Goal: Task Accomplishment & Management: Use online tool/utility

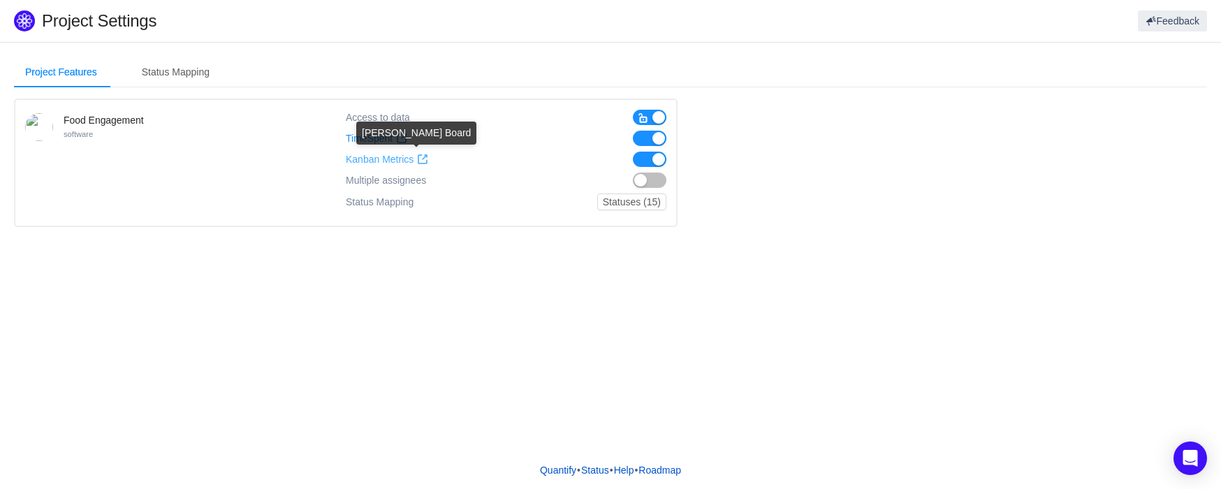
click at [424, 156] on span at bounding box center [422, 159] width 11 height 11
click at [584, 469] on link "Status" at bounding box center [595, 470] width 29 height 21
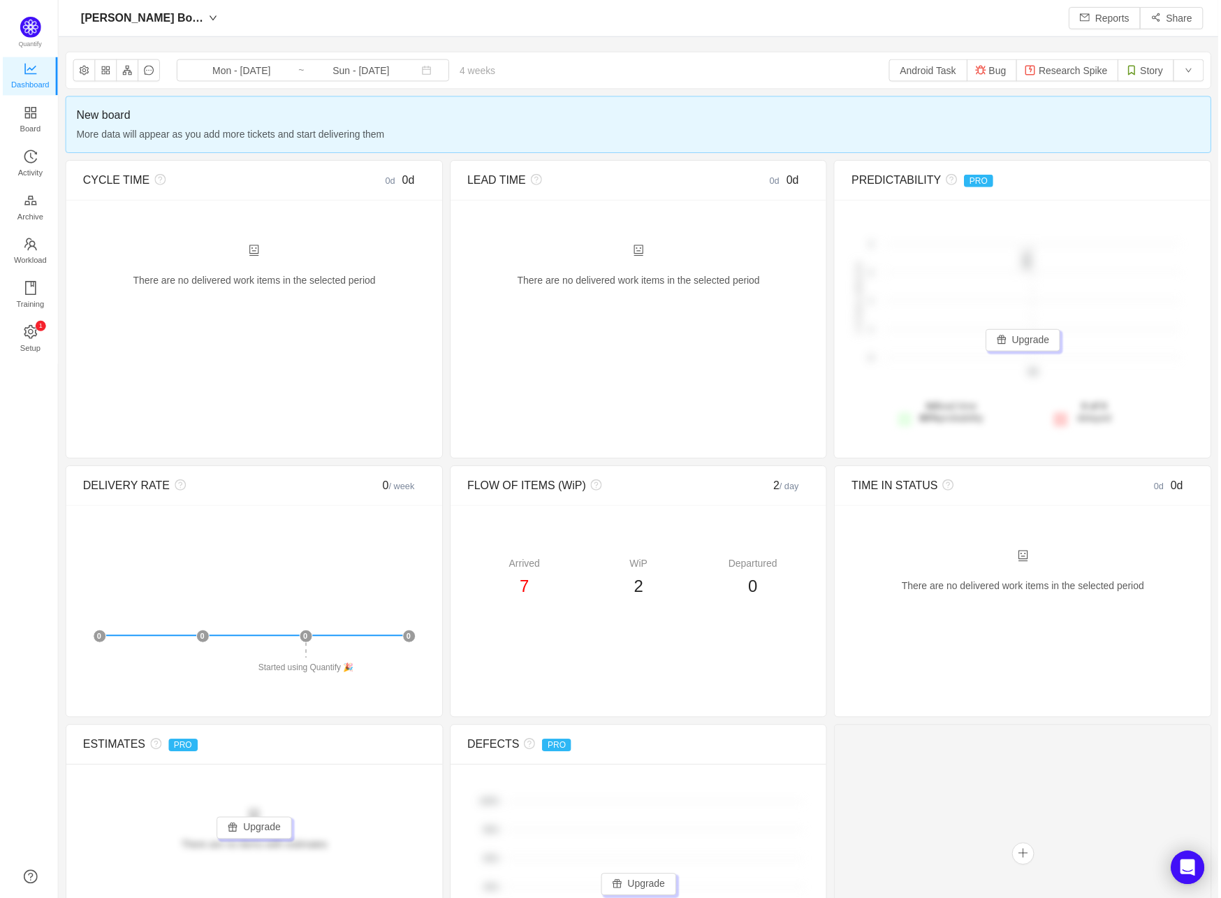
scroll to position [898, 1165]
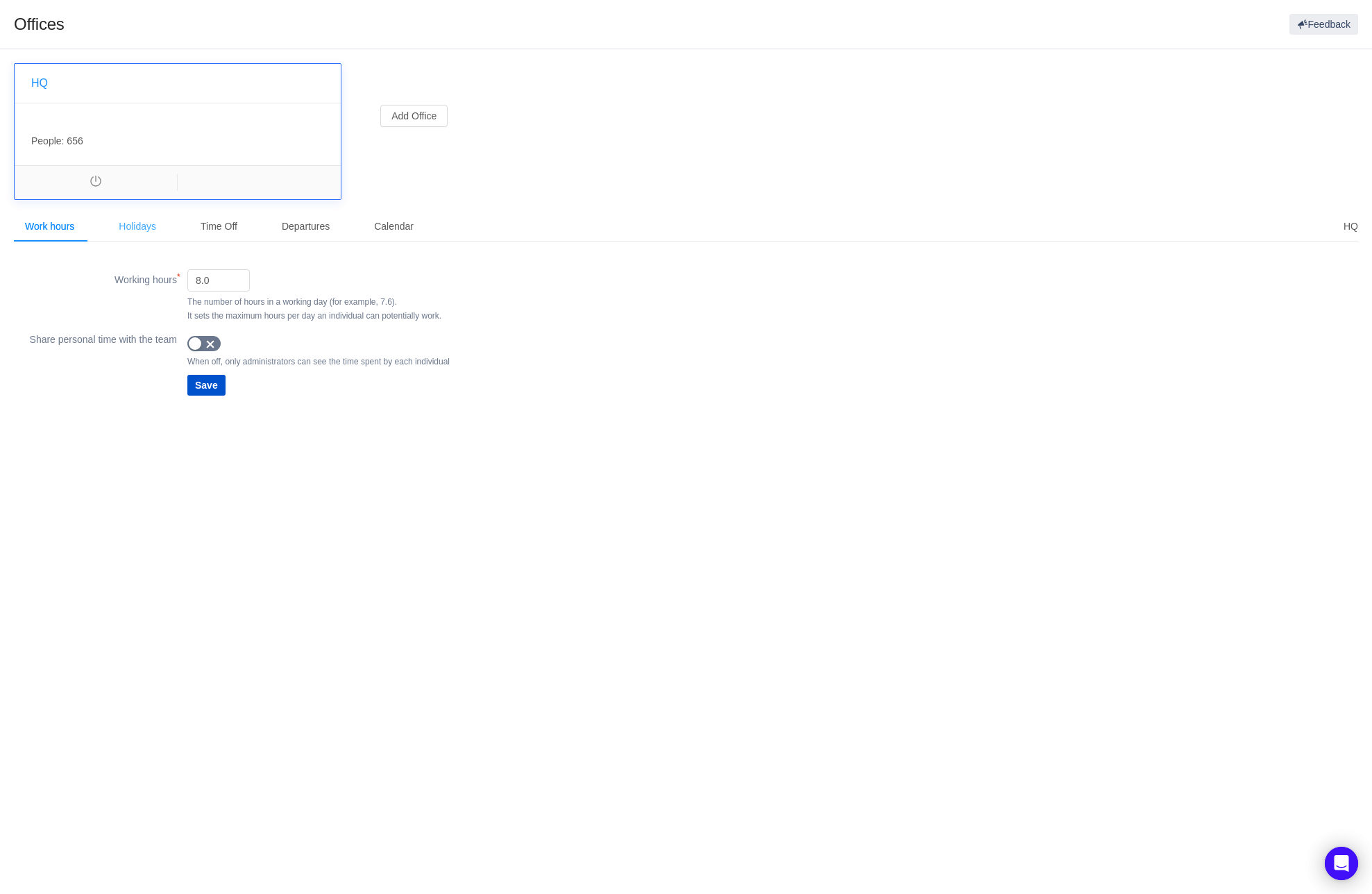
click at [151, 225] on div "Holidays" at bounding box center [137, 225] width 60 height 31
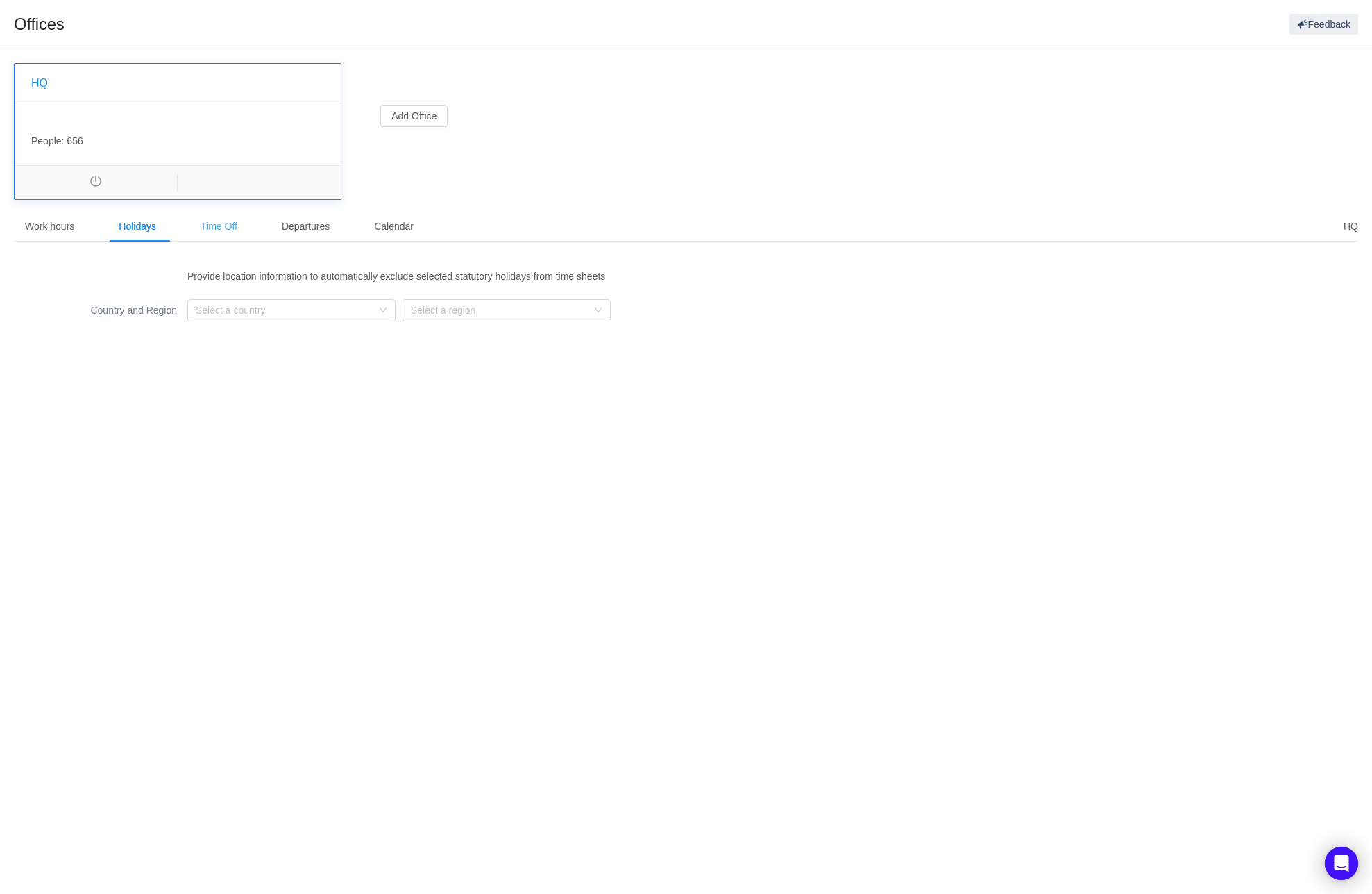
click at [223, 228] on div "Time Off" at bounding box center [219, 225] width 59 height 31
click at [299, 225] on div "Departures" at bounding box center [305, 225] width 71 height 31
click at [380, 224] on div "Calendar" at bounding box center [393, 225] width 62 height 31
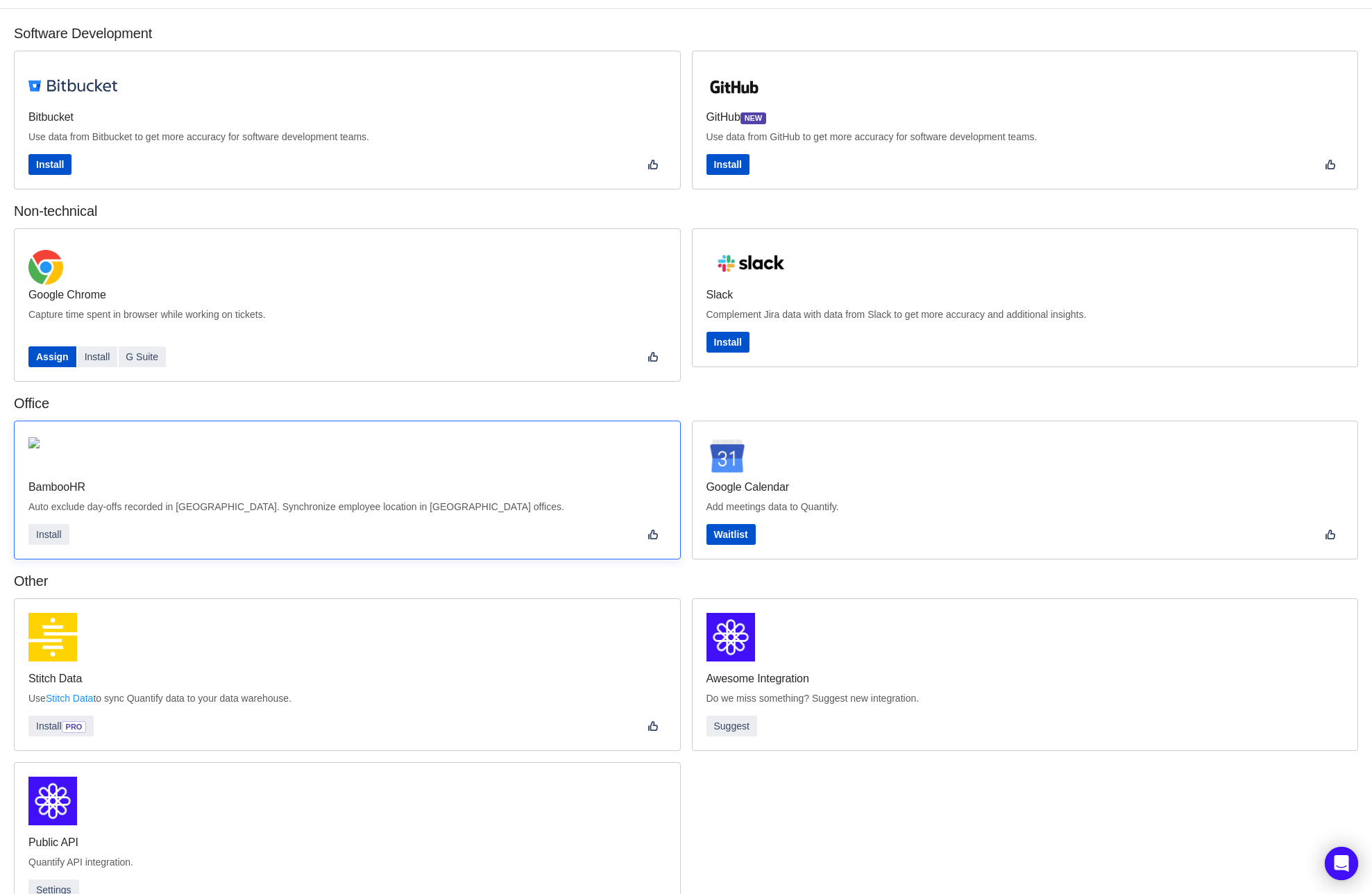
scroll to position [68, 0]
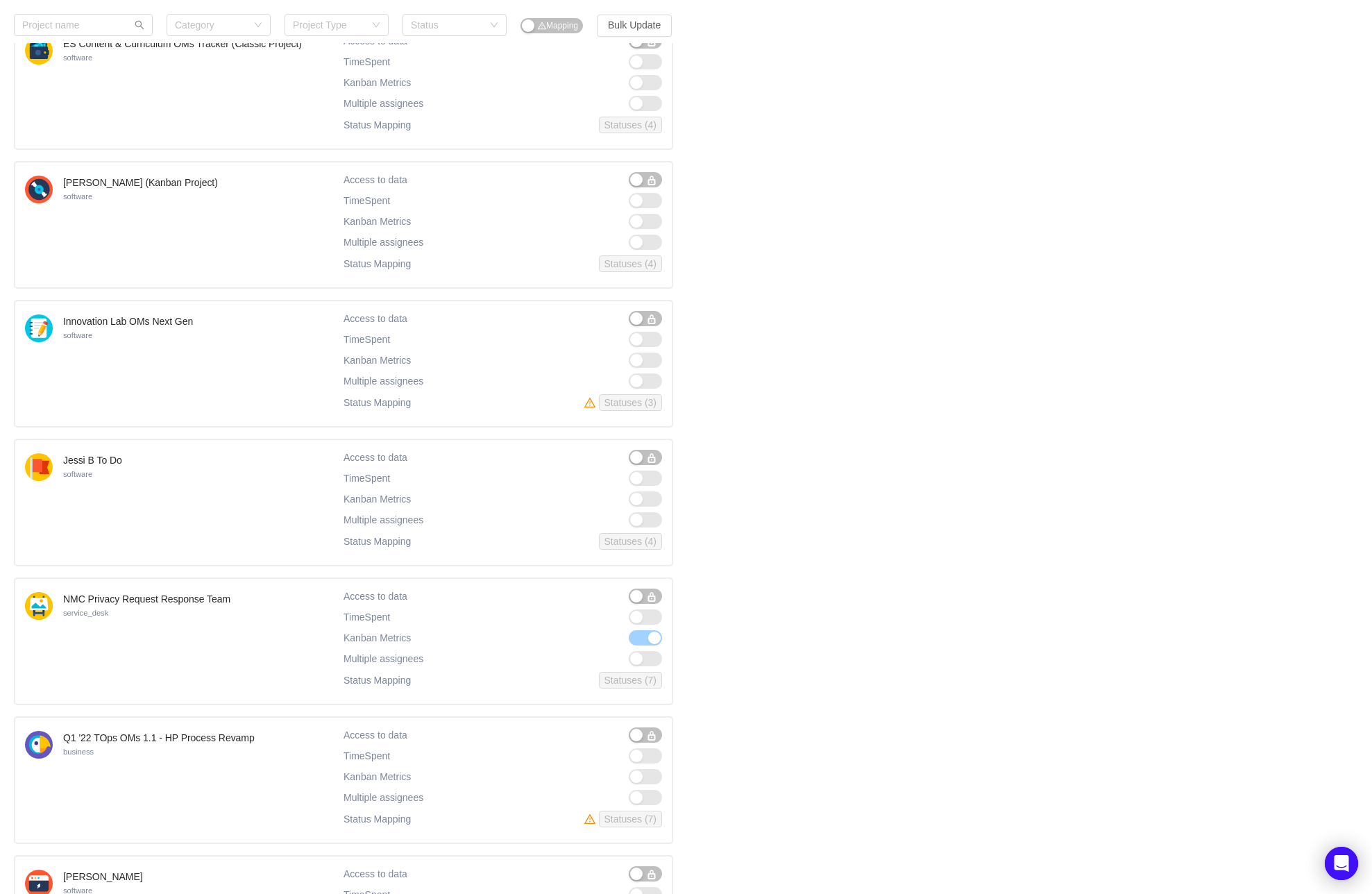
scroll to position [266, 0]
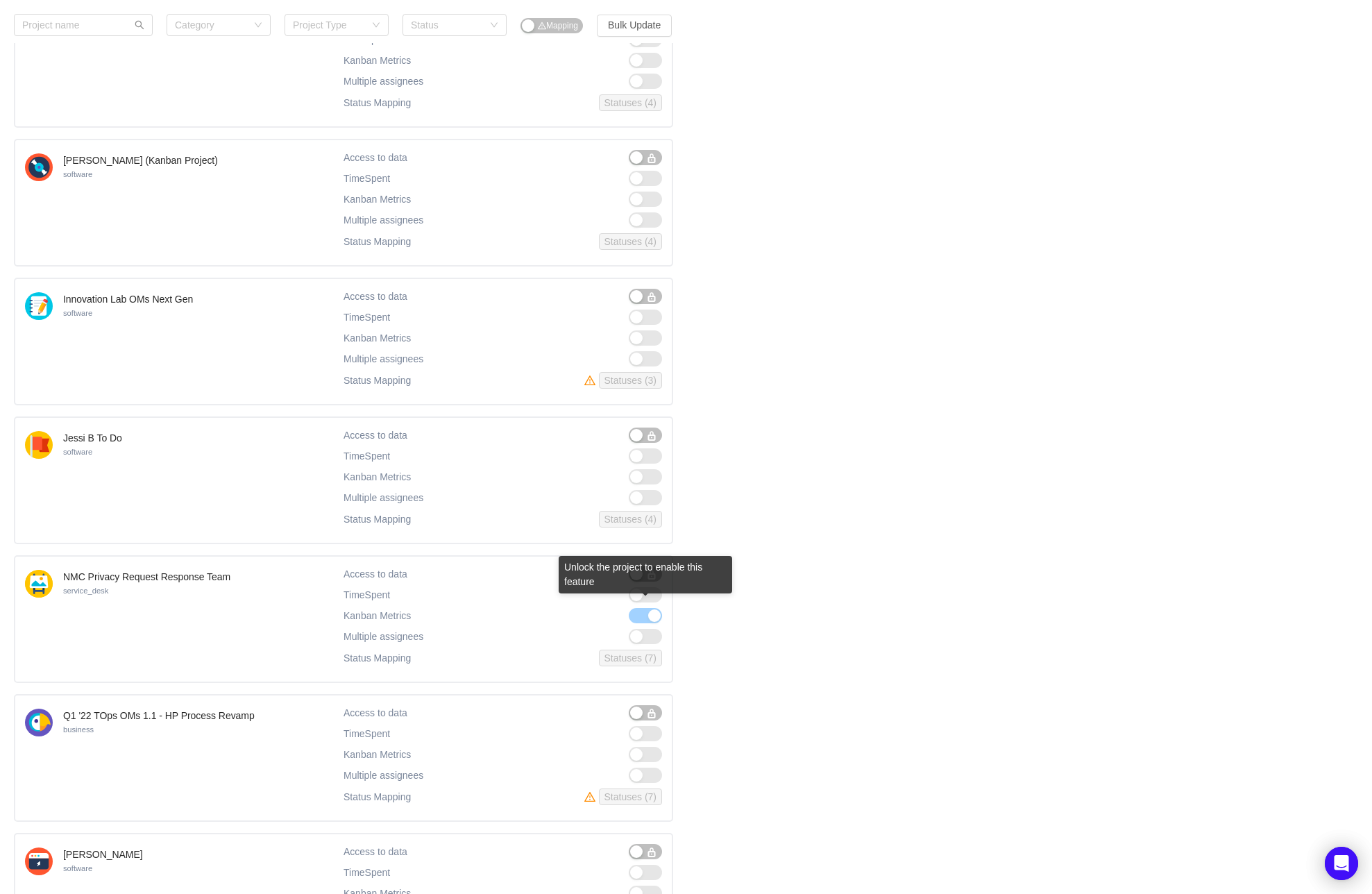
click at [652, 608] on span at bounding box center [646, 615] width 34 height 15
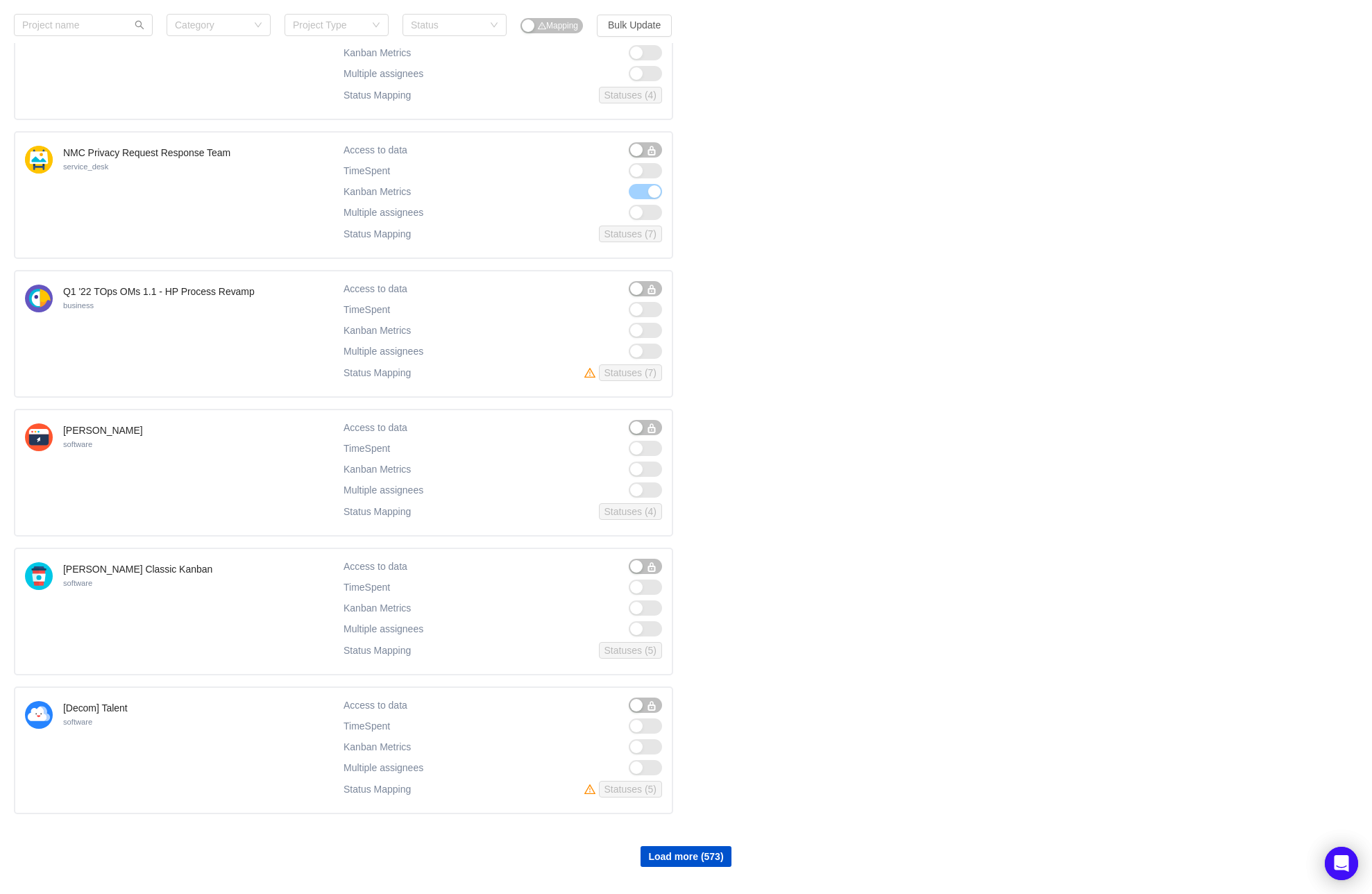
scroll to position [701, 0]
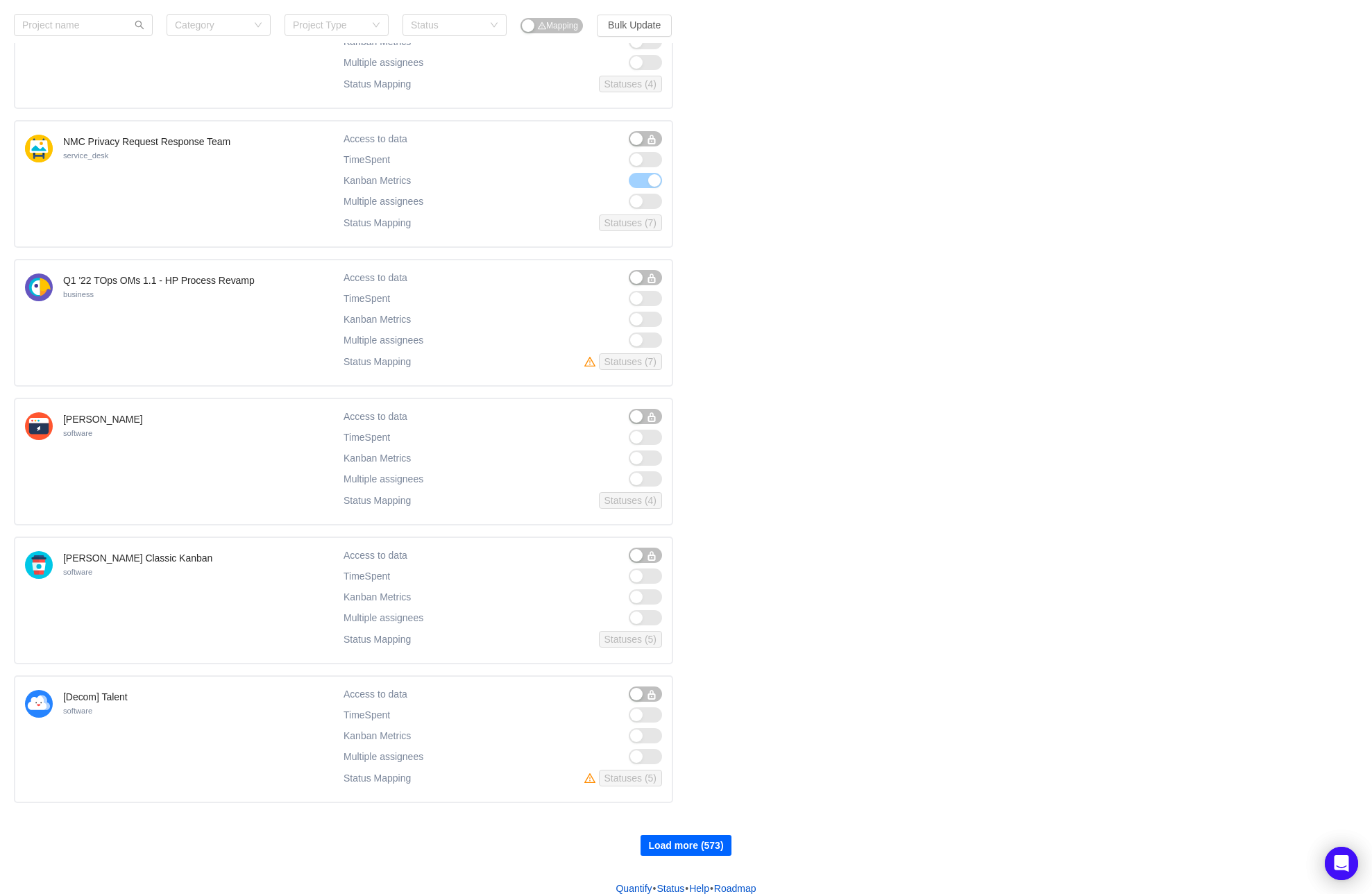
click at [691, 834] on button "Load more (573)" at bounding box center [686, 844] width 90 height 21
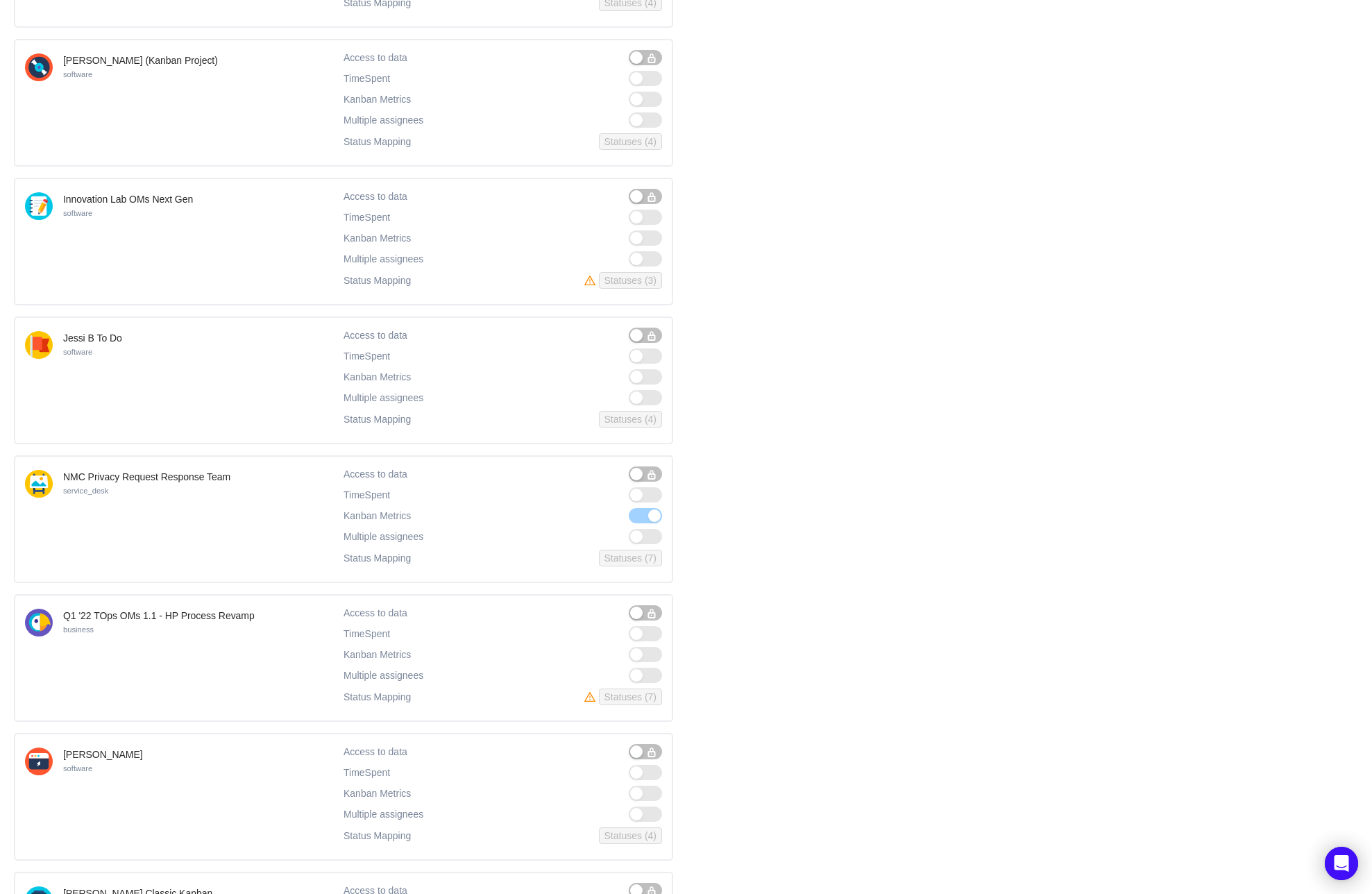
scroll to position [0, 0]
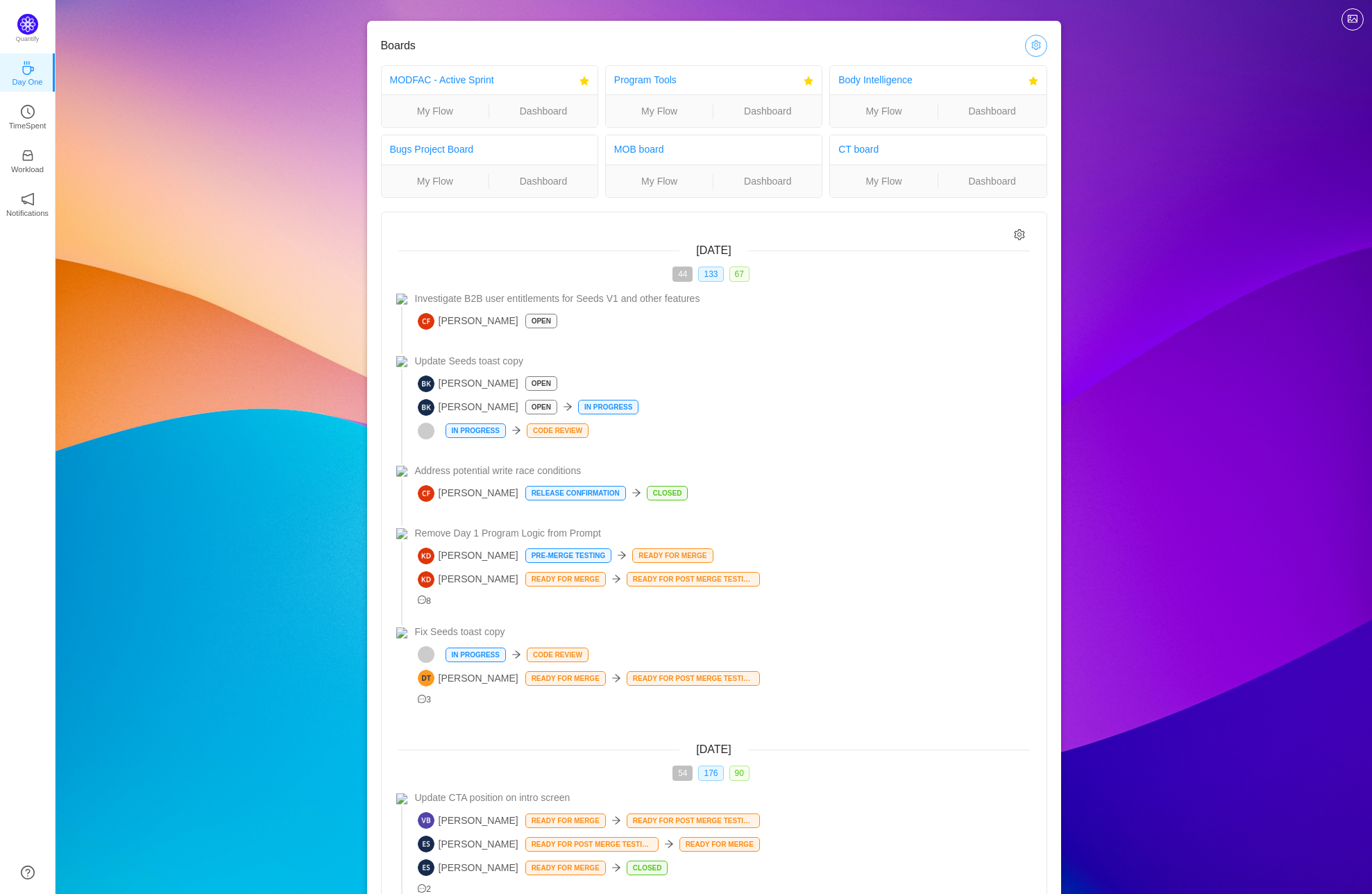
click at [1039, 46] on button "button" at bounding box center [1036, 46] width 22 height 22
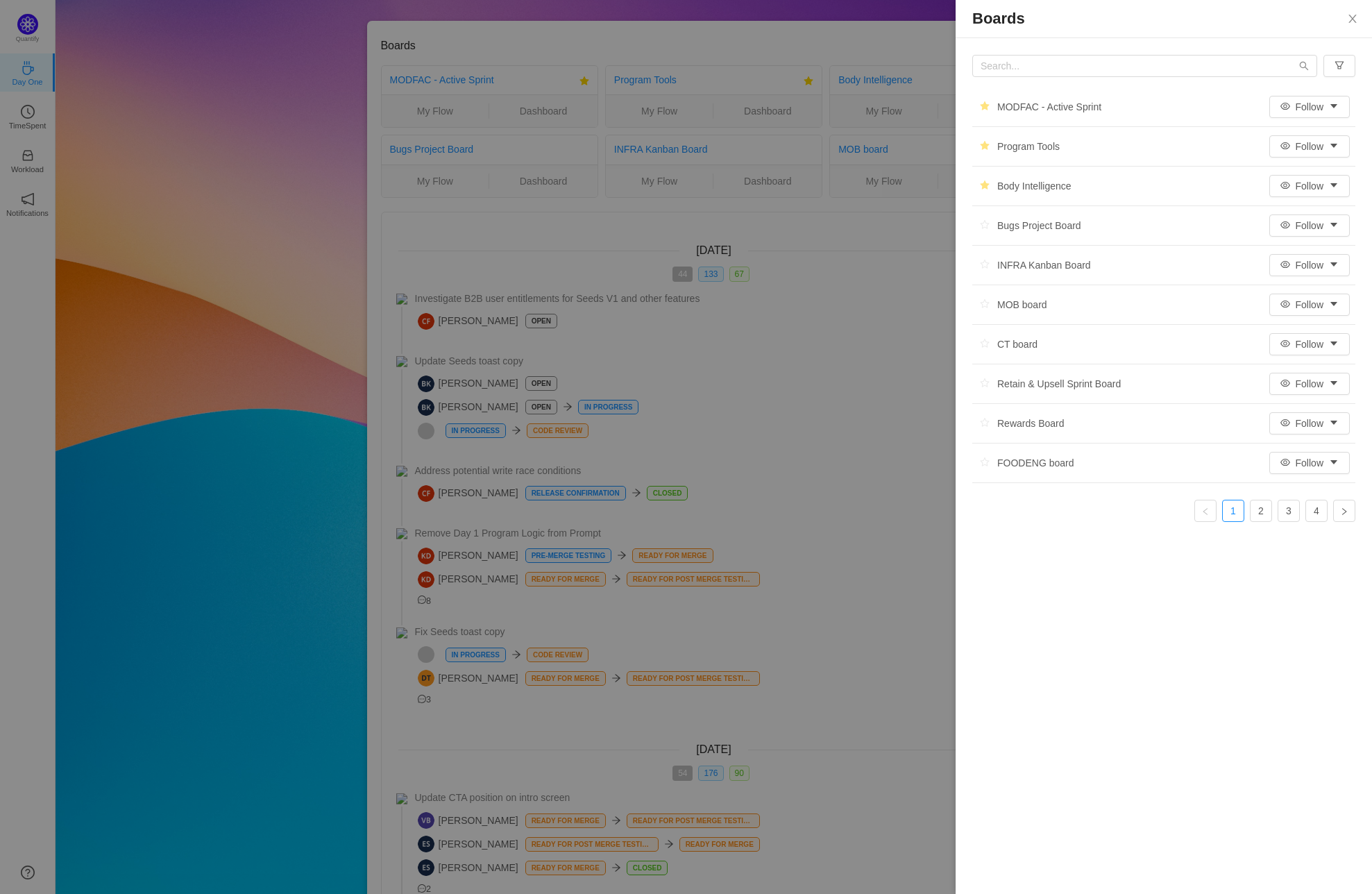
click at [375, 248] on div at bounding box center [686, 447] width 1372 height 894
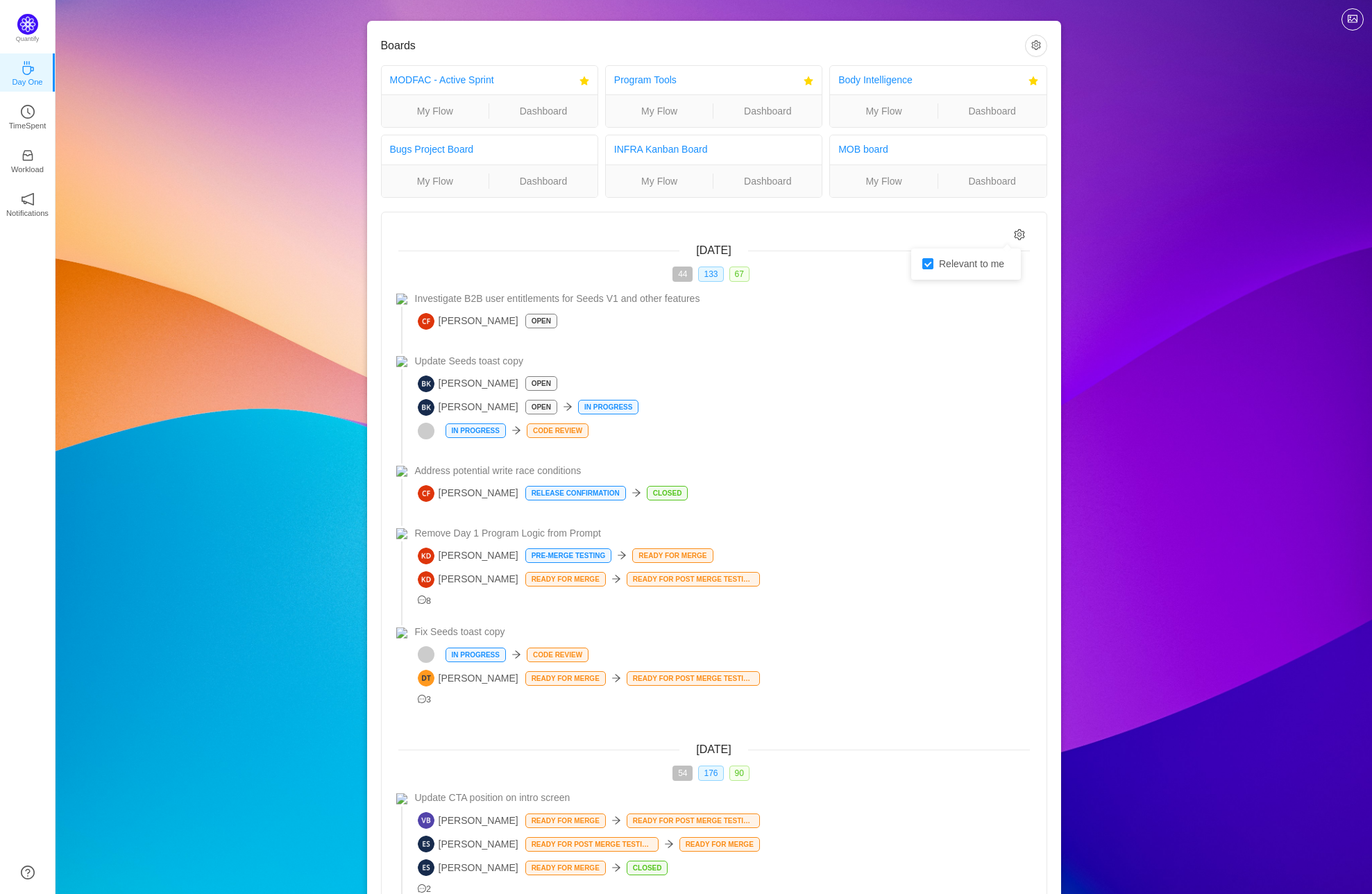
click at [1023, 233] on icon "icon: setting" at bounding box center [1019, 234] width 11 height 12
click at [36, 119] on p "TimeSpent" at bounding box center [28, 125] width 38 height 13
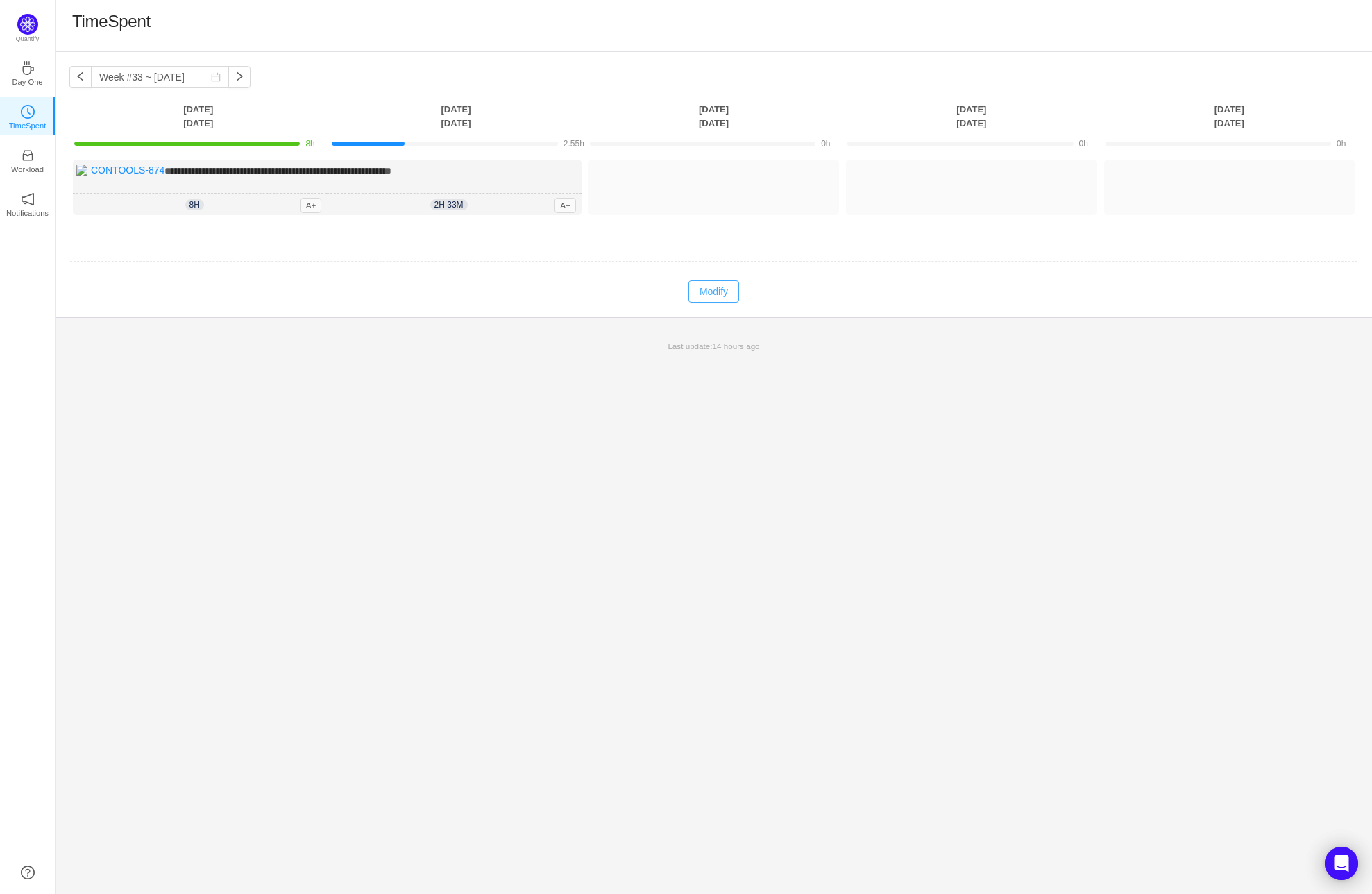
click at [701, 284] on button "Modify" at bounding box center [713, 291] width 51 height 22
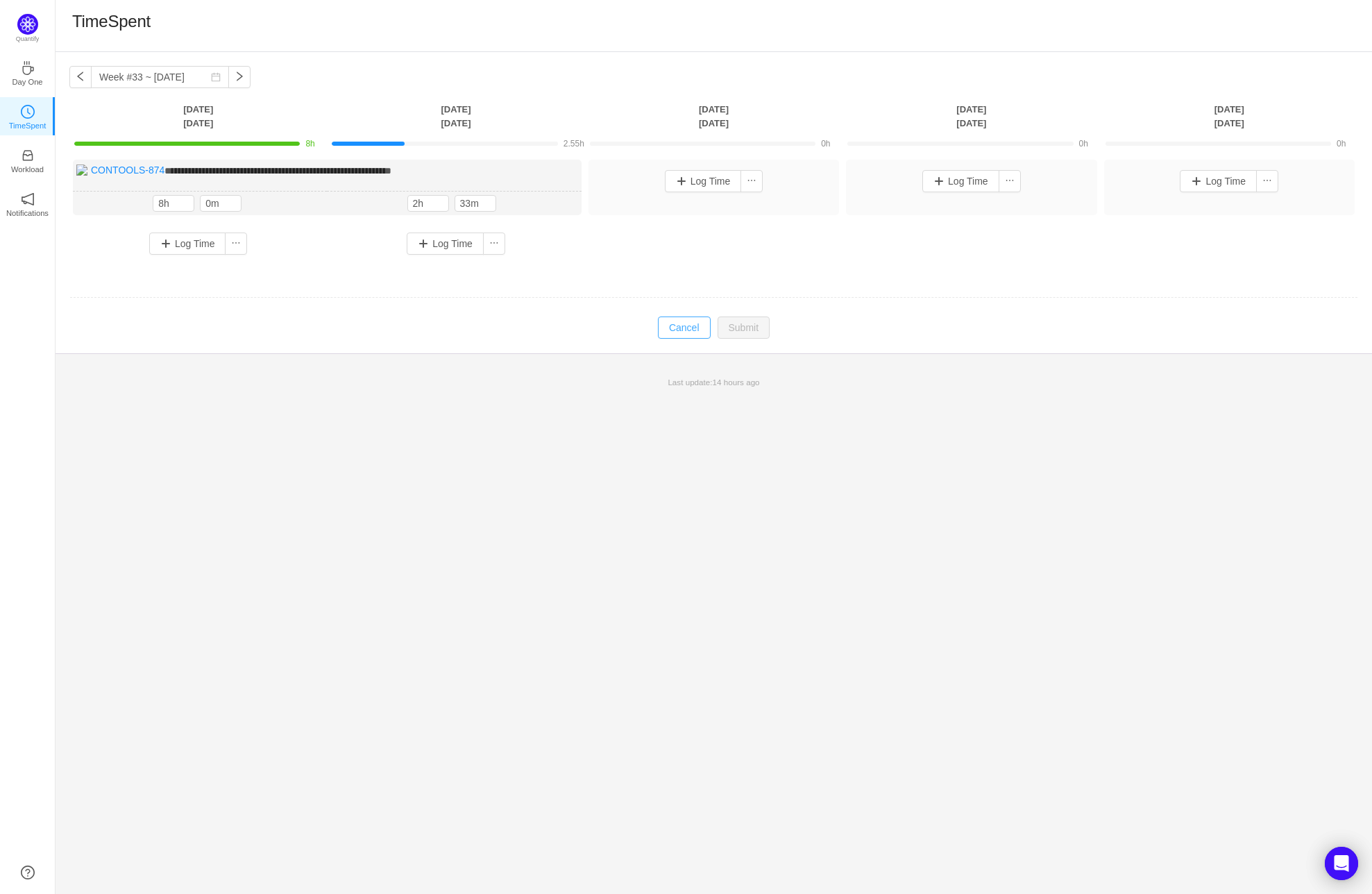
click at [686, 324] on button "Cancel" at bounding box center [684, 328] width 53 height 22
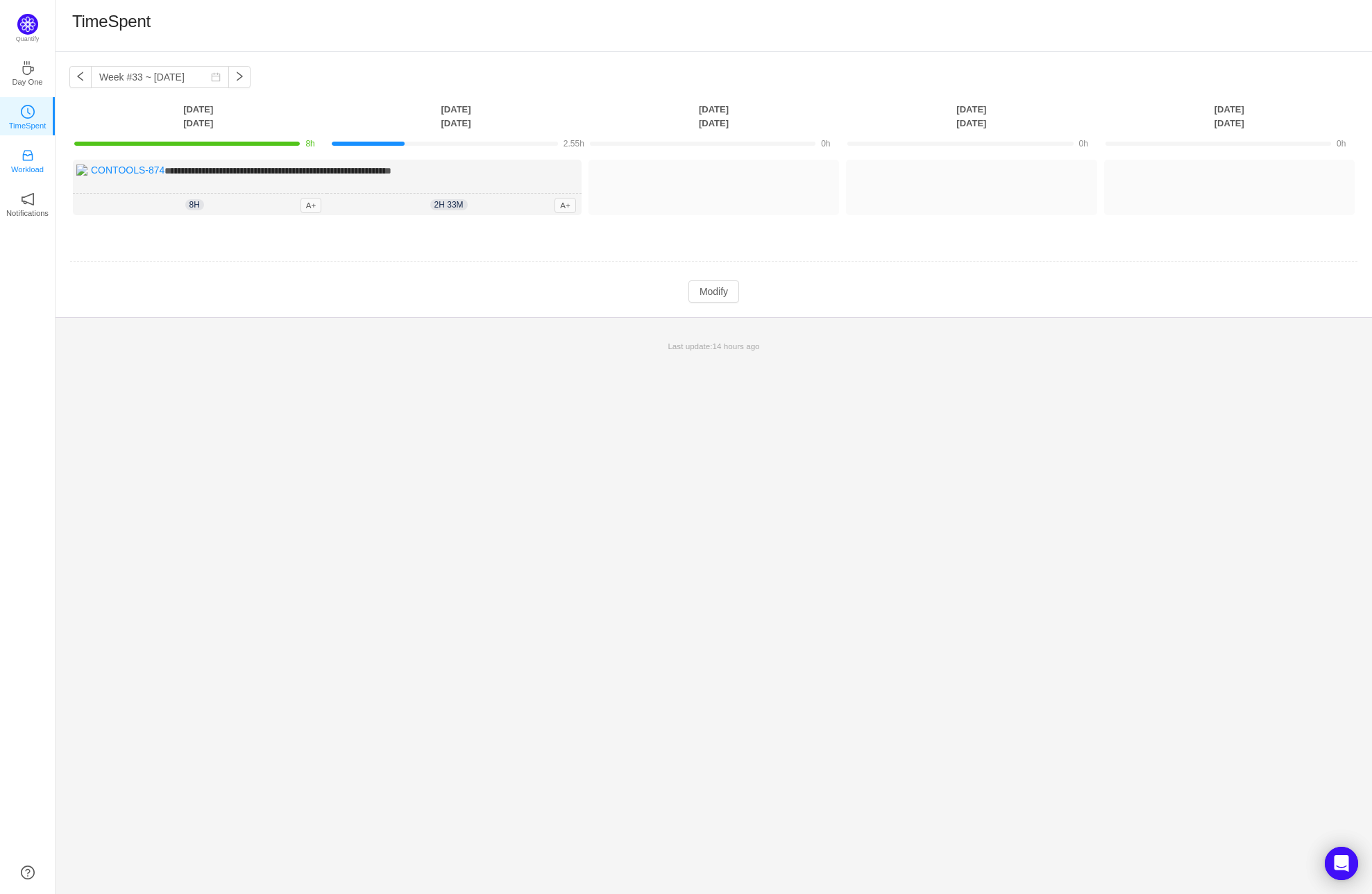
click at [21, 153] on link "Workload" at bounding box center [28, 160] width 14 height 14
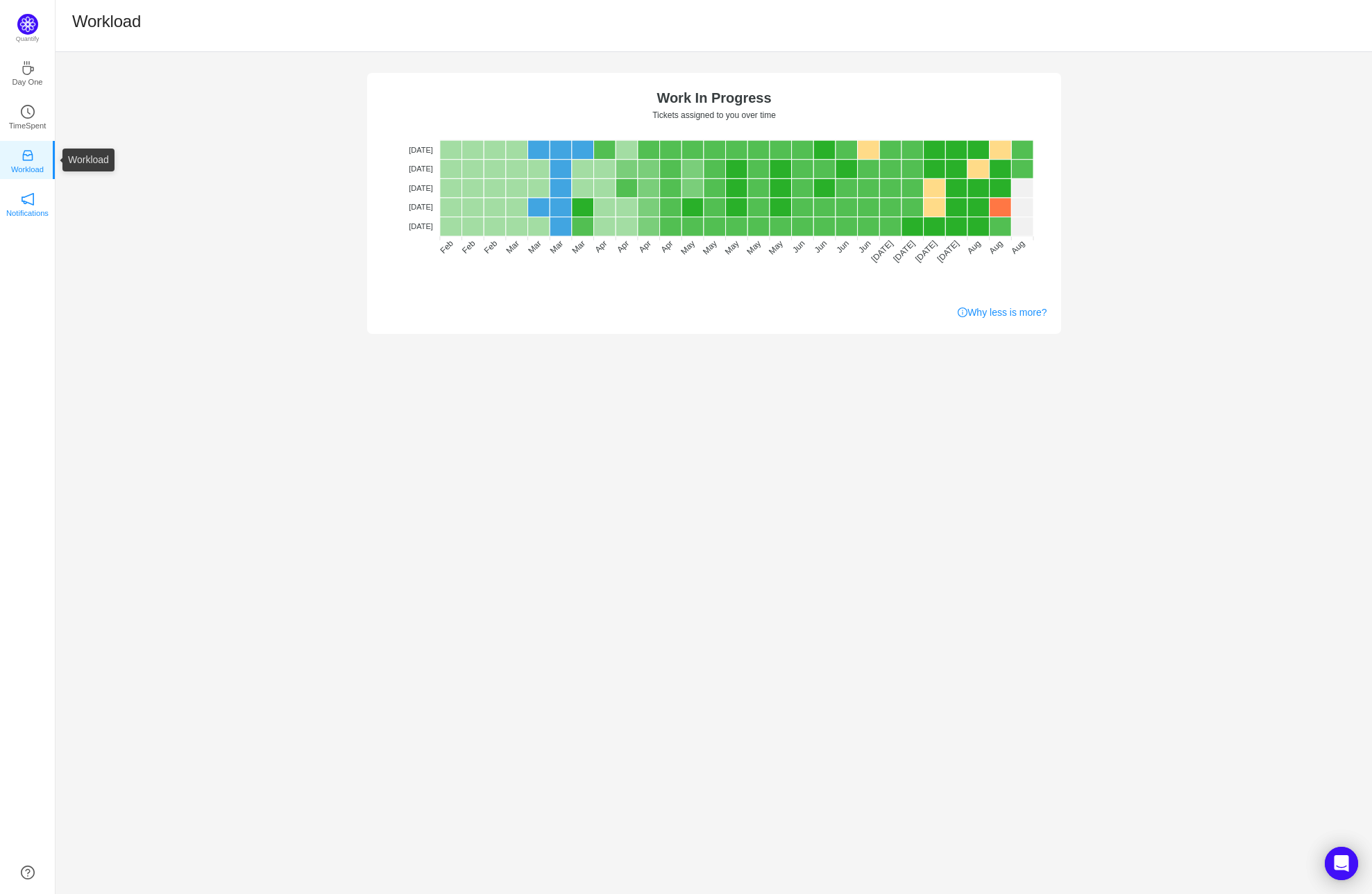
click at [24, 202] on icon "icon: notification" at bounding box center [28, 200] width 14 height 14
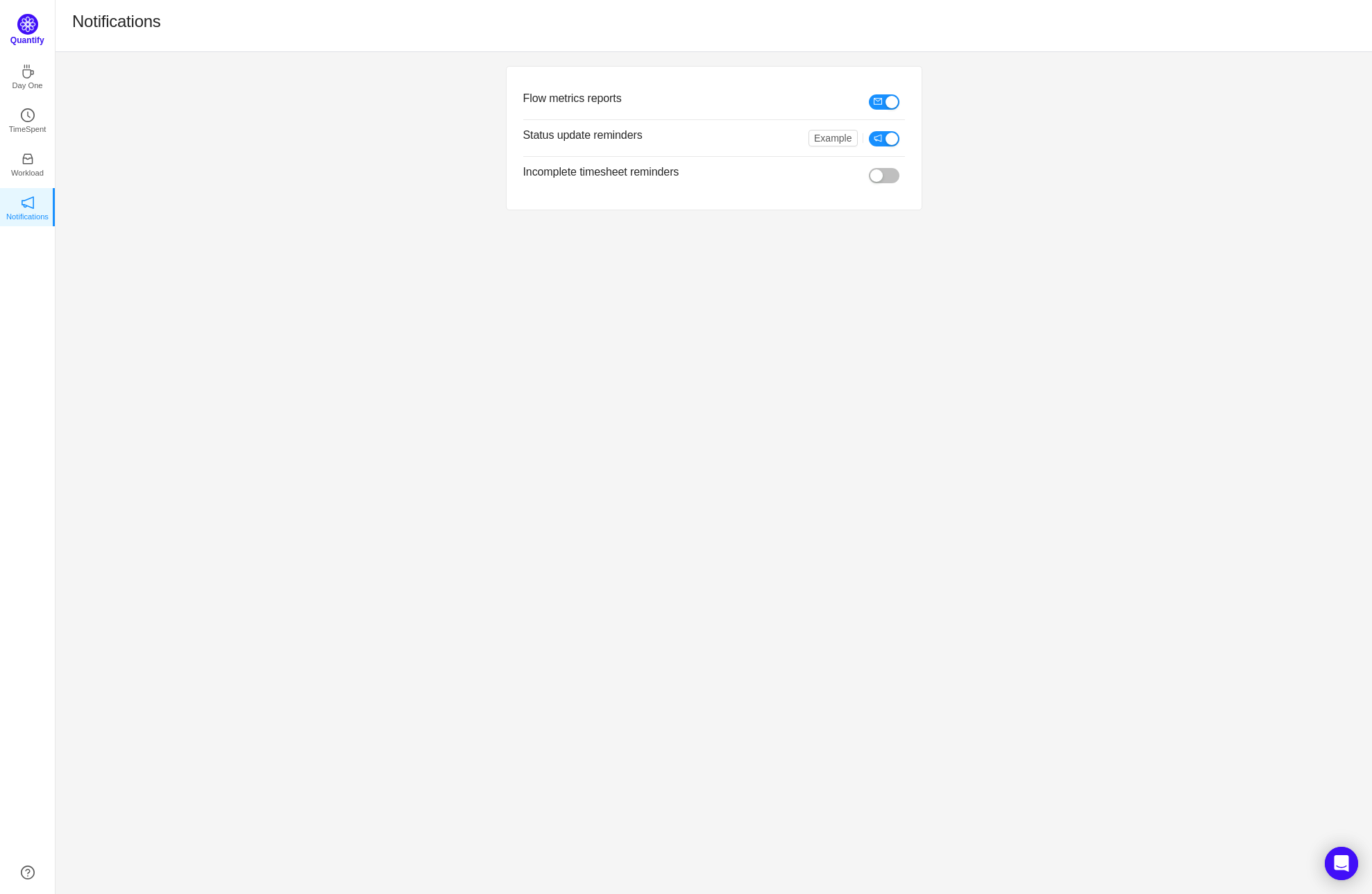
click at [25, 22] on img at bounding box center [27, 24] width 21 height 21
click at [25, 26] on img at bounding box center [27, 24] width 21 height 21
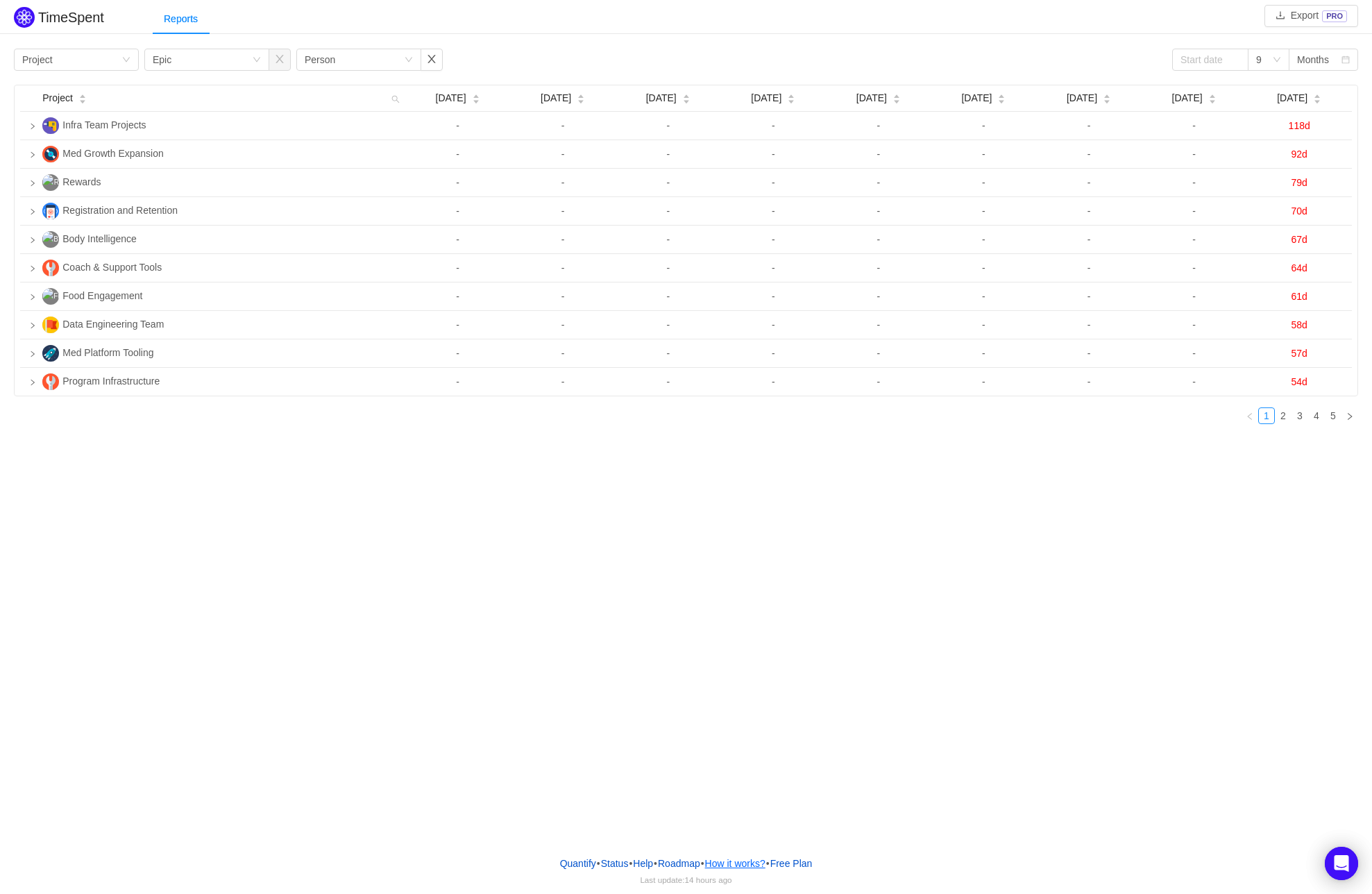
click at [732, 866] on button "How it works?" at bounding box center [735, 863] width 62 height 21
click at [754, 862] on button "How it works?" at bounding box center [735, 863] width 62 height 21
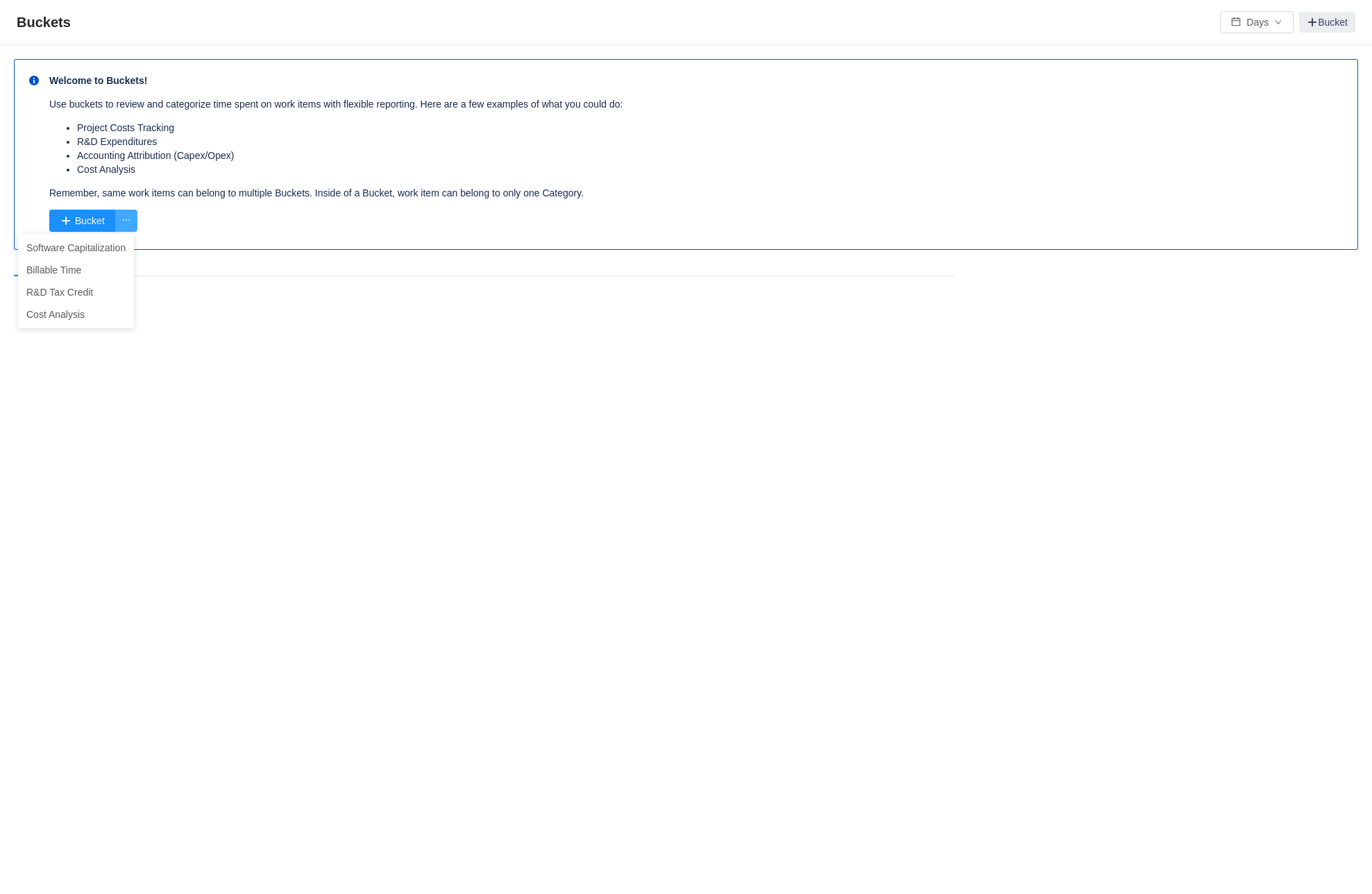
click at [128, 224] on button "button" at bounding box center [126, 221] width 22 height 22
click at [135, 218] on button "button" at bounding box center [126, 221] width 22 height 22
click at [79, 248] on li "Software Capitalization" at bounding box center [76, 247] width 116 height 22
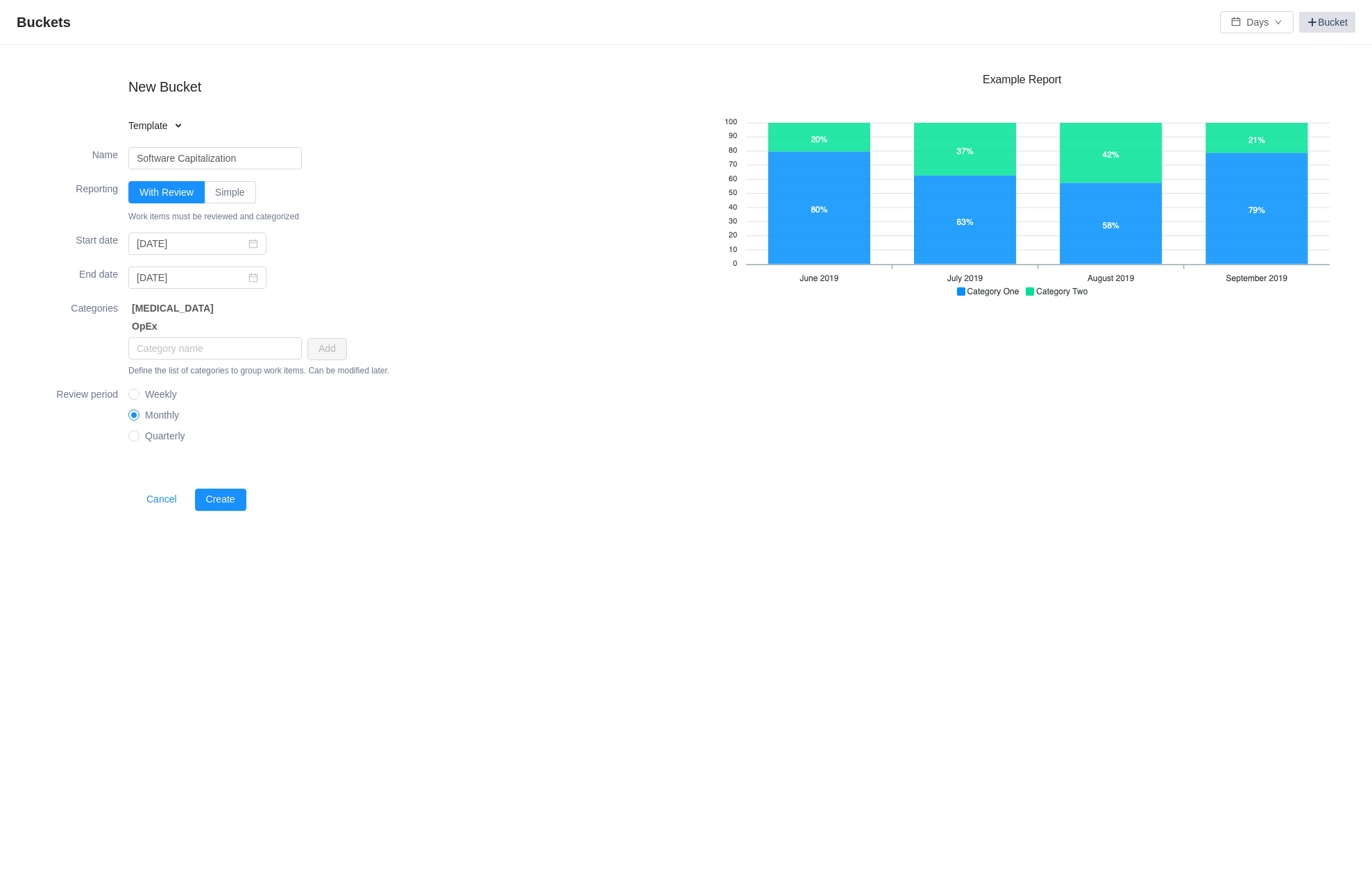
click at [1315, 20] on link "Bucket" at bounding box center [1327, 22] width 57 height 21
click at [1311, 19] on span at bounding box center [1312, 22] width 11 height 11
click at [160, 502] on button "Cancel" at bounding box center [161, 500] width 53 height 22
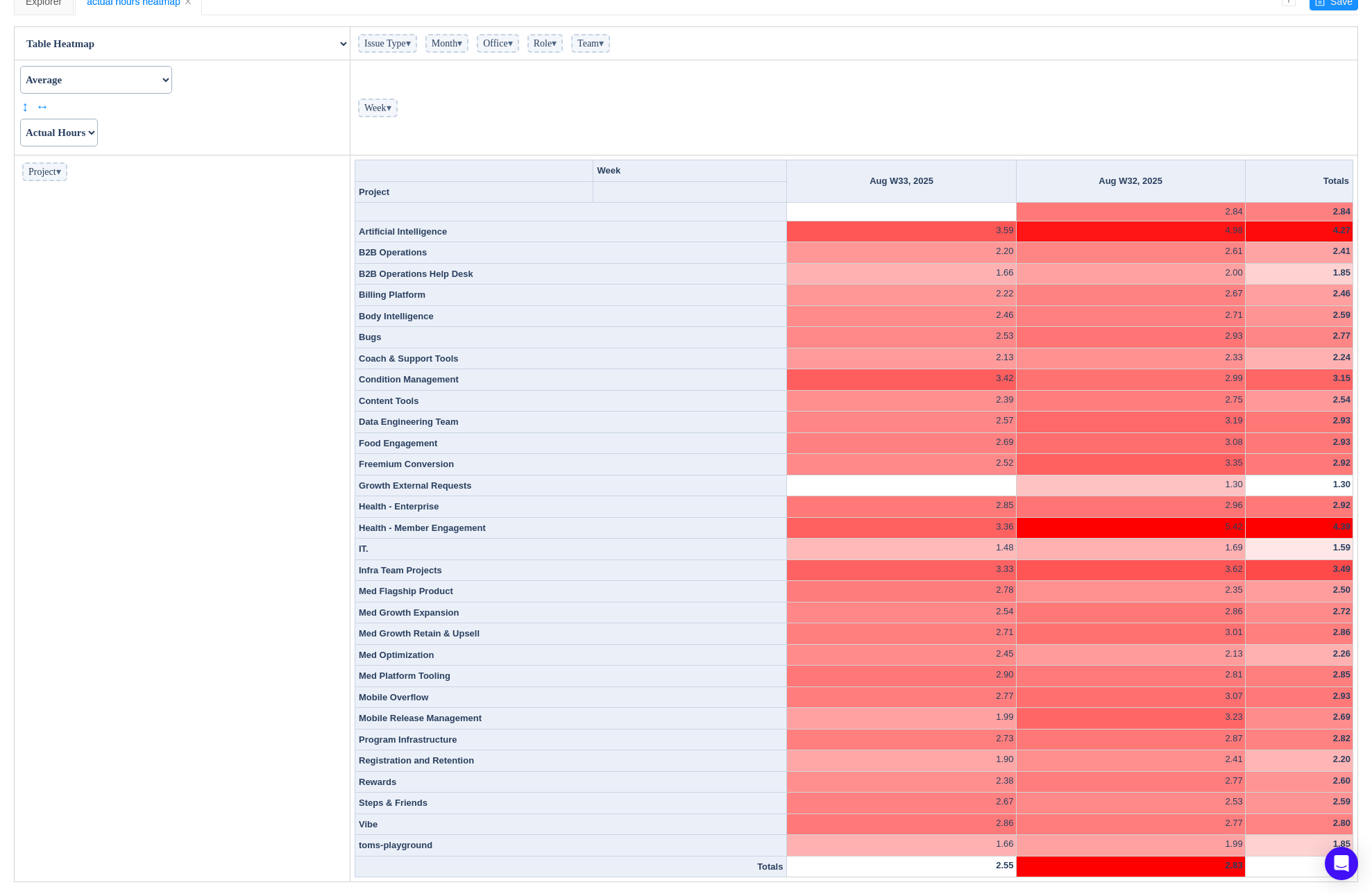
scroll to position [137, 0]
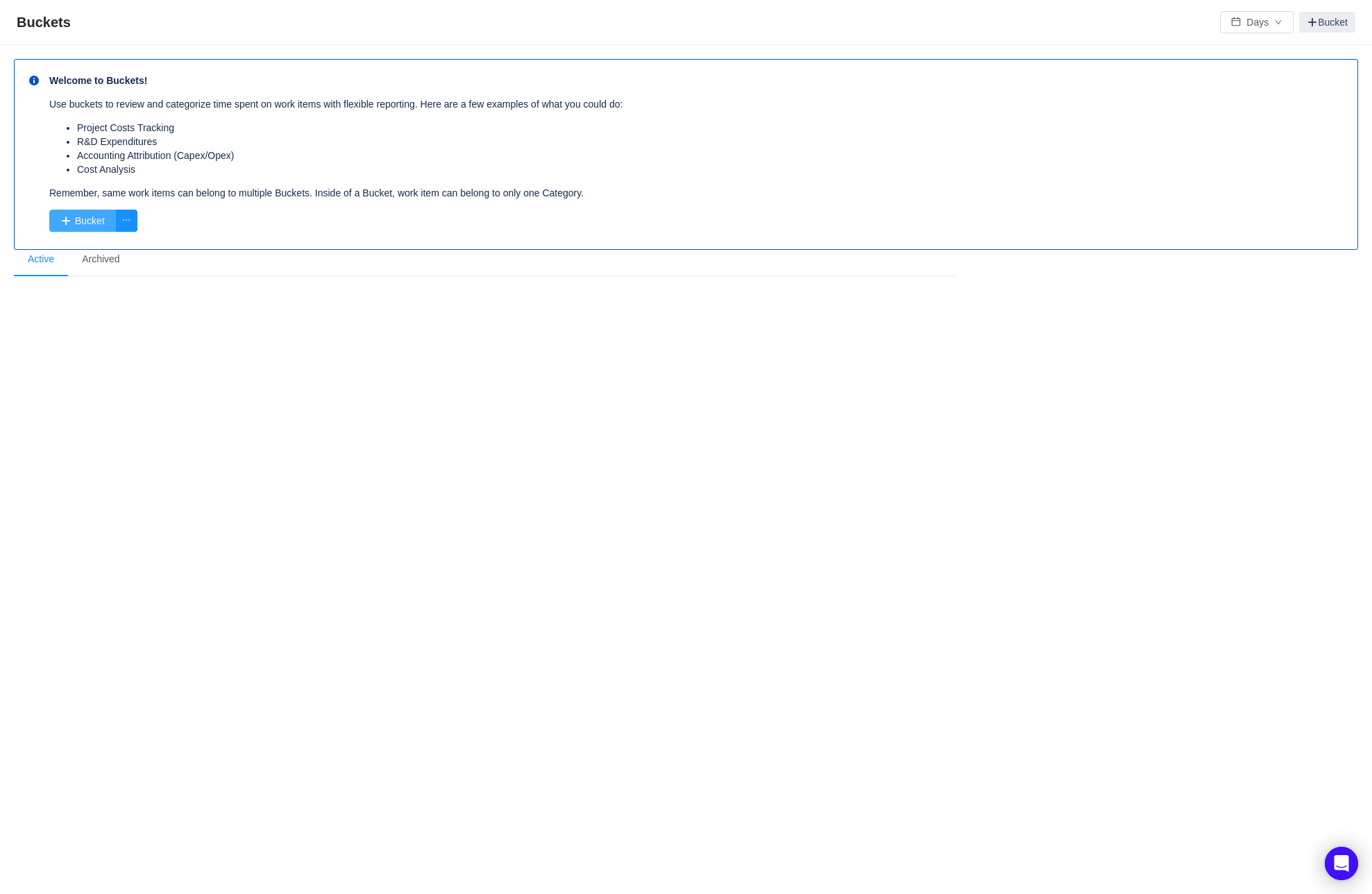
click at [65, 219] on button "Bucket" at bounding box center [82, 221] width 67 height 22
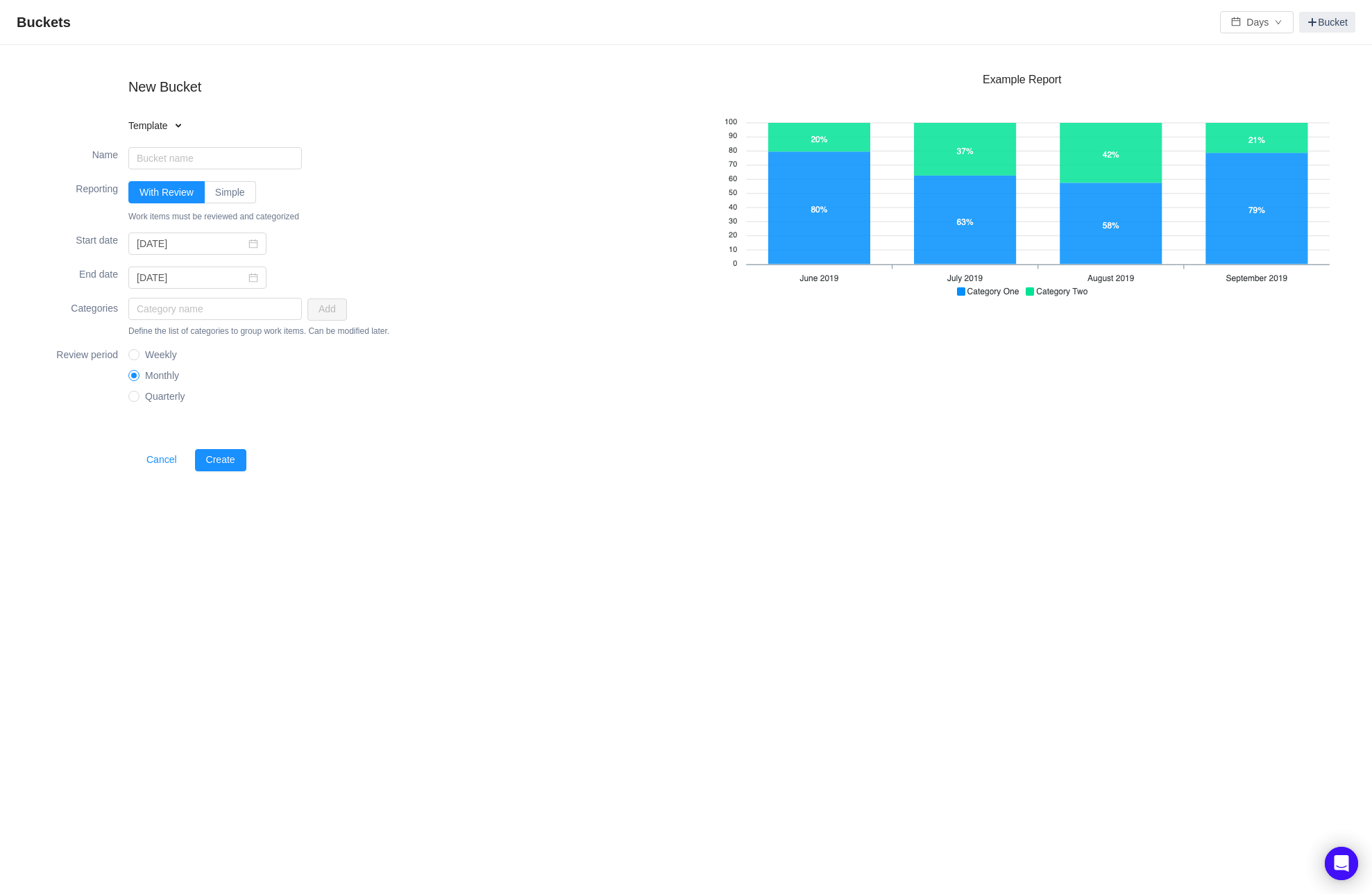
click at [177, 123] on span at bounding box center [178, 125] width 11 height 11
click at [216, 115] on div "New Bucket Template Existing bucket" at bounding box center [166, 106] width 277 height 67
click at [229, 190] on span "Simple" at bounding box center [230, 192] width 30 height 11
click at [216, 196] on input "Simple" at bounding box center [216, 196] width 0 height 0
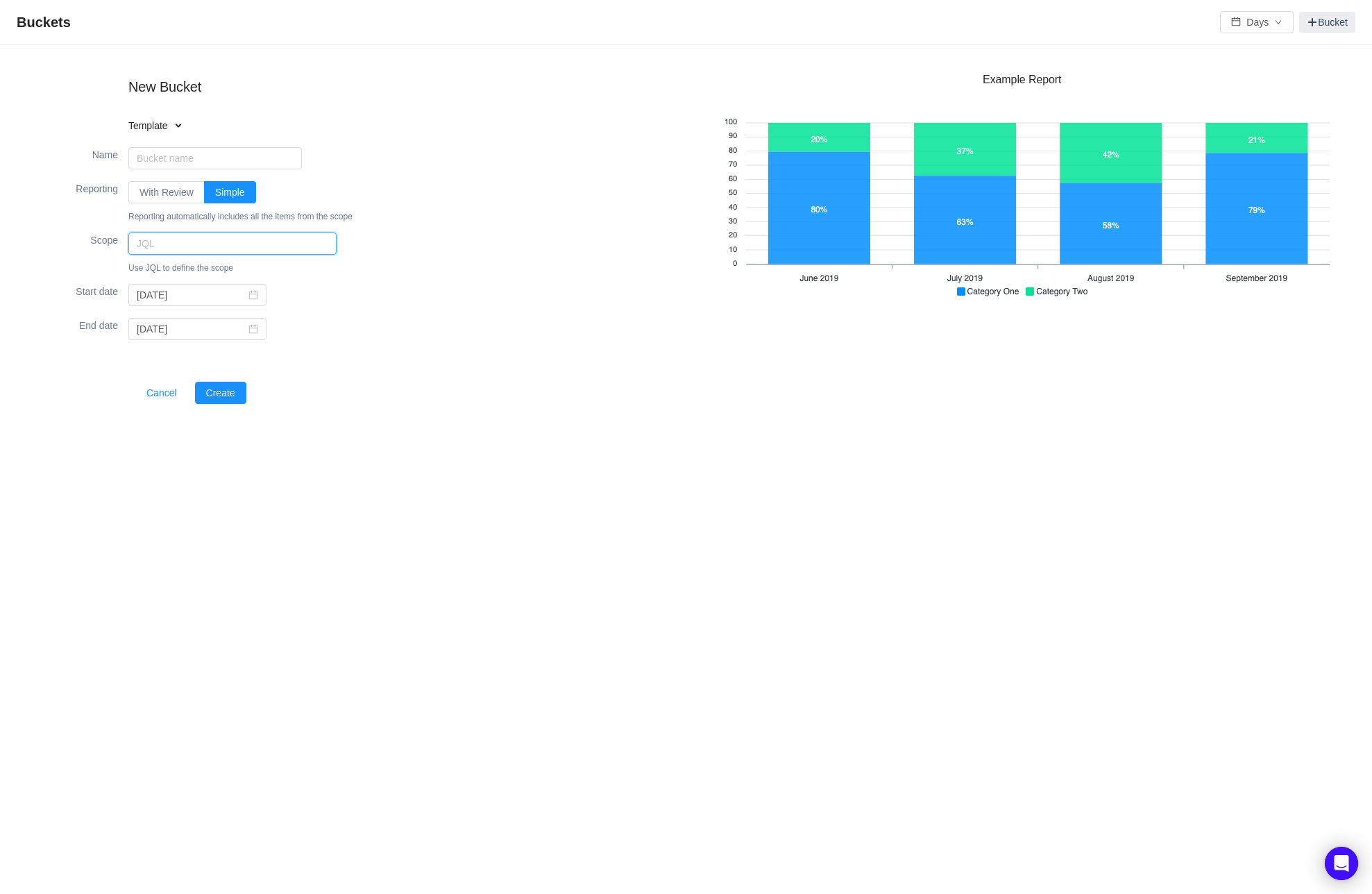
click at [197, 234] on input "text" at bounding box center [232, 243] width 209 height 22
type input ""Capitalization[Checkboxes]" = Yes"
click at [161, 157] on input "Name" at bounding box center [215, 158] width 174 height 22
type input "CAP ITEMS"
click at [214, 389] on button "Create" at bounding box center [221, 392] width 52 height 22
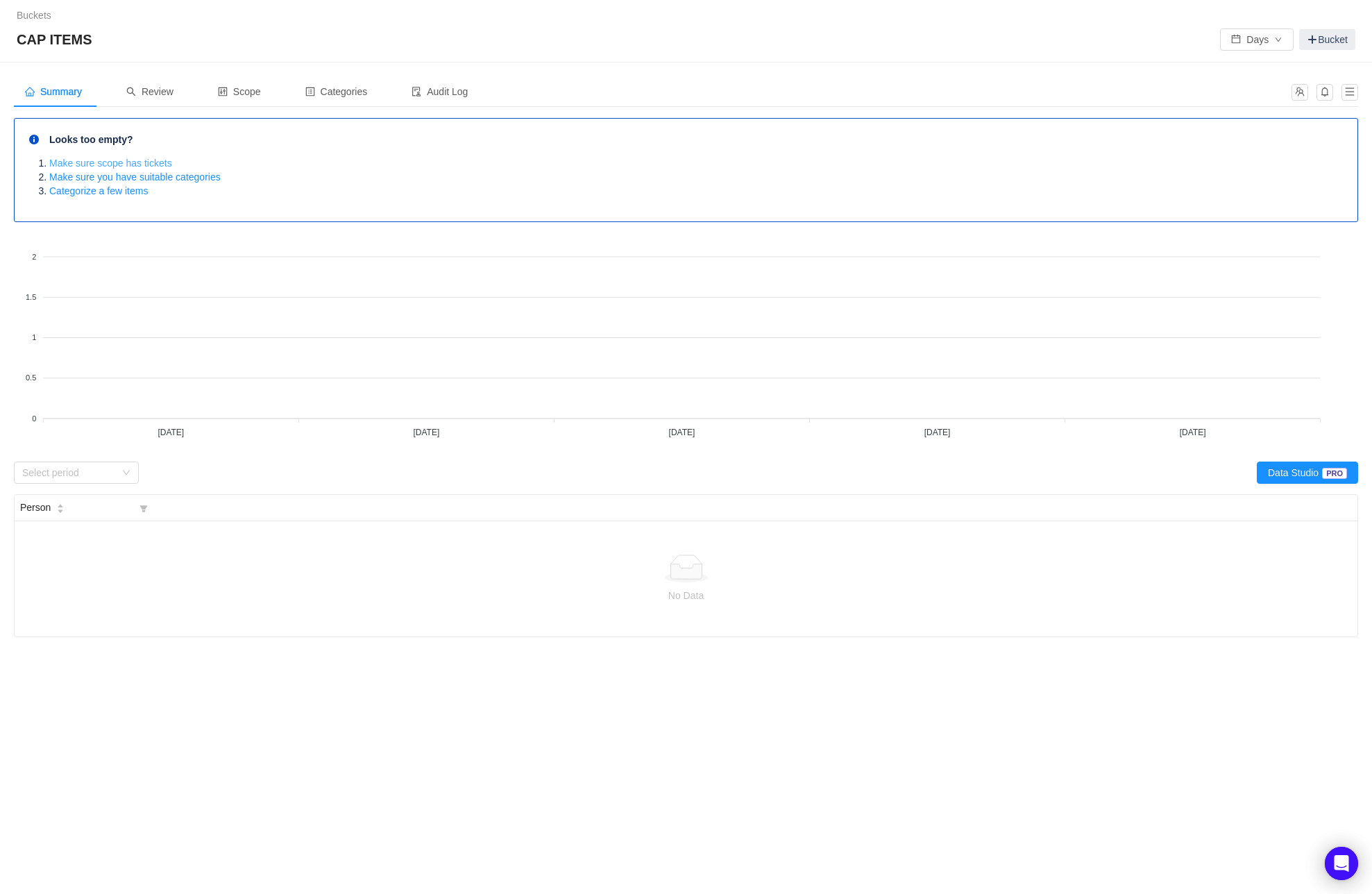
click at [100, 163] on link "Make sure scope has tickets" at bounding box center [111, 163] width 123 height 11
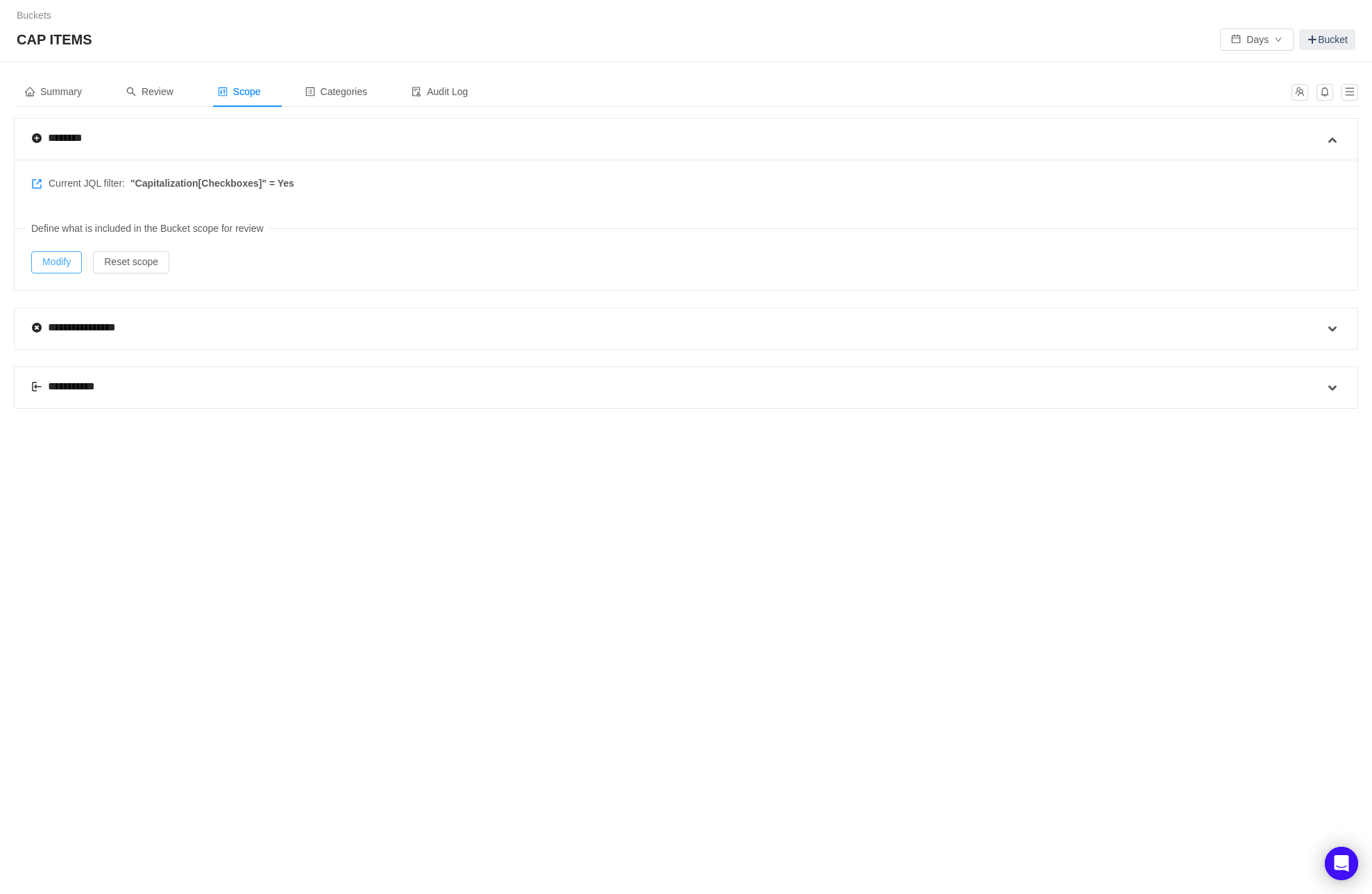
click at [66, 257] on button "Modify" at bounding box center [56, 262] width 51 height 22
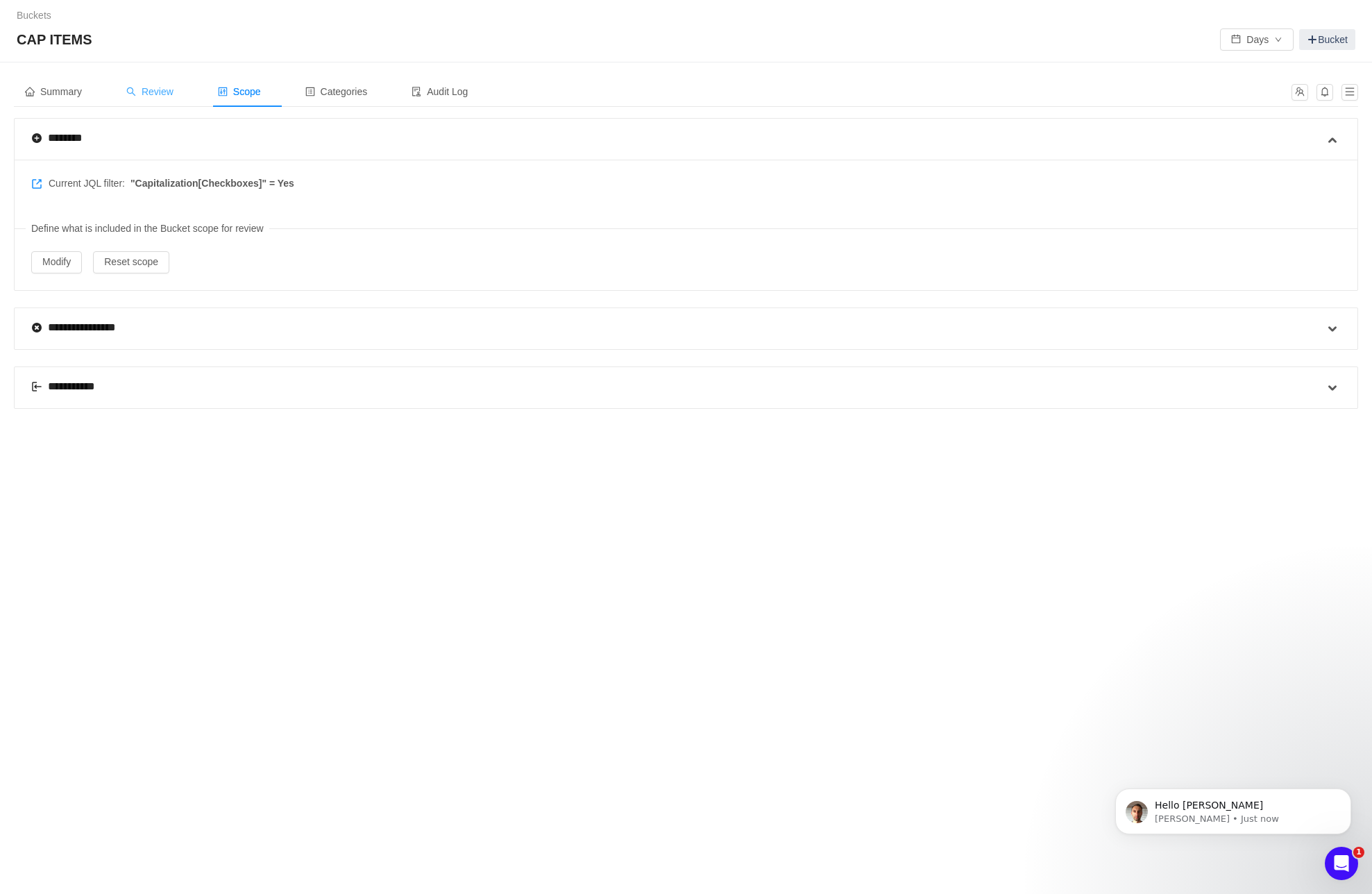
click at [169, 88] on span "Review" at bounding box center [150, 91] width 48 height 11
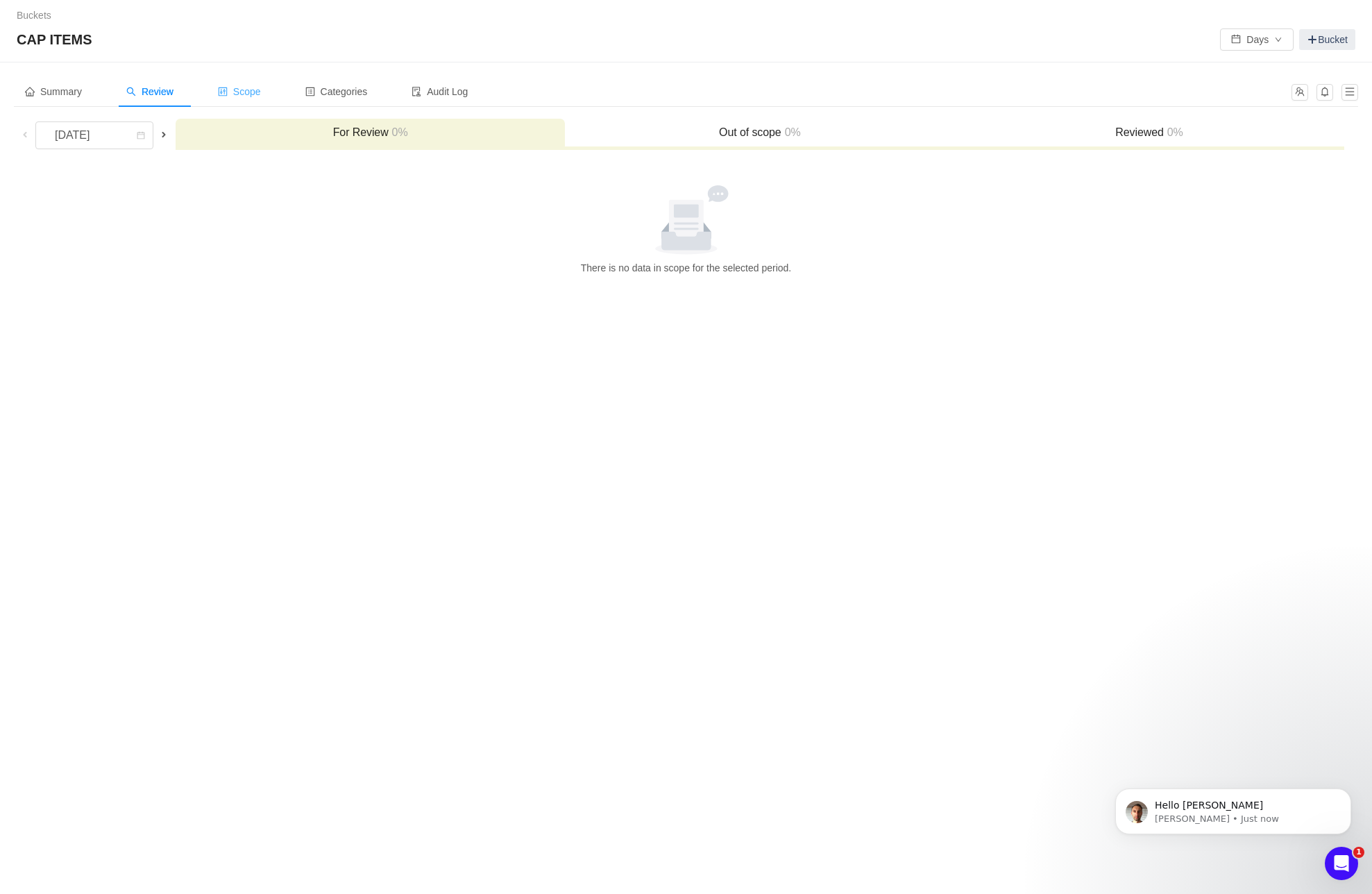
click at [246, 92] on span "Scope" at bounding box center [238, 91] width 43 height 11
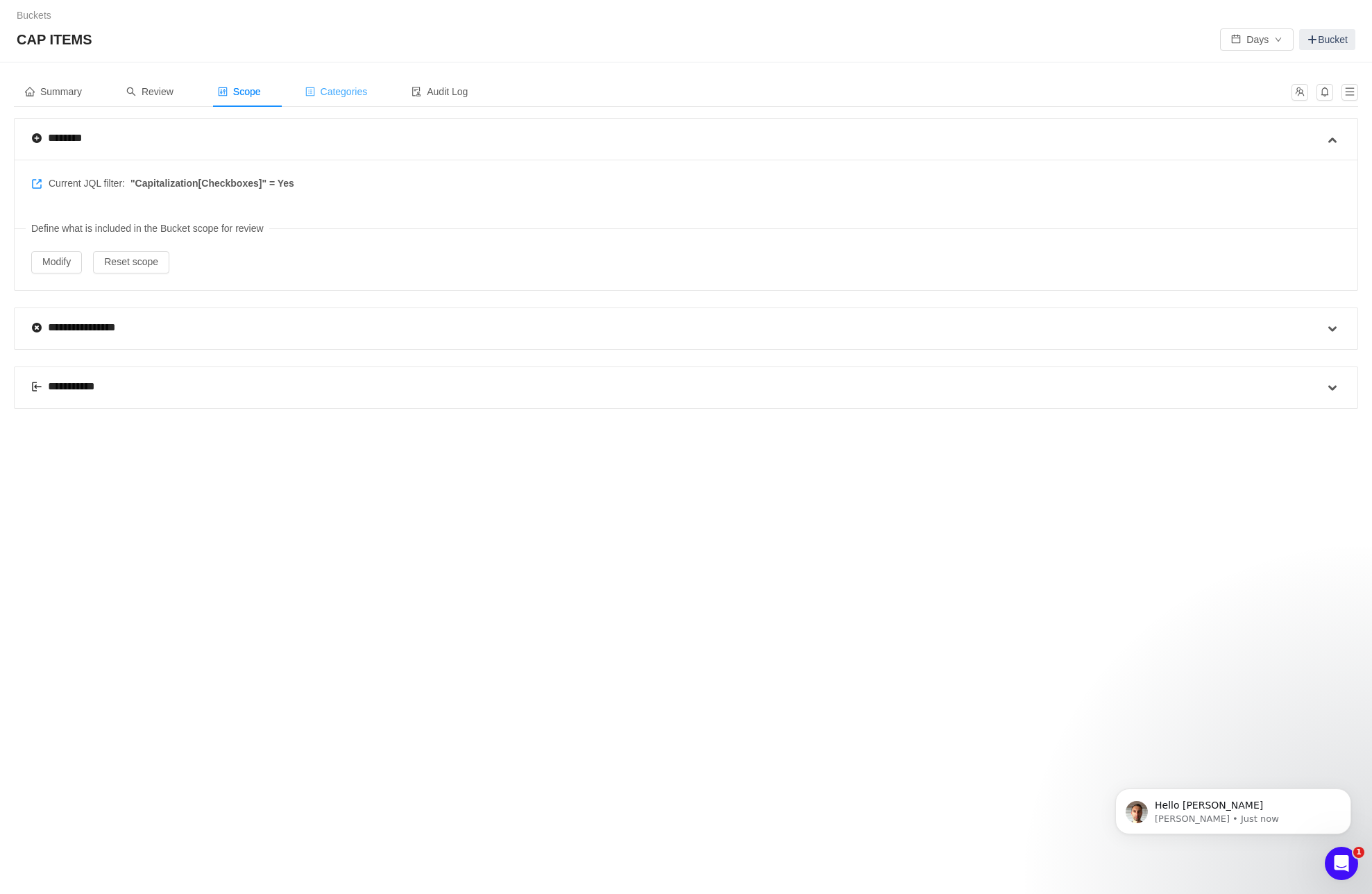
click at [345, 91] on span "Categories" at bounding box center [336, 91] width 63 height 11
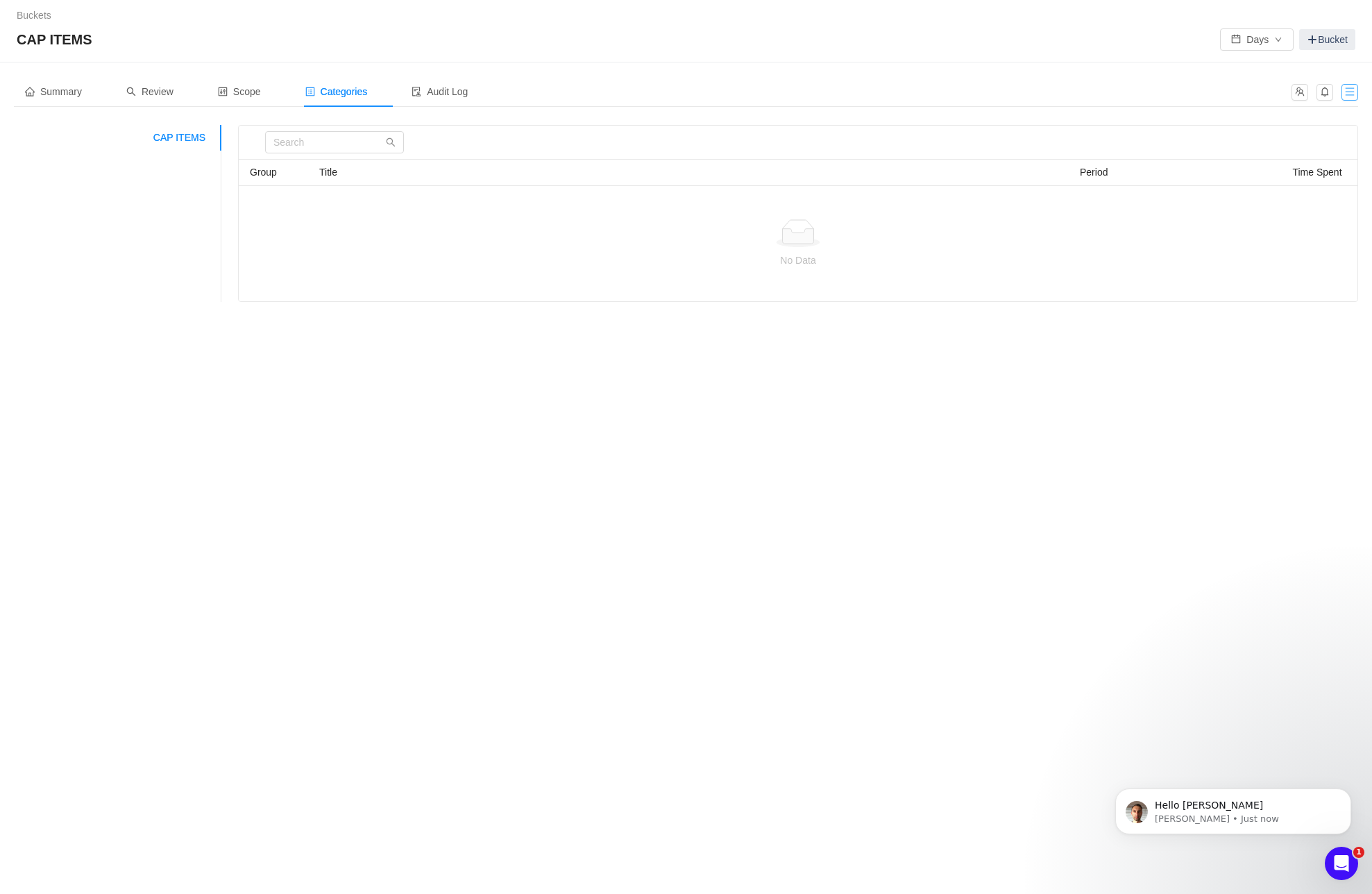
click at [1348, 93] on button "button" at bounding box center [1350, 92] width 17 height 17
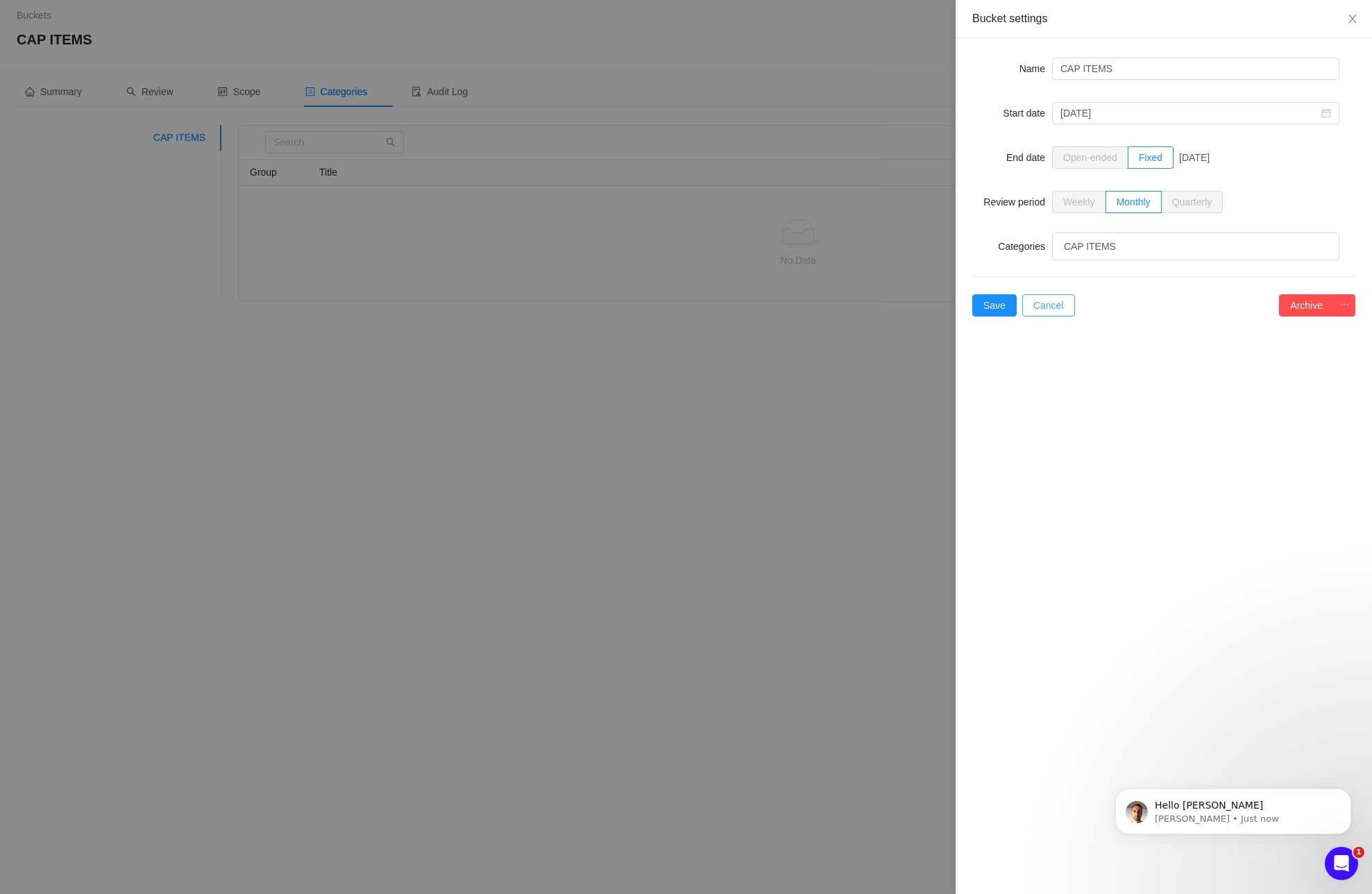
click at [1043, 305] on button "Cancel" at bounding box center [1048, 305] width 53 height 22
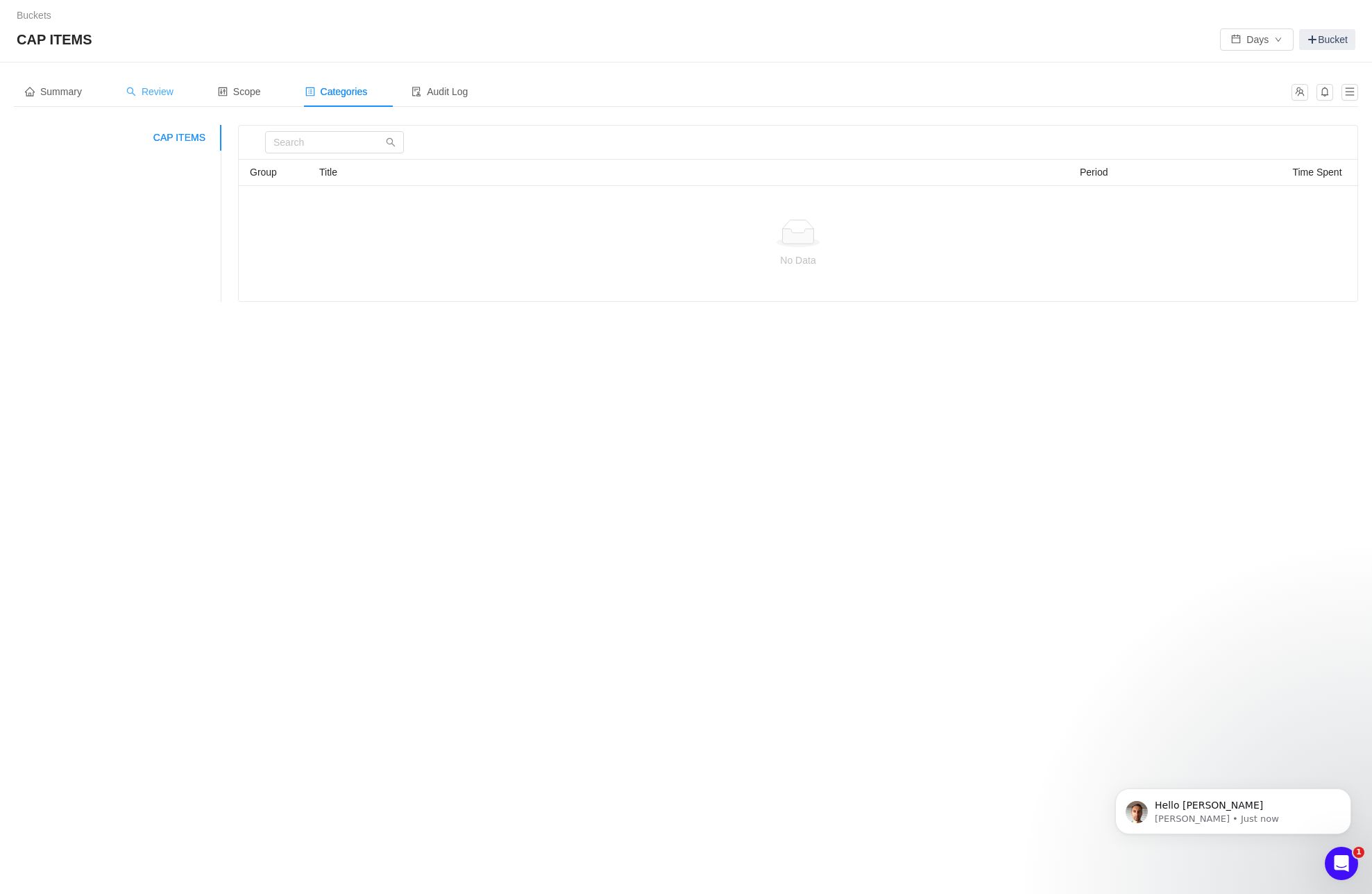
click at [170, 88] on span "Review" at bounding box center [150, 91] width 48 height 11
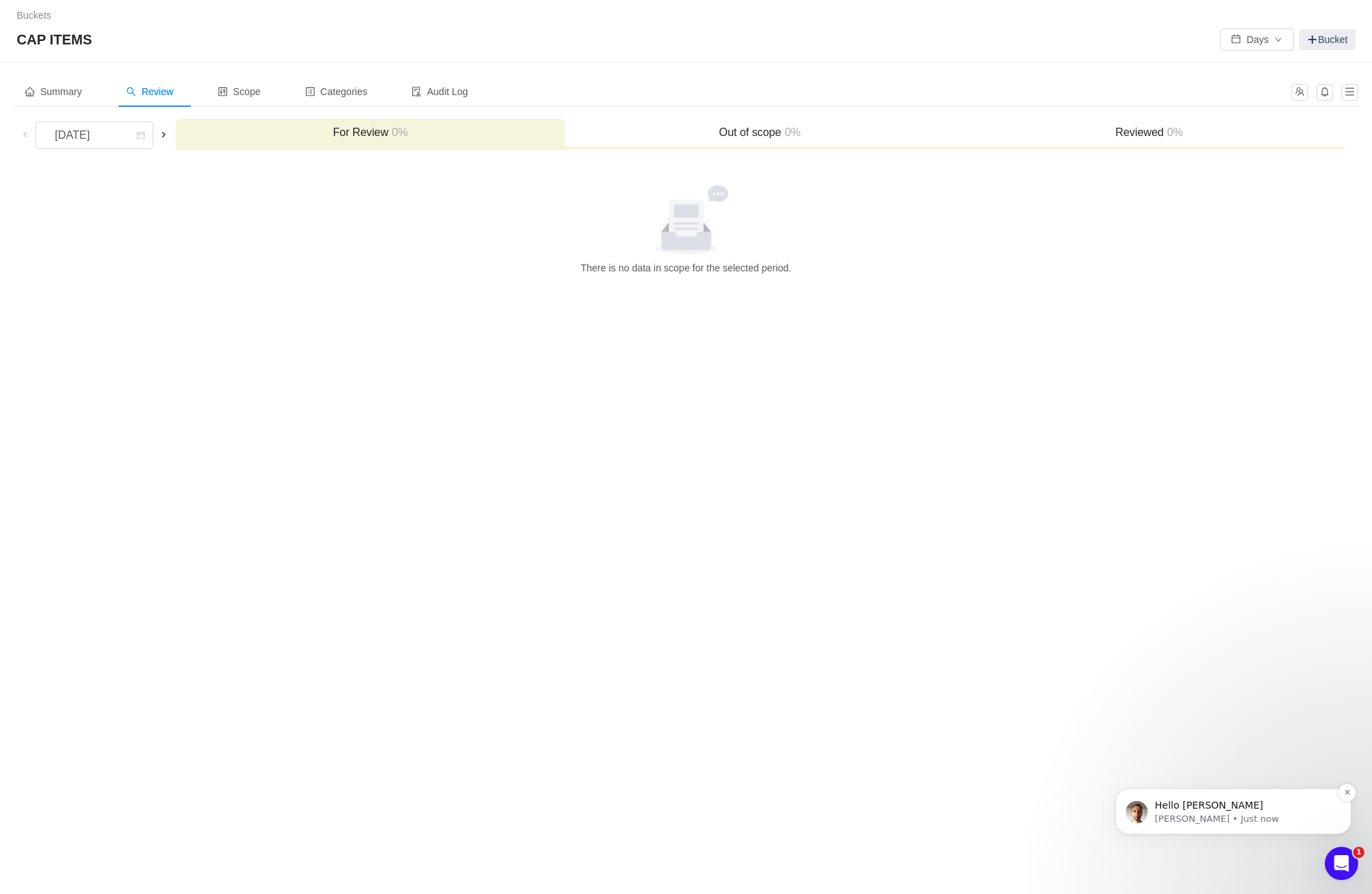
click at [1199, 817] on p "George • Just now" at bounding box center [1245, 819] width 179 height 13
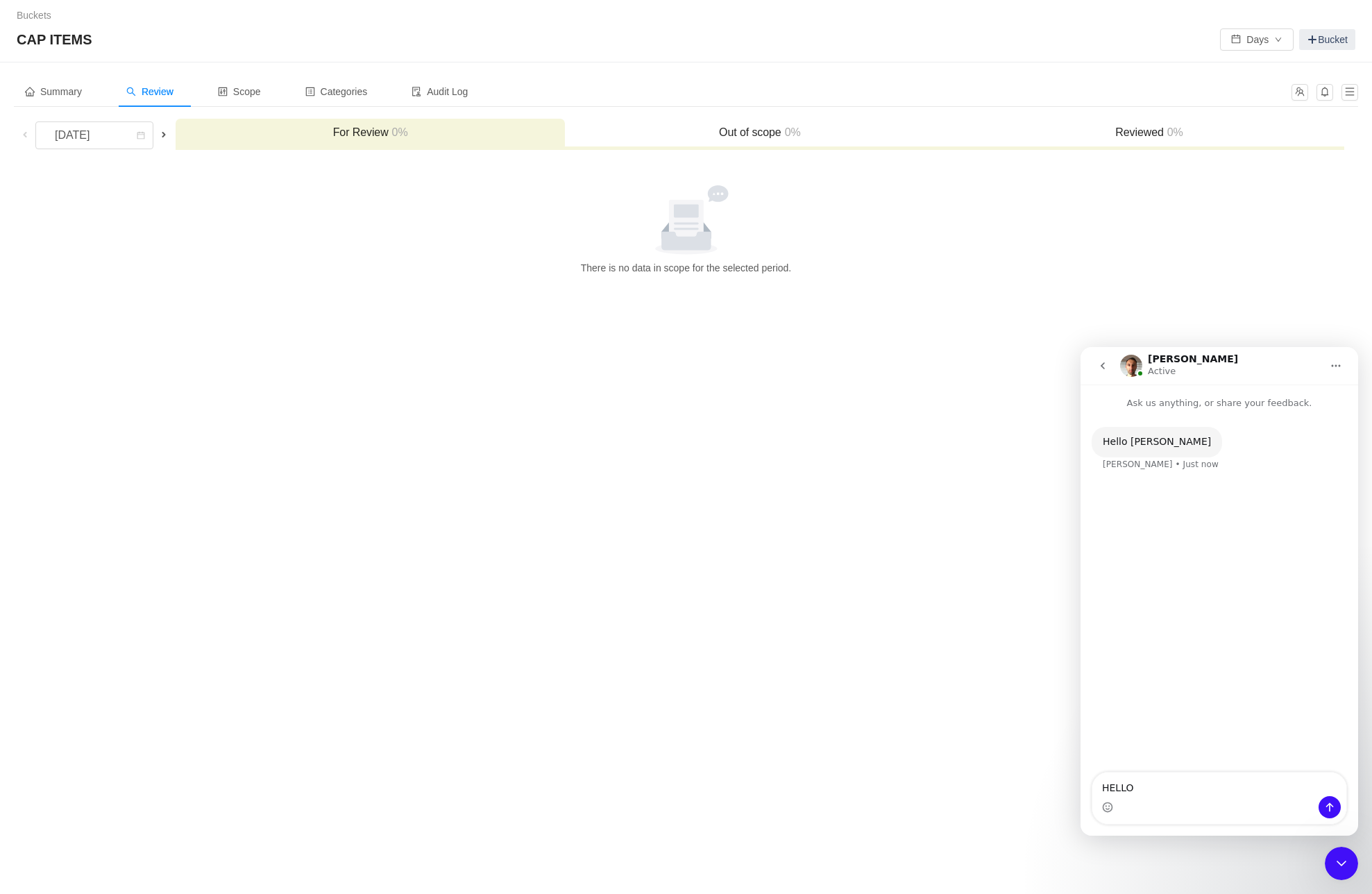
type textarea "HELLO?"
click at [932, 425] on div "Buckets / / CAP ITEMS Days Bucket Summary Review Scope Categories Audit Log Aug…" at bounding box center [686, 447] width 1372 height 894
click at [1098, 363] on icon "go back" at bounding box center [1103, 366] width 11 height 11
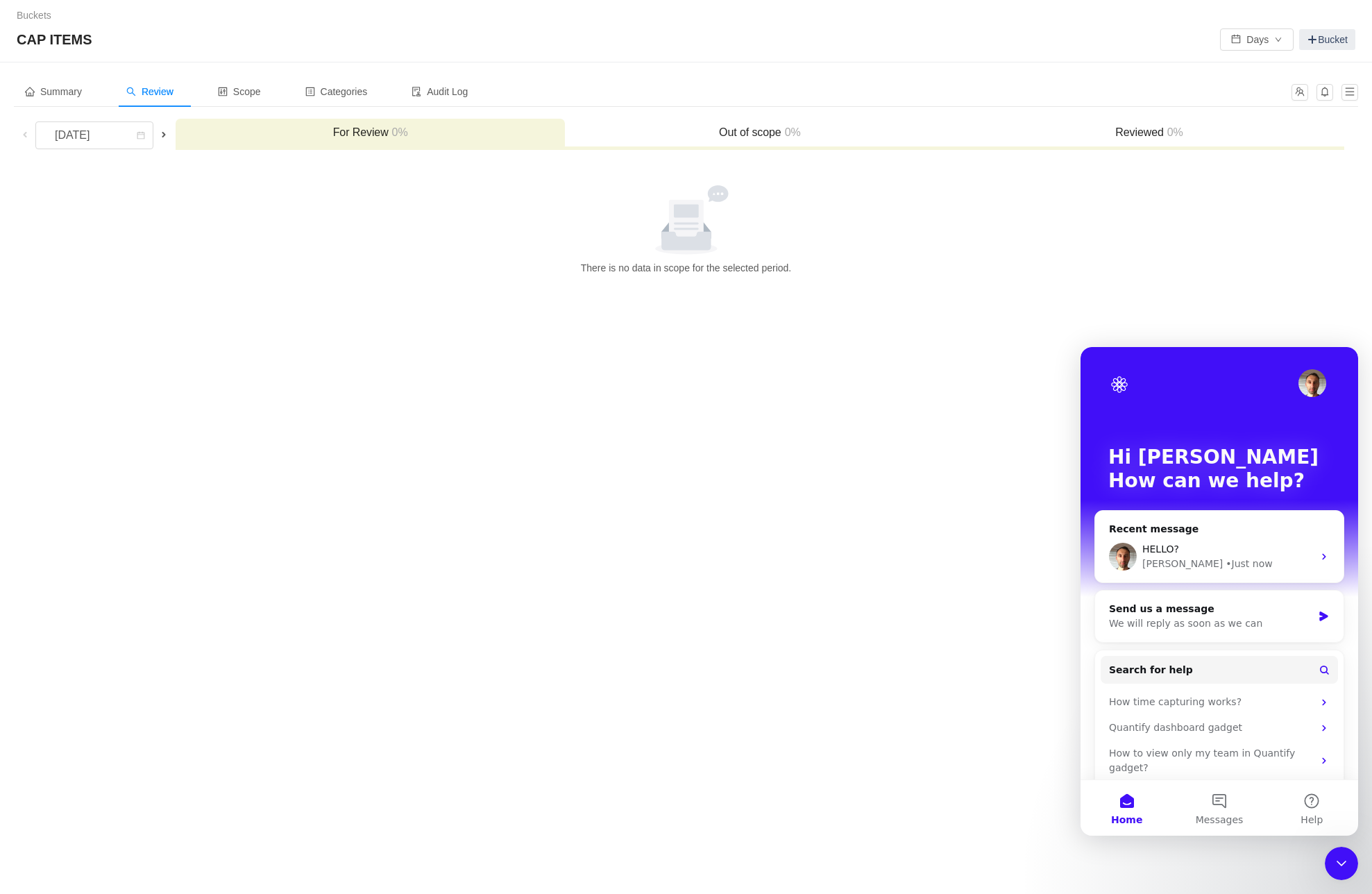
click at [934, 322] on div "Buckets / / CAP ITEMS Days Bucket Summary Review Scope Categories Audit Log Aug…" at bounding box center [686, 447] width 1372 height 894
click at [103, 132] on div "August 2025" at bounding box center [74, 135] width 60 height 27
click at [97, 181] on li "September 2025" at bounding box center [94, 187] width 119 height 22
click at [86, 135] on div "September 2025" at bounding box center [74, 135] width 60 height 27
click at [93, 213] on li "October 2025" at bounding box center [104, 210] width 139 height 22
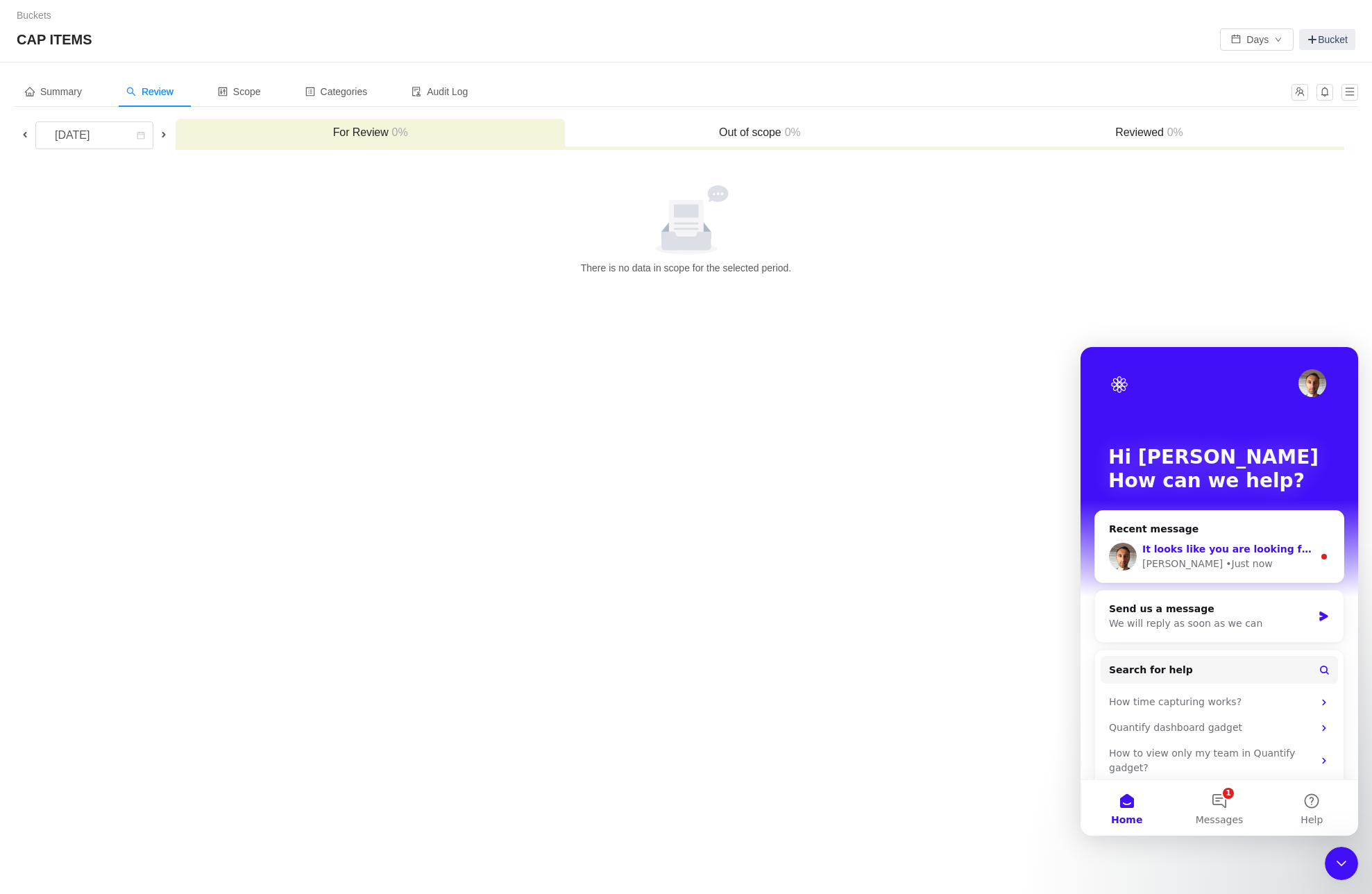
click at [1220, 542] on div "It looks like you are looking for Capex reporting. Let me know if you would lik…" at bounding box center [1228, 549] width 171 height 15
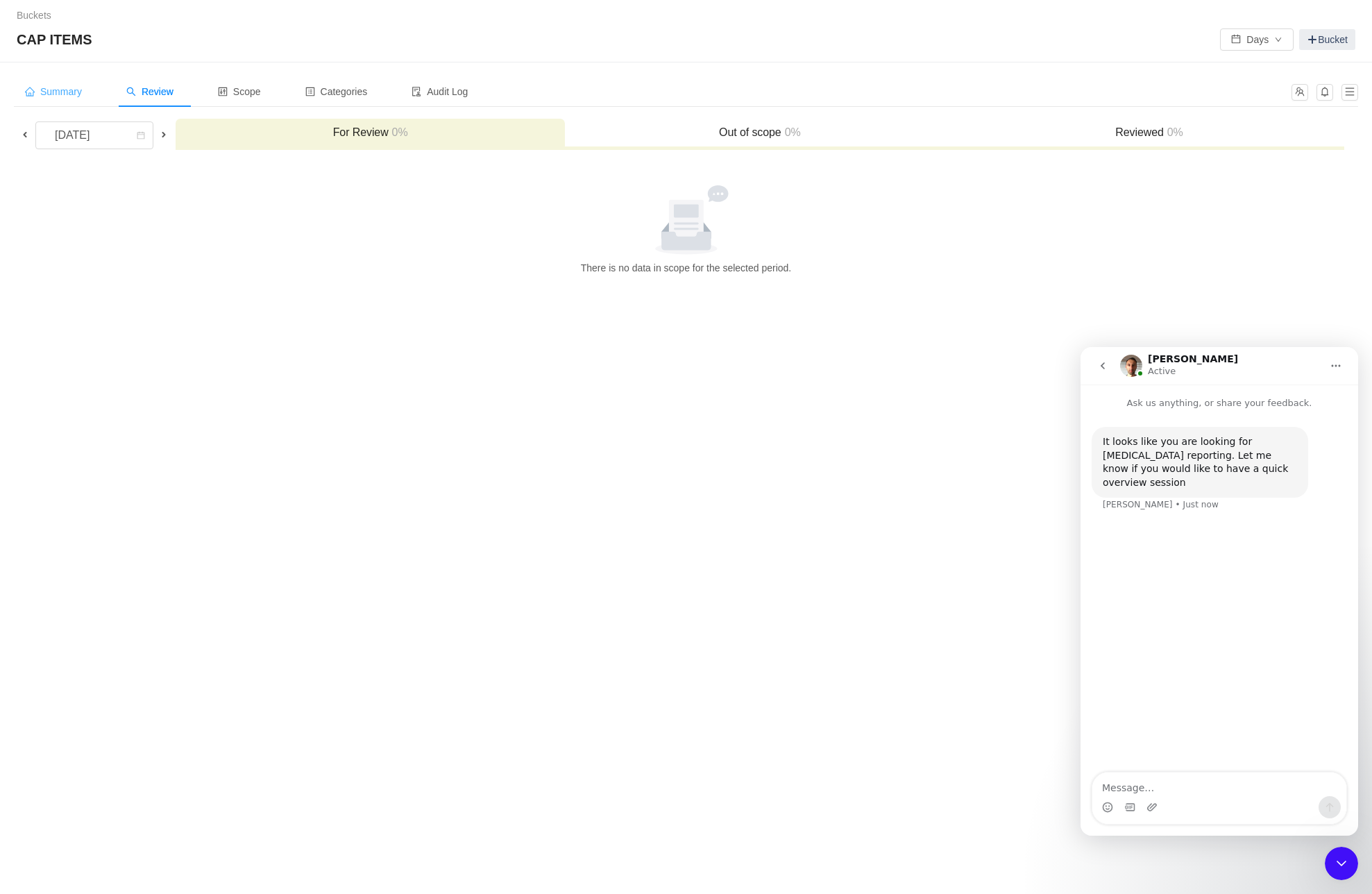
click at [65, 86] on span "Summary" at bounding box center [53, 91] width 57 height 11
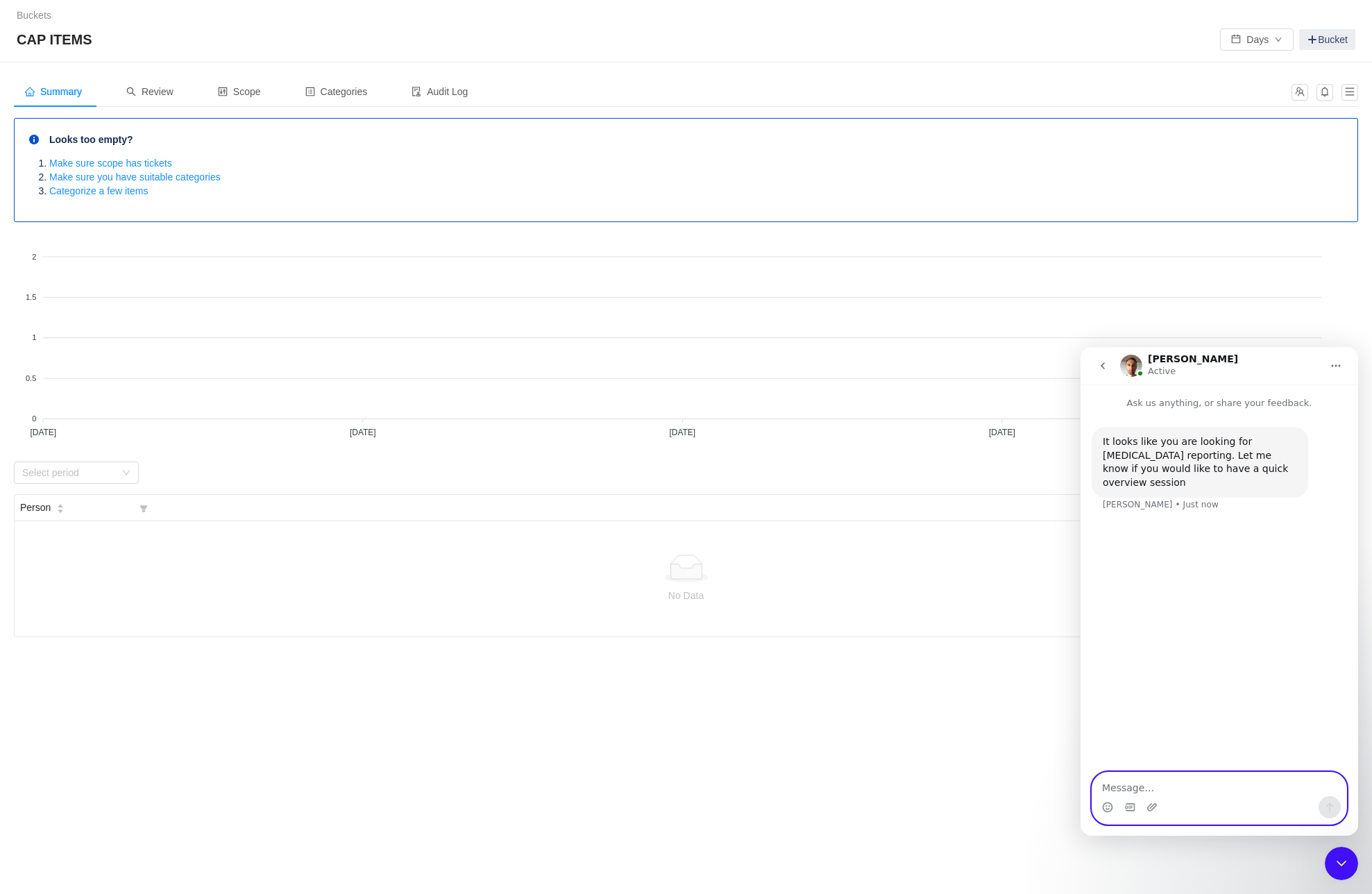
click at [1136, 796] on textarea "Message…" at bounding box center [1220, 785] width 254 height 24
type textarea "A"
type textarea "are you a bot or real?"
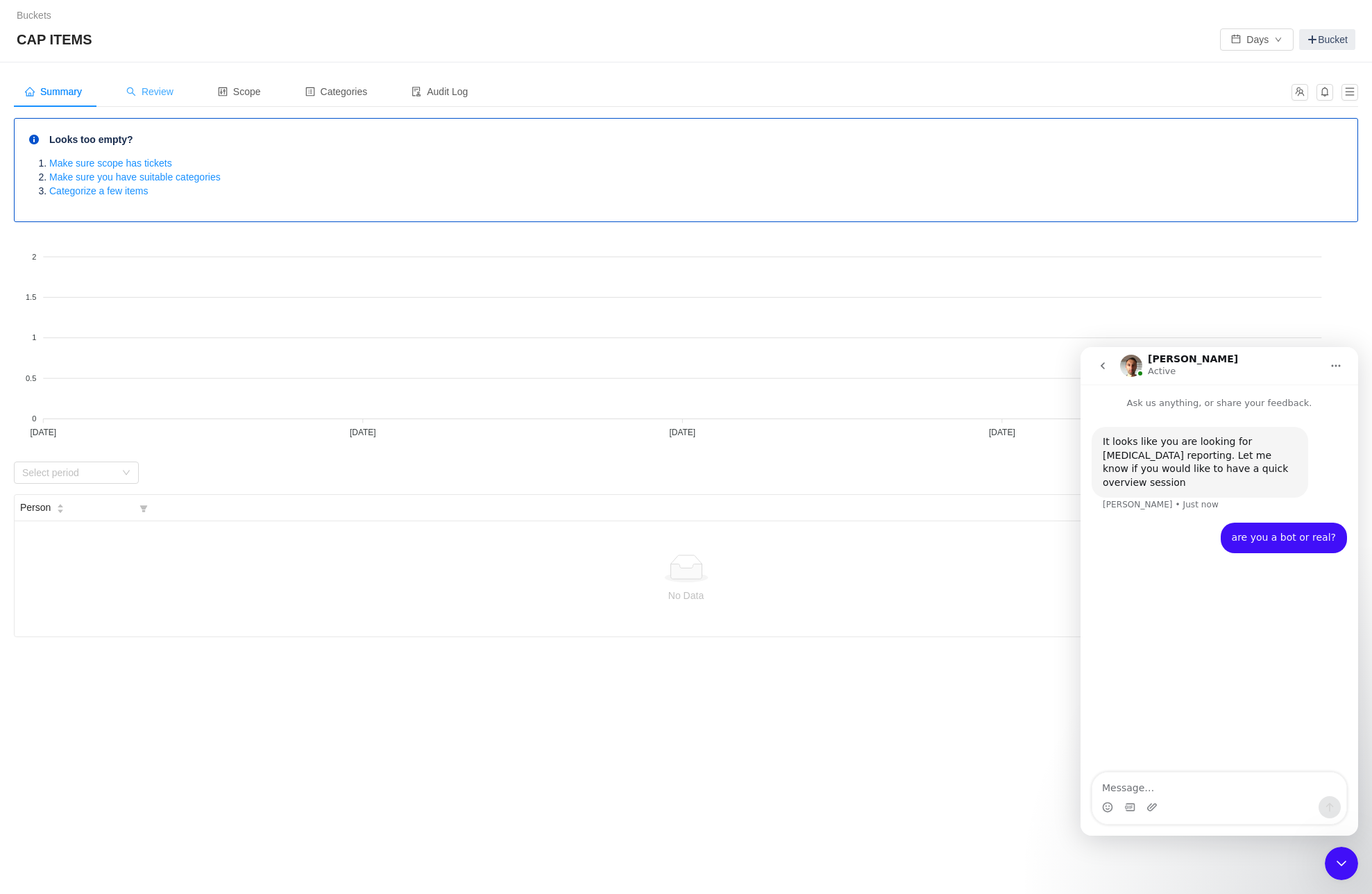
click at [160, 93] on span "Review" at bounding box center [150, 91] width 48 height 11
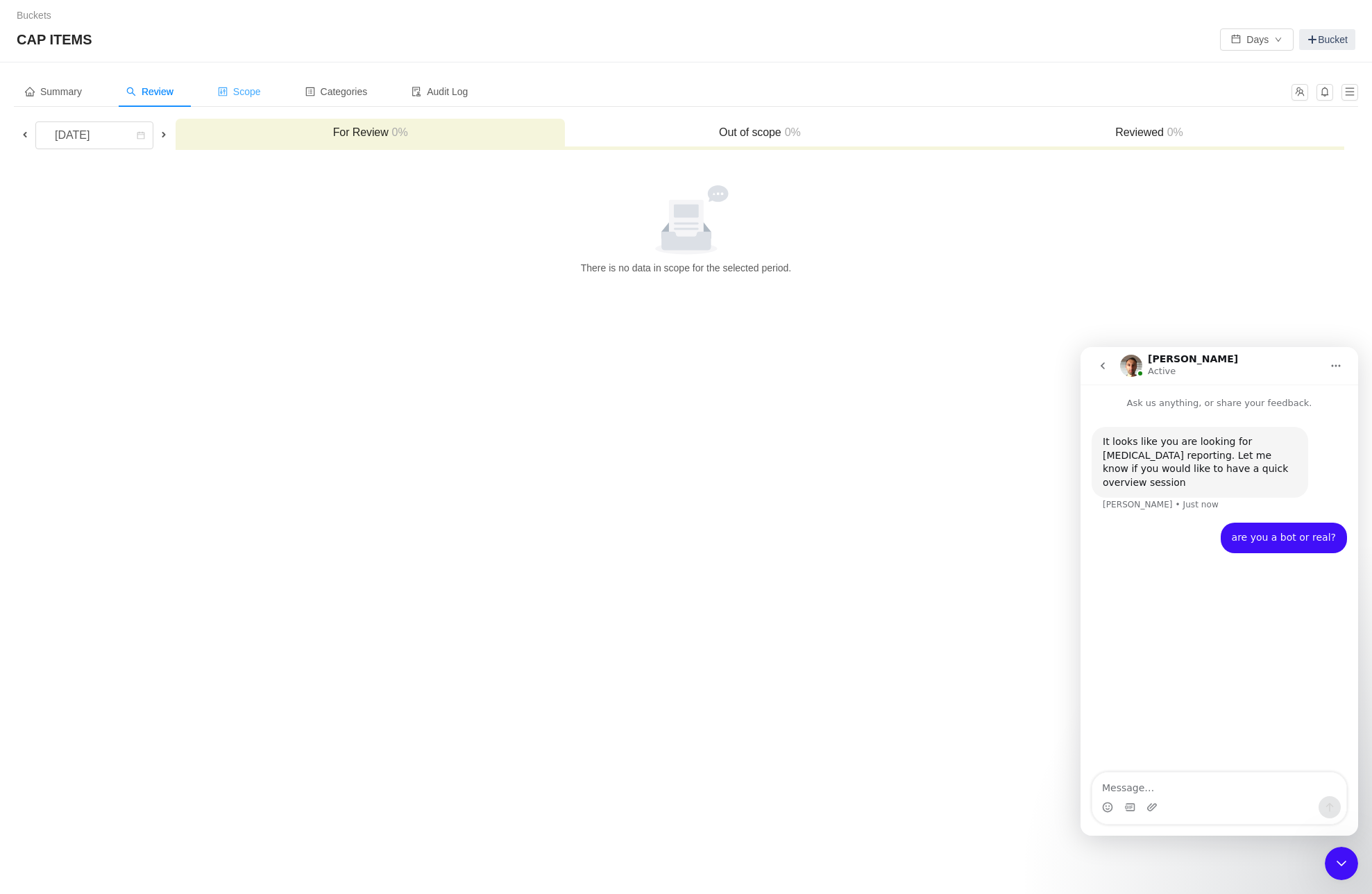
click at [247, 84] on div "Scope" at bounding box center [239, 91] width 66 height 31
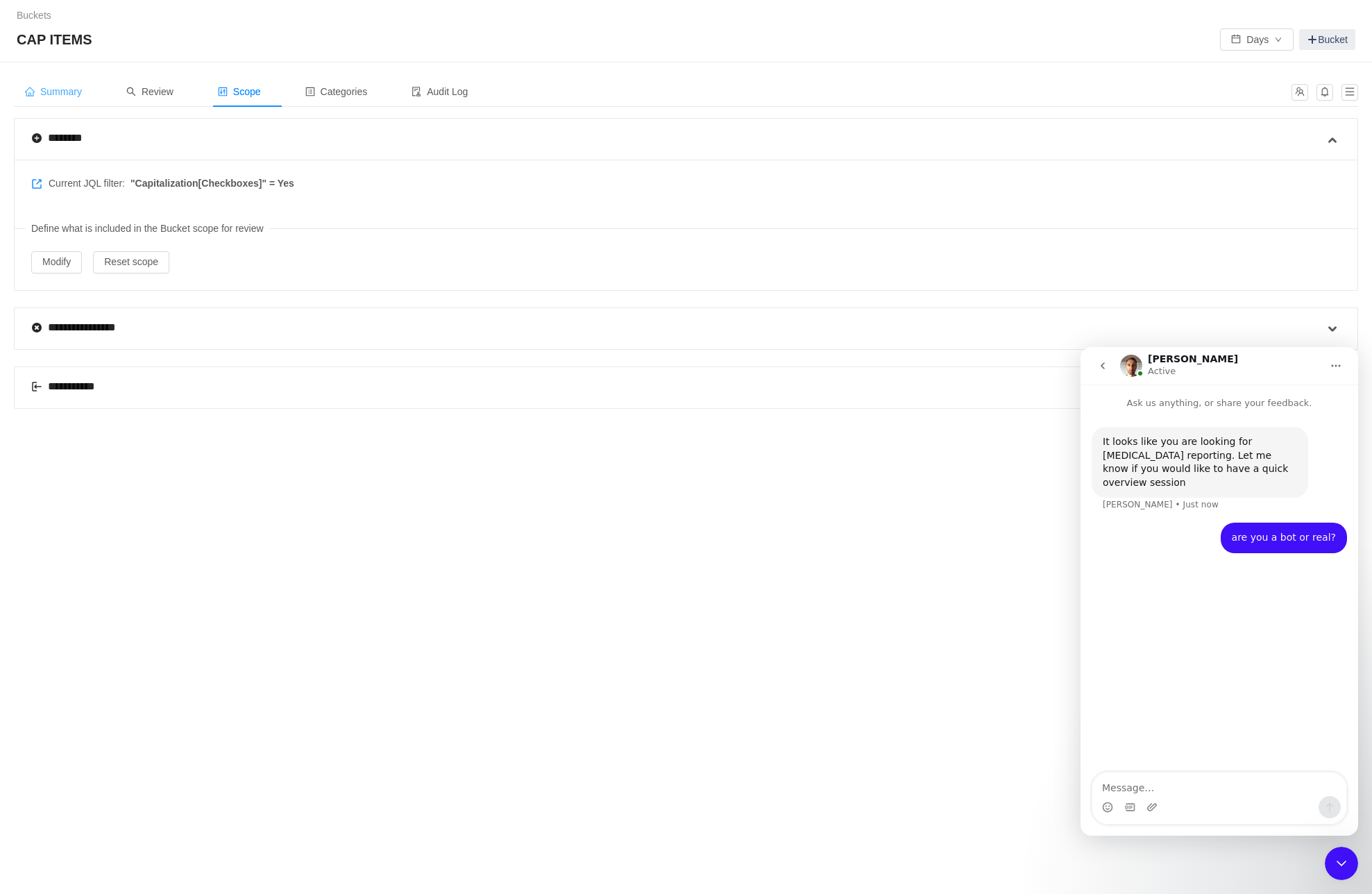
click at [66, 88] on span "Summary" at bounding box center [53, 91] width 57 height 11
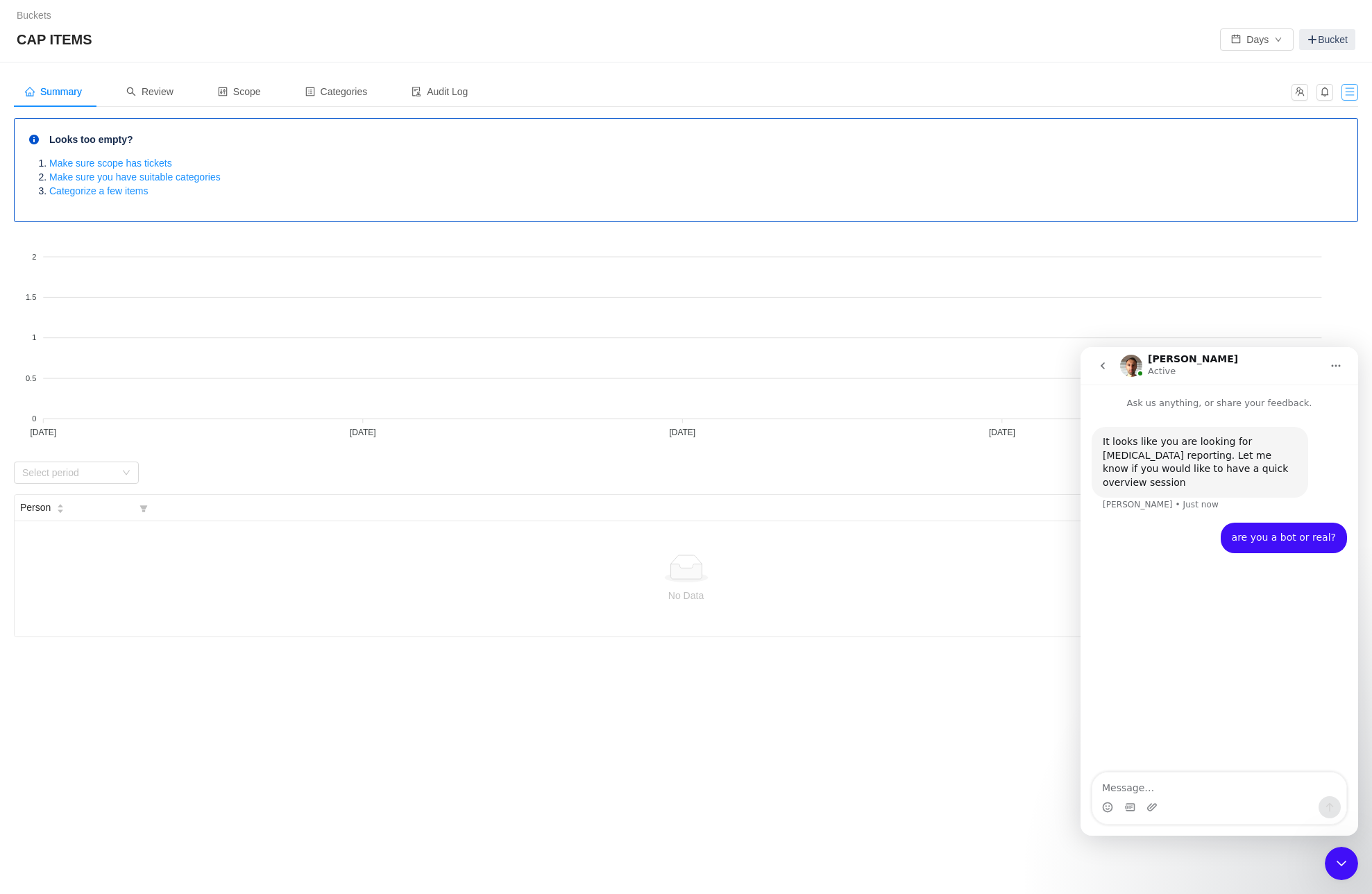
click at [1348, 89] on button "button" at bounding box center [1350, 92] width 17 height 17
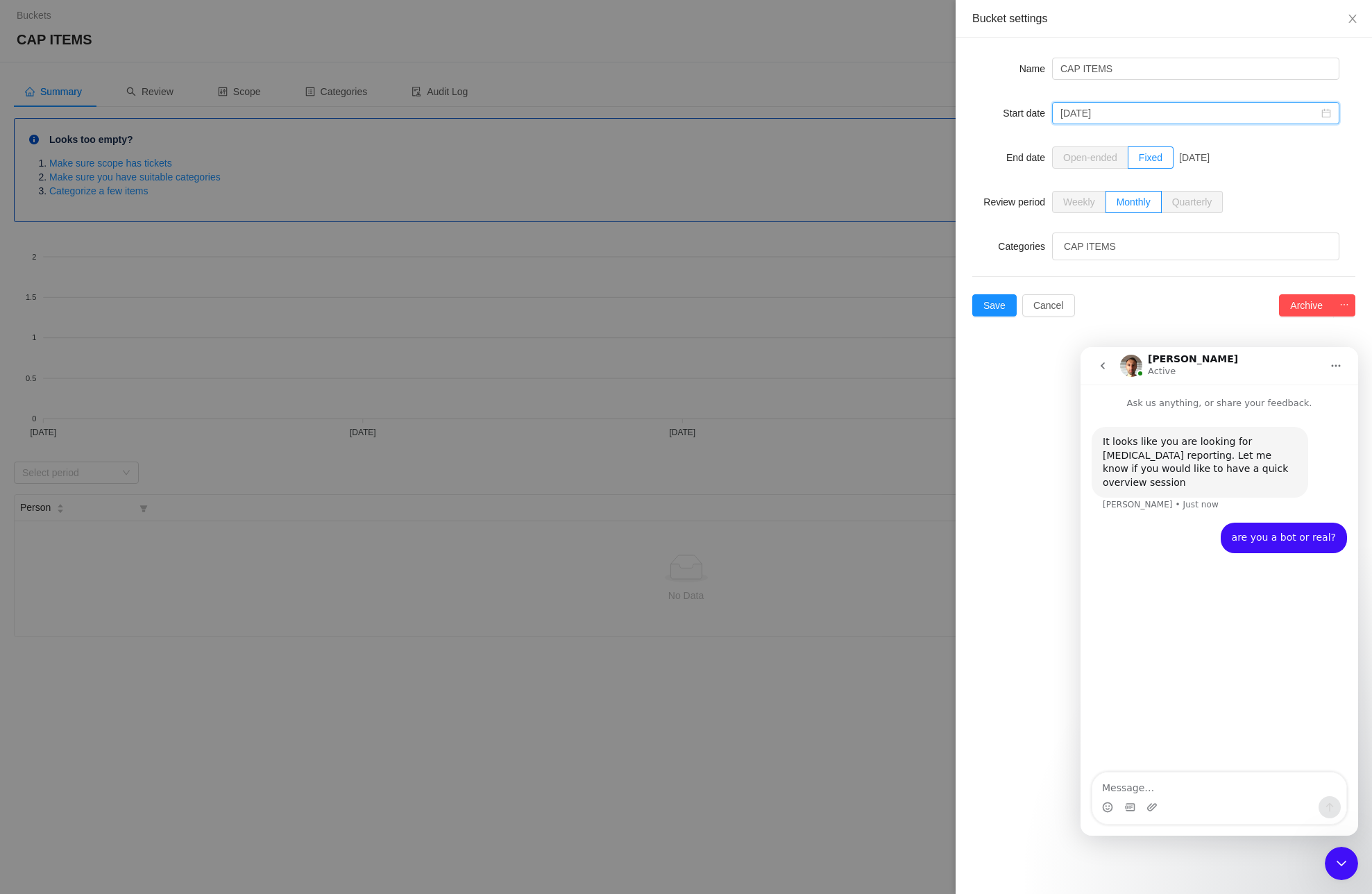
click at [1331, 112] on div "August, 2025" at bounding box center [1195, 113] width 287 height 22
click at [1217, 191] on link "Jun" at bounding box center [1213, 192] width 27 height 17
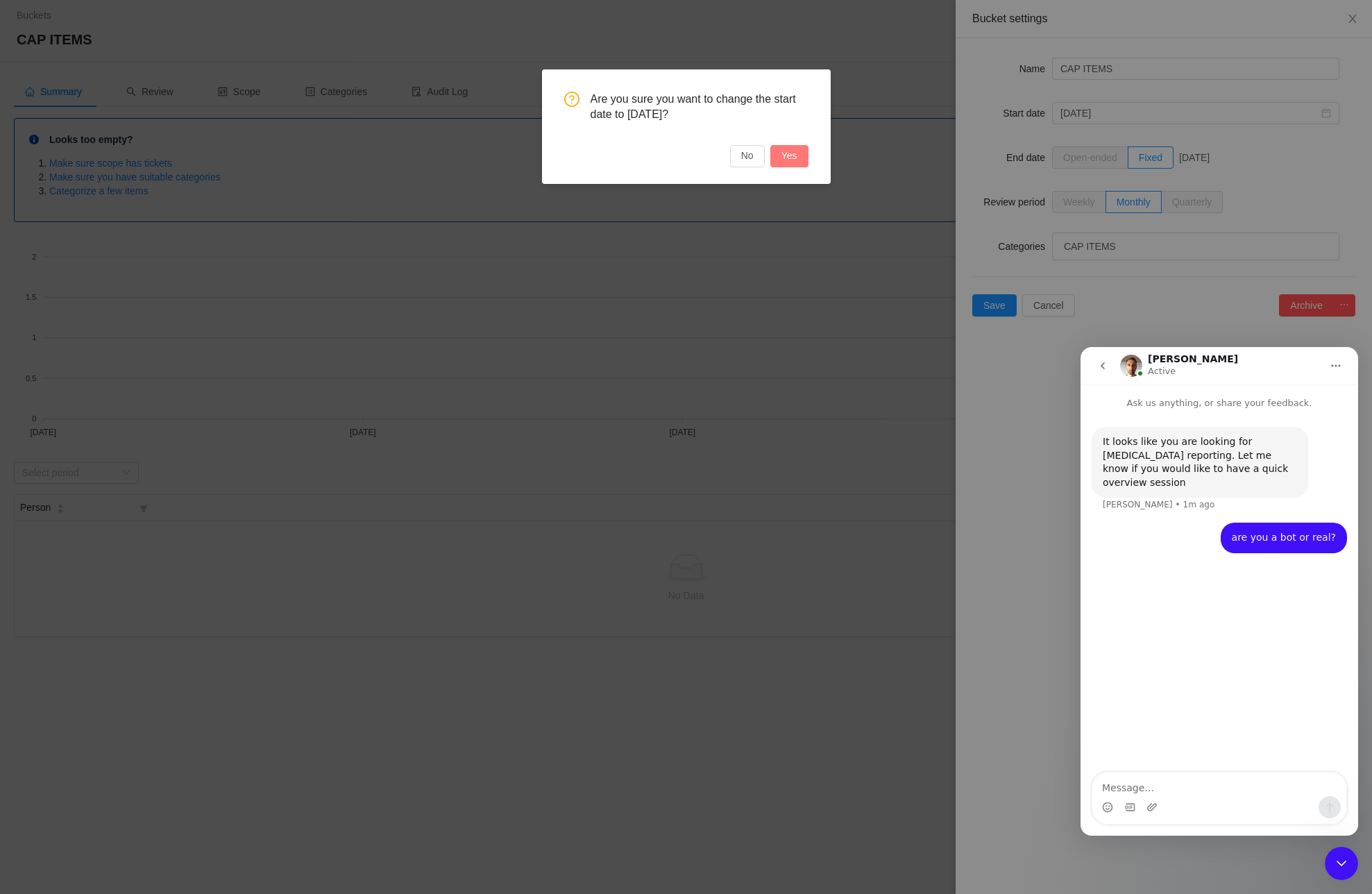
click at [788, 158] on button "Yes" at bounding box center [790, 156] width 38 height 22
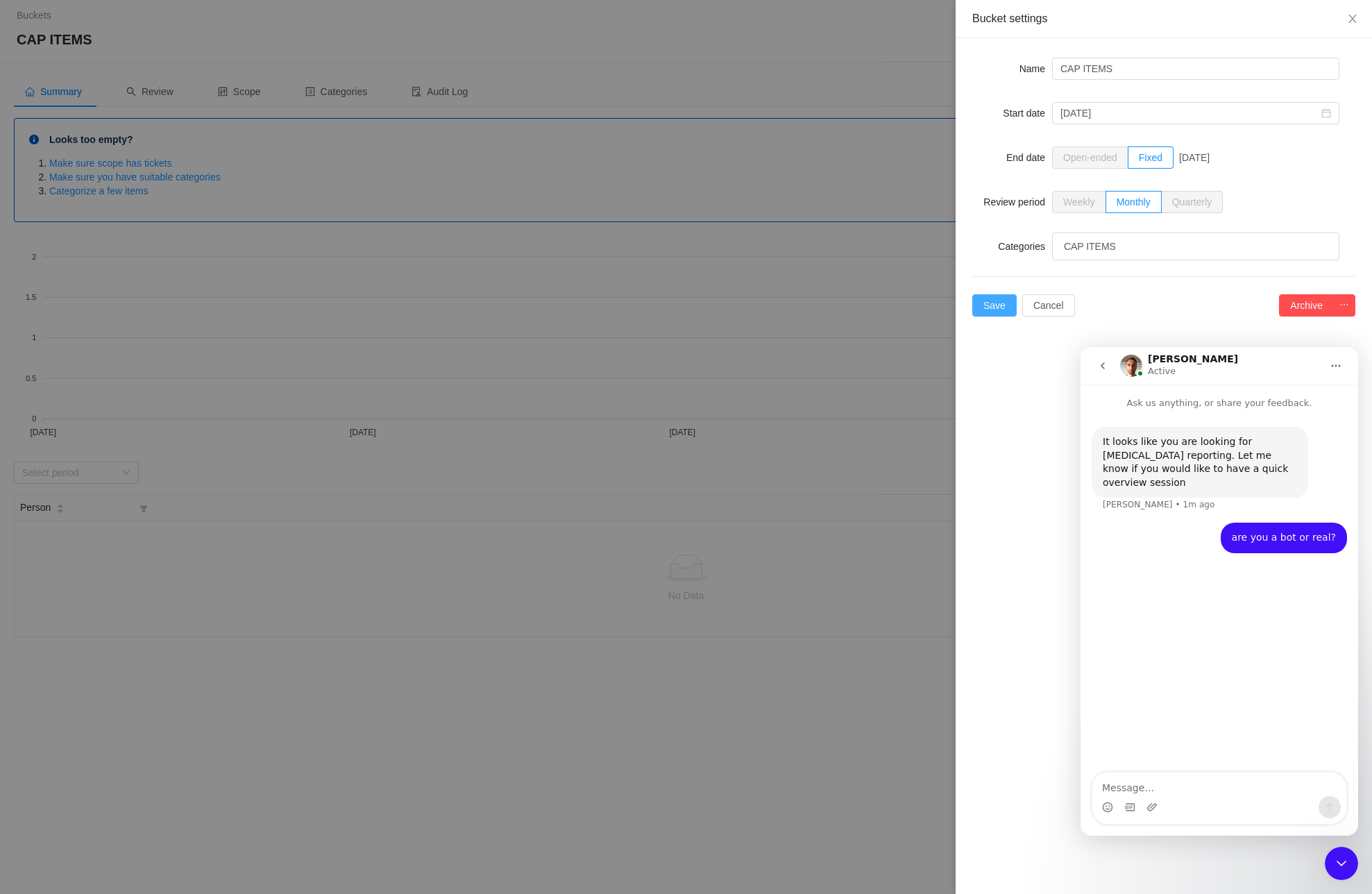
click at [996, 298] on button "Save" at bounding box center [994, 305] width 45 height 22
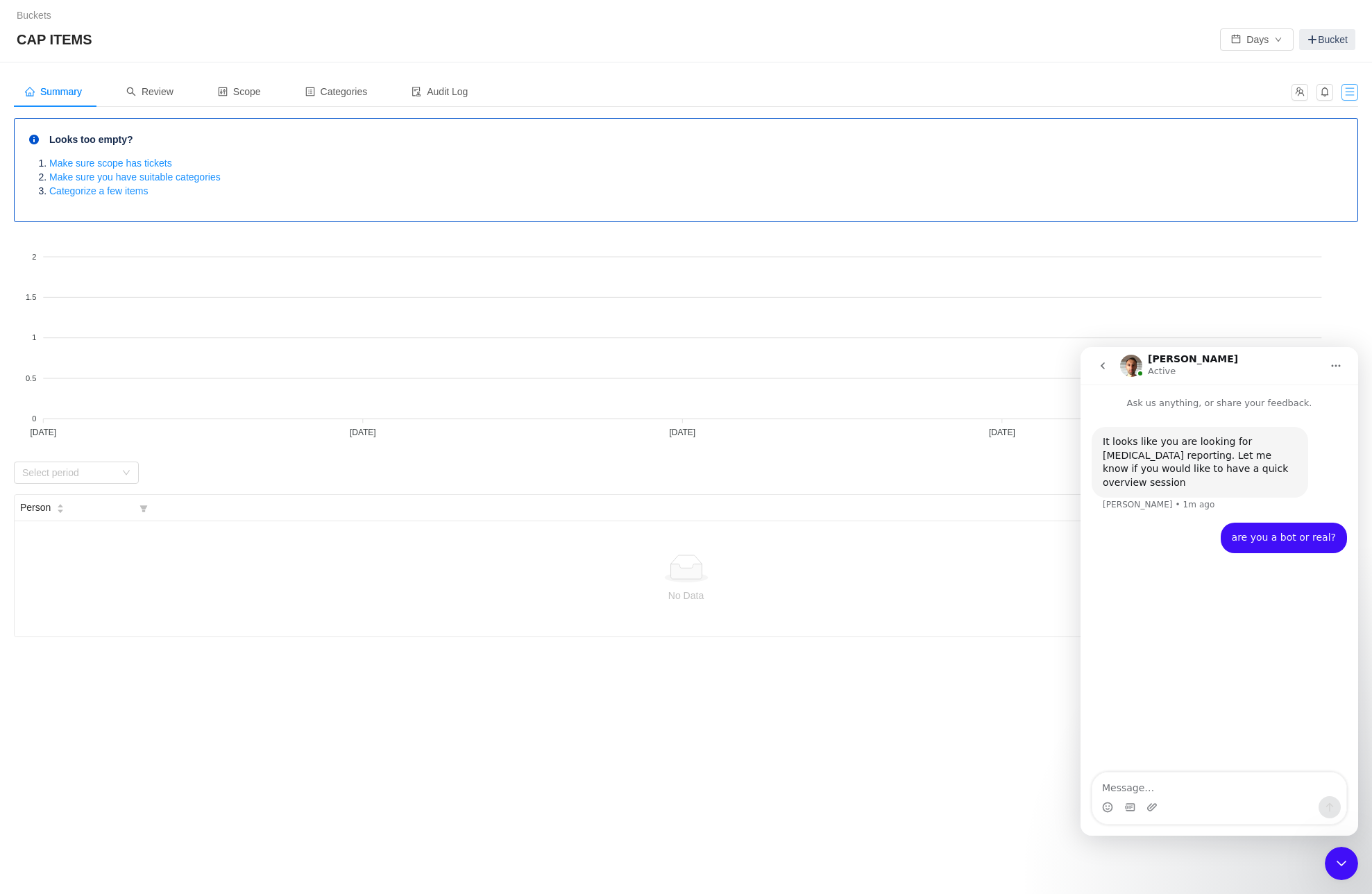
click at [1348, 93] on button "button" at bounding box center [1350, 92] width 17 height 17
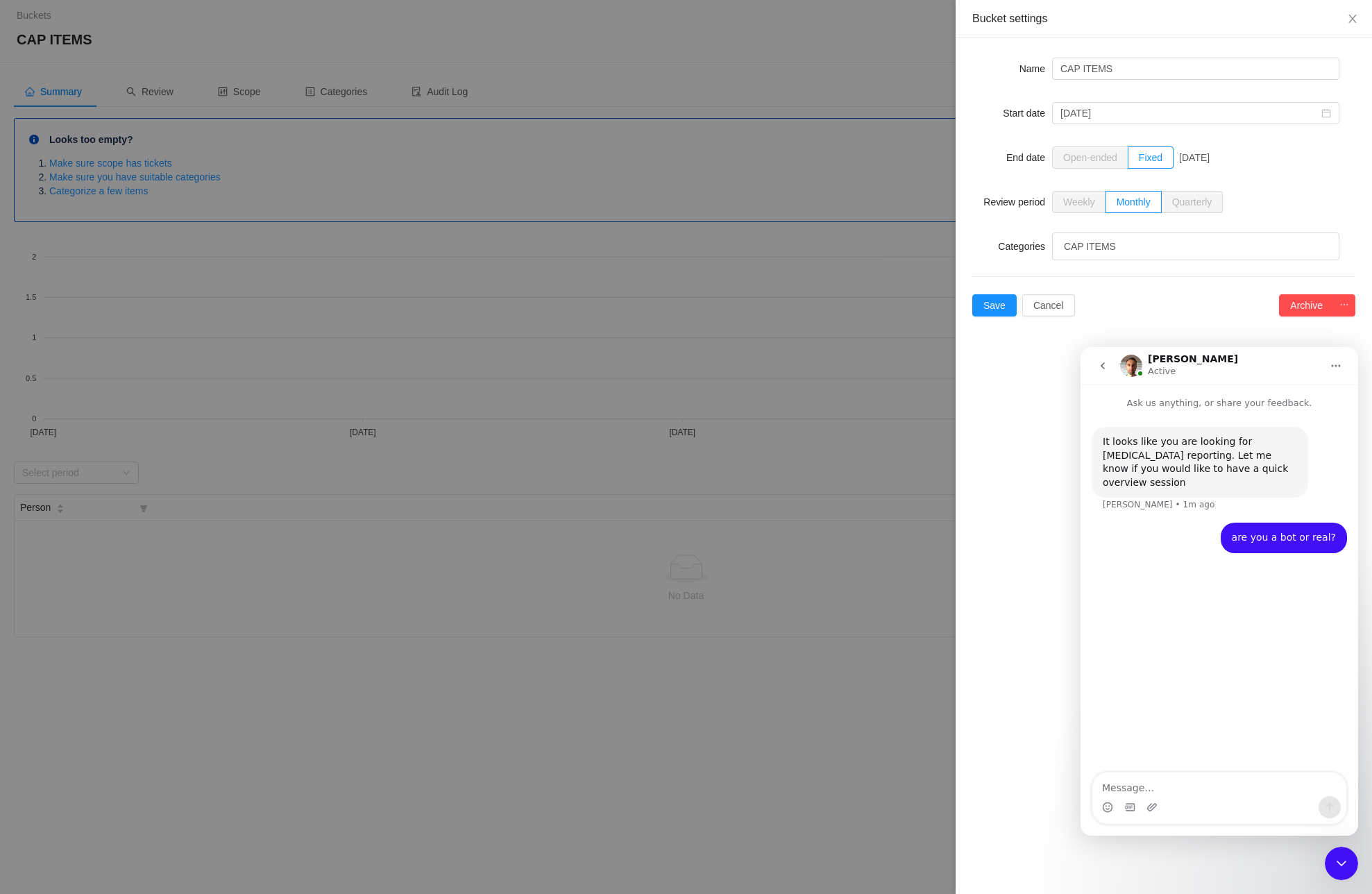
click at [1078, 153] on span "Open-ended" at bounding box center [1090, 157] width 54 height 11
click at [1155, 155] on span "Fixed" at bounding box center [1150, 157] width 24 height 11
click at [1139, 161] on input "Fixed" at bounding box center [1139, 161] width 0 height 0
click at [1100, 152] on span "Open-ended" at bounding box center [1090, 157] width 54 height 11
click at [1120, 116] on input "June, 2025" at bounding box center [1195, 113] width 287 height 22
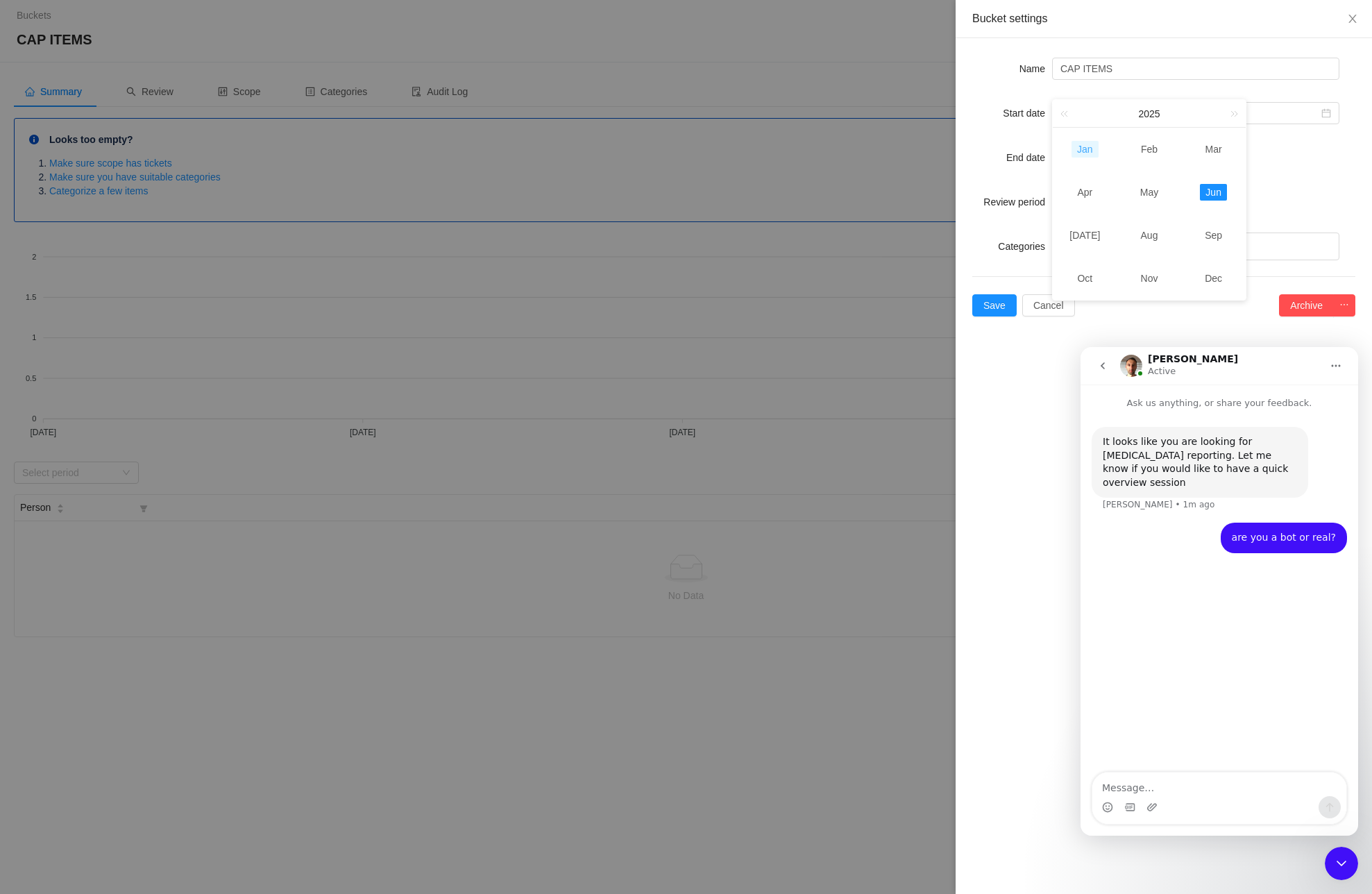
click at [1090, 146] on link "Jan" at bounding box center [1085, 149] width 27 height 17
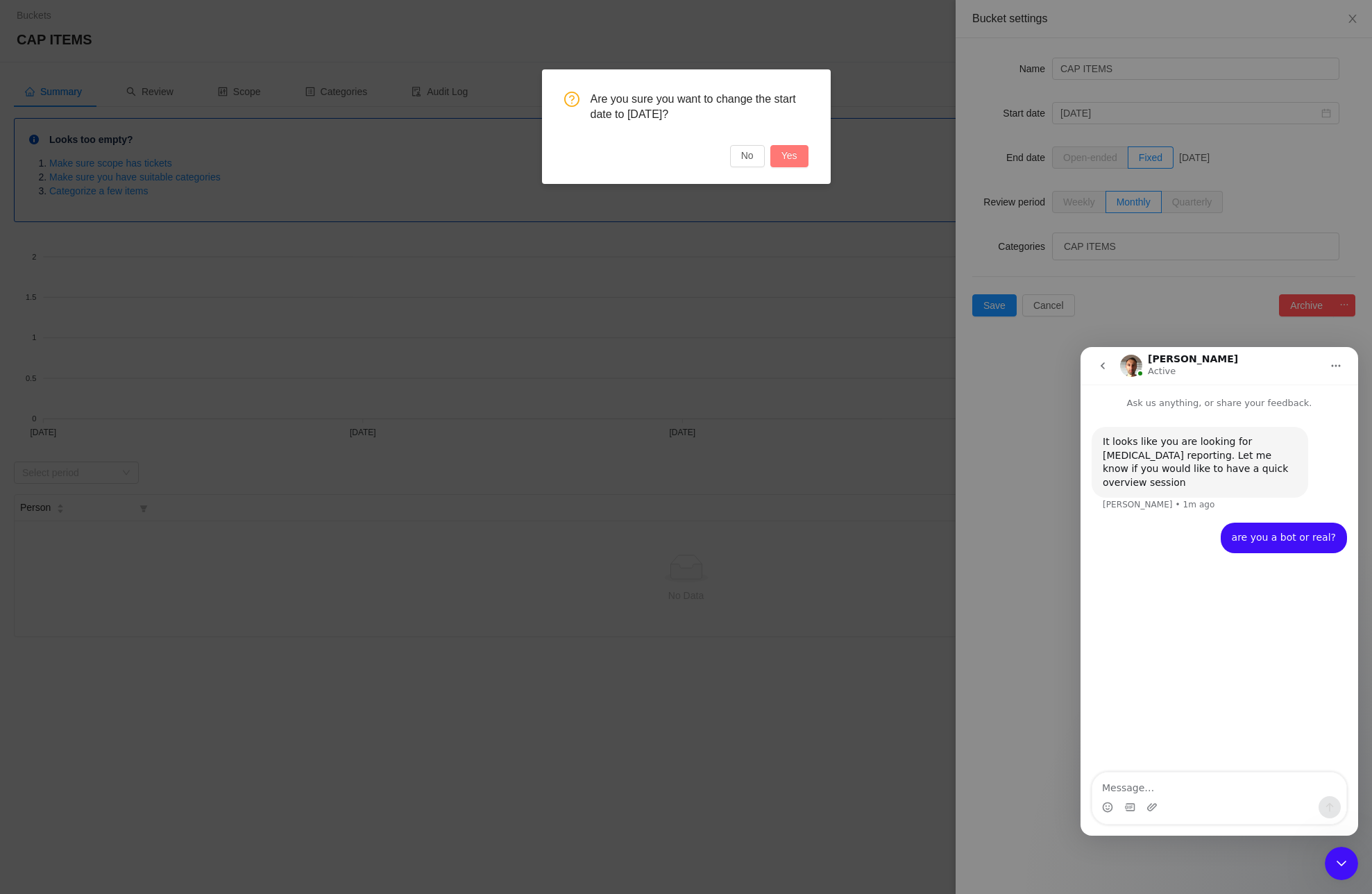
click at [790, 151] on button "Yes" at bounding box center [790, 156] width 38 height 22
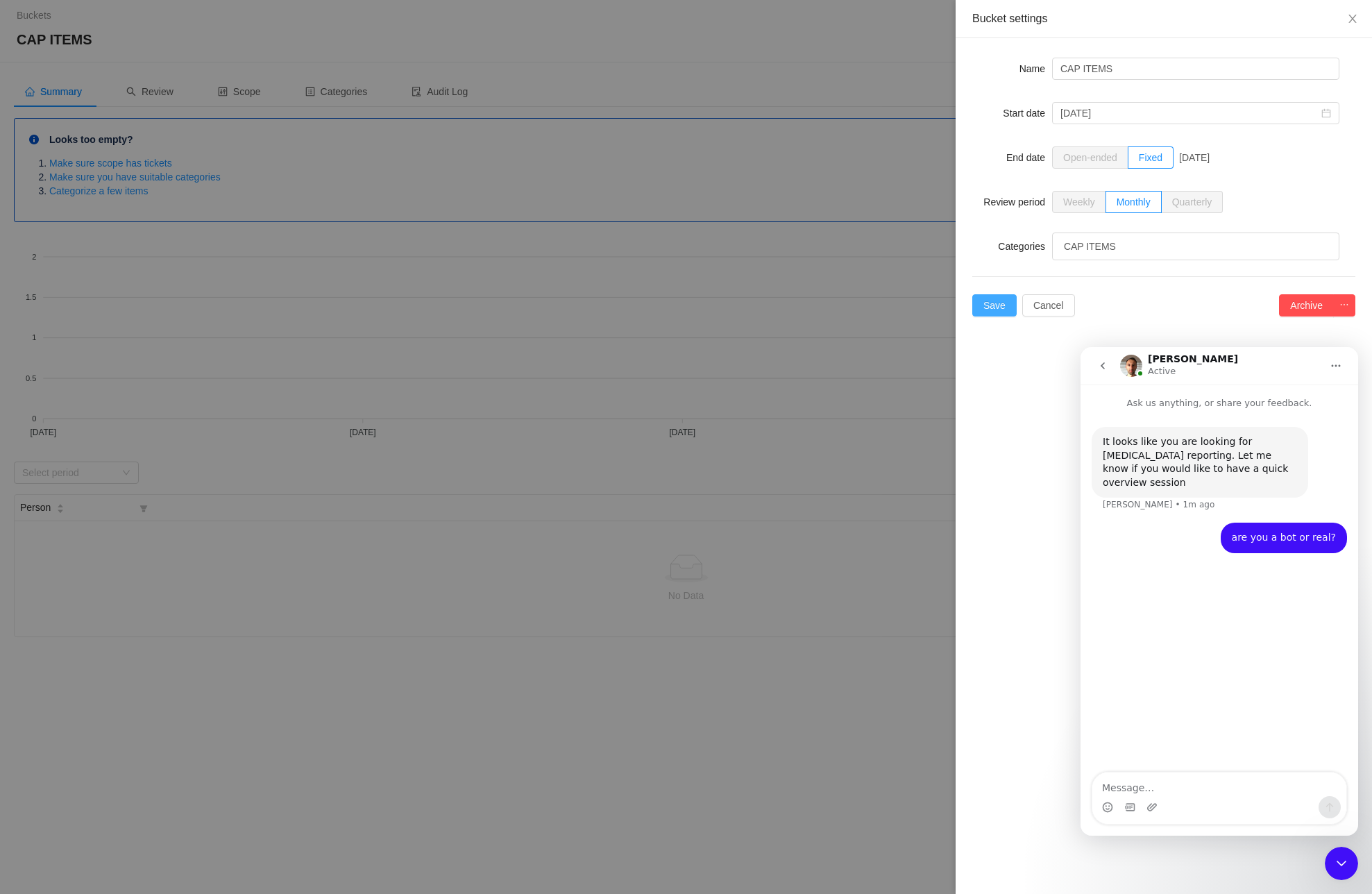
click at [996, 301] on button "Save" at bounding box center [994, 305] width 45 height 22
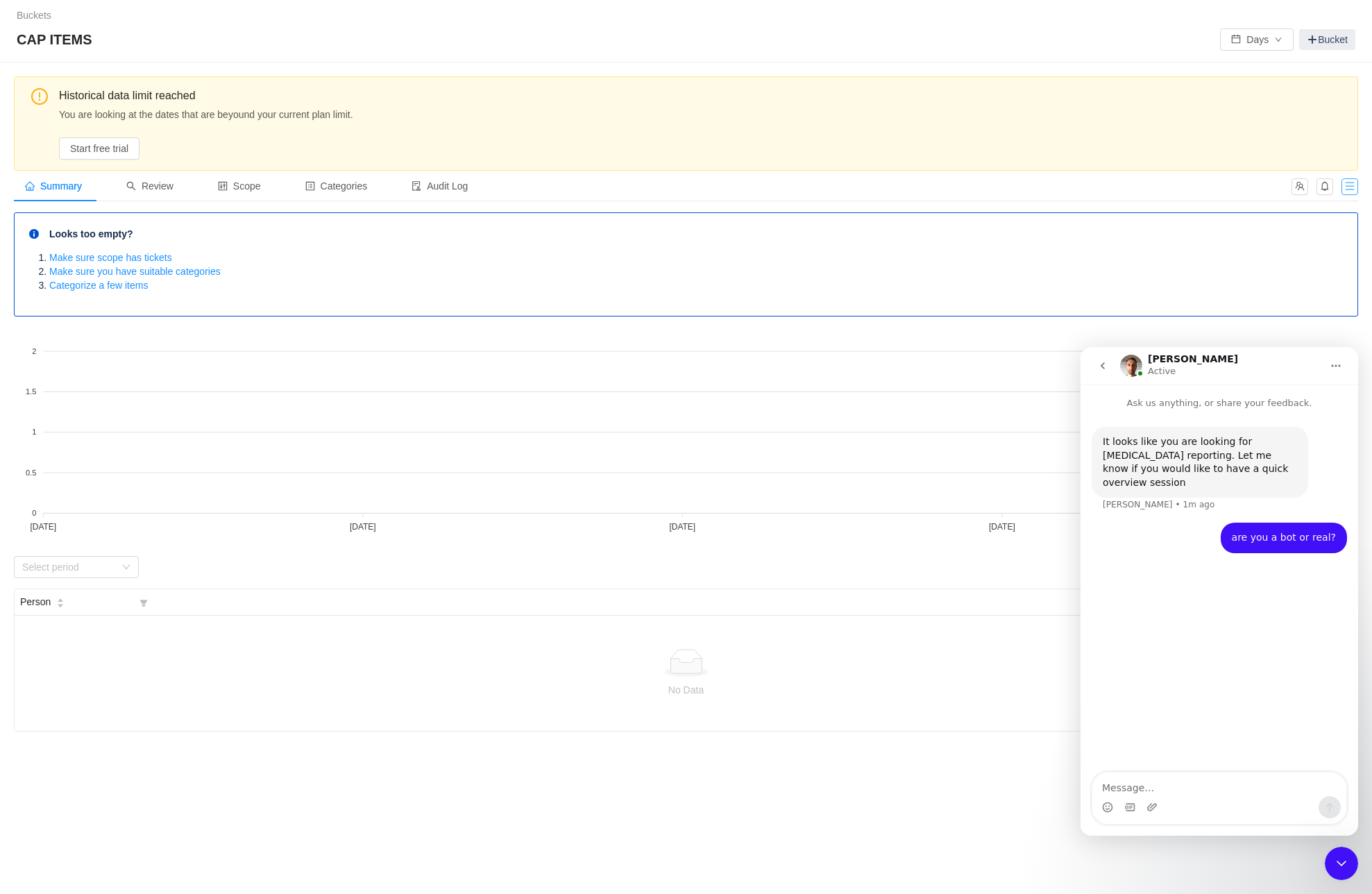
click at [1352, 185] on button "button" at bounding box center [1350, 187] width 17 height 17
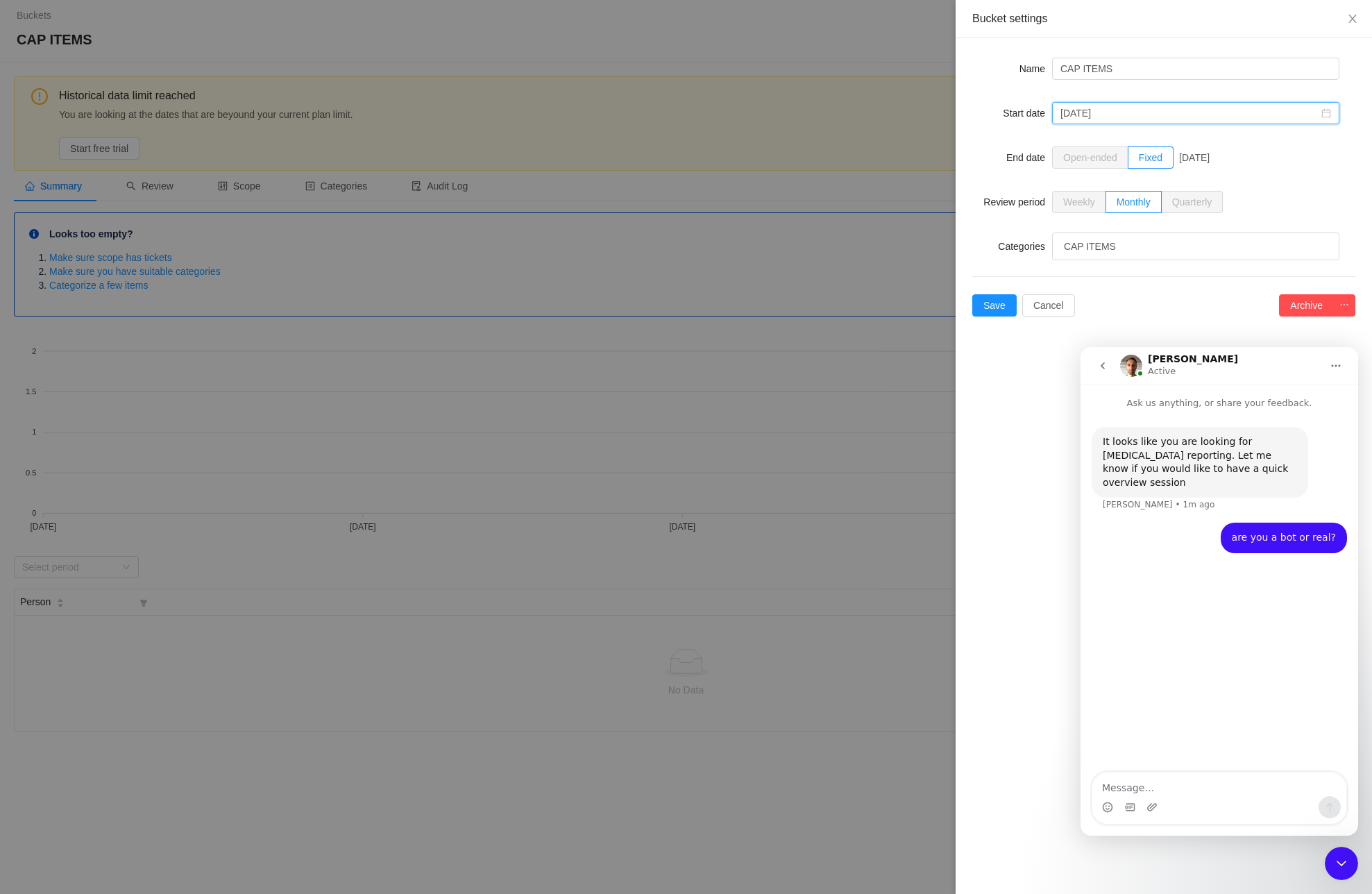
click at [1109, 115] on input "January, 2025" at bounding box center [1195, 113] width 287 height 22
click at [1155, 195] on link "May" at bounding box center [1148, 192] width 29 height 17
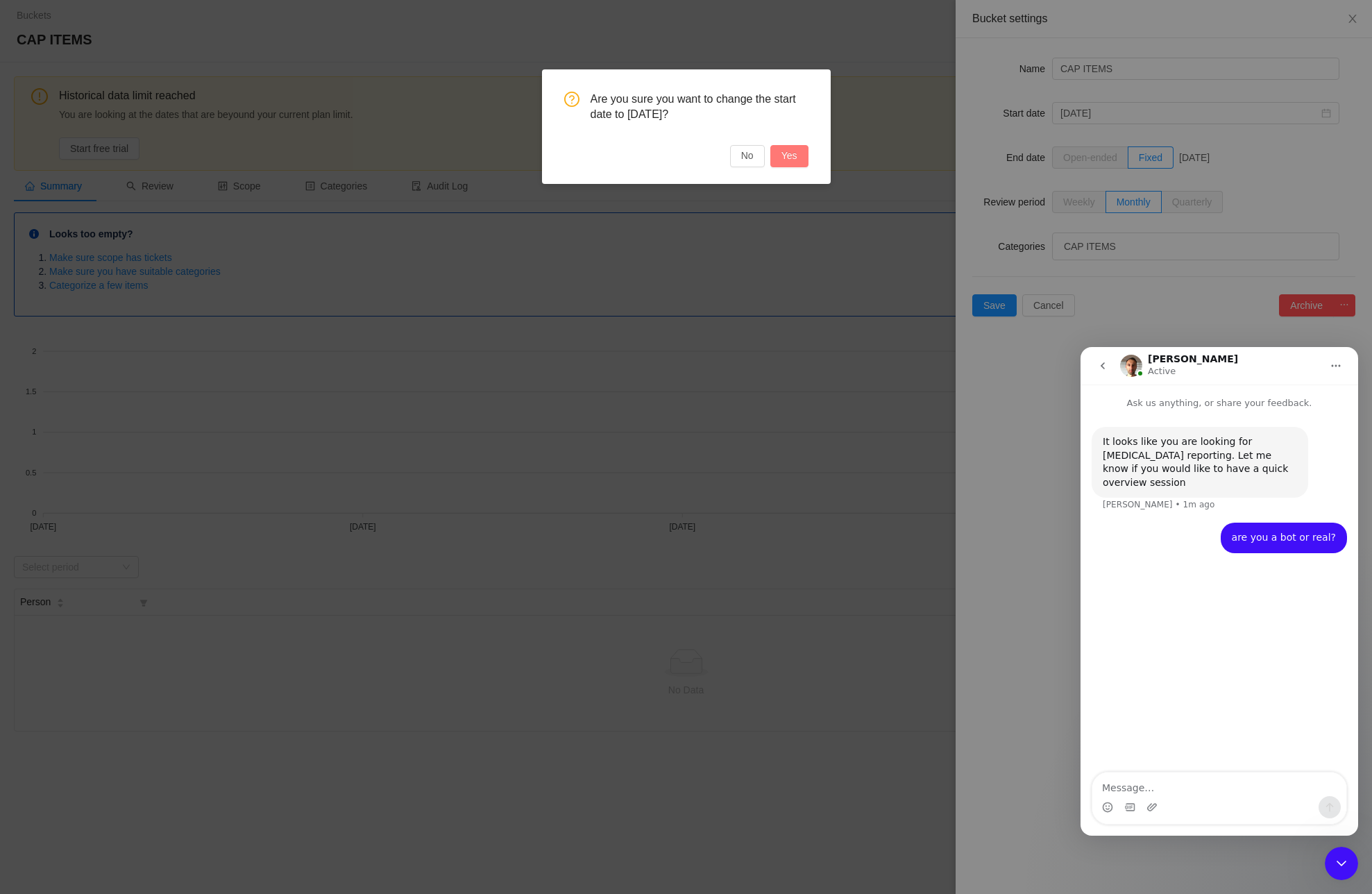
click at [804, 158] on button "Yes" at bounding box center [790, 156] width 38 height 22
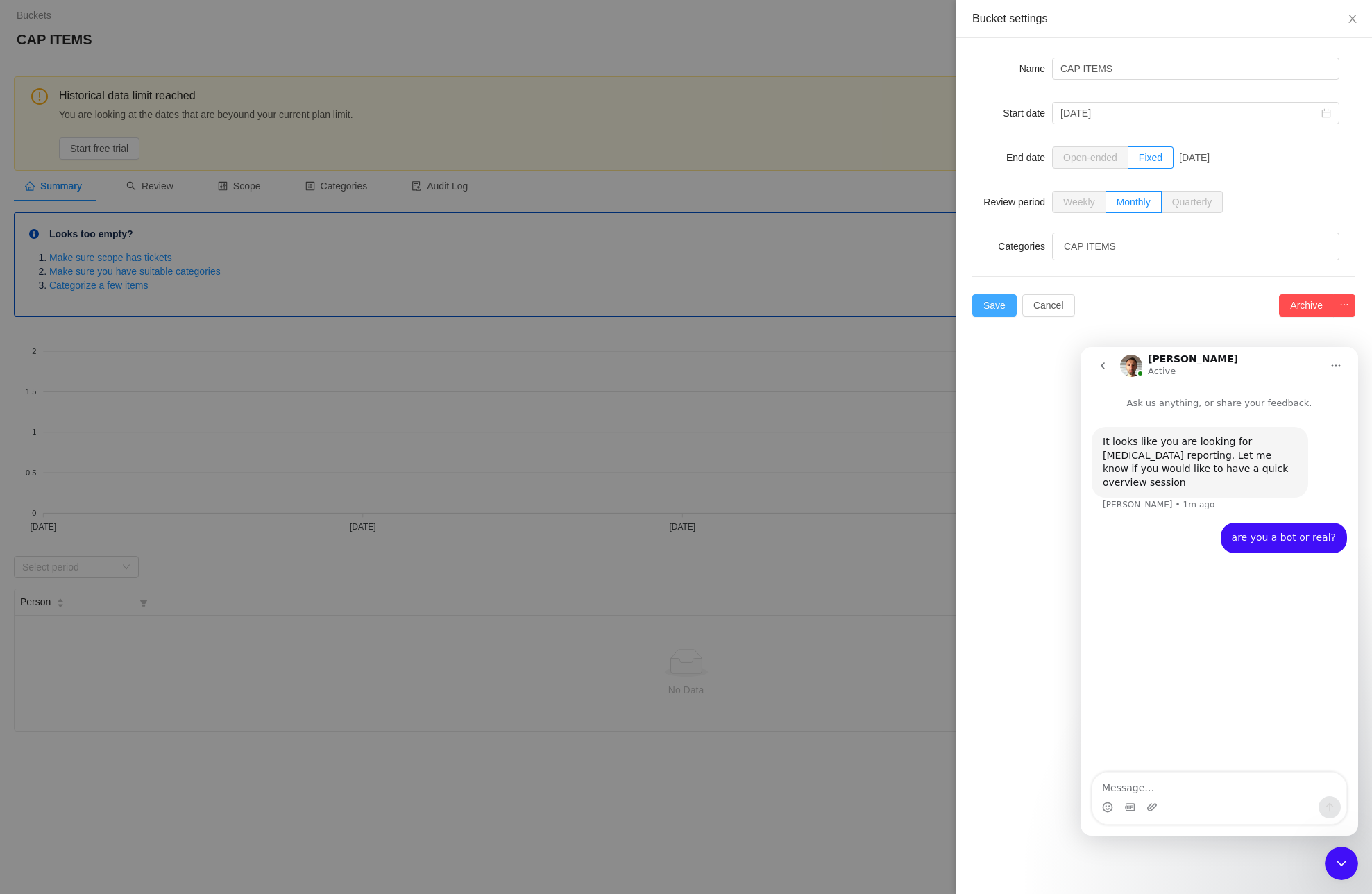
click at [987, 307] on button "Save" at bounding box center [994, 305] width 45 height 22
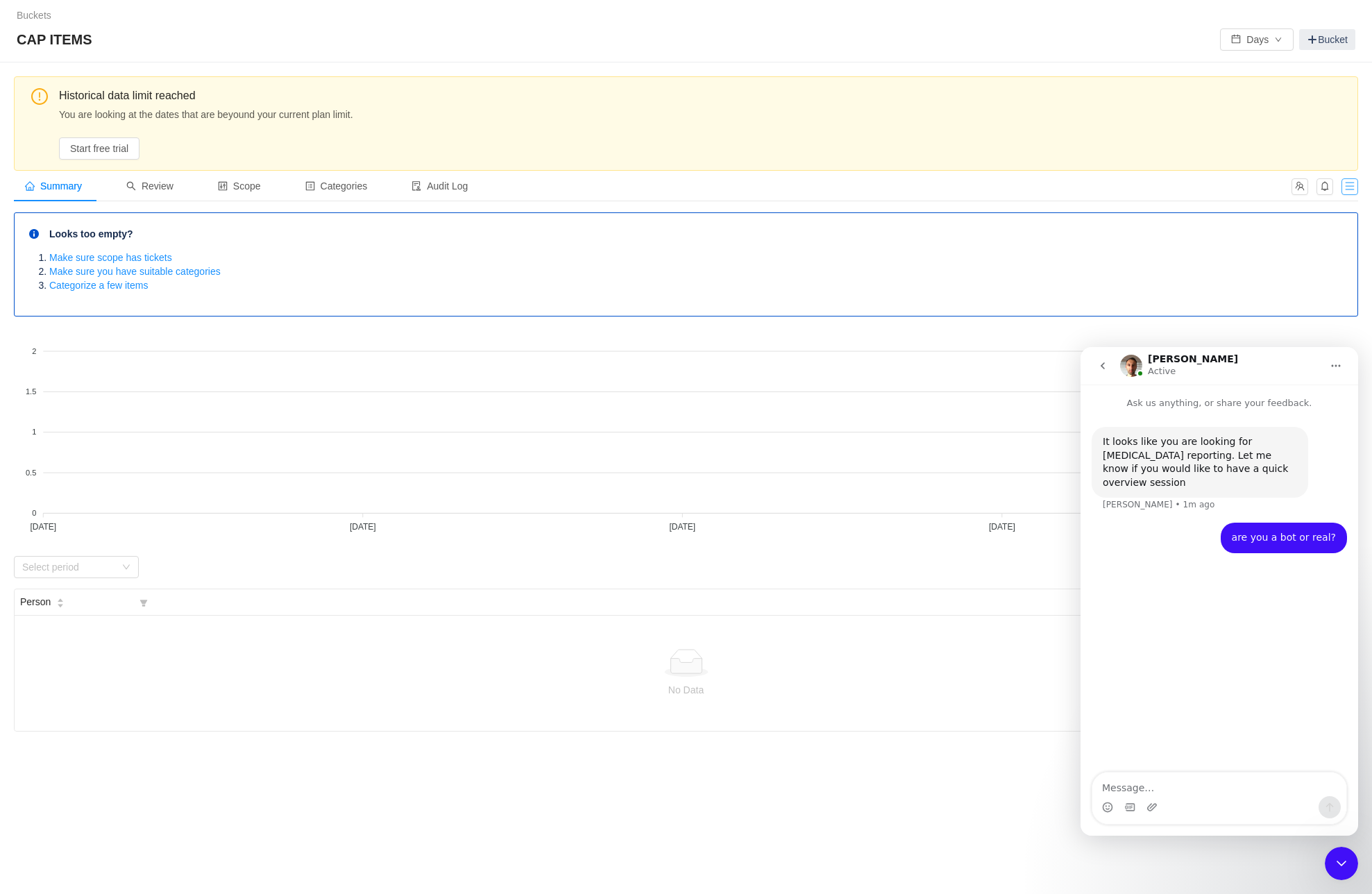
click at [1351, 188] on button "button" at bounding box center [1350, 187] width 17 height 17
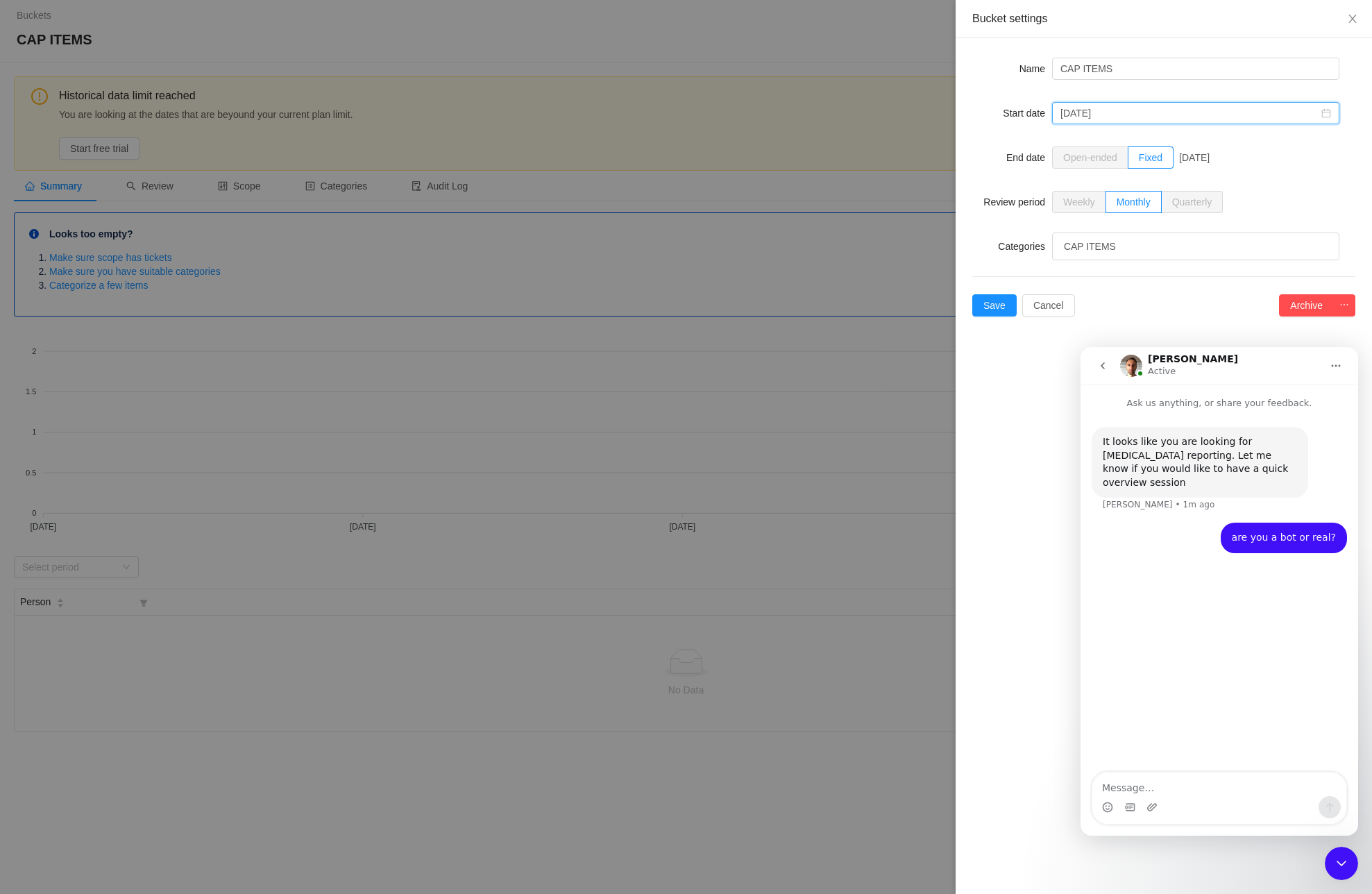
click at [1205, 119] on input "May, 2025" at bounding box center [1195, 113] width 287 height 22
click at [1206, 191] on link "Jun" at bounding box center [1213, 192] width 27 height 17
type input "June, 2025"
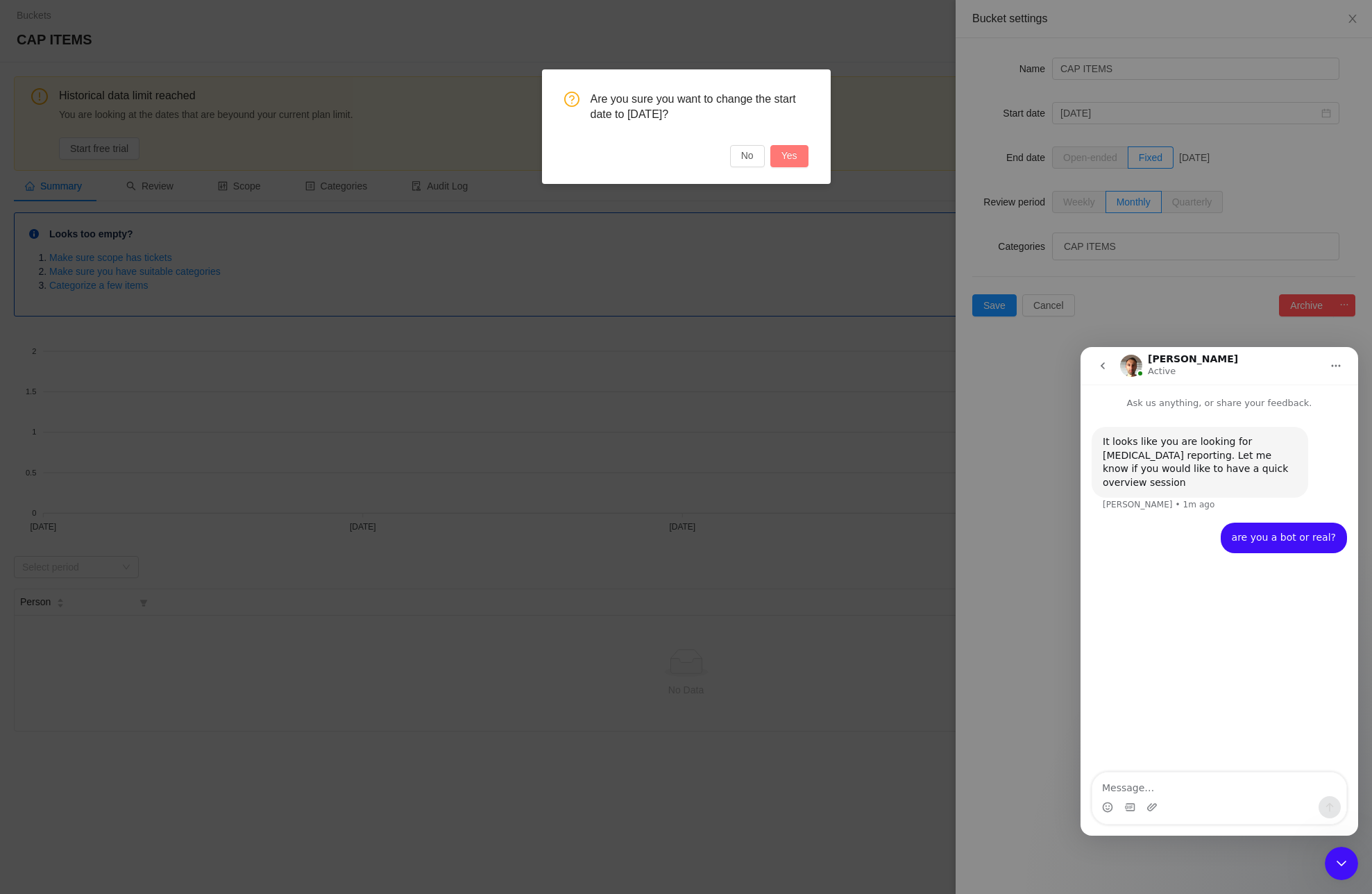
click at [789, 154] on button "Yes" at bounding box center [790, 156] width 38 height 22
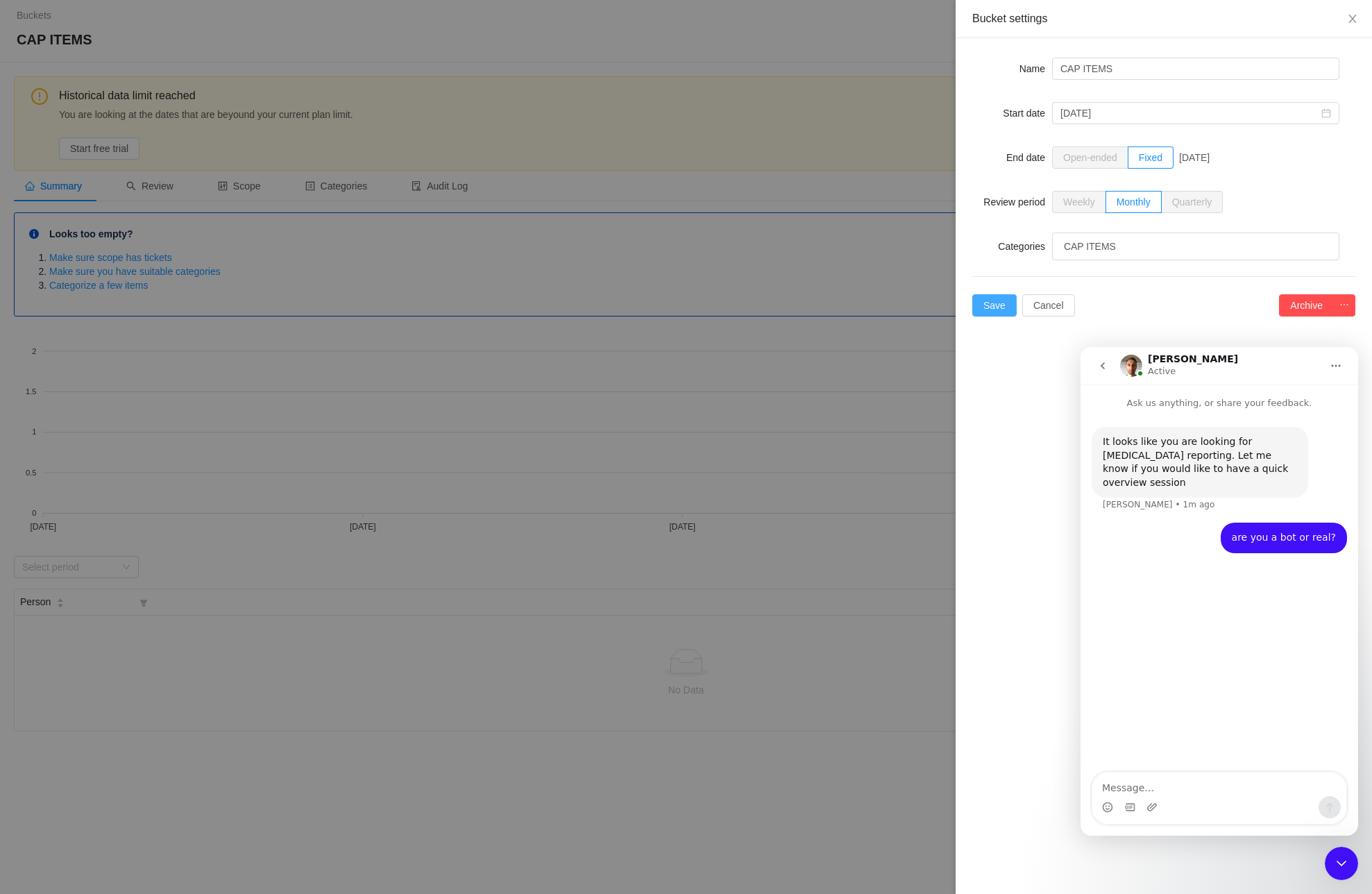
click at [996, 310] on button "Save" at bounding box center [994, 305] width 45 height 22
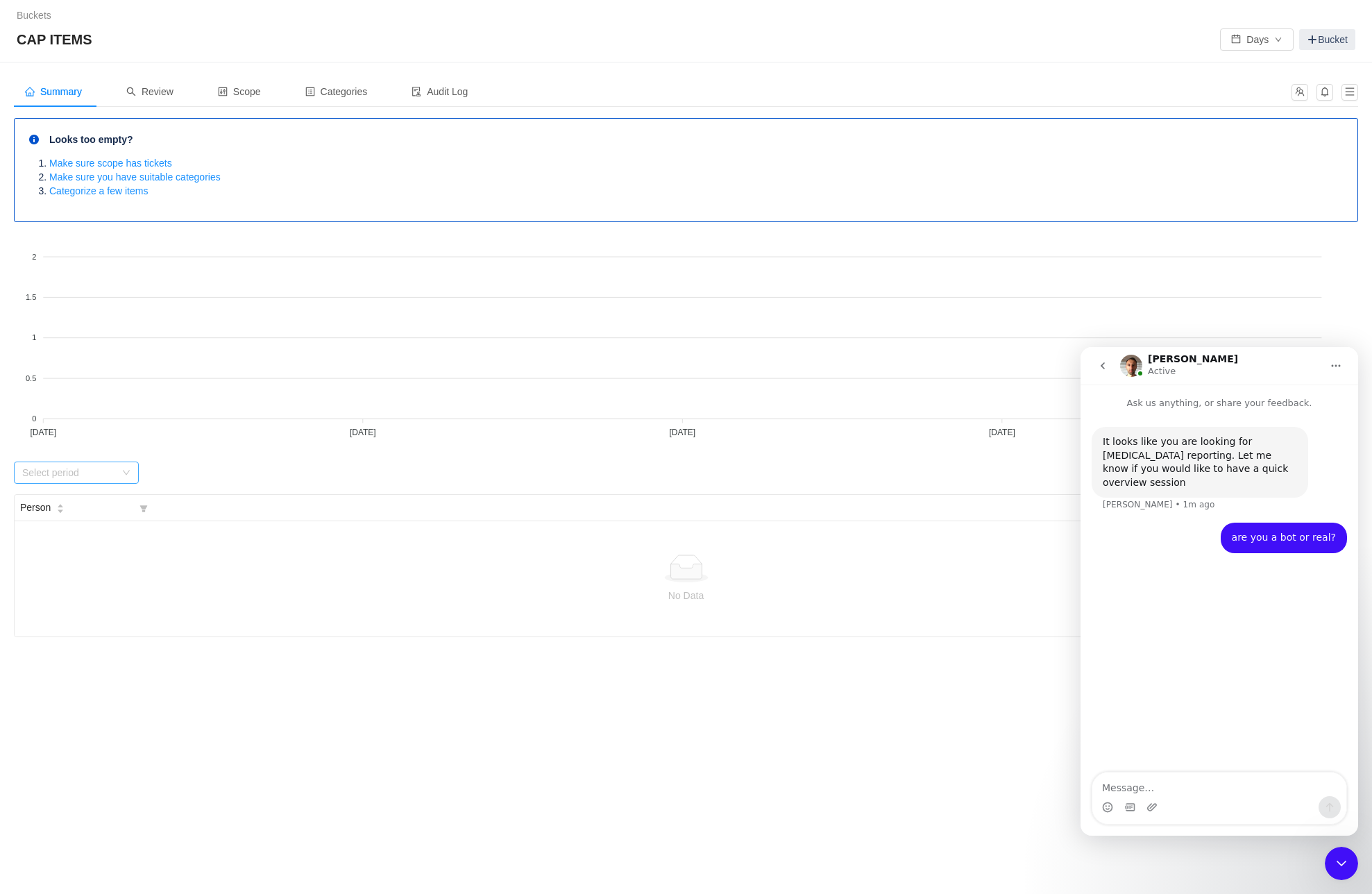
click at [110, 473] on div "Select period" at bounding box center [69, 473] width 93 height 14
click at [151, 91] on span "Review" at bounding box center [150, 91] width 48 height 11
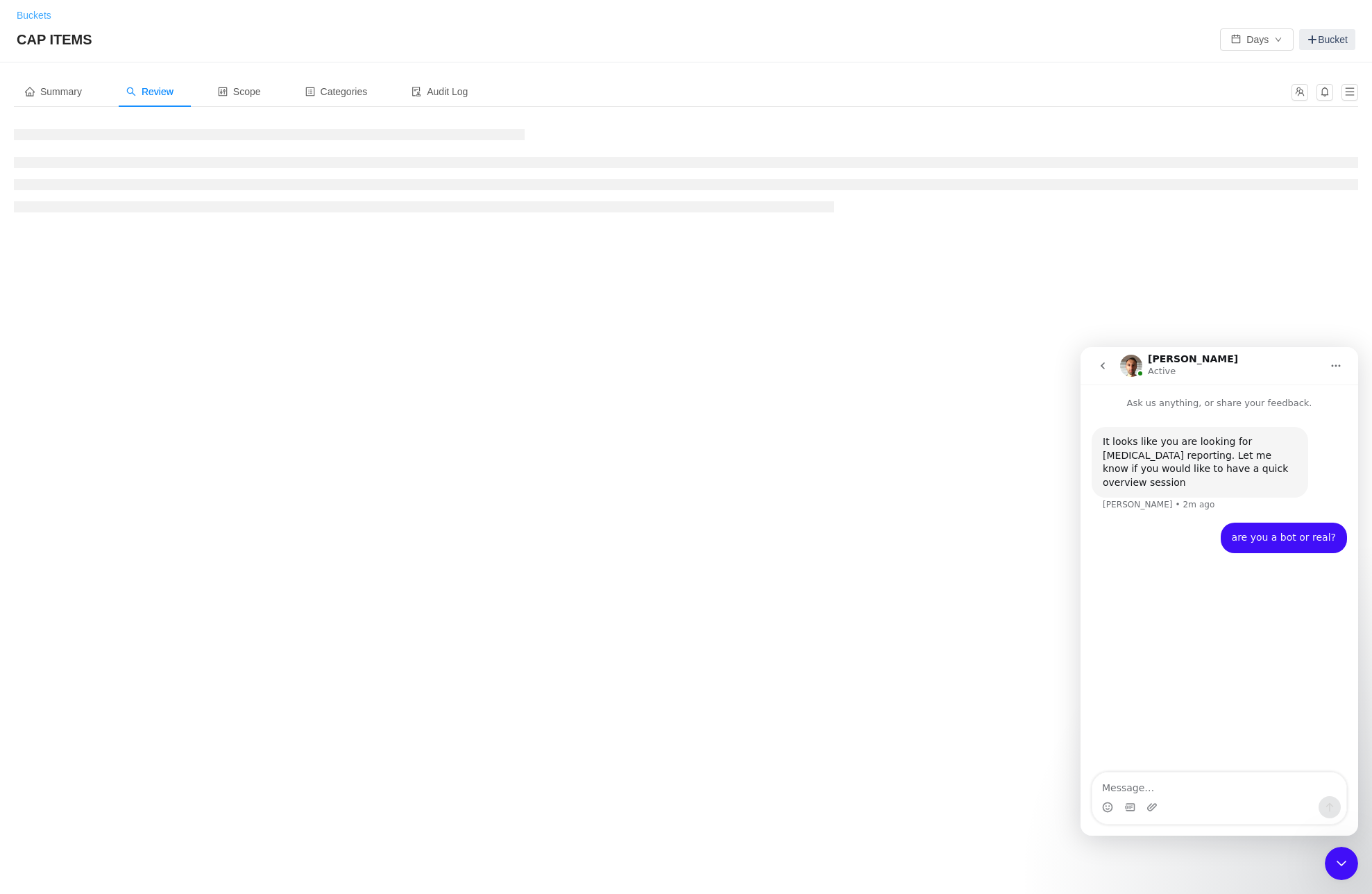
click at [32, 13] on link "Buckets" at bounding box center [34, 15] width 35 height 11
click at [52, 118] on h4 "CAP ITEMS" at bounding box center [463, 111] width 899 height 17
click at [53, 108] on span "CAP ITEMS" at bounding box center [44, 111] width 60 height 12
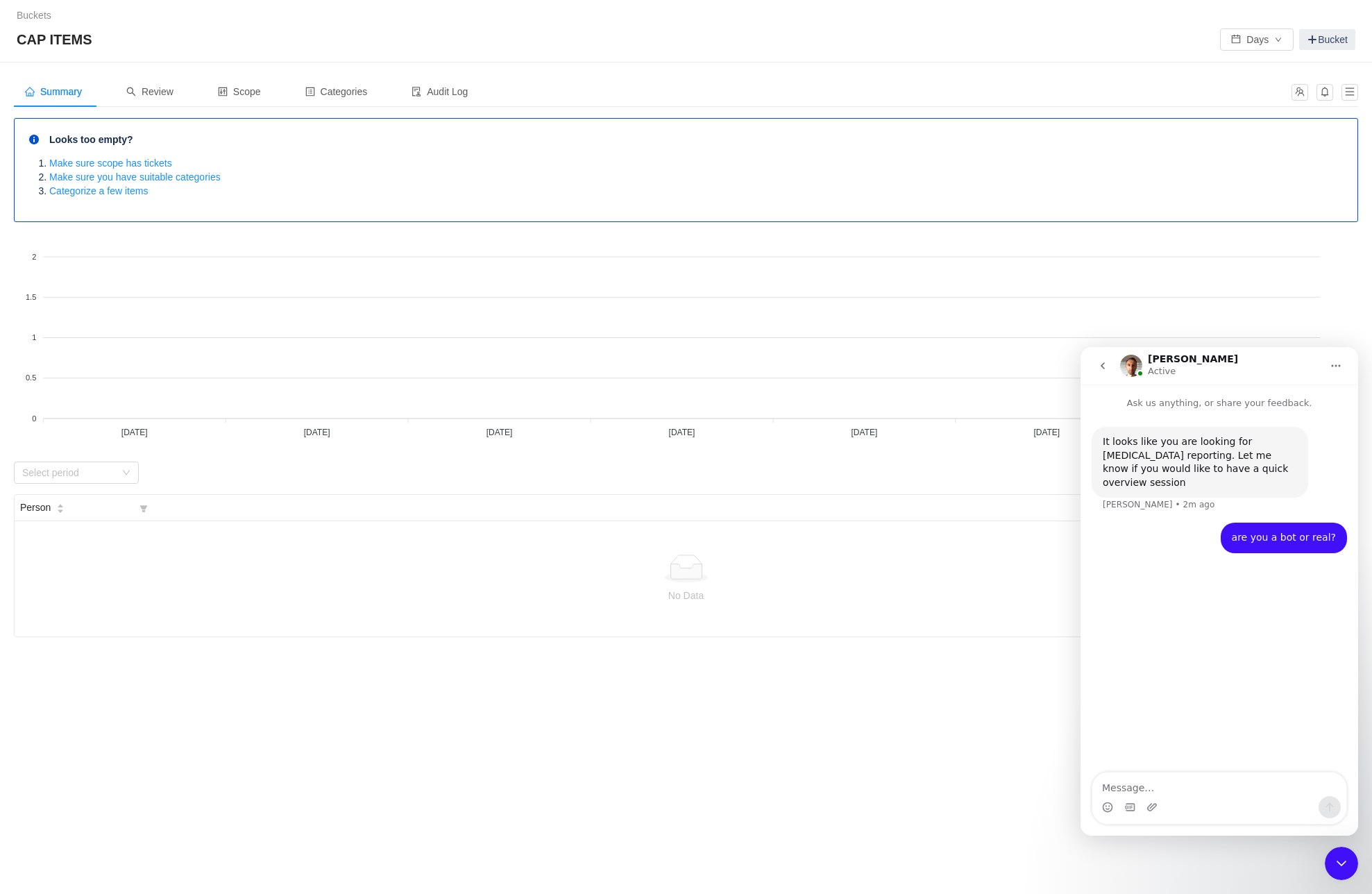
click at [1335, 369] on icon "Home" at bounding box center [1335, 366] width 11 height 11
click at [1104, 368] on icon "go back" at bounding box center [1103, 366] width 4 height 7
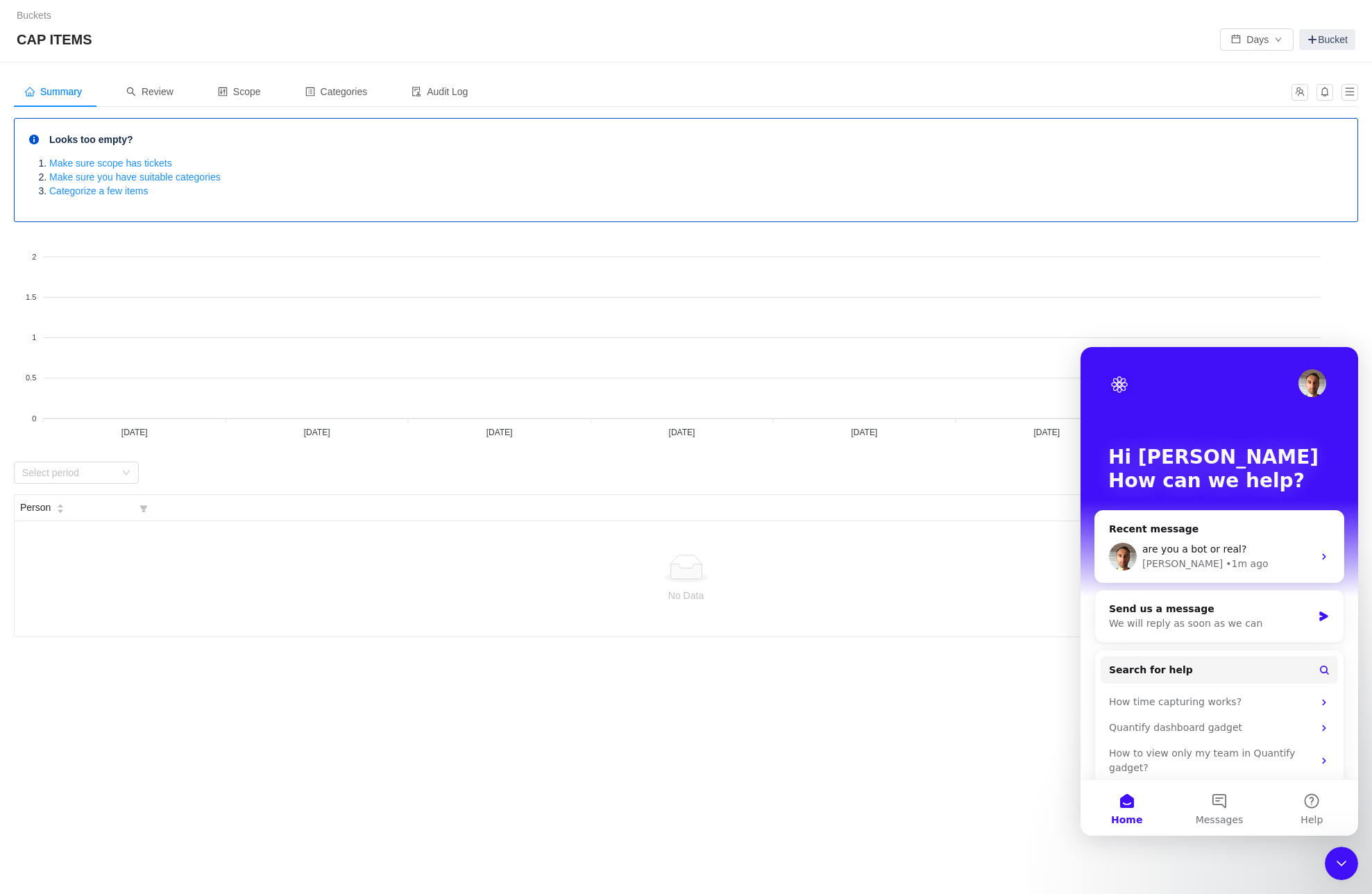
click at [1333, 858] on icon "Close Intercom Messenger" at bounding box center [1341, 863] width 17 height 17
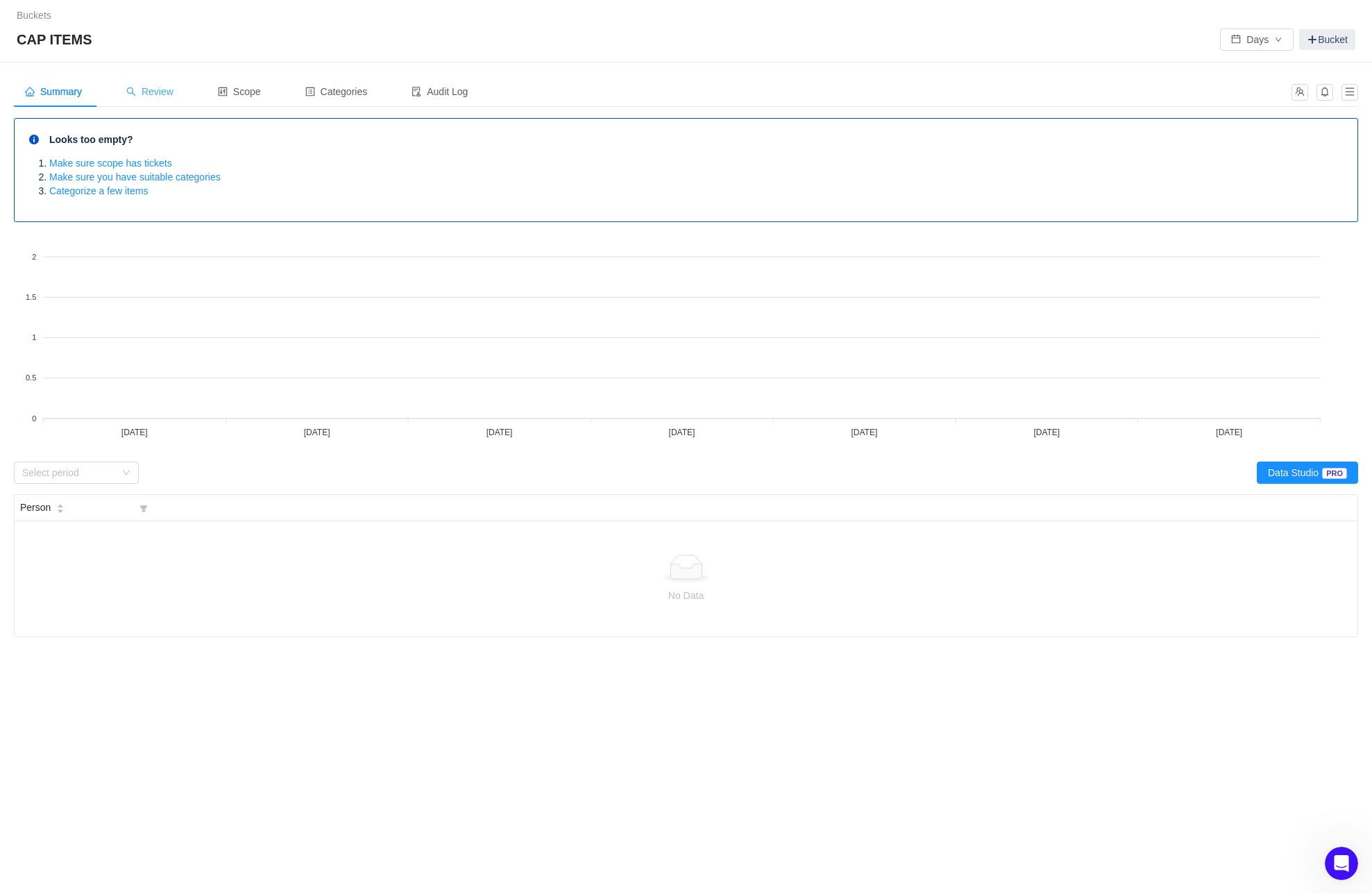
click at [159, 89] on span "Review" at bounding box center [150, 91] width 48 height 11
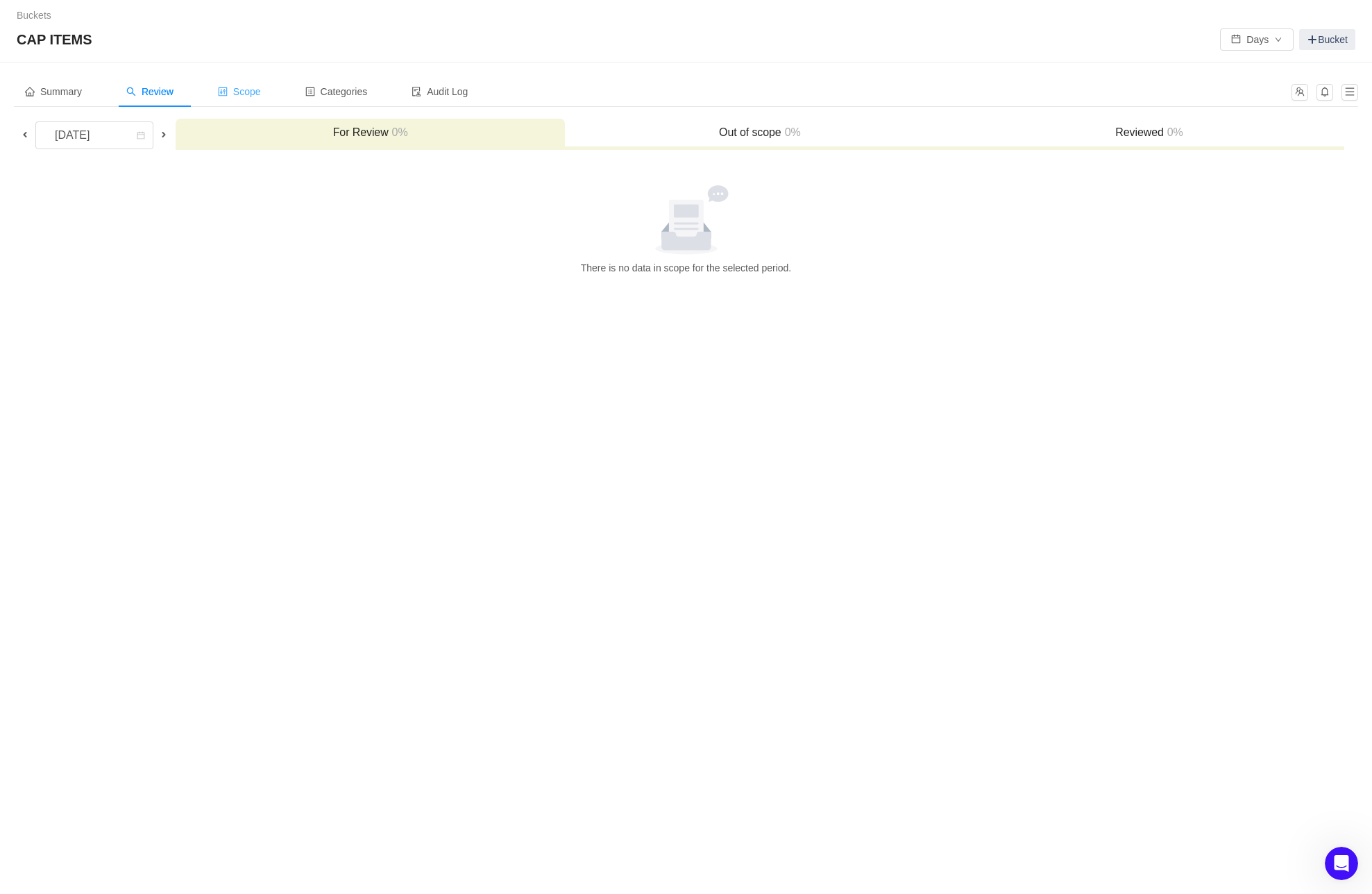
click at [261, 93] on span "Scope" at bounding box center [238, 91] width 43 height 11
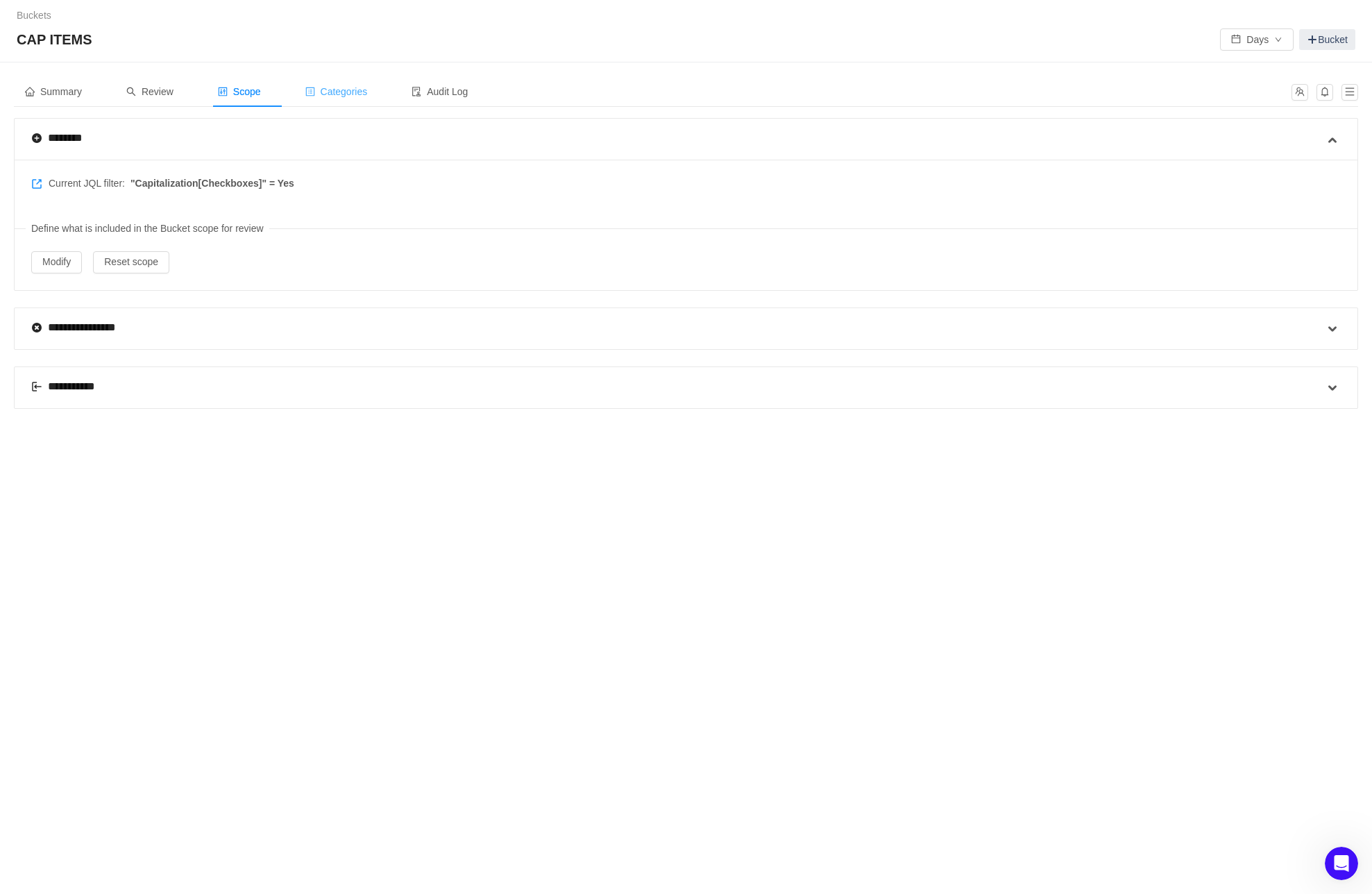
click at [350, 90] on span "Categories" at bounding box center [336, 91] width 63 height 11
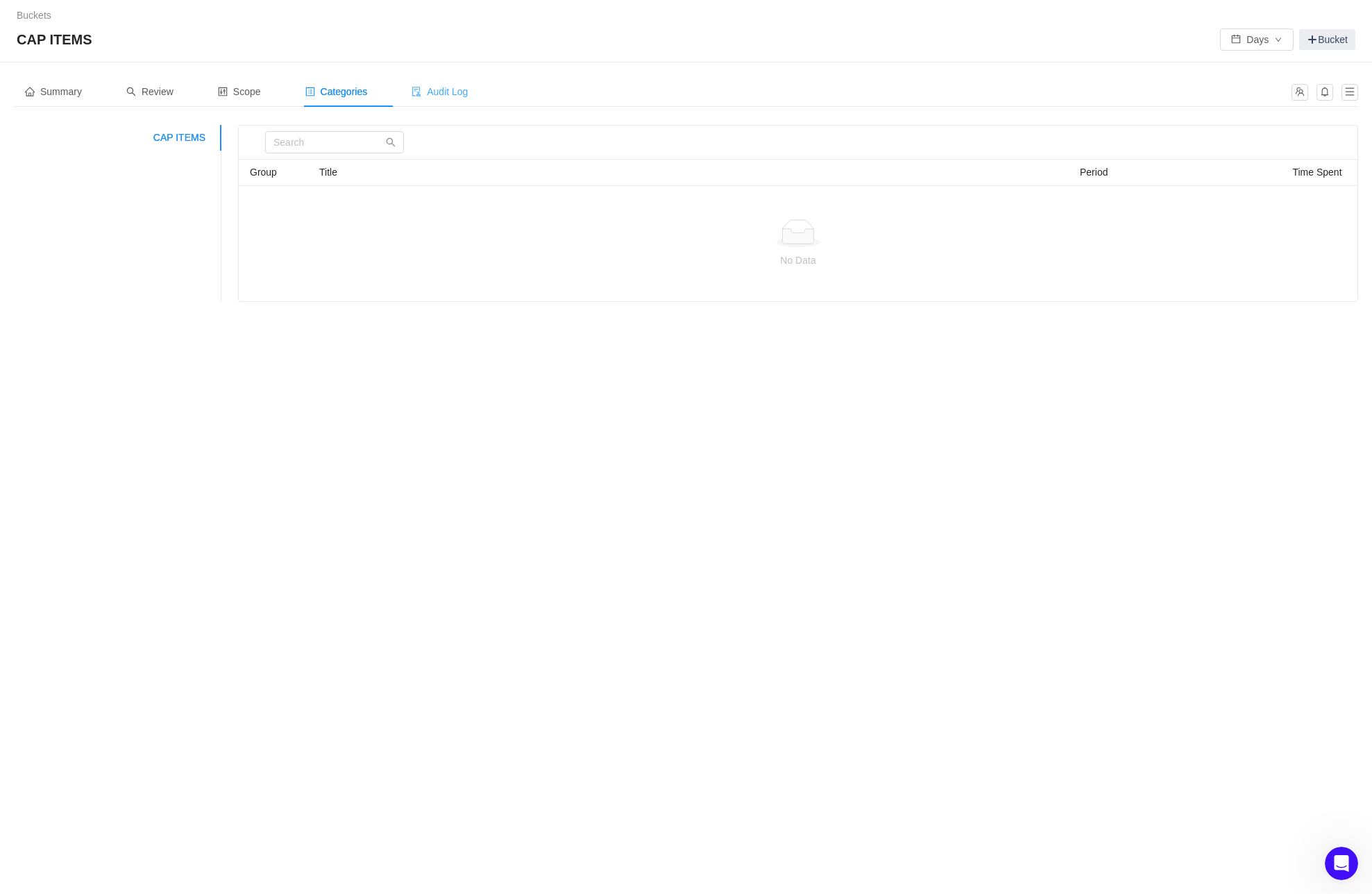
click at [460, 93] on span "Audit Log" at bounding box center [439, 91] width 57 height 11
click at [54, 93] on span "Summary" at bounding box center [53, 91] width 57 height 11
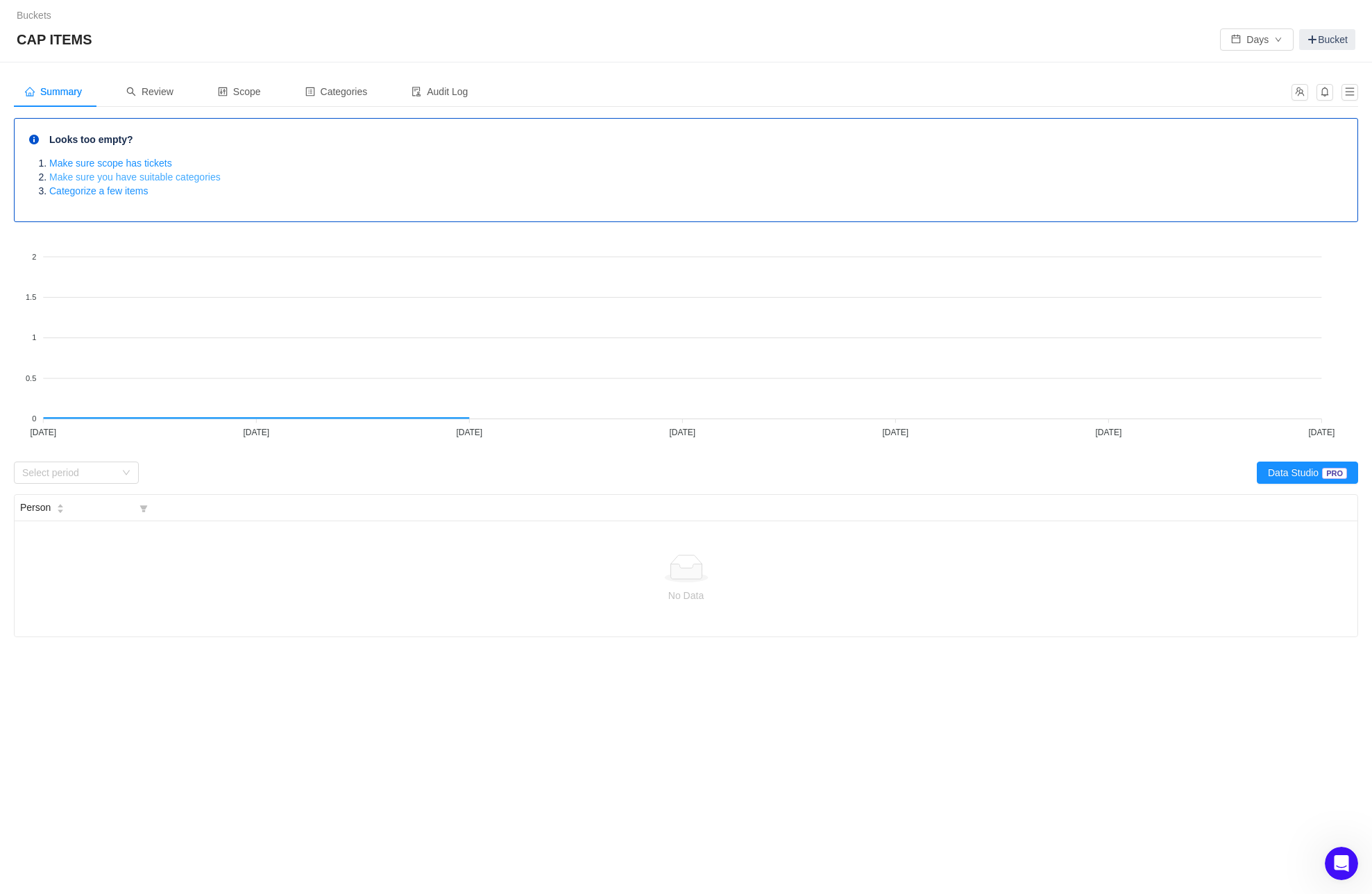
click at [120, 175] on link "Make sure you have suitable categories" at bounding box center [135, 177] width 172 height 11
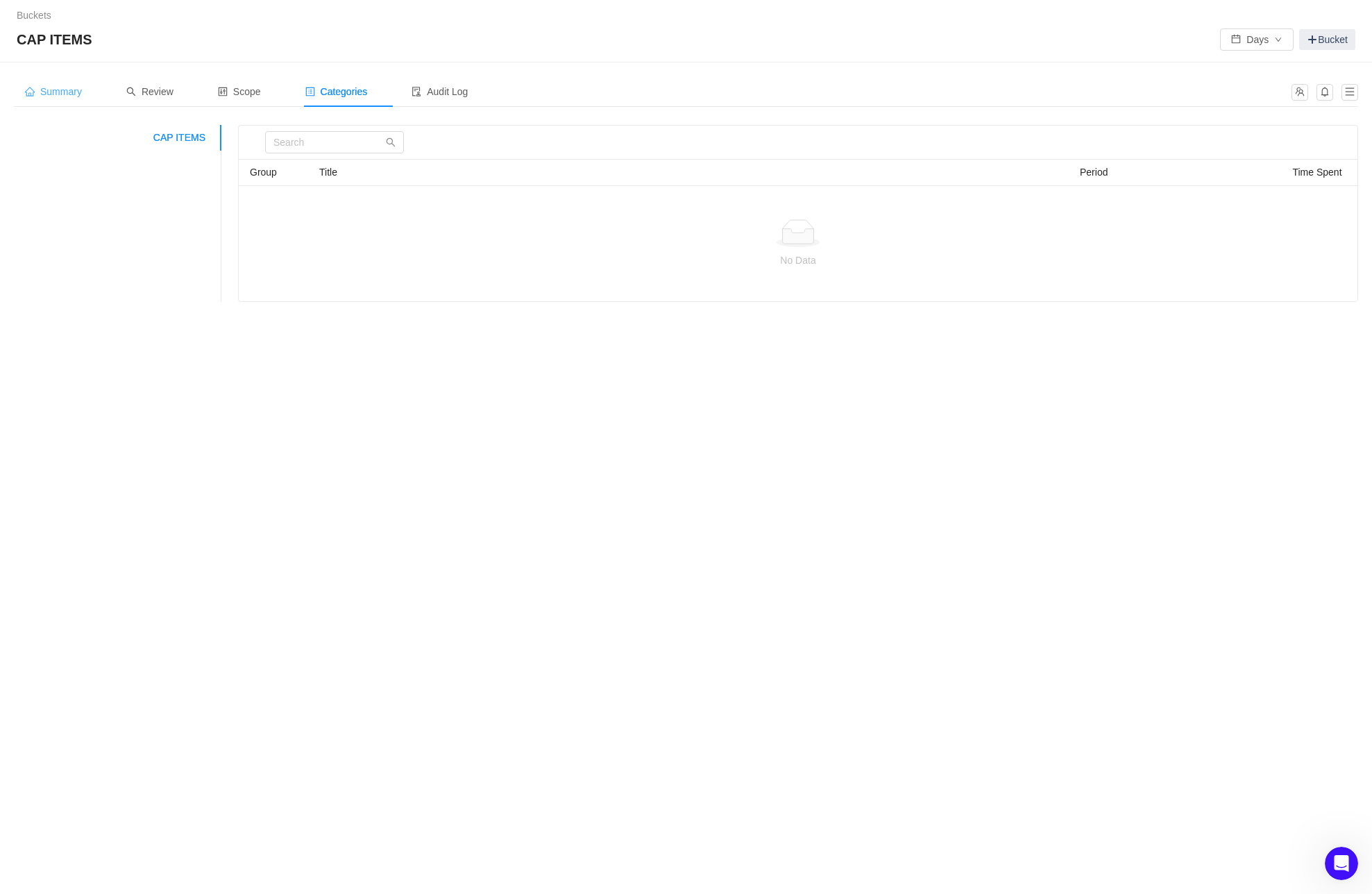
click at [58, 81] on div "Summary" at bounding box center [54, 91] width 79 height 31
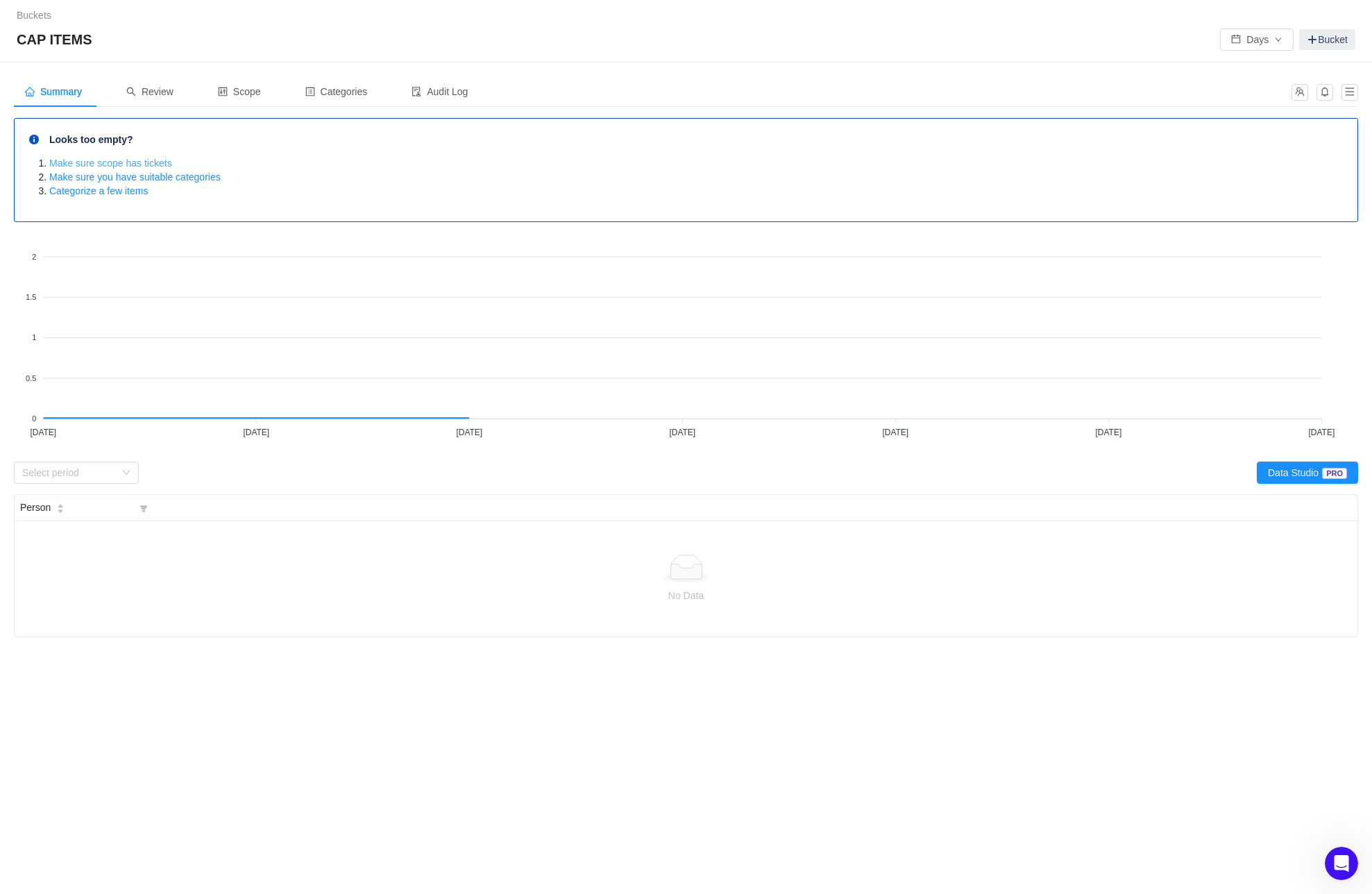
click at [121, 158] on link "Make sure scope has tickets" at bounding box center [111, 163] width 123 height 11
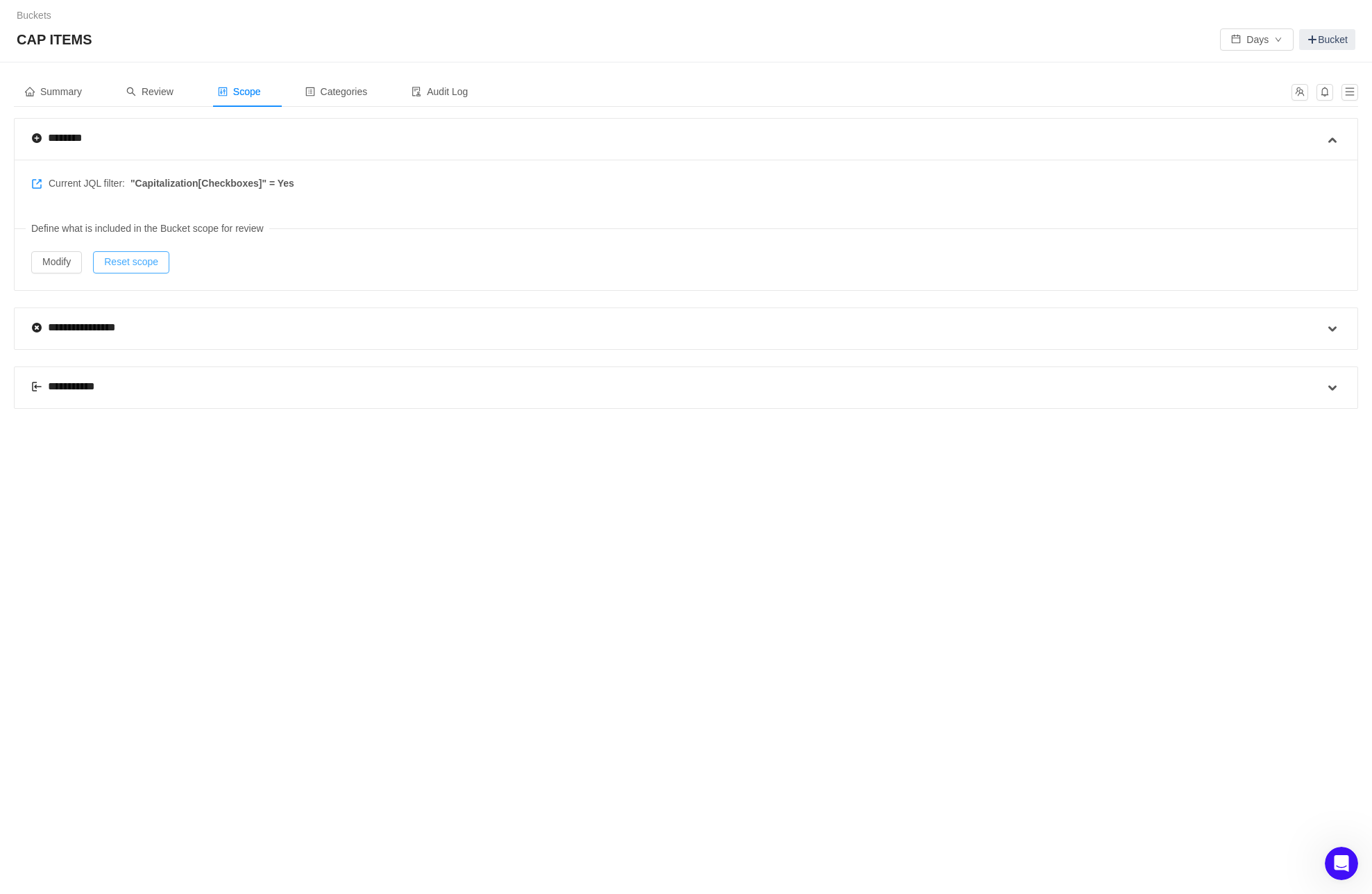
click at [128, 265] on button "Reset scope" at bounding box center [131, 262] width 76 height 22
click at [213, 223] on button "Yes" at bounding box center [216, 222] width 27 height 17
click at [66, 88] on span "Summary" at bounding box center [53, 91] width 57 height 11
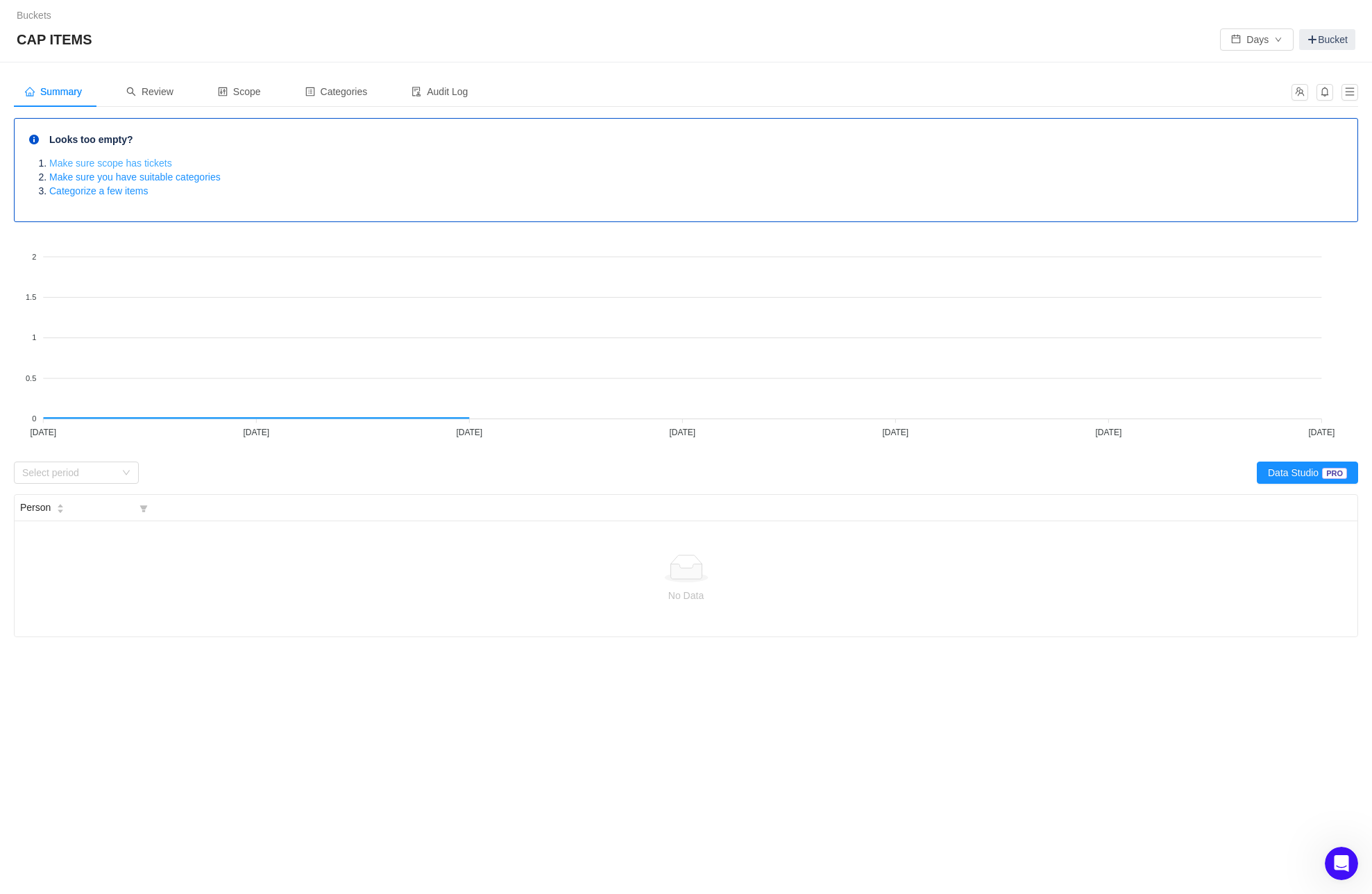
click at [95, 160] on link "Make sure scope has tickets" at bounding box center [111, 163] width 123 height 11
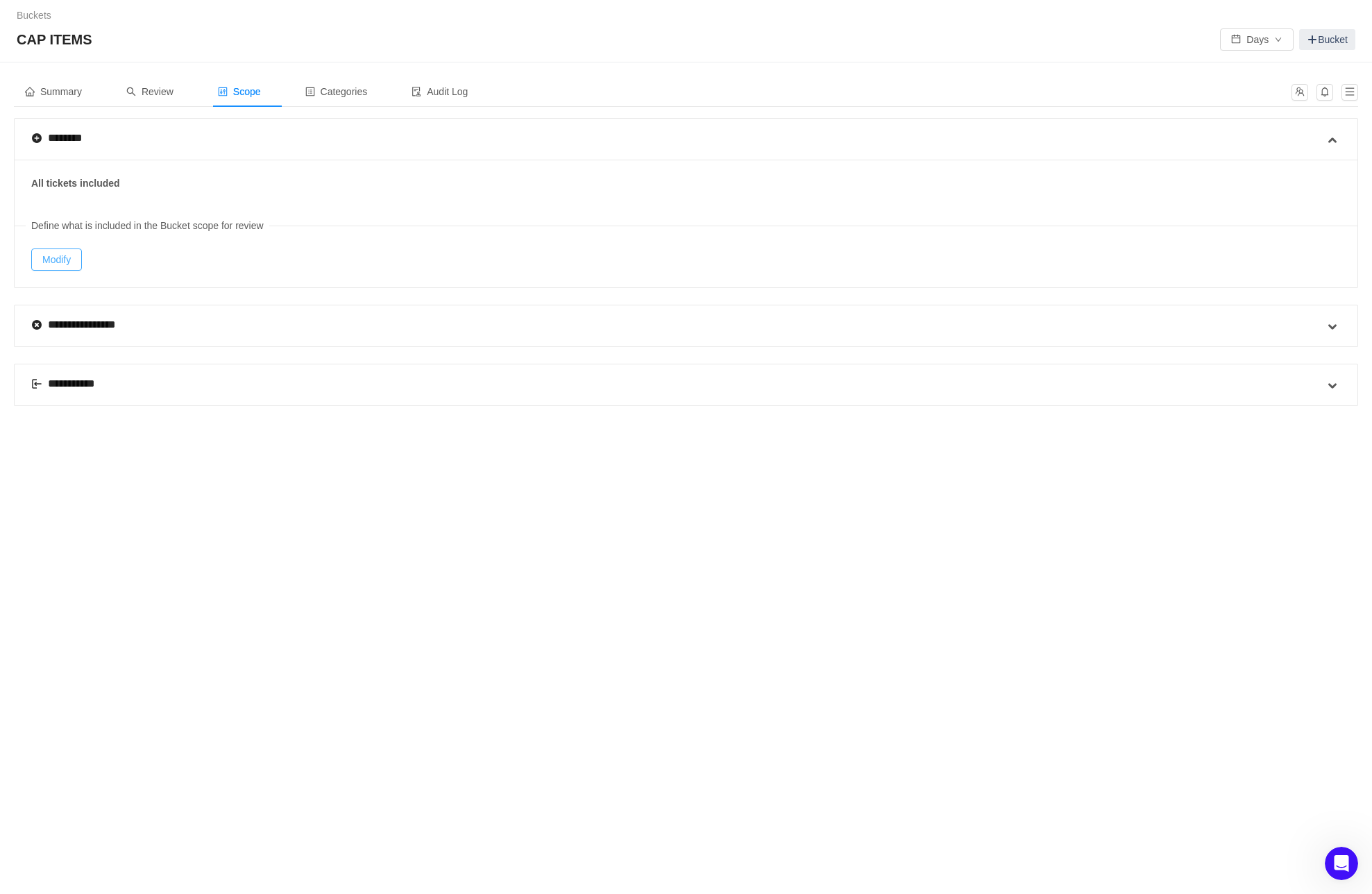
click at [57, 259] on button "Modify" at bounding box center [56, 259] width 51 height 22
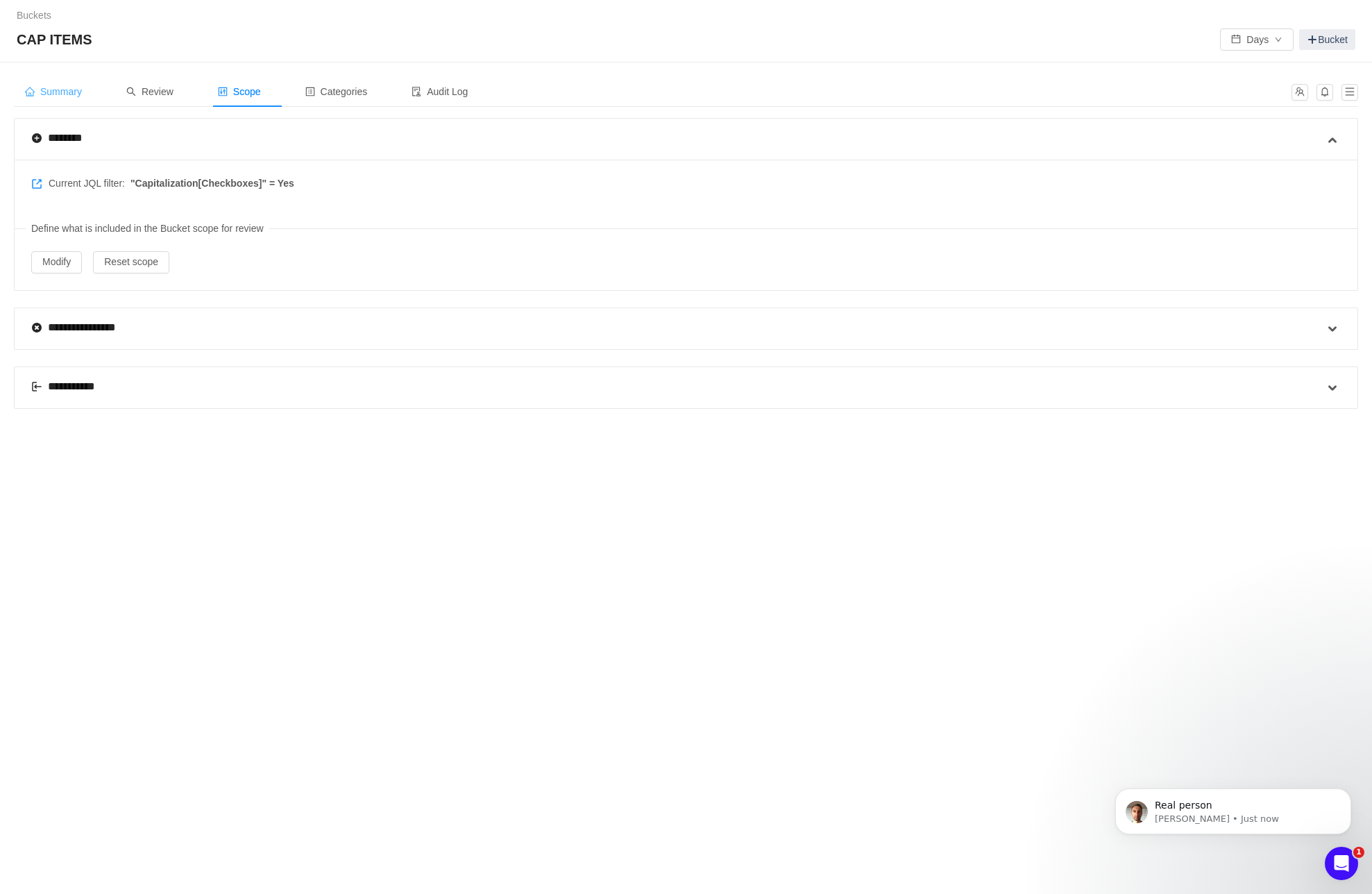
click at [73, 104] on div "Summary" at bounding box center [54, 91] width 79 height 31
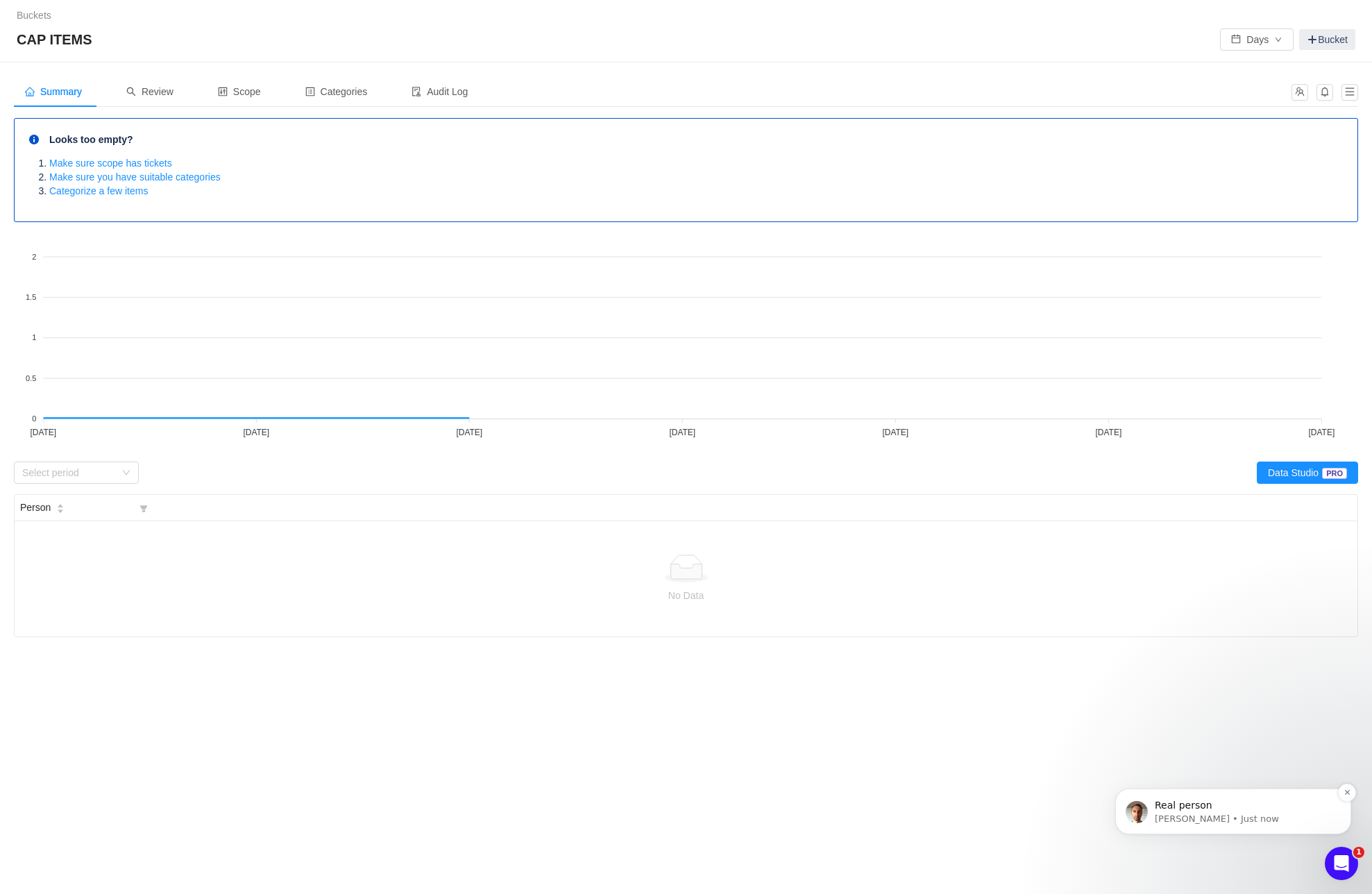
click at [1234, 825] on div "Real person George • Just now" at bounding box center [1234, 812] width 236 height 46
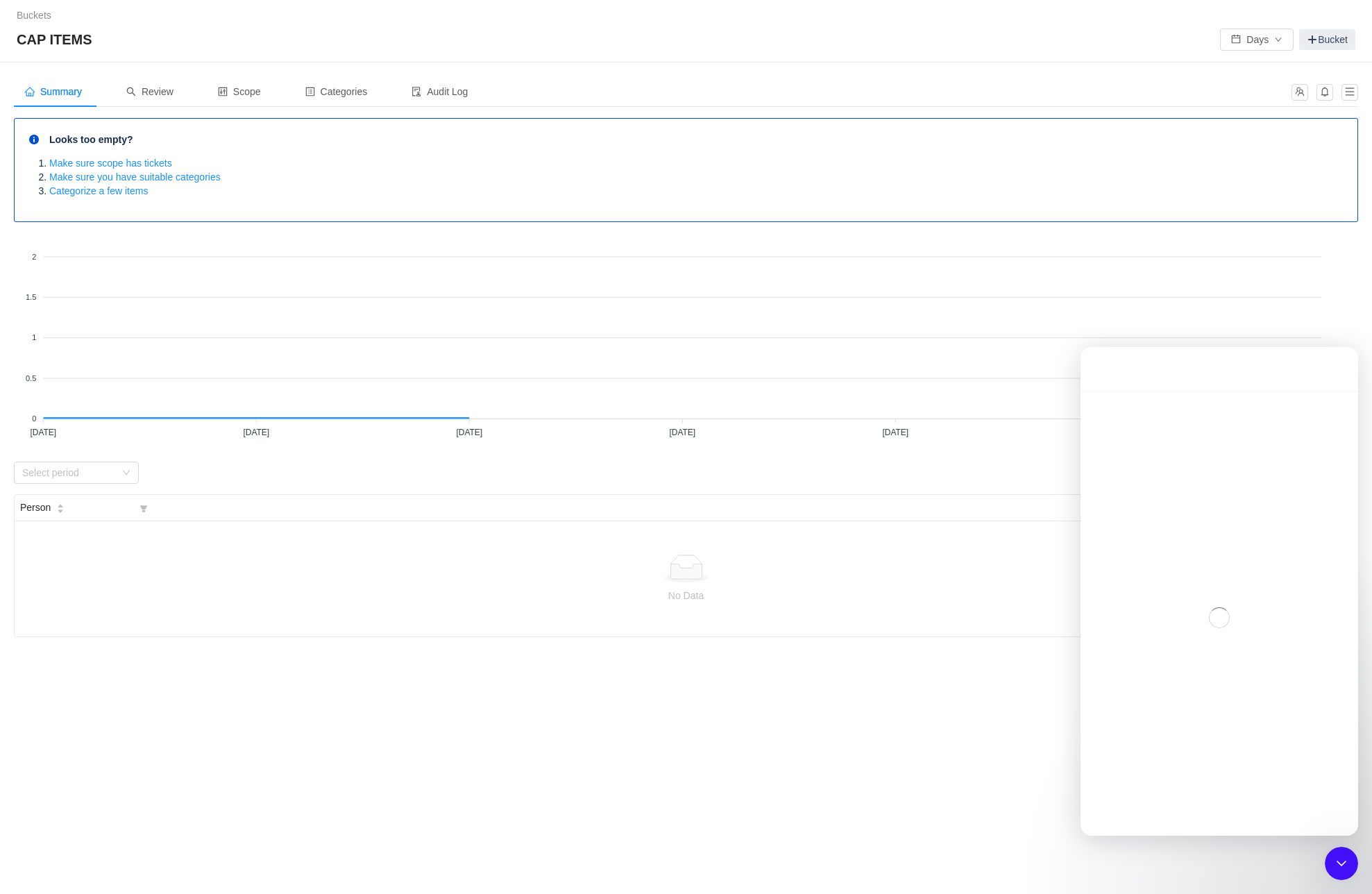
scroll to position [2, 0]
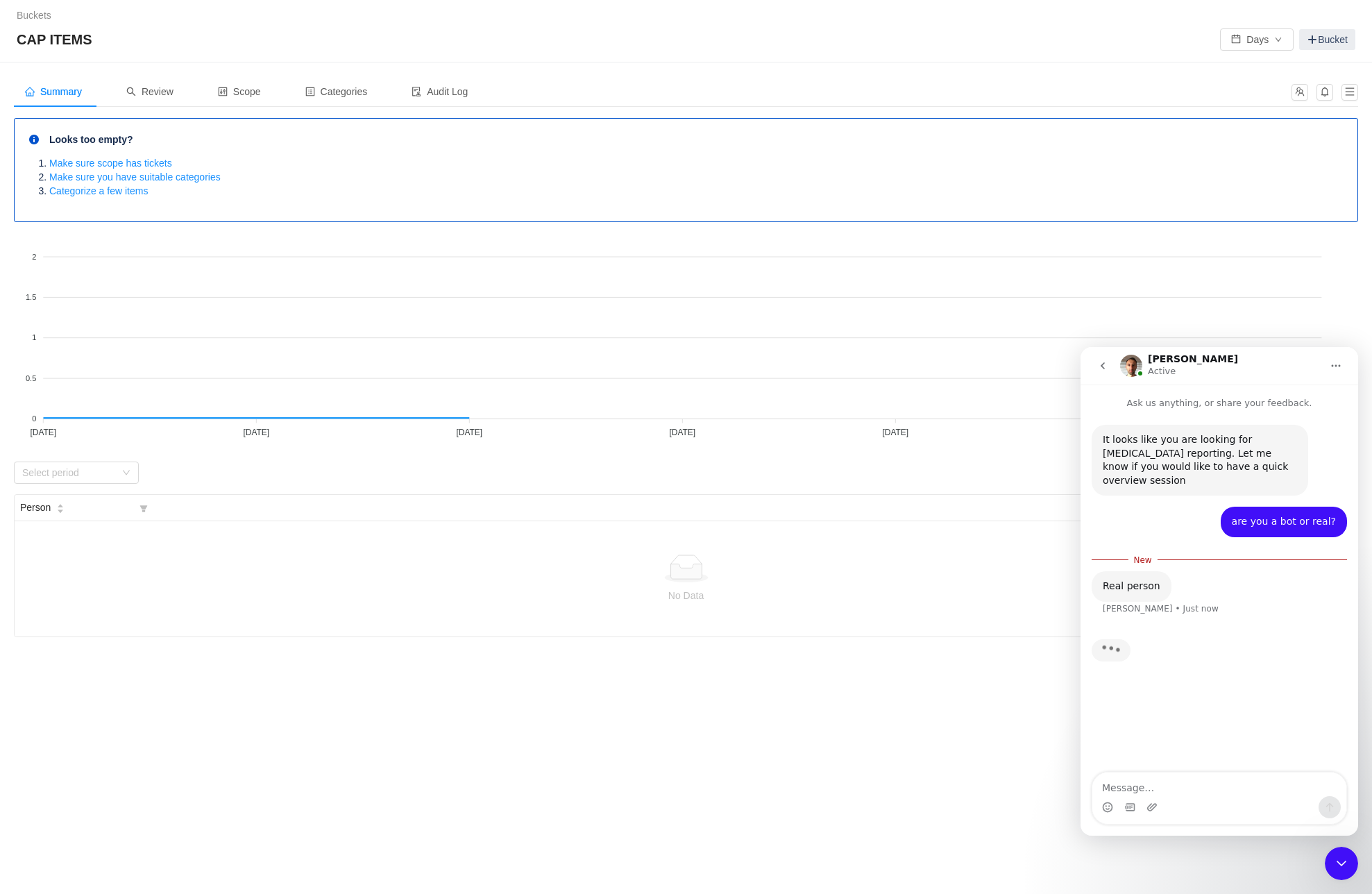
click at [1159, 793] on textarea "Message…" at bounding box center [1220, 785] width 254 height 24
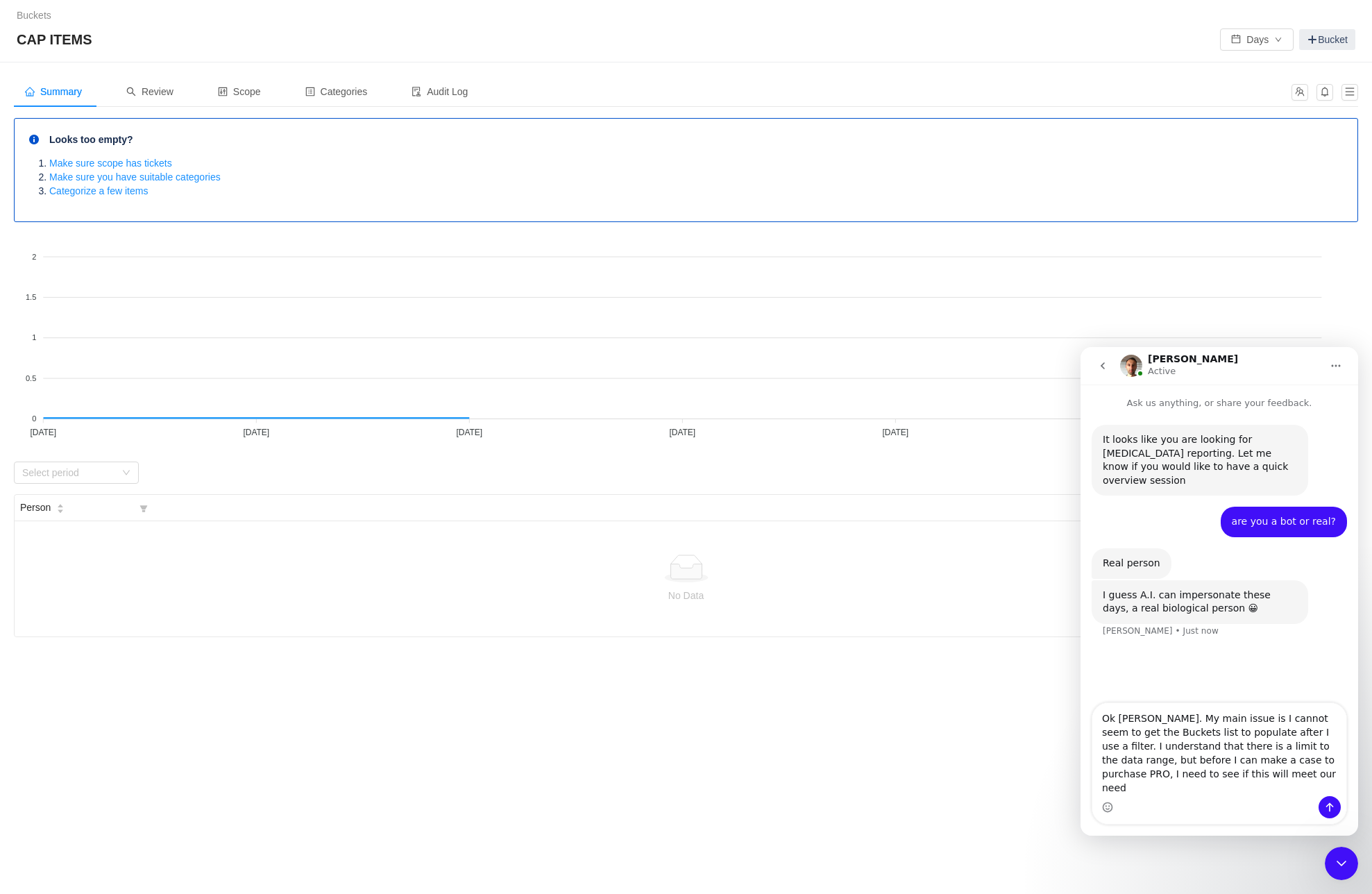
type textarea "Ok [PERSON_NAME]. My main issue is I cannot seem to get the Buckets list to pop…"
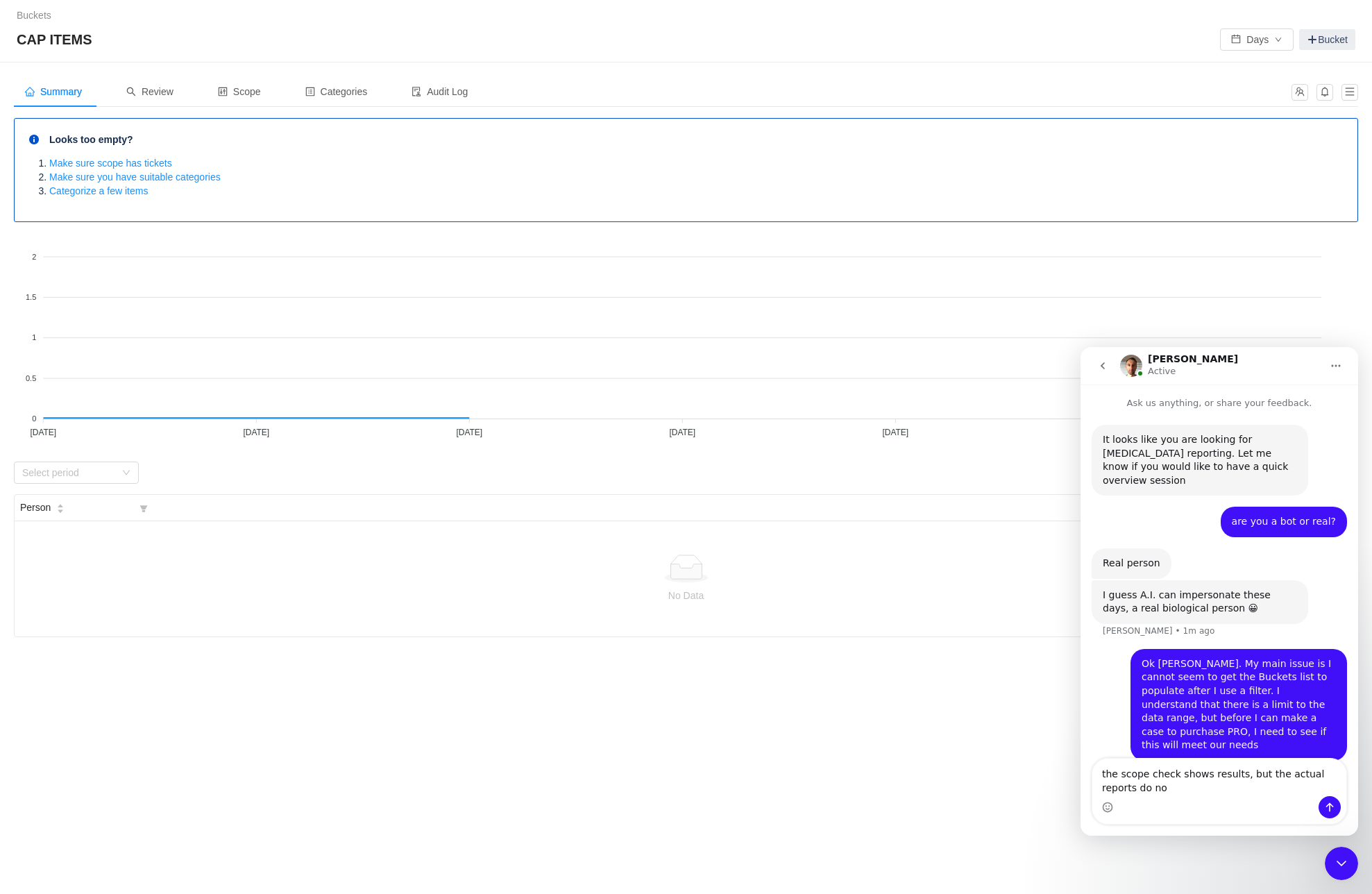
type textarea "the scope check shows results, but the actual reports do not"
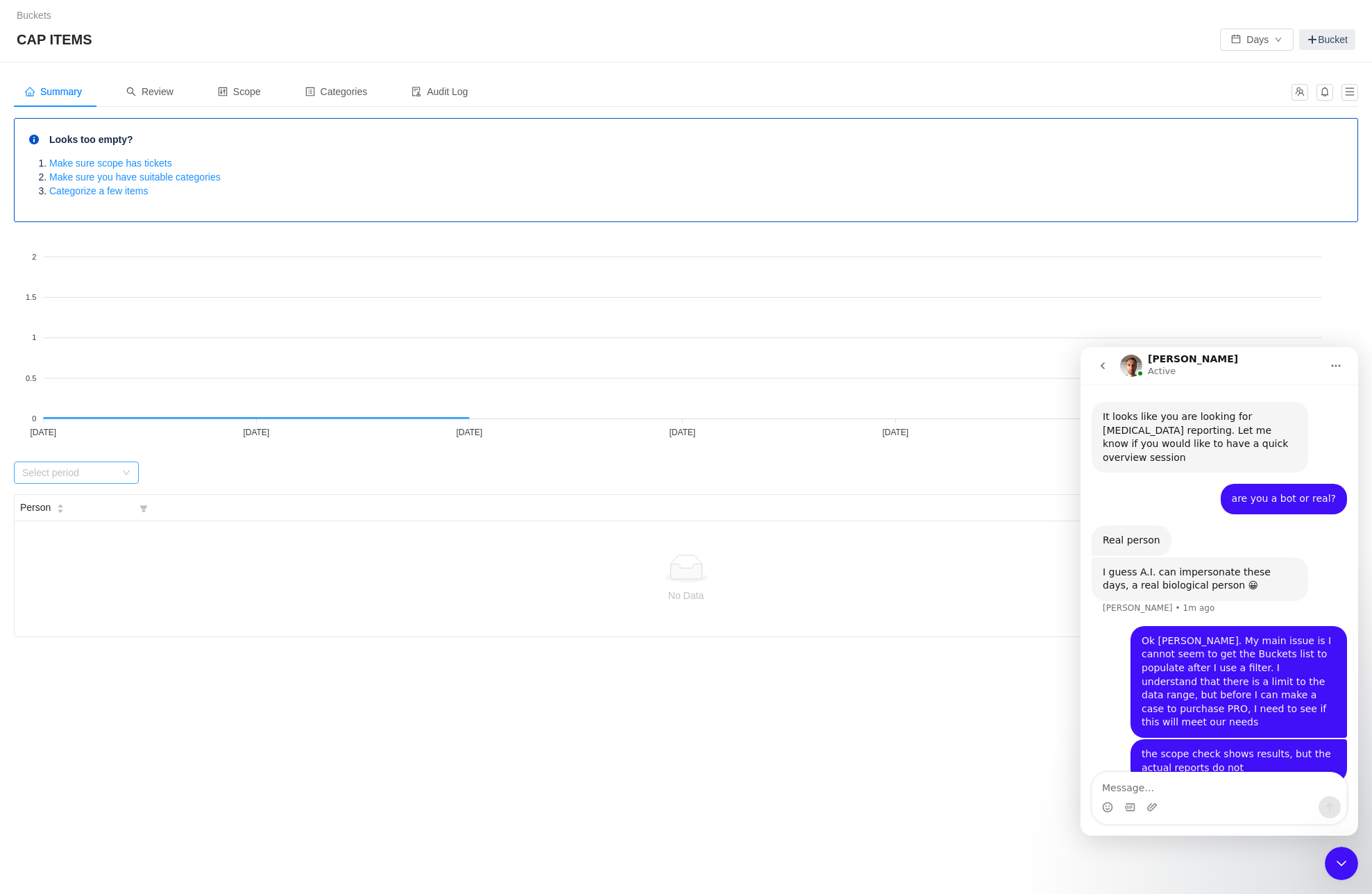
scroll to position [76, 0]
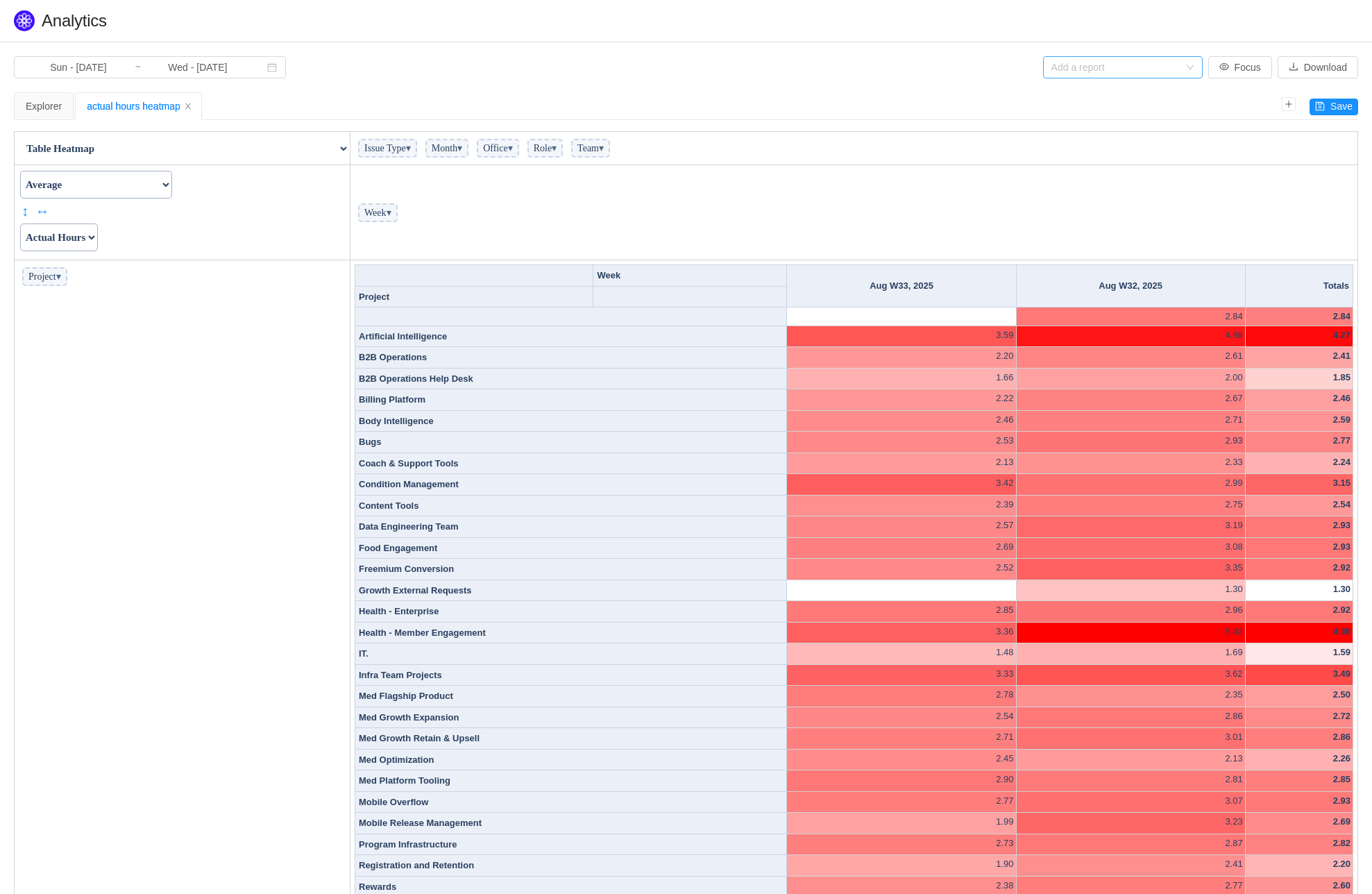
click at [1124, 67] on div "Add a report" at bounding box center [1115, 68] width 128 height 14
click at [44, 103] on div "Explorer" at bounding box center [44, 106] width 36 height 27
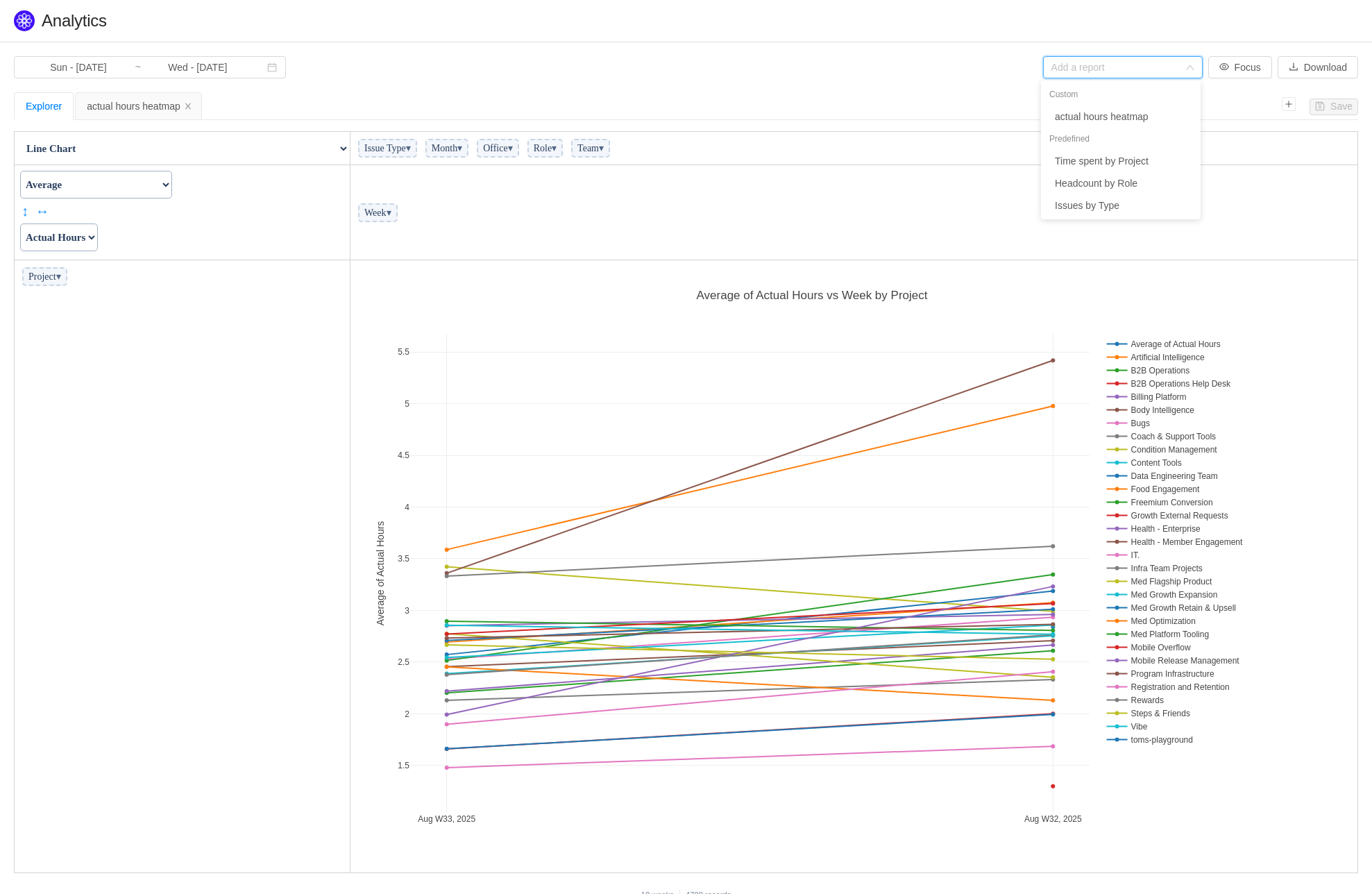
scroll to position [604, 999]
click at [159, 110] on div "actual hours heatmap" at bounding box center [138, 106] width 103 height 27
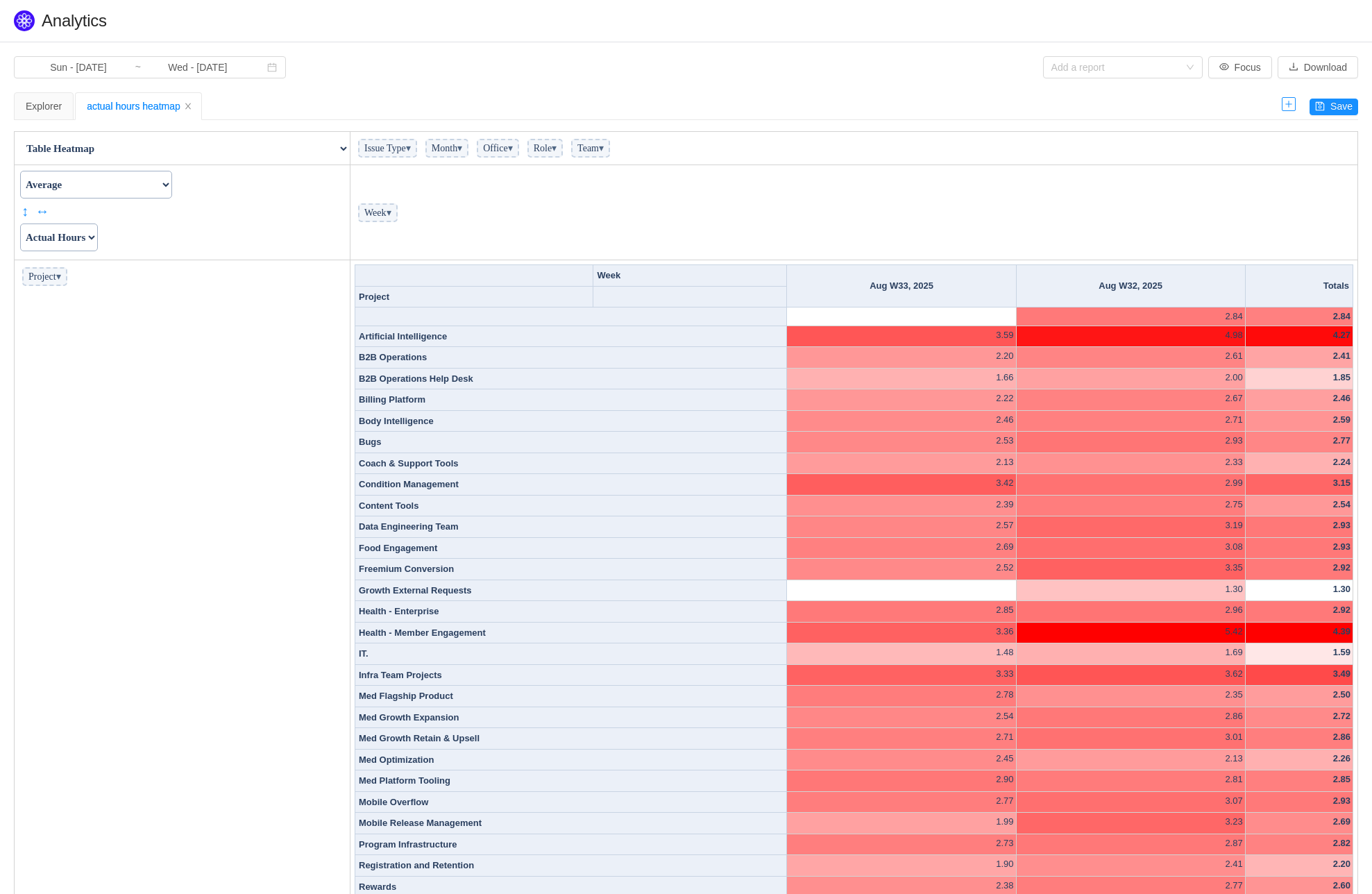
click at [1292, 100] on icon "icon: plus" at bounding box center [1289, 104] width 8 height 8
click at [61, 233] on select "Actual Hours Issue Key Issue Type Team Office Role Cycle Time Person Week Month" at bounding box center [59, 237] width 77 height 28
click at [278, 105] on icon "icon: close" at bounding box center [274, 106] width 8 height 8
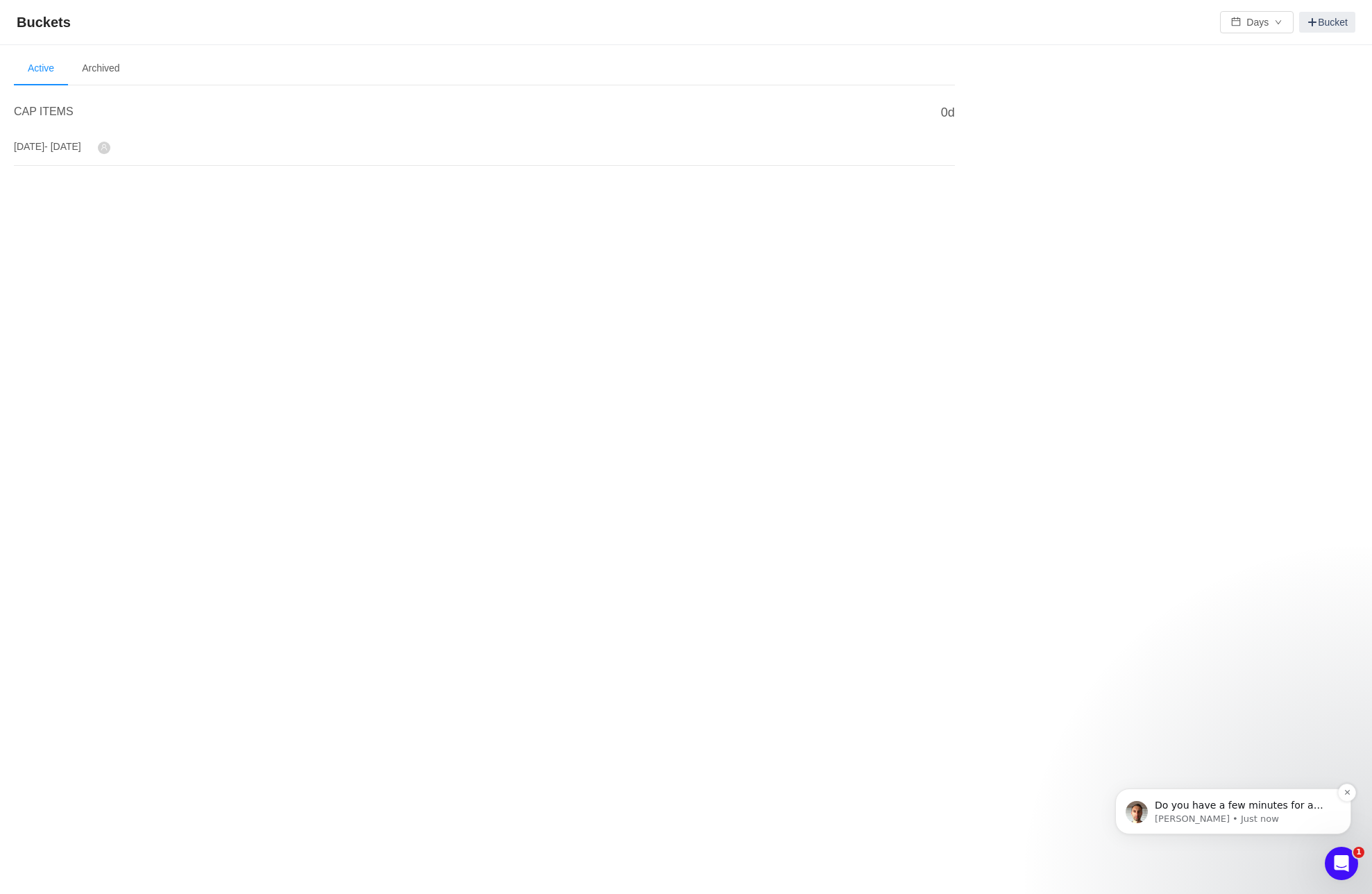
click at [1205, 808] on p "Do you have a few minutes for a quick call now?" at bounding box center [1245, 806] width 179 height 14
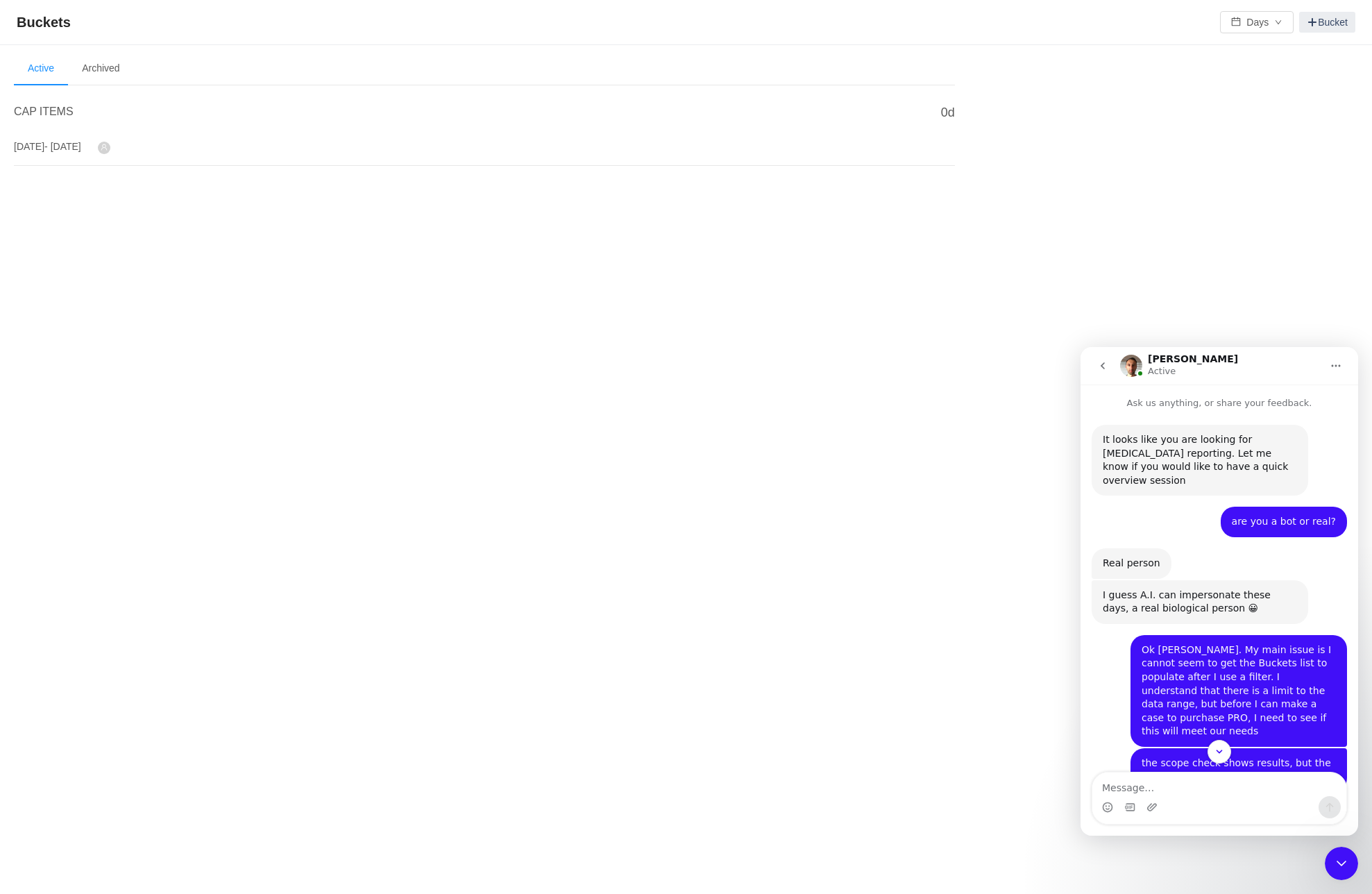
scroll to position [77, 0]
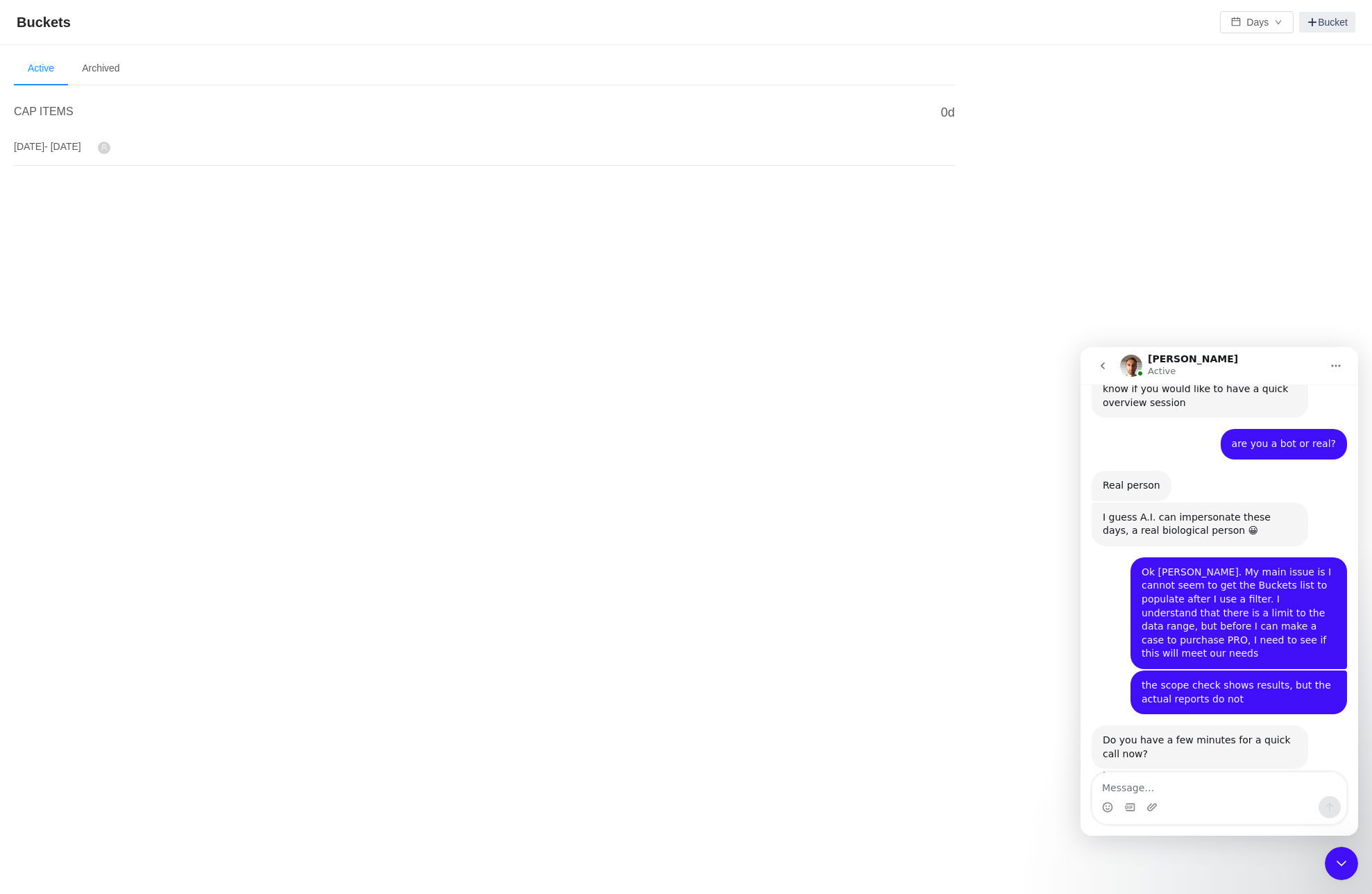
click at [1167, 782] on textarea "Message…" at bounding box center [1220, 785] width 254 height 24
click at [39, 111] on span "CAP ITEMS" at bounding box center [44, 111] width 60 height 12
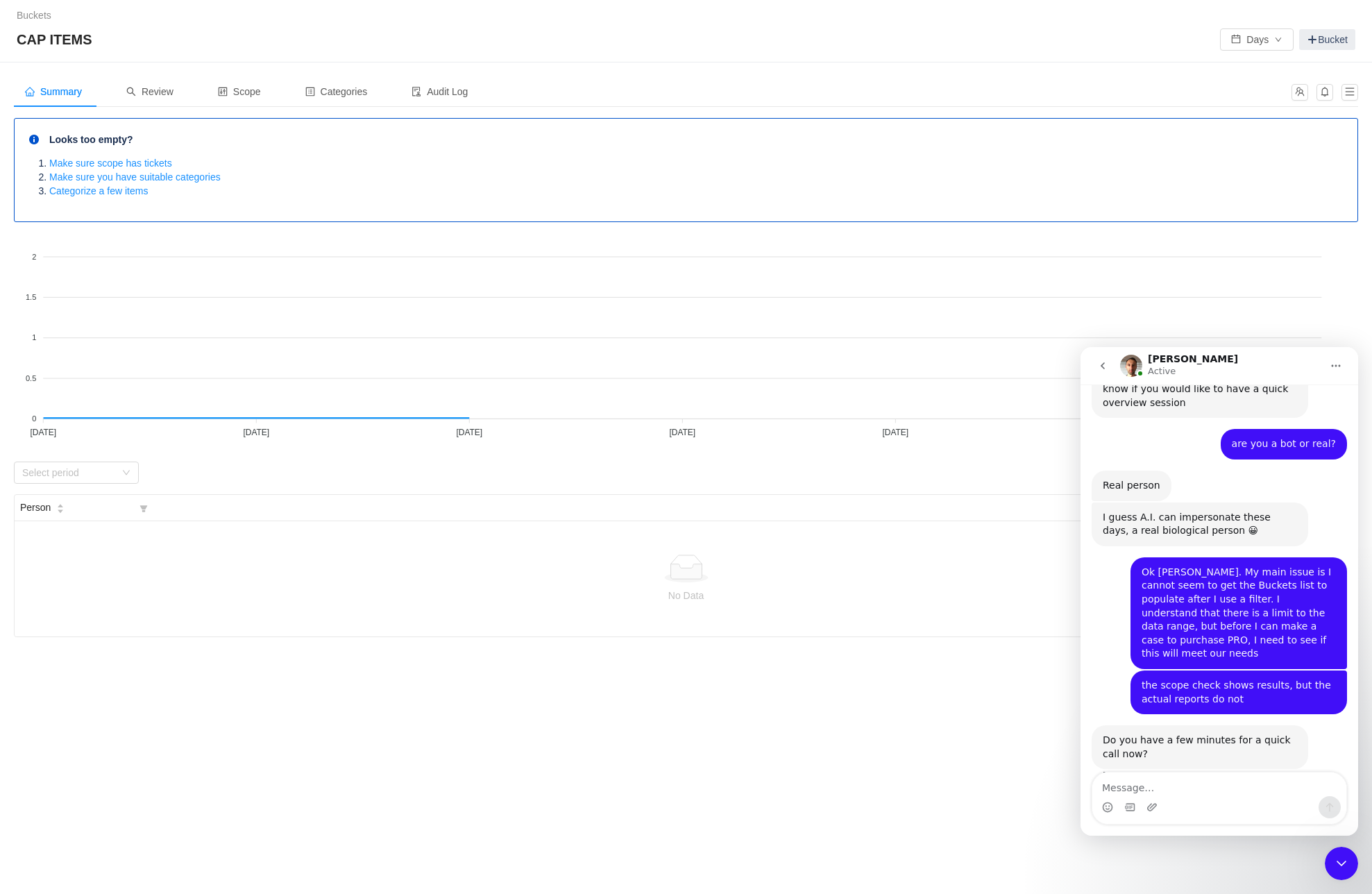
click at [1153, 801] on div "Intercom messenger" at bounding box center [1151, 807] width 11 height 22
click at [1135, 787] on textarea "Message…" at bounding box center [1220, 785] width 254 height 24
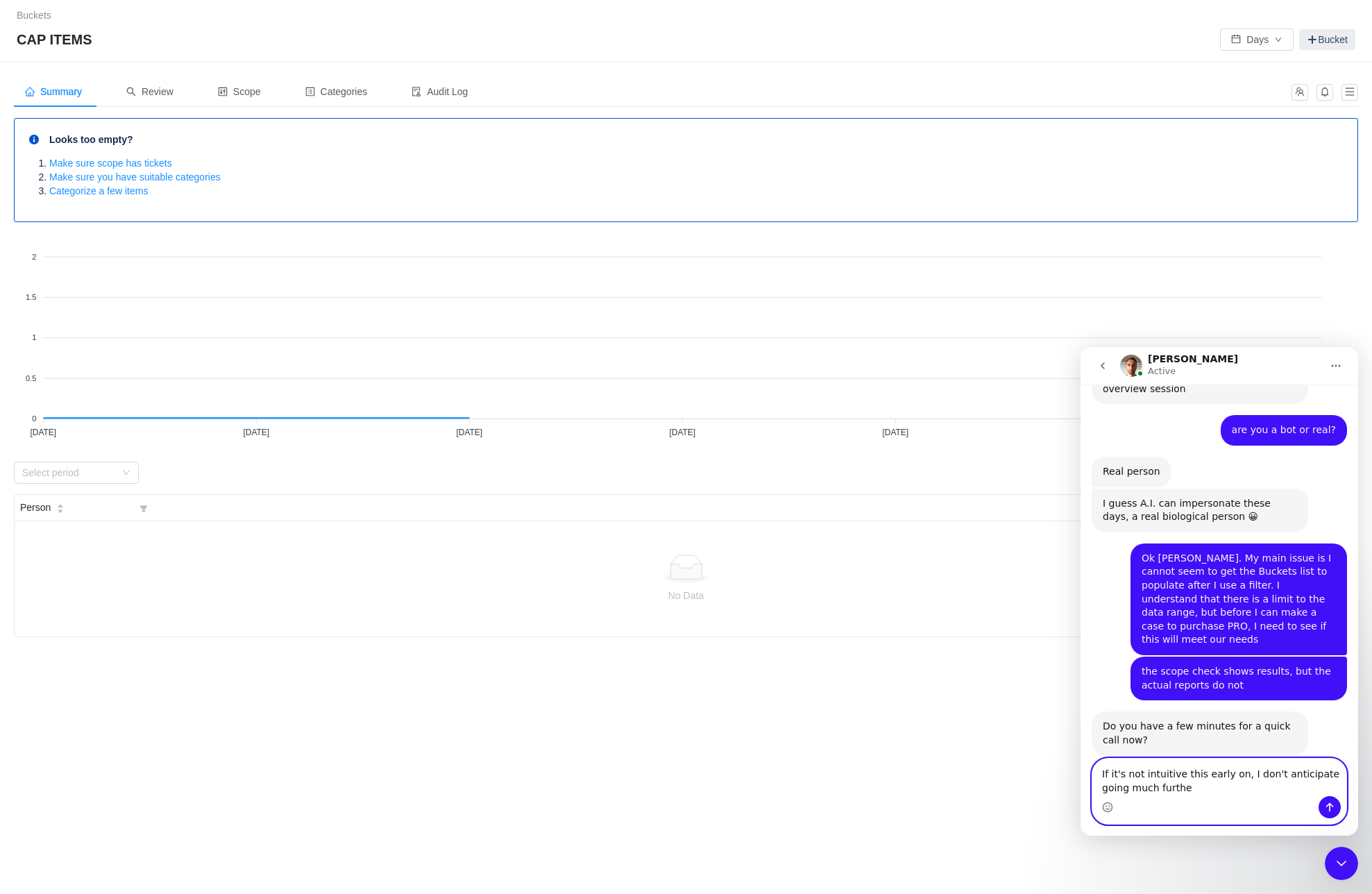
type textarea "If it's not intuitive this early on, I don't anticipate going much further"
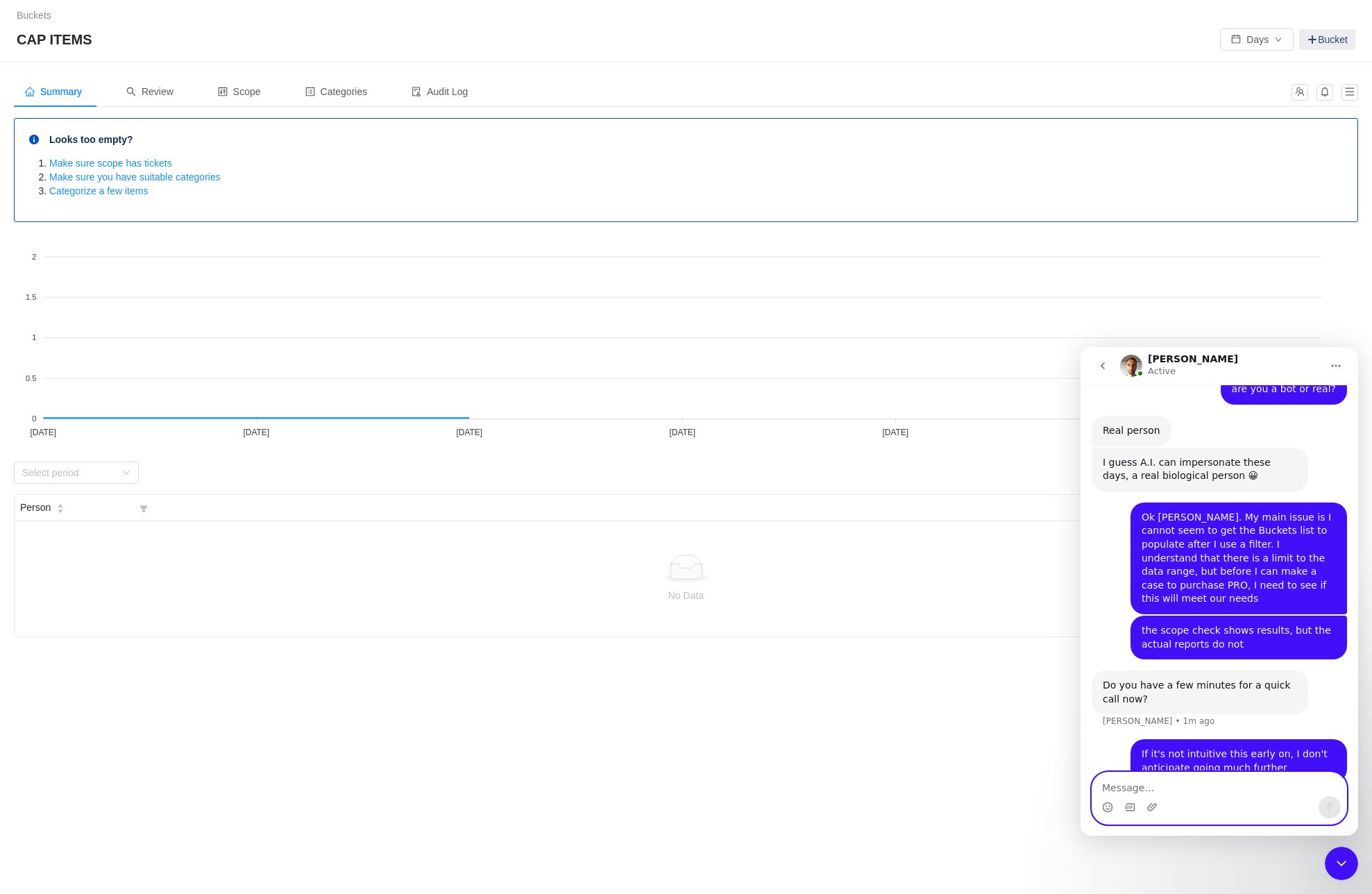
scroll to position [132, 0]
click at [1129, 796] on div "Intercom messenger" at bounding box center [1130, 807] width 11 height 22
click at [1119, 781] on textarea "Message…" at bounding box center [1220, 785] width 254 height 24
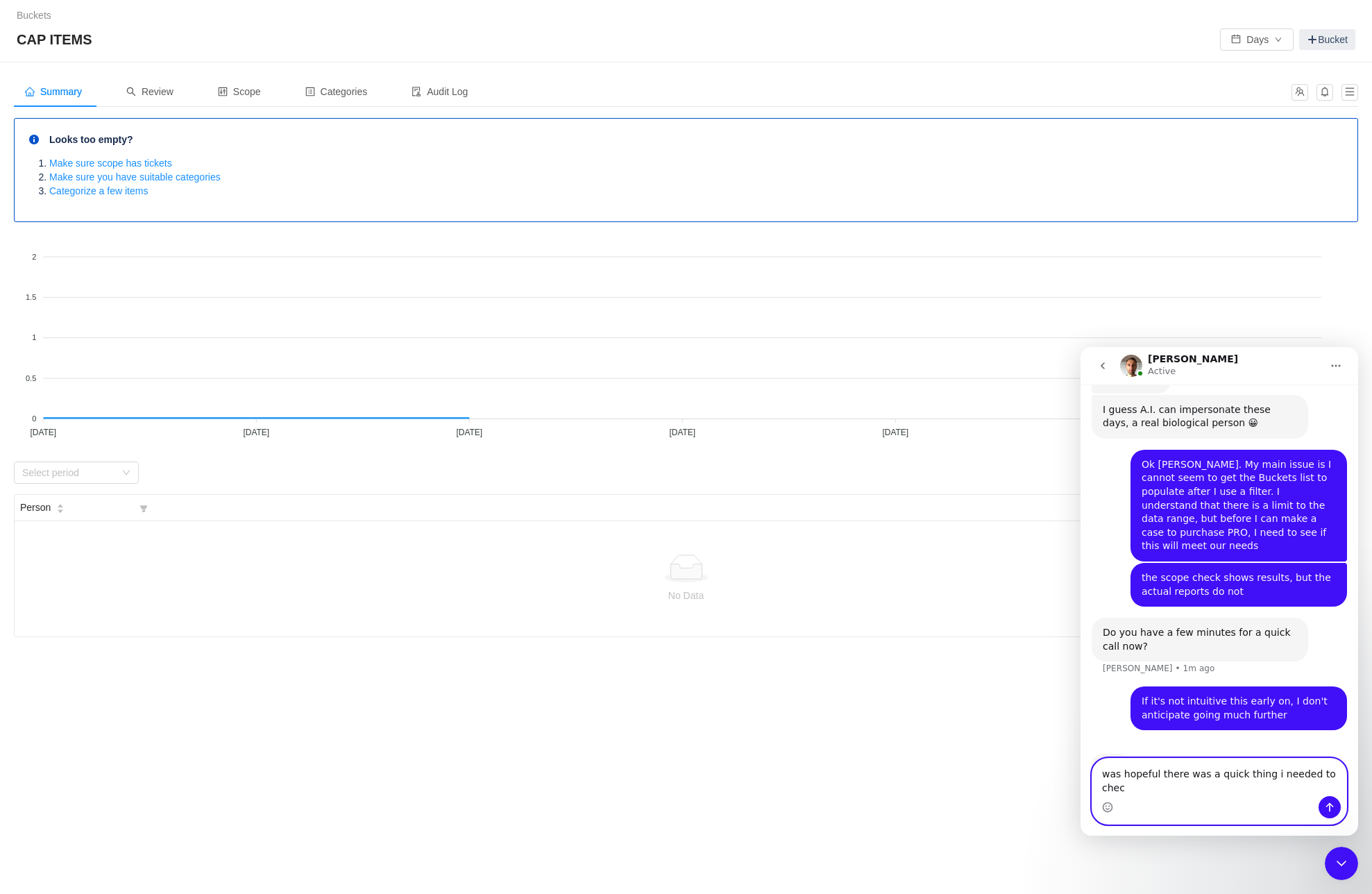
type textarea "was hopeful there was a quick thing i needed to check"
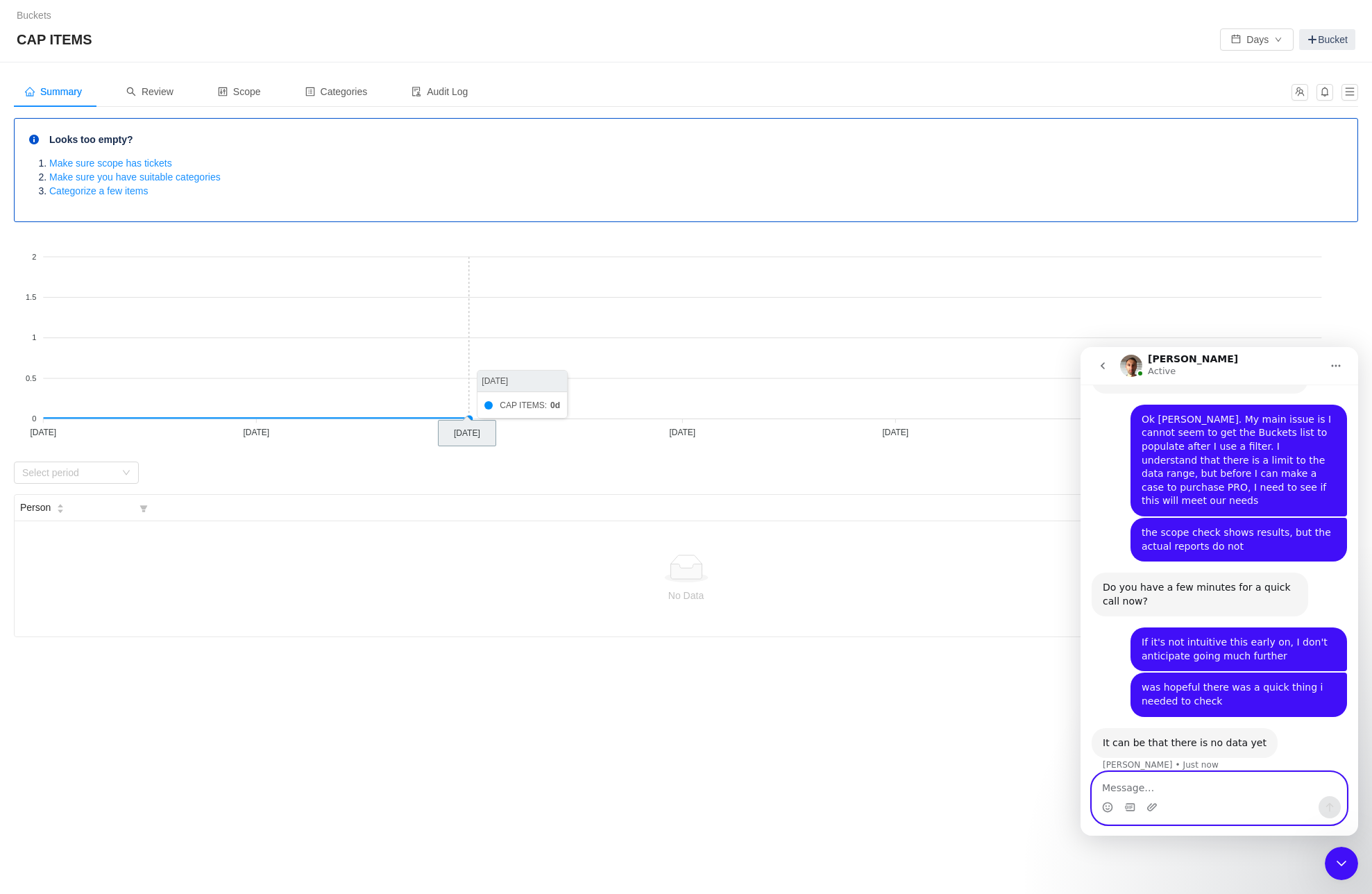
scroll to position [273, 0]
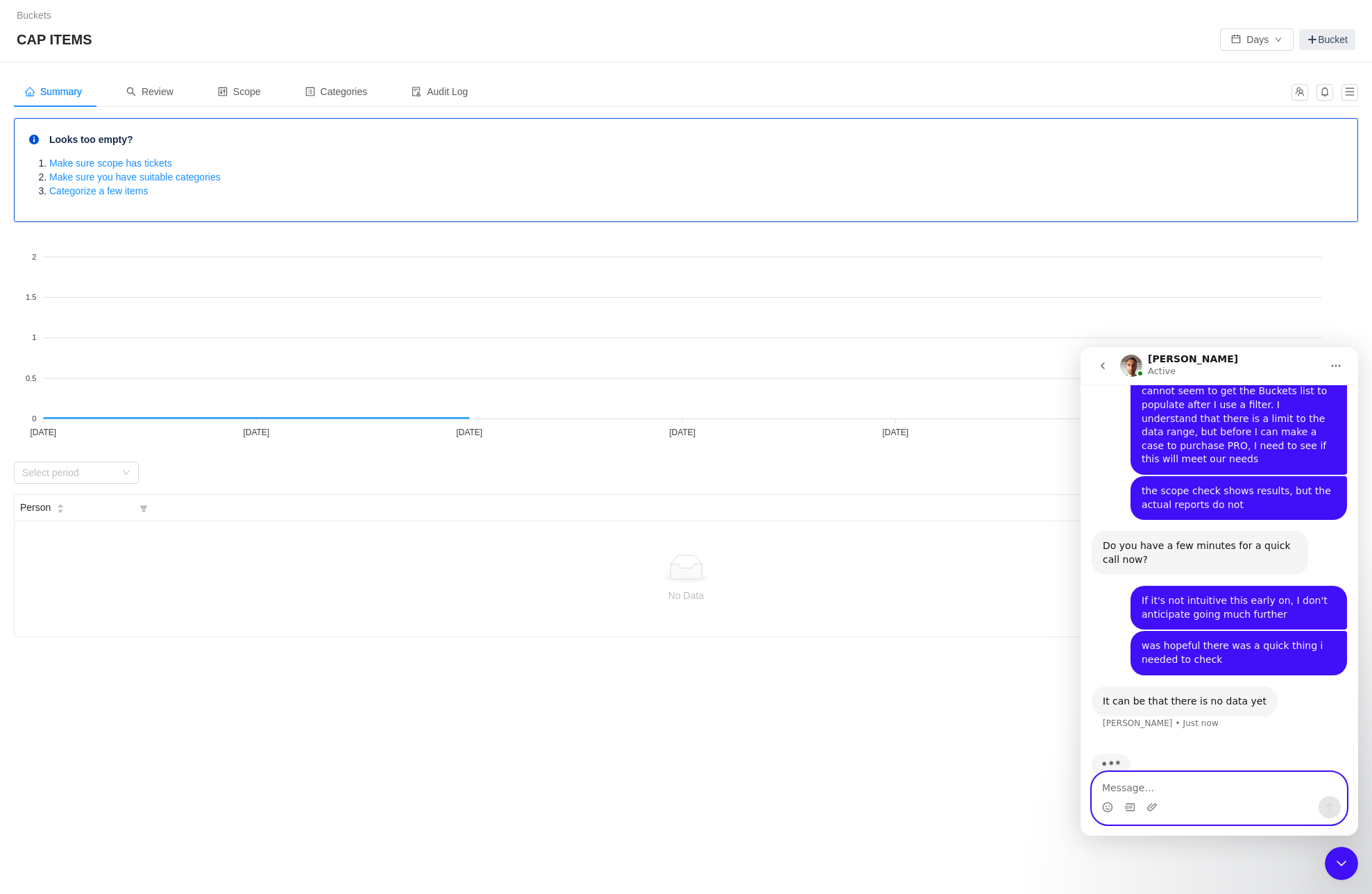
click at [1148, 789] on textarea "Message…" at bounding box center [1220, 785] width 254 height 24
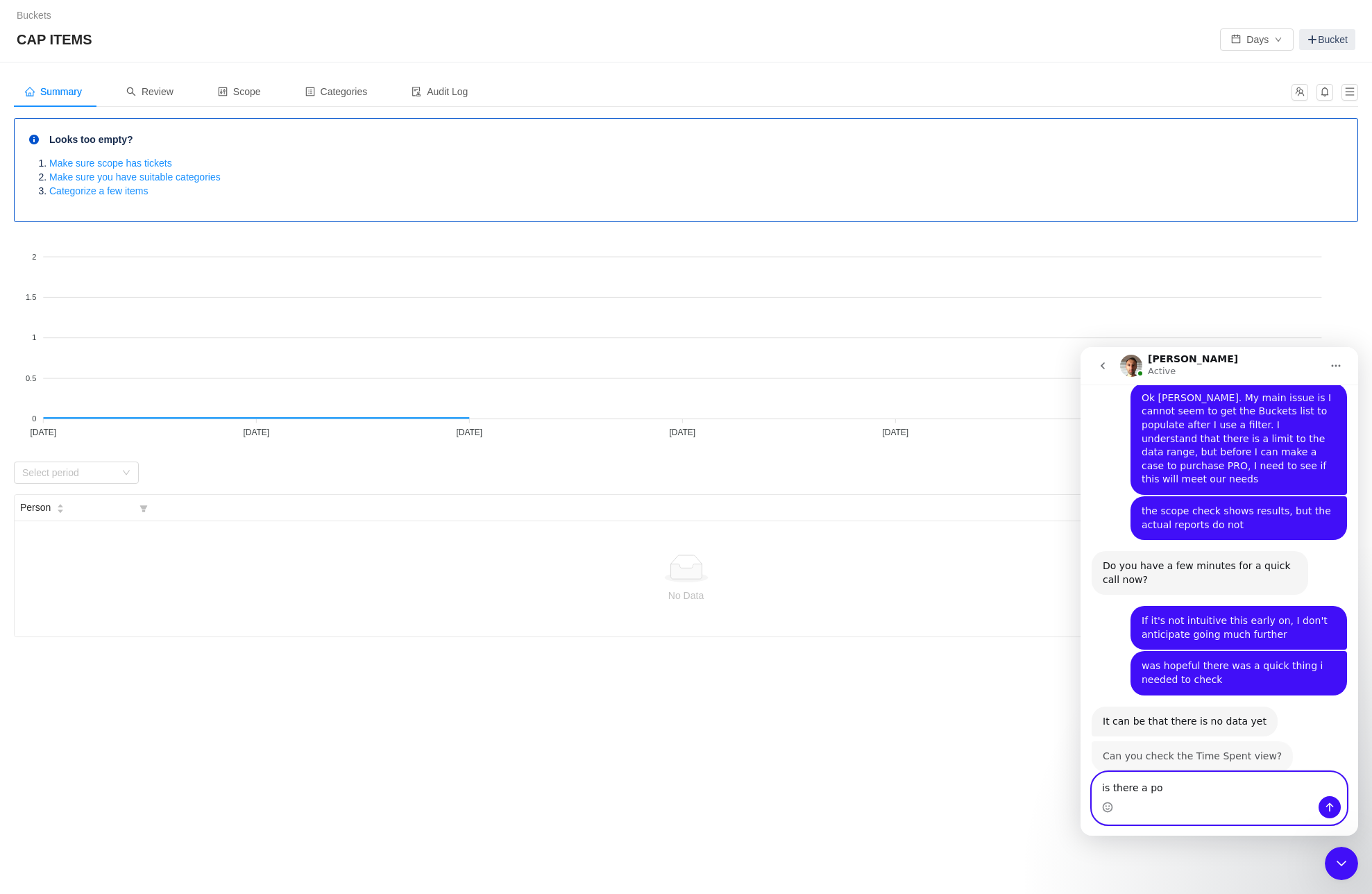
scroll to position [251, 0]
type textarea "i"
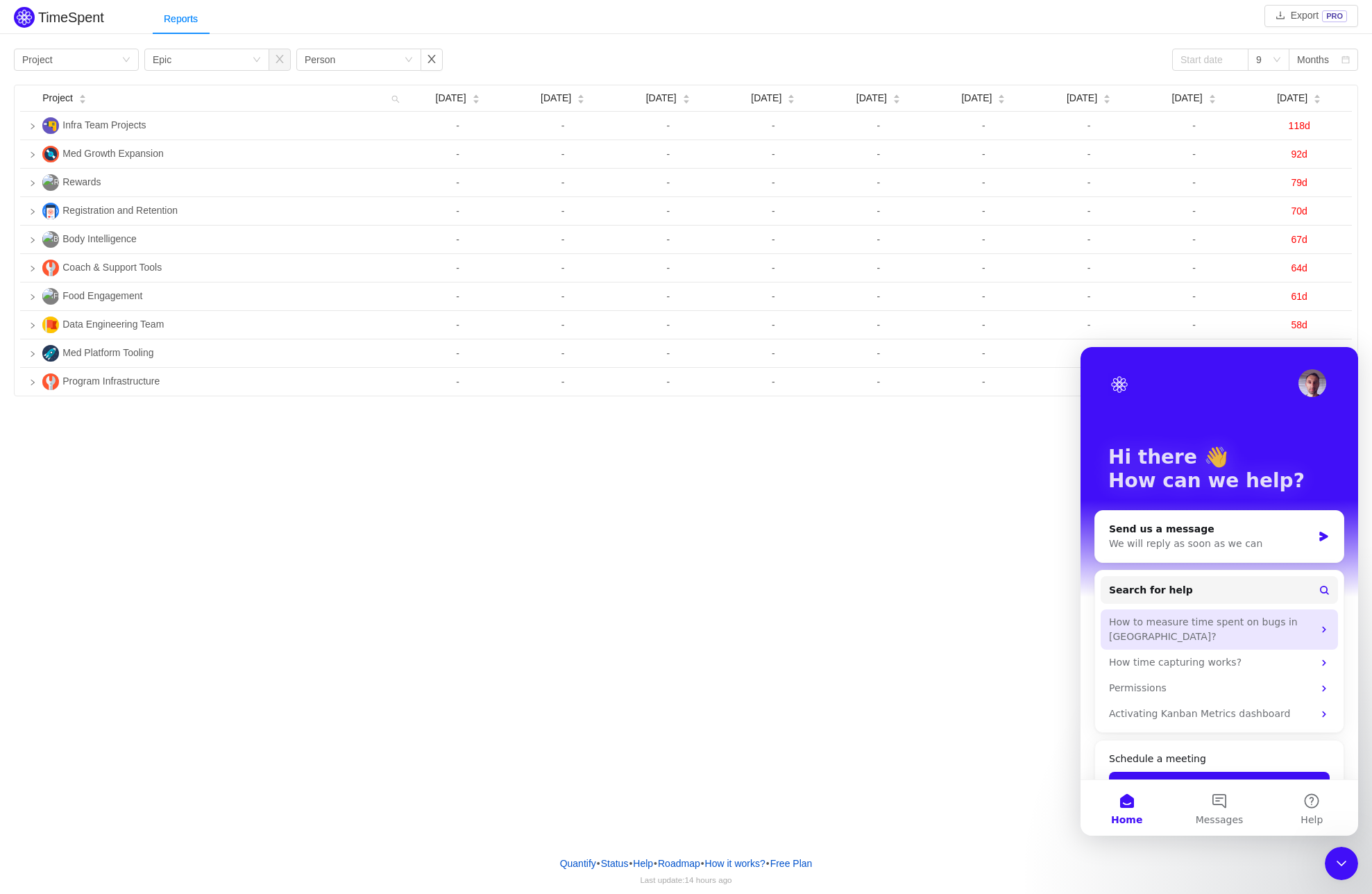
scroll to position [23, 0]
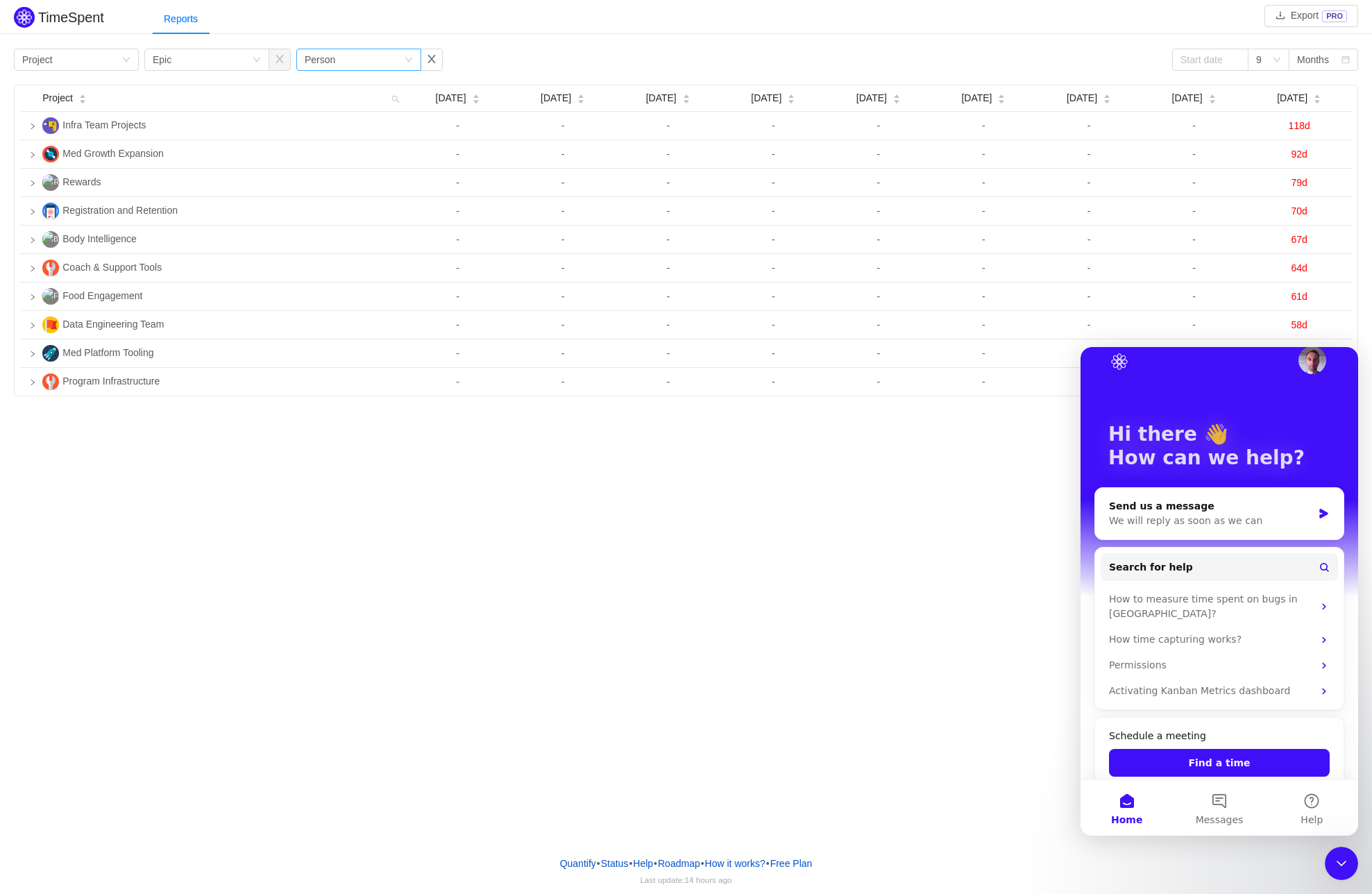
click at [386, 63] on div "Group by Person" at bounding box center [355, 60] width 99 height 21
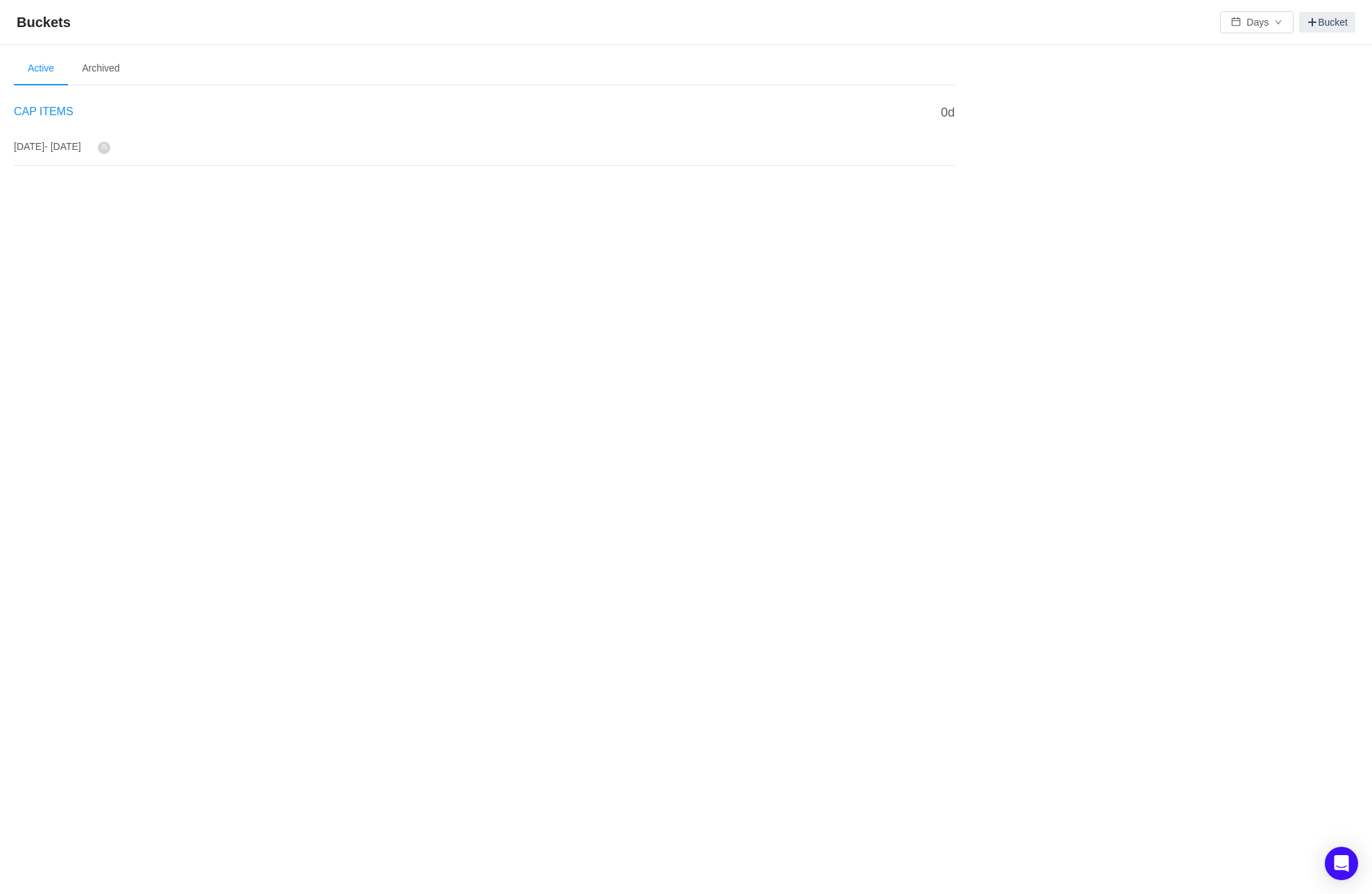
click at [33, 106] on span "CAP ITEMS" at bounding box center [44, 111] width 60 height 12
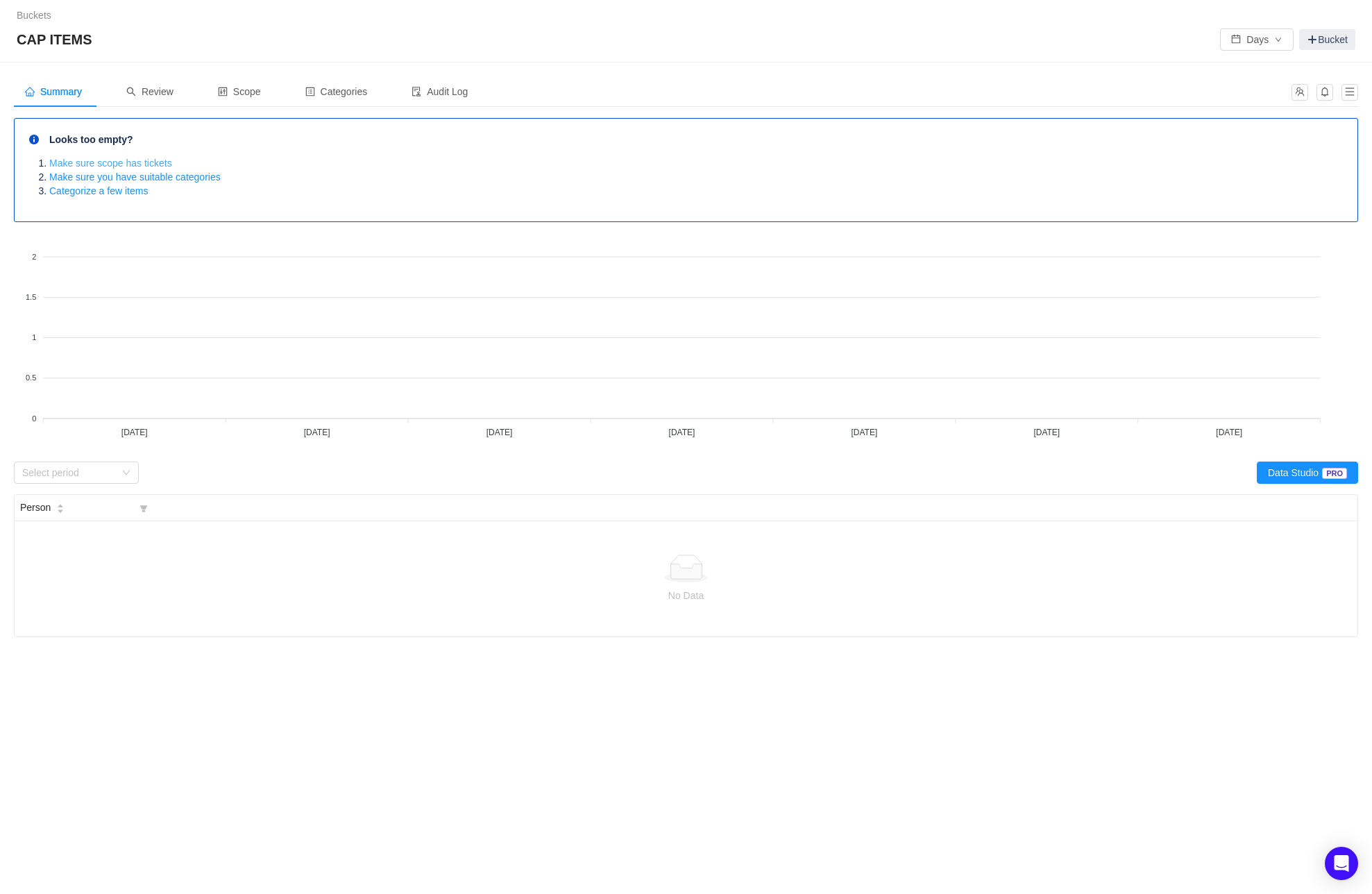
click at [119, 165] on link "Make sure scope has tickets" at bounding box center [111, 163] width 123 height 11
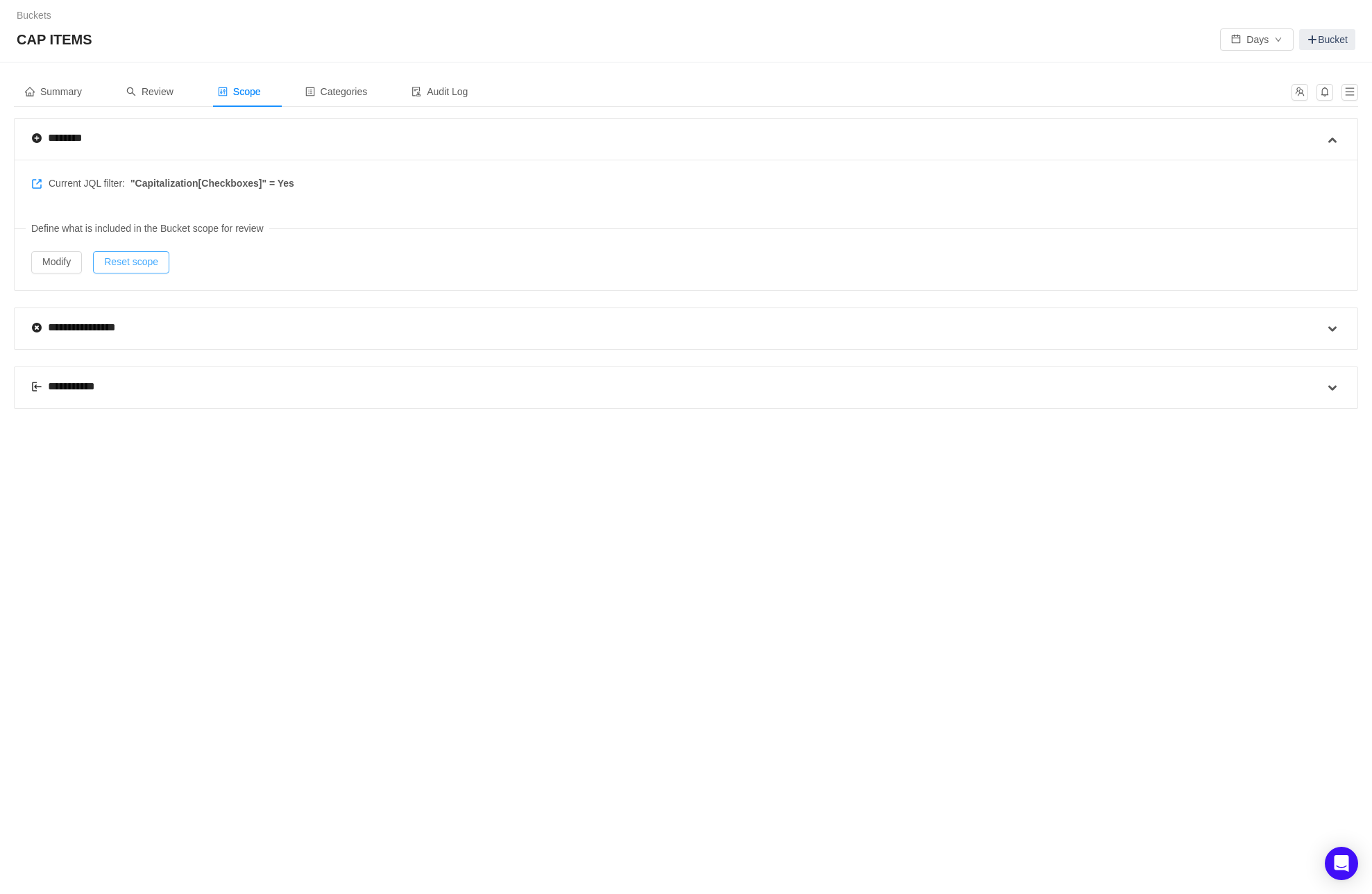
click at [139, 263] on button "Reset scope" at bounding box center [131, 262] width 76 height 22
click at [225, 216] on button "Yes" at bounding box center [216, 222] width 27 height 17
click at [65, 88] on span "Summary" at bounding box center [53, 91] width 57 height 11
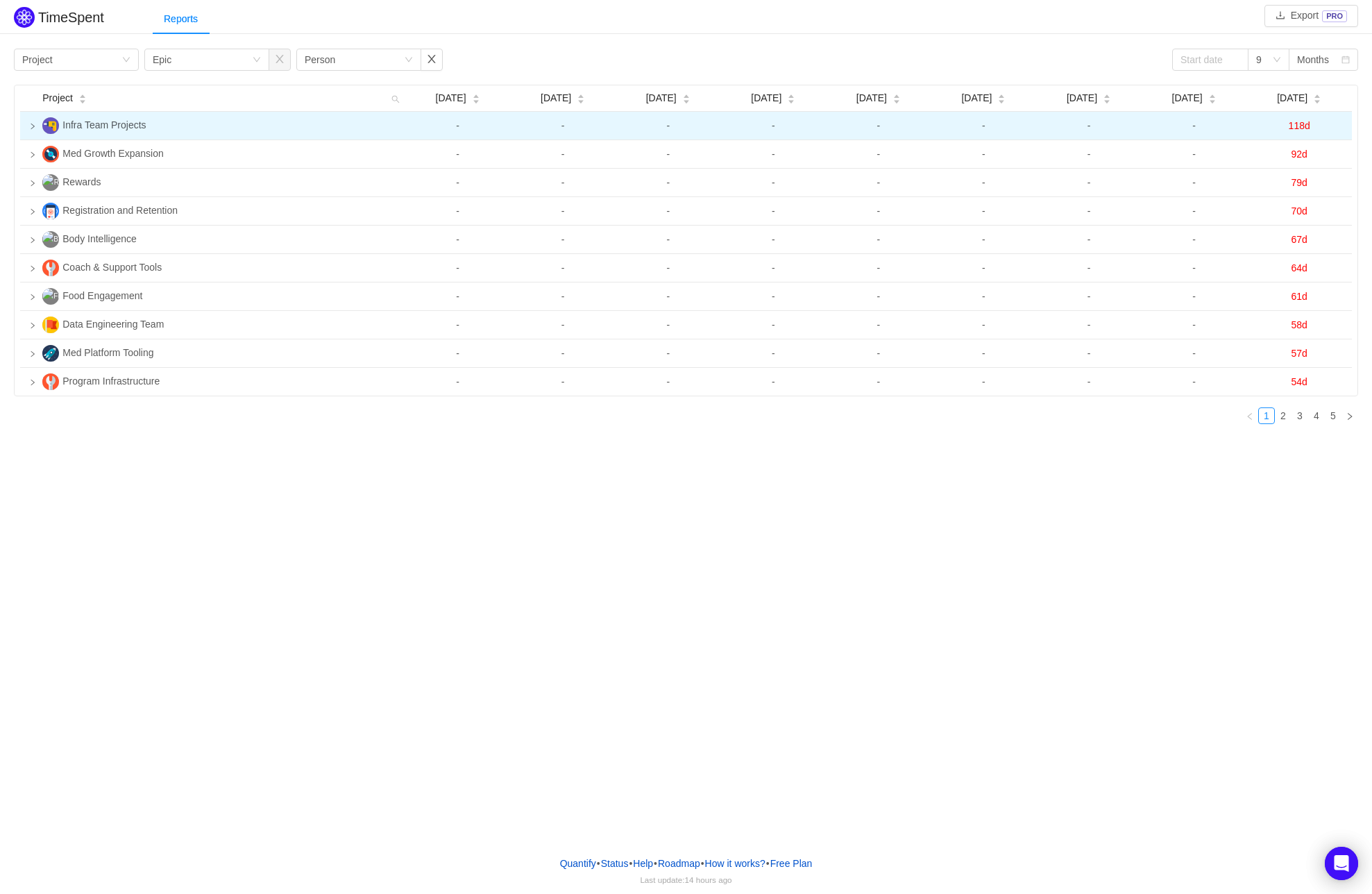
click at [31, 125] on icon "icon: right" at bounding box center [32, 126] width 7 height 7
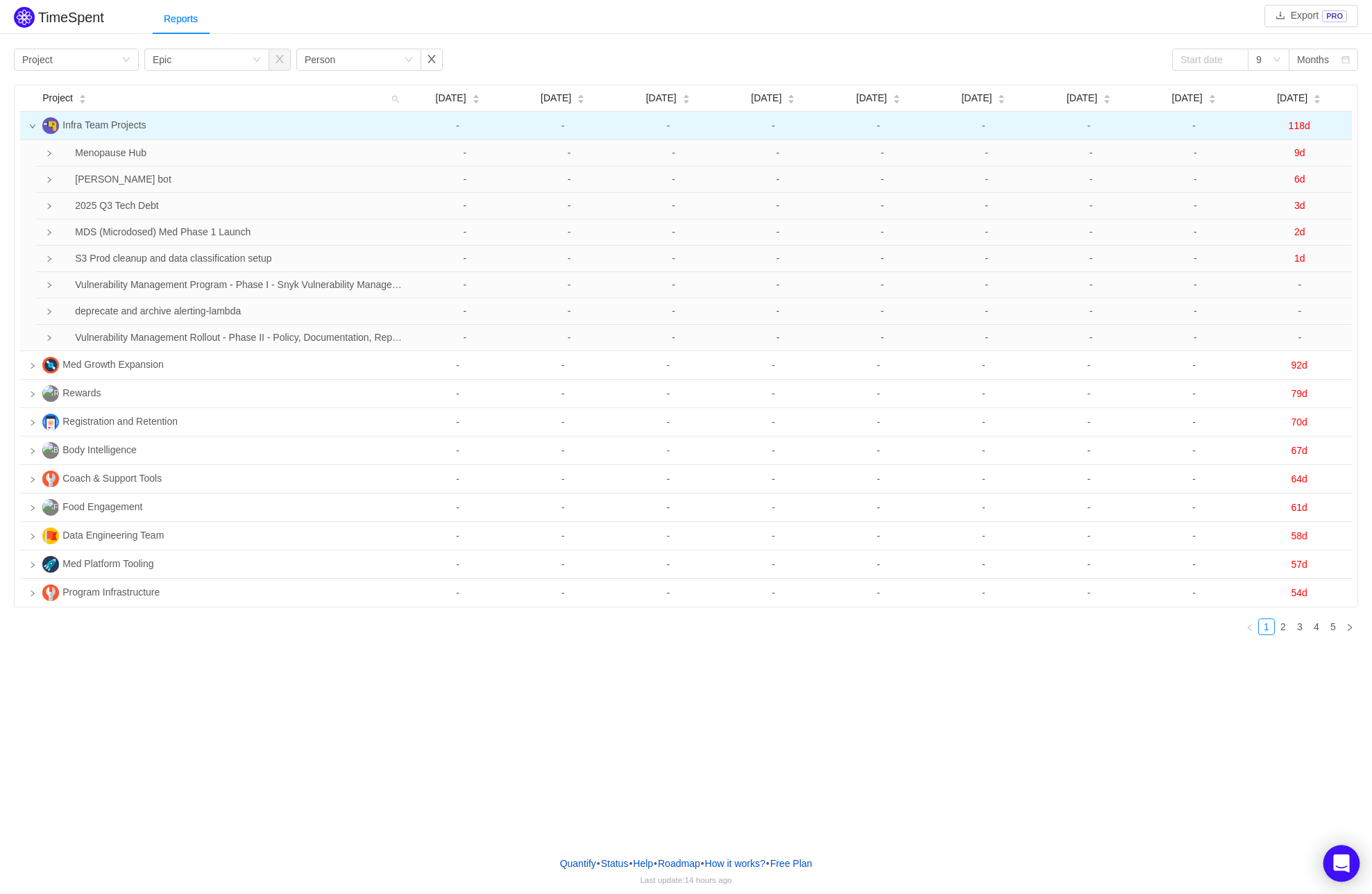
click at [1337, 863] on icon "Open Intercom Messenger" at bounding box center [1341, 863] width 16 height 18
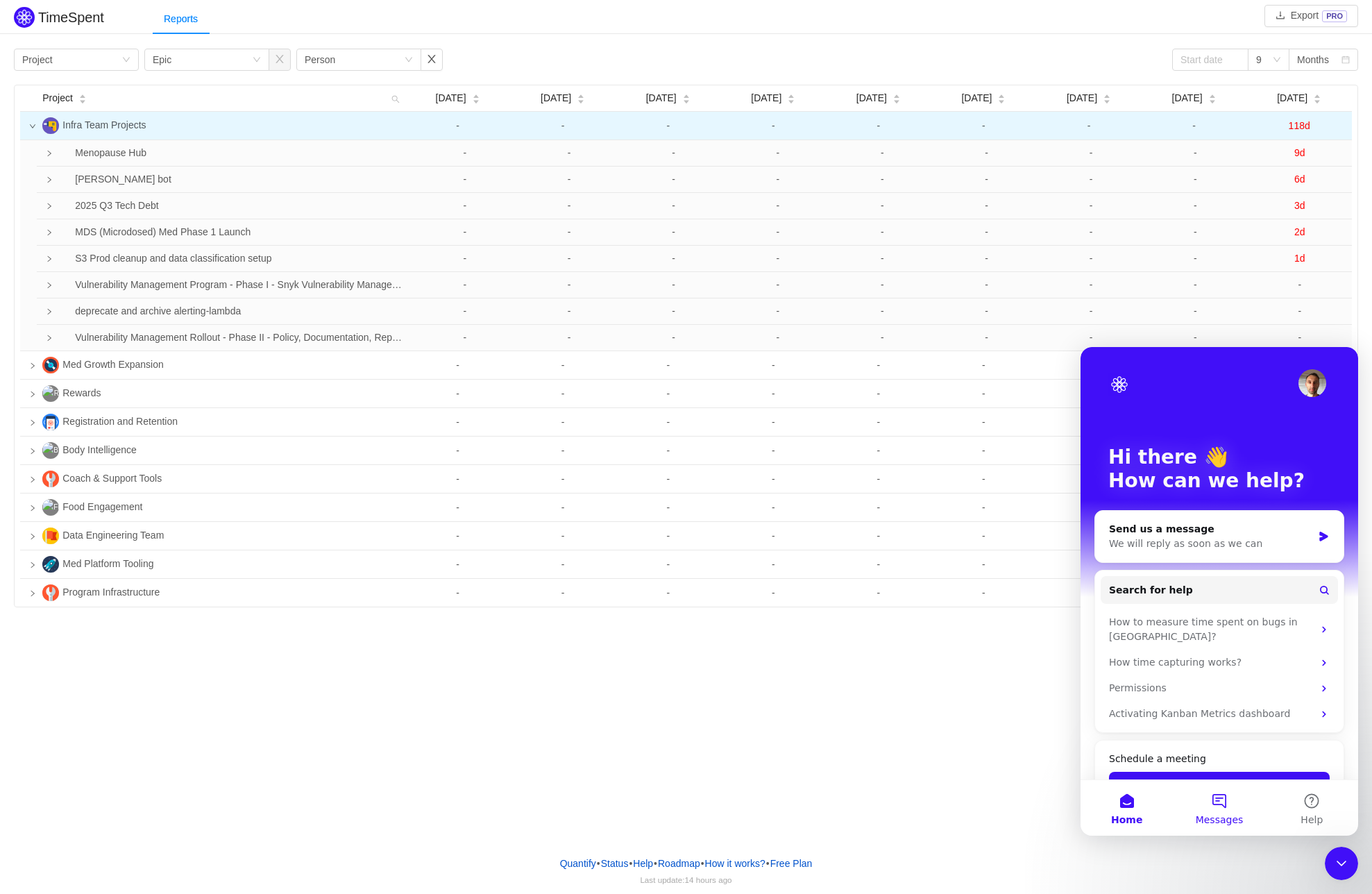
click at [1213, 803] on button "Messages" at bounding box center [1219, 808] width 92 height 56
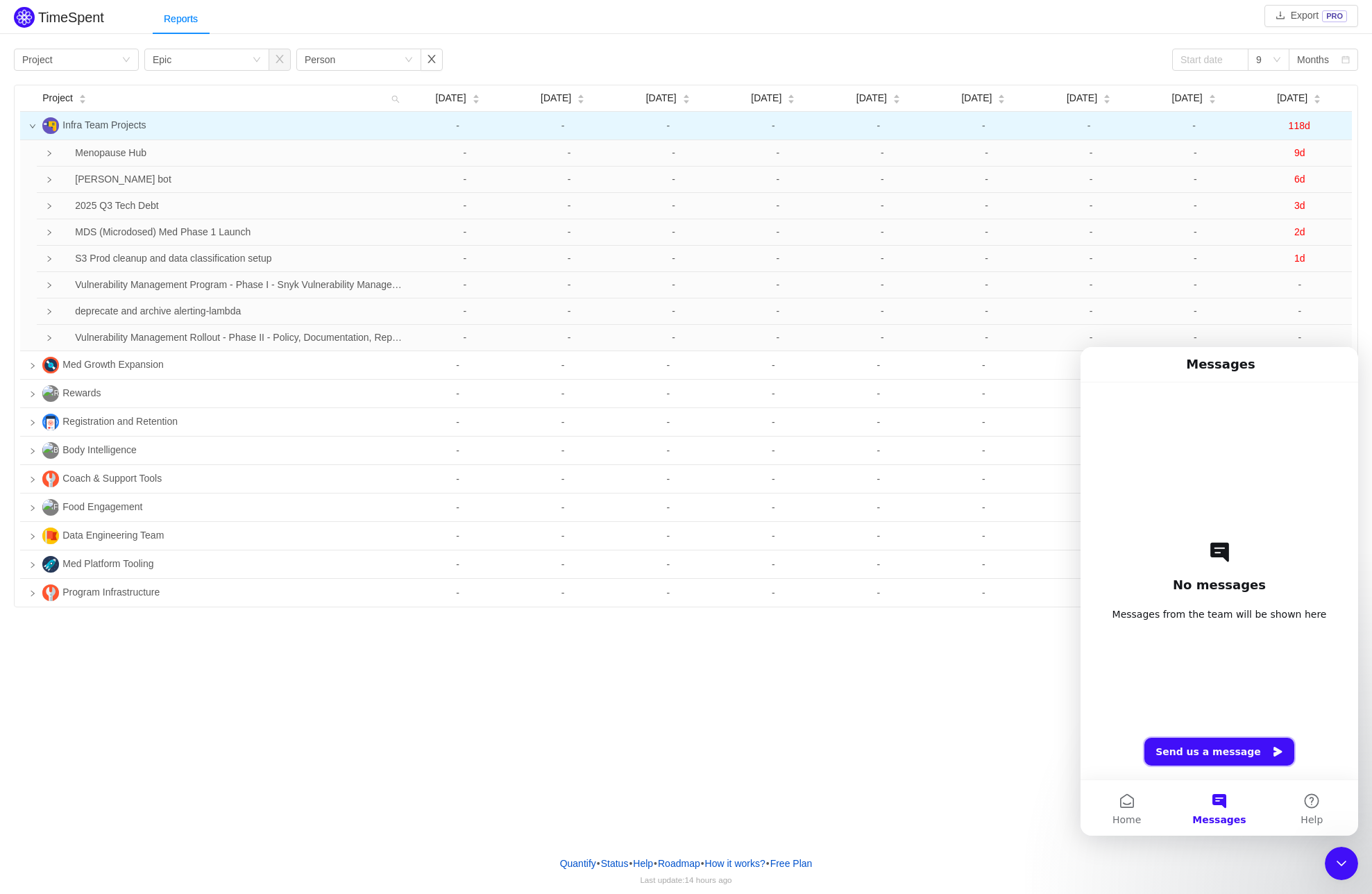
click at [1206, 755] on button "Send us a message" at bounding box center [1219, 752] width 150 height 28
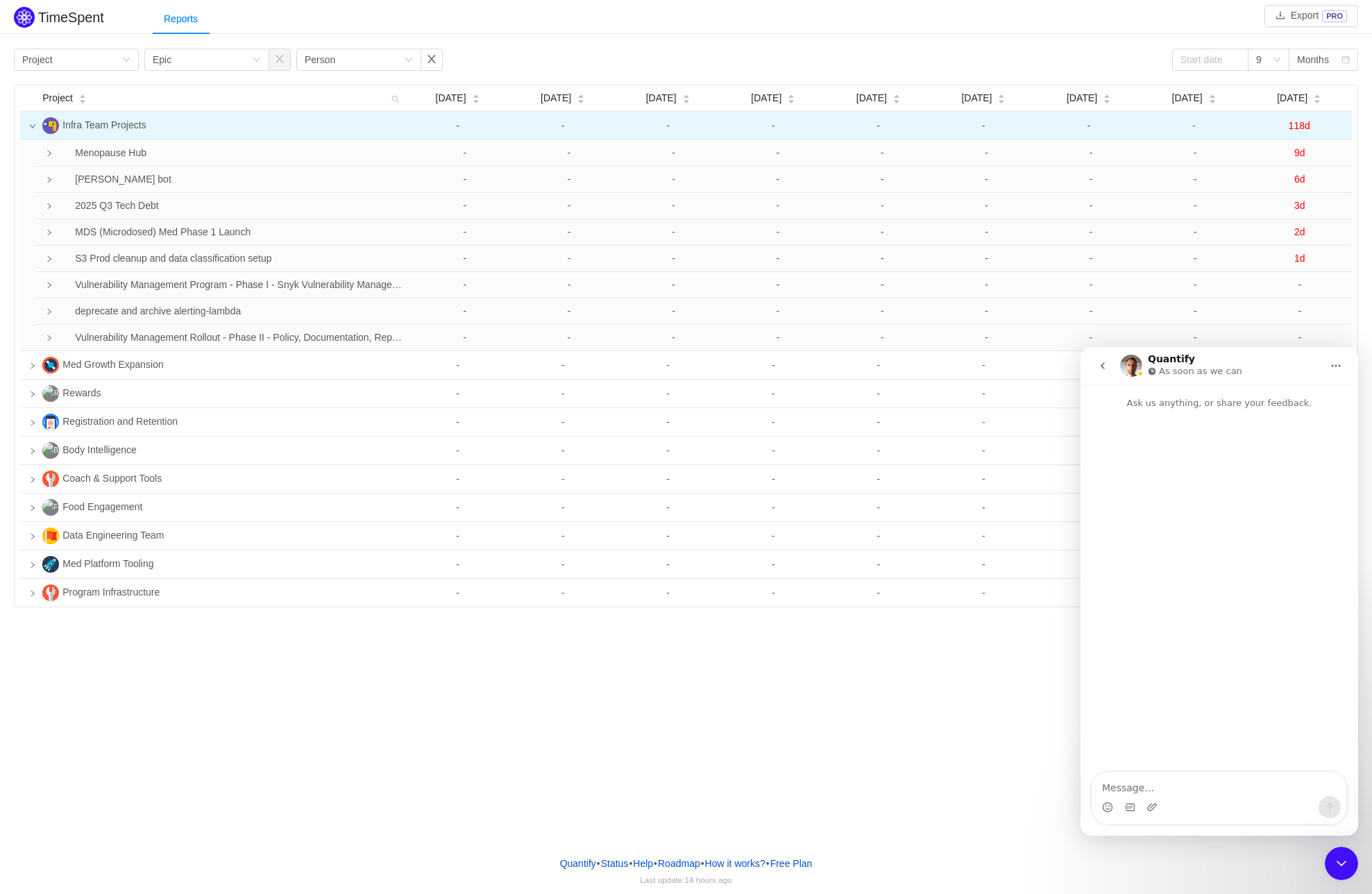
click at [1157, 795] on textarea "Message…" at bounding box center [1220, 785] width 254 height 24
click at [1104, 368] on icon "go back" at bounding box center [1103, 366] width 4 height 7
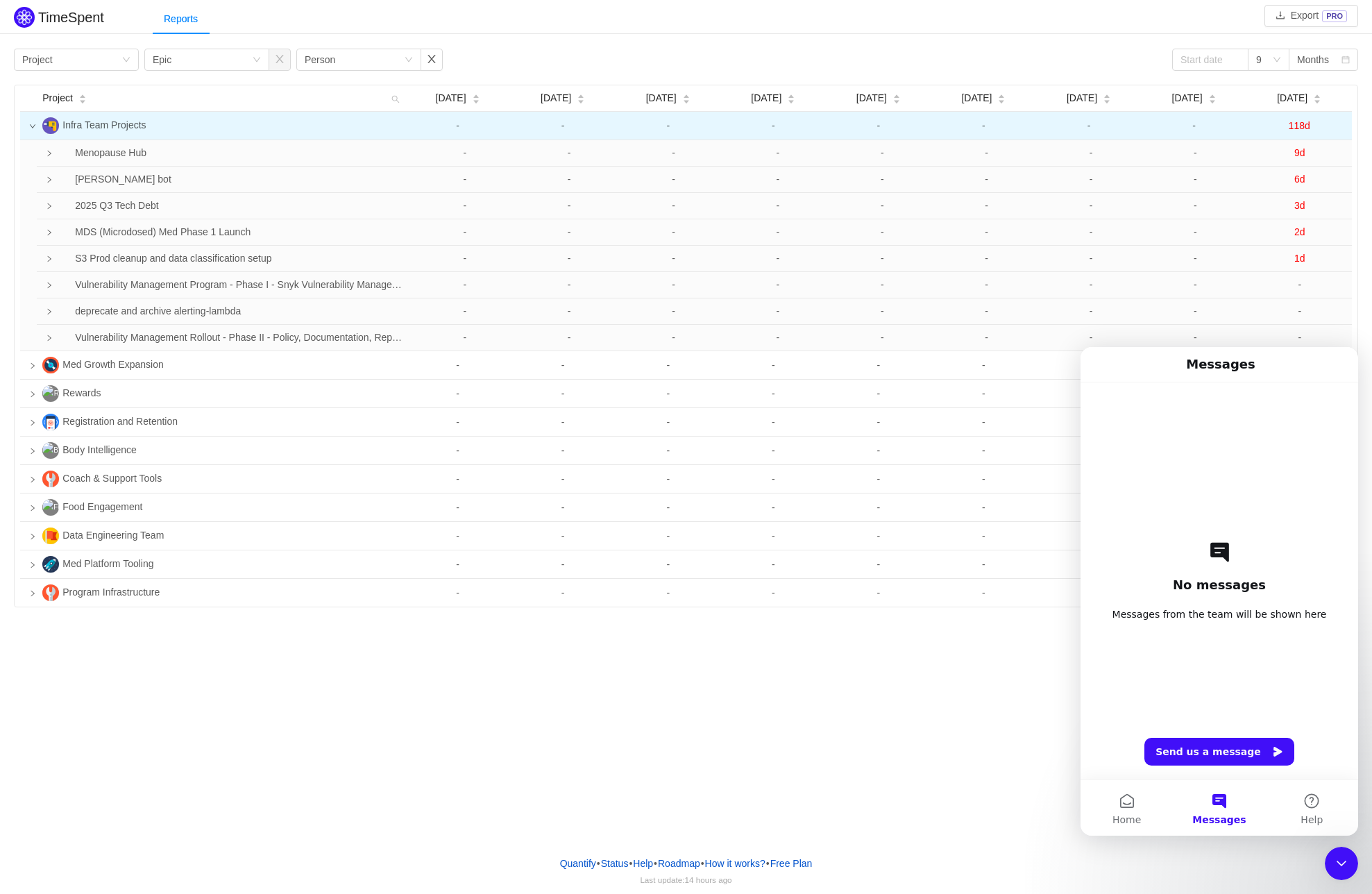
click at [601, 686] on div "TimeSpent Export PRO Reports Group by Project Group by Epic Group by Person 9 M…" at bounding box center [686, 422] width 1372 height 844
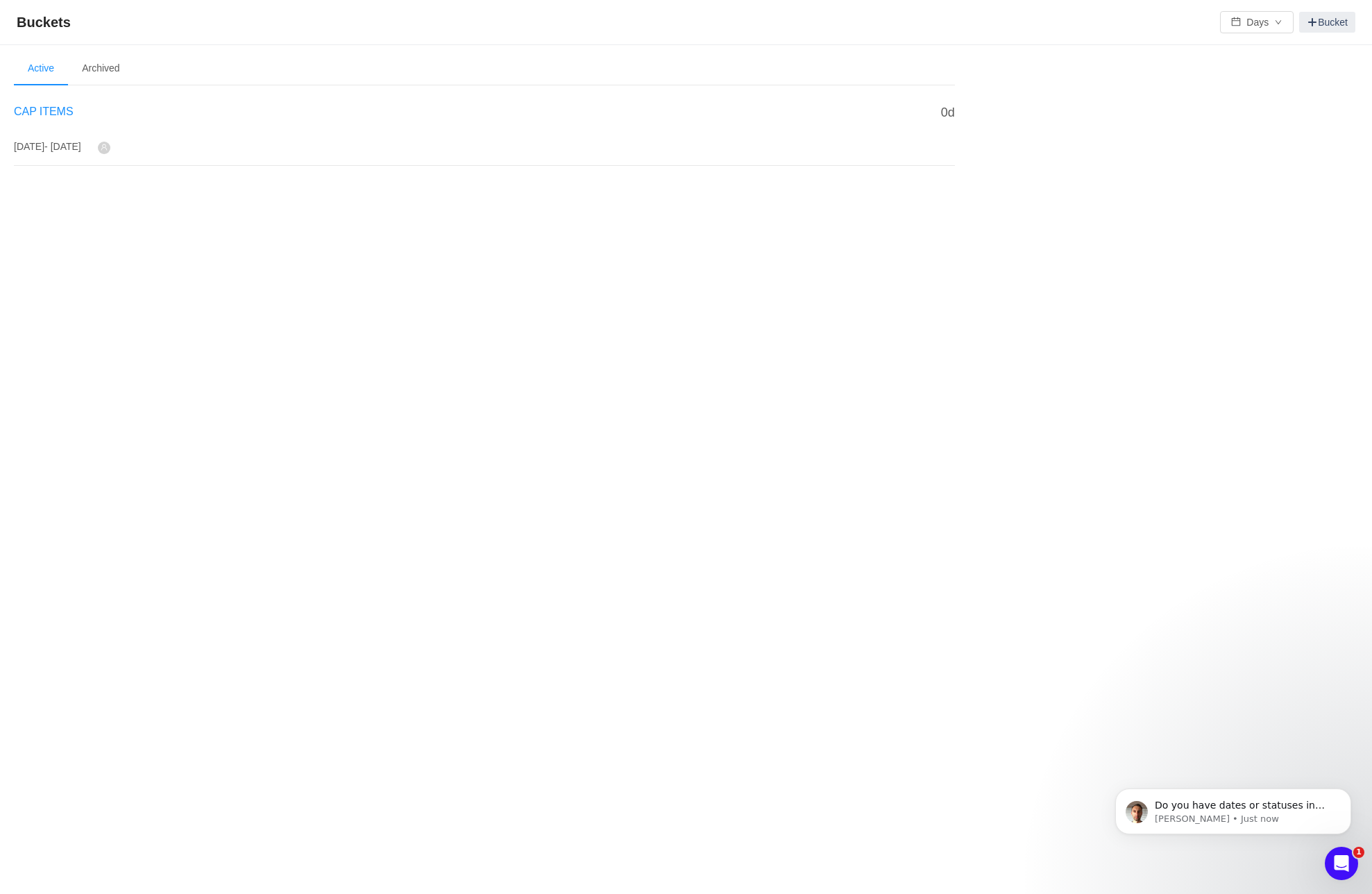
click at [43, 111] on span "CAP ITEMS" at bounding box center [44, 111] width 60 height 12
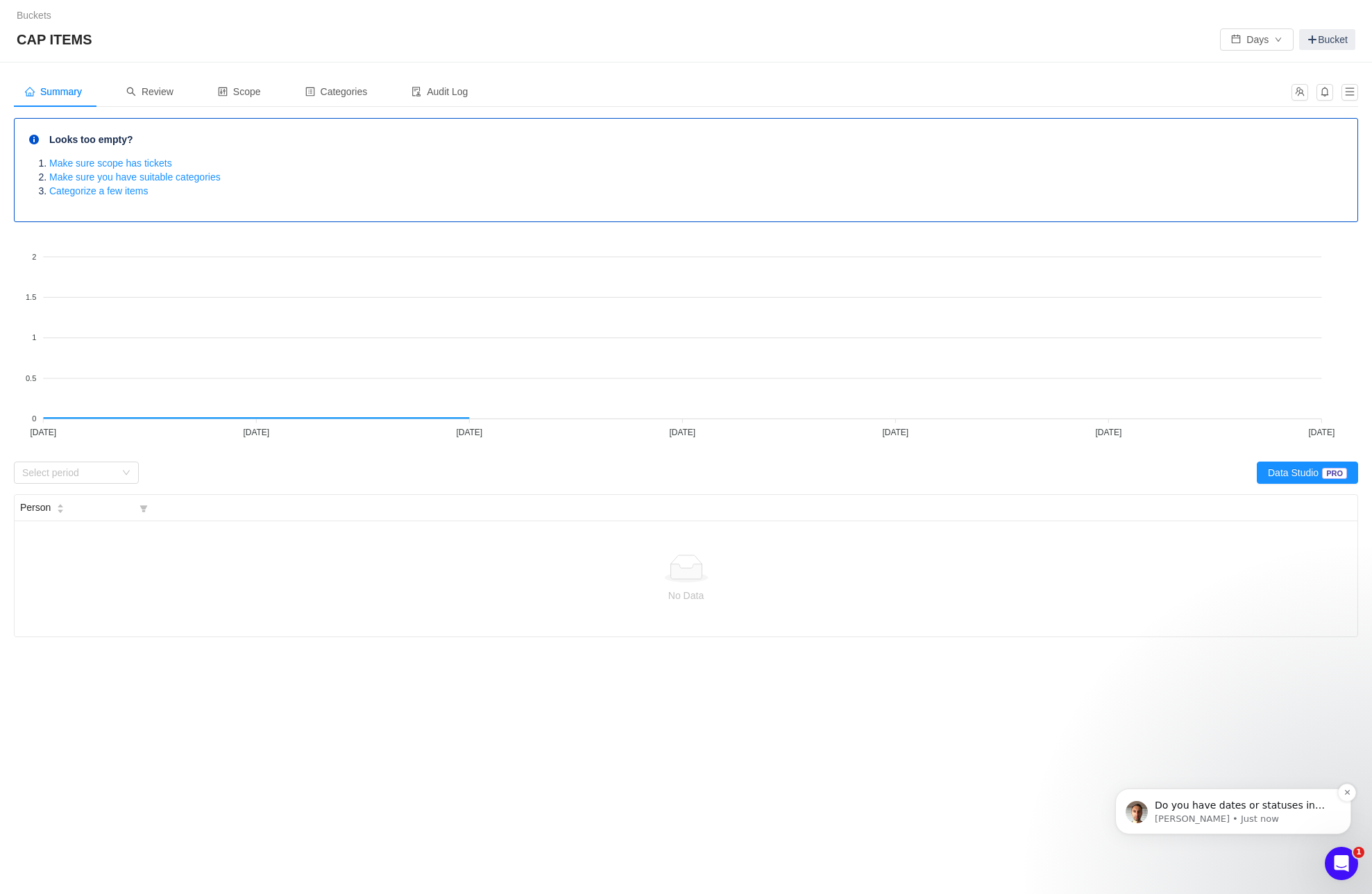
click at [1257, 813] on p "[PERSON_NAME] • Just now" at bounding box center [1245, 819] width 179 height 13
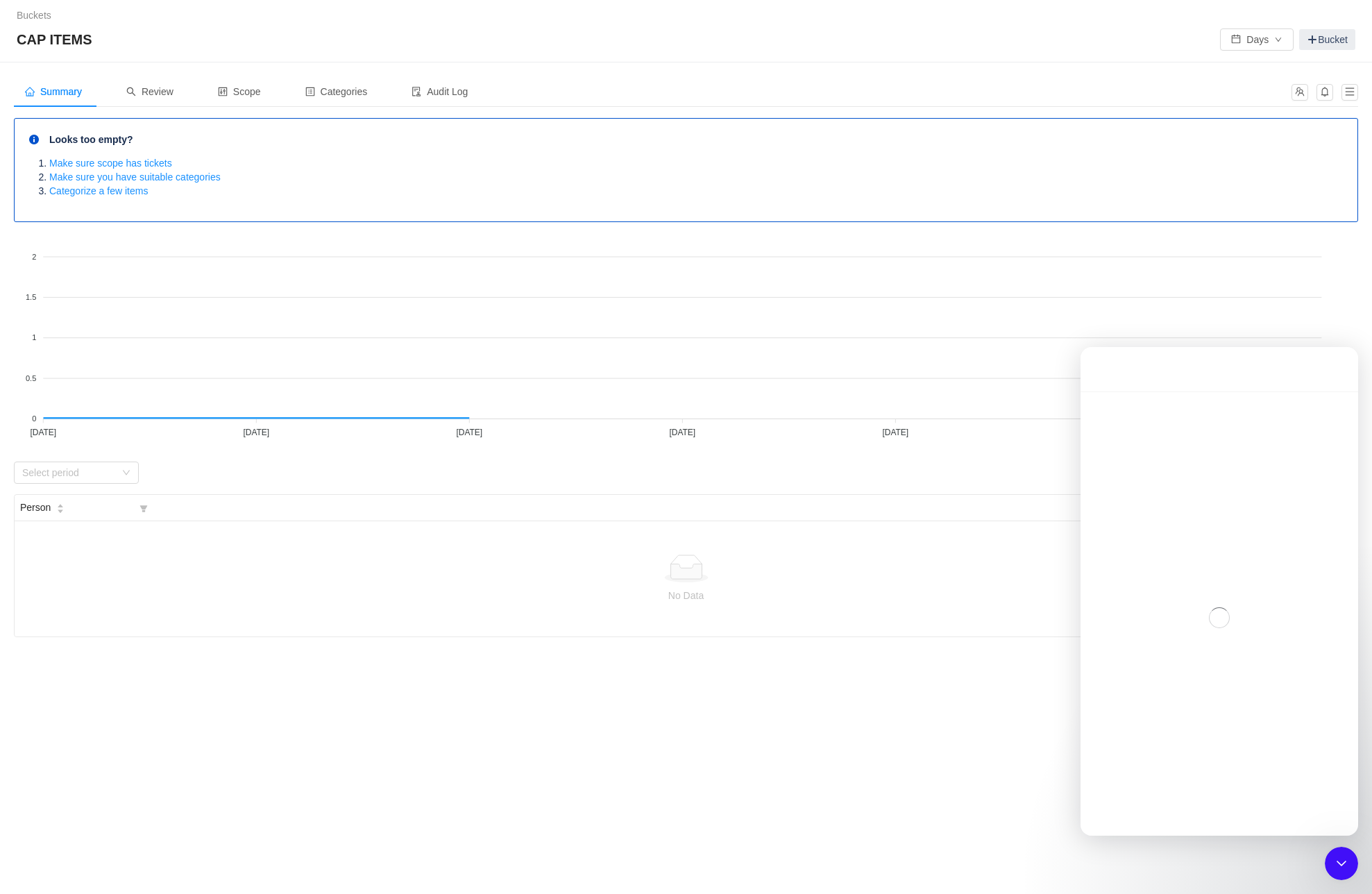
scroll to position [58, 0]
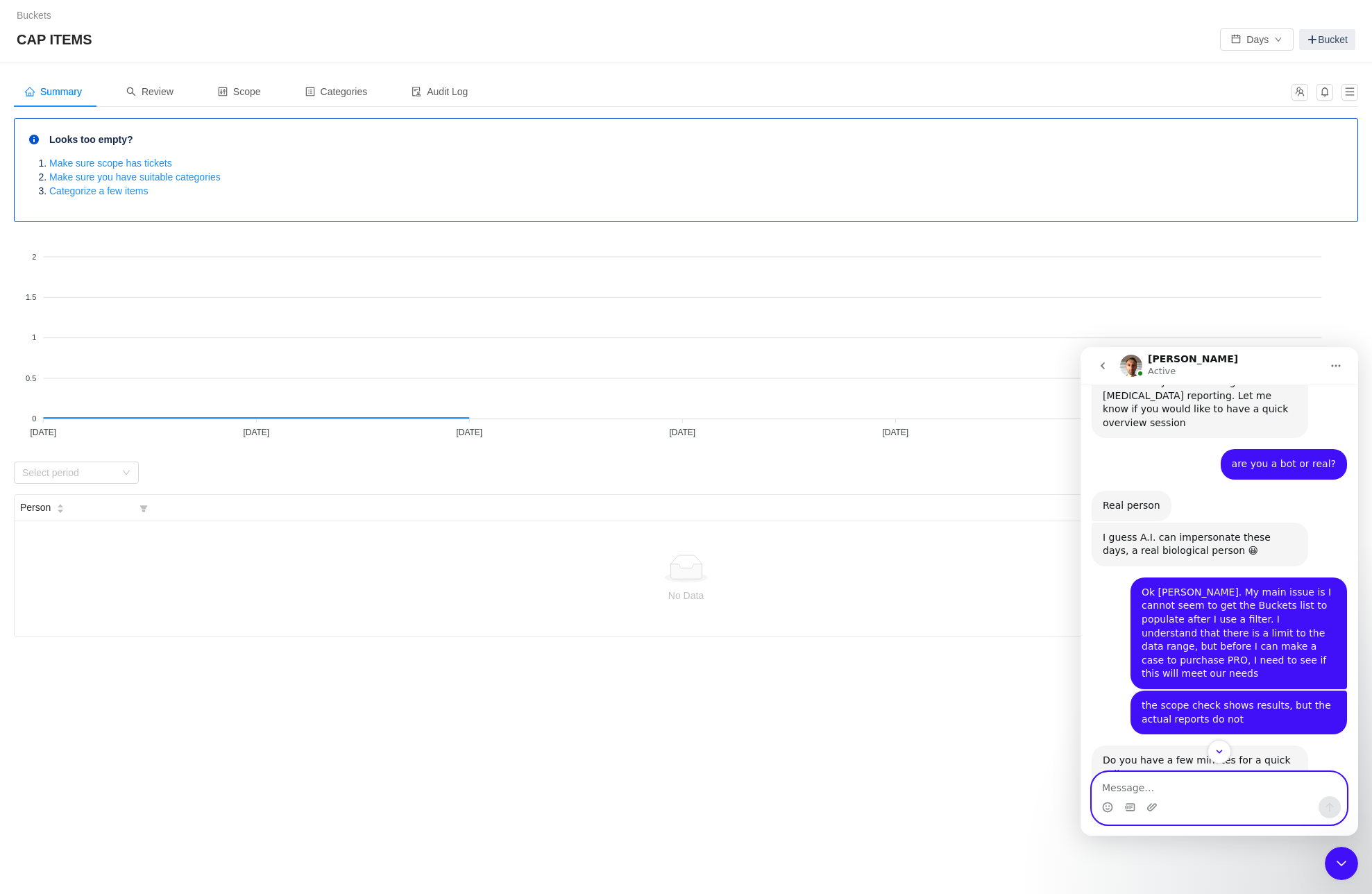
click at [1149, 795] on div "Intercom messenger" at bounding box center [1220, 799] width 254 height 52
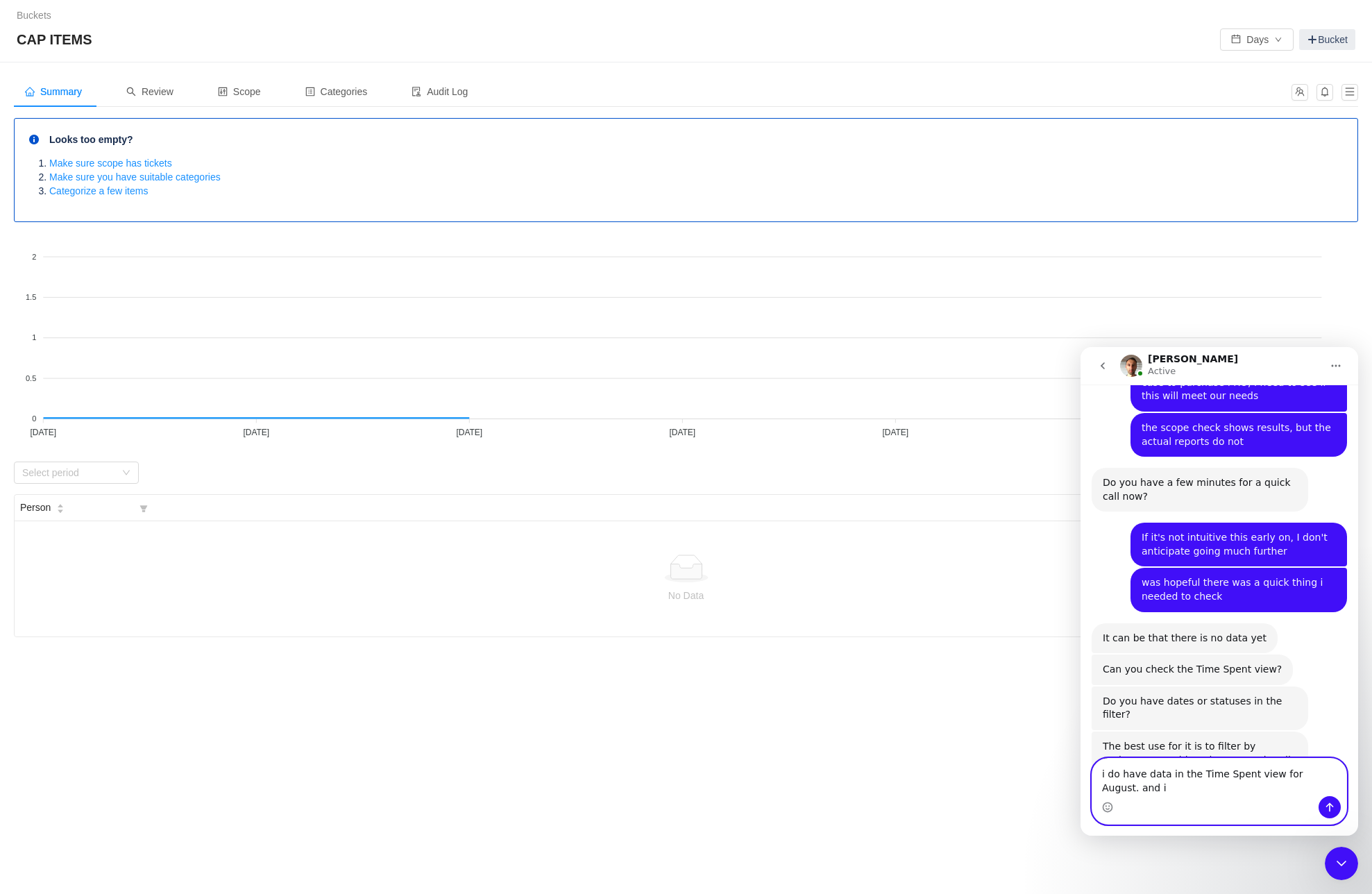
scroll to position [342, 0]
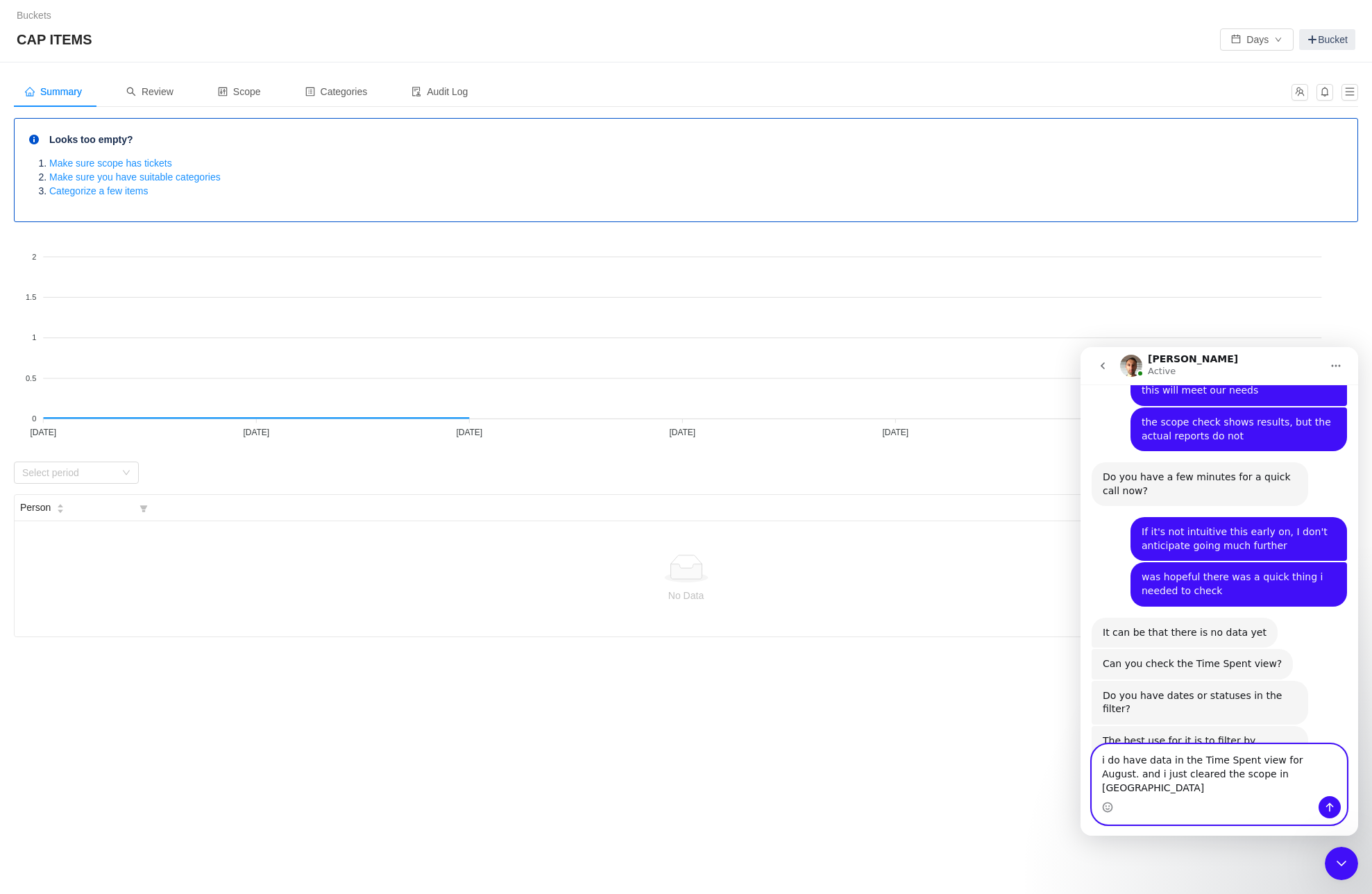
type textarea "i do have data in the Time Spent view for August. and i just cleared the scope …"
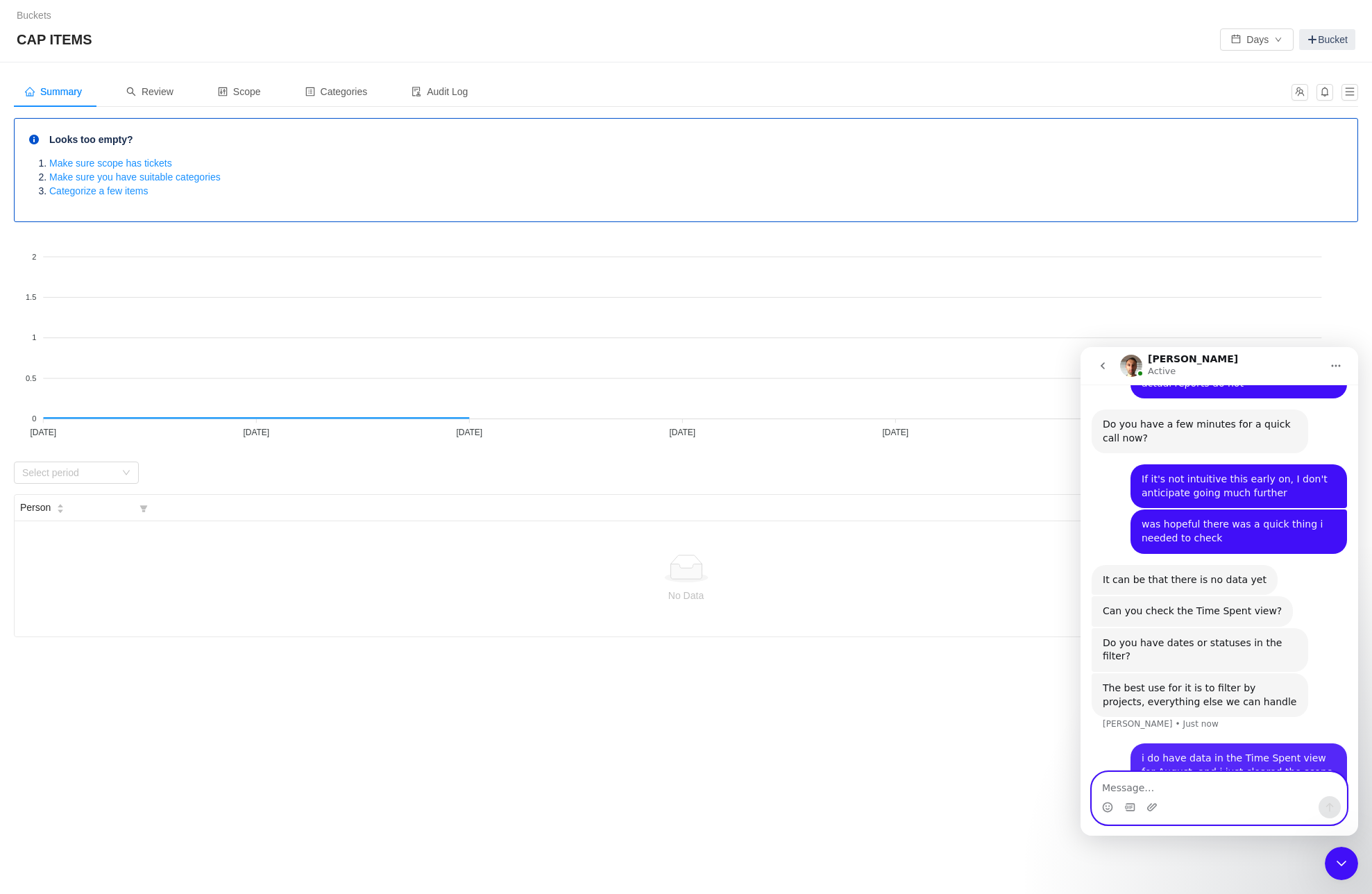
scroll to position [396, 0]
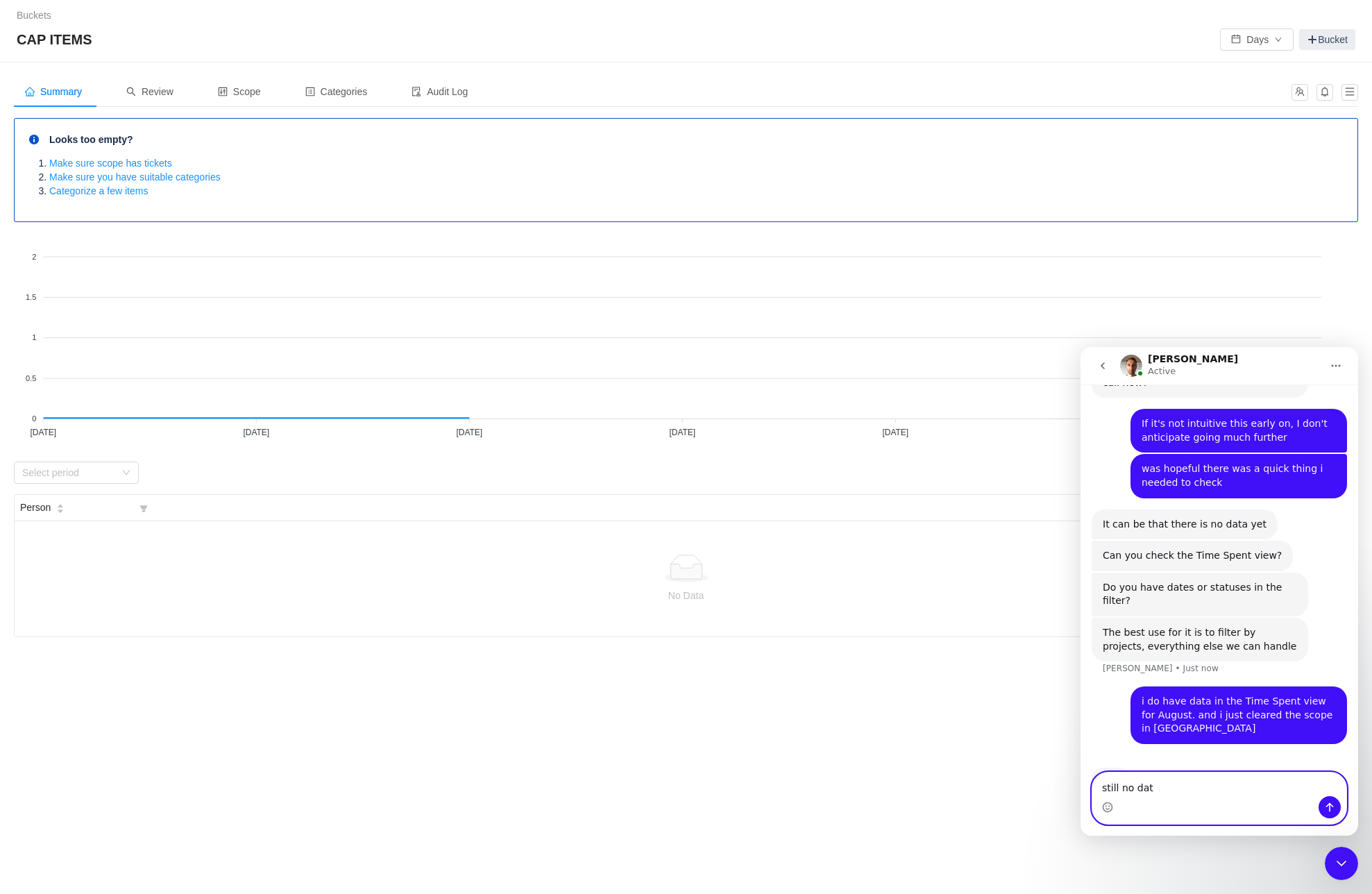
type textarea "still no data"
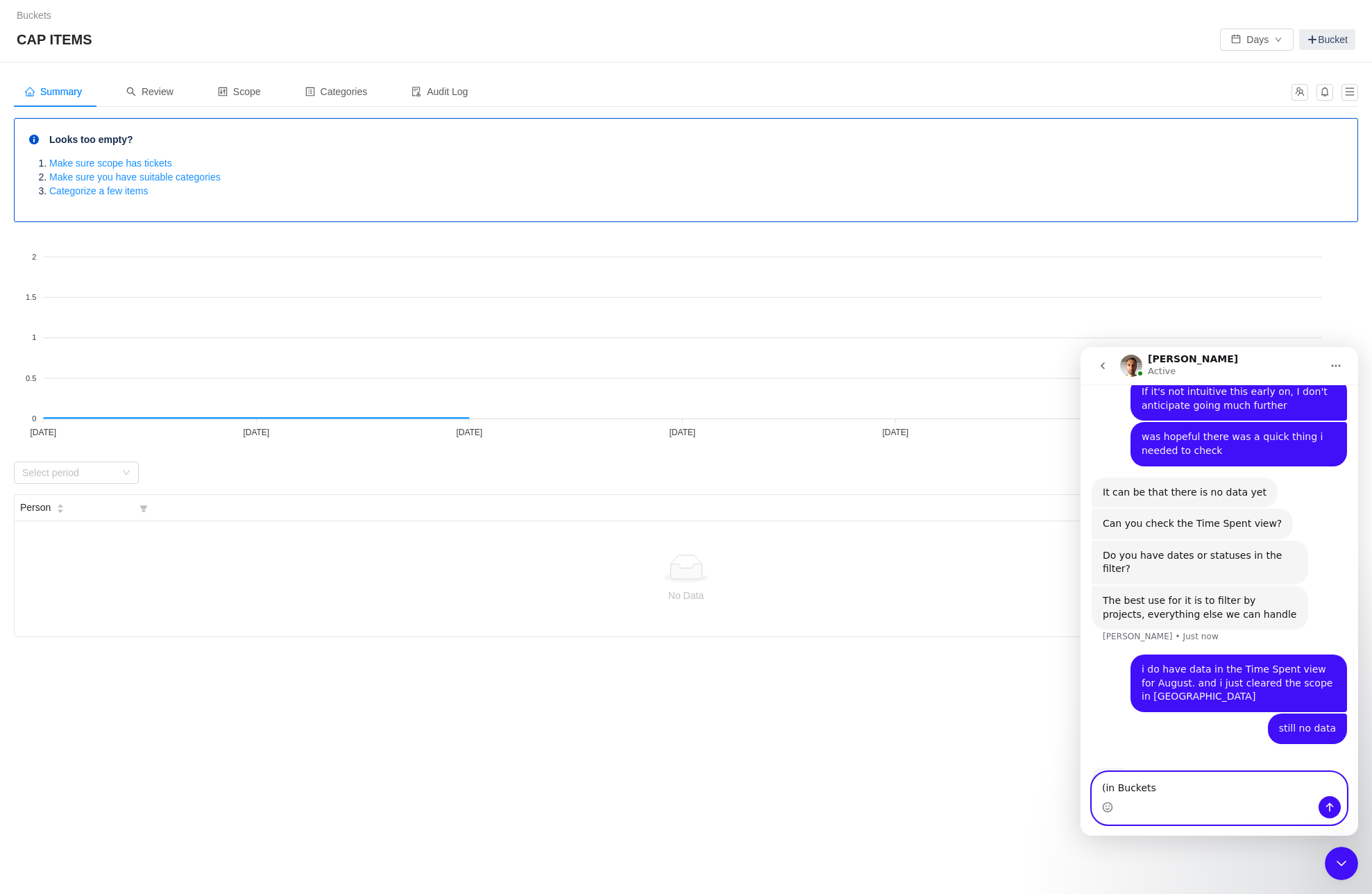
type textarea "(in Buckets)"
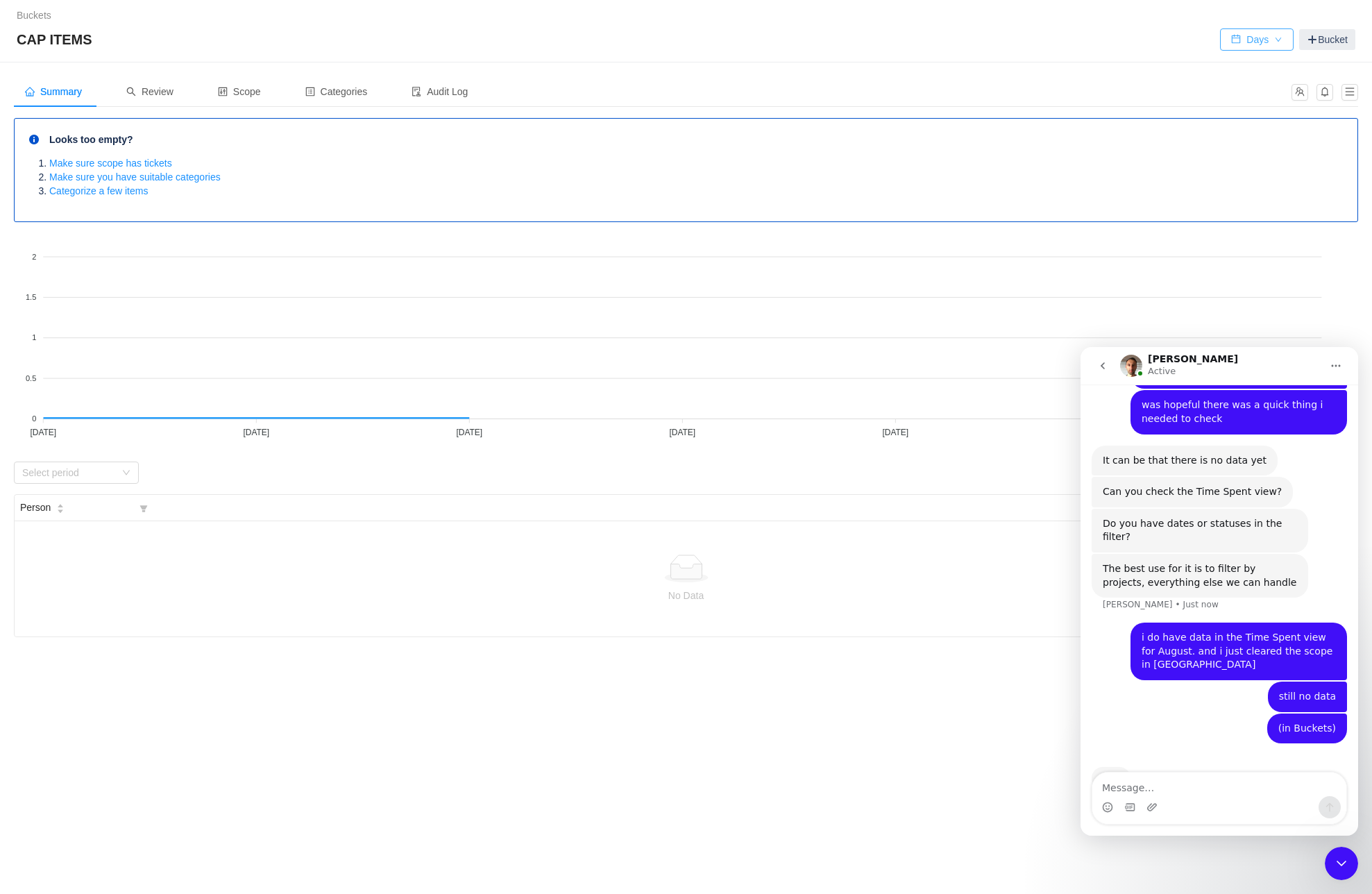
click at [1245, 43] on button "Days" at bounding box center [1257, 40] width 74 height 22
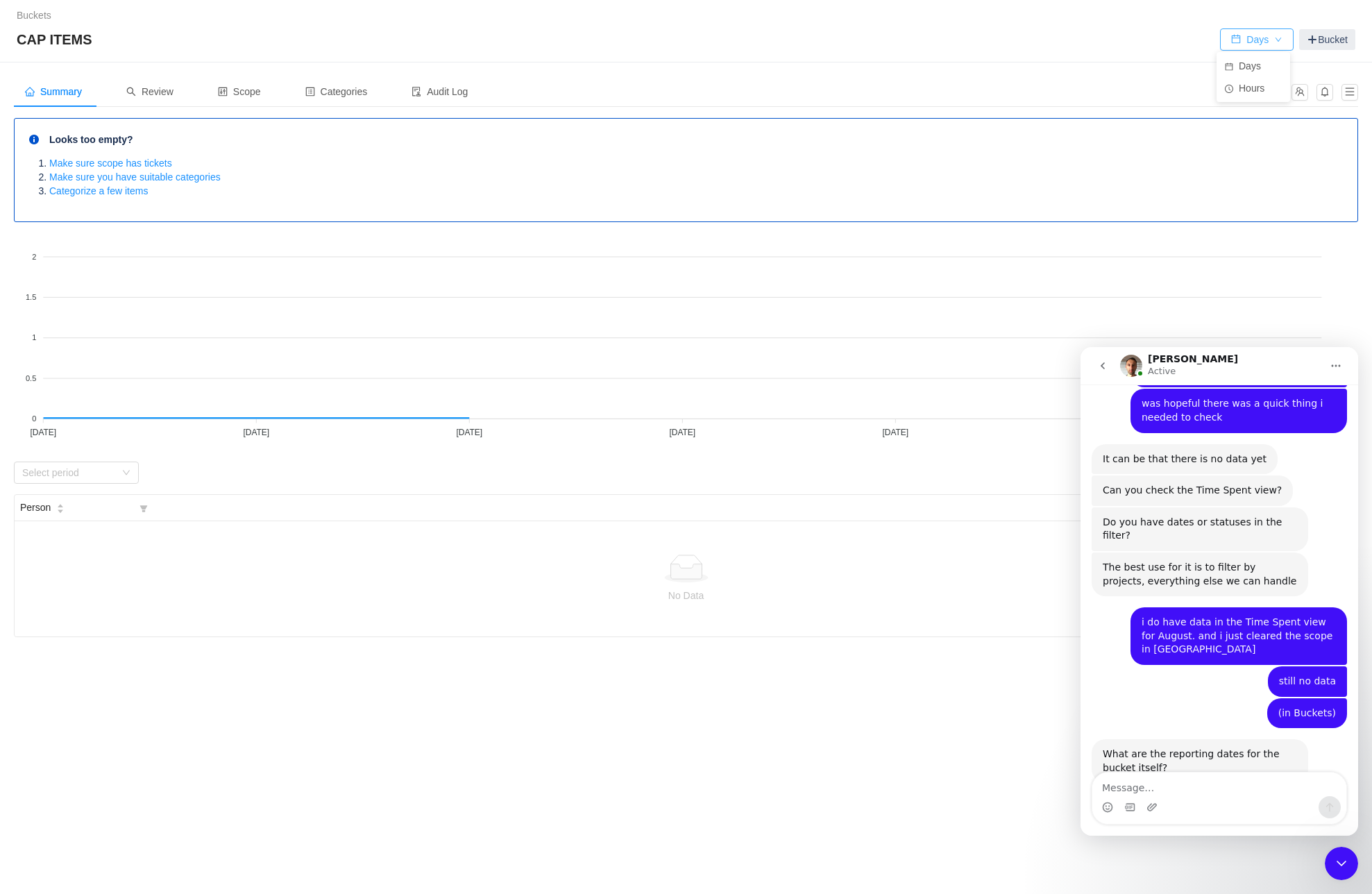
scroll to position [568, 0]
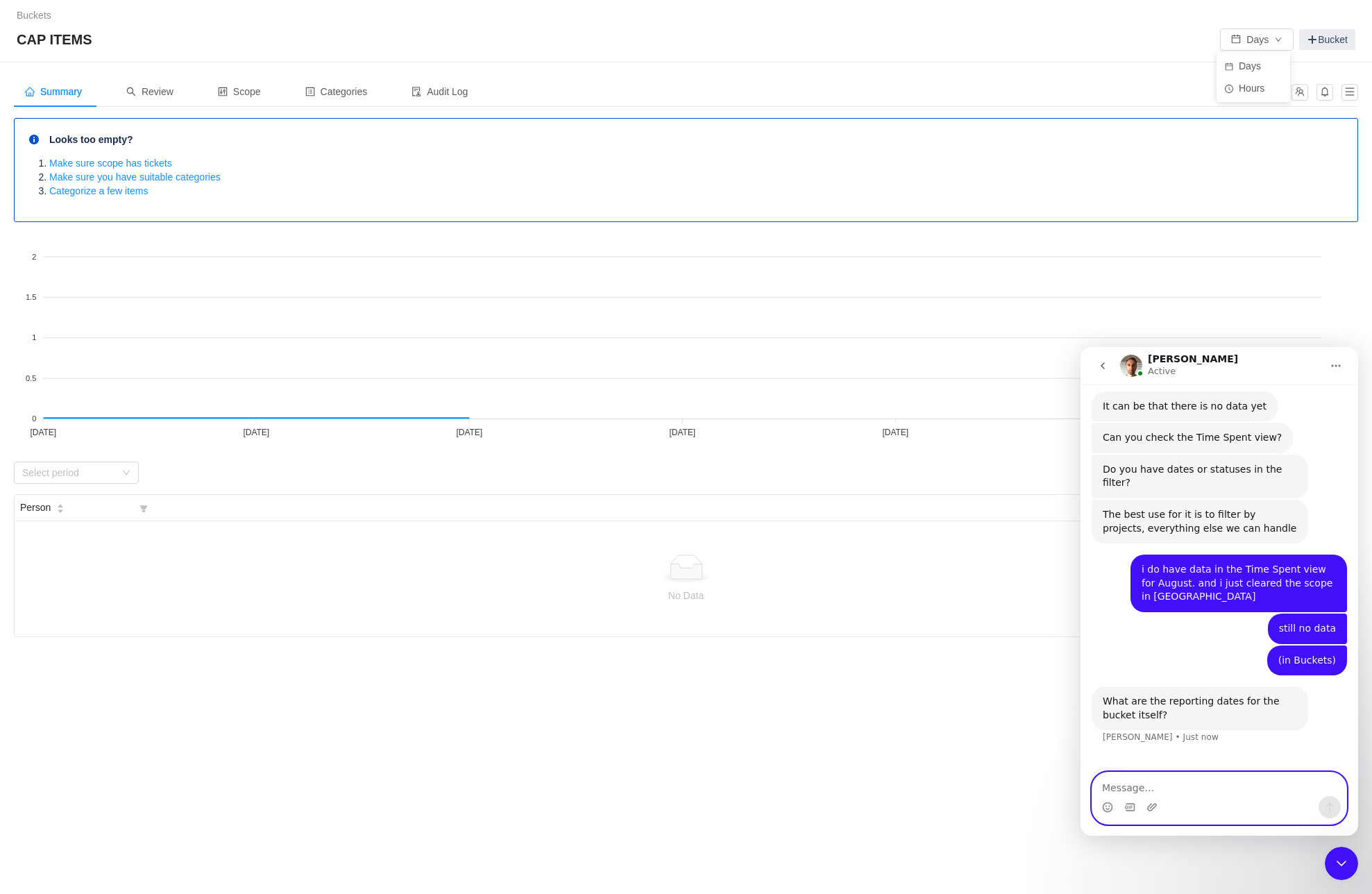
click at [1144, 787] on textarea "Message…" at bounding box center [1220, 785] width 254 height 24
click at [1350, 85] on button "button" at bounding box center [1350, 92] width 17 height 17
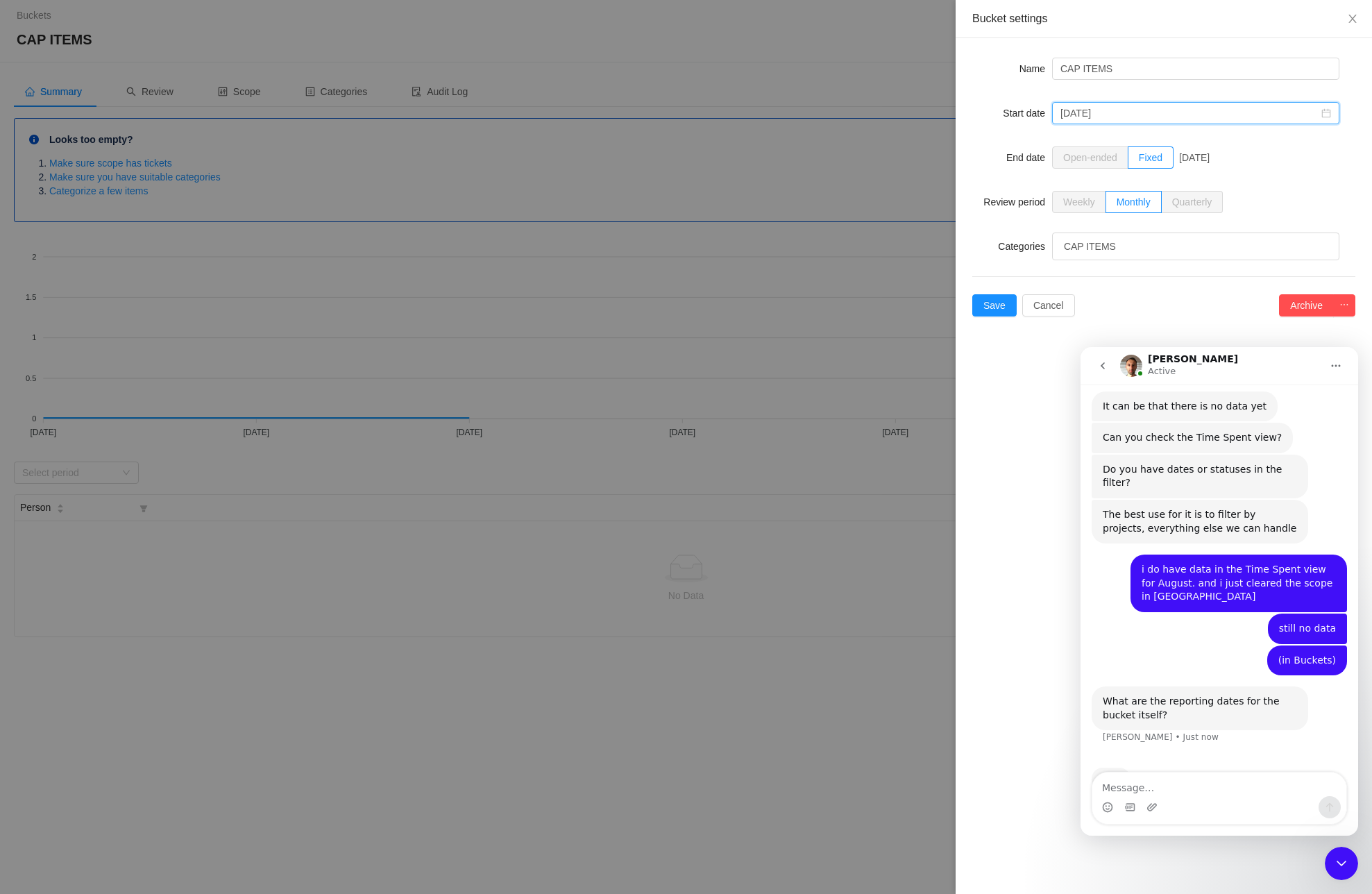
click at [1107, 110] on input "June, 2025" at bounding box center [1195, 113] width 287 height 22
click at [1082, 236] on link "Jul" at bounding box center [1085, 234] width 42 height 17
type input "July, 2025"
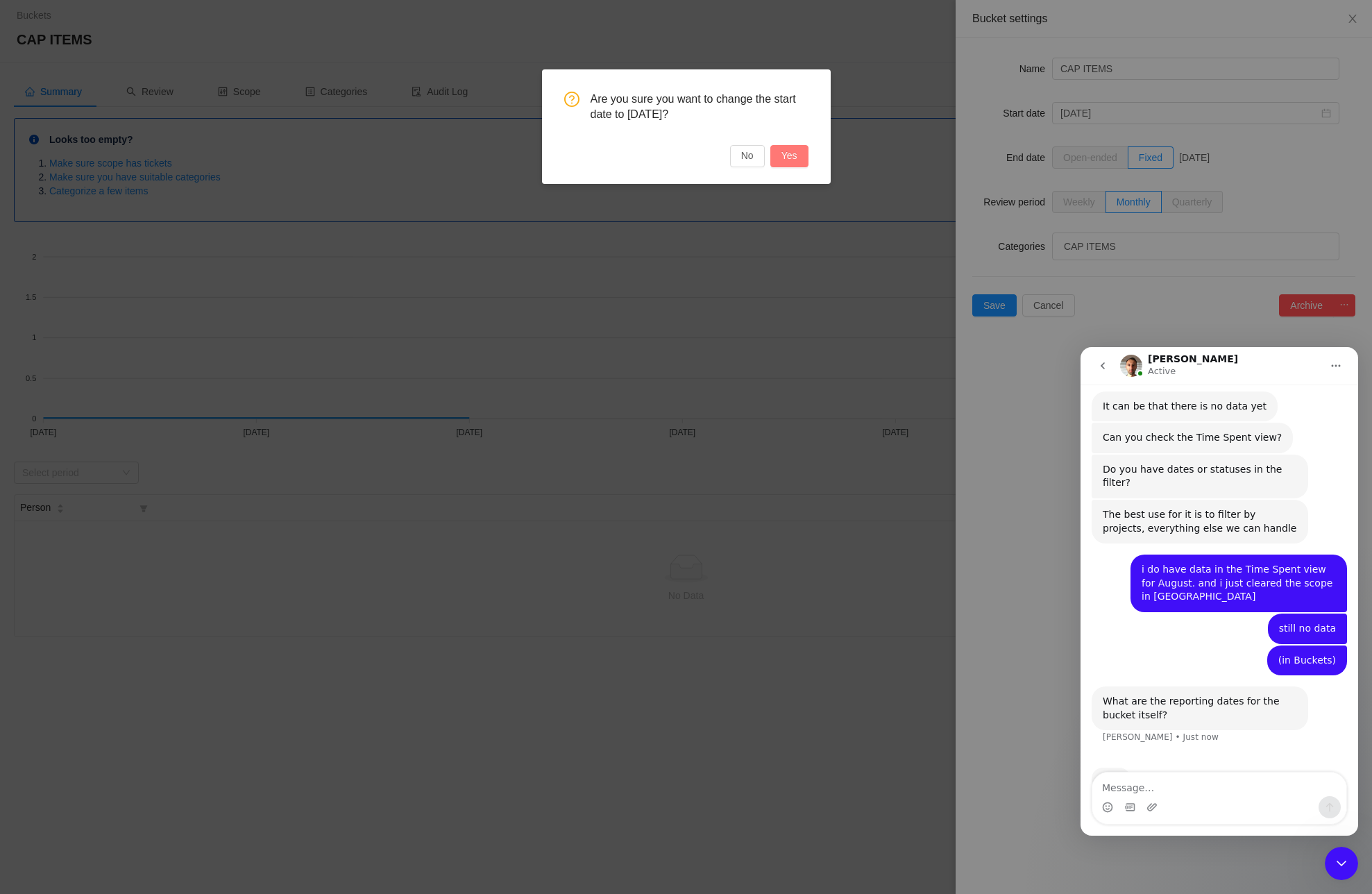
click at [788, 158] on button "Yes" at bounding box center [790, 156] width 38 height 22
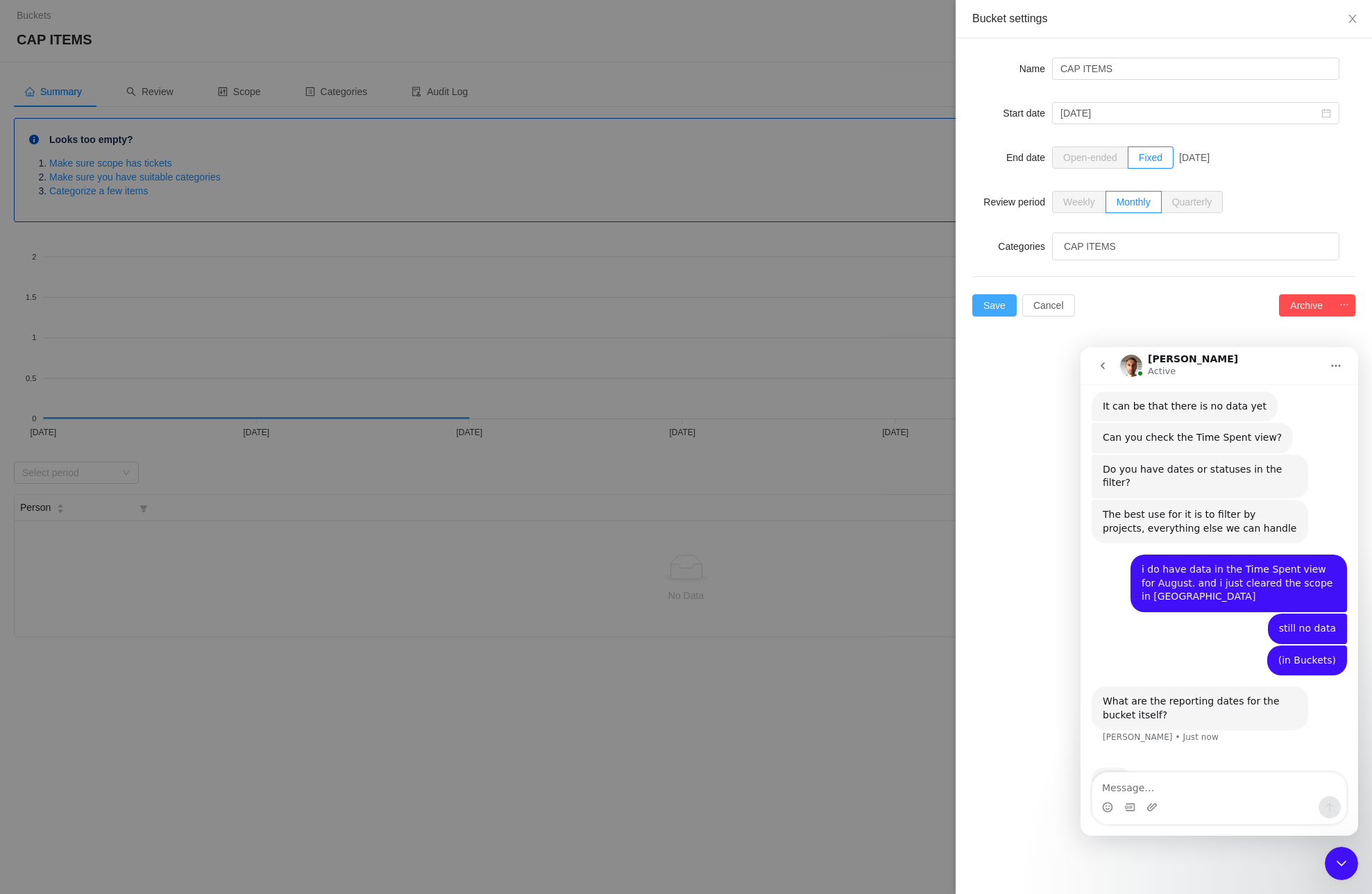
click at [990, 306] on button "Save" at bounding box center [994, 305] width 45 height 22
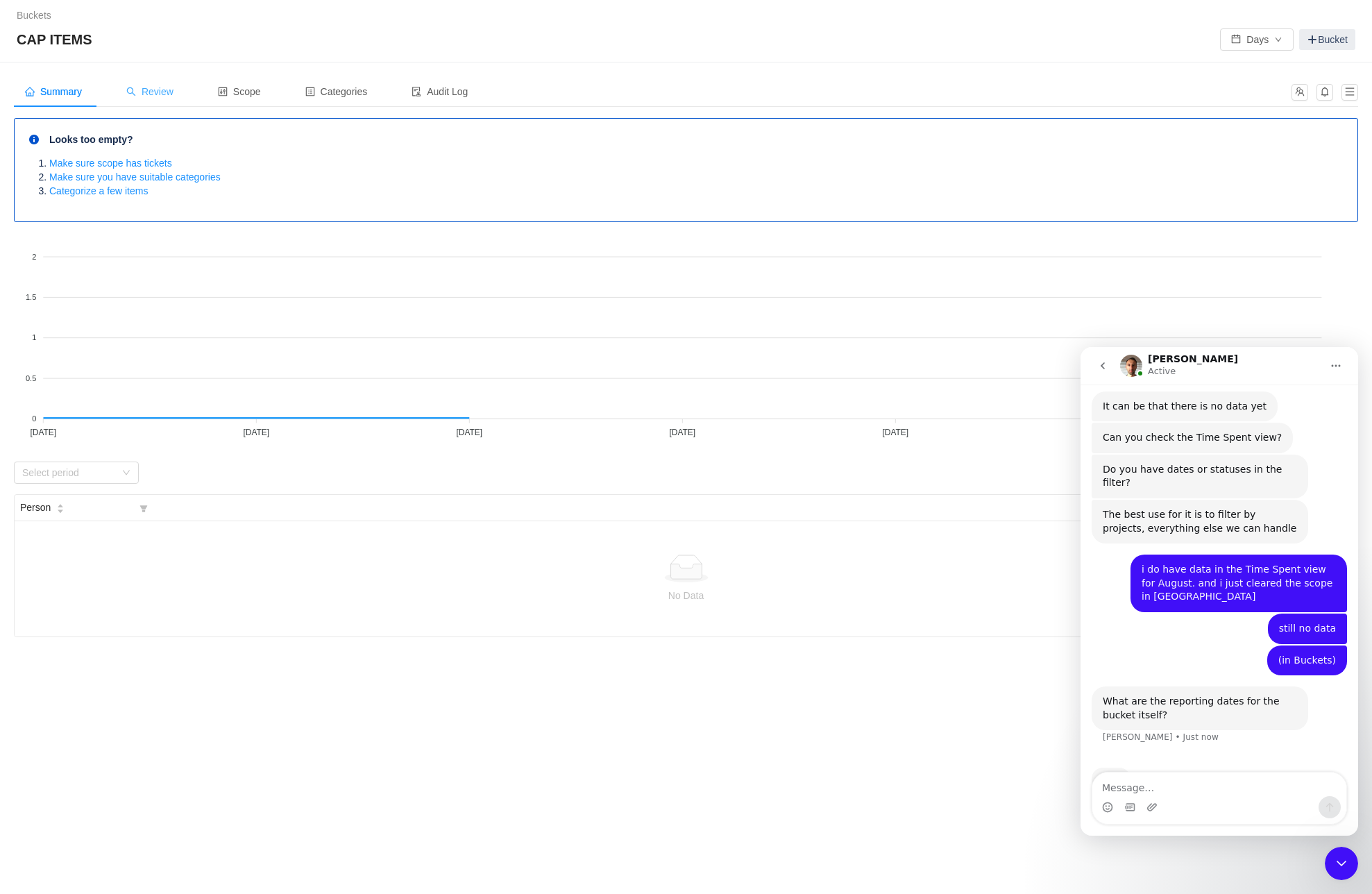
click at [151, 95] on span "Review" at bounding box center [150, 91] width 48 height 11
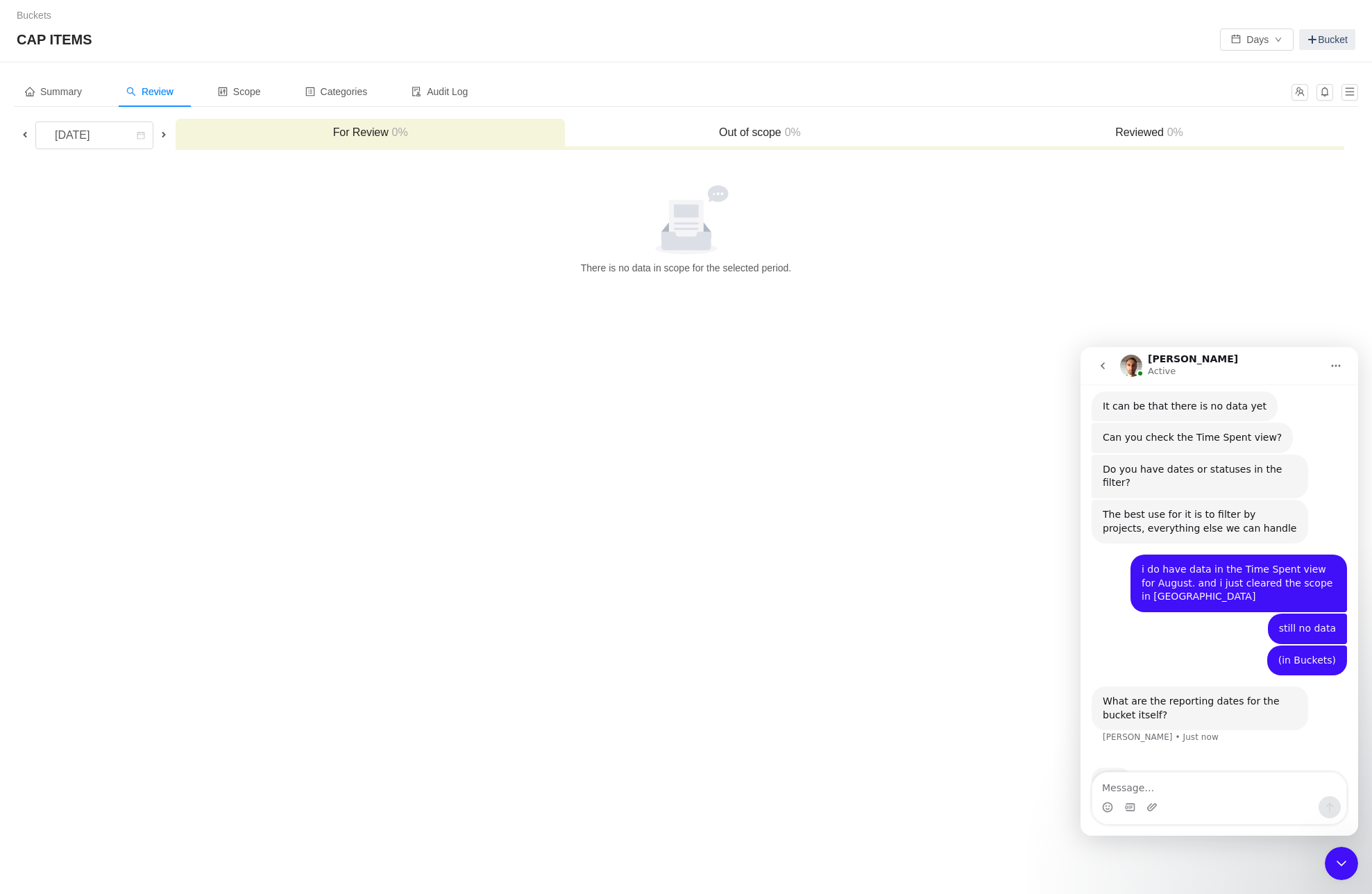
click at [20, 133] on span at bounding box center [25, 134] width 11 height 11
click at [246, 92] on span "Scope" at bounding box center [238, 91] width 43 height 11
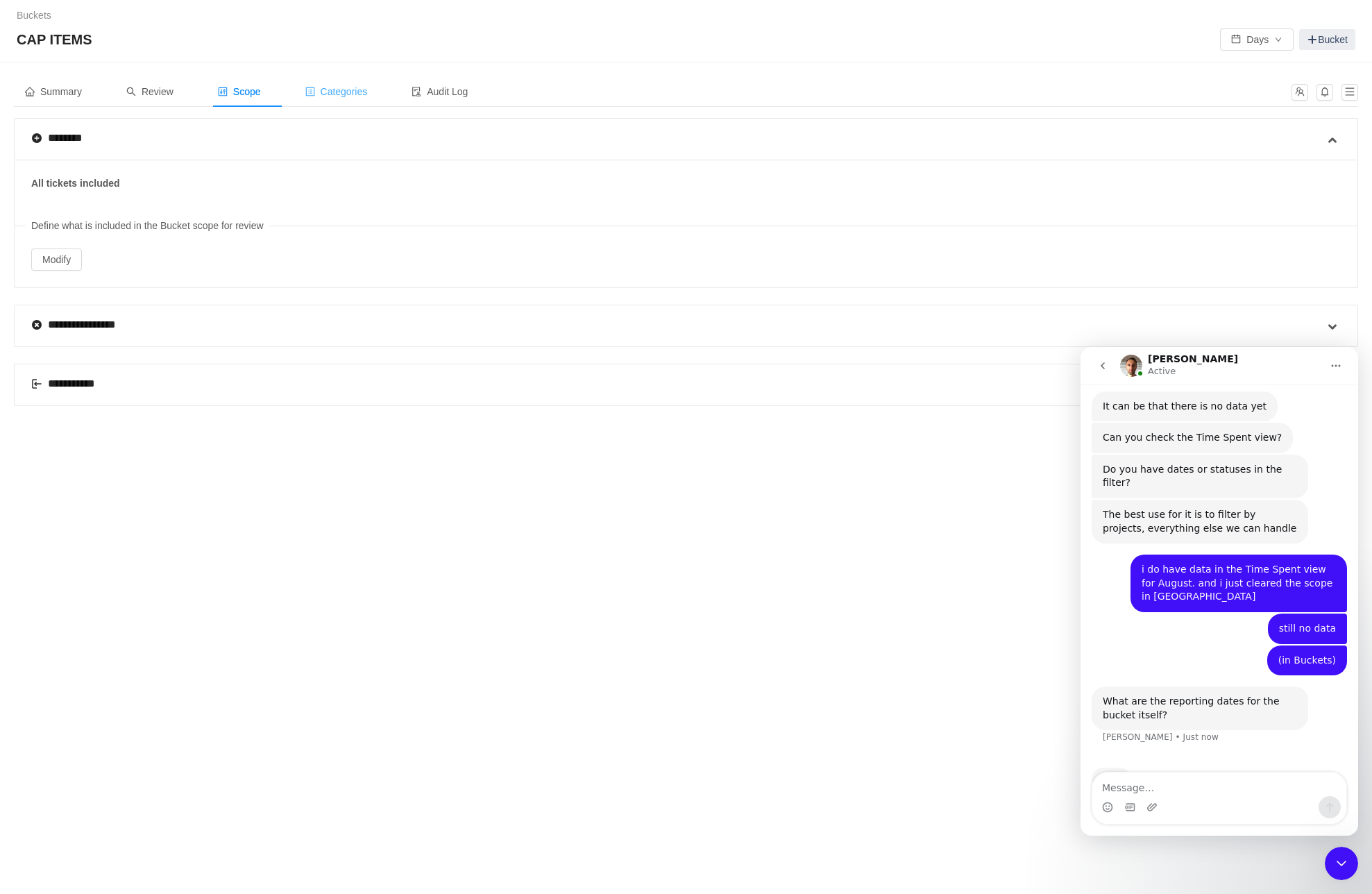
click at [329, 89] on span "Categories" at bounding box center [336, 91] width 63 height 11
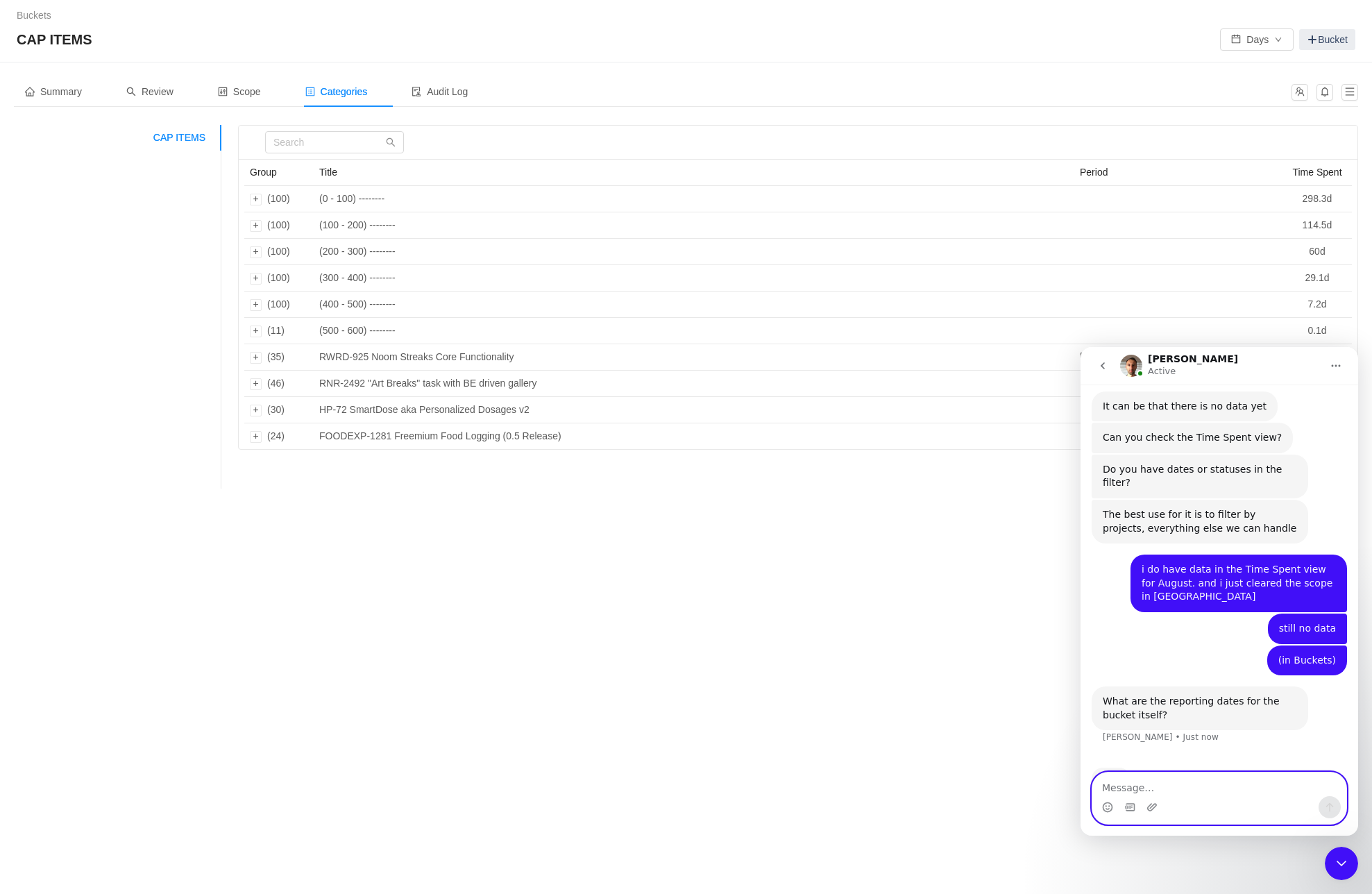
click at [1123, 789] on textarea "Message…" at bounding box center [1220, 785] width 254 height 24
click at [1148, 789] on textarea "Message…" at bounding box center [1220, 785] width 254 height 24
click at [1164, 788] on textarea "Message…" at bounding box center [1220, 785] width 254 height 24
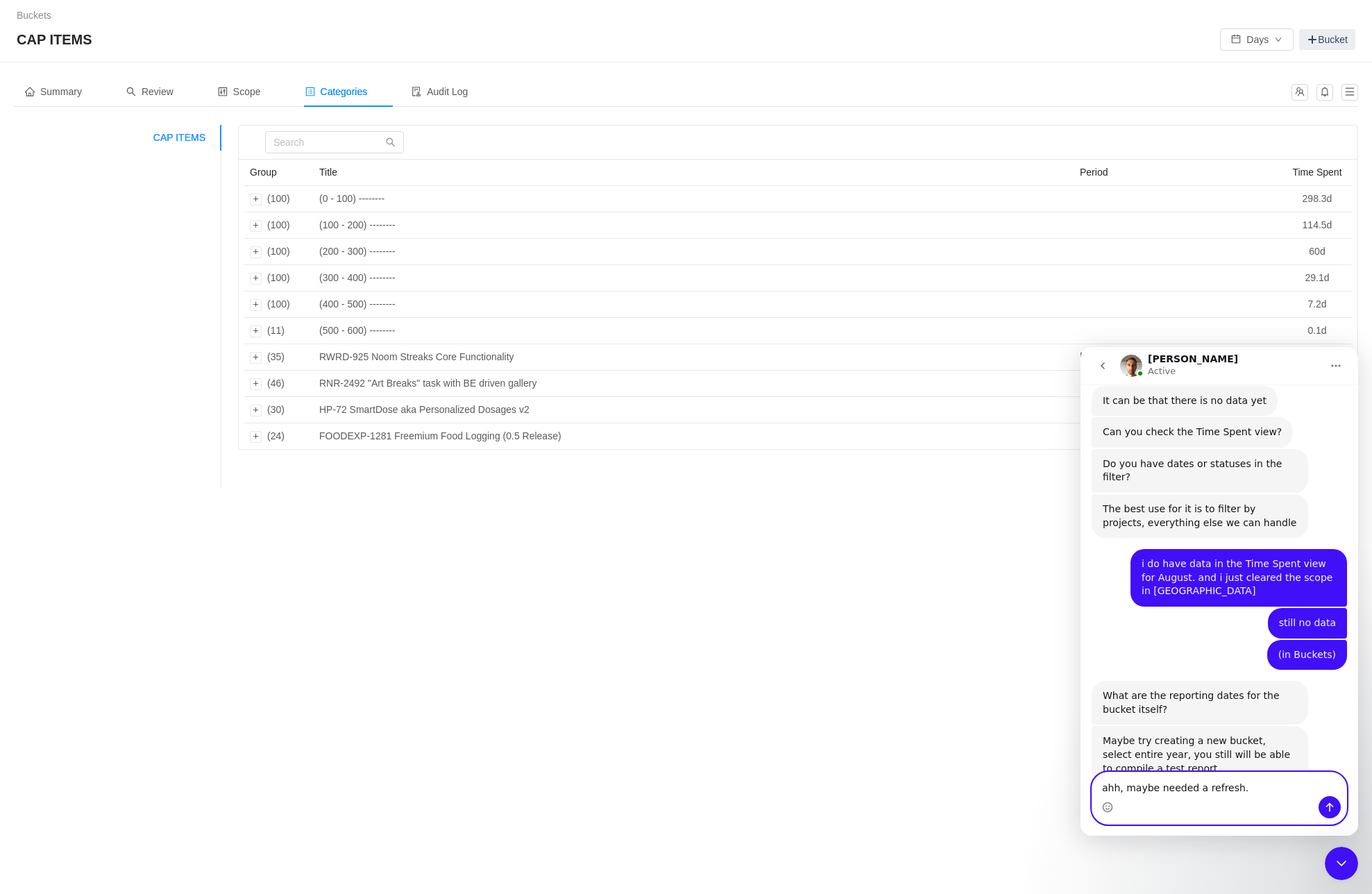
type textarea "ahh, maybe needed a refresh.."
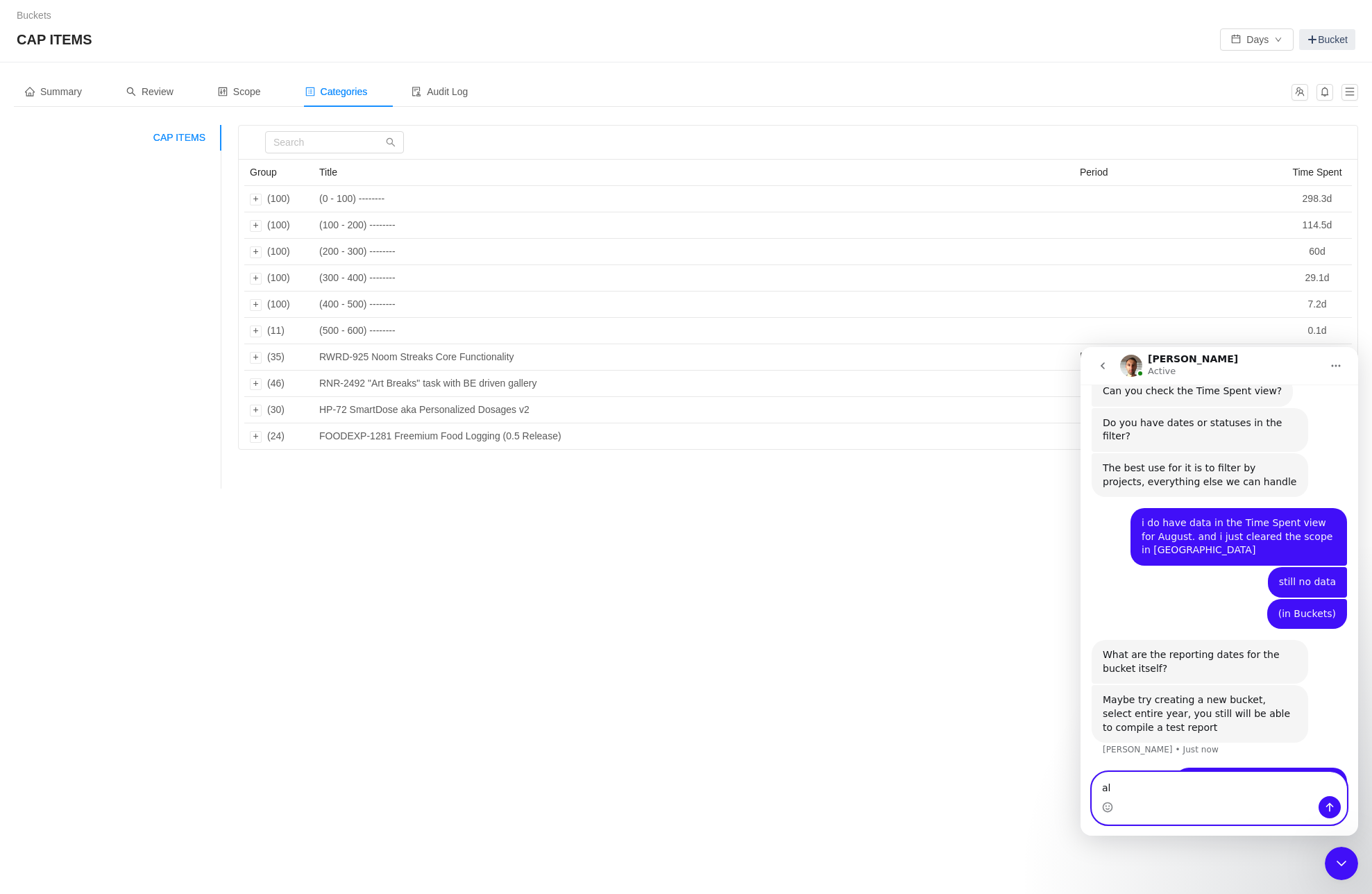
type textarea "a"
type textarea "let me look at this"
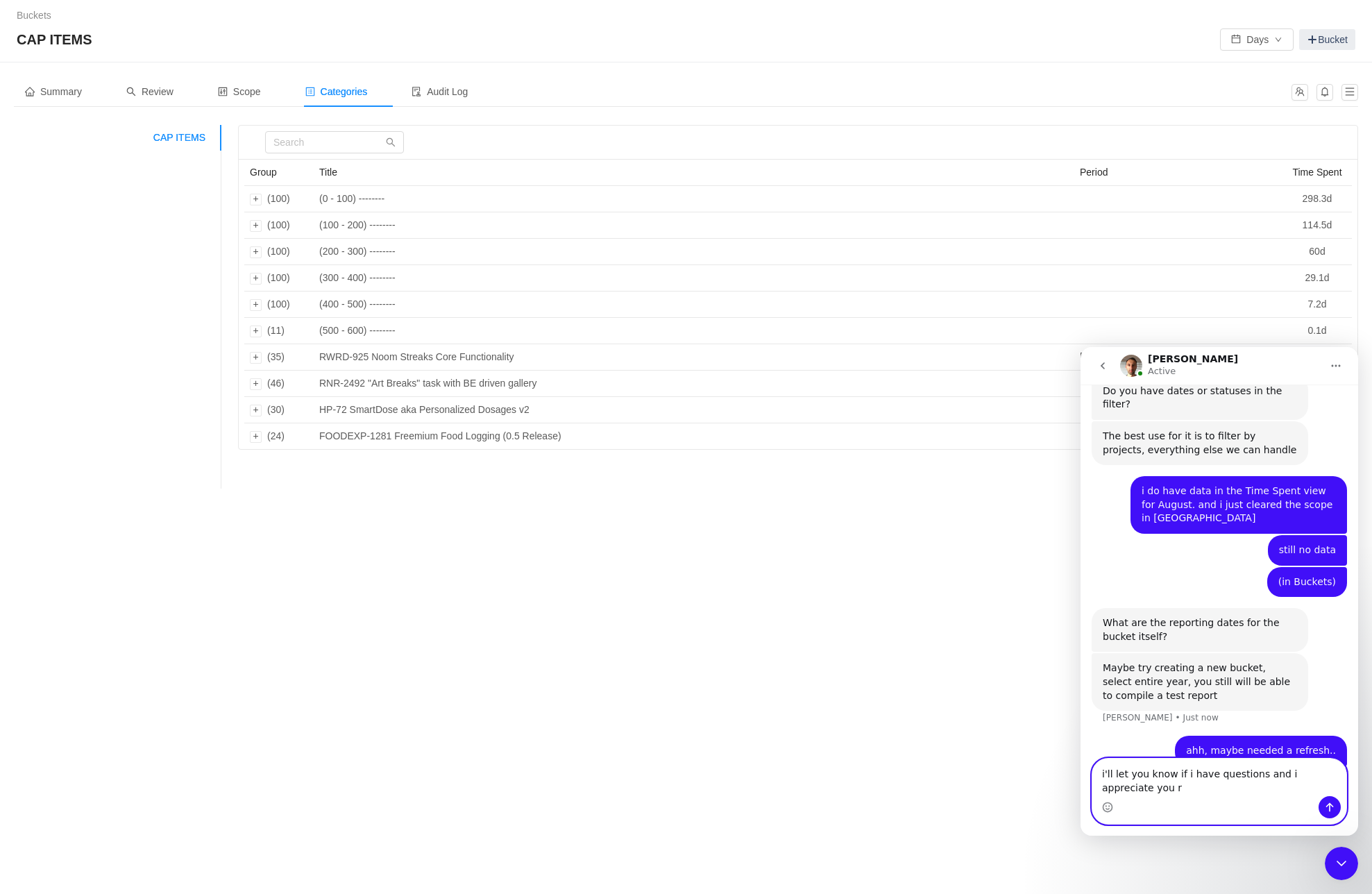
scroll to position [660, 0]
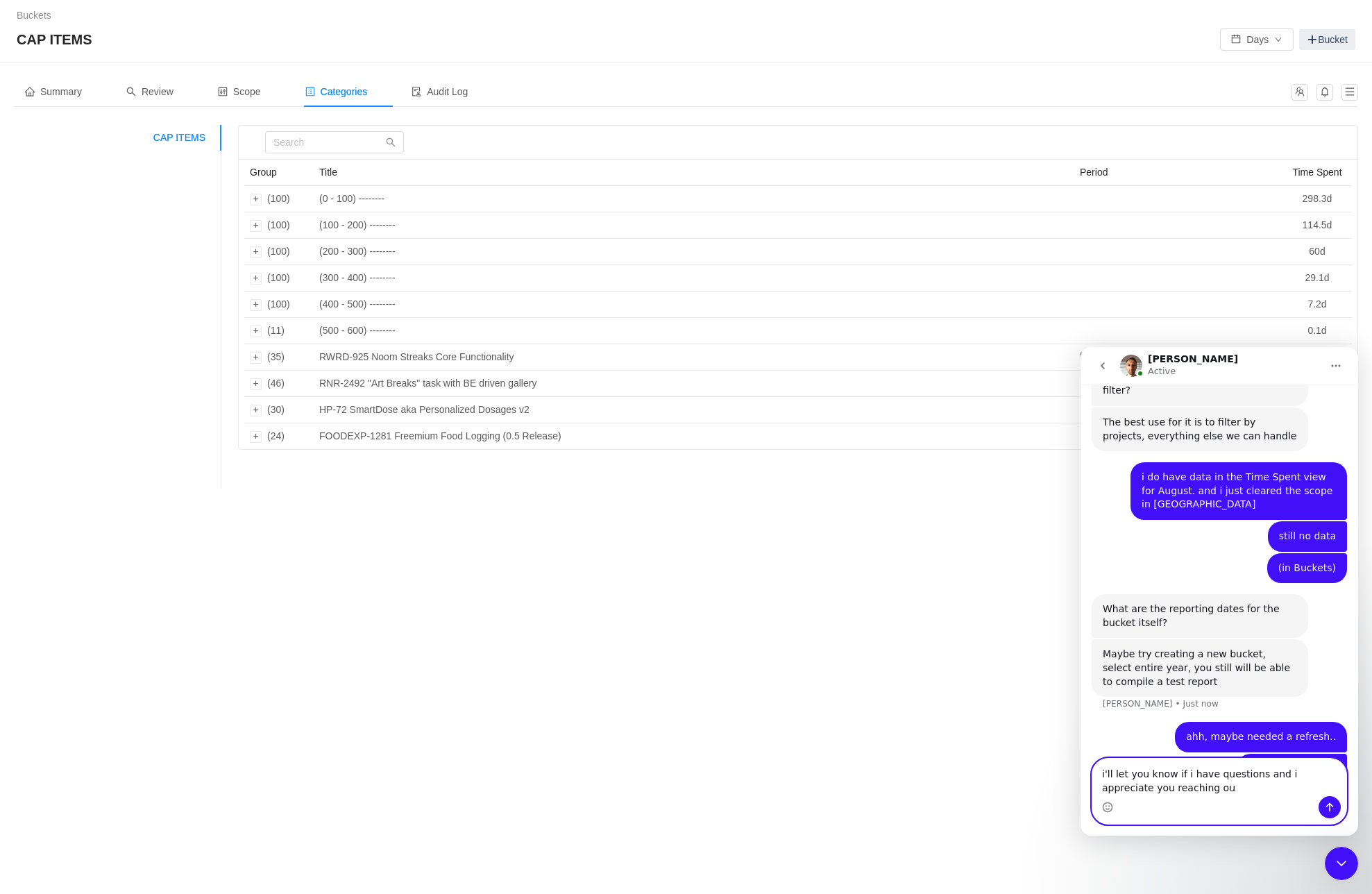
type textarea "i'll let you know if i have questions and i appreciate you reaching out"
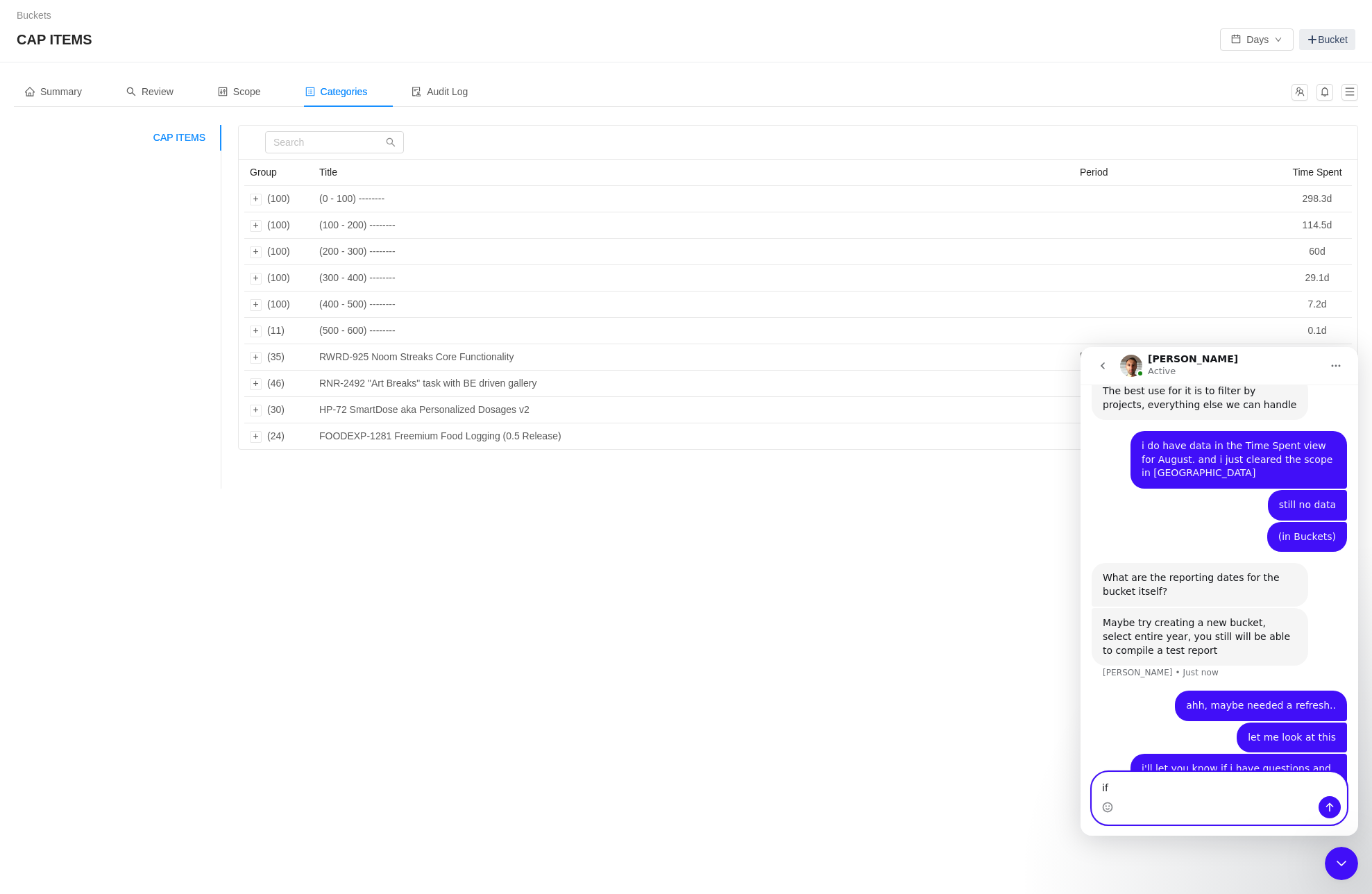
type textarea "i"
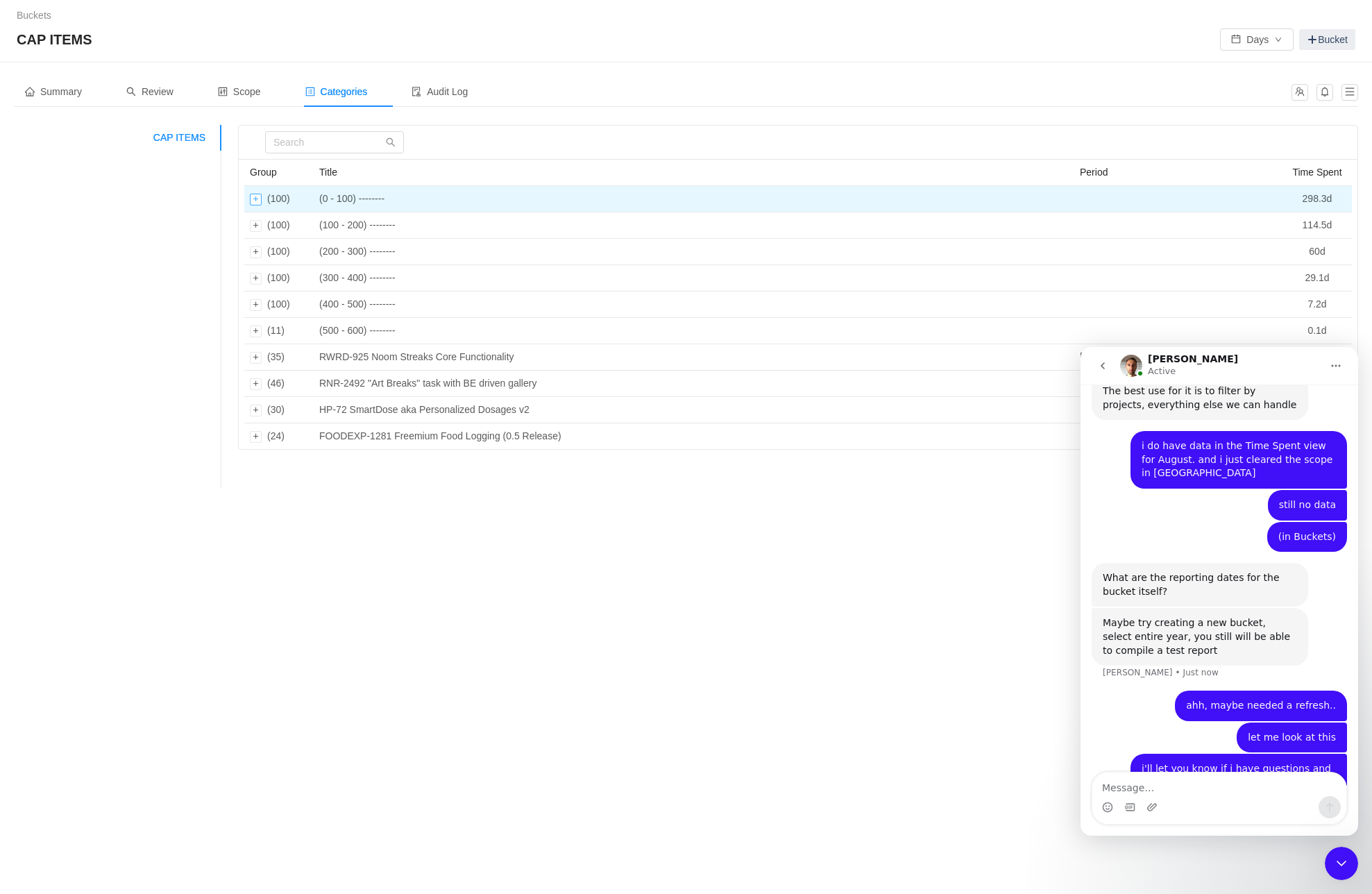
click at [258, 200] on div "Expand row" at bounding box center [256, 200] width 12 height 12
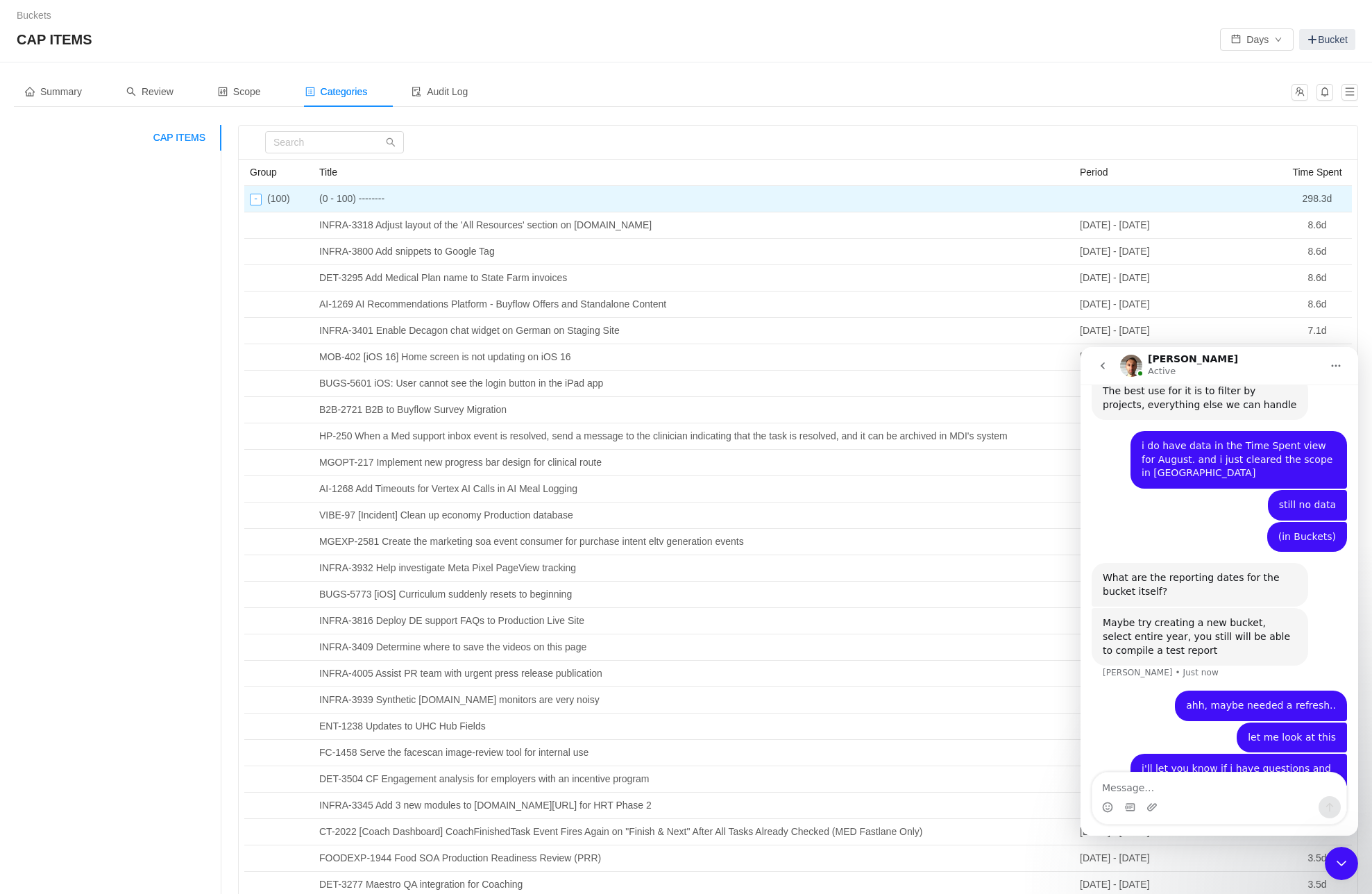
click at [258, 200] on div "Collapse row" at bounding box center [256, 200] width 12 height 12
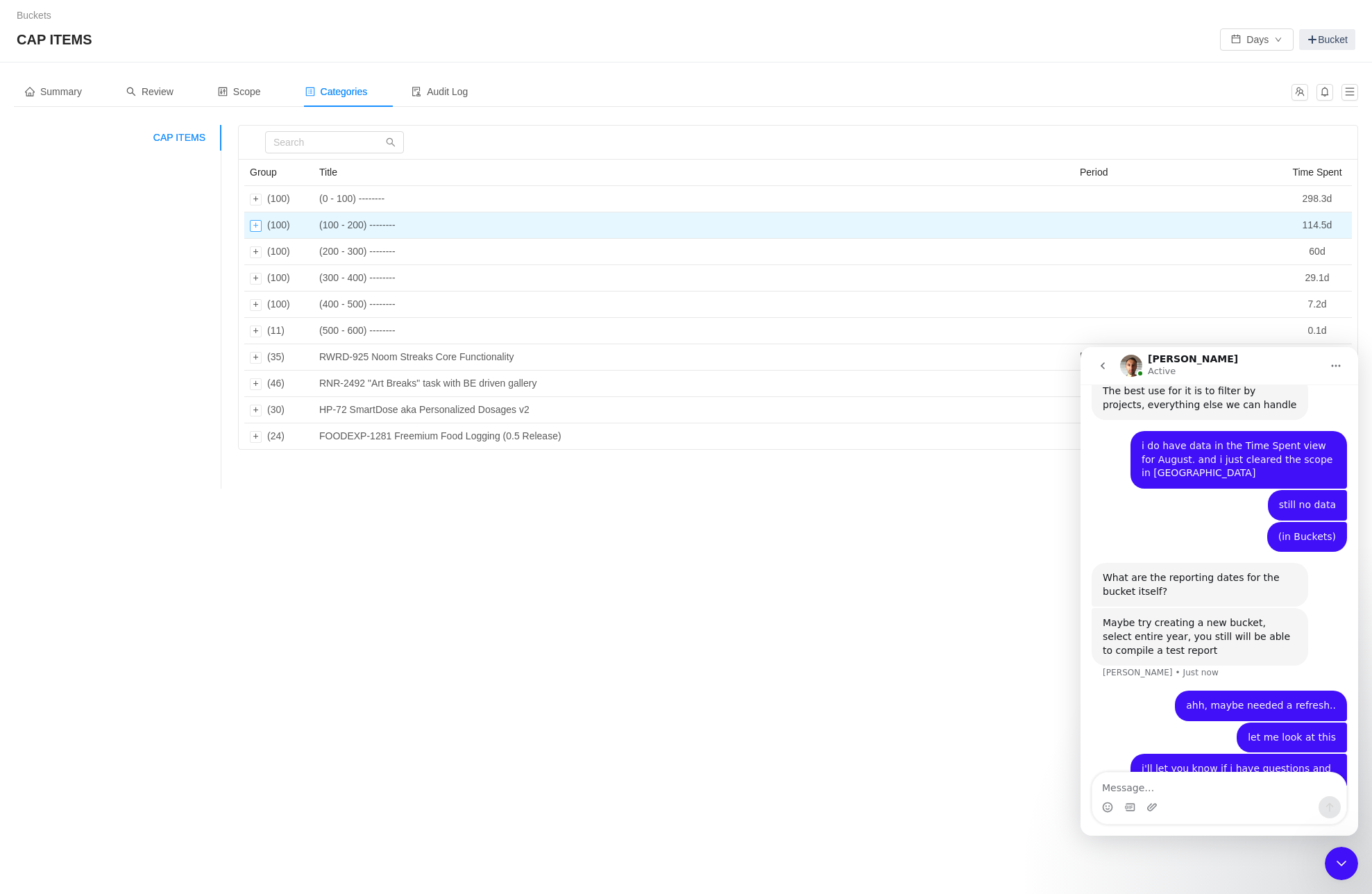
click at [250, 224] on div "Expand row" at bounding box center [256, 225] width 12 height 12
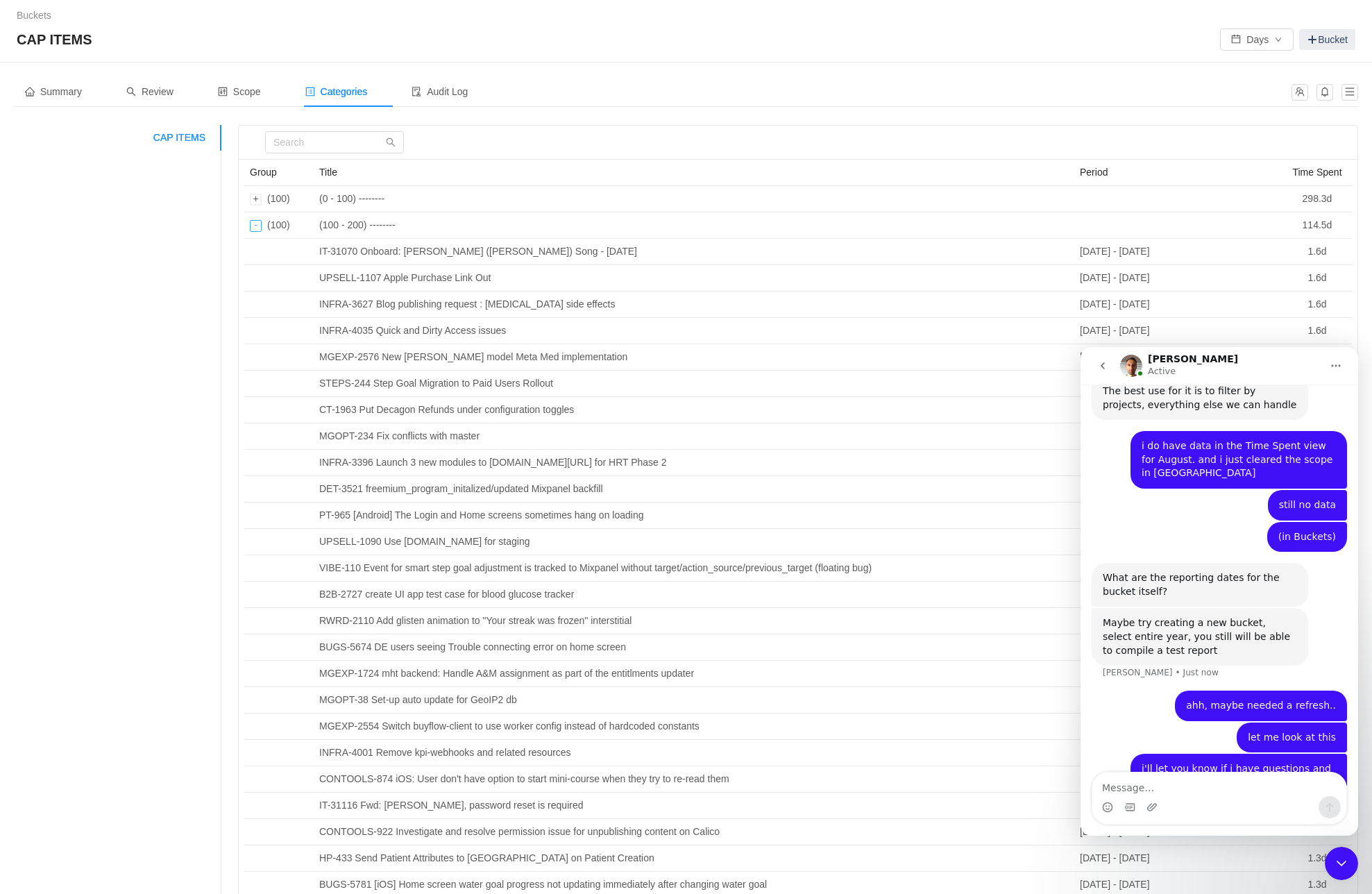
click at [250, 224] on div "Collapse row" at bounding box center [256, 225] width 12 height 12
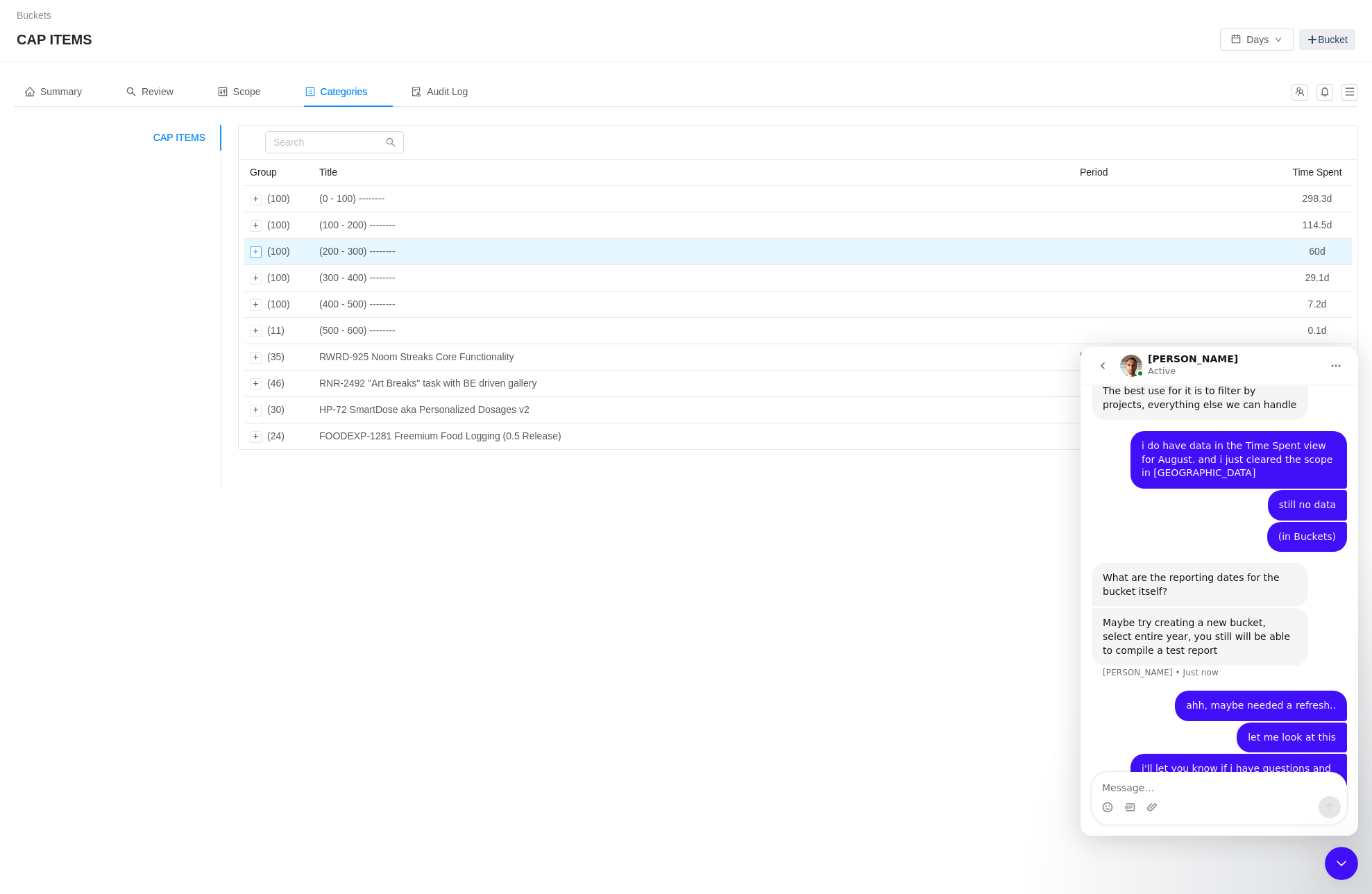
click at [253, 253] on div "Expand row" at bounding box center [256, 252] width 12 height 12
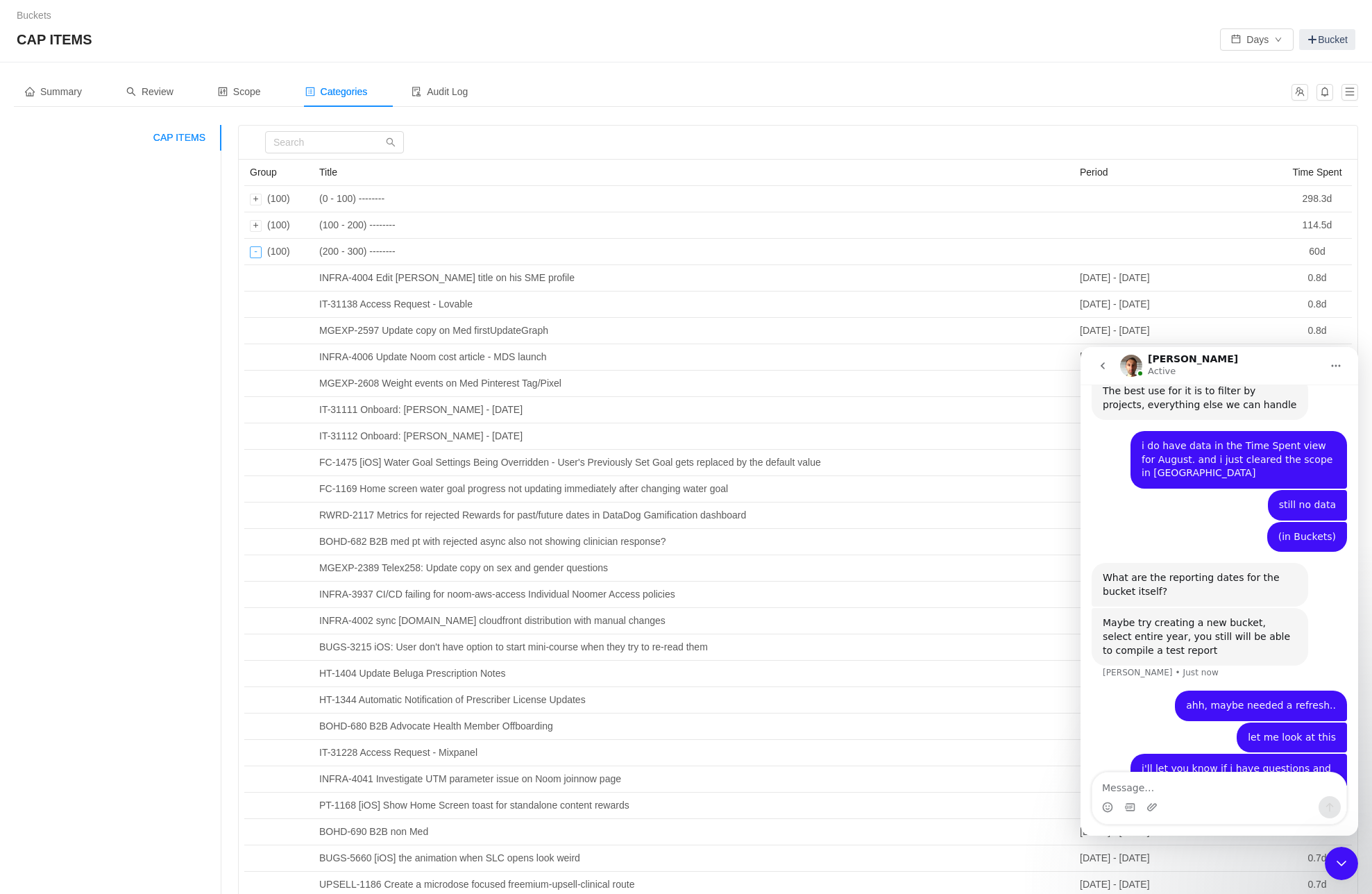
click at [253, 253] on div "Collapse row" at bounding box center [256, 252] width 12 height 12
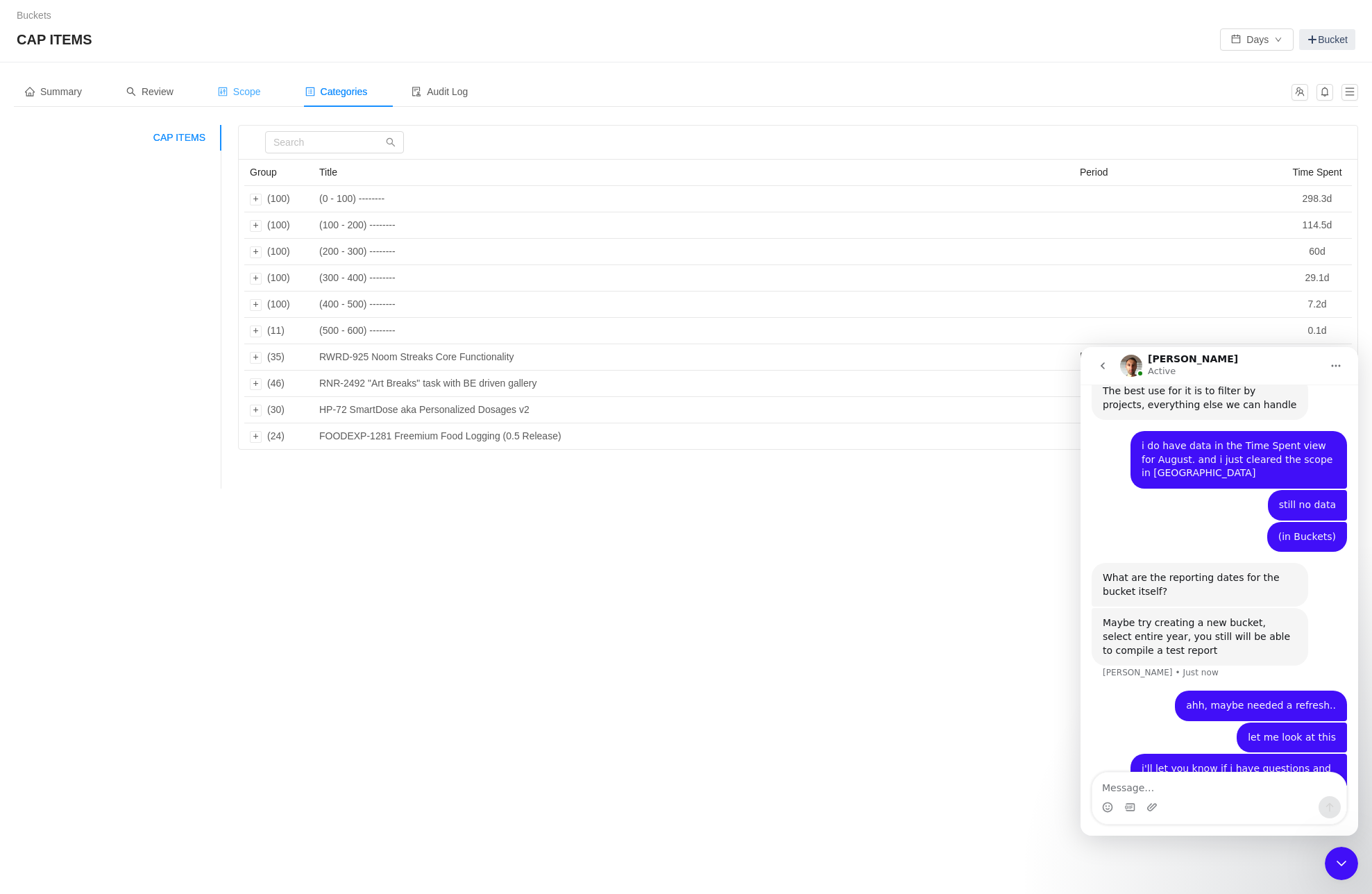
click at [251, 95] on span "Scope" at bounding box center [238, 91] width 43 height 11
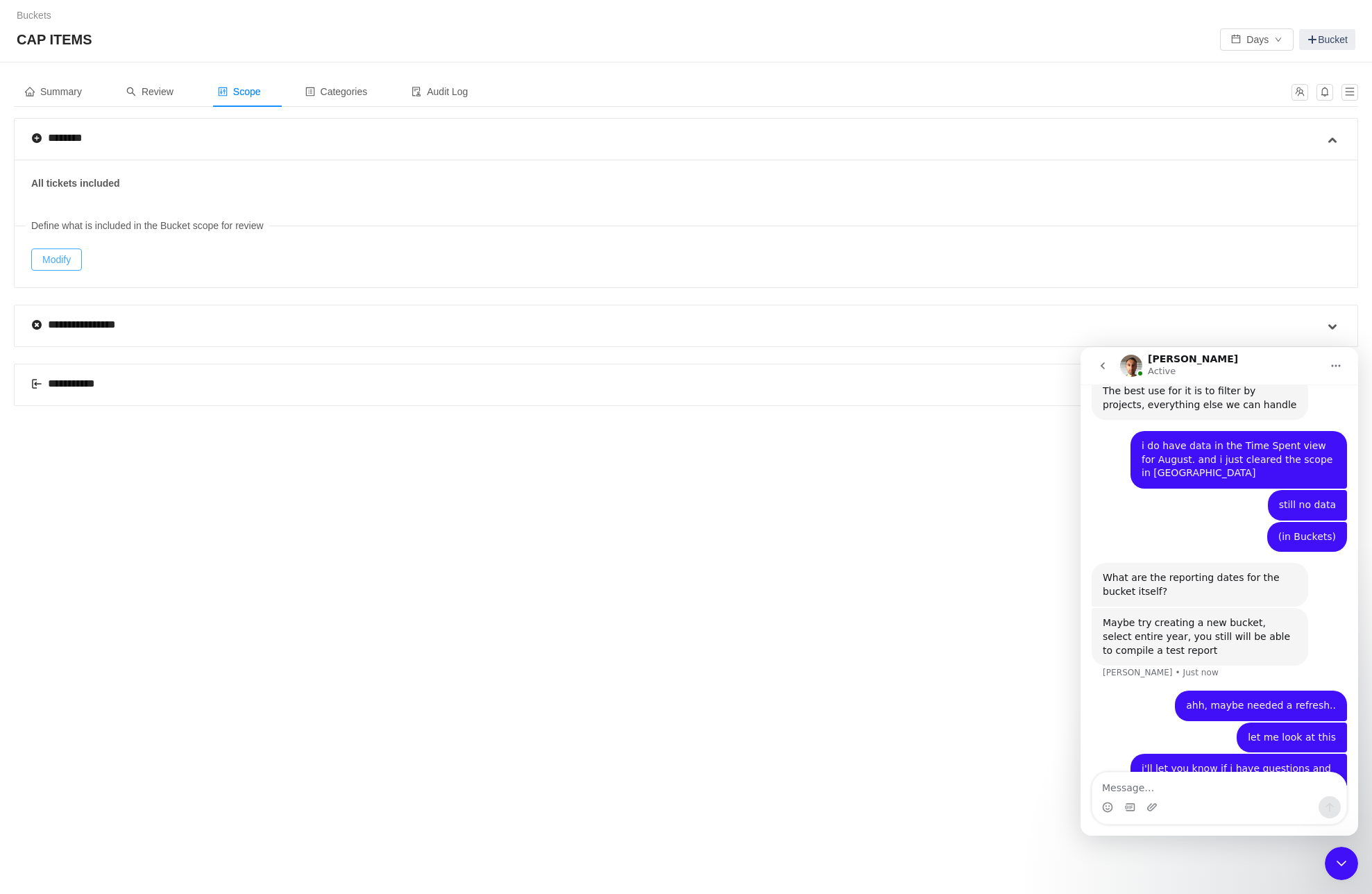
click at [53, 257] on button "Modify" at bounding box center [56, 259] width 51 height 22
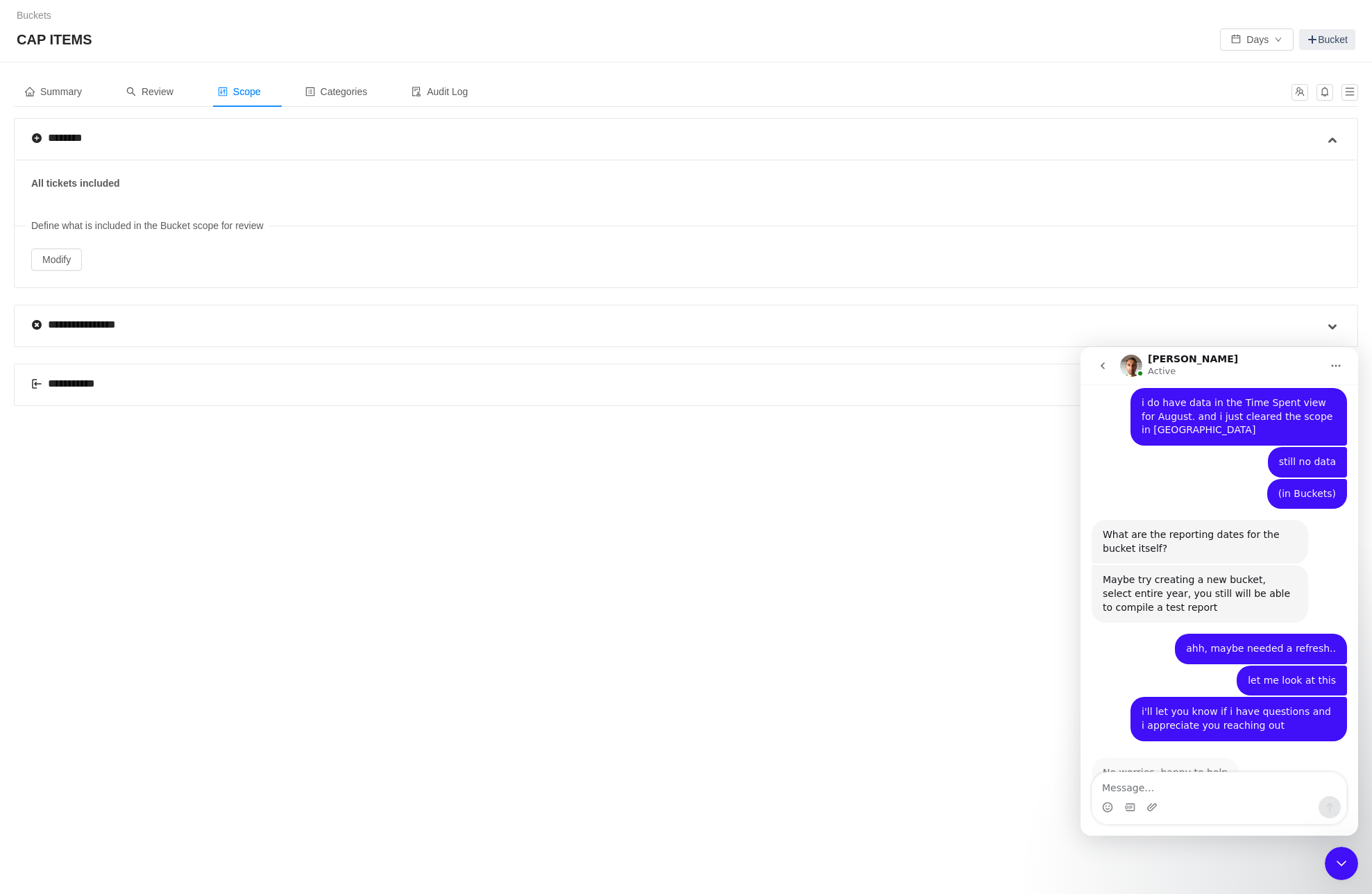
scroll to position [733, 0]
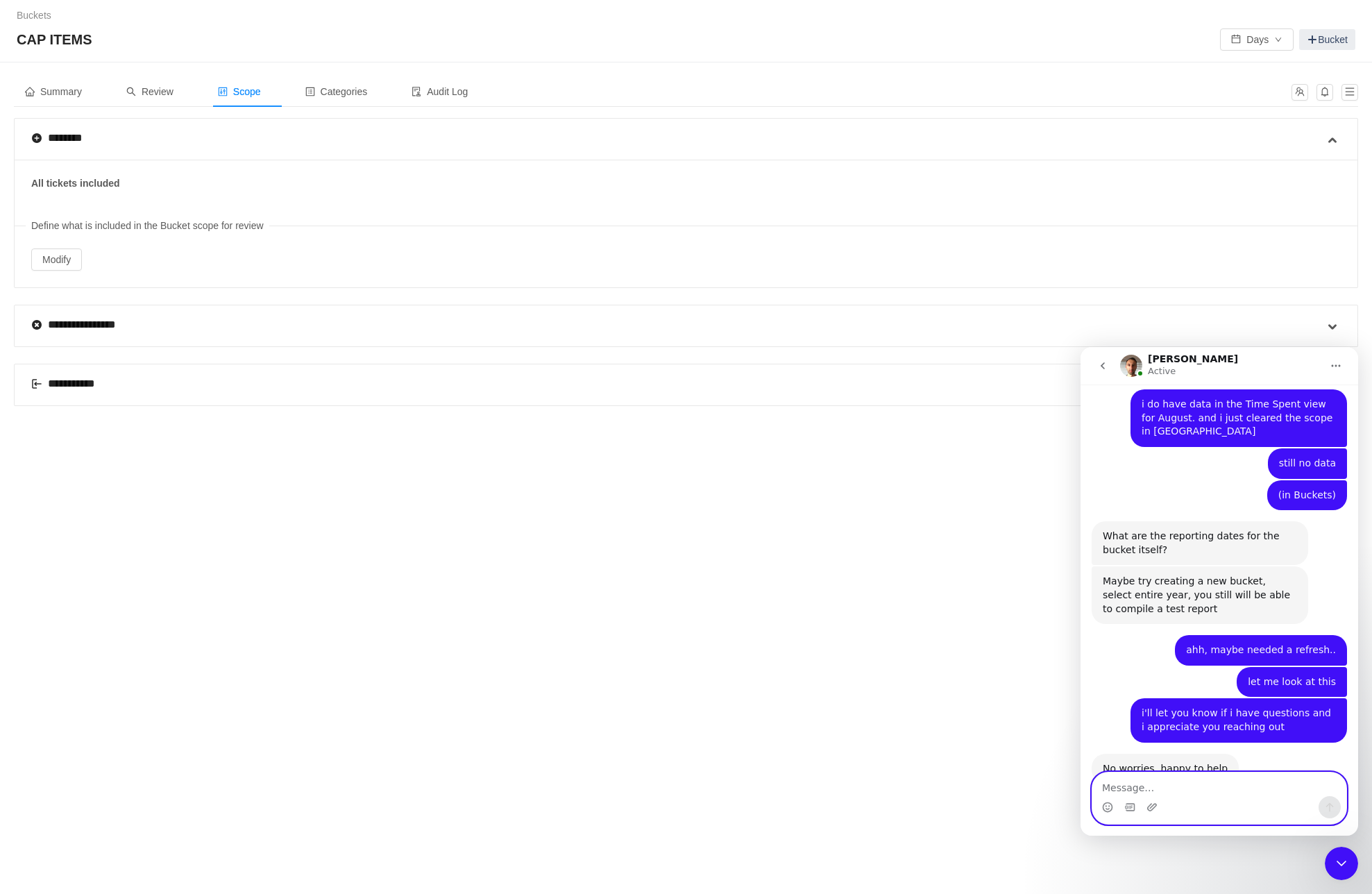
click at [1125, 787] on textarea "Message…" at bounding box center [1220, 785] width 254 height 24
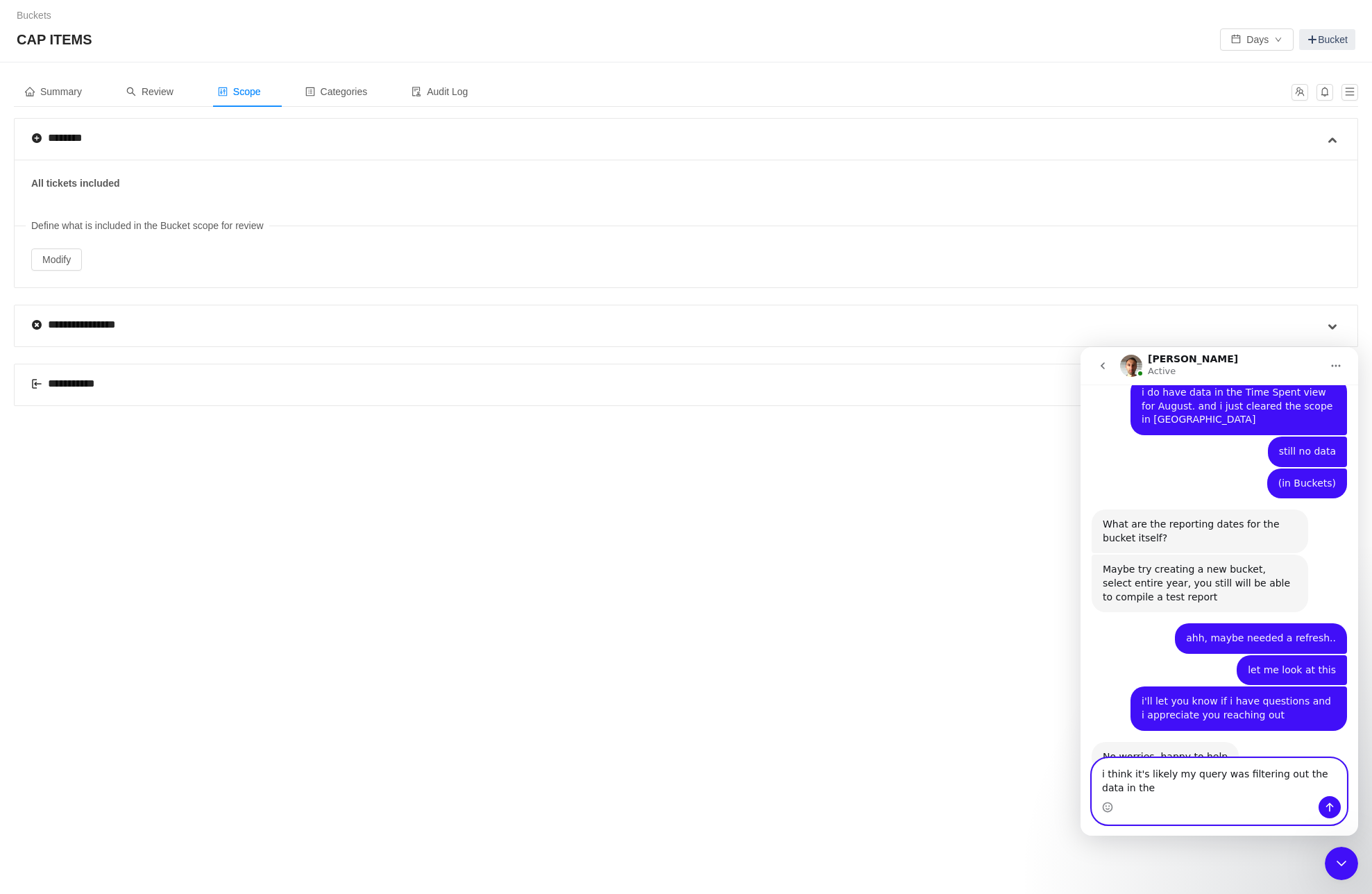
scroll to position [747, 0]
type textarea "i think it's likely my query was filtering out the data in the date range"
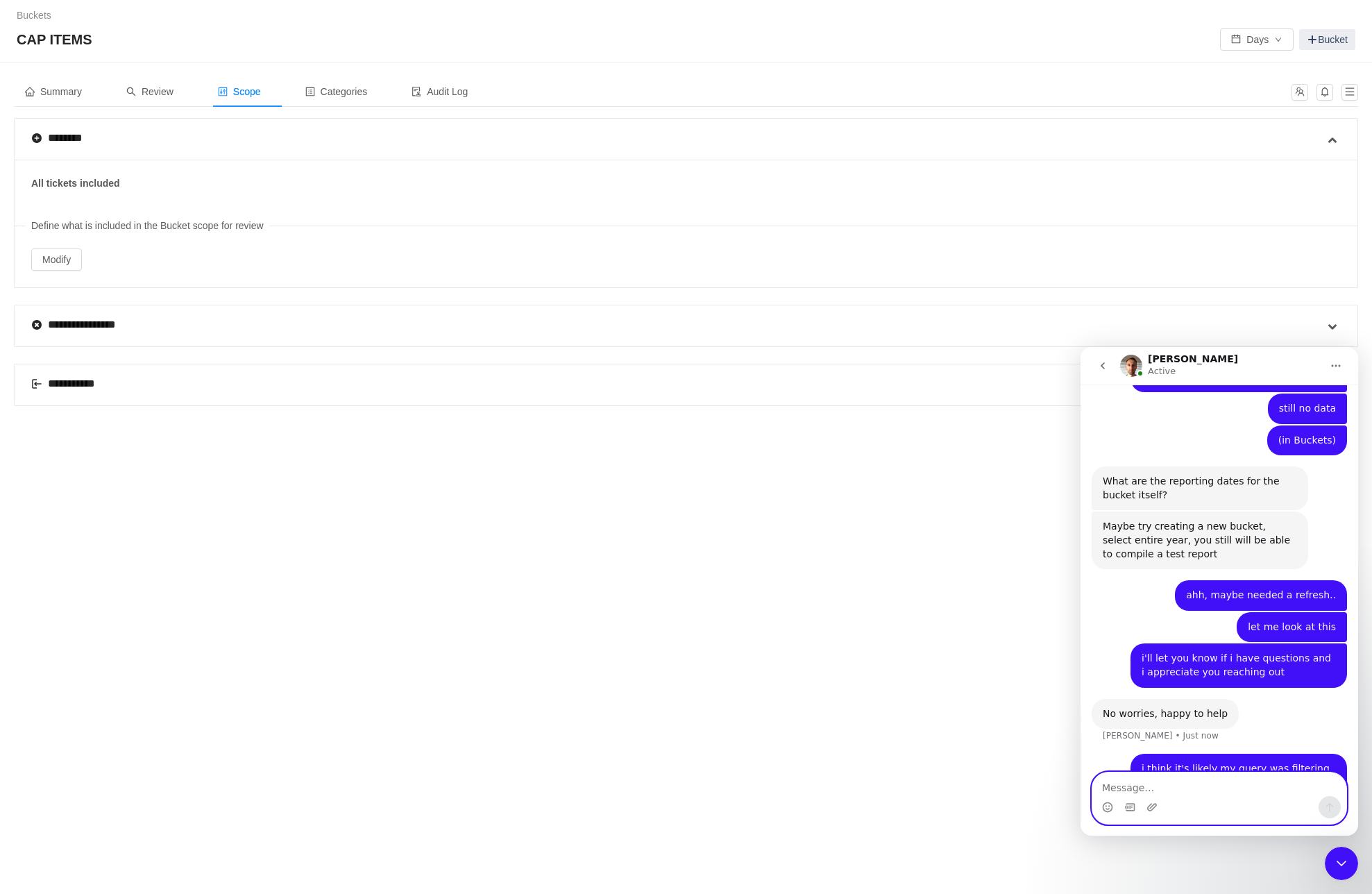
scroll to position [841, 0]
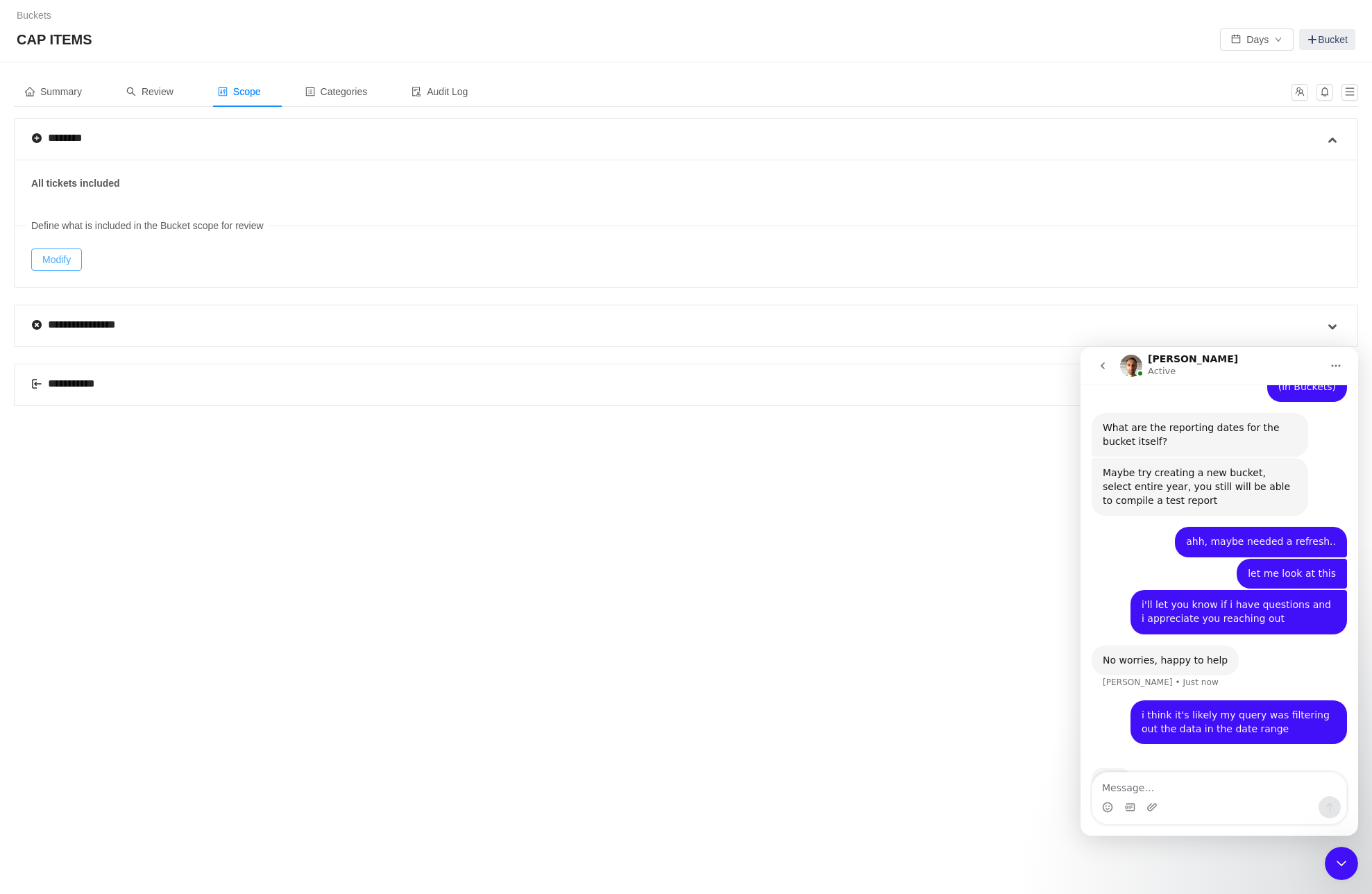
click at [63, 259] on button "Modify" at bounding box center [56, 259] width 51 height 22
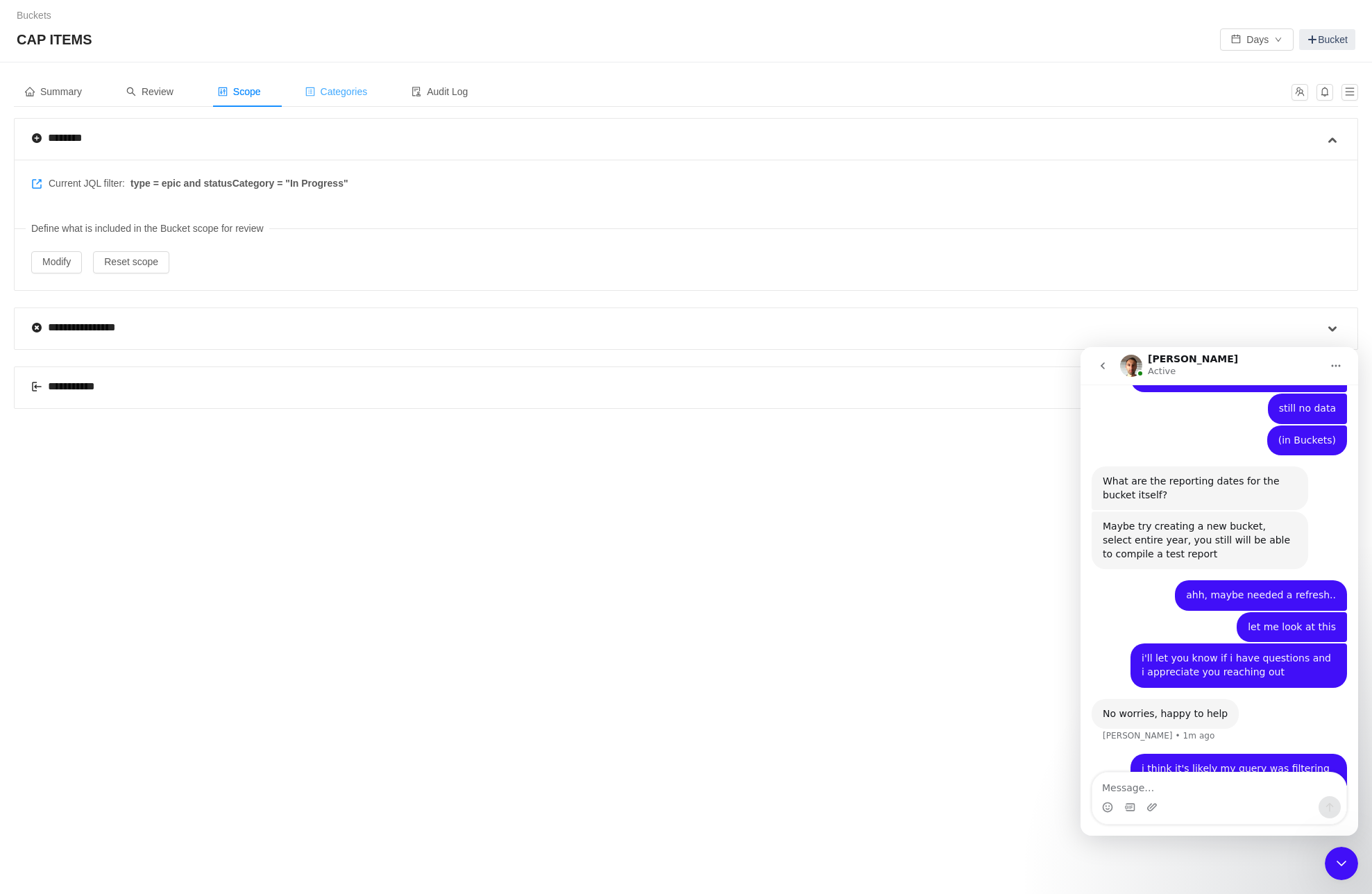
click at [344, 91] on span "Categories" at bounding box center [336, 91] width 63 height 11
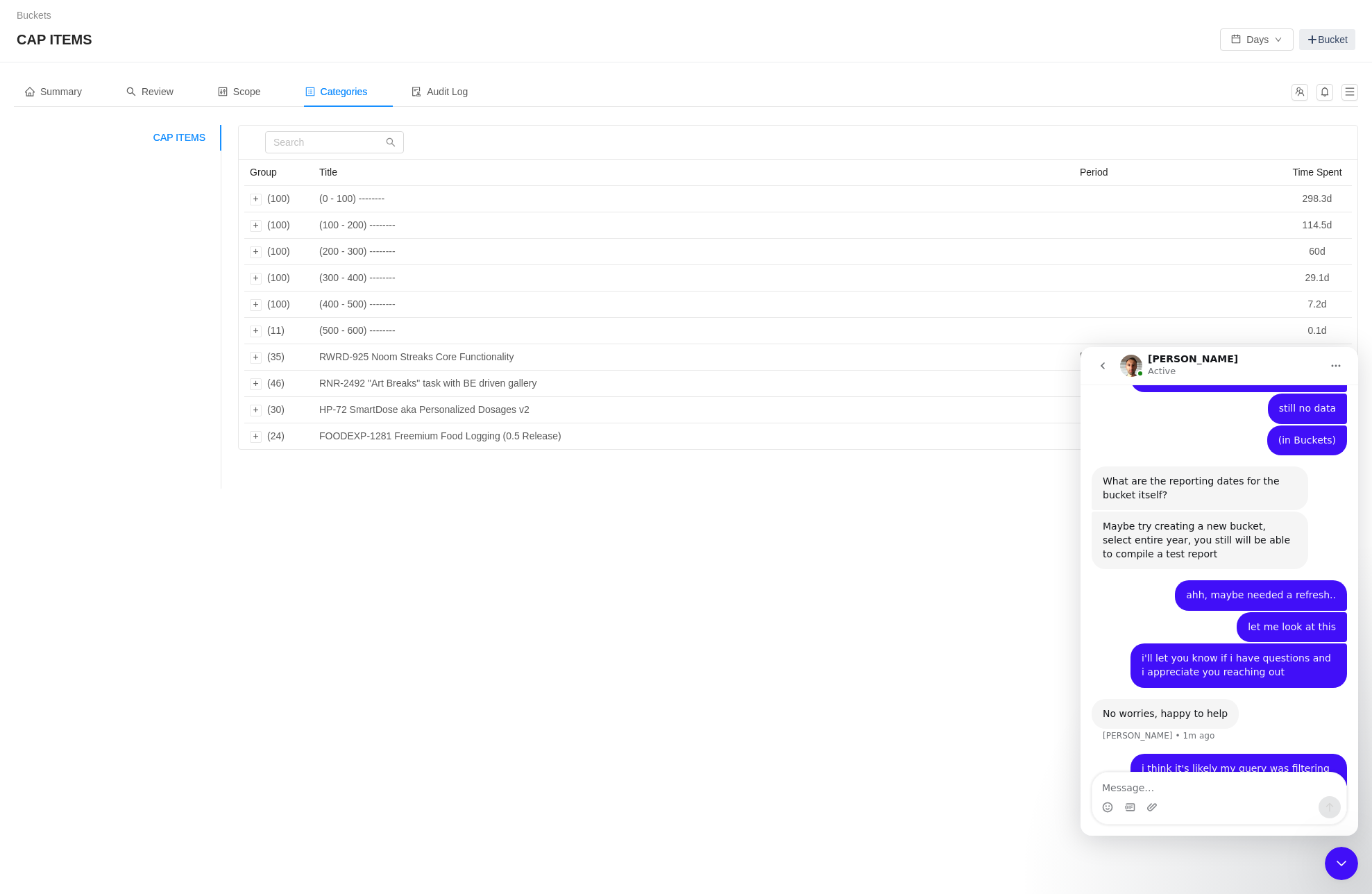
scroll to position [841, 0]
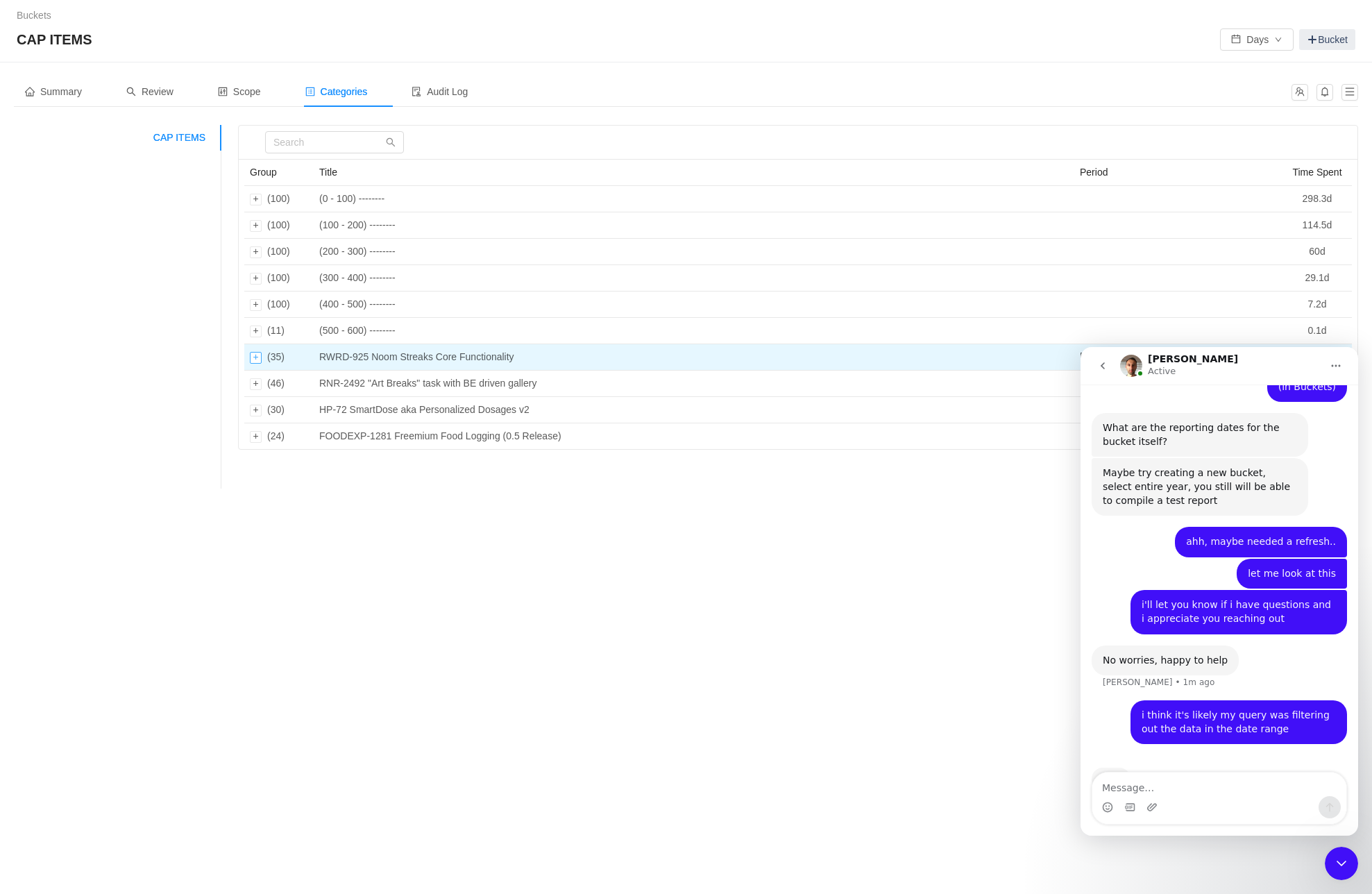
click at [253, 361] on div "Expand row" at bounding box center [256, 358] width 12 height 12
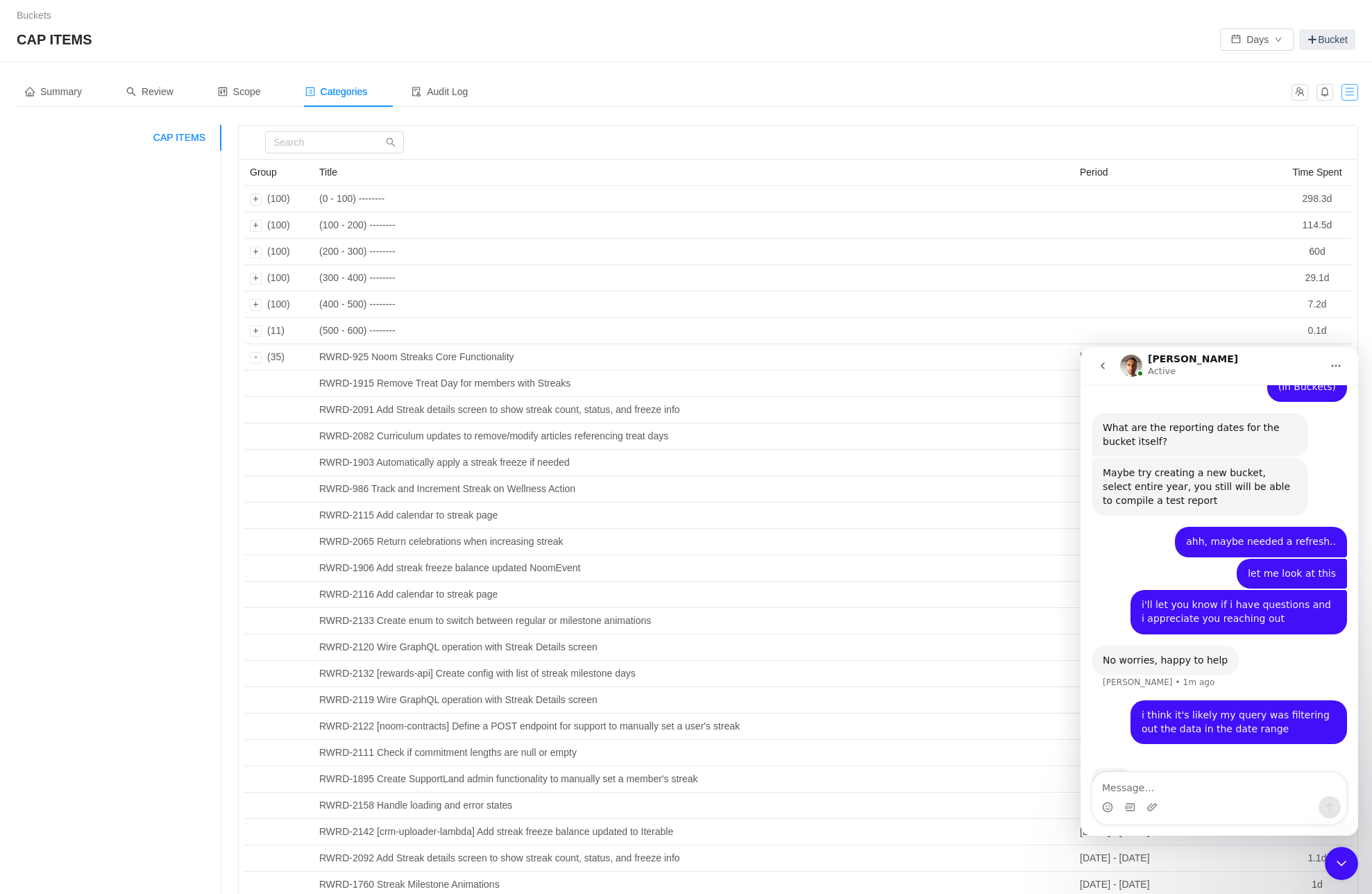
click at [1341, 93] on div at bounding box center [1320, 91] width 75 height 31
click at [1349, 91] on button "button" at bounding box center [1350, 92] width 17 height 17
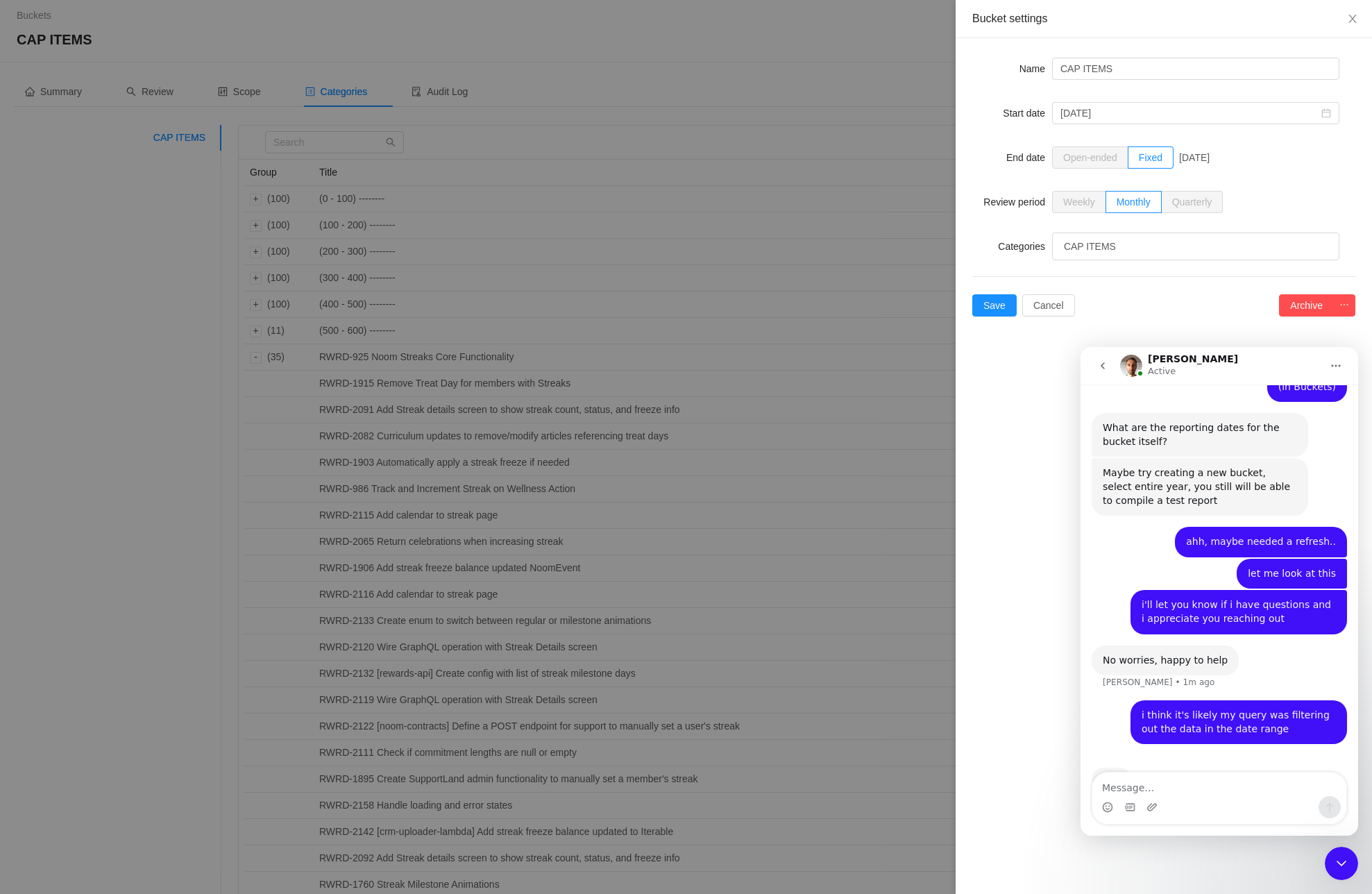
click at [506, 70] on div at bounding box center [686, 447] width 1372 height 894
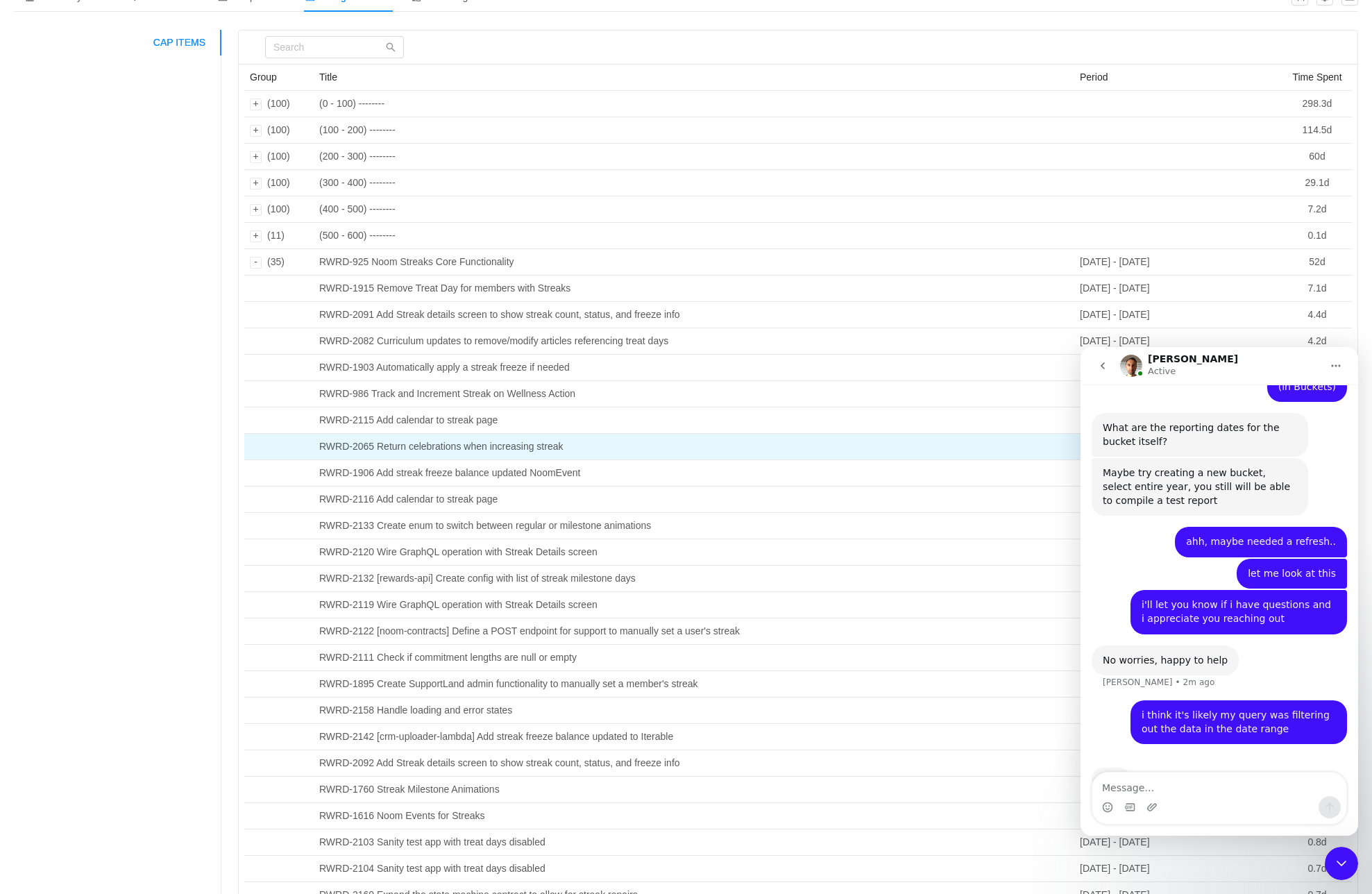
scroll to position [88, 0]
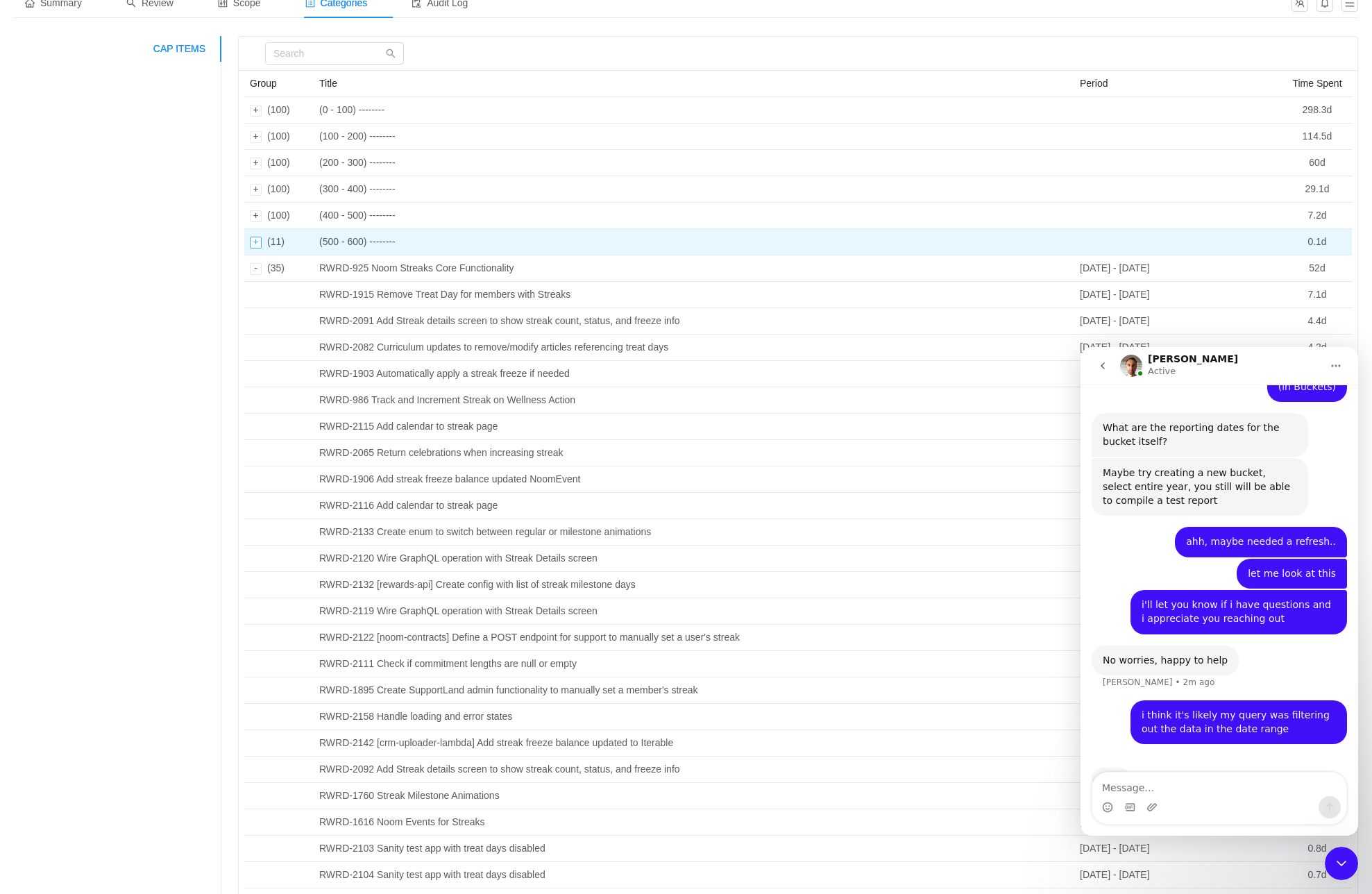
click at [252, 245] on div "Expand row" at bounding box center [256, 242] width 12 height 12
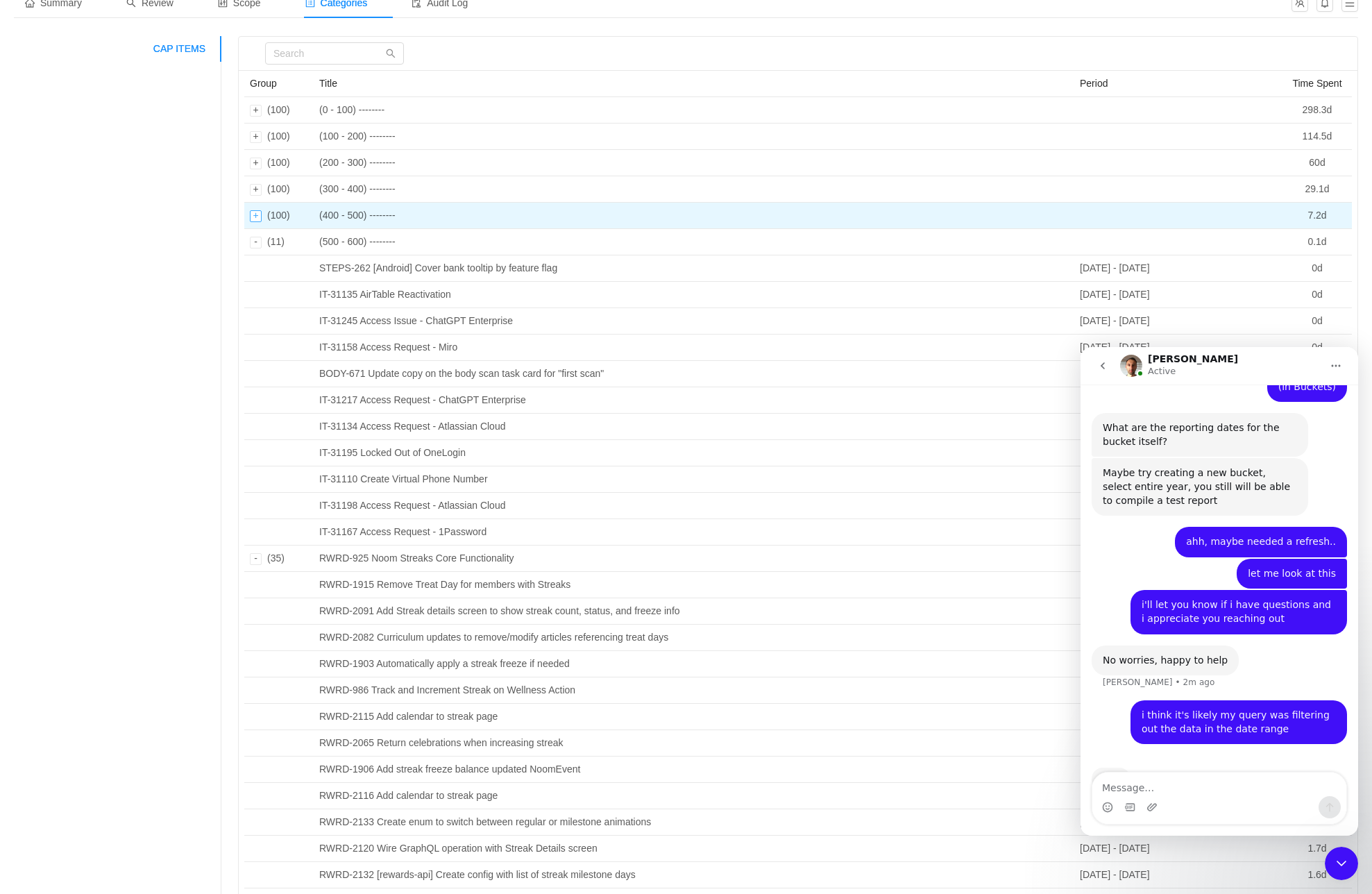
click at [258, 218] on div "Expand row" at bounding box center [256, 217] width 12 height 12
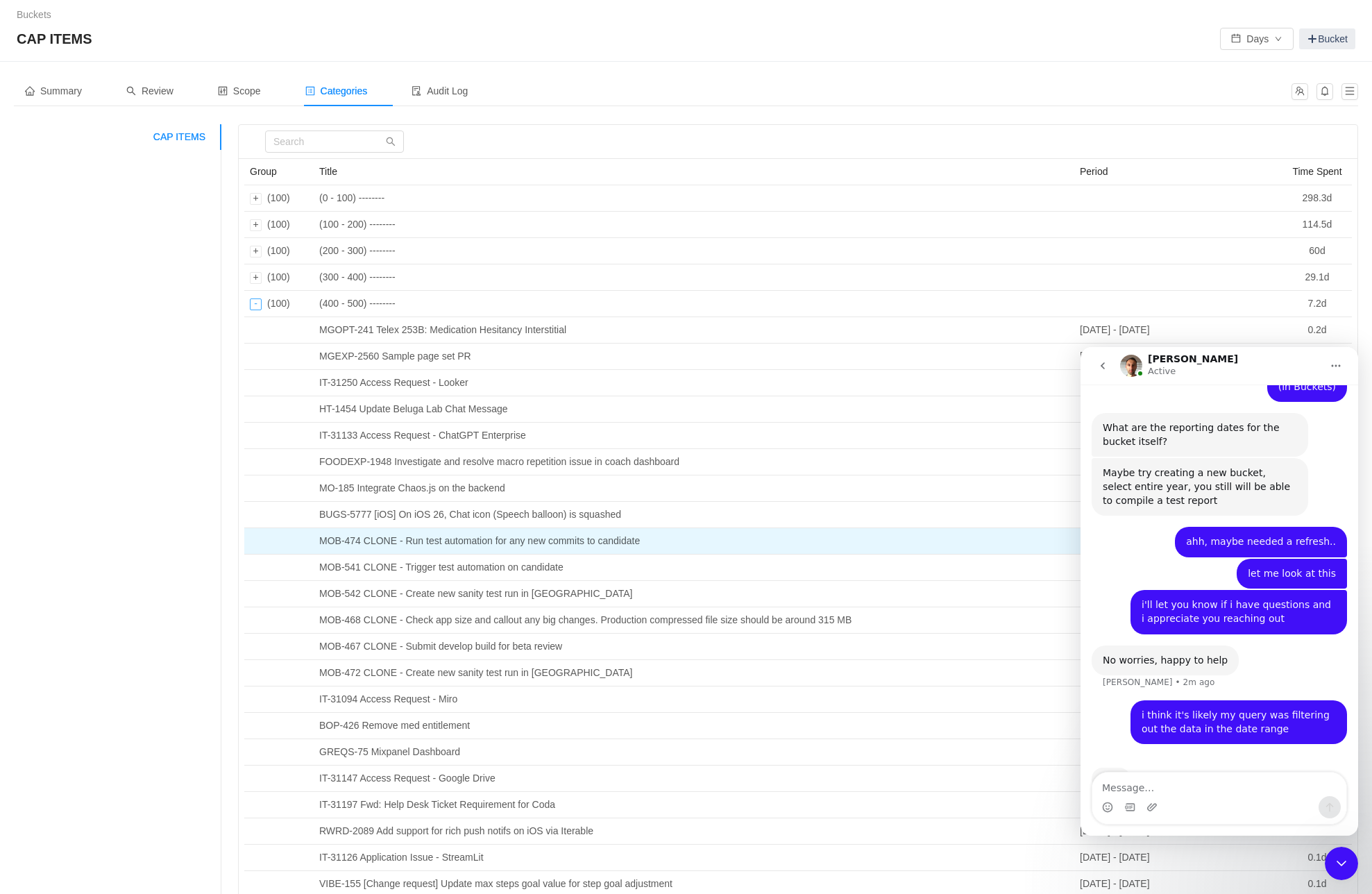
scroll to position [0, 0]
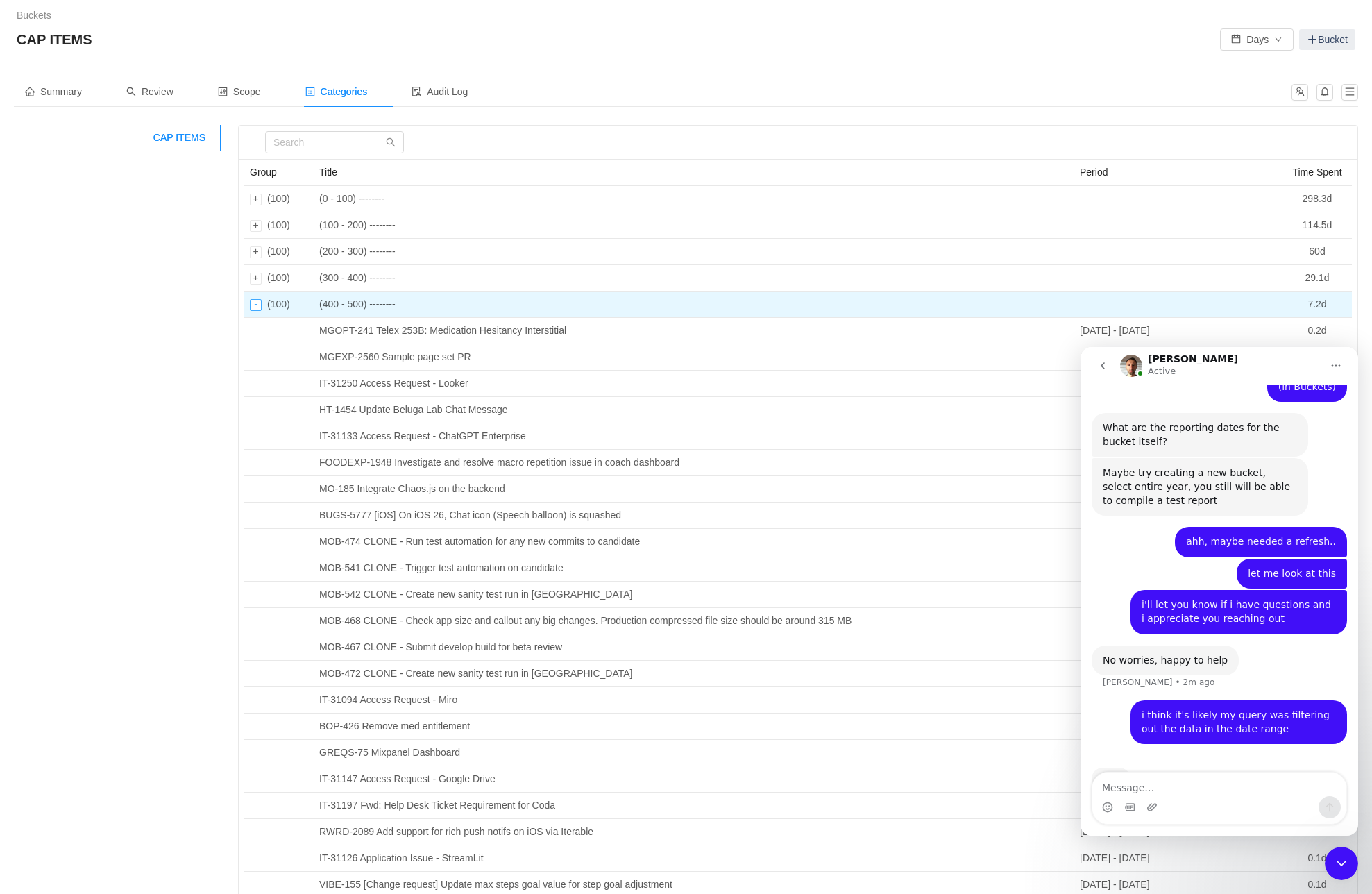
click at [250, 306] on div "Collapse row" at bounding box center [256, 305] width 12 height 12
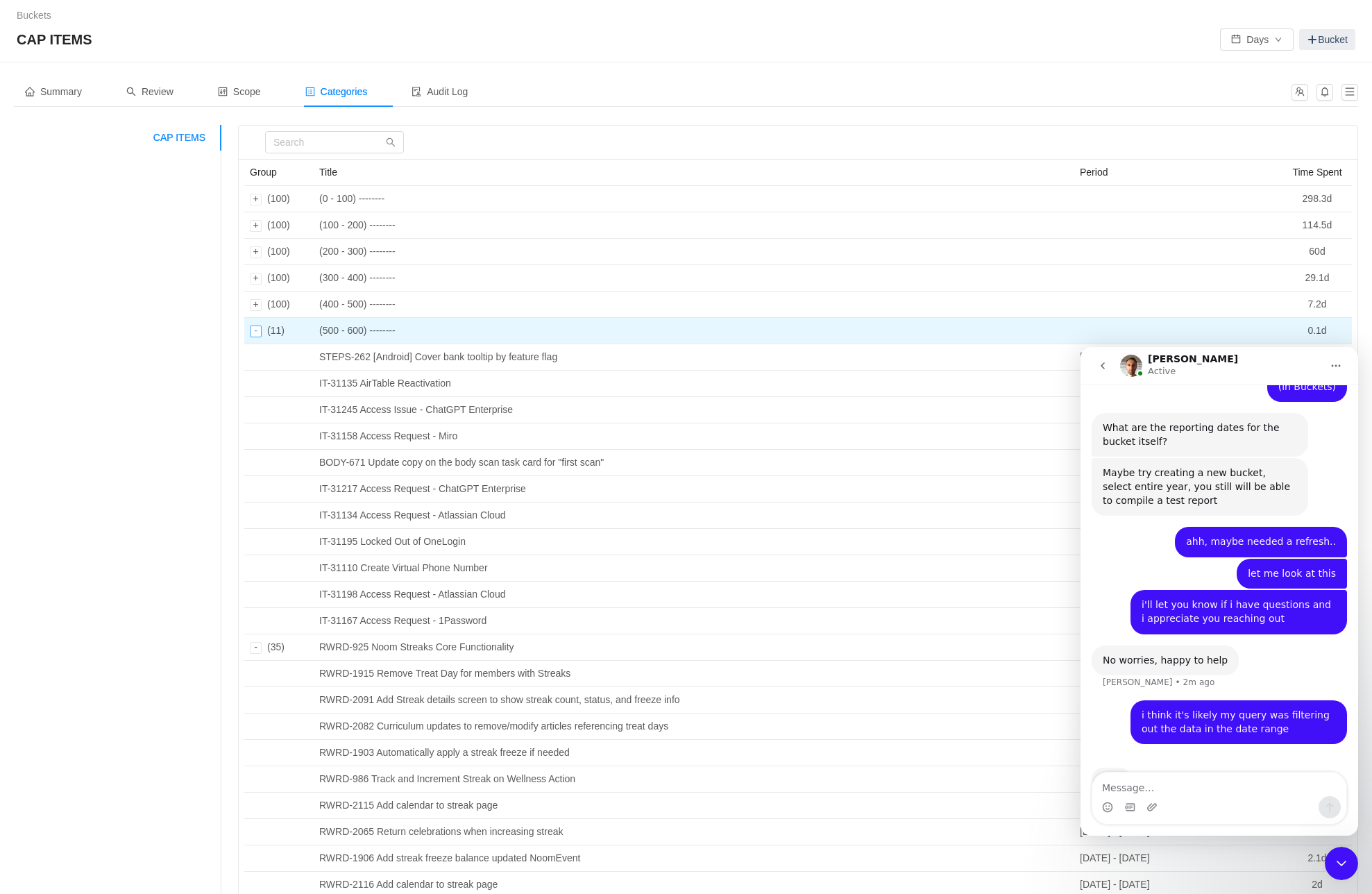
click at [254, 334] on div "Collapse row" at bounding box center [256, 332] width 12 height 12
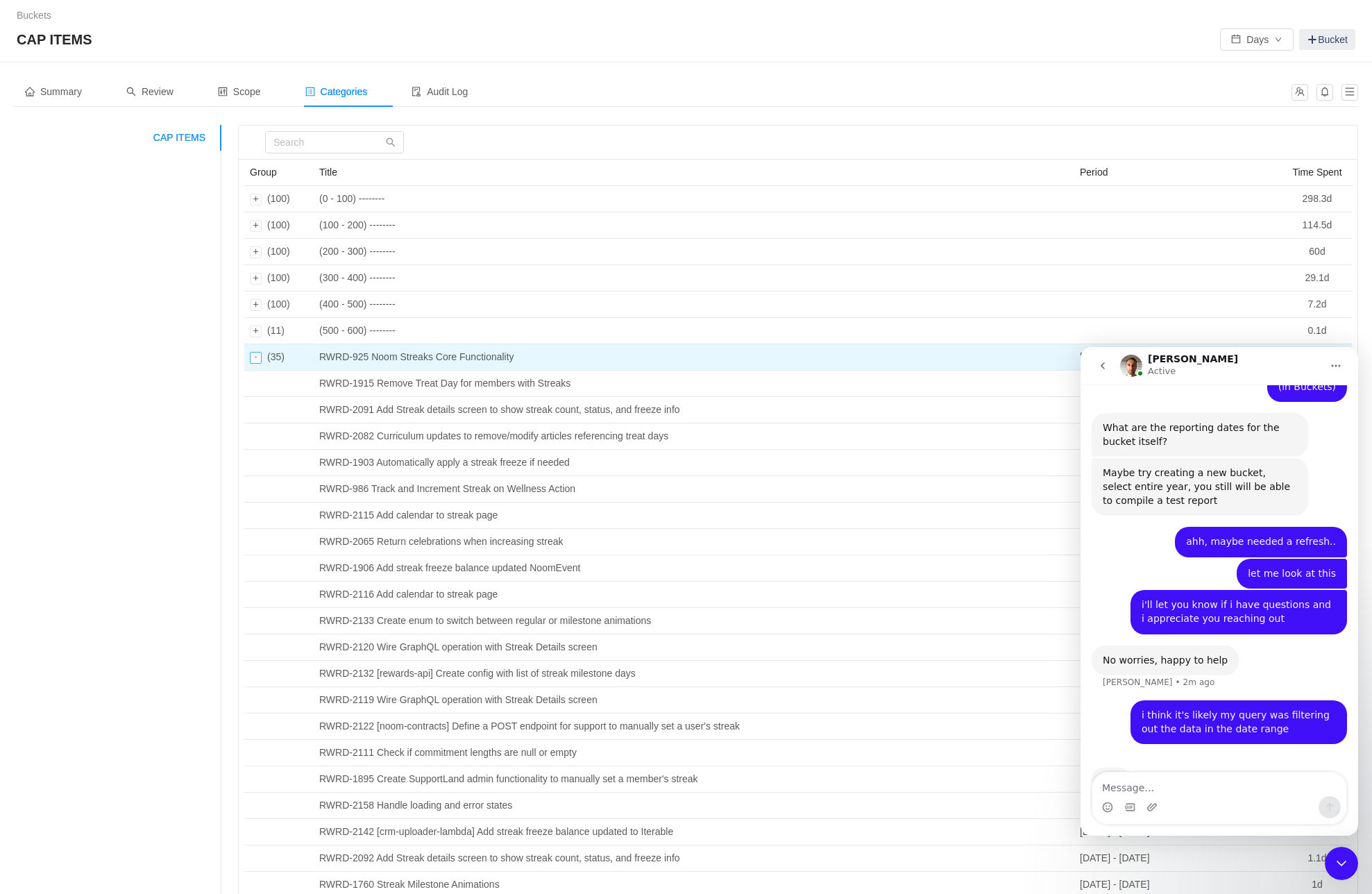
click at [252, 359] on div "Collapse row" at bounding box center [256, 358] width 12 height 12
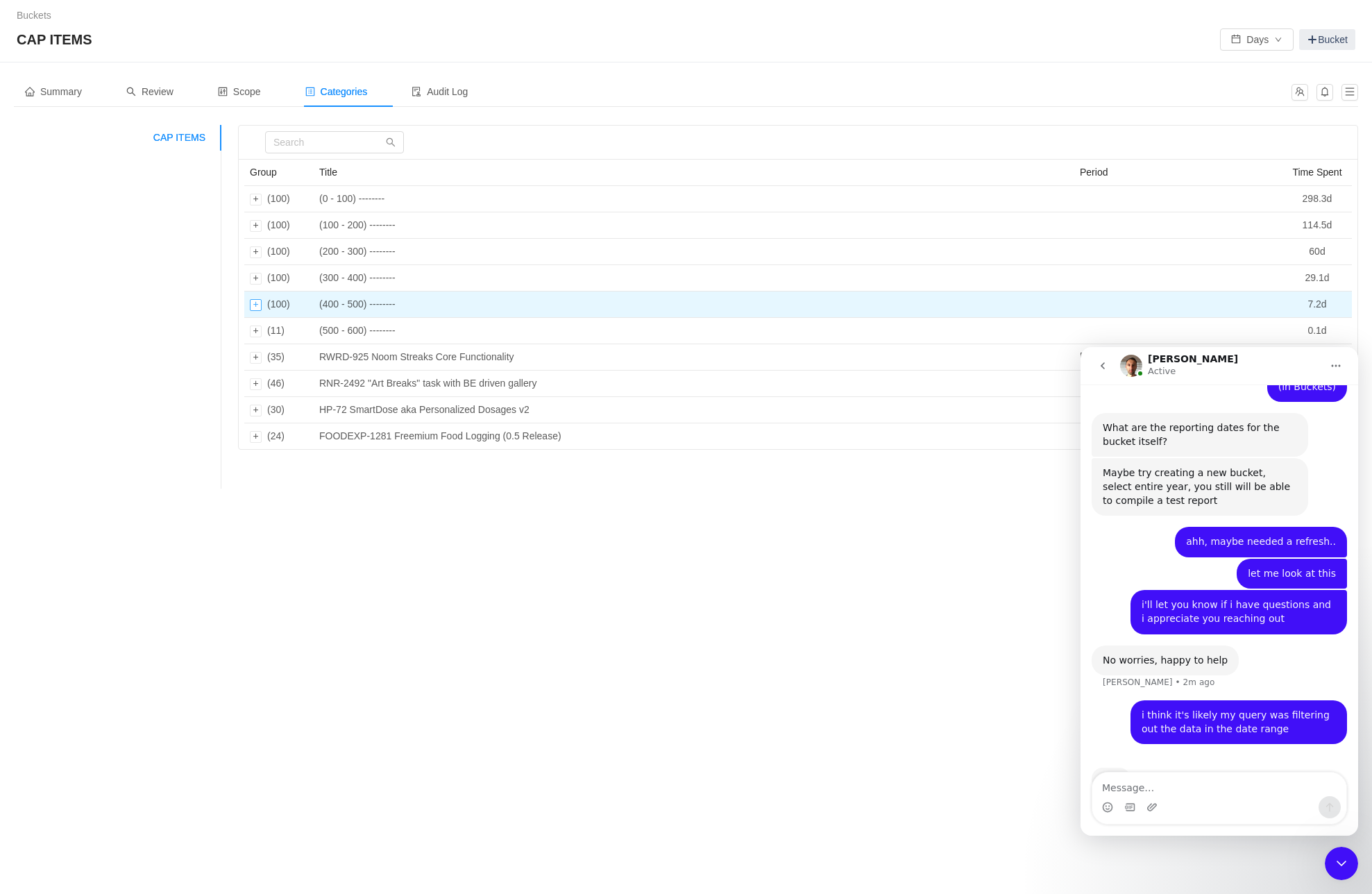
click at [257, 308] on div "Expand row" at bounding box center [256, 305] width 12 height 12
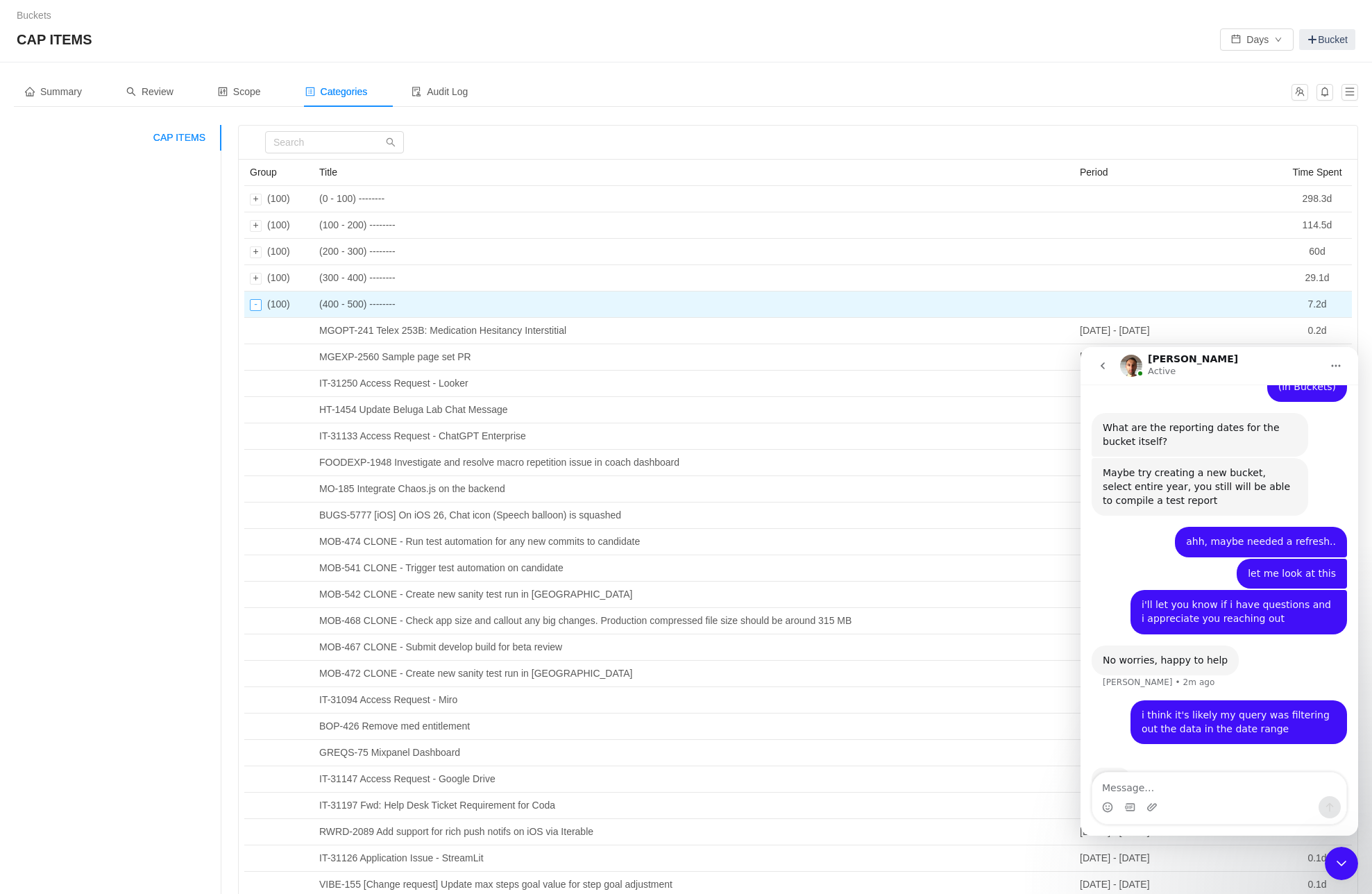
click at [257, 308] on div "Collapse row" at bounding box center [256, 305] width 12 height 12
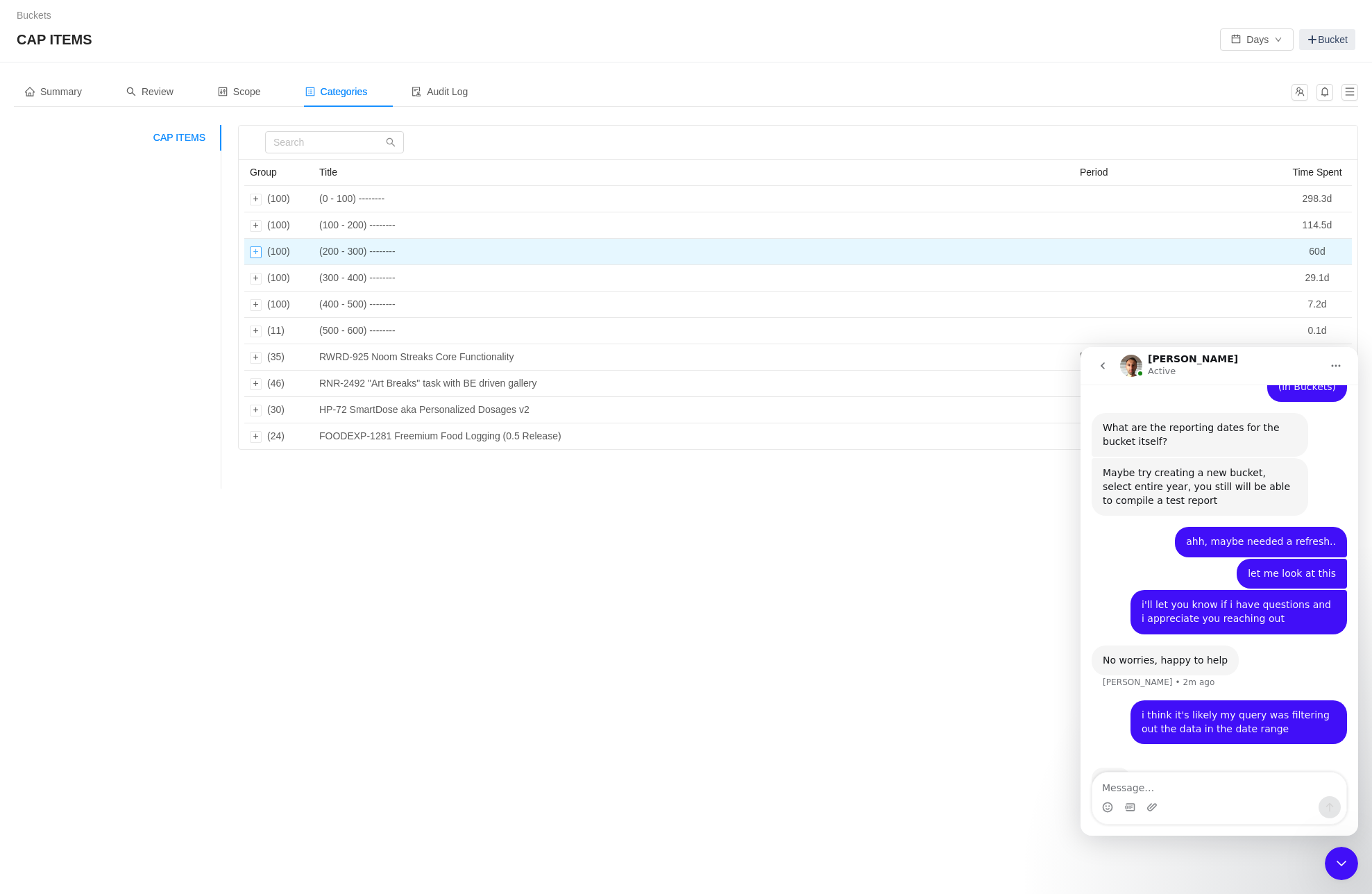
click at [252, 253] on div "Expand row" at bounding box center [256, 252] width 12 height 12
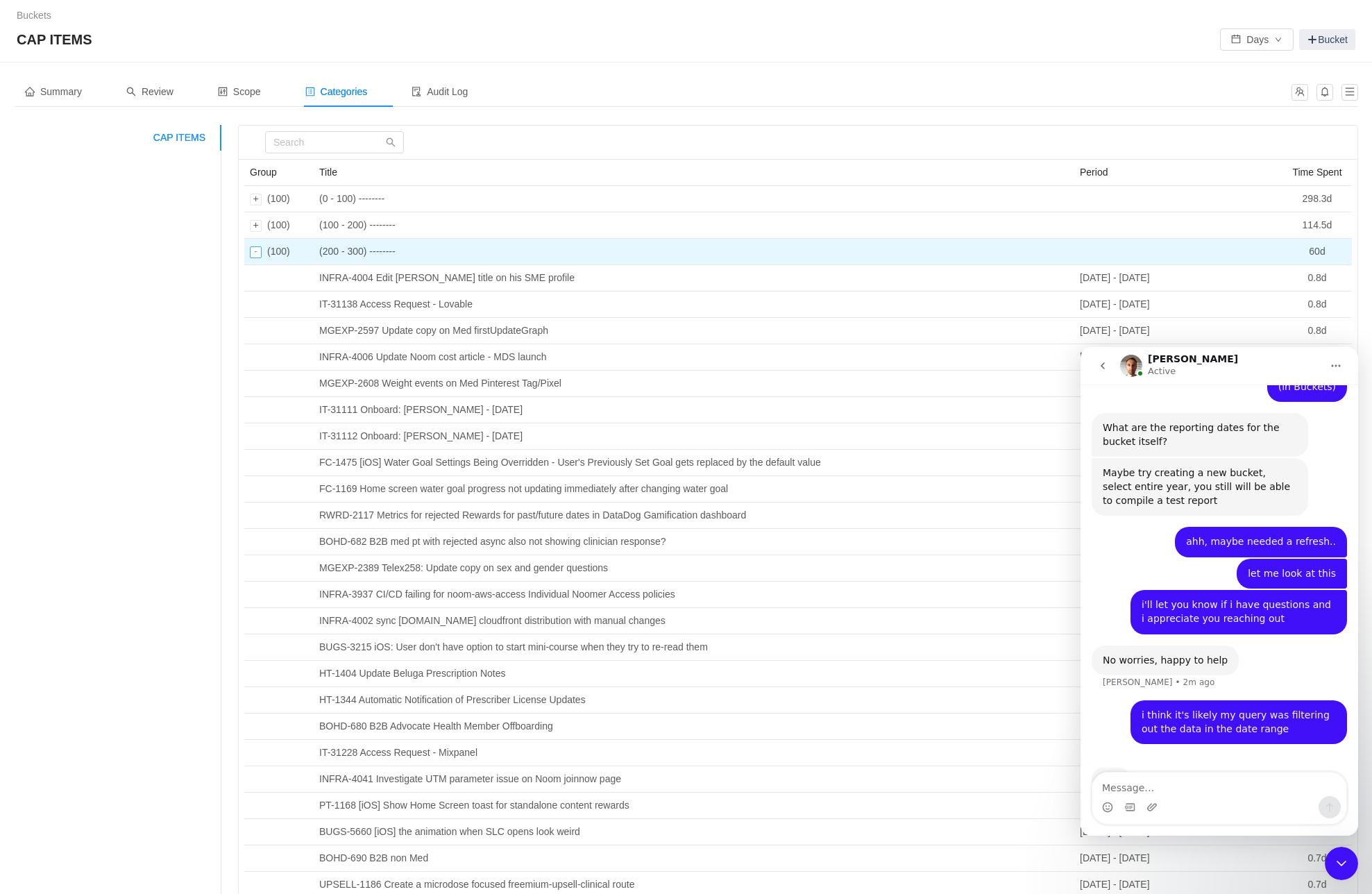
click at [252, 253] on div "Collapse row" at bounding box center [256, 252] width 12 height 12
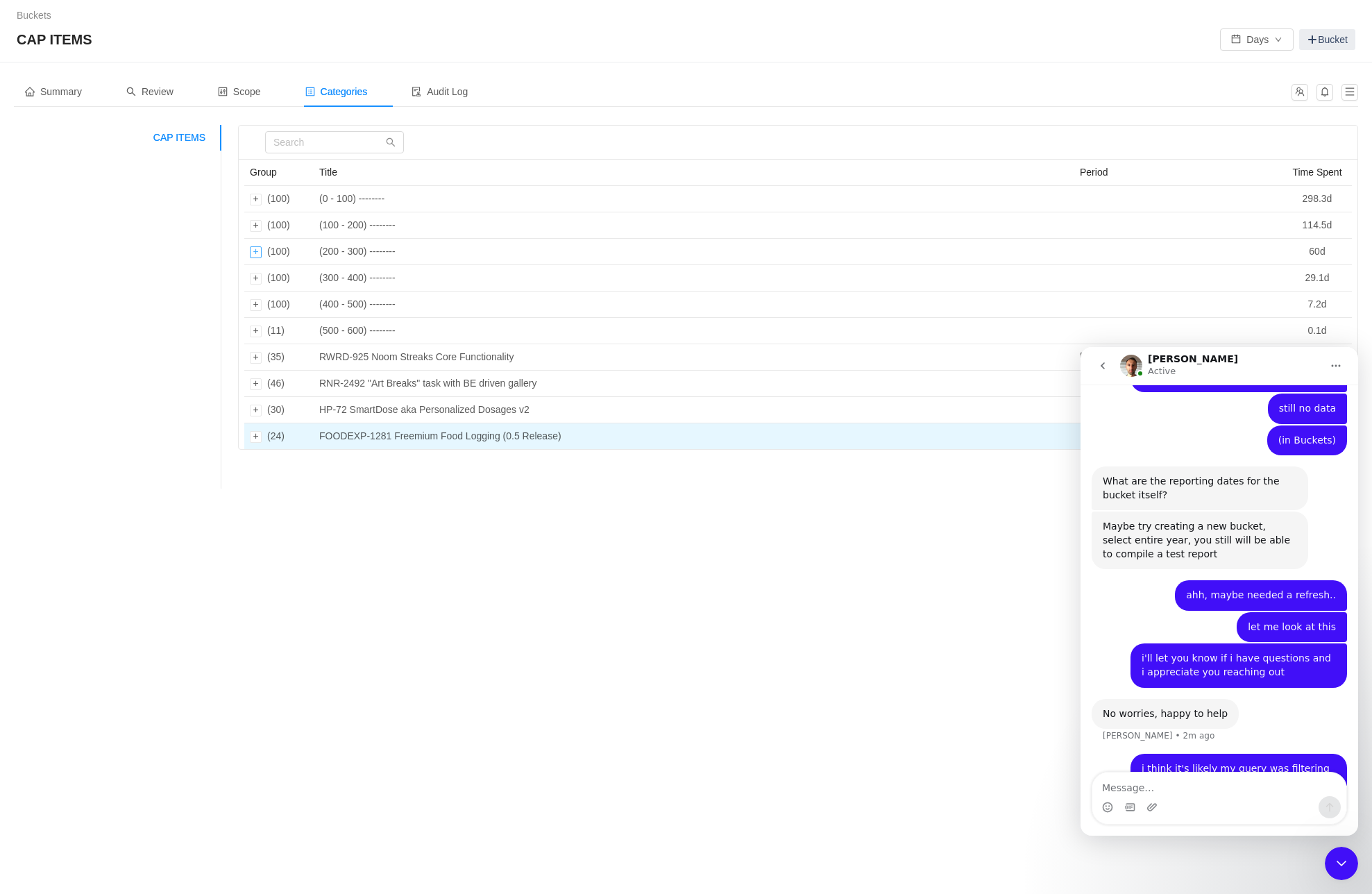
scroll to position [841, 0]
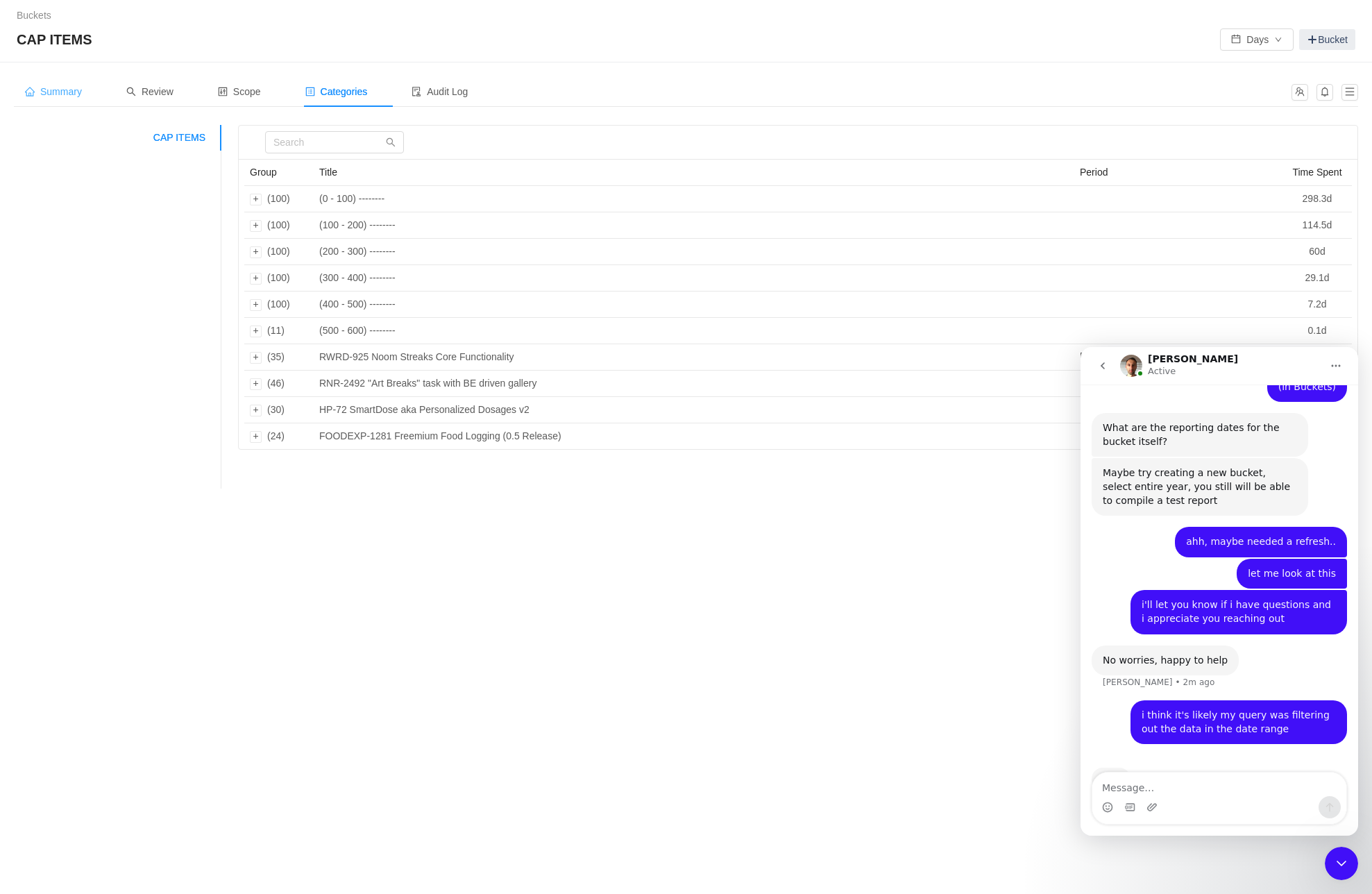
click at [72, 94] on span "Summary" at bounding box center [53, 91] width 57 height 11
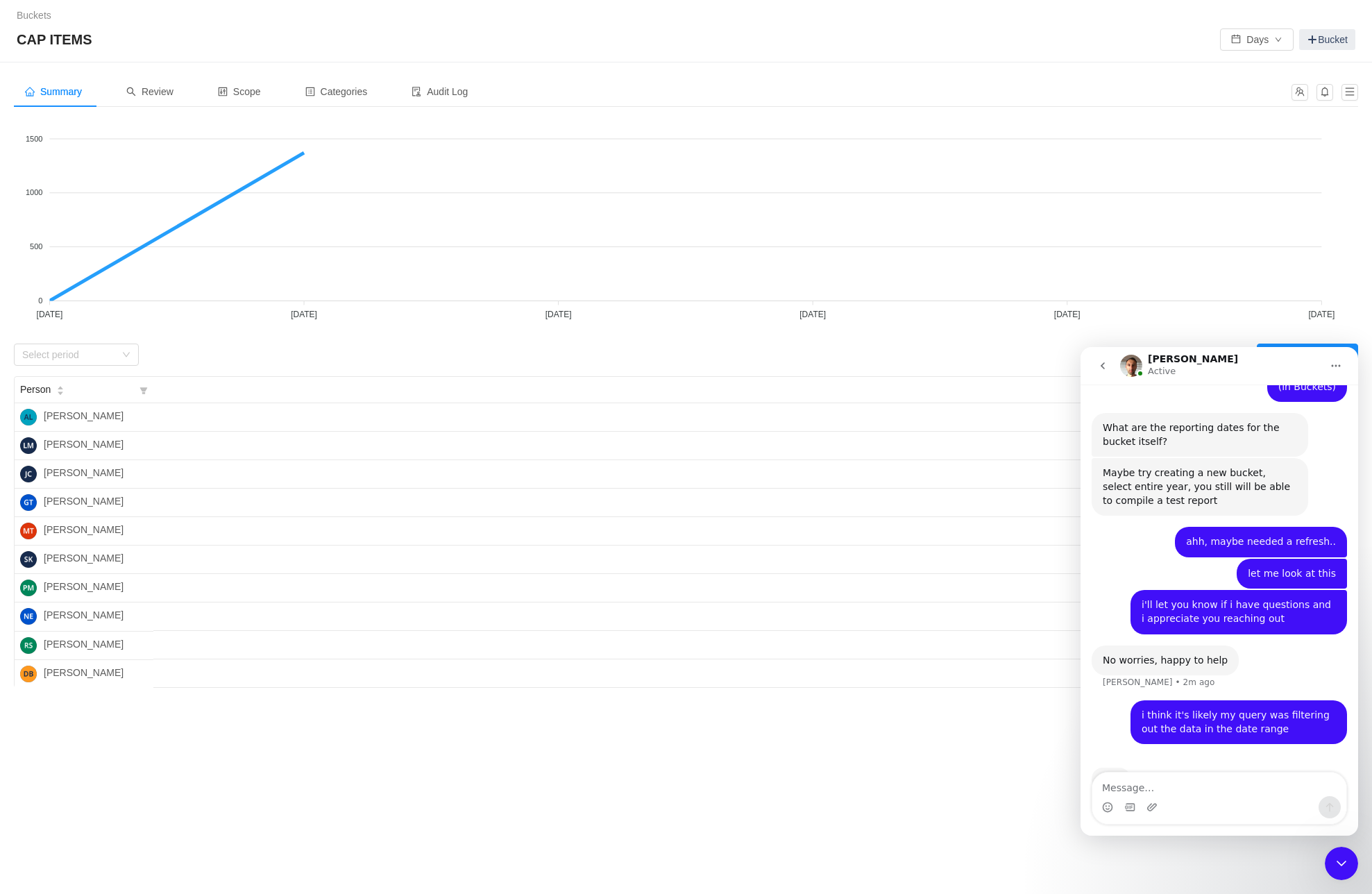
click at [1339, 867] on icon "Close Intercom Messenger" at bounding box center [1341, 863] width 17 height 17
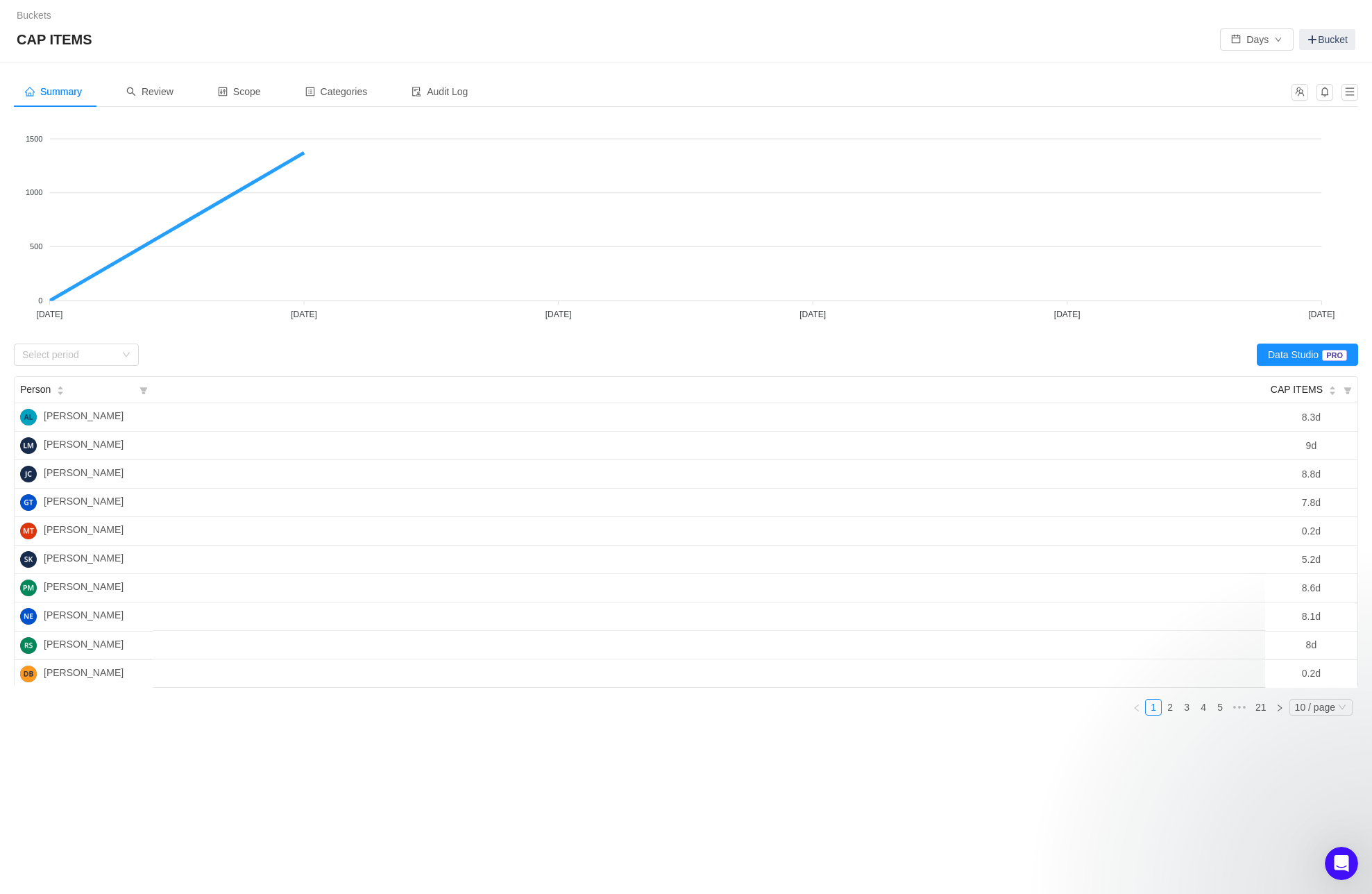
scroll to position [643, 0]
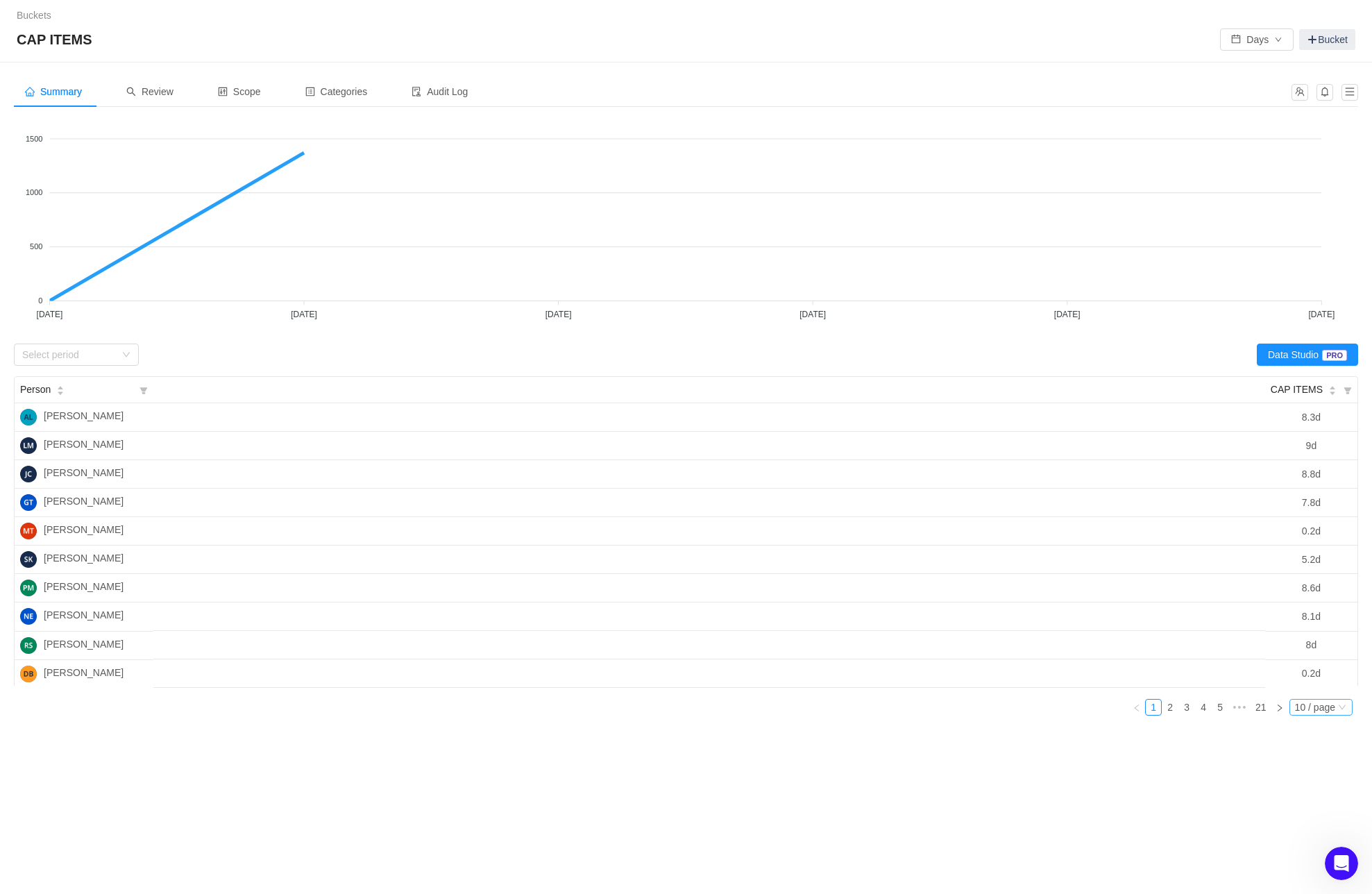
click at [1306, 705] on div "10 / page" at bounding box center [1315, 706] width 41 height 15
click at [1310, 771] on li "50 / page" at bounding box center [1320, 774] width 66 height 22
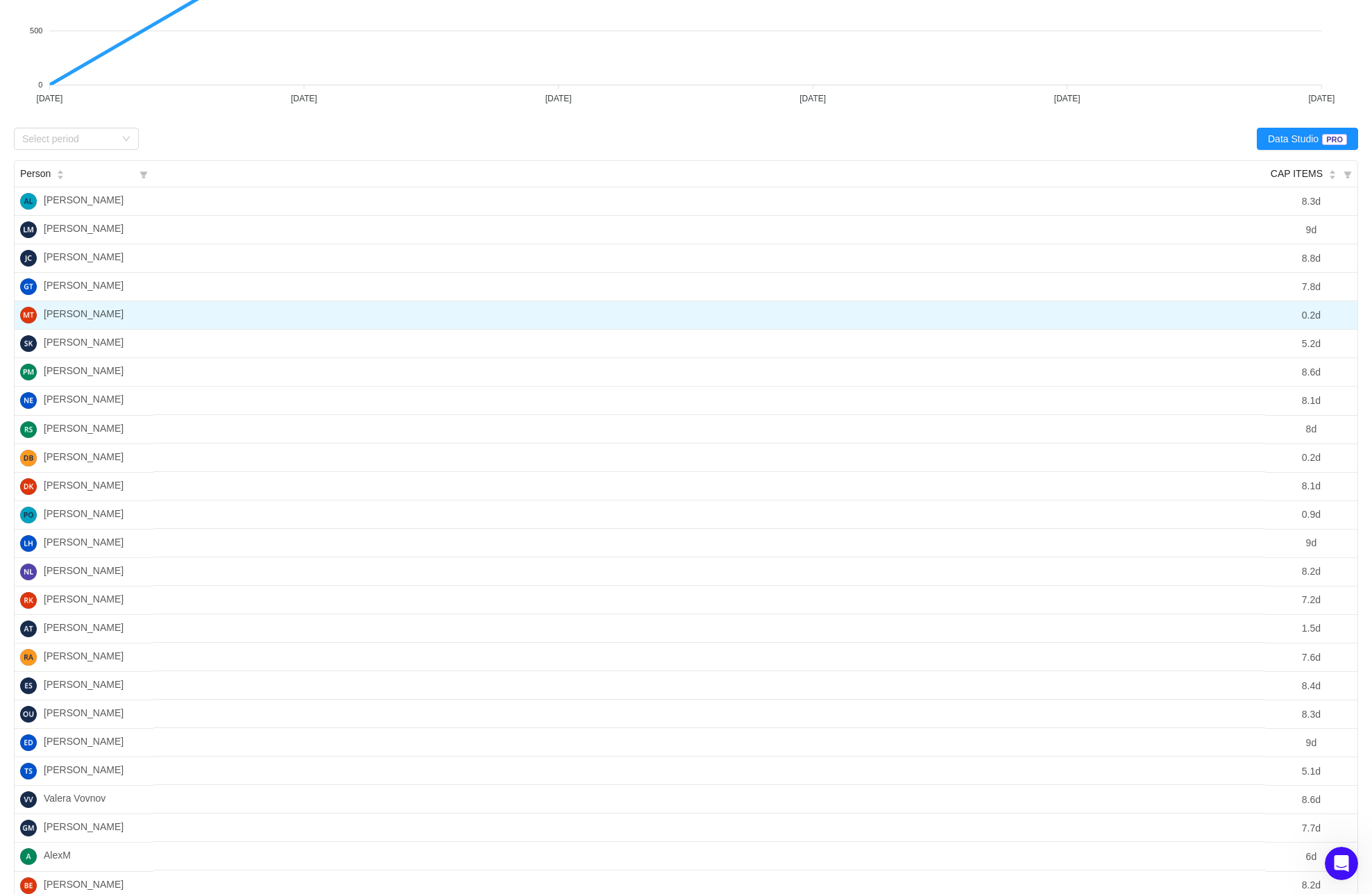
scroll to position [0, 0]
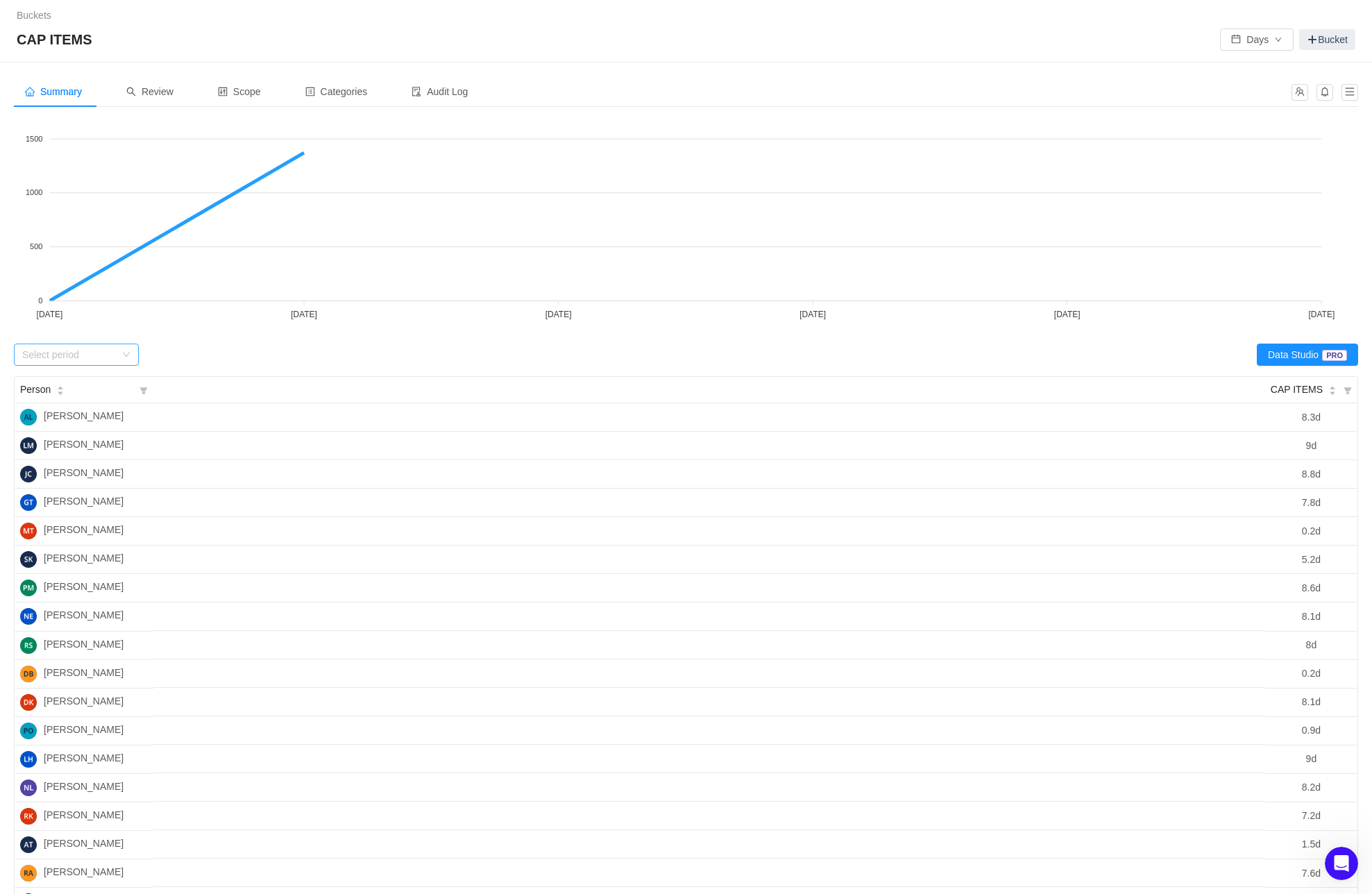
click at [82, 354] on div "Select period" at bounding box center [69, 355] width 93 height 14
click at [65, 400] on li "August 2025" at bounding box center [76, 403] width 125 height 22
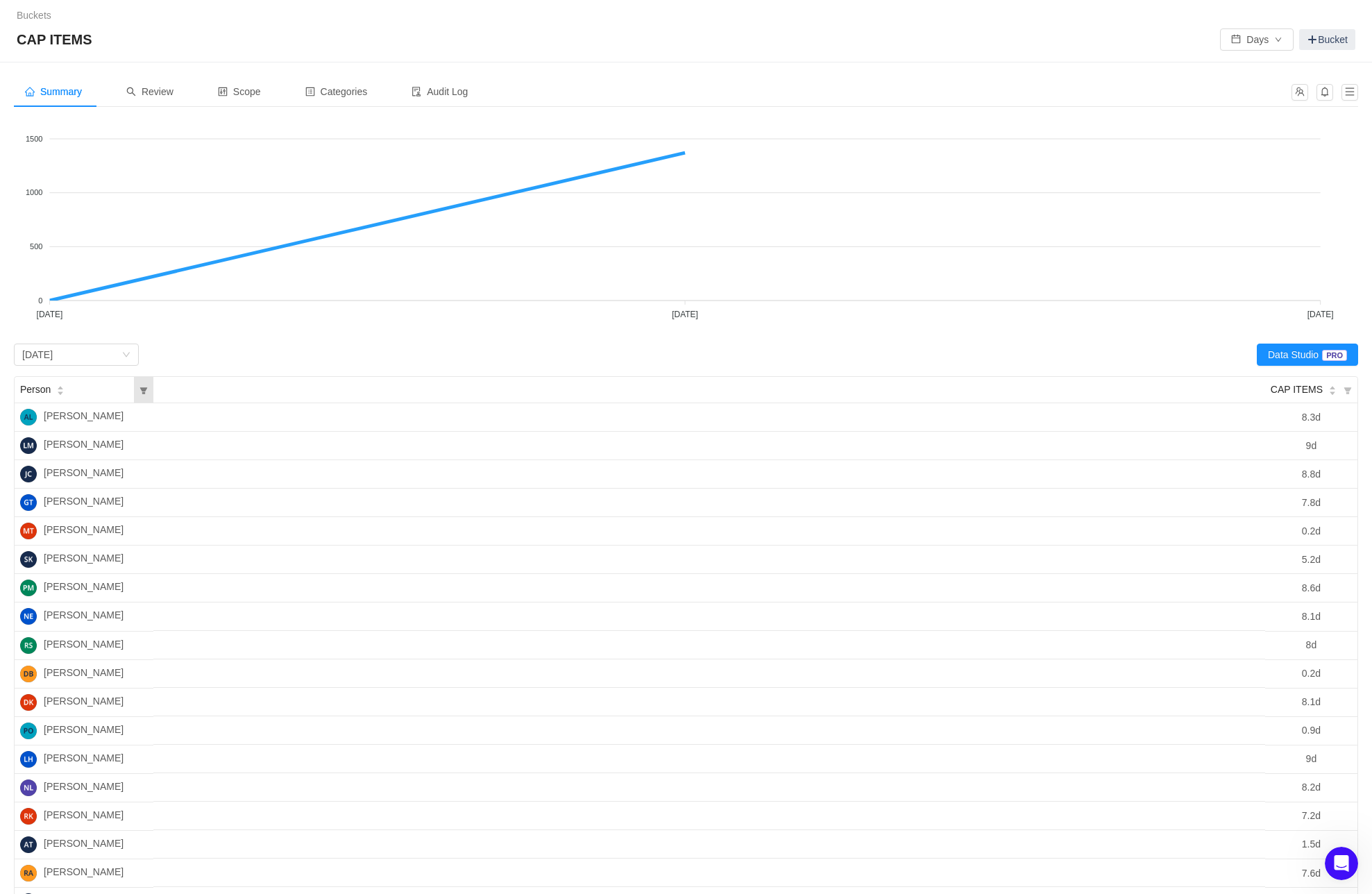
click at [144, 389] on icon "icon: filter" at bounding box center [144, 390] width 8 height 7
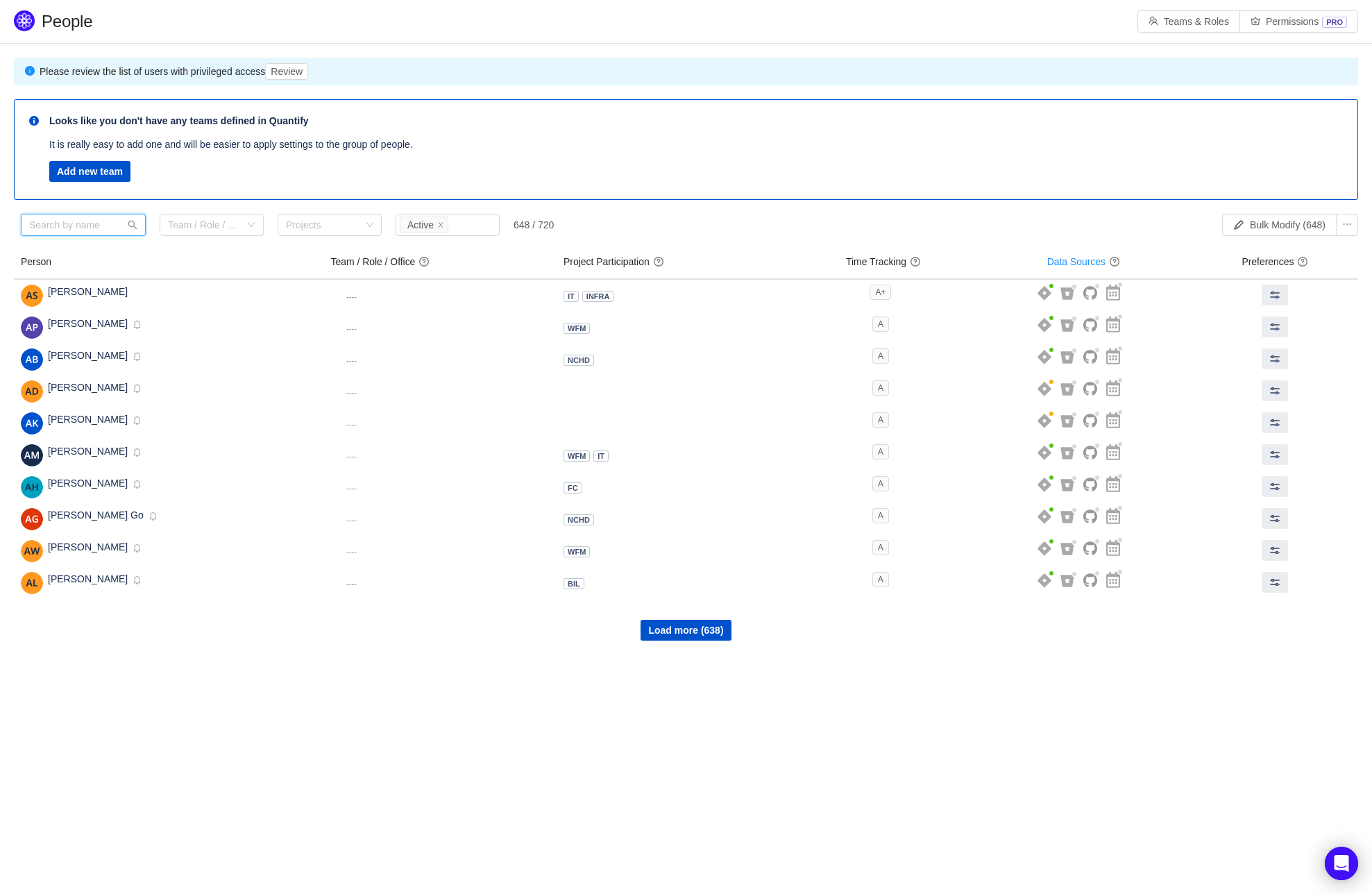
click at [82, 226] on input "text" at bounding box center [83, 224] width 125 height 22
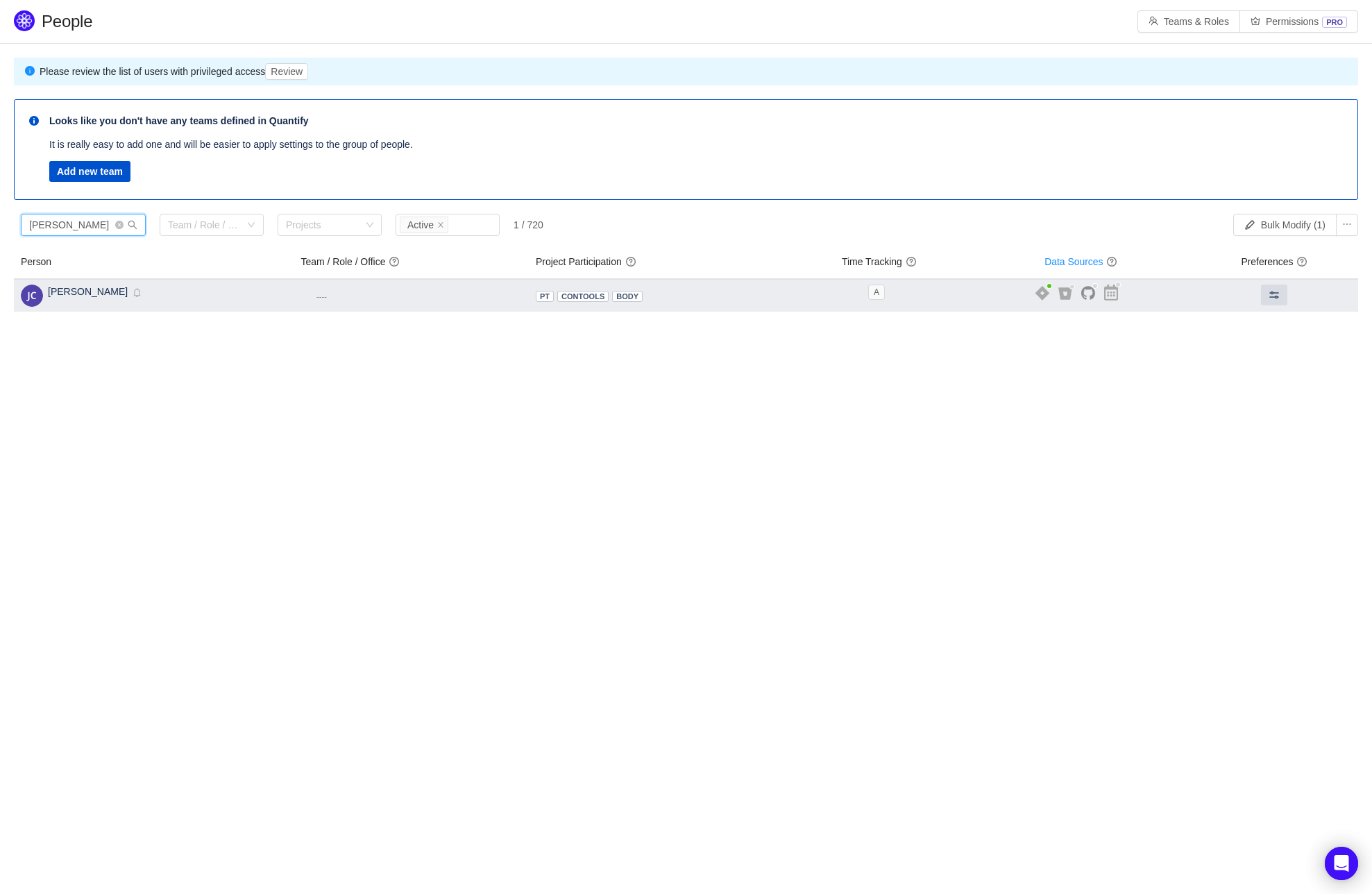
type input "[PERSON_NAME]"
click at [317, 295] on small "----" at bounding box center [322, 296] width 10 height 8
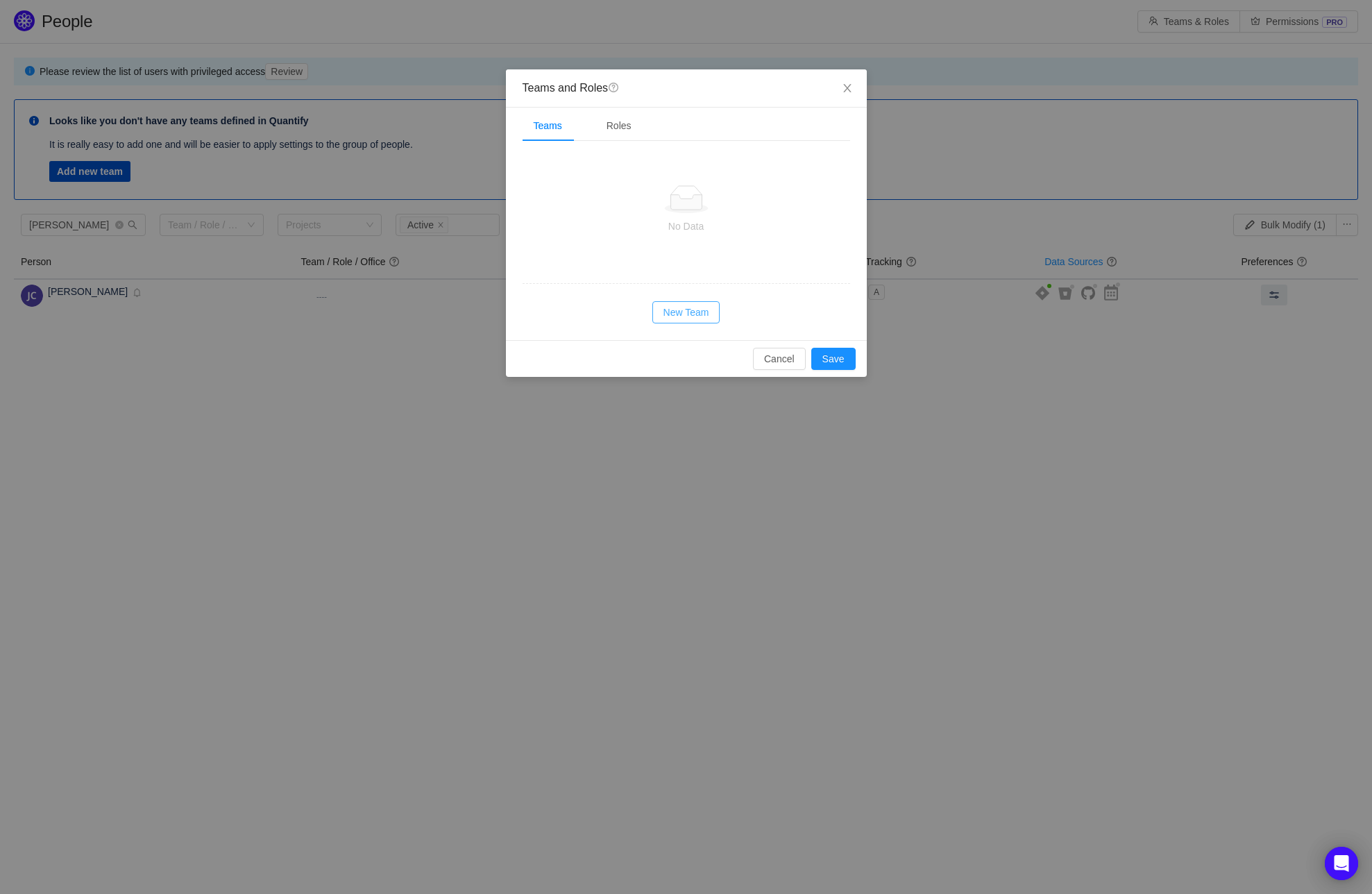
click at [678, 314] on button "New Team" at bounding box center [686, 312] width 68 height 22
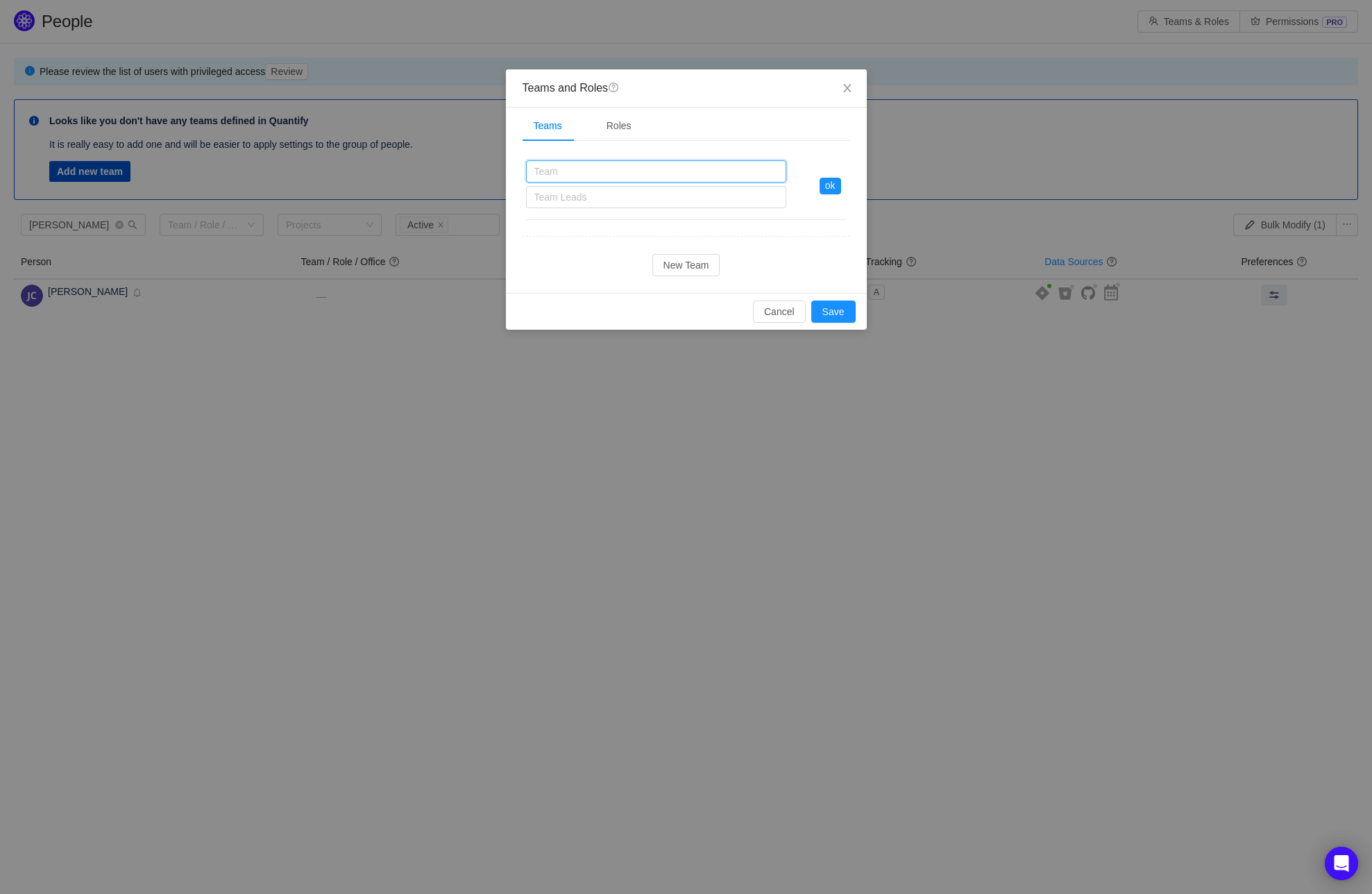
click at [581, 170] on input "text" at bounding box center [657, 171] width 260 height 22
click at [628, 200] on div "Team Leads" at bounding box center [653, 197] width 237 height 14
type input "Project Infrastructure"
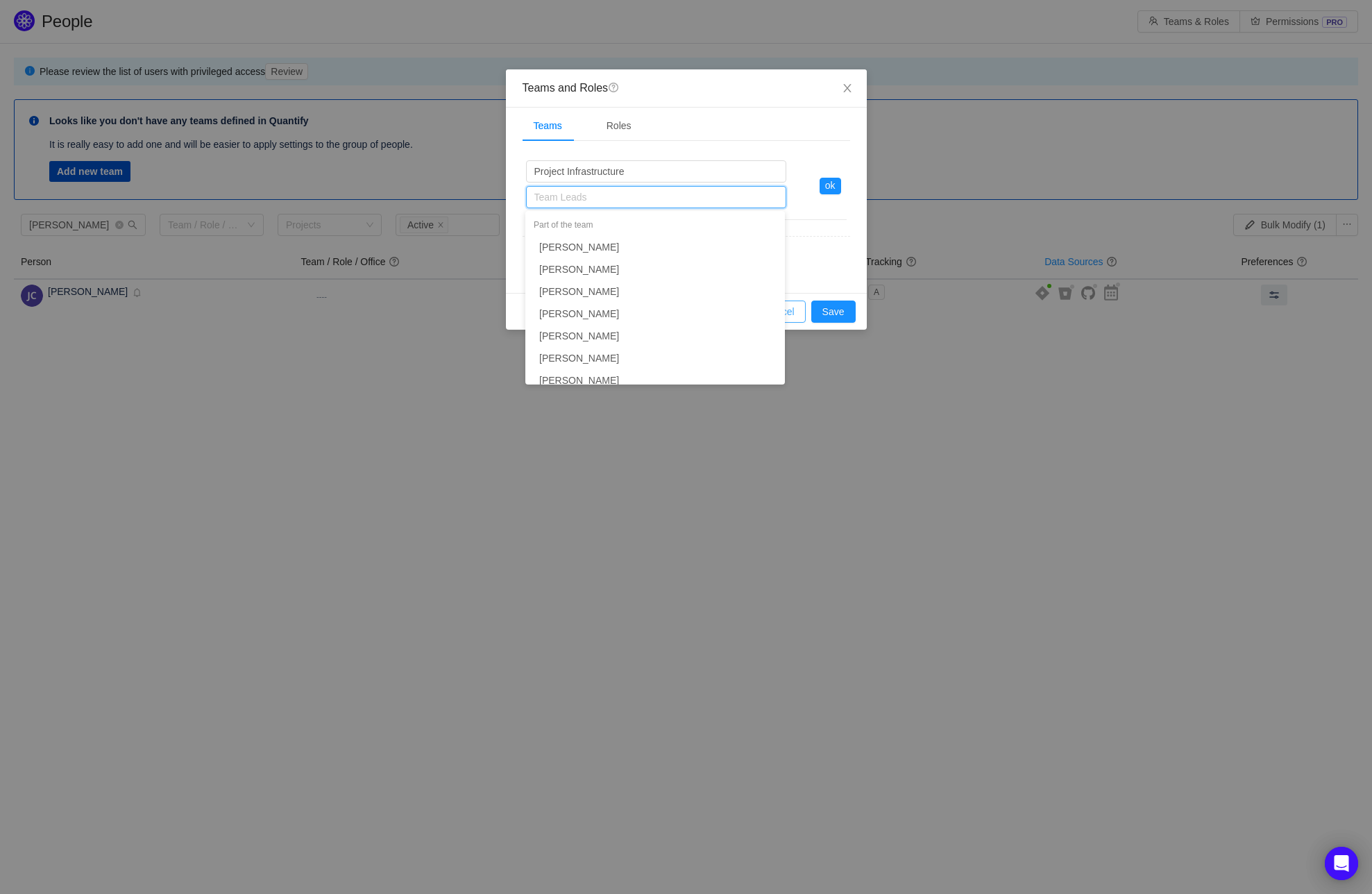
click at [793, 314] on button "Cancel" at bounding box center [779, 312] width 53 height 22
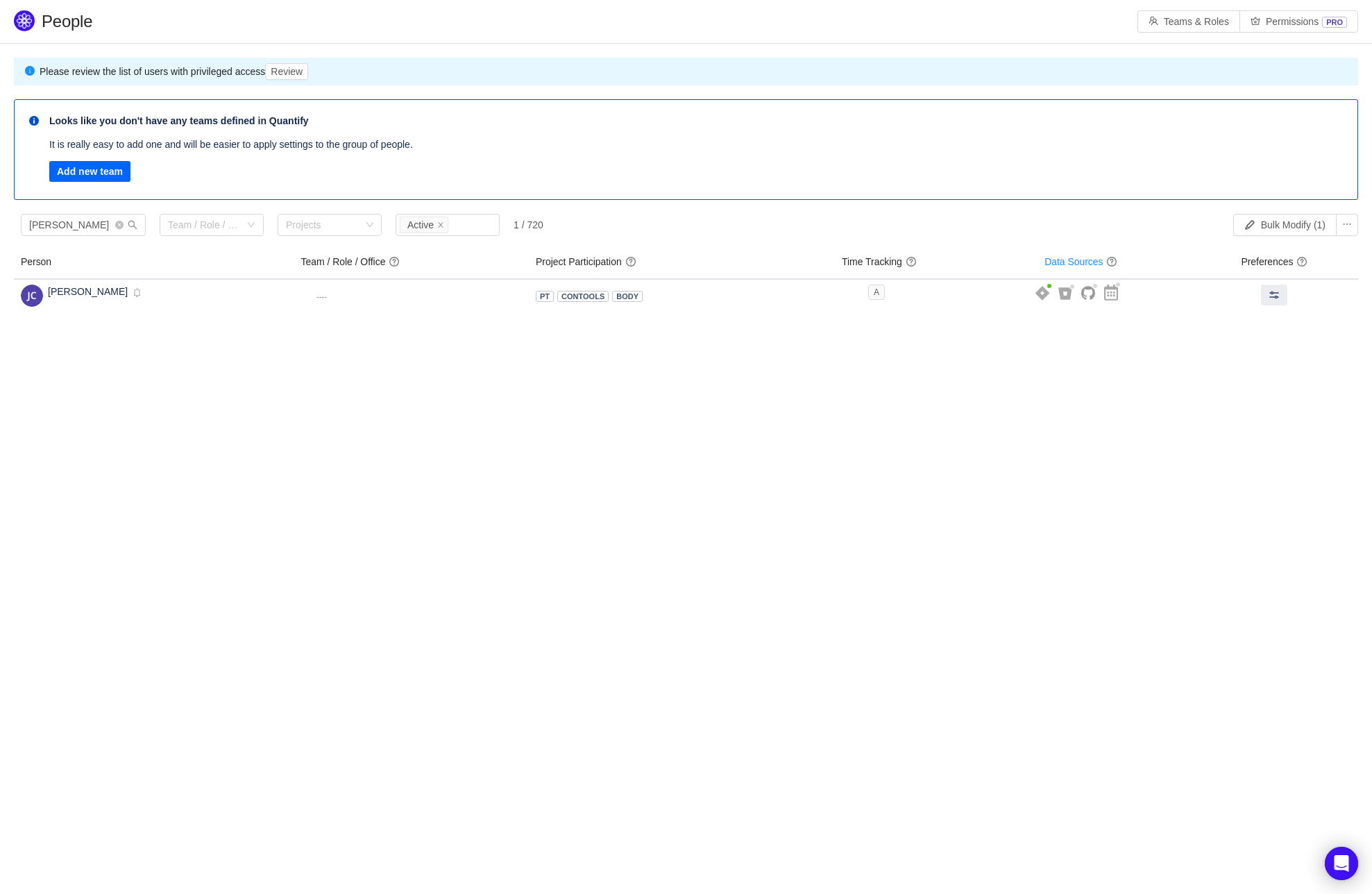
click at [100, 175] on button "Add new team" at bounding box center [90, 171] width 81 height 21
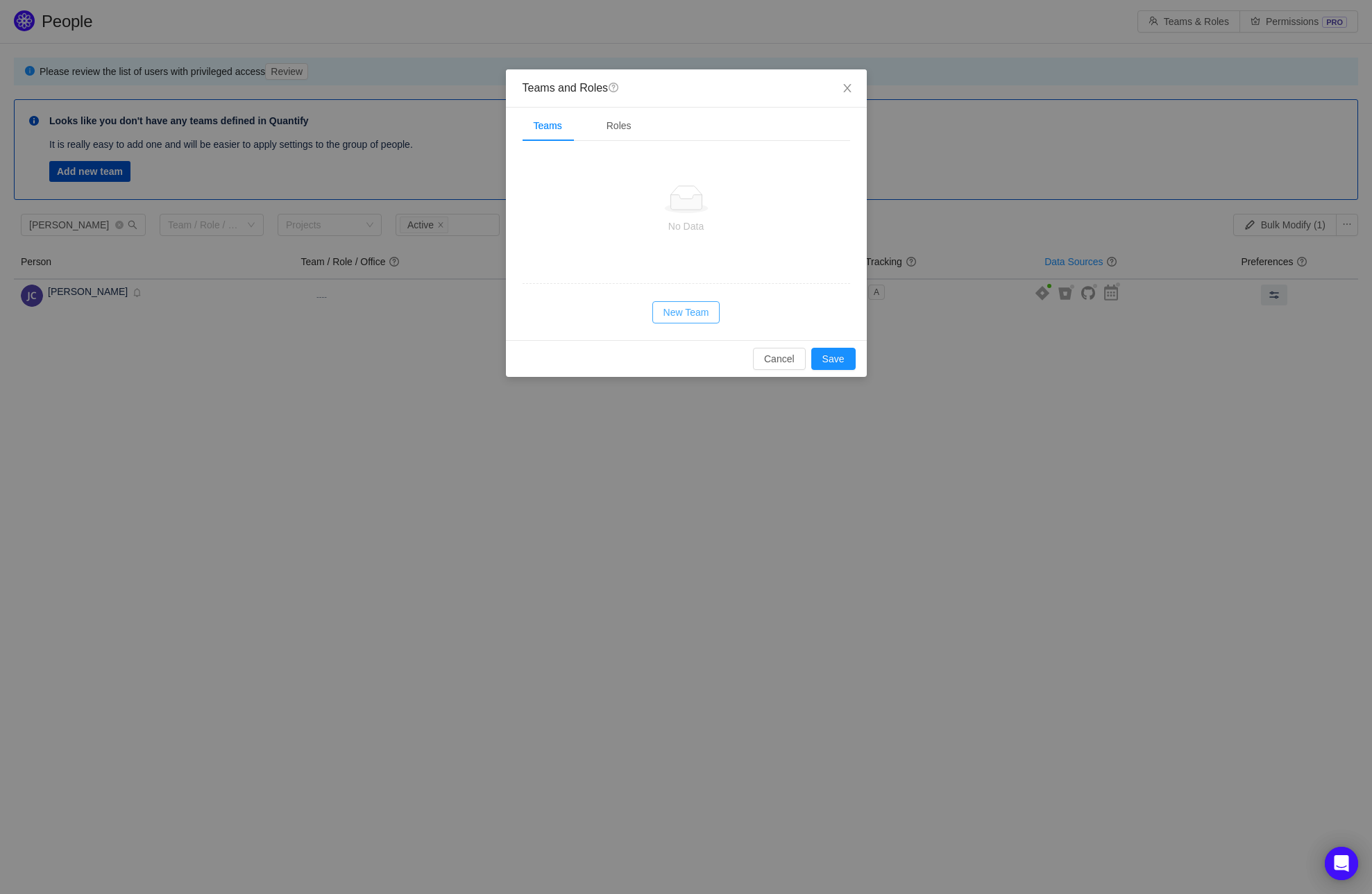
click at [693, 312] on button "New Team" at bounding box center [686, 312] width 68 height 22
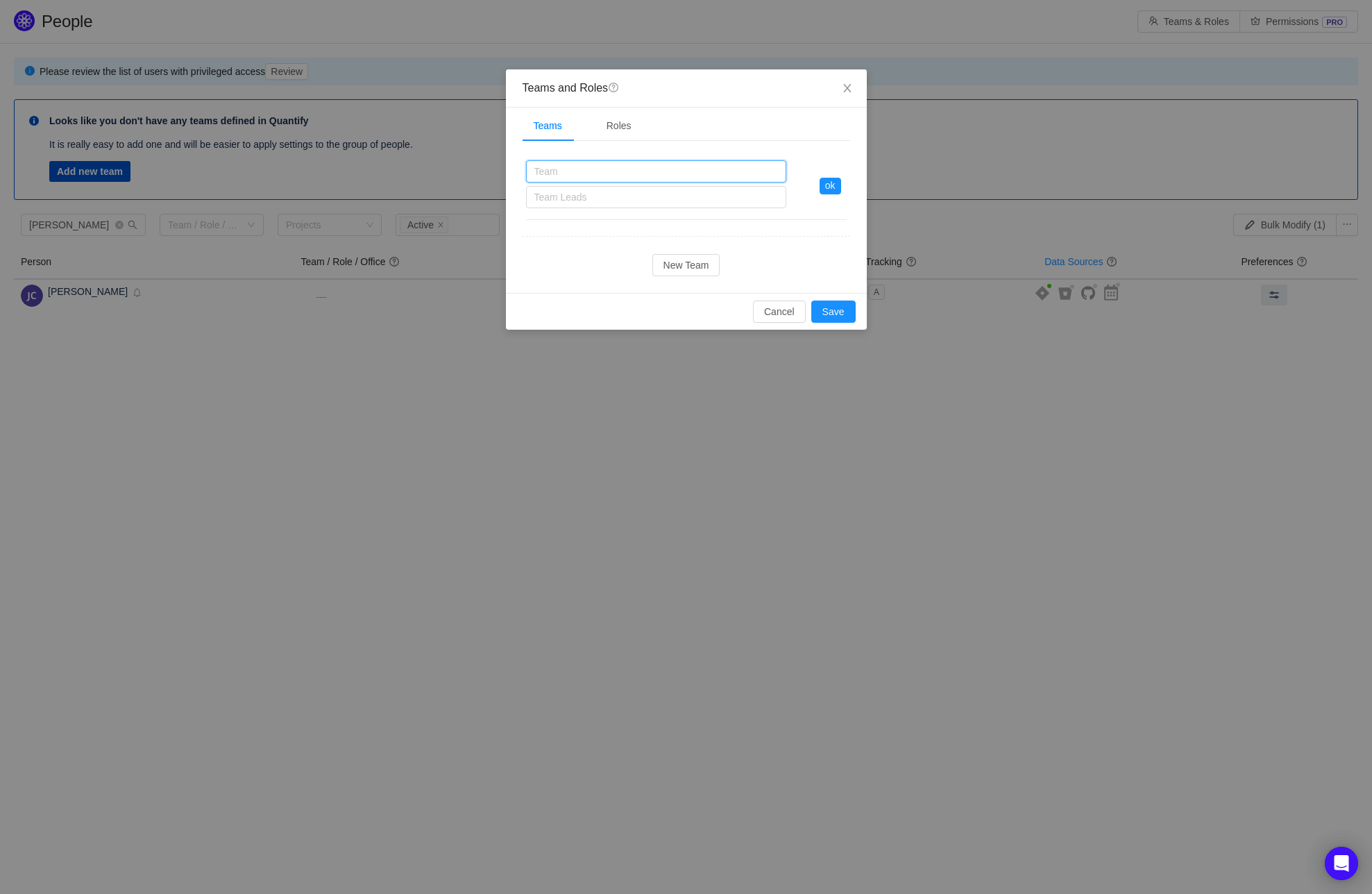
click at [550, 176] on input "text" at bounding box center [657, 171] width 260 height 22
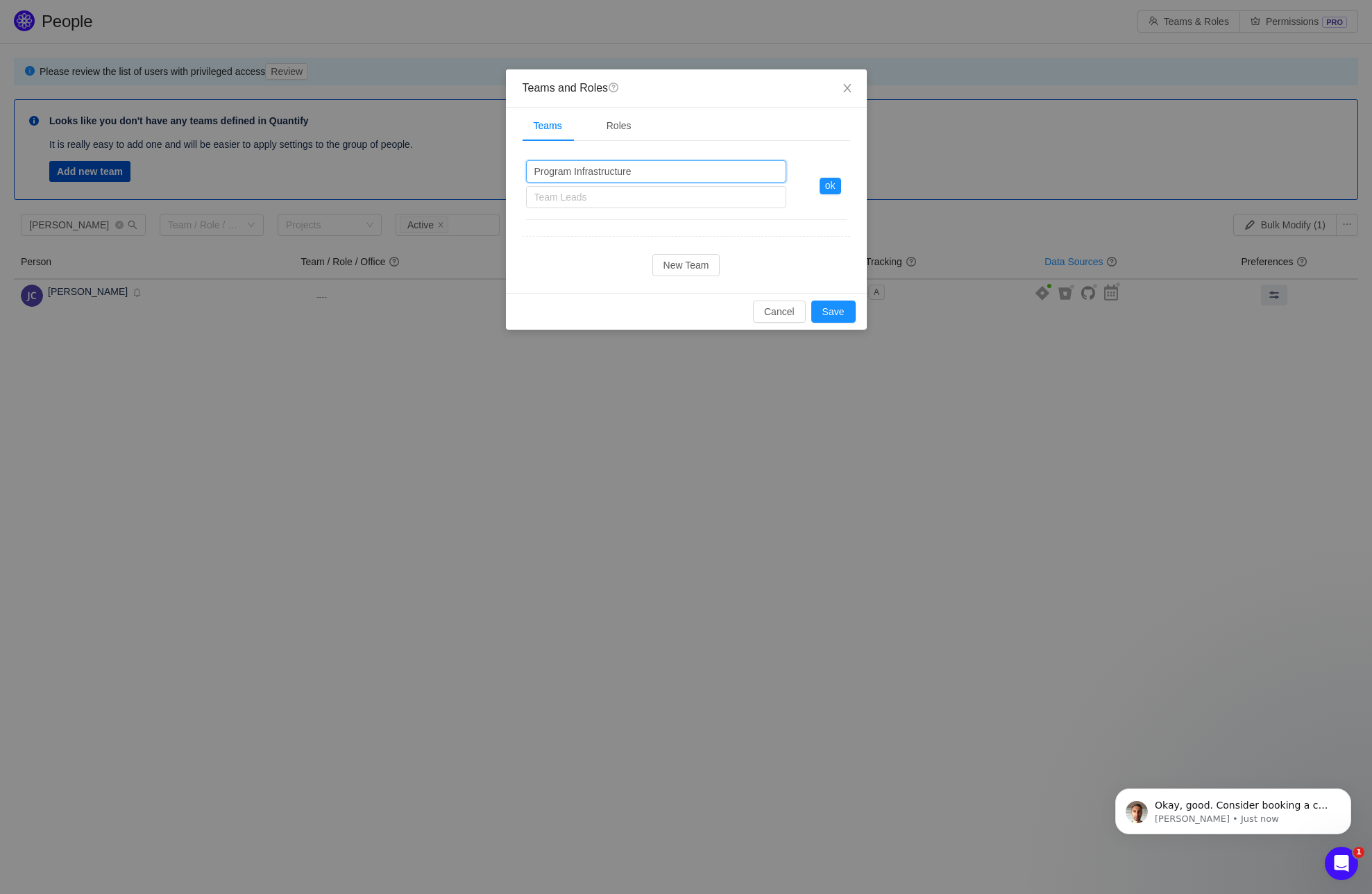
type input "Program Infrastructure"
type input "John Ca"
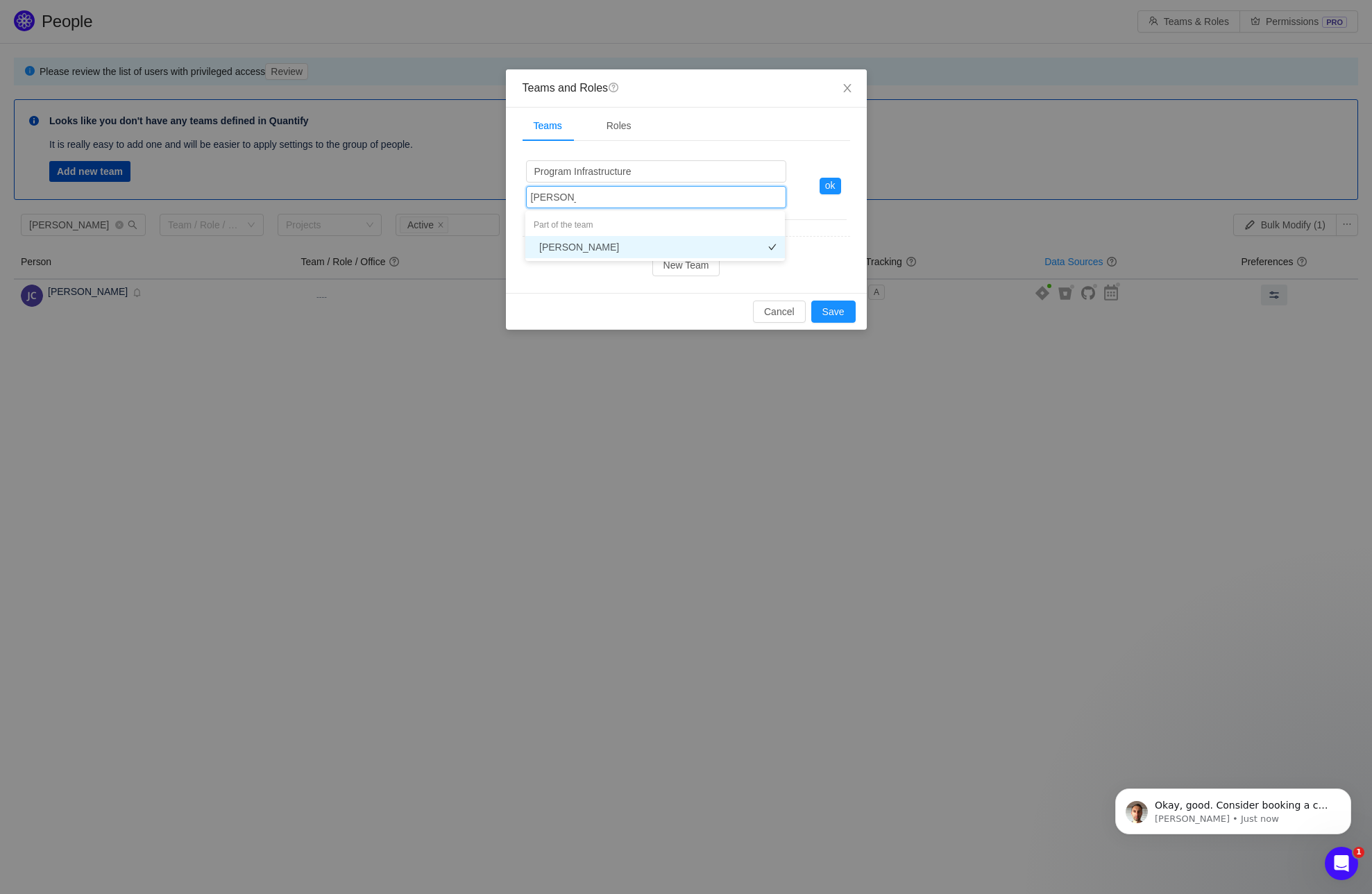
click at [579, 245] on li "[PERSON_NAME]" at bounding box center [655, 247] width 259 height 22
click at [622, 202] on div "Team Leads John Carey" at bounding box center [654, 197] width 247 height 21
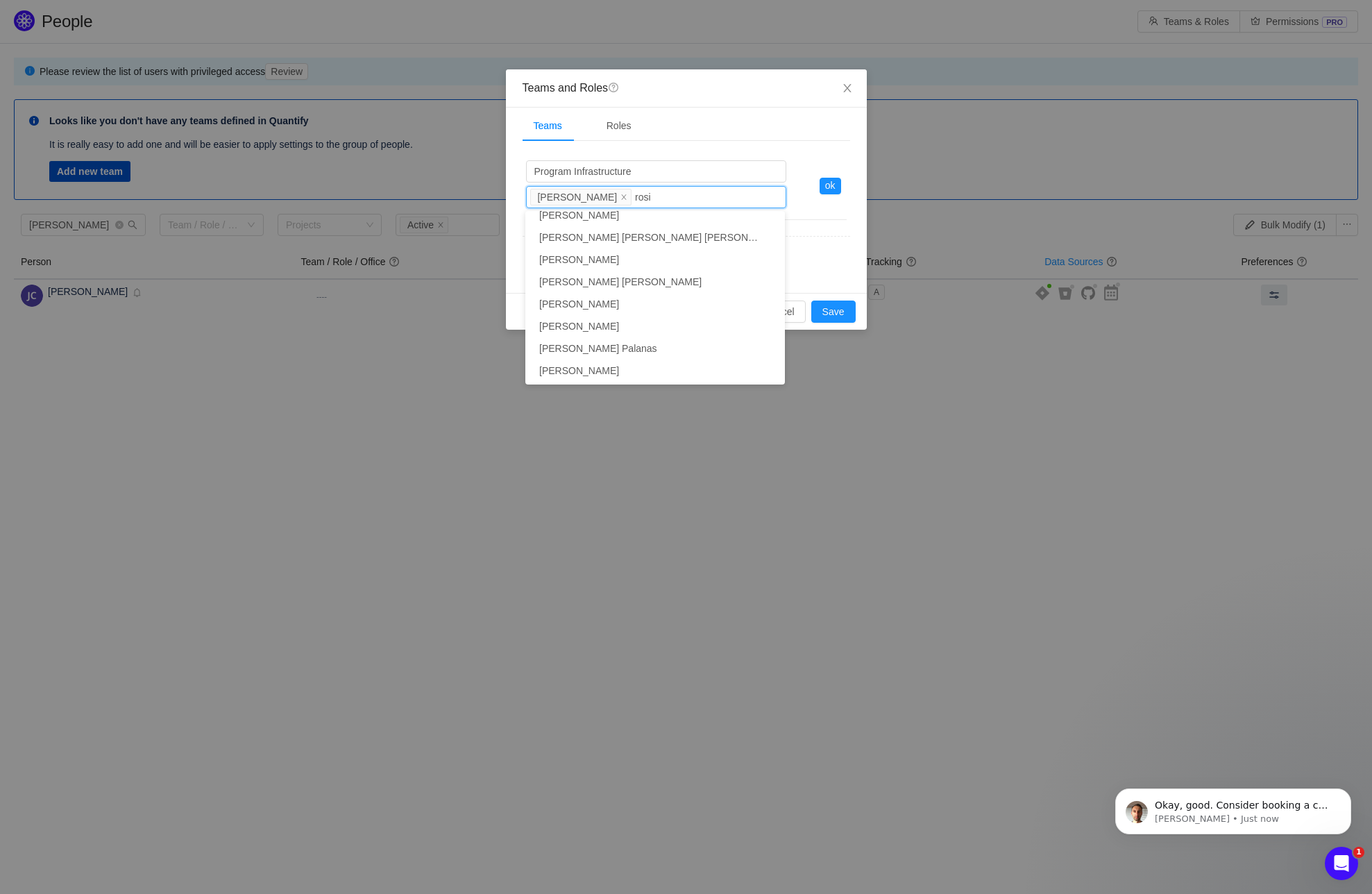
type input "rosie"
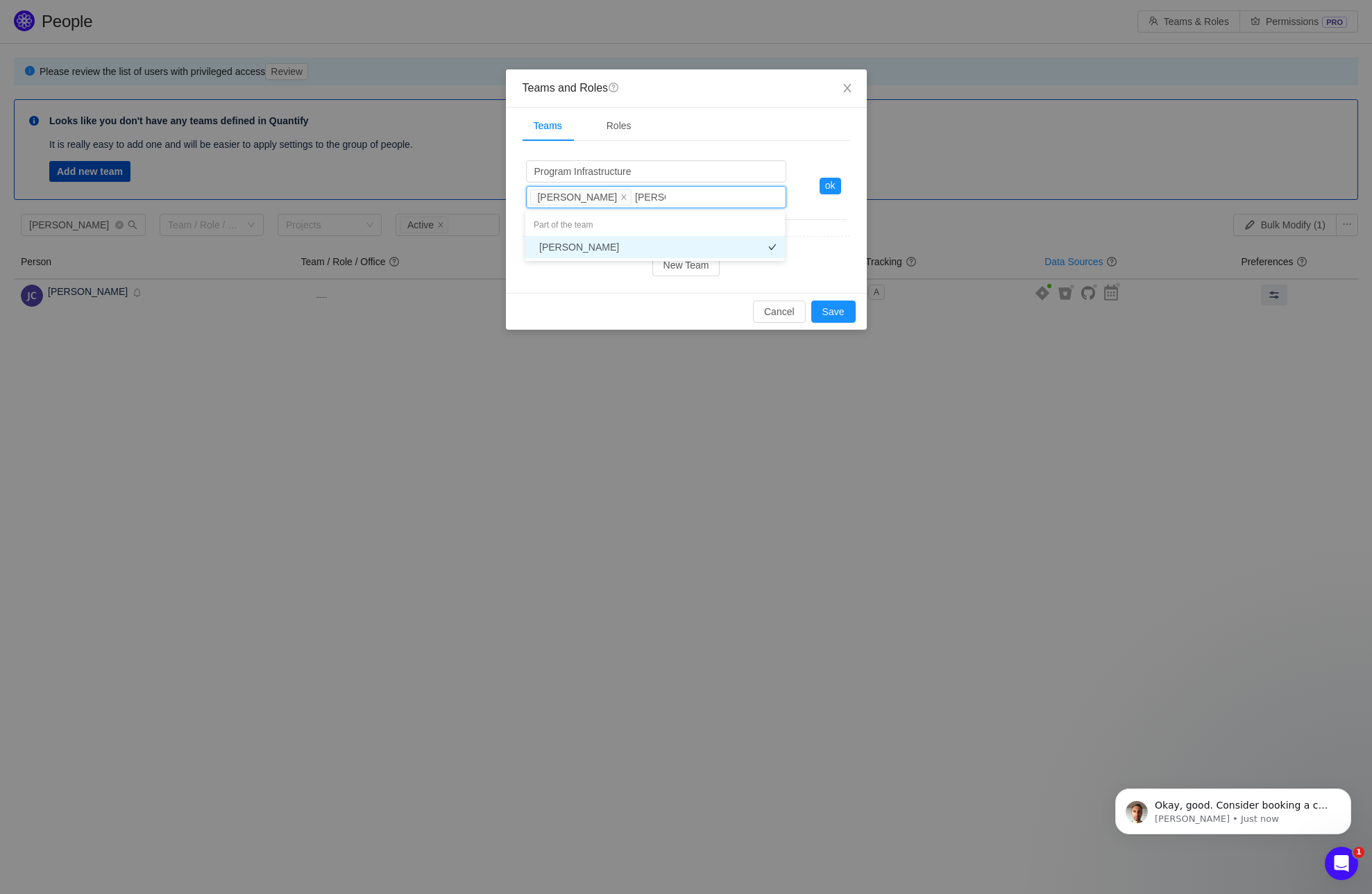
click at [576, 241] on li "[PERSON_NAME]" at bounding box center [655, 247] width 259 height 22
click at [697, 194] on div "Team Leads John Carey Rosie Peck" at bounding box center [654, 197] width 247 height 21
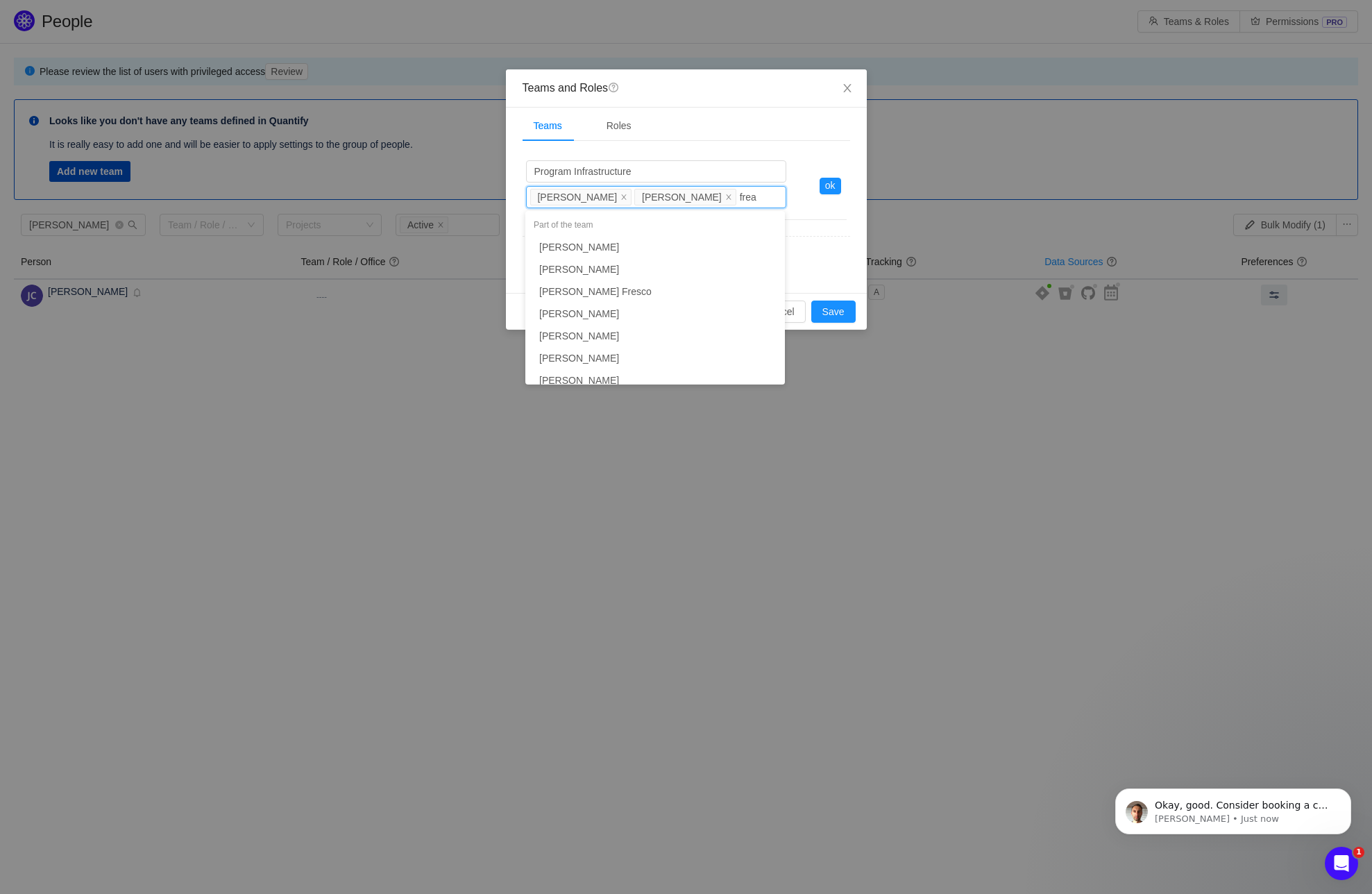
type input "freas"
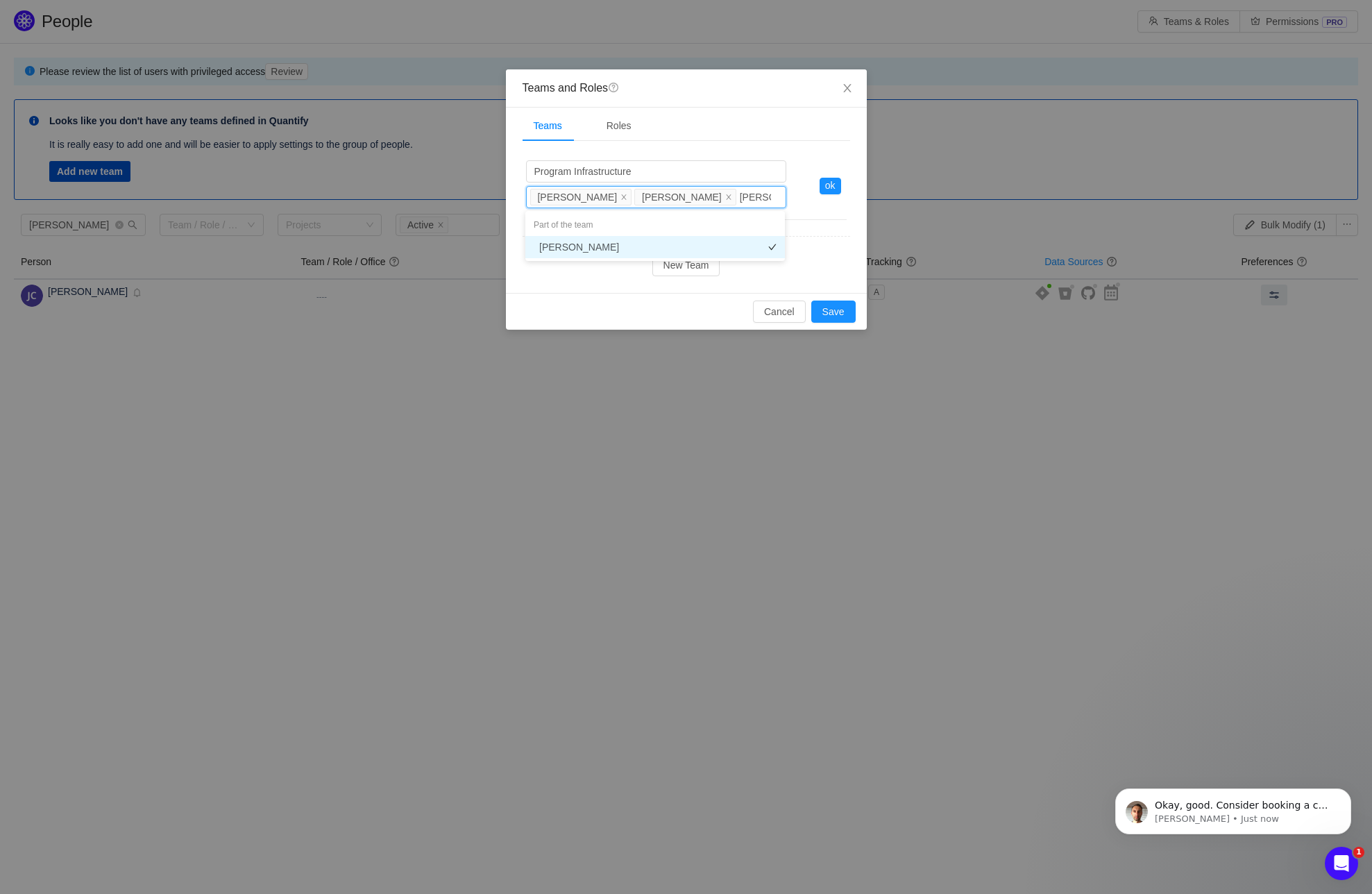
click at [578, 244] on li "[PERSON_NAME]" at bounding box center [655, 247] width 259 height 22
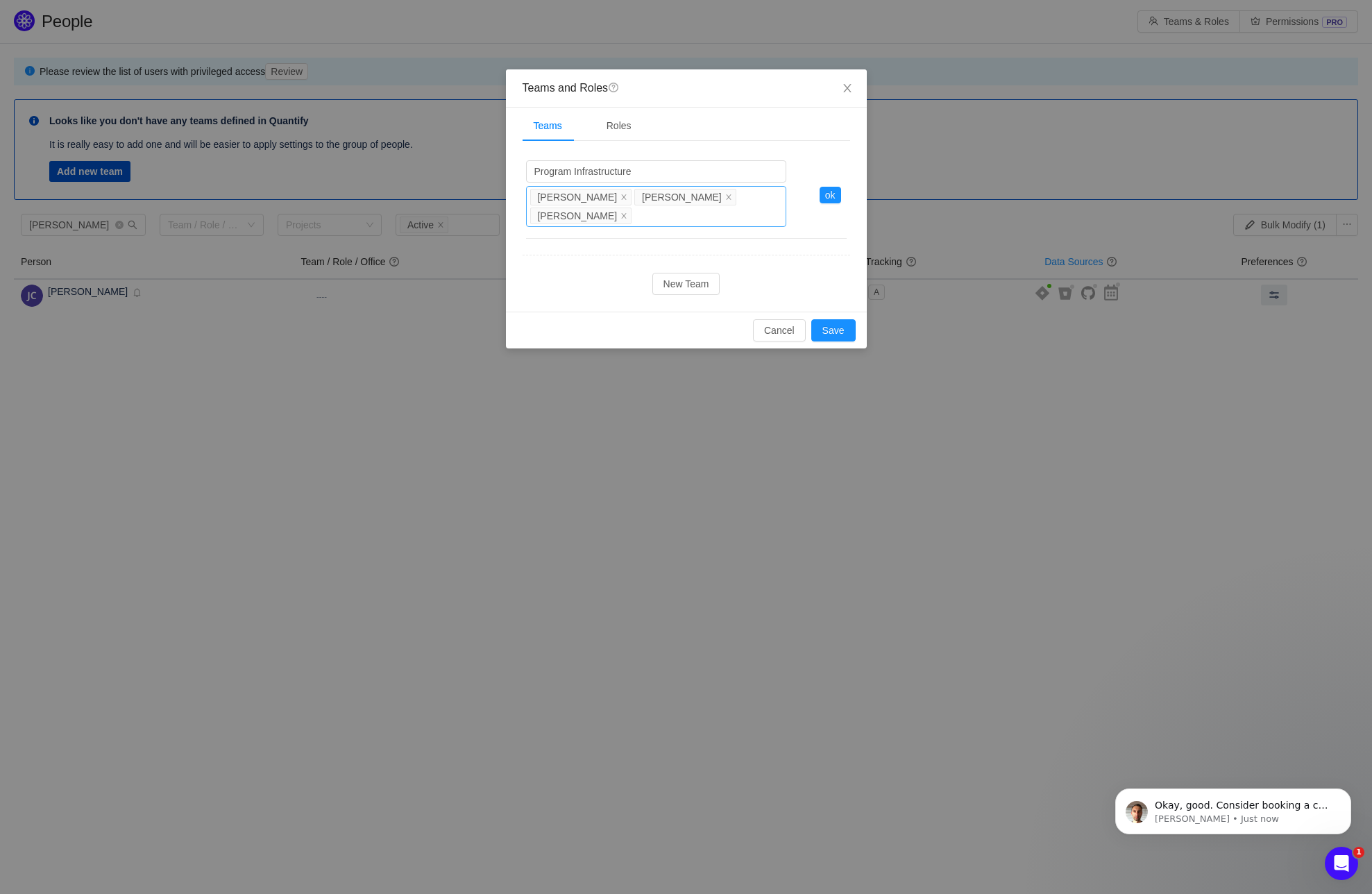
click at [769, 196] on div "Team Leads John Carey Rosie Peck Chris Freas" at bounding box center [654, 197] width 247 height 21
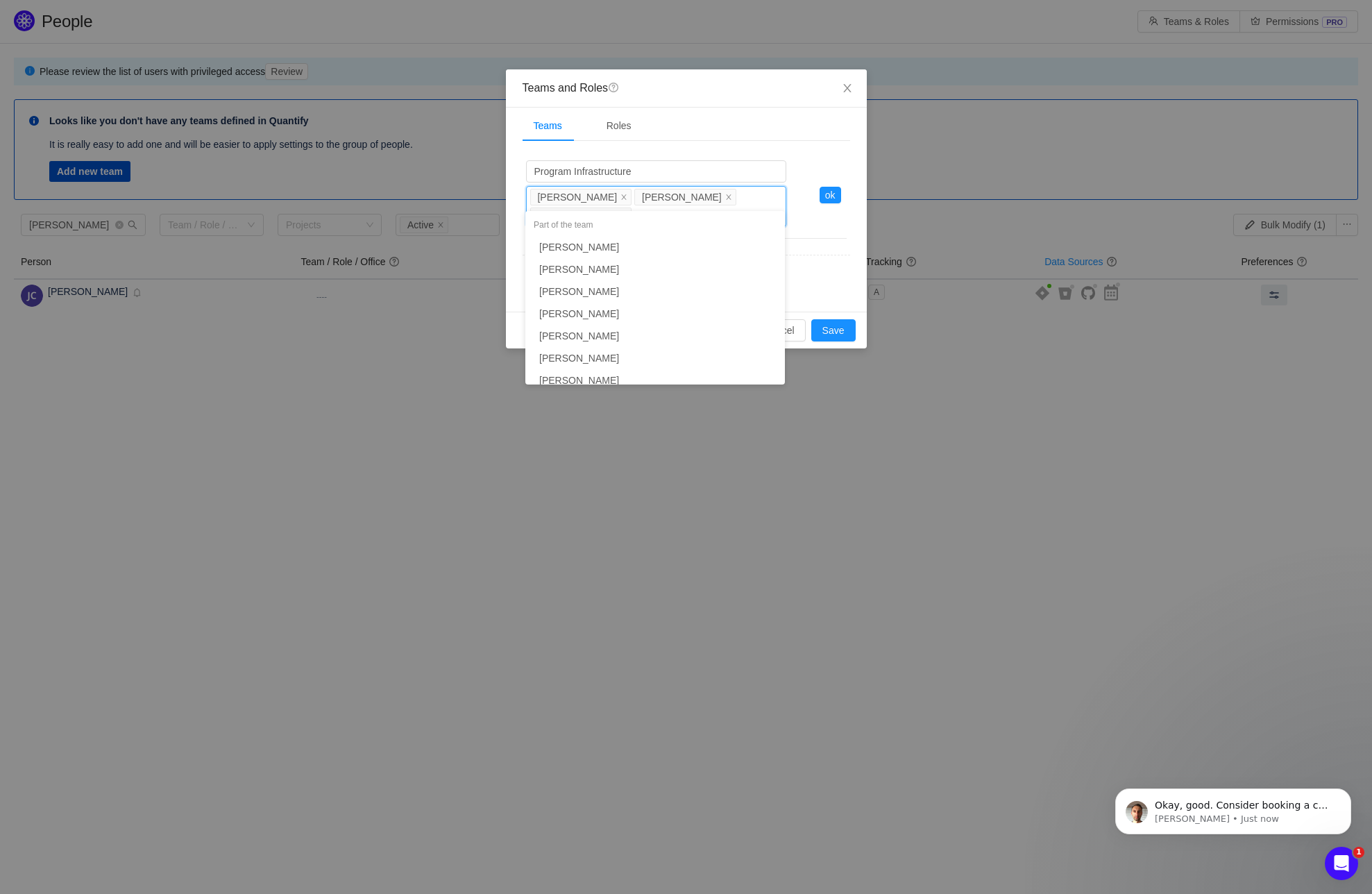
scroll to position [2960, 0]
type input "dej"
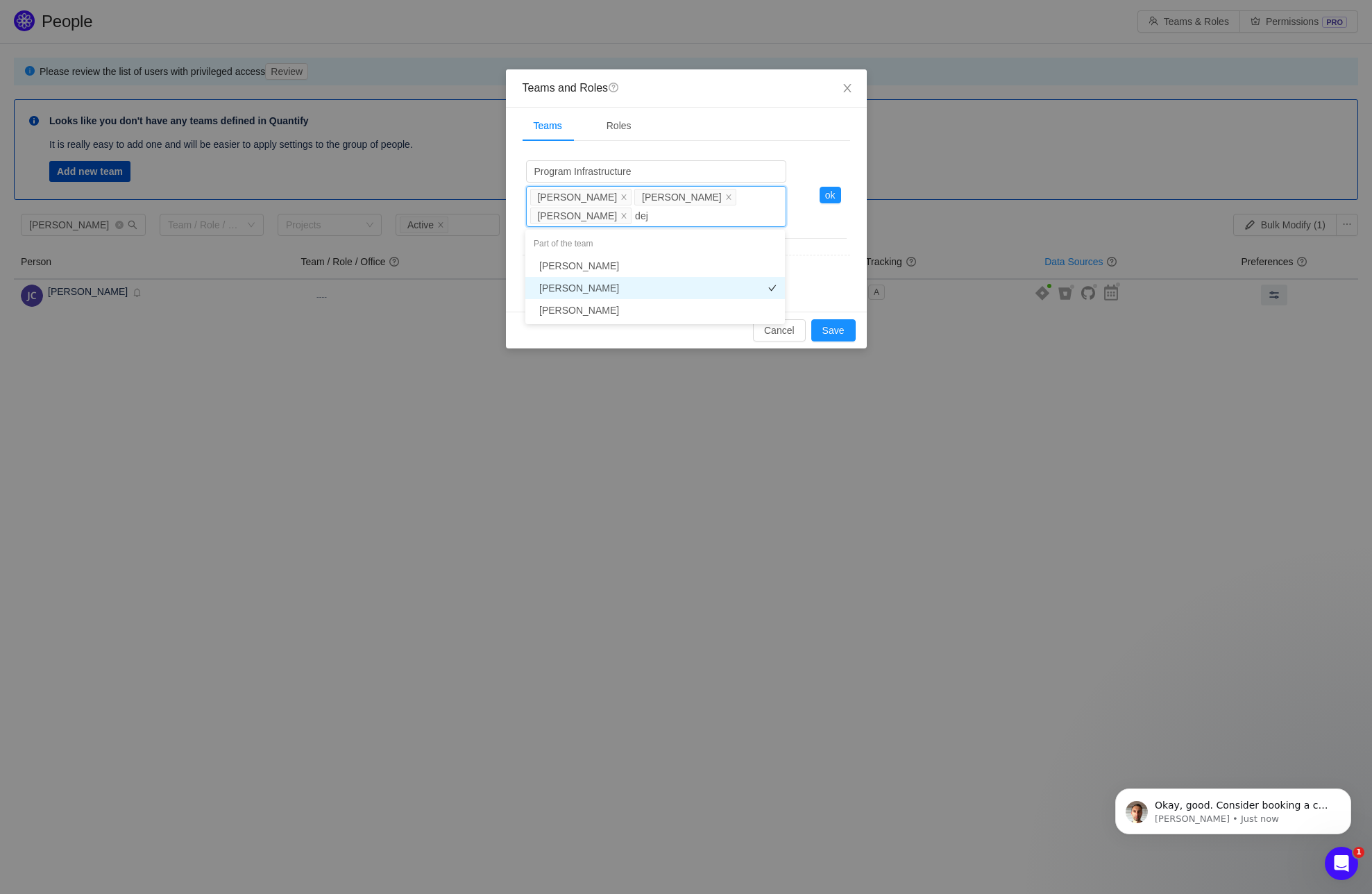
click at [580, 289] on li "[PERSON_NAME]" at bounding box center [655, 288] width 259 height 22
click at [826, 194] on button "ok" at bounding box center [831, 195] width 22 height 17
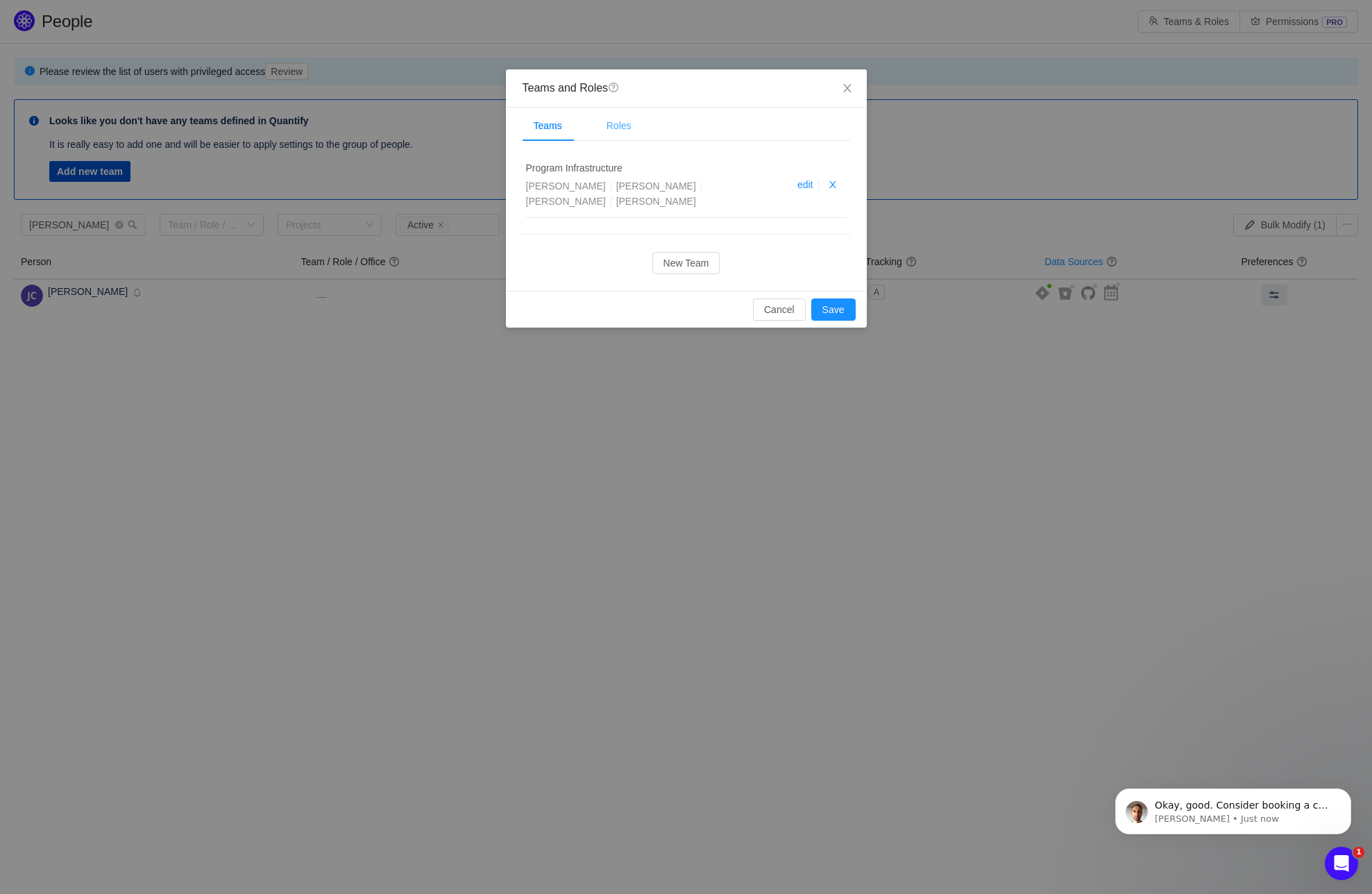
click at [628, 122] on div "Roles" at bounding box center [619, 125] width 48 height 31
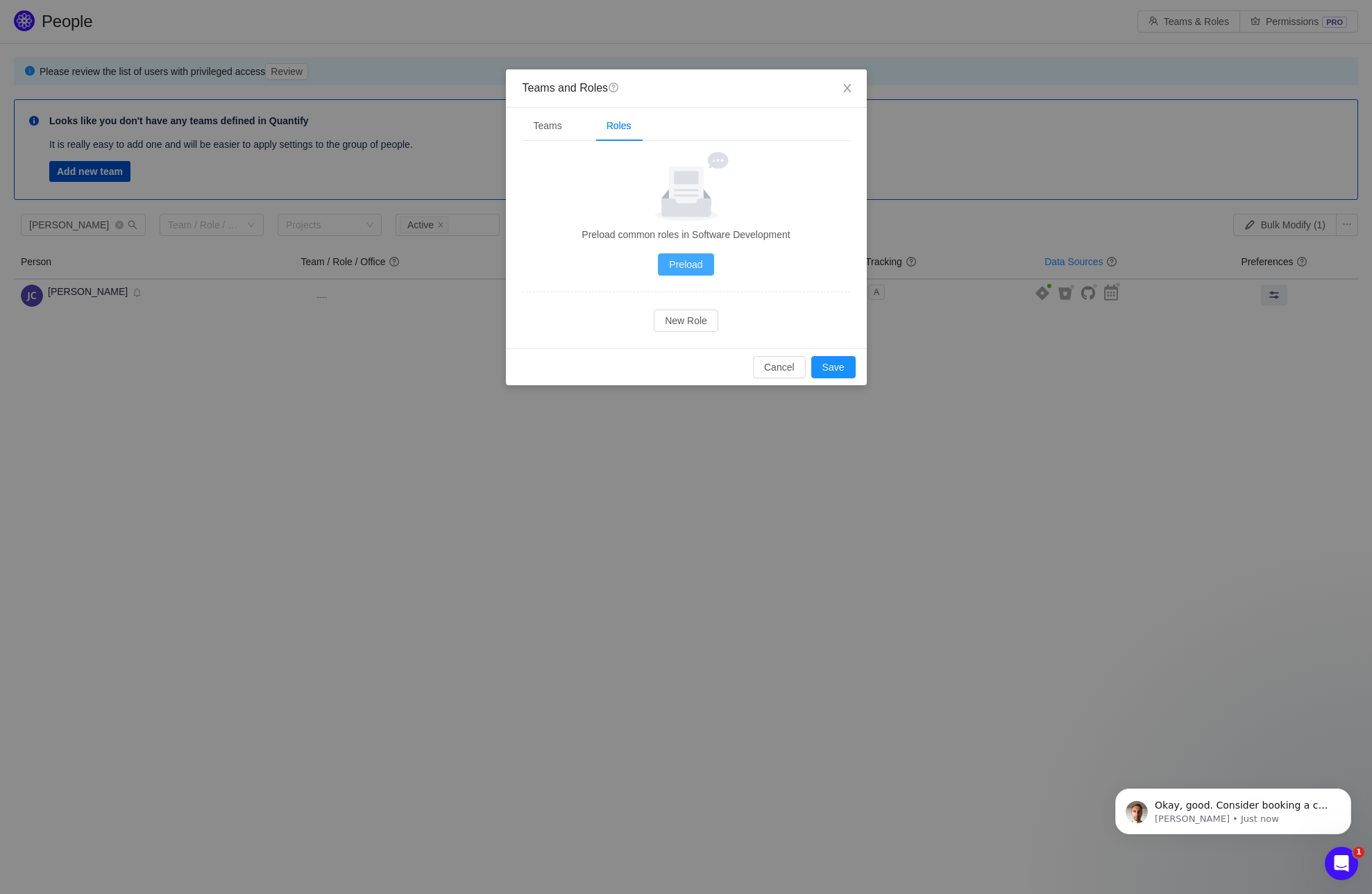
click at [680, 259] on button "Preload" at bounding box center [686, 264] width 56 height 22
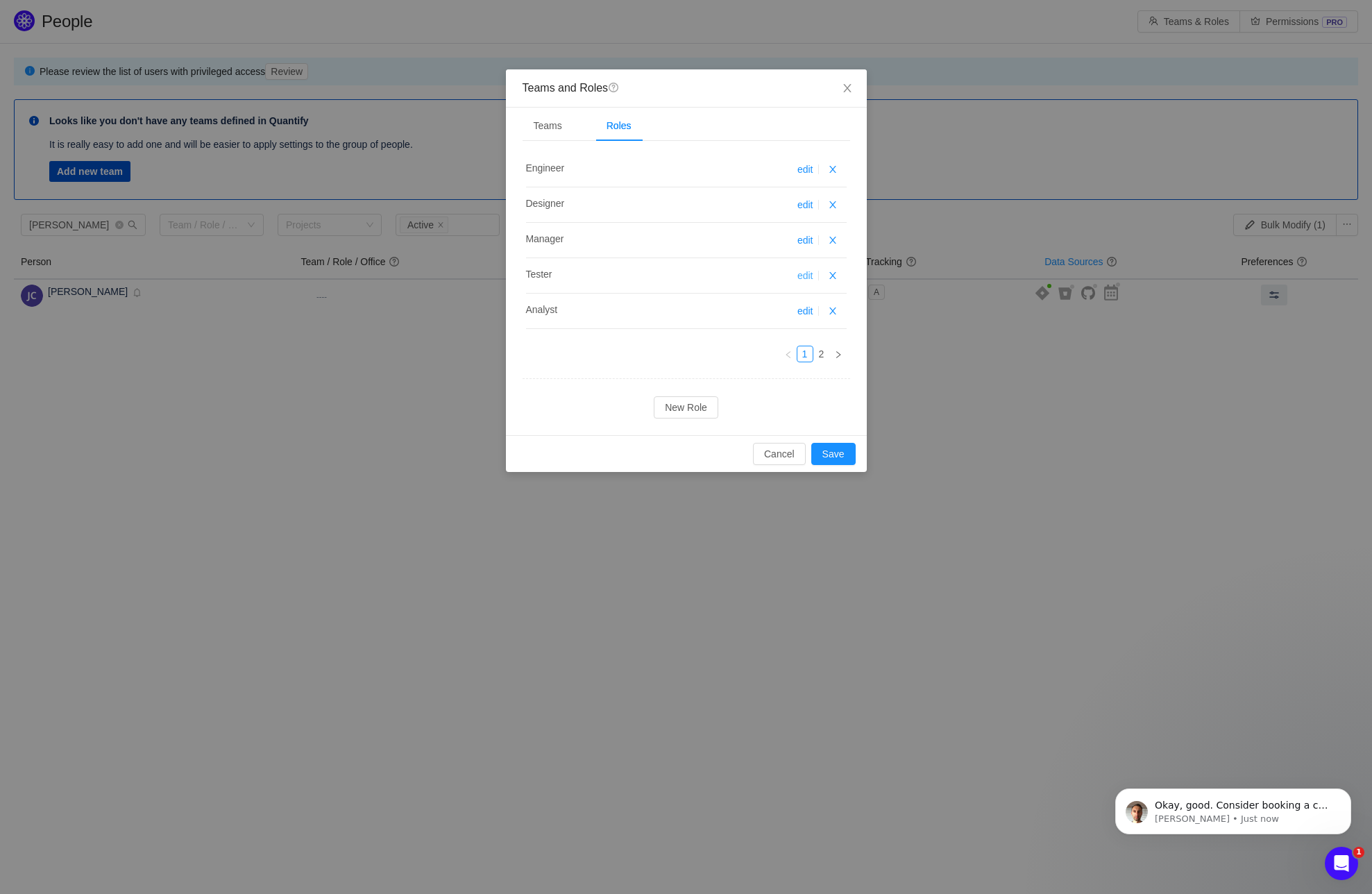
click at [807, 275] on link "edit" at bounding box center [806, 275] width 16 height 11
click at [805, 273] on link "edit" at bounding box center [806, 275] width 16 height 11
click at [537, 273] on span "Tester" at bounding box center [539, 273] width 27 height 11
drag, startPoint x: 556, startPoint y: 273, endPoint x: 480, endPoint y: 273, distance: 76.0
click at [480, 273] on div "Teams and Roles question Teams Roles Program Infrastructure John Carey Rosie Pe…" at bounding box center [686, 447] width 1372 height 894
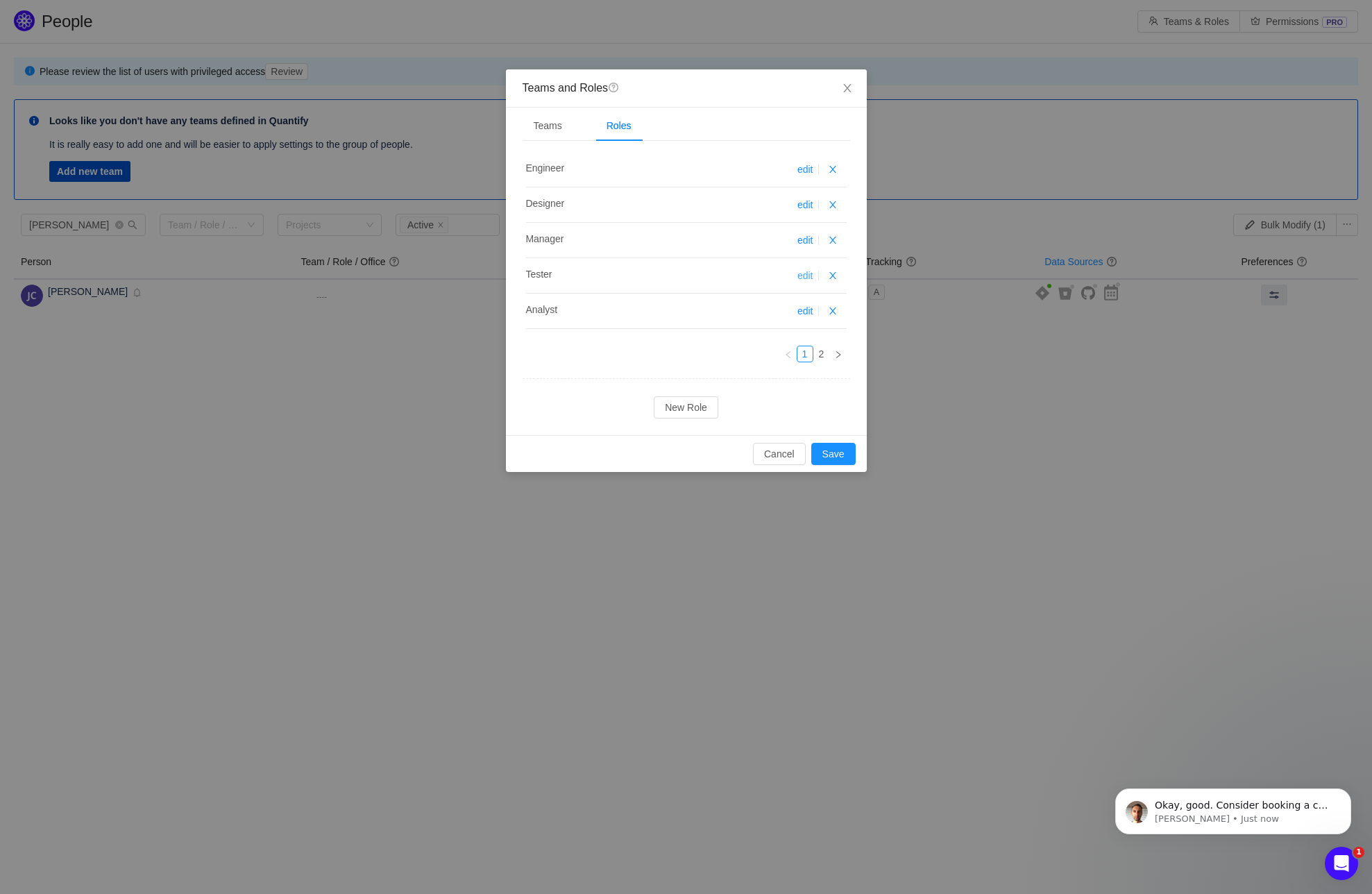
click at [805, 275] on link "edit" at bounding box center [806, 275] width 16 height 11
click at [558, 273] on h4 "Tester Tester" at bounding box center [646, 273] width 238 height 15
click at [802, 273] on link "edit" at bounding box center [806, 275] width 16 height 11
drag, startPoint x: 556, startPoint y: 272, endPoint x: 480, endPoint y: 271, distance: 76.0
click at [480, 271] on div "Teams and Roles question Teams Roles Program Infrastructure John Carey Rosie Pe…" at bounding box center [686, 447] width 1372 height 894
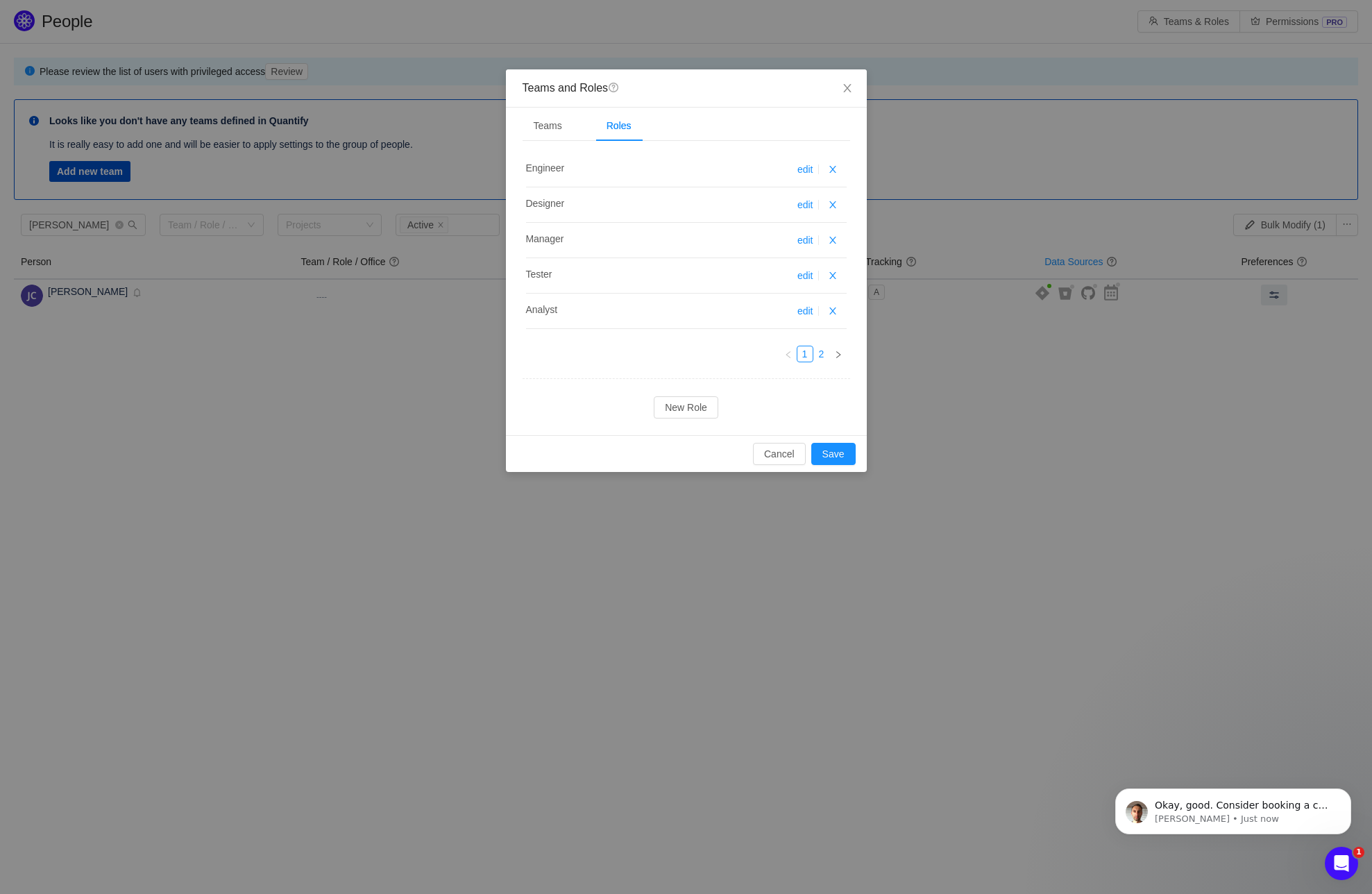
click at [824, 350] on link "2" at bounding box center [822, 354] width 15 height 15
click at [805, 353] on link "1" at bounding box center [805, 354] width 15 height 15
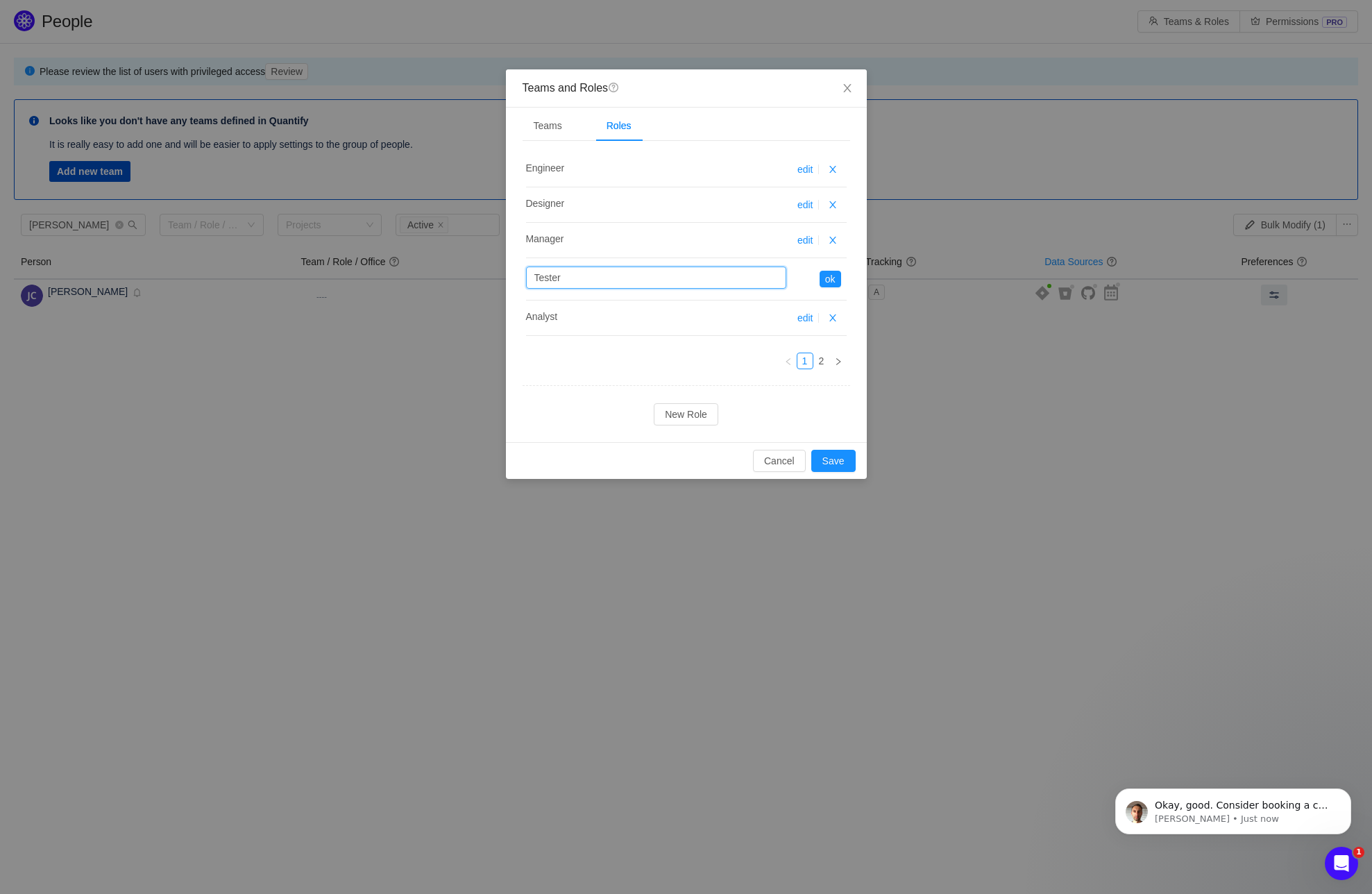
click at [564, 281] on input "Tester" at bounding box center [657, 277] width 260 height 22
drag, startPoint x: 551, startPoint y: 276, endPoint x: 497, endPoint y: 276, distance: 54.0
click at [497, 276] on div "Teams and Roles question Teams Roles Program Infrastructure John Carey Rosie Pe…" at bounding box center [686, 447] width 1372 height 894
type input "QA"
click at [831, 277] on button "ok" at bounding box center [831, 278] width 22 height 17
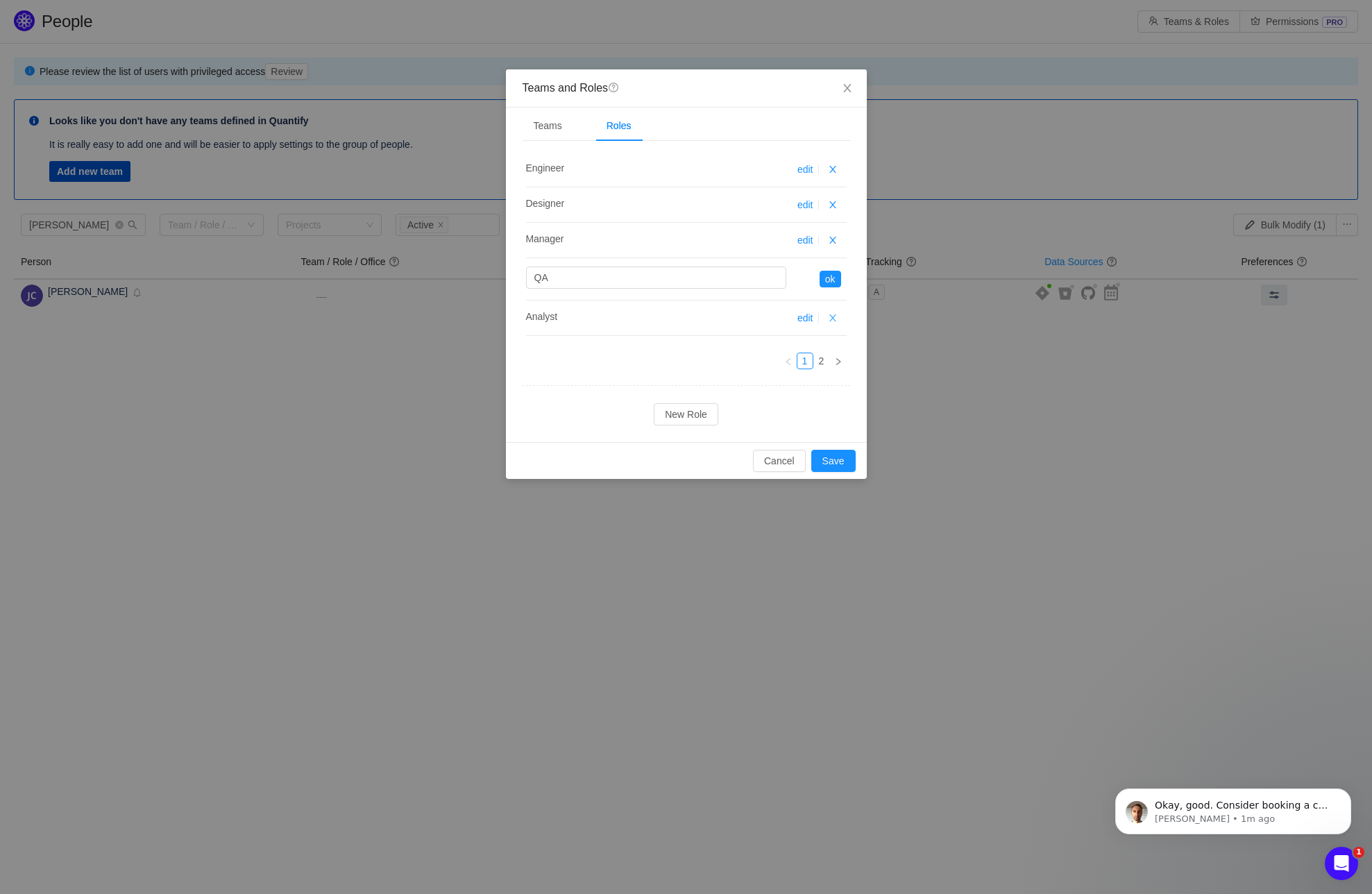
click at [831, 318] on button "button" at bounding box center [833, 318] width 17 height 17
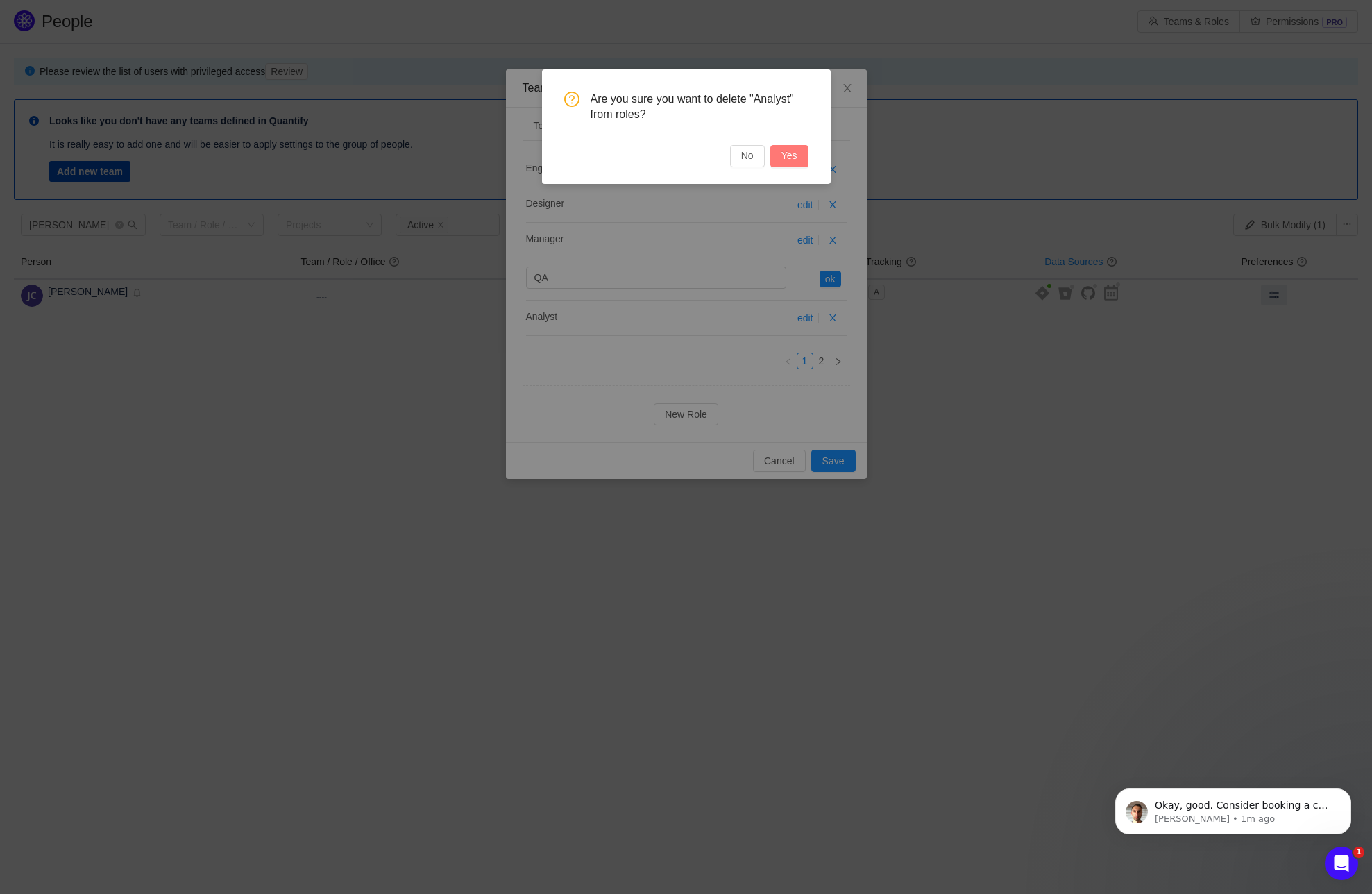
click at [790, 156] on button "Yes" at bounding box center [790, 156] width 38 height 22
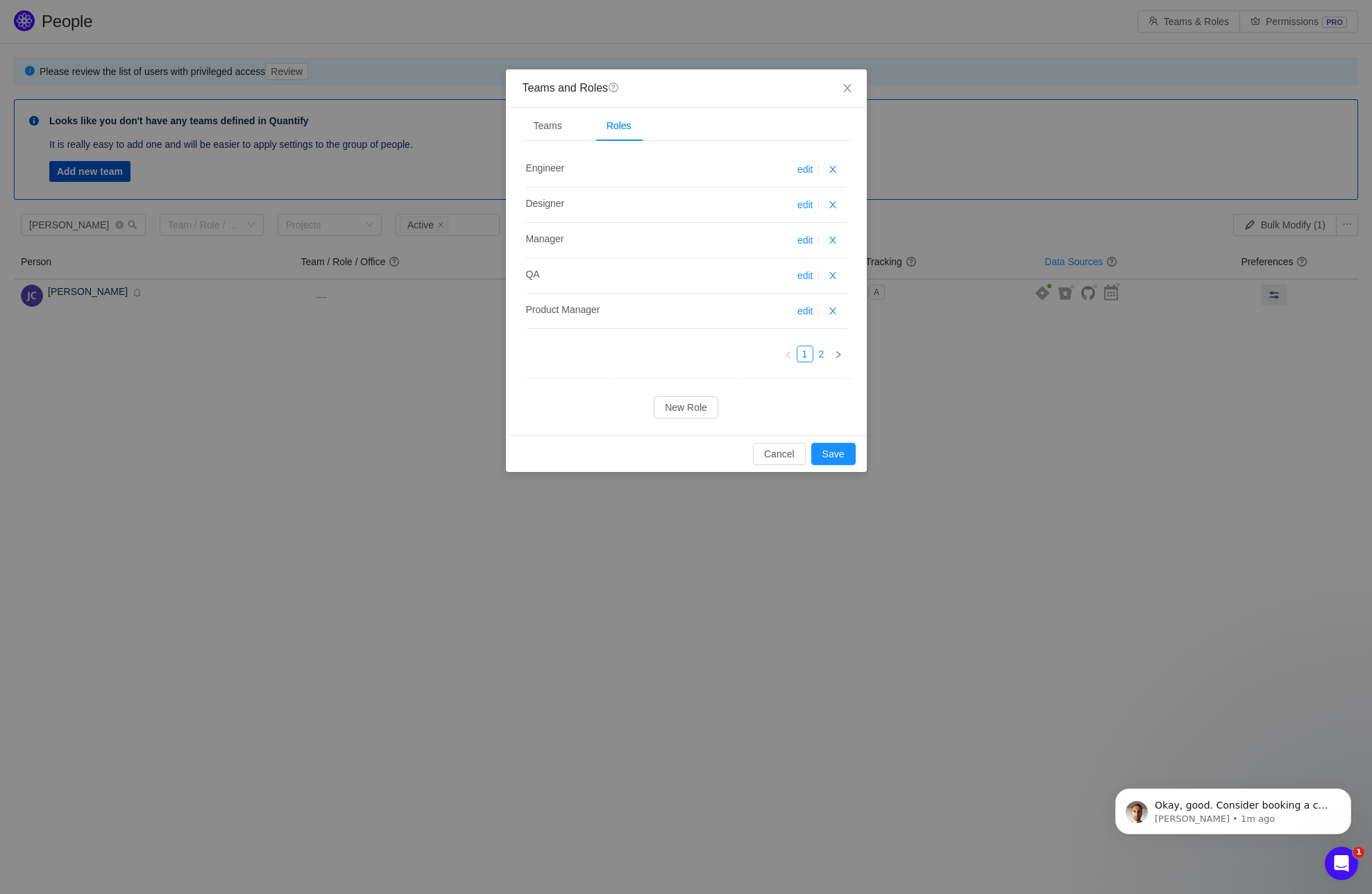
click at [823, 353] on link "2" at bounding box center [822, 354] width 15 height 15
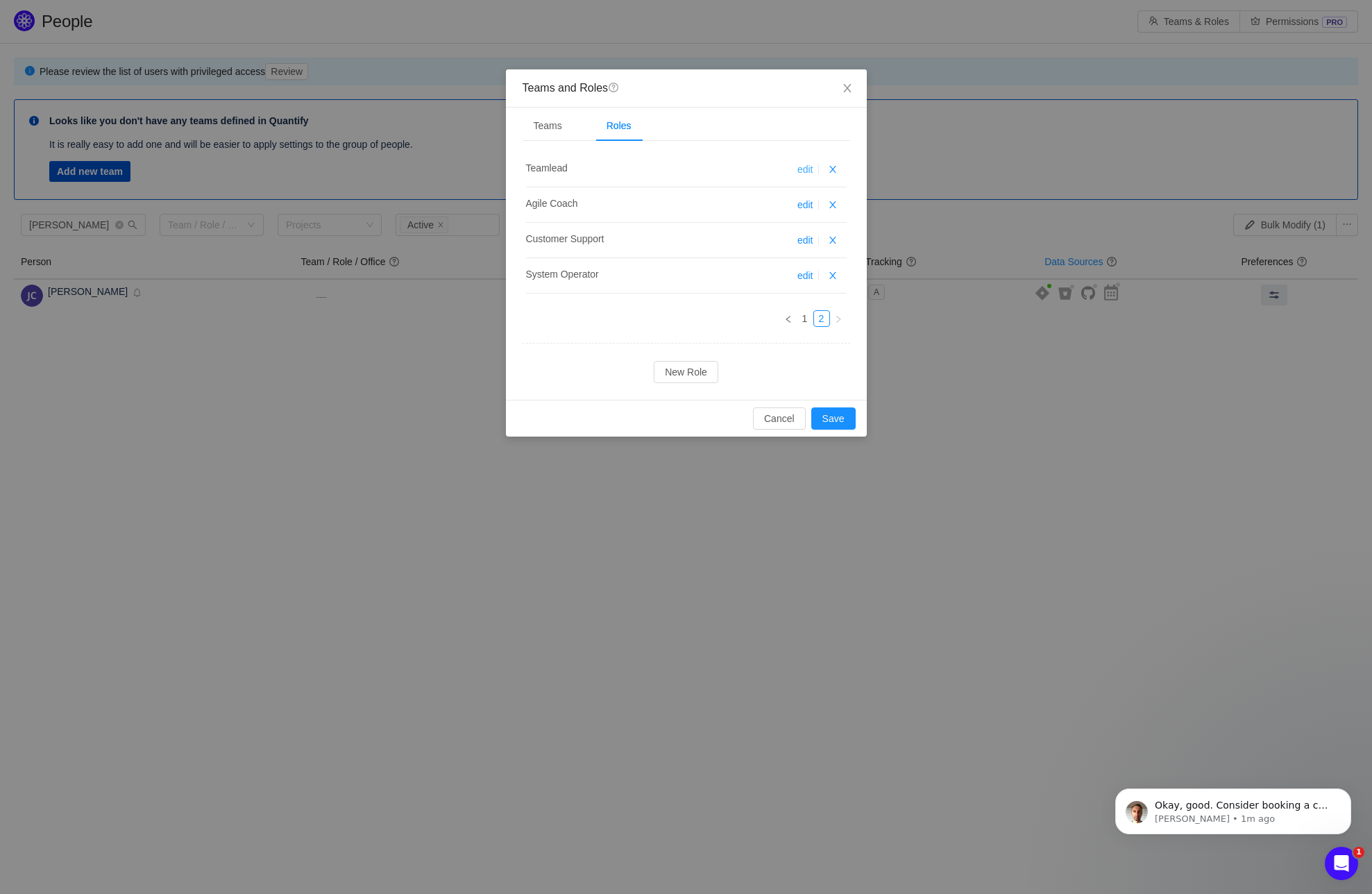
click at [807, 169] on link "edit" at bounding box center [806, 169] width 16 height 11
click at [570, 174] on h4 "Teamlead Teamlead" at bounding box center [646, 167] width 238 height 15
click at [719, 168] on h4 "Teamlead Teamlead" at bounding box center [646, 167] width 238 height 15
click at [554, 165] on span "Teamlead" at bounding box center [547, 167] width 42 height 11
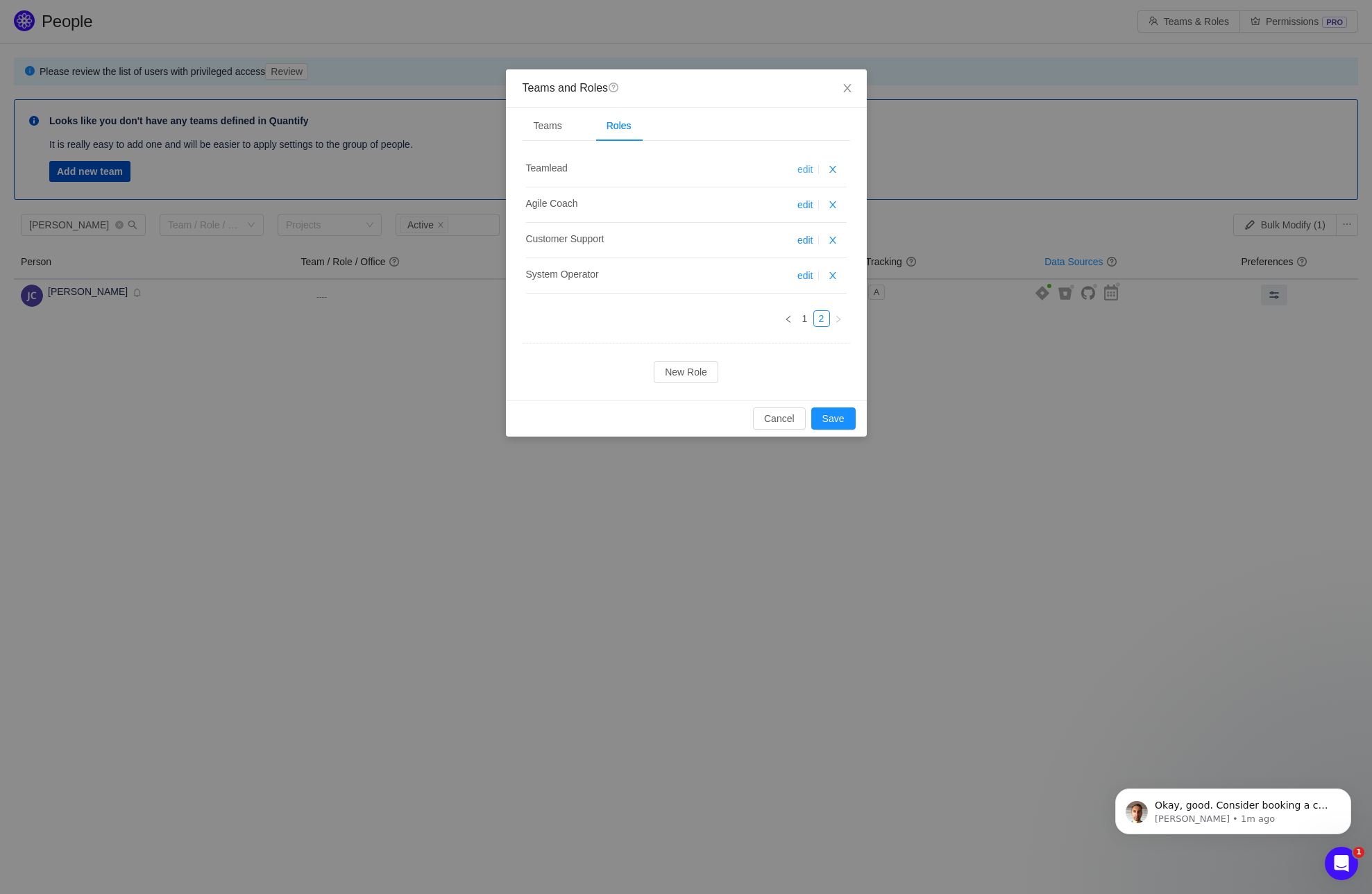
click at [798, 166] on link "edit" at bounding box center [806, 169] width 16 height 11
click at [806, 167] on link "edit" at bounding box center [806, 169] width 16 height 11
click at [806, 314] on link "1" at bounding box center [805, 318] width 15 height 15
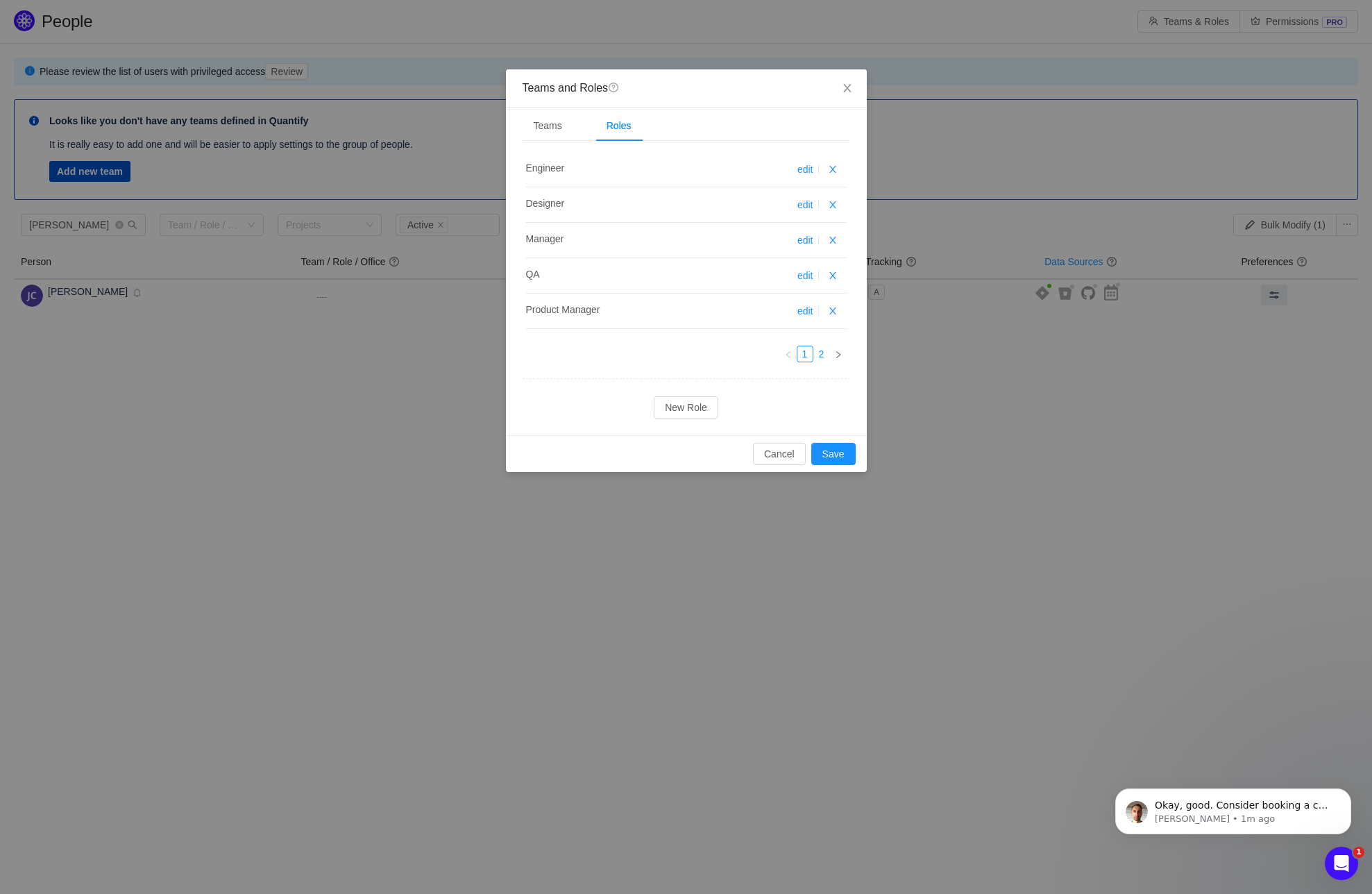
click at [822, 355] on link "2" at bounding box center [822, 354] width 15 height 15
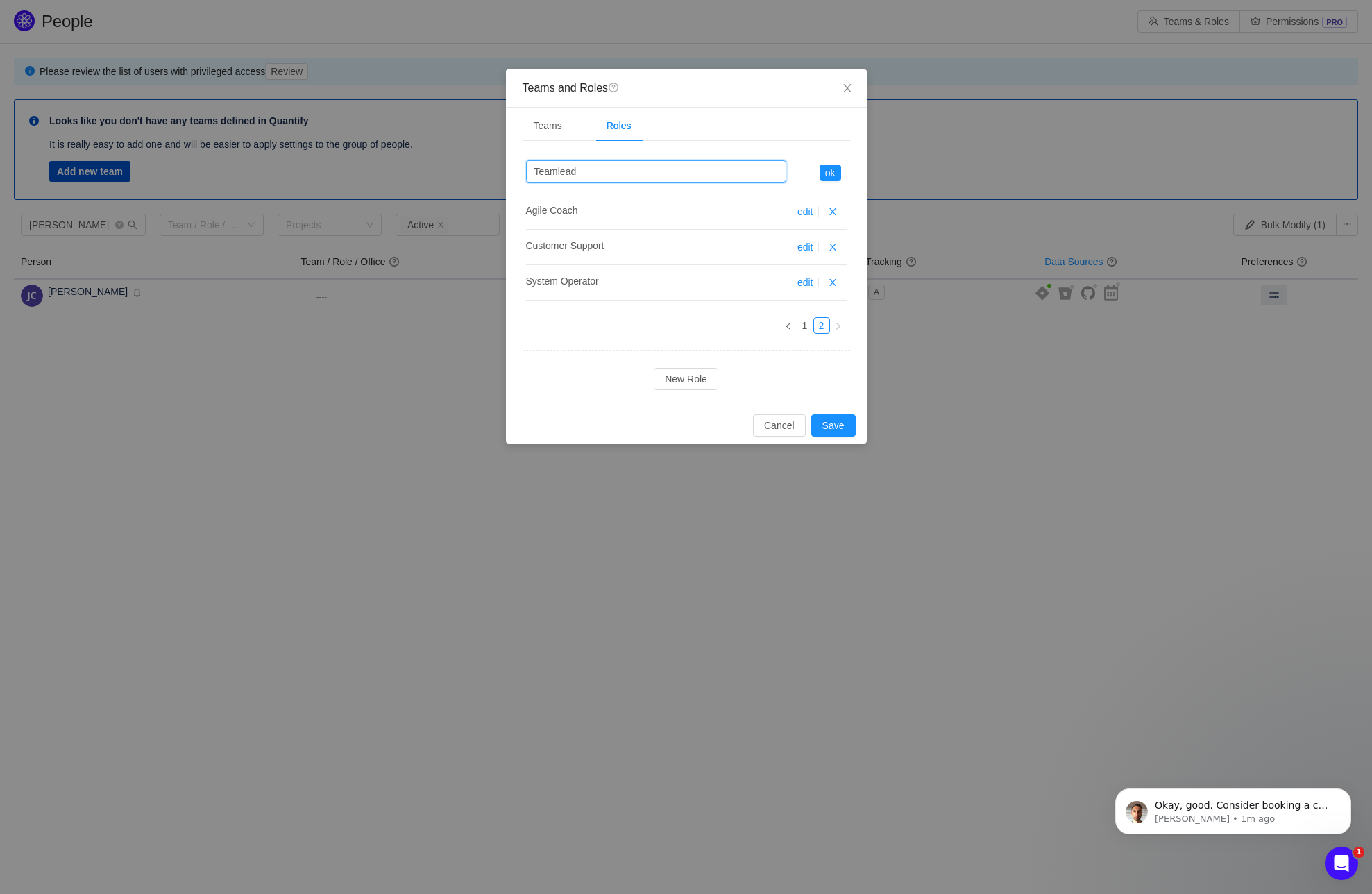
drag, startPoint x: 587, startPoint y: 171, endPoint x: 500, endPoint y: 171, distance: 87.0
click at [500, 171] on div "Teams and Roles question Teams Roles Program Infrastructure John Carey Rosie Pe…" at bounding box center [686, 447] width 1372 height 894
type input "TLM"
click at [836, 174] on button "ok" at bounding box center [831, 173] width 22 height 17
click at [831, 174] on button "ok" at bounding box center [831, 173] width 22 height 17
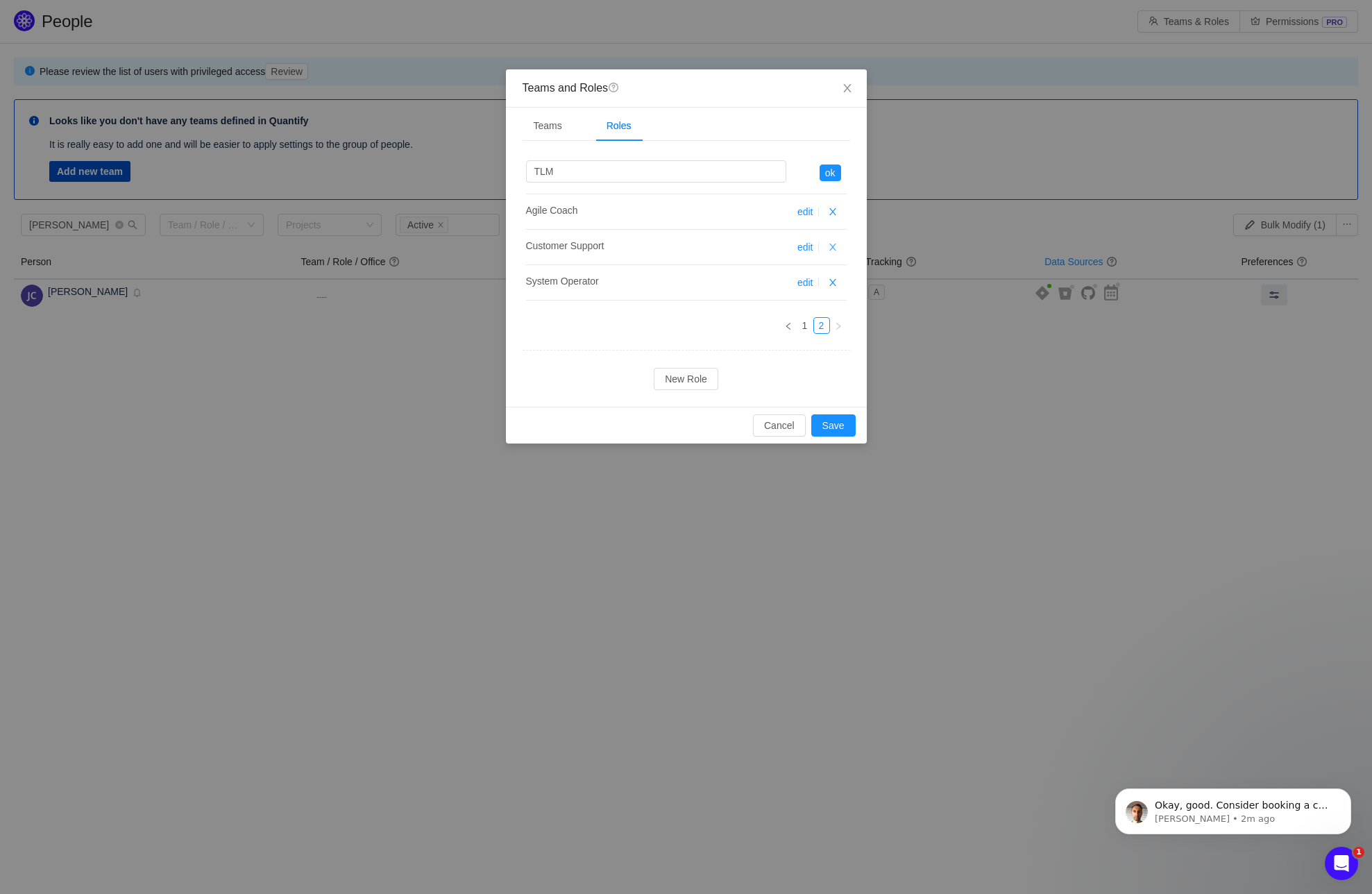
click at [837, 245] on button "button" at bounding box center [833, 246] width 17 height 17
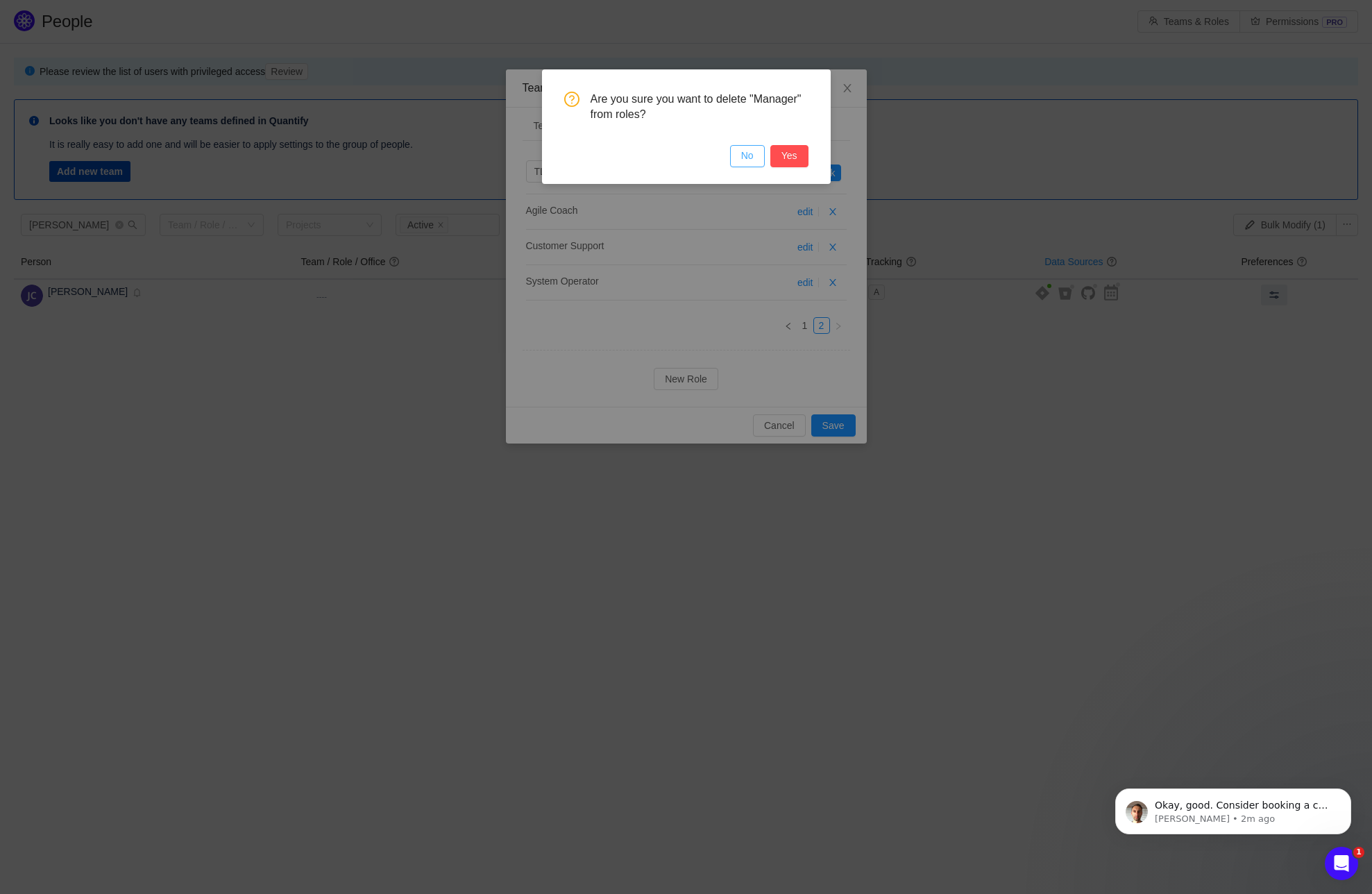
click at [751, 157] on button "No" at bounding box center [747, 156] width 35 height 22
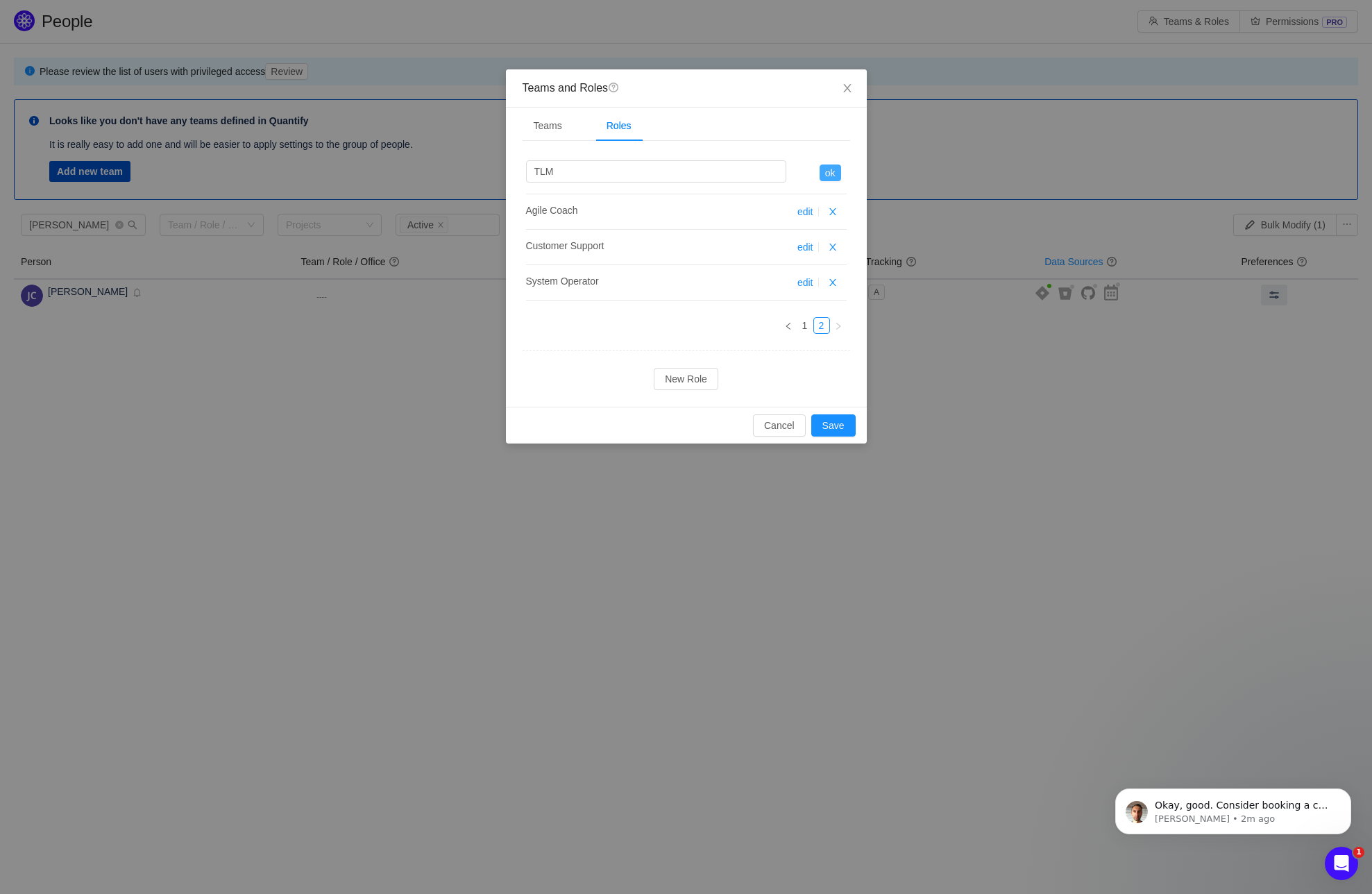
click at [831, 169] on button "ok" at bounding box center [831, 173] width 22 height 17
click at [617, 357] on div "TLM TLM ok Agile Coach Agile Coach edit Customer Support Customer Support edit …" at bounding box center [686, 271] width 328 height 238
click at [827, 171] on button "ok" at bounding box center [831, 173] width 22 height 17
click at [834, 242] on button "button" at bounding box center [833, 246] width 17 height 17
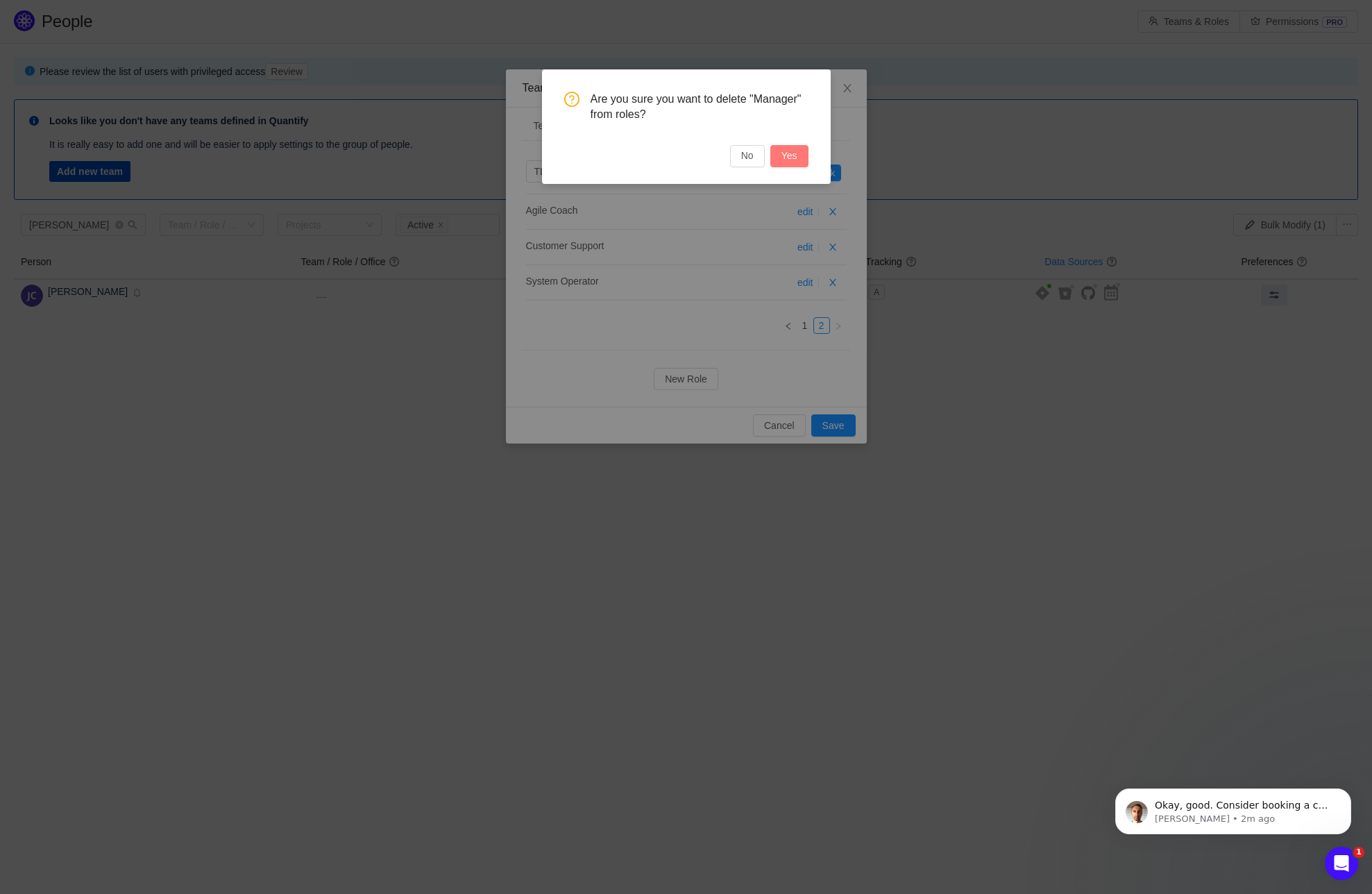
click at [787, 156] on button "Yes" at bounding box center [790, 156] width 38 height 22
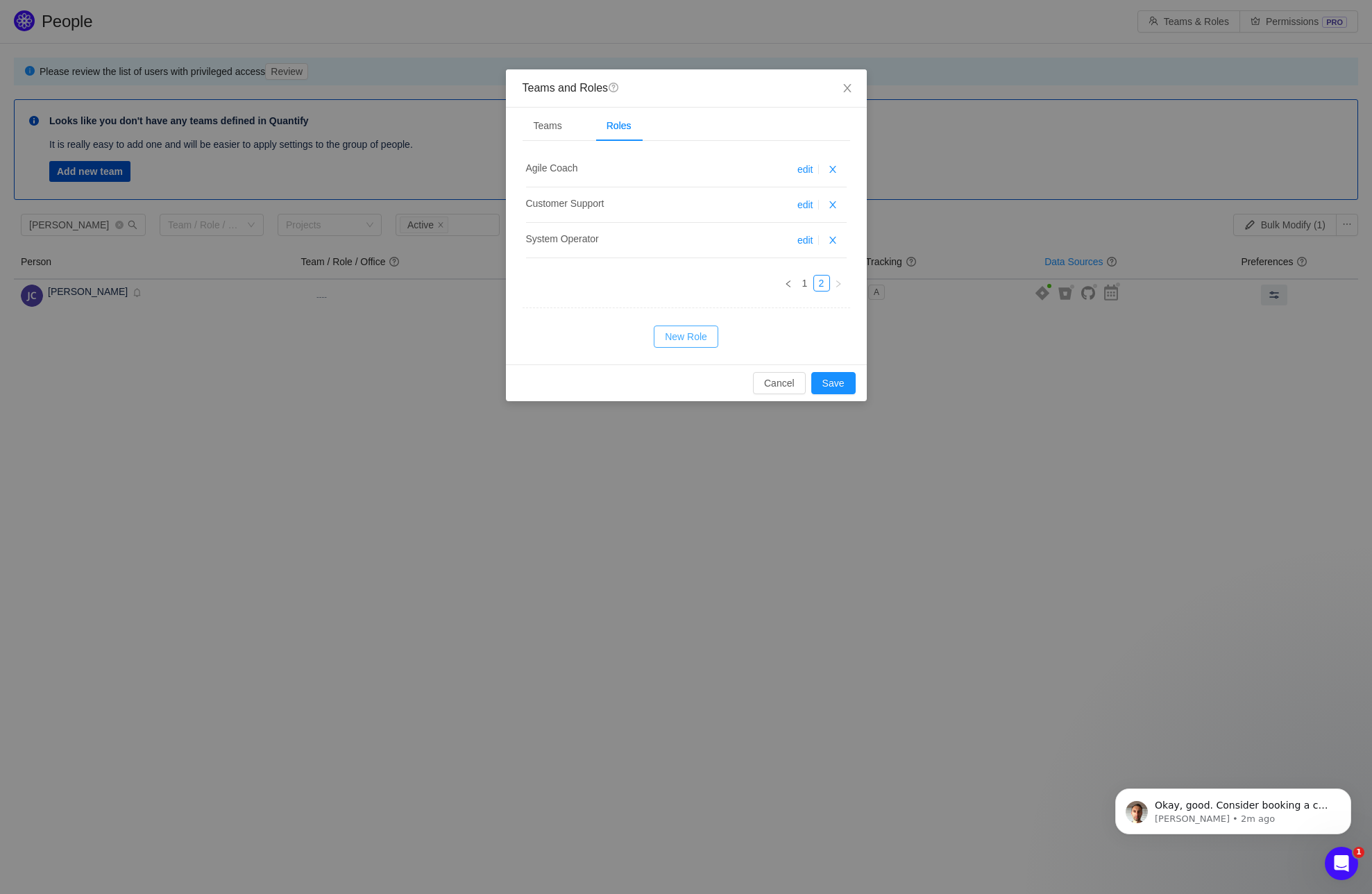
click at [697, 338] on button "New Role" at bounding box center [686, 337] width 65 height 22
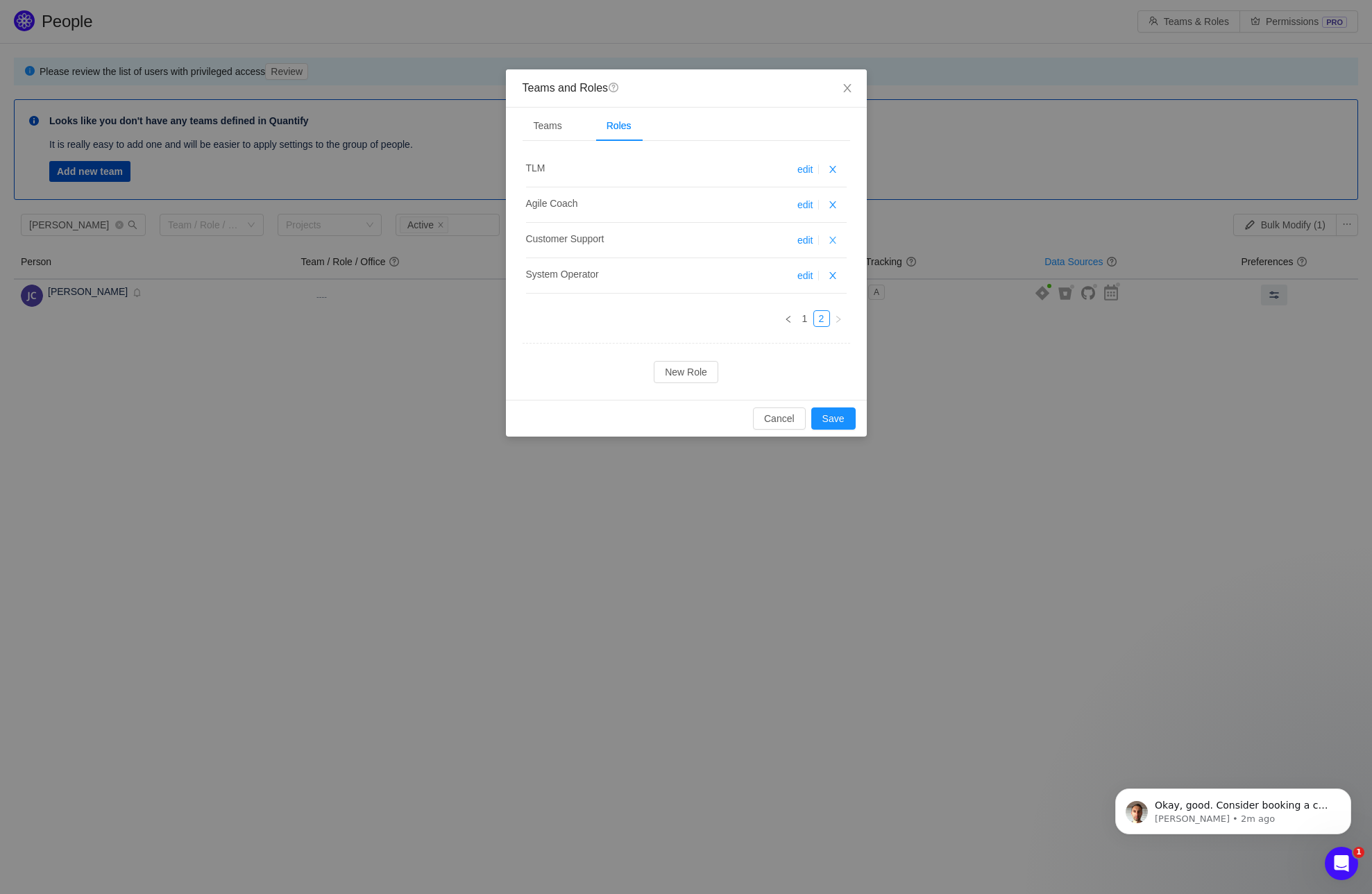
click at [834, 236] on button "button" at bounding box center [833, 239] width 17 height 17
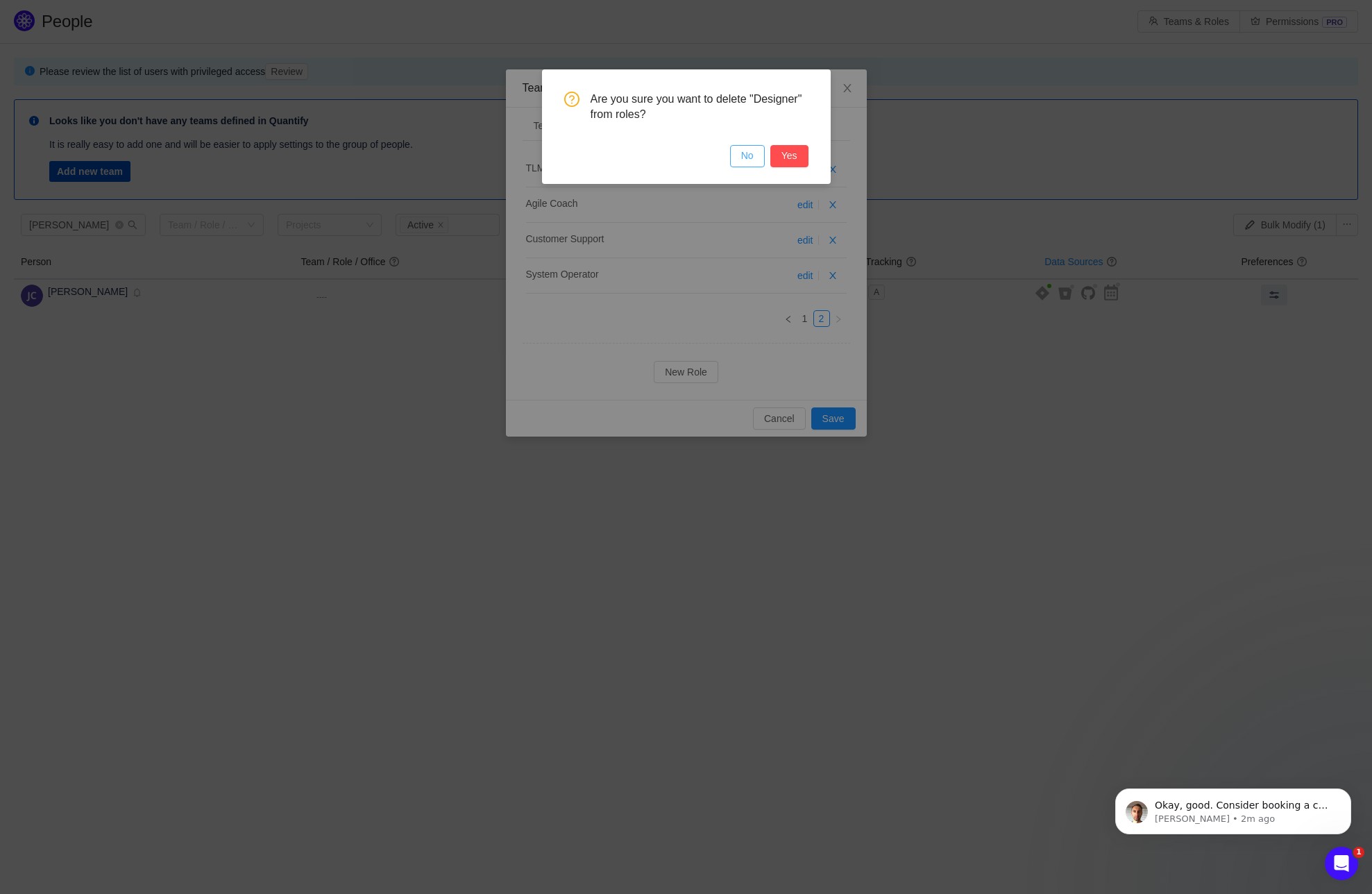
click at [747, 156] on button "No" at bounding box center [747, 156] width 35 height 22
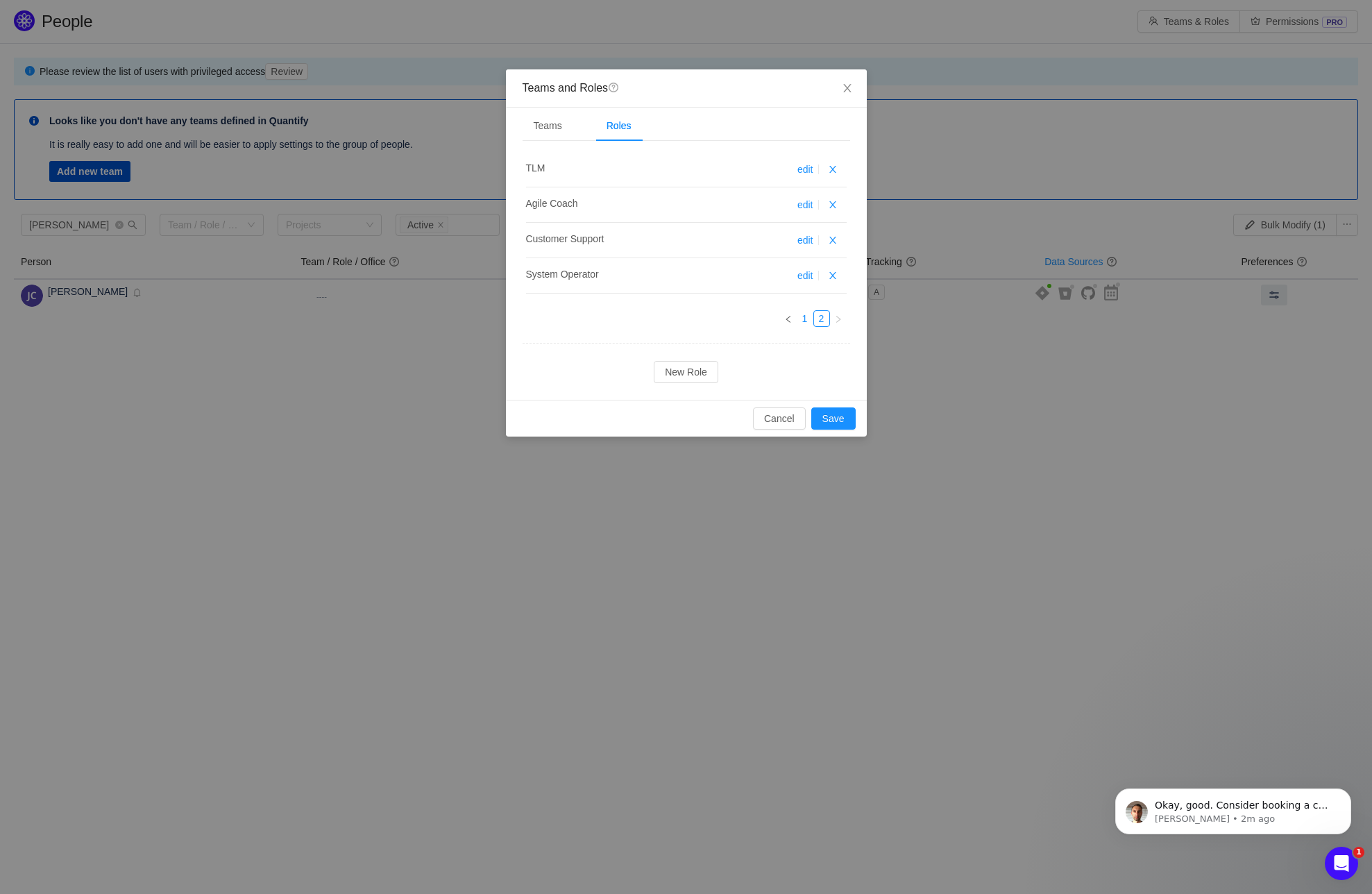
click at [805, 318] on link "1" at bounding box center [805, 318] width 15 height 15
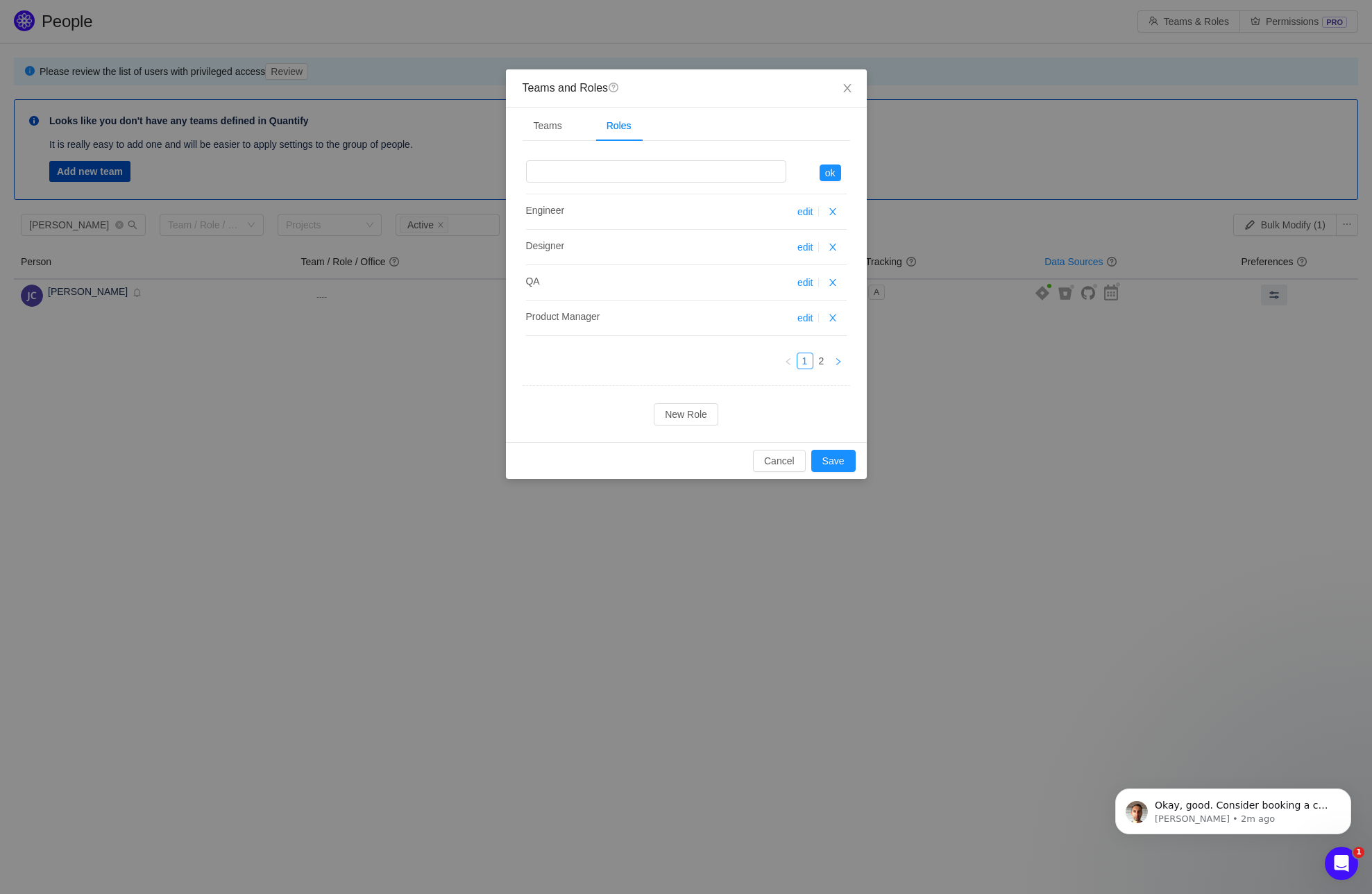
click at [836, 361] on icon "icon: right" at bounding box center [838, 362] width 8 height 8
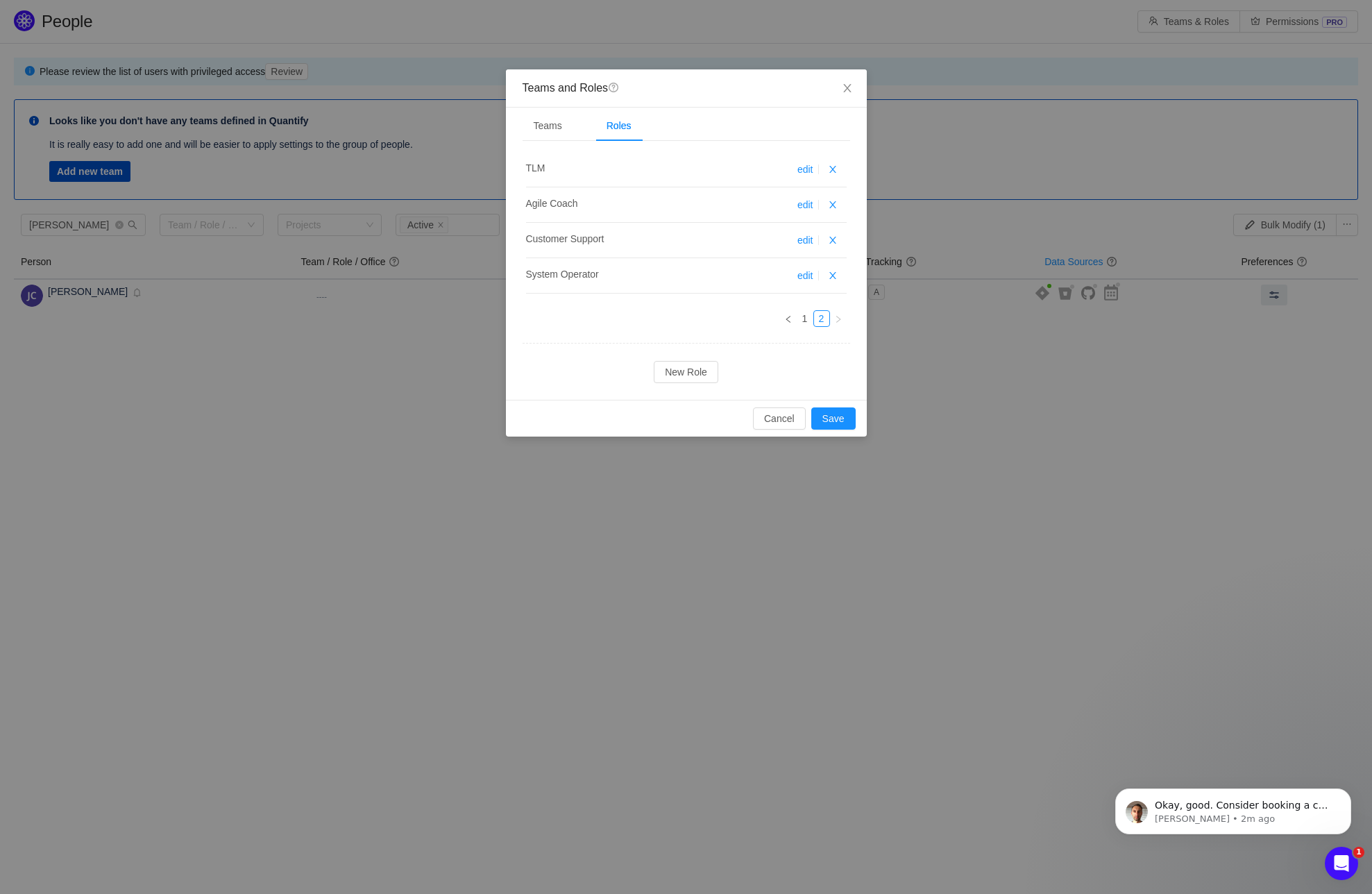
click at [731, 321] on ul "1 2" at bounding box center [686, 318] width 321 height 17
click at [835, 276] on button "button" at bounding box center [833, 275] width 17 height 17
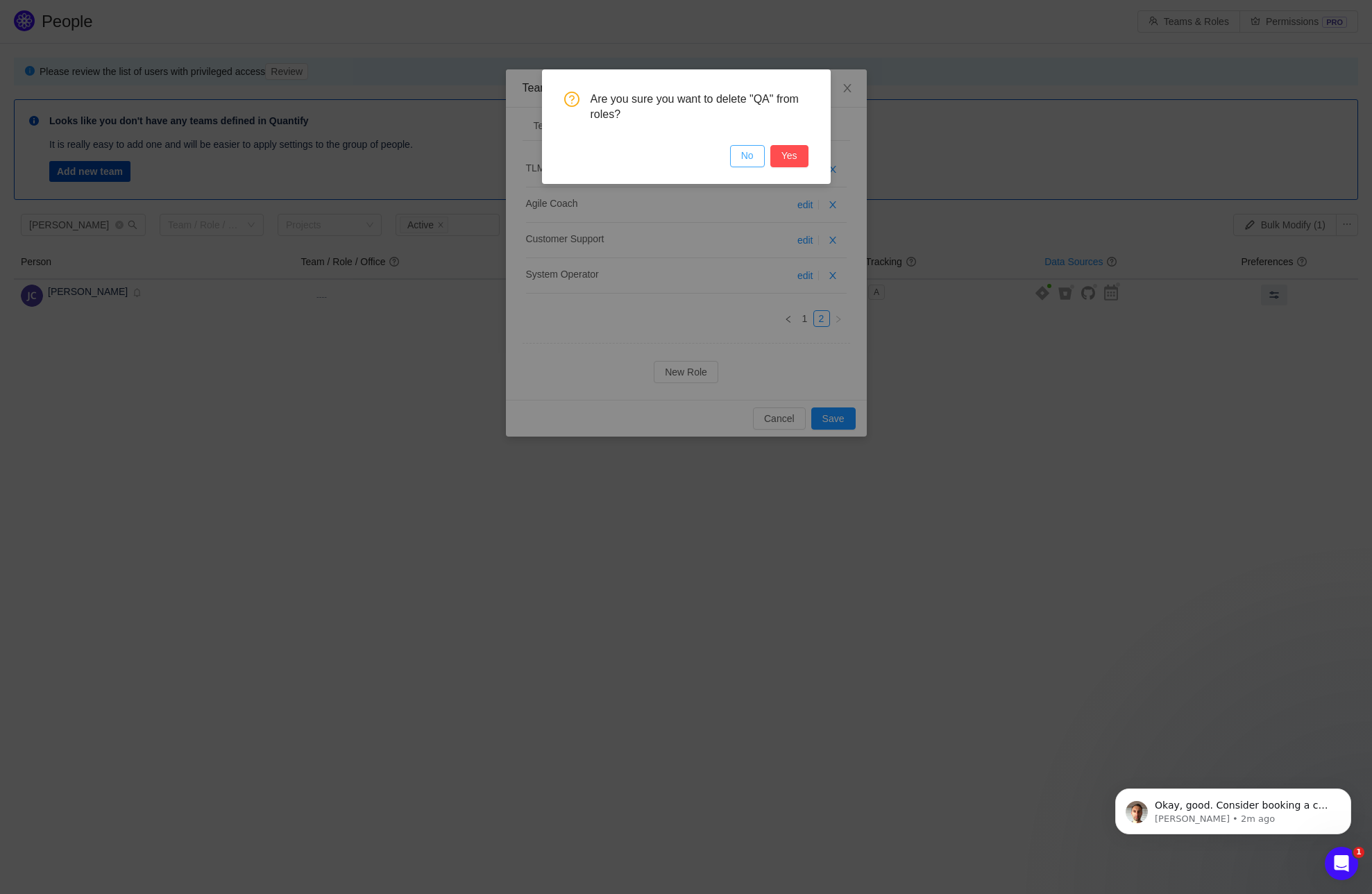
click at [746, 157] on button "No" at bounding box center [747, 156] width 35 height 22
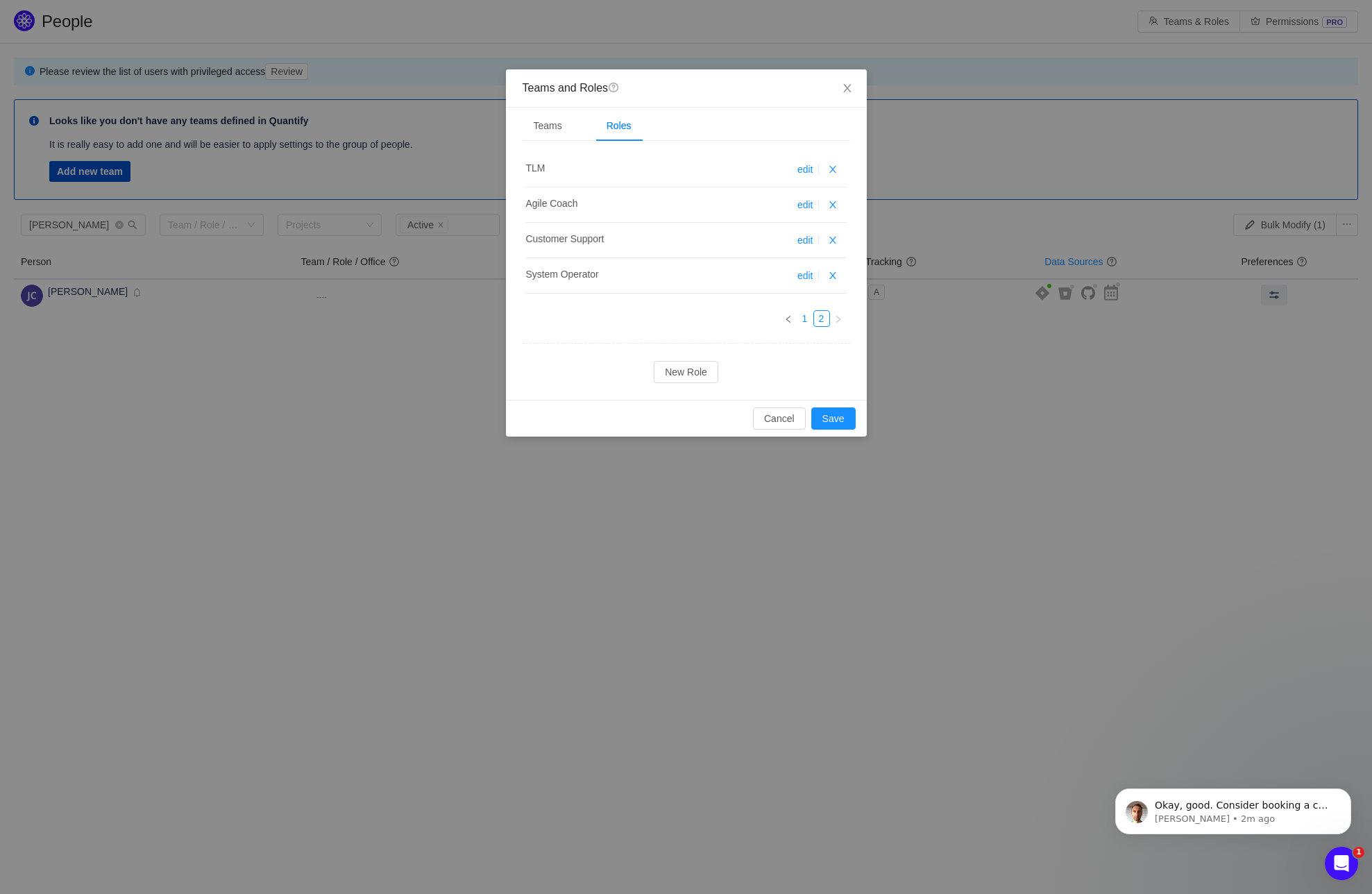
click at [803, 319] on link "1" at bounding box center [805, 318] width 15 height 15
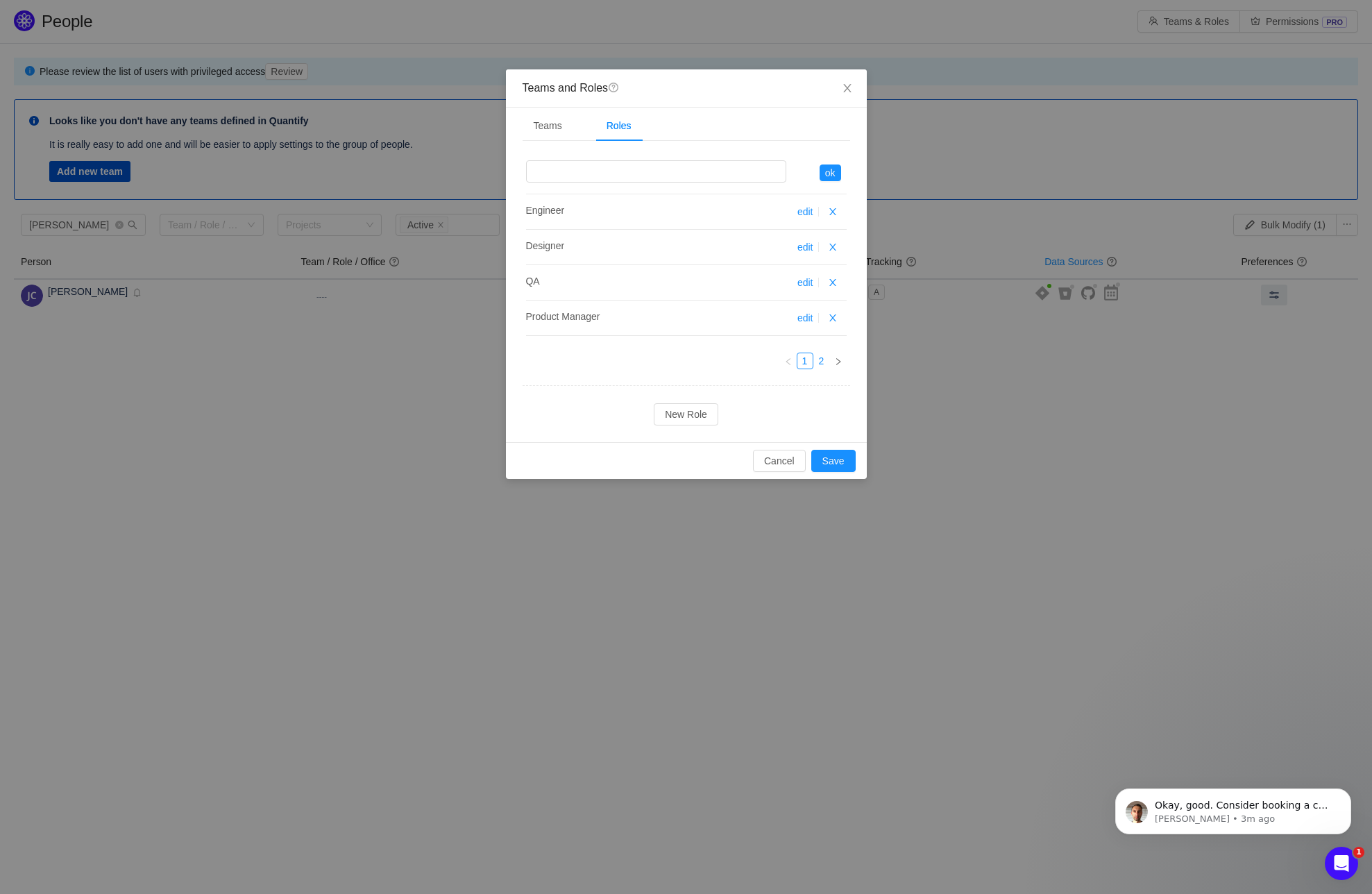
click at [822, 361] on link "2" at bounding box center [822, 361] width 15 height 15
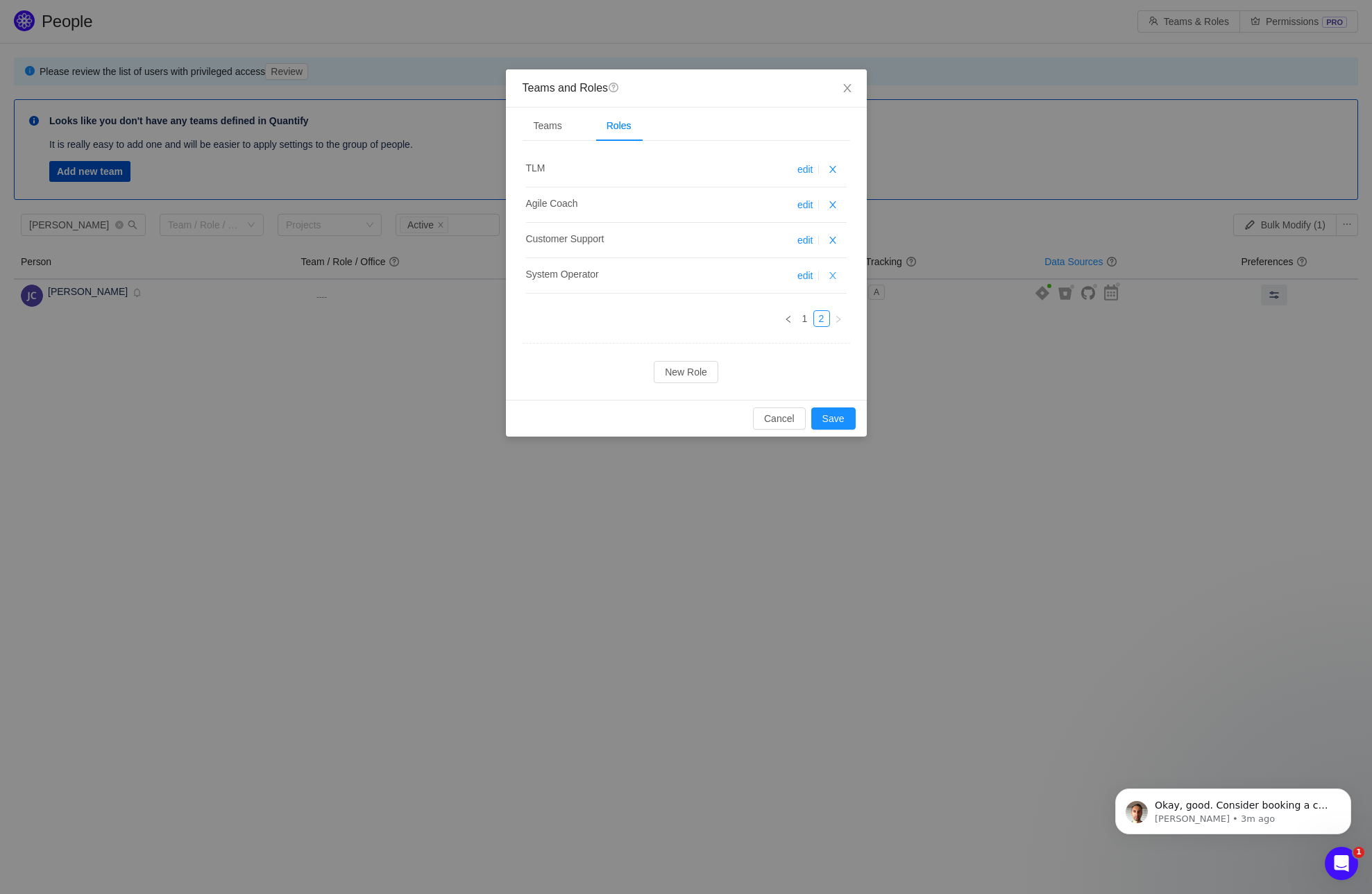
click at [828, 275] on button "button" at bounding box center [833, 275] width 17 height 17
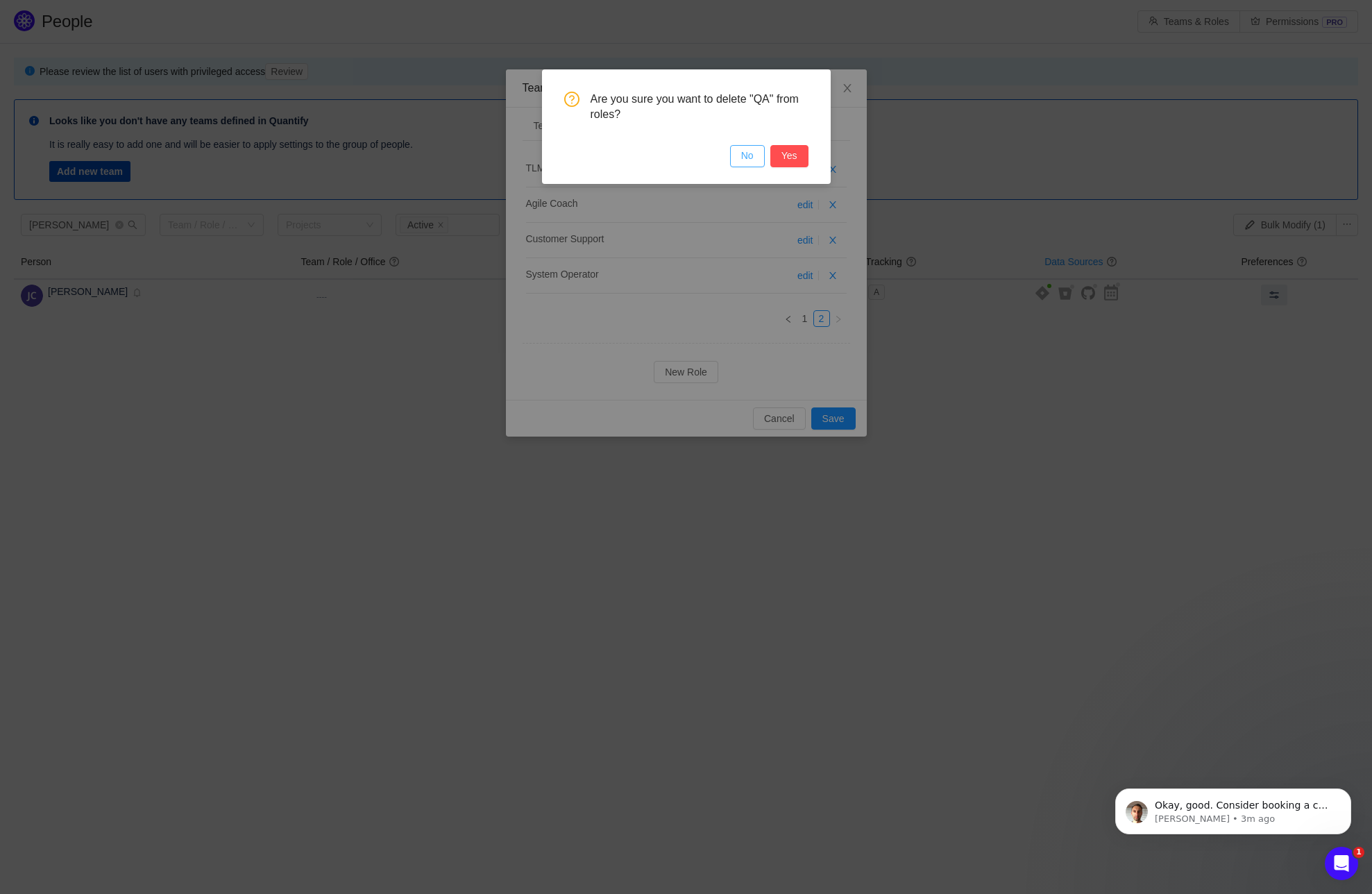
click at [750, 155] on button "No" at bounding box center [747, 156] width 35 height 22
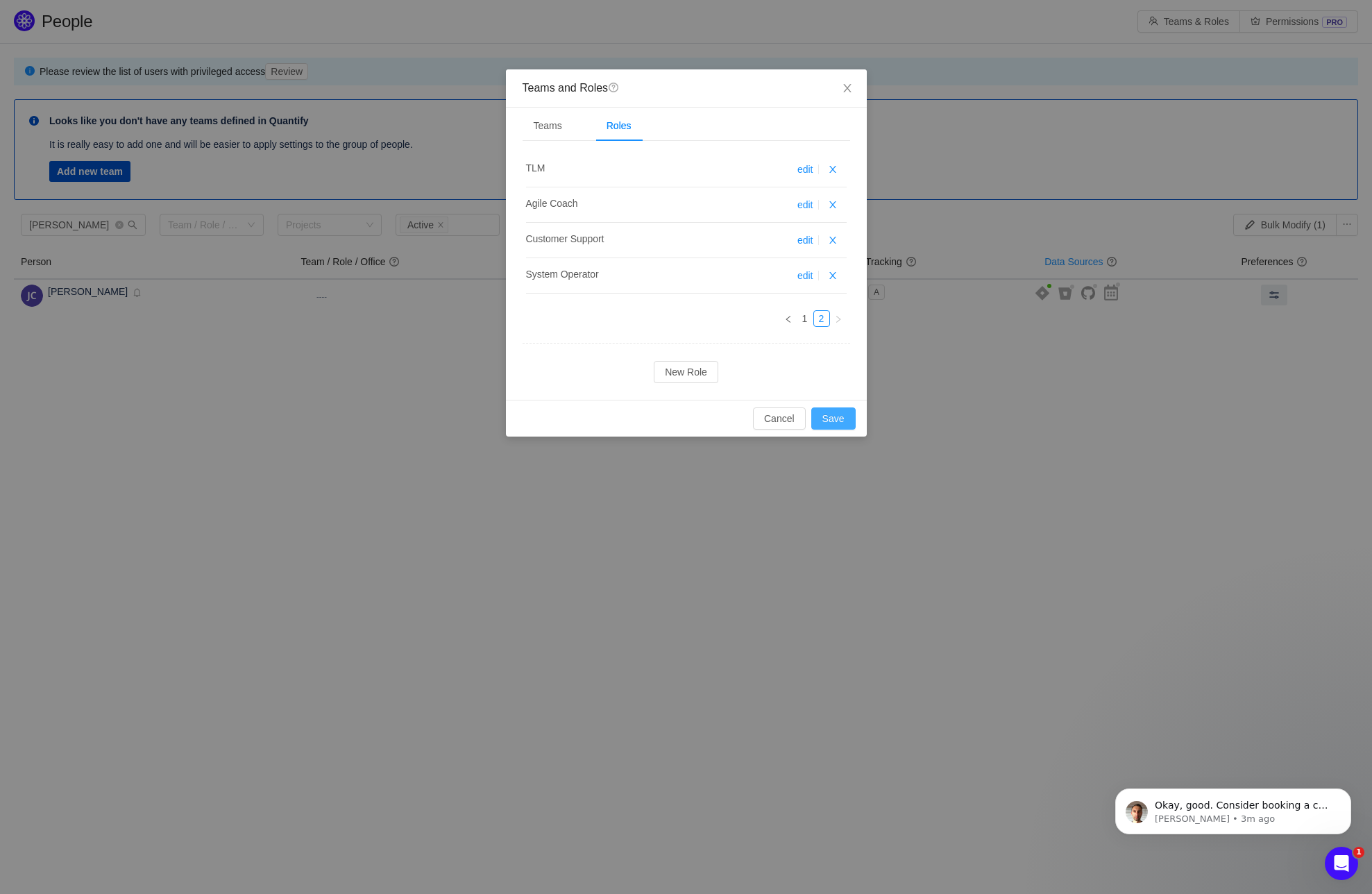
click at [839, 418] on button "Save" at bounding box center [834, 418] width 45 height 22
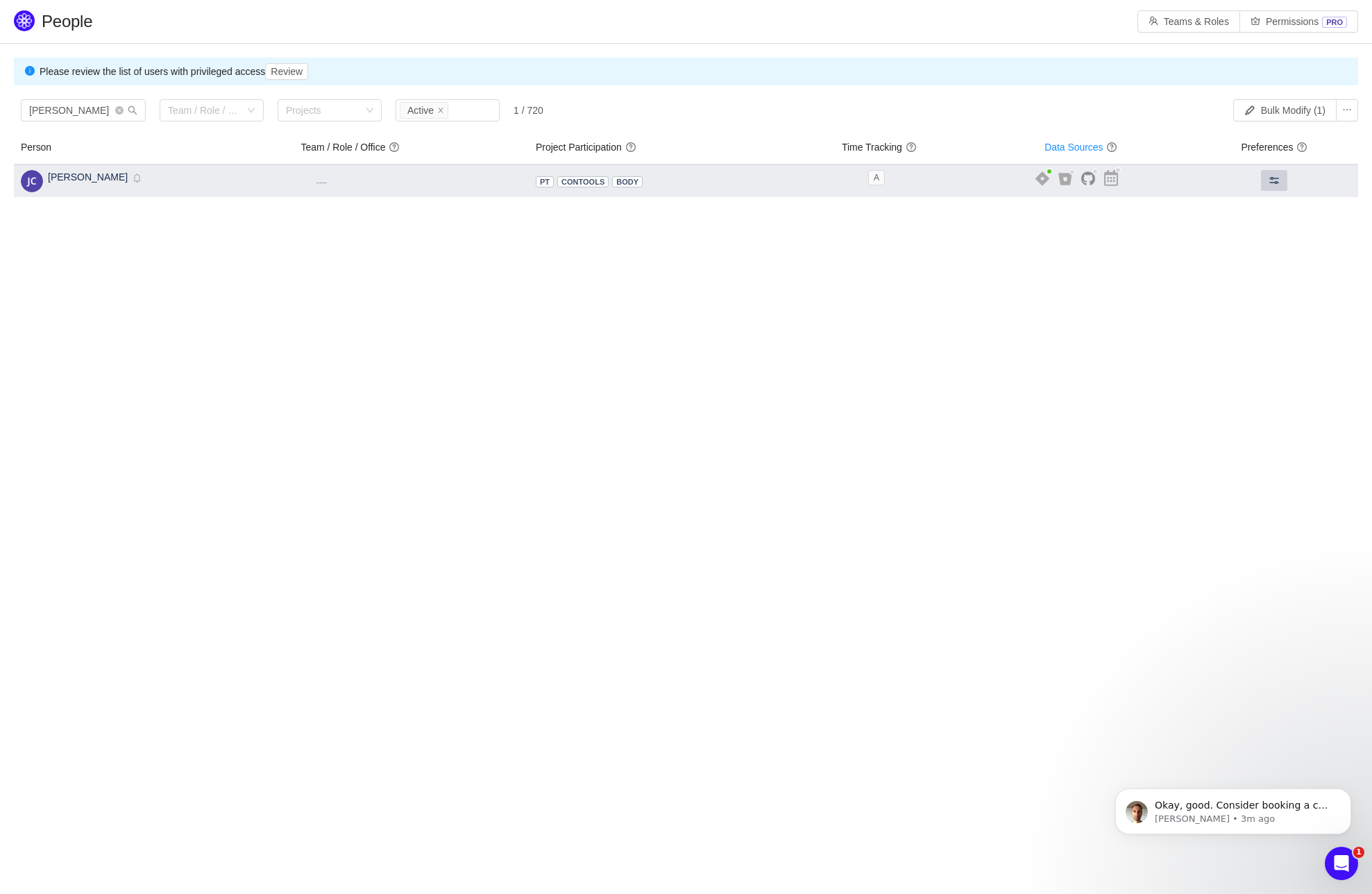
click at [1269, 179] on span at bounding box center [1274, 180] width 11 height 11
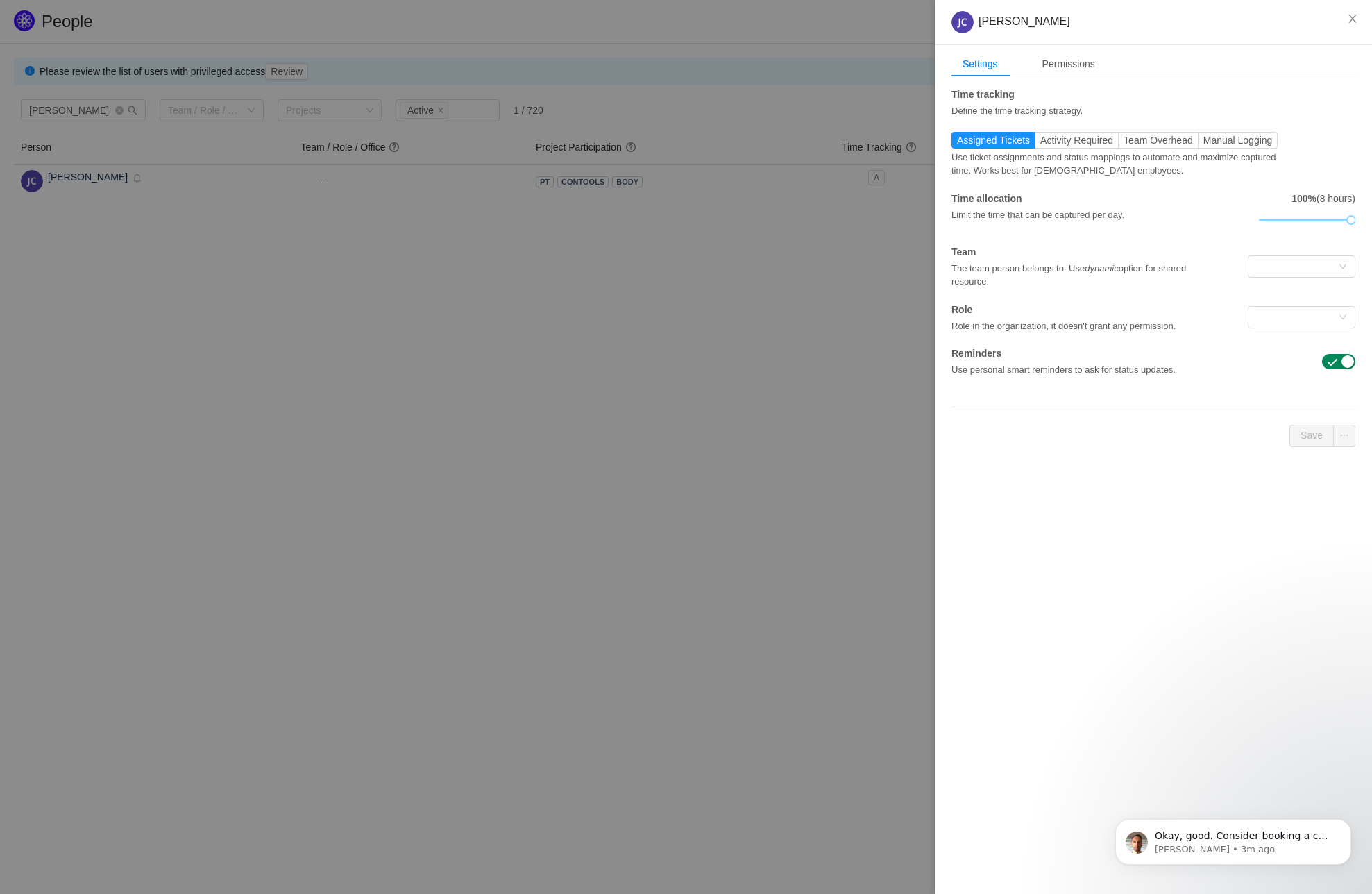
click at [1342, 360] on button "button" at bounding box center [1339, 361] width 34 height 15
click at [1314, 433] on button "Save" at bounding box center [1311, 436] width 45 height 22
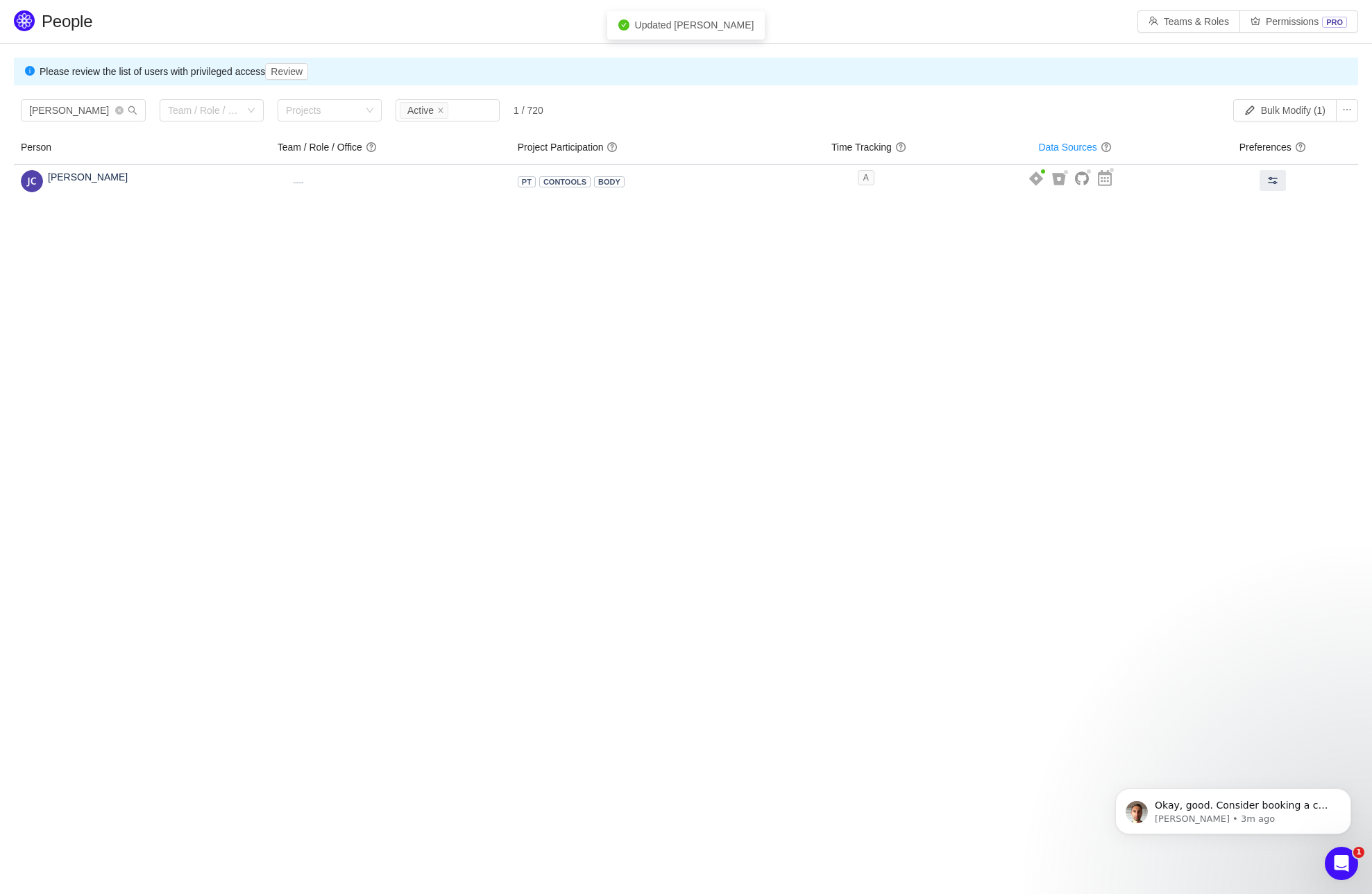
scroll to position [0, 0]
click at [1279, 114] on button "Bulk Modify (1)" at bounding box center [1286, 110] width 103 height 22
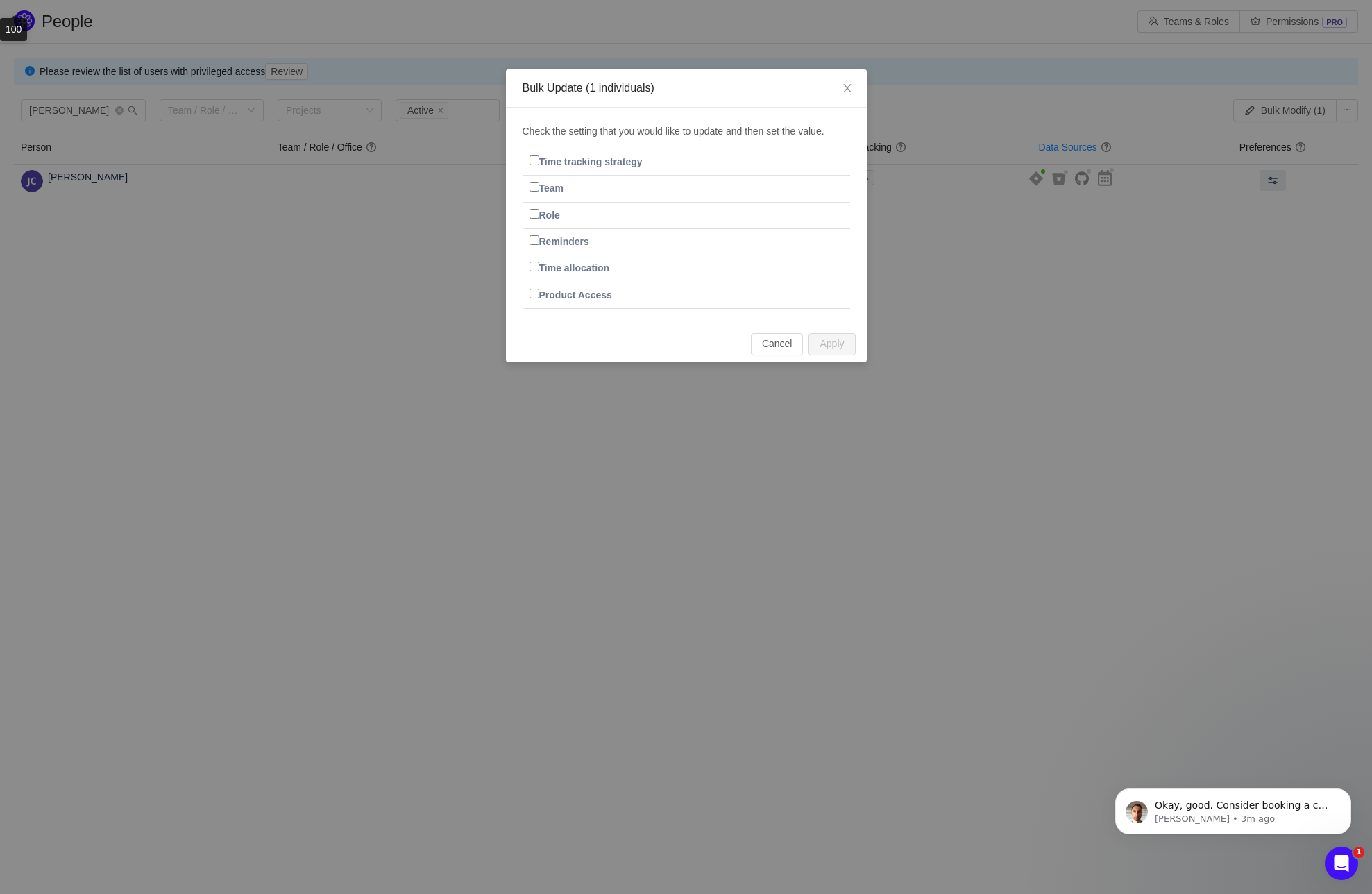
click at [531, 165] on input "Time tracking strategy" at bounding box center [534, 160] width 10 height 10
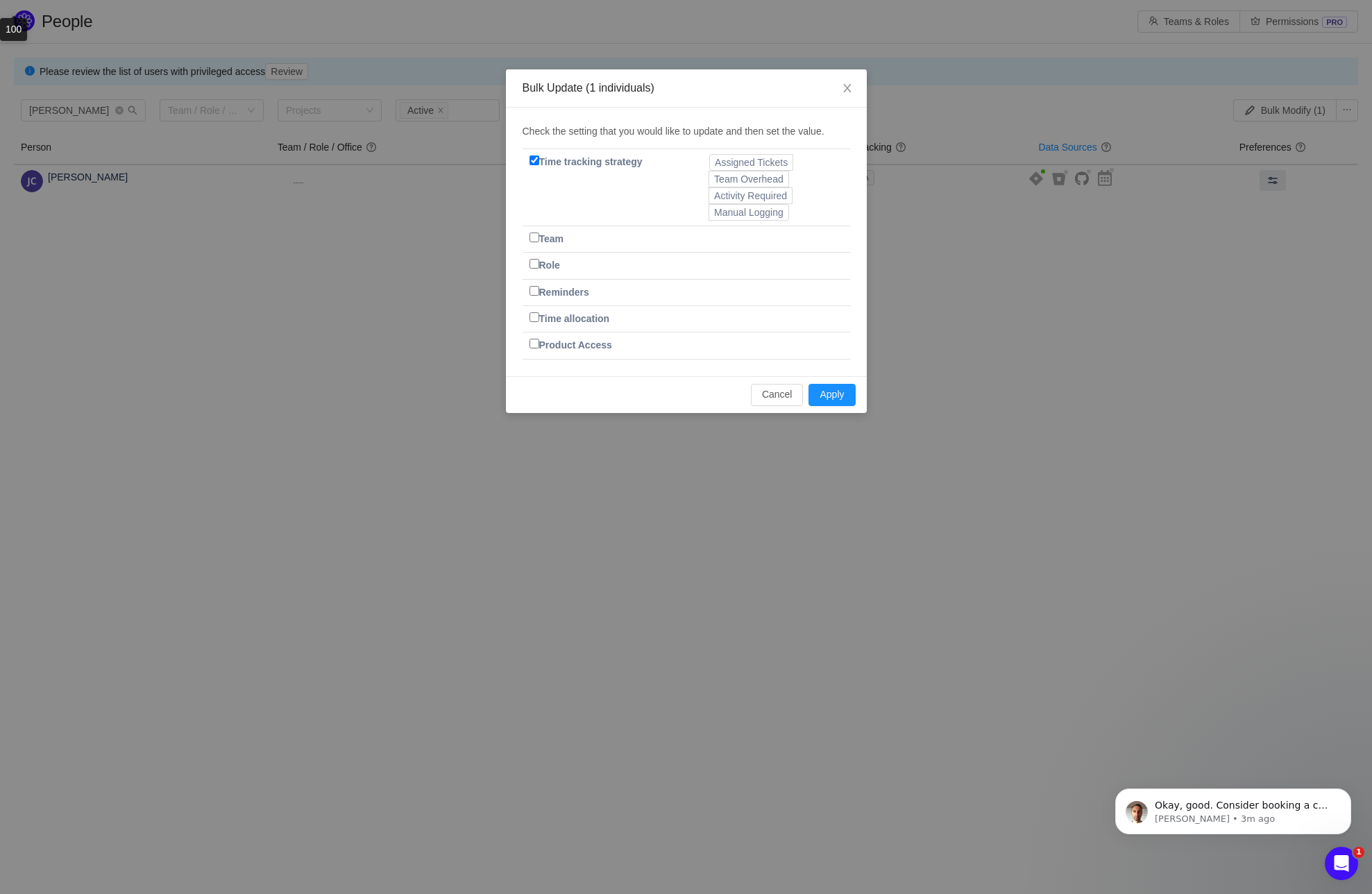
click at [534, 159] on input "Time tracking strategy" at bounding box center [534, 160] width 10 height 10
checkbox input "false"
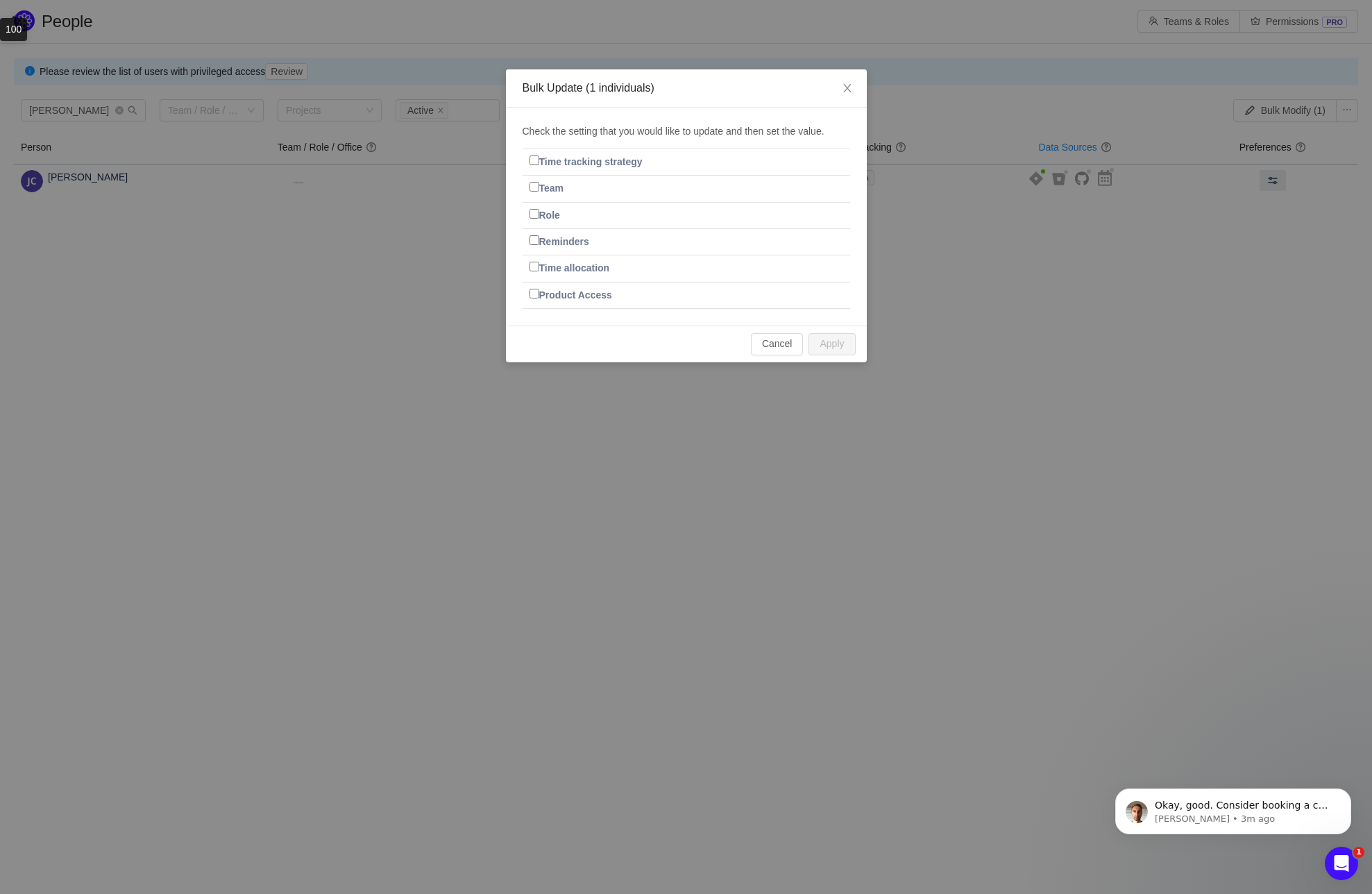
click at [534, 190] on input "Team" at bounding box center [534, 187] width 10 height 10
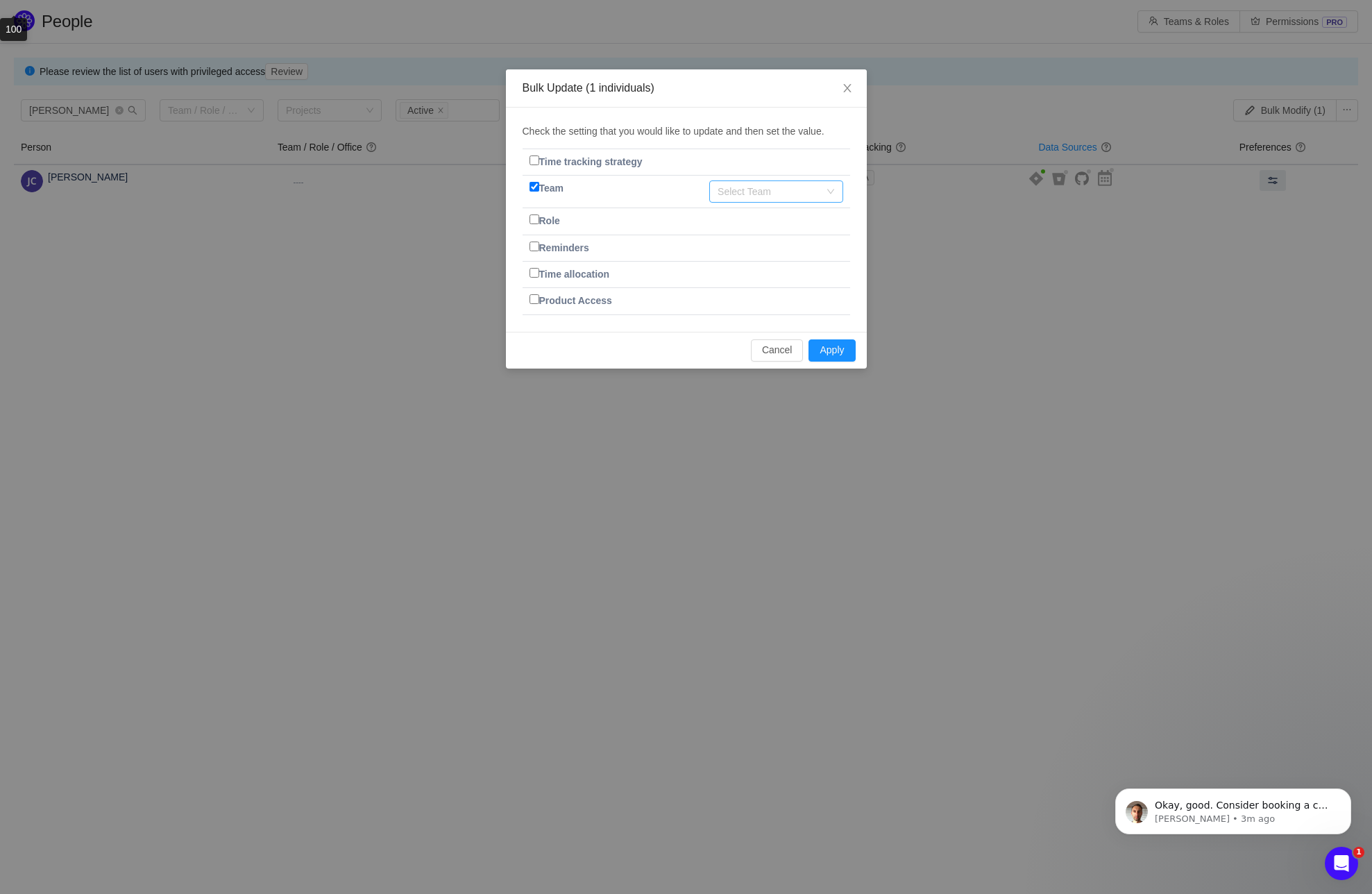
click at [747, 187] on div "Select Team" at bounding box center [768, 192] width 101 height 14
click at [745, 218] on li "Program Infrastructure" at bounding box center [776, 219] width 133 height 22
click at [534, 182] on input "Team" at bounding box center [534, 187] width 10 height 10
checkbox input "false"
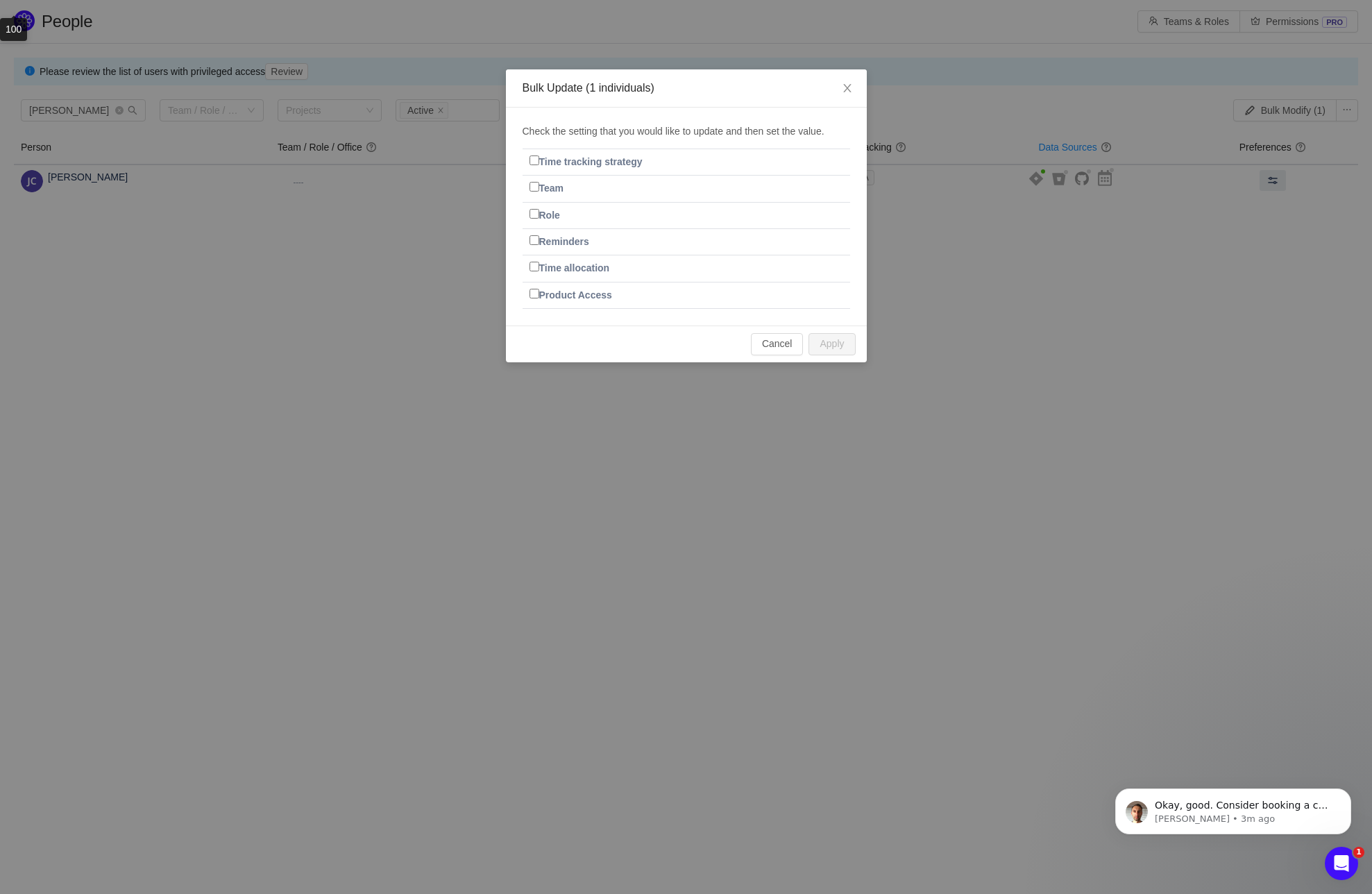
click at [533, 239] on input "Reminders" at bounding box center [534, 240] width 10 height 10
checkbox input "true"
click at [724, 240] on button "button" at bounding box center [724, 240] width 31 height 15
click at [836, 341] on button "Apply" at bounding box center [832, 344] width 47 height 22
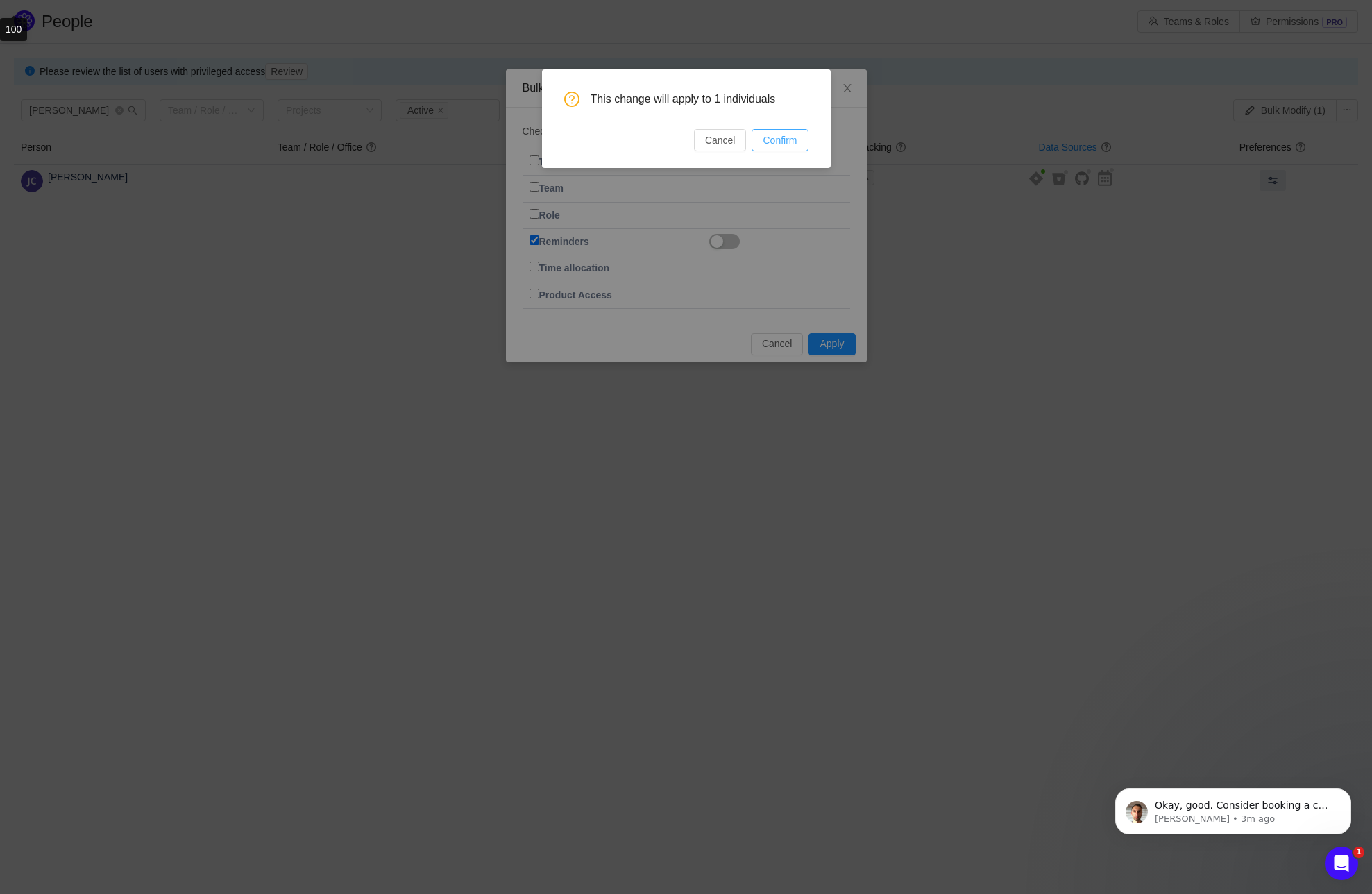
click at [769, 142] on button "Confirm" at bounding box center [780, 140] width 57 height 22
checkbox input "false"
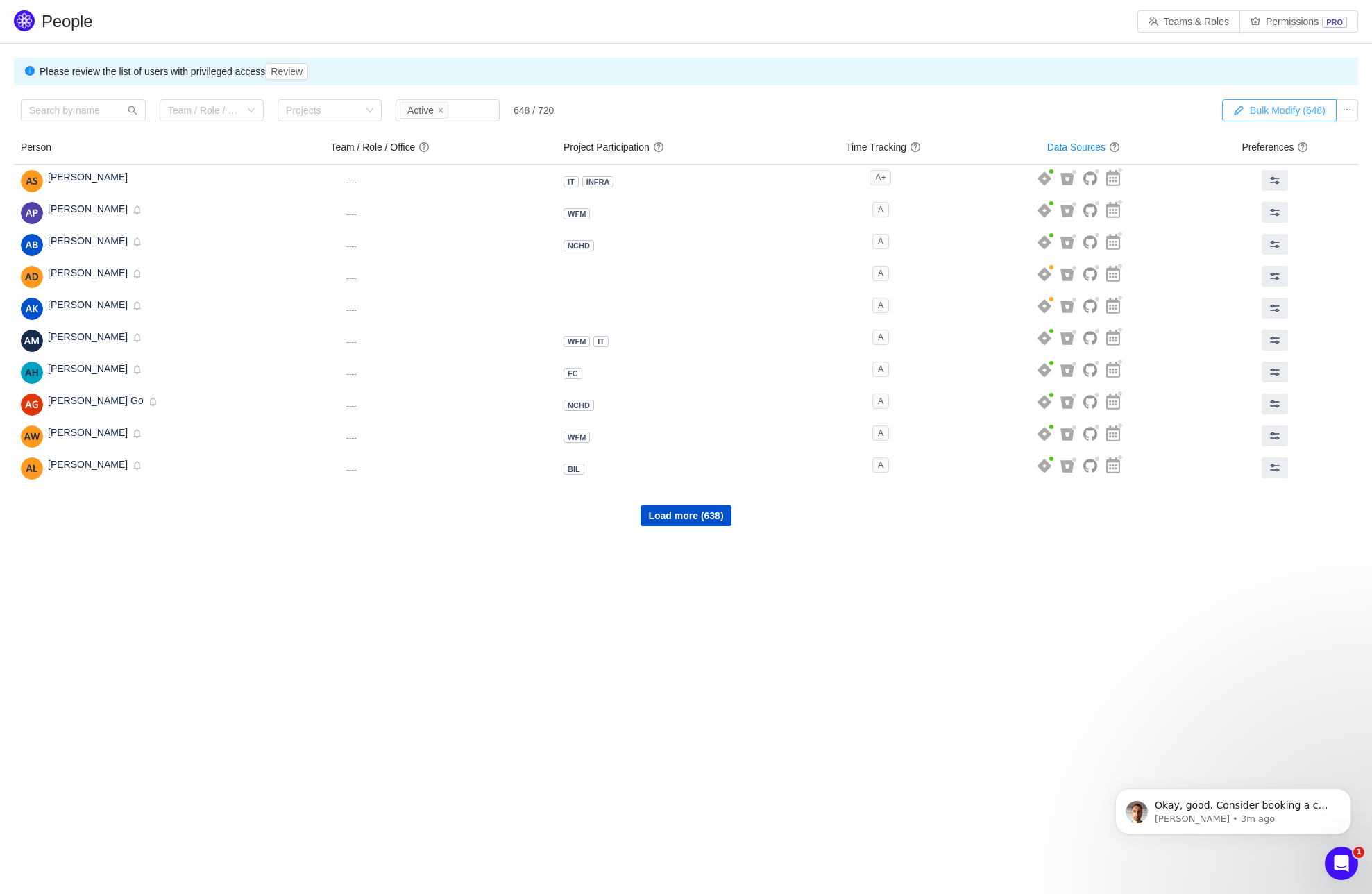
click at [1274, 111] on button "Bulk Modify (648)" at bounding box center [1279, 110] width 114 height 22
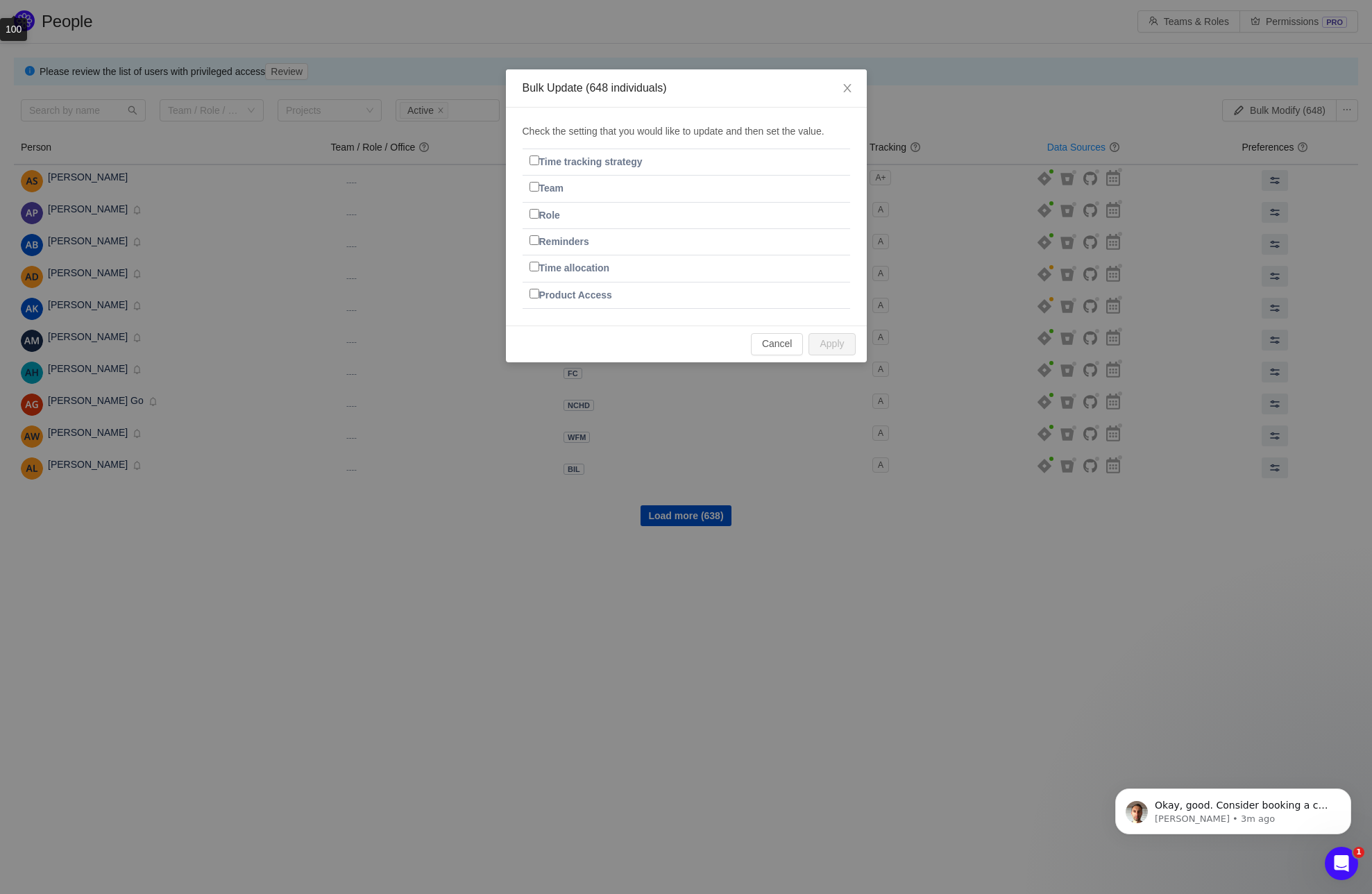
click at [531, 241] on input "Reminders" at bounding box center [534, 240] width 10 height 10
click at [717, 240] on button "button" at bounding box center [724, 240] width 31 height 15
click at [731, 240] on button "button" at bounding box center [724, 240] width 31 height 15
click at [831, 342] on button "Apply" at bounding box center [832, 344] width 47 height 22
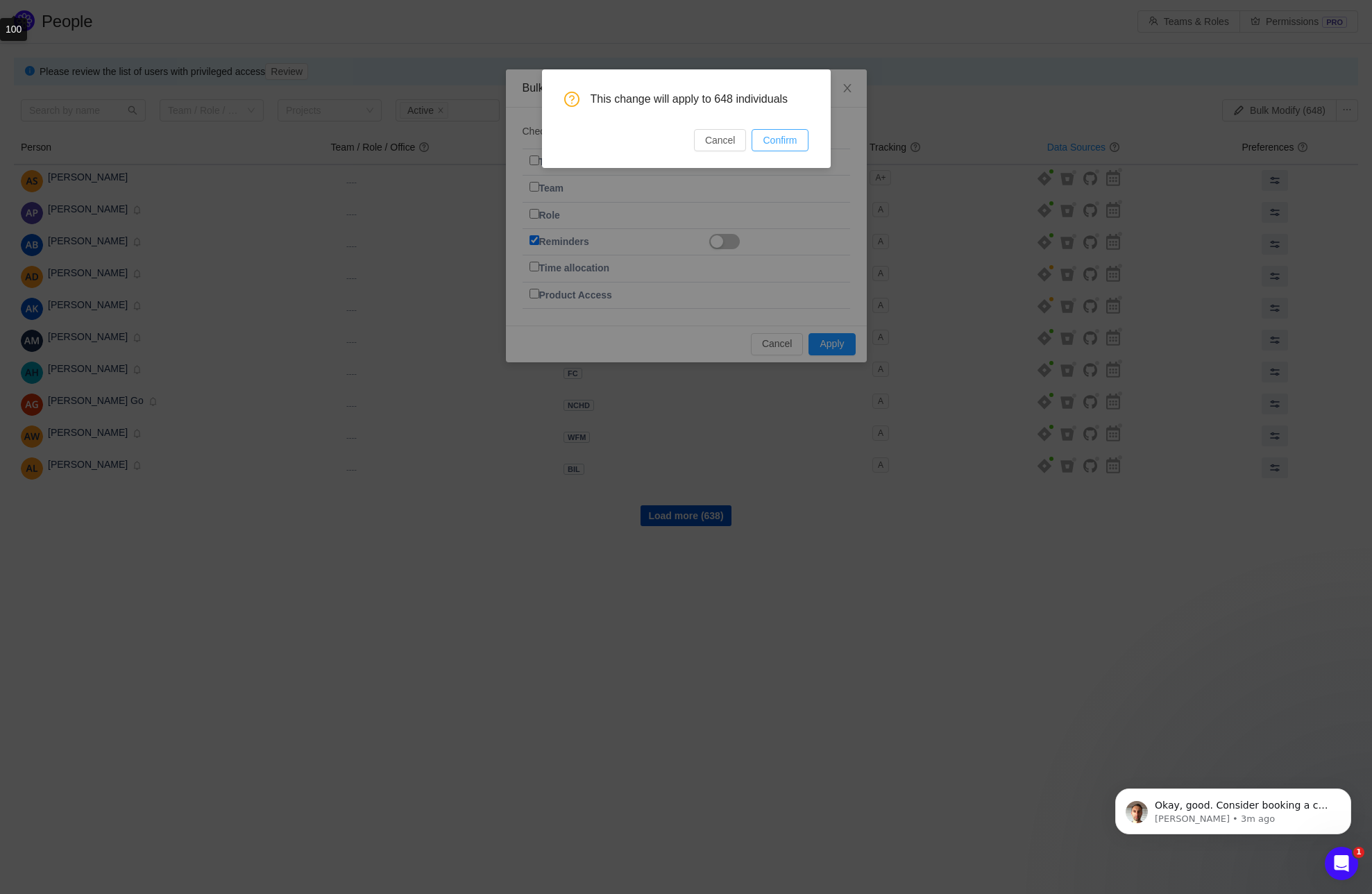
click at [780, 142] on button "Confirm" at bounding box center [780, 140] width 57 height 22
checkbox input "false"
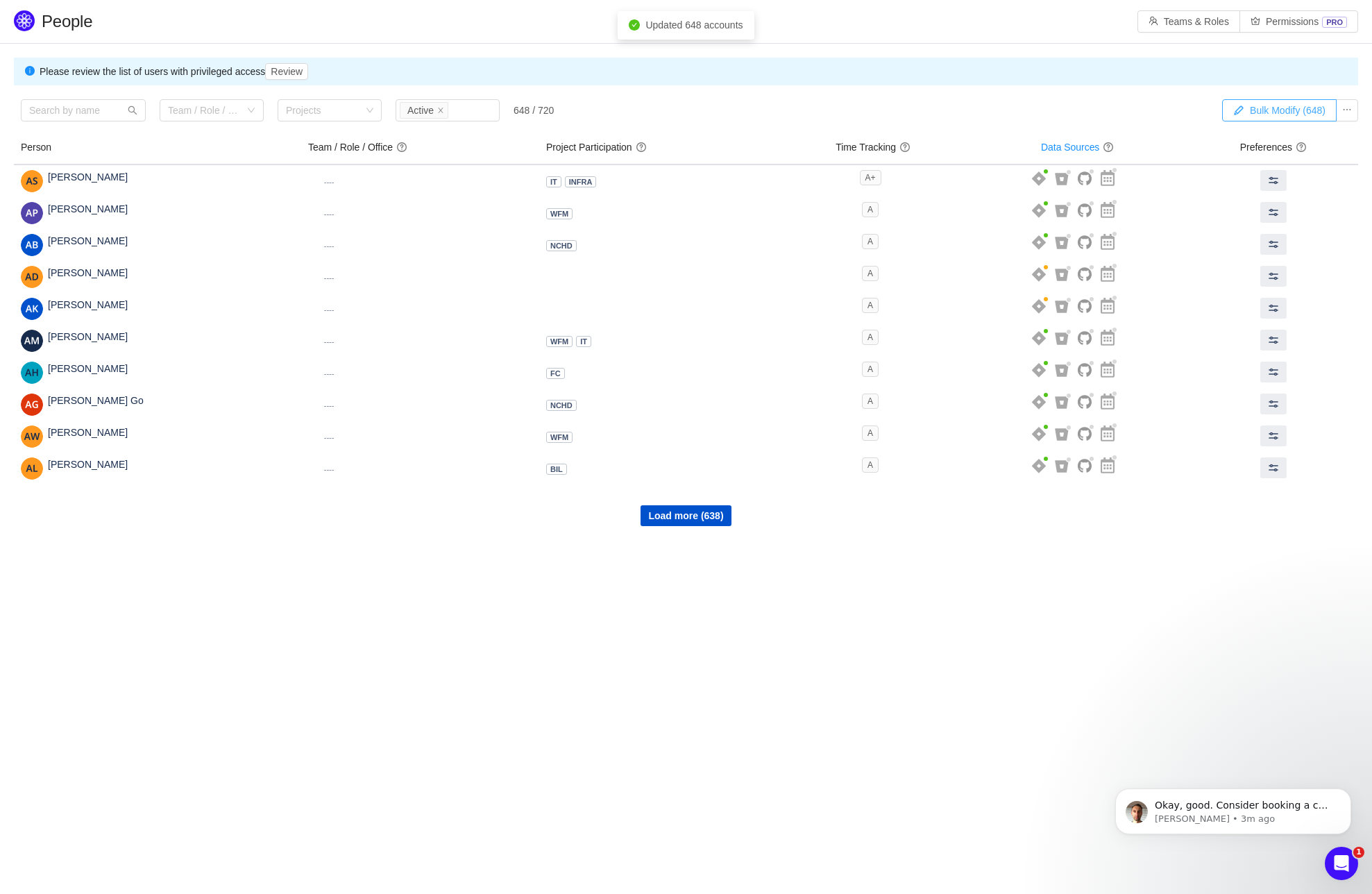
click at [1284, 109] on button "Bulk Modify (648)" at bounding box center [1279, 110] width 114 height 22
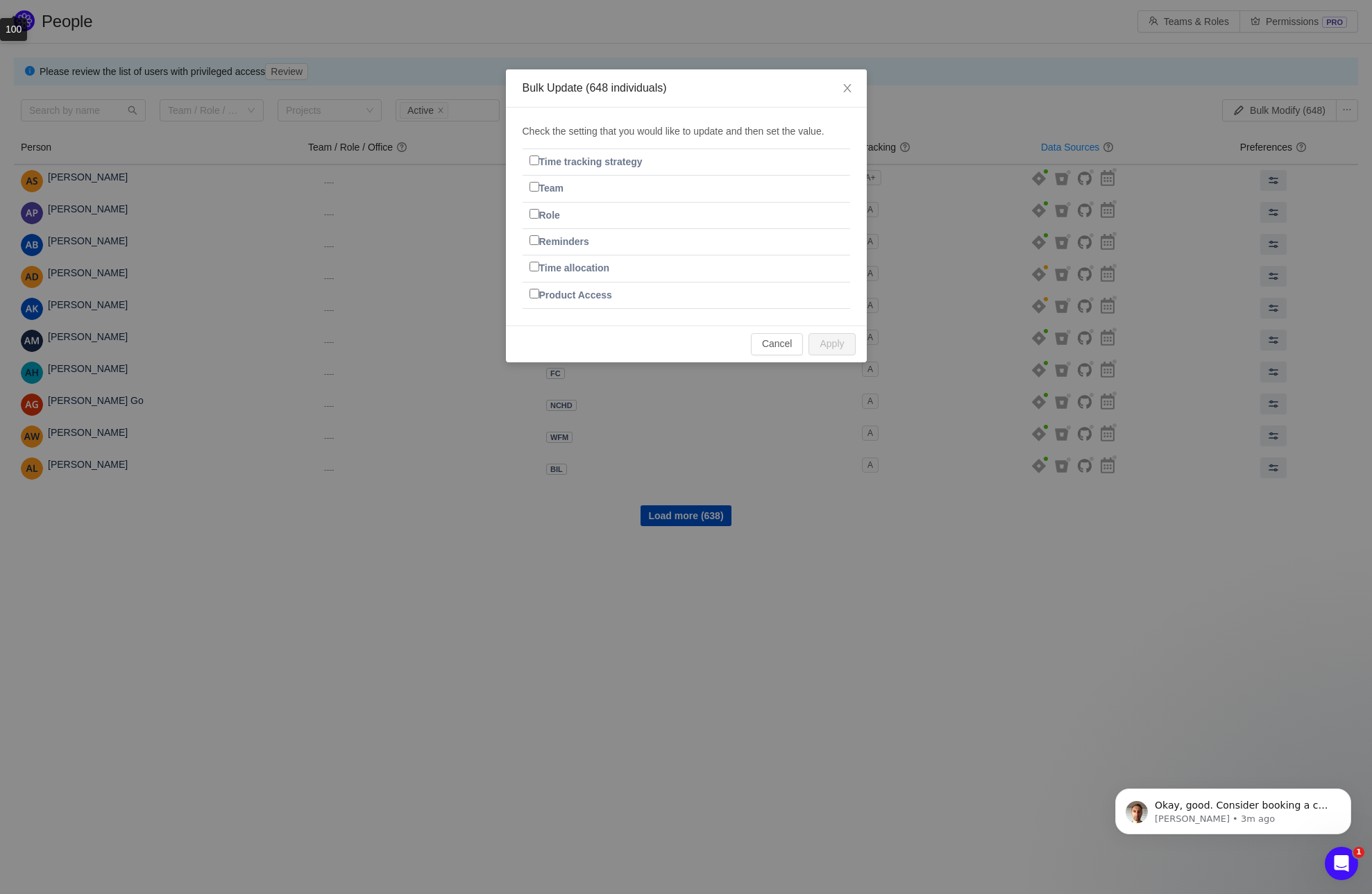
click at [531, 237] on input "Reminders" at bounding box center [534, 240] width 10 height 10
click at [535, 235] on input "Reminders" at bounding box center [534, 240] width 10 height 10
checkbox input "false"
click at [537, 269] on input "Time allocation" at bounding box center [534, 266] width 10 height 10
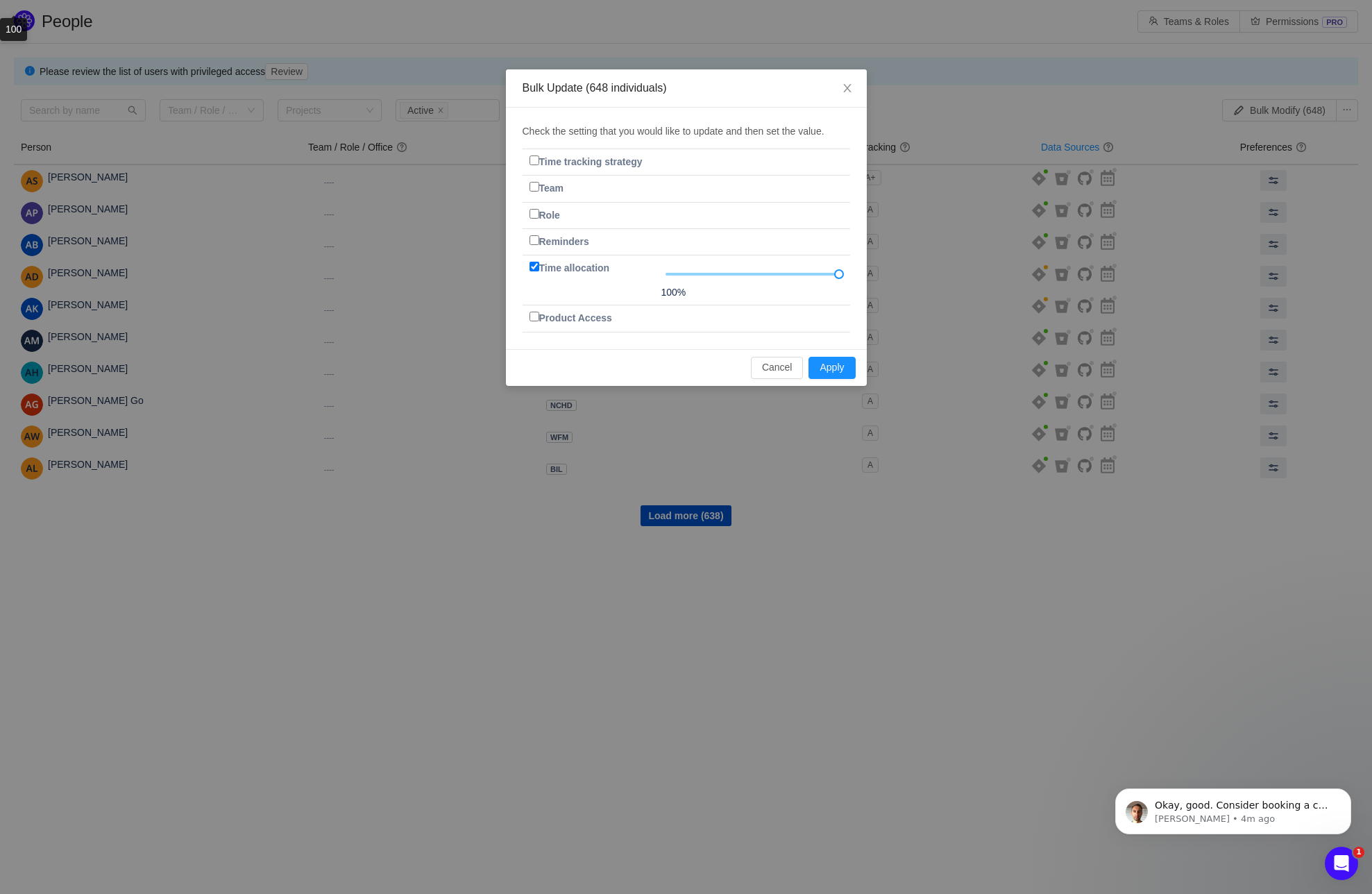
click at [535, 271] on input "Time allocation" at bounding box center [534, 266] width 10 height 10
checkbox input "false"
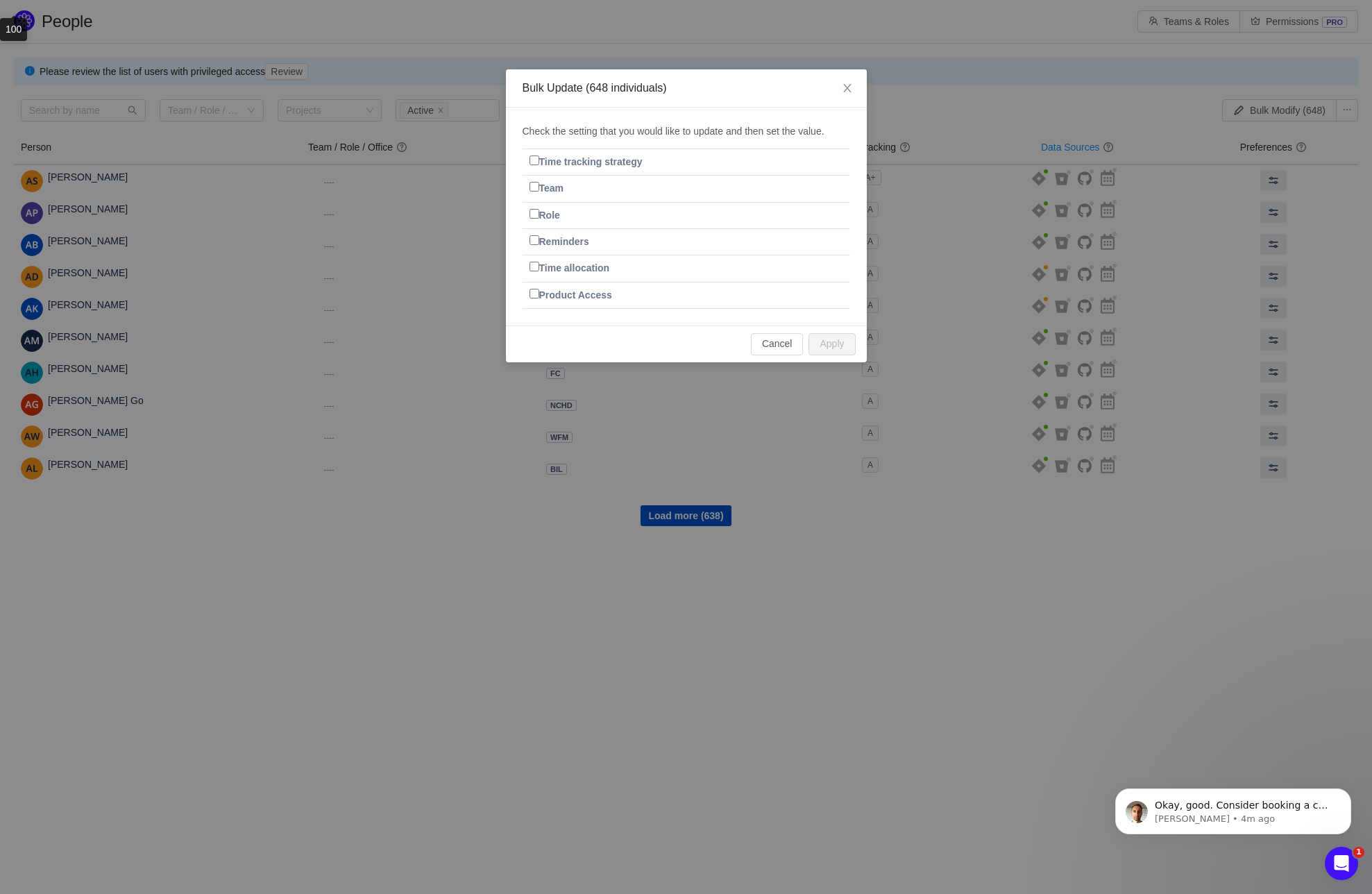
click at [534, 293] on input "Product Access" at bounding box center [534, 294] width 10 height 10
click at [537, 291] on input "Product Access" at bounding box center [534, 294] width 10 height 10
checkbox input "false"
click at [534, 241] on input "Reminders" at bounding box center [534, 240] width 10 height 10
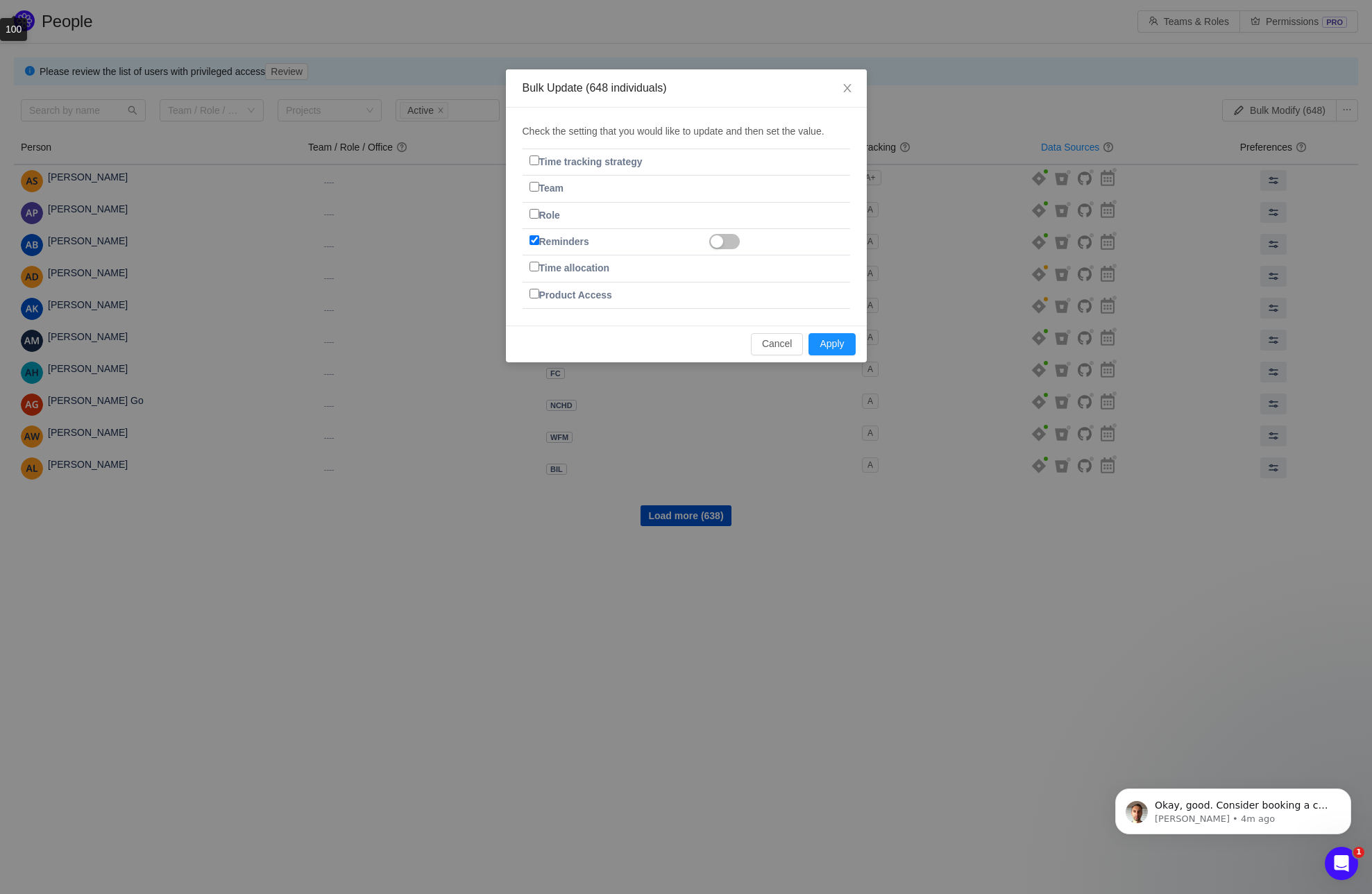
checkbox input "false"
click at [535, 215] on input "Role" at bounding box center [534, 214] width 10 height 10
click at [535, 214] on input "Role" at bounding box center [534, 214] width 10 height 10
checkbox input "false"
click at [531, 187] on input "Team" at bounding box center [534, 187] width 10 height 10
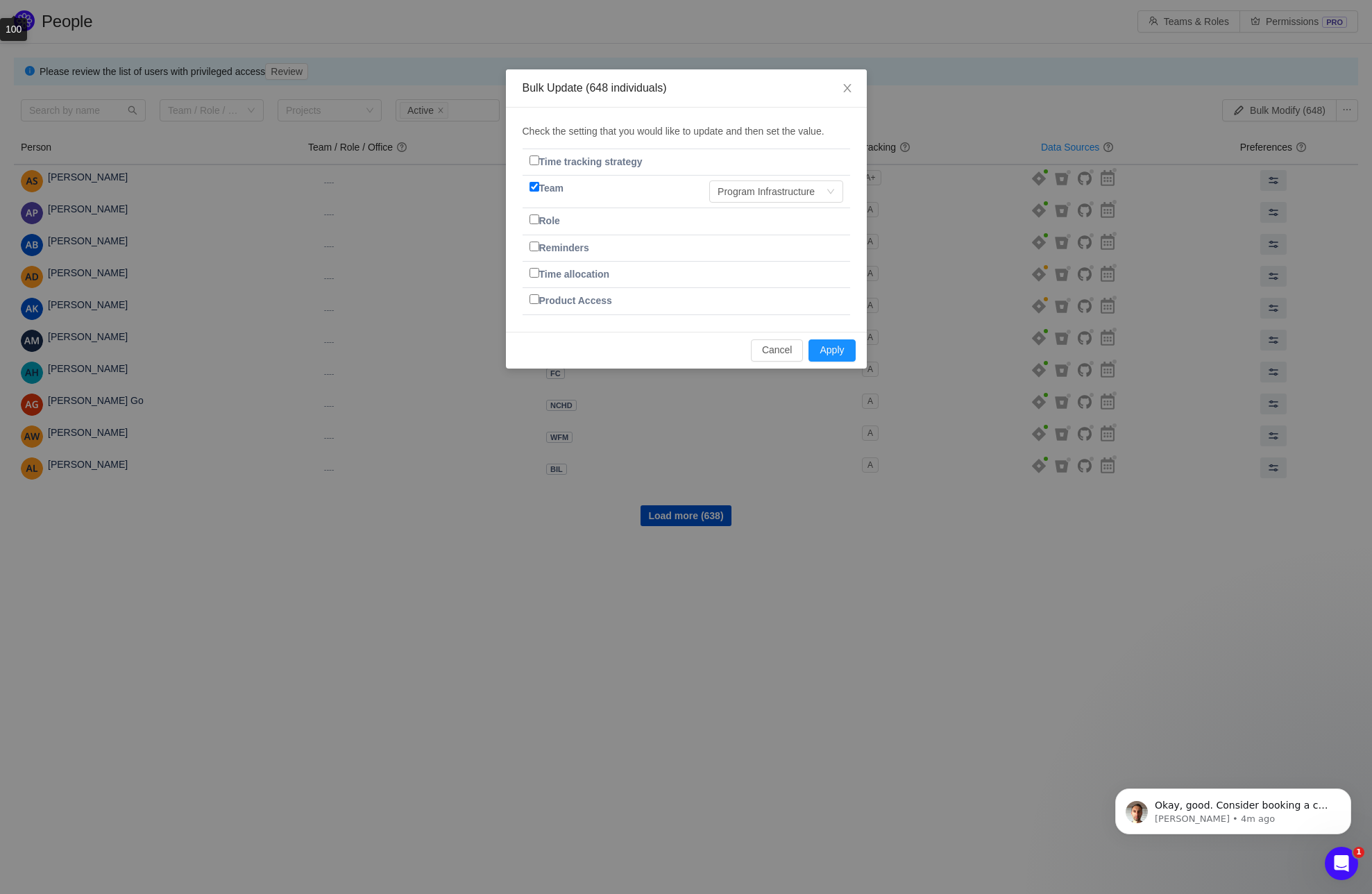
click at [531, 187] on input "Team" at bounding box center [534, 187] width 10 height 10
checkbox input "false"
click at [534, 160] on input "Time tracking strategy" at bounding box center [534, 160] width 10 height 10
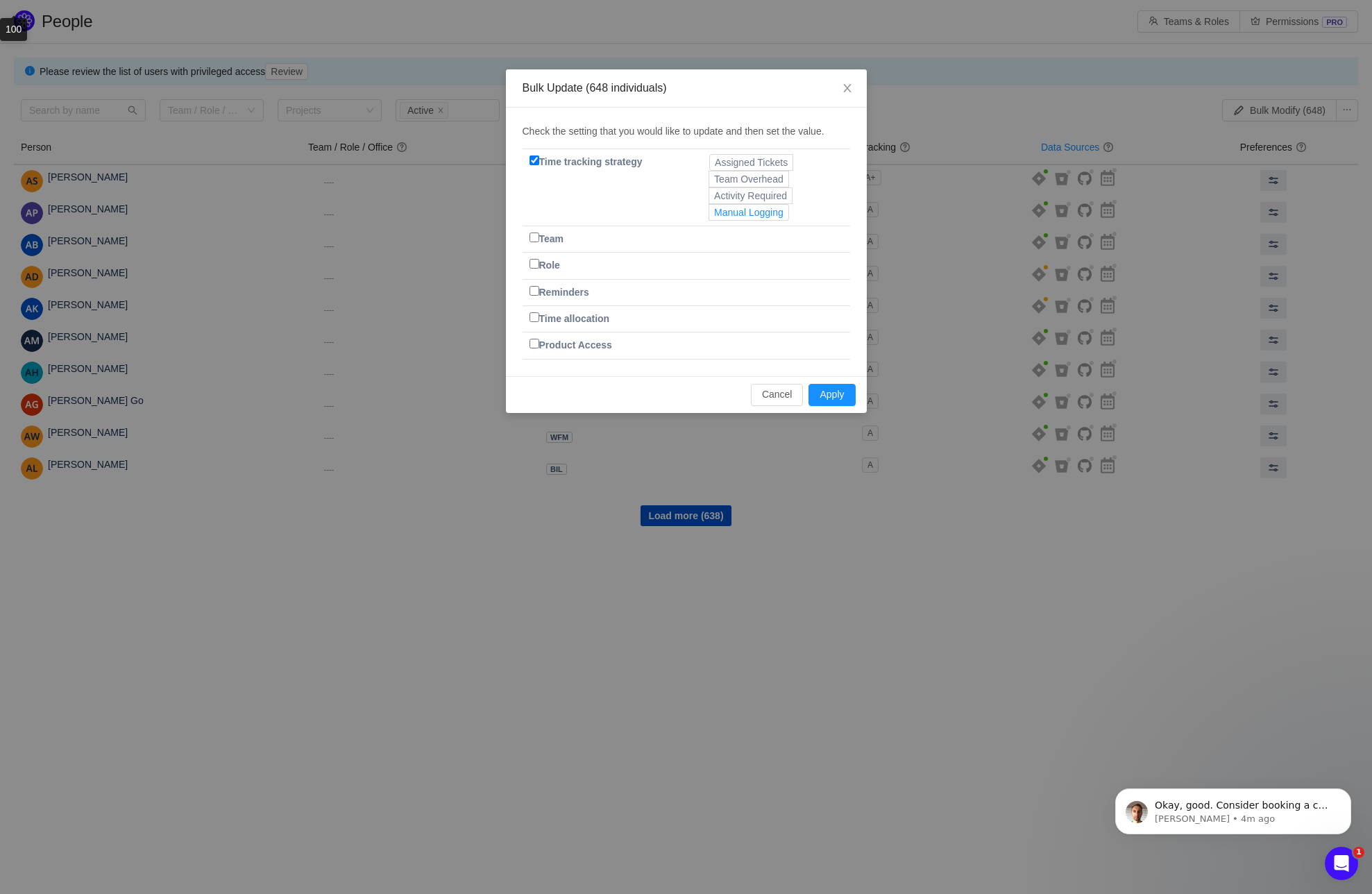
click at [745, 217] on span "Manual Logging" at bounding box center [749, 212] width 70 height 11
click at [714, 216] on input "Manual Logging" at bounding box center [714, 216] width 0 height 0
click at [745, 213] on span "Manual Logging" at bounding box center [749, 212] width 70 height 11
click at [714, 216] on input "Manual Logging" at bounding box center [714, 216] width 0 height 0
click at [732, 212] on span "Manual Logging" at bounding box center [749, 212] width 70 height 11
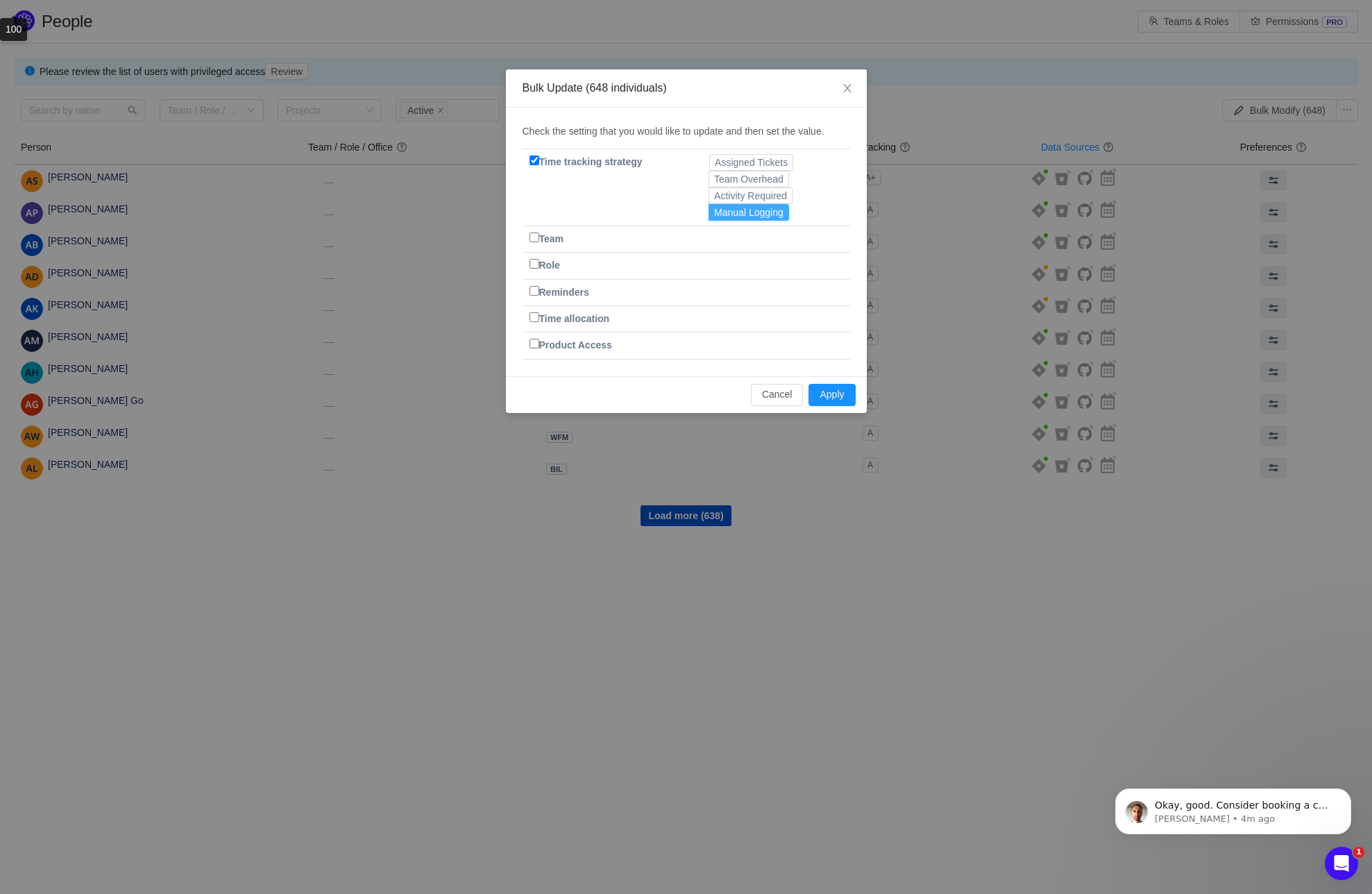
click at [714, 216] on input "Manual Logging" at bounding box center [714, 216] width 0 height 0
click at [740, 178] on span "Team Overhead" at bounding box center [749, 179] width 70 height 11
click at [714, 183] on input "Team Overhead" at bounding box center [714, 183] width 0 height 0
click at [744, 161] on span "Assigned Tickets" at bounding box center [751, 162] width 73 height 11
click at [715, 166] on input "Assigned Tickets" at bounding box center [715, 166] width 0 height 0
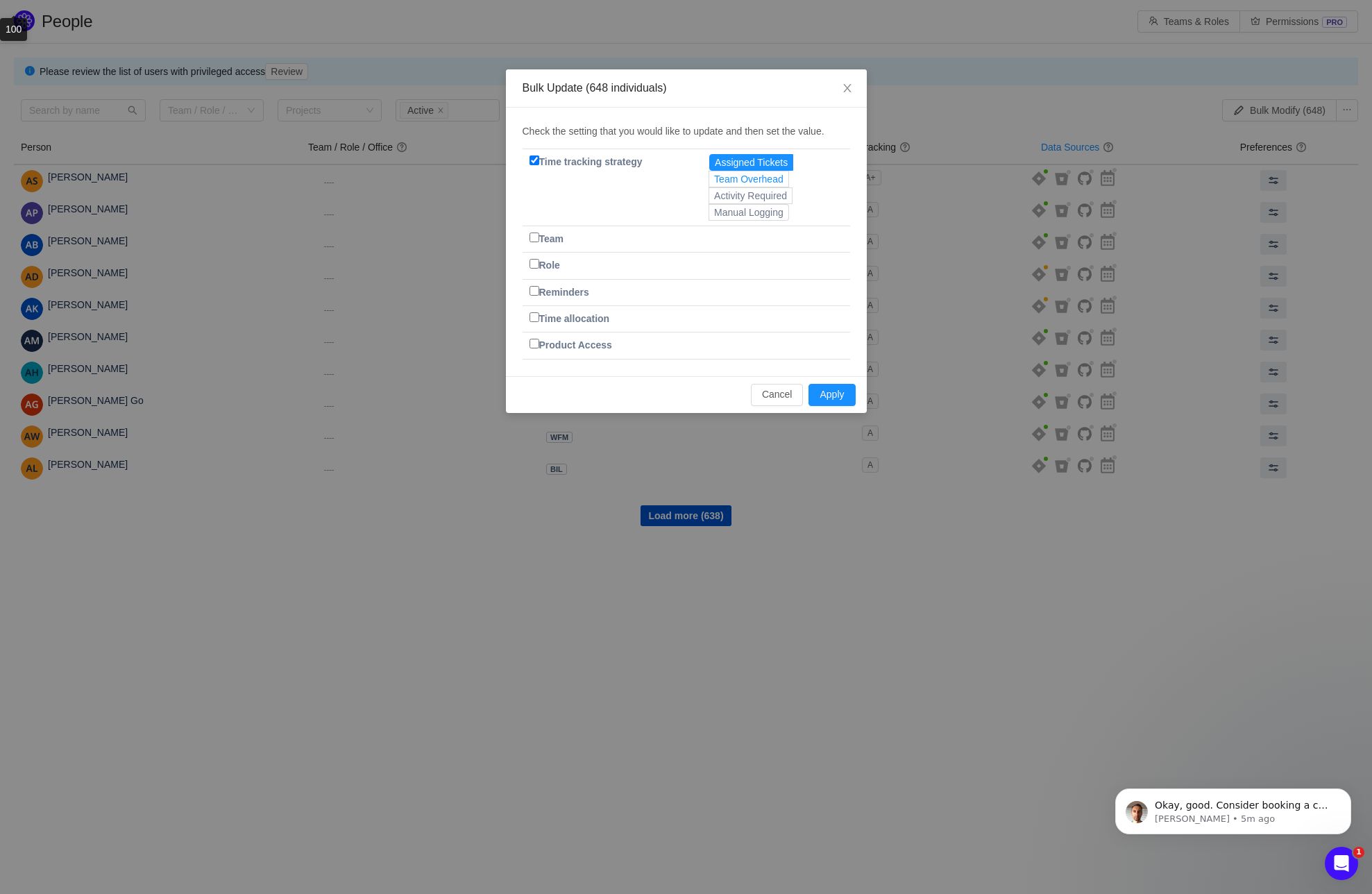
click at [744, 178] on span "Team Overhead" at bounding box center [749, 179] width 70 height 11
click at [714, 183] on input "Team Overhead" at bounding box center [714, 183] width 0 height 0
click at [835, 395] on button "Apply" at bounding box center [832, 394] width 47 height 22
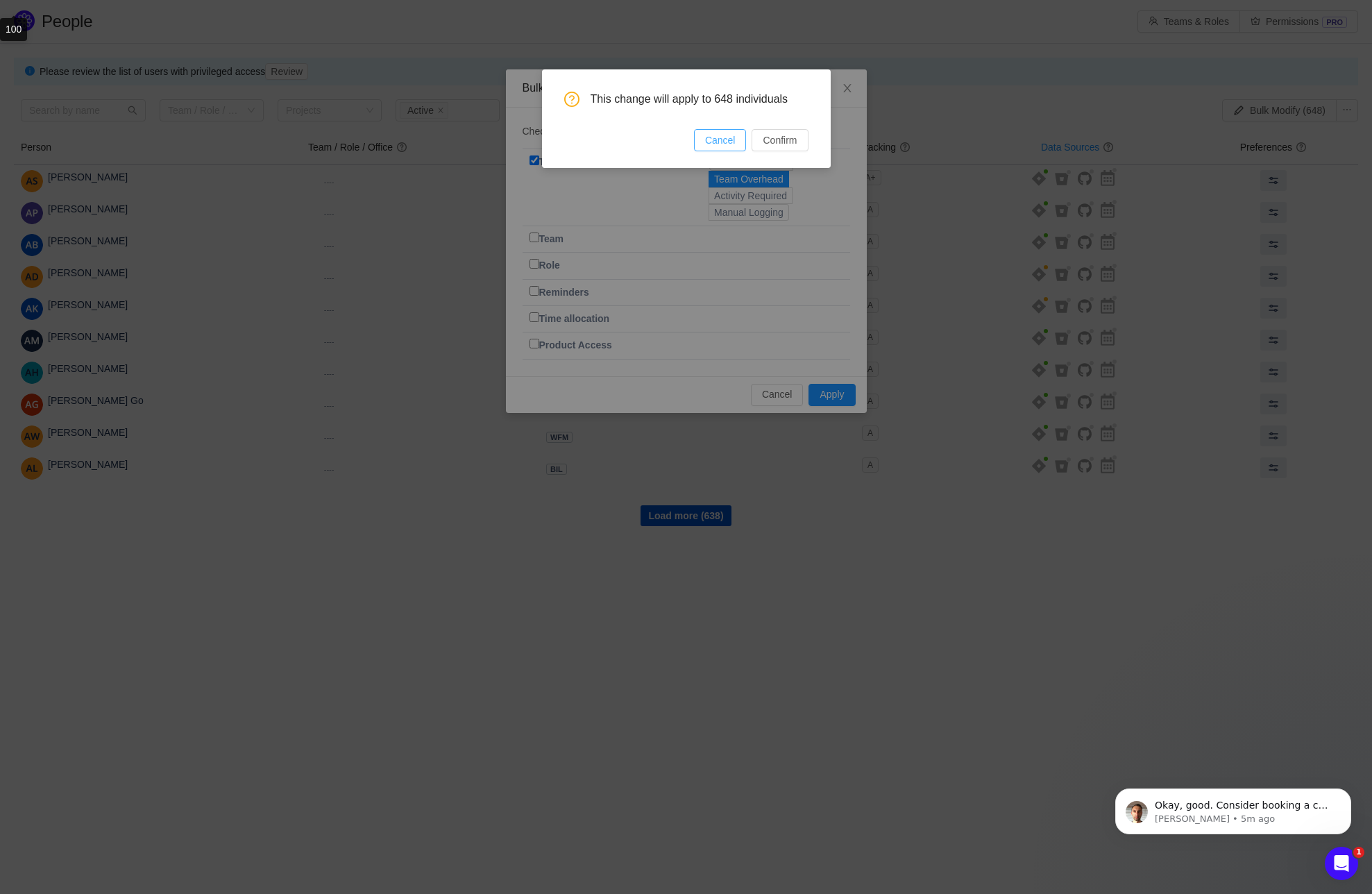
click at [716, 141] on button "Cancel" at bounding box center [720, 140] width 53 height 22
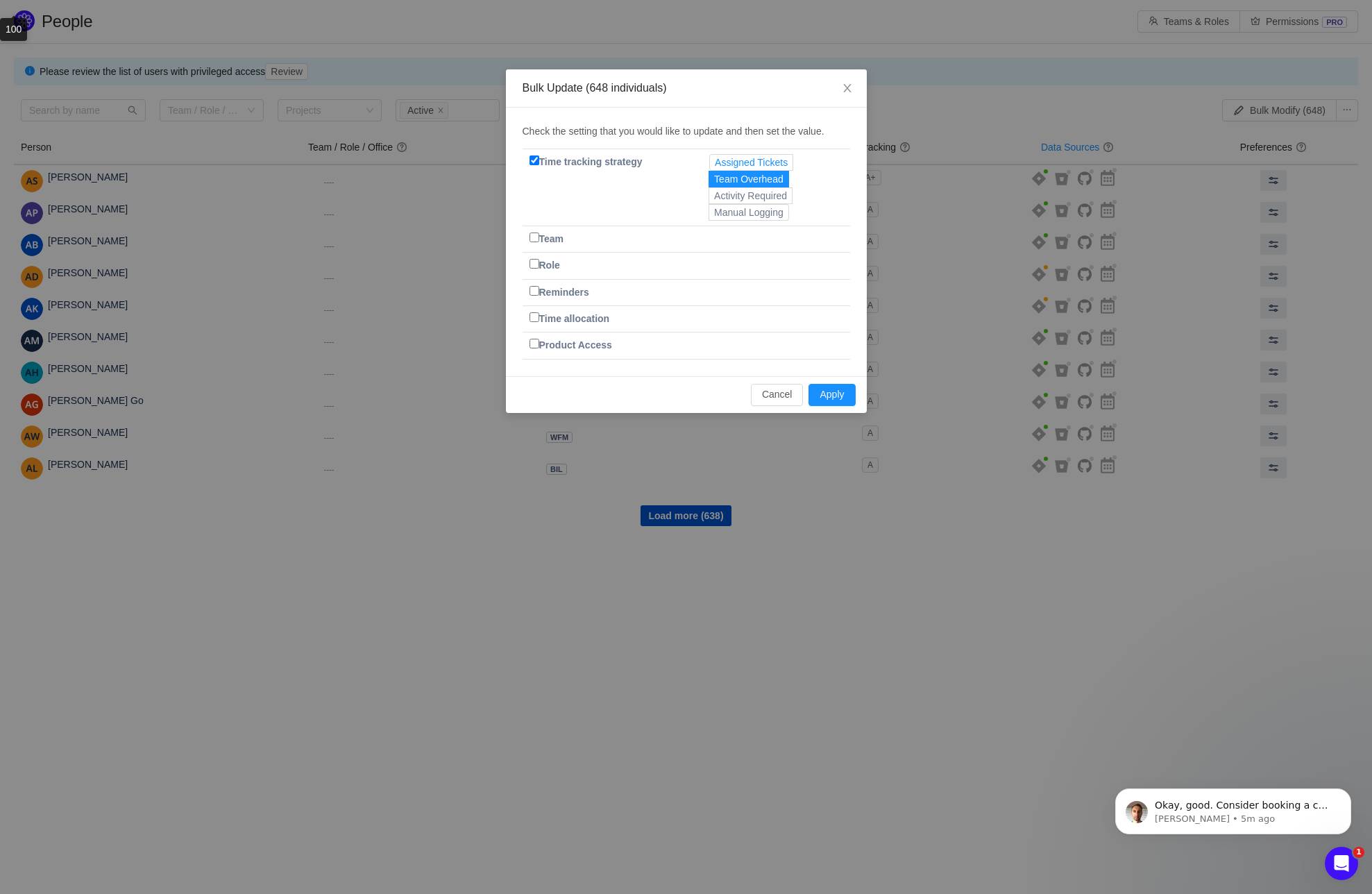
click at [741, 160] on span "Assigned Tickets" at bounding box center [751, 162] width 73 height 11
click at [715, 166] on input "Assigned Tickets" at bounding box center [715, 166] width 0 height 0
click at [831, 397] on button "Apply" at bounding box center [832, 394] width 47 height 22
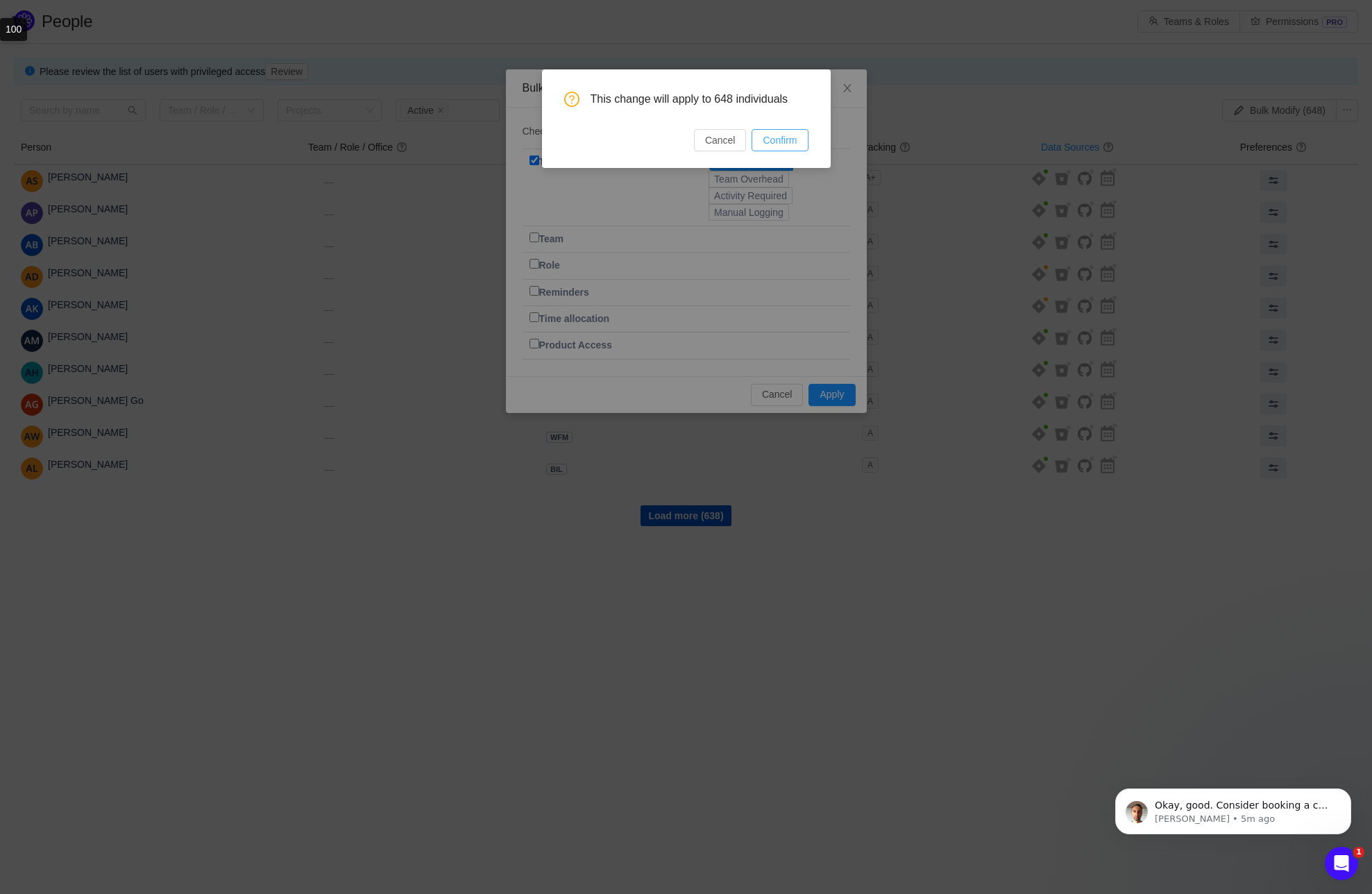
click at [773, 140] on button "Confirm" at bounding box center [780, 140] width 57 height 22
checkbox input "false"
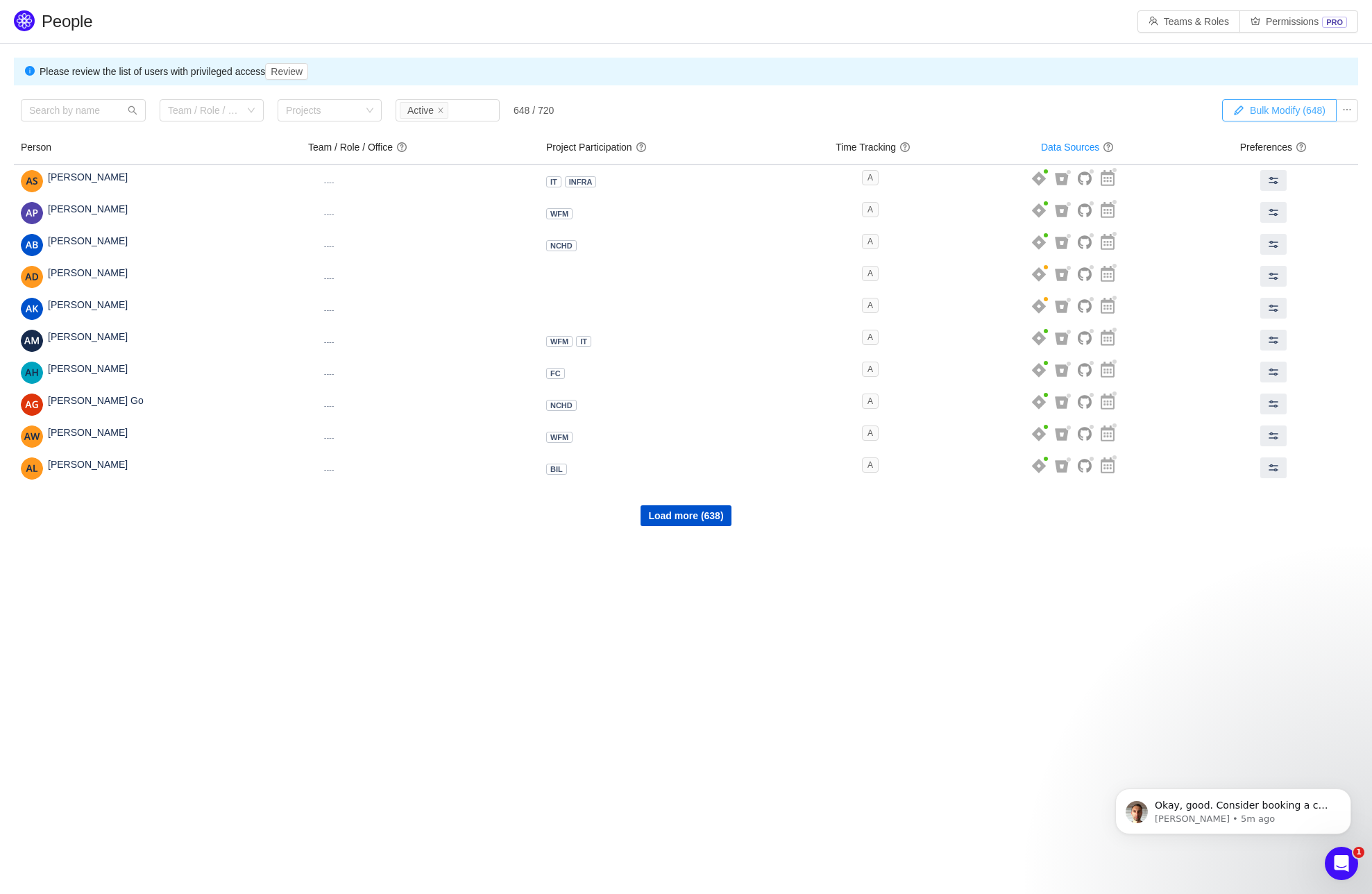
click at [1292, 110] on button "Bulk Modify (648)" at bounding box center [1279, 110] width 114 height 22
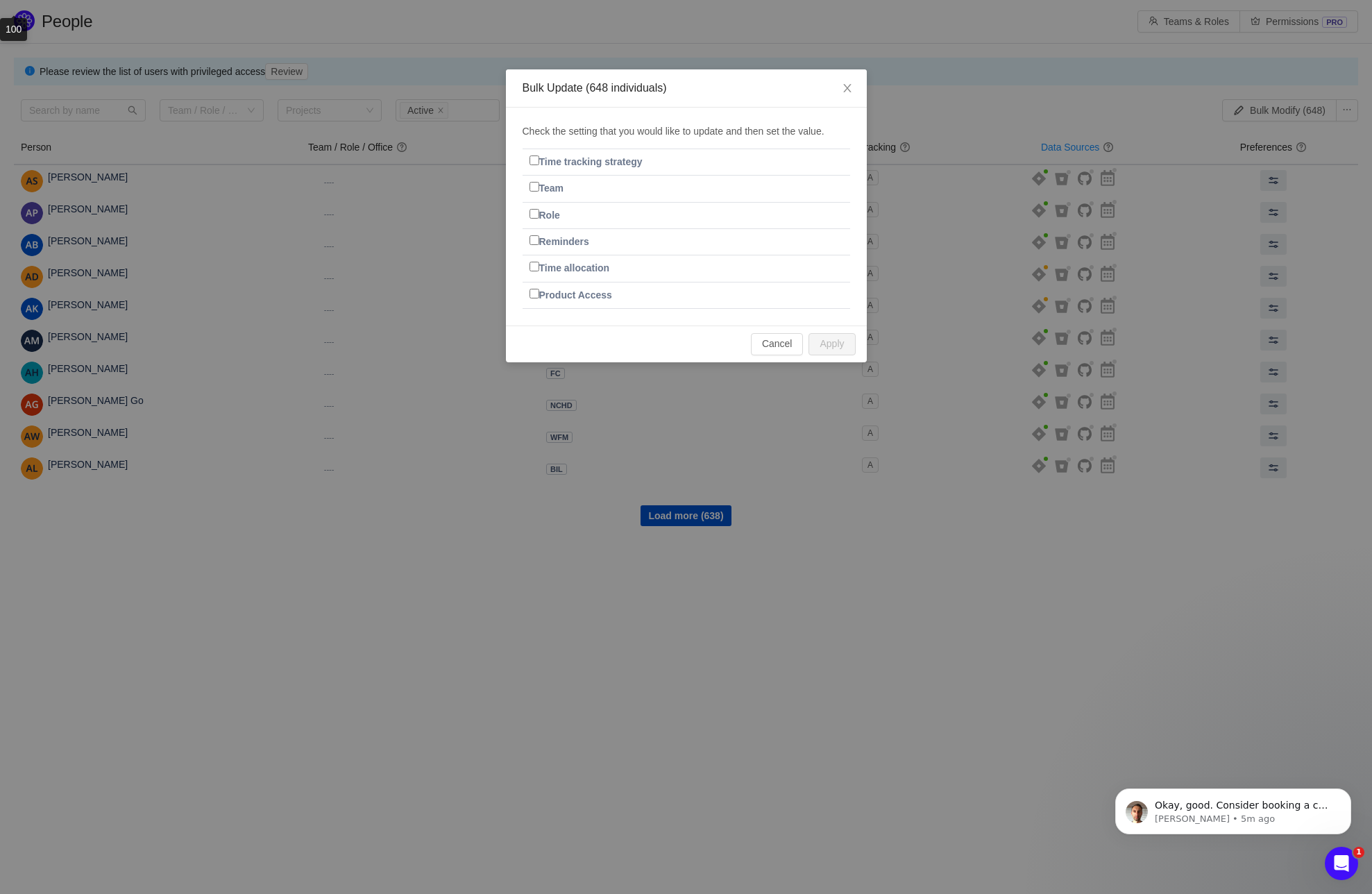
click at [535, 189] on input "Team" at bounding box center [534, 187] width 10 height 10
checkbox input "true"
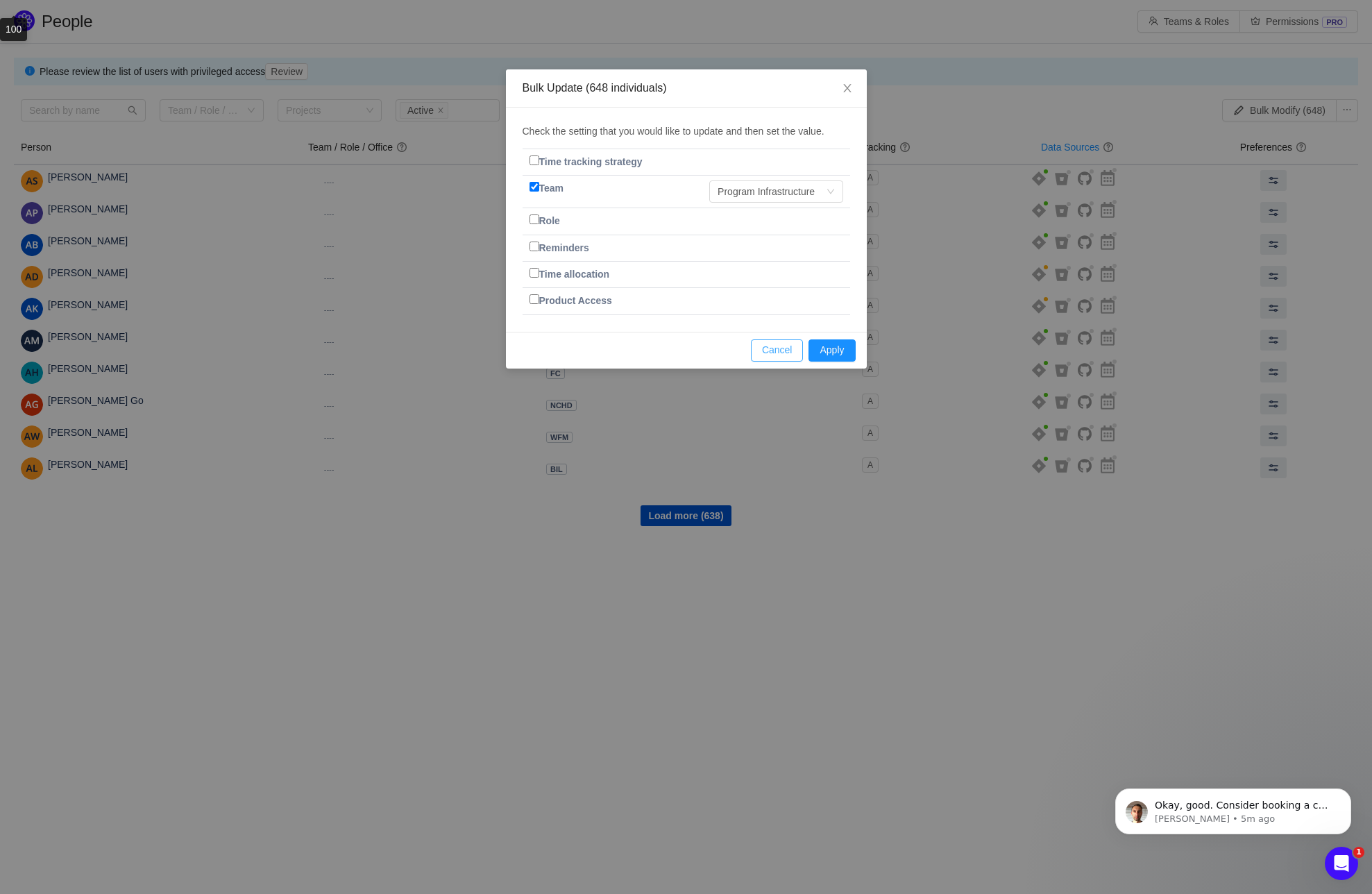
click at [784, 352] on button "Cancel" at bounding box center [777, 351] width 53 height 22
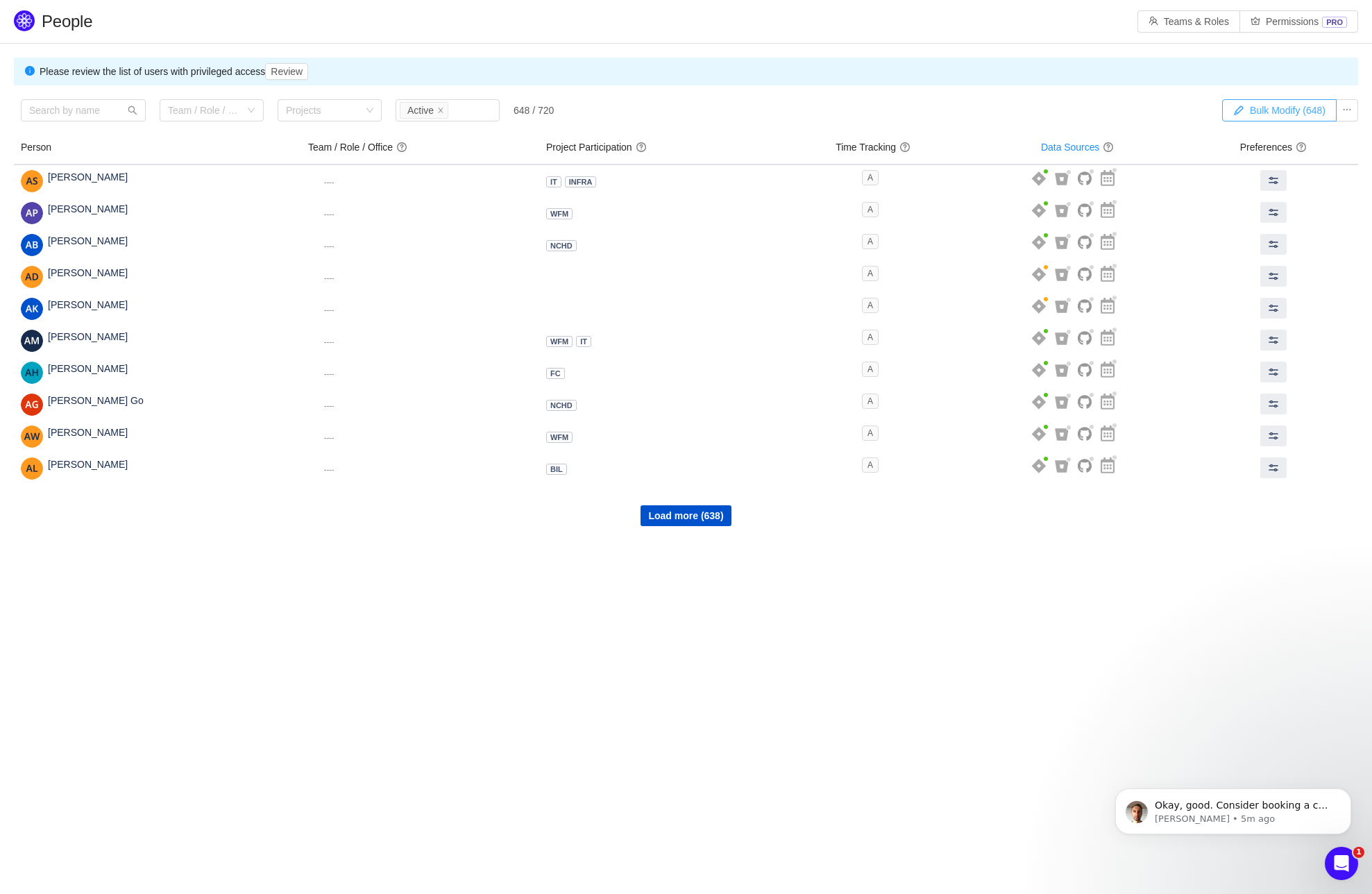
click at [1272, 111] on button "Bulk Modify (648)" at bounding box center [1279, 110] width 114 height 22
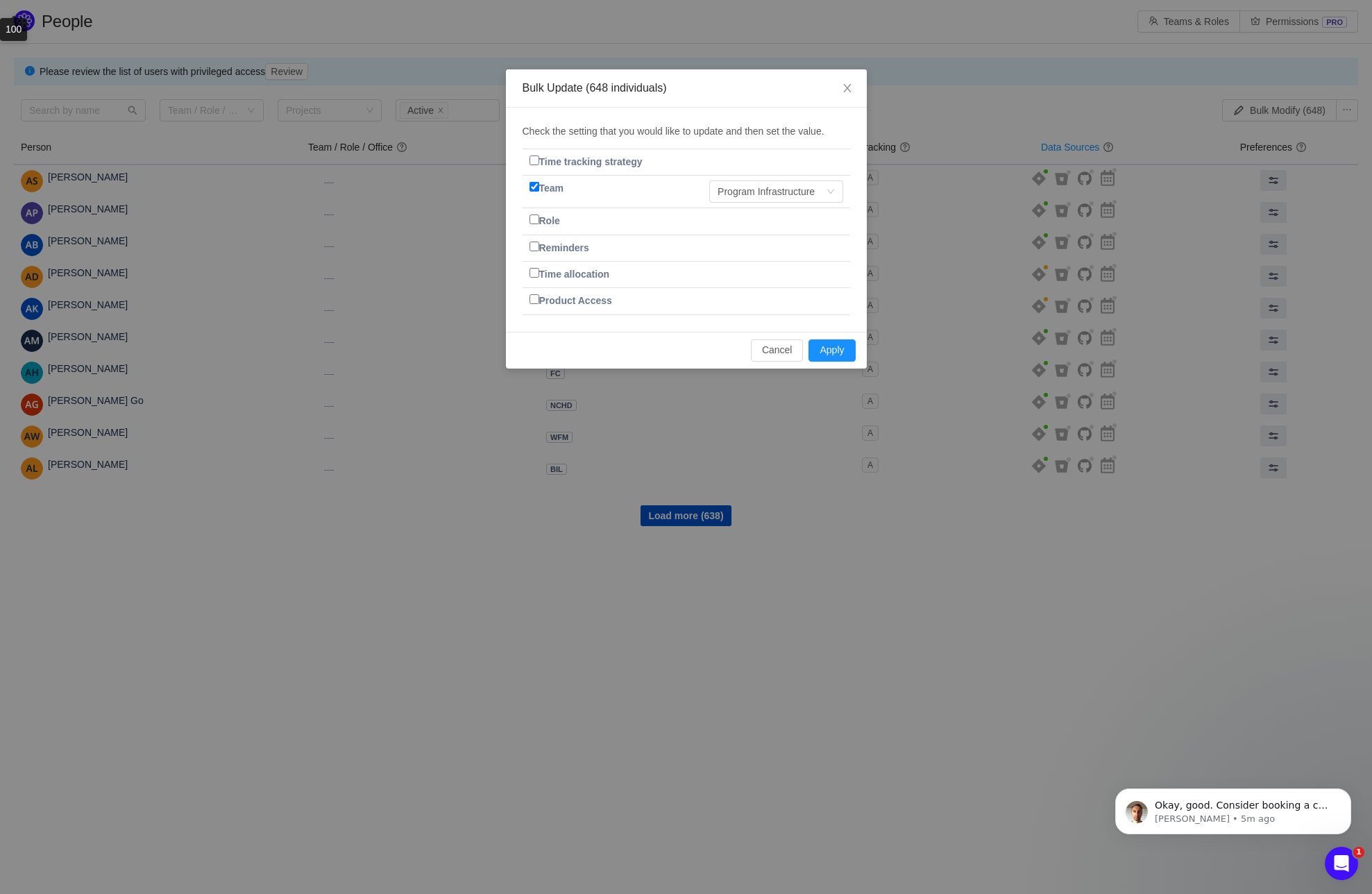
click at [534, 183] on input "Team" at bounding box center [534, 187] width 10 height 10
checkbox input "false"
click at [532, 268] on input "Time allocation" at bounding box center [534, 266] width 10 height 10
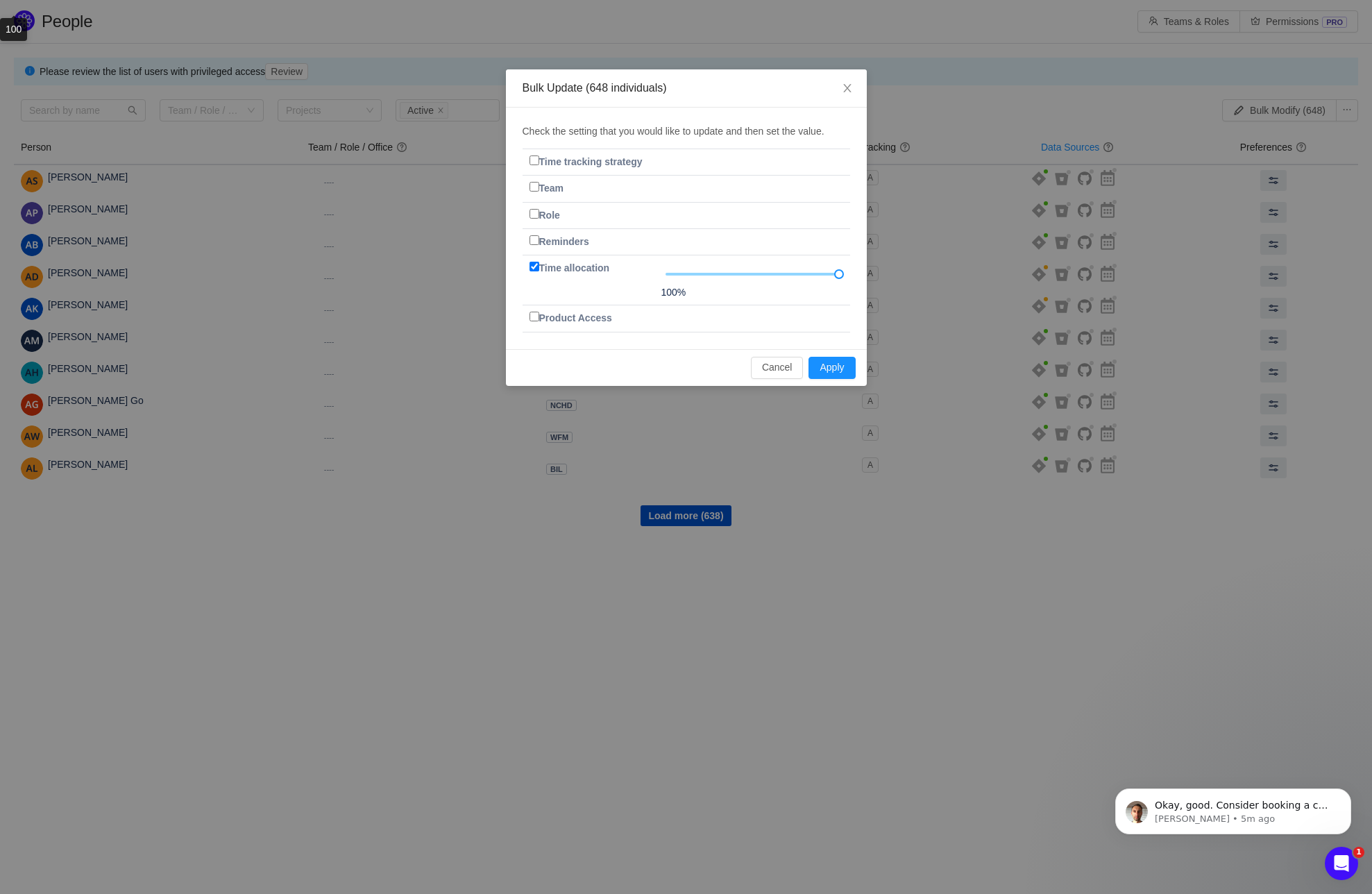
click at [536, 271] on input "Time allocation" at bounding box center [534, 266] width 10 height 10
checkbox input "false"
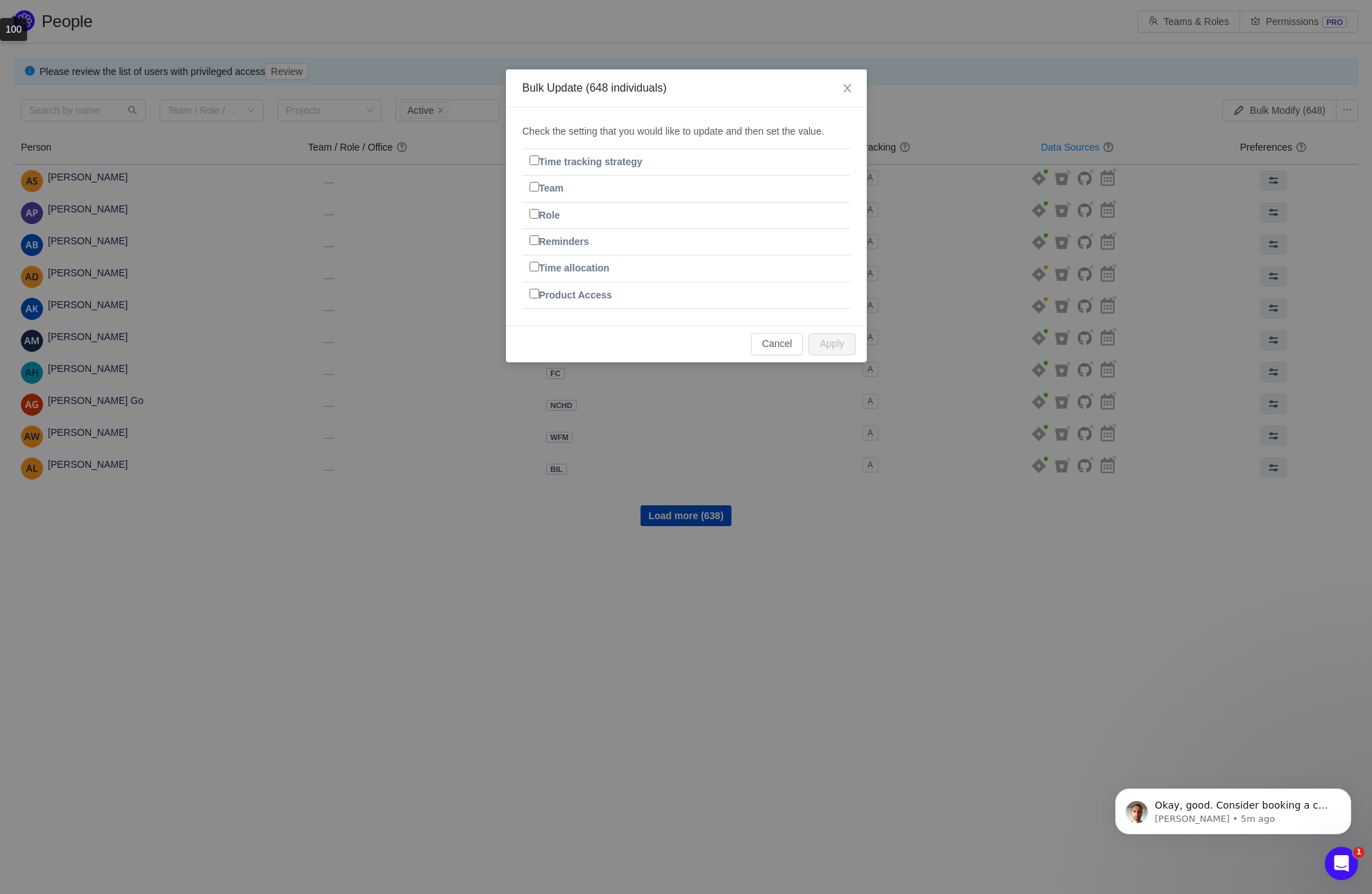
click at [534, 296] on input "Product Access" at bounding box center [534, 294] width 10 height 10
checkbox input "true"
click at [772, 347] on button "Cancel" at bounding box center [777, 344] width 53 height 22
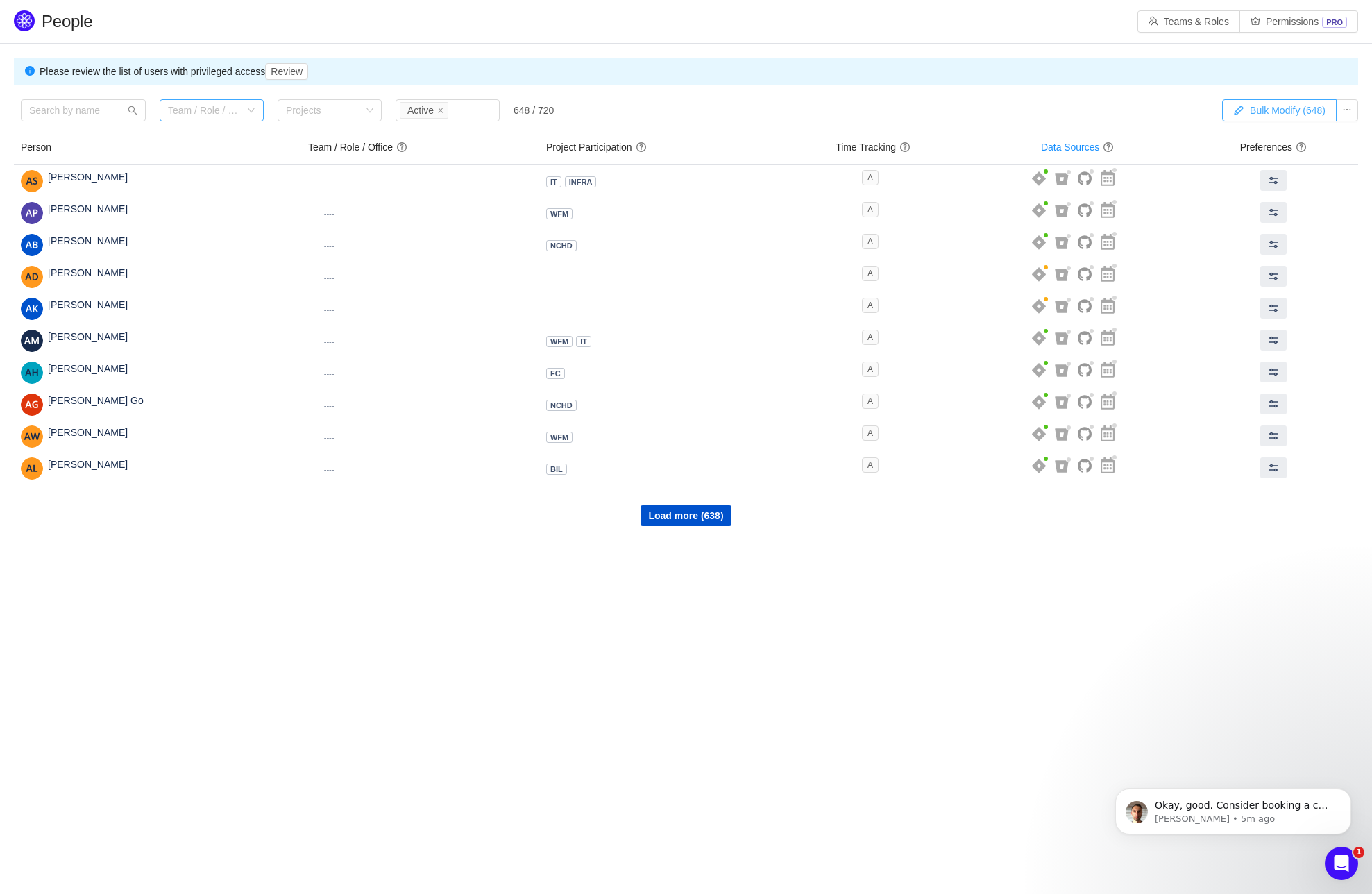
click at [213, 111] on div "Team / Role / Office" at bounding box center [204, 110] width 73 height 14
click at [204, 162] on li "Program Infrastructure" at bounding box center [212, 160] width 104 height 22
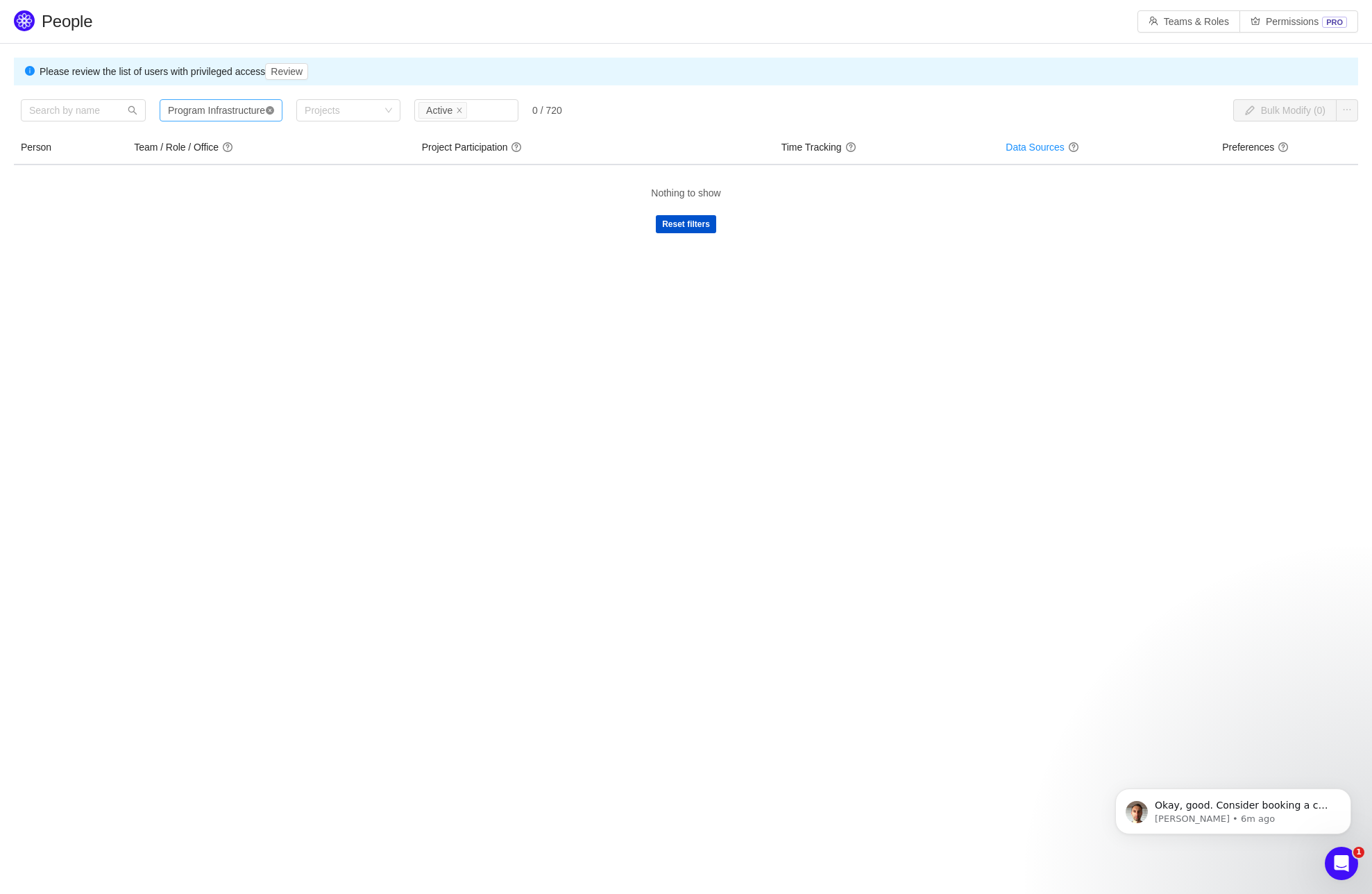
click at [270, 108] on icon "icon: close-circle" at bounding box center [270, 110] width 8 height 8
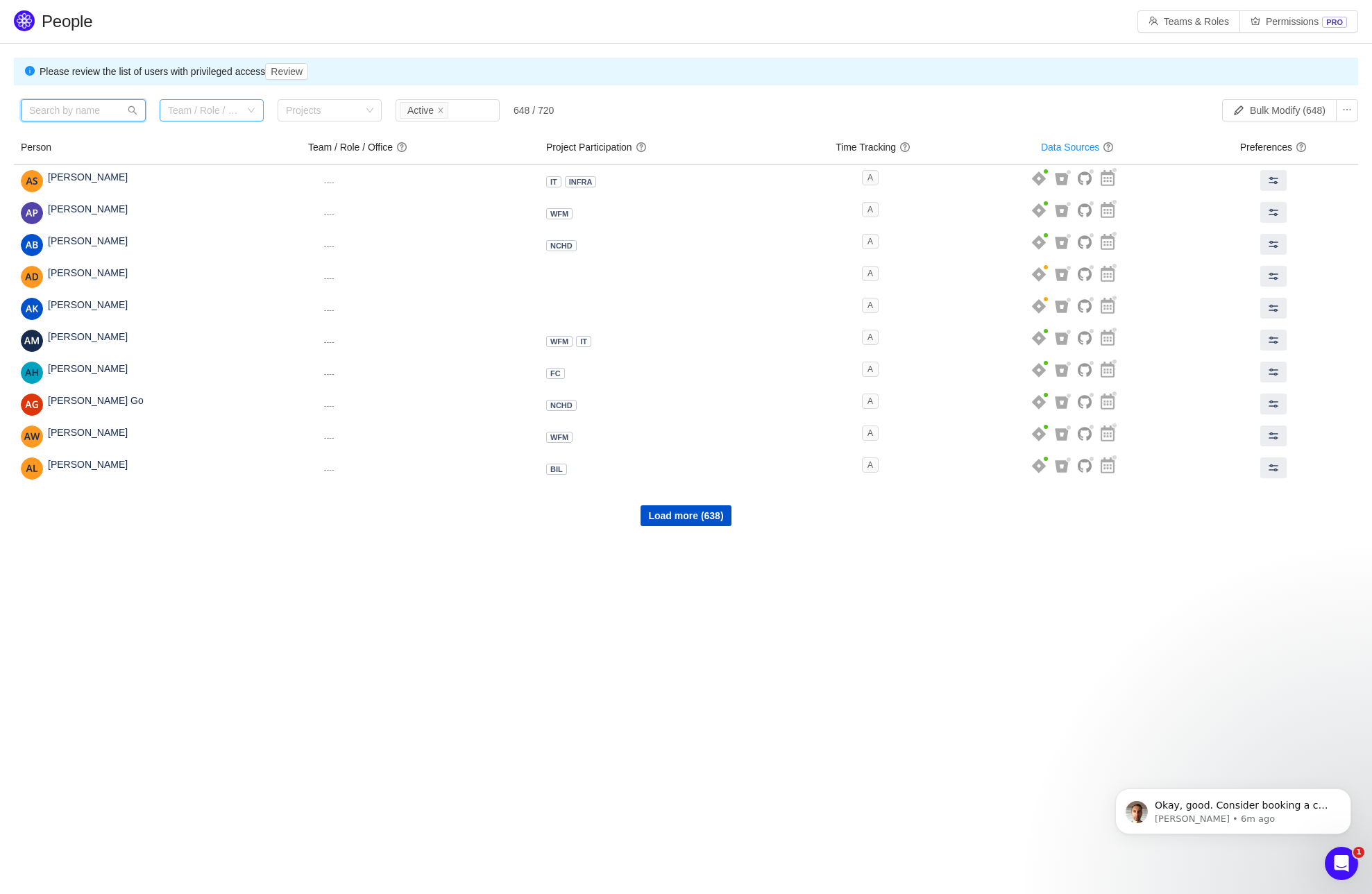
click at [73, 114] on input "text" at bounding box center [83, 110] width 125 height 22
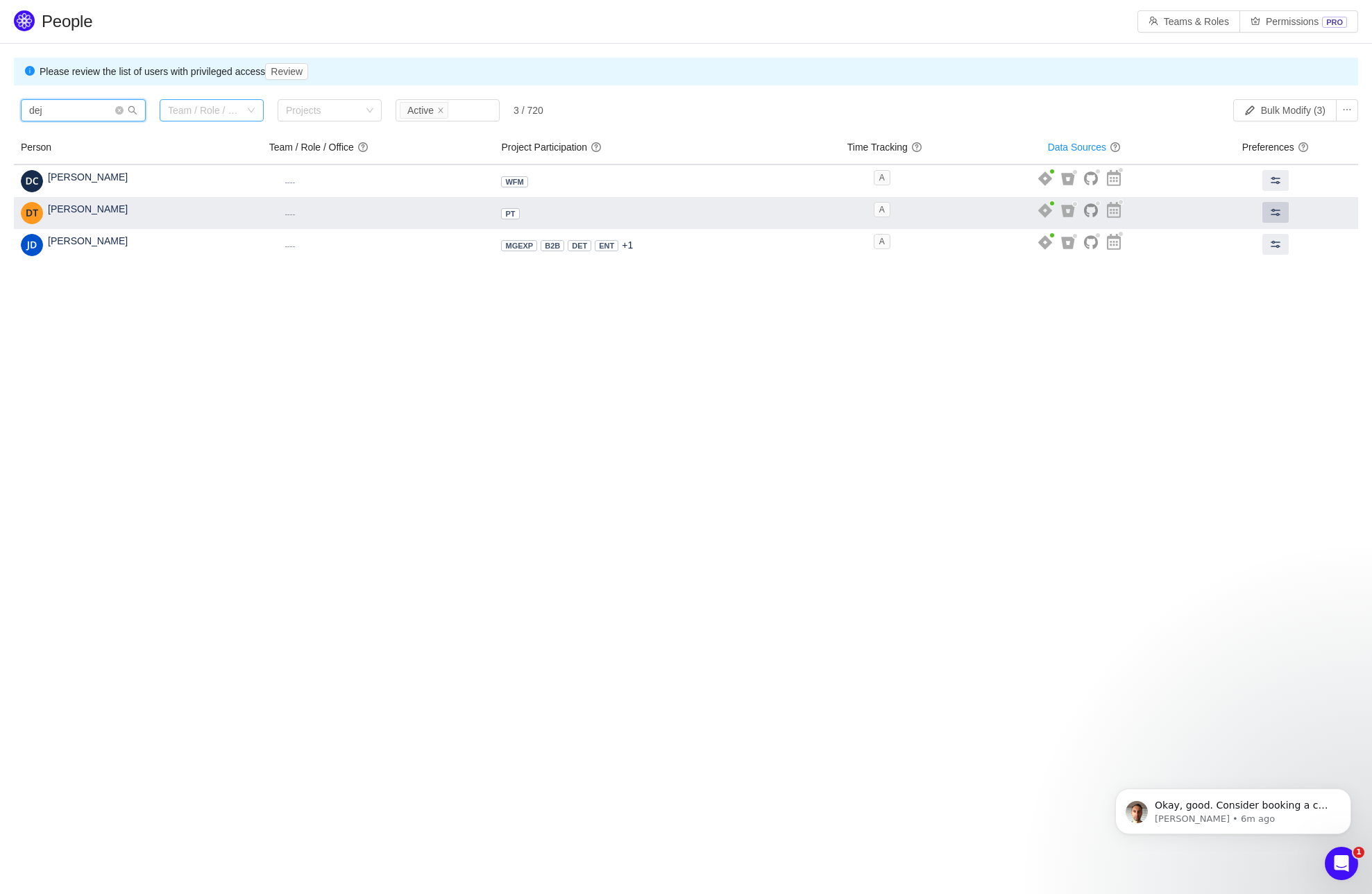
type input "dej"
click at [1274, 217] on button at bounding box center [1276, 212] width 27 height 21
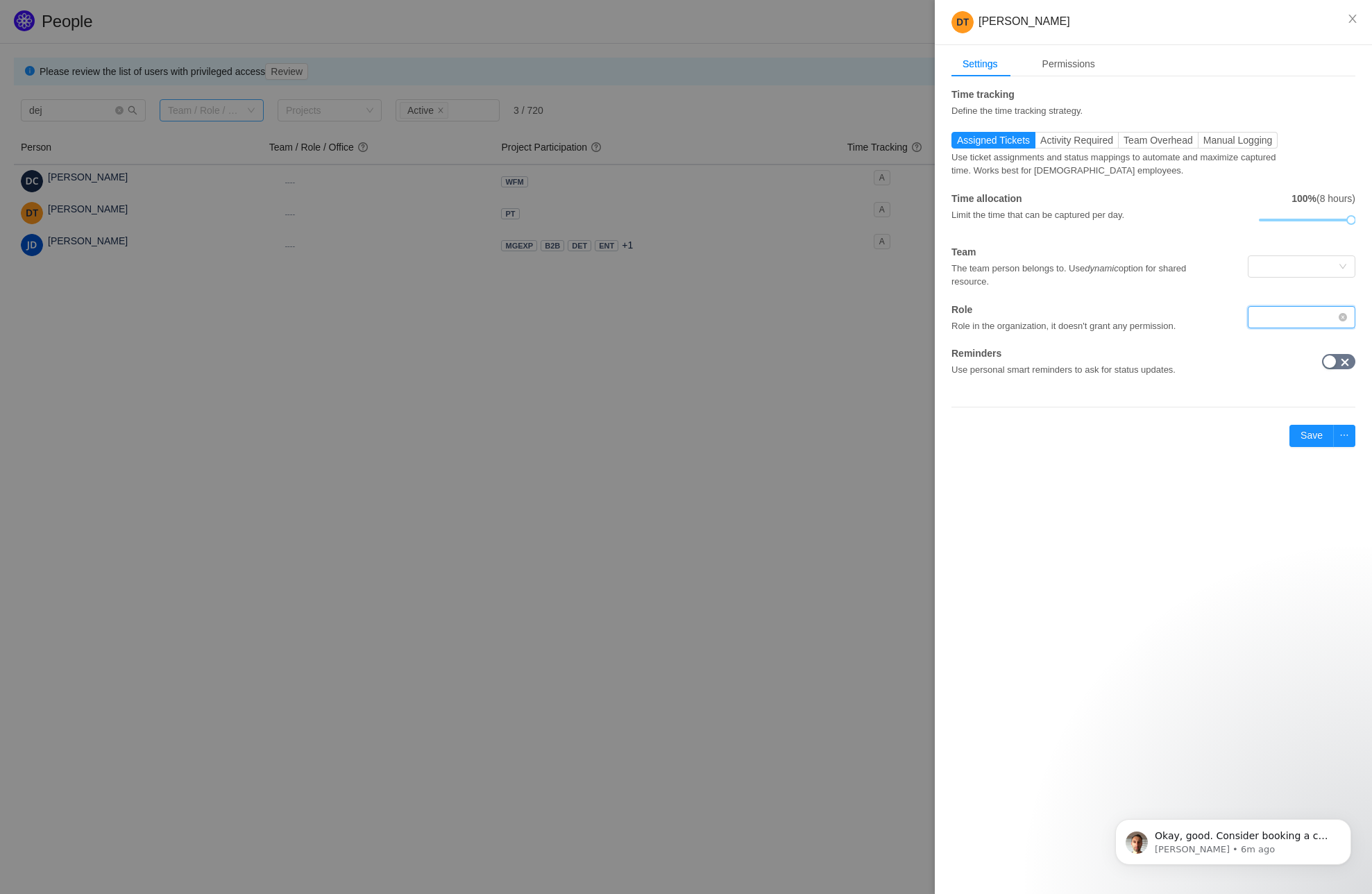
click at [1337, 306] on div at bounding box center [1301, 317] width 107 height 22
click at [1273, 314] on input at bounding box center [1297, 317] width 81 height 21
click at [1138, 337] on div "Time tracking Define the time tracking strategy. Assigned Tickets Activity Requ…" at bounding box center [1153, 231] width 404 height 289
click at [1273, 318] on div at bounding box center [1297, 317] width 81 height 21
type input "engineer"
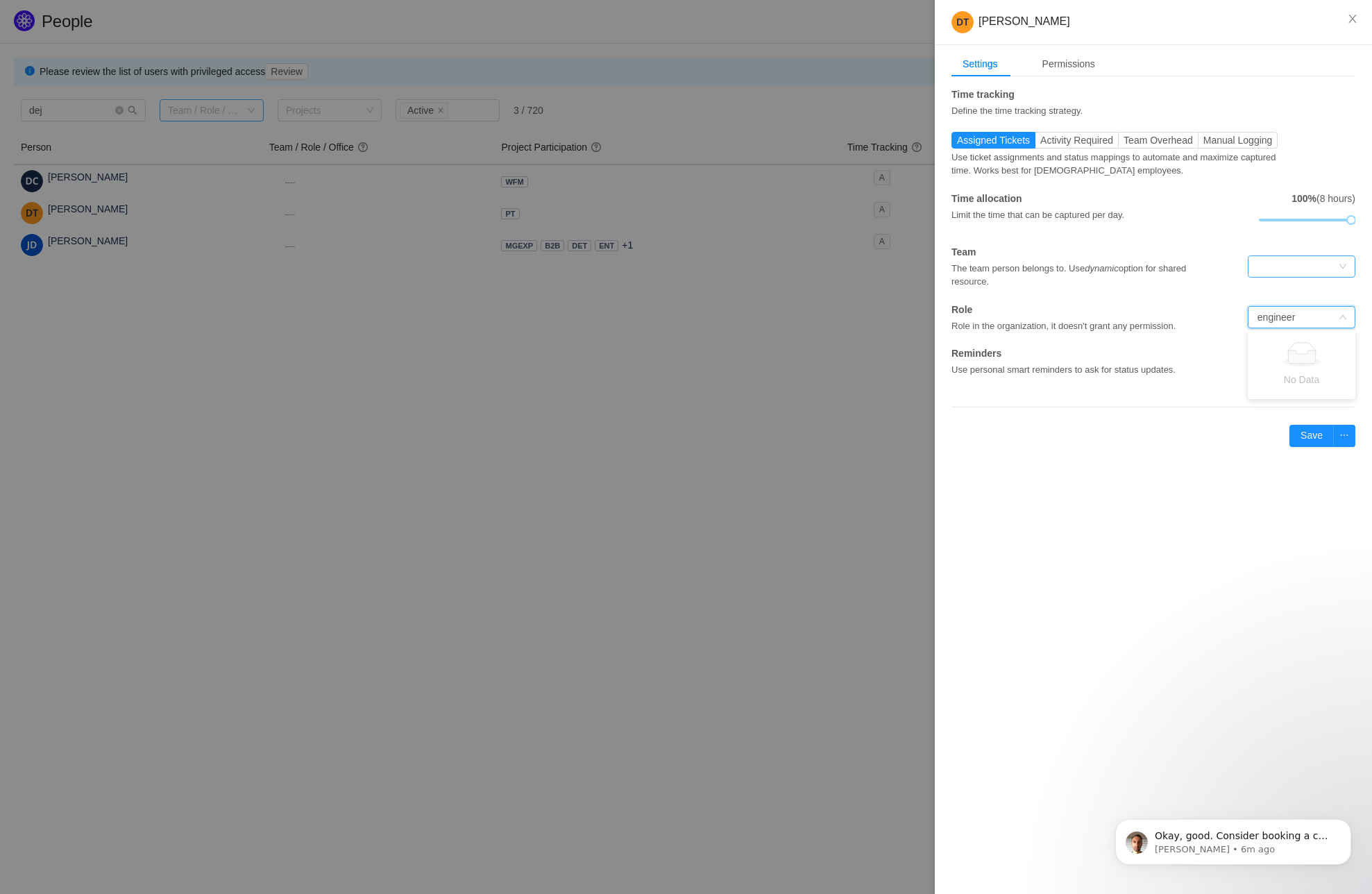
click at [1325, 259] on div at bounding box center [1297, 266] width 81 height 21
click at [1296, 287] on li "Program Infrastructure" at bounding box center [1301, 293] width 107 height 22
click at [1282, 317] on div at bounding box center [1297, 317] width 81 height 21
click at [1224, 312] on div at bounding box center [1289, 317] width 135 height 22
click at [1077, 65] on div "Permissions" at bounding box center [1068, 65] width 75 height 26
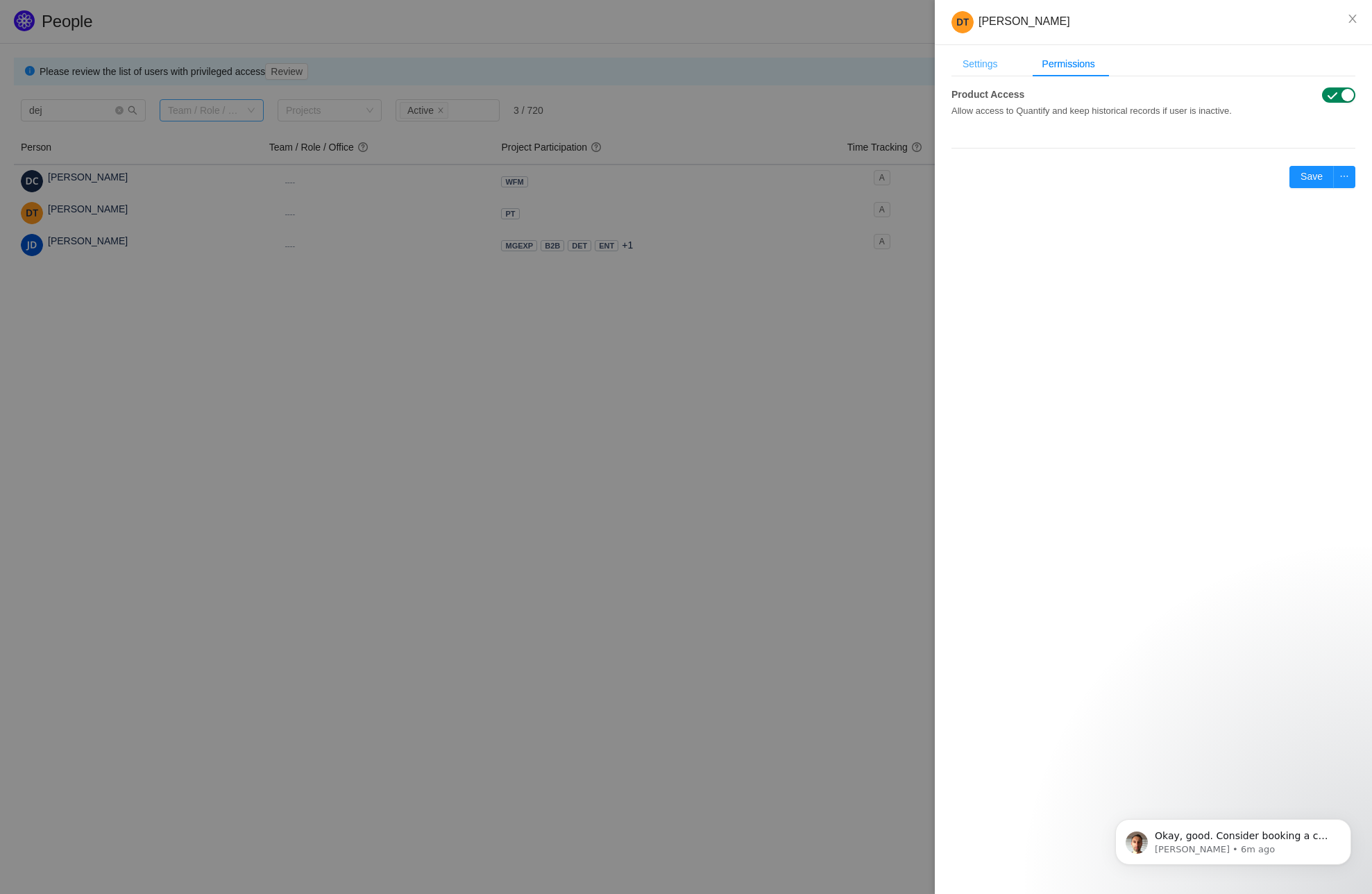
click at [974, 65] on div "Settings" at bounding box center [981, 65] width 58 height 26
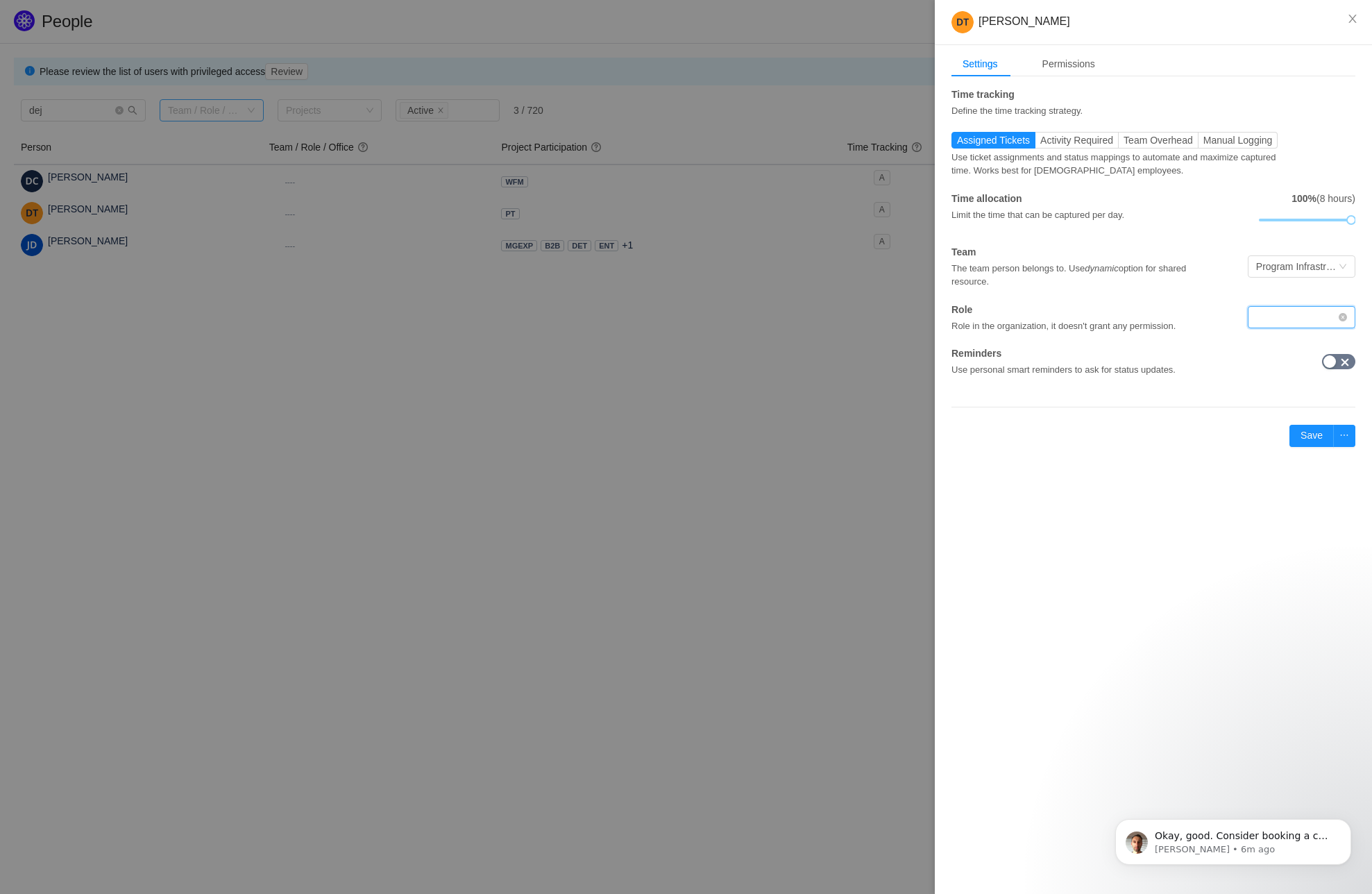
click at [1287, 314] on div at bounding box center [1297, 317] width 81 height 21
click at [1287, 314] on input at bounding box center [1297, 317] width 81 height 21
click at [1229, 304] on div "Role Role in the organization, it doesn't grant any permission." at bounding box center [1153, 318] width 404 height 31
click at [1075, 136] on span "Activity Required" at bounding box center [1076, 140] width 73 height 11
click at [1040, 144] on input "Activity Required" at bounding box center [1040, 144] width 0 height 0
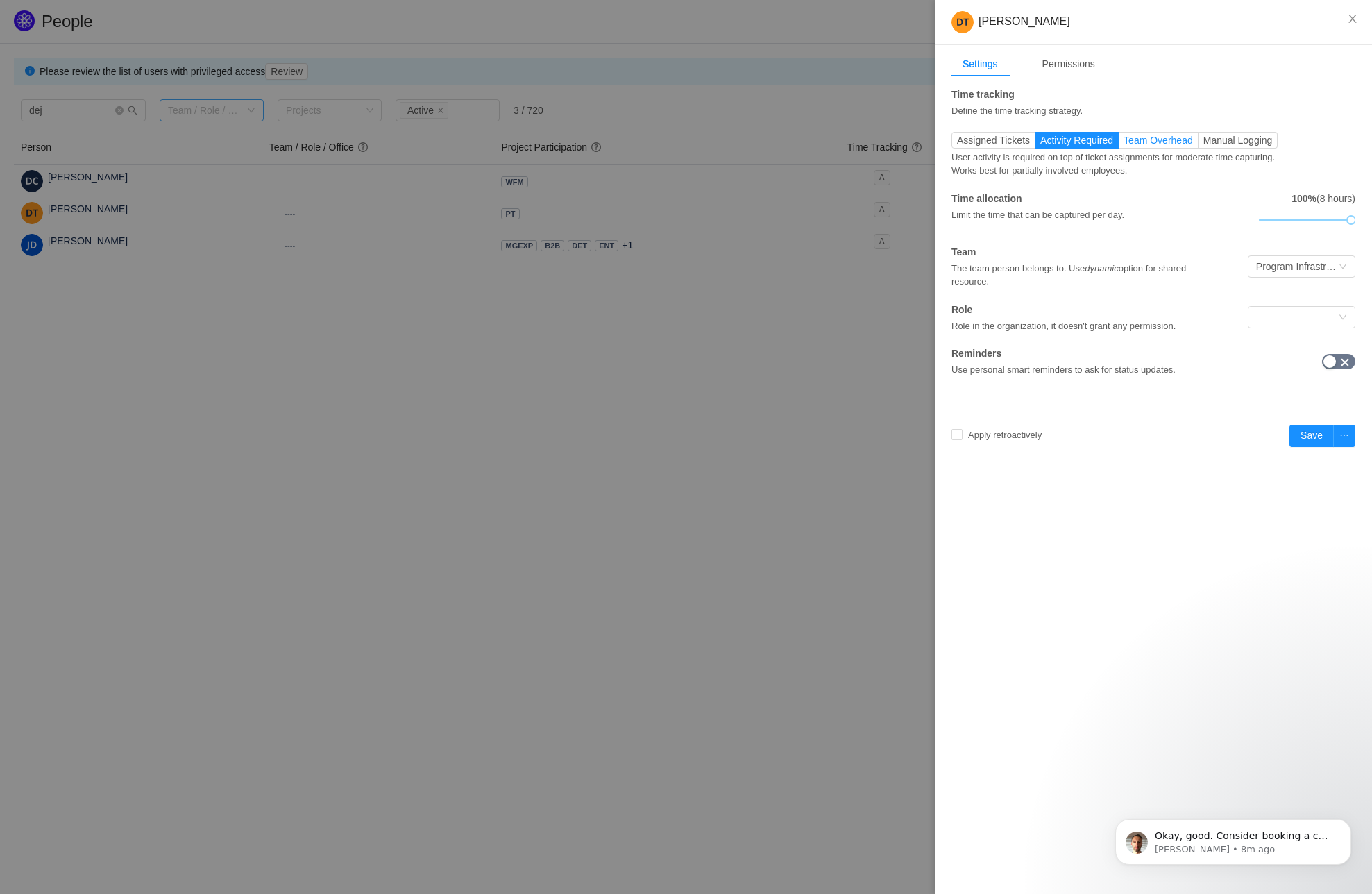
click at [1155, 143] on span "Team Overhead" at bounding box center [1158, 140] width 70 height 11
click at [1124, 144] on input "Team Overhead" at bounding box center [1124, 144] width 0 height 0
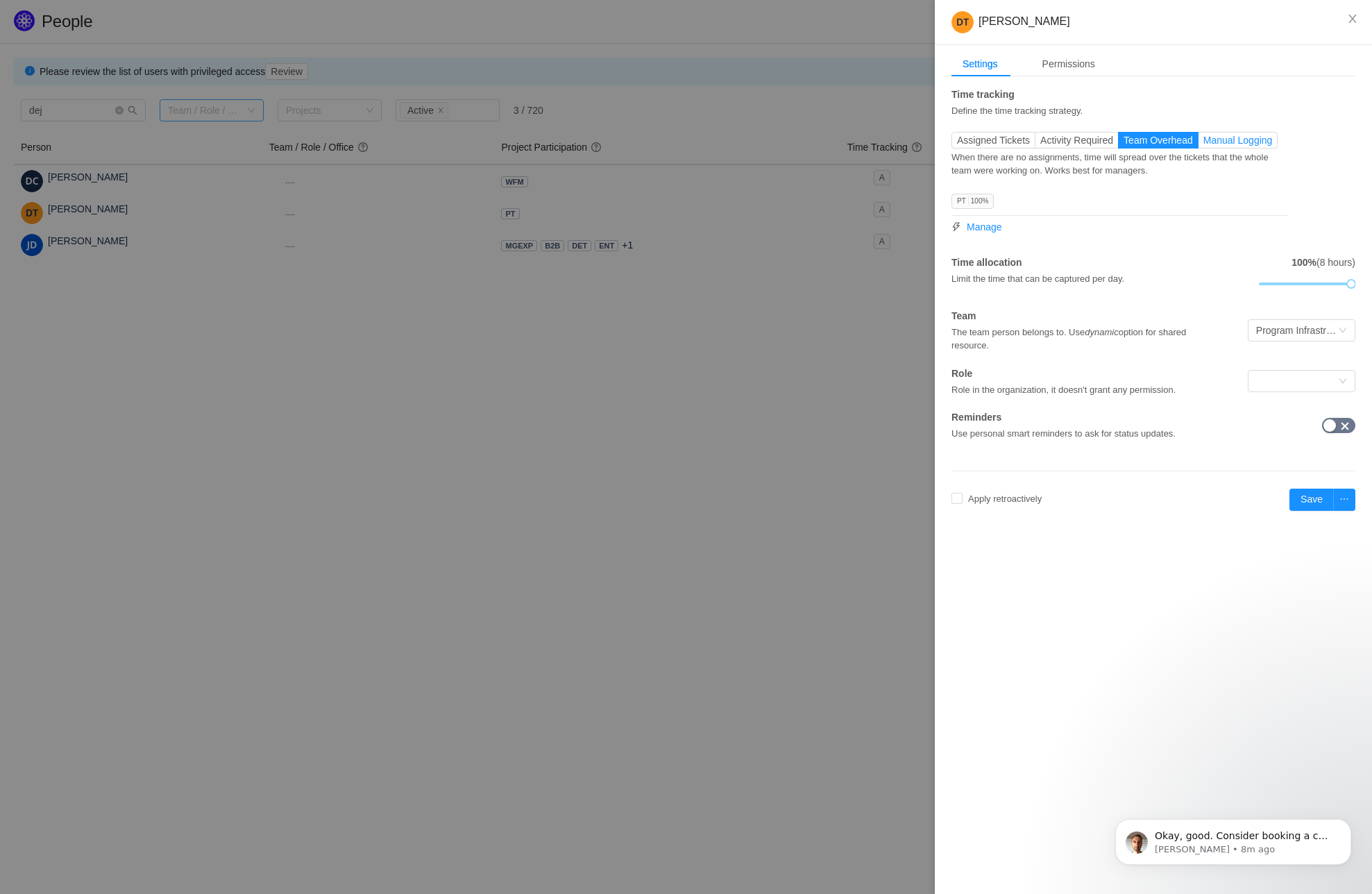
click at [1254, 137] on span "Manual Logging" at bounding box center [1238, 140] width 70 height 11
click at [1203, 144] on input "Manual Logging" at bounding box center [1203, 144] width 0 height 0
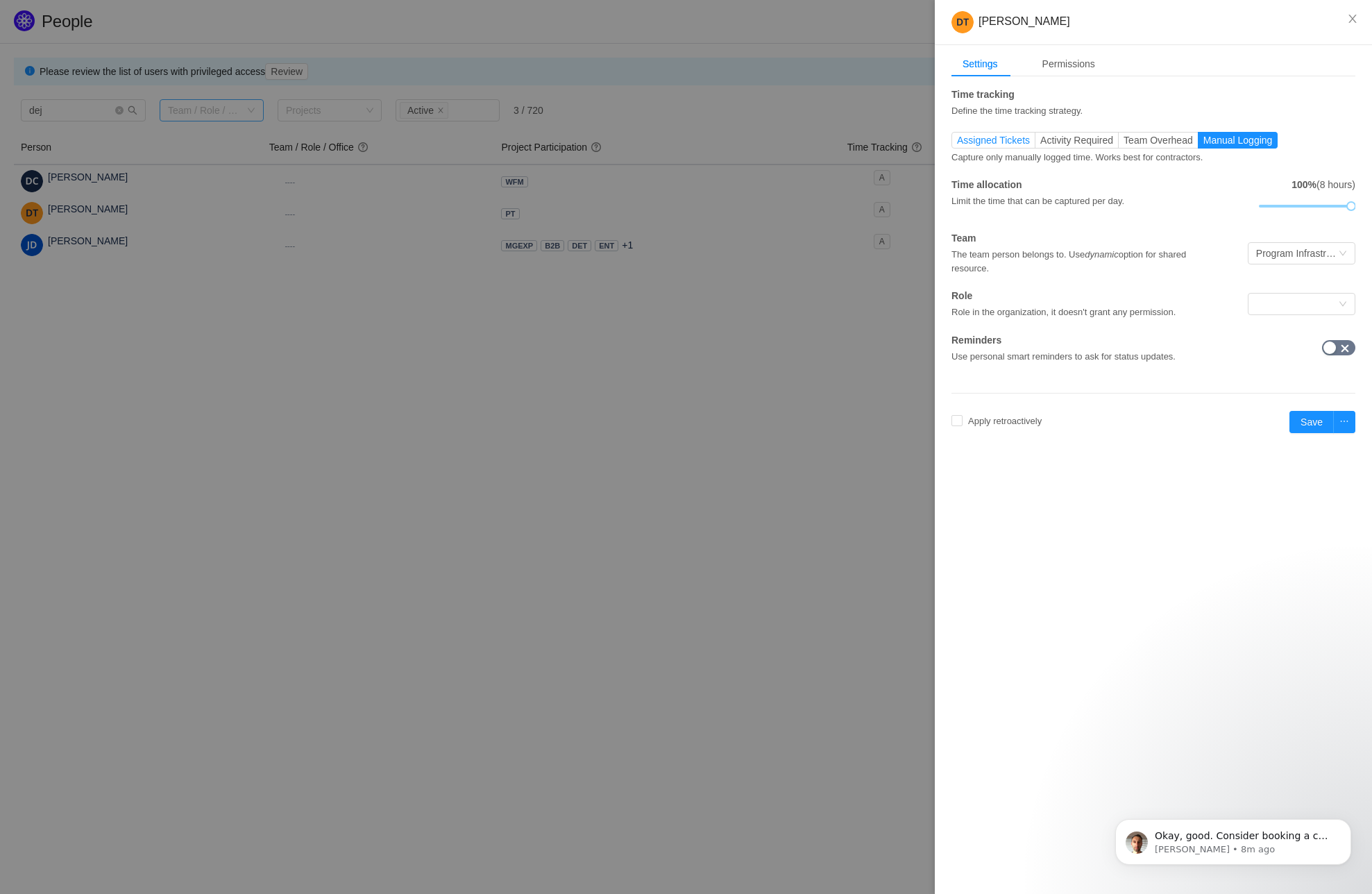
click at [988, 135] on span "Assigned Tickets" at bounding box center [992, 140] width 73 height 11
click at [957, 144] on input "Assigned Tickets" at bounding box center [957, 144] width 0 height 0
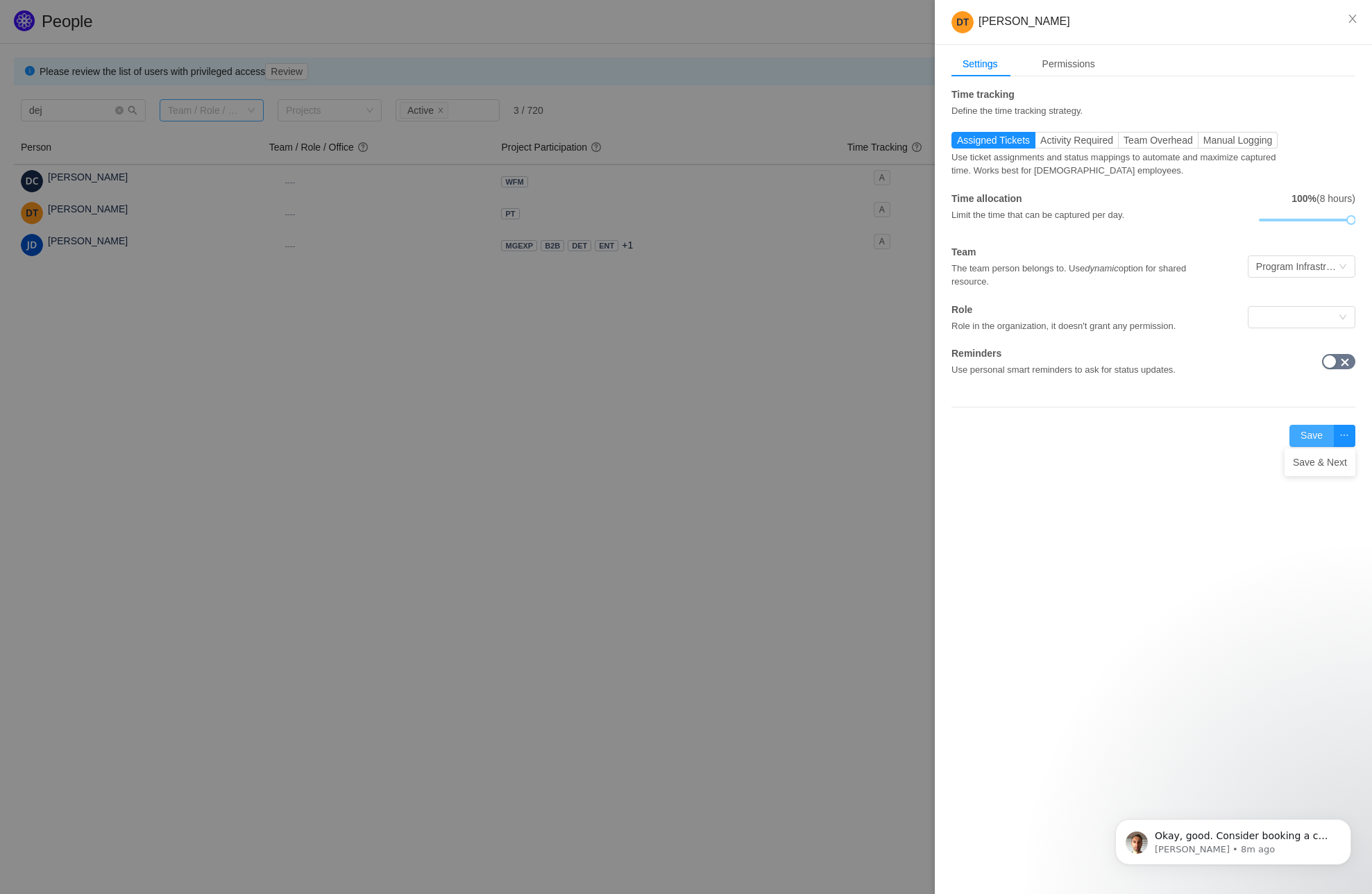
click at [1308, 434] on button "Save" at bounding box center [1311, 436] width 45 height 22
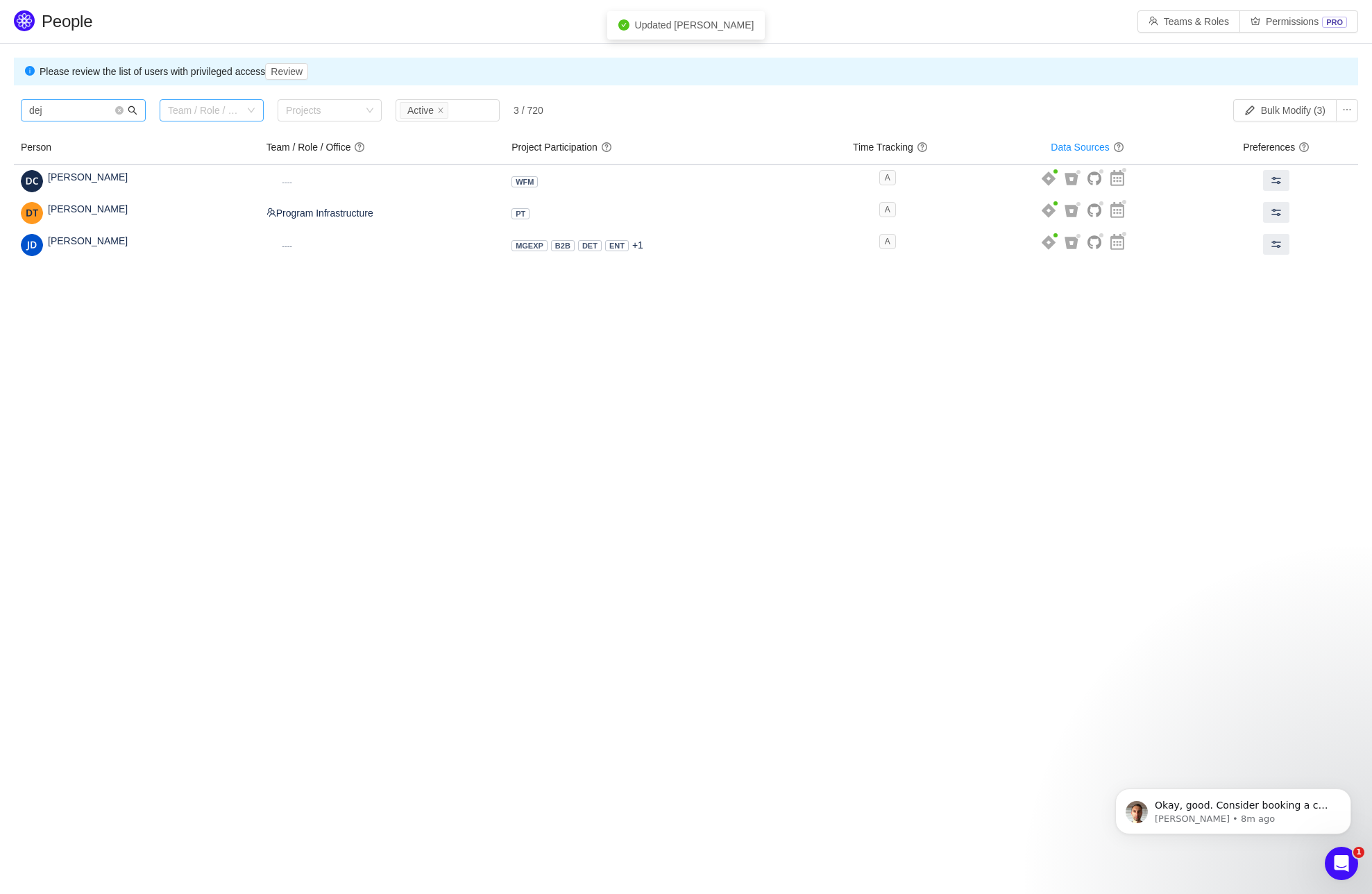
click at [128, 111] on icon "icon: search" at bounding box center [133, 110] width 10 height 10
click at [113, 109] on input "dej" at bounding box center [83, 110] width 125 height 22
click at [120, 109] on icon "icon: close-circle" at bounding box center [119, 110] width 8 height 8
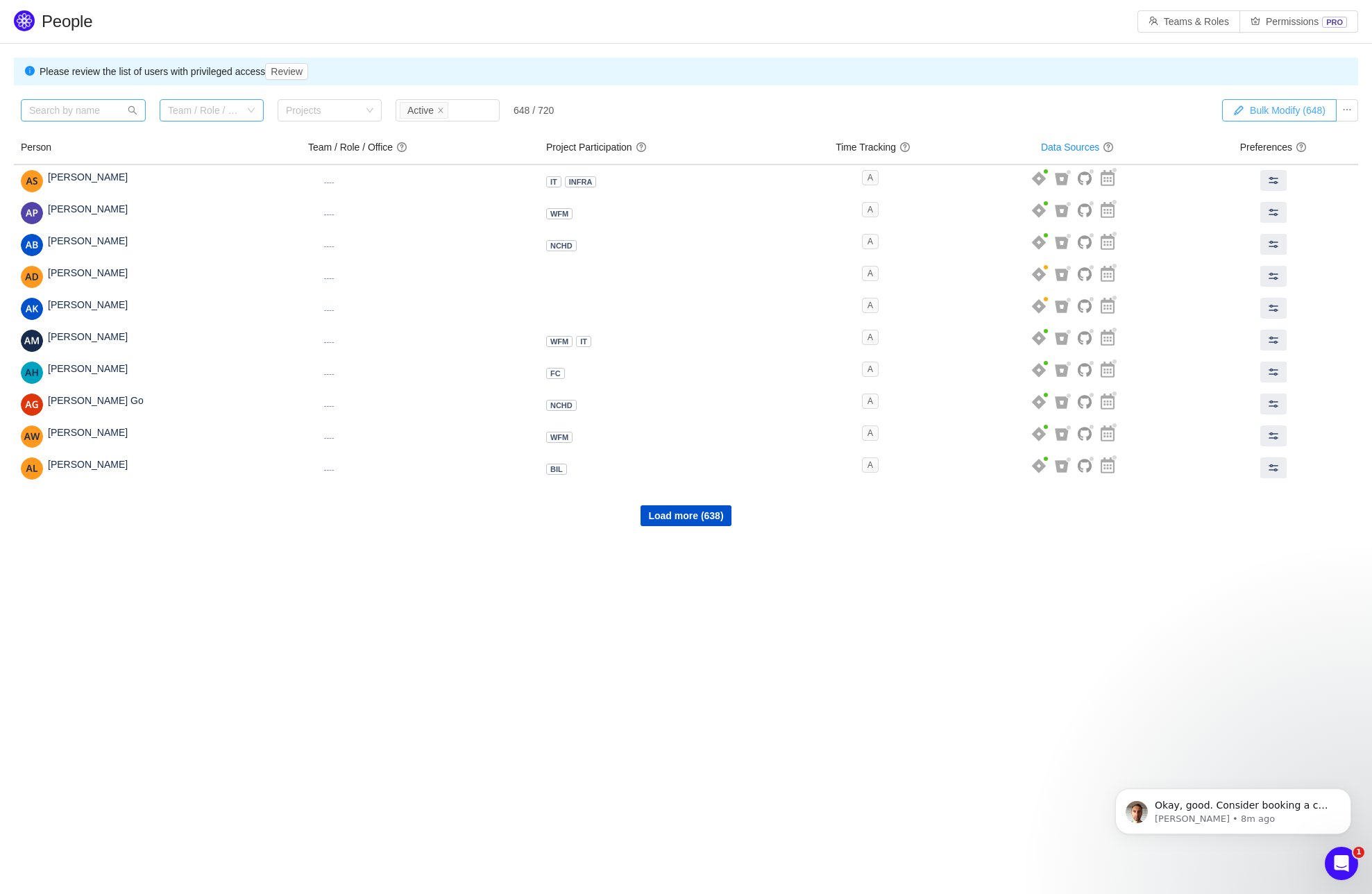
click at [1296, 113] on button "Bulk Modify (648)" at bounding box center [1279, 110] width 114 height 22
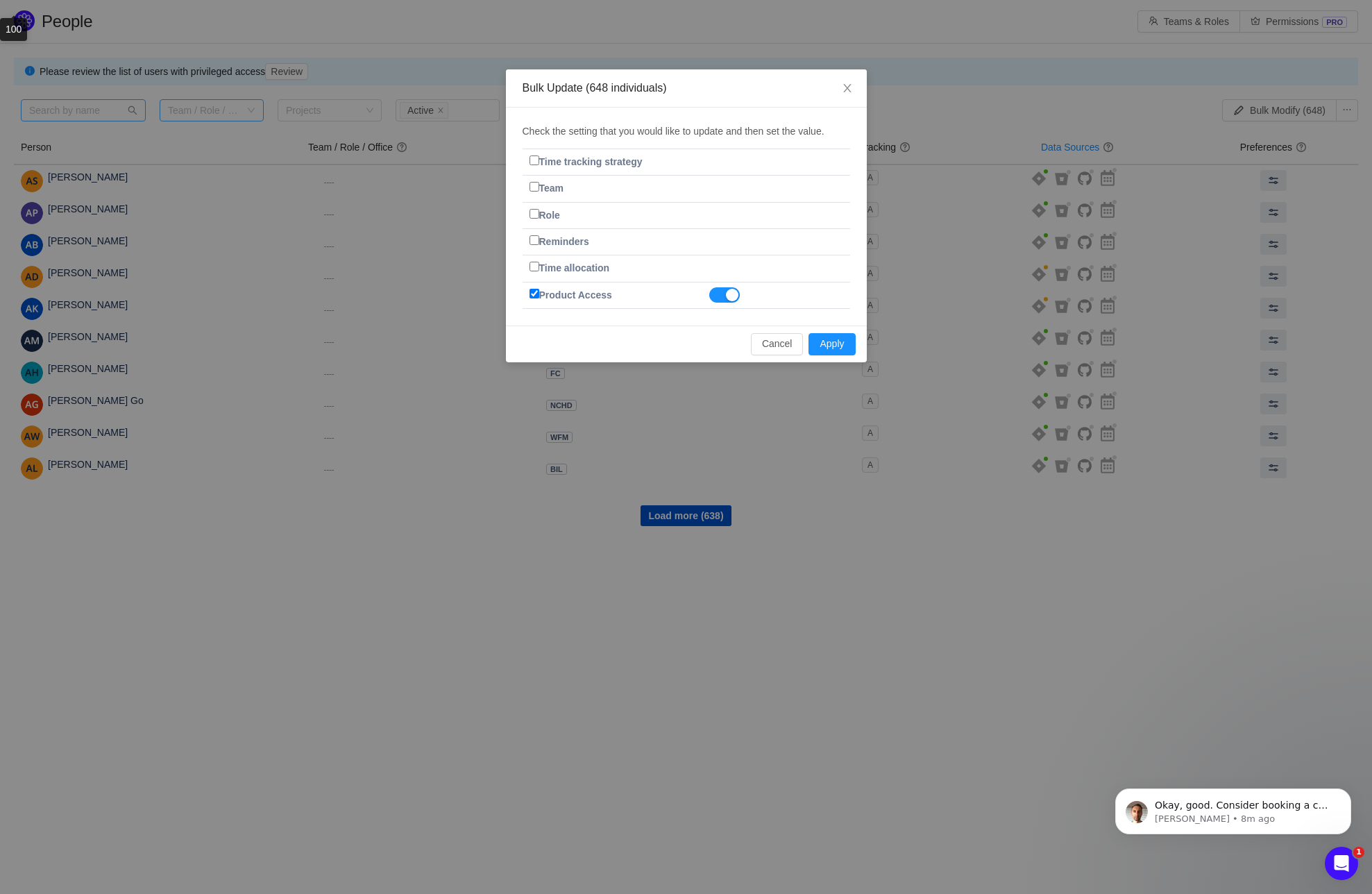
click at [534, 291] on input "Product Access" at bounding box center [534, 294] width 10 height 10
checkbox input "false"
click at [534, 158] on input "Time tracking strategy" at bounding box center [534, 160] width 10 height 10
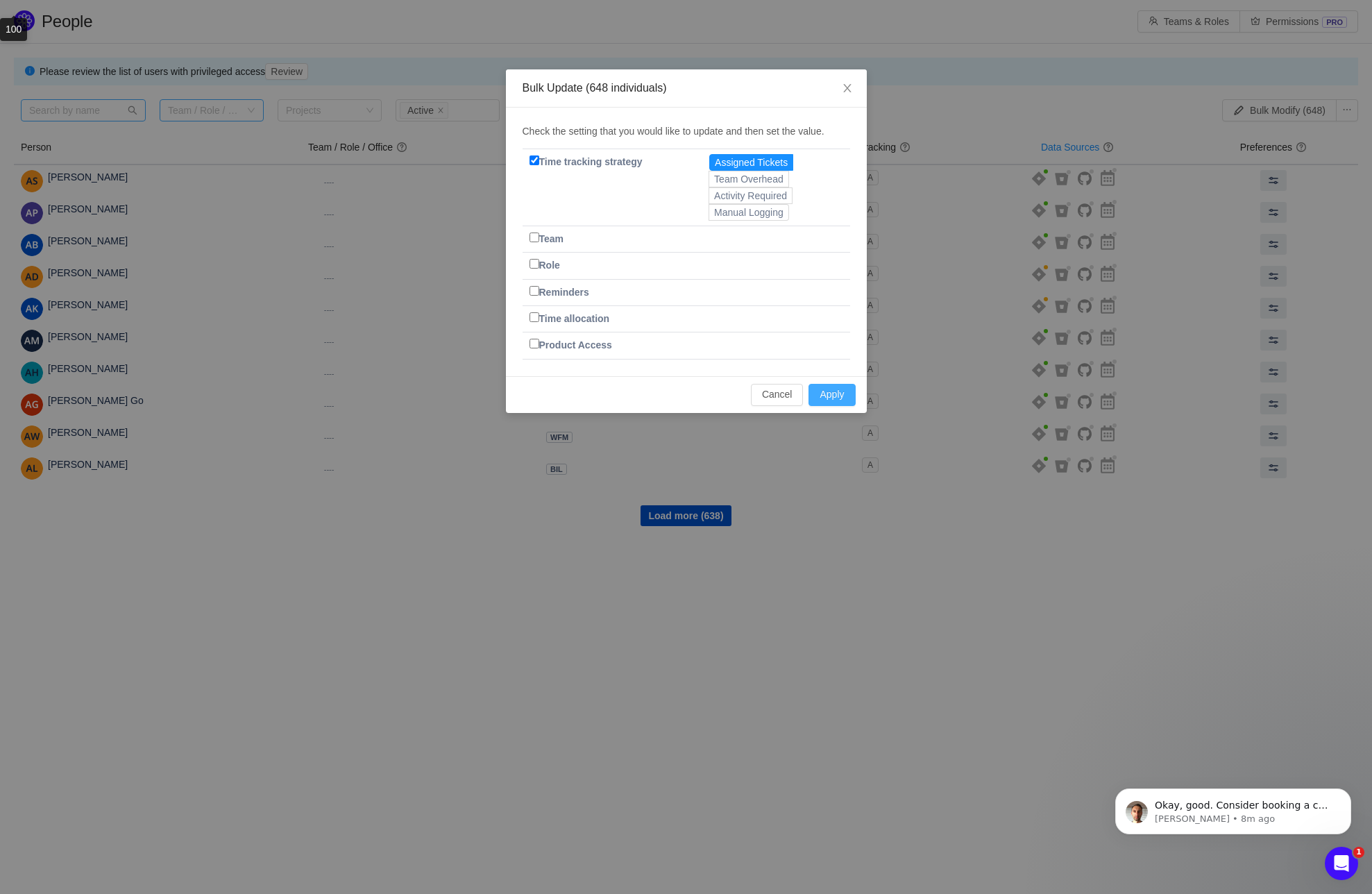
click at [831, 392] on button "Apply" at bounding box center [832, 394] width 47 height 22
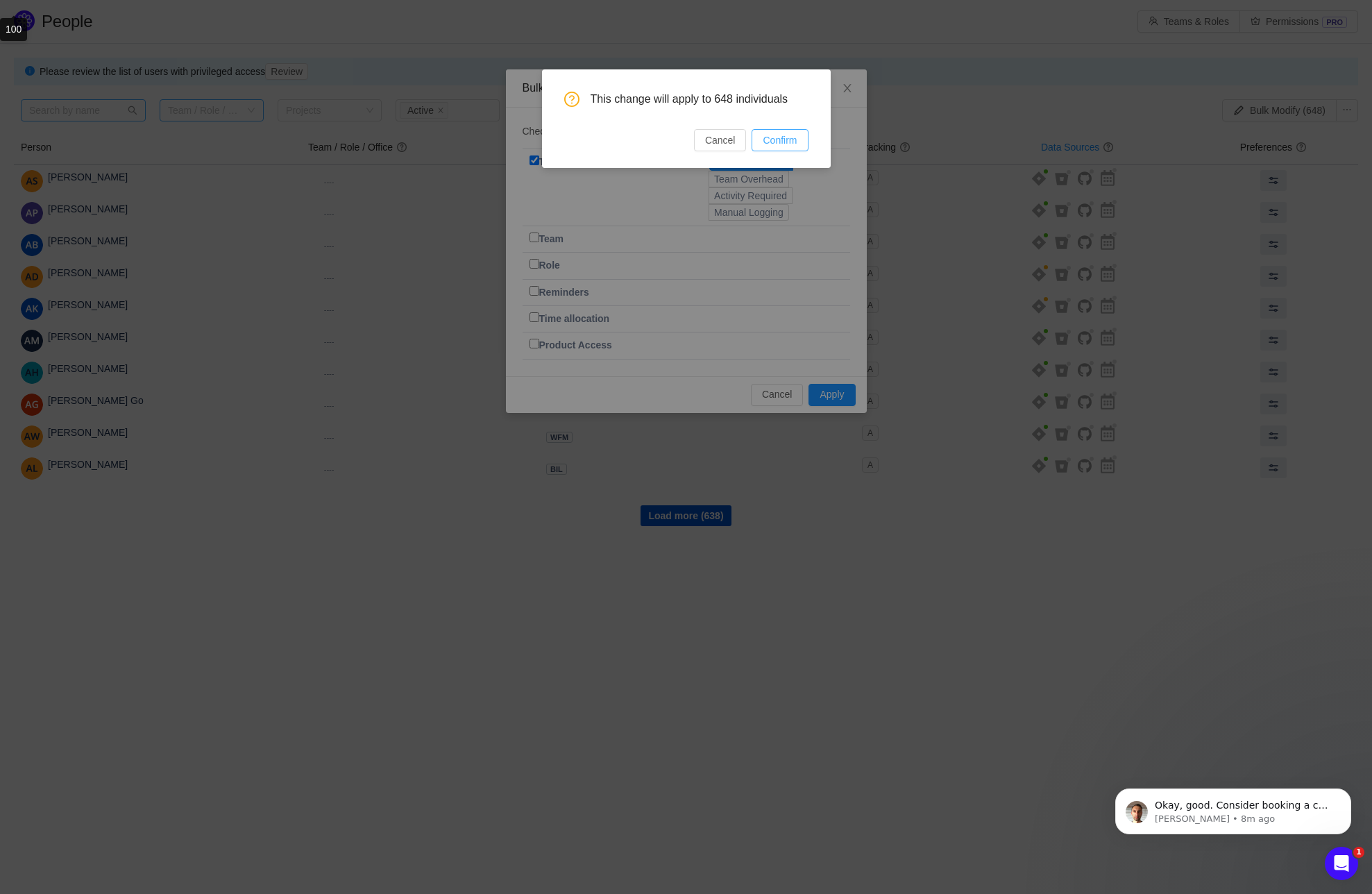
click at [784, 142] on button "Confirm" at bounding box center [780, 140] width 57 height 22
checkbox input "false"
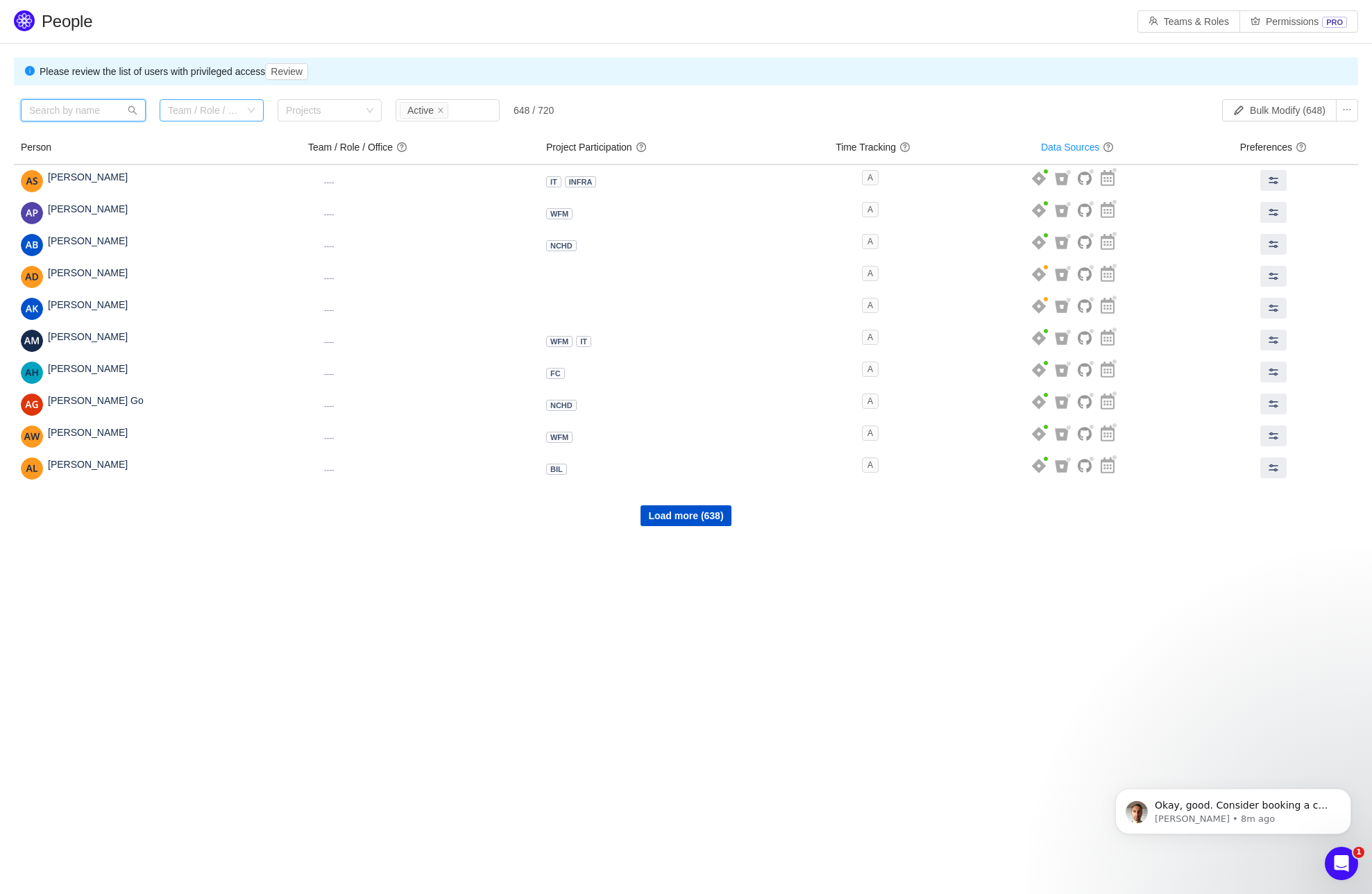
click at [57, 114] on input "text" at bounding box center [83, 110] width 125 height 22
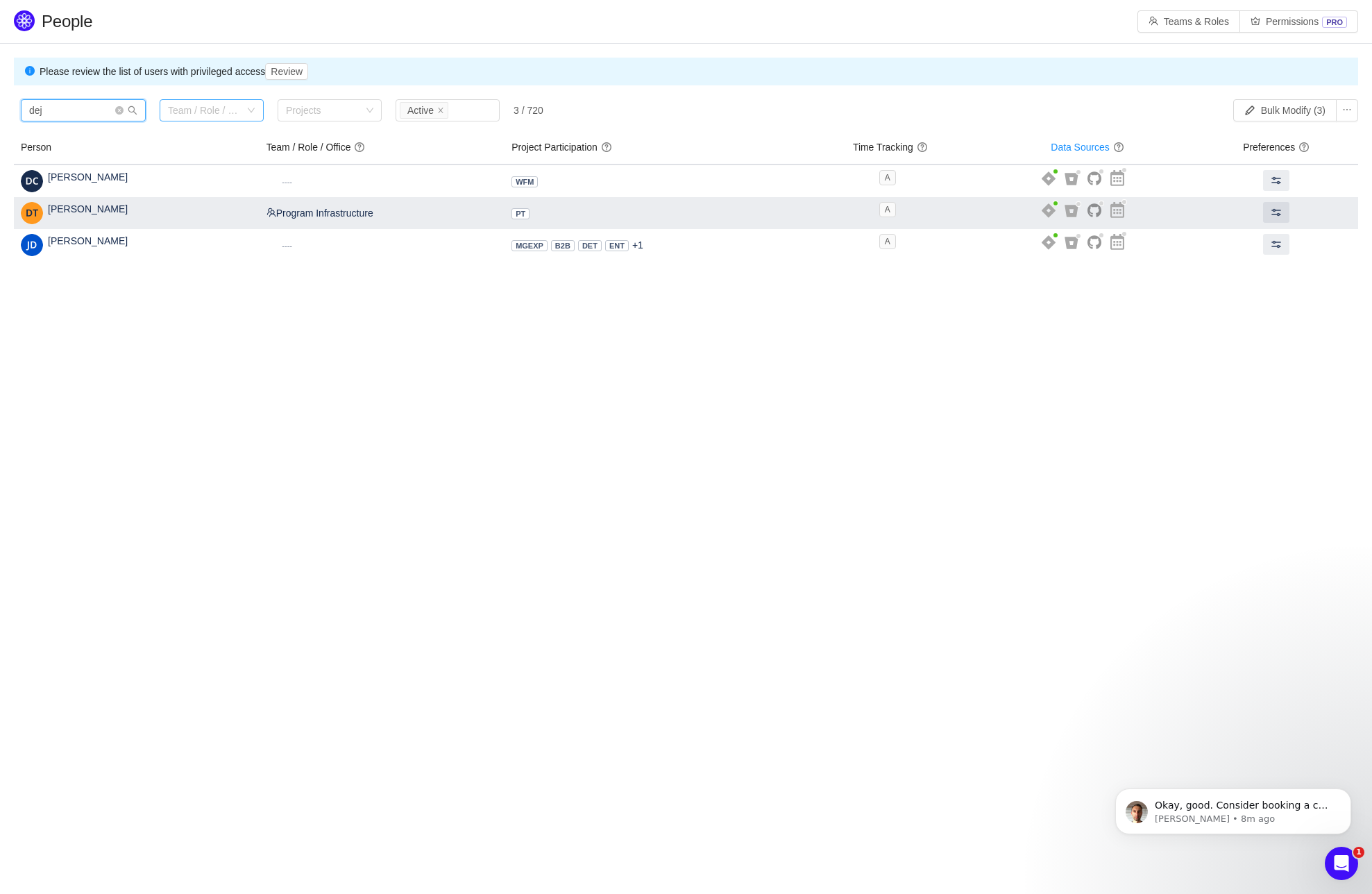
type input "dej"
click at [66, 210] on span "Dejan Tošić" at bounding box center [87, 209] width 79 height 11
click at [29, 216] on img at bounding box center [32, 213] width 22 height 22
click at [1273, 209] on span at bounding box center [1276, 212] width 11 height 11
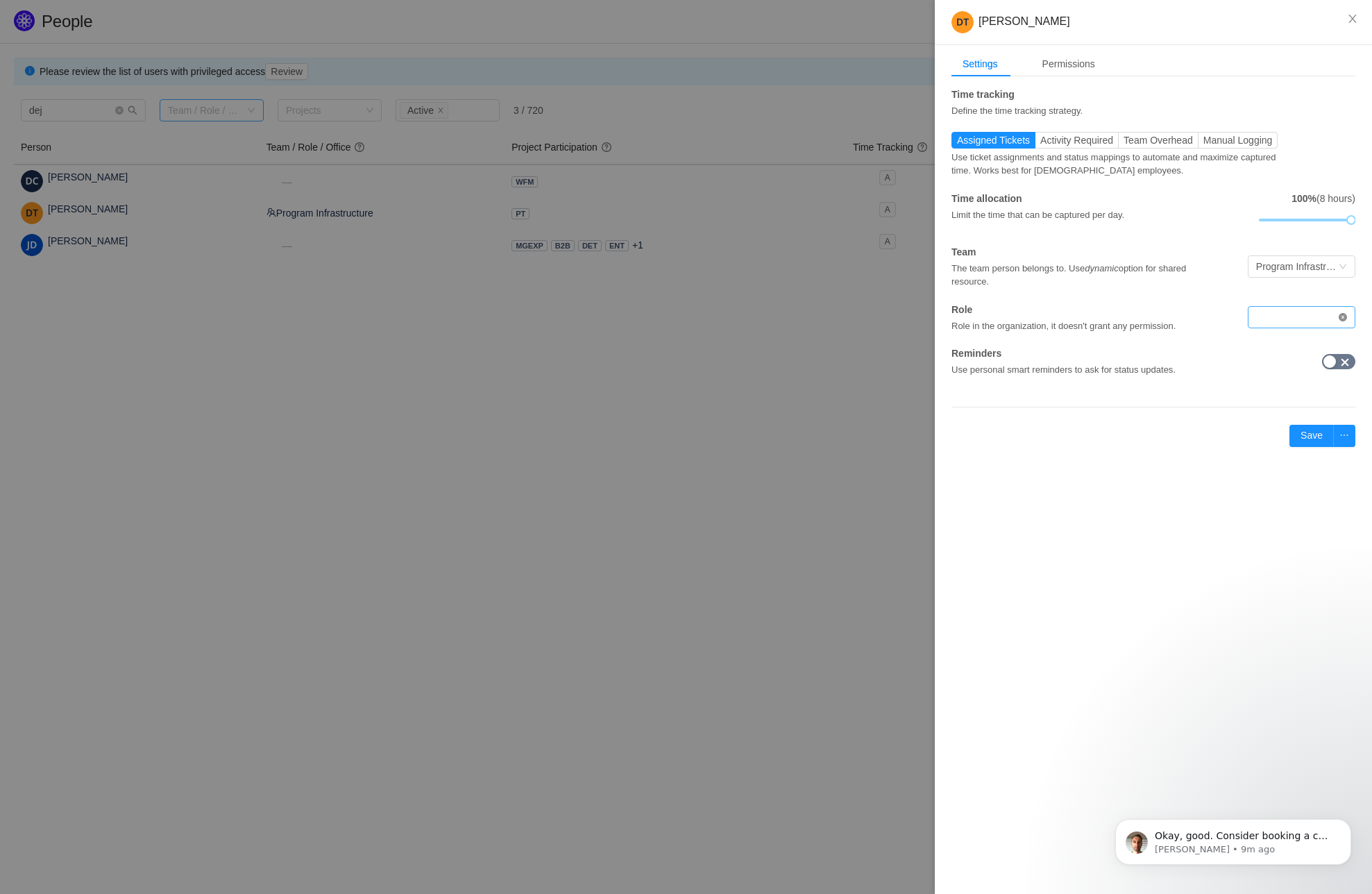
click at [1344, 316] on icon "icon: close-circle" at bounding box center [1343, 317] width 8 height 8
click at [1293, 312] on div at bounding box center [1297, 317] width 81 height 21
click at [1348, 318] on div at bounding box center [1301, 317] width 107 height 22
click at [1290, 318] on div at bounding box center [1297, 317] width 81 height 21
click at [375, 435] on div at bounding box center [686, 447] width 1372 height 894
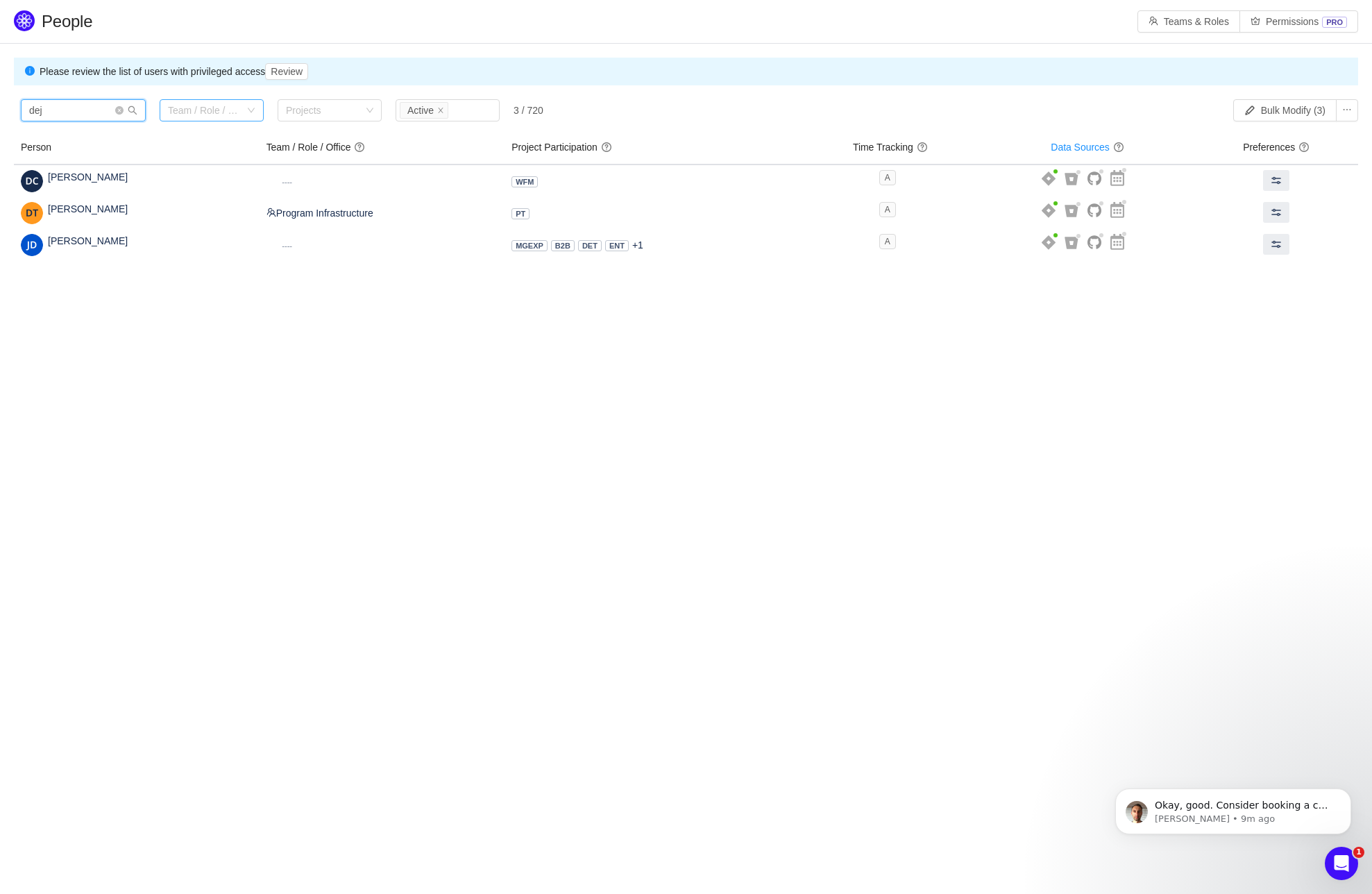
click at [114, 111] on input "dej" at bounding box center [83, 110] width 125 height 22
click at [120, 106] on icon "icon: close-circle" at bounding box center [119, 110] width 8 height 8
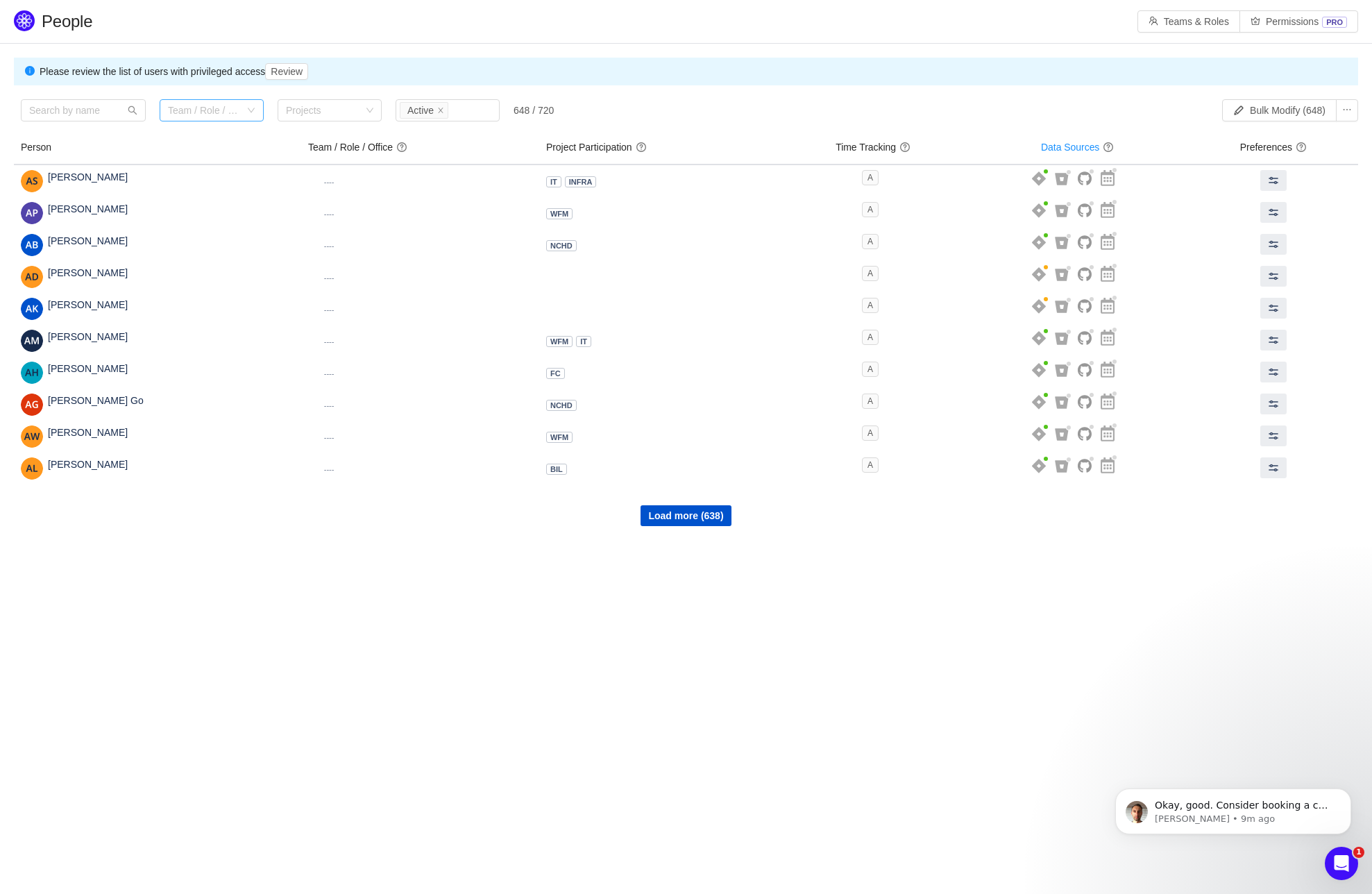
click at [238, 101] on div "Team / Role / Office" at bounding box center [207, 110] width 78 height 21
click at [205, 181] on li "Dynamic" at bounding box center [212, 182] width 104 height 22
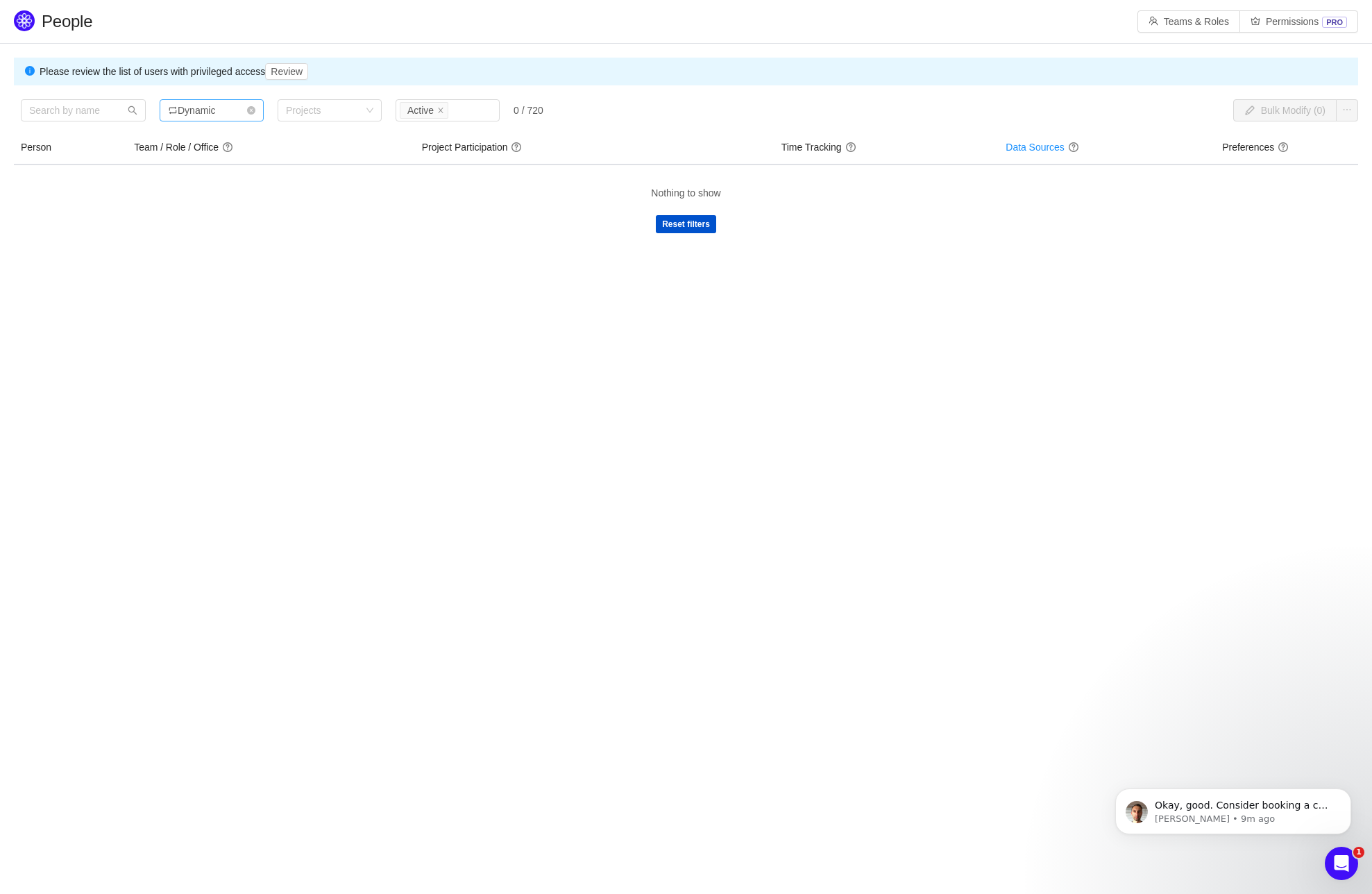
click at [203, 108] on div "Dynamic" at bounding box center [192, 110] width 48 height 21
click at [207, 155] on li "Program Infrastructure" at bounding box center [212, 160] width 104 height 22
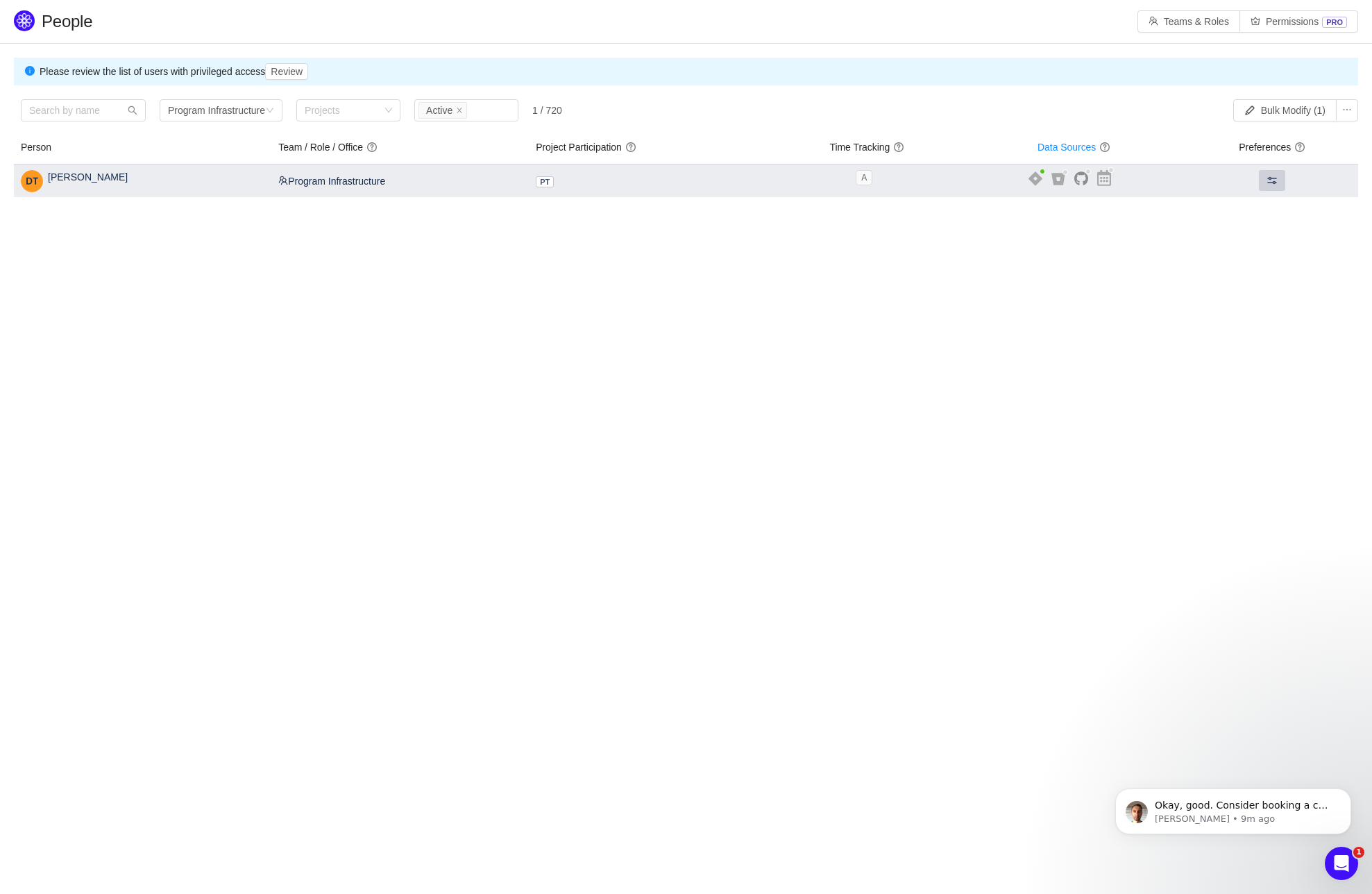
click at [1270, 182] on span at bounding box center [1272, 180] width 11 height 11
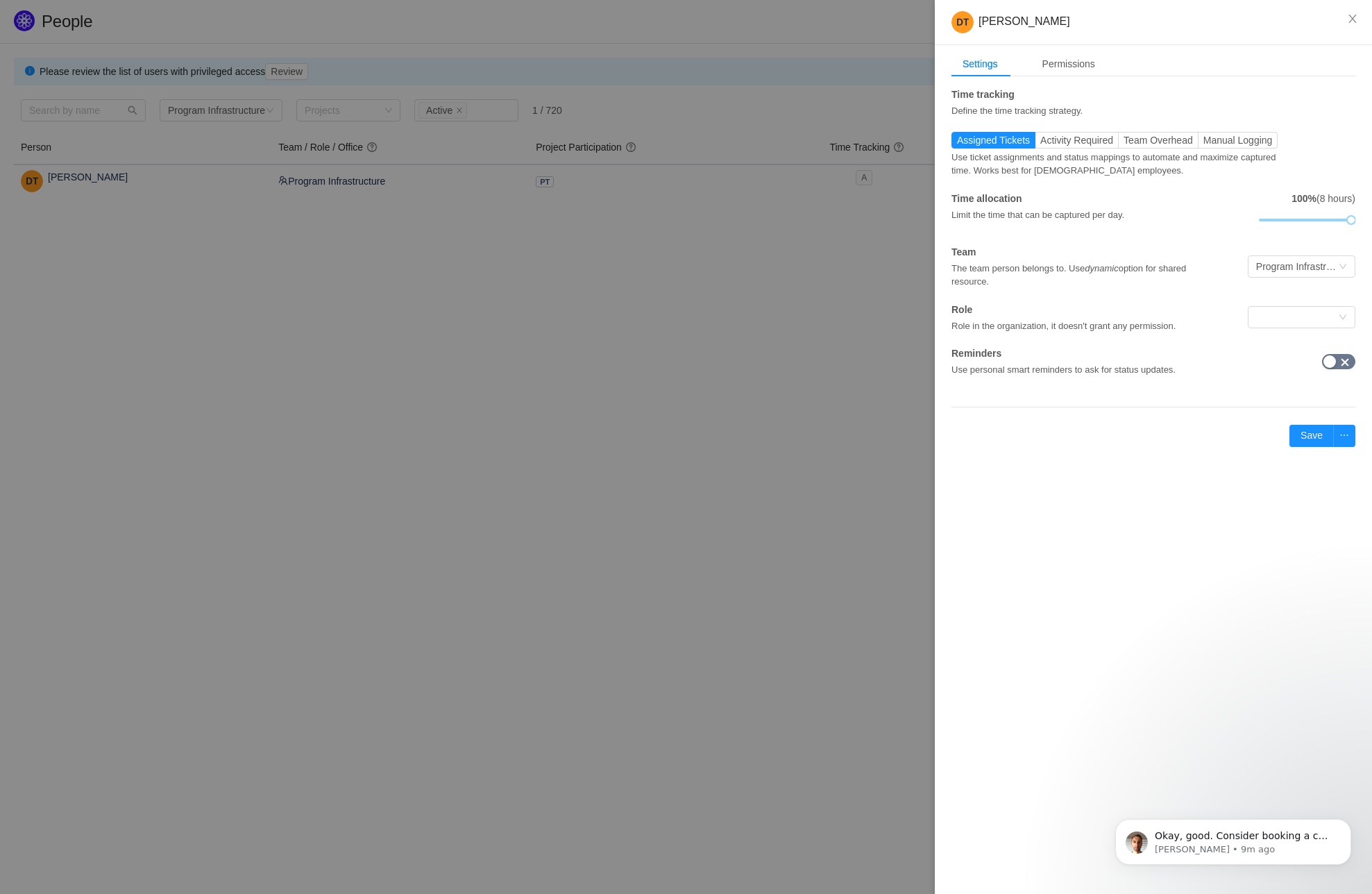
click at [701, 270] on div at bounding box center [686, 447] width 1372 height 894
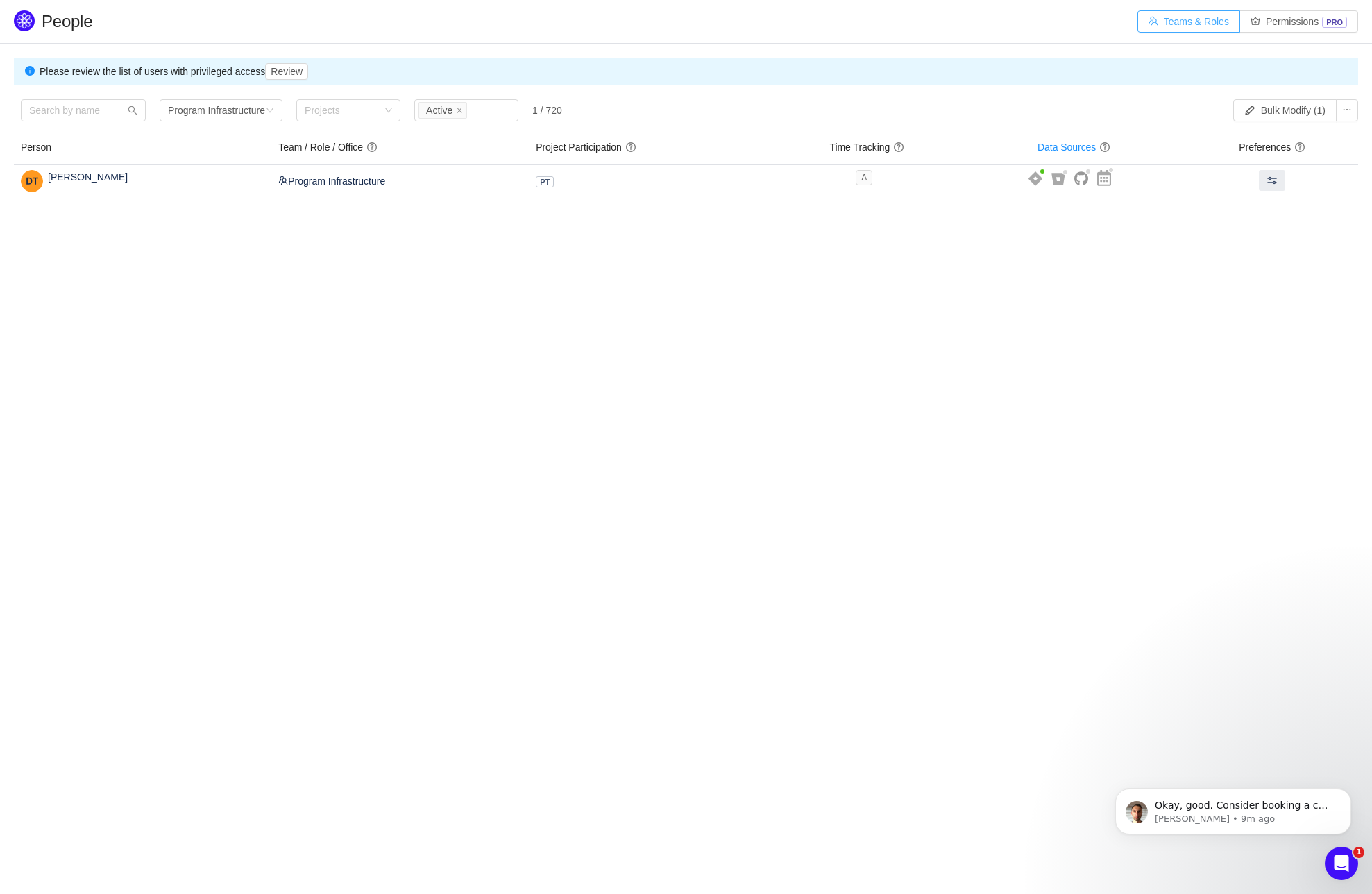
click at [1192, 23] on button "Teams & Roles" at bounding box center [1188, 21] width 102 height 22
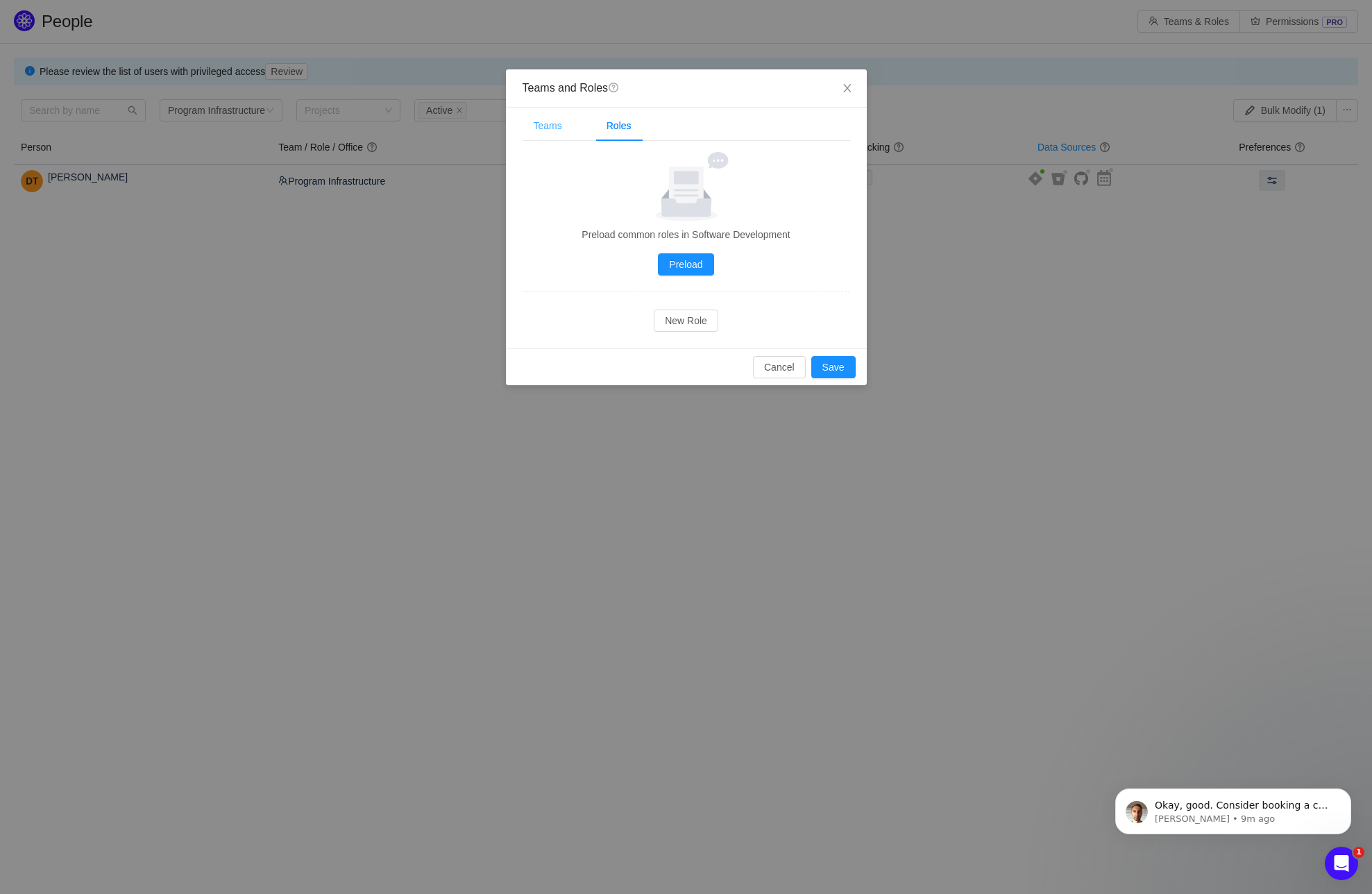
click at [558, 126] on div "Teams" at bounding box center [547, 125] width 51 height 31
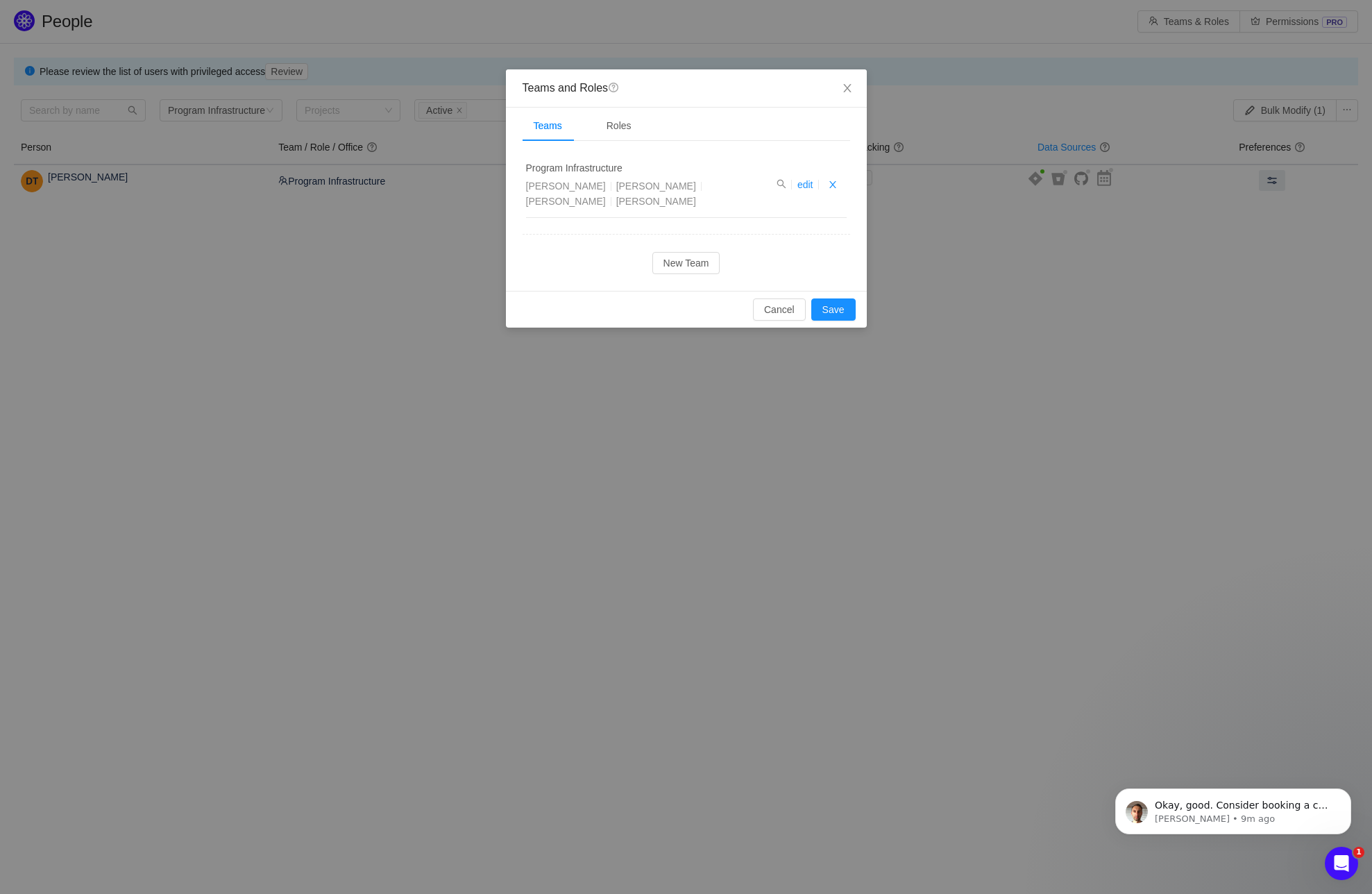
click at [644, 222] on div "Program Infrastructure John Carey Rosie Peck Chris Freas Dejan Tošić edit New T…" at bounding box center [686, 213] width 328 height 122
click at [619, 118] on div "Roles" at bounding box center [619, 125] width 48 height 31
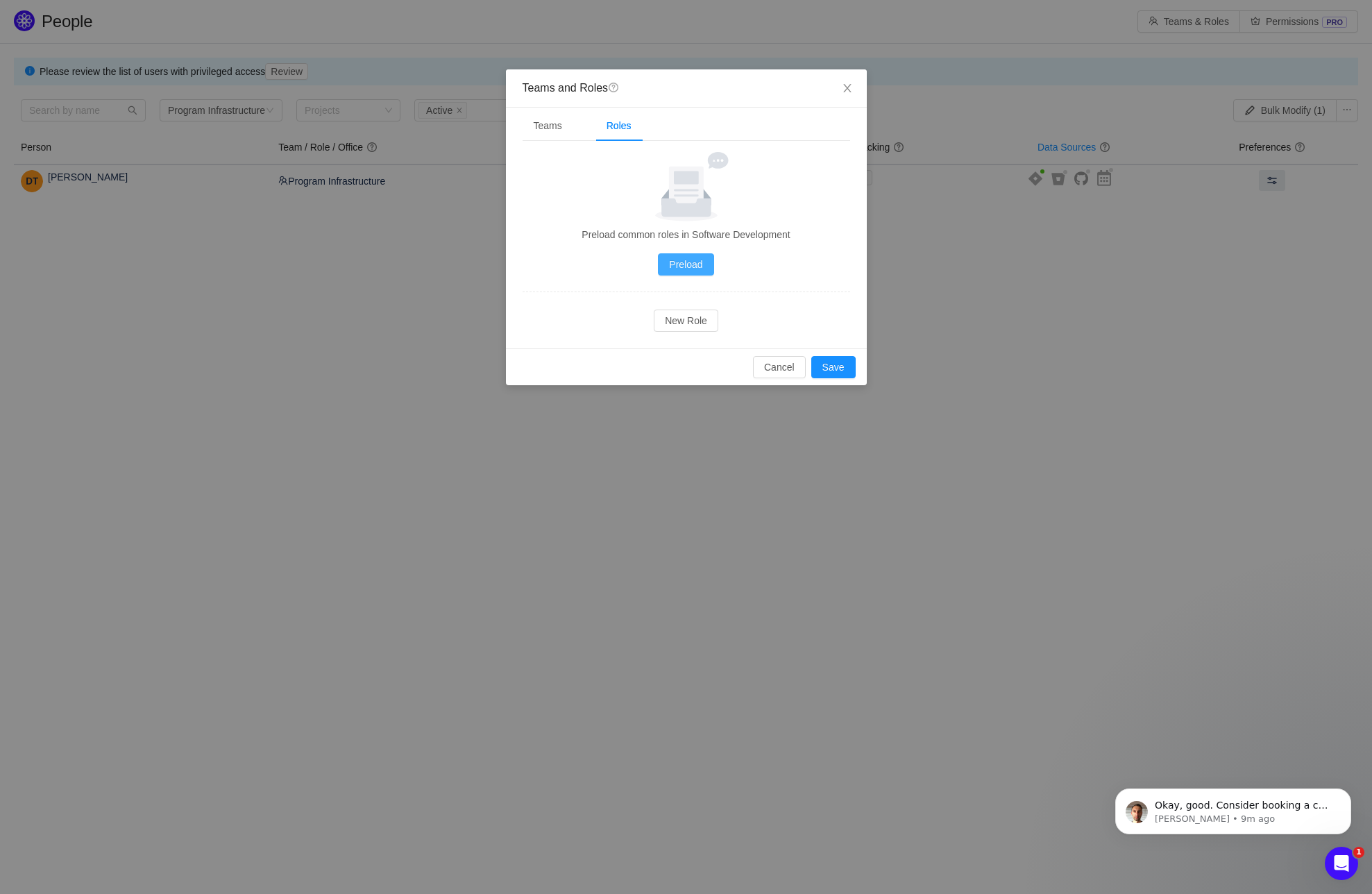
click at [683, 268] on button "Preload" at bounding box center [686, 264] width 56 height 22
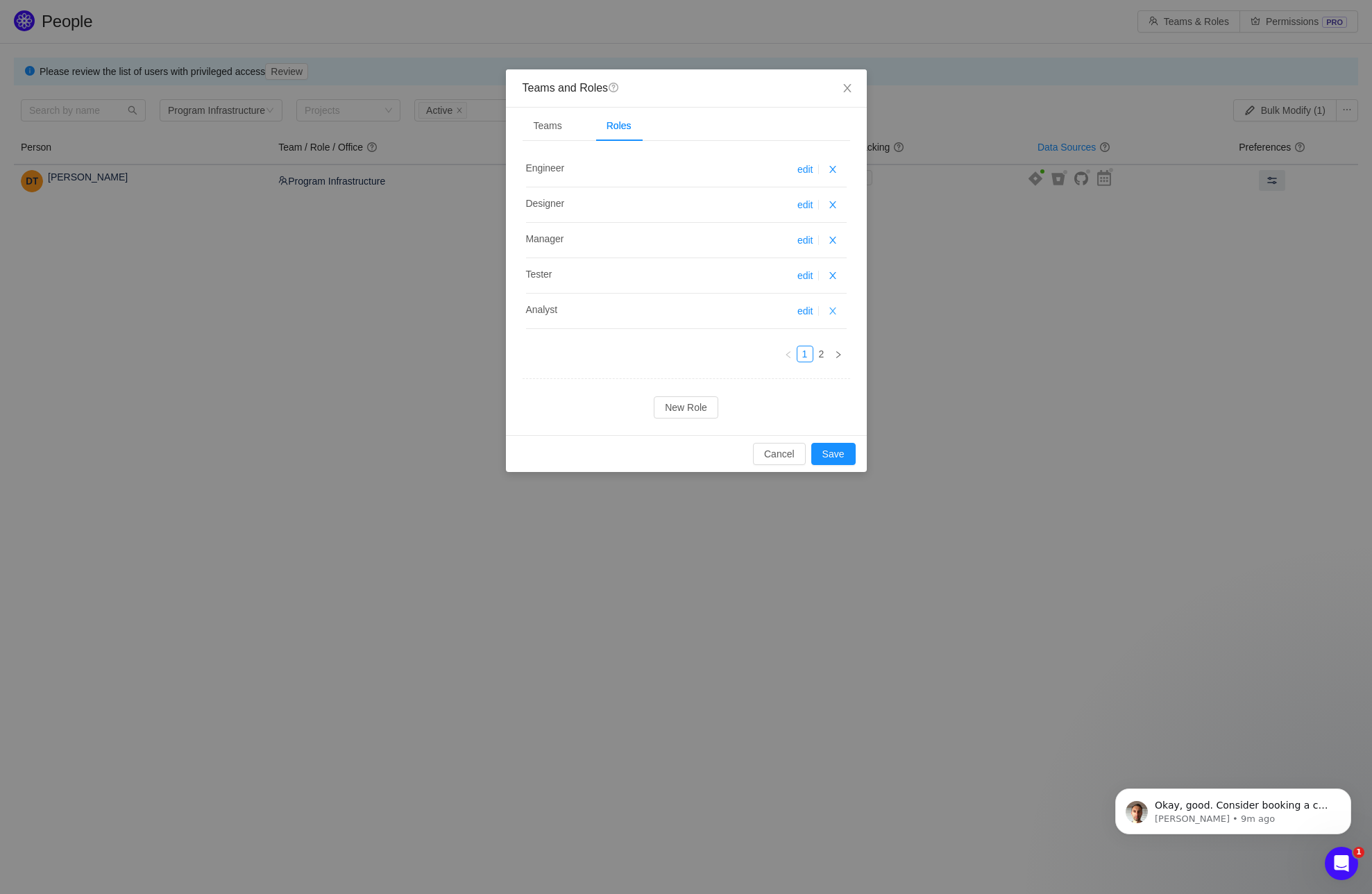
click at [835, 308] on button "button" at bounding box center [833, 311] width 17 height 17
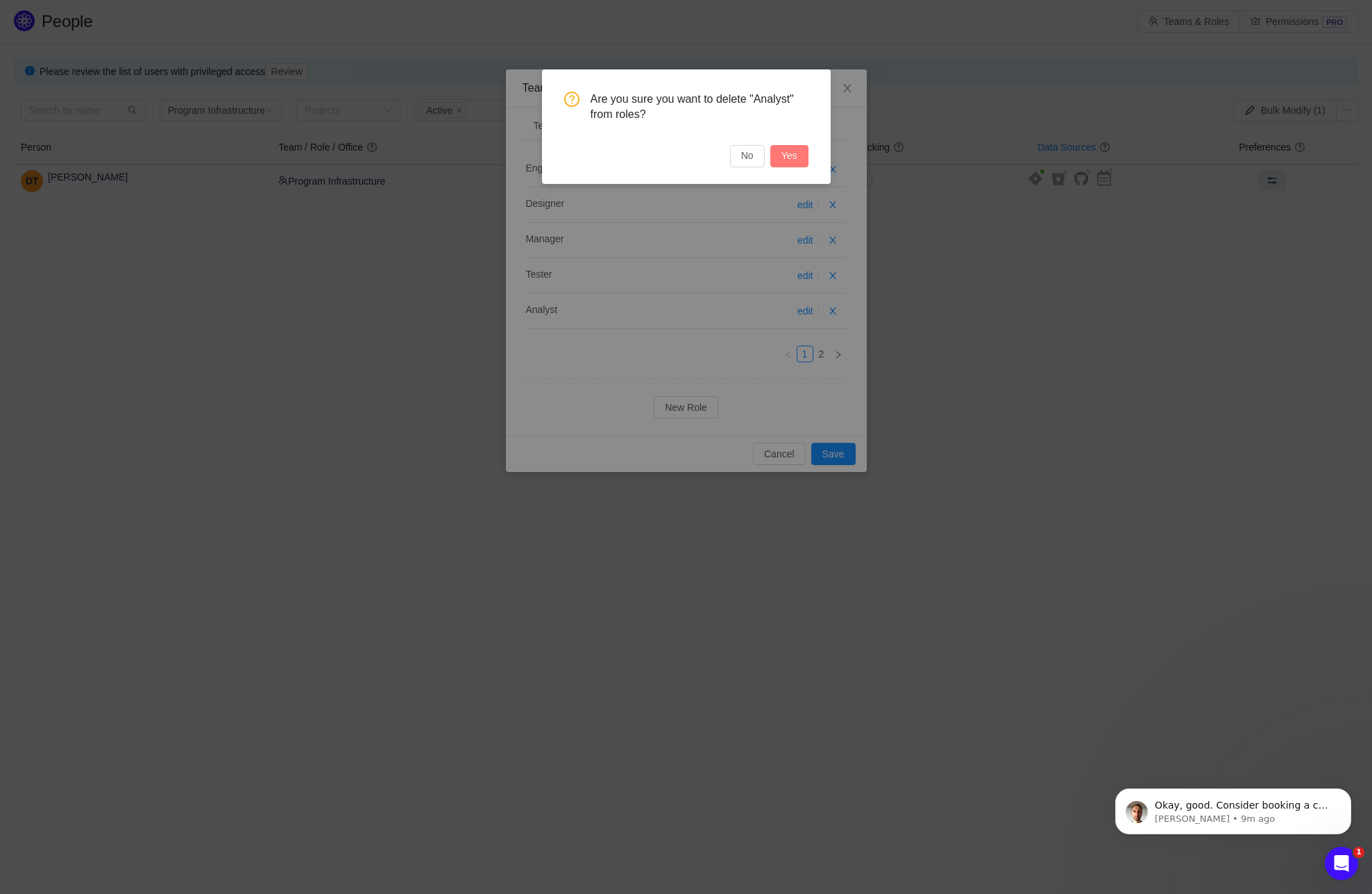
click at [796, 162] on button "Yes" at bounding box center [790, 156] width 38 height 22
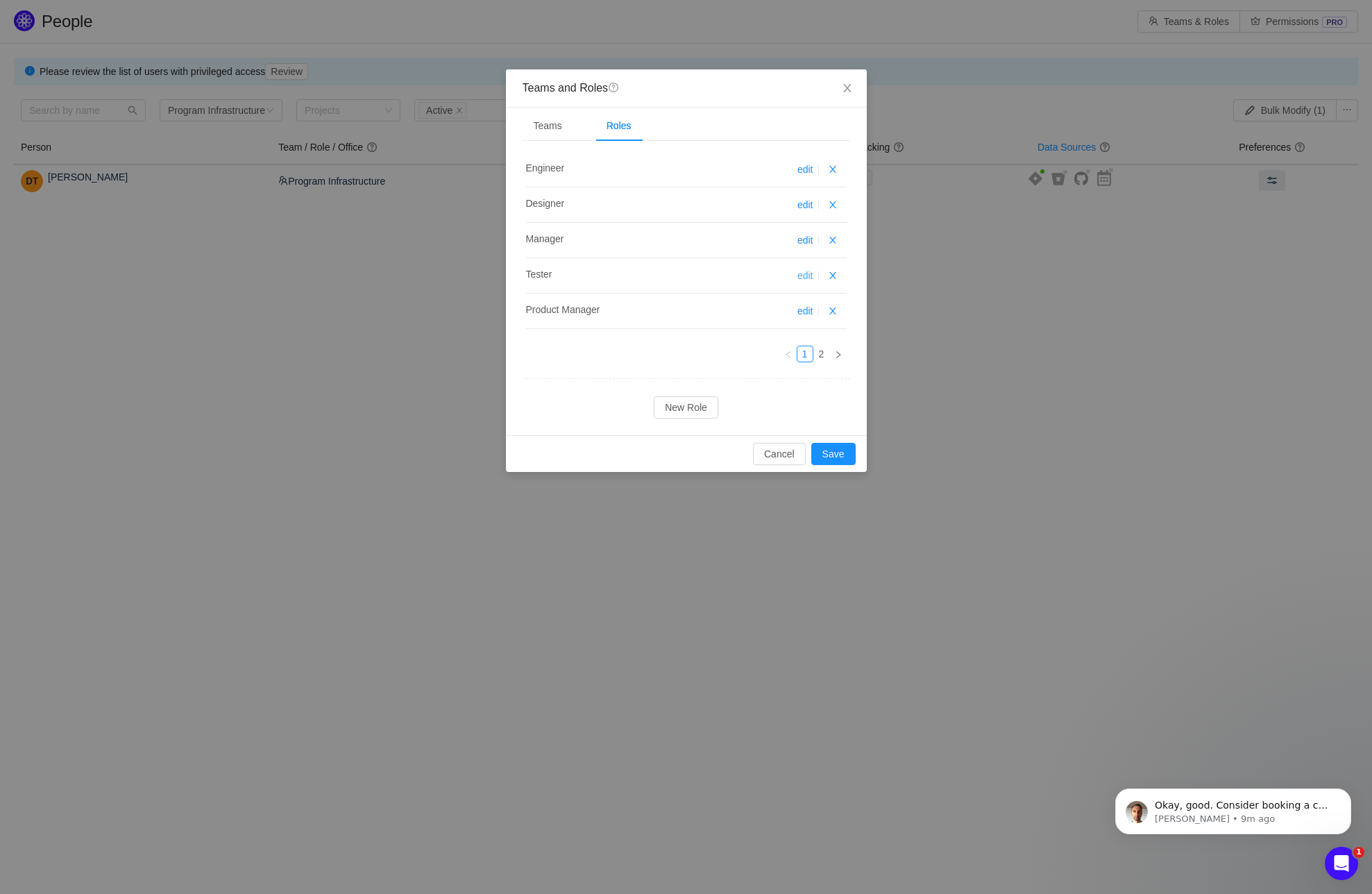
click at [805, 273] on link "edit" at bounding box center [806, 275] width 16 height 11
click at [823, 356] on link "2" at bounding box center [822, 354] width 15 height 15
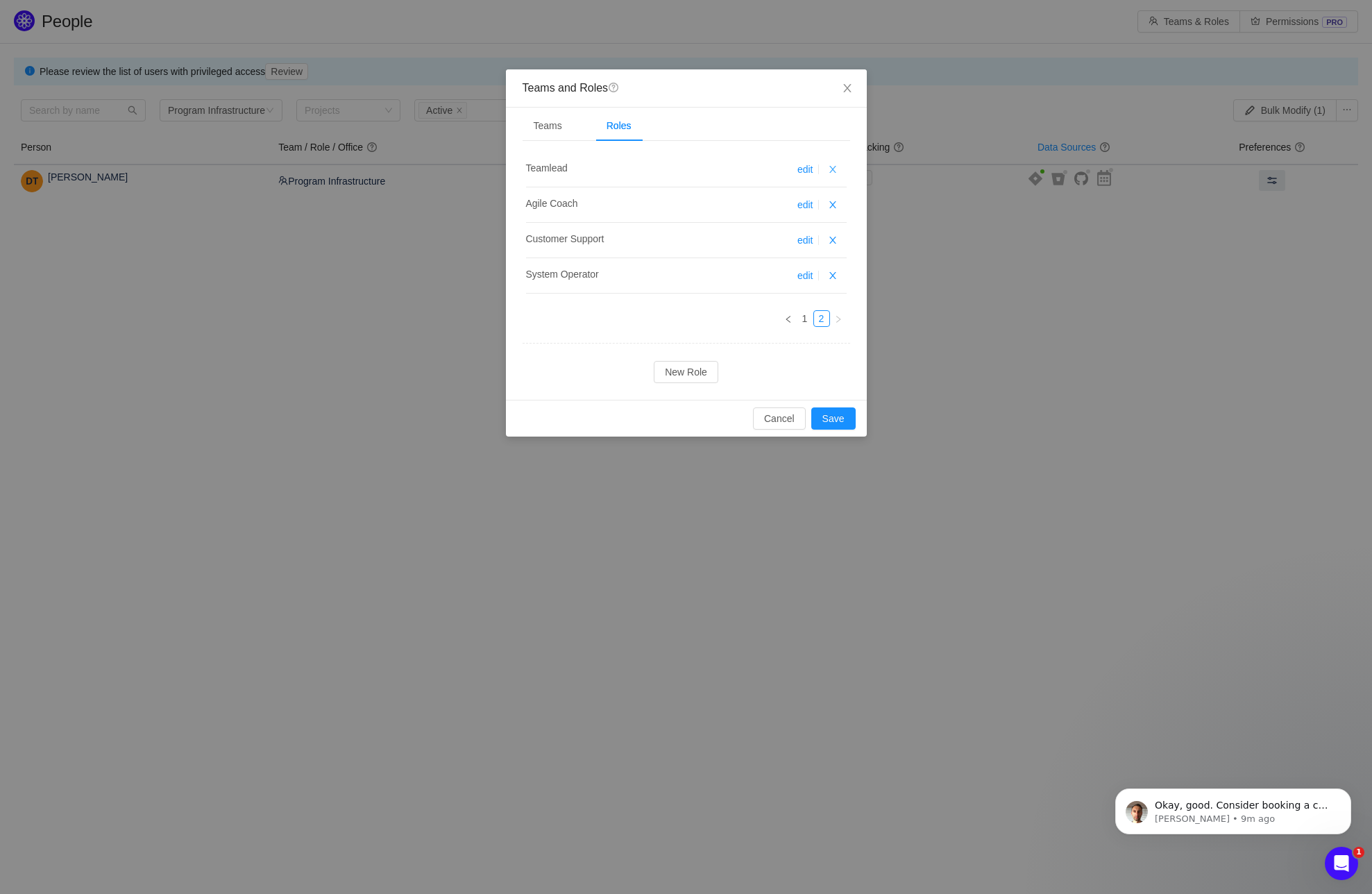
click at [833, 166] on button "button" at bounding box center [833, 169] width 17 height 17
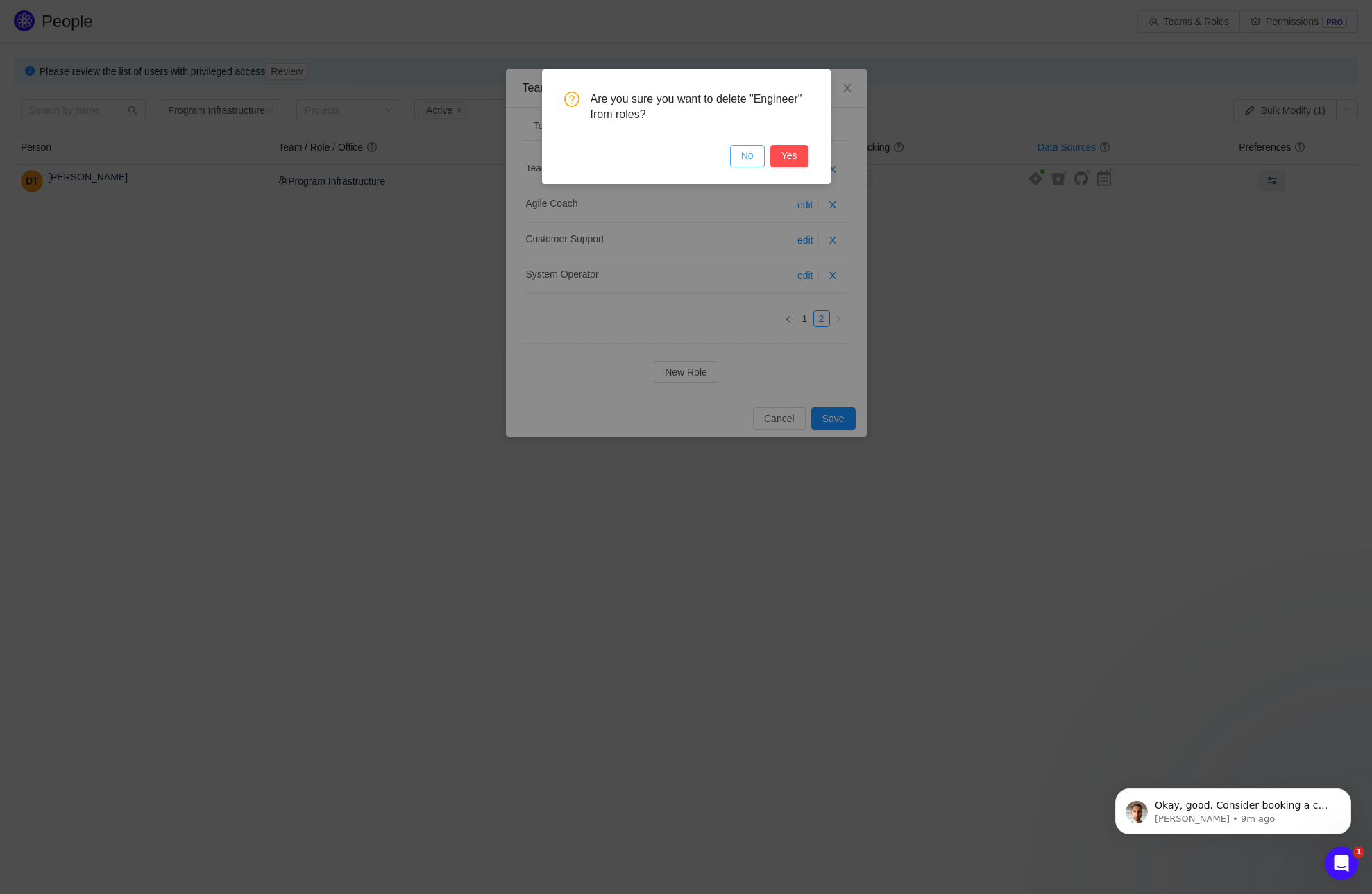
click at [743, 154] on button "No" at bounding box center [747, 156] width 35 height 22
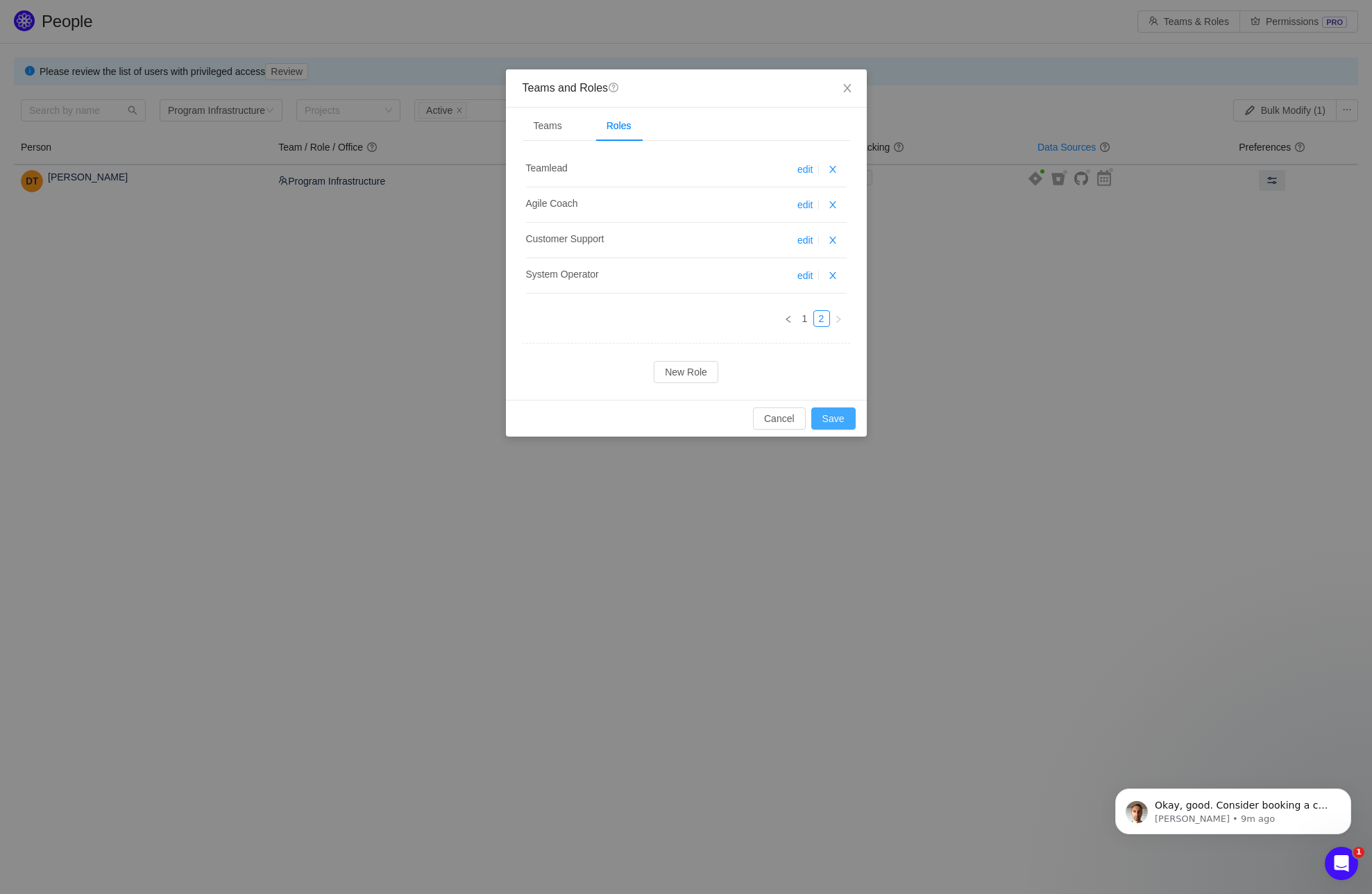
click at [838, 417] on button "Save" at bounding box center [834, 418] width 45 height 22
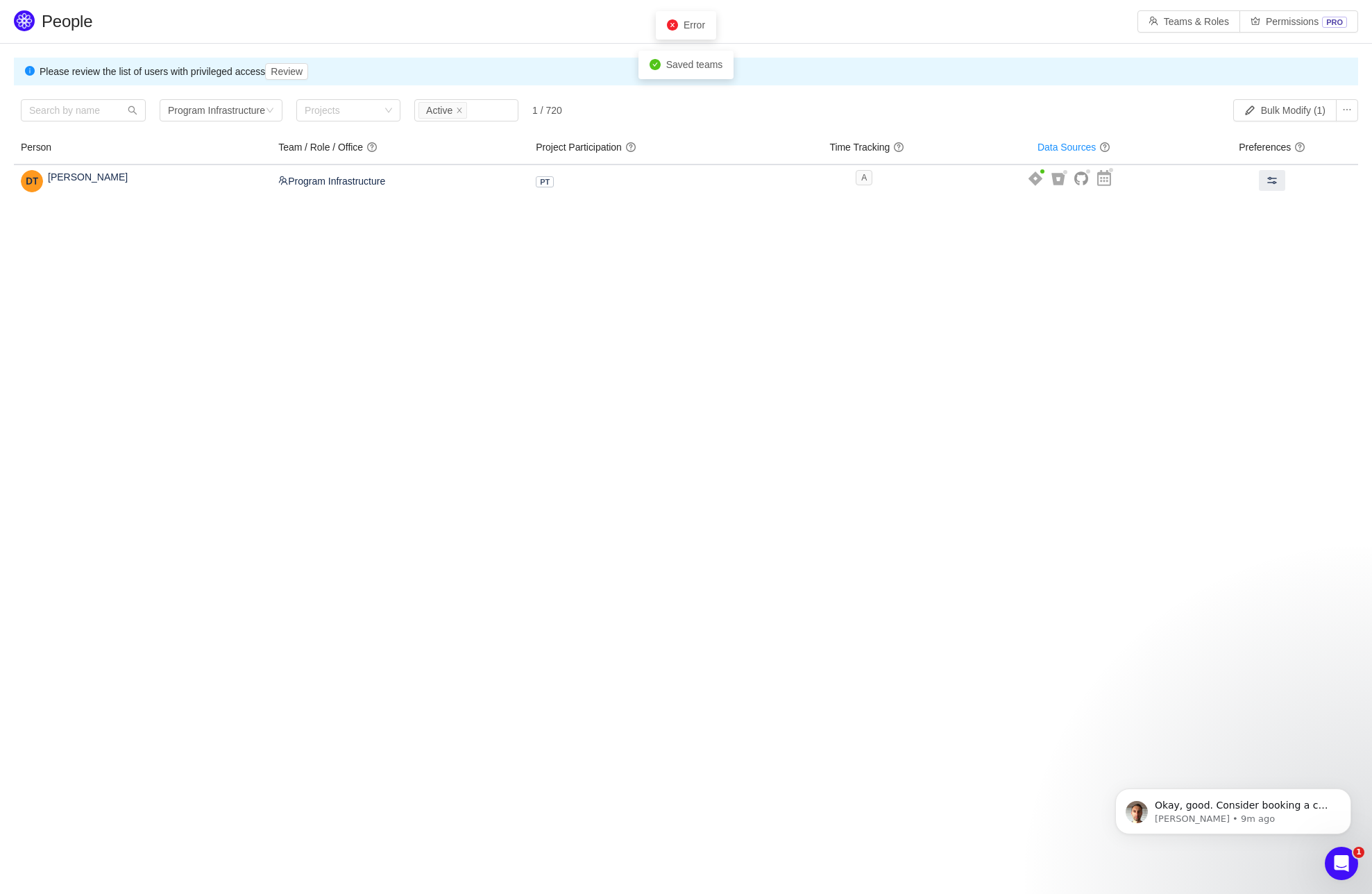
click at [692, 27] on span "Error" at bounding box center [694, 25] width 22 height 11
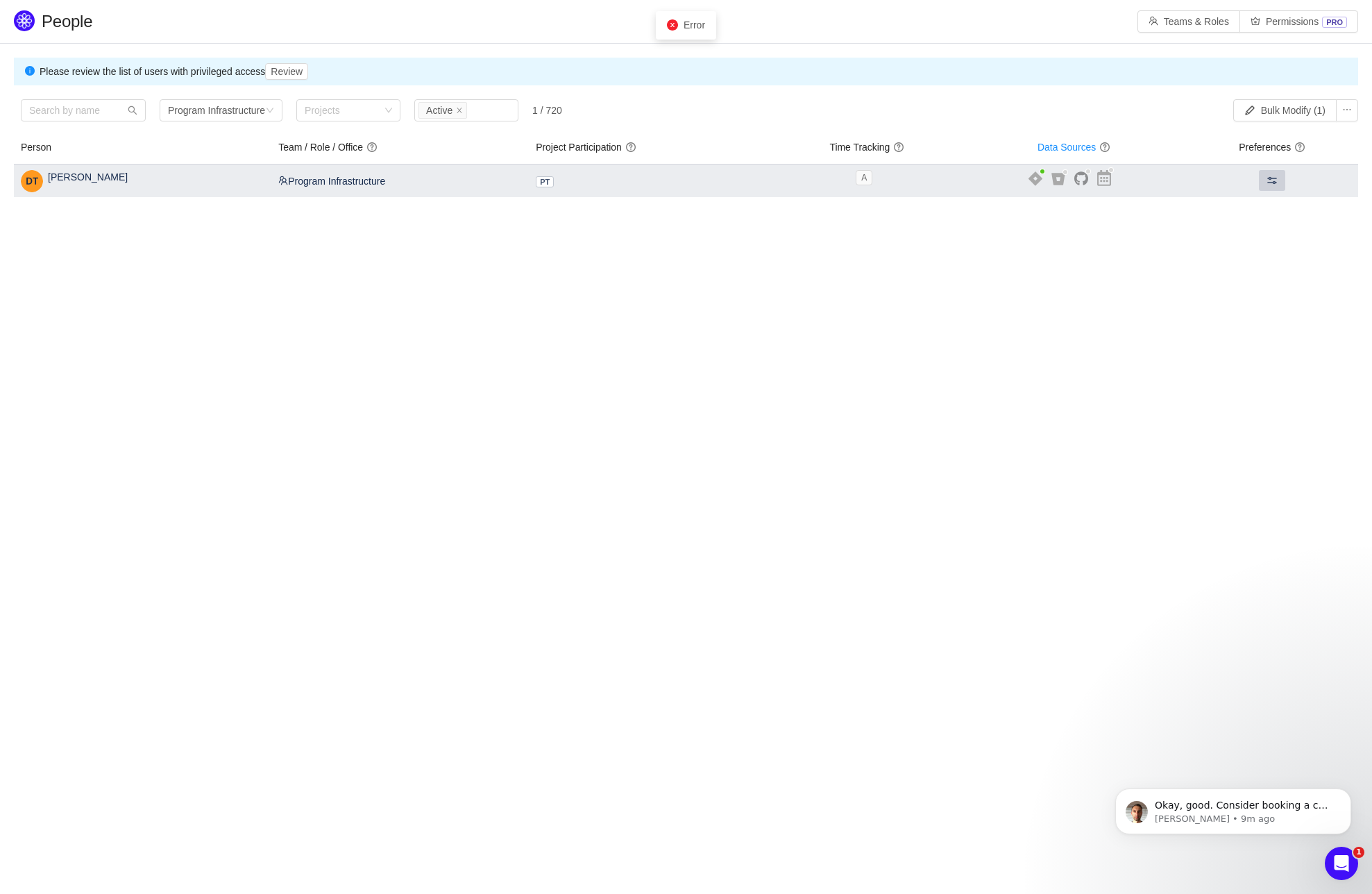
click at [1273, 177] on span at bounding box center [1272, 180] width 11 height 11
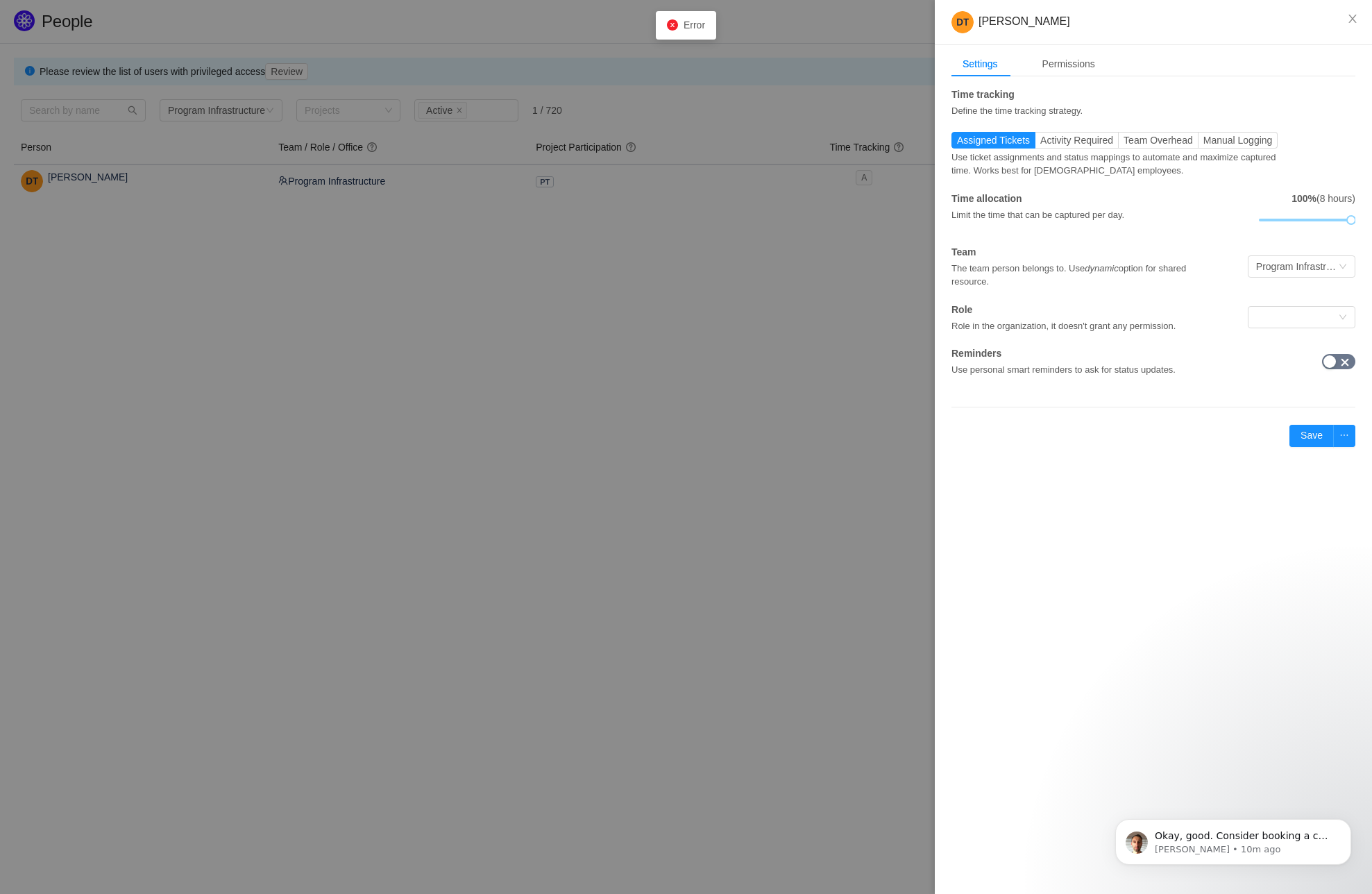
click at [717, 355] on div at bounding box center [686, 447] width 1372 height 894
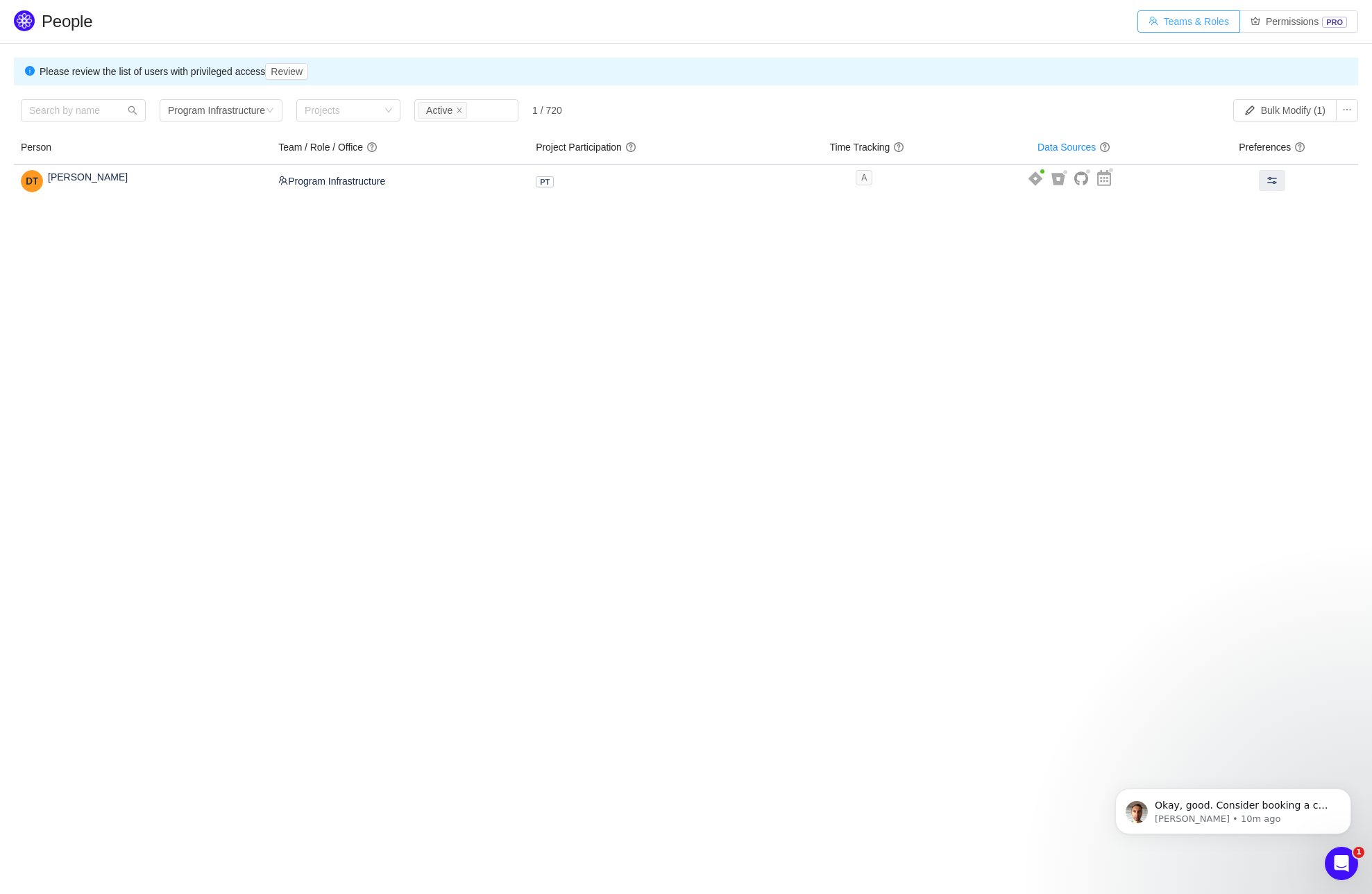
click at [1194, 15] on button "Teams & Roles" at bounding box center [1188, 21] width 102 height 22
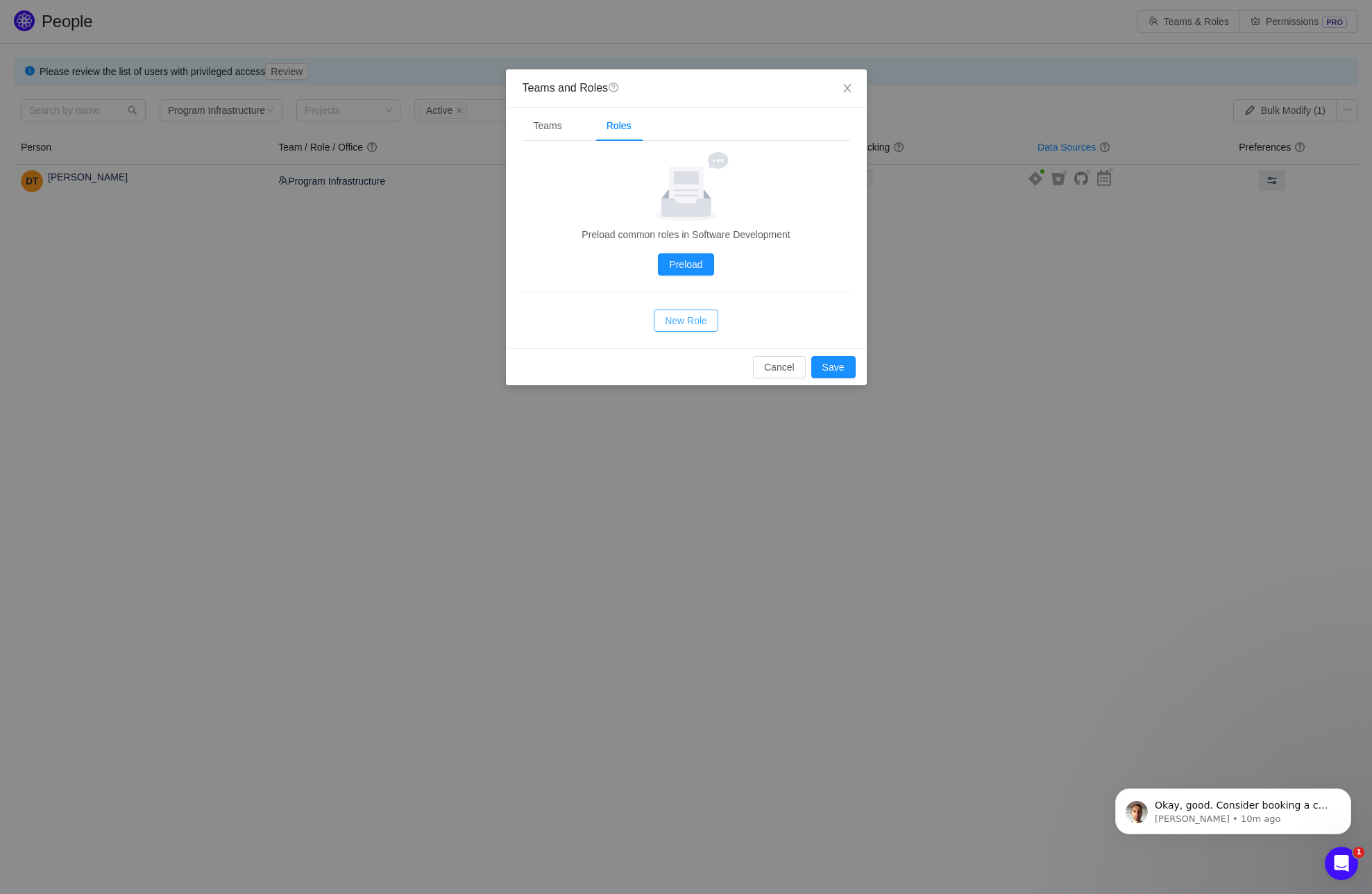
click at [678, 317] on button "New Role" at bounding box center [686, 321] width 65 height 22
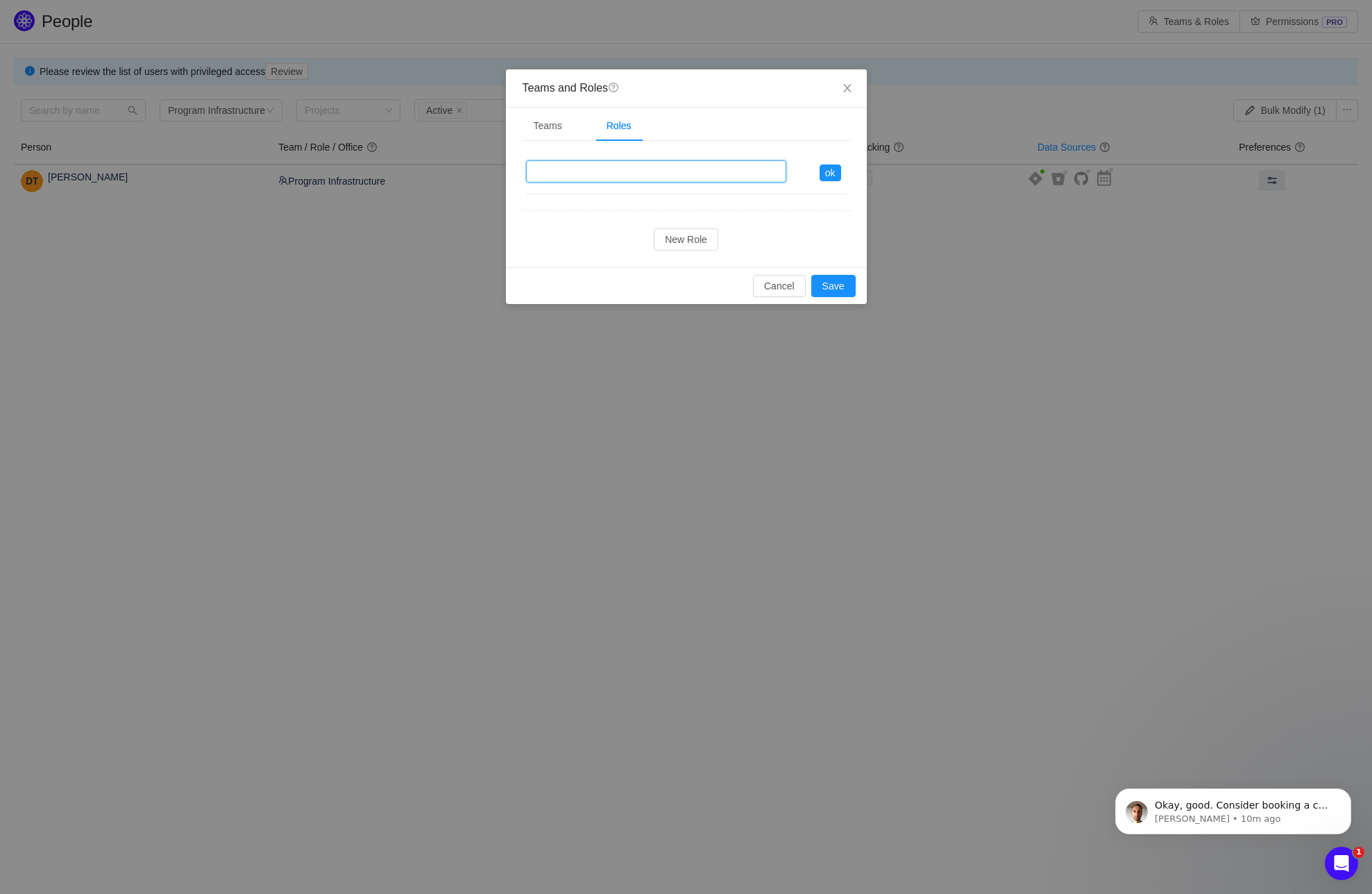
click at [607, 168] on input "text" at bounding box center [657, 171] width 260 height 22
type input "Developer"
click at [833, 171] on button "ok" at bounding box center [831, 173] width 22 height 17
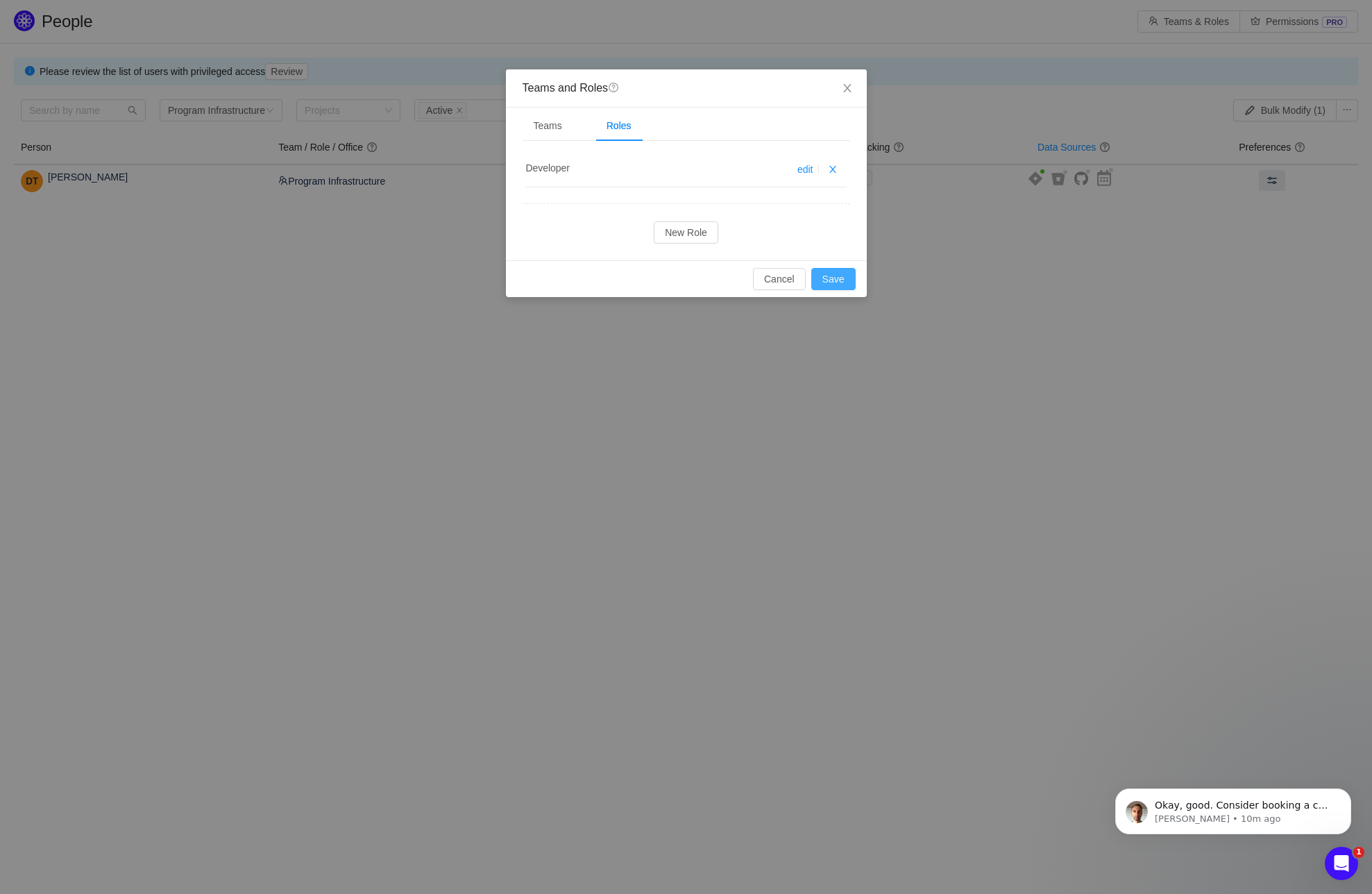
click at [833, 277] on button "Save" at bounding box center [834, 279] width 45 height 22
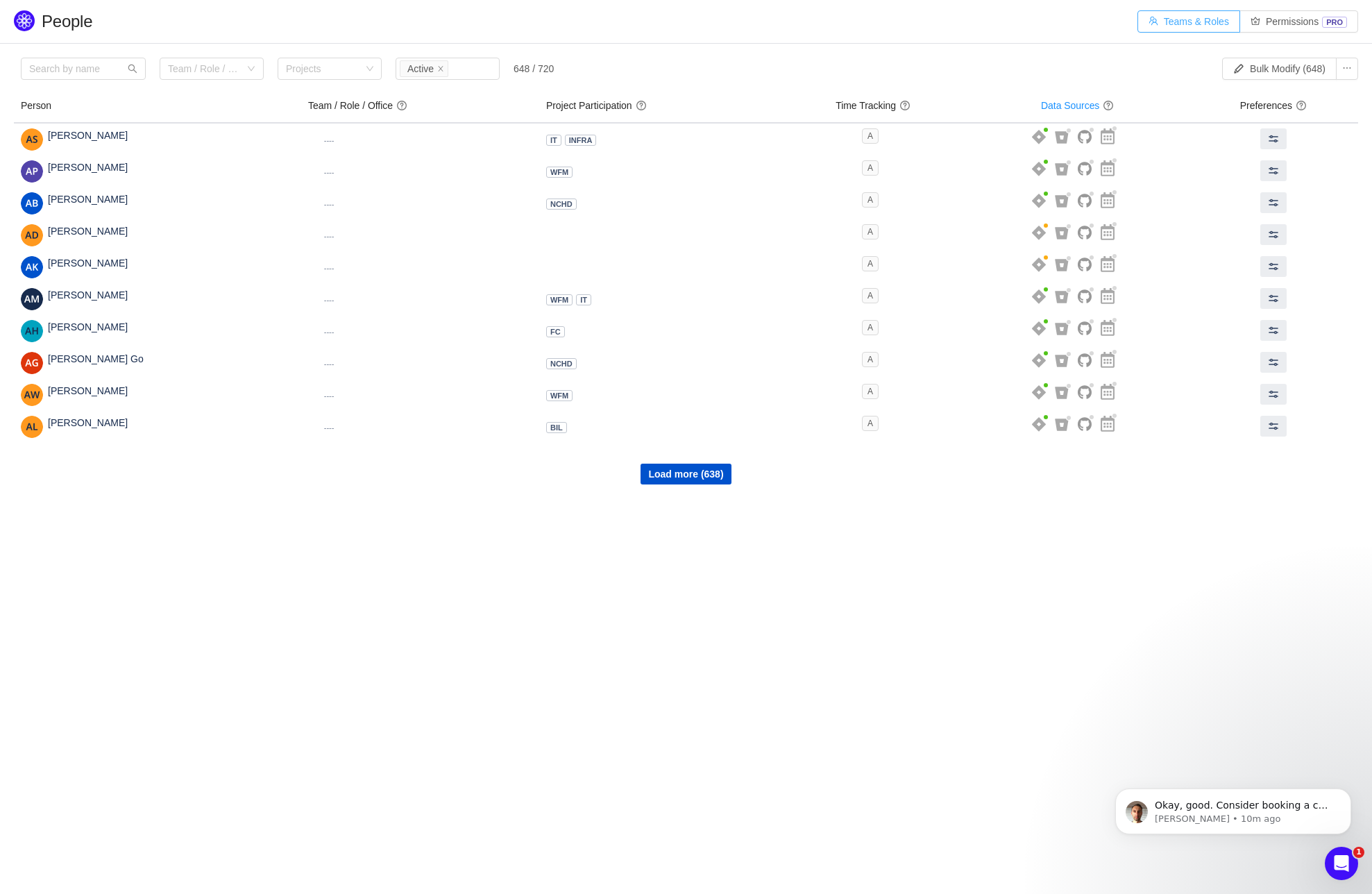
click at [1183, 16] on button "Teams & Roles" at bounding box center [1188, 21] width 102 height 22
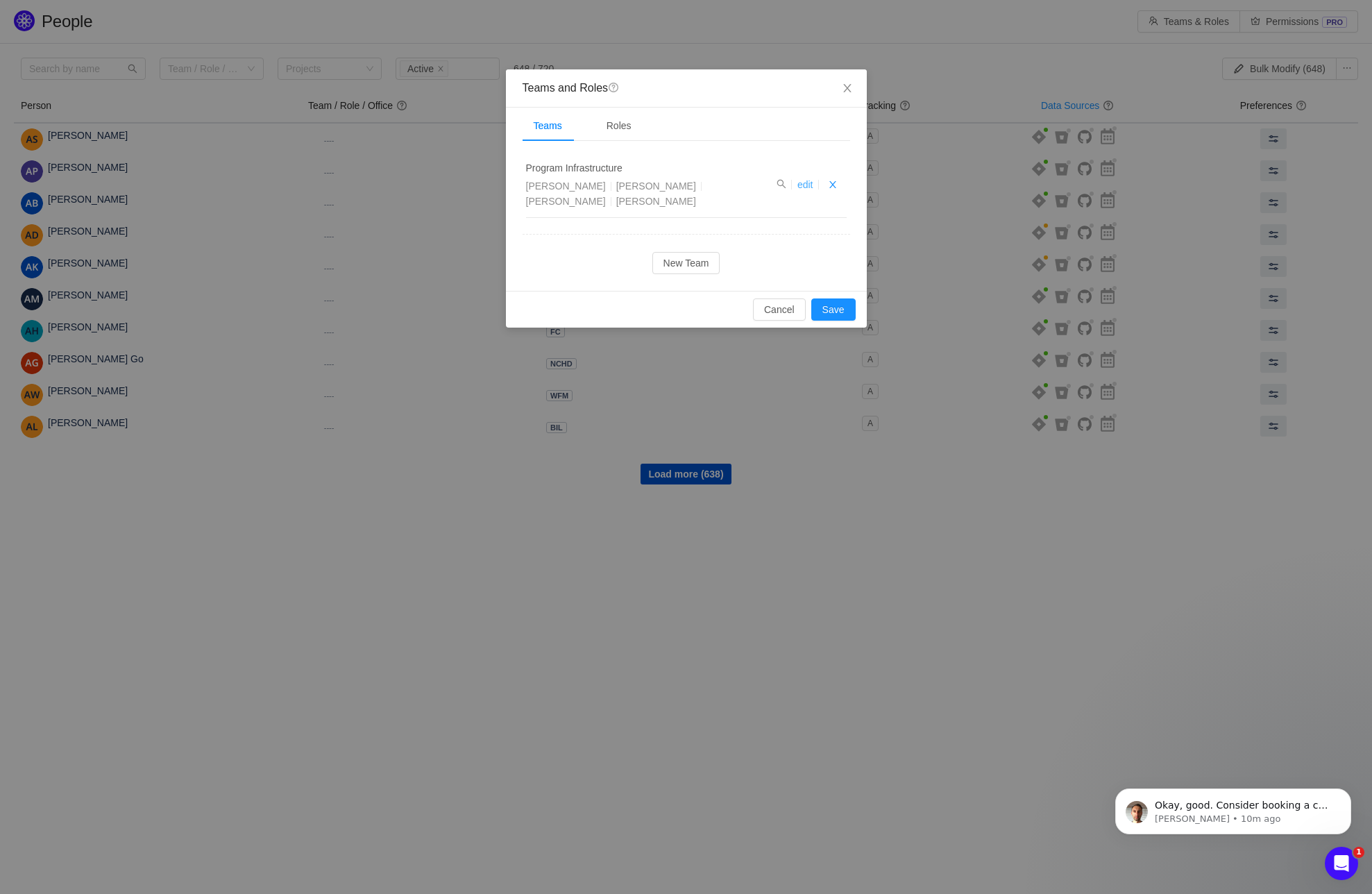
click at [810, 185] on link "edit" at bounding box center [806, 184] width 16 height 11
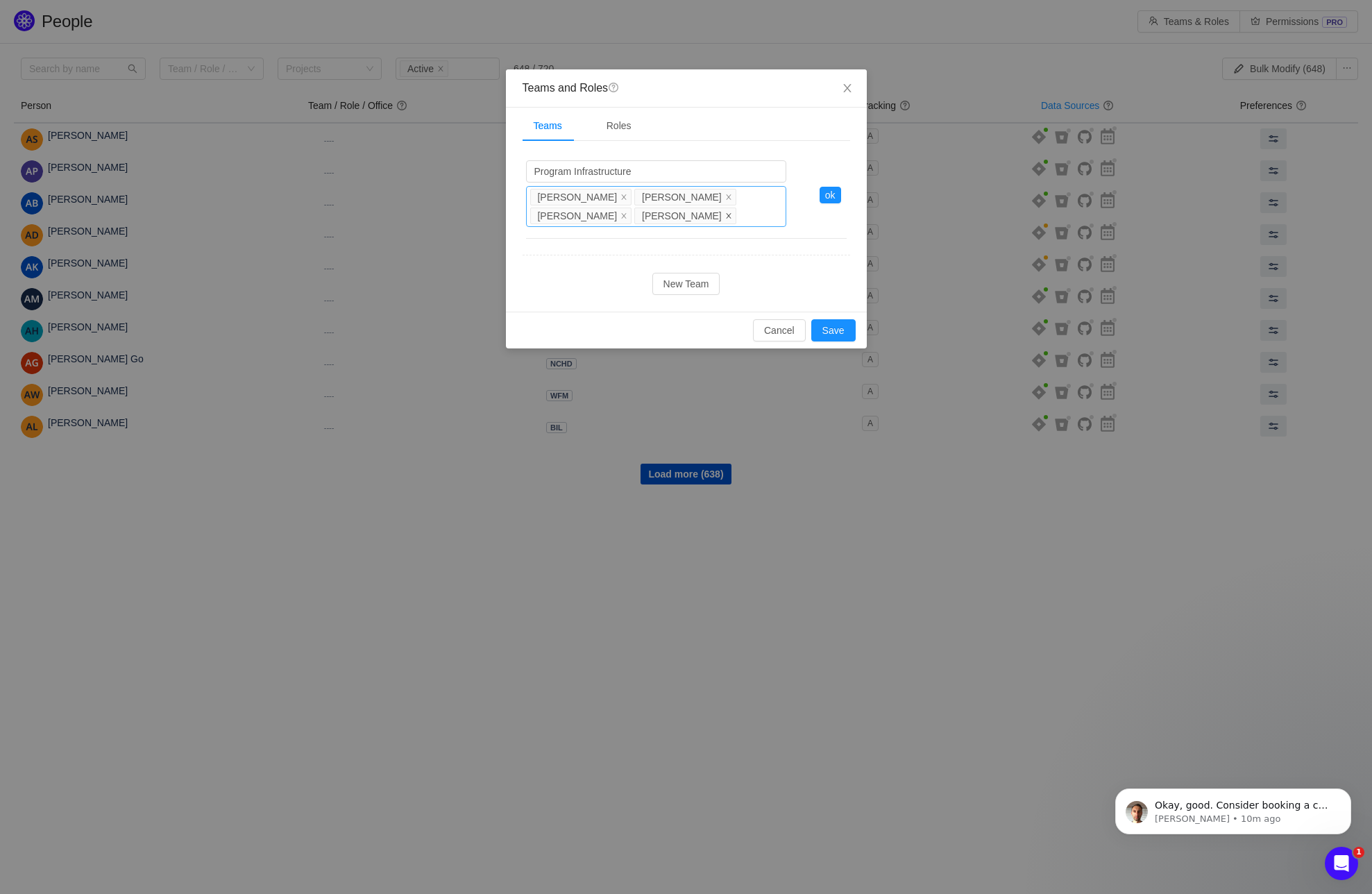
click at [726, 214] on icon "icon: close" at bounding box center [728, 215] width 5 height 5
click at [833, 187] on button "ok" at bounding box center [831, 195] width 22 height 17
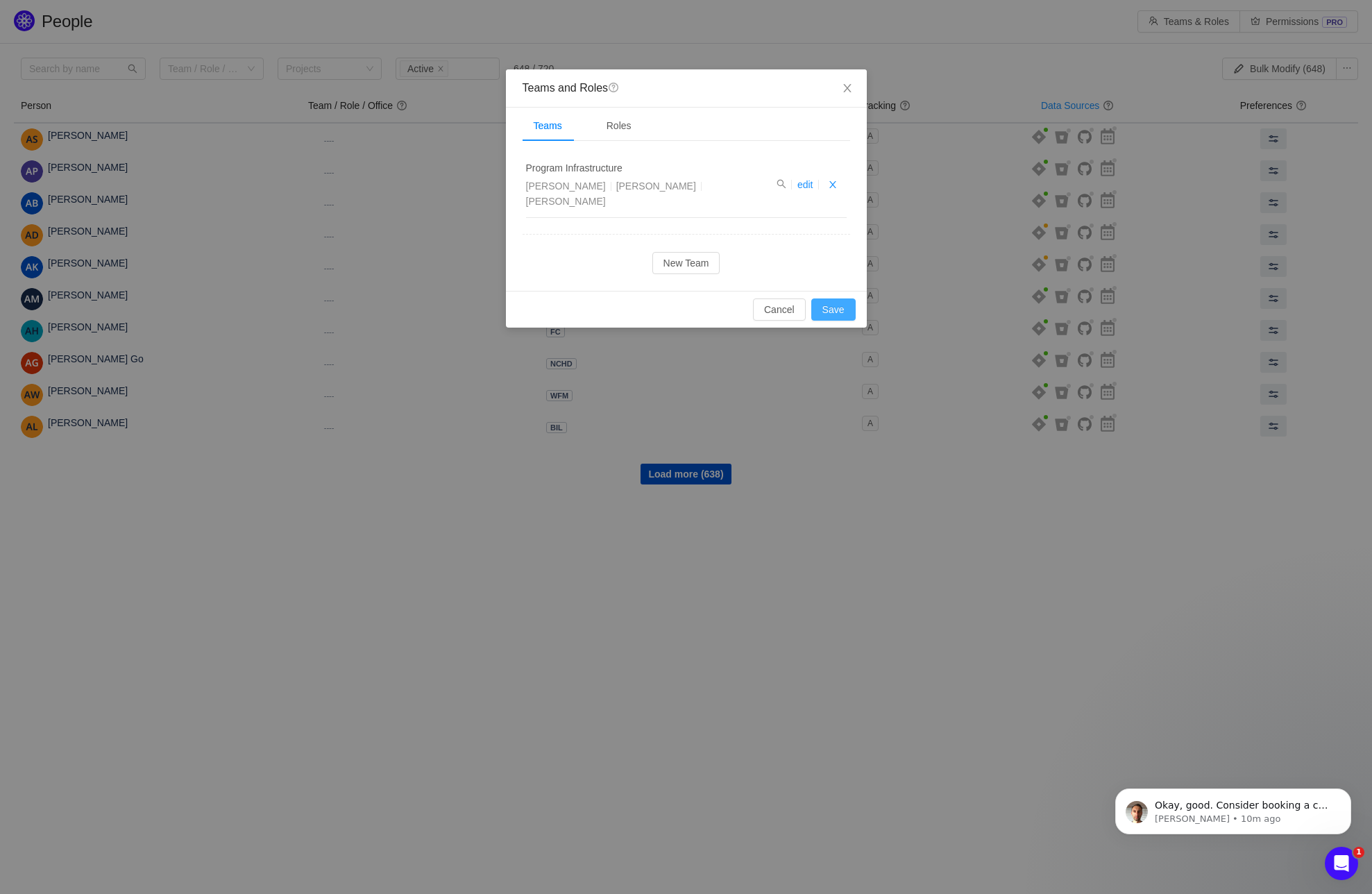
click at [835, 298] on button "Save" at bounding box center [834, 309] width 45 height 22
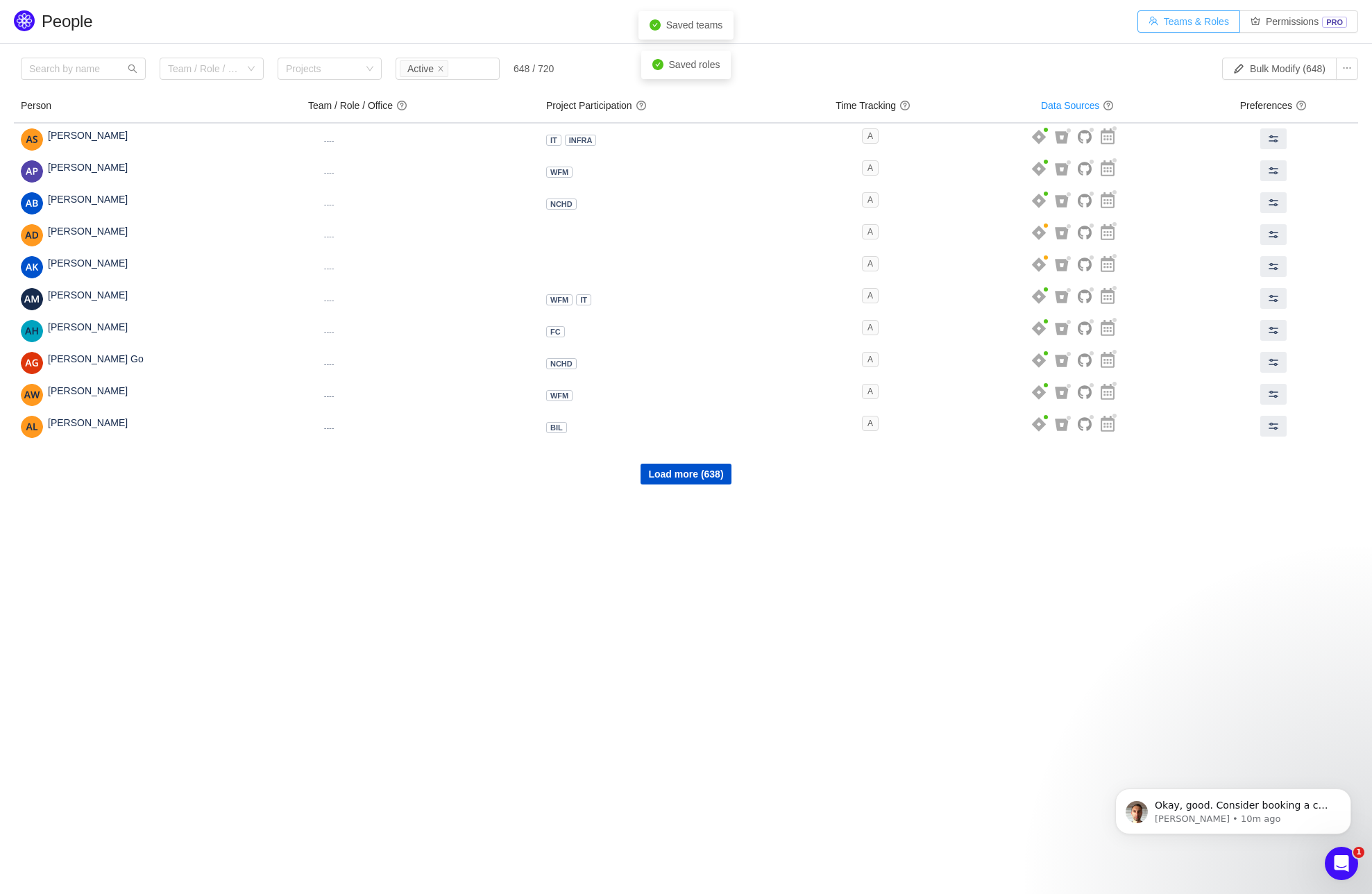
click at [1178, 20] on button "Teams & Roles" at bounding box center [1188, 21] width 102 height 22
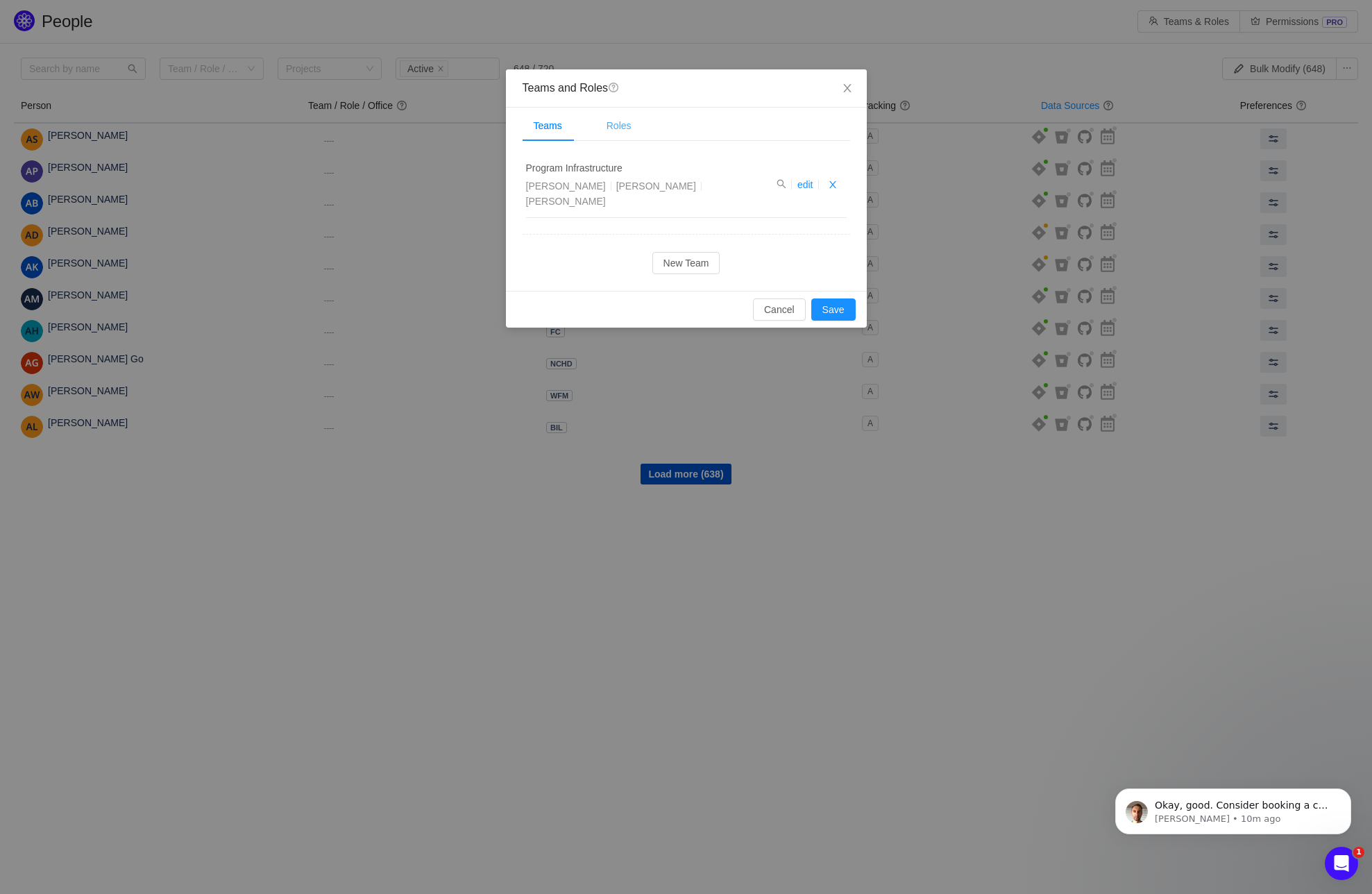
click at [612, 125] on div "Roles" at bounding box center [619, 125] width 48 height 31
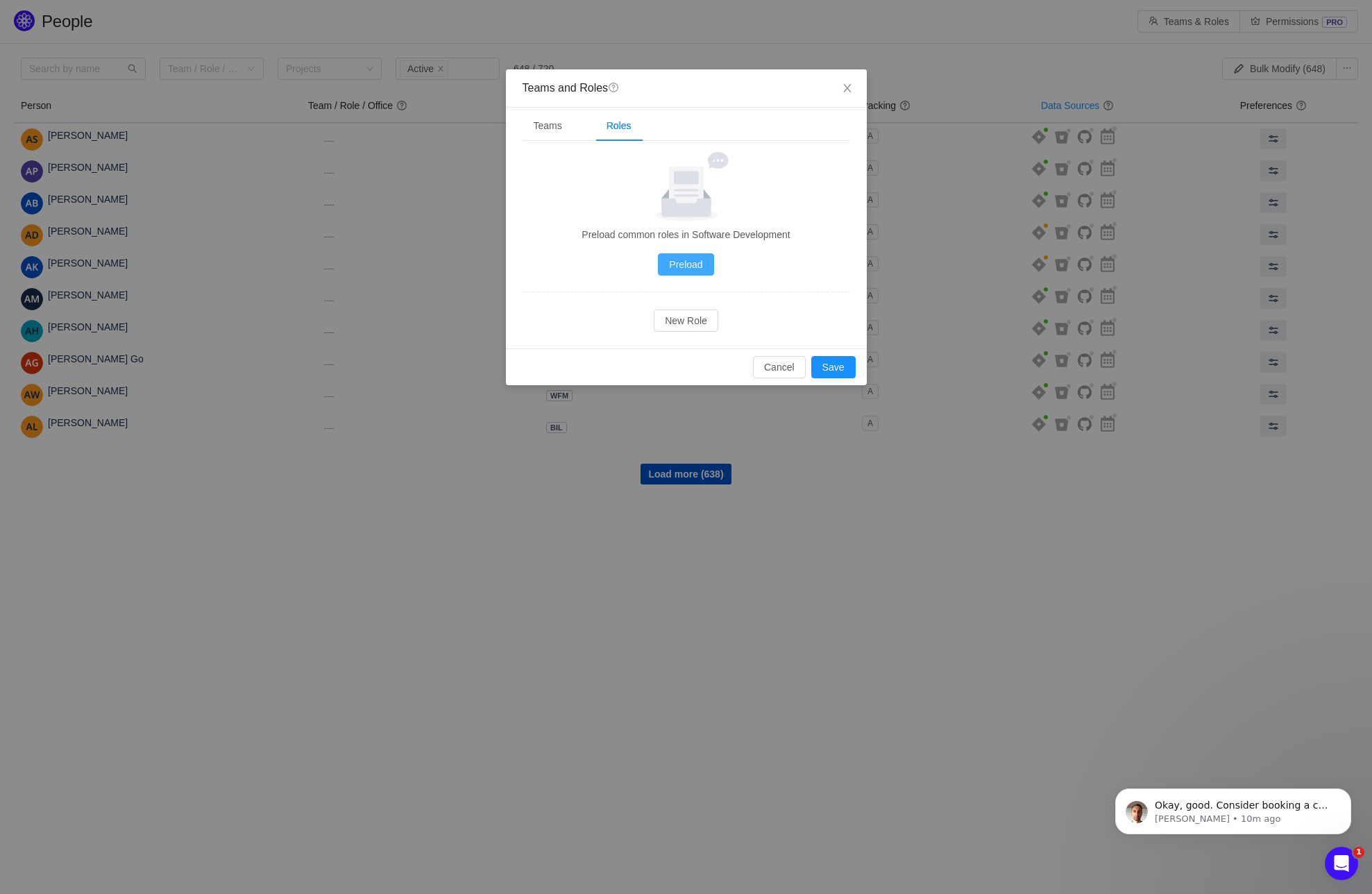
click at [670, 264] on button "Preload" at bounding box center [686, 264] width 56 height 22
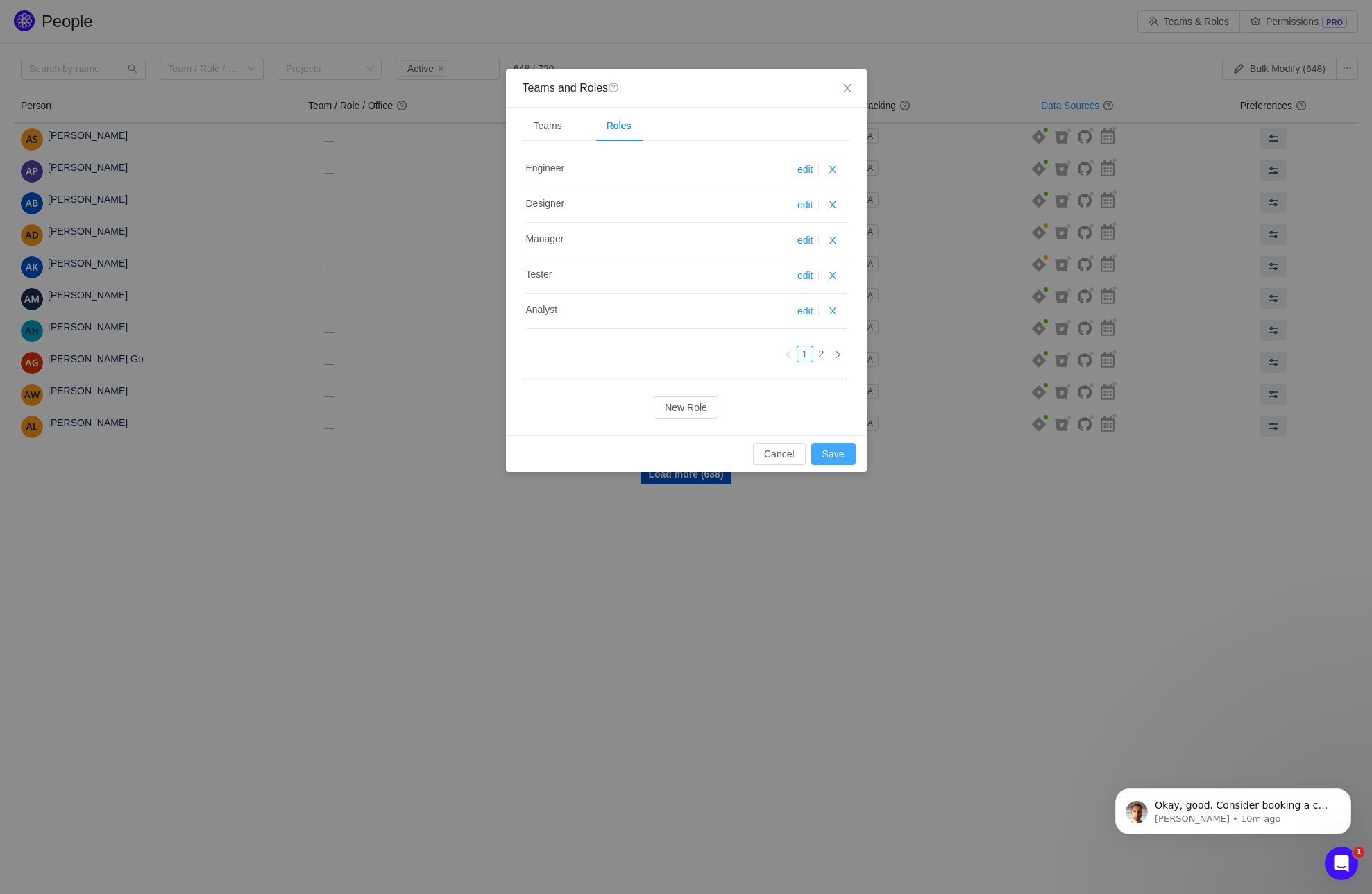
click at [839, 457] on button "Save" at bounding box center [834, 454] width 45 height 22
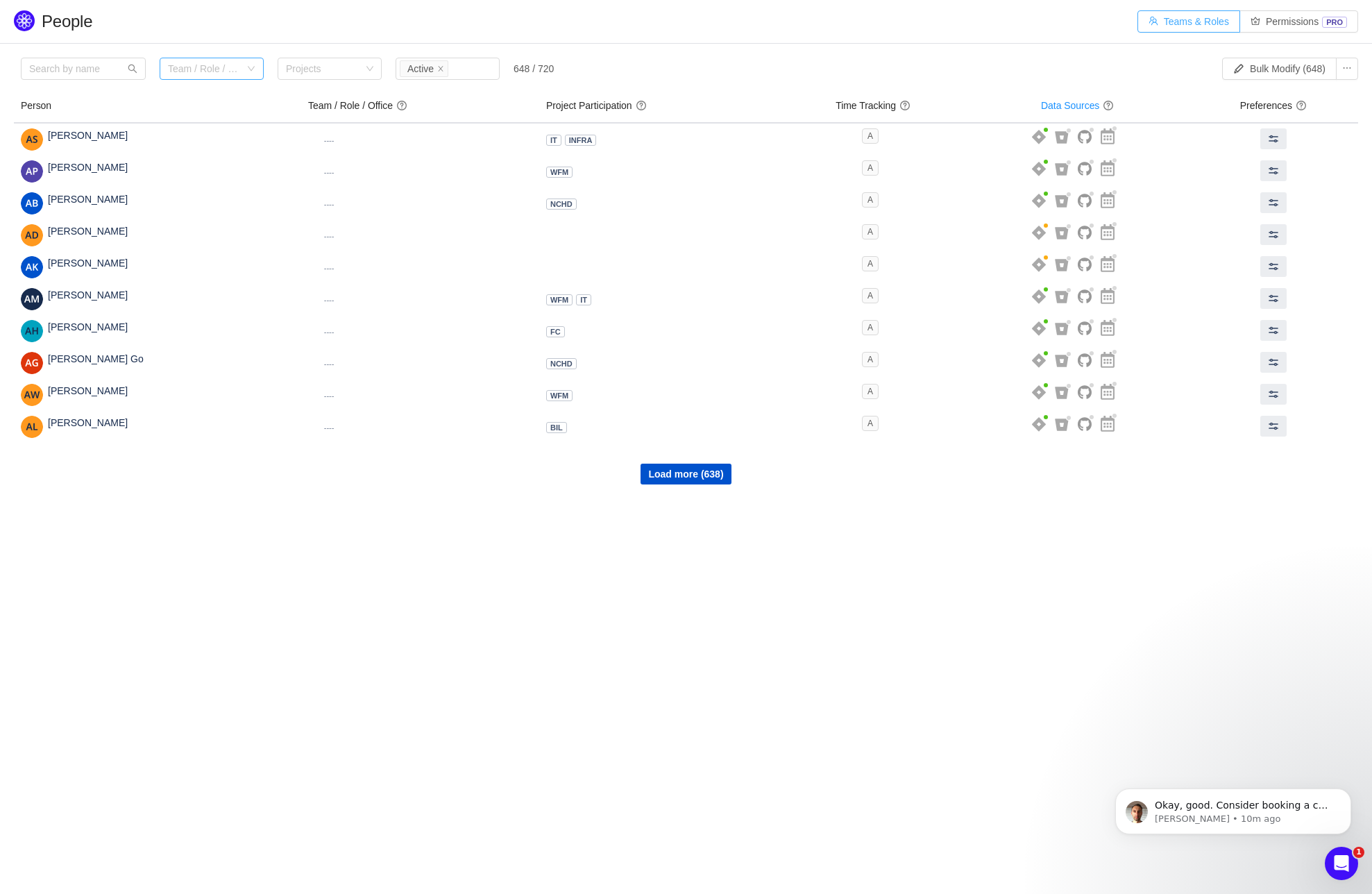
click at [214, 68] on div "Team / Role / Office" at bounding box center [204, 69] width 73 height 14
click at [197, 114] on li "Program Infrastructure" at bounding box center [212, 118] width 104 height 22
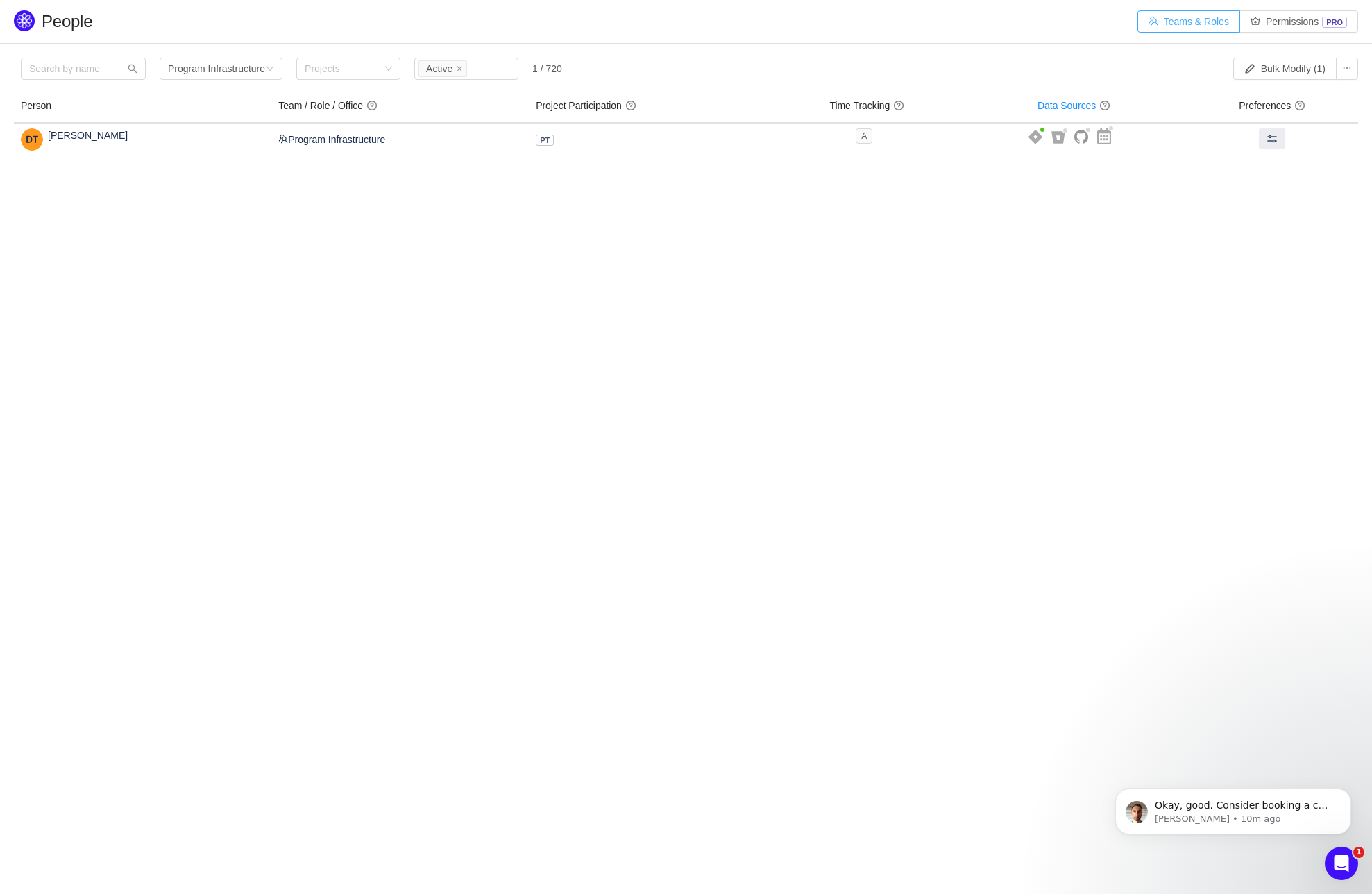
click at [1173, 16] on button "Teams & Roles" at bounding box center [1188, 21] width 102 height 22
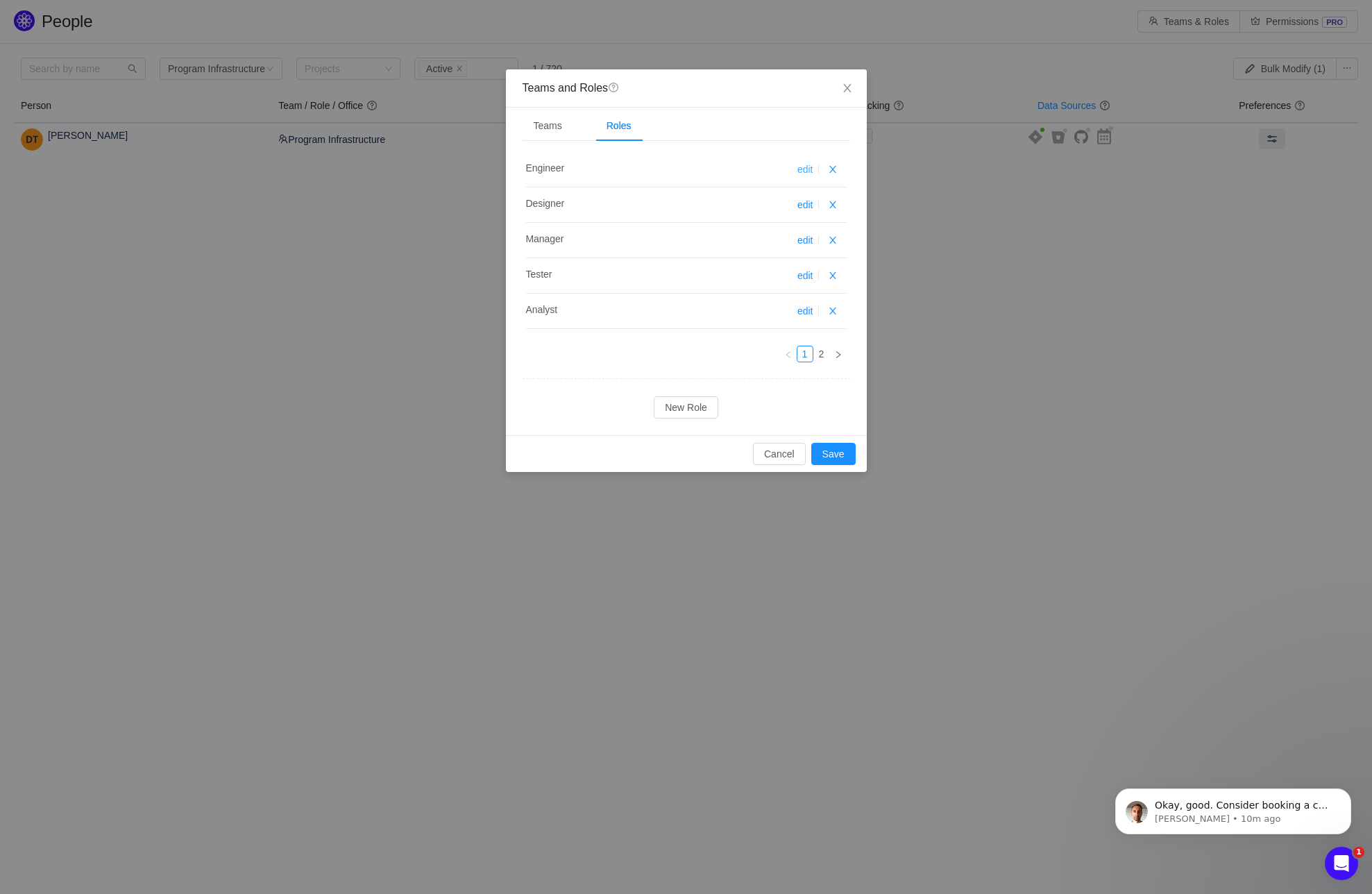
click at [802, 169] on link "edit" at bounding box center [806, 169] width 16 height 11
click at [807, 167] on link "edit" at bounding box center [806, 169] width 16 height 11
click at [822, 351] on link "2" at bounding box center [822, 354] width 15 height 15
click at [558, 125] on div "Teams" at bounding box center [547, 125] width 51 height 31
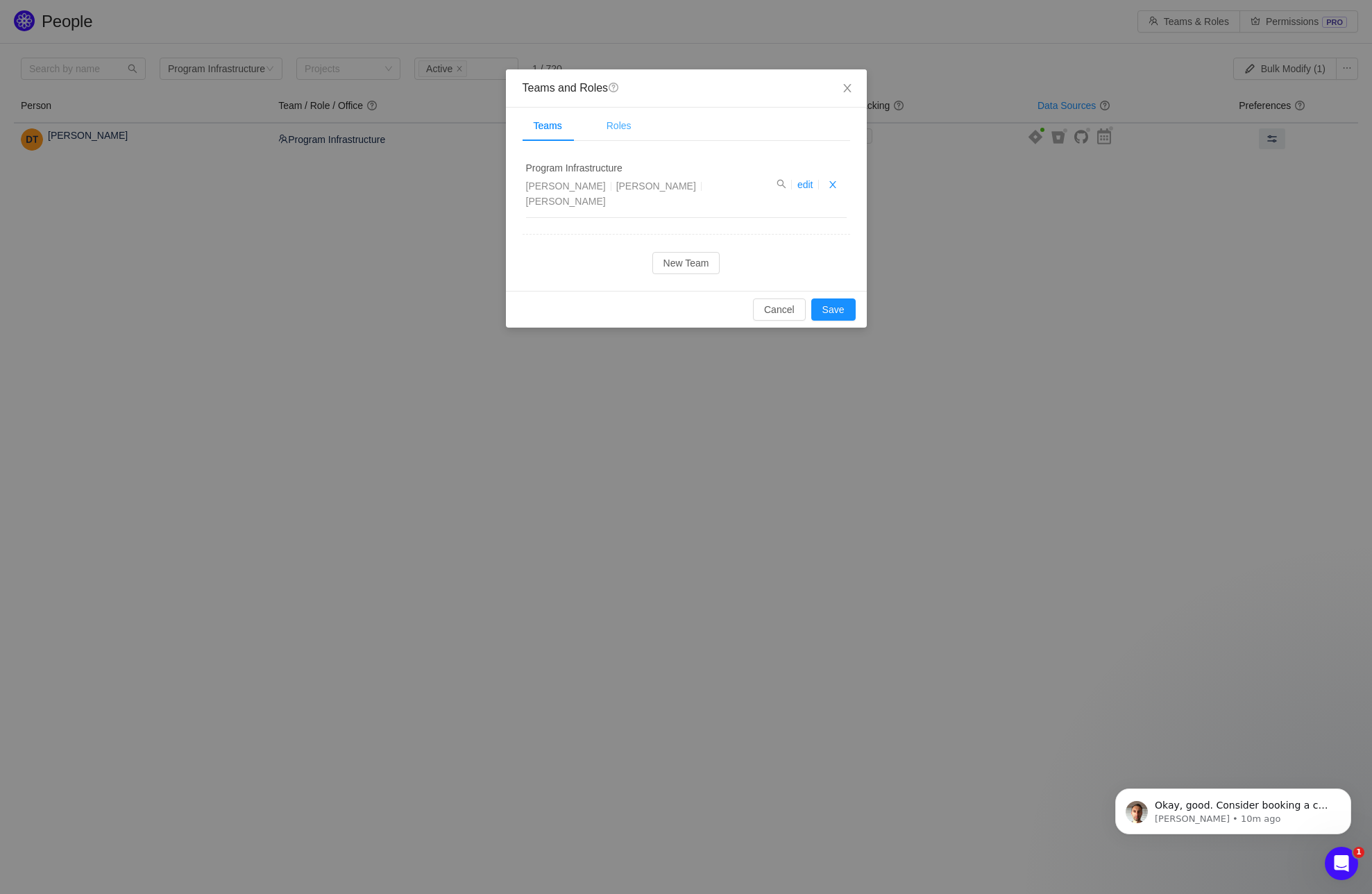
click at [623, 127] on div "Roles" at bounding box center [619, 125] width 48 height 31
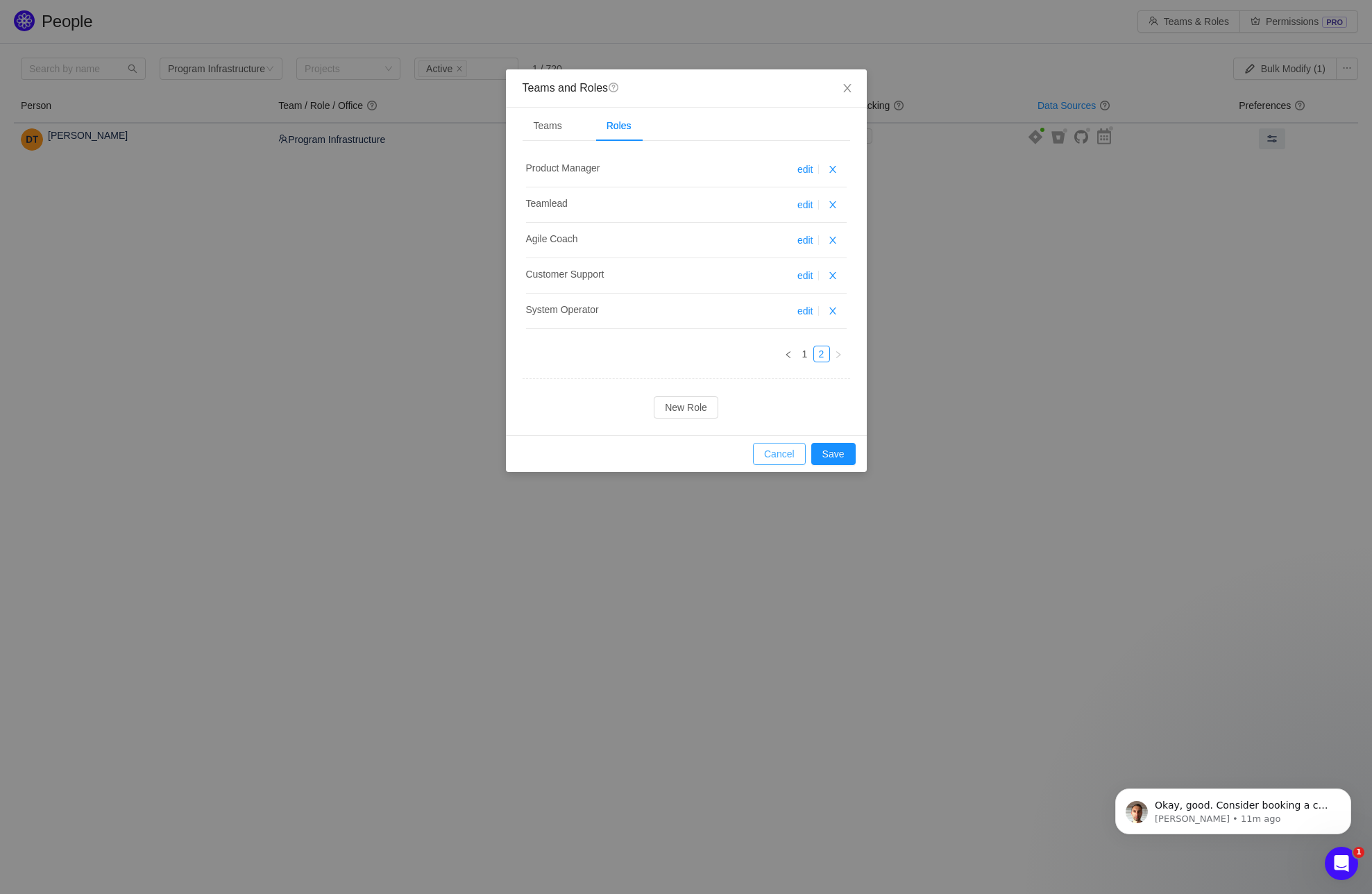
click at [771, 455] on button "Cancel" at bounding box center [779, 454] width 53 height 22
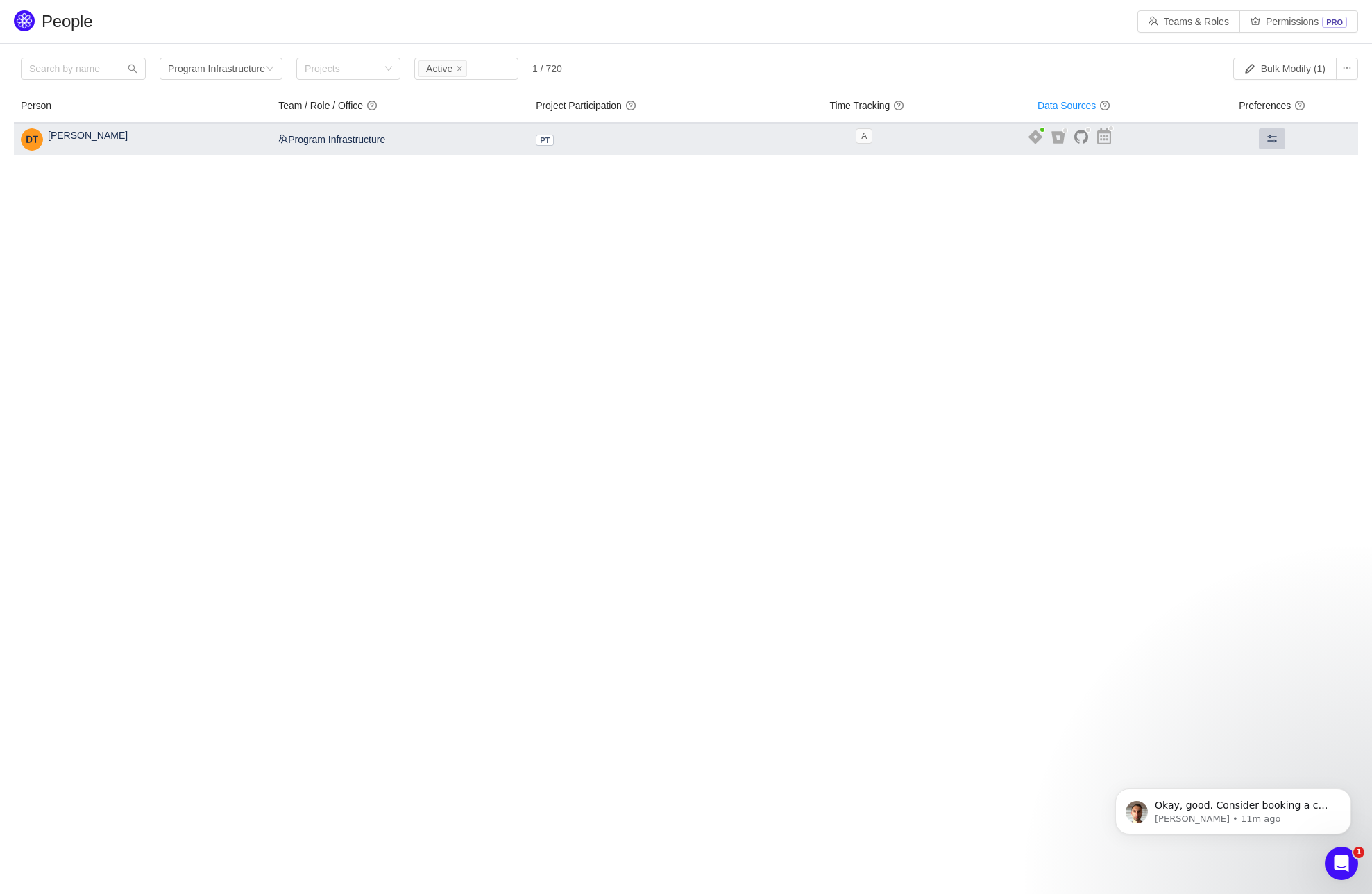
click at [1259, 129] on button at bounding box center [1272, 138] width 27 height 21
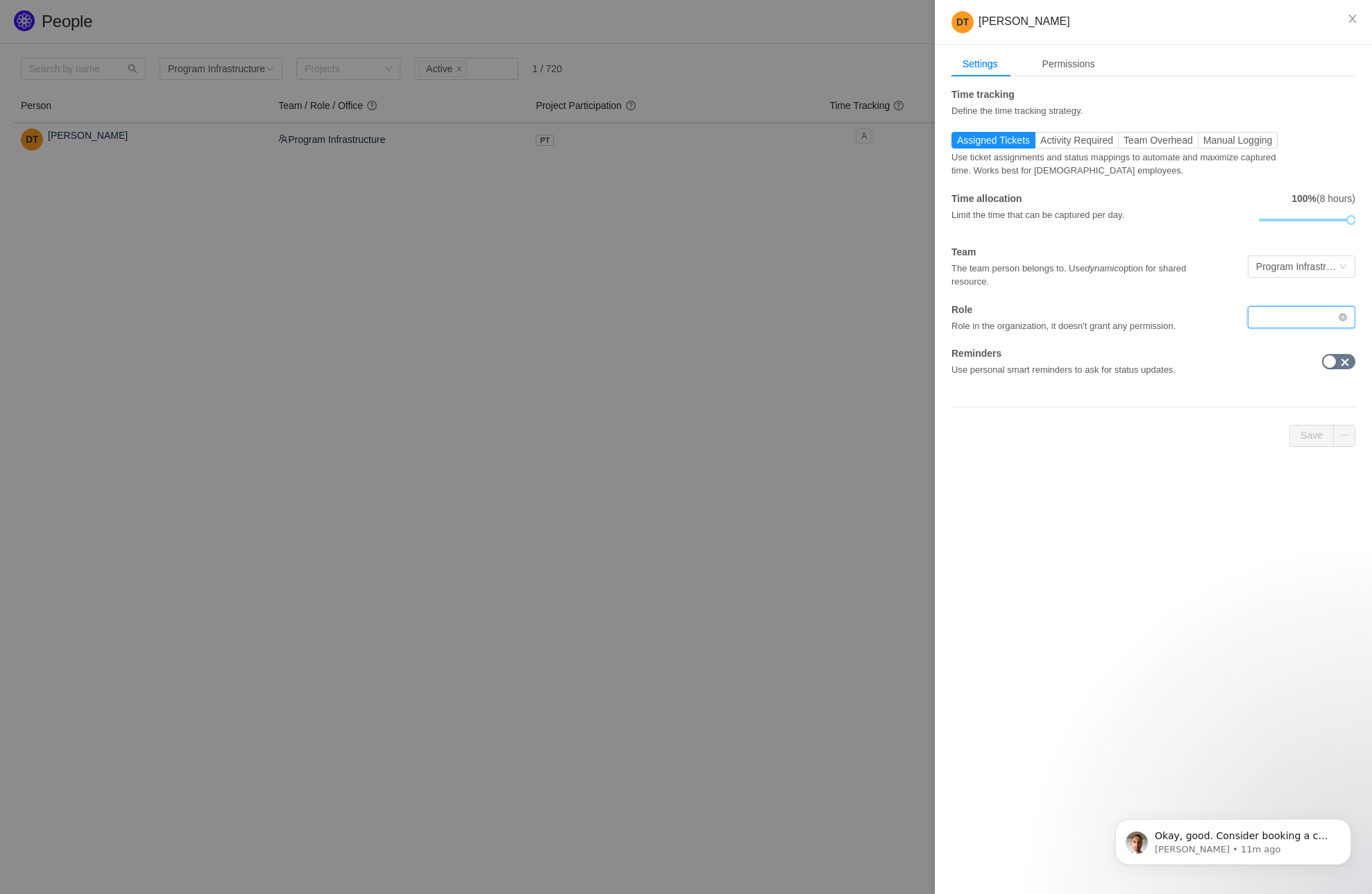
click at [1335, 319] on div at bounding box center [1297, 317] width 81 height 21
click at [1282, 347] on li "Engineer" at bounding box center [1301, 344] width 107 height 22
click at [1304, 436] on button "Save" at bounding box center [1311, 436] width 45 height 22
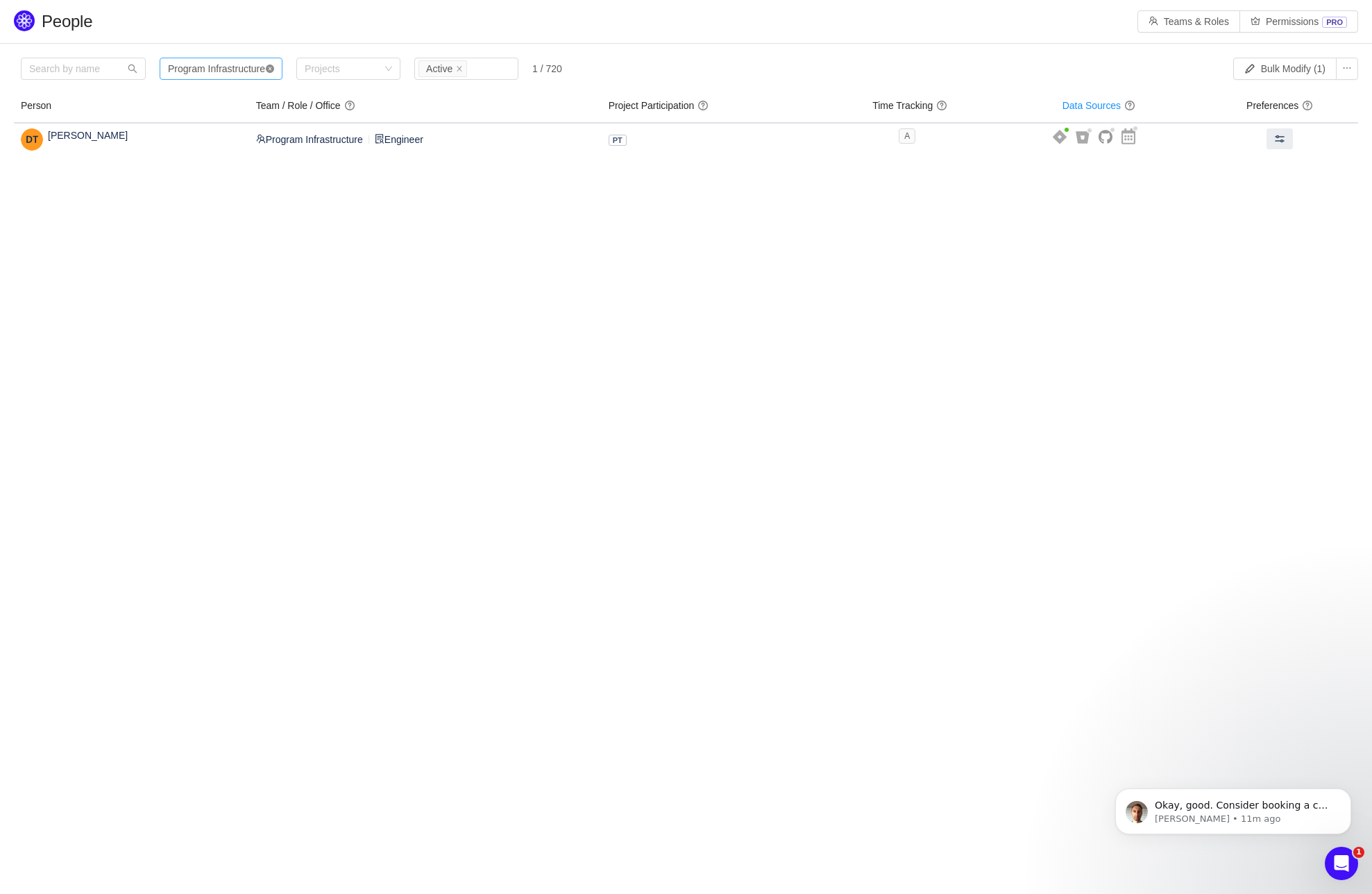
click at [274, 66] on icon "icon: close-circle" at bounding box center [270, 69] width 8 height 8
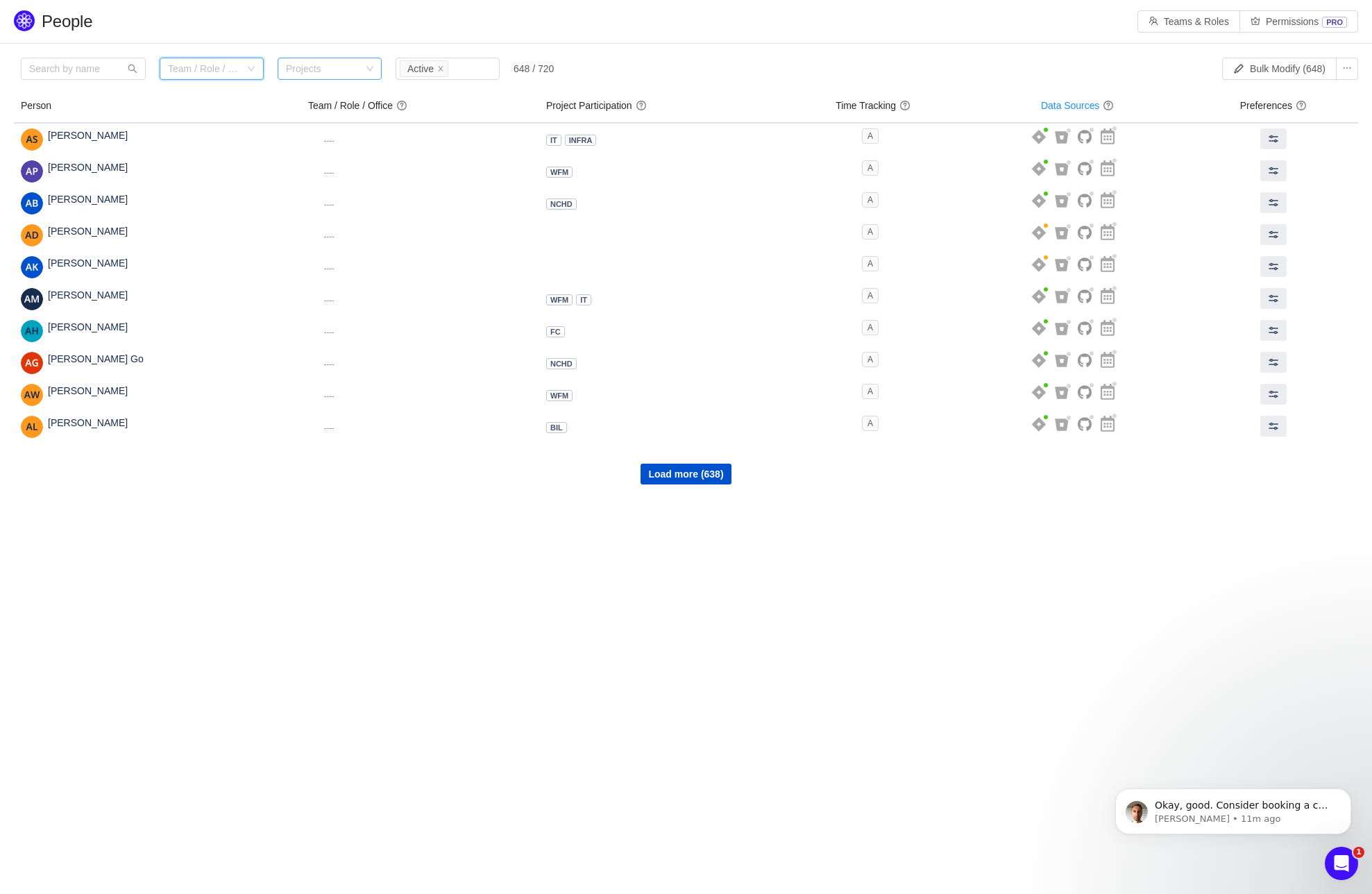
click at [372, 67] on icon "icon: down" at bounding box center [370, 69] width 8 height 8
type input "pt"
click at [294, 92] on li "PT" at bounding box center [329, 96] width 104 height 22
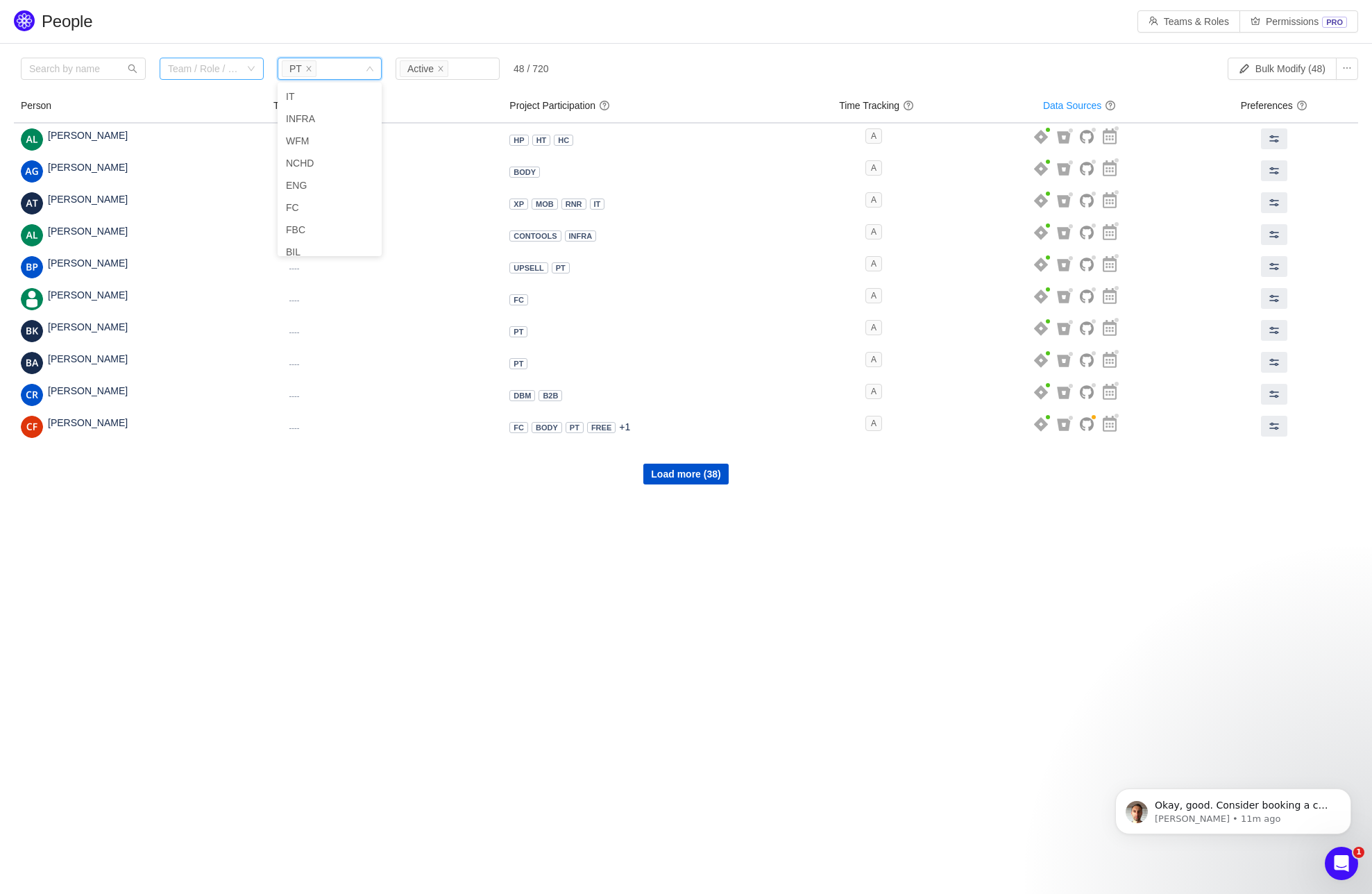
click at [287, 529] on body "People Teams & Roles Permissions PRO Please review the list of users with privi…" at bounding box center [686, 447] width 1372 height 894
click at [676, 473] on button "Load more (38)" at bounding box center [686, 474] width 84 height 21
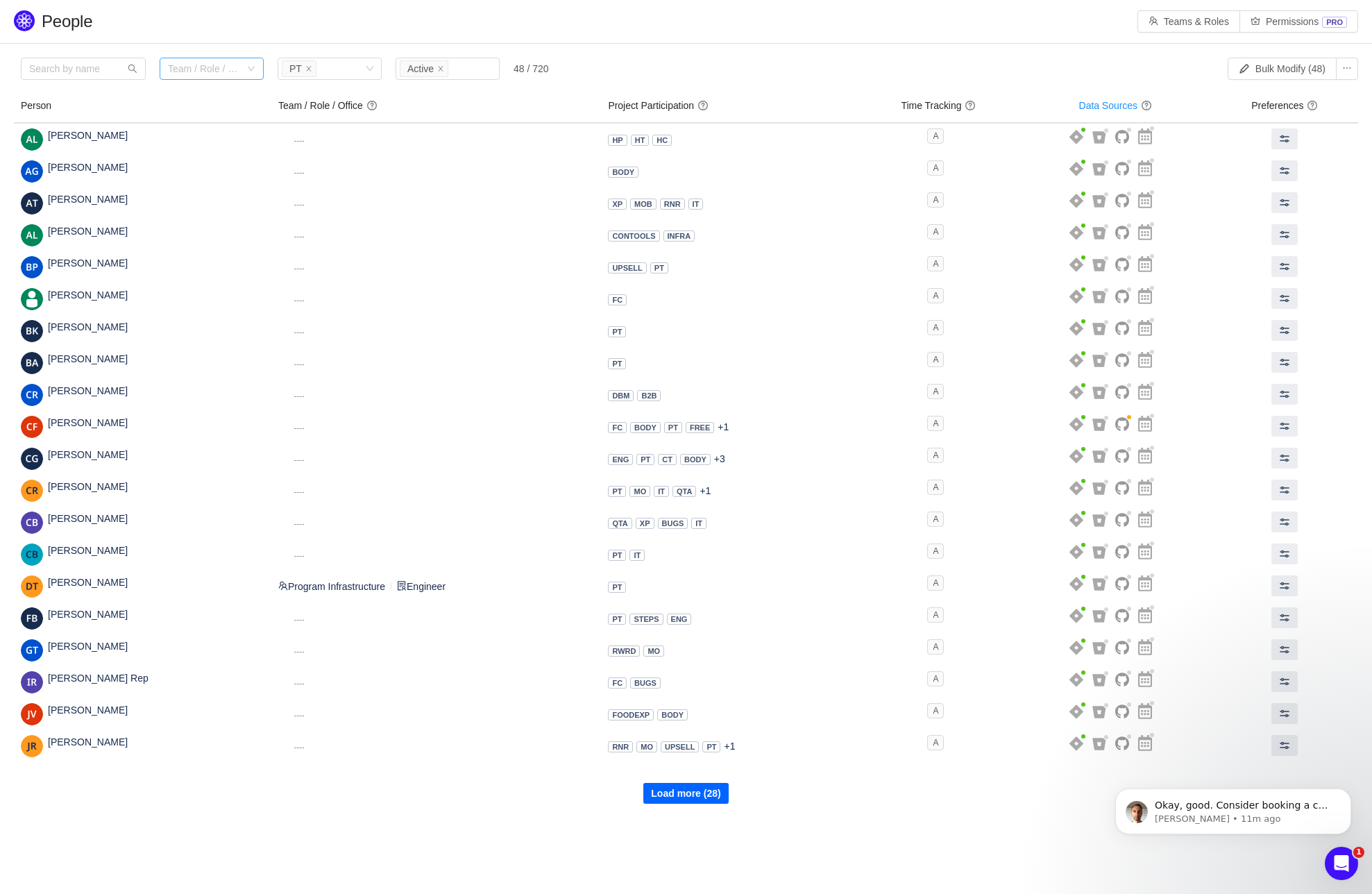
click at [667, 786] on button "Load more (28)" at bounding box center [686, 793] width 84 height 21
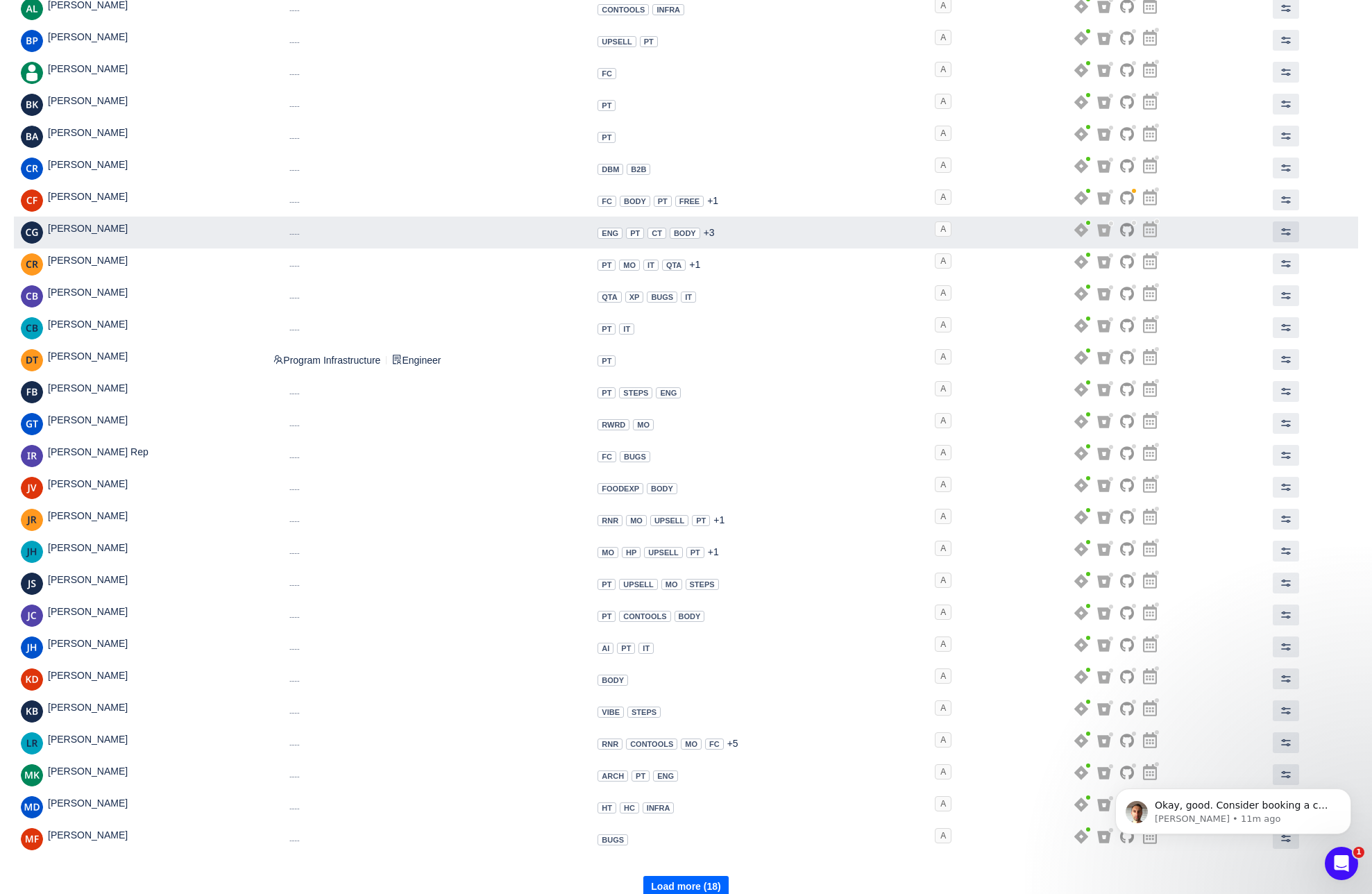
scroll to position [225, 0]
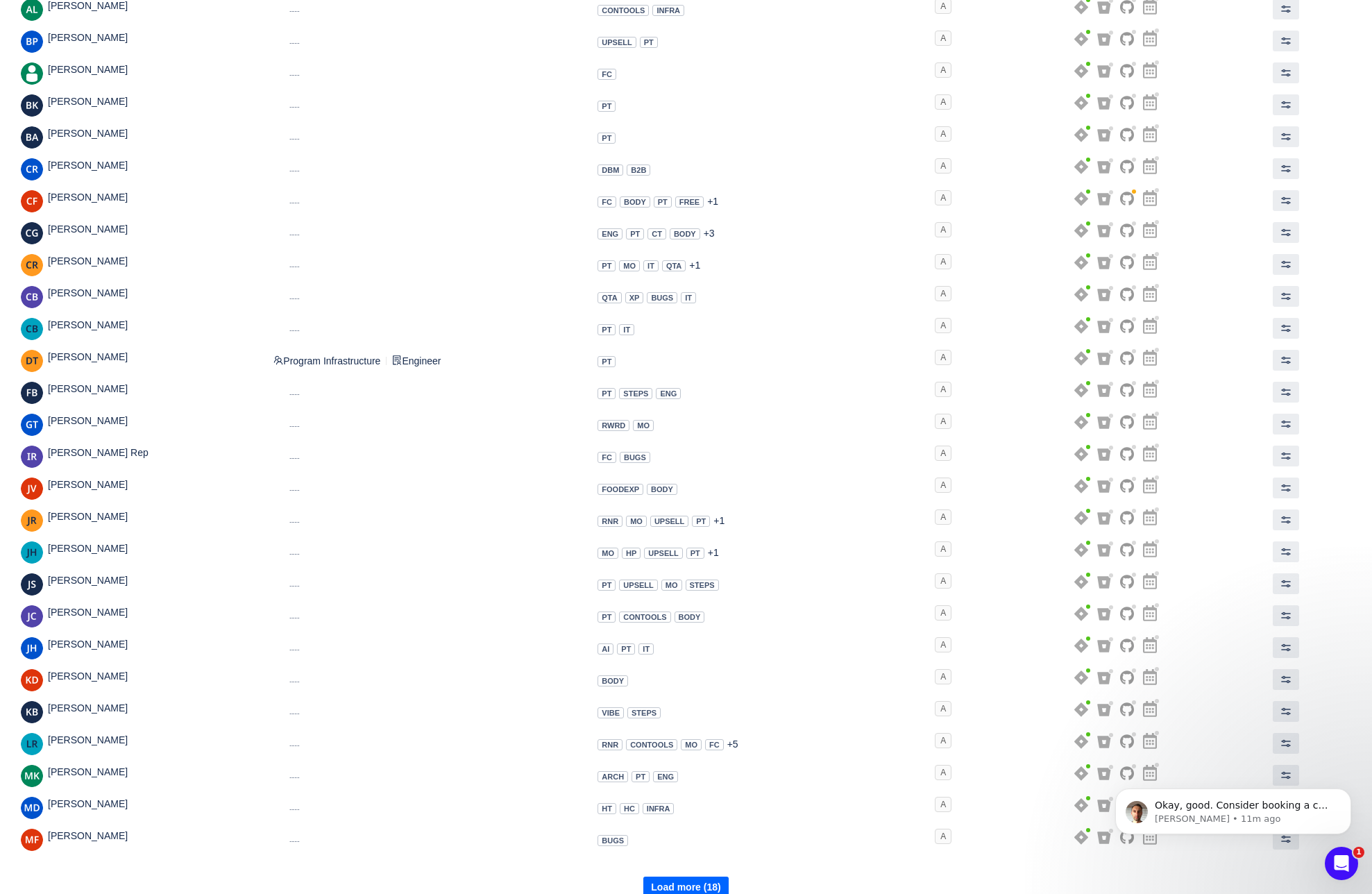
click at [689, 885] on button "Load more (18)" at bounding box center [686, 886] width 84 height 21
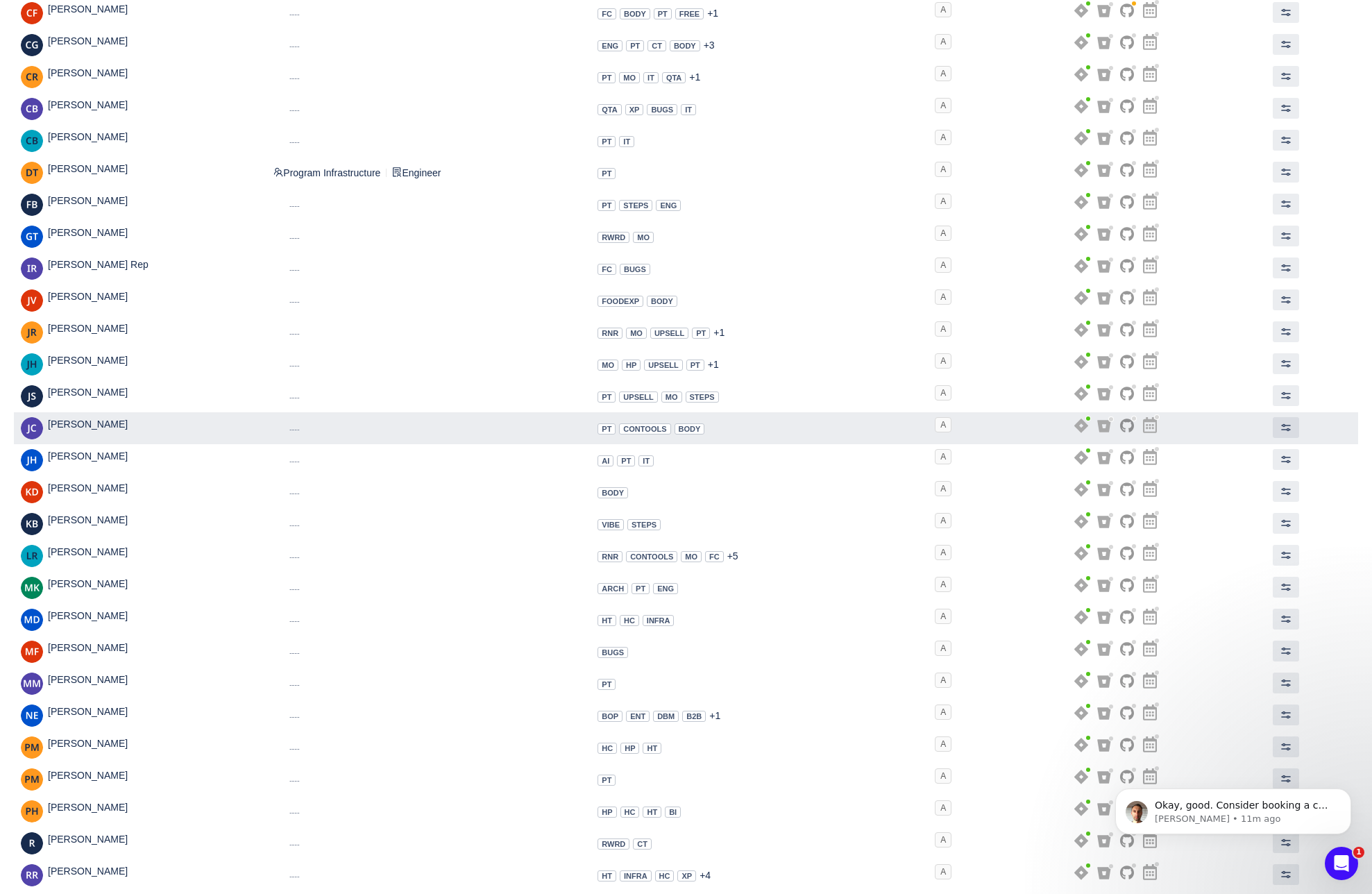
scroll to position [560, 0]
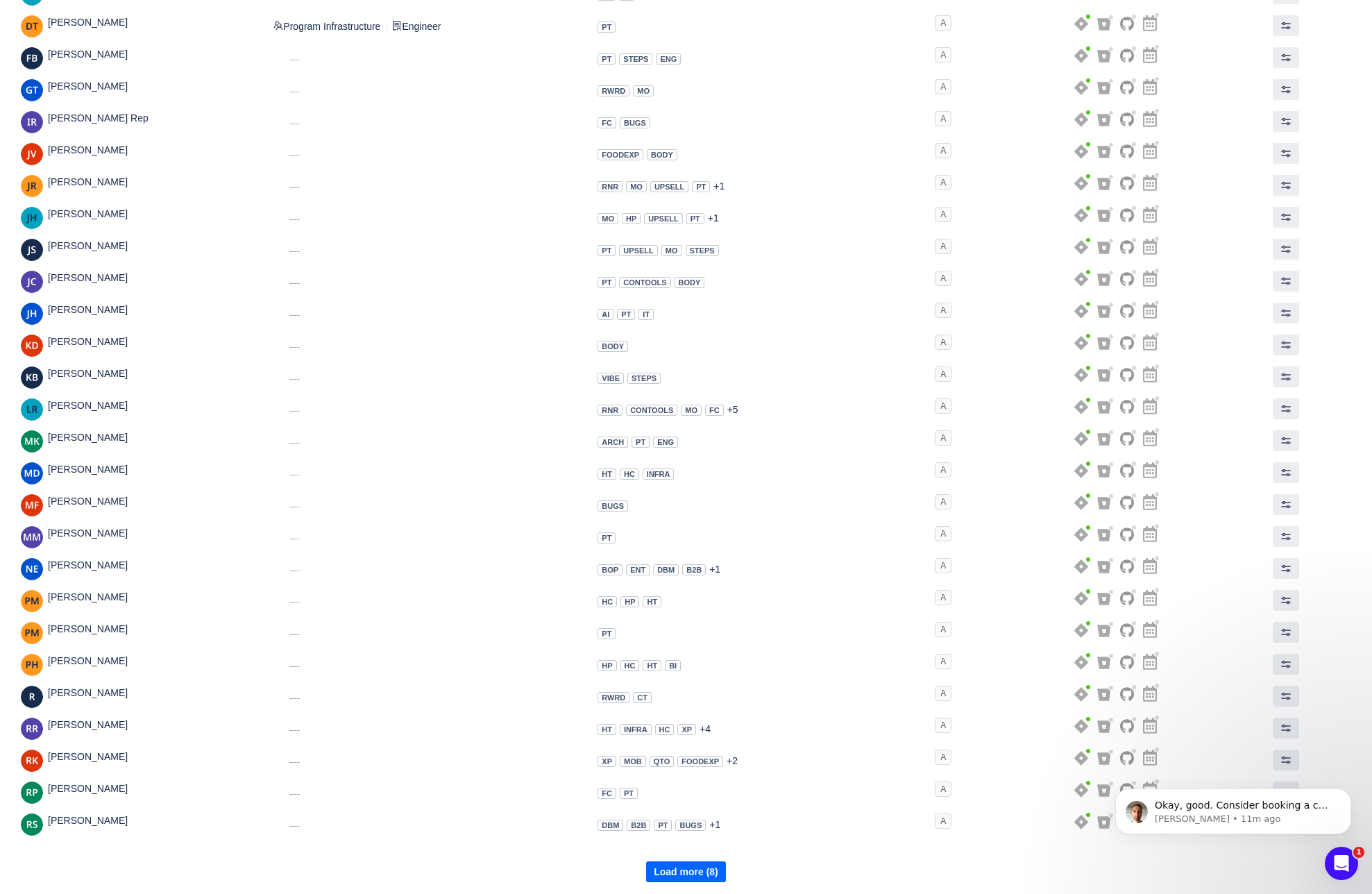
click at [689, 870] on button "Load more (8)" at bounding box center [686, 871] width 79 height 21
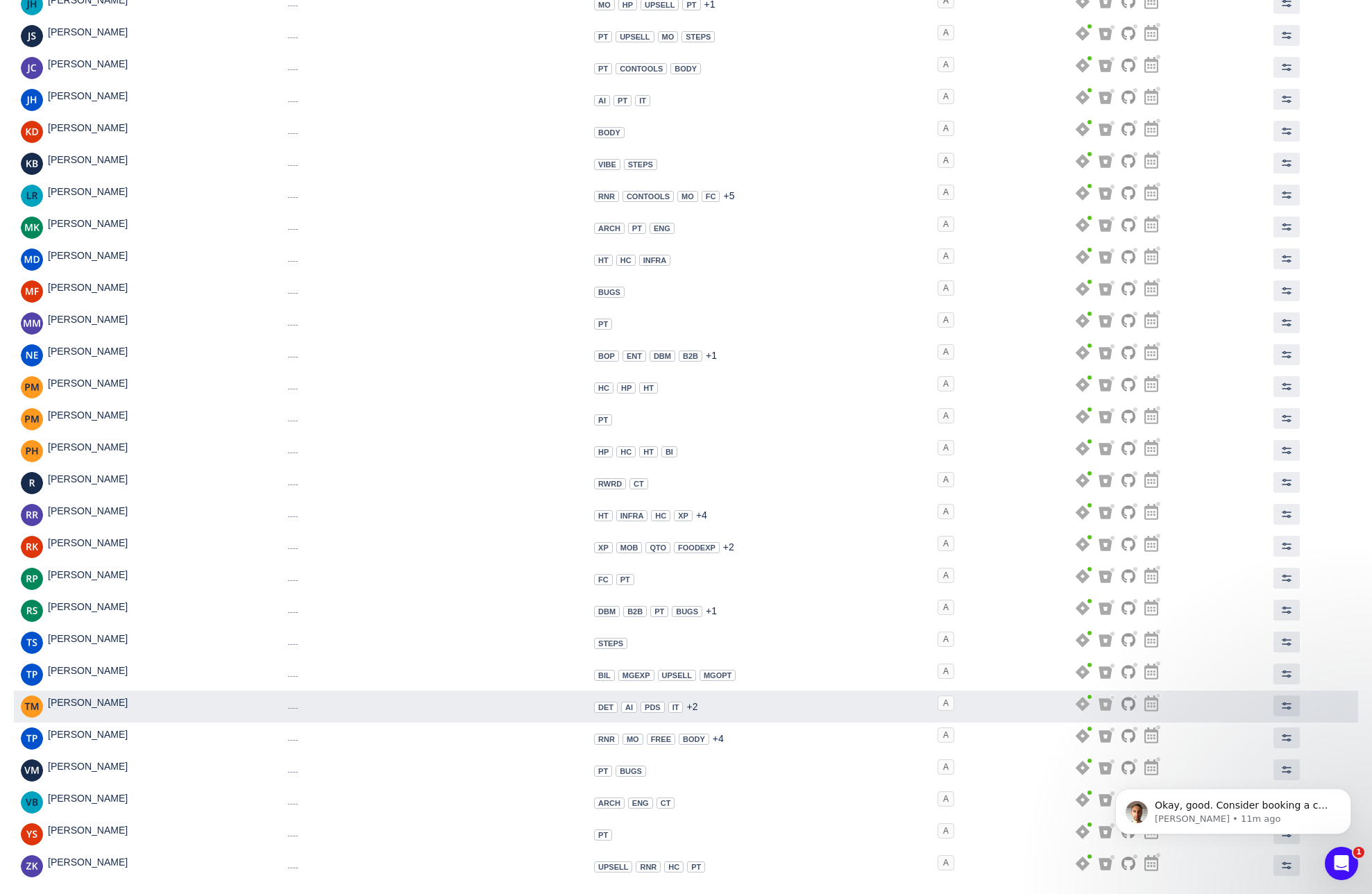
scroll to position [0, 0]
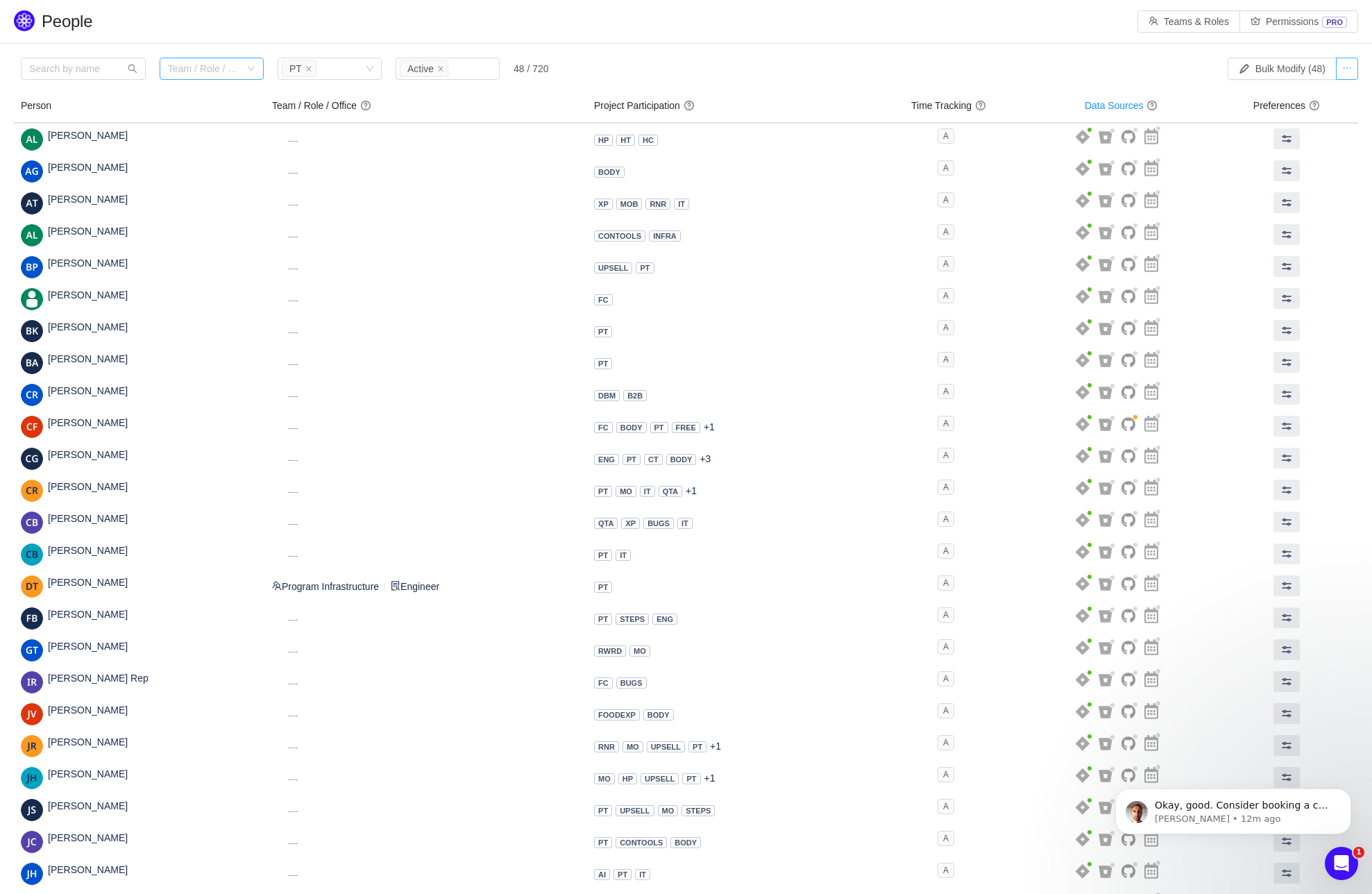
click at [1346, 68] on button "button" at bounding box center [1347, 69] width 22 height 22
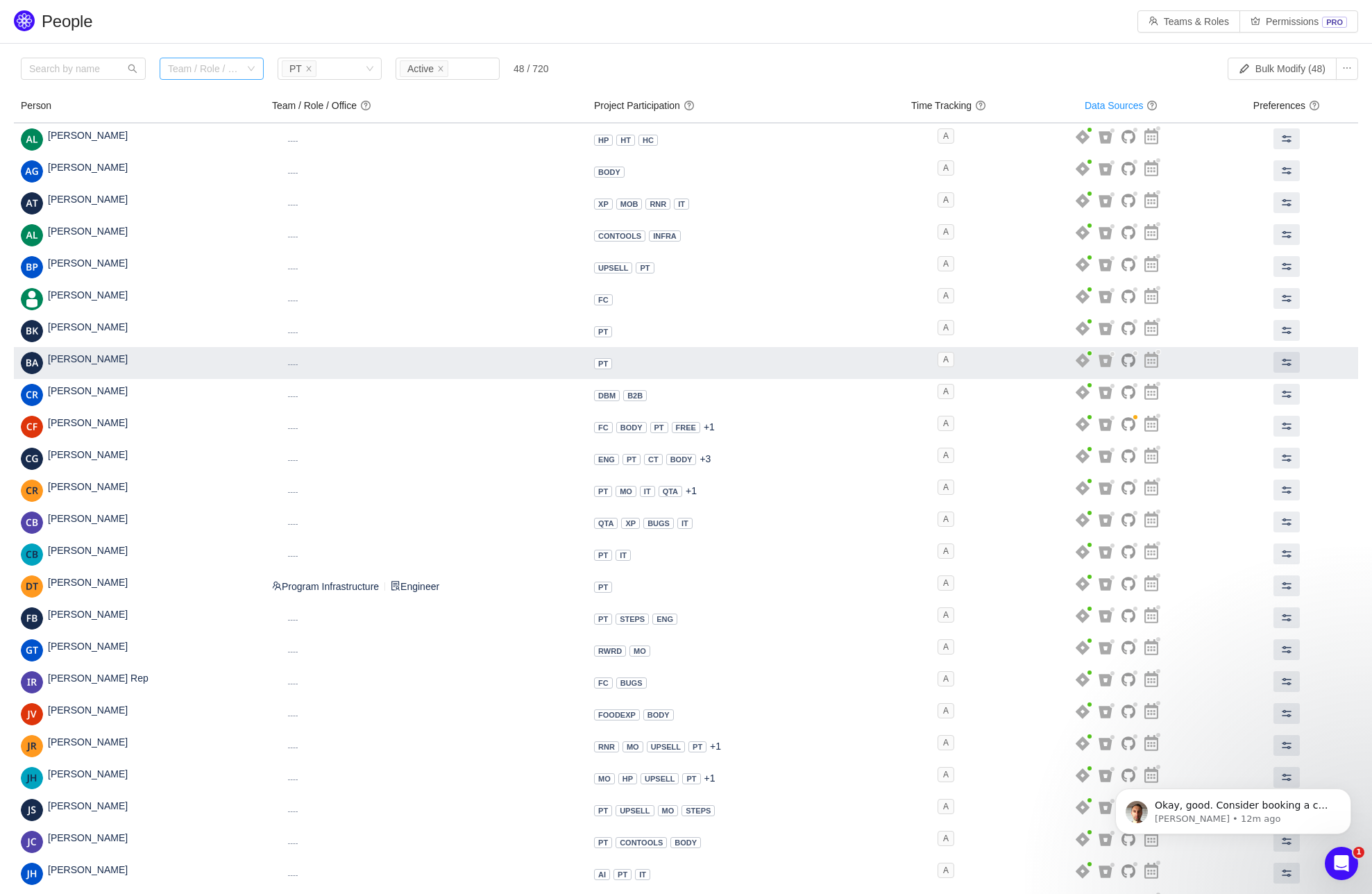
click at [111, 359] on div "[PERSON_NAME] Inactive Disabled" at bounding box center [139, 363] width 237 height 22
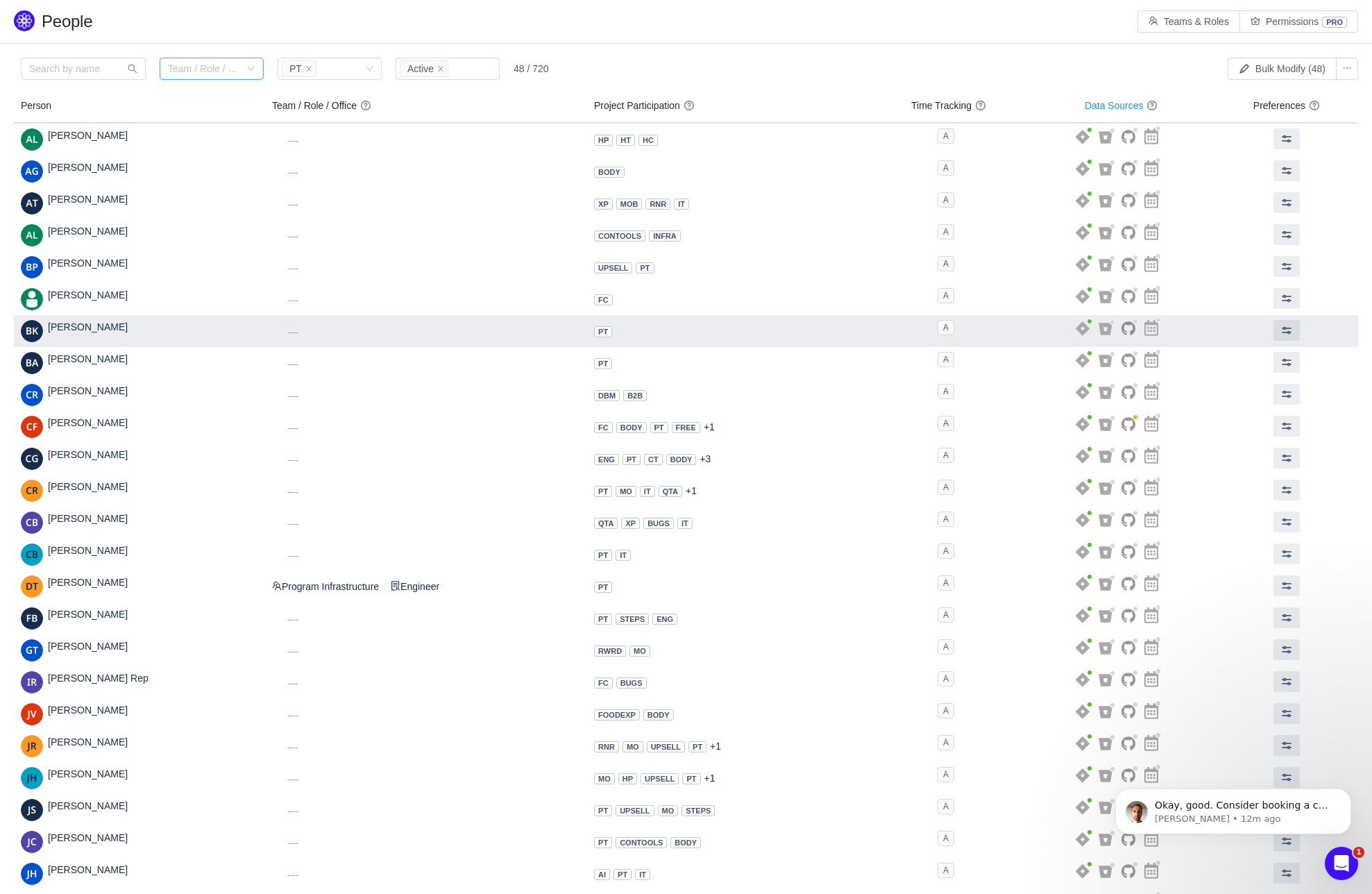
click at [167, 331] on div "[PERSON_NAME] Inactive Disabled" at bounding box center [139, 331] width 237 height 22
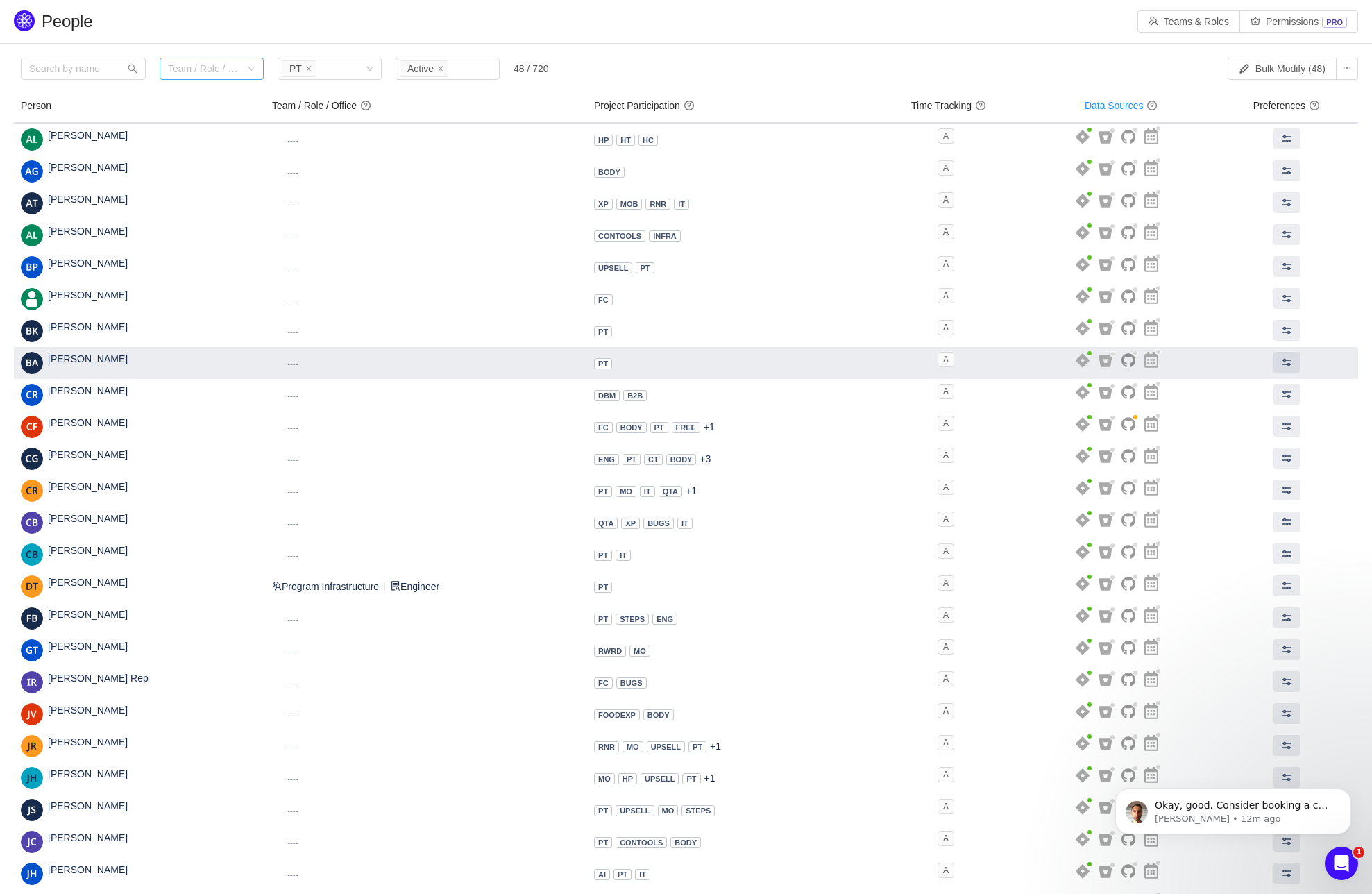
click at [140, 359] on div "[PERSON_NAME] Inactive Disabled" at bounding box center [139, 363] width 237 height 22
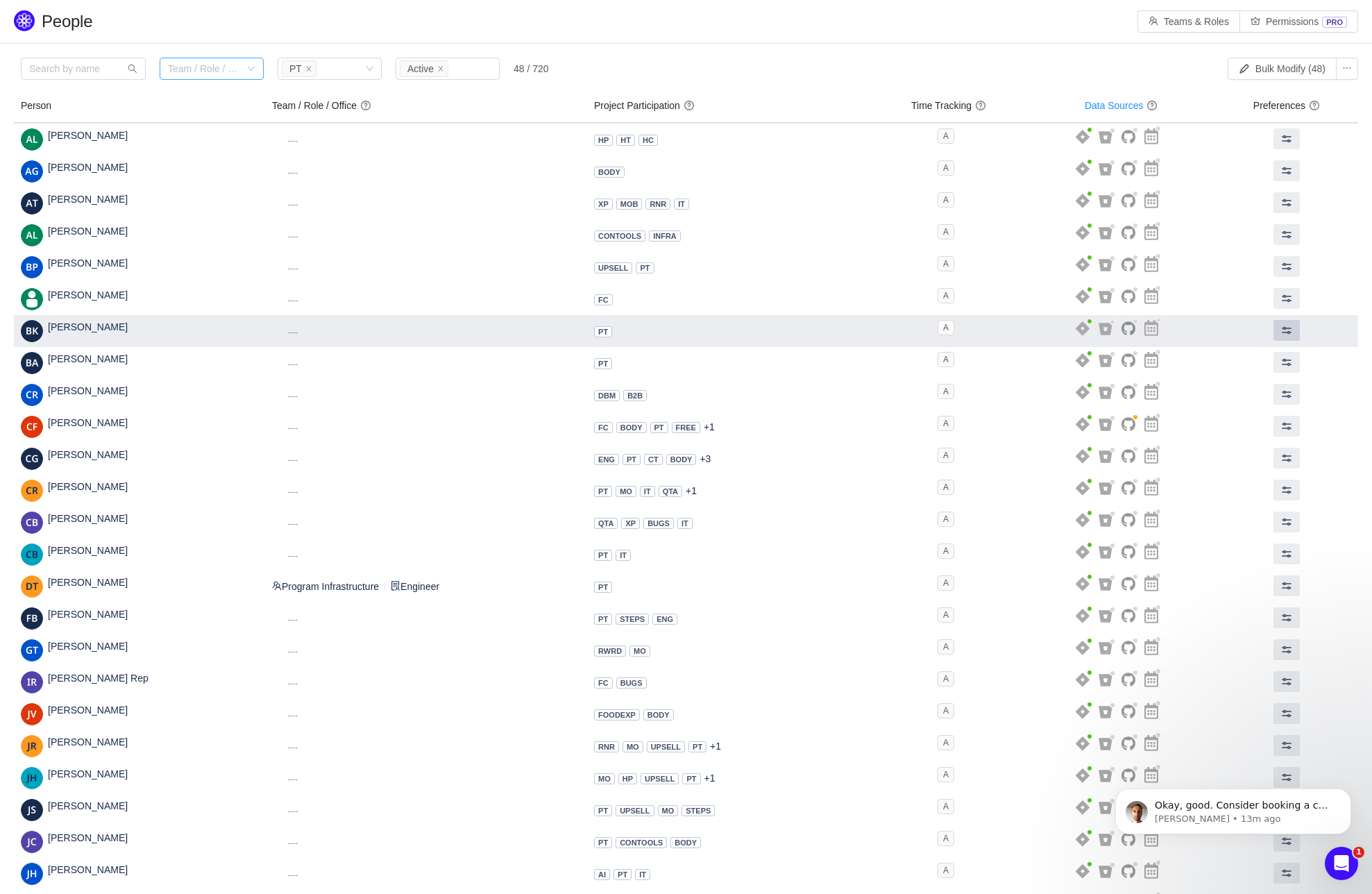
click at [1289, 326] on span at bounding box center [1287, 330] width 11 height 11
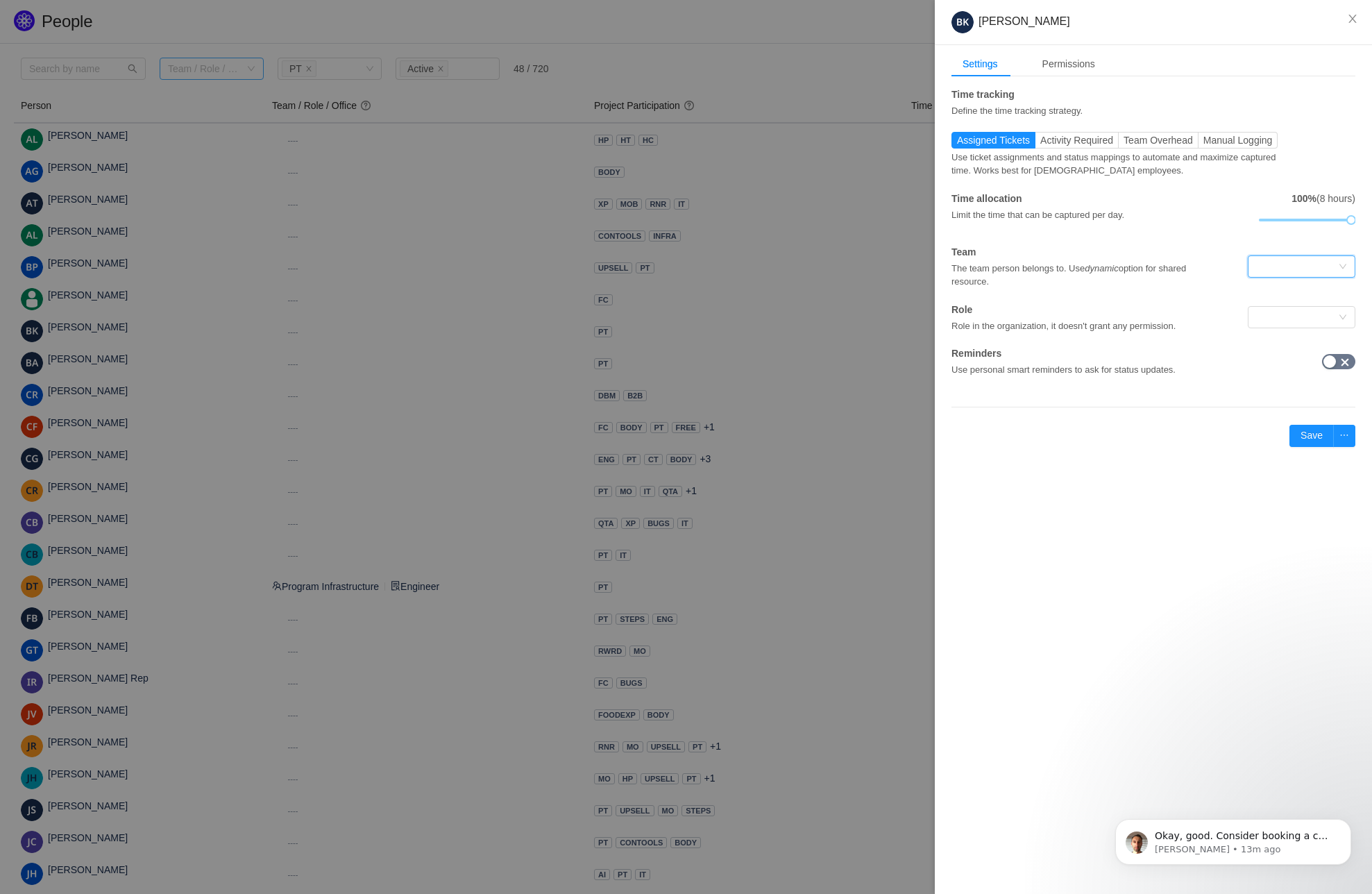
click at [1354, 266] on div at bounding box center [1301, 266] width 107 height 22
click at [1297, 291] on li "Program Infrastructure" at bounding box center [1301, 293] width 107 height 22
click at [1344, 316] on icon "icon: close-circle" at bounding box center [1343, 317] width 8 height 8
click at [1302, 318] on div at bounding box center [1297, 317] width 81 height 21
click at [1277, 346] on li "Engineer" at bounding box center [1301, 344] width 107 height 22
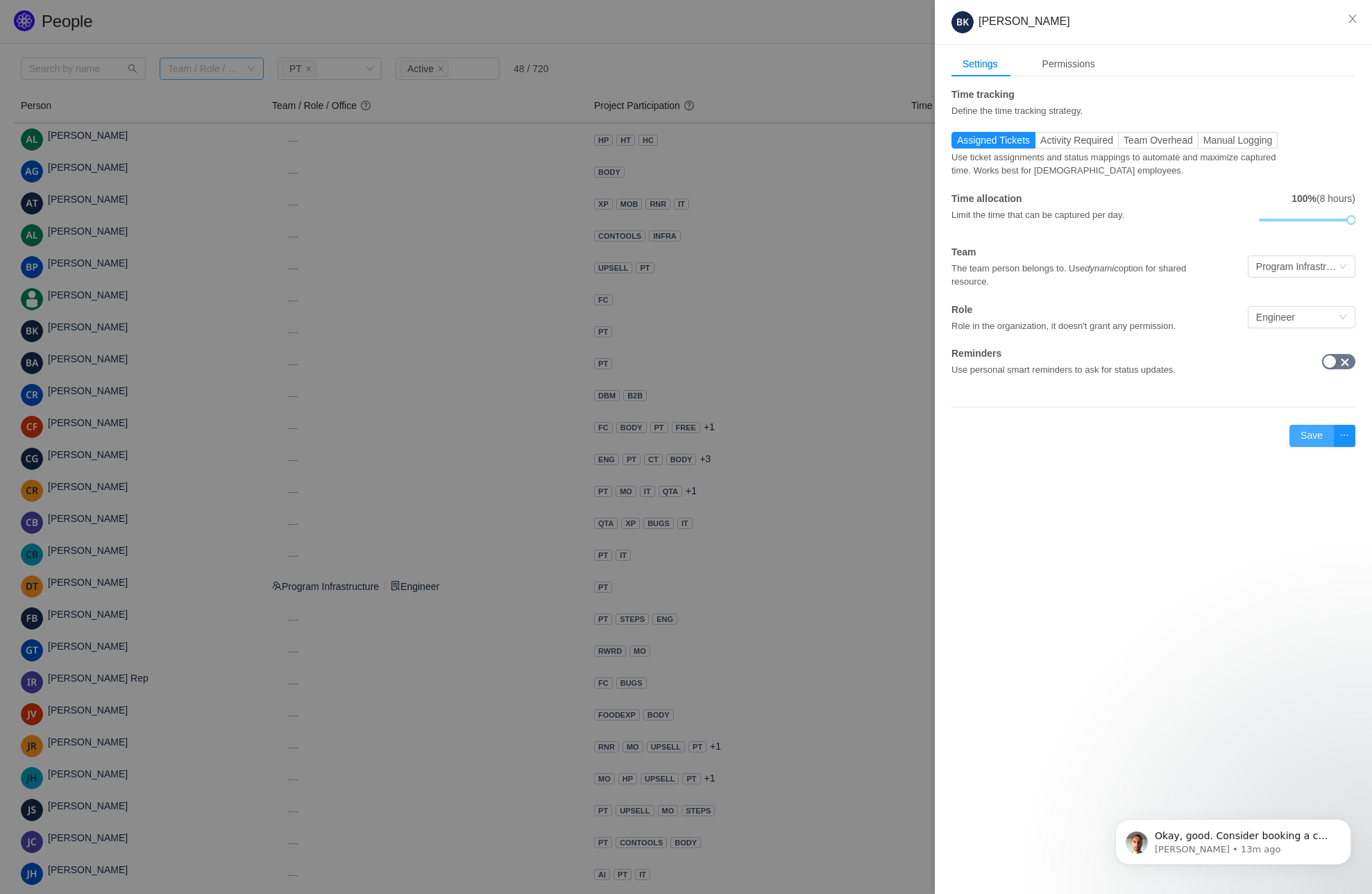
click at [1307, 430] on button "Save" at bounding box center [1311, 436] width 45 height 22
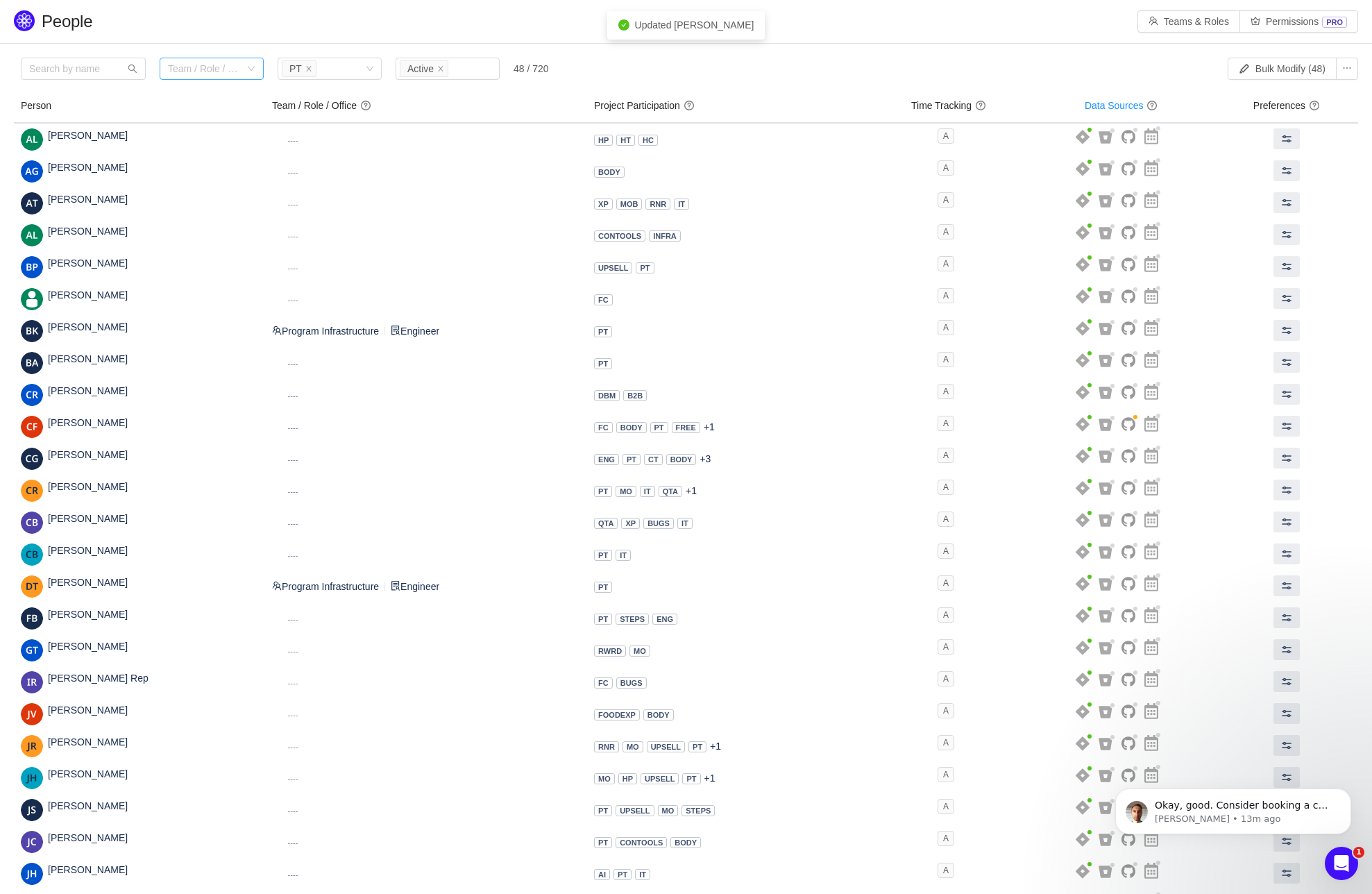
click at [209, 71] on div "Team / Role / Office" at bounding box center [204, 69] width 73 height 14
click at [203, 109] on li "Undefined" at bounding box center [212, 116] width 104 height 22
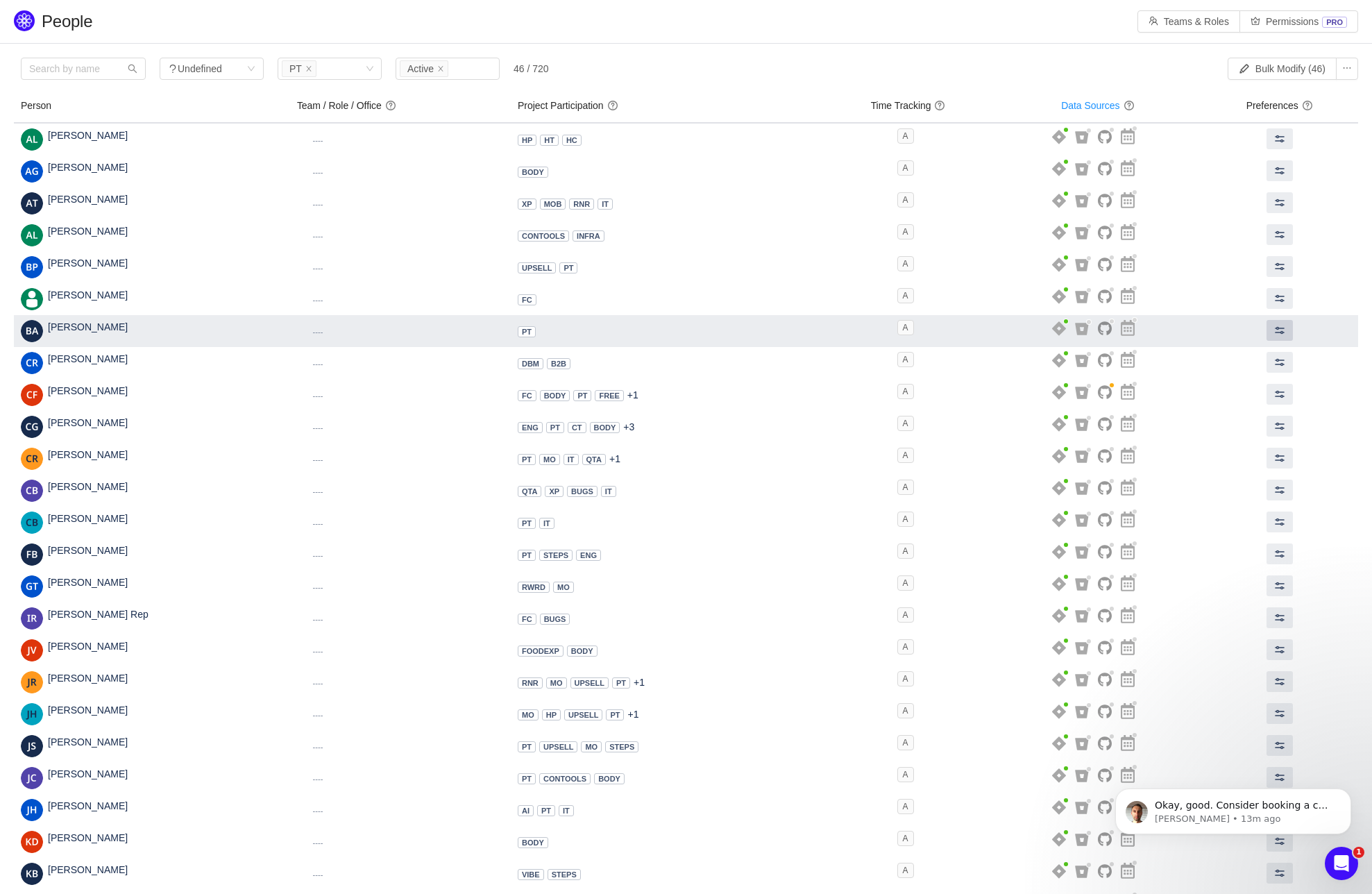
click at [1278, 331] on span at bounding box center [1280, 330] width 11 height 11
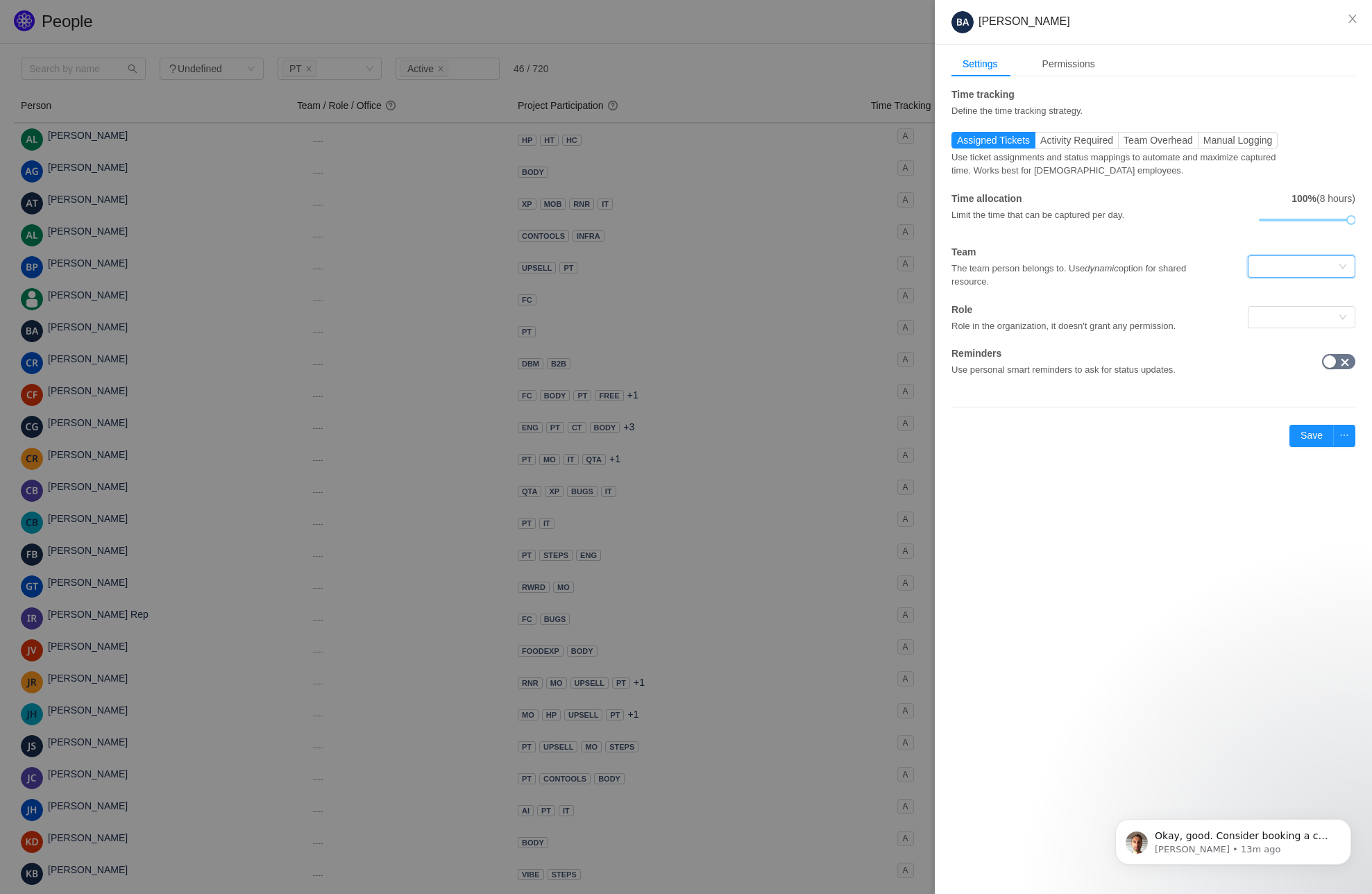
click at [1281, 263] on div at bounding box center [1297, 266] width 81 height 21
click at [1273, 301] on li "Program Infrastructure" at bounding box center [1301, 293] width 107 height 22
click at [1286, 317] on div at bounding box center [1297, 317] width 81 height 21
click at [1277, 347] on li "Engineer" at bounding box center [1301, 344] width 107 height 22
click at [1310, 429] on button "Save" at bounding box center [1311, 436] width 45 height 22
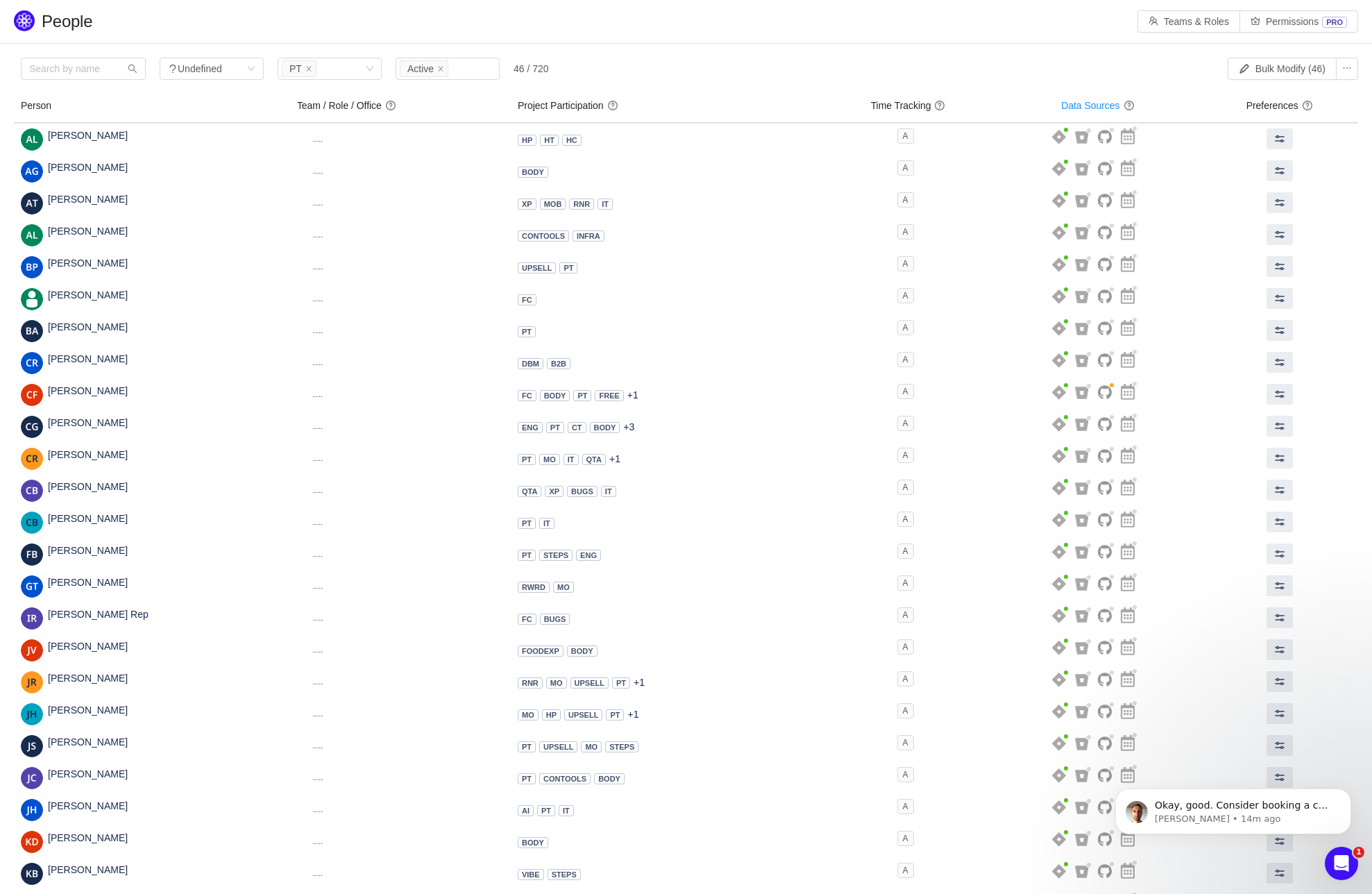
scroll to position [0, 0]
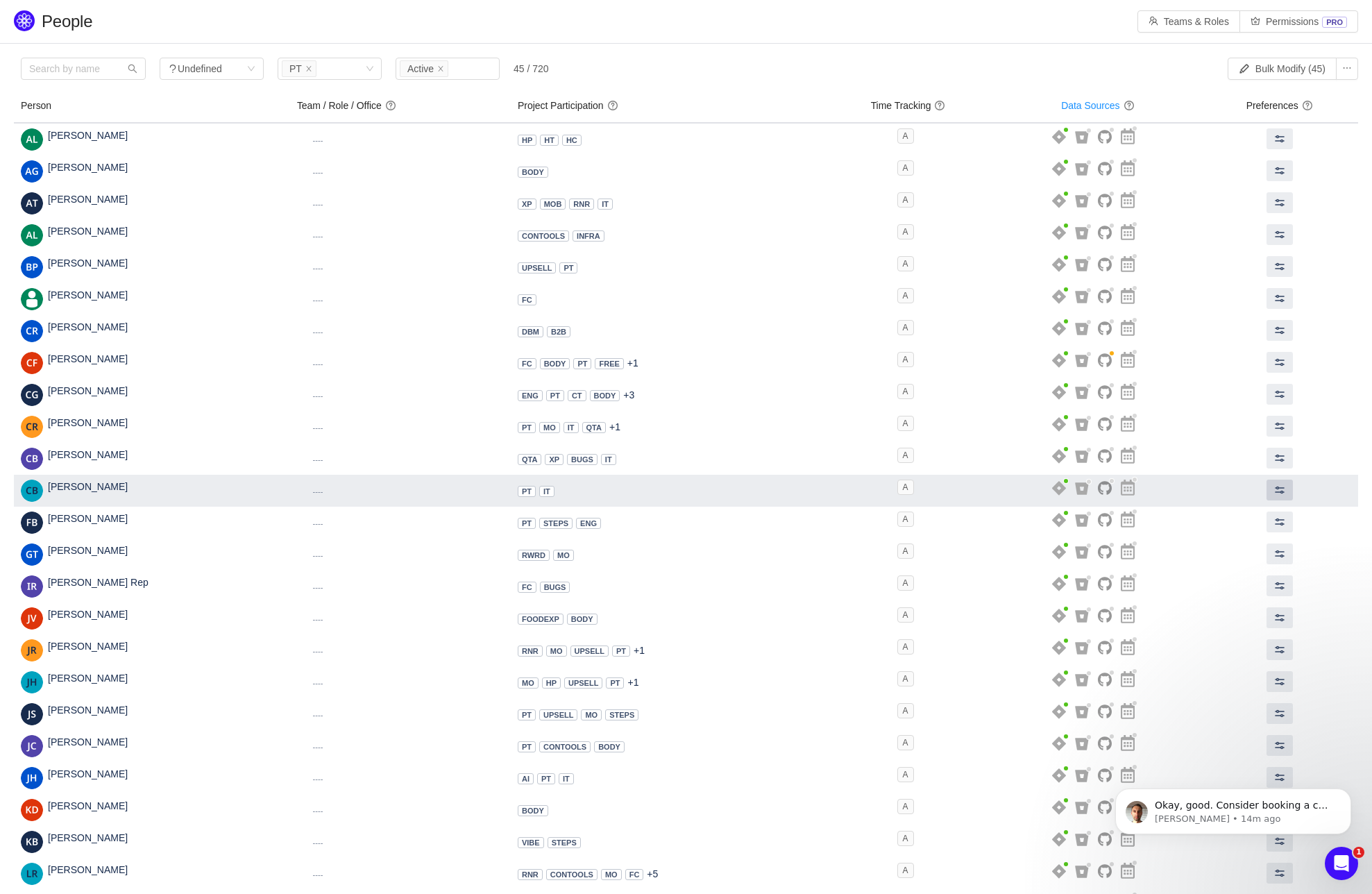
click at [1282, 494] on button at bounding box center [1280, 490] width 27 height 21
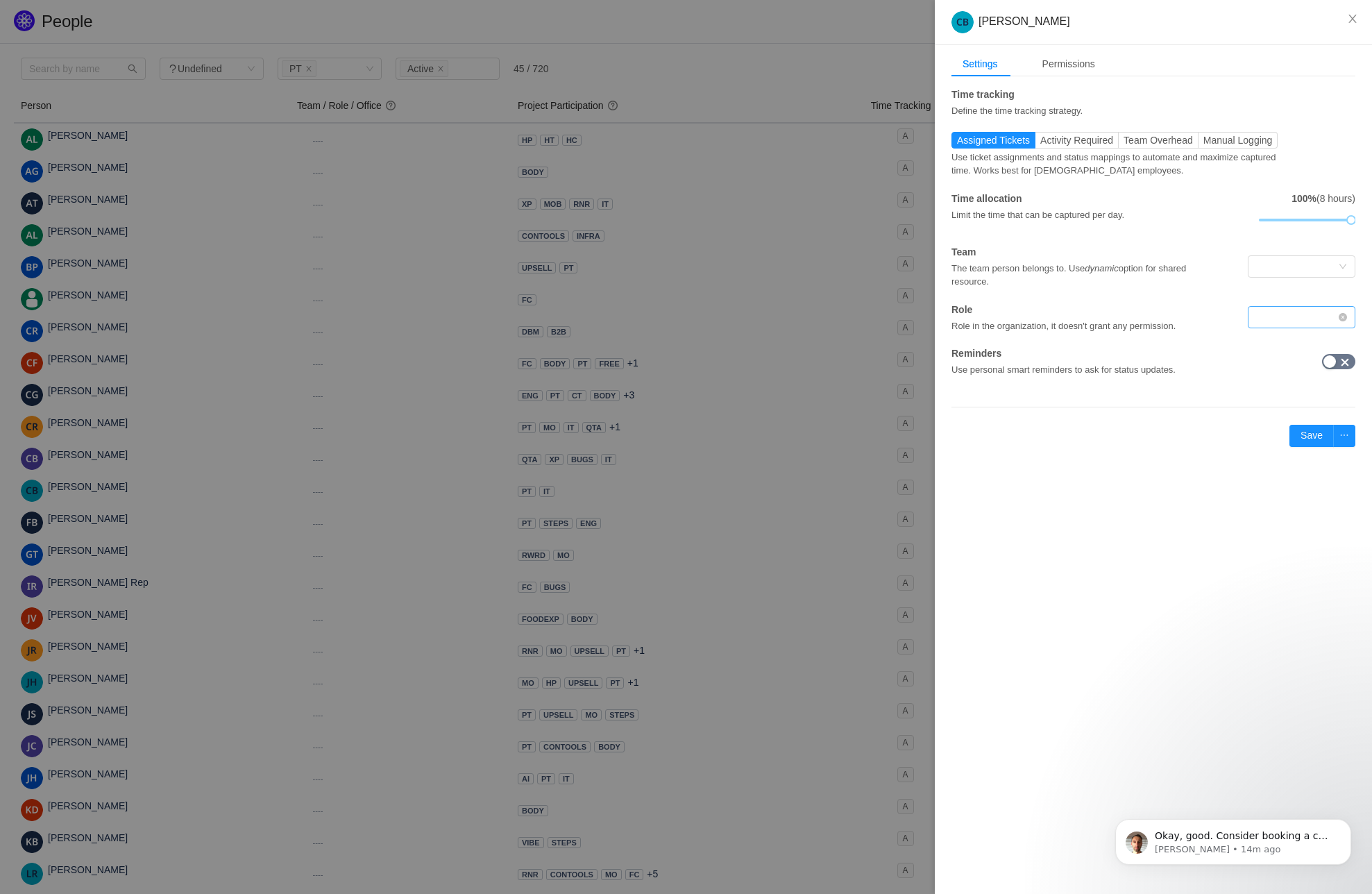
click at [1292, 325] on div at bounding box center [1297, 317] width 81 height 21
click at [1274, 364] on li "Designer" at bounding box center [1301, 367] width 107 height 22
click at [1305, 443] on button "Save" at bounding box center [1311, 436] width 45 height 22
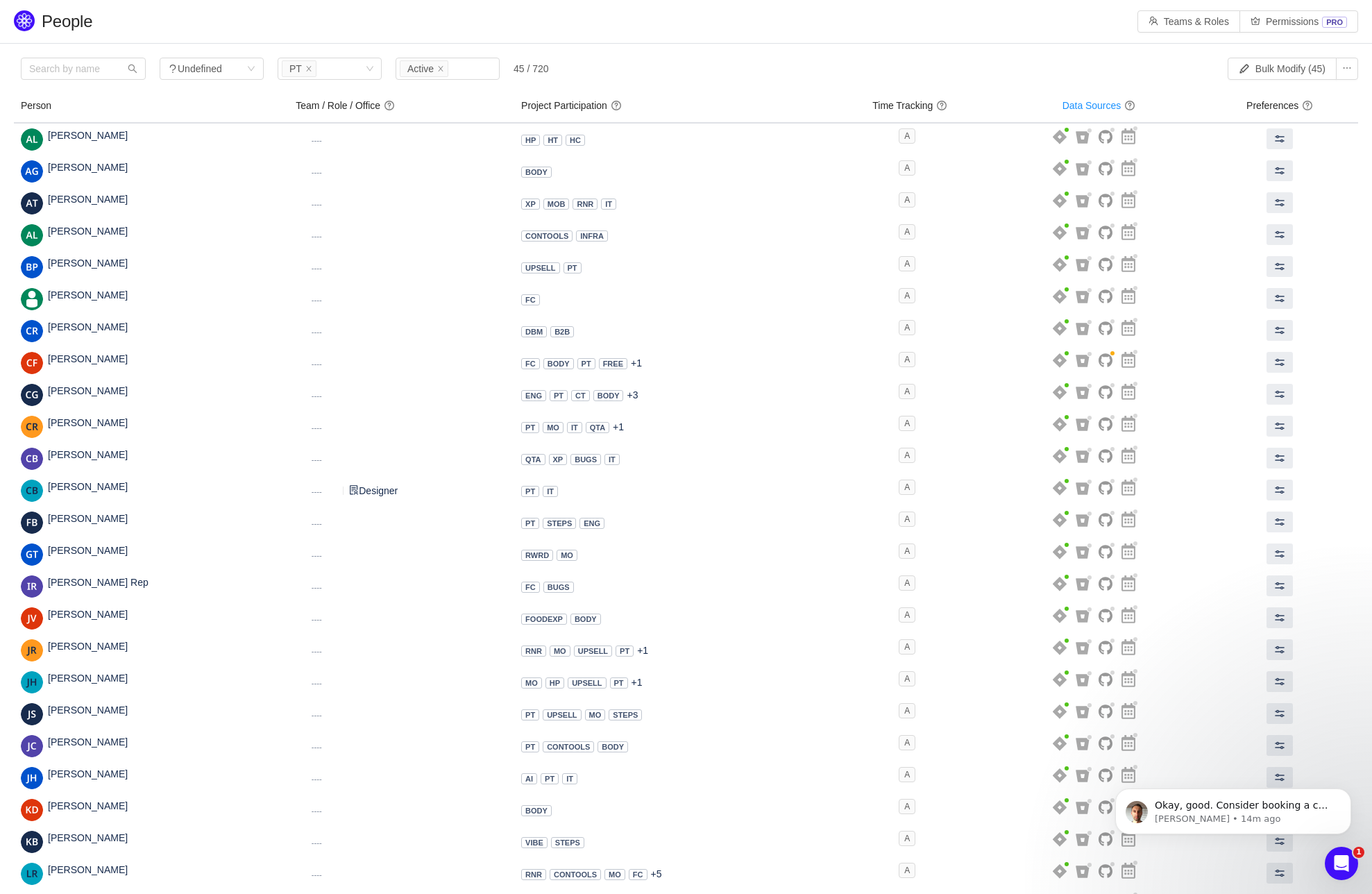
click at [1270, 739] on div "Okay, good. Consider booking a call, I’m not going to sell anything, just to he…" at bounding box center [1233, 747] width 255 height 174
click at [1268, 744] on div "Okay, good. Consider booking a call, I’m not going to sell anything, just to he…" at bounding box center [1233, 747] width 255 height 174
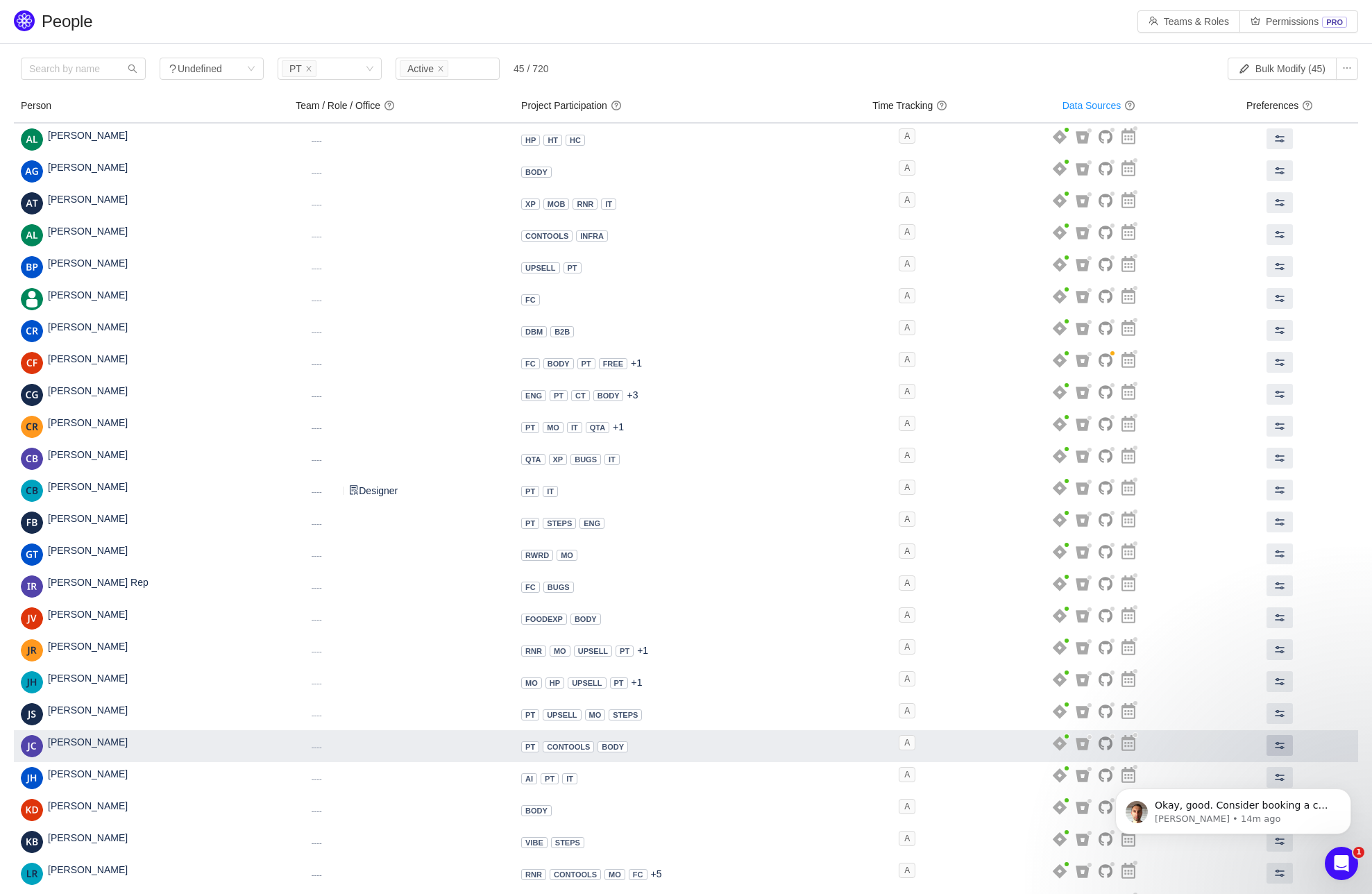
click at [1272, 745] on button at bounding box center [1280, 745] width 27 height 21
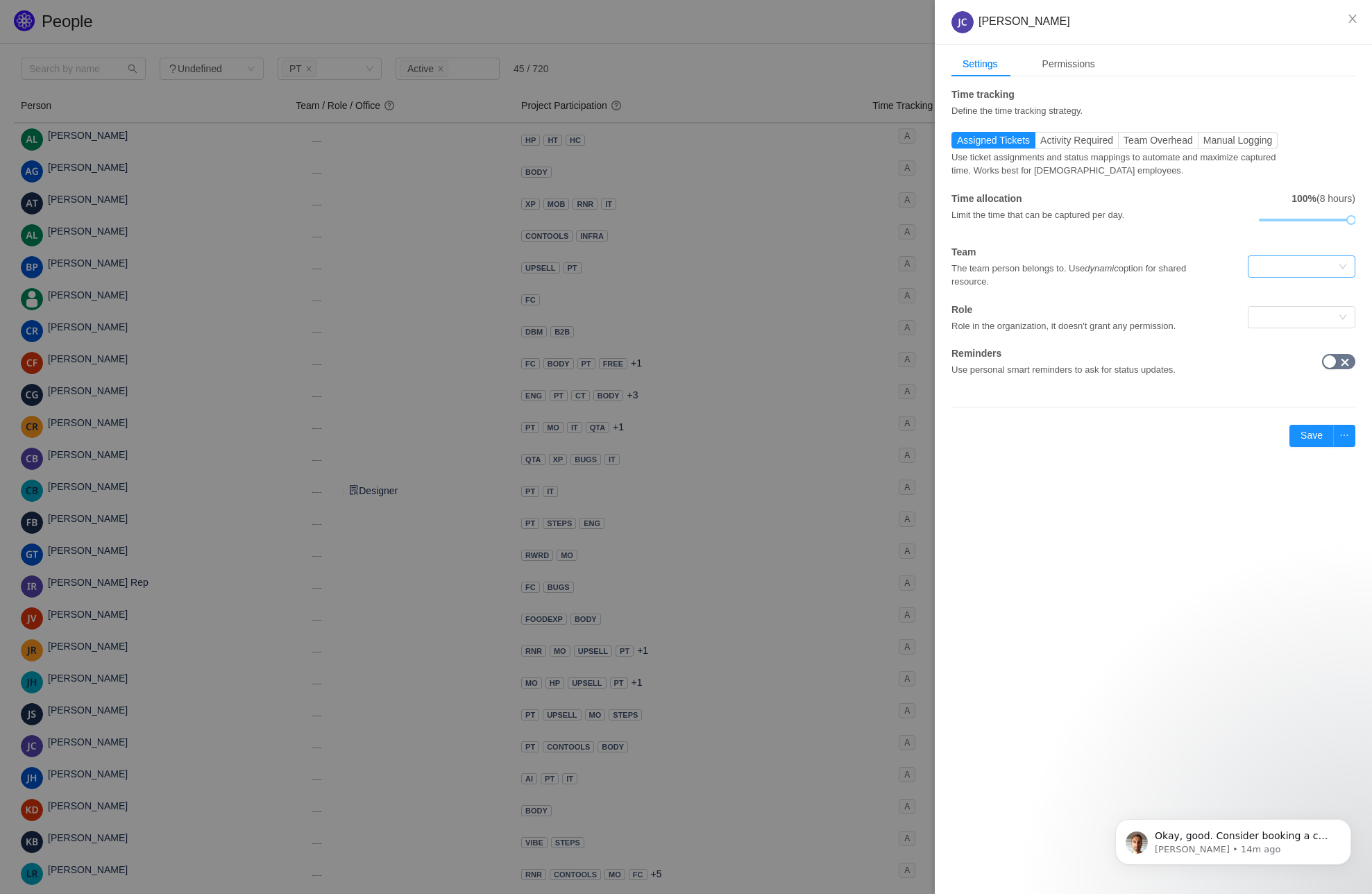
click at [1304, 264] on div at bounding box center [1297, 266] width 81 height 21
click at [1288, 292] on li "Program Infrastructure" at bounding box center [1301, 293] width 107 height 22
click at [1292, 318] on div at bounding box center [1297, 317] width 81 height 21
click at [1274, 441] on li "Teamlead" at bounding box center [1301, 445] width 107 height 22
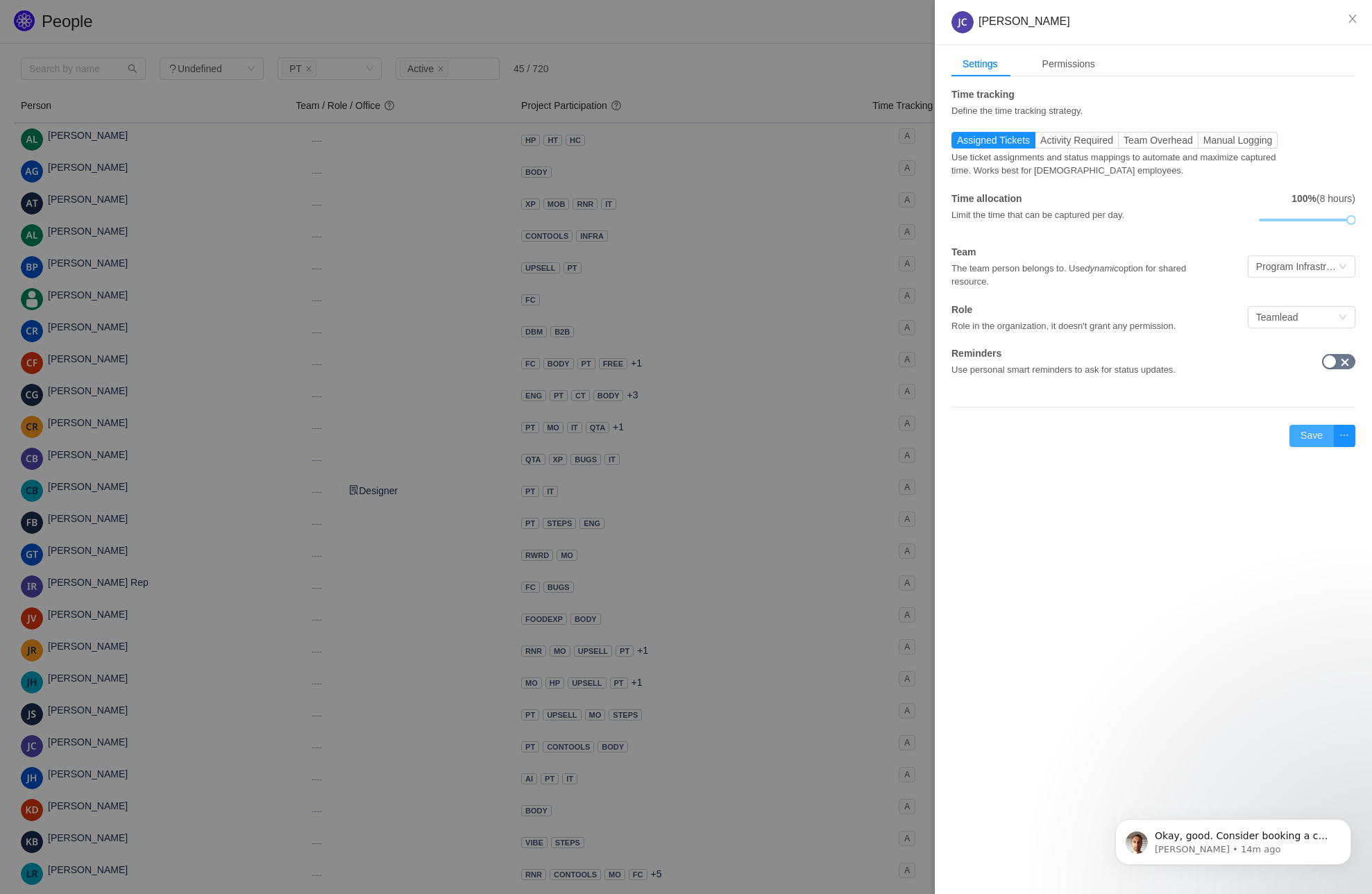
click at [1307, 431] on button "Save" at bounding box center [1311, 436] width 45 height 22
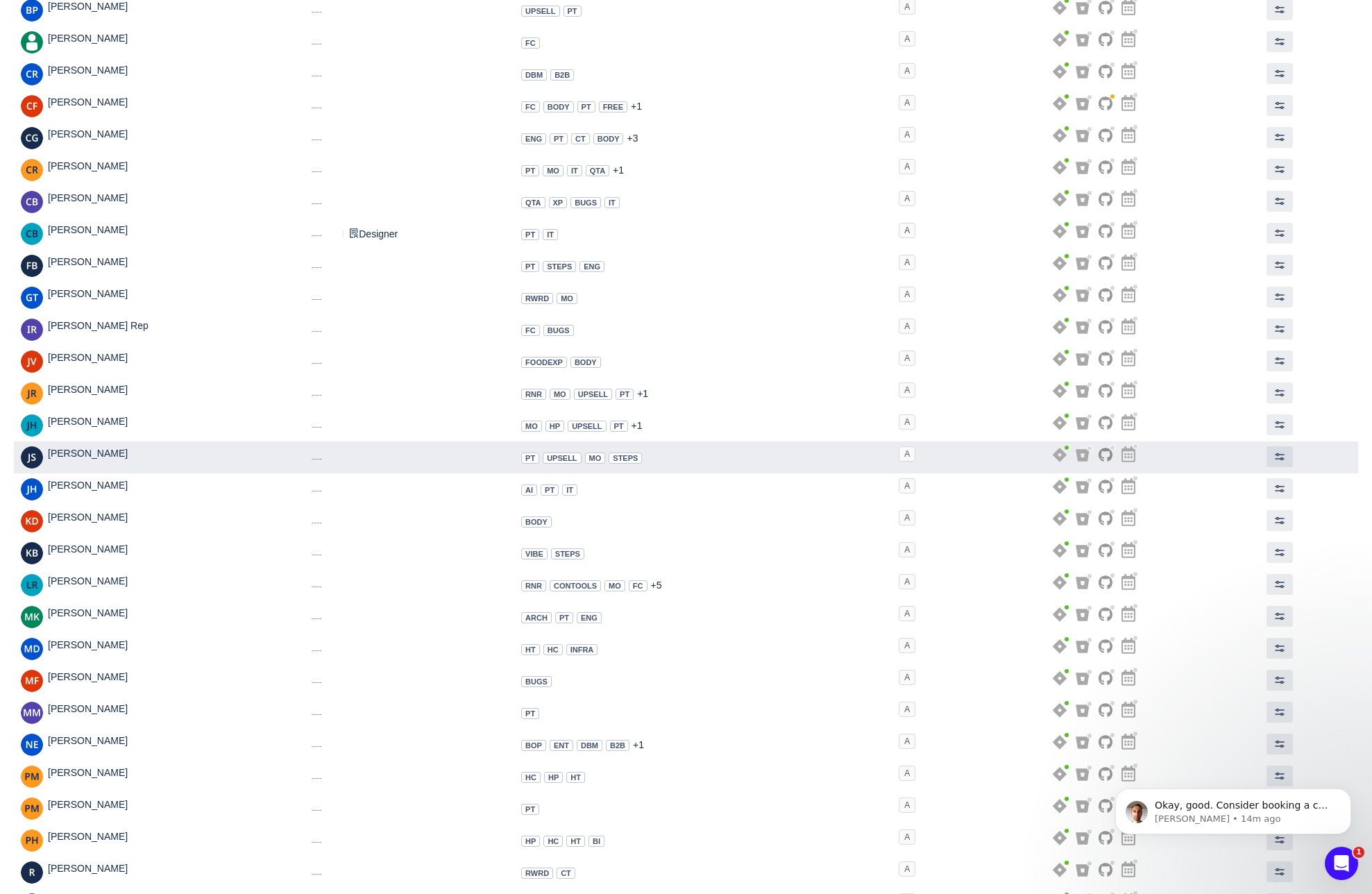
scroll to position [259, 0]
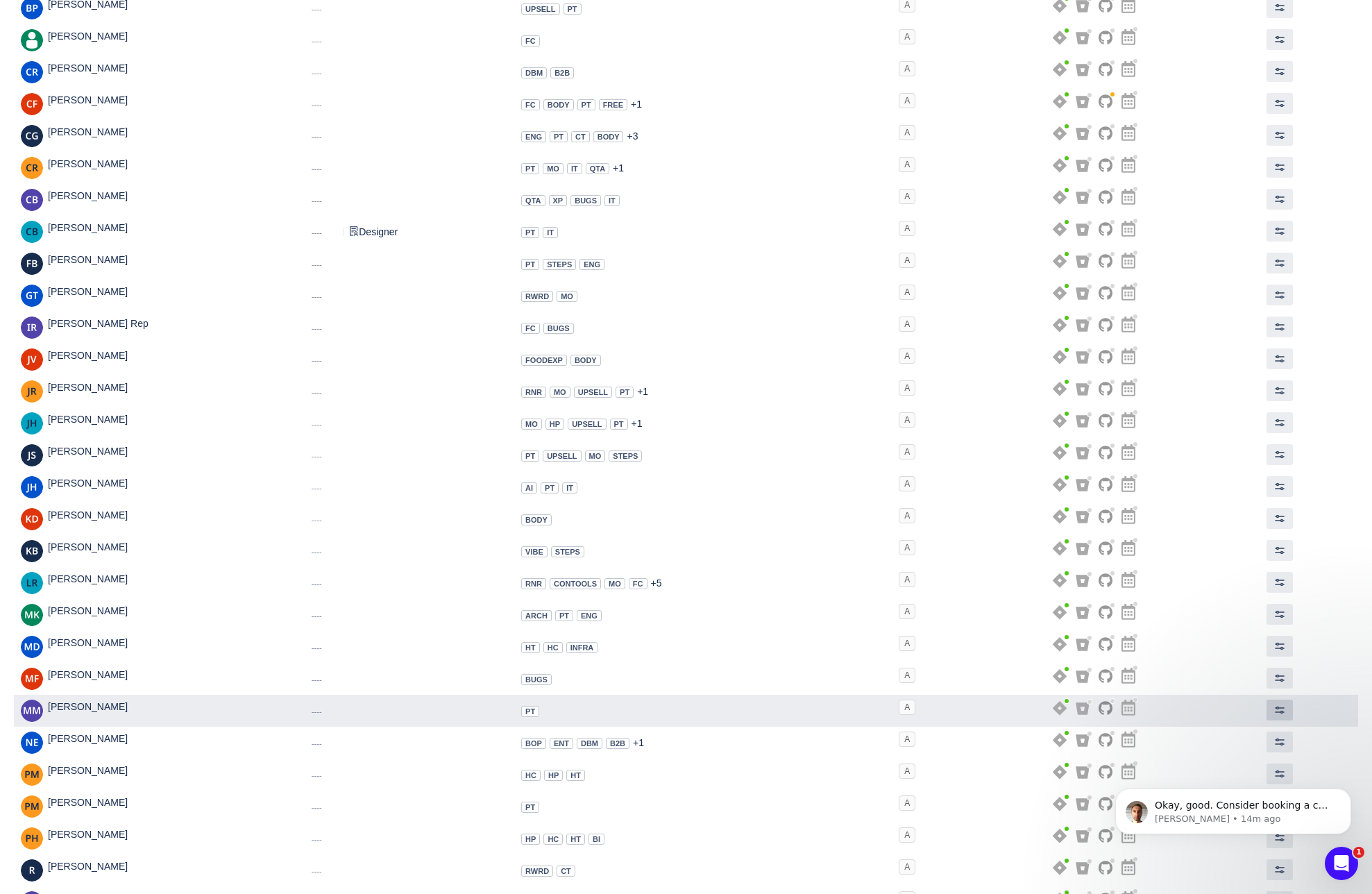
click at [1282, 712] on span at bounding box center [1280, 709] width 11 height 11
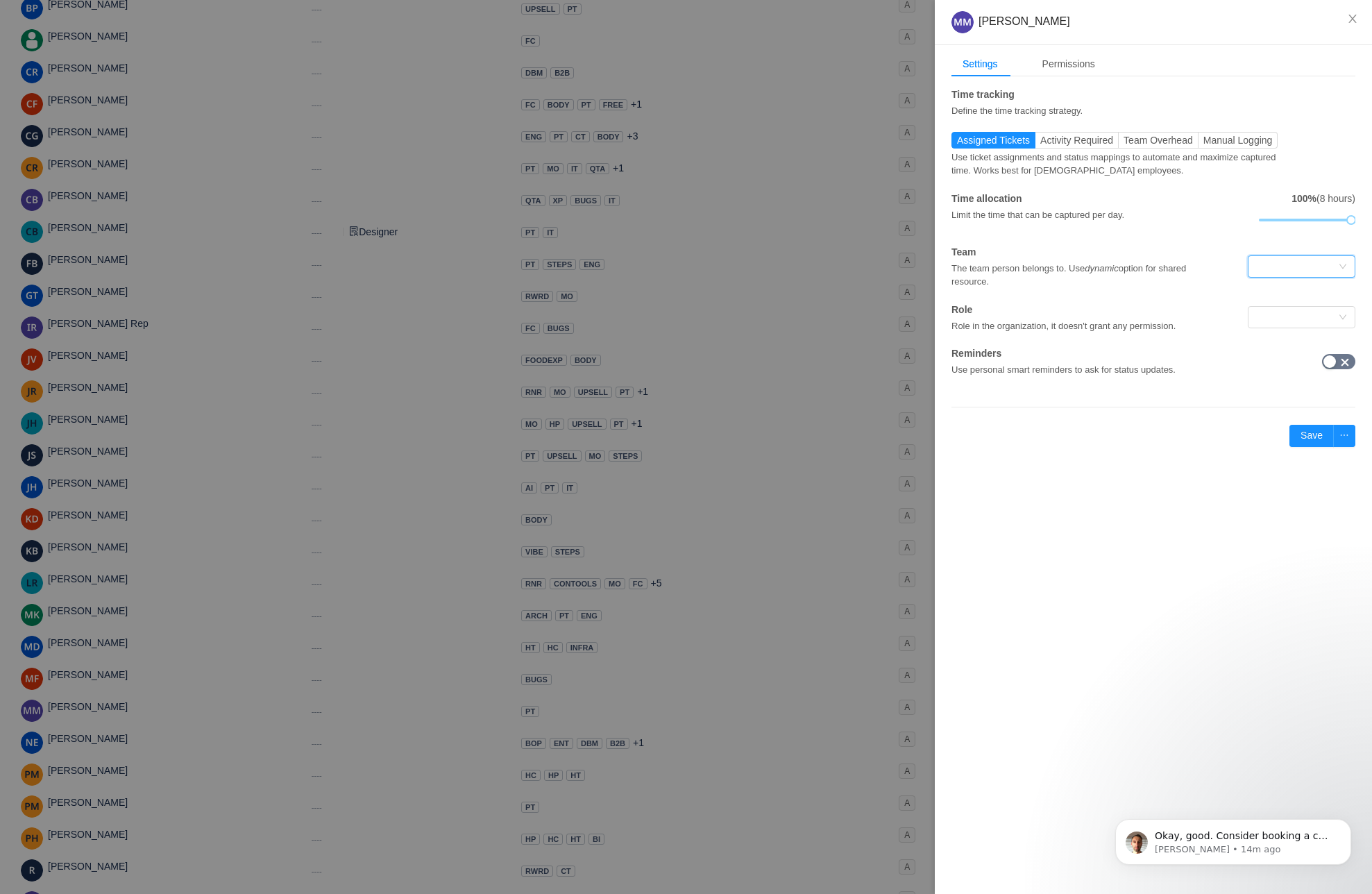
click at [1303, 265] on div at bounding box center [1297, 266] width 81 height 21
click at [1275, 296] on li "Program Infrastructure" at bounding box center [1301, 294] width 107 height 22
click at [1287, 317] on div at bounding box center [1297, 317] width 81 height 21
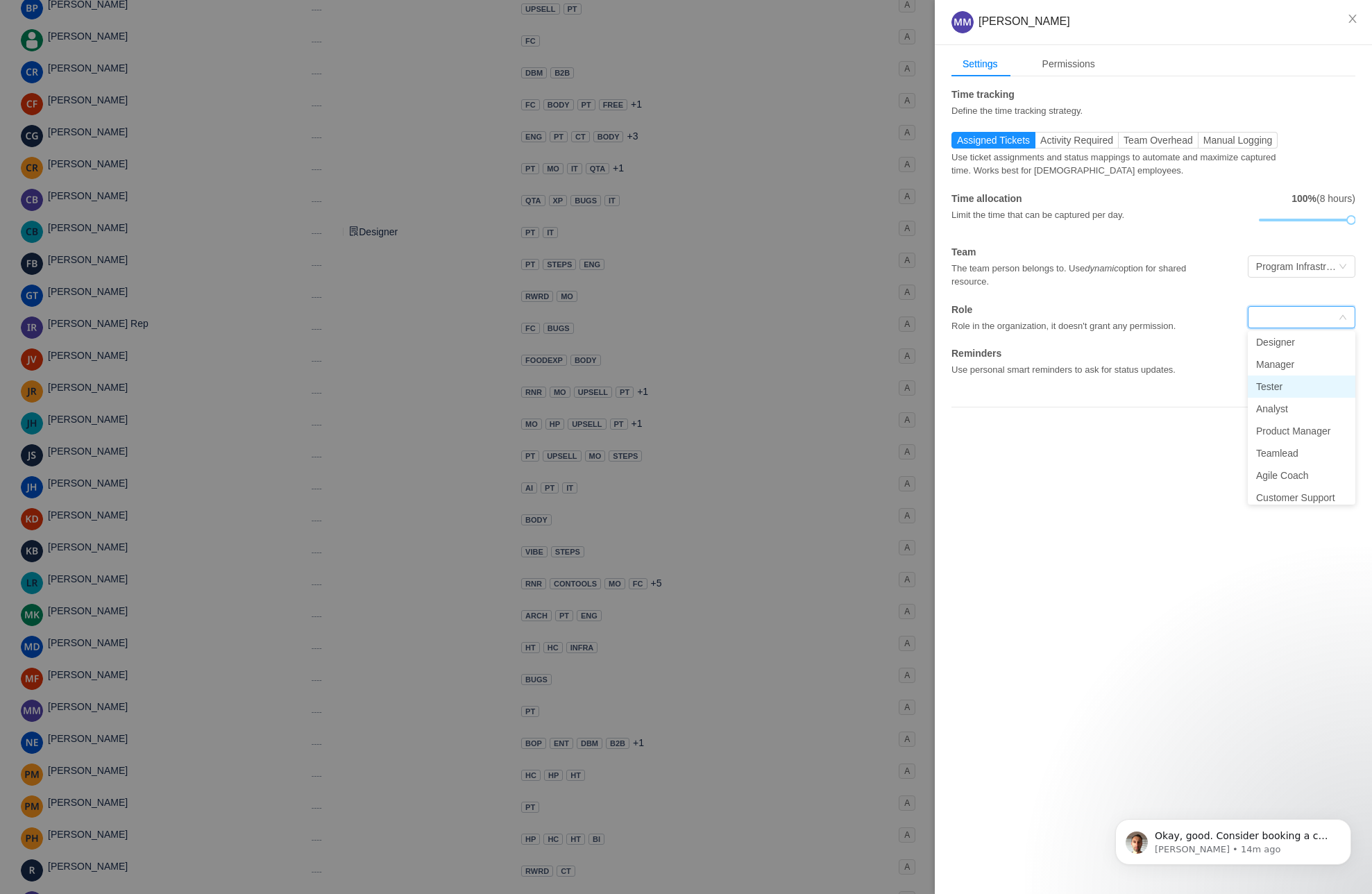
click at [1272, 383] on li "Tester" at bounding box center [1301, 386] width 107 height 22
click at [1300, 432] on button "Save" at bounding box center [1311, 436] width 45 height 22
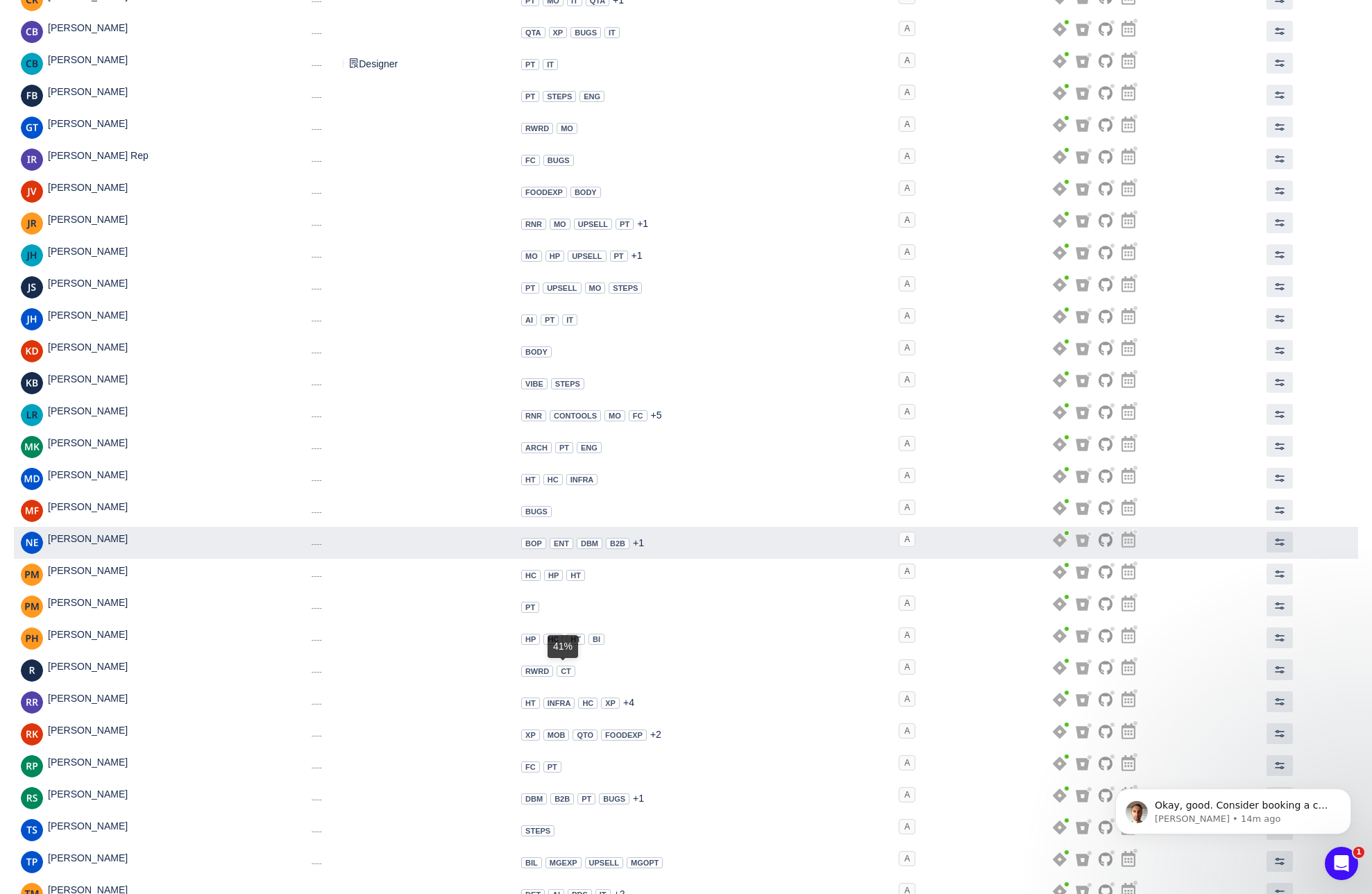
scroll to position [427, 0]
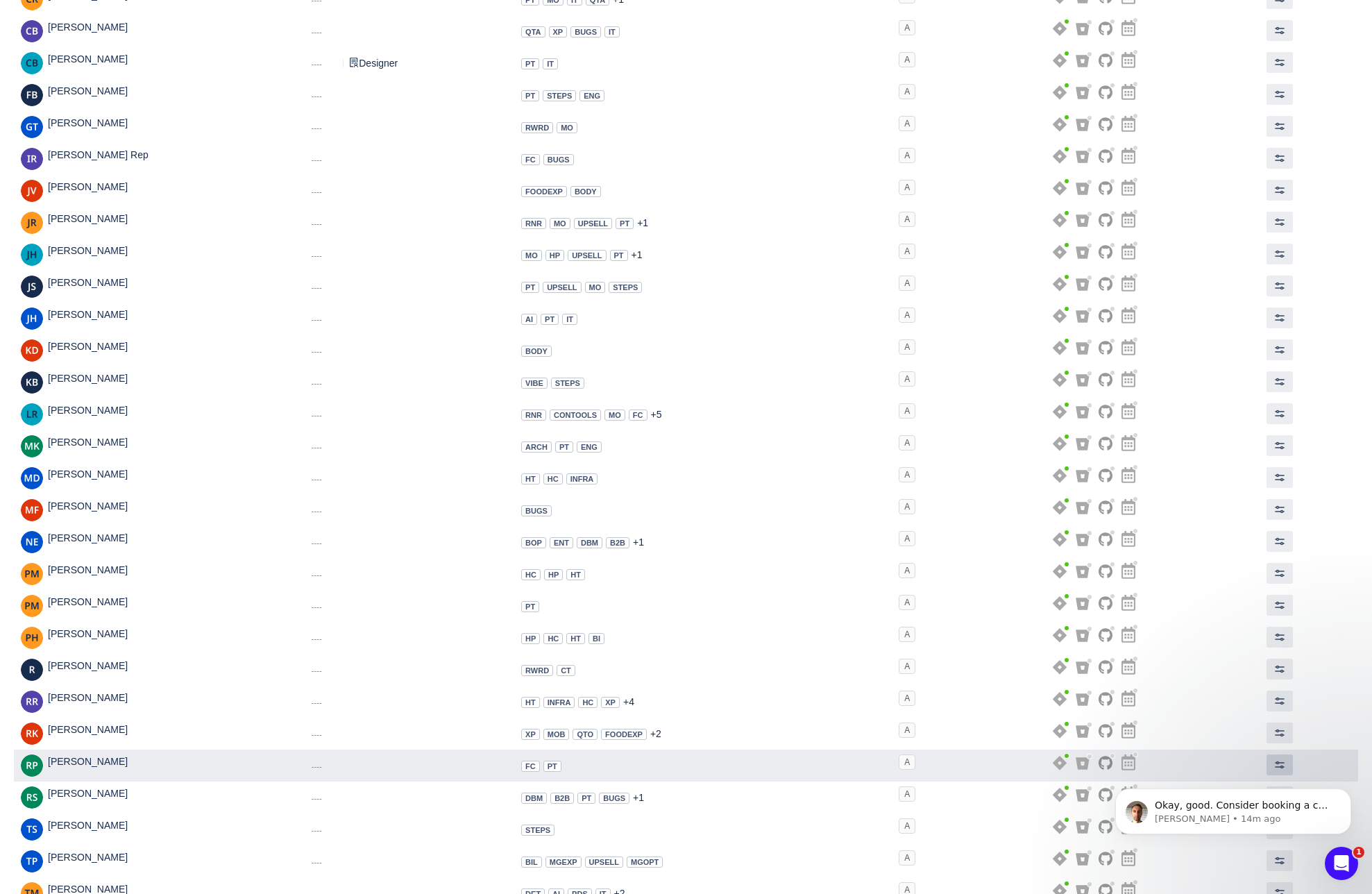
click at [1276, 759] on span at bounding box center [1280, 764] width 11 height 11
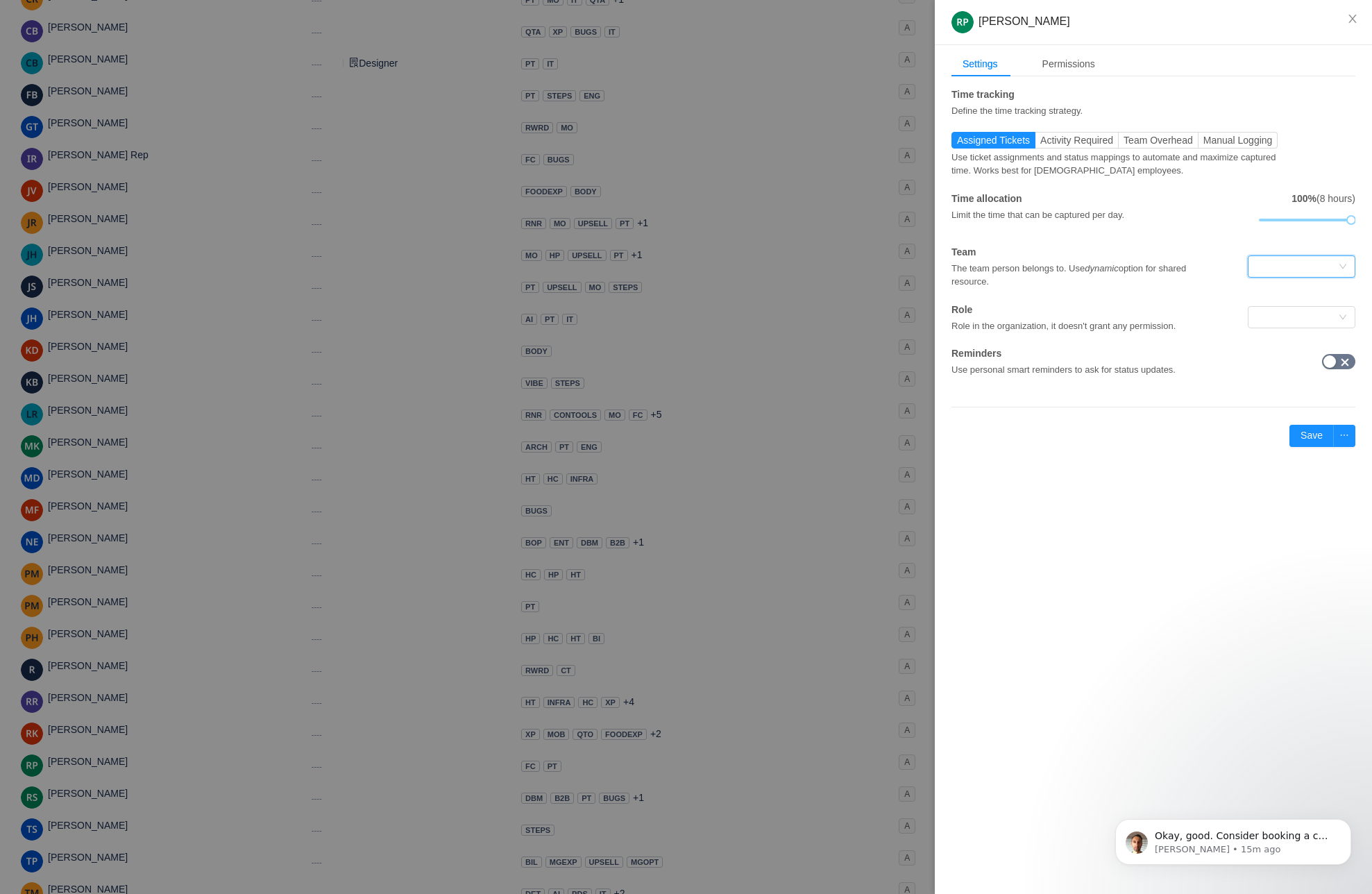
click at [1304, 259] on div at bounding box center [1297, 266] width 81 height 21
click at [1286, 294] on li "Program Infrastructure" at bounding box center [1301, 294] width 107 height 22
click at [1278, 318] on div at bounding box center [1297, 317] width 81 height 21
click at [1278, 421] on li "Product Manager" at bounding box center [1301, 424] width 107 height 22
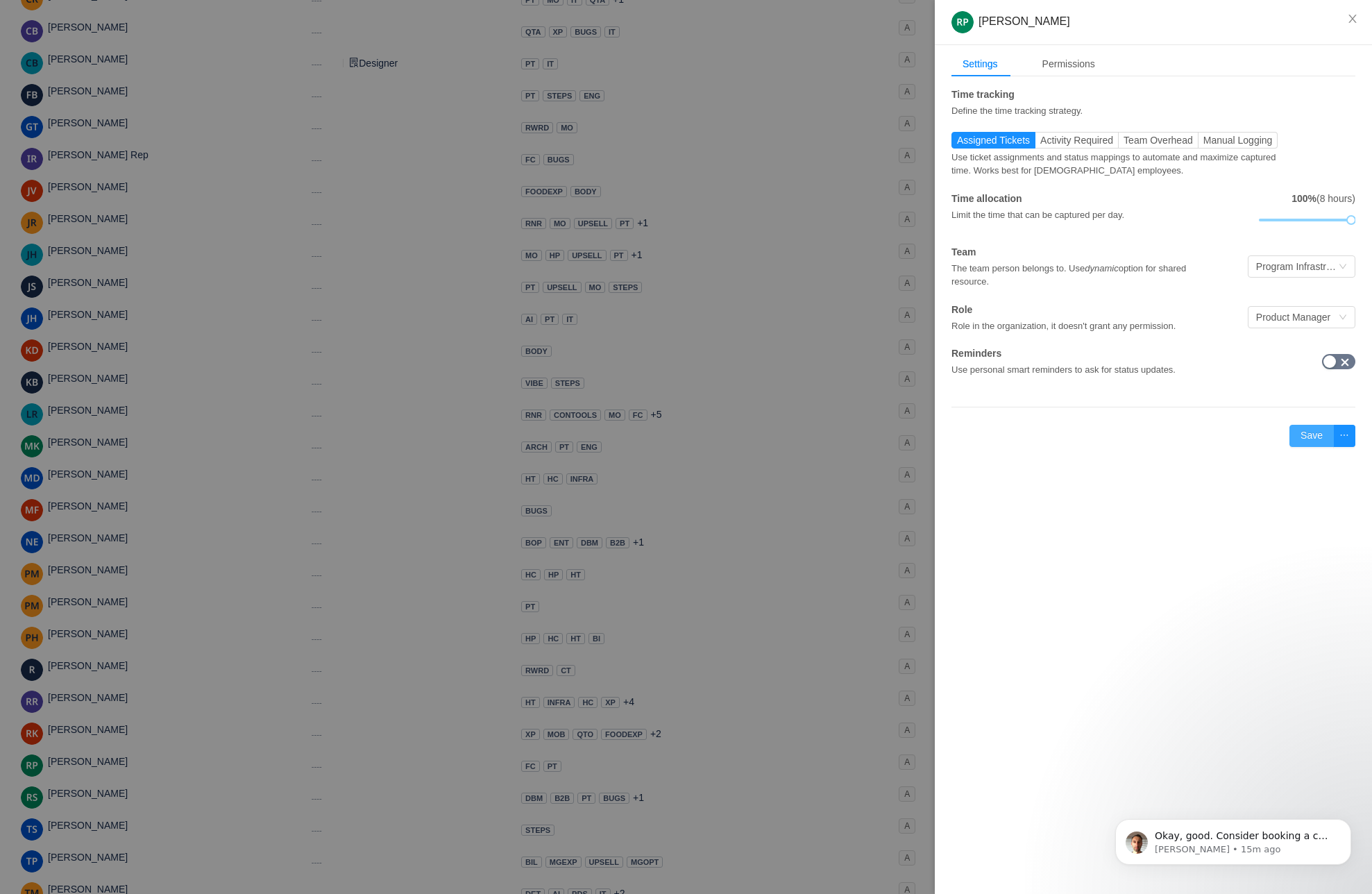
click at [1307, 435] on button "Save" at bounding box center [1311, 436] width 45 height 22
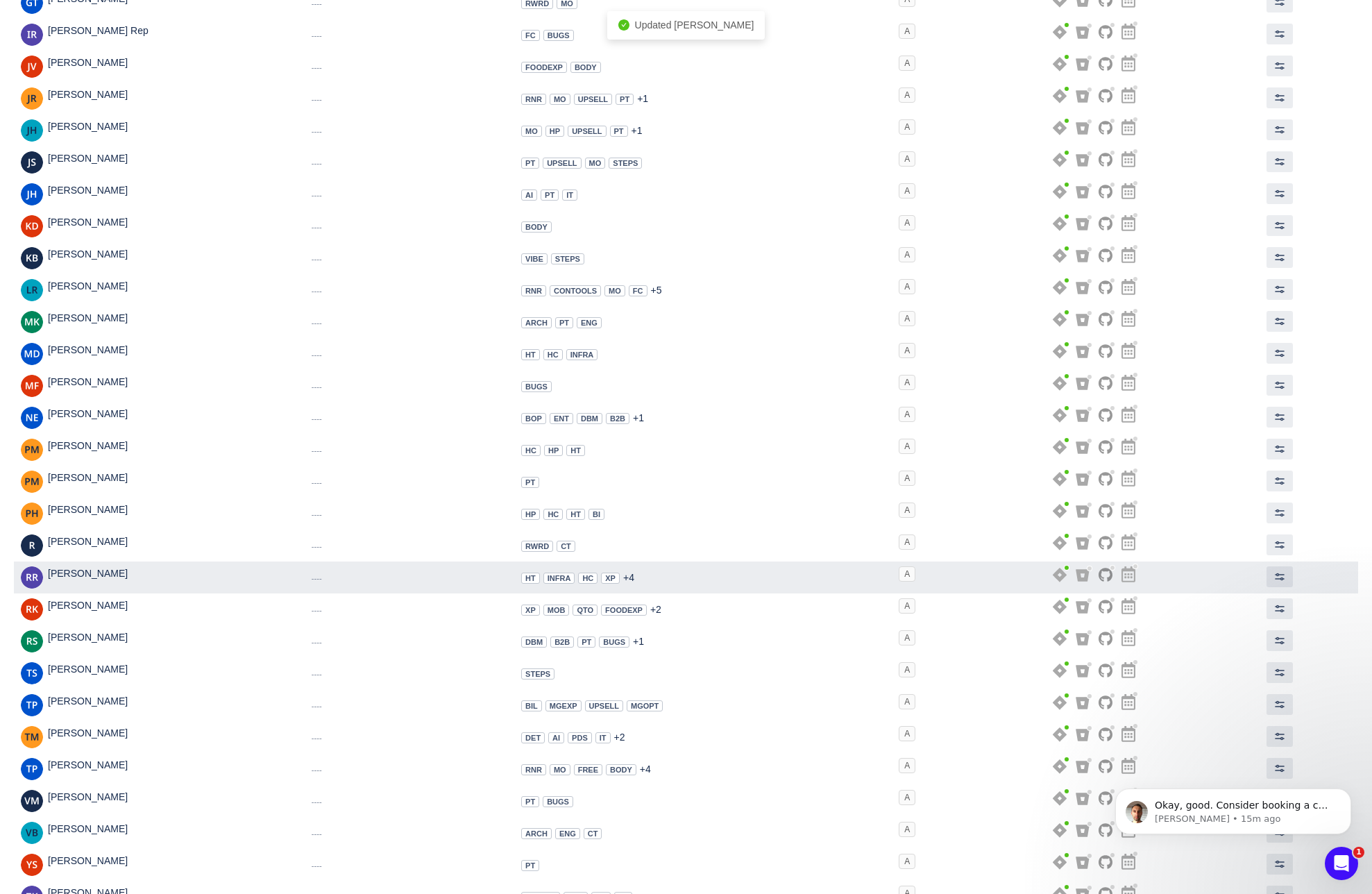
scroll to position [553, 0]
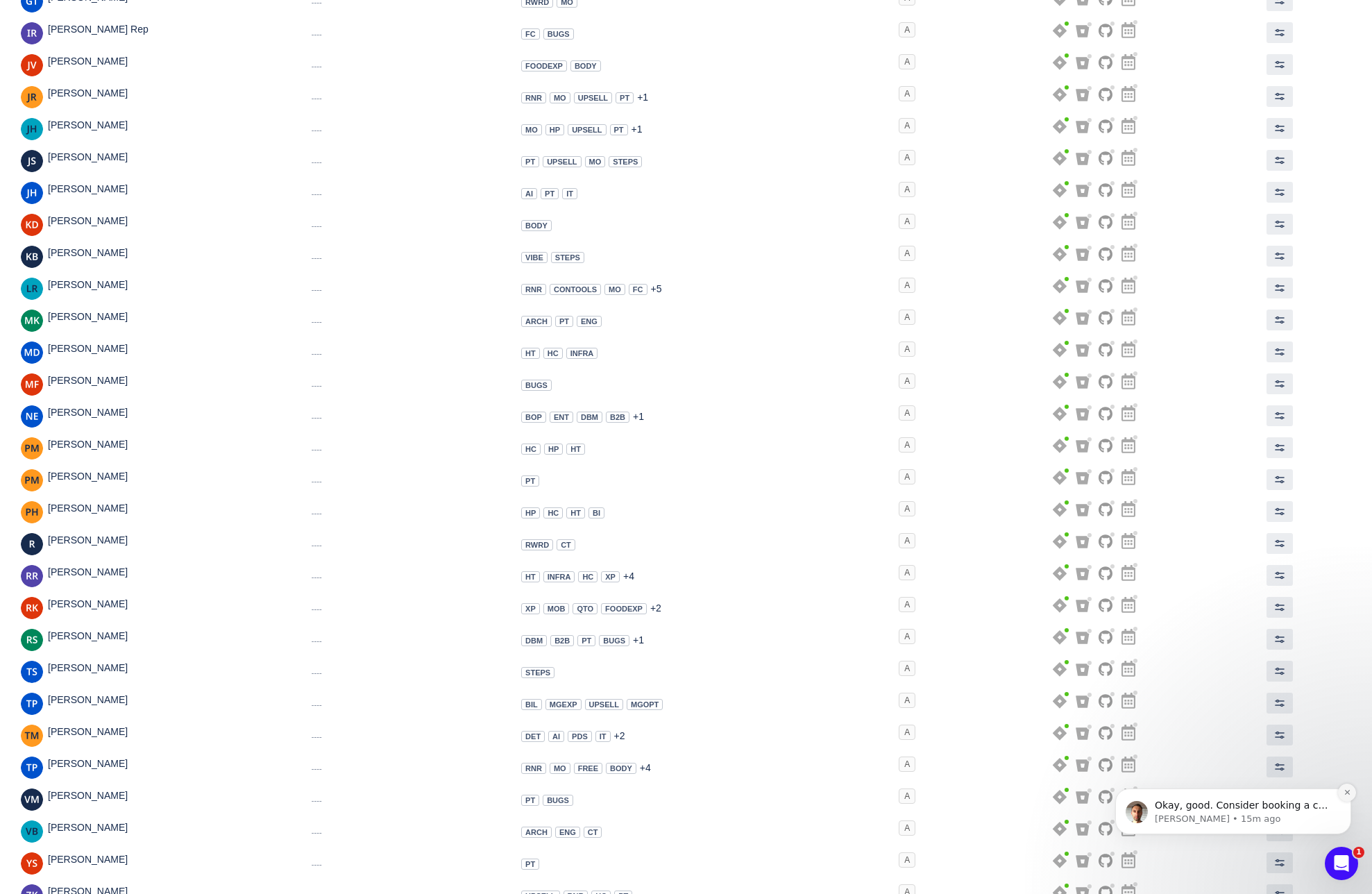
click at [1353, 791] on button "Dismiss notification" at bounding box center [1347, 793] width 18 height 18
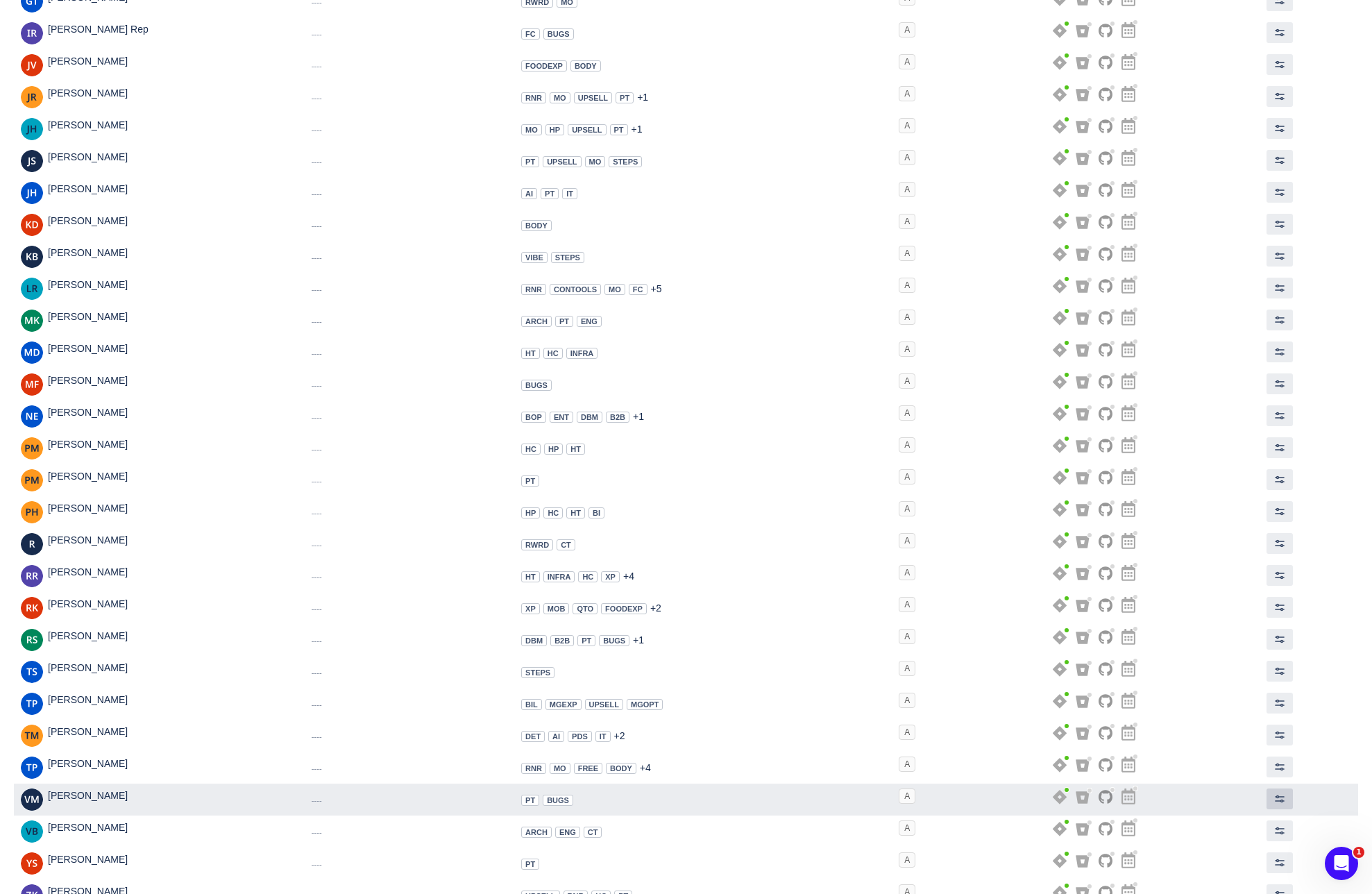
click at [1275, 799] on span at bounding box center [1280, 799] width 11 height 11
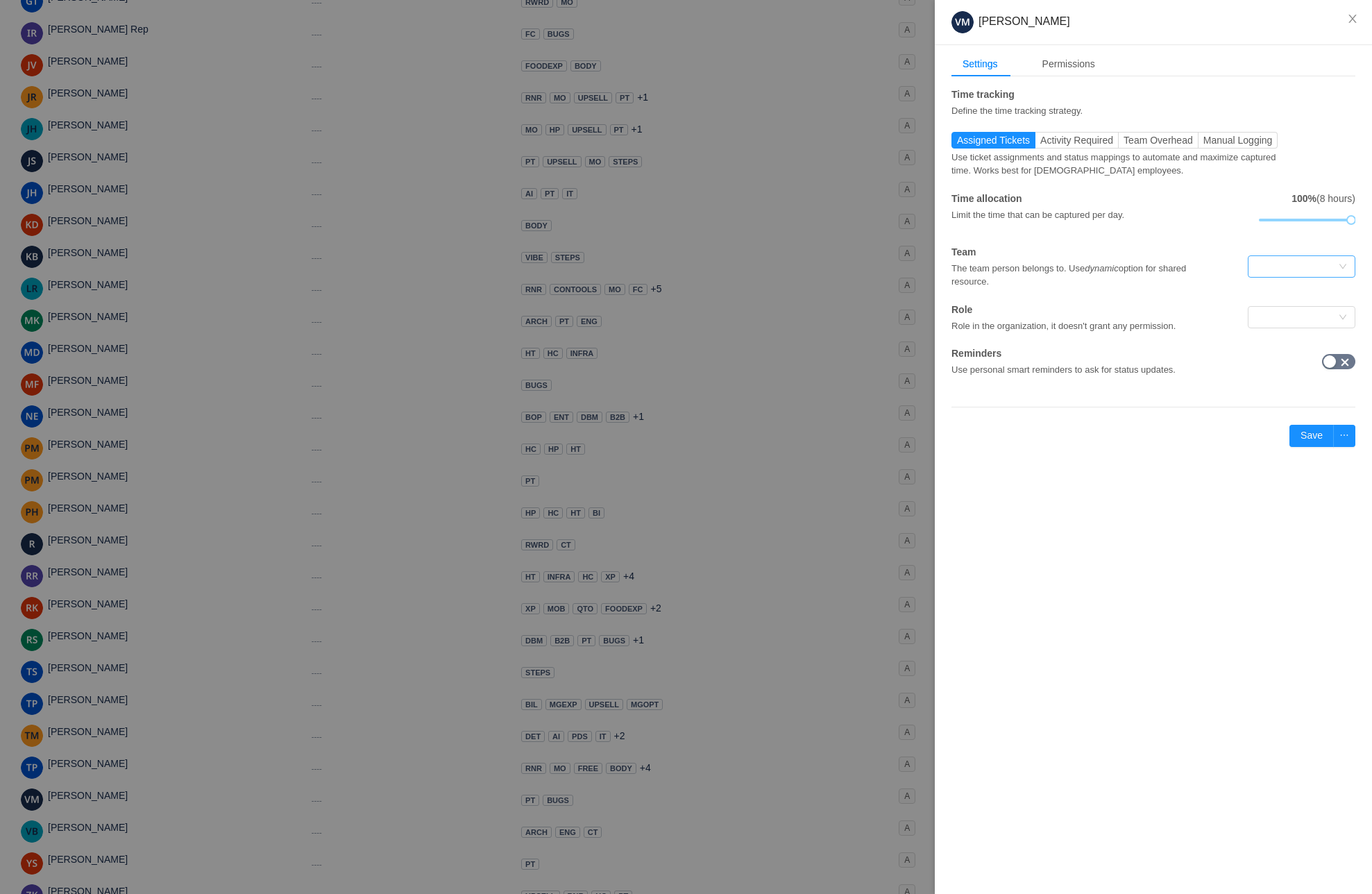
click at [1305, 265] on div at bounding box center [1297, 266] width 81 height 21
click at [1283, 297] on li "Program Infrastructure" at bounding box center [1301, 294] width 107 height 22
click at [1281, 311] on div at bounding box center [1297, 317] width 81 height 21
click at [1273, 409] on li "Tester" at bounding box center [1301, 411] width 107 height 22
click at [1308, 436] on button "Save" at bounding box center [1311, 436] width 45 height 22
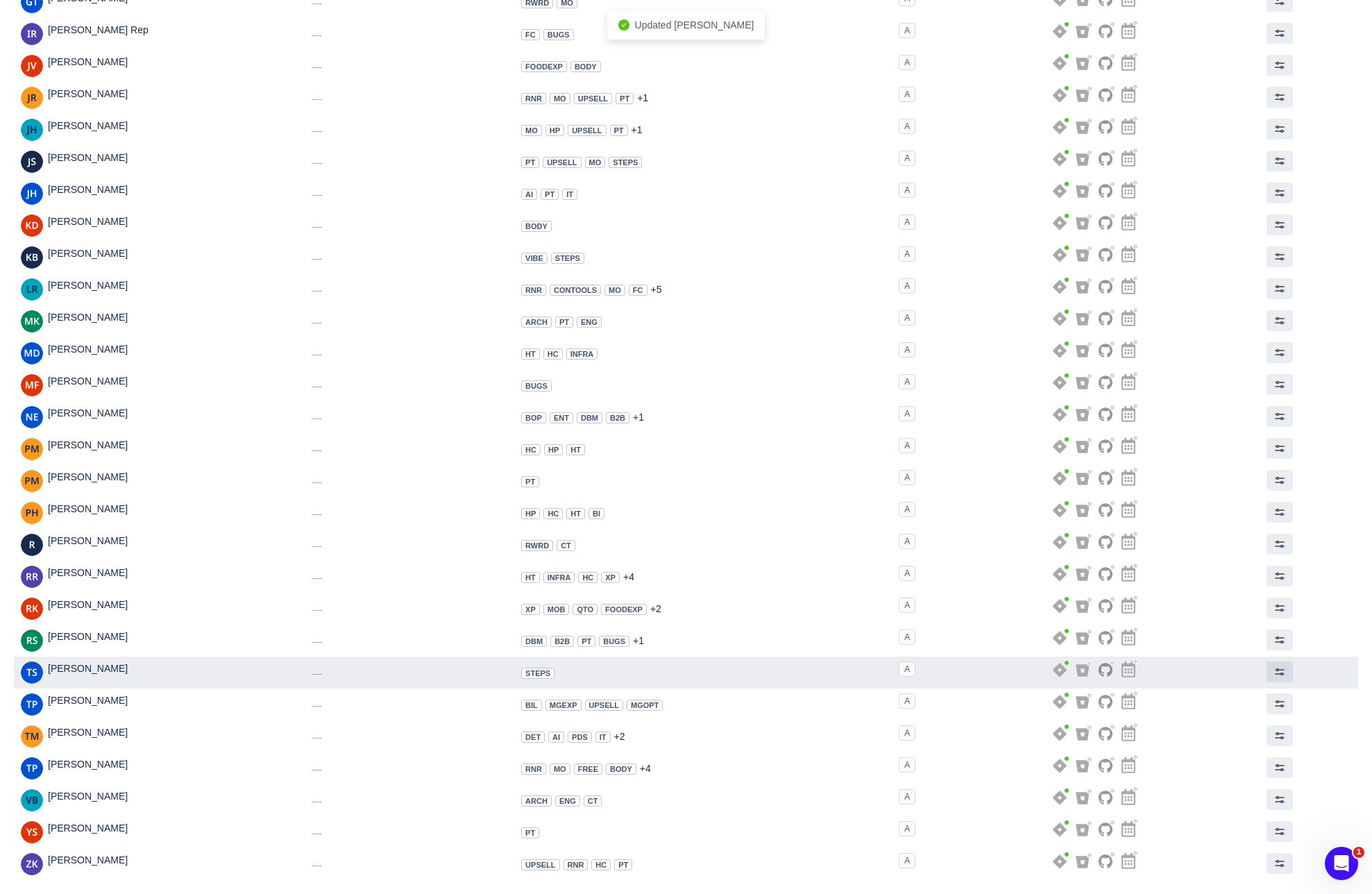
scroll to position [551, 0]
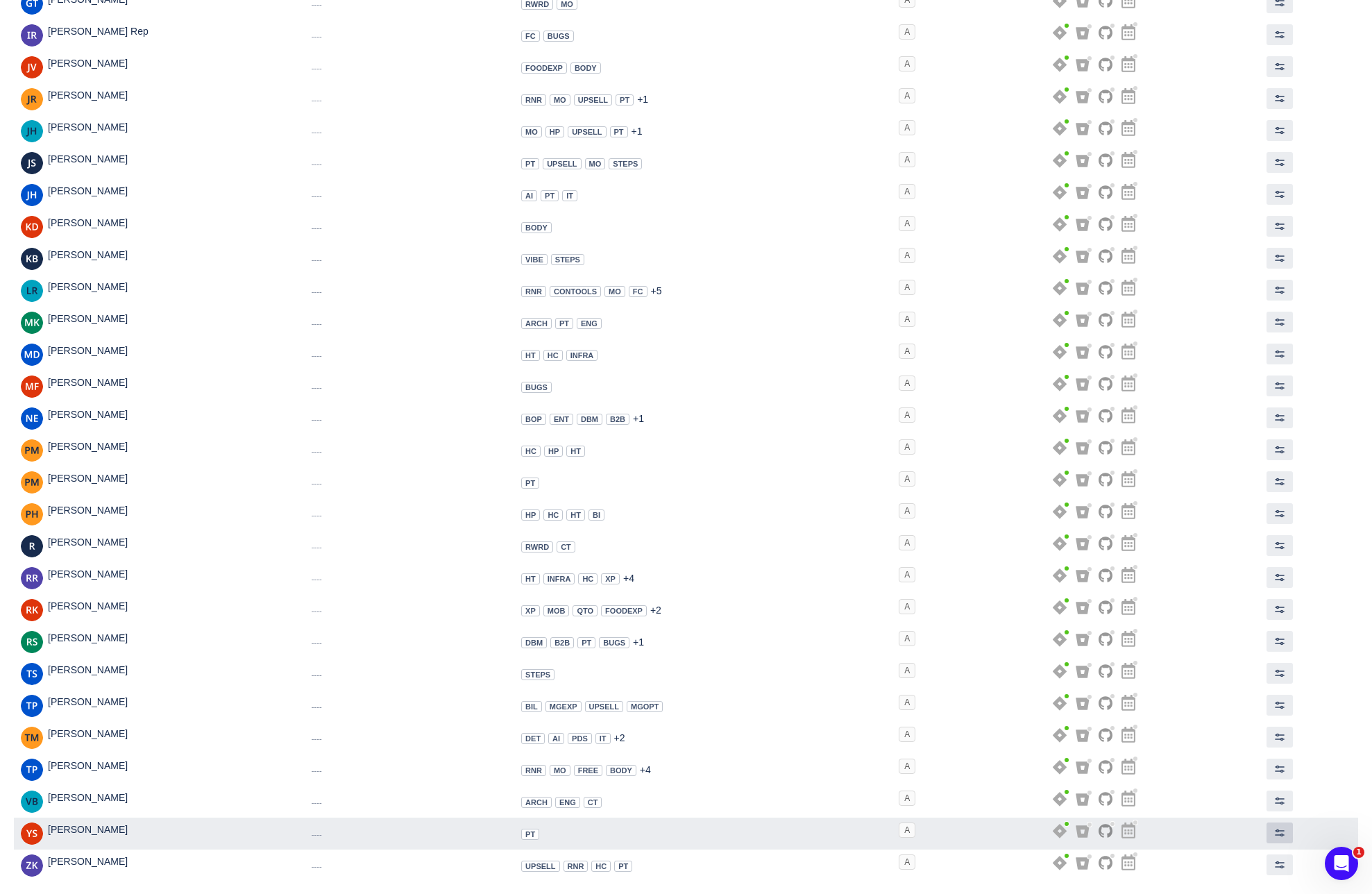
click at [1281, 830] on span at bounding box center [1280, 832] width 11 height 11
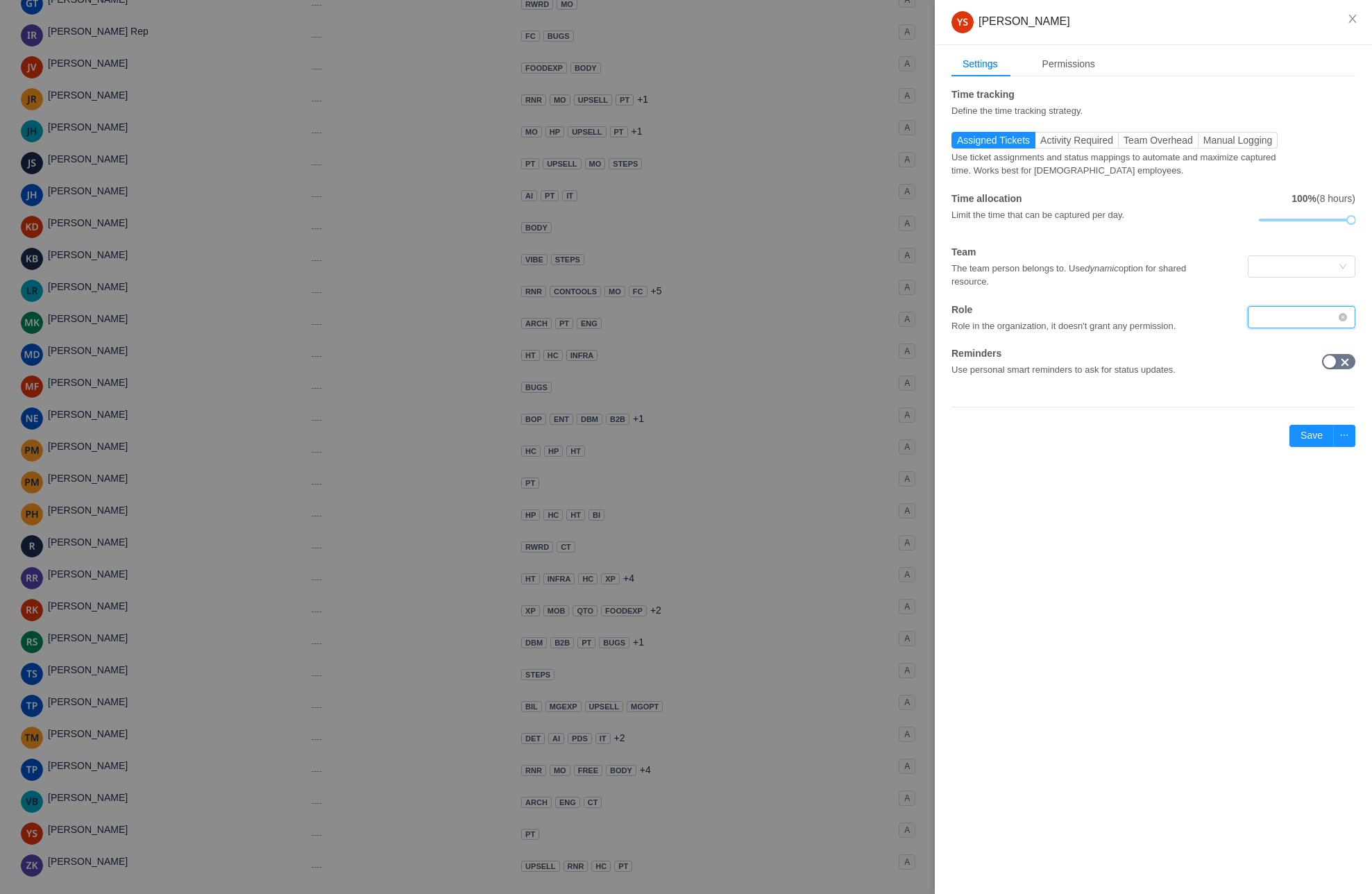
click at [1289, 321] on div at bounding box center [1297, 317] width 81 height 21
click at [1277, 369] on li "Designer" at bounding box center [1301, 367] width 107 height 22
click at [1306, 433] on button "Save" at bounding box center [1311, 436] width 45 height 22
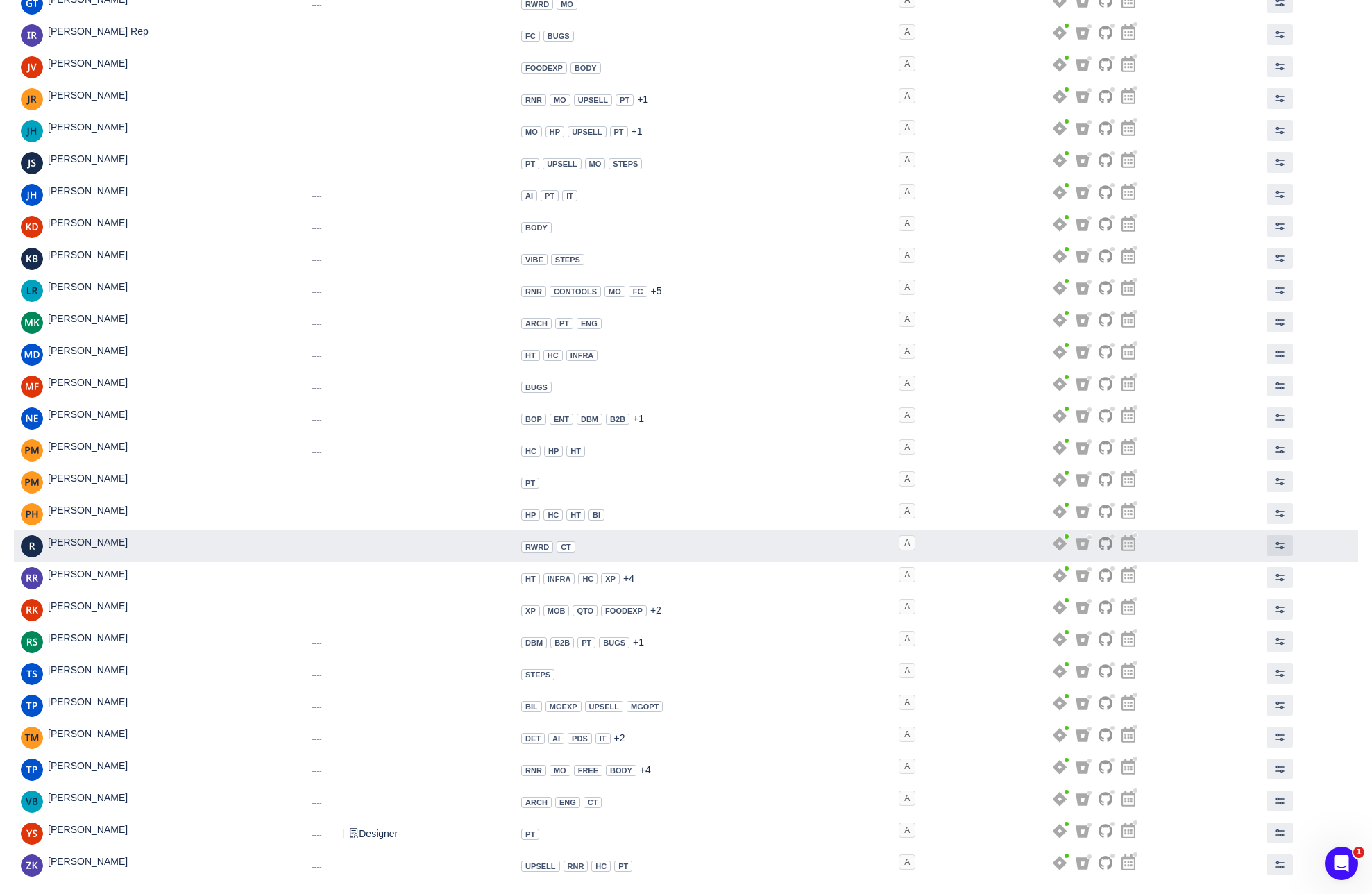
scroll to position [531, 0]
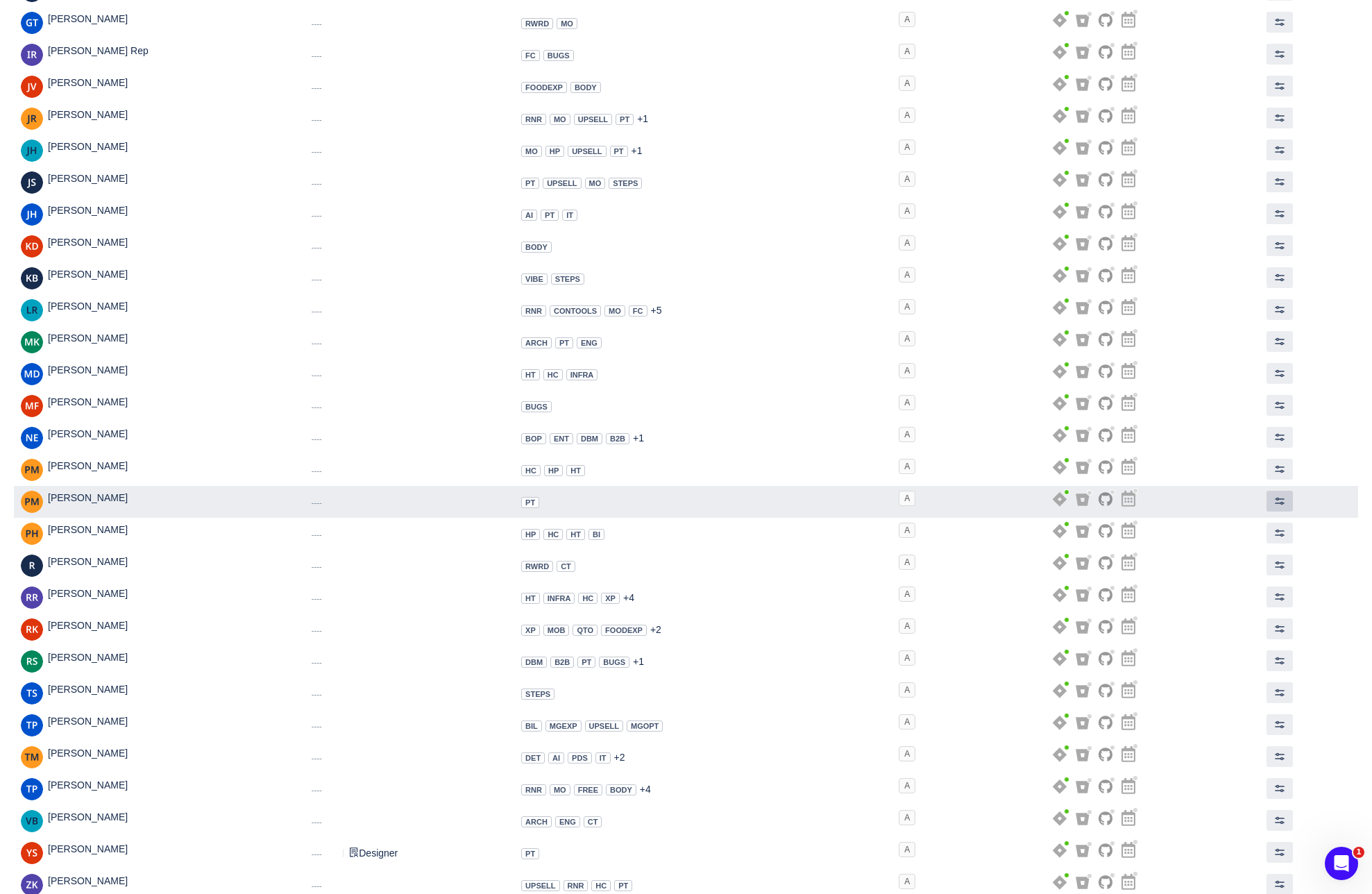
click at [1283, 502] on span at bounding box center [1280, 501] width 11 height 11
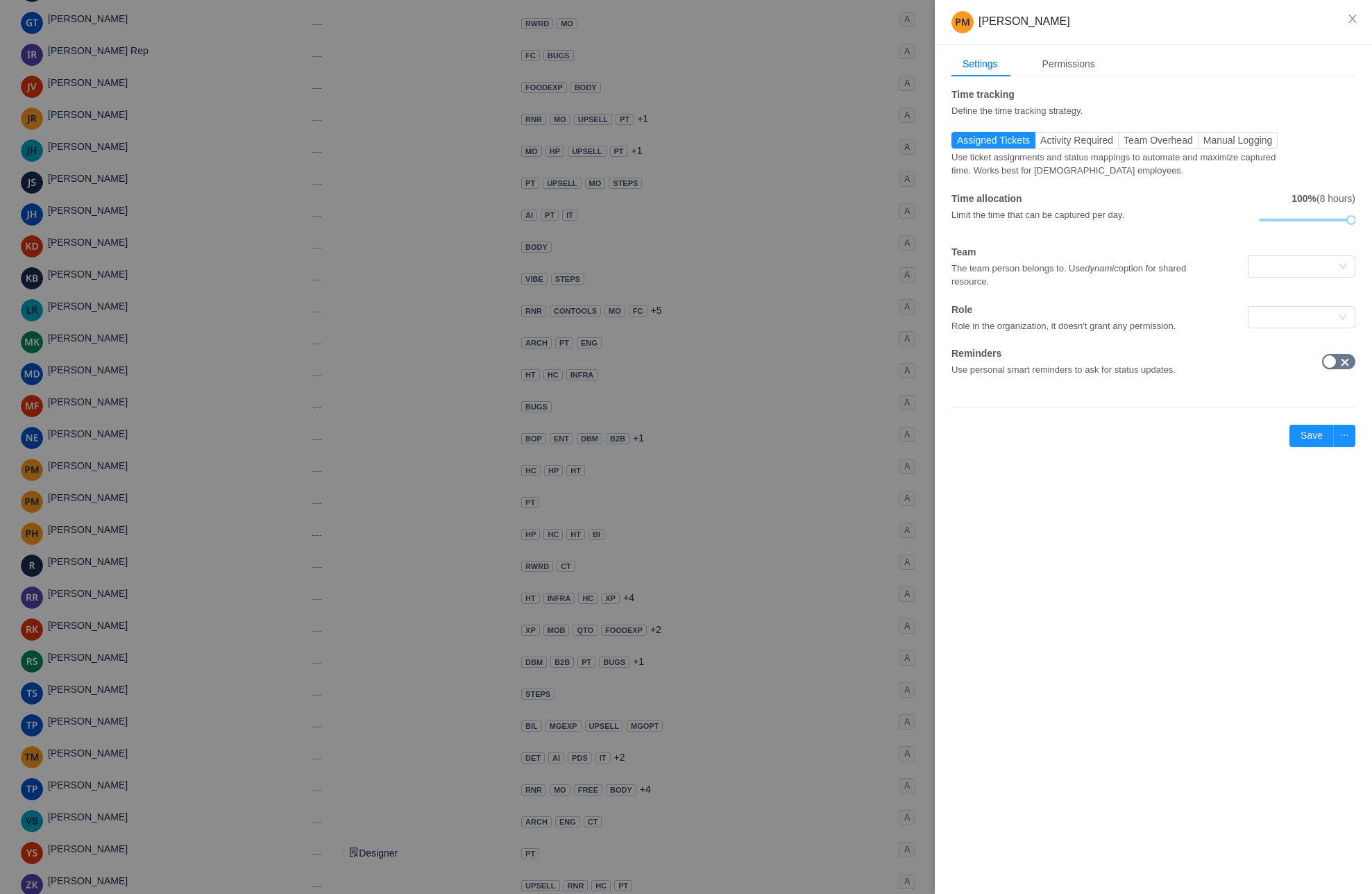
click at [819, 529] on div at bounding box center [686, 447] width 1372 height 894
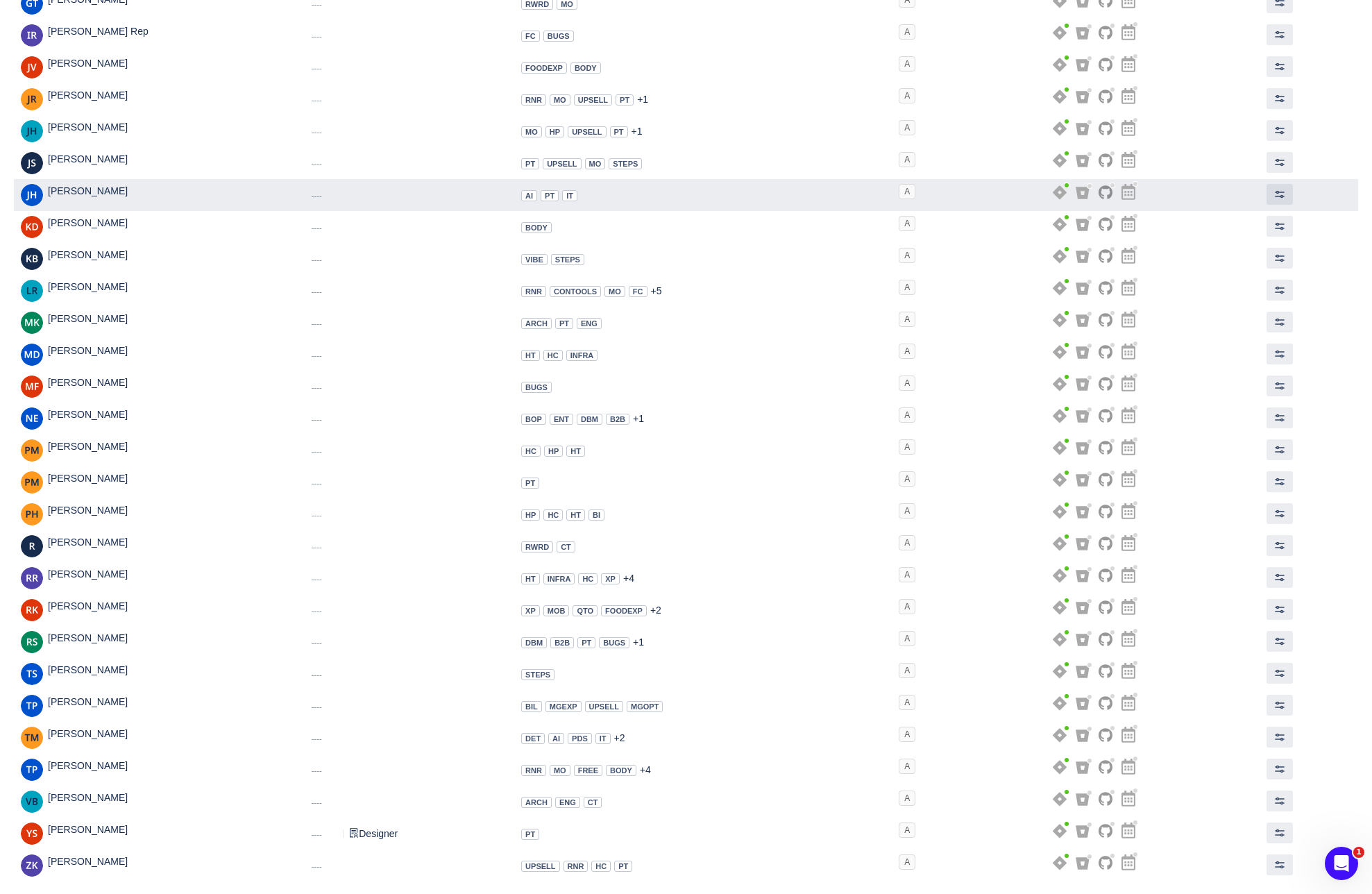
scroll to position [0, 0]
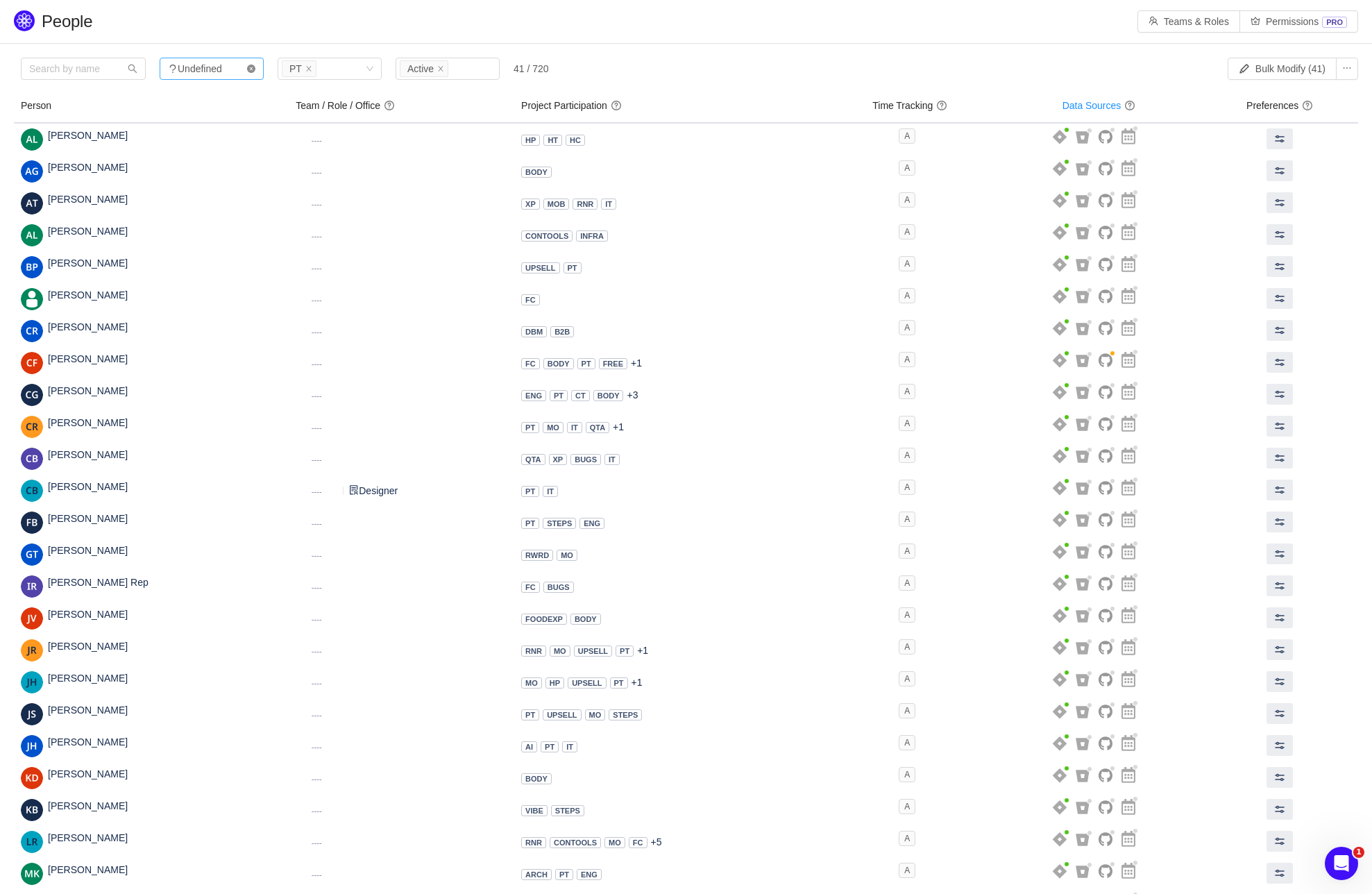
click at [249, 71] on icon "icon: close-circle" at bounding box center [251, 69] width 8 height 8
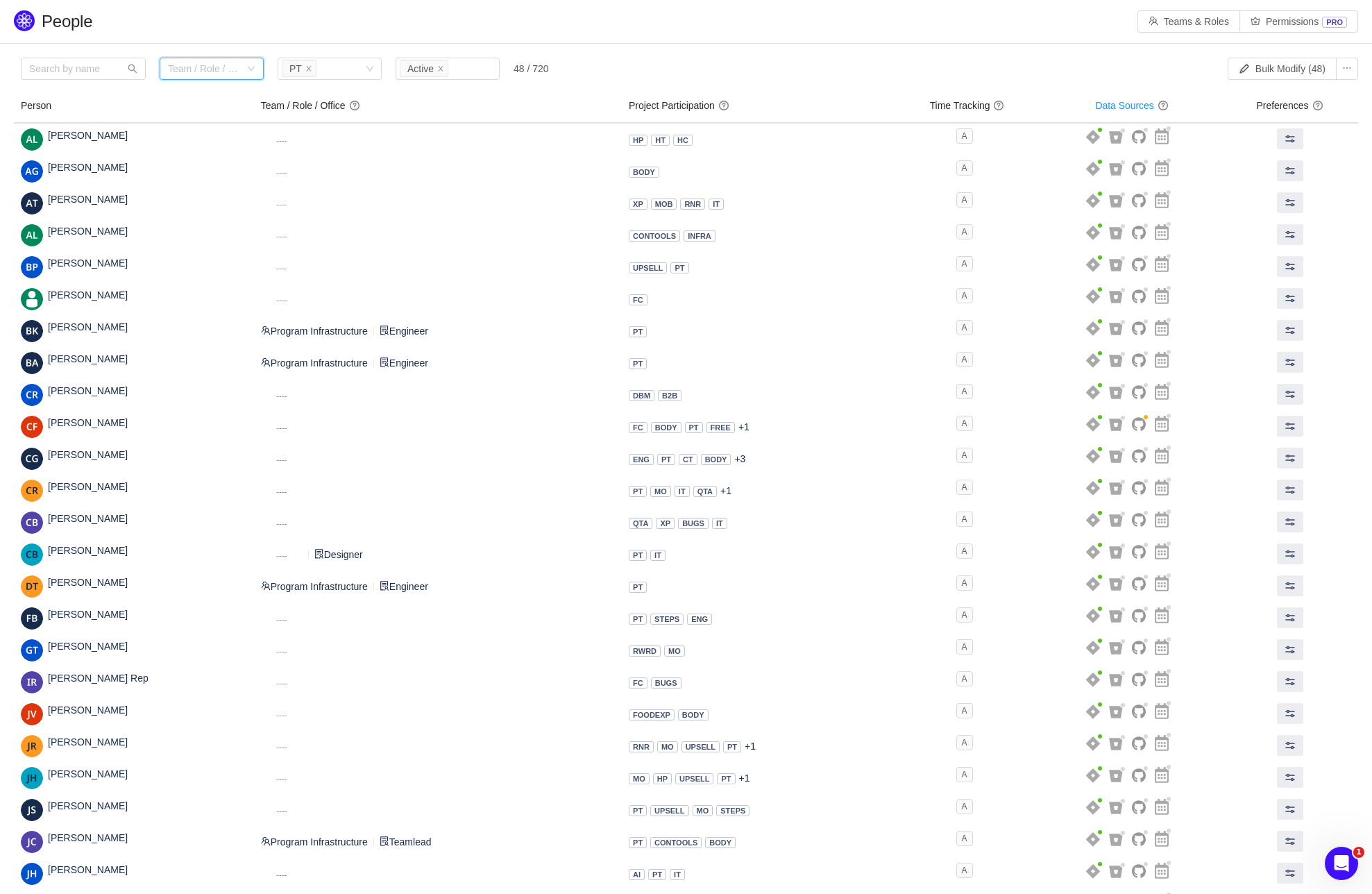
click at [225, 70] on div "Team / Role / Office" at bounding box center [204, 69] width 73 height 14
click at [202, 115] on li "Program Infrastructure" at bounding box center [212, 118] width 104 height 22
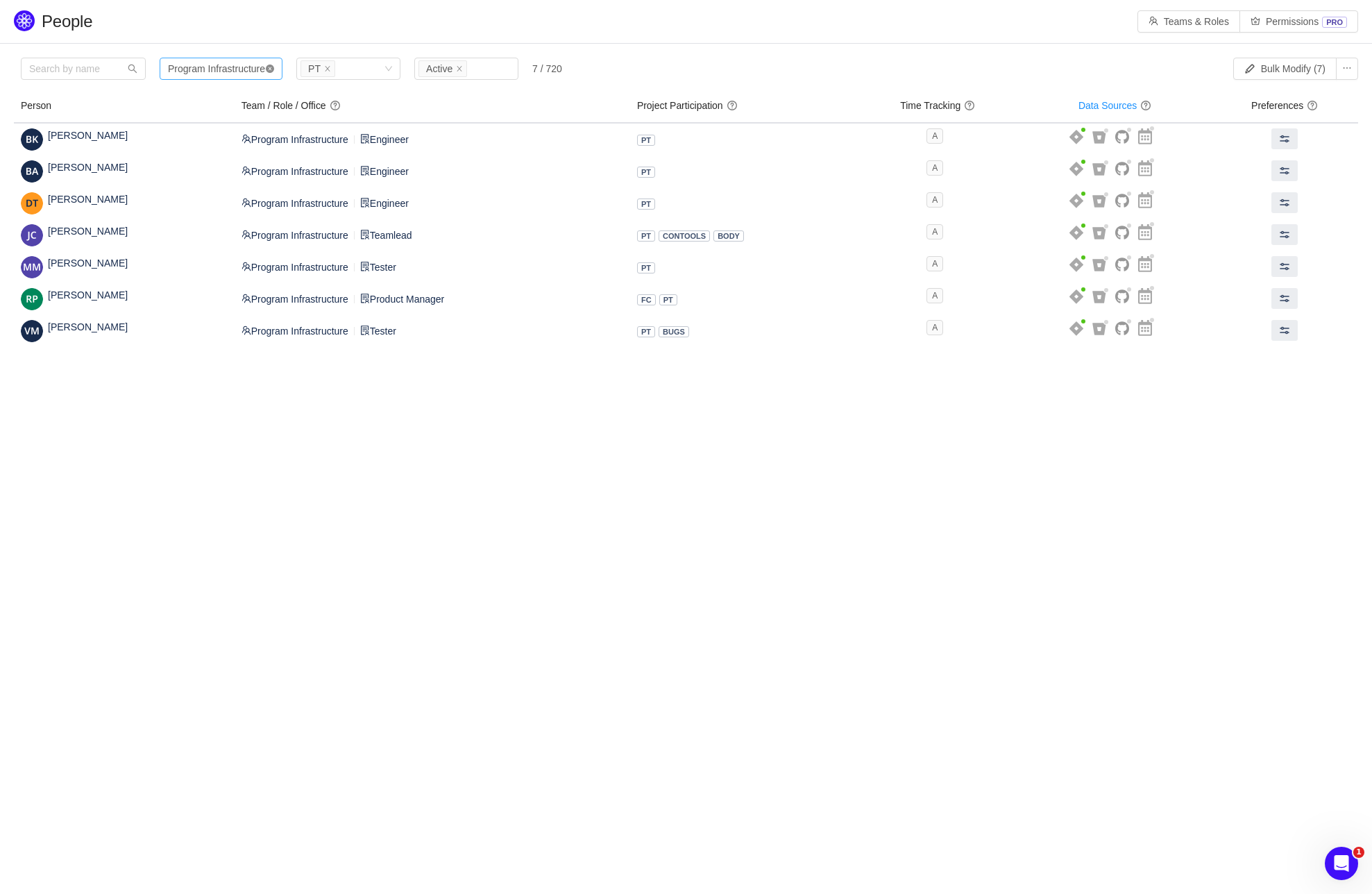
click at [274, 68] on icon "icon: close-circle" at bounding box center [270, 69] width 8 height 8
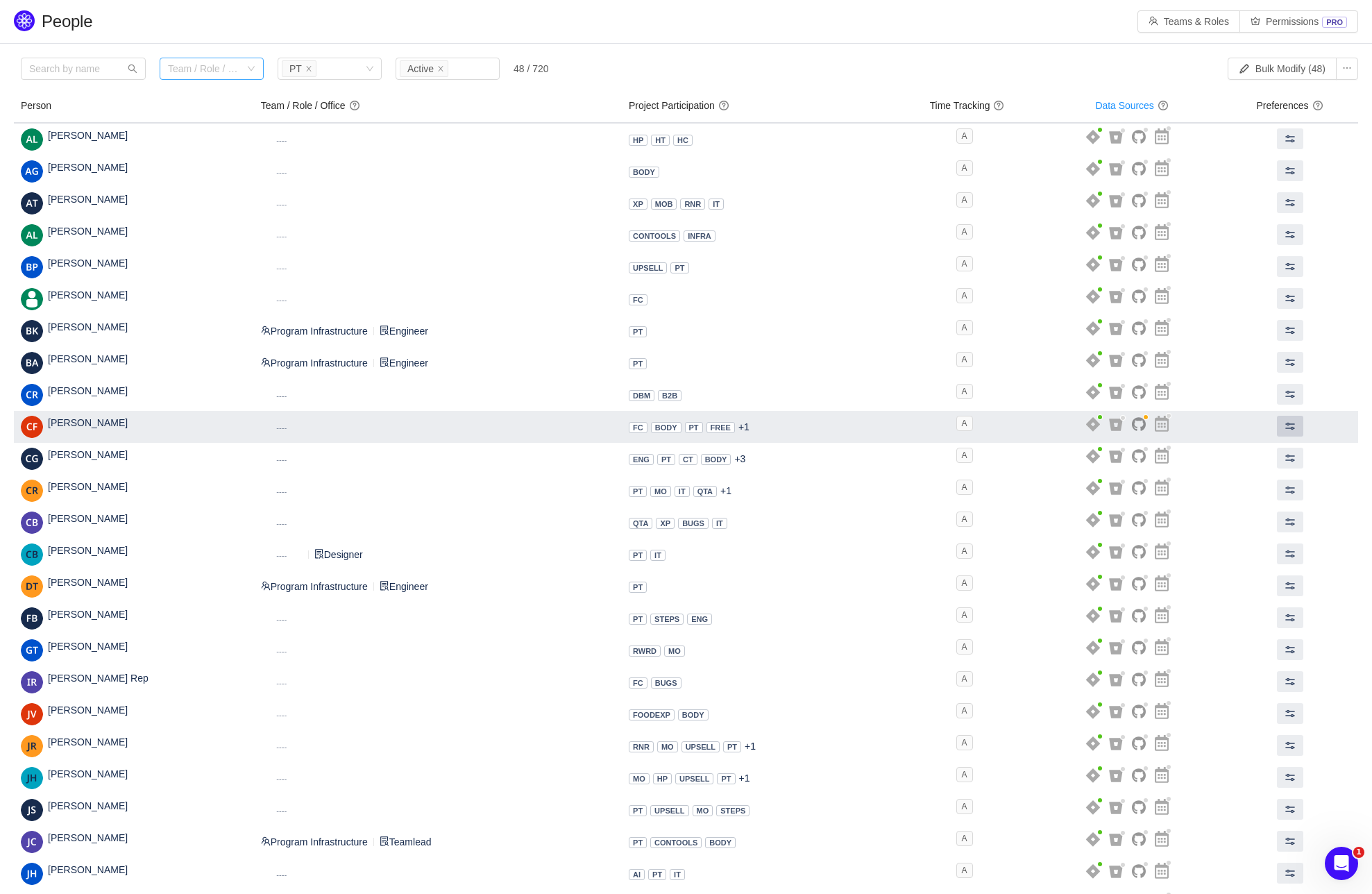
click at [1288, 427] on span at bounding box center [1290, 425] width 11 height 11
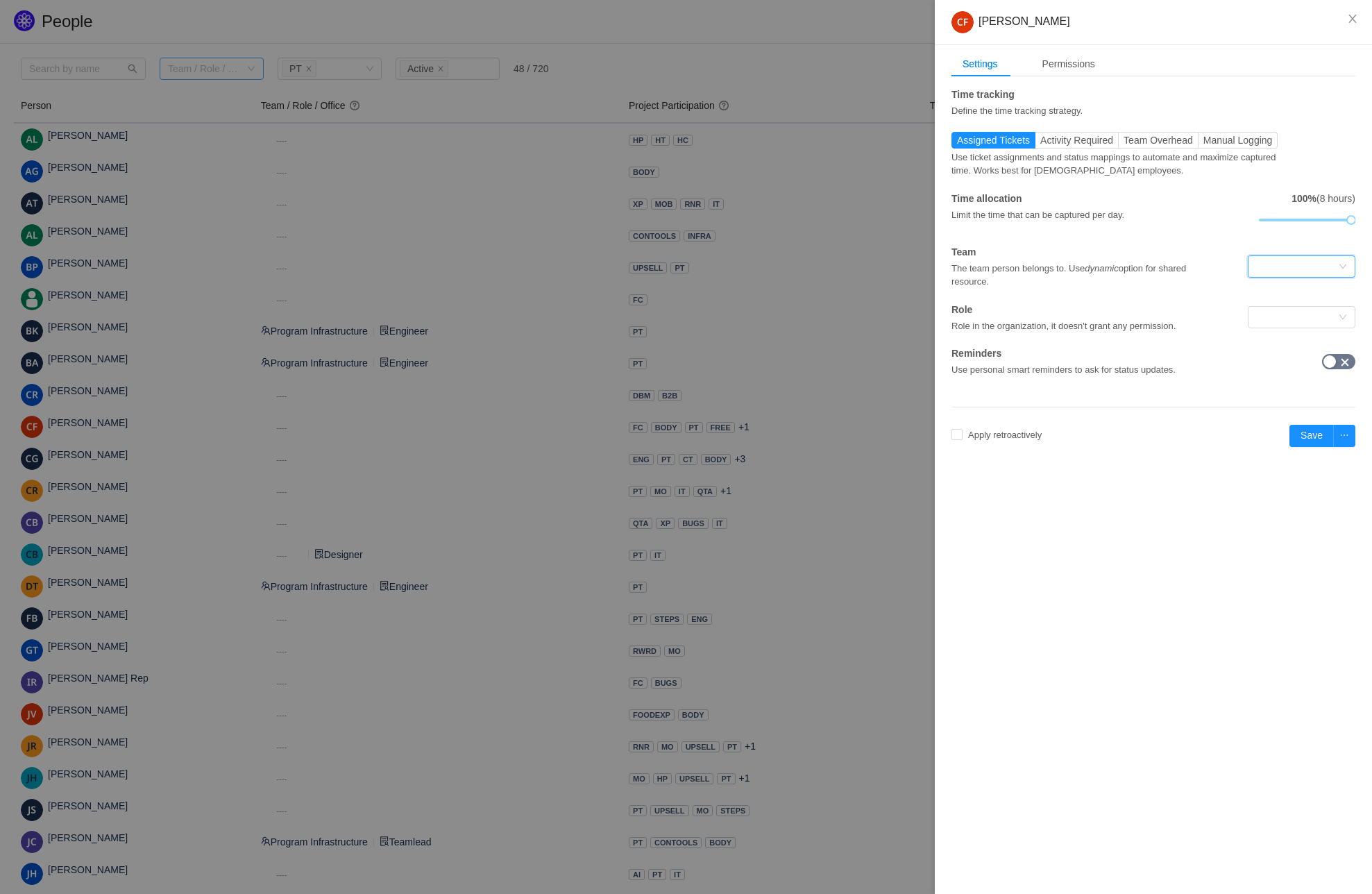
click at [1313, 273] on div at bounding box center [1297, 266] width 81 height 21
click at [1280, 326] on li "Dynamic" at bounding box center [1301, 323] width 107 height 22
click at [1292, 319] on div at bounding box center [1297, 317] width 81 height 21
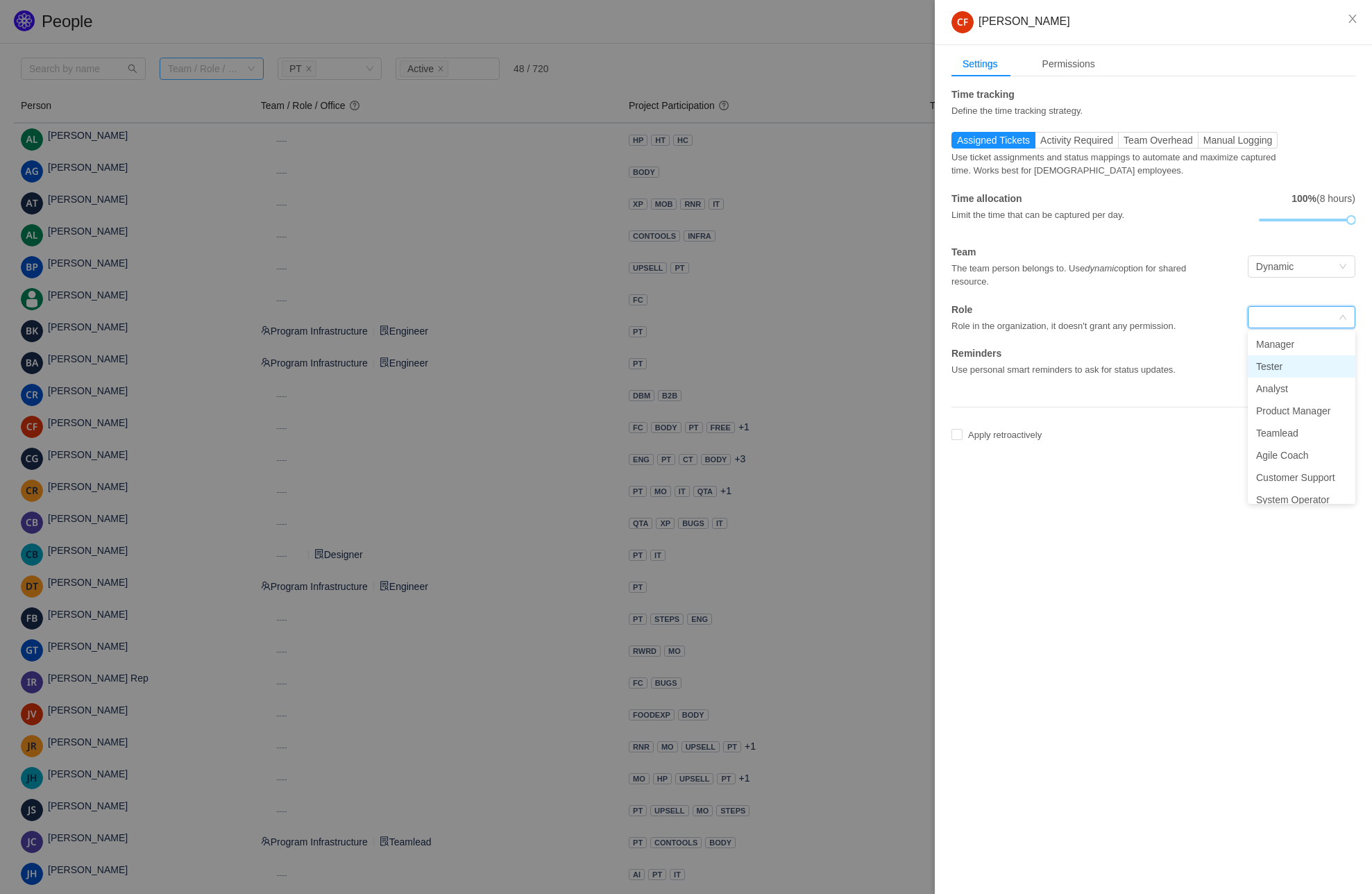
scroll to position [54, 0]
click at [1282, 440] on li "Agile Coach" at bounding box center [1301, 446] width 107 height 22
click at [1316, 436] on button "Save" at bounding box center [1311, 436] width 45 height 22
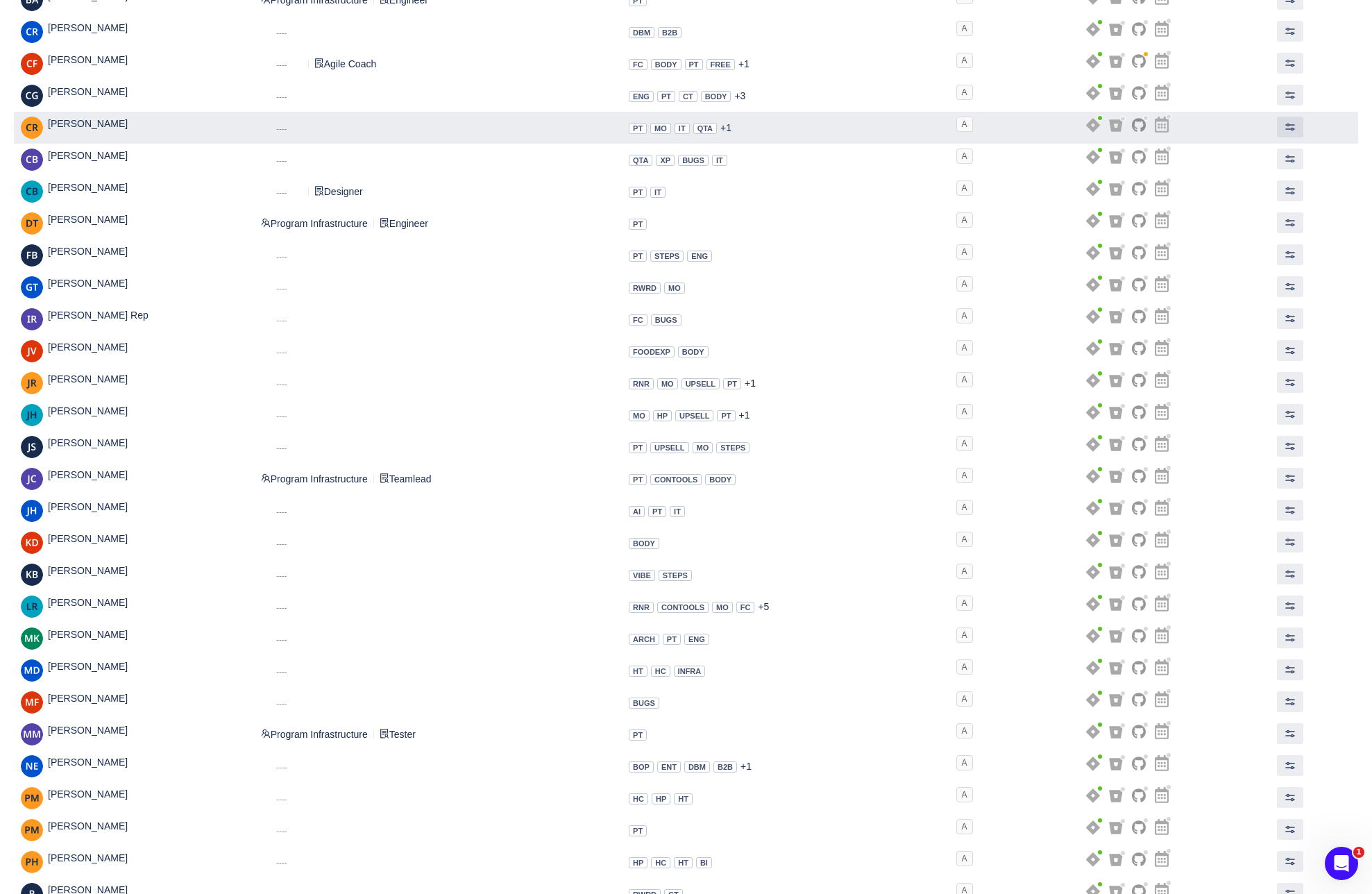
scroll to position [0, 0]
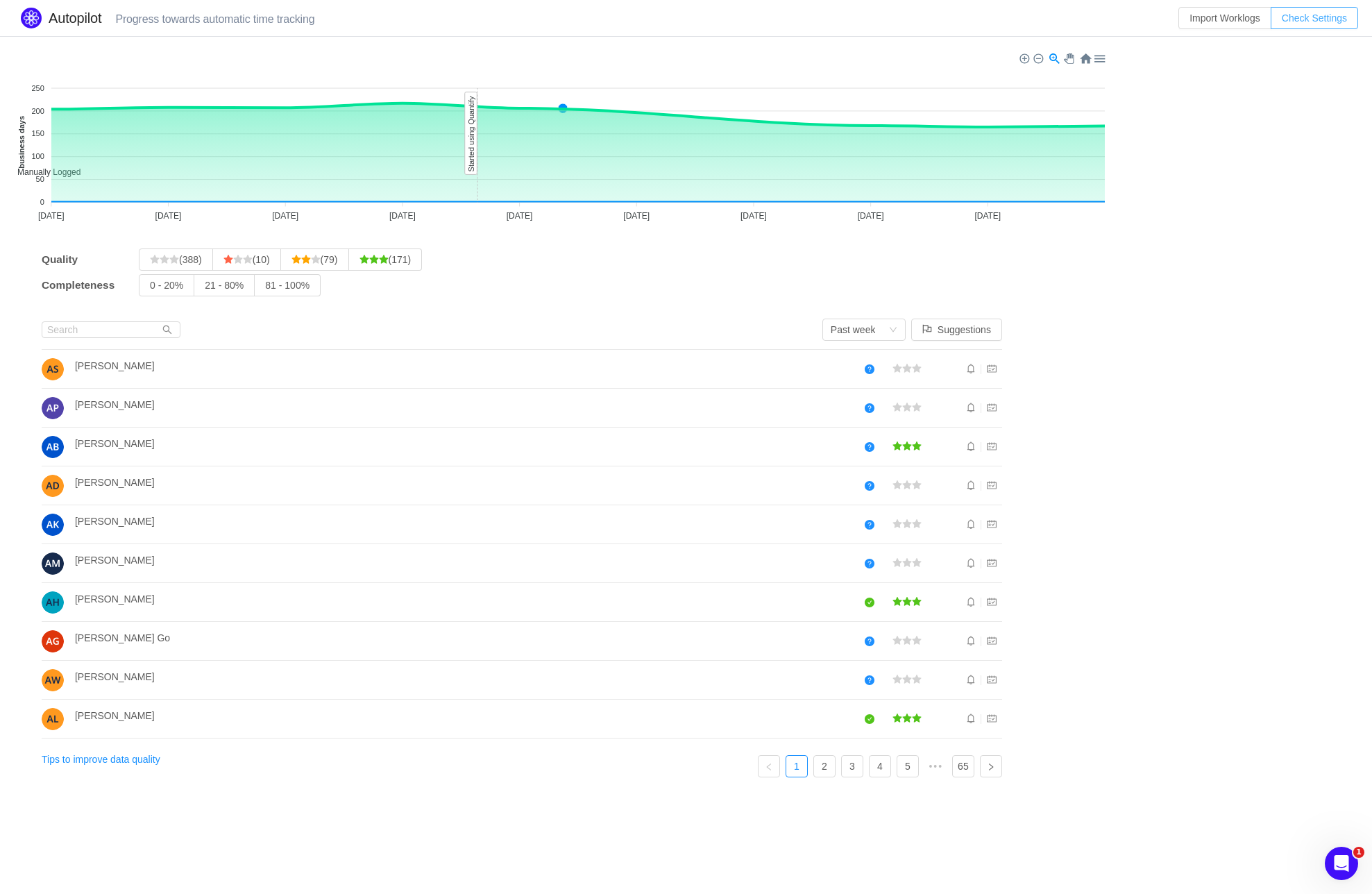
click at [1292, 21] on button "Check Settings" at bounding box center [1314, 18] width 87 height 22
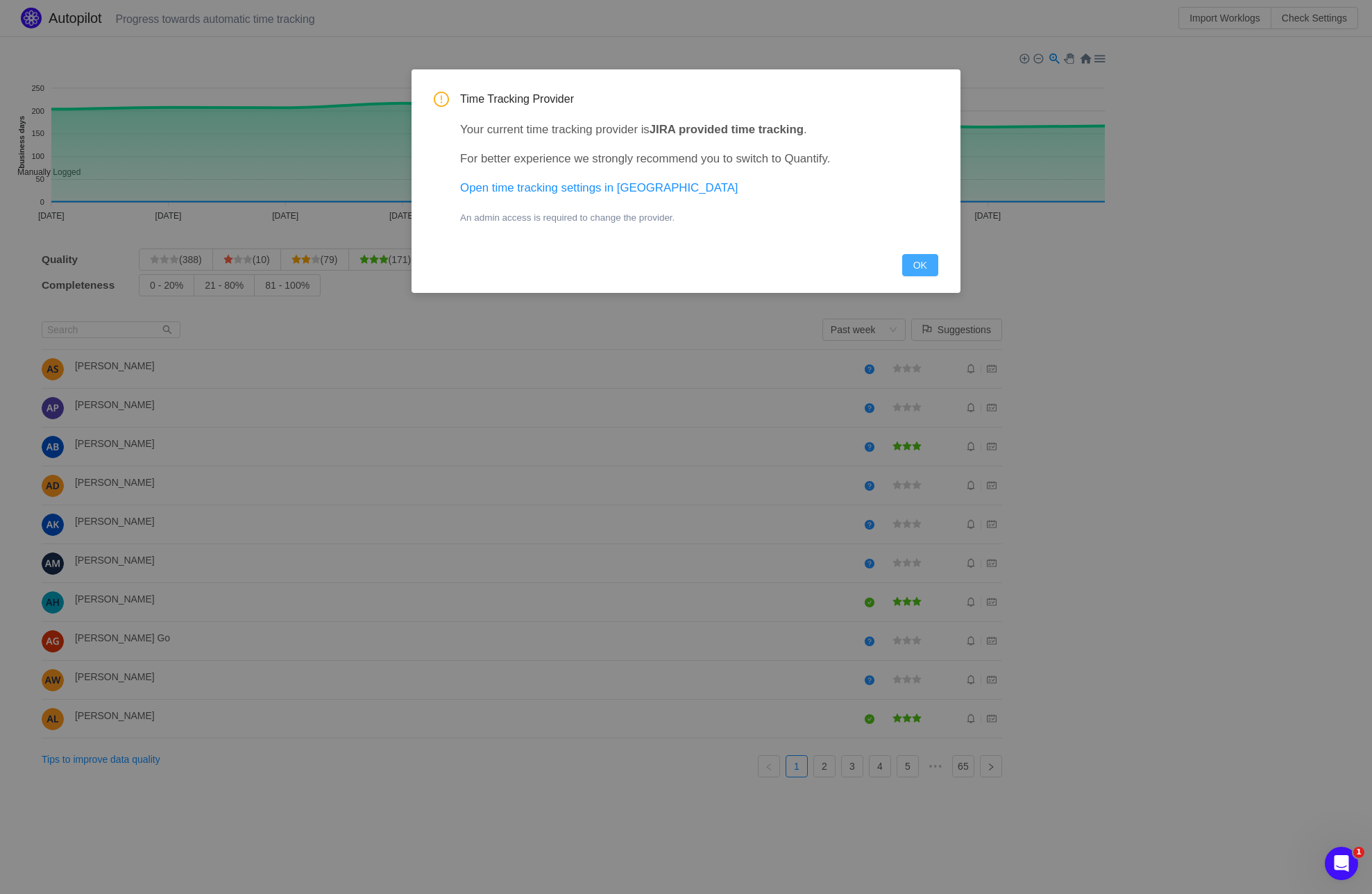
click at [920, 268] on button "OK" at bounding box center [920, 265] width 36 height 22
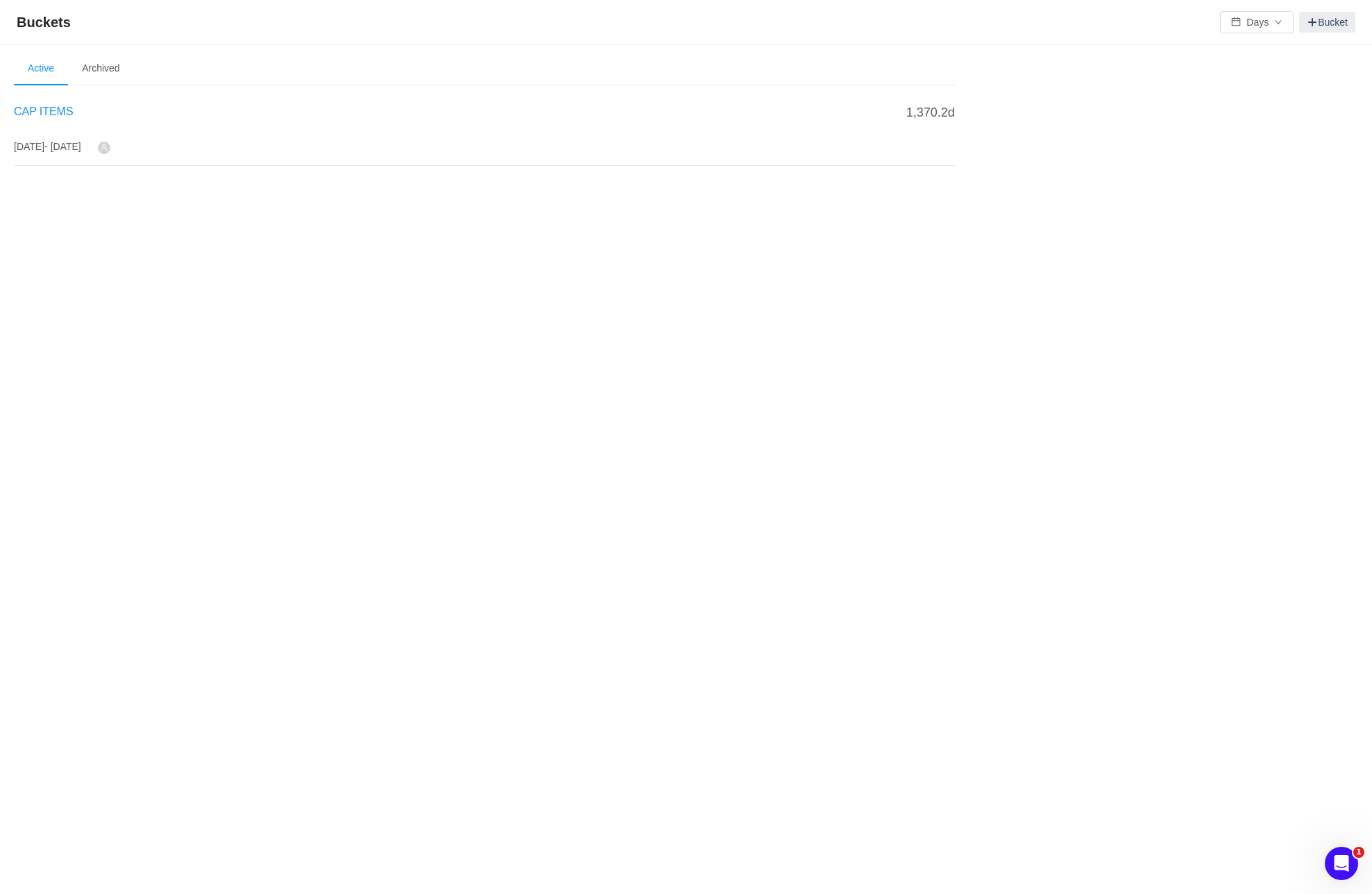
click at [41, 112] on span "CAP ITEMS" at bounding box center [44, 111] width 60 height 12
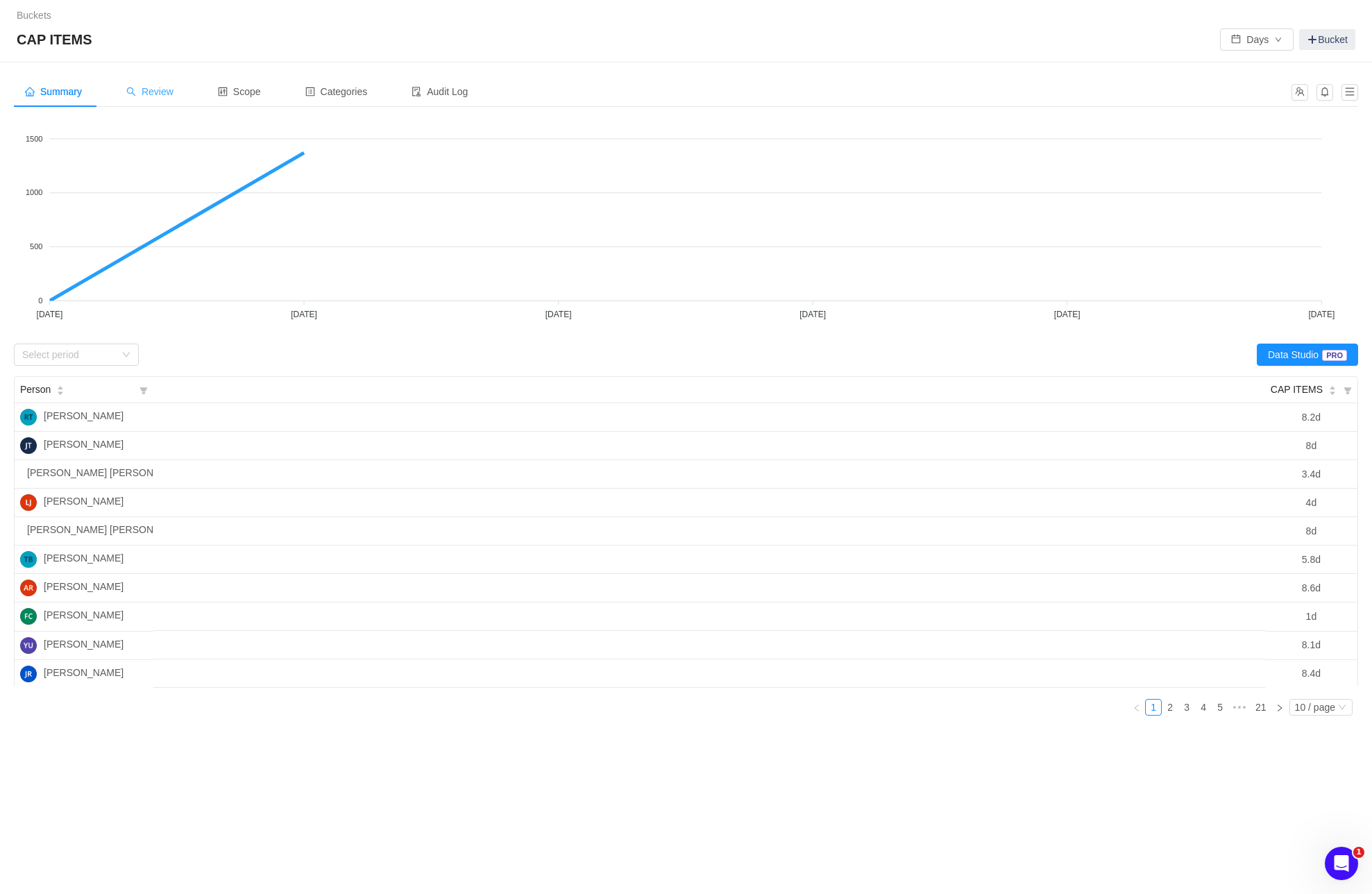
click at [161, 89] on span "Review" at bounding box center [150, 91] width 48 height 11
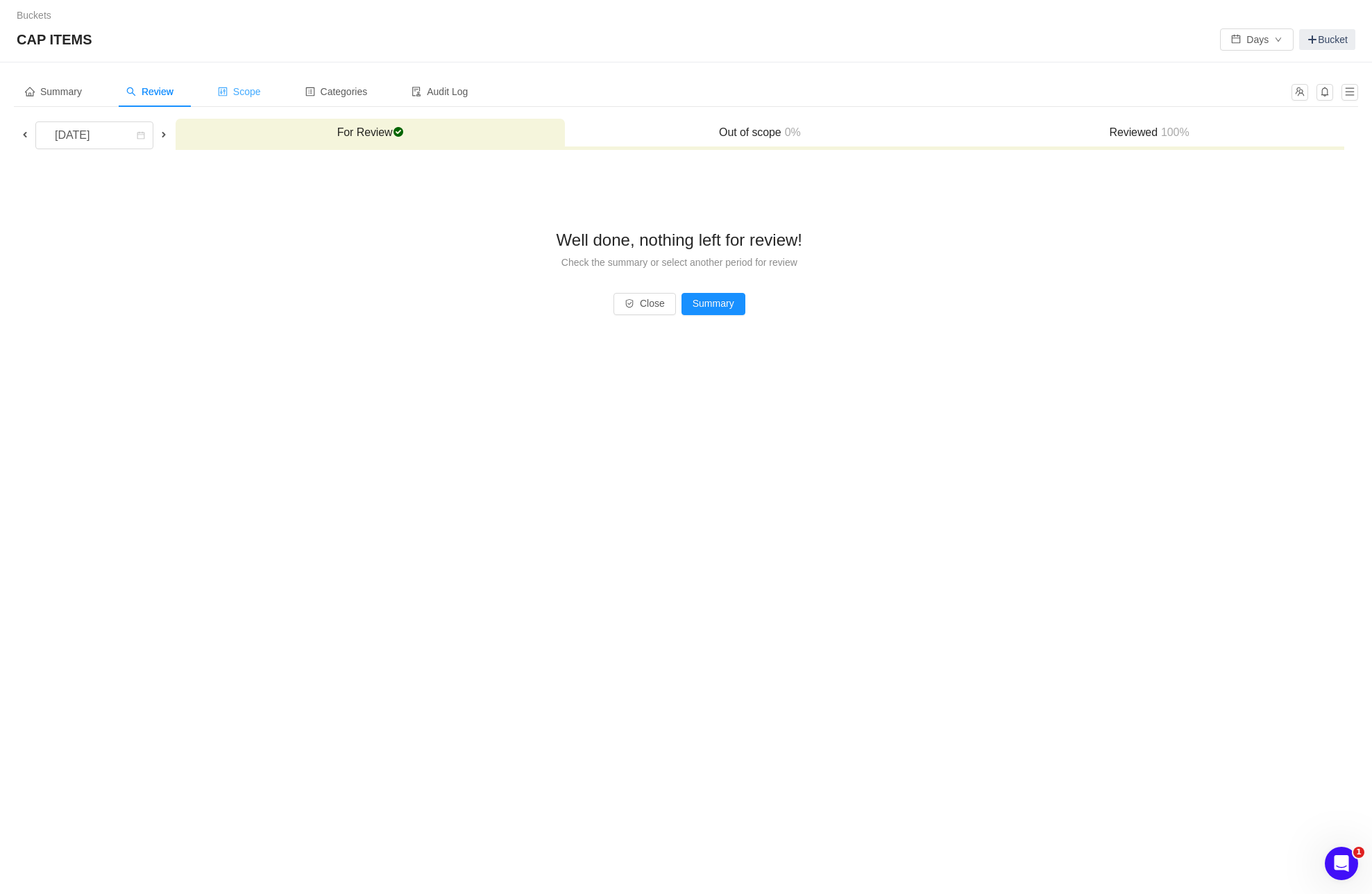
click at [249, 90] on span "Scope" at bounding box center [238, 91] width 43 height 11
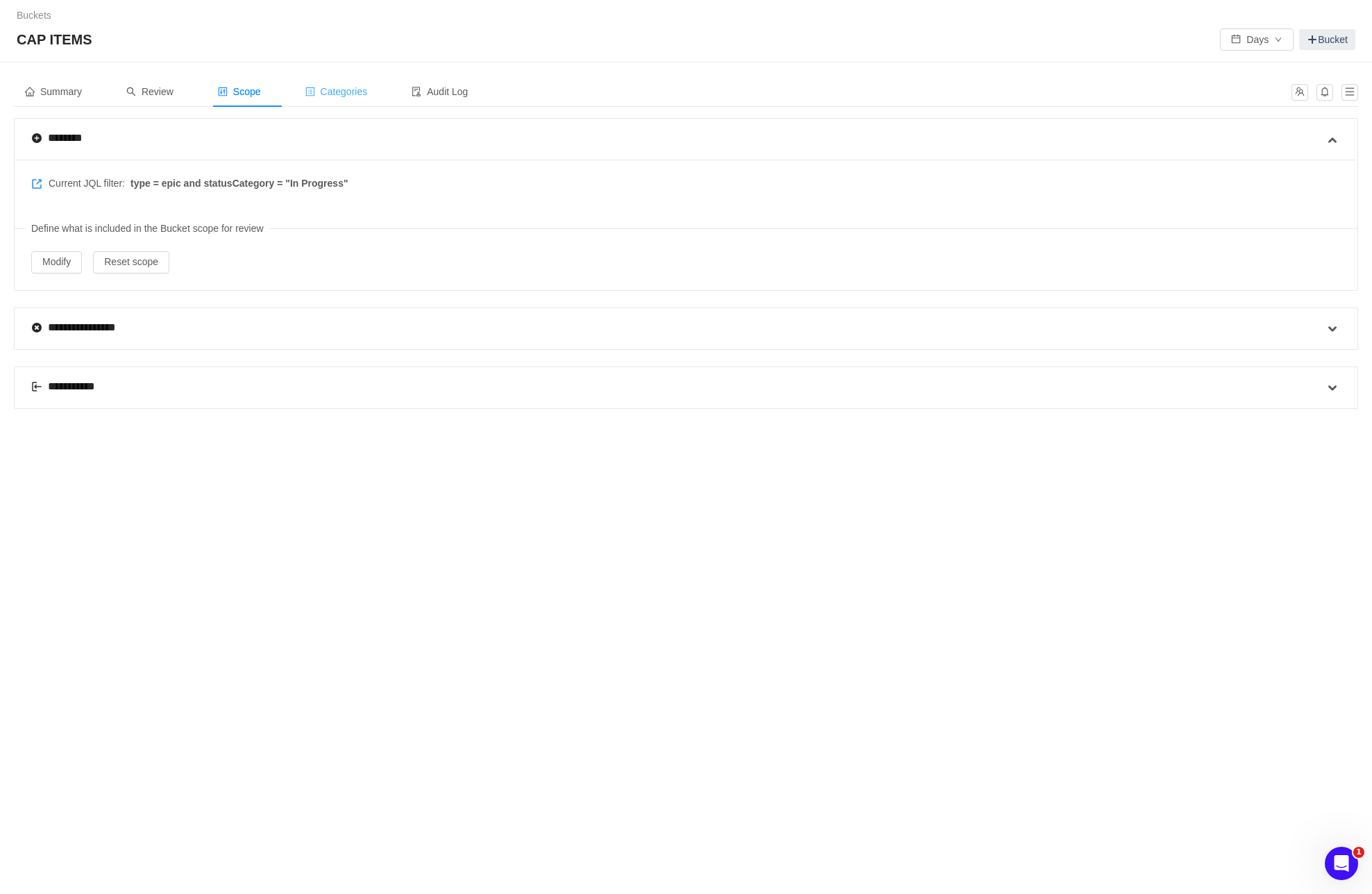
click at [349, 93] on span "Categories" at bounding box center [336, 91] width 63 height 11
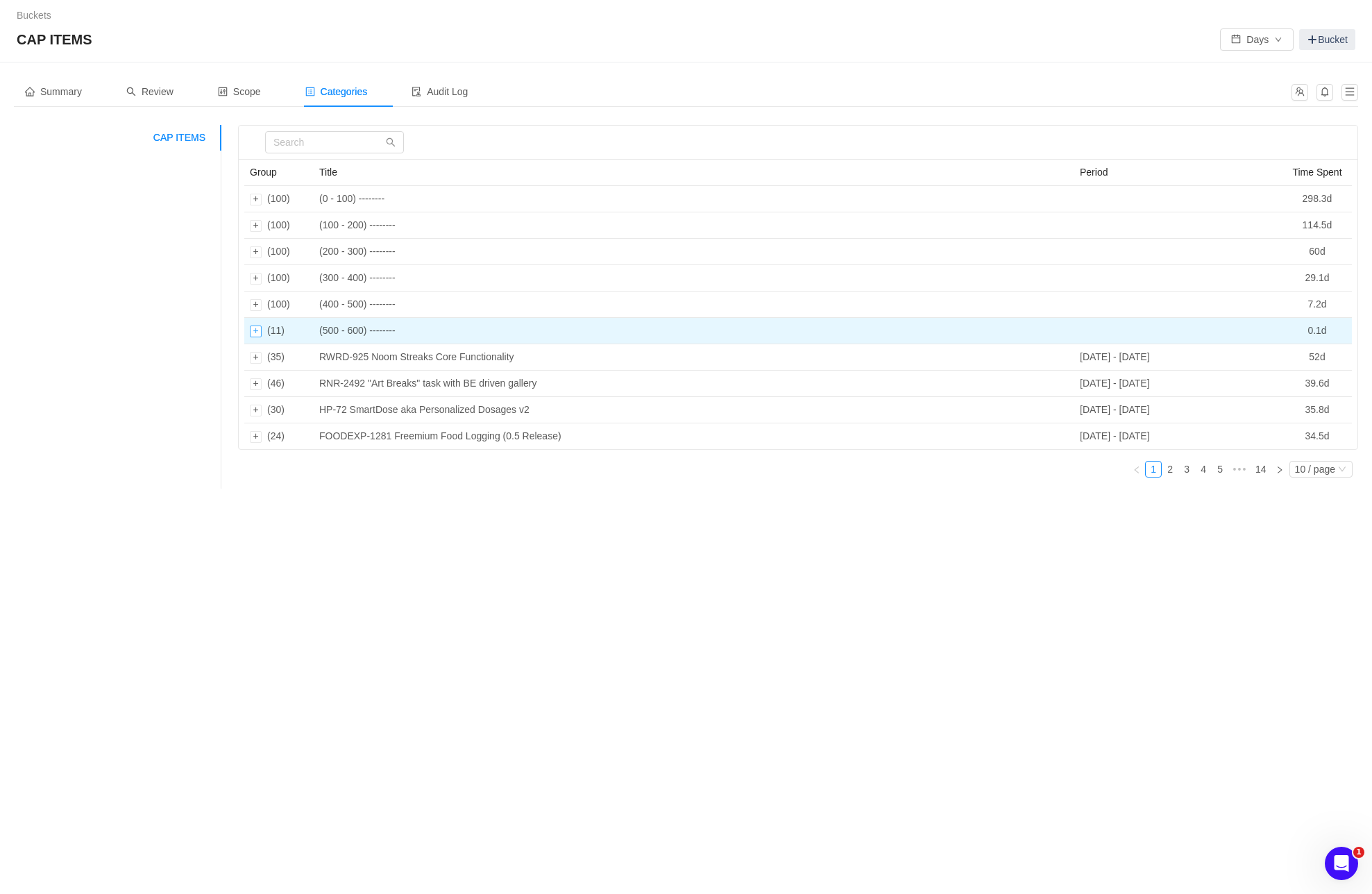
click at [257, 328] on div "Expand row" at bounding box center [256, 332] width 12 height 12
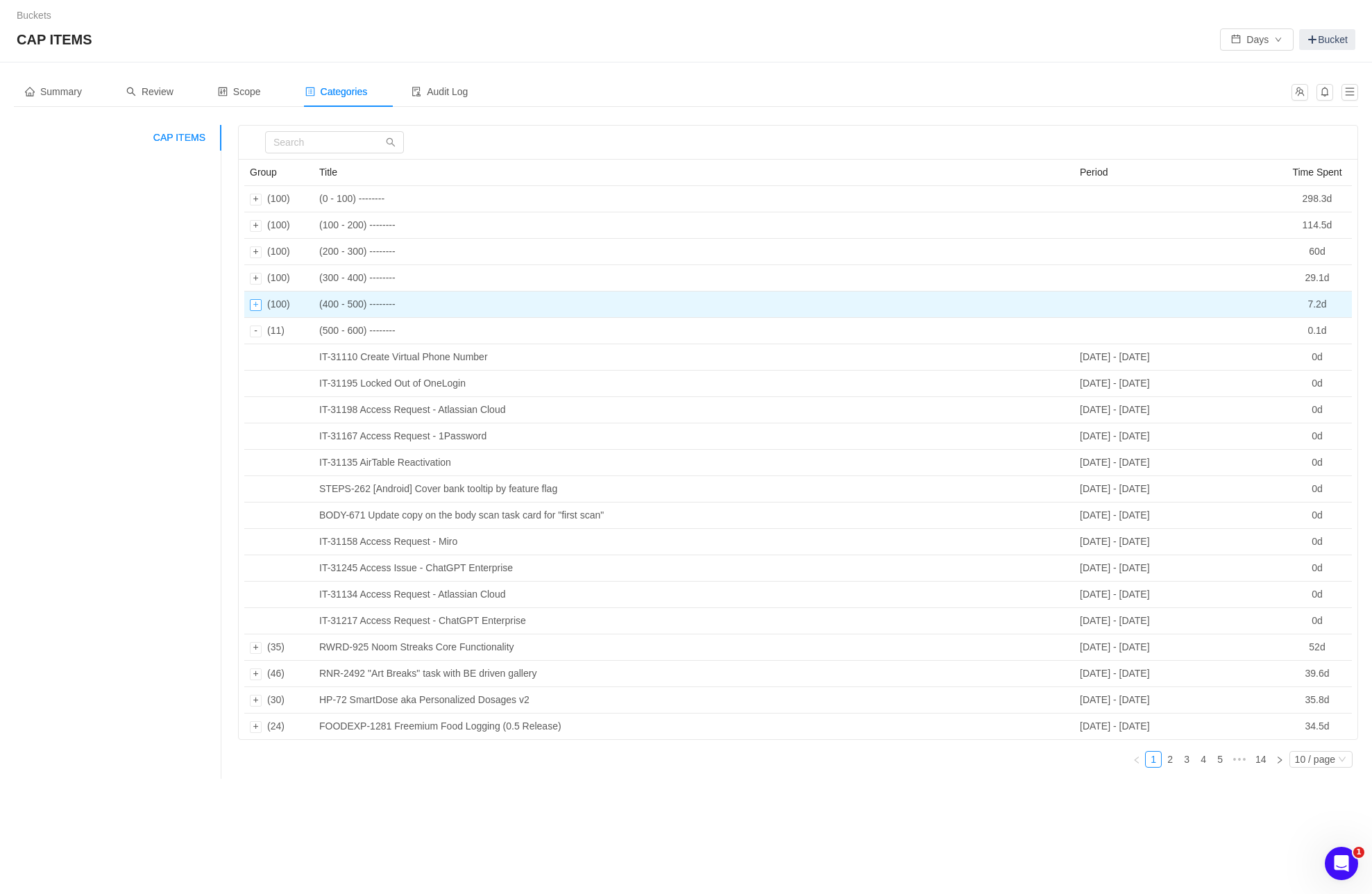
click at [254, 305] on div "Expand row" at bounding box center [256, 305] width 12 height 12
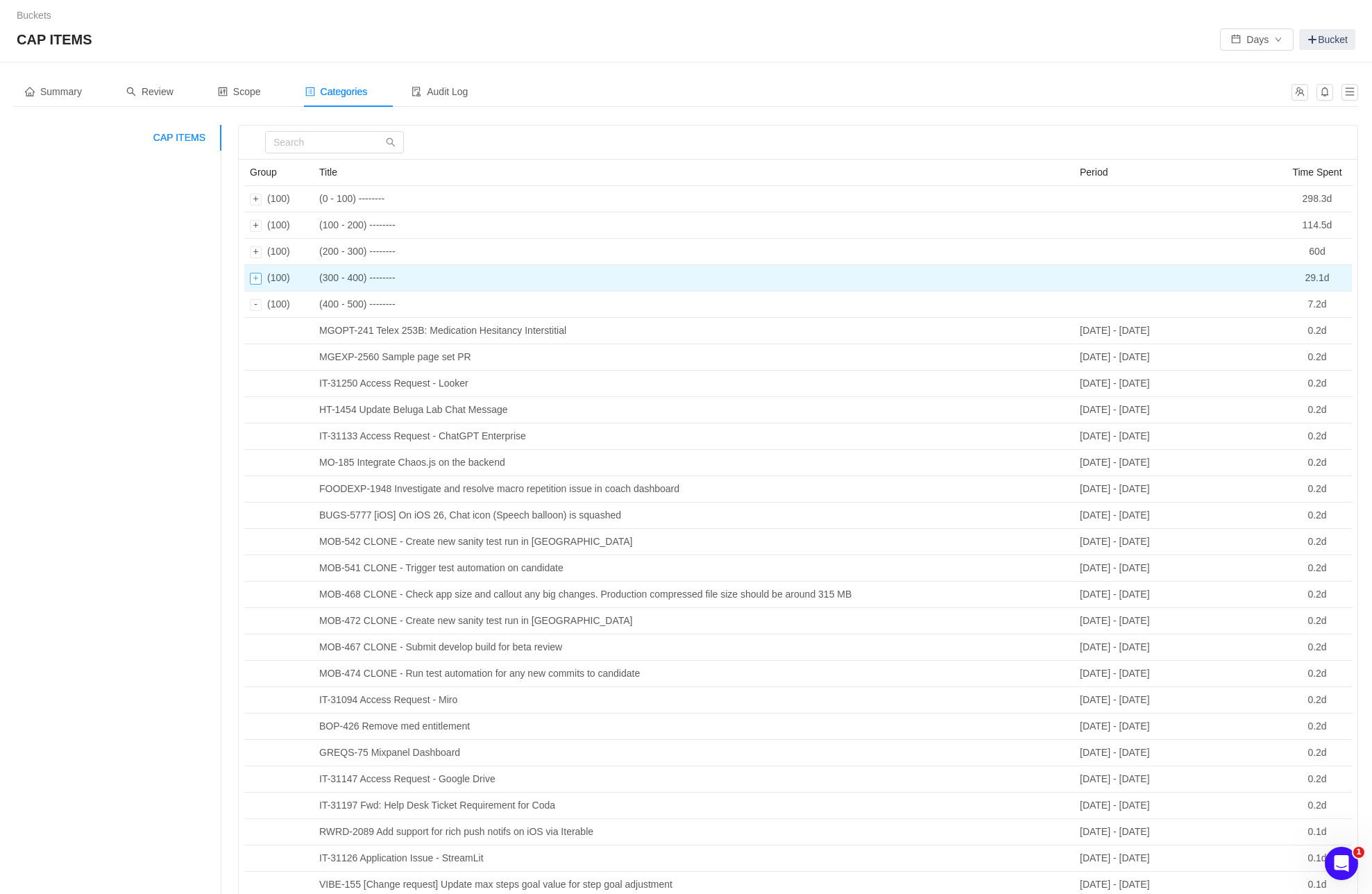
click at [252, 277] on div "Expand row" at bounding box center [256, 279] width 12 height 12
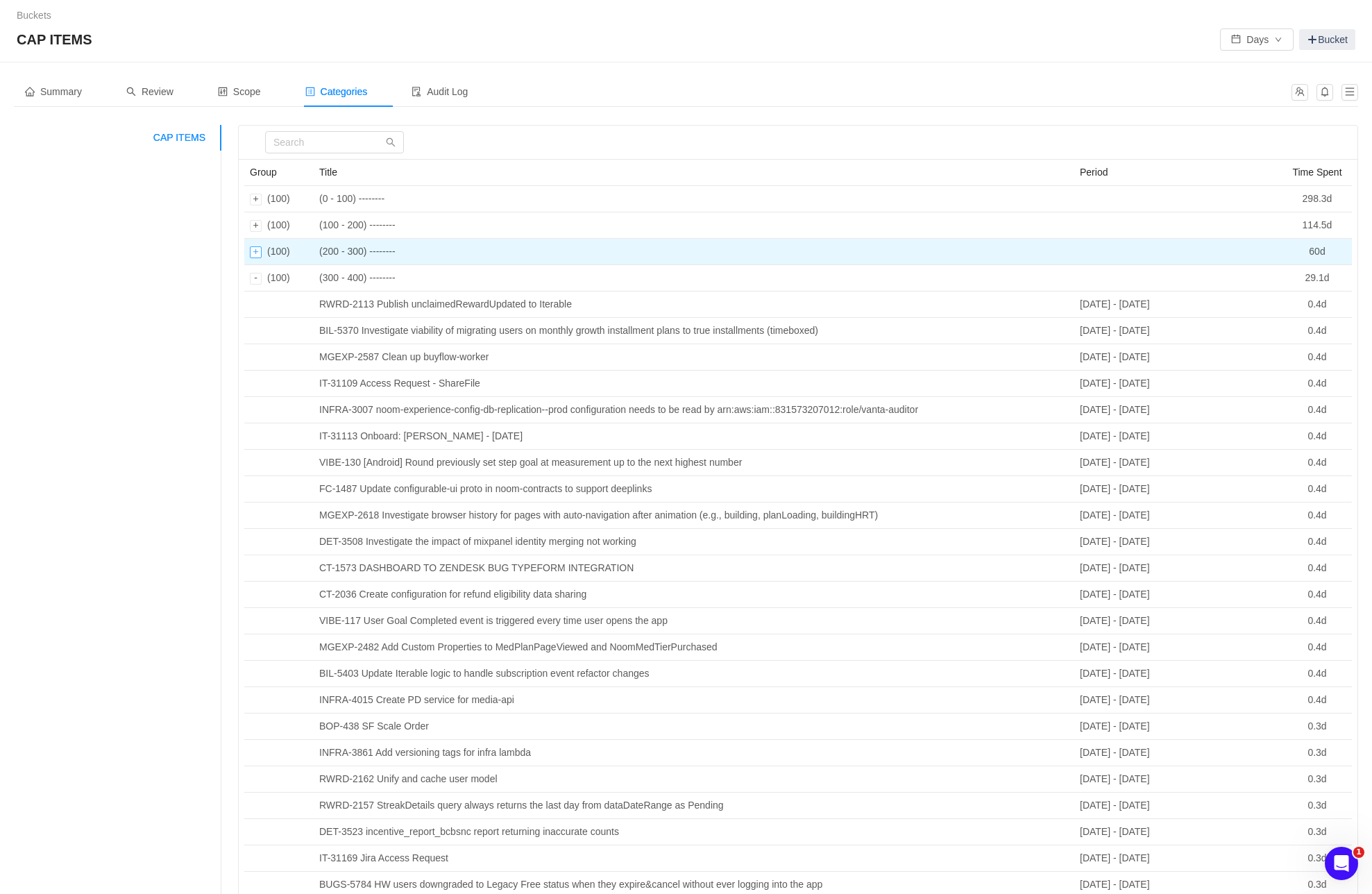
click at [259, 252] on div "Expand row" at bounding box center [256, 252] width 12 height 12
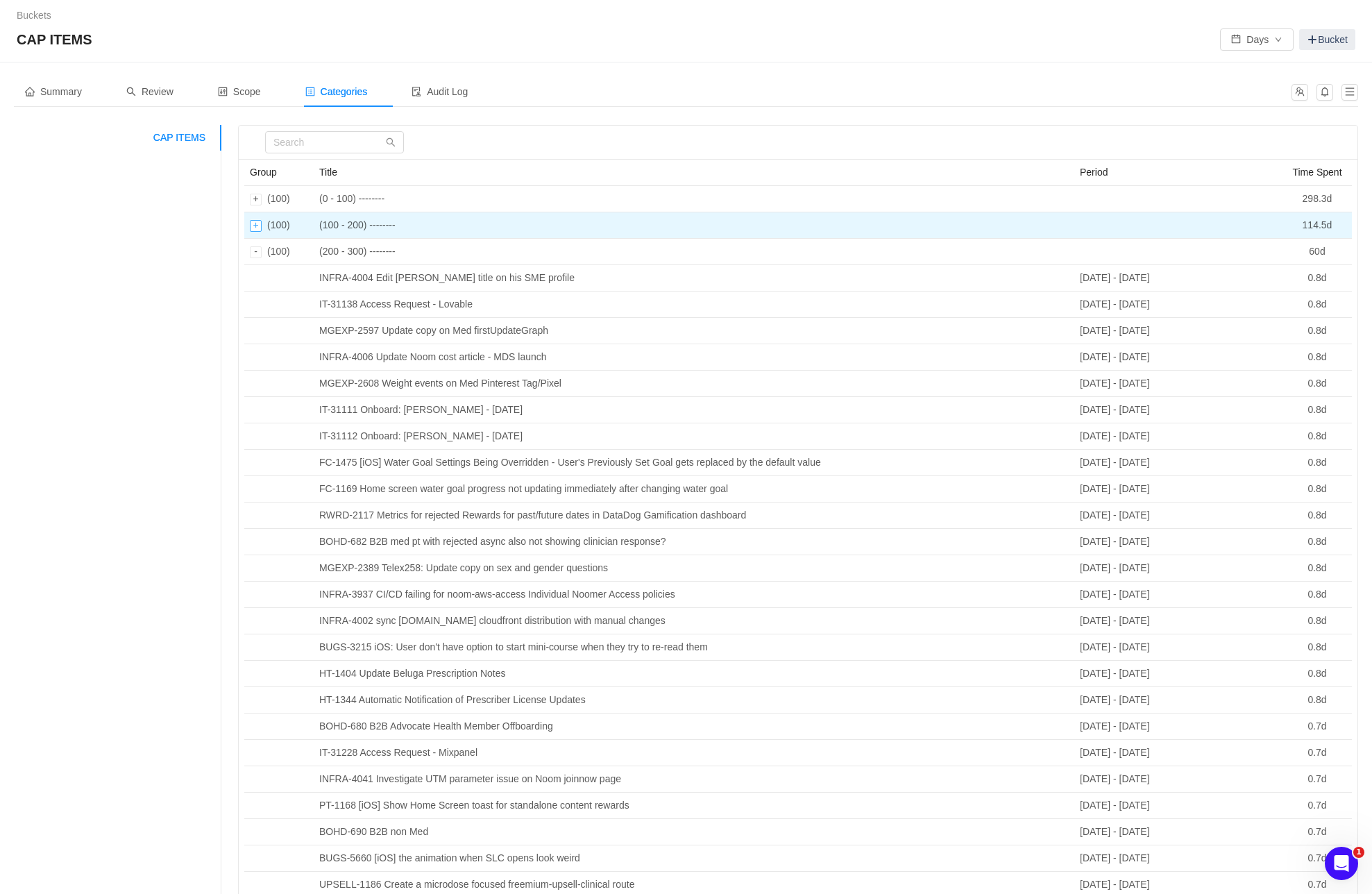
click at [254, 224] on div "Expand row" at bounding box center [256, 225] width 12 height 12
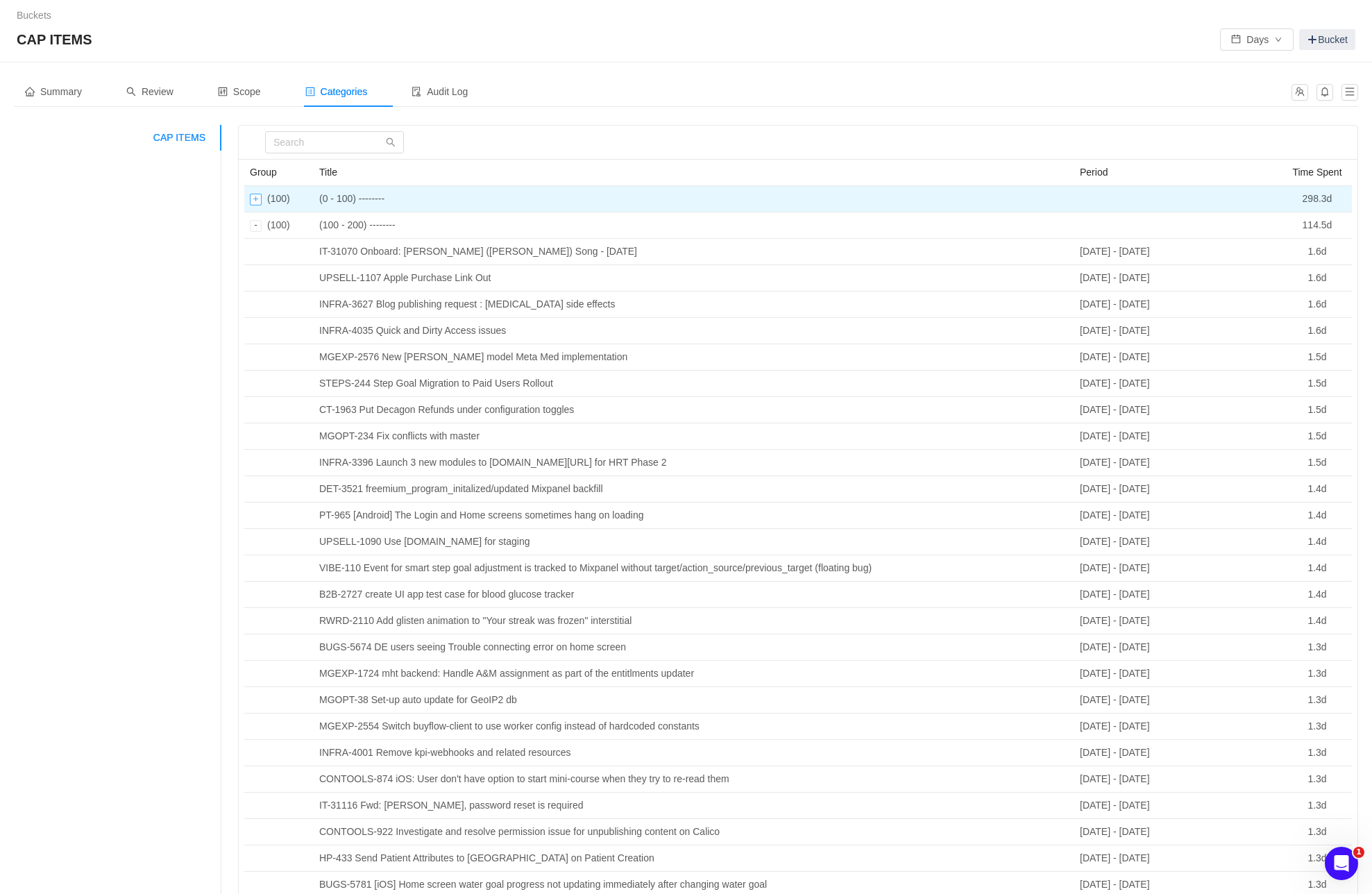
click at [251, 199] on div "Expand row" at bounding box center [256, 200] width 12 height 12
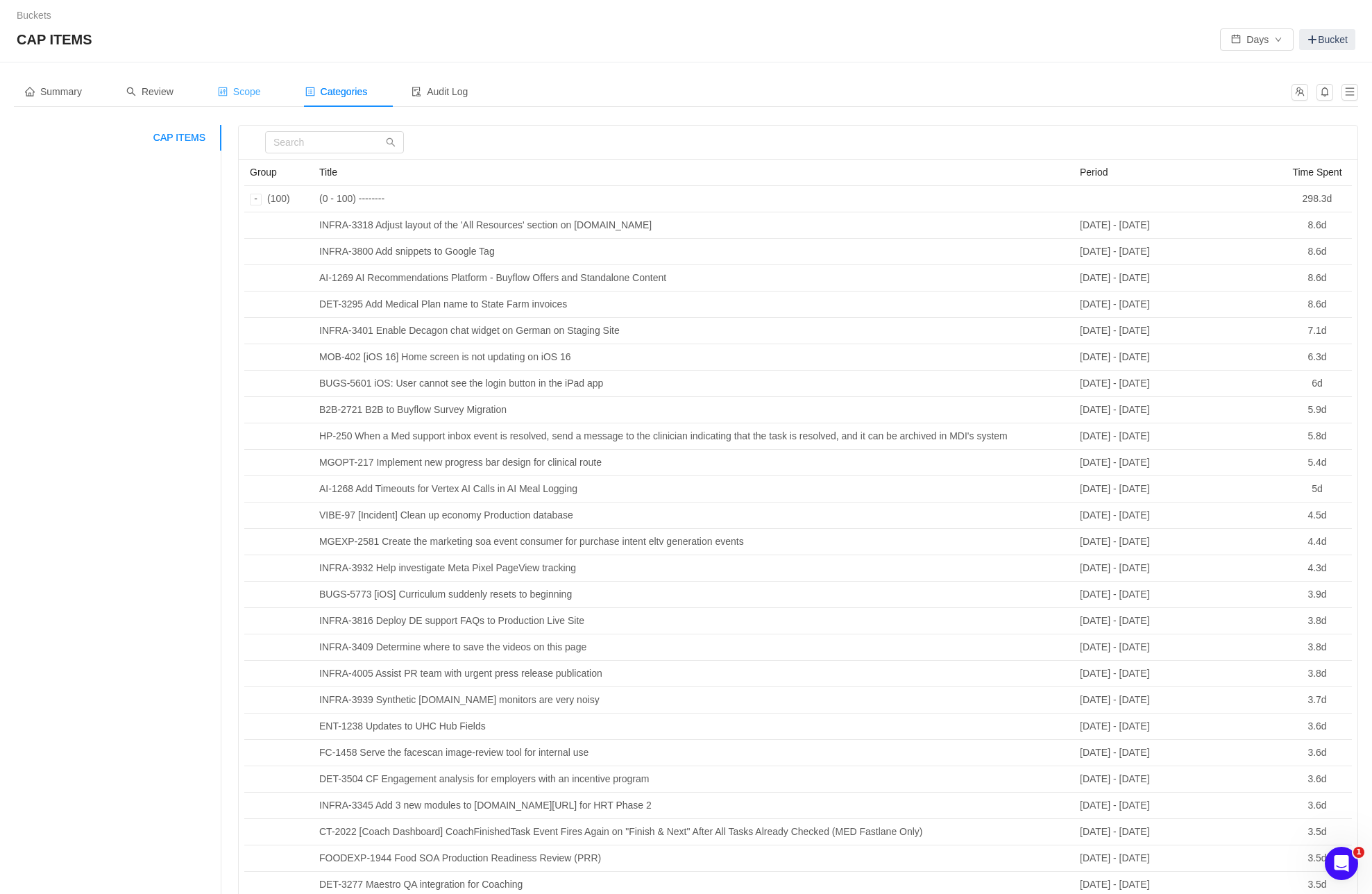
click at [254, 95] on span "Scope" at bounding box center [238, 91] width 43 height 11
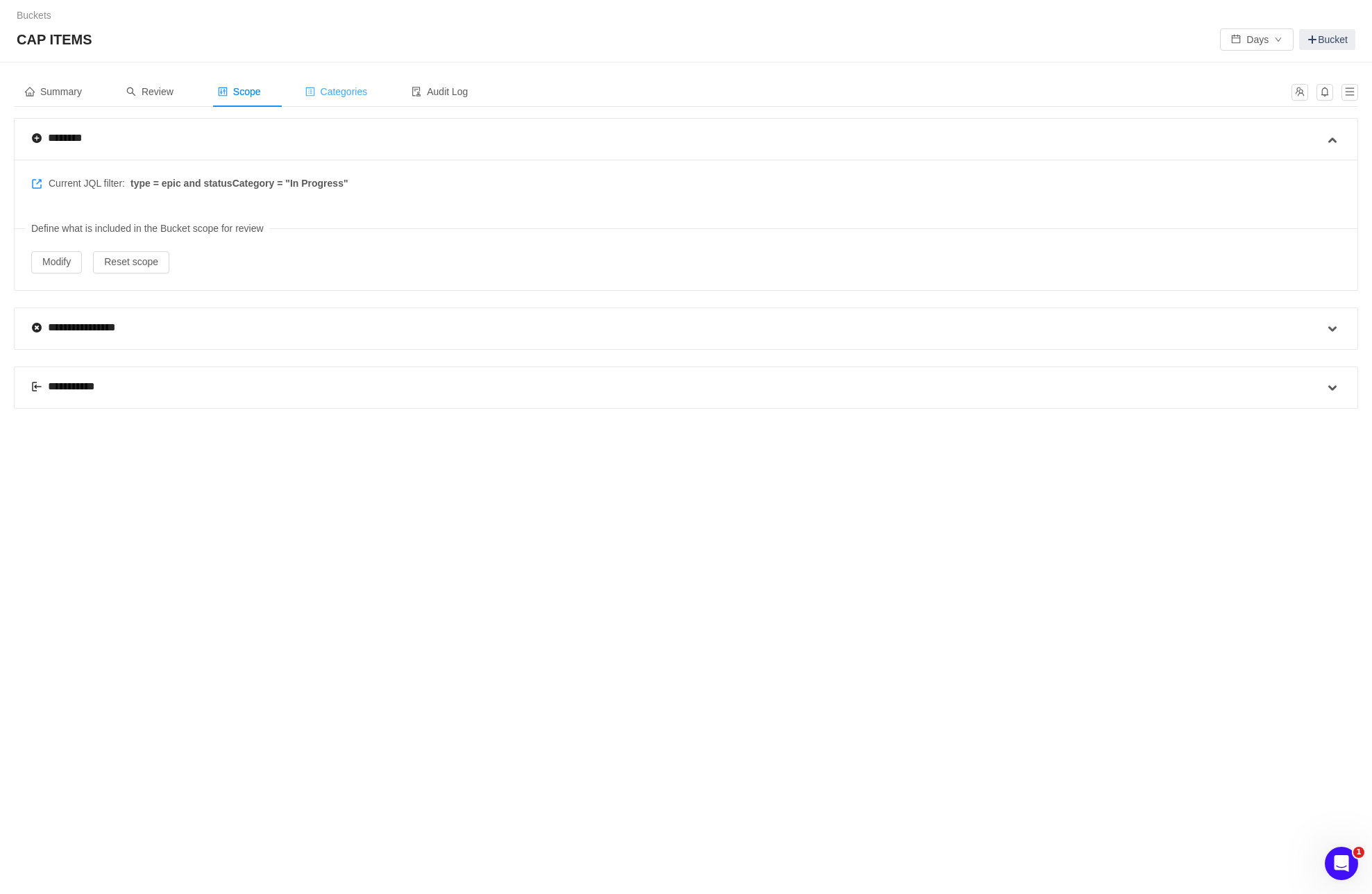
click at [347, 89] on span "Categories" at bounding box center [336, 91] width 63 height 11
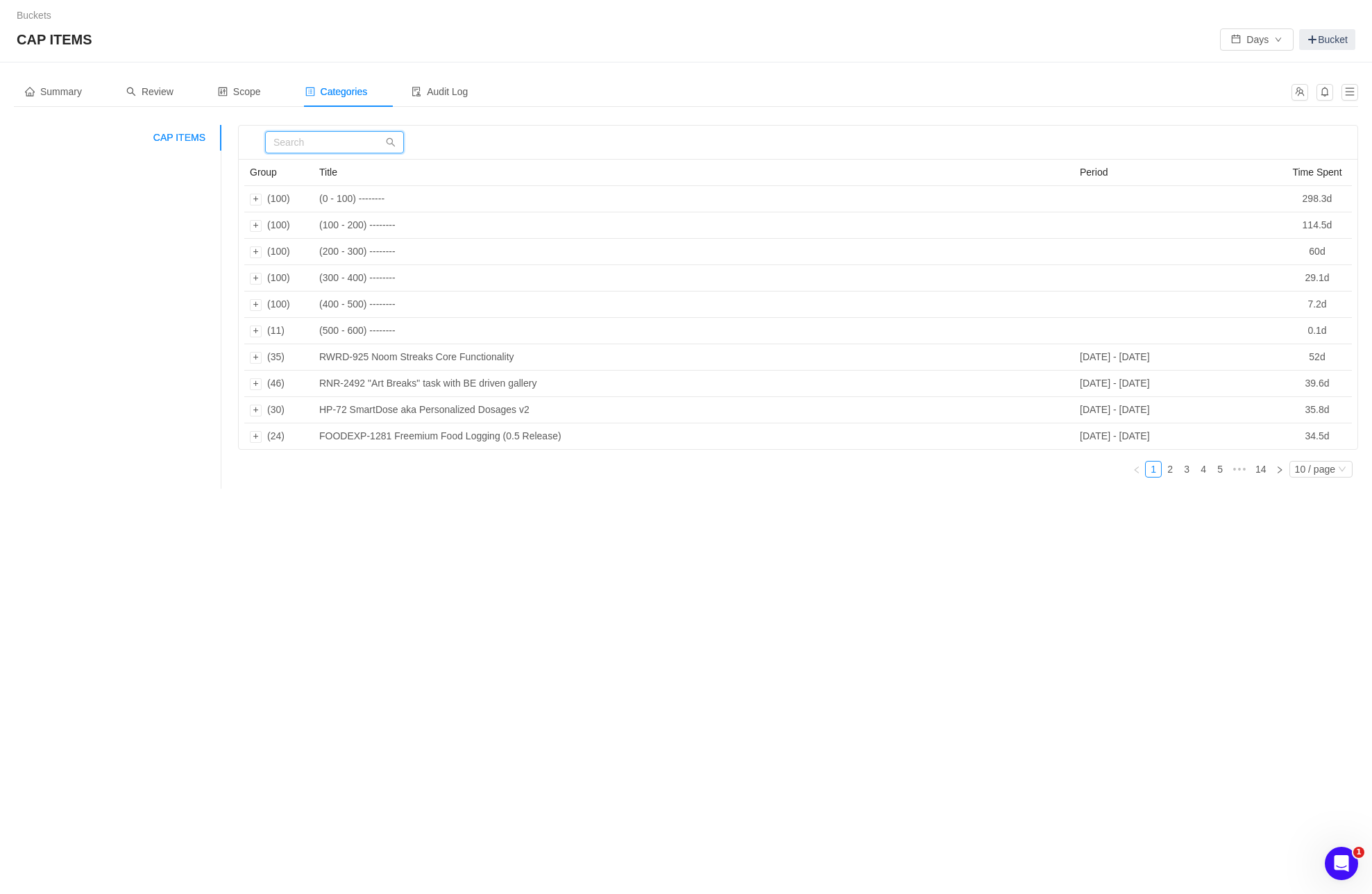
click at [287, 147] on input "text" at bounding box center [335, 142] width 139 height 22
click at [1351, 95] on button "button" at bounding box center [1350, 92] width 17 height 17
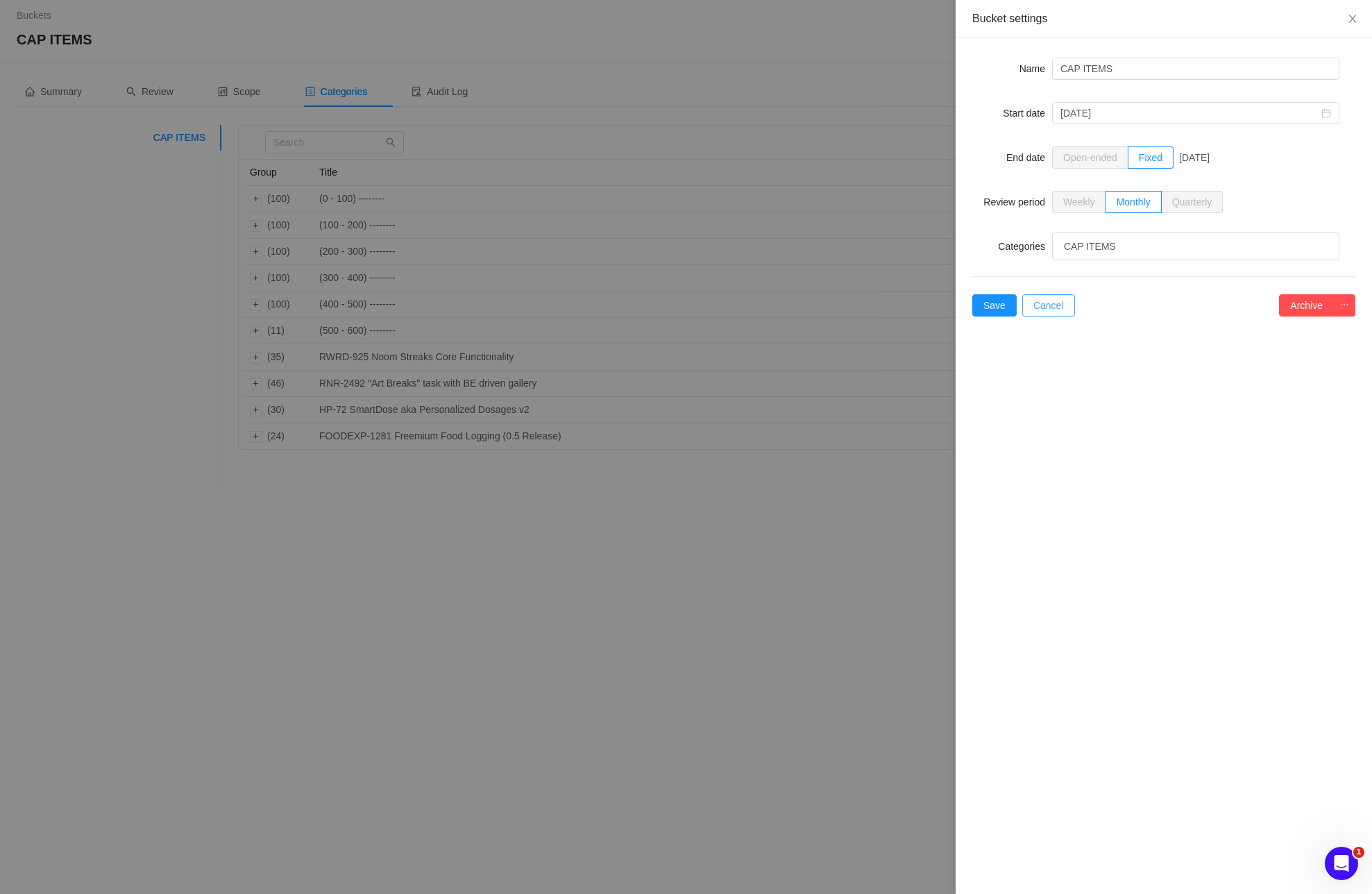
click at [1050, 310] on button "Cancel" at bounding box center [1048, 305] width 53 height 22
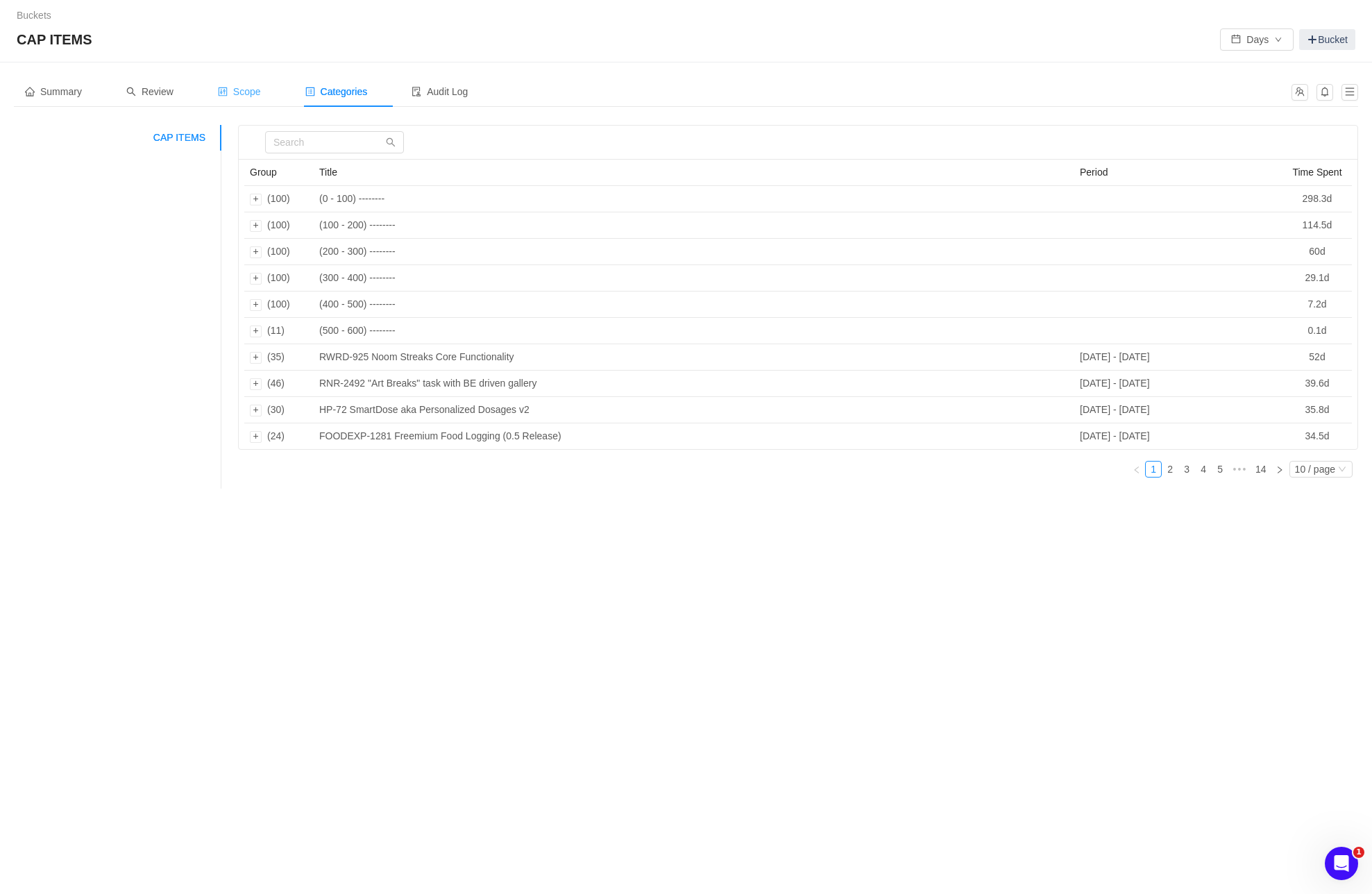
click at [259, 91] on span "Scope" at bounding box center [238, 91] width 43 height 11
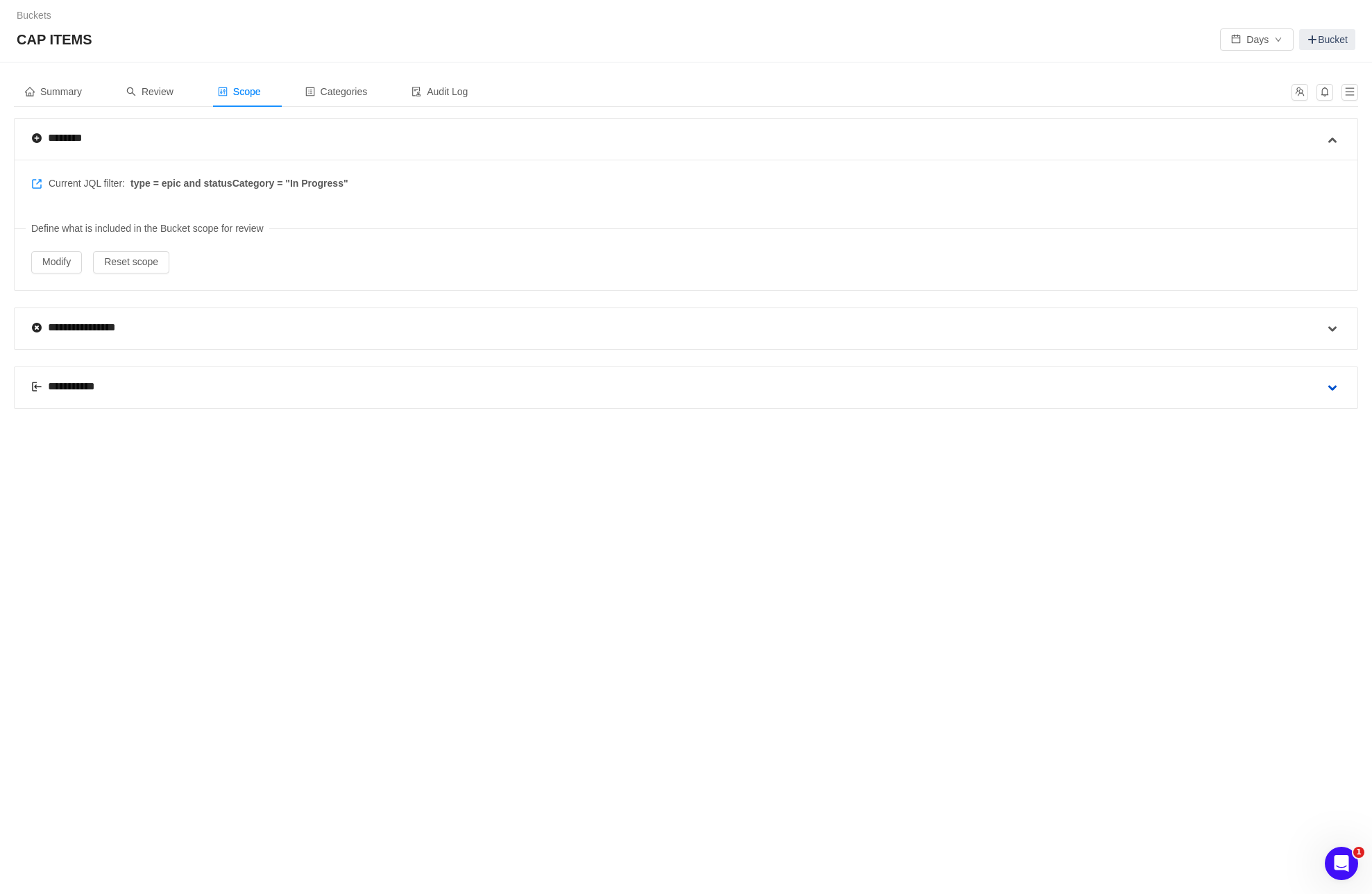
click at [1332, 388] on span at bounding box center [1332, 387] width 17 height 17
click at [1332, 328] on span at bounding box center [1332, 329] width 17 height 17
click at [145, 434] on icon "icon: down" at bounding box center [143, 438] width 8 height 8
click at [158, 91] on span "Review" at bounding box center [150, 91] width 48 height 11
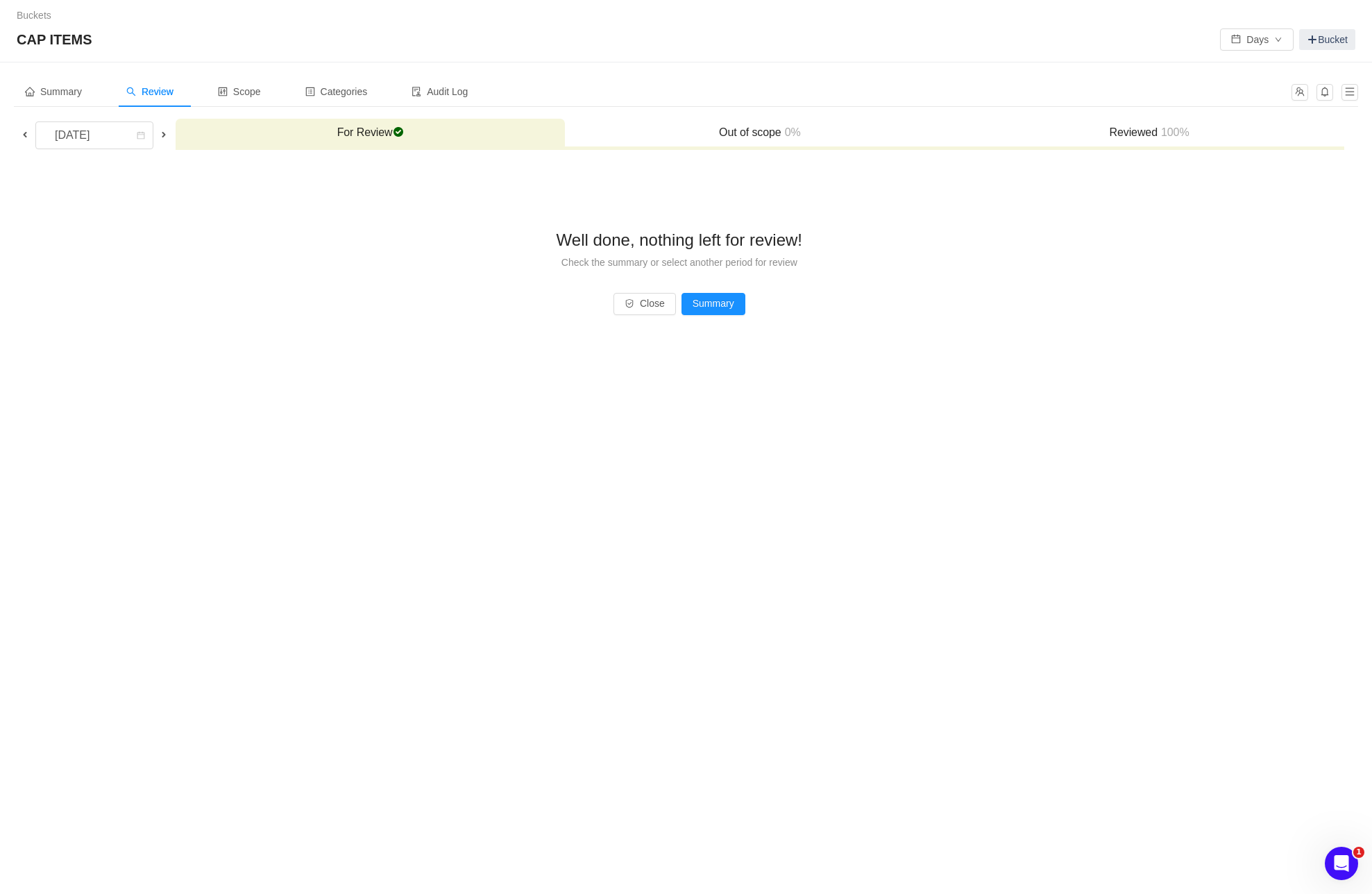
click at [1120, 128] on h3 "Reviewed 100%" at bounding box center [1149, 132] width 376 height 14
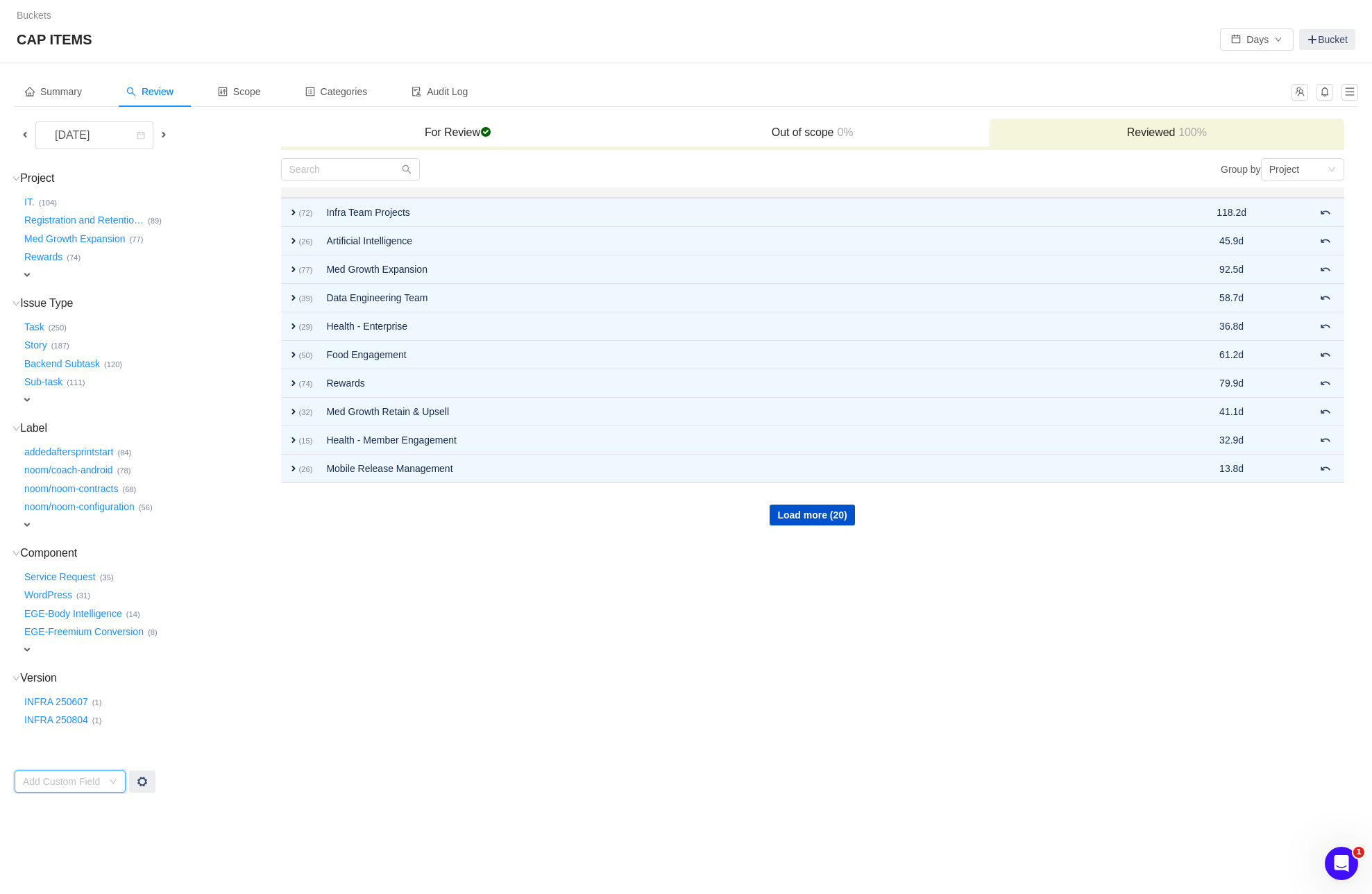
click at [111, 780] on icon "icon: down" at bounding box center [113, 781] width 8 height 8
type input "cap"
click at [42, 809] on li "Capitalization" at bounding box center [70, 808] width 111 height 22
click at [33, 777] on button "Yes …" at bounding box center [33, 776] width 23 height 22
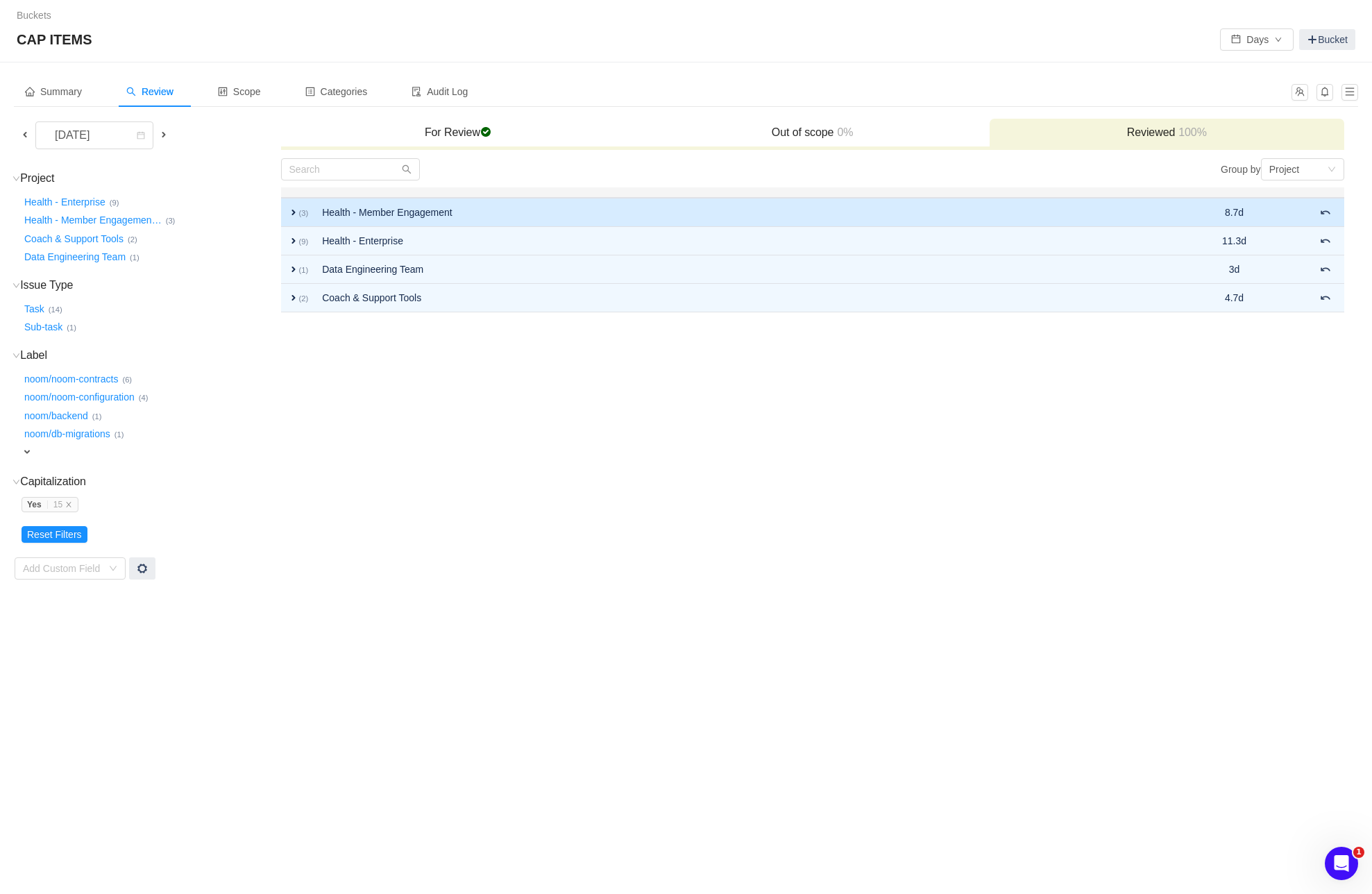
click at [291, 211] on span "expand" at bounding box center [293, 212] width 11 height 11
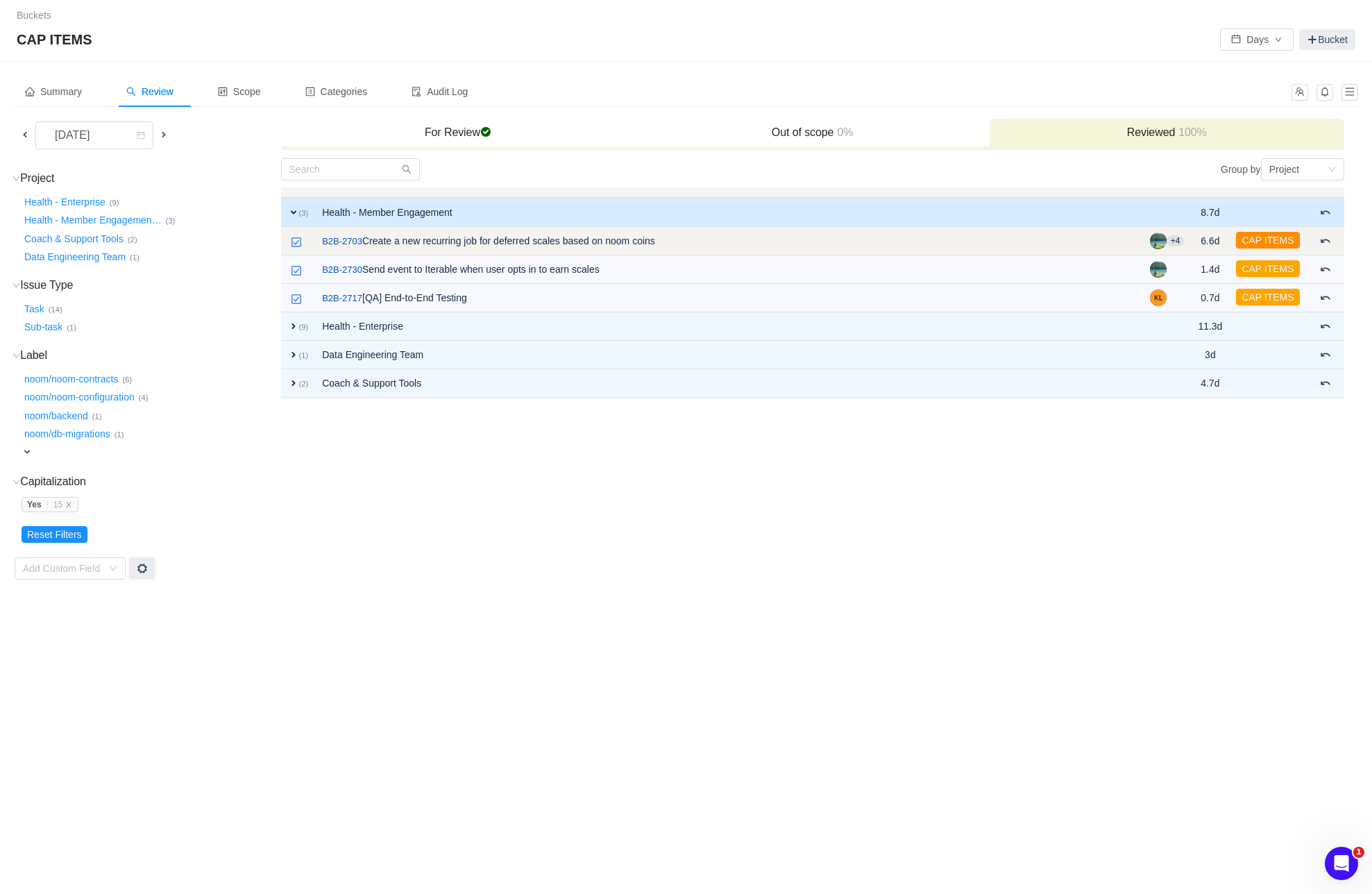
click at [1268, 239] on button "CAP ITEMS" at bounding box center [1268, 239] width 64 height 17
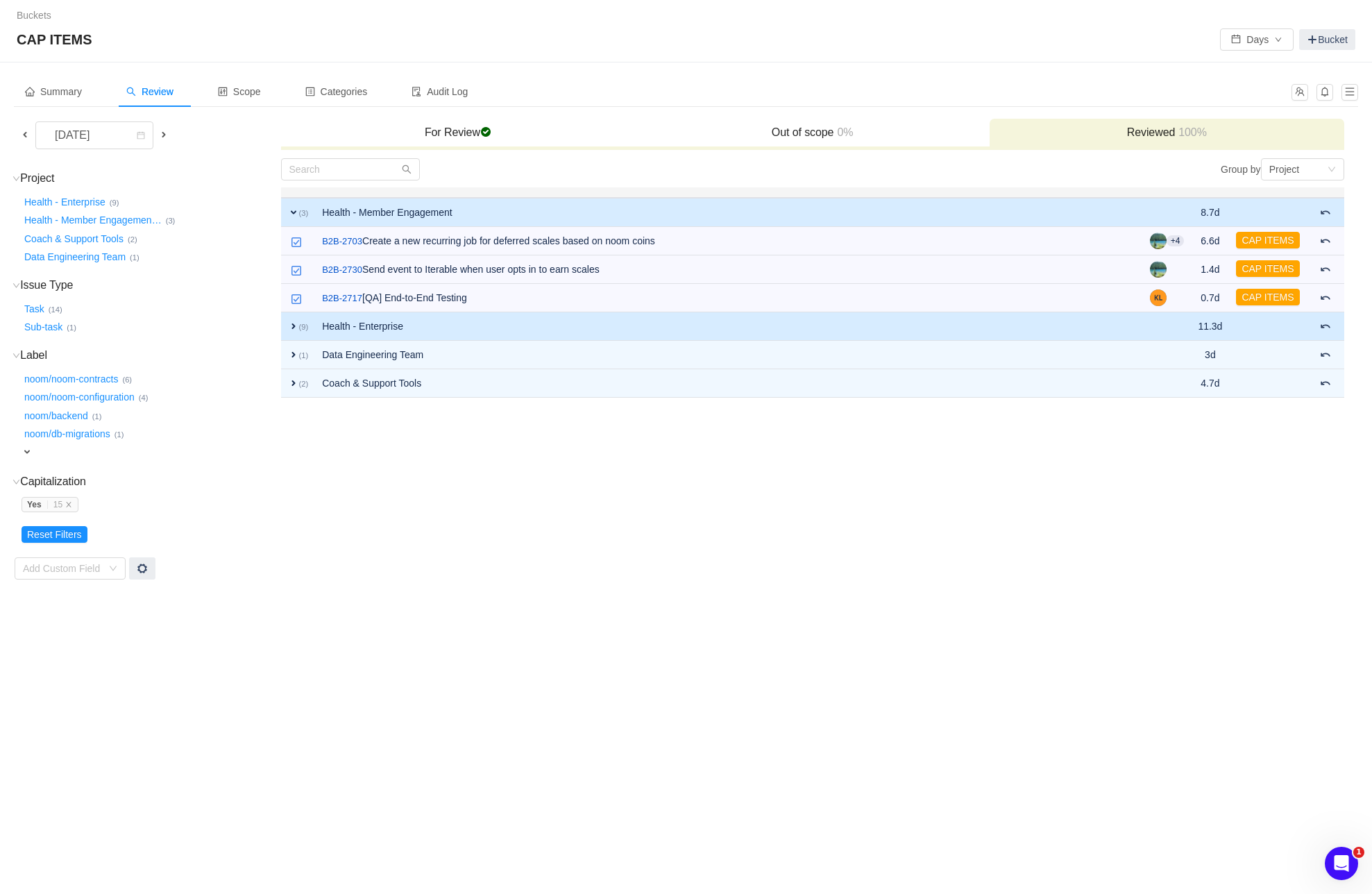
click at [292, 322] on span "expand" at bounding box center [293, 326] width 11 height 11
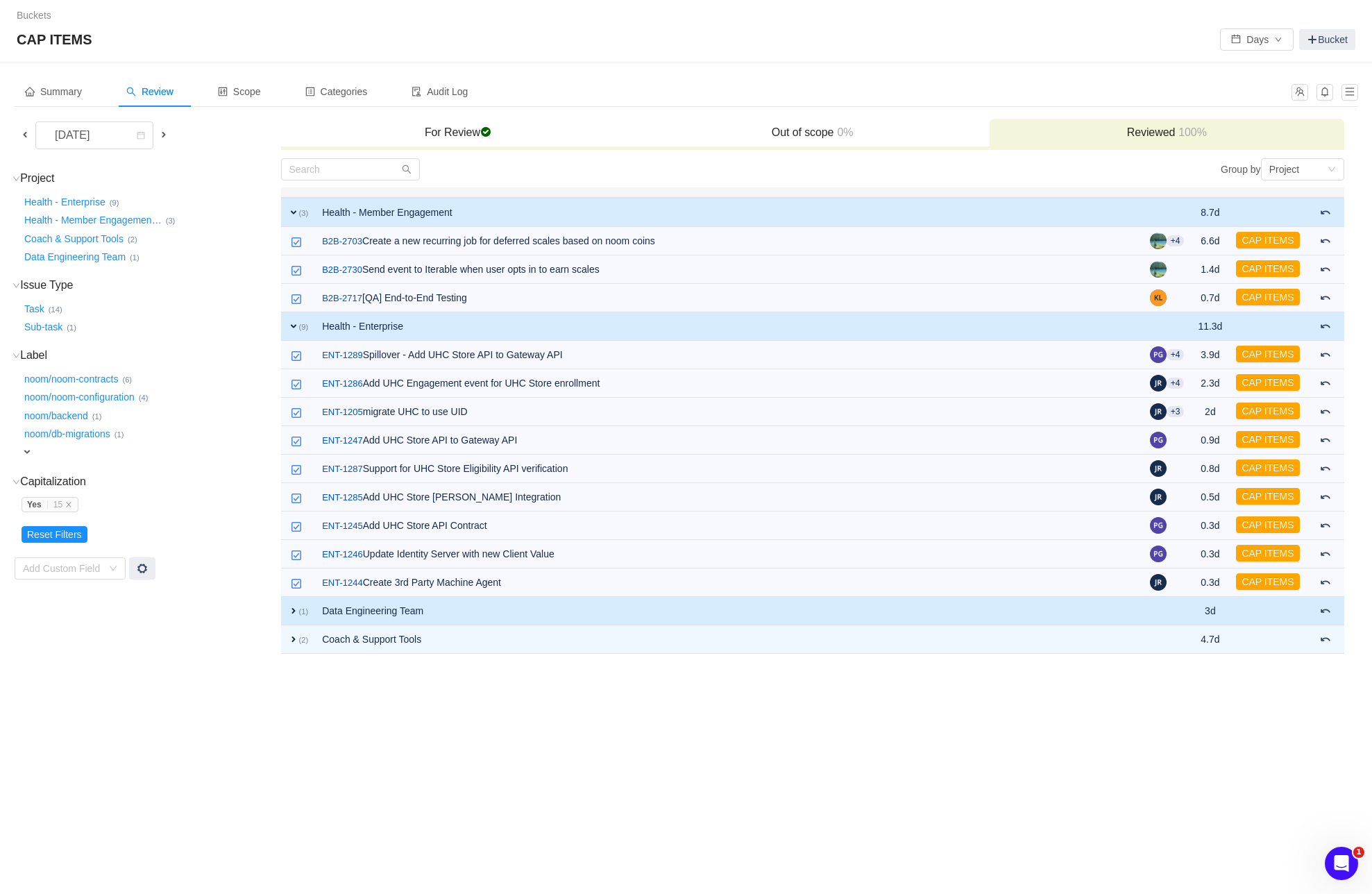
click at [293, 608] on span "expand" at bounding box center [293, 610] width 11 height 11
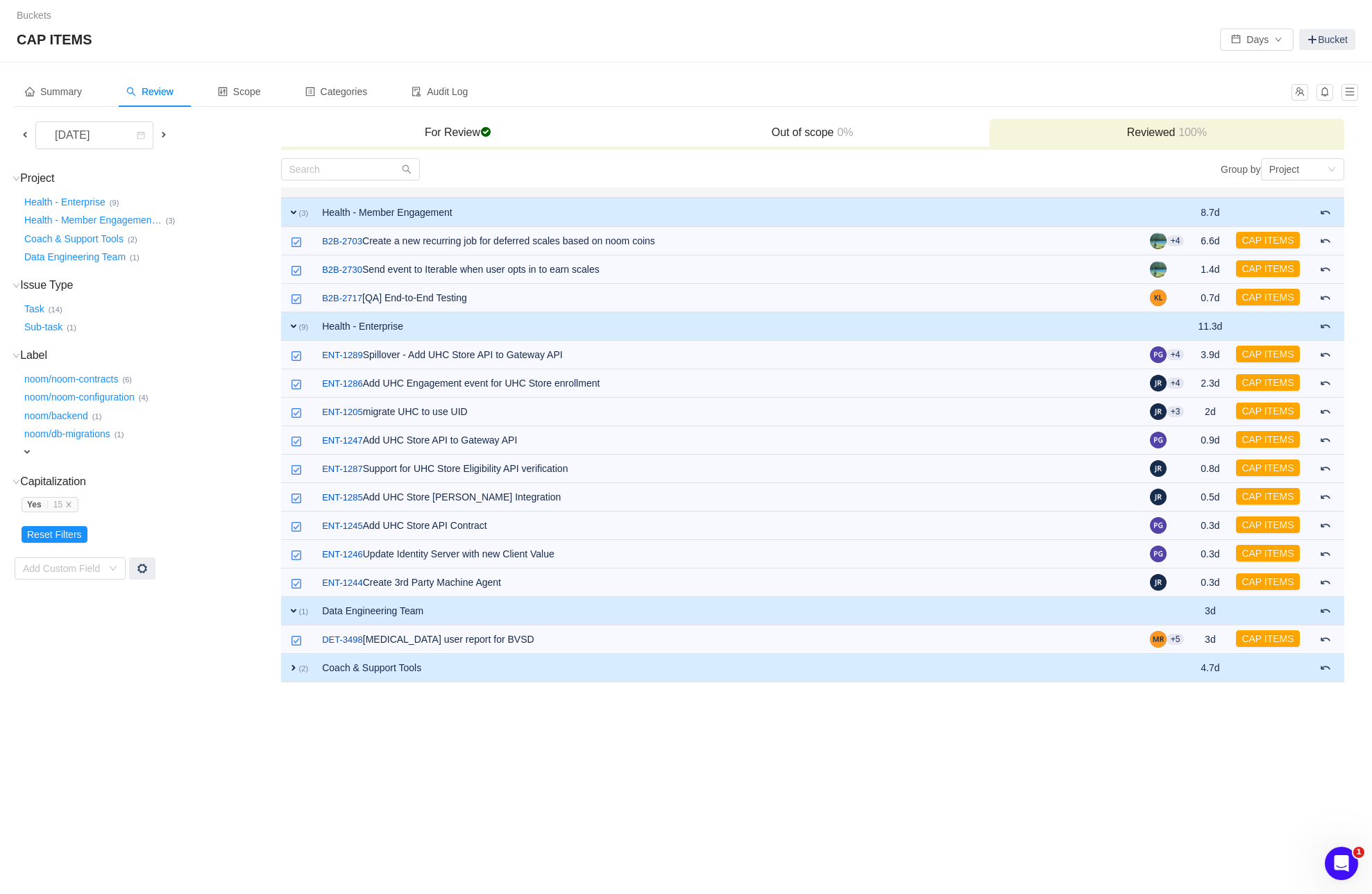
click at [290, 665] on span "expand" at bounding box center [293, 668] width 11 height 11
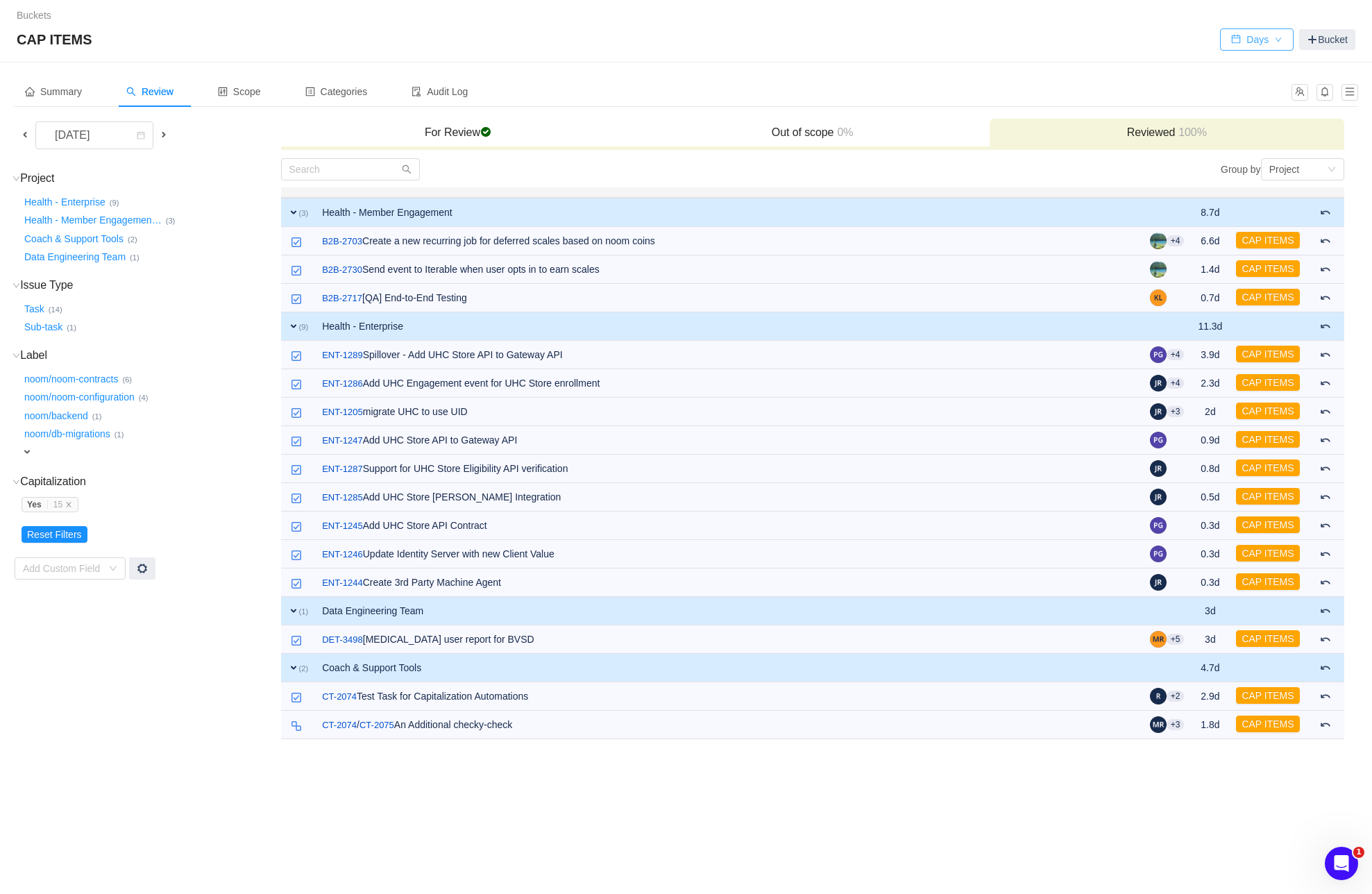
click at [1259, 41] on button "Days" at bounding box center [1257, 40] width 74 height 22
click at [1255, 88] on li "Hours" at bounding box center [1254, 88] width 74 height 22
click at [860, 802] on div "Buckets / / CAP ITEMS Hours Bucket Summary Review Scope Categories Audit Log Au…" at bounding box center [686, 447] width 1372 height 894
click at [1284, 171] on div "Project" at bounding box center [1285, 169] width 31 height 21
click at [773, 784] on div "Buckets / / CAP ITEMS Hours Bucket Summary Review Scope Categories Audit Log Au…" at bounding box center [686, 447] width 1372 height 894
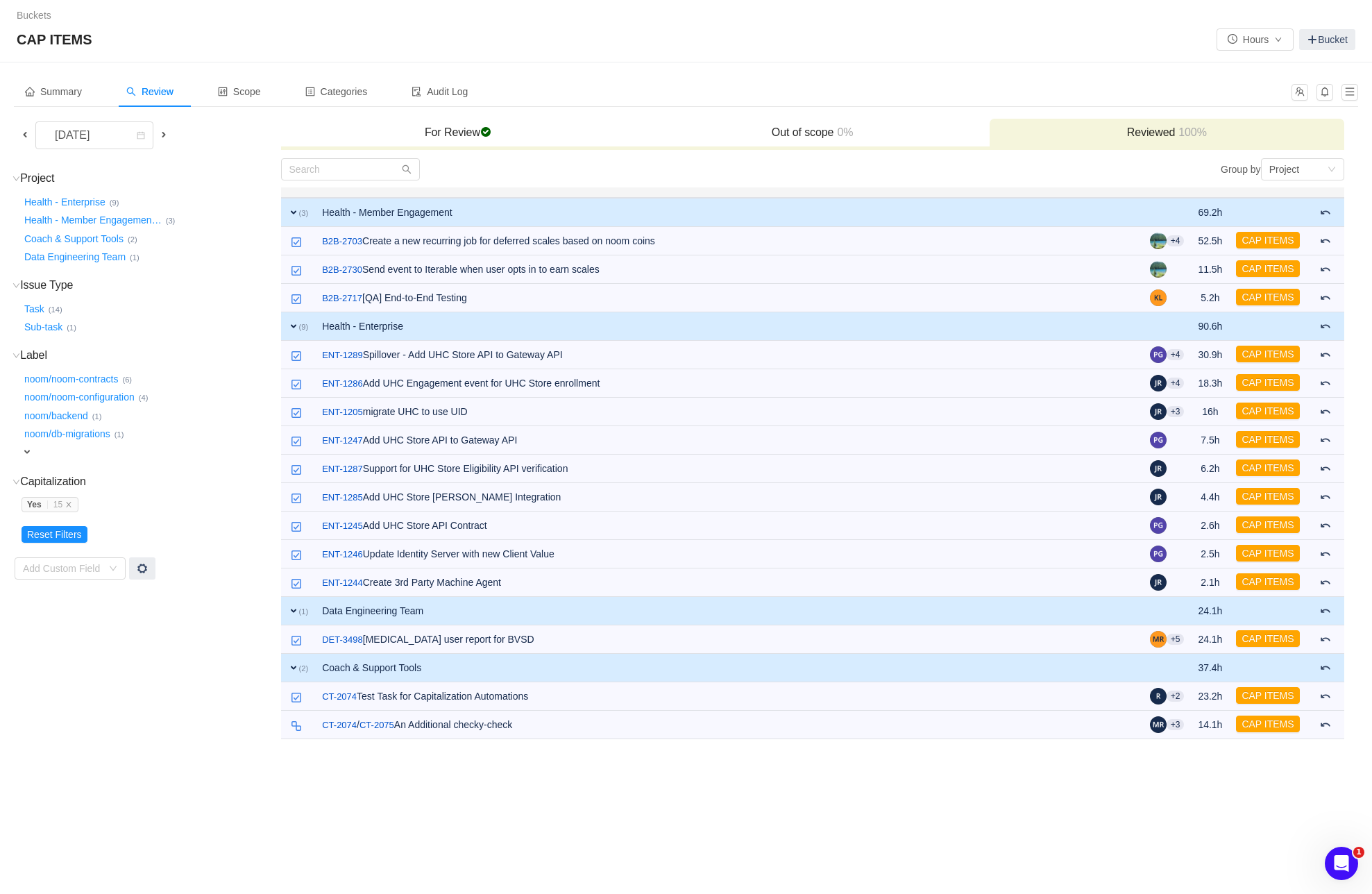
click at [455, 132] on h3 "For Review checked" at bounding box center [458, 132] width 341 height 14
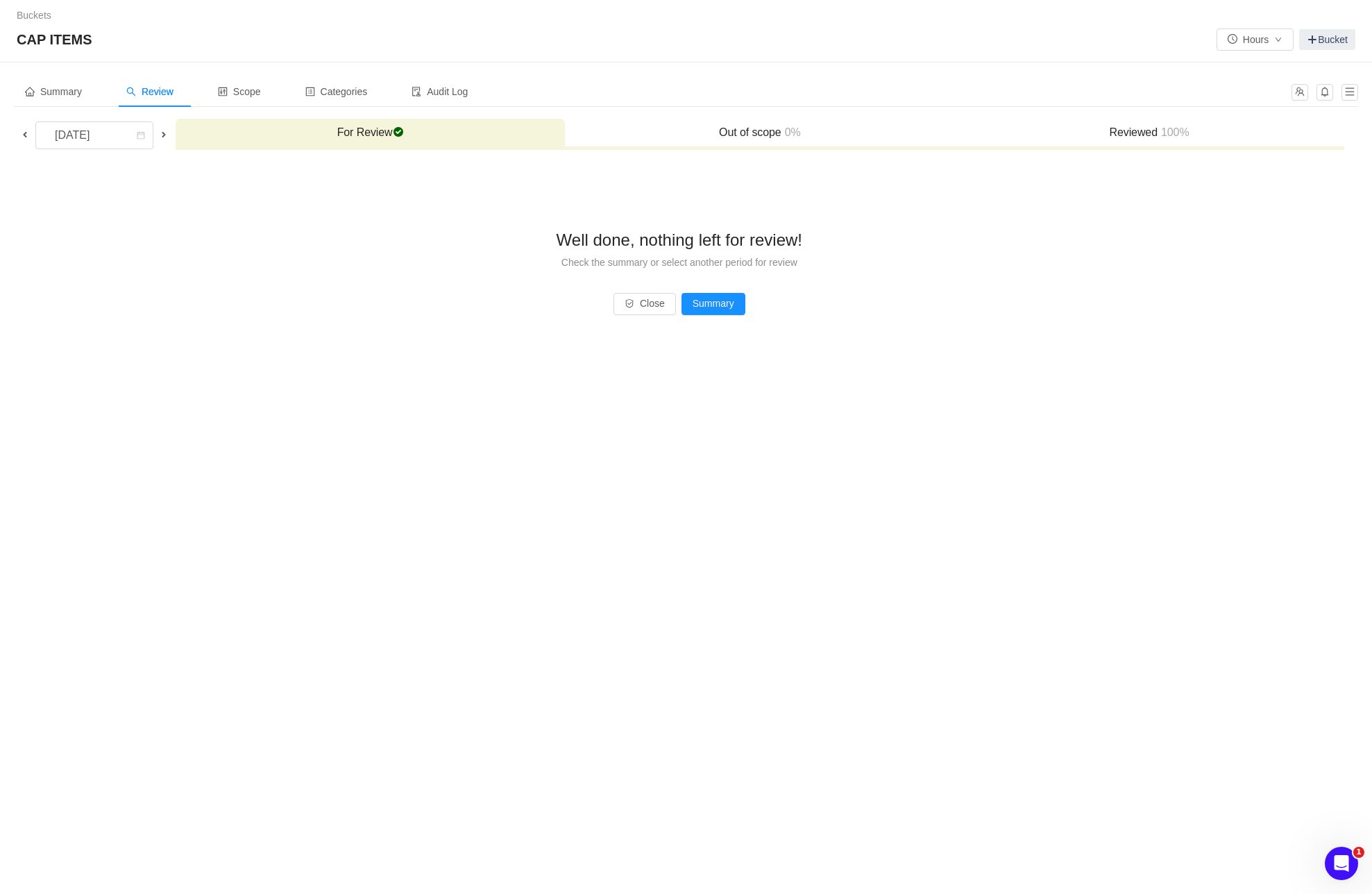
click at [1158, 130] on span "100%" at bounding box center [1173, 132] width 32 height 12
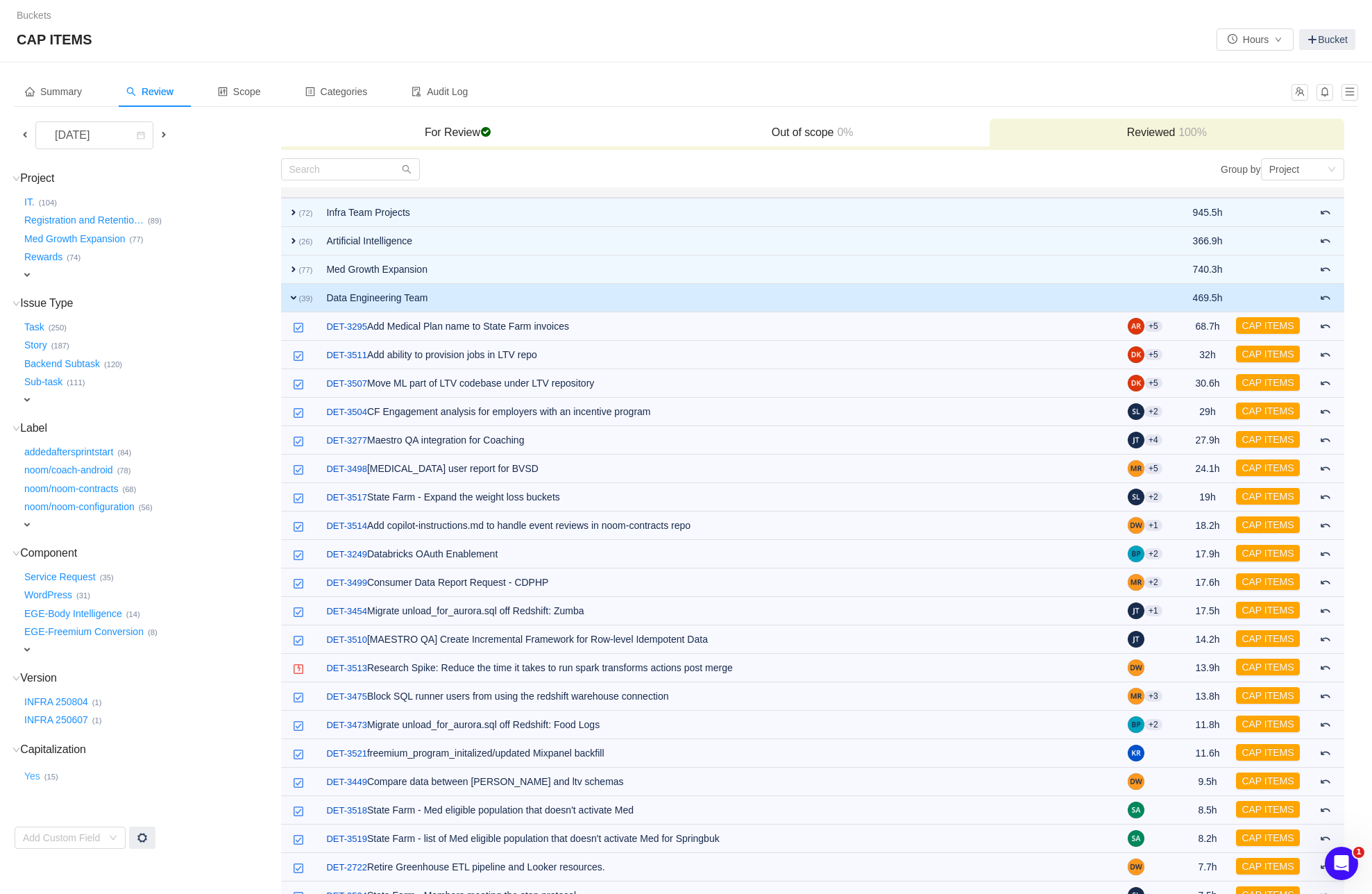
click at [30, 773] on button "Yes …" at bounding box center [33, 776] width 23 height 22
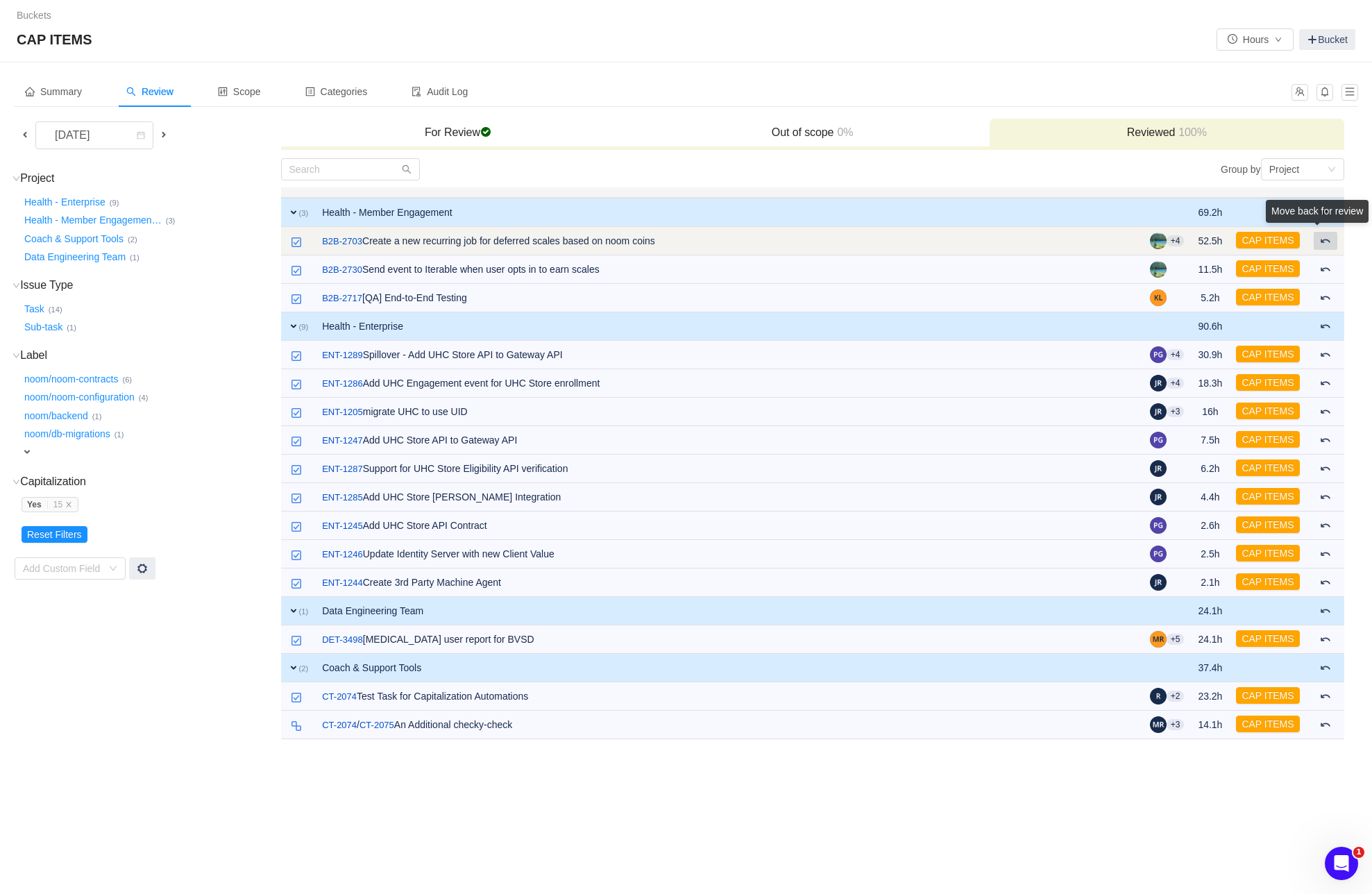
click at [1324, 238] on span at bounding box center [1325, 240] width 11 height 11
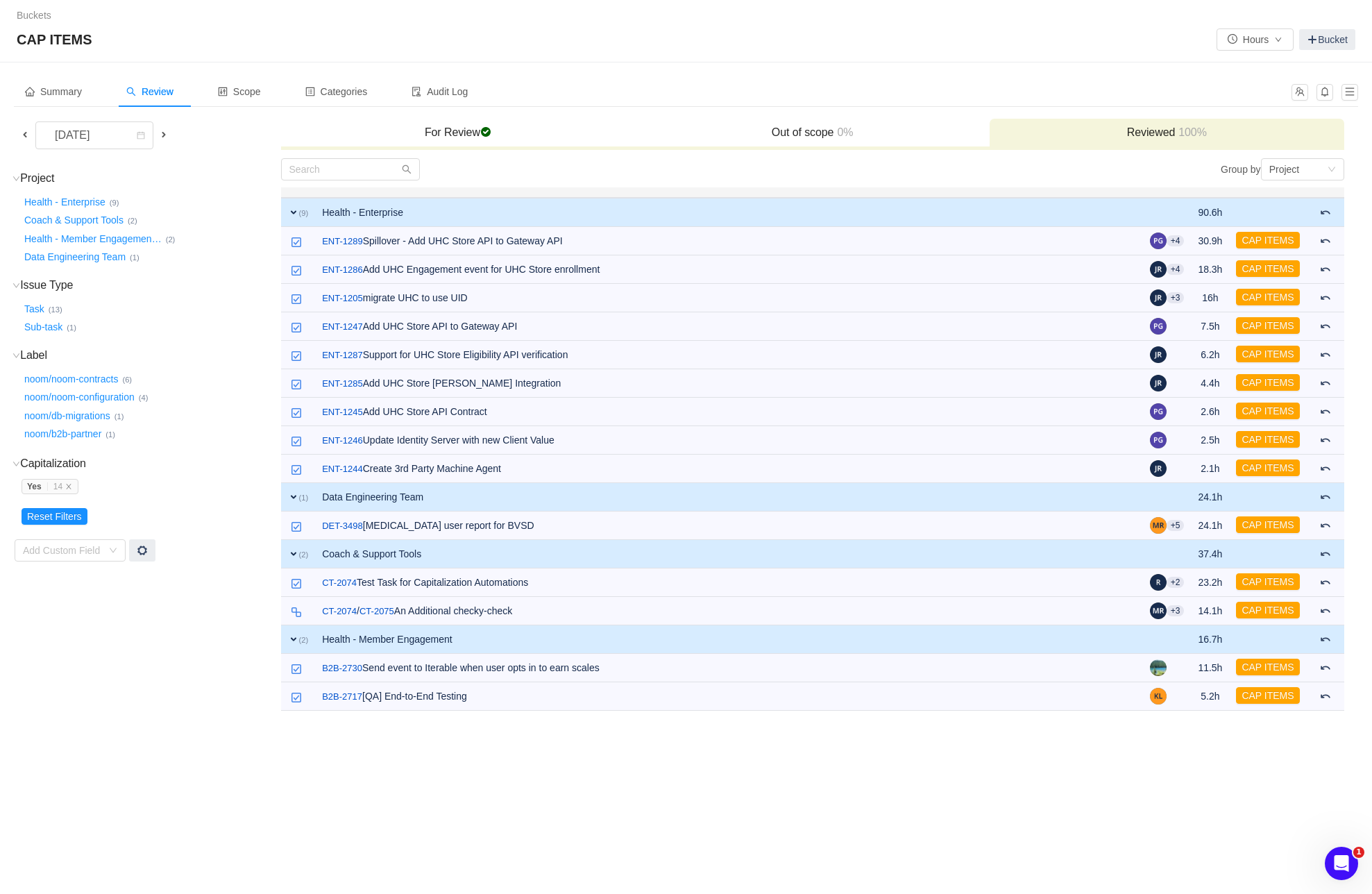
click at [453, 128] on h3 "For Review checked" at bounding box center [458, 132] width 341 height 14
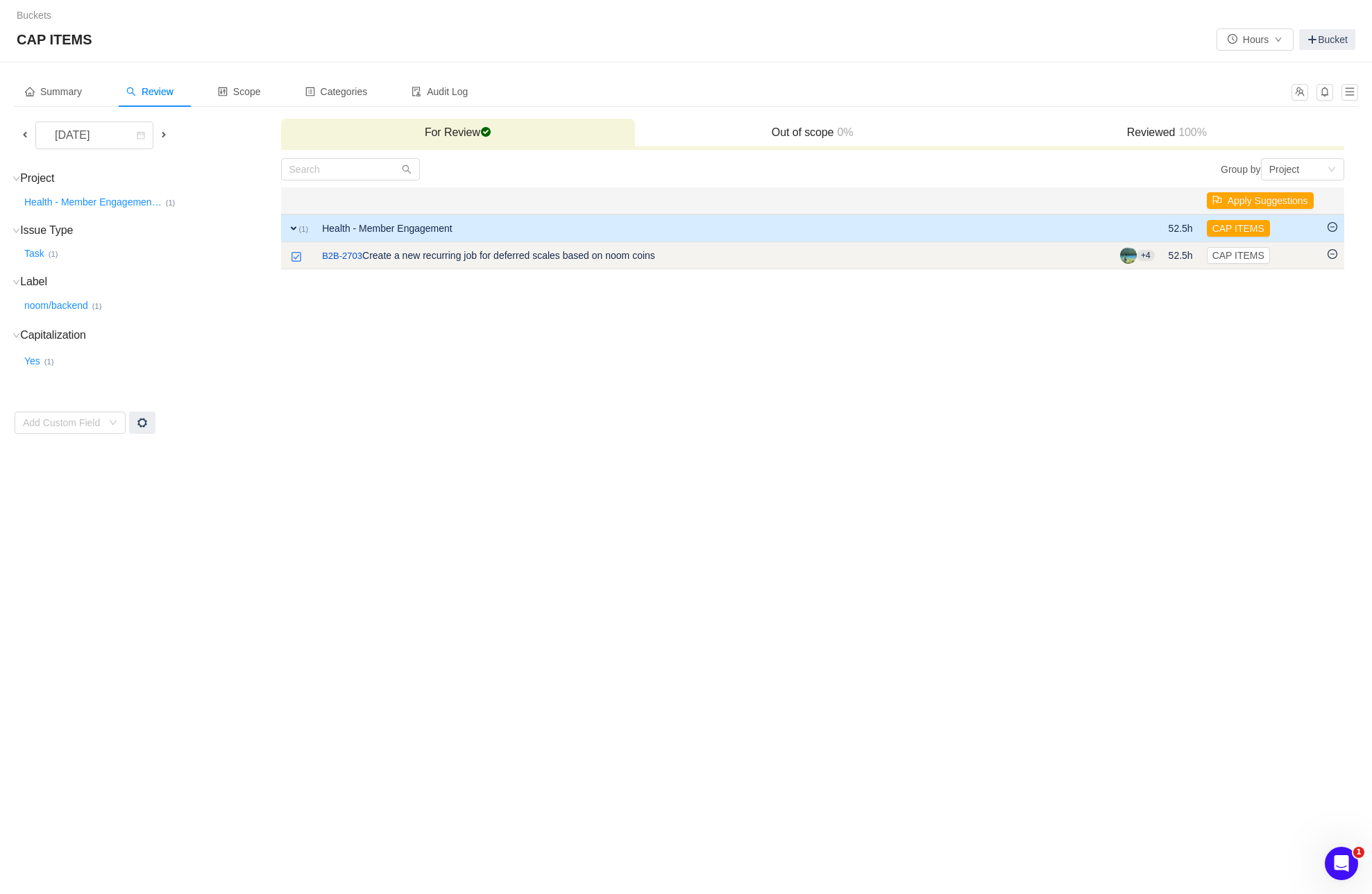
click at [296, 254] on img at bounding box center [296, 256] width 11 height 11
click at [1332, 254] on icon "icon: minus-circle" at bounding box center [1333, 254] width 10 height 10
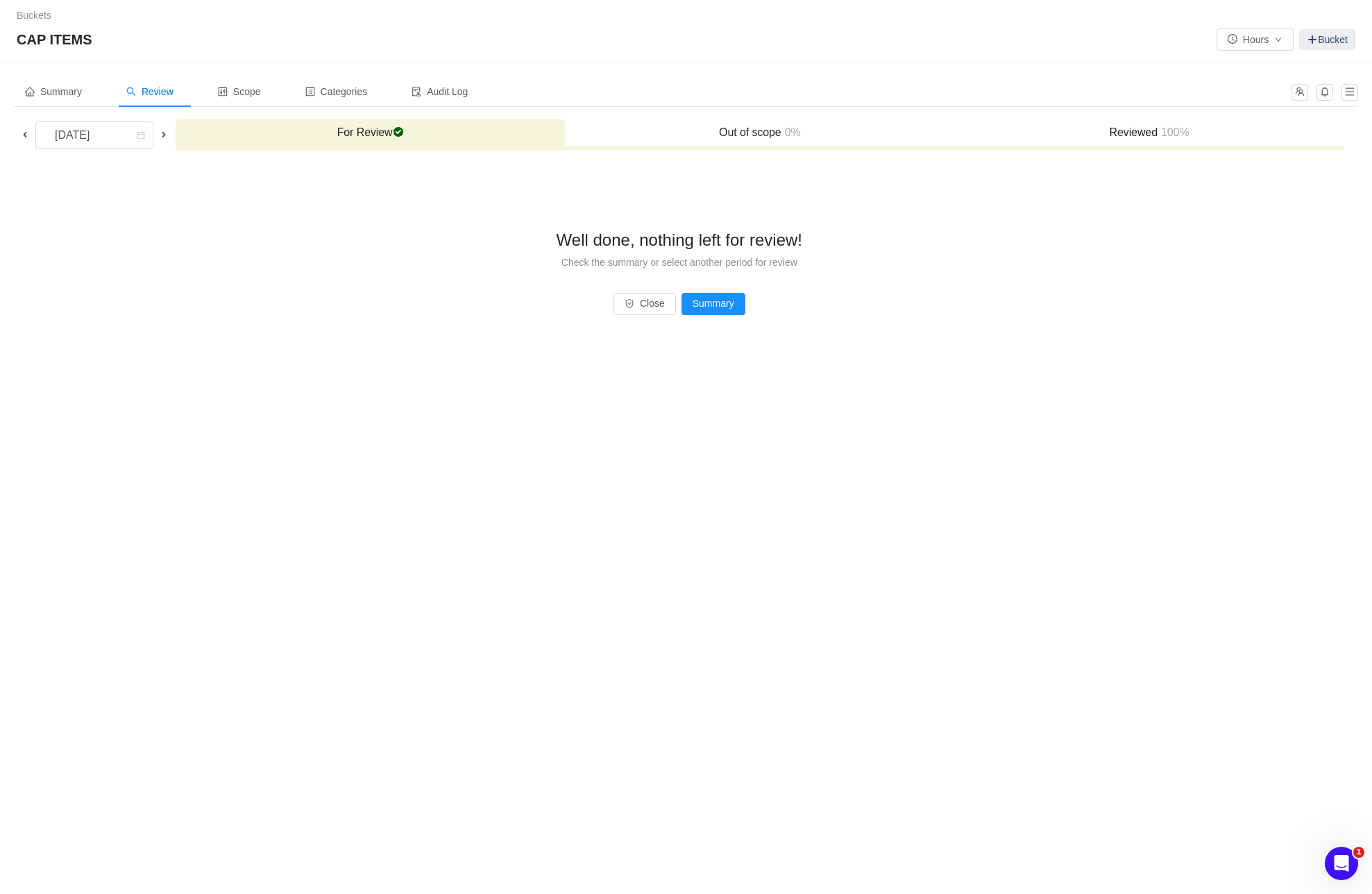
click at [1144, 132] on h3 "Reviewed 100%" at bounding box center [1149, 132] width 376 height 14
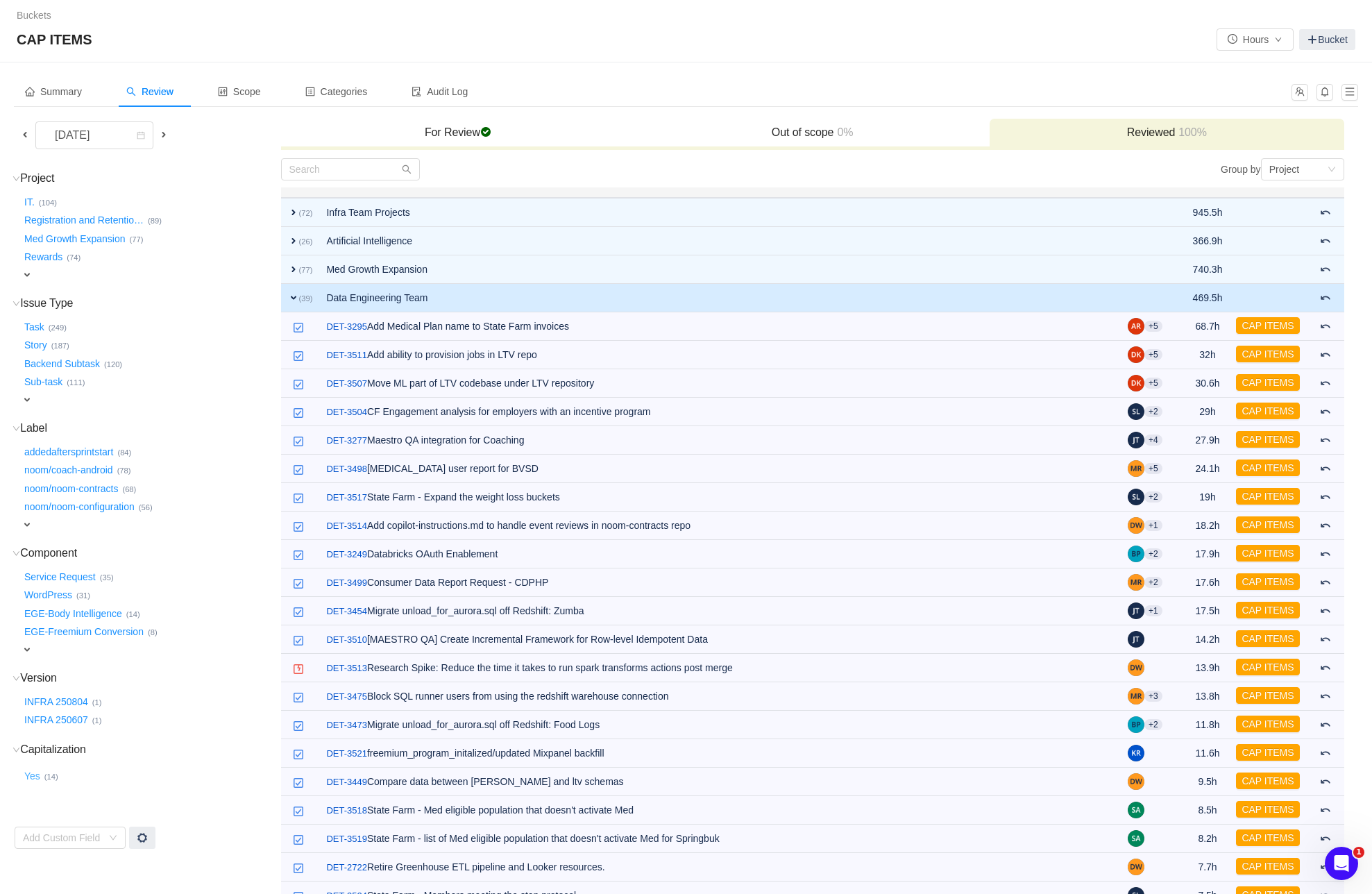
click at [31, 770] on button "Yes …" at bounding box center [33, 776] width 23 height 22
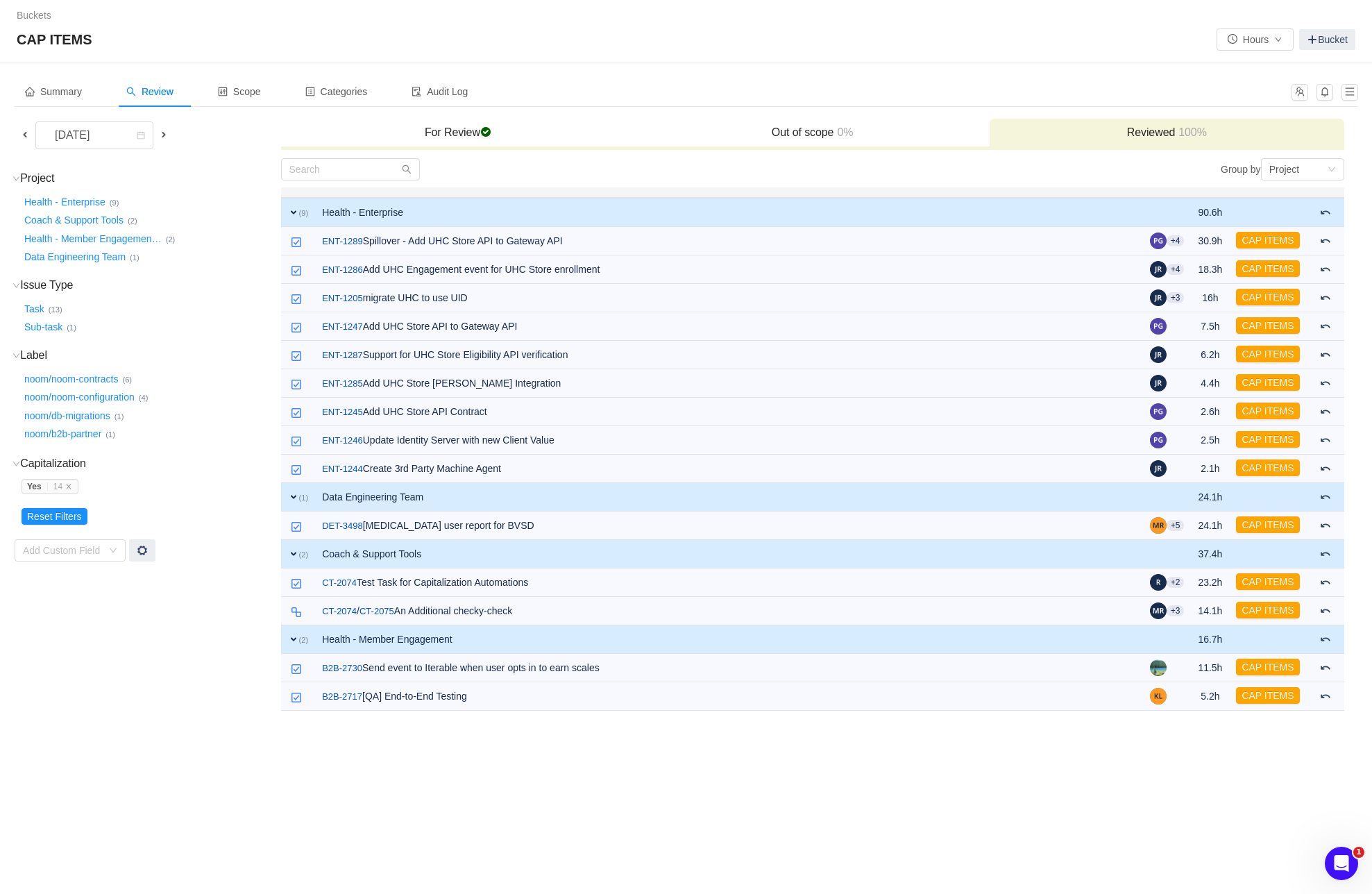
click at [817, 128] on h3 "Out of scope 0%" at bounding box center [812, 132] width 341 height 14
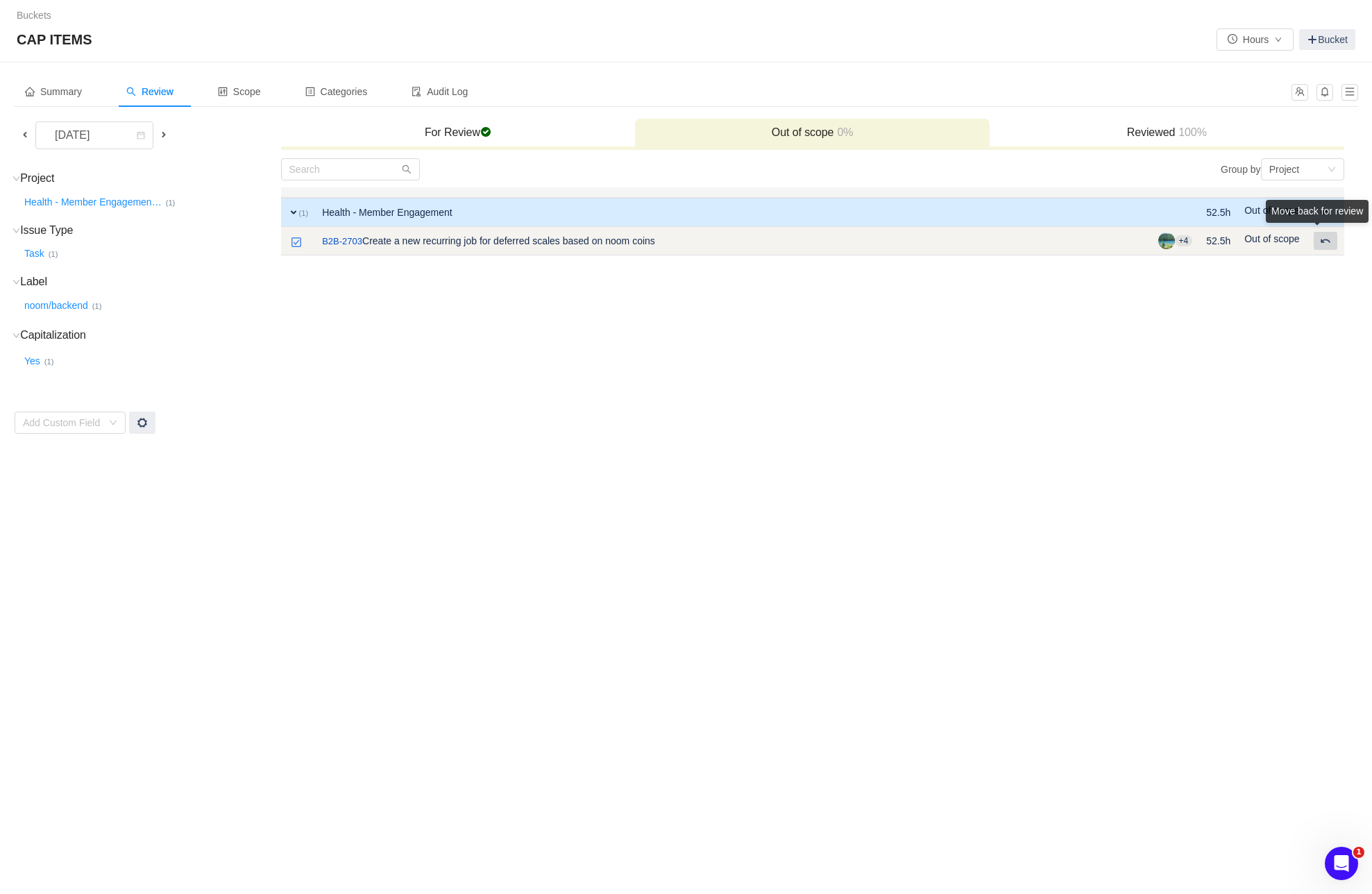
click at [1323, 243] on span at bounding box center [1325, 240] width 11 height 11
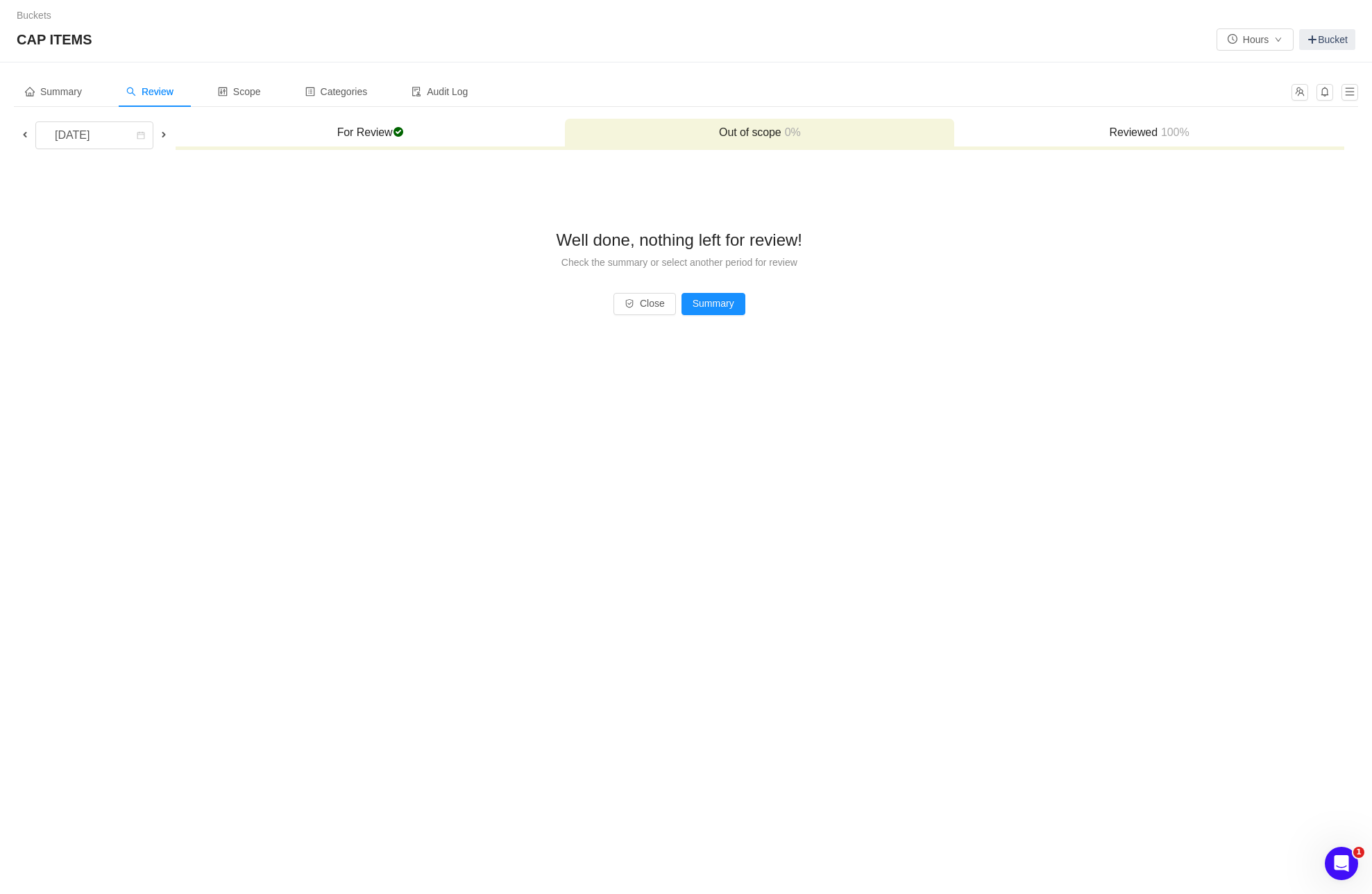
click at [413, 128] on h3 "For Review checked" at bounding box center [371, 132] width 376 height 14
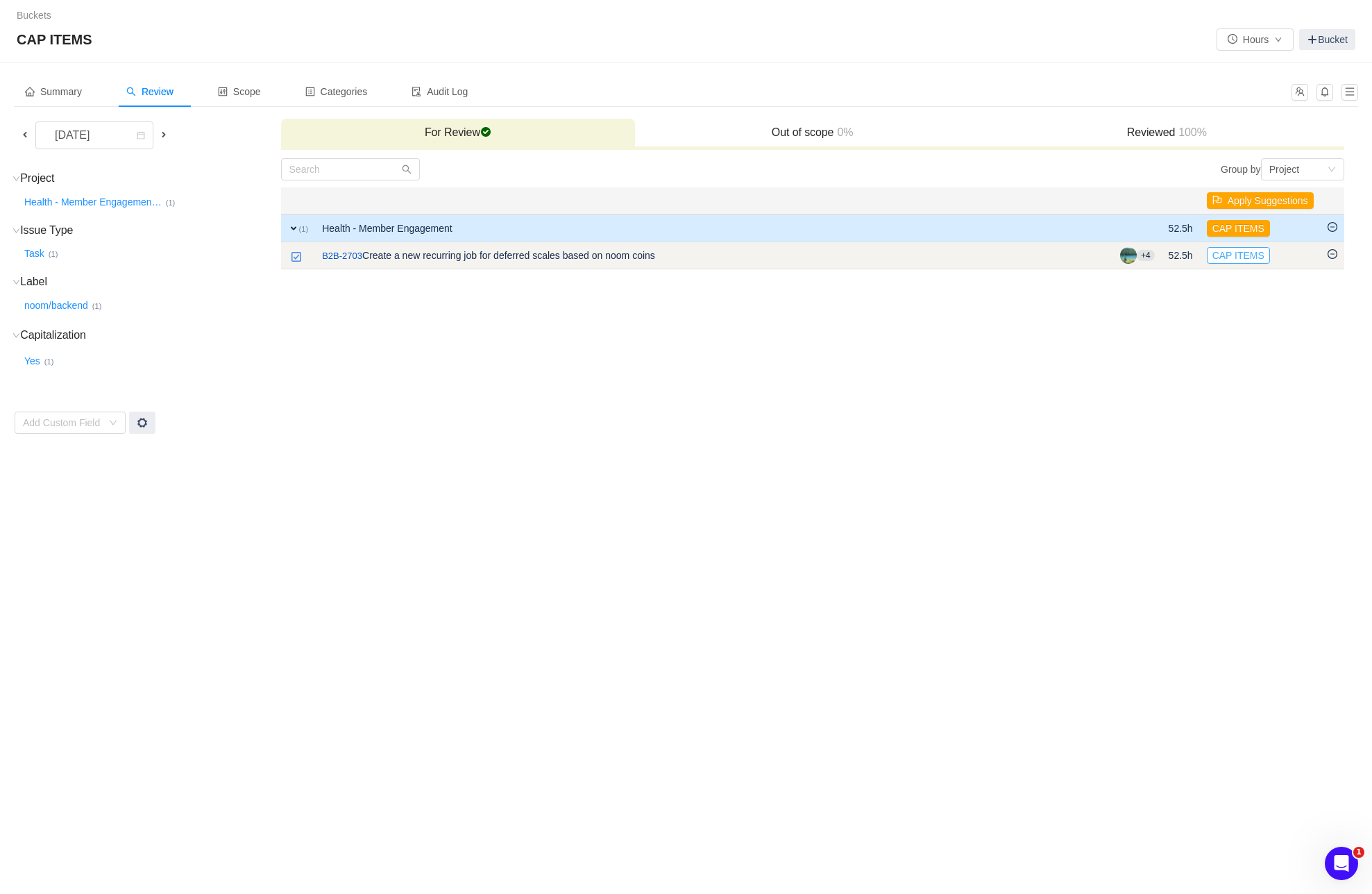
click at [1234, 252] on button "CAP ITEMS" at bounding box center [1239, 255] width 64 height 17
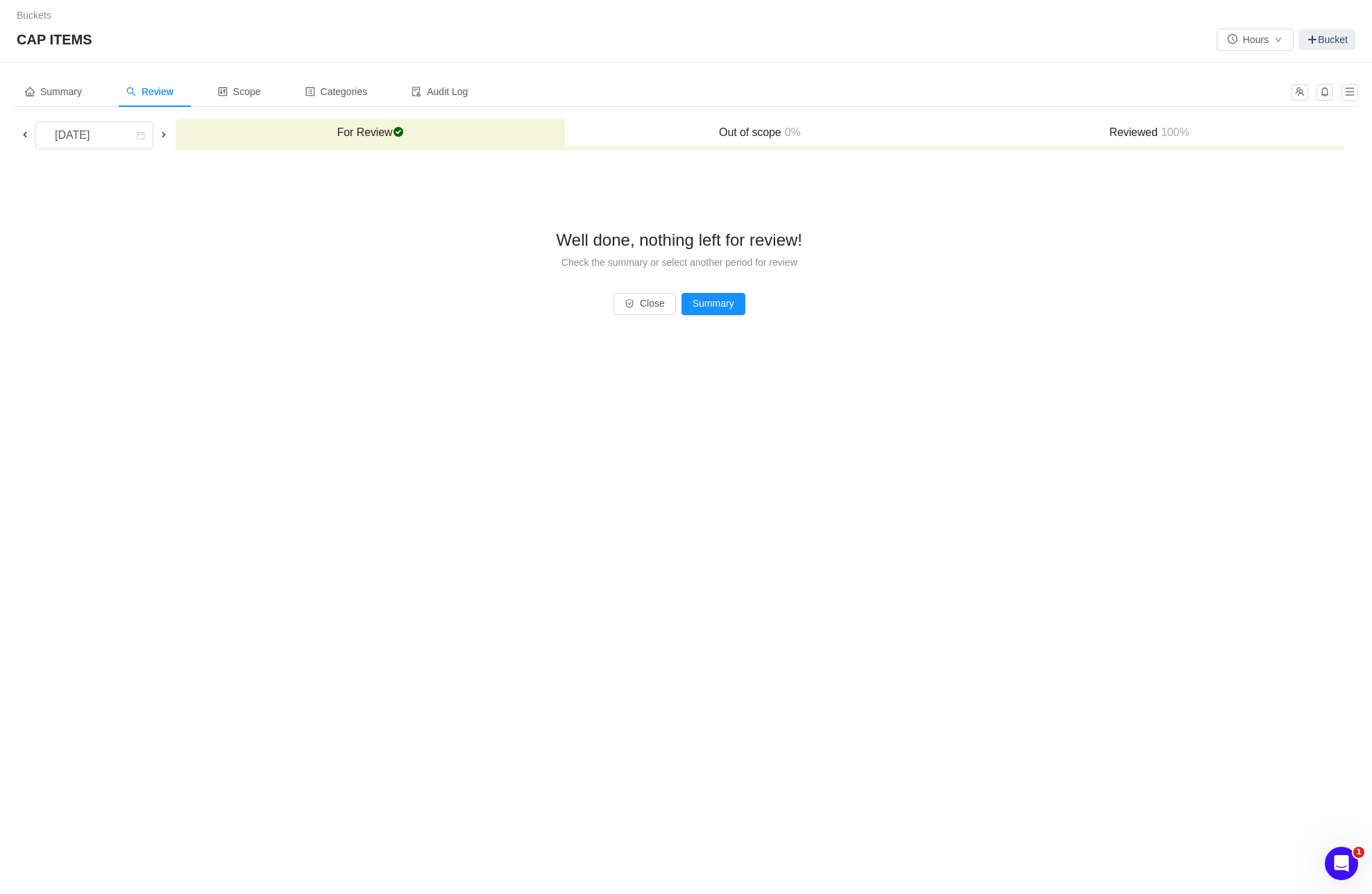
click at [1131, 132] on h3 "Reviewed 100%" at bounding box center [1149, 132] width 376 height 14
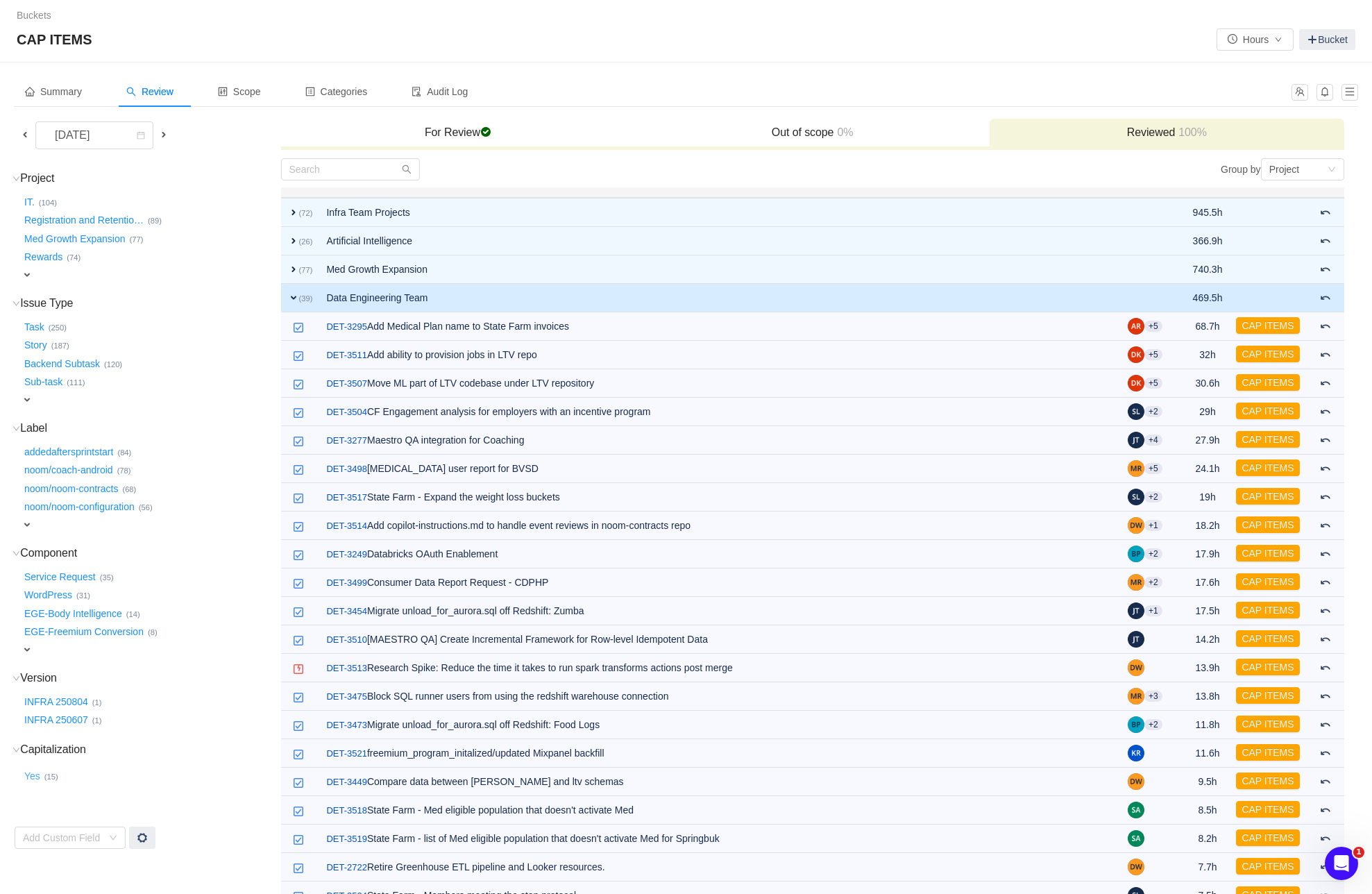
click at [29, 773] on button "Yes …" at bounding box center [33, 776] width 23 height 22
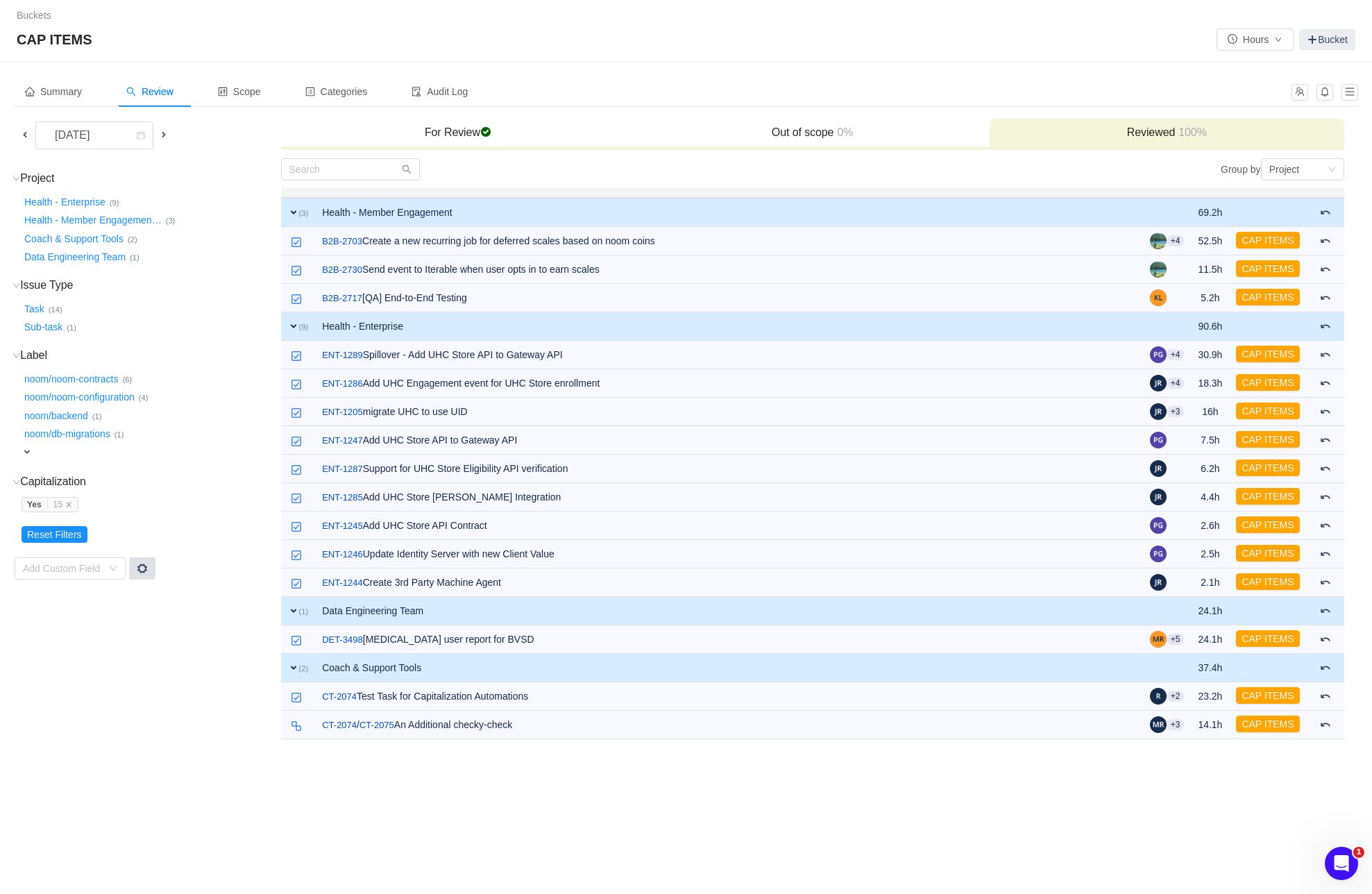
click at [142, 566] on span at bounding box center [142, 568] width 11 height 11
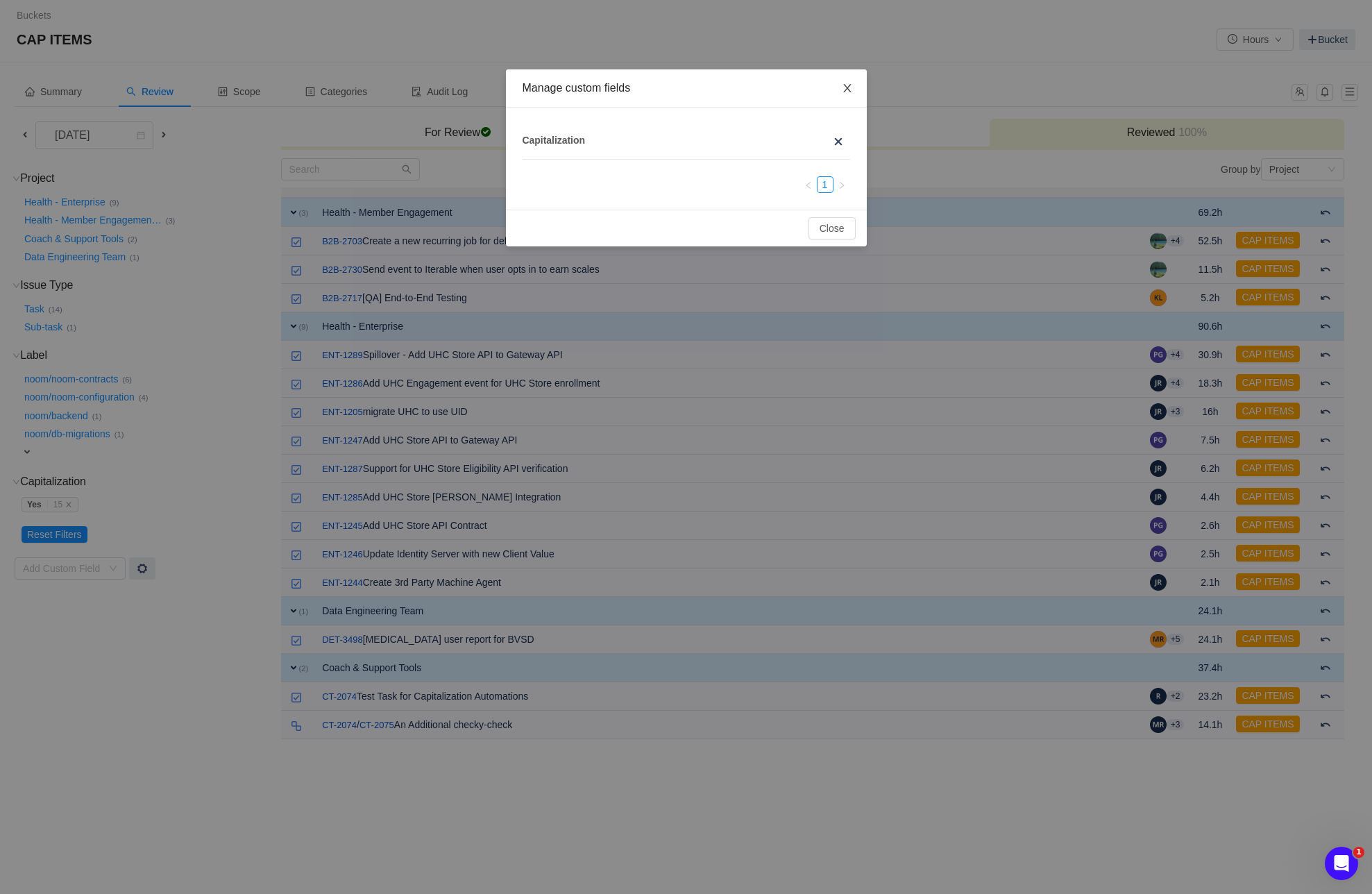
click at [845, 86] on icon "icon: close" at bounding box center [847, 88] width 8 height 8
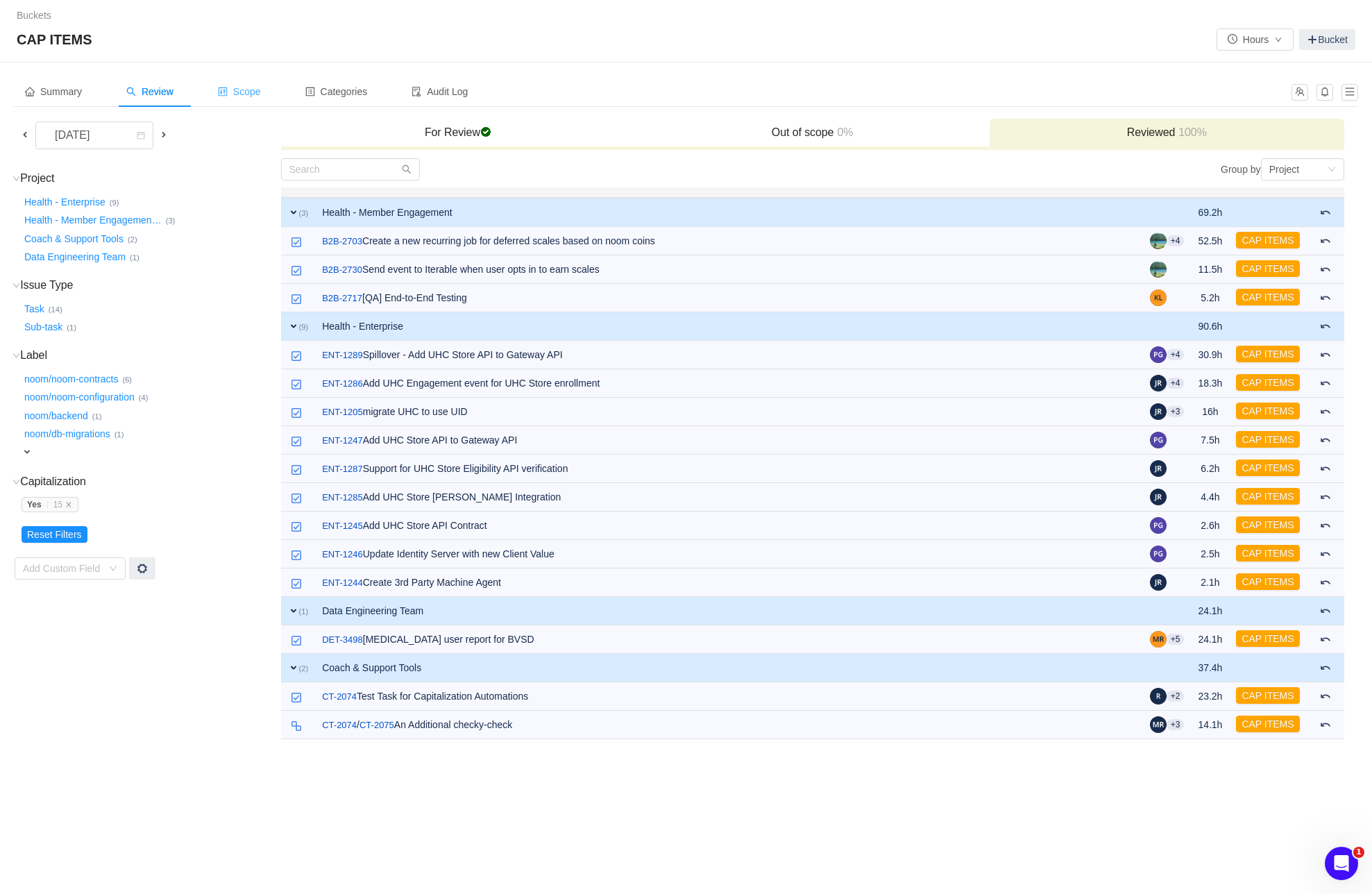
click at [251, 95] on span "Scope" at bounding box center [238, 91] width 43 height 11
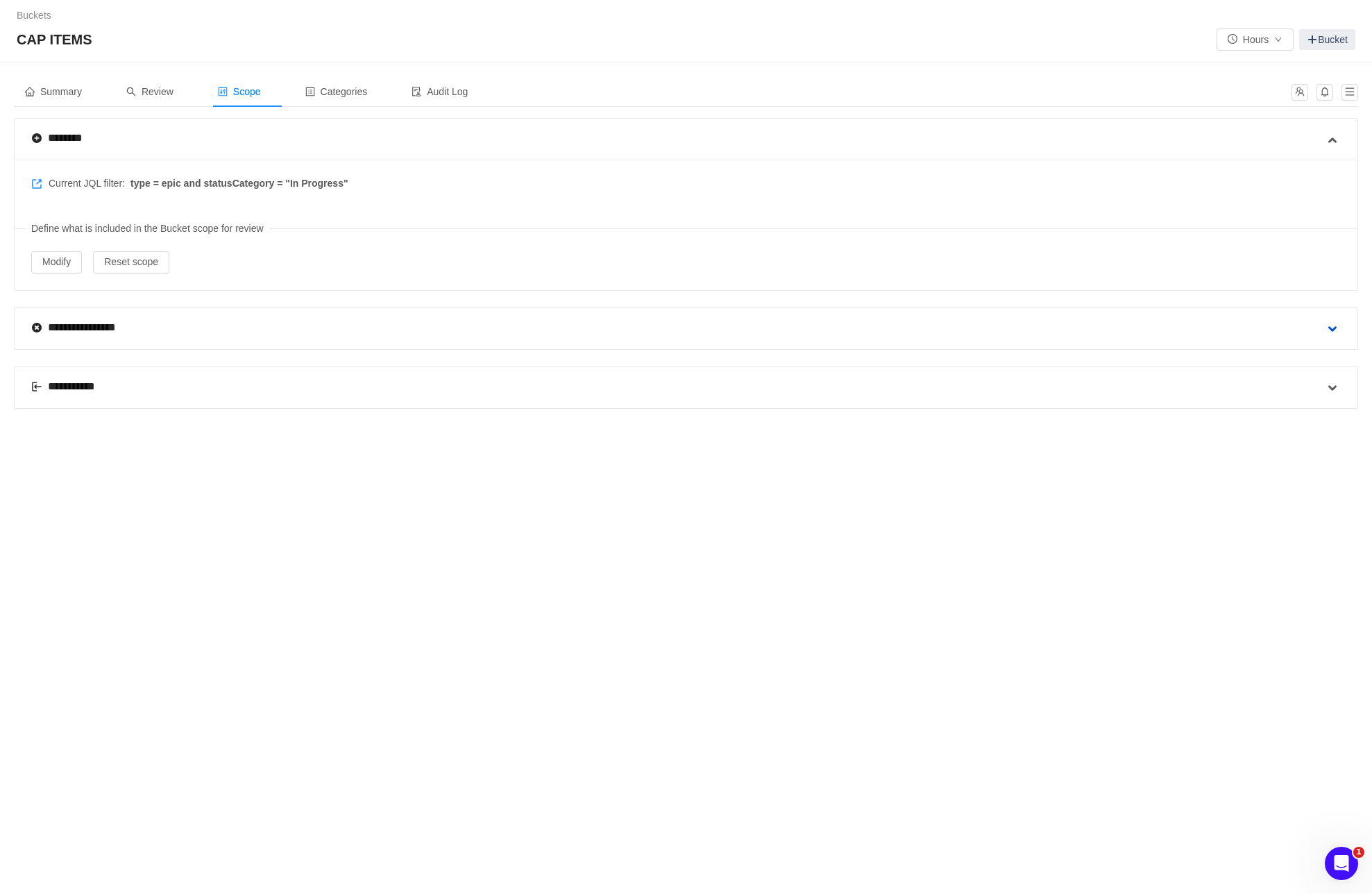
click at [1328, 326] on span at bounding box center [1332, 329] width 17 height 17
click at [145, 436] on icon "icon: down" at bounding box center [143, 438] width 8 height 8
click at [1318, 501] on div "**********" at bounding box center [678, 504] width 1294 height 41
click at [1330, 501] on span at bounding box center [1332, 505] width 17 height 17
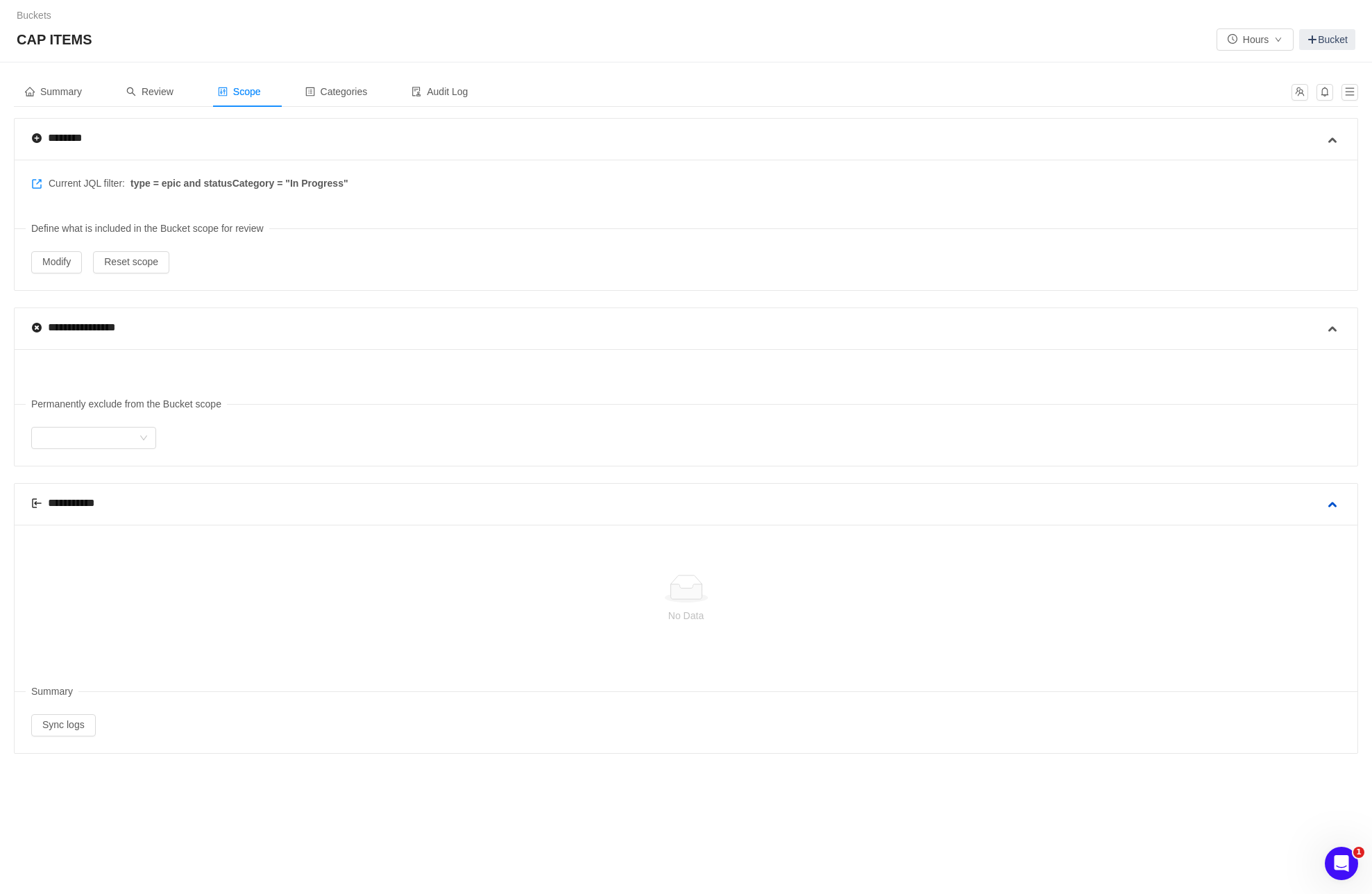
click at [1330, 501] on span at bounding box center [1332, 505] width 17 height 17
click at [345, 86] on span "Categories" at bounding box center [336, 91] width 63 height 11
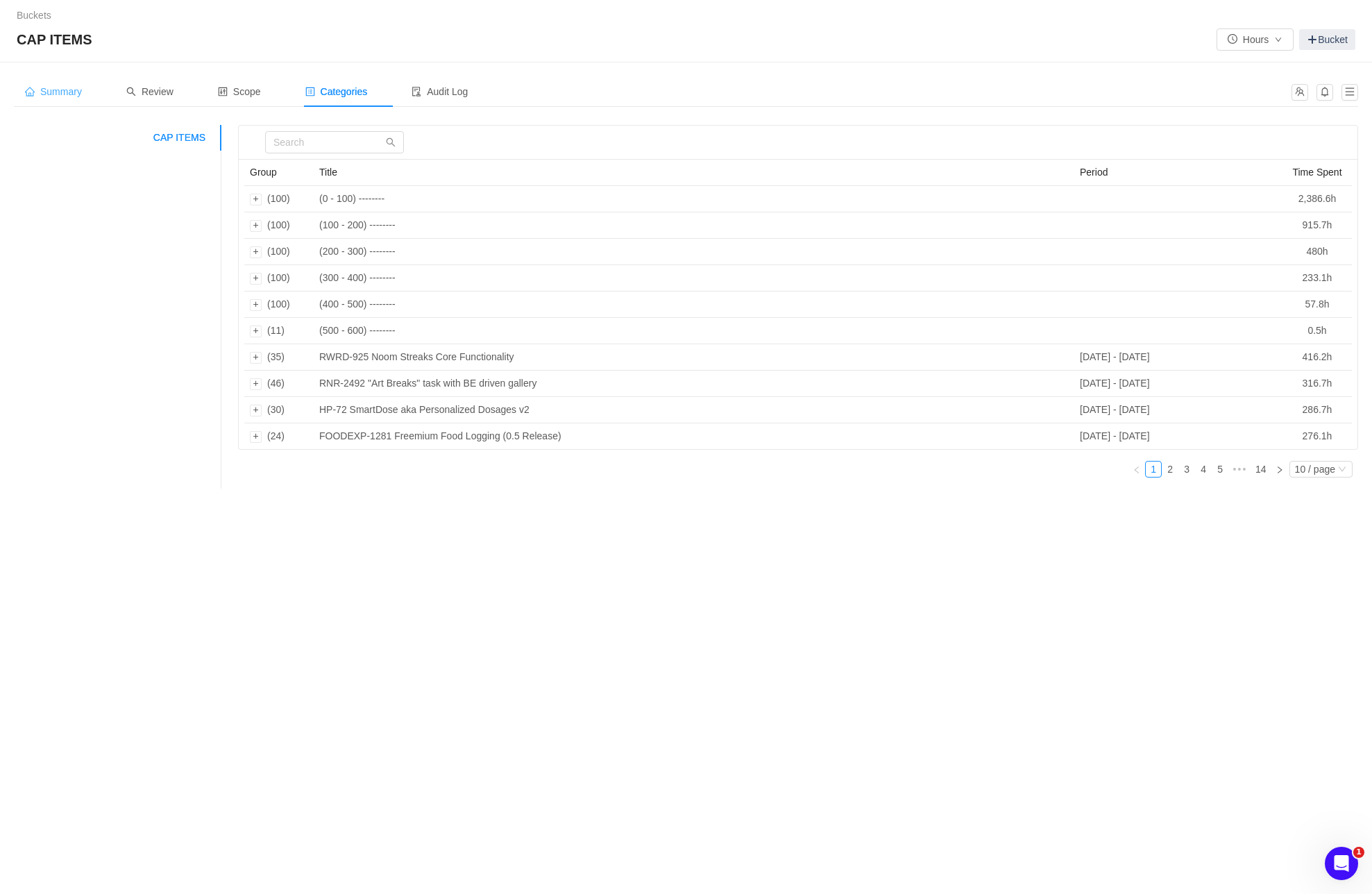
click at [64, 91] on span "Summary" at bounding box center [53, 91] width 57 height 11
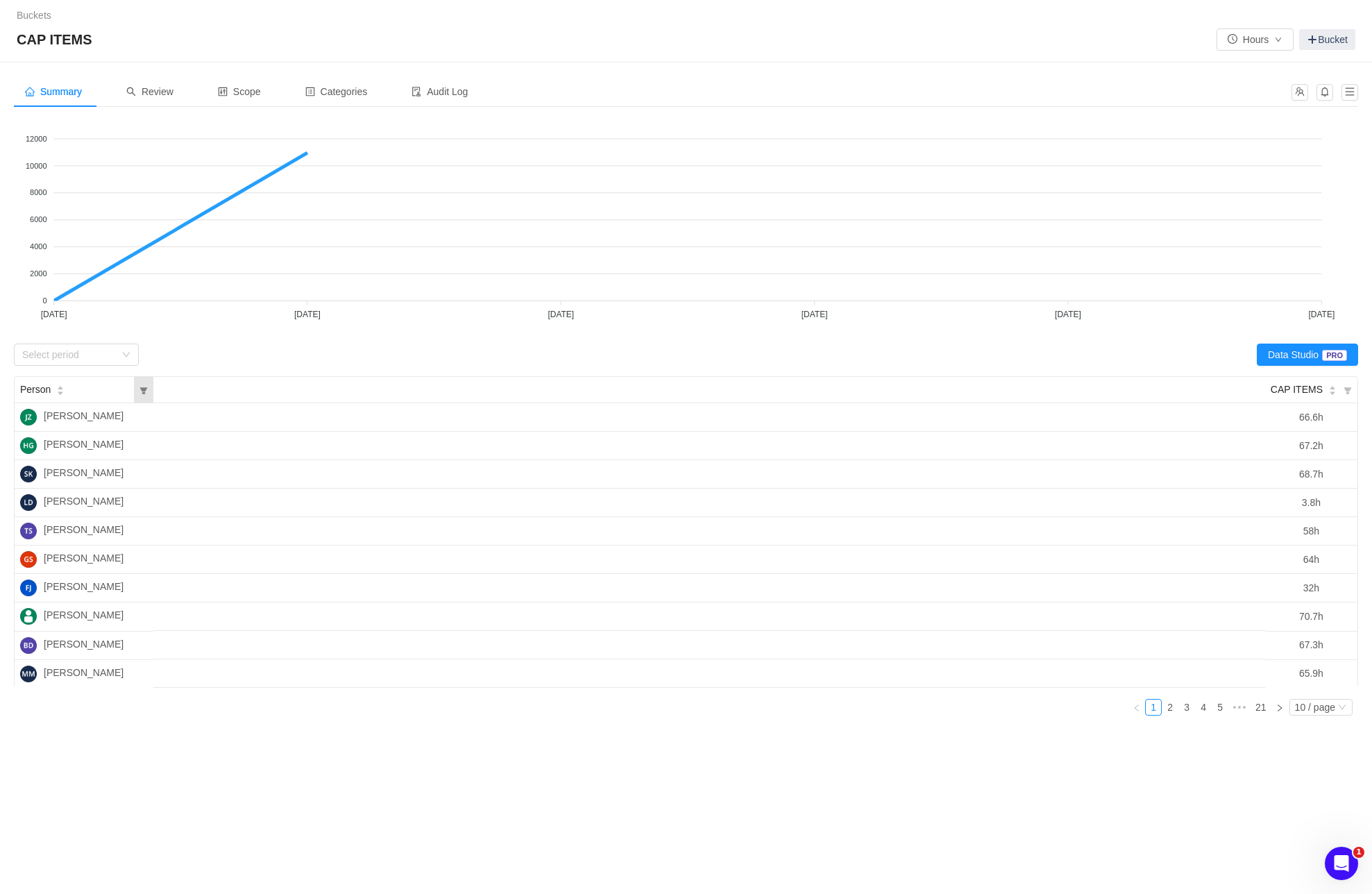
click at [140, 390] on icon "icon: filter" at bounding box center [143, 390] width 8 height 8
click at [194, 419] on input "text" at bounding box center [234, 421] width 202 height 22
click at [62, 391] on icon "icon: caret-down" at bounding box center [62, 392] width 6 height 3
click at [29, 388] on span "Person" at bounding box center [35, 389] width 31 height 15
click at [64, 389] on icon "icon: caret-down" at bounding box center [61, 393] width 8 height 8
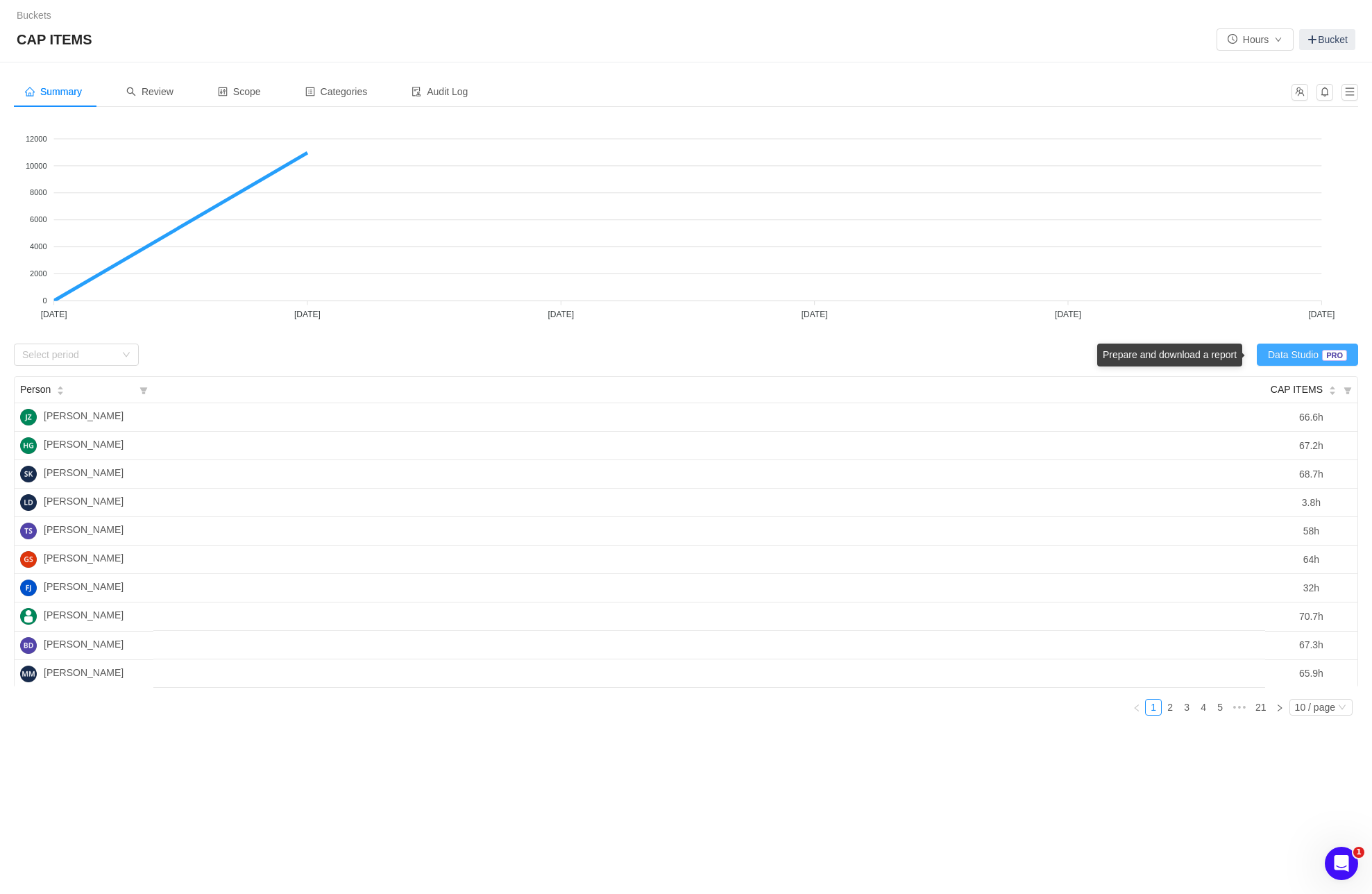
click at [1268, 358] on button "Data Studio PRO" at bounding box center [1307, 355] width 101 height 22
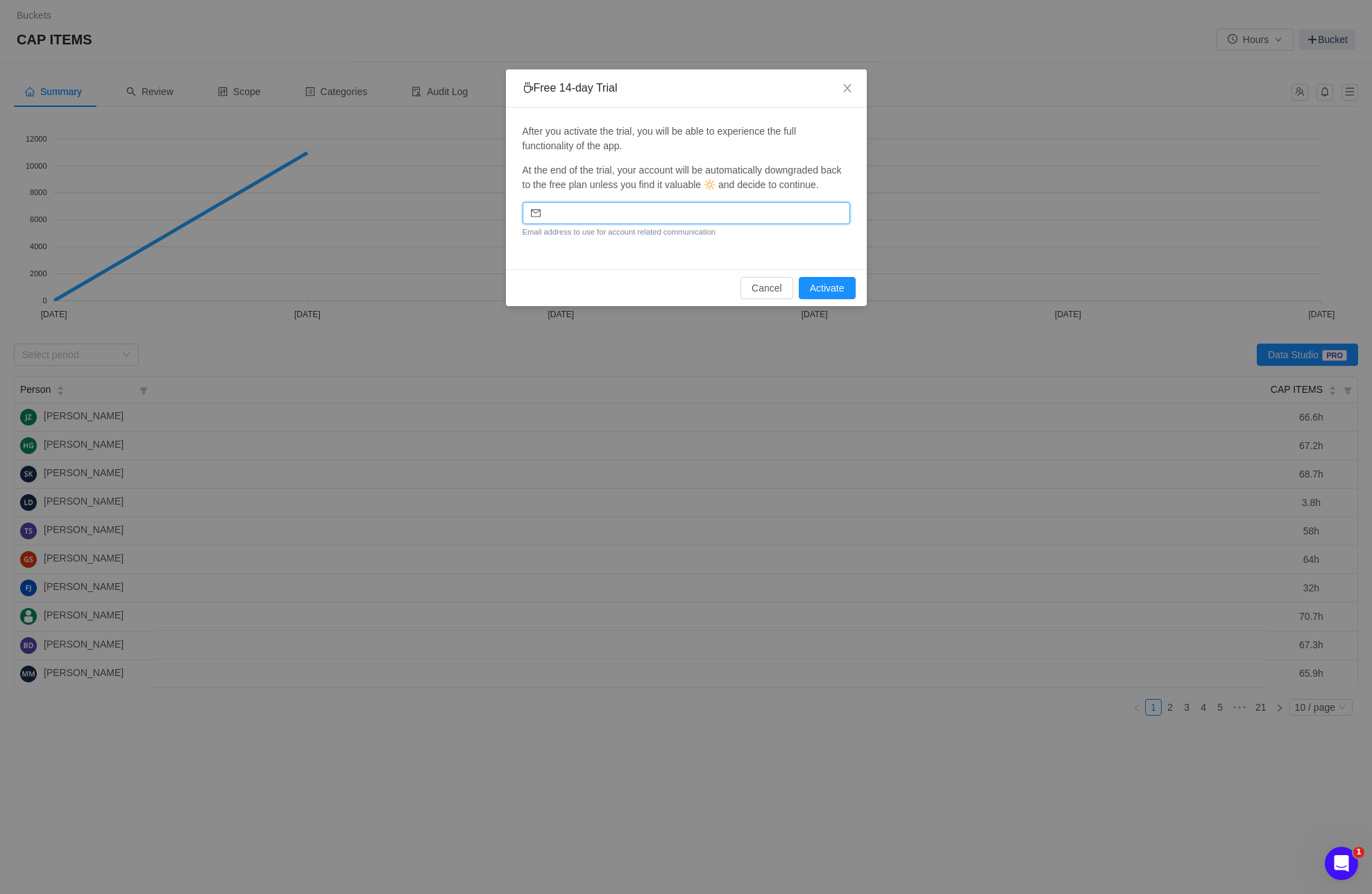
click at [634, 224] on input "email" at bounding box center [686, 213] width 328 height 22
type input "chris.freas@noom.com"
click at [848, 85] on icon "icon: close" at bounding box center [846, 87] width 11 height 11
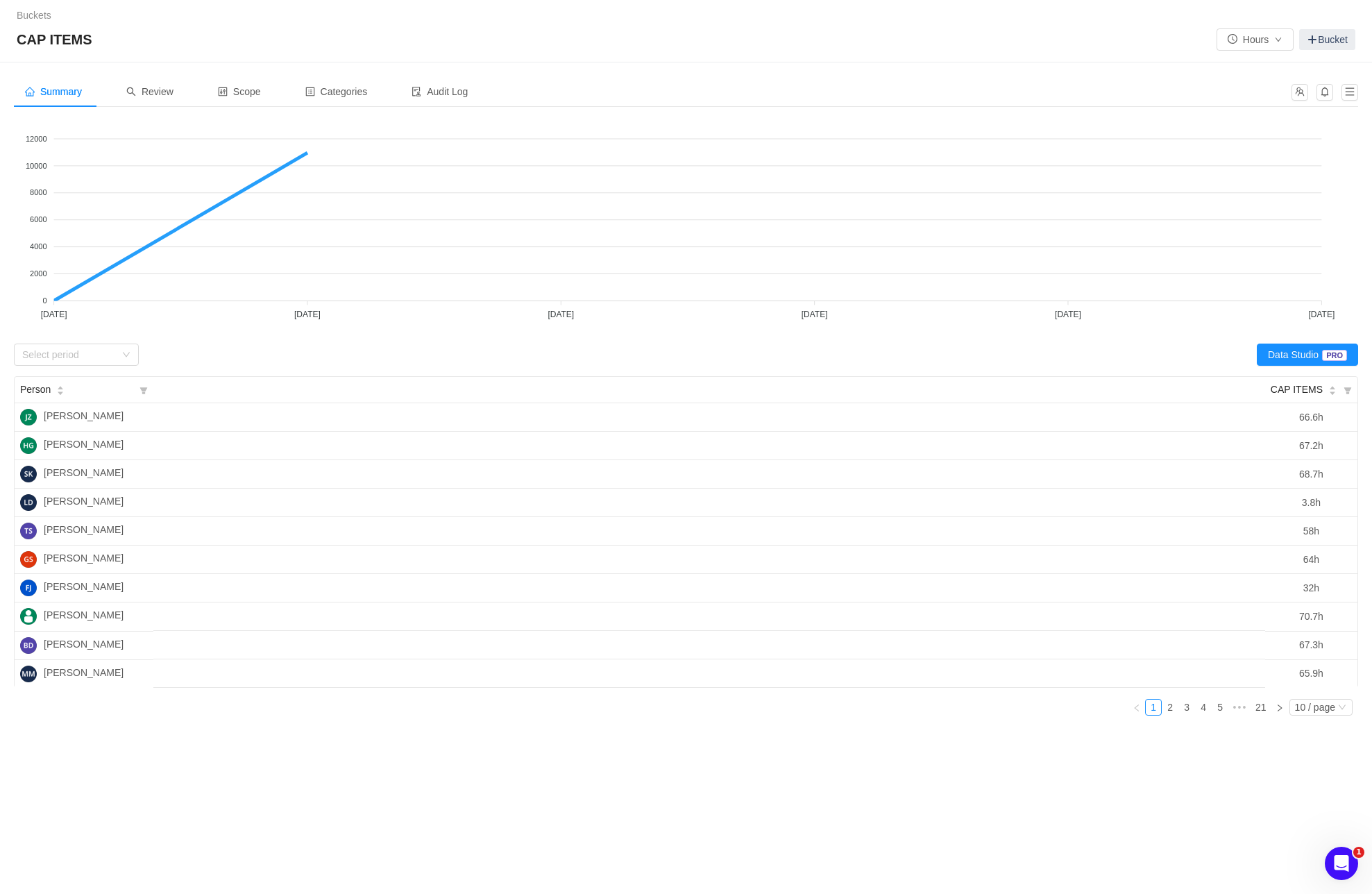
click at [1339, 855] on icon "Open Intercom Messenger" at bounding box center [1341, 863] width 23 height 23
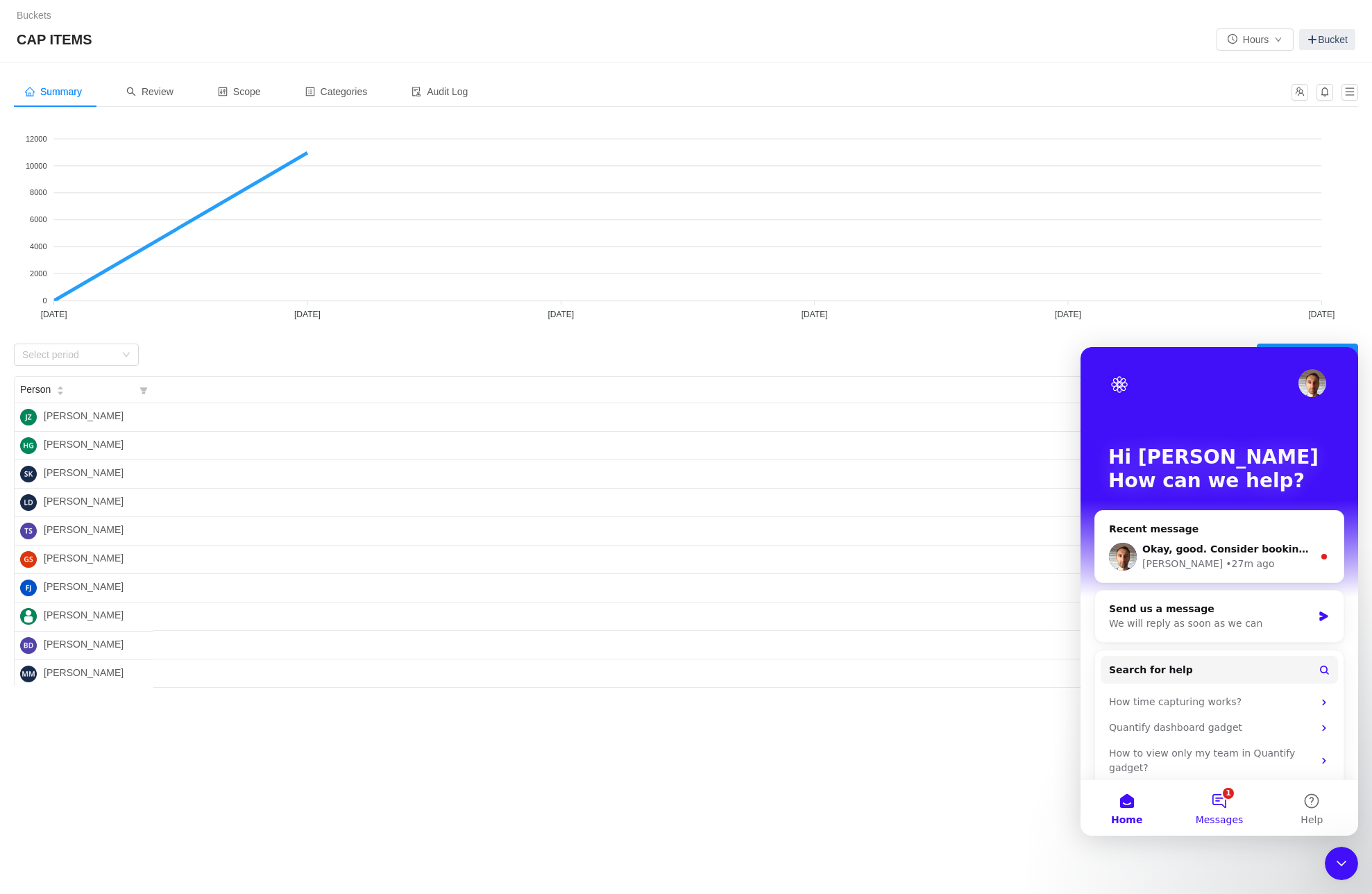
click at [1213, 810] on button "1 Messages" at bounding box center [1219, 808] width 92 height 56
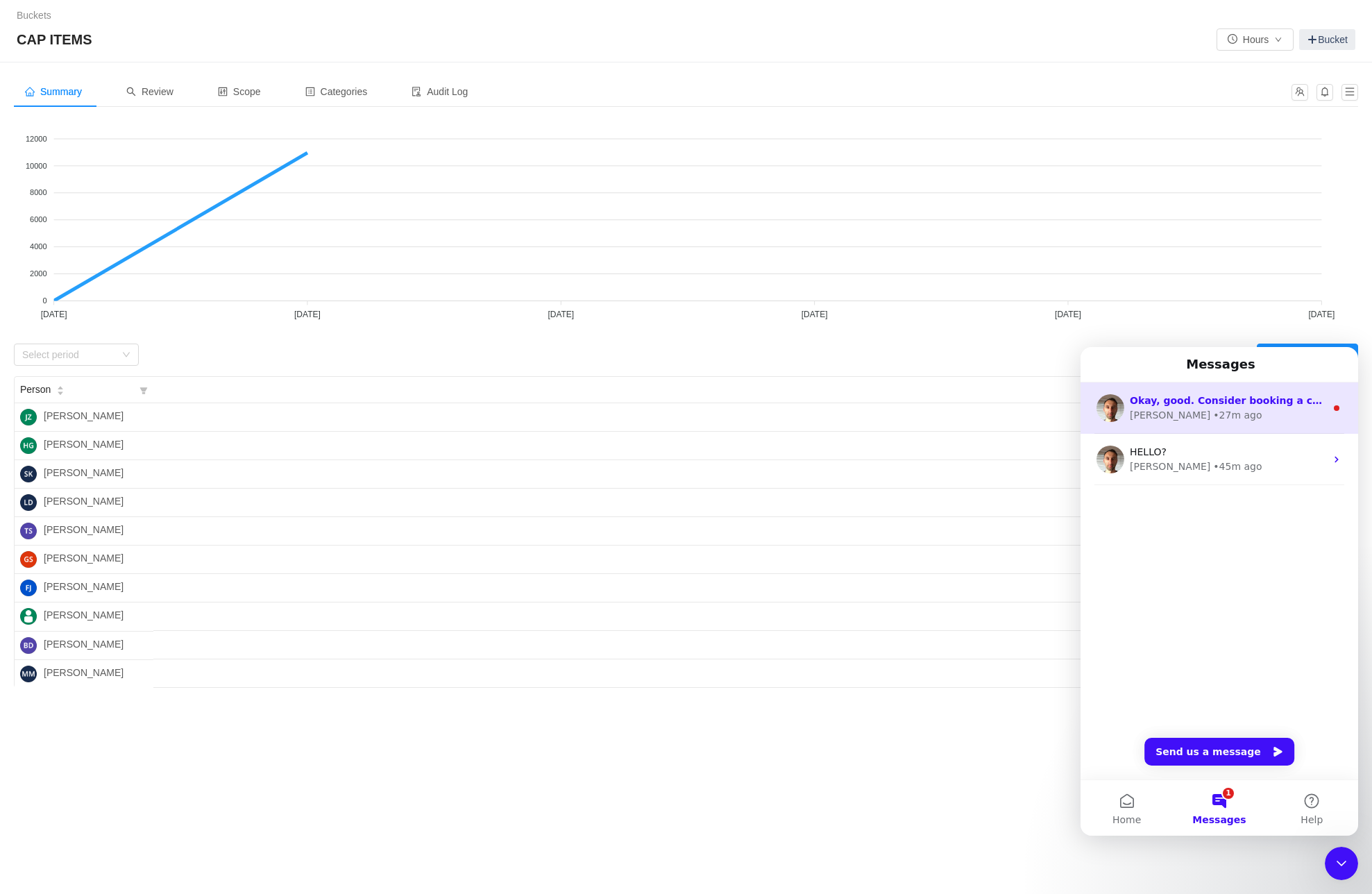
click at [1245, 406] on div "Okay, good. Consider booking a call, I’m not going to sell anything, just to he…" at bounding box center [1227, 400] width 196 height 15
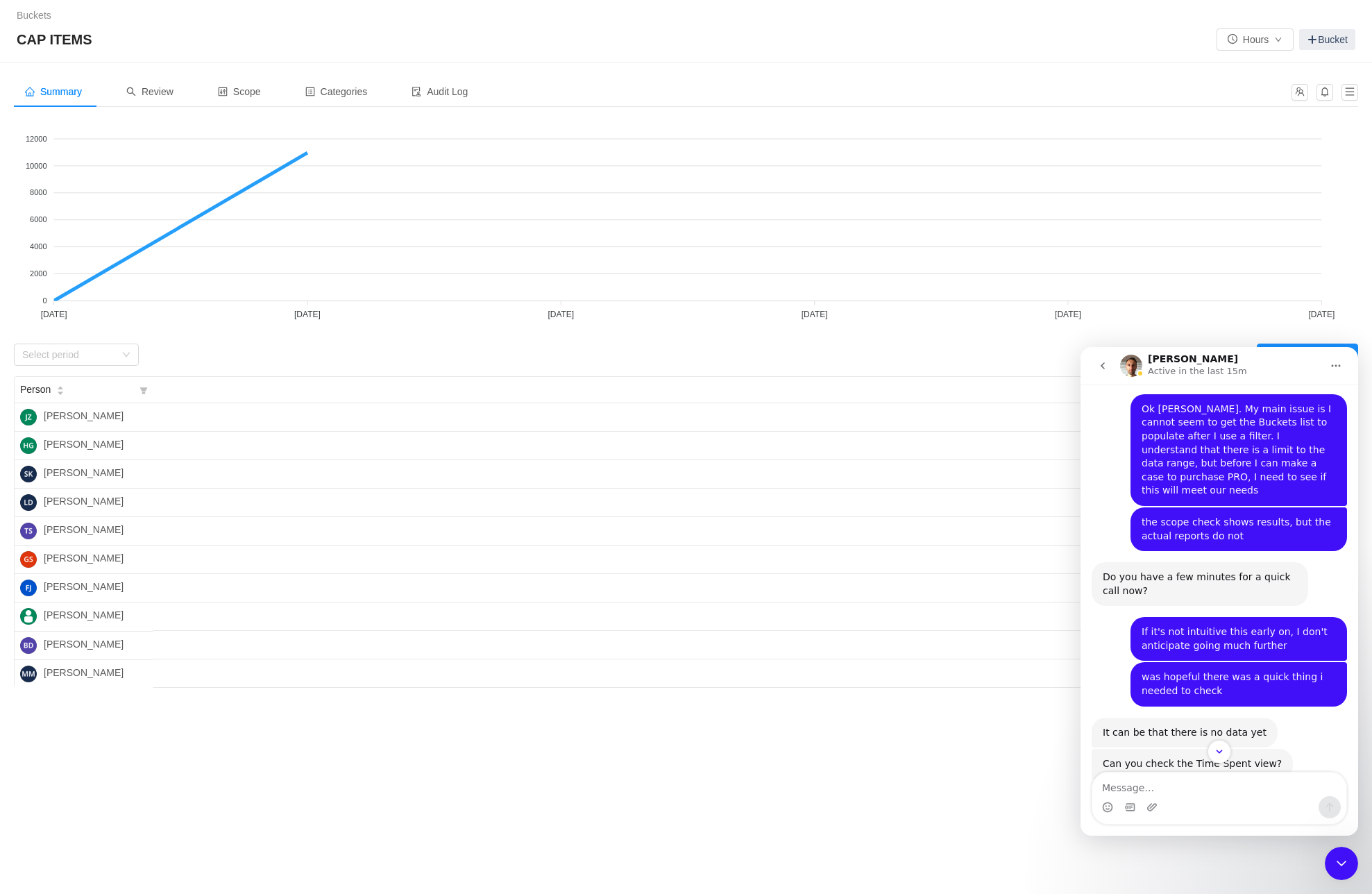
scroll to position [925, 0]
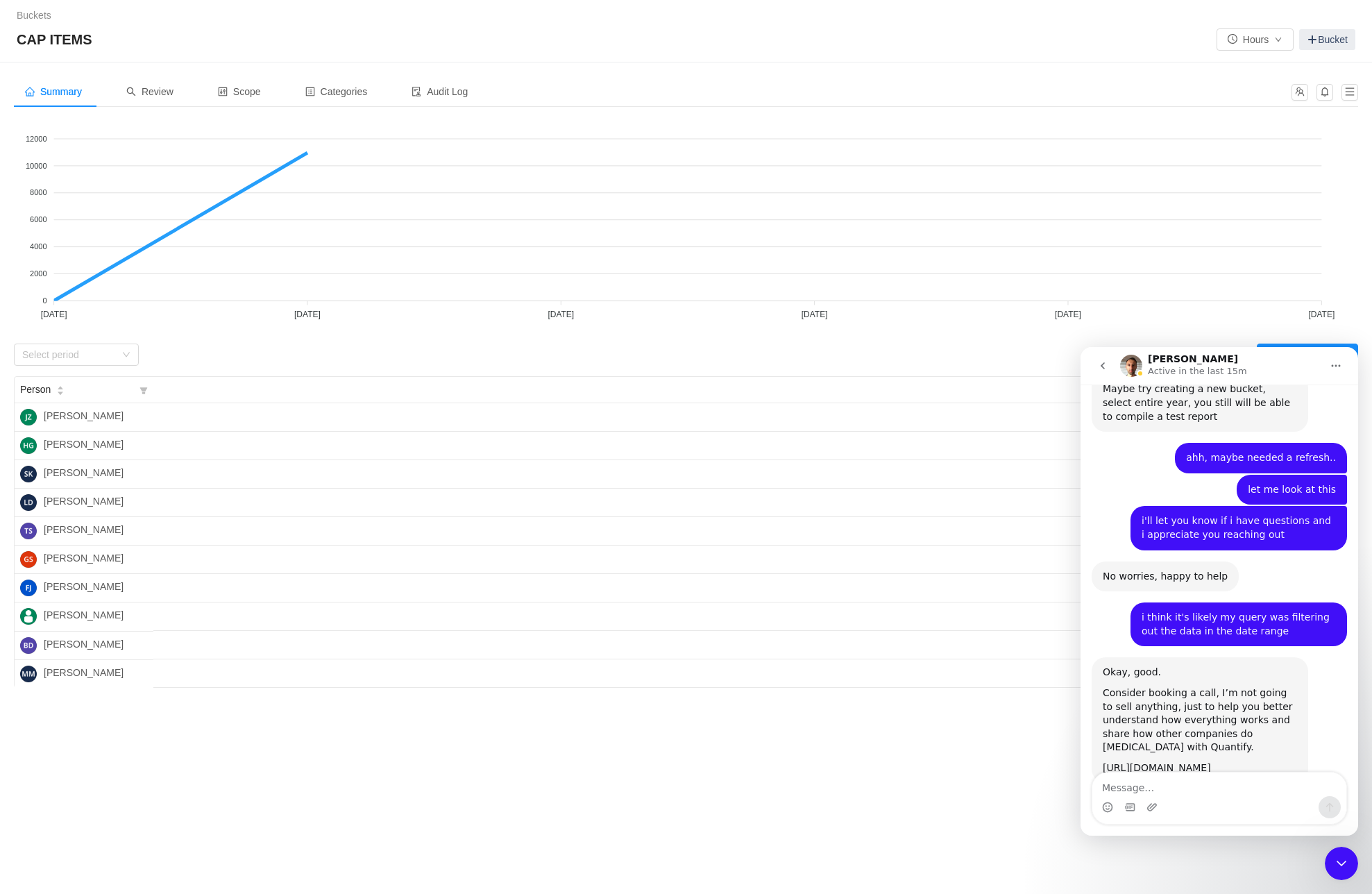
click at [1102, 369] on icon "go back" at bounding box center [1103, 366] width 11 height 11
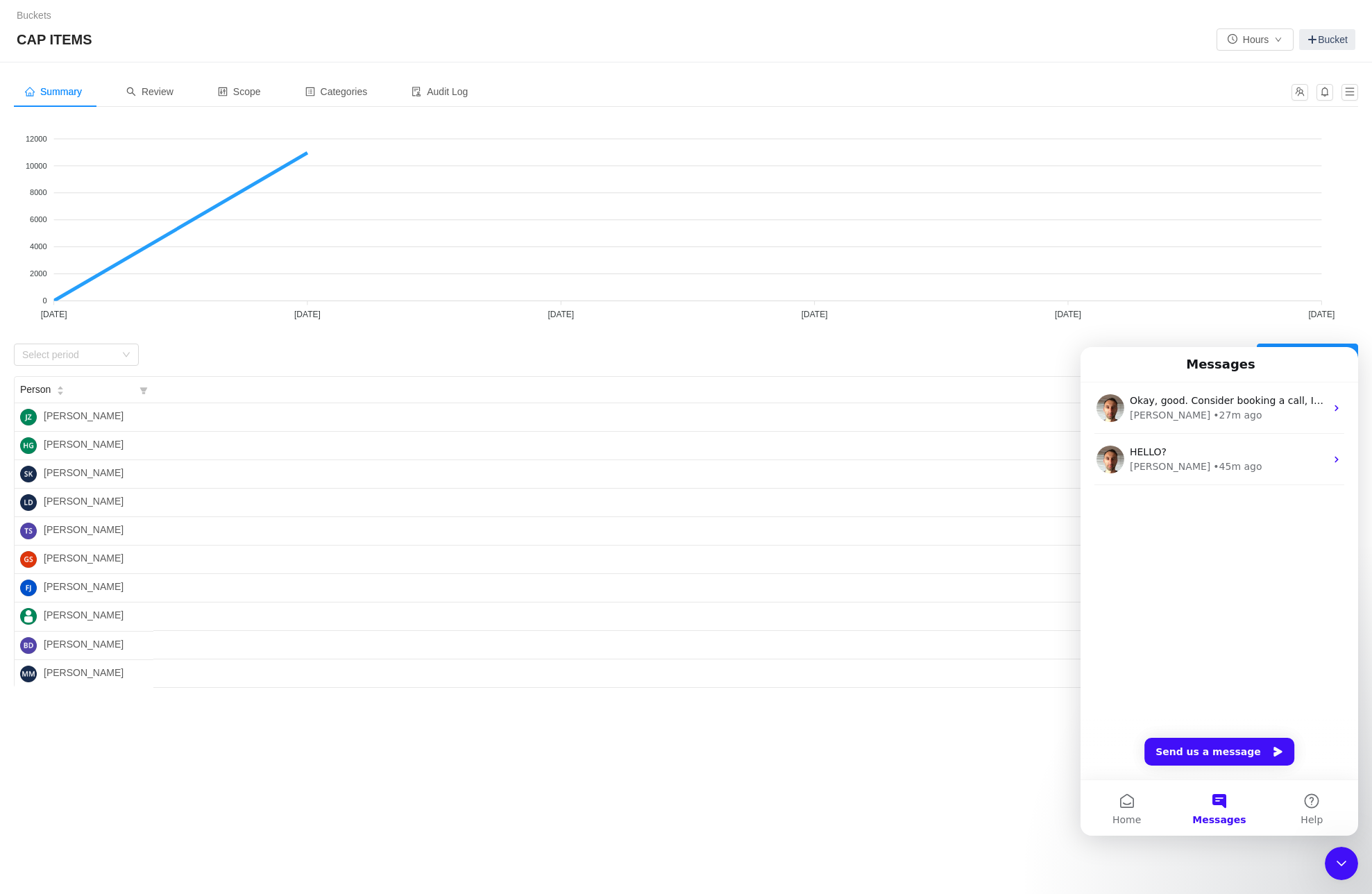
scroll to position [0, 0]
click at [555, 771] on div "Summary Review Scope Categories Audit Log Looks too empty? Make sure scope has …" at bounding box center [686, 457] width 1372 height 789
click at [1164, 416] on div "George • 27m ago" at bounding box center [1227, 415] width 196 height 15
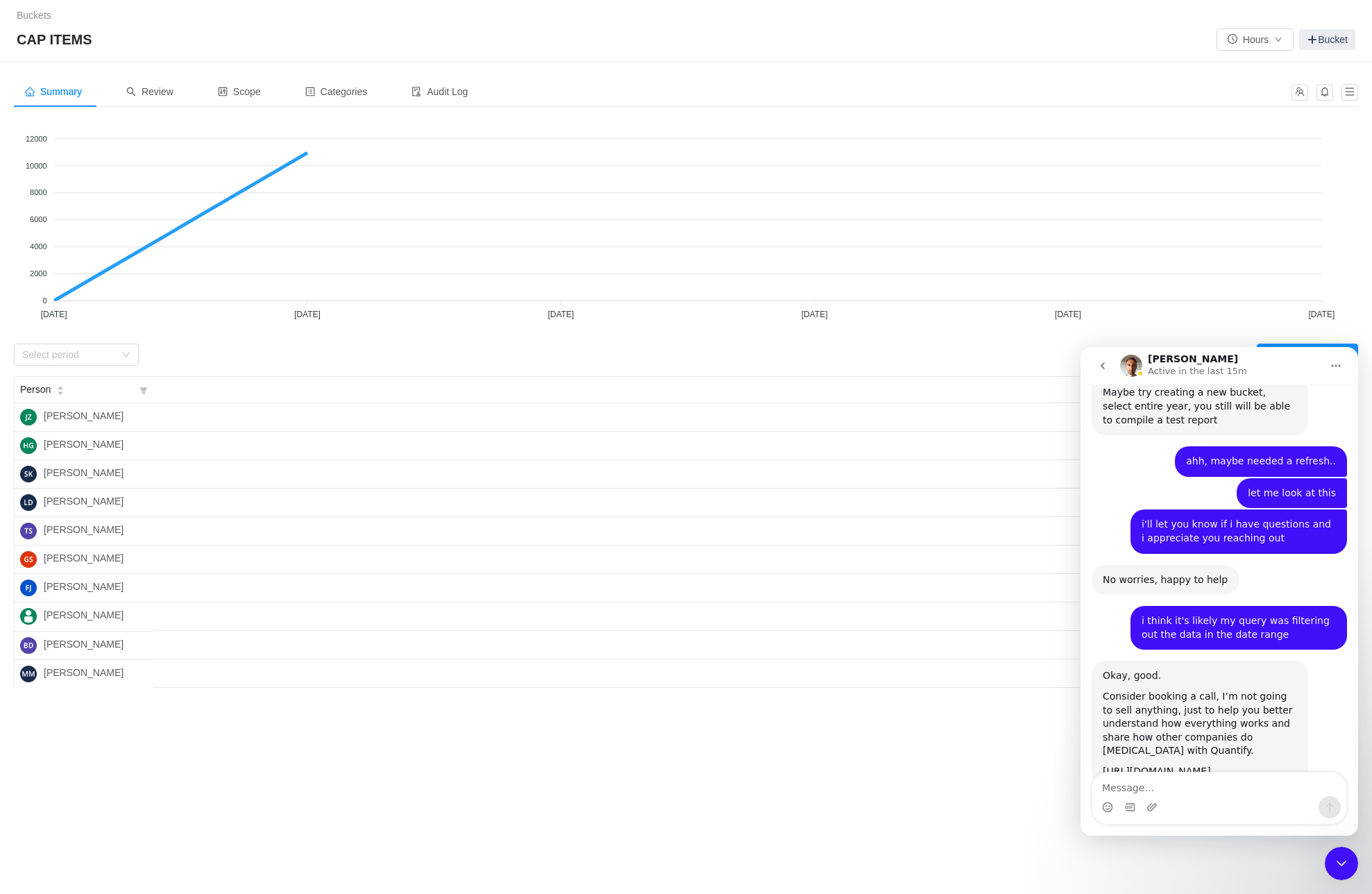
scroll to position [925, 0]
click at [1101, 365] on icon "go back" at bounding box center [1103, 366] width 11 height 11
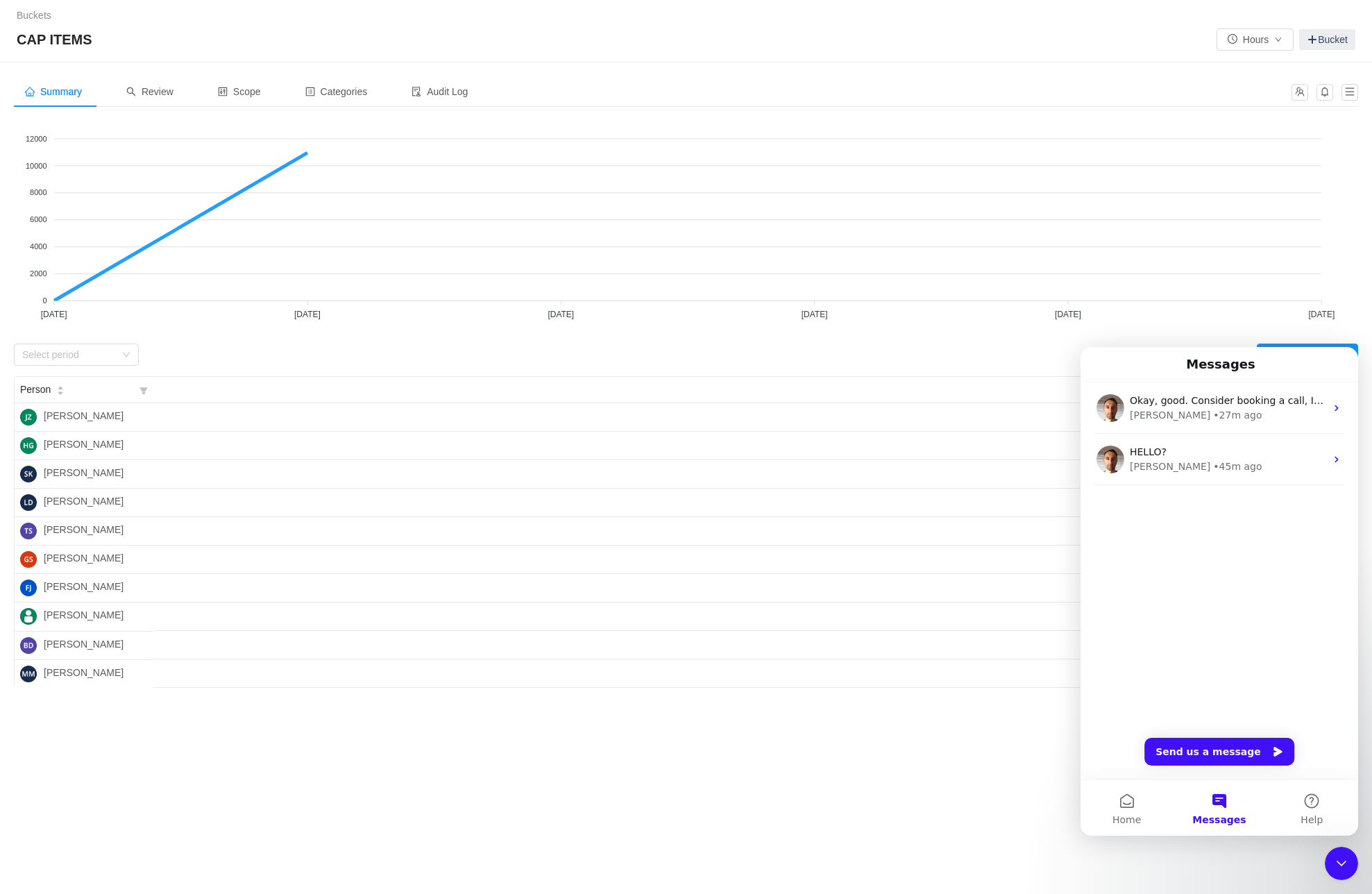
click at [435, 816] on div "Summary Review Scope Categories Audit Log Looks too empty? Make sure scope has …" at bounding box center [686, 457] width 1372 height 789
click at [164, 92] on span "Review" at bounding box center [150, 91] width 48 height 11
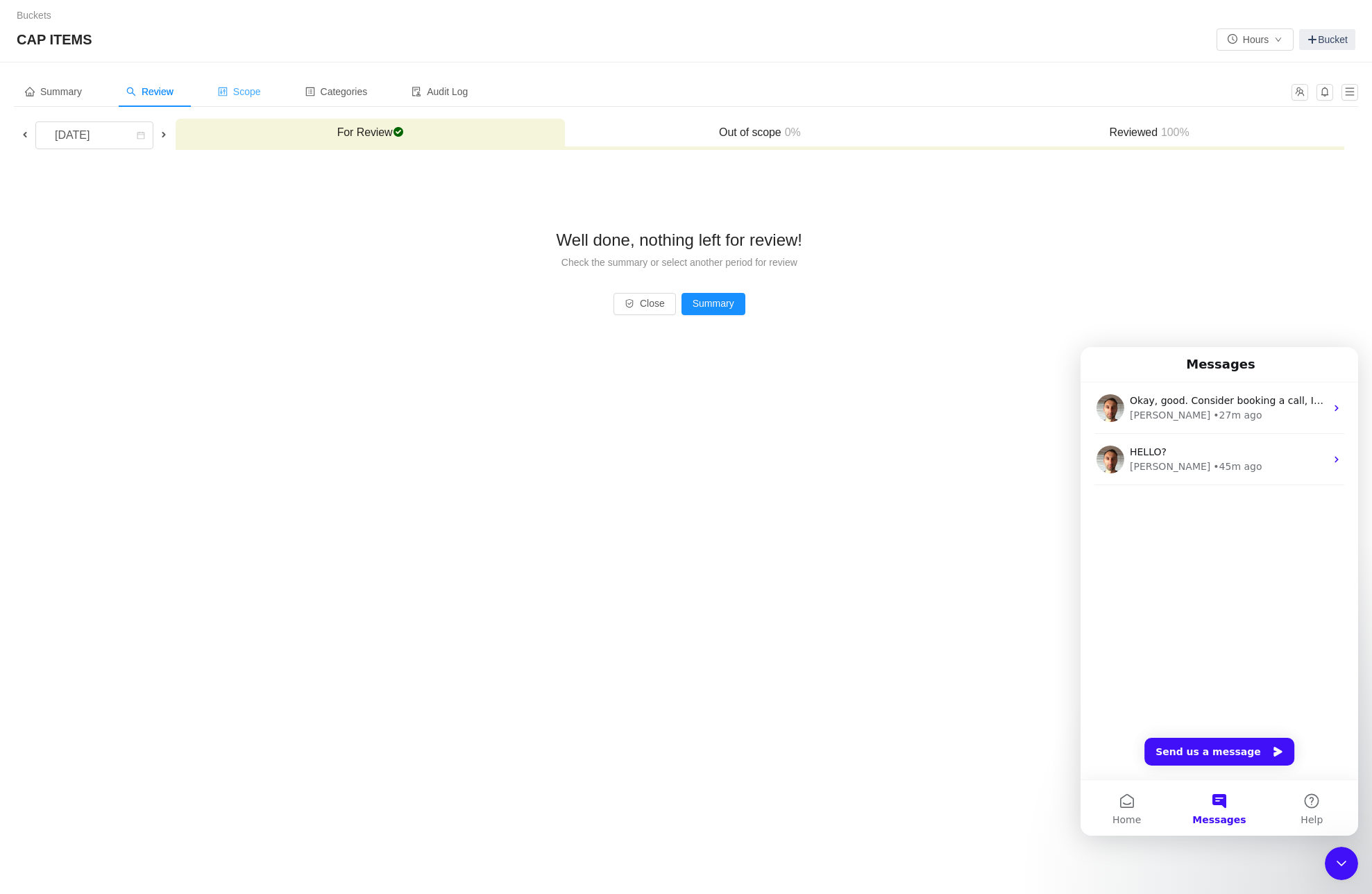
click at [245, 91] on span "Scope" at bounding box center [238, 91] width 43 height 11
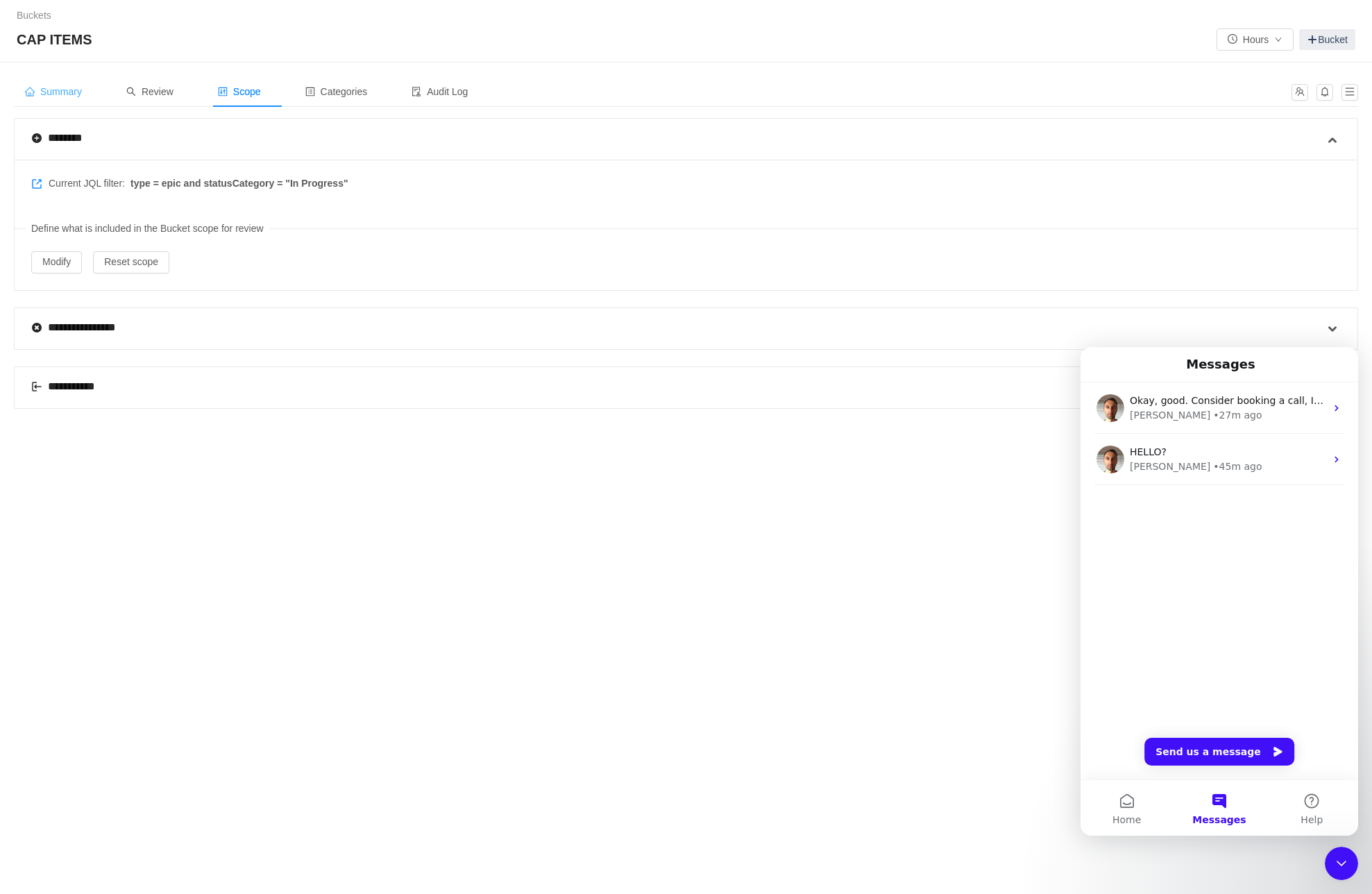
click at [65, 89] on span "Summary" at bounding box center [53, 91] width 57 height 11
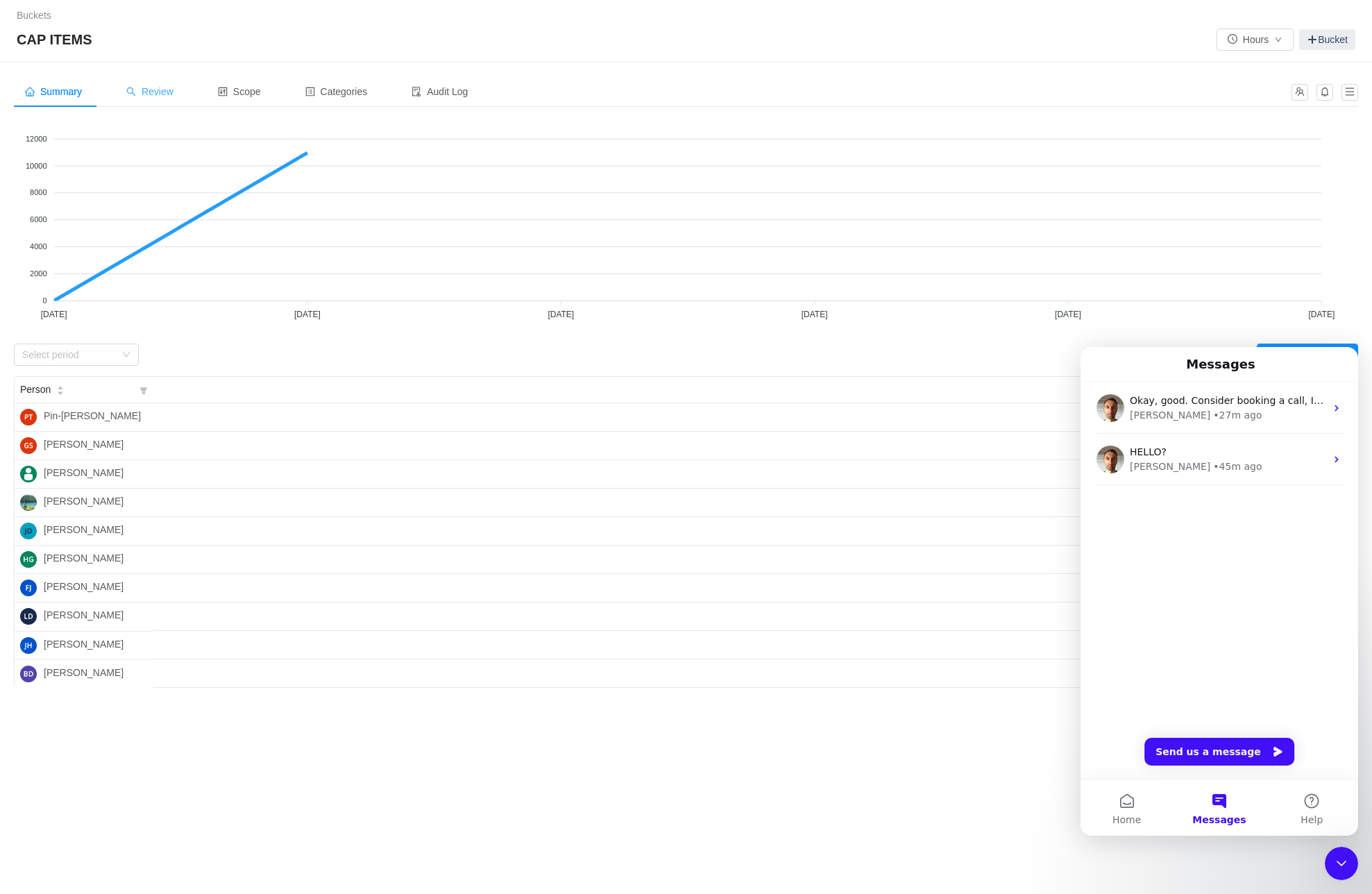
click at [174, 95] on span "Review" at bounding box center [150, 91] width 48 height 11
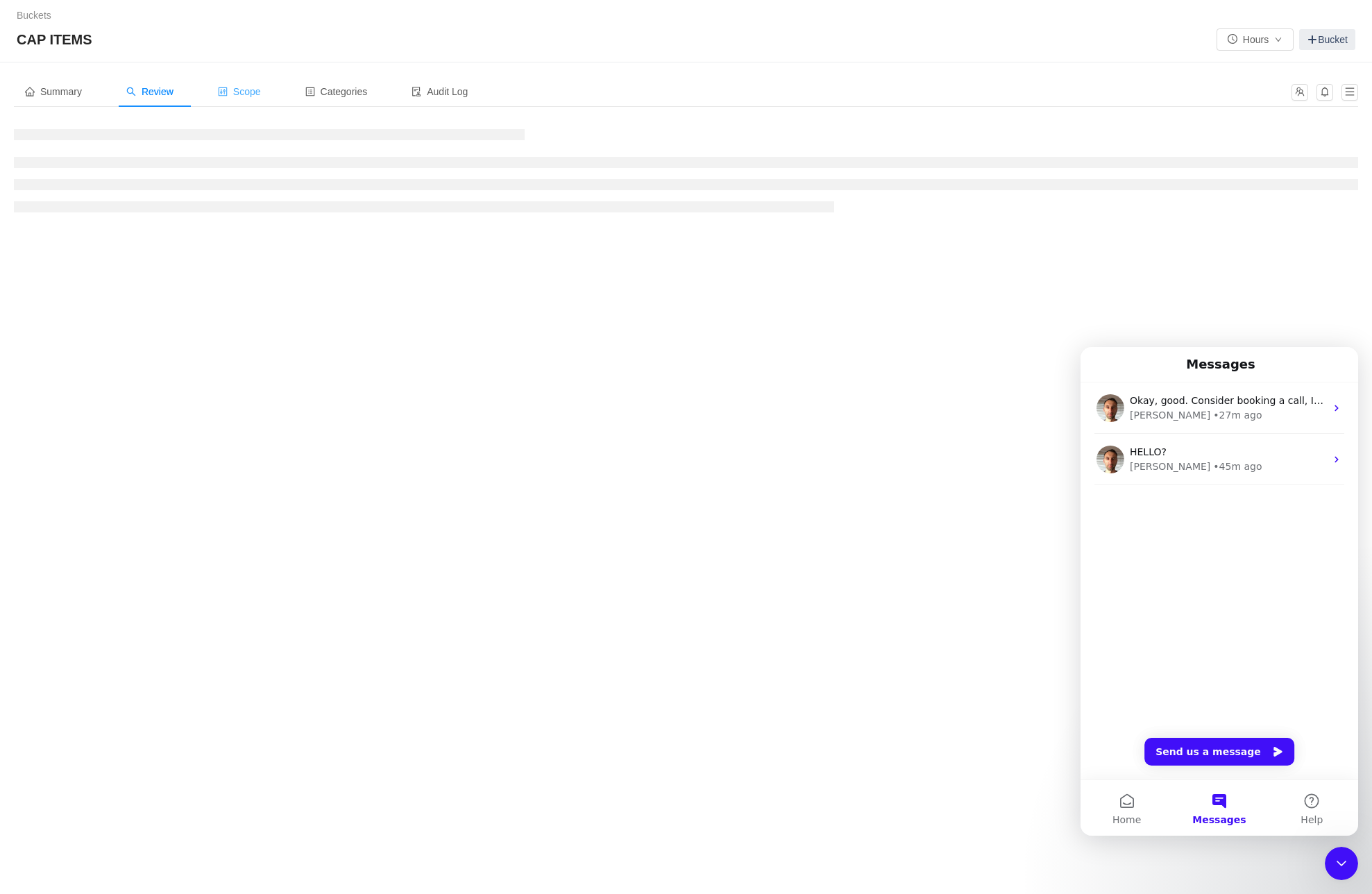
click at [255, 91] on span "Scope" at bounding box center [238, 91] width 43 height 11
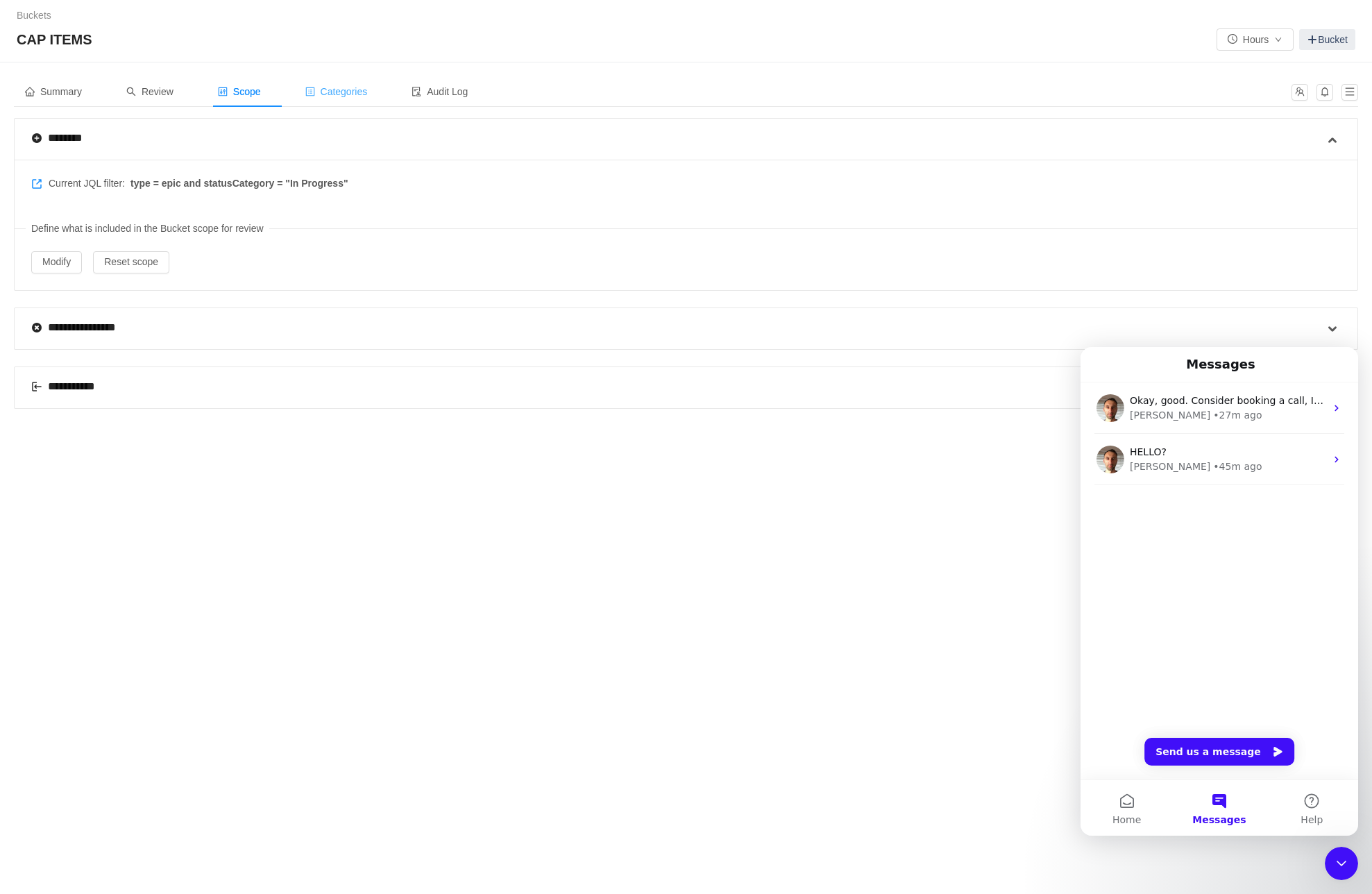
click at [354, 90] on span "Categories" at bounding box center [336, 91] width 63 height 11
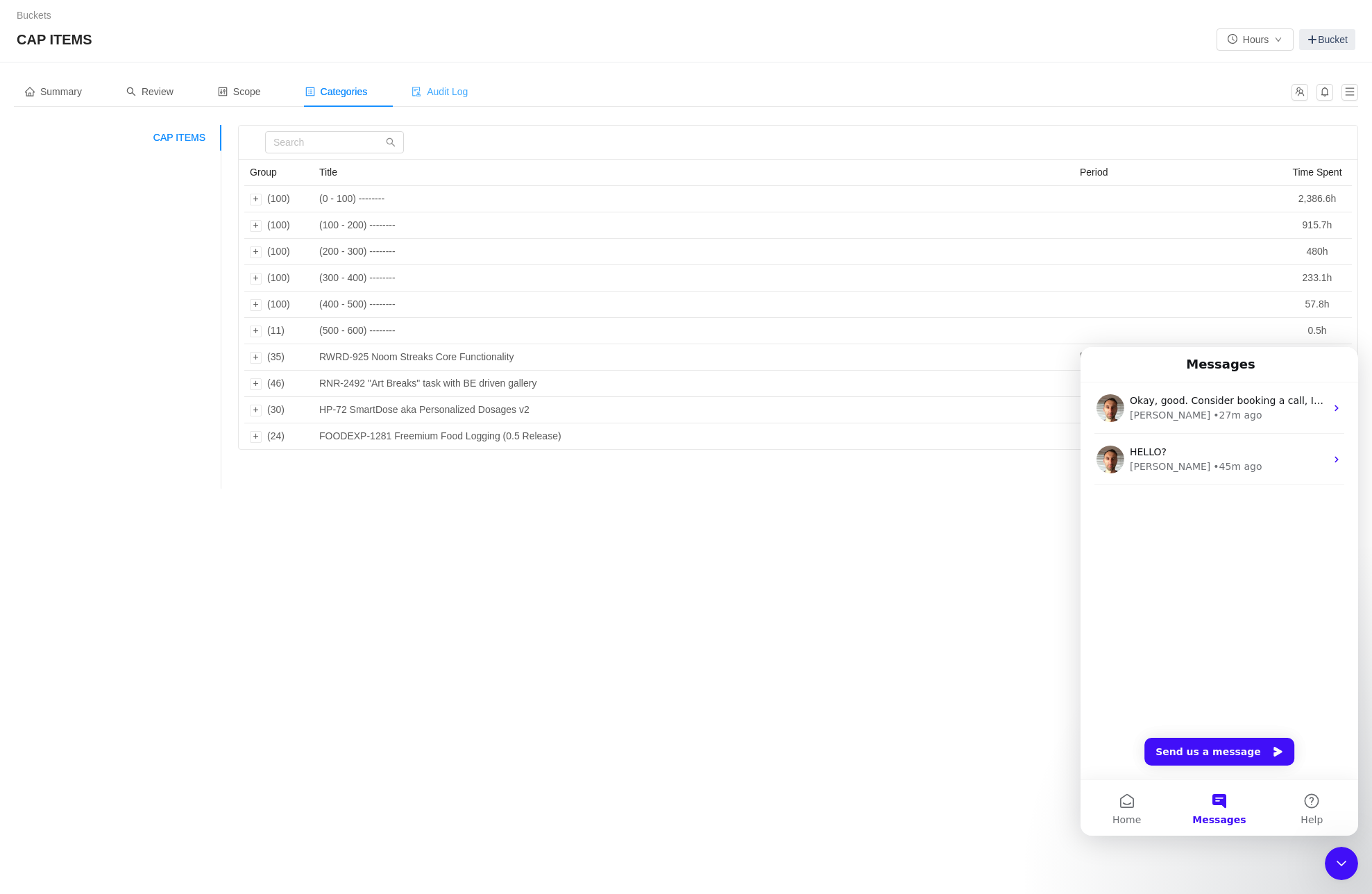
click at [463, 93] on span "Audit Log" at bounding box center [439, 91] width 57 height 11
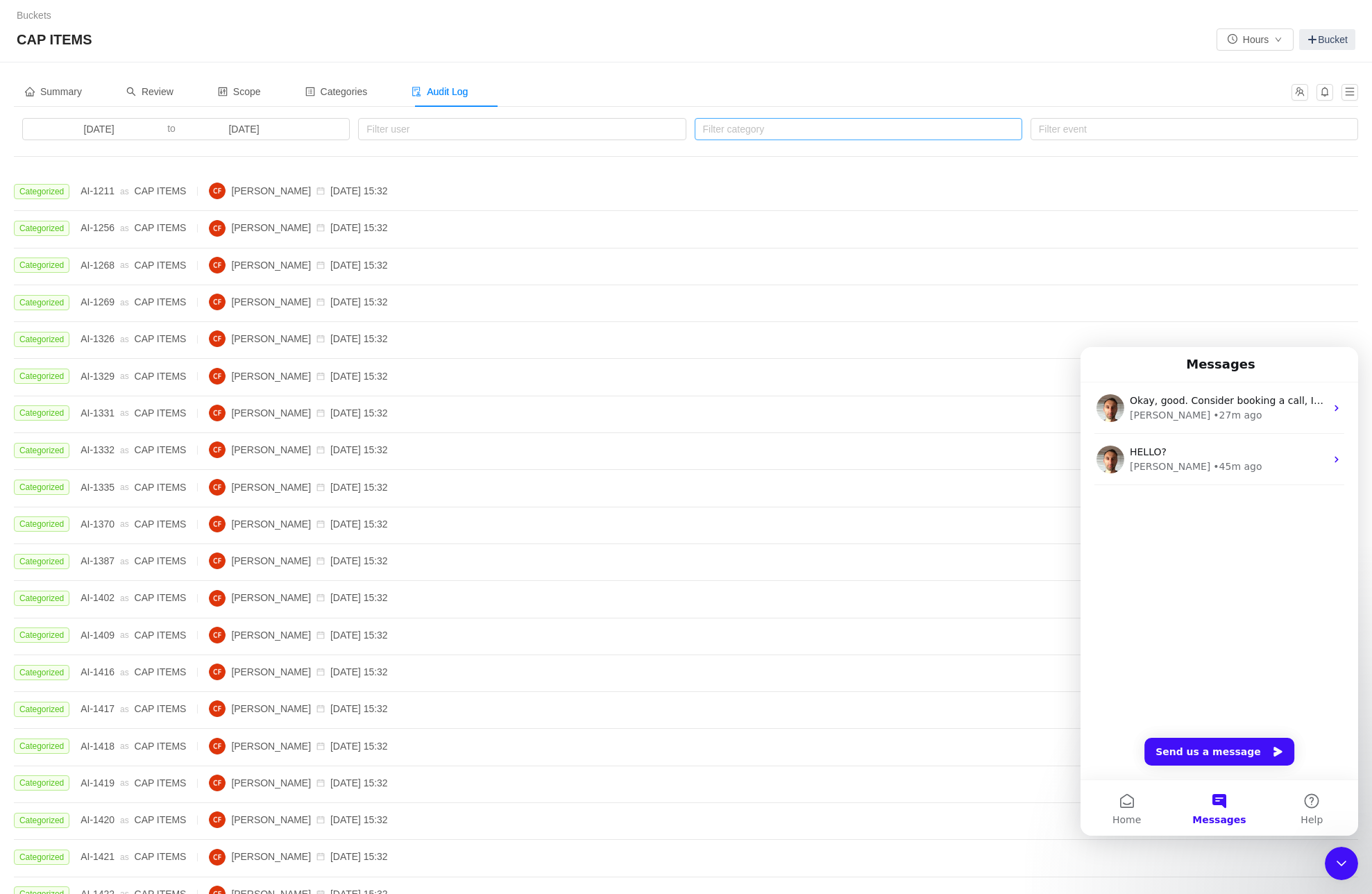
click at [797, 134] on div "Filter category" at bounding box center [855, 129] width 305 height 14
click at [794, 131] on div "Filter category" at bounding box center [855, 129] width 305 height 14
click at [540, 116] on div "Summary Review Scope Categories Audit Log" at bounding box center [686, 97] width 1344 height 42
click at [508, 124] on div "Filter user" at bounding box center [519, 129] width 305 height 14
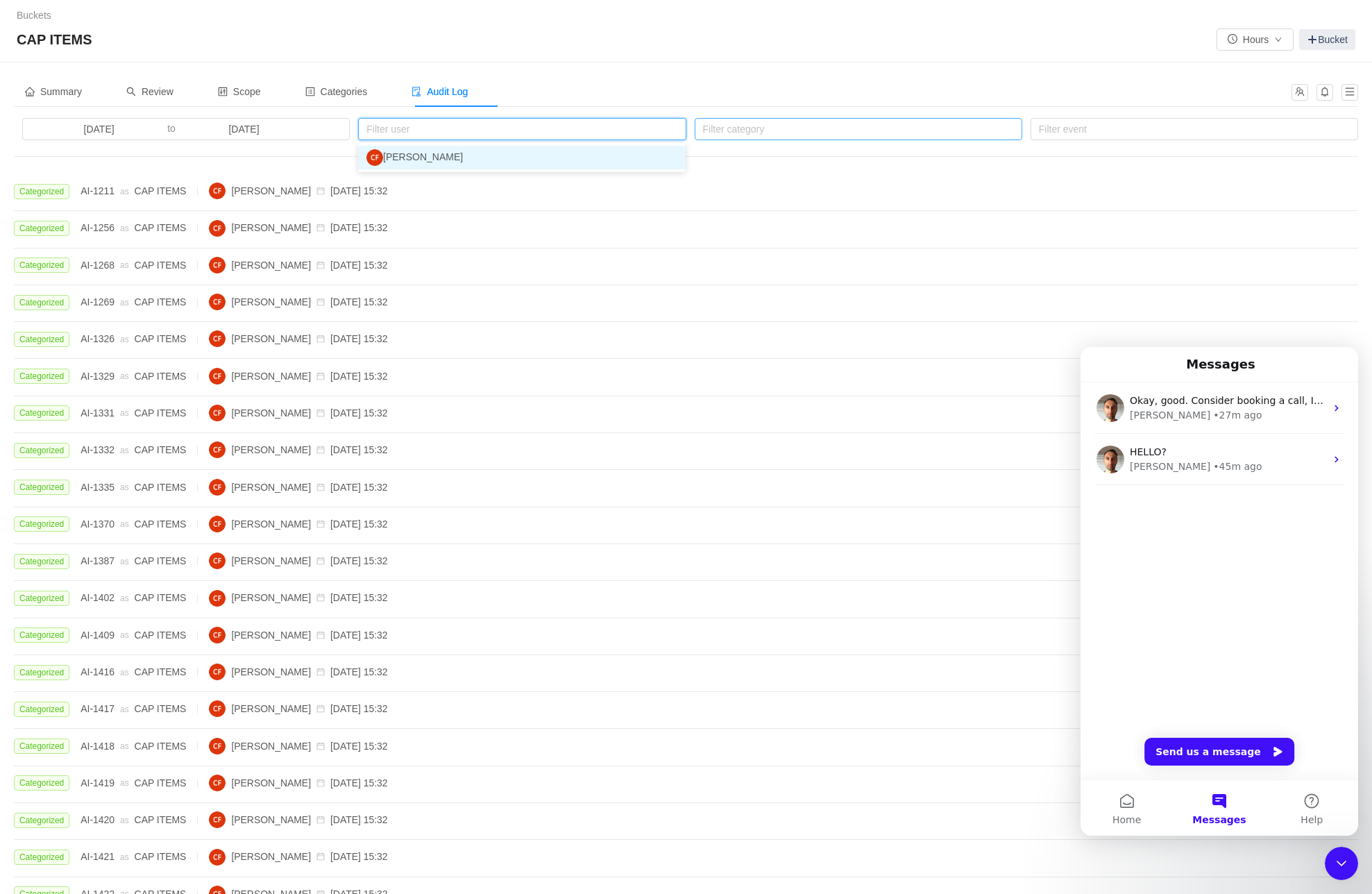
click at [825, 131] on div "Filter category" at bounding box center [855, 129] width 305 height 14
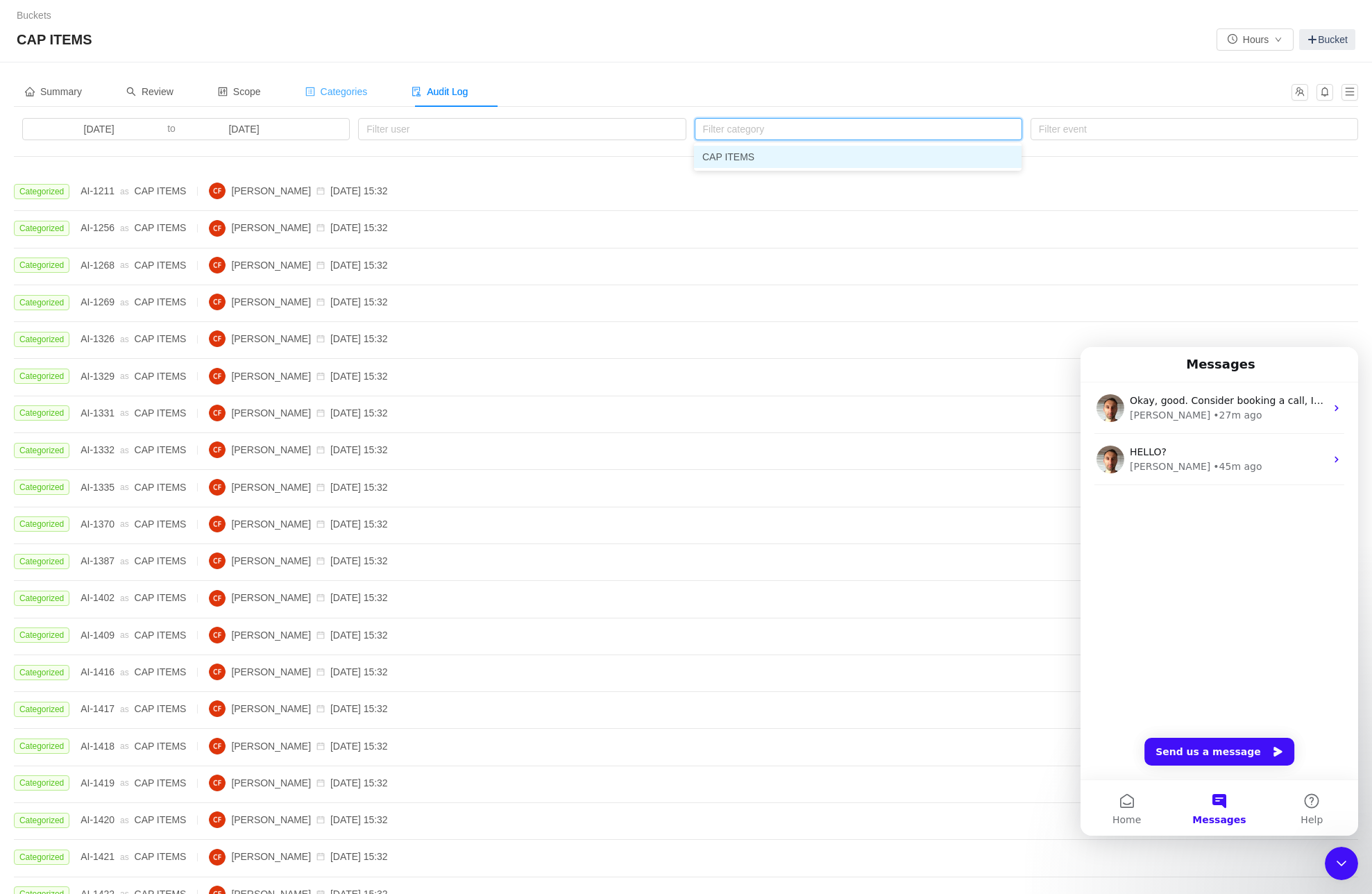
click at [357, 90] on span "Categories" at bounding box center [336, 91] width 63 height 11
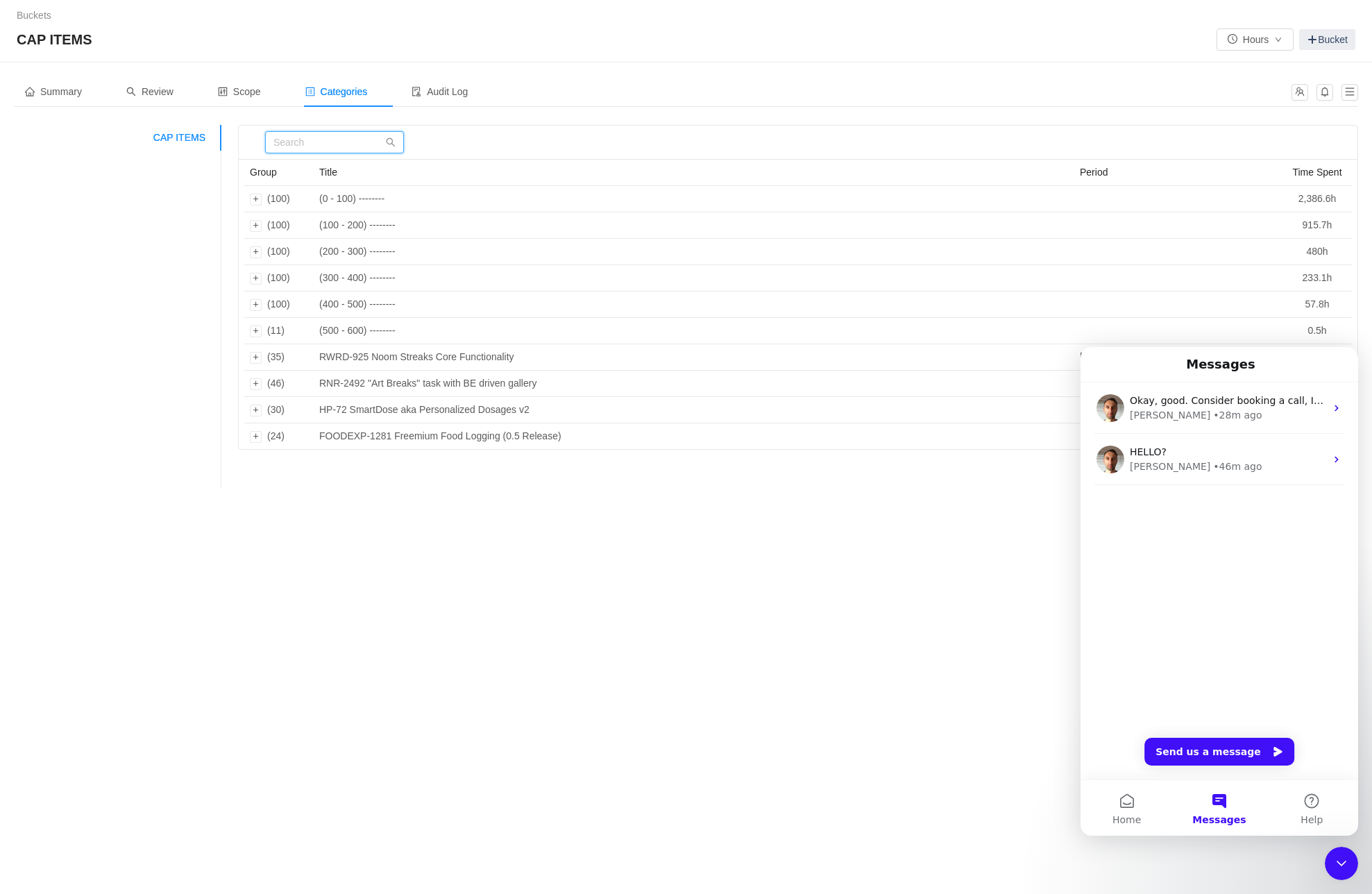
click at [303, 137] on input "text" at bounding box center [335, 142] width 139 height 22
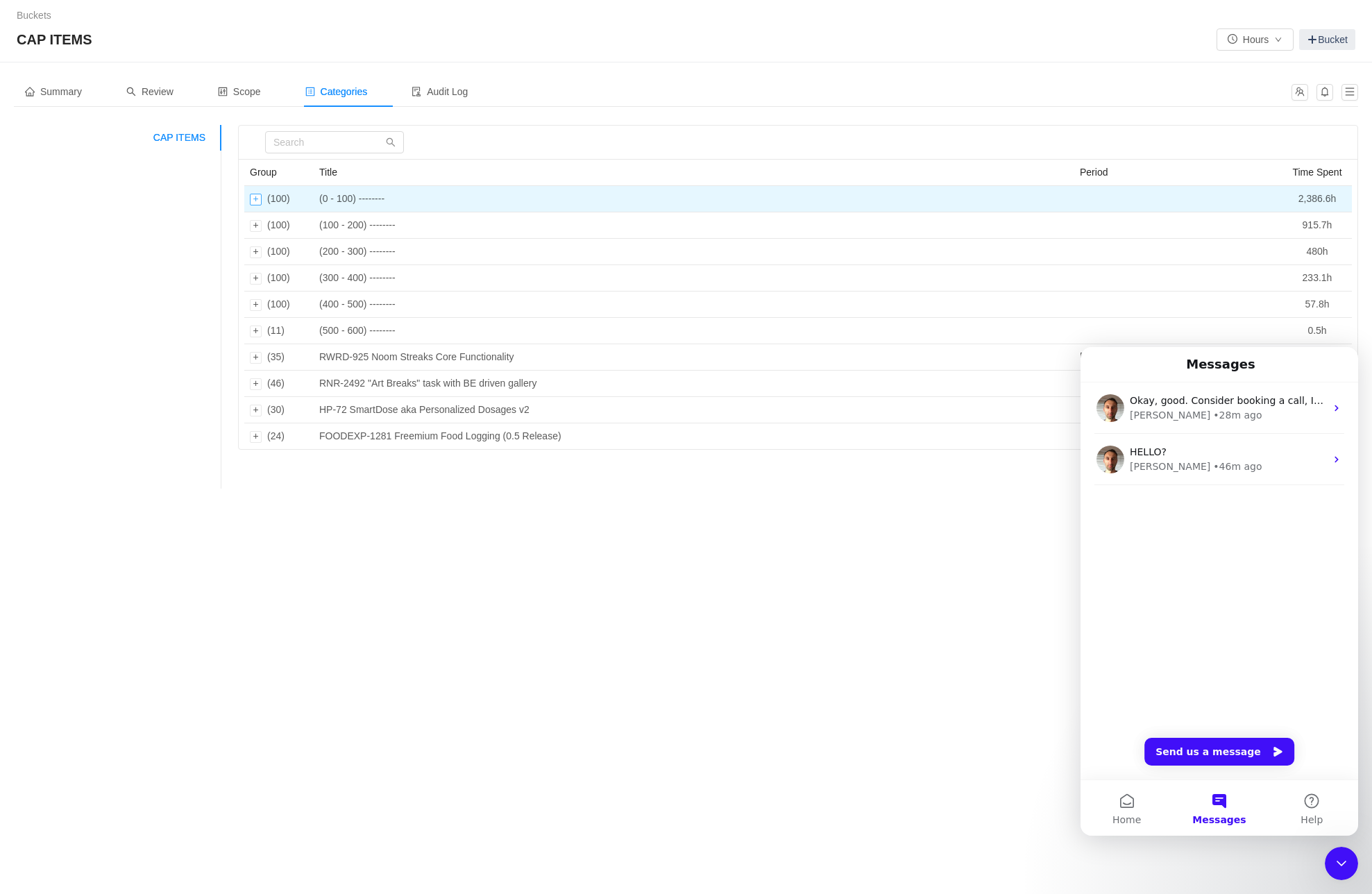
click at [254, 202] on div "Expand row" at bounding box center [256, 200] width 12 height 12
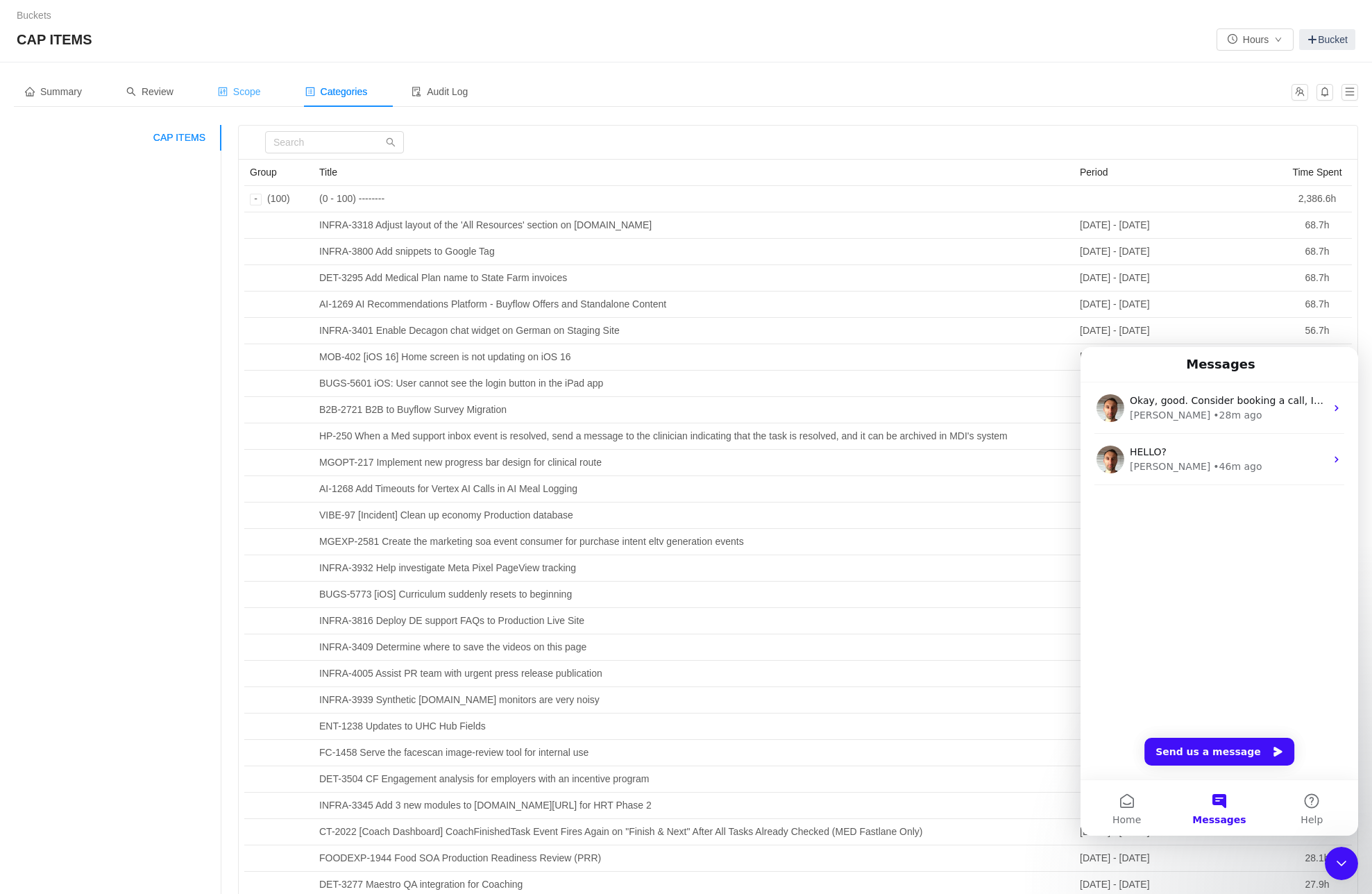
click at [250, 90] on span "Scope" at bounding box center [238, 91] width 43 height 11
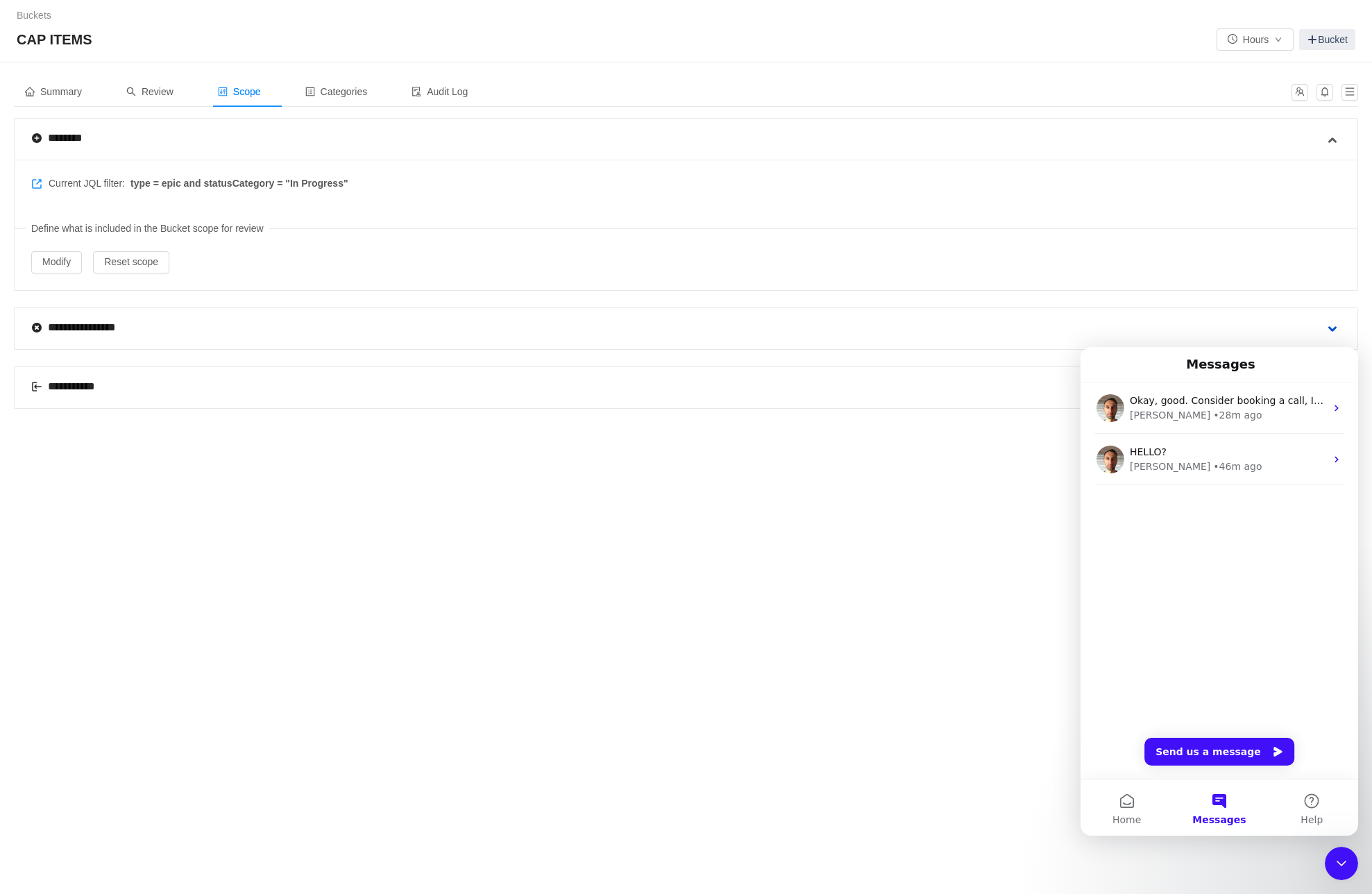
click at [1332, 330] on span at bounding box center [1332, 329] width 17 height 17
click at [1333, 860] on icon "Close Intercom Messenger" at bounding box center [1341, 863] width 17 height 17
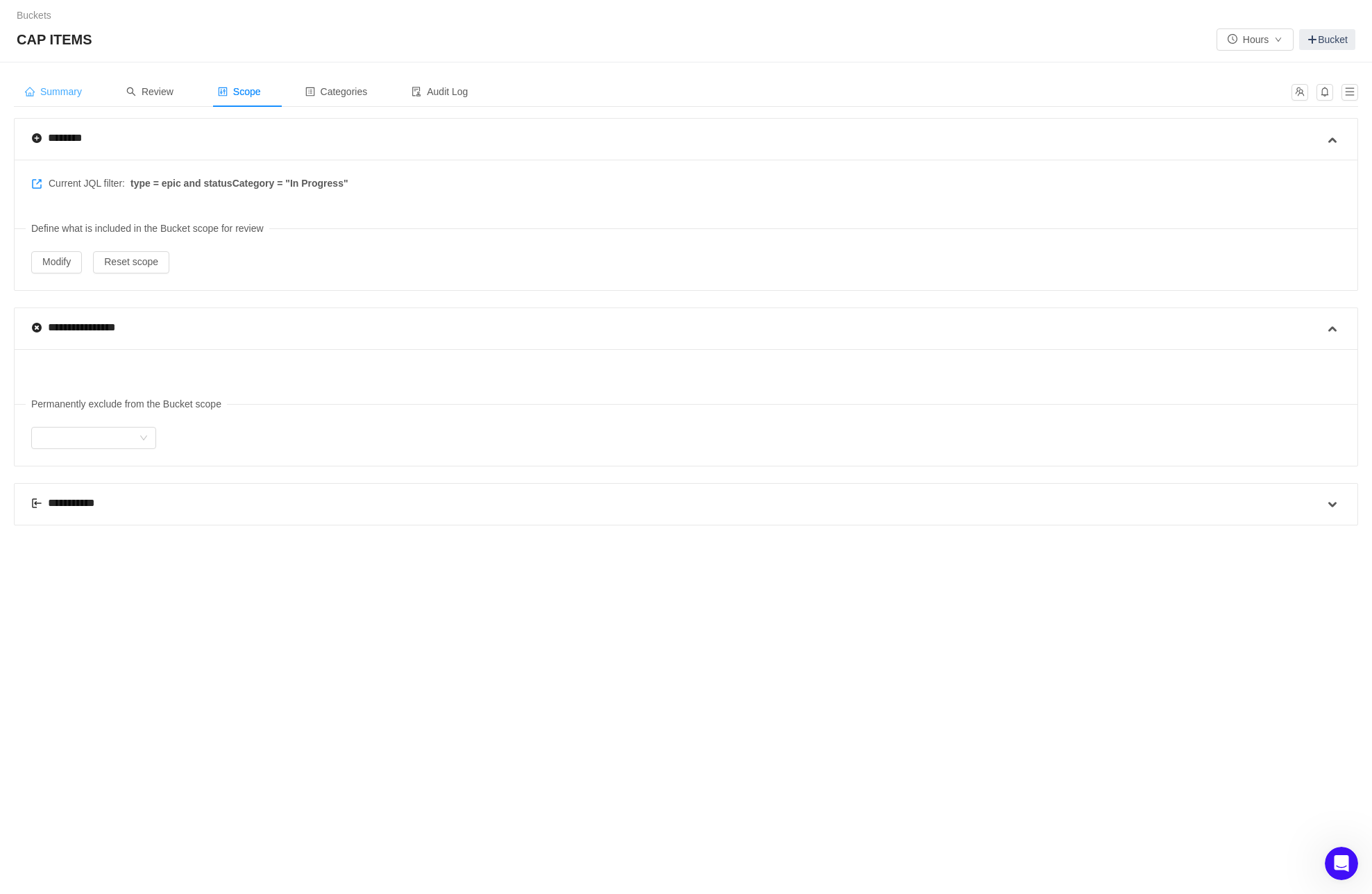
click at [54, 84] on div "Summary" at bounding box center [54, 91] width 79 height 31
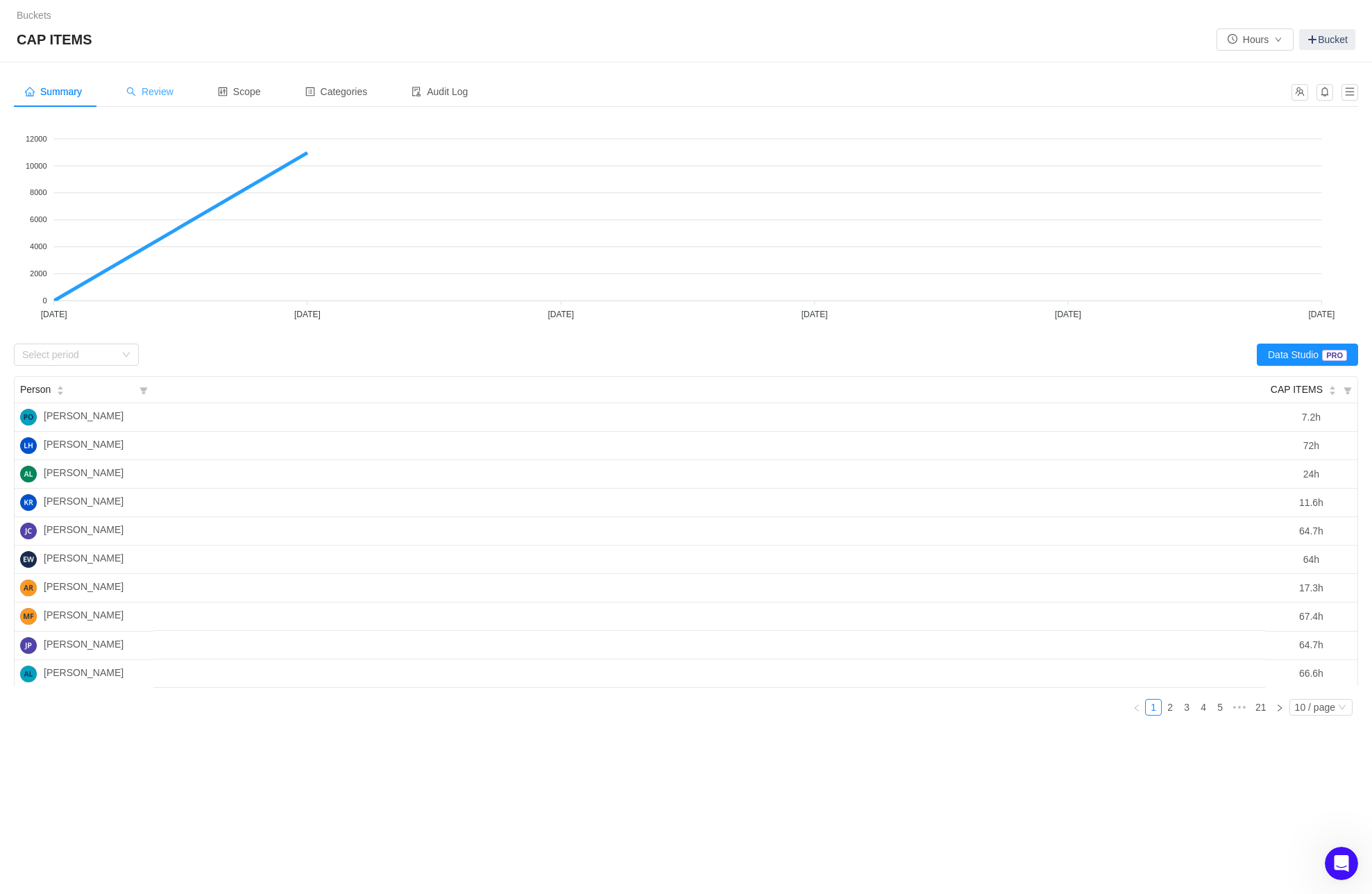
click at [154, 89] on span "Review" at bounding box center [150, 91] width 48 height 11
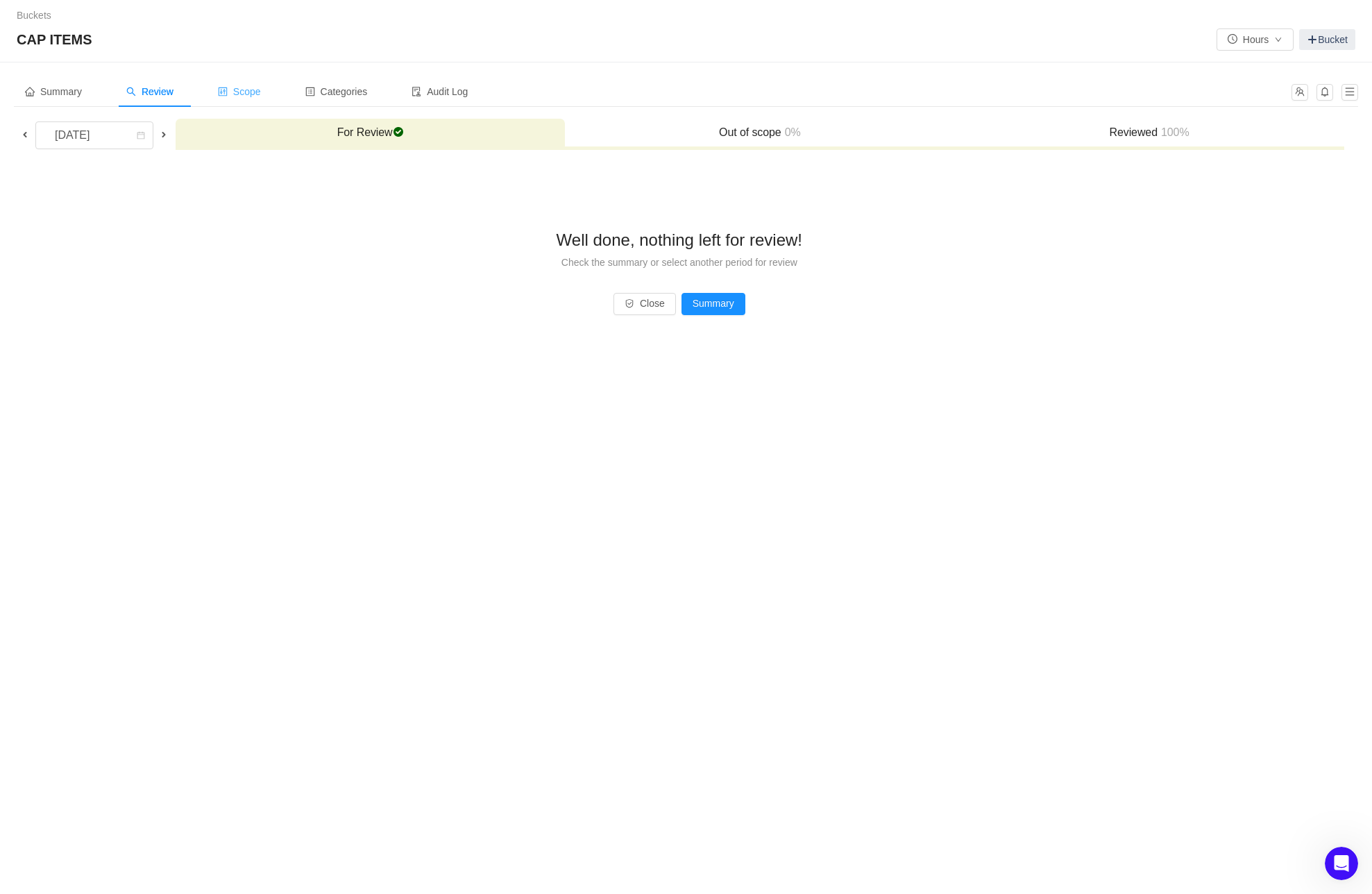
click at [252, 93] on span "Scope" at bounding box center [238, 91] width 43 height 11
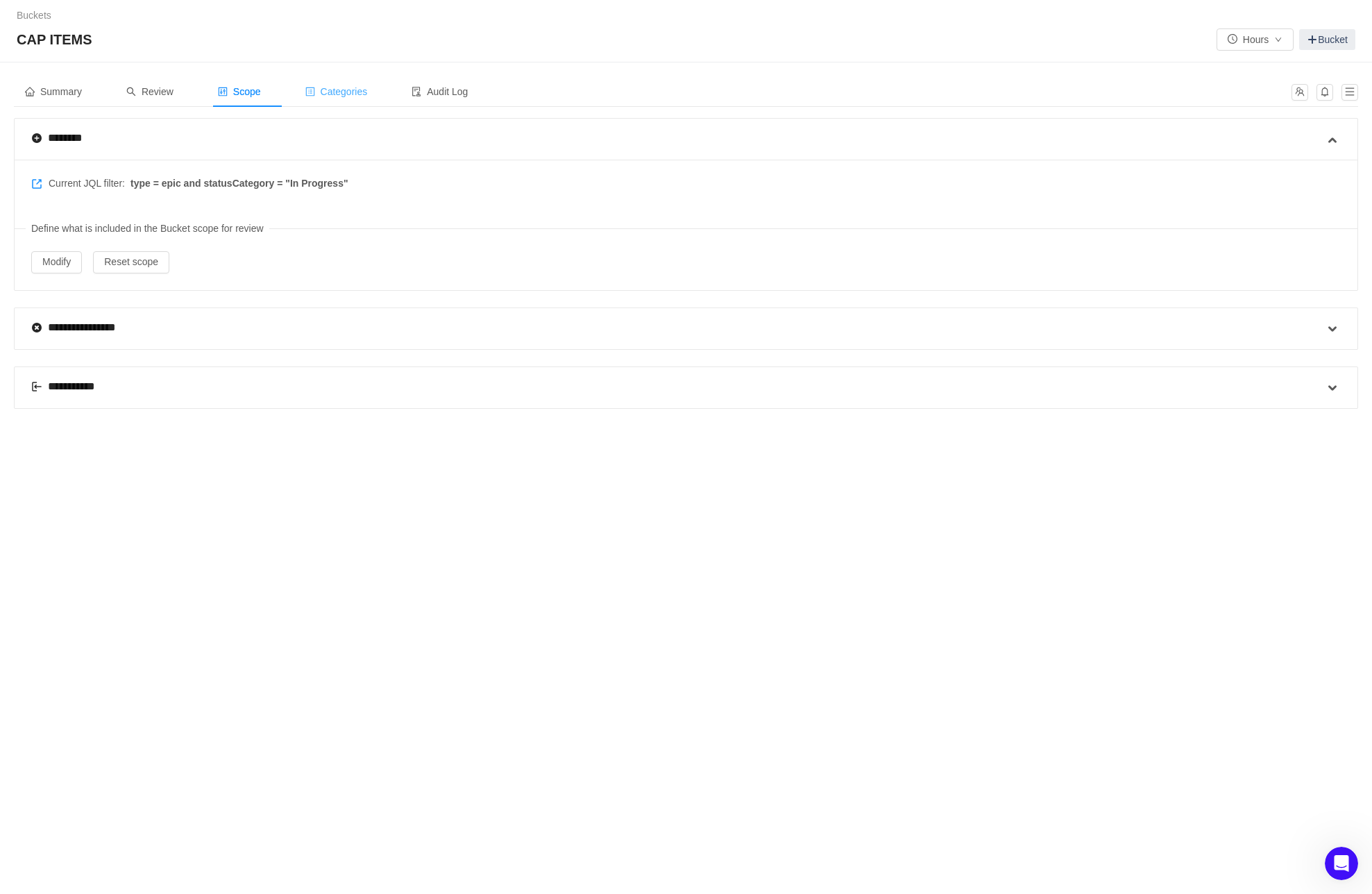
click at [356, 91] on span "Categories" at bounding box center [336, 91] width 63 height 11
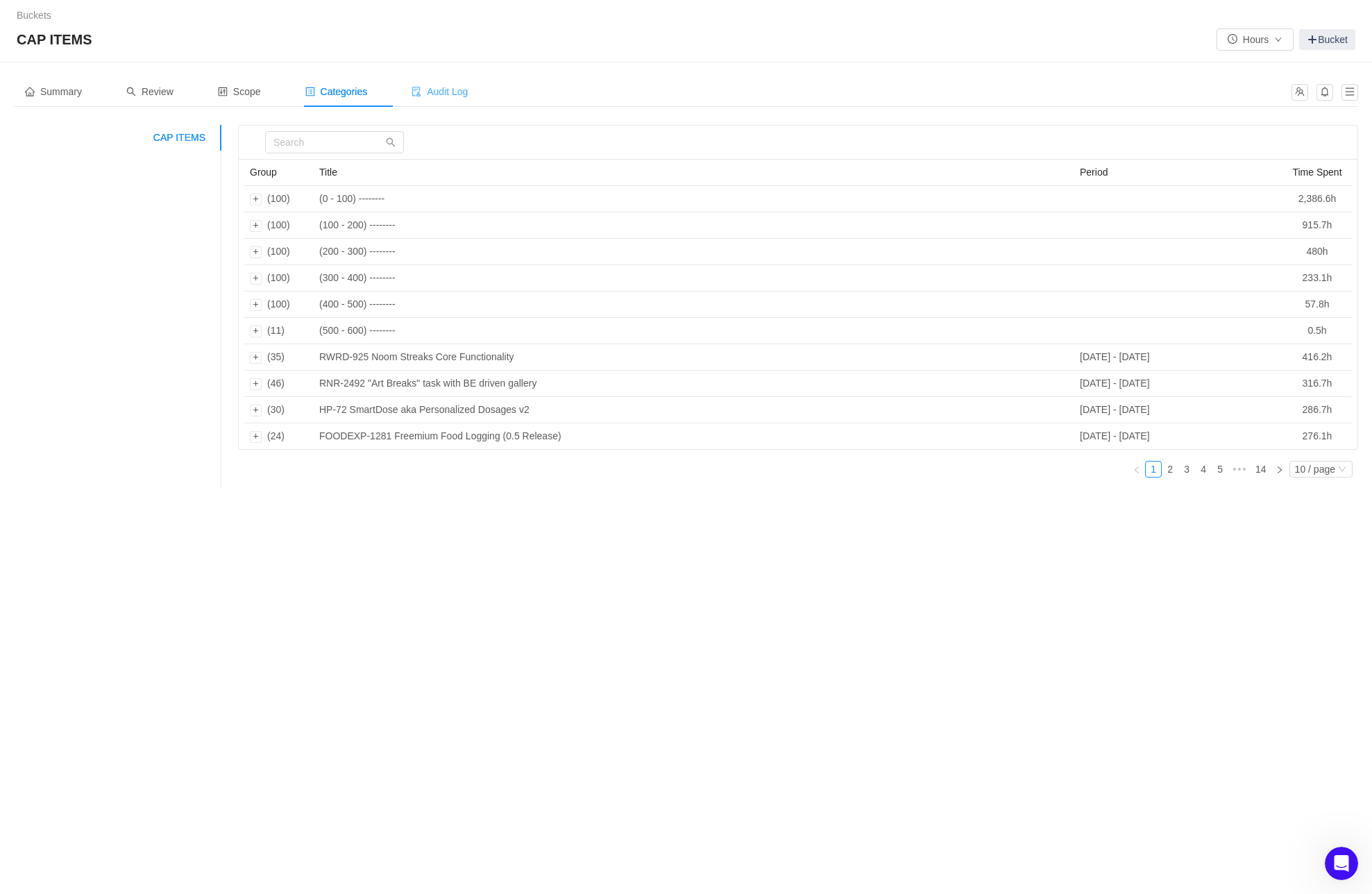
click at [451, 86] on span "Audit Log" at bounding box center [439, 91] width 57 height 11
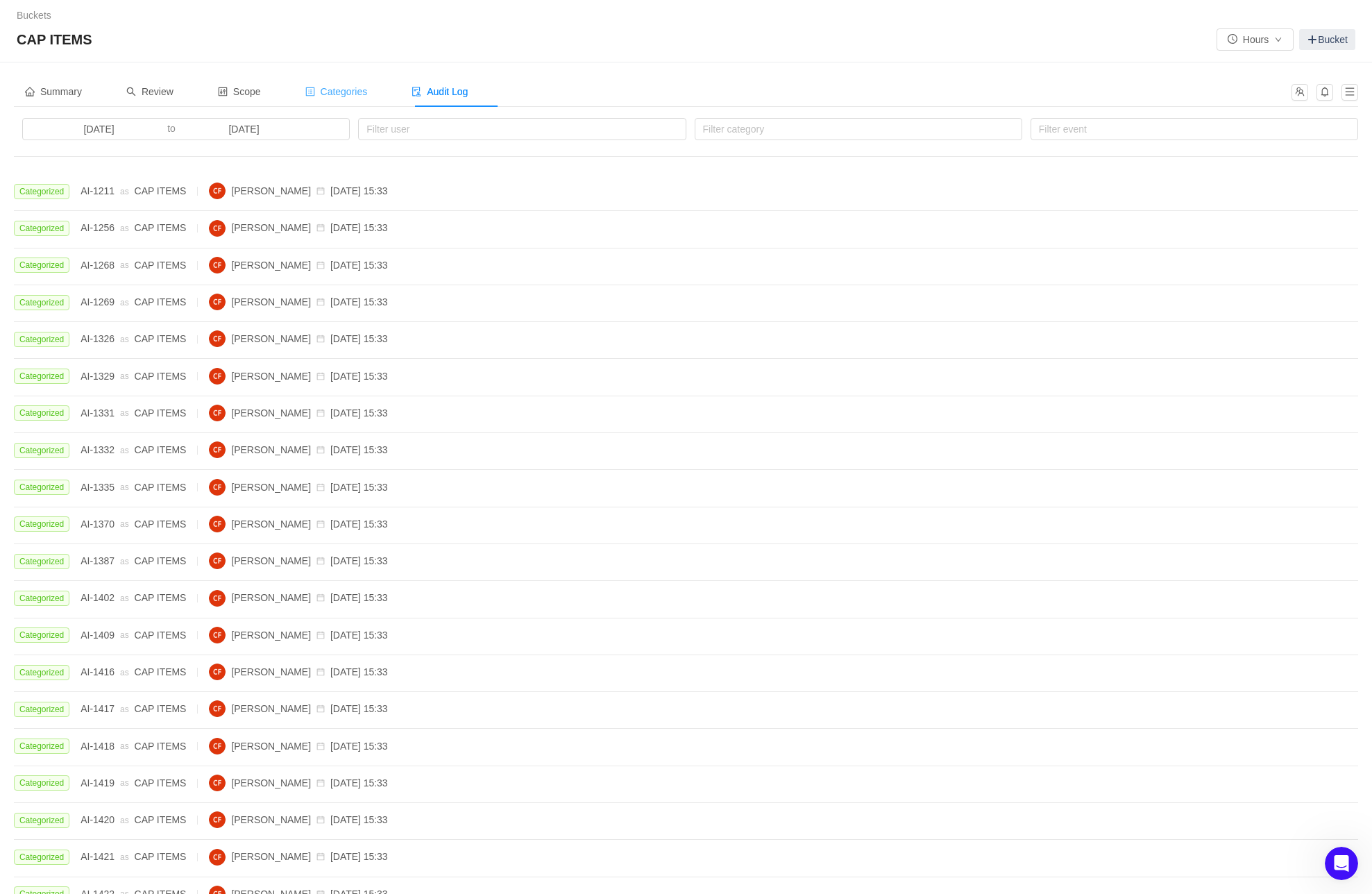
click at [351, 88] on span "Categories" at bounding box center [336, 91] width 63 height 11
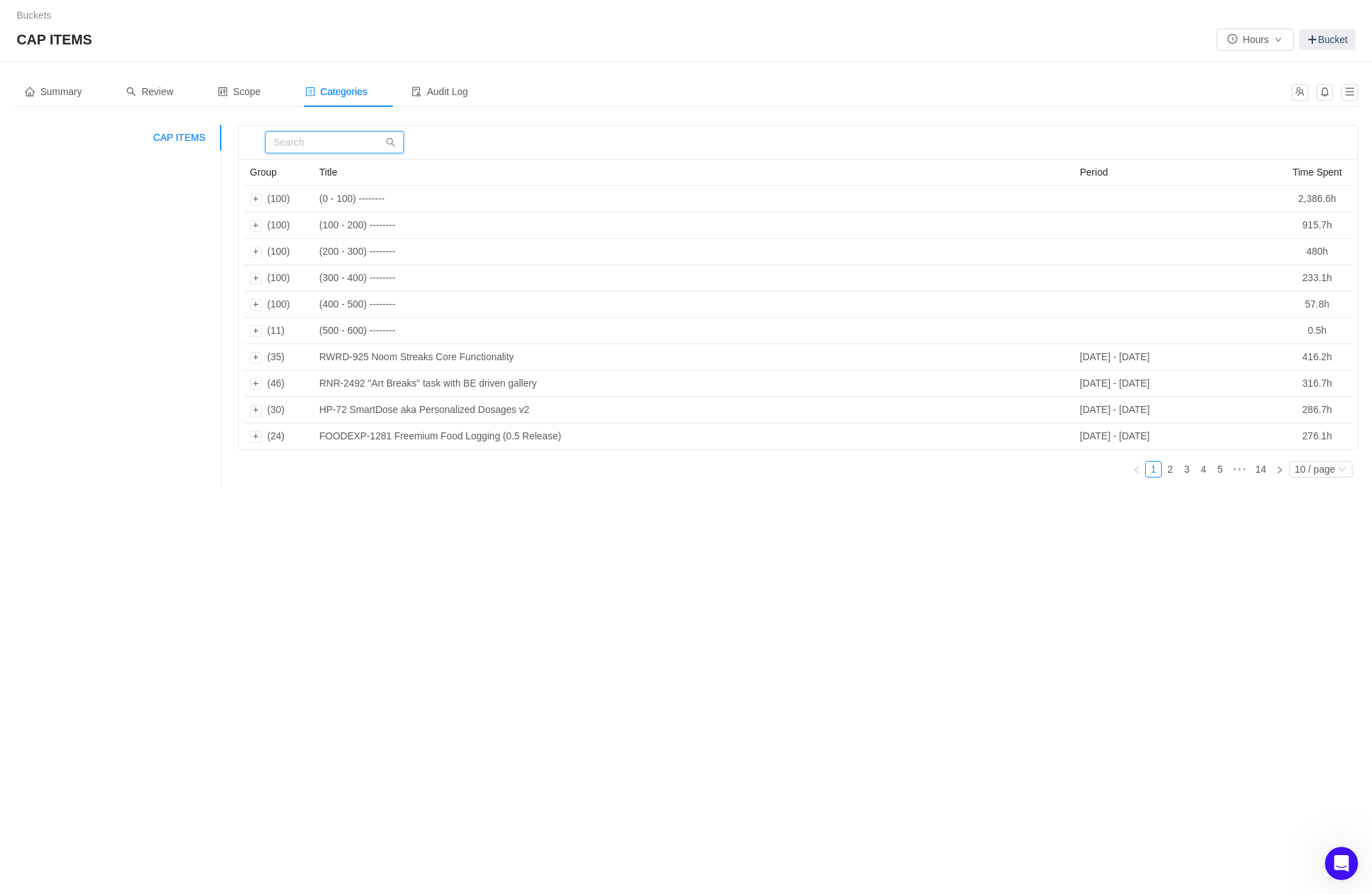
click at [304, 133] on input "text" at bounding box center [335, 142] width 139 height 22
click at [1318, 473] on div "10 / page" at bounding box center [1315, 469] width 41 height 15
click at [1312, 451] on li "100 / page" at bounding box center [1320, 448] width 66 height 22
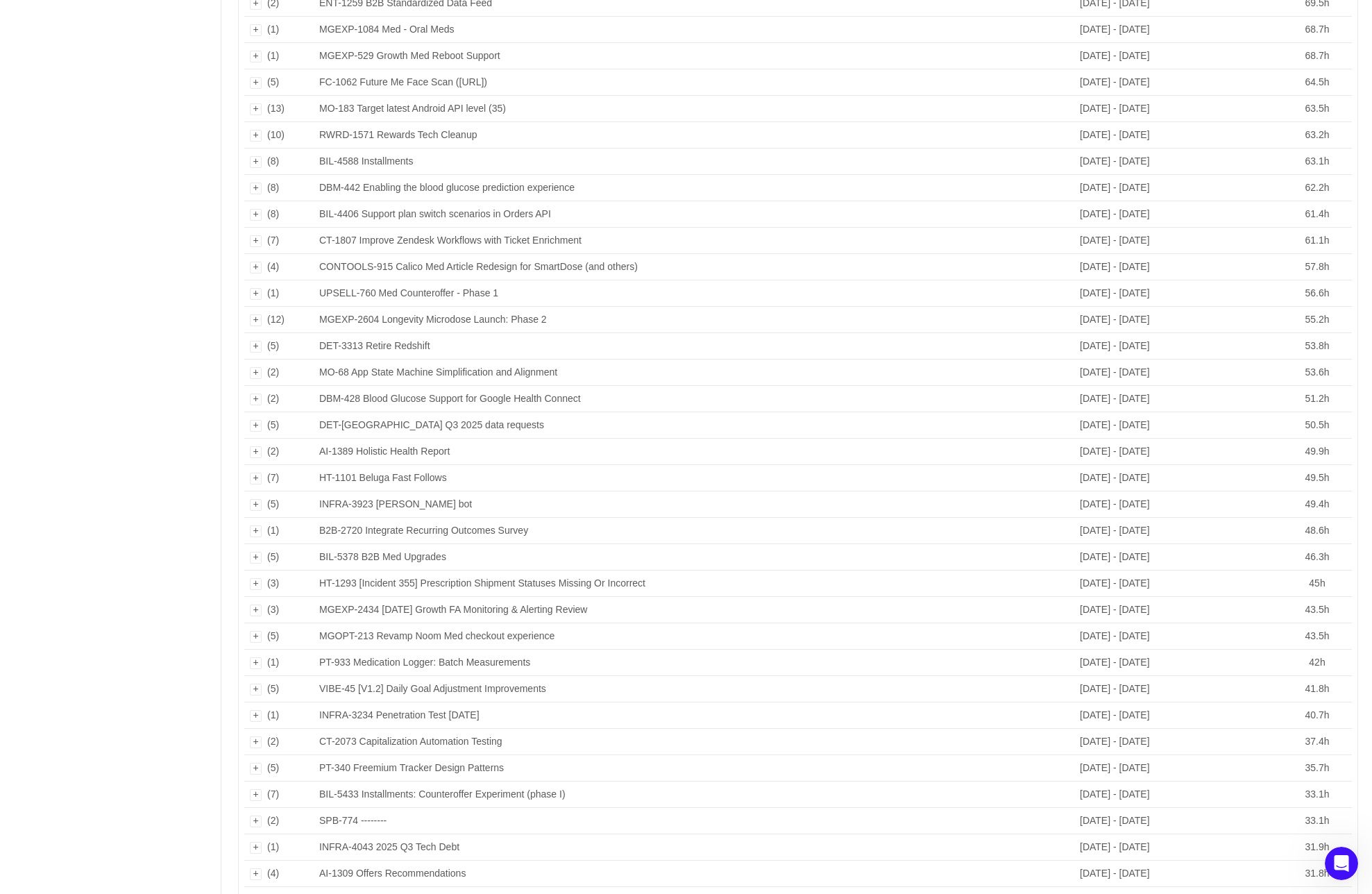
scroll to position [1987, 0]
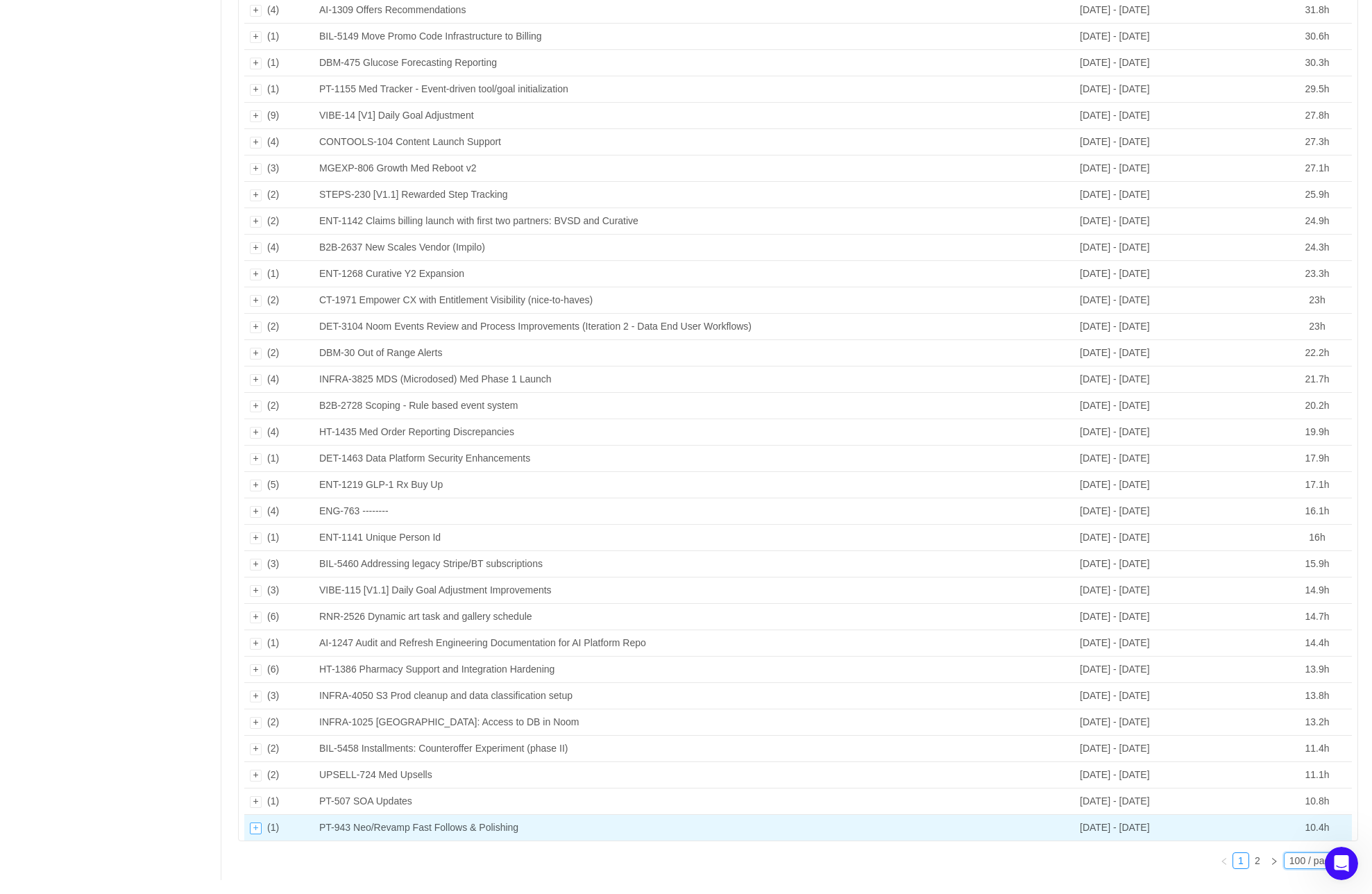
click at [255, 827] on div "Expand row" at bounding box center [256, 828] width 12 height 12
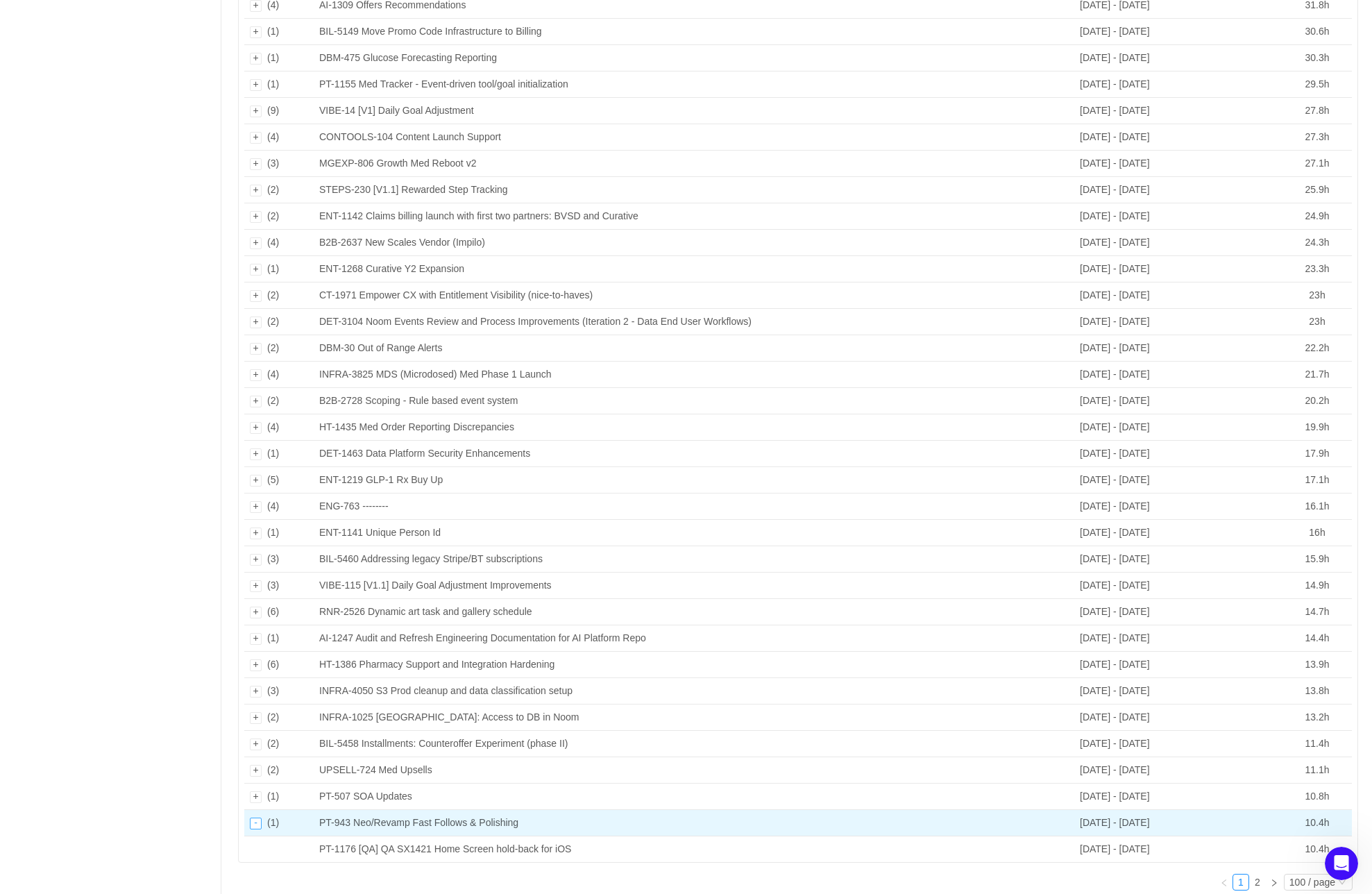
click at [255, 827] on div "Collapse row" at bounding box center [256, 823] width 12 height 12
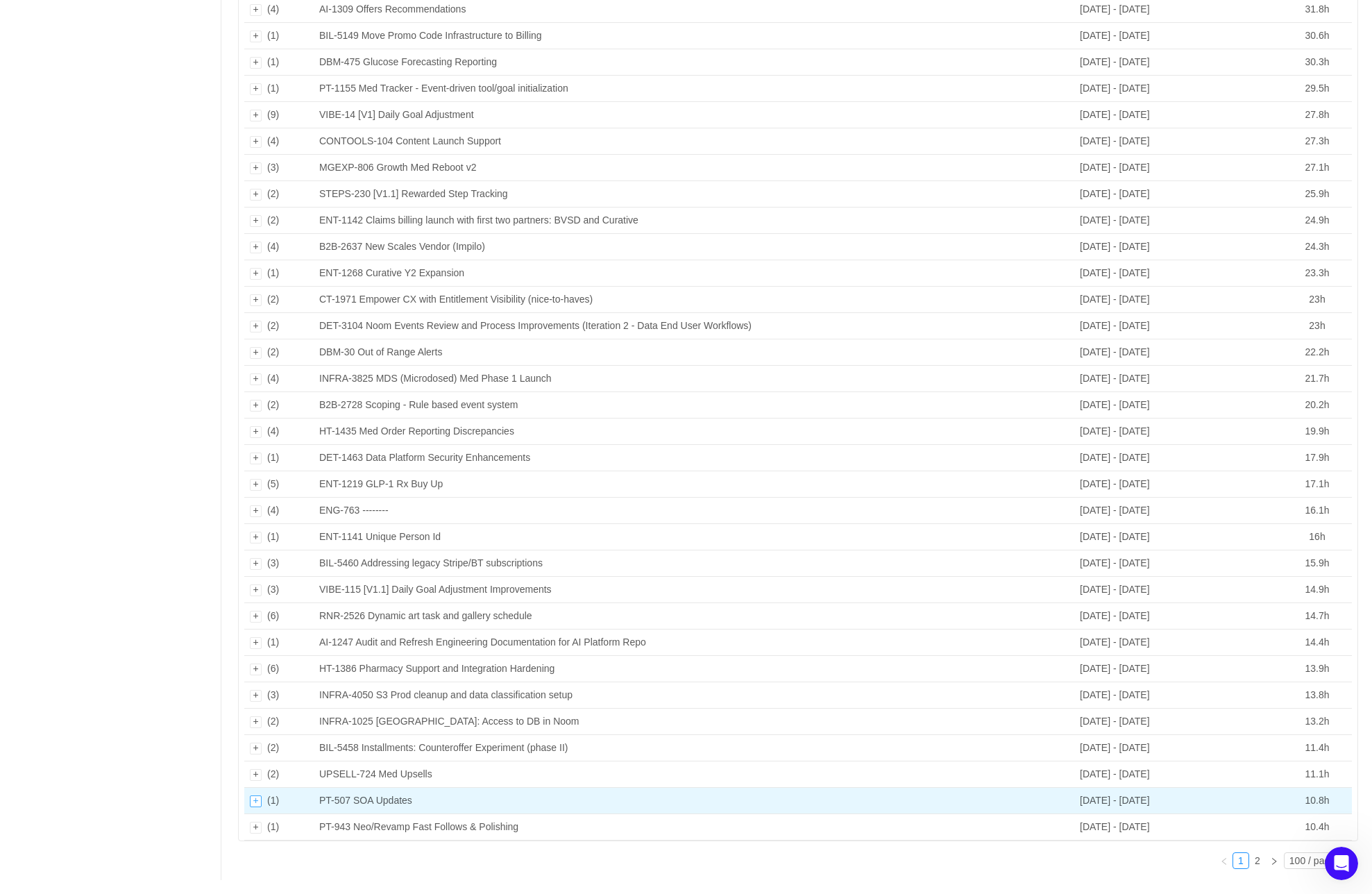
click at [254, 803] on div "Expand row" at bounding box center [256, 802] width 12 height 12
click at [254, 803] on div "Collapse row" at bounding box center [256, 797] width 12 height 12
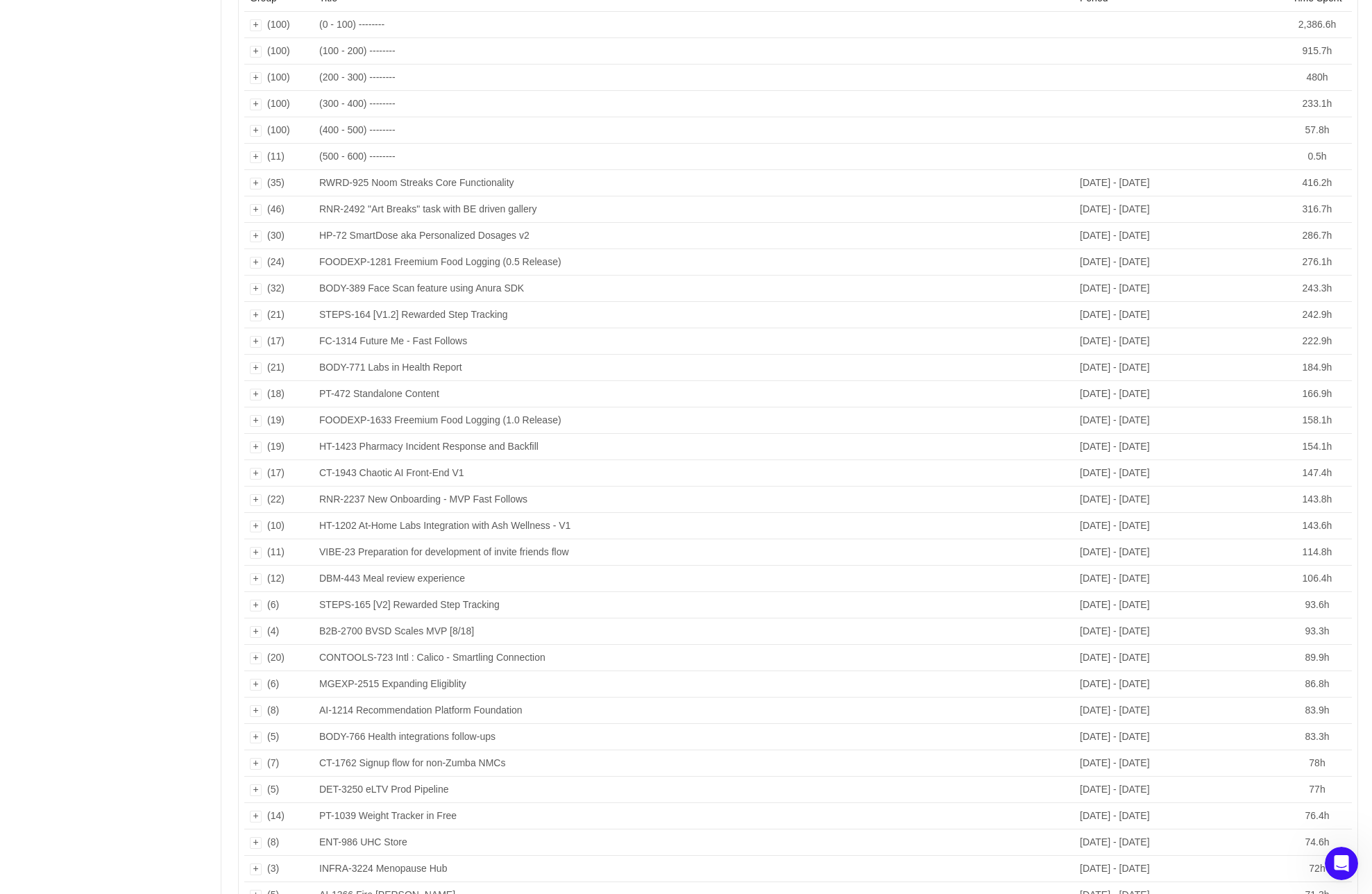
scroll to position [0, 0]
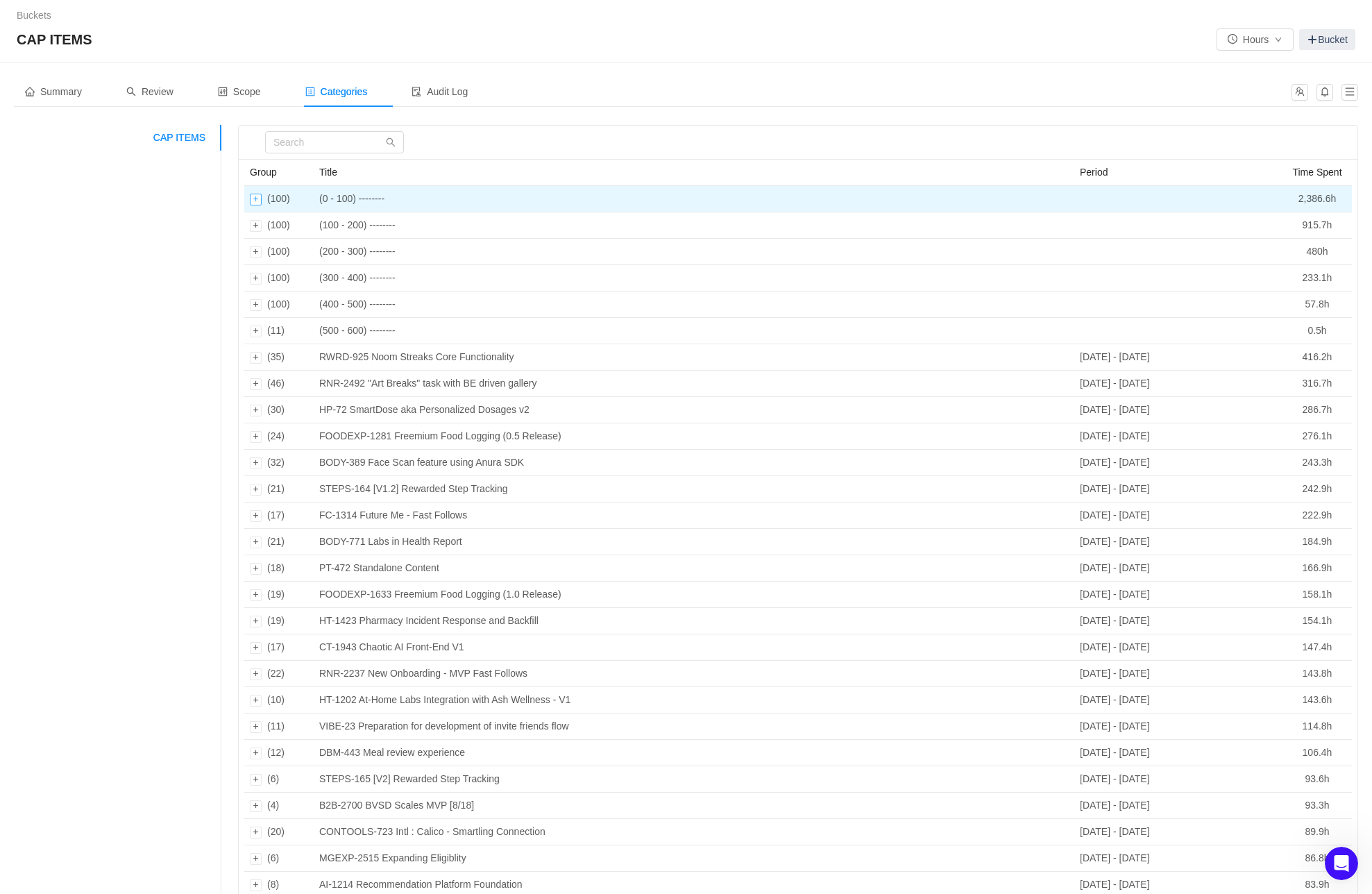
click at [254, 200] on div "Expand row" at bounding box center [256, 200] width 12 height 12
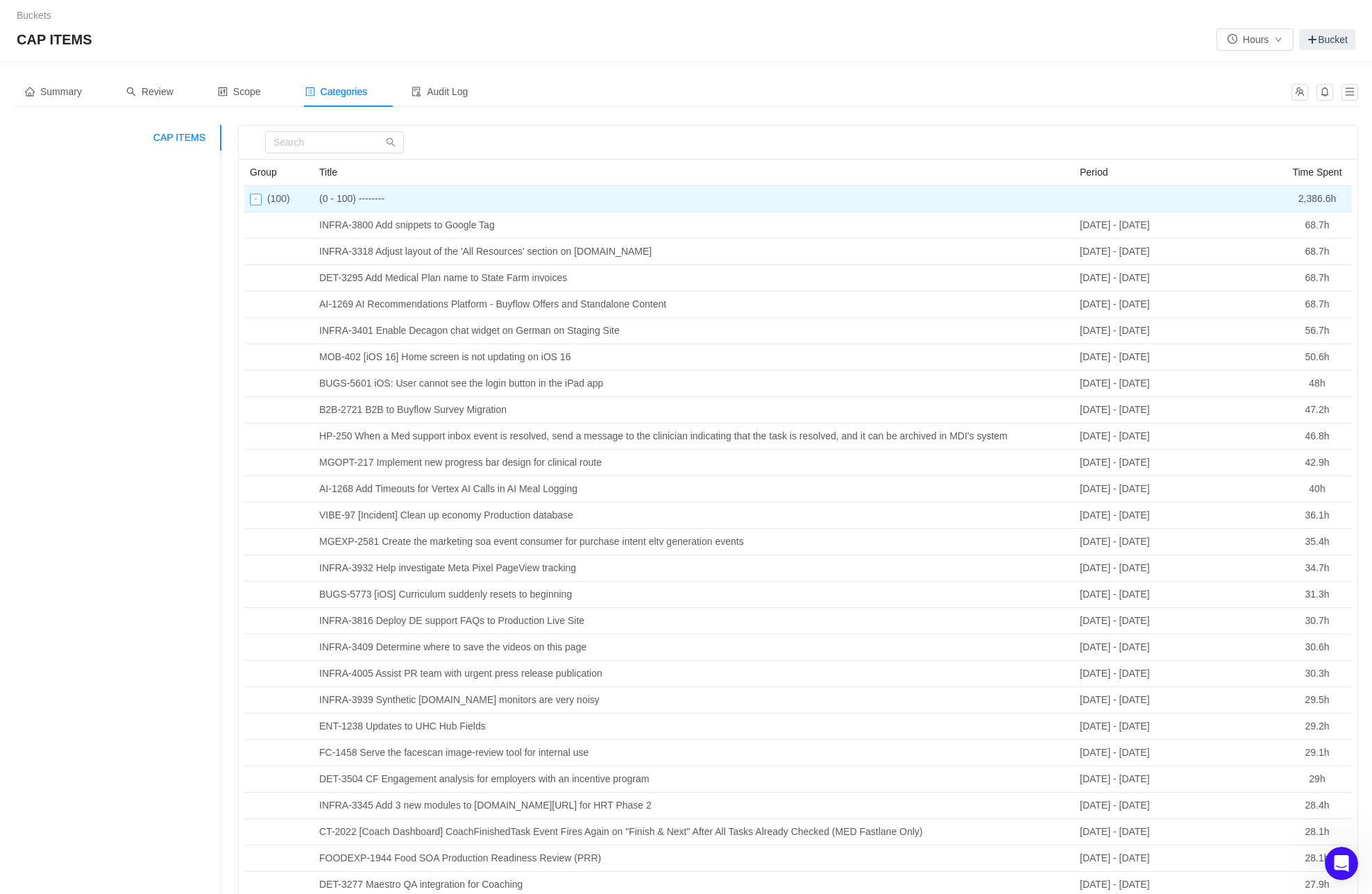
click at [254, 199] on div "Collapse row" at bounding box center [256, 200] width 12 height 12
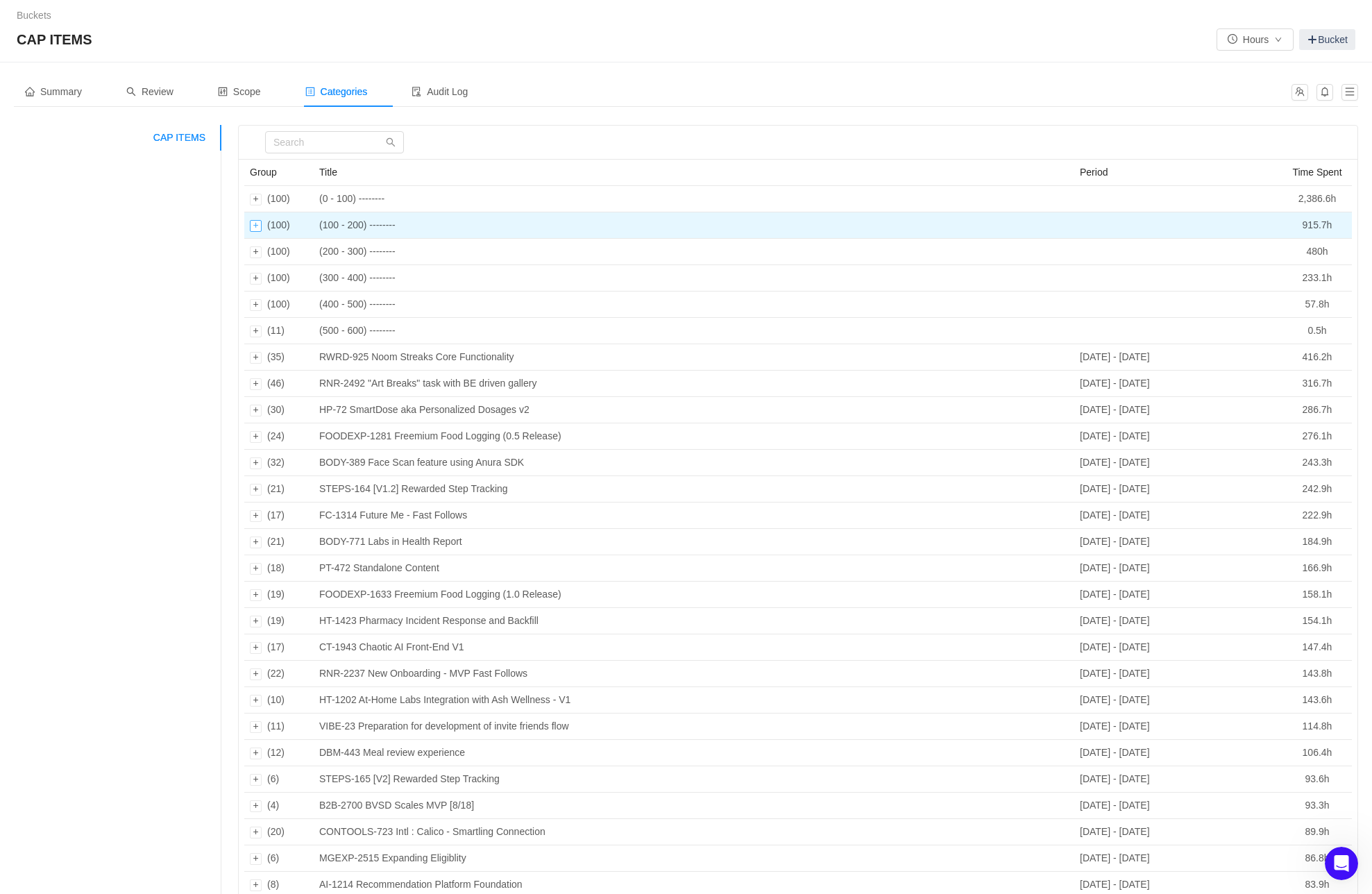
click at [253, 225] on div "Expand row" at bounding box center [256, 225] width 12 height 12
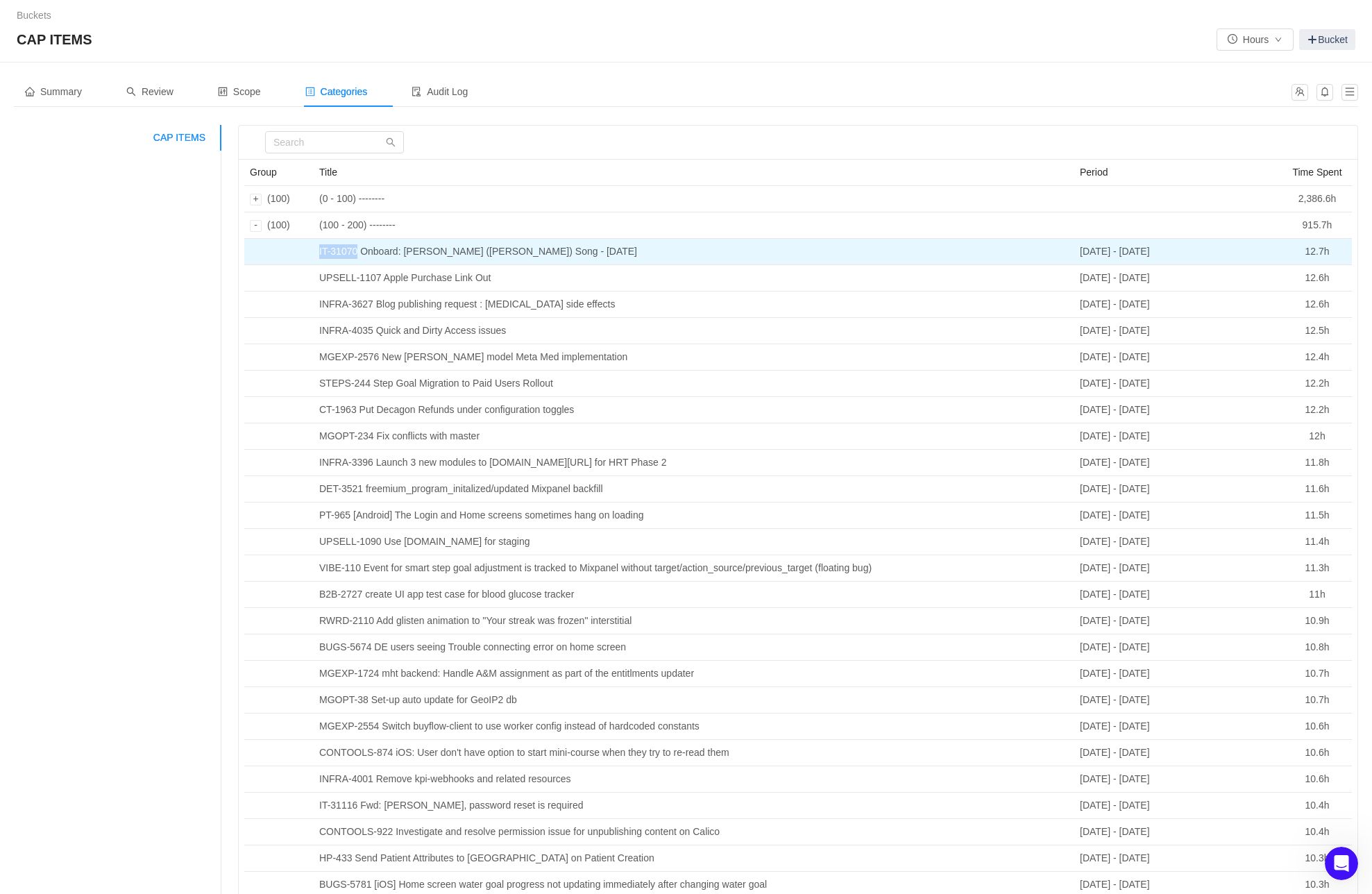
drag, startPoint x: 317, startPoint y: 250, endPoint x: 355, endPoint y: 250, distance: 38.0
click at [360, 250] on td "IT-31070 Onboard: [PERSON_NAME] ([PERSON_NAME]) Song - [DATE]" at bounding box center [694, 251] width 761 height 27
copy td "IT-31070"
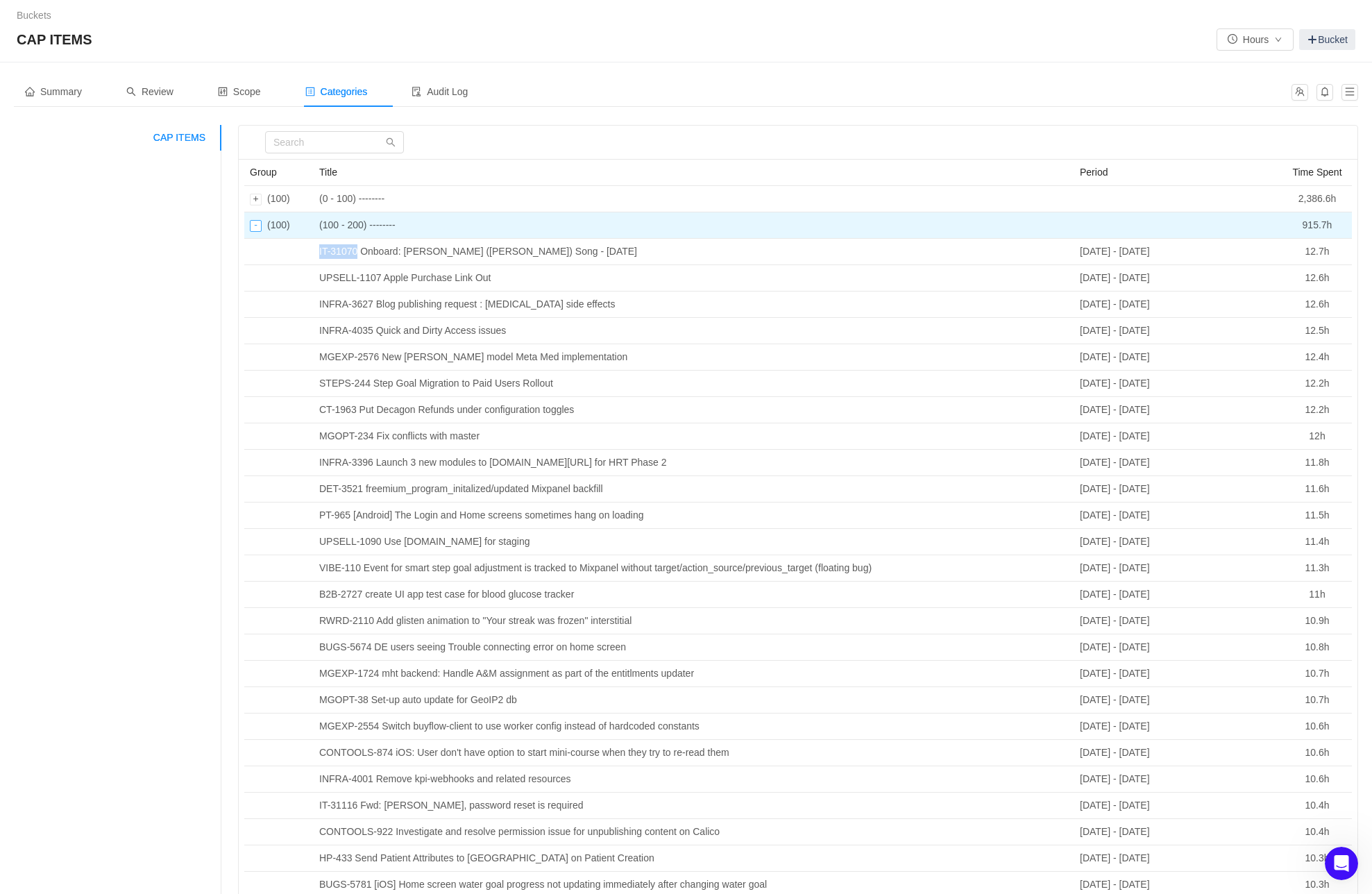
click at [254, 224] on div "Collapse row" at bounding box center [256, 225] width 12 height 12
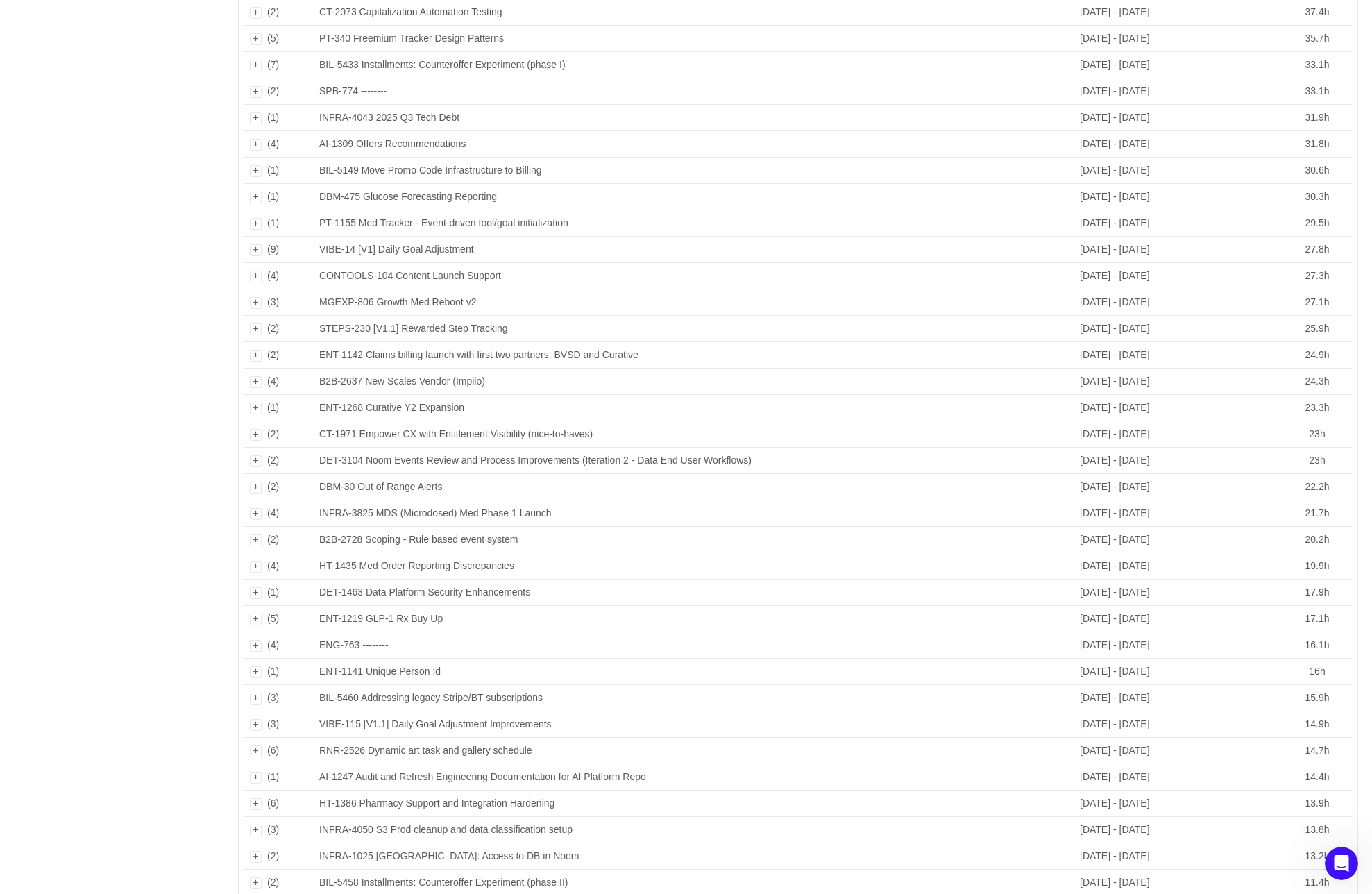
scroll to position [1987, 0]
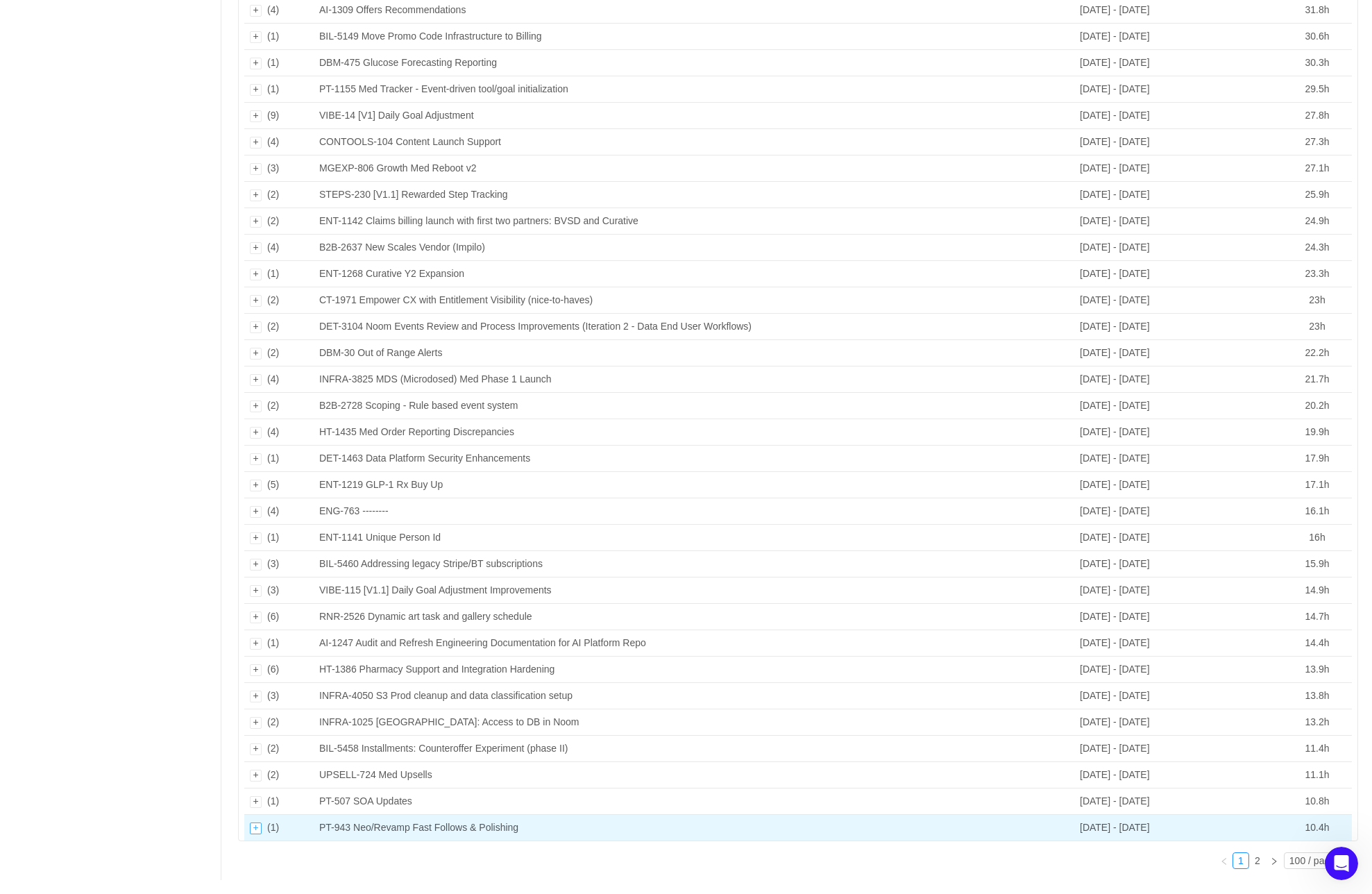
click at [257, 828] on div "Expand row" at bounding box center [256, 828] width 12 height 12
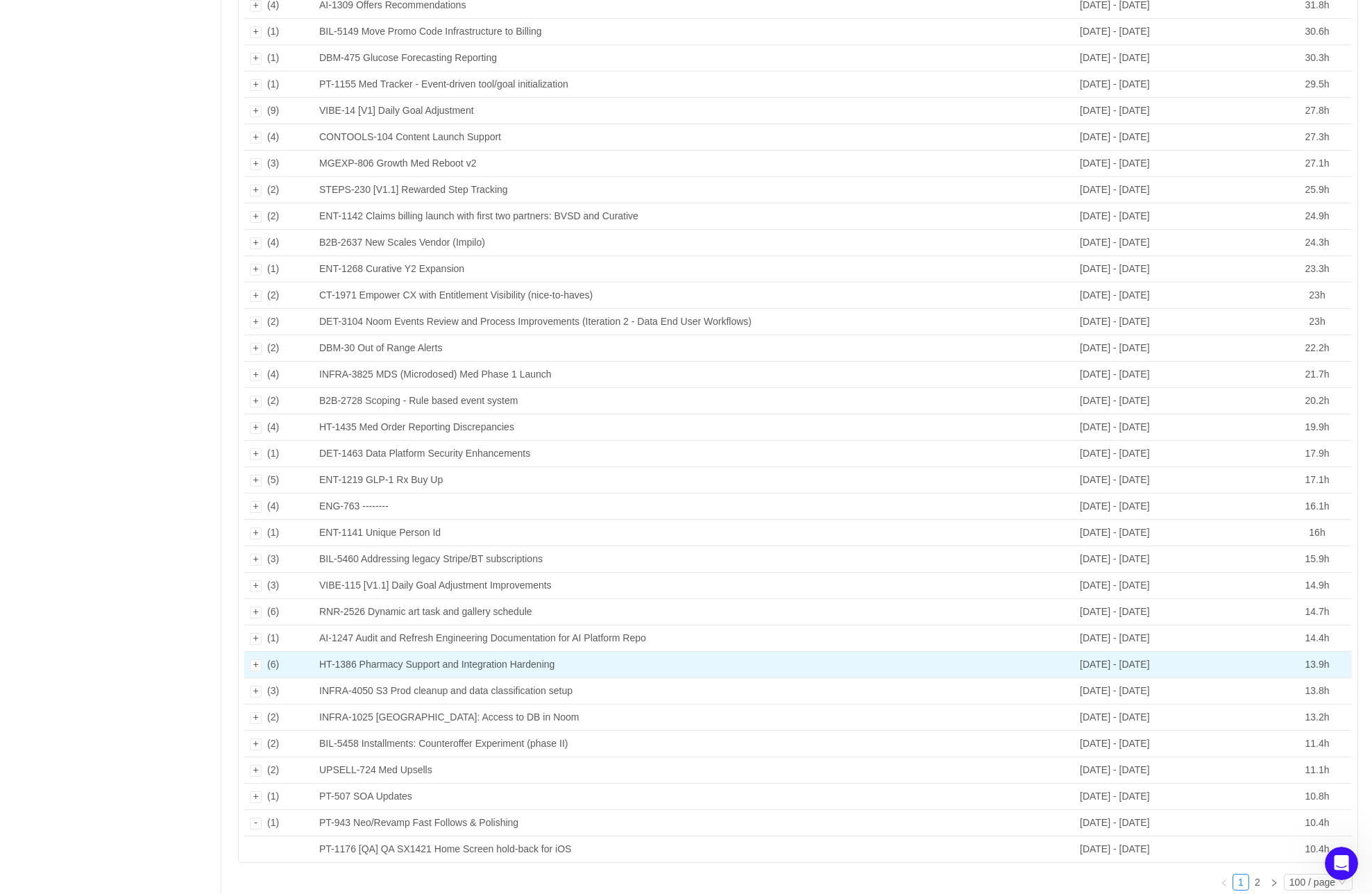
scroll to position [2013, 0]
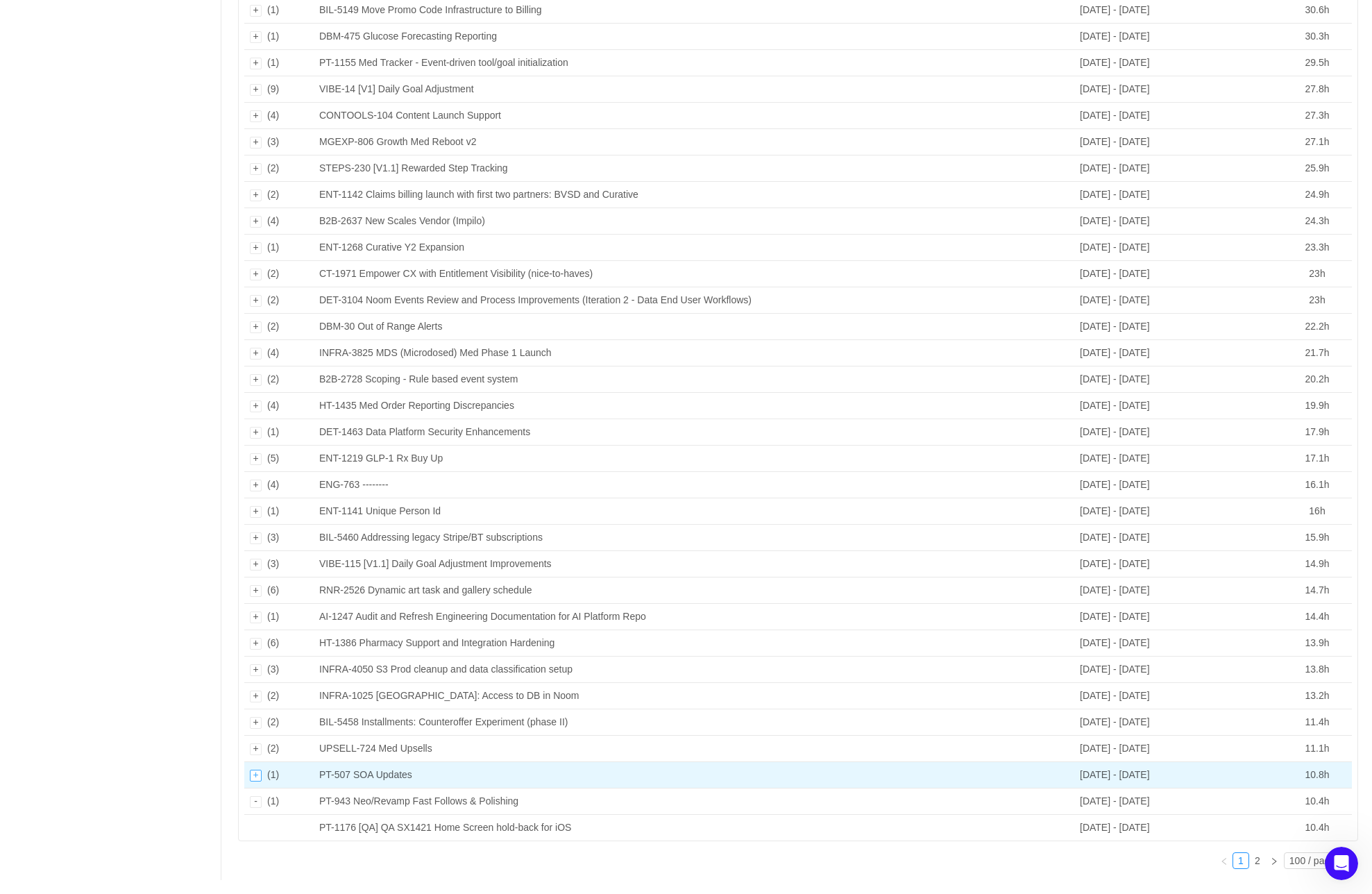
click at [258, 772] on div "Expand row" at bounding box center [256, 776] width 12 height 12
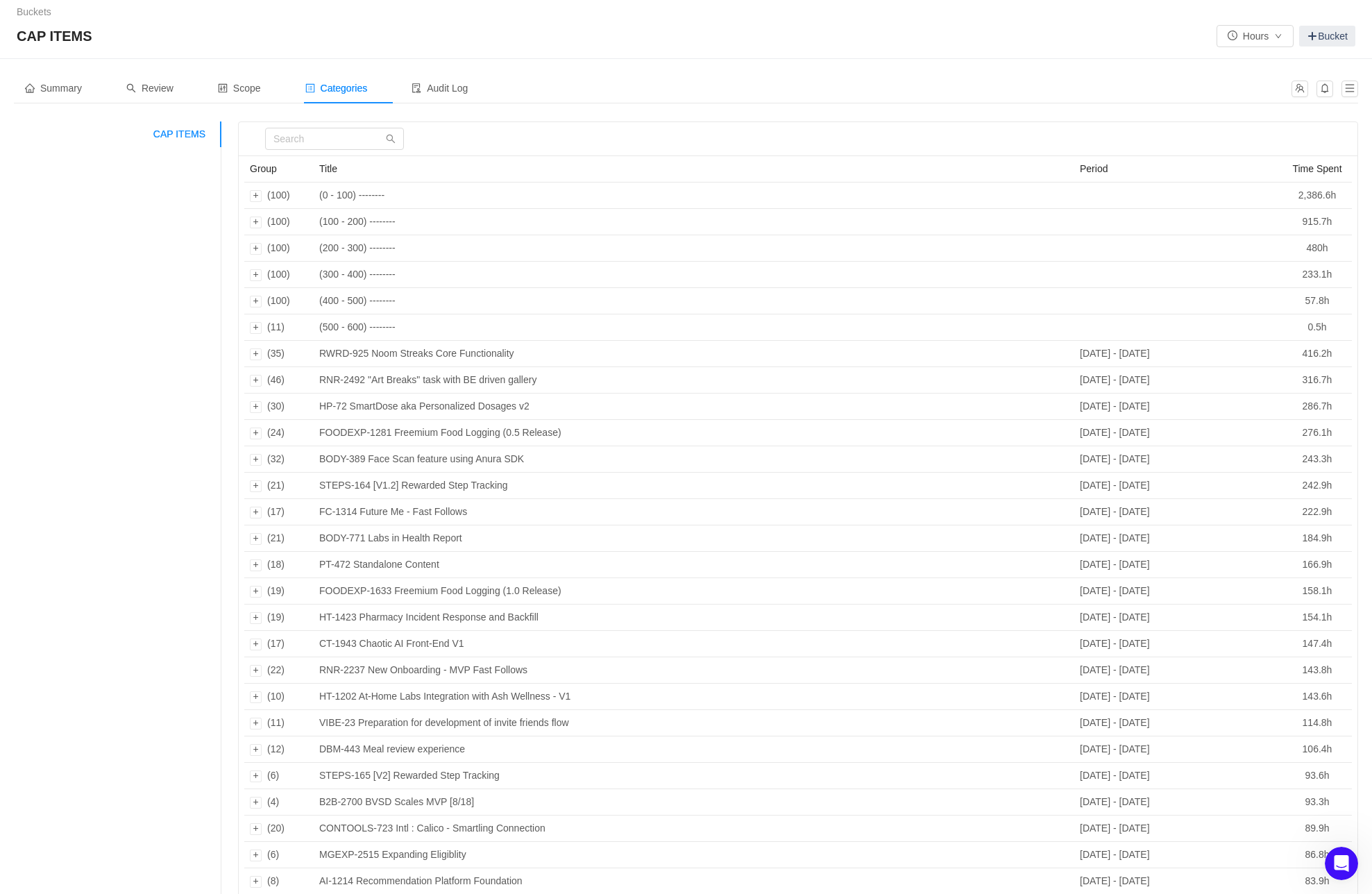
scroll to position [0, 0]
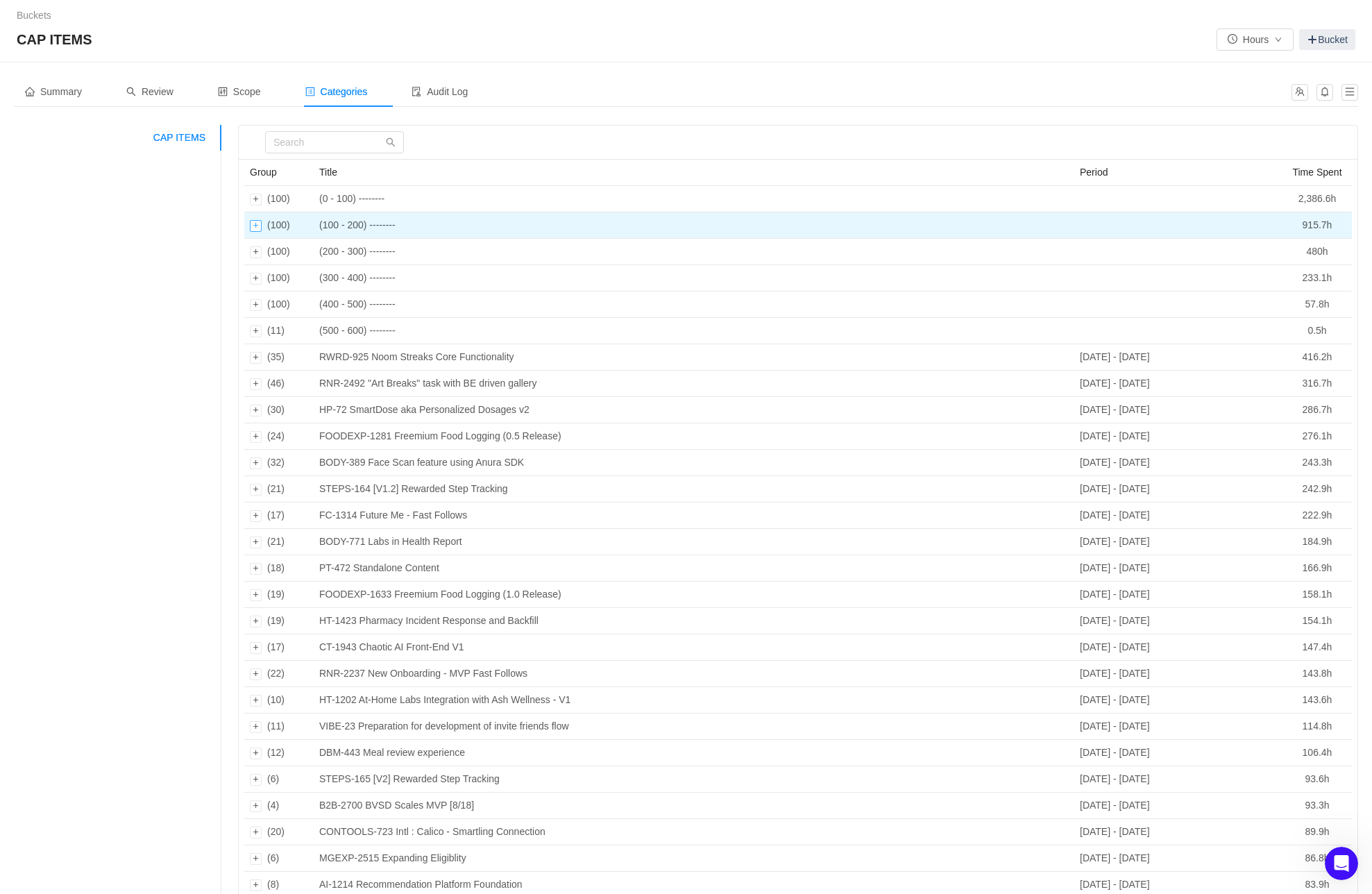
click at [255, 226] on div "Expand row" at bounding box center [256, 225] width 12 height 12
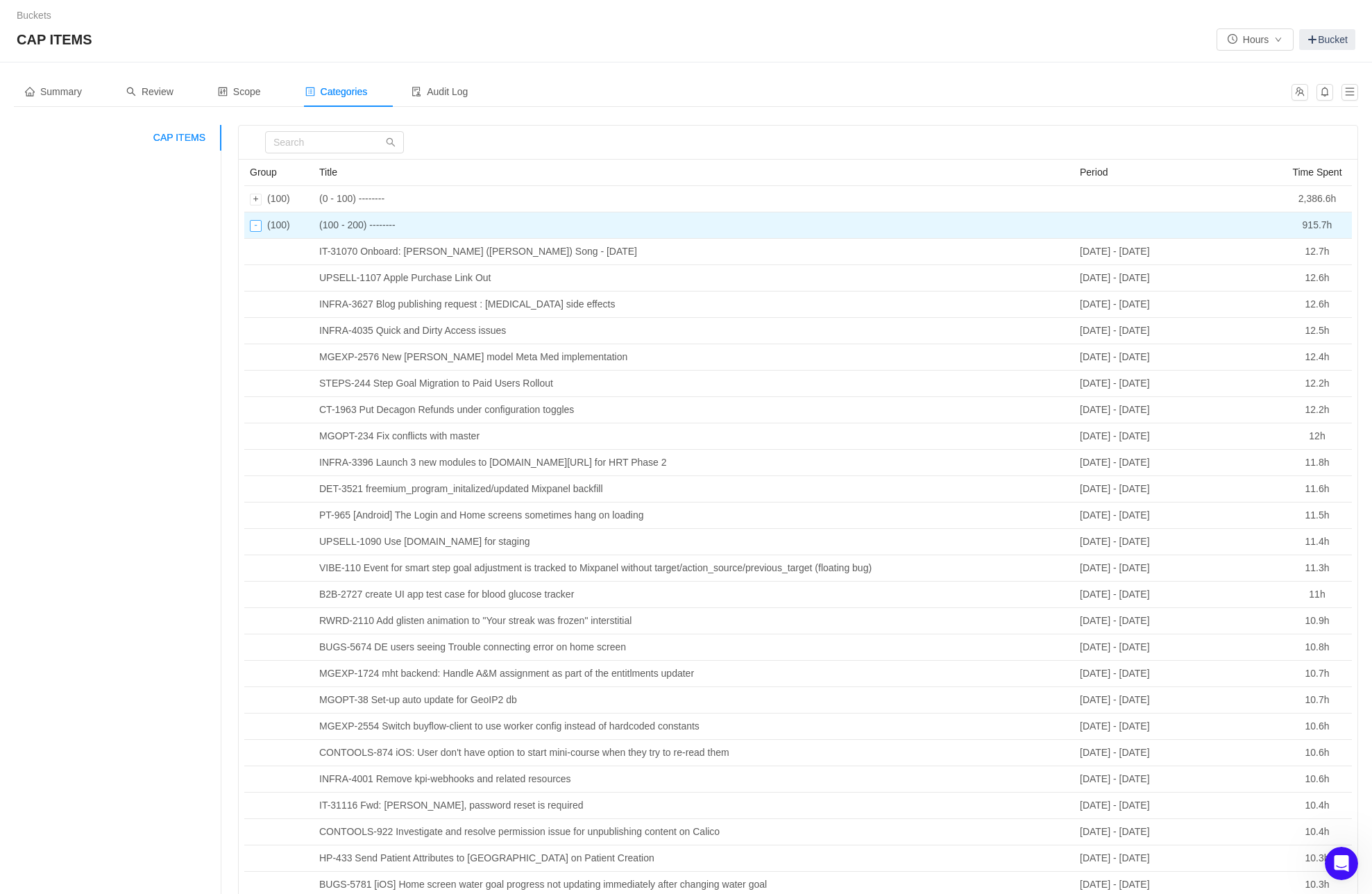
click at [255, 226] on div "Collapse row" at bounding box center [256, 225] width 12 height 12
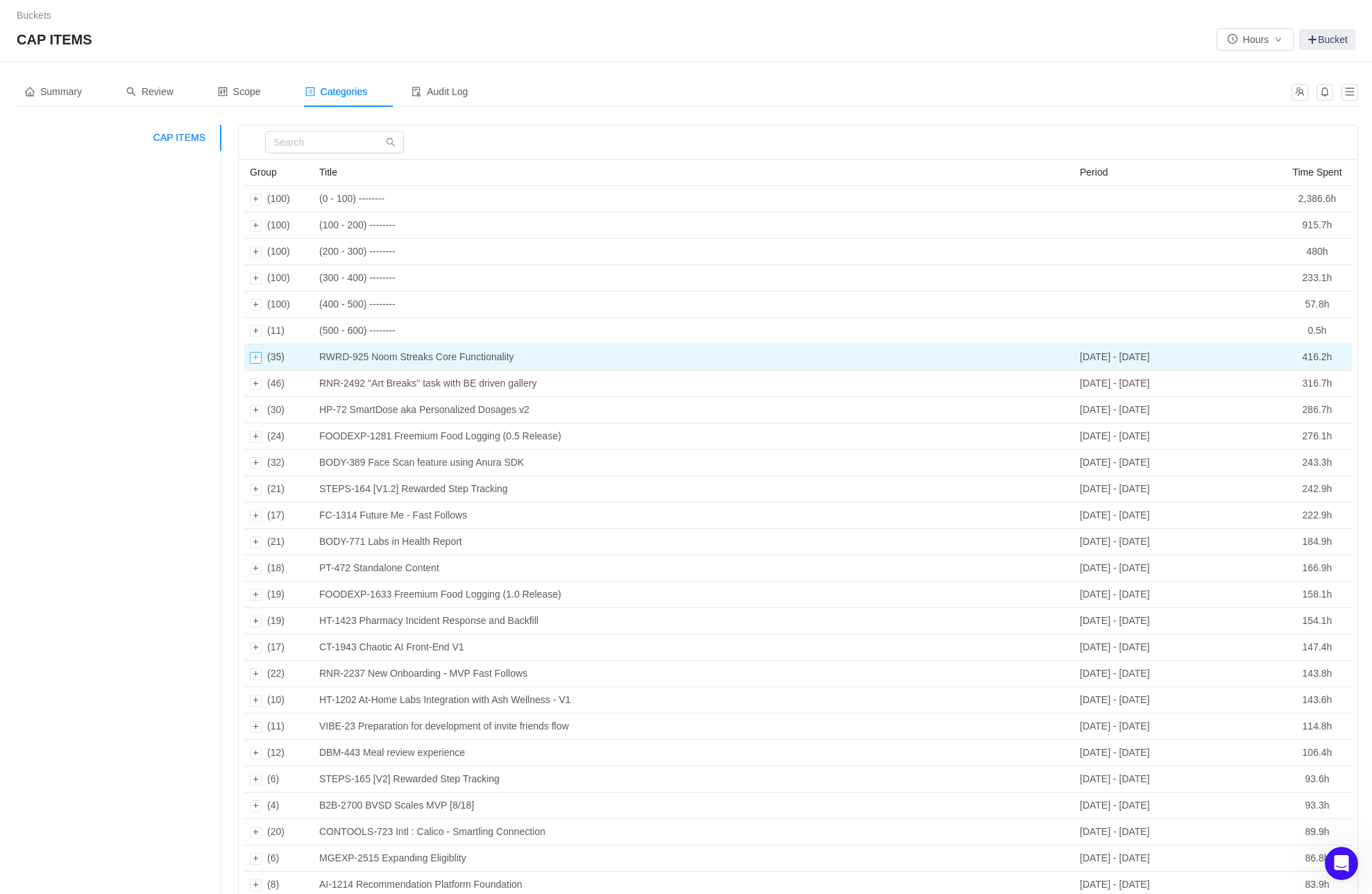
click at [255, 359] on div "Expand row" at bounding box center [256, 358] width 12 height 12
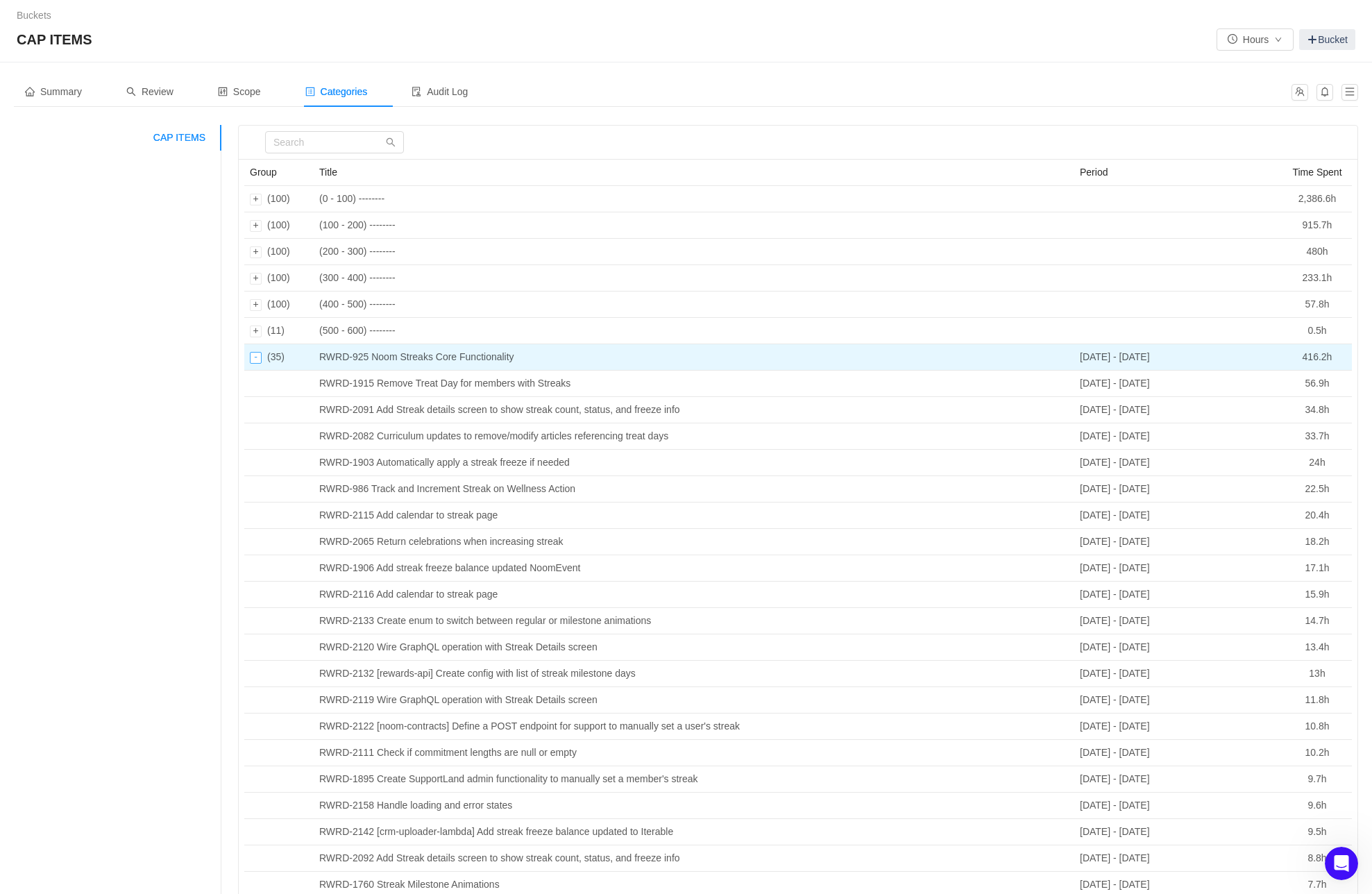
click at [258, 360] on div "Collapse row" at bounding box center [256, 358] width 12 height 12
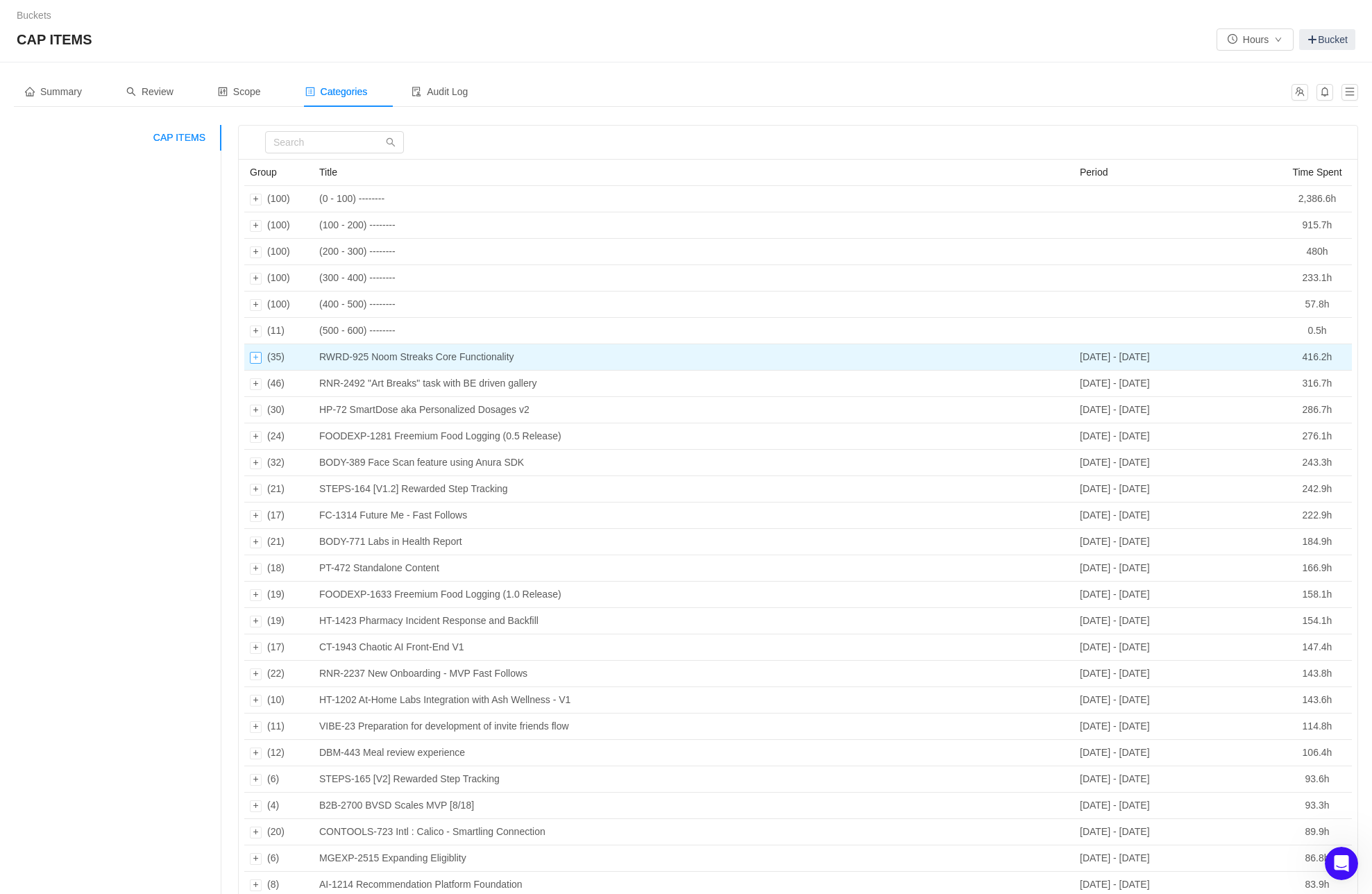
click at [258, 360] on div "Expand row" at bounding box center [256, 358] width 12 height 12
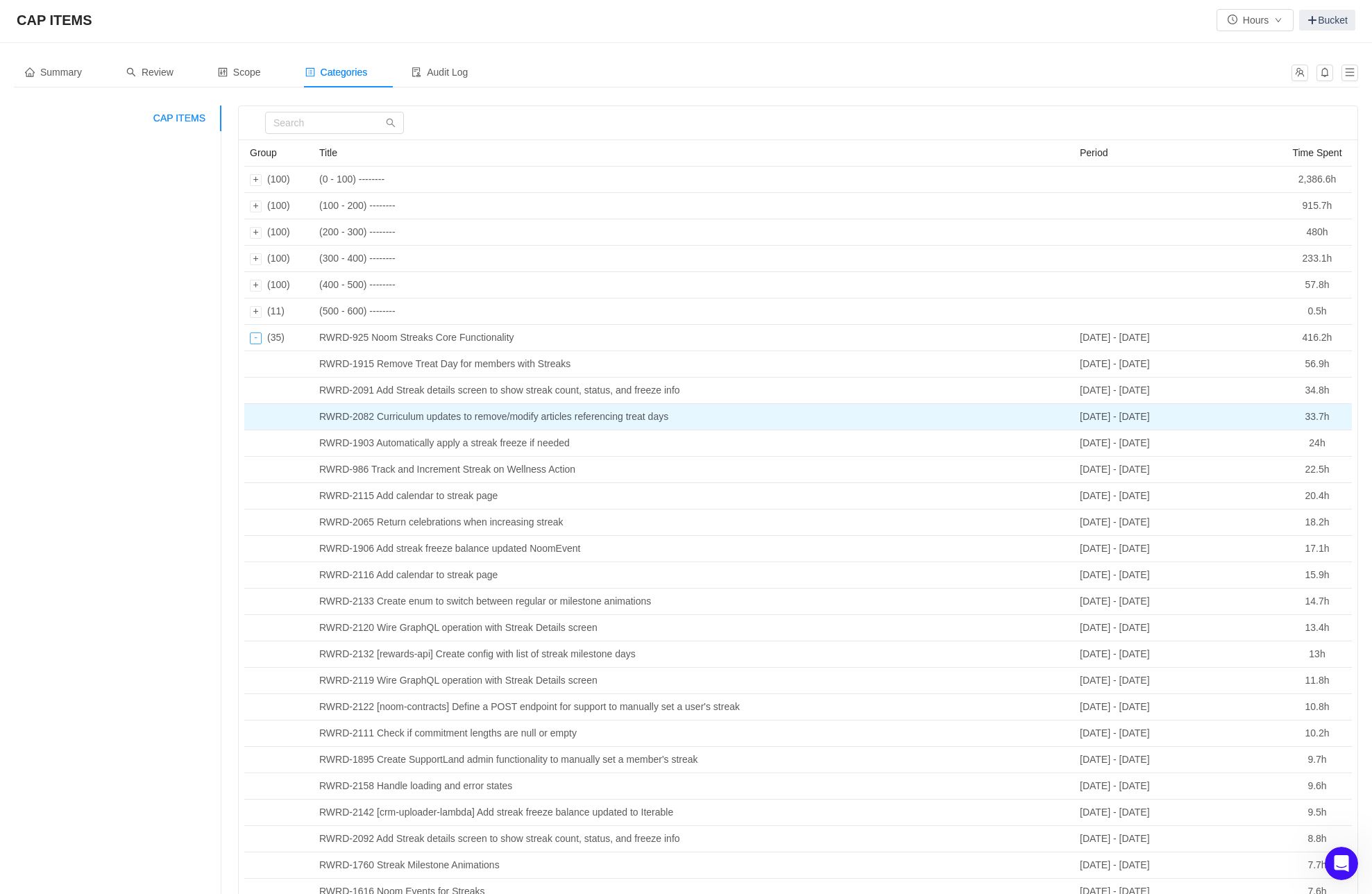
scroll to position [10, 0]
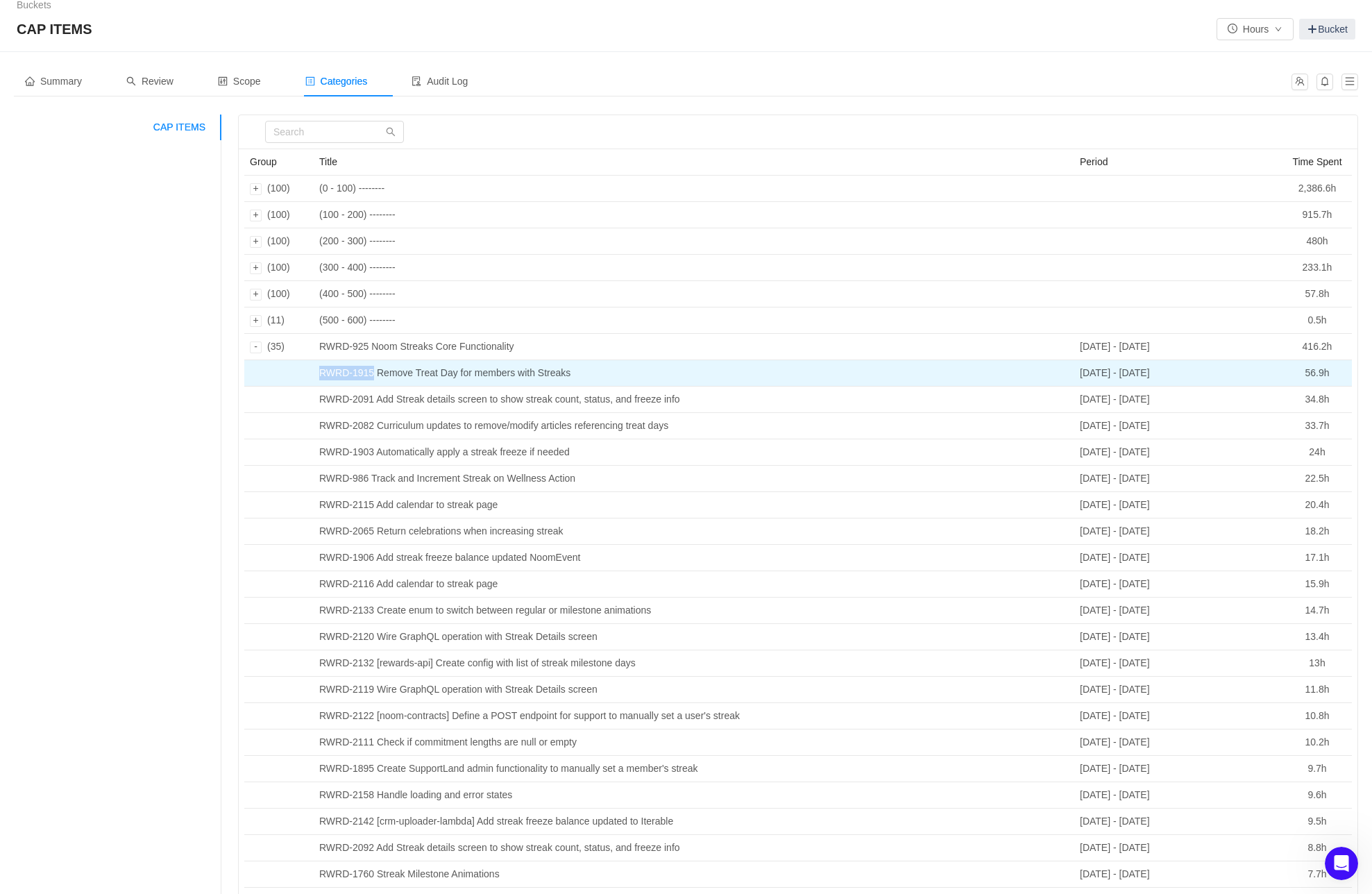
drag, startPoint x: 317, startPoint y: 372, endPoint x: 377, endPoint y: 372, distance: 60.0
click at [377, 372] on td "RWRD-1915 Remove Treat Day for members with Streaks" at bounding box center [694, 373] width 761 height 27
copy td "RWRD-1915"
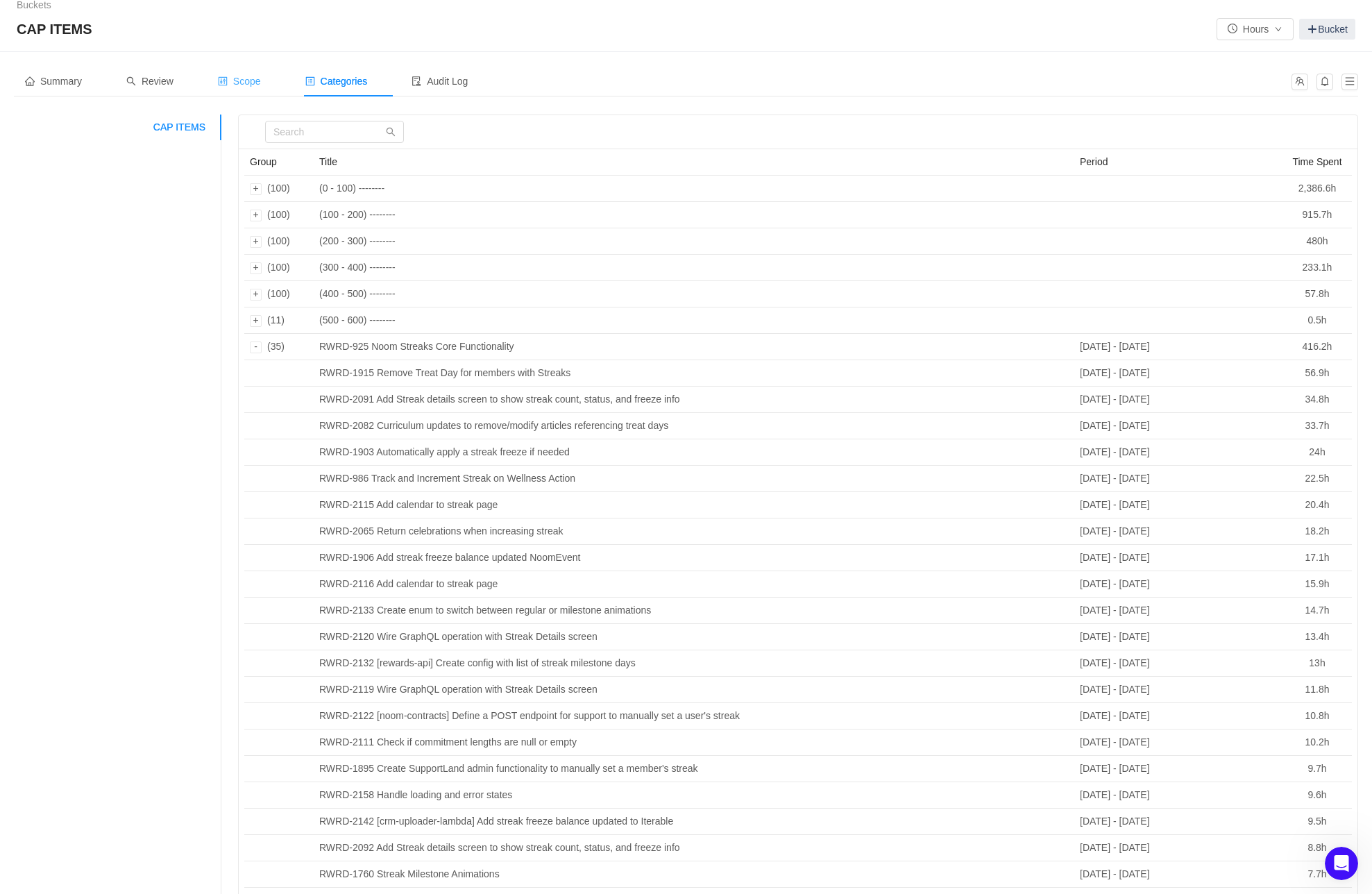
click at [251, 81] on span "Scope" at bounding box center [238, 80] width 43 height 11
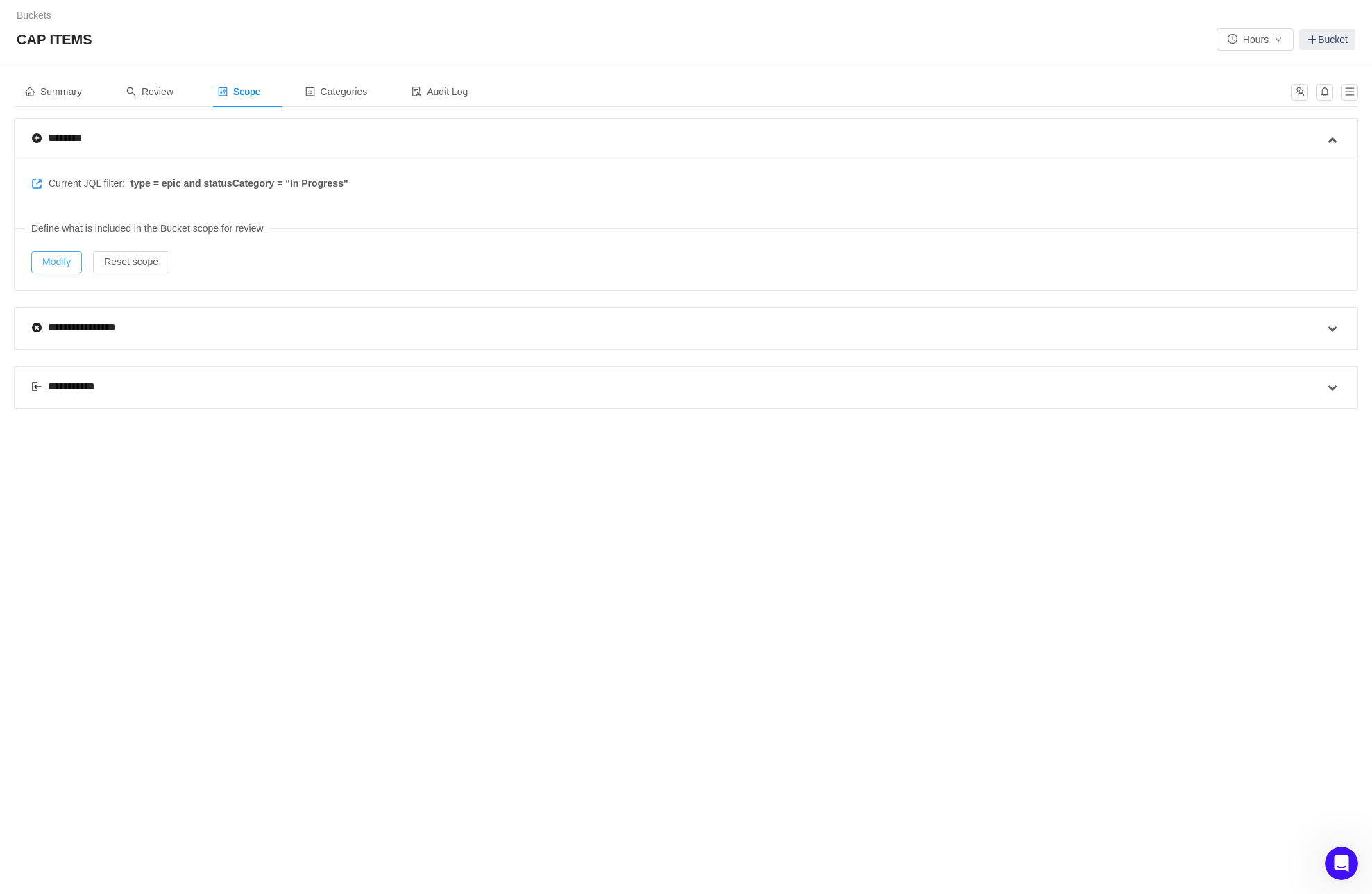
click at [49, 259] on button "Modify" at bounding box center [56, 262] width 51 height 22
click at [352, 84] on div "Categories" at bounding box center [336, 91] width 84 height 31
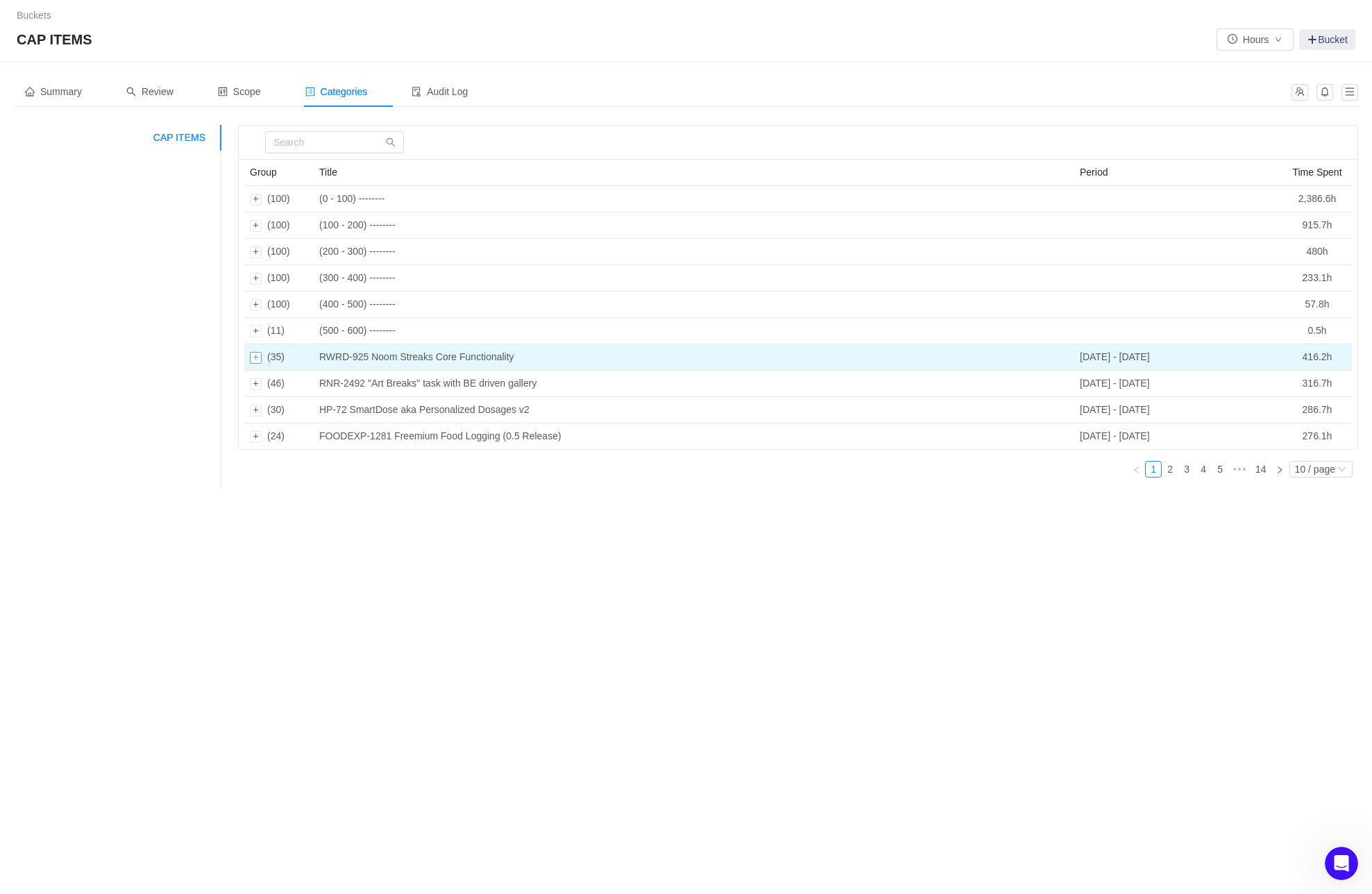
click at [254, 356] on div "Expand row" at bounding box center [256, 358] width 12 height 12
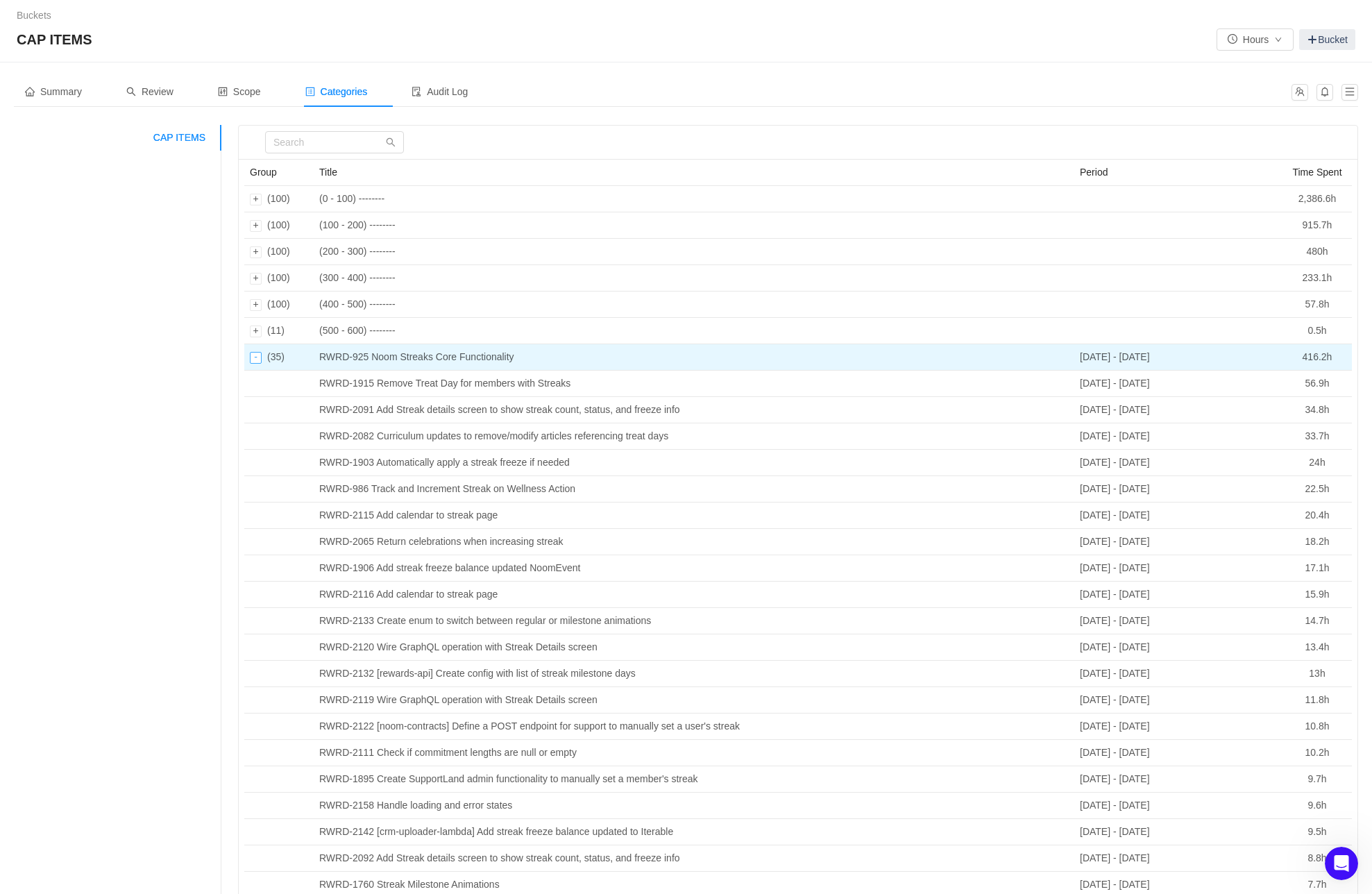
click at [254, 356] on div "Collapse row" at bounding box center [256, 358] width 12 height 12
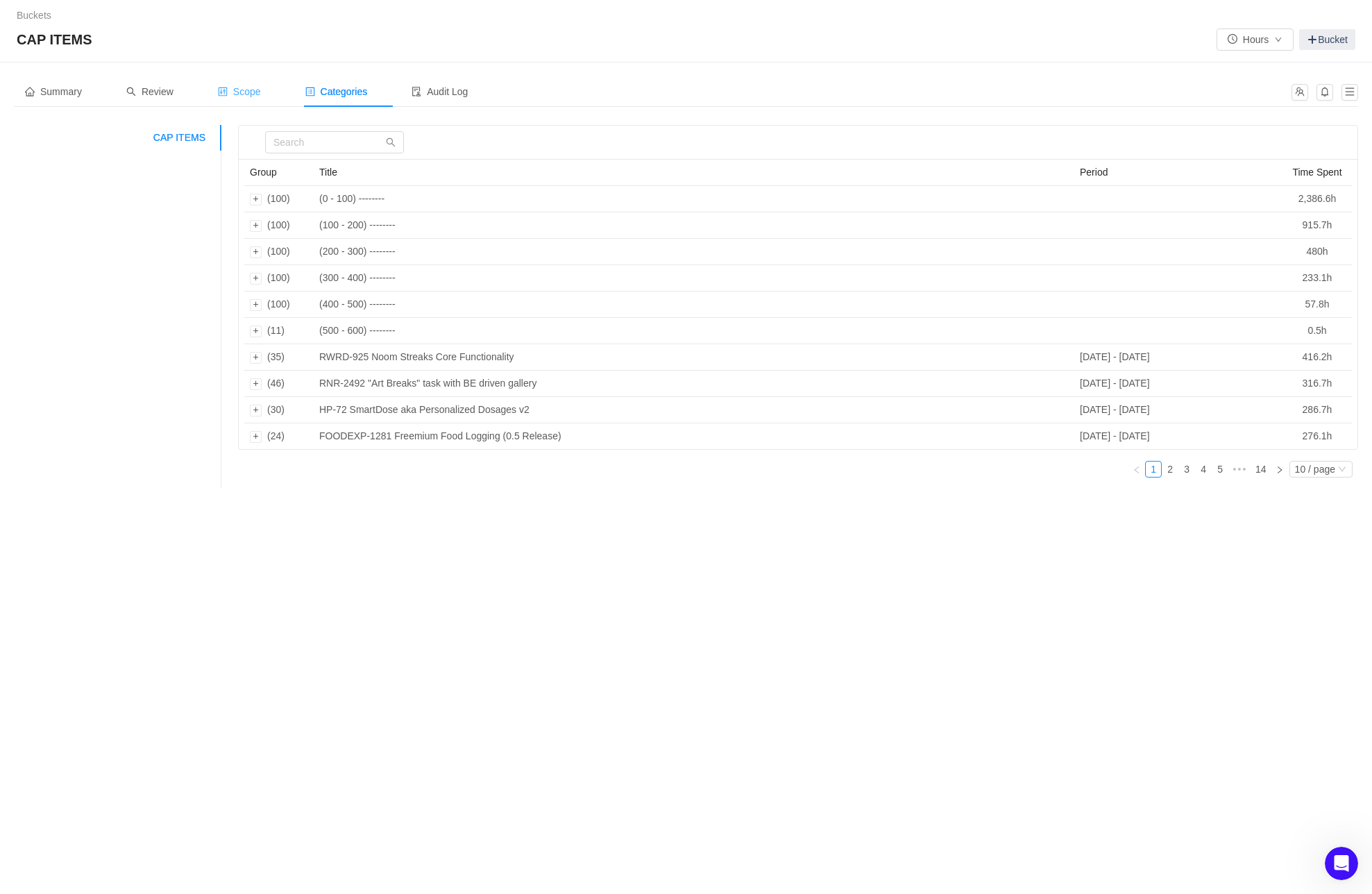
click at [241, 88] on span "Scope" at bounding box center [238, 91] width 43 height 11
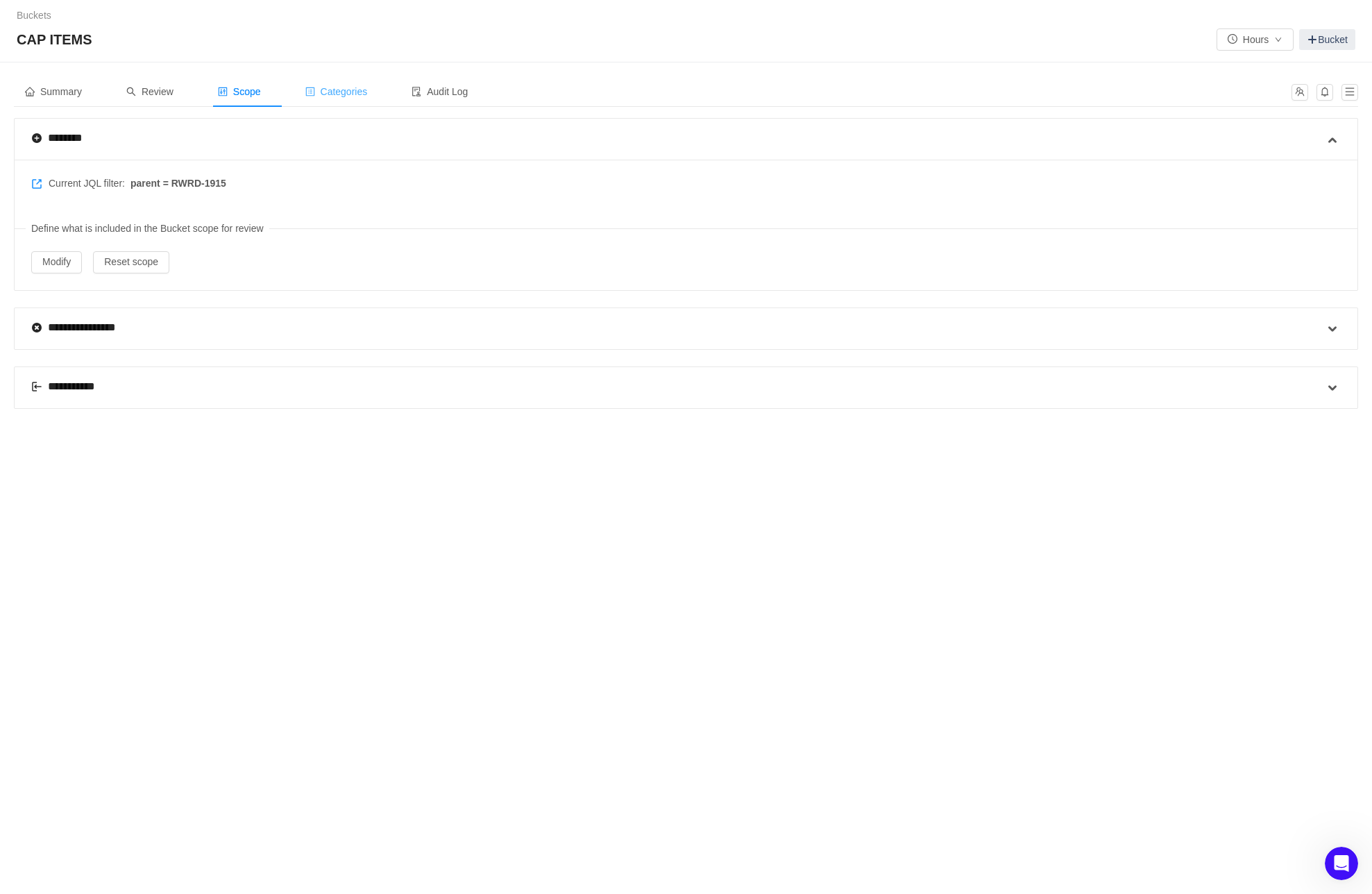
click at [356, 98] on div "Categories" at bounding box center [336, 91] width 84 height 31
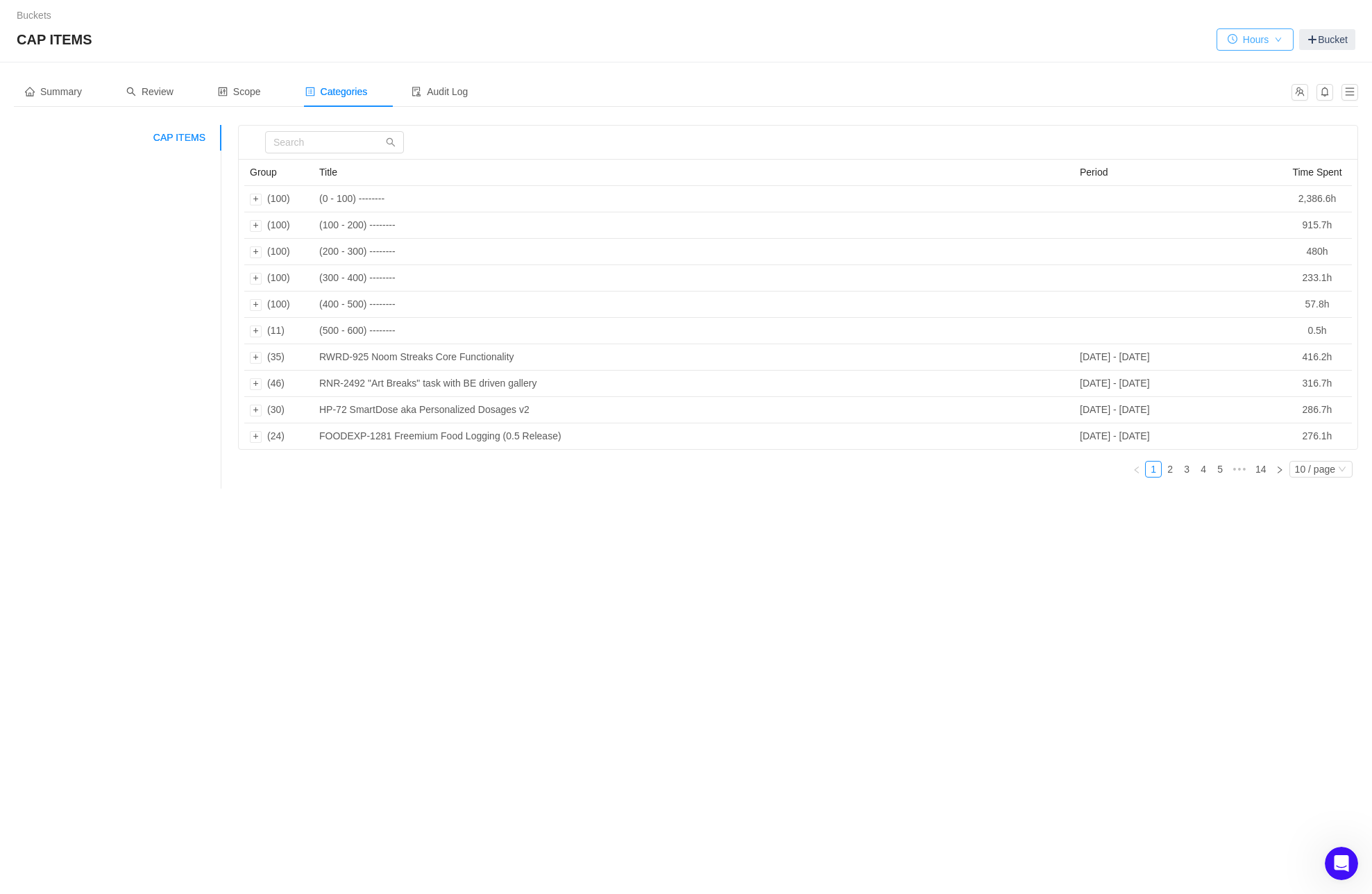
click at [1270, 40] on button "Hours" at bounding box center [1256, 40] width 77 height 22
click at [1243, 66] on li "Days" at bounding box center [1251, 66] width 78 height 22
click at [1251, 43] on button "Days" at bounding box center [1257, 40] width 74 height 22
click at [1245, 89] on li "Hours" at bounding box center [1256, 88] width 78 height 22
click at [56, 92] on span "Summary" at bounding box center [53, 91] width 57 height 11
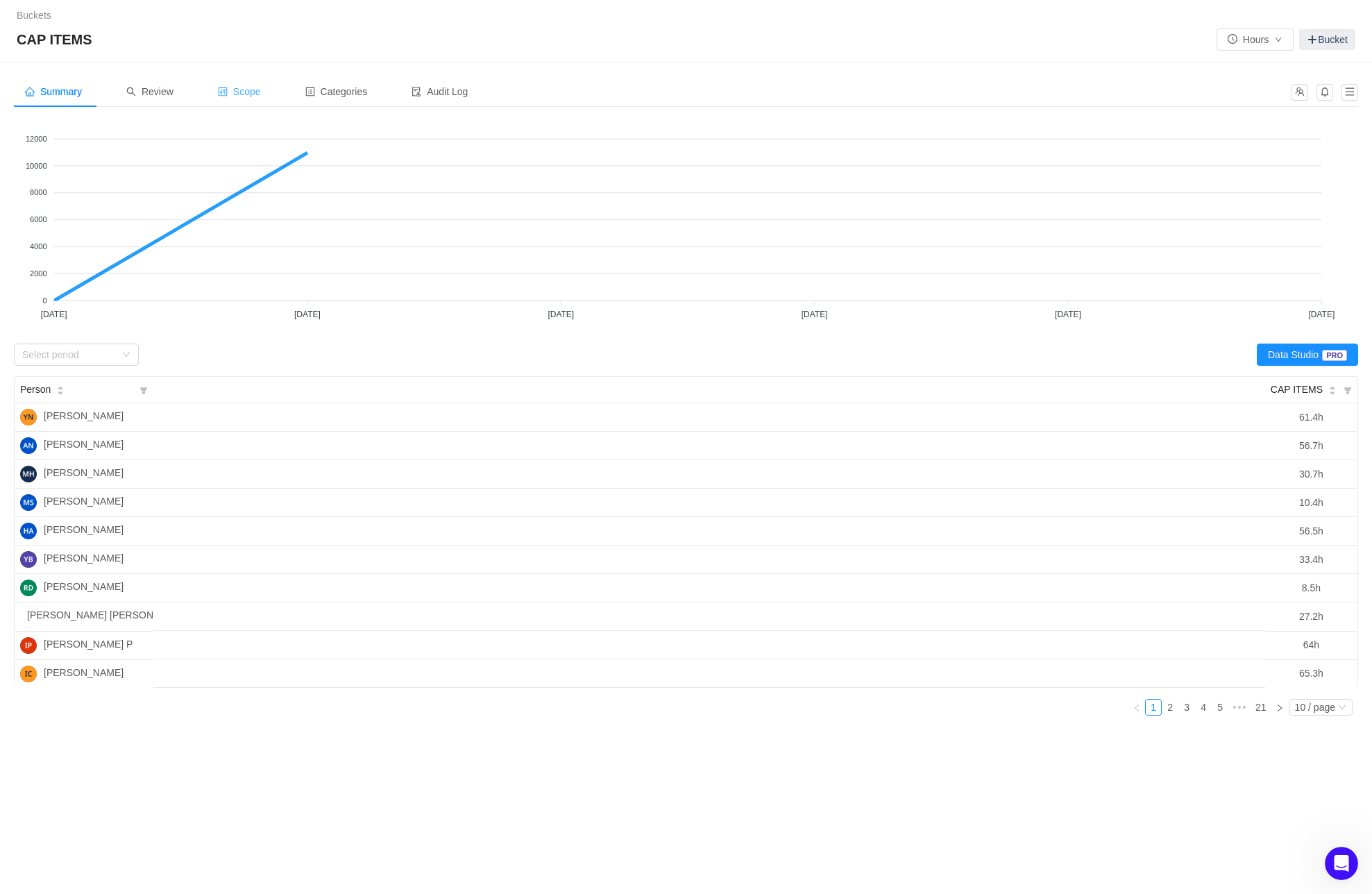
click at [261, 90] on span "Scope" at bounding box center [238, 91] width 43 height 11
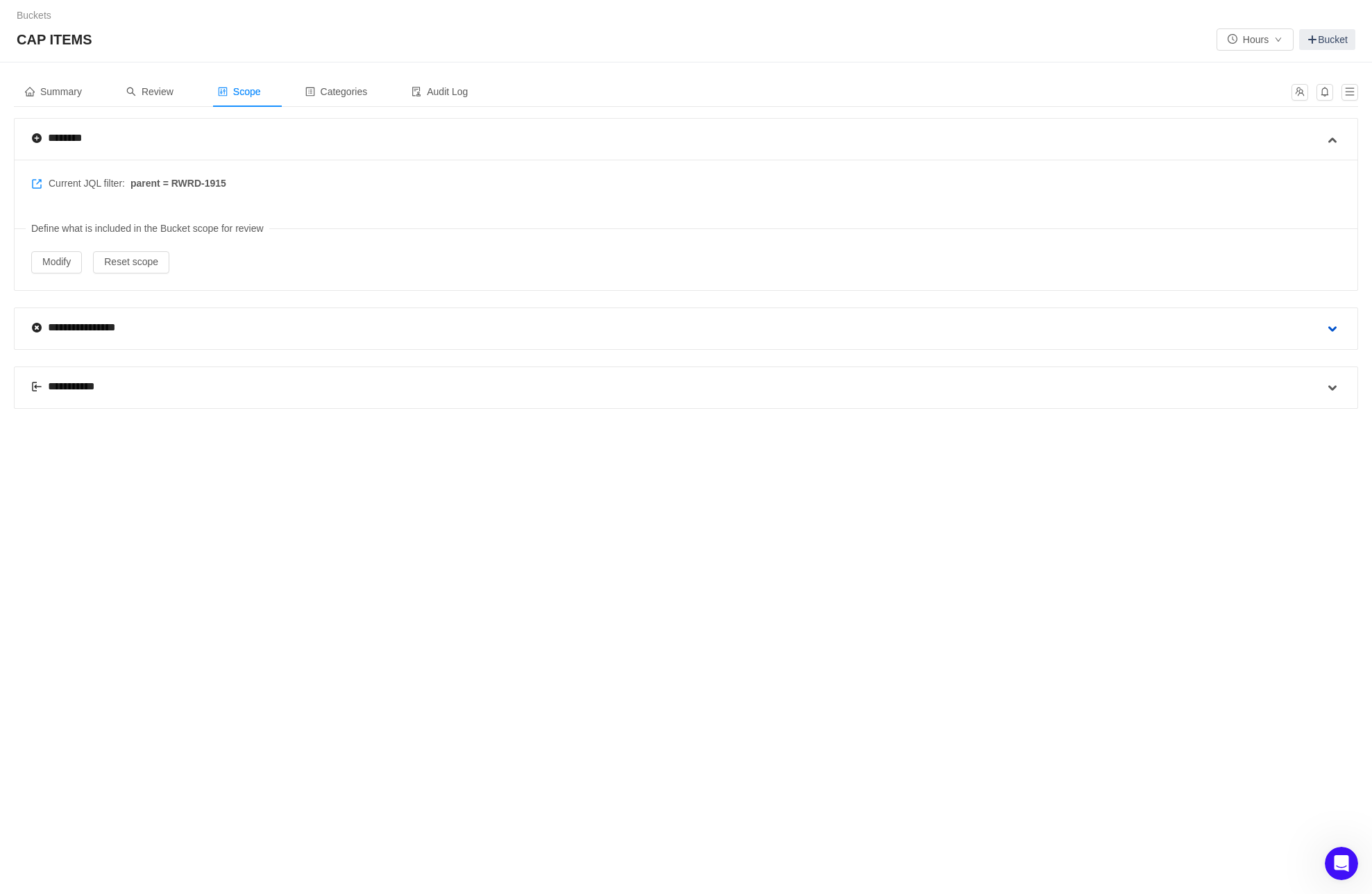
click at [1332, 321] on span at bounding box center [1332, 329] width 17 height 17
click at [146, 439] on icon "icon: down" at bounding box center [143, 438] width 8 height 8
click at [270, 424] on div "Attribute Value Effect Actions Permanently exclude from the Bucket scope Select…" at bounding box center [686, 406] width 1343 height 116
click at [124, 258] on button "Reset scope" at bounding box center [131, 262] width 76 height 22
click at [227, 220] on button "Yes" at bounding box center [216, 222] width 27 height 17
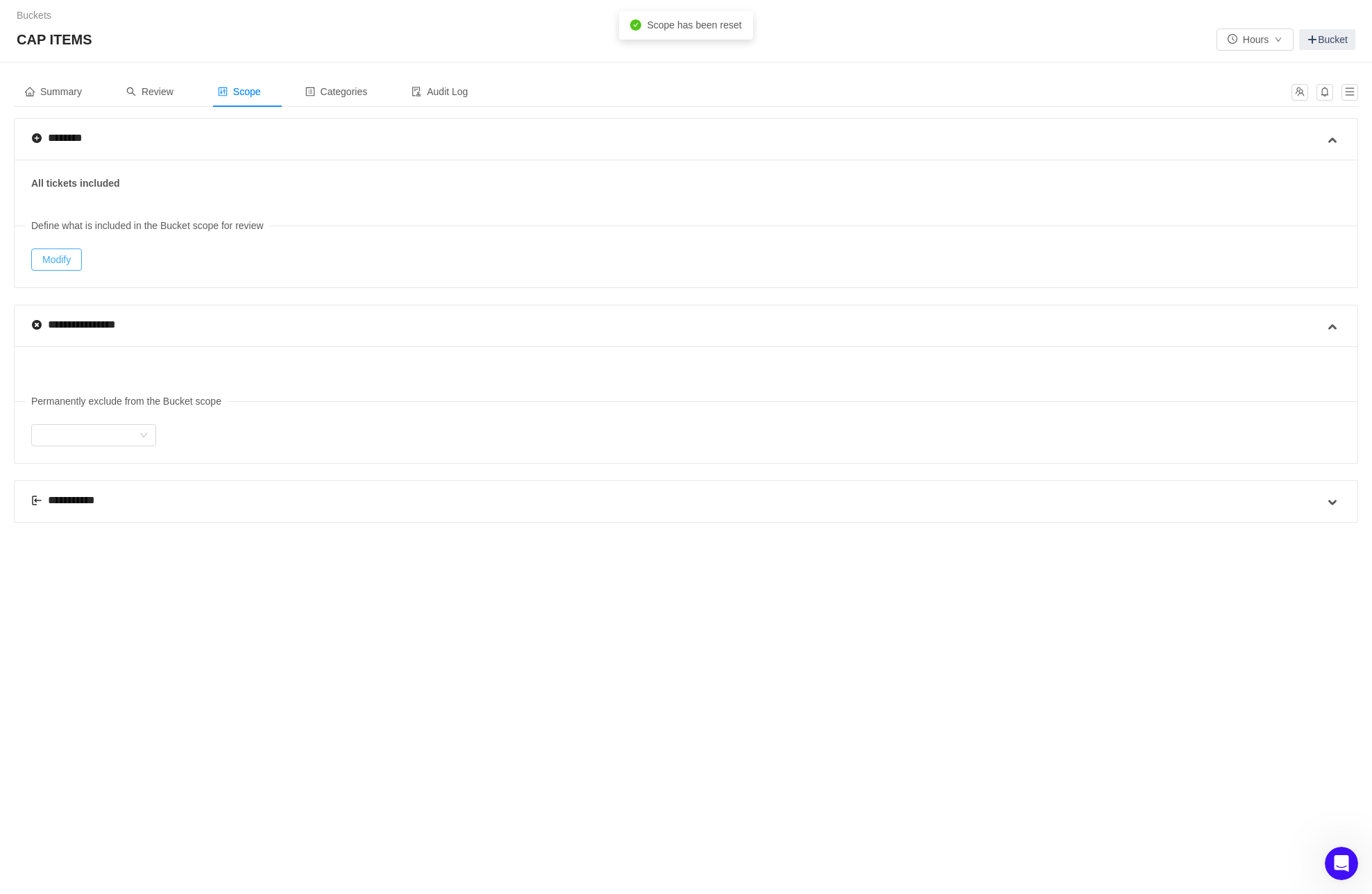
click at [74, 255] on button "Modify" at bounding box center [56, 259] width 51 height 22
click at [165, 94] on span "Review" at bounding box center [150, 91] width 48 height 11
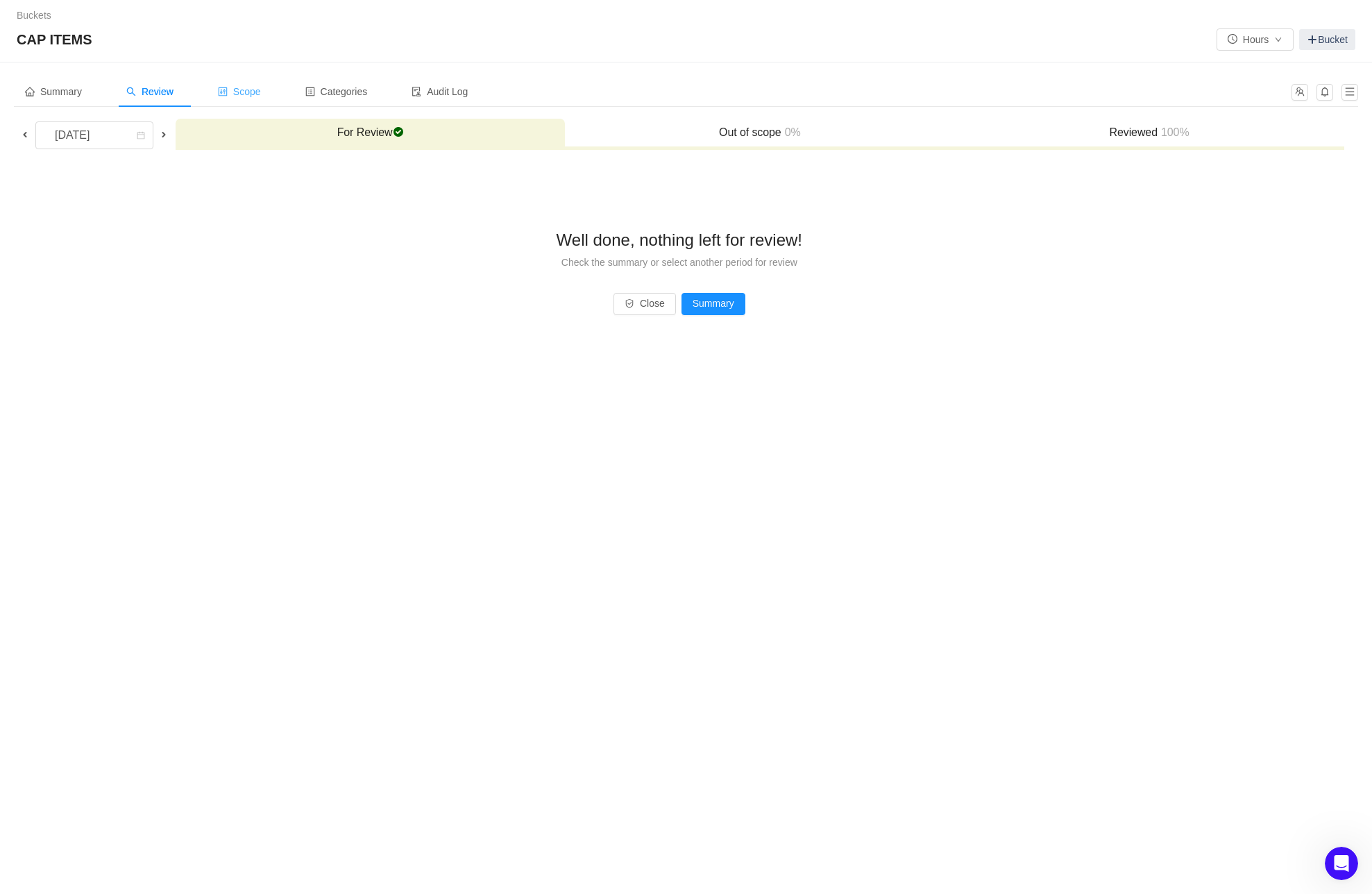
click at [250, 92] on span "Scope" at bounding box center [238, 91] width 43 height 11
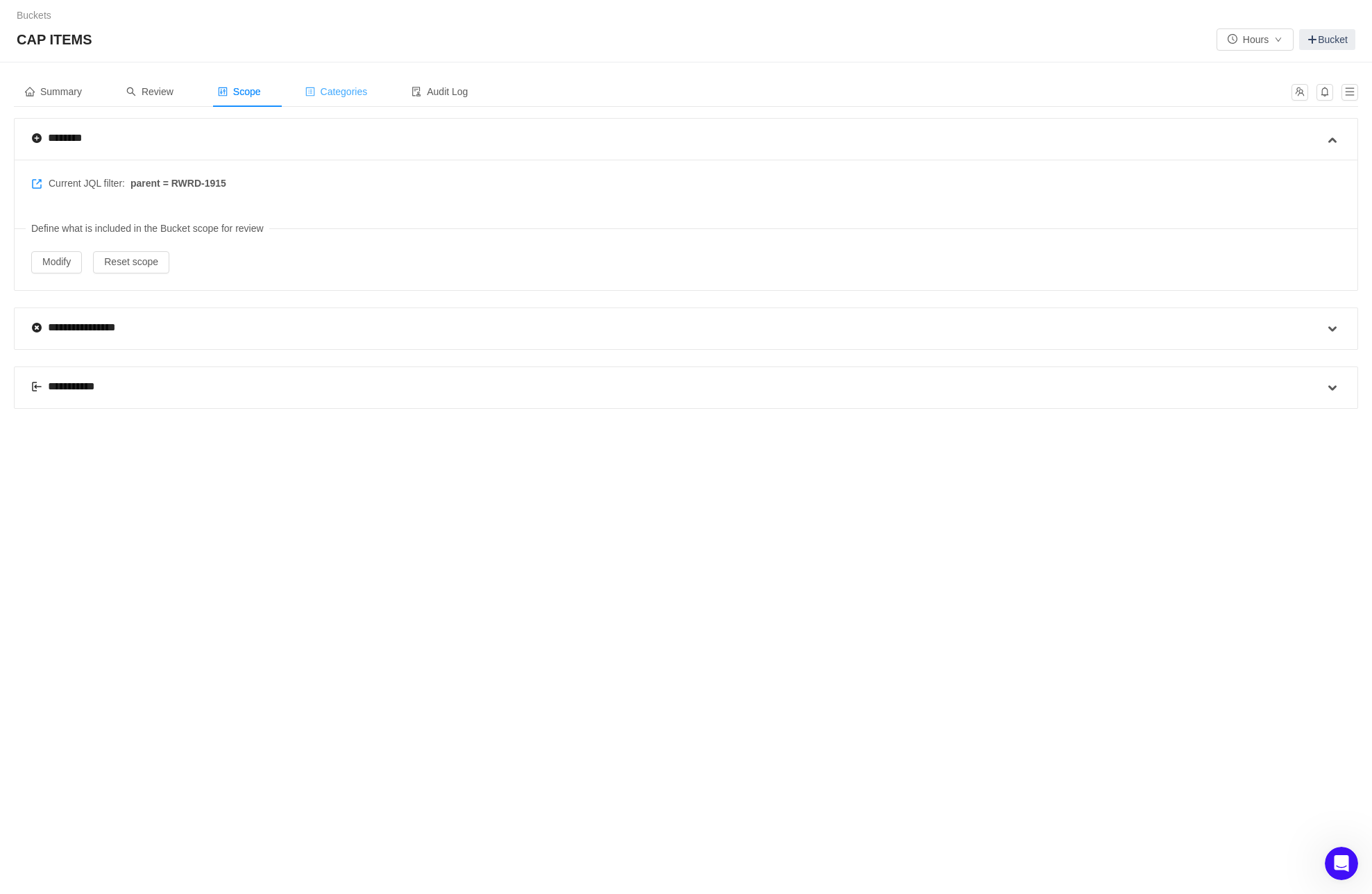
click at [340, 91] on span "Categories" at bounding box center [336, 91] width 63 height 11
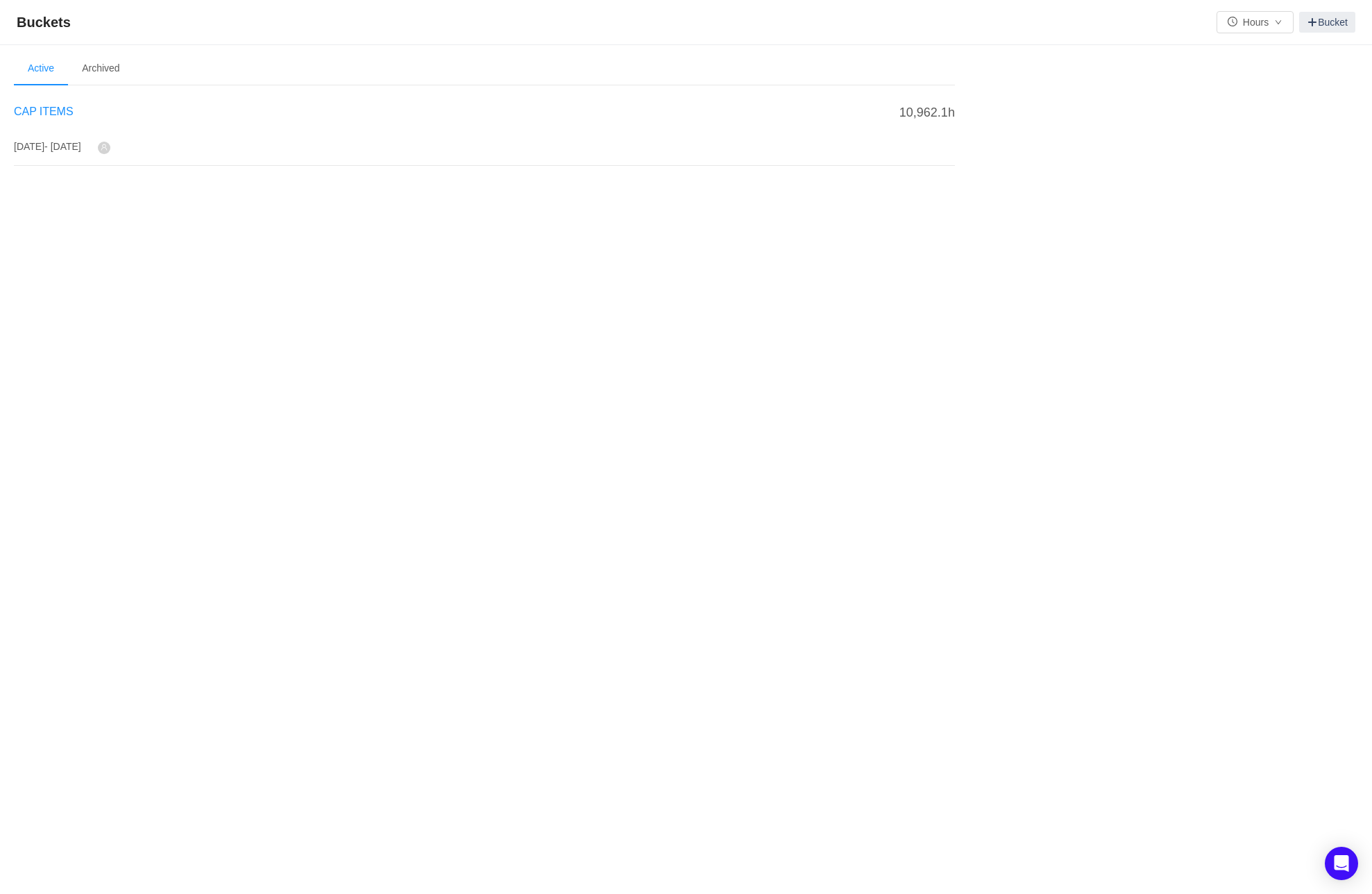
click at [39, 109] on span "CAP ITEMS" at bounding box center [44, 111] width 60 height 12
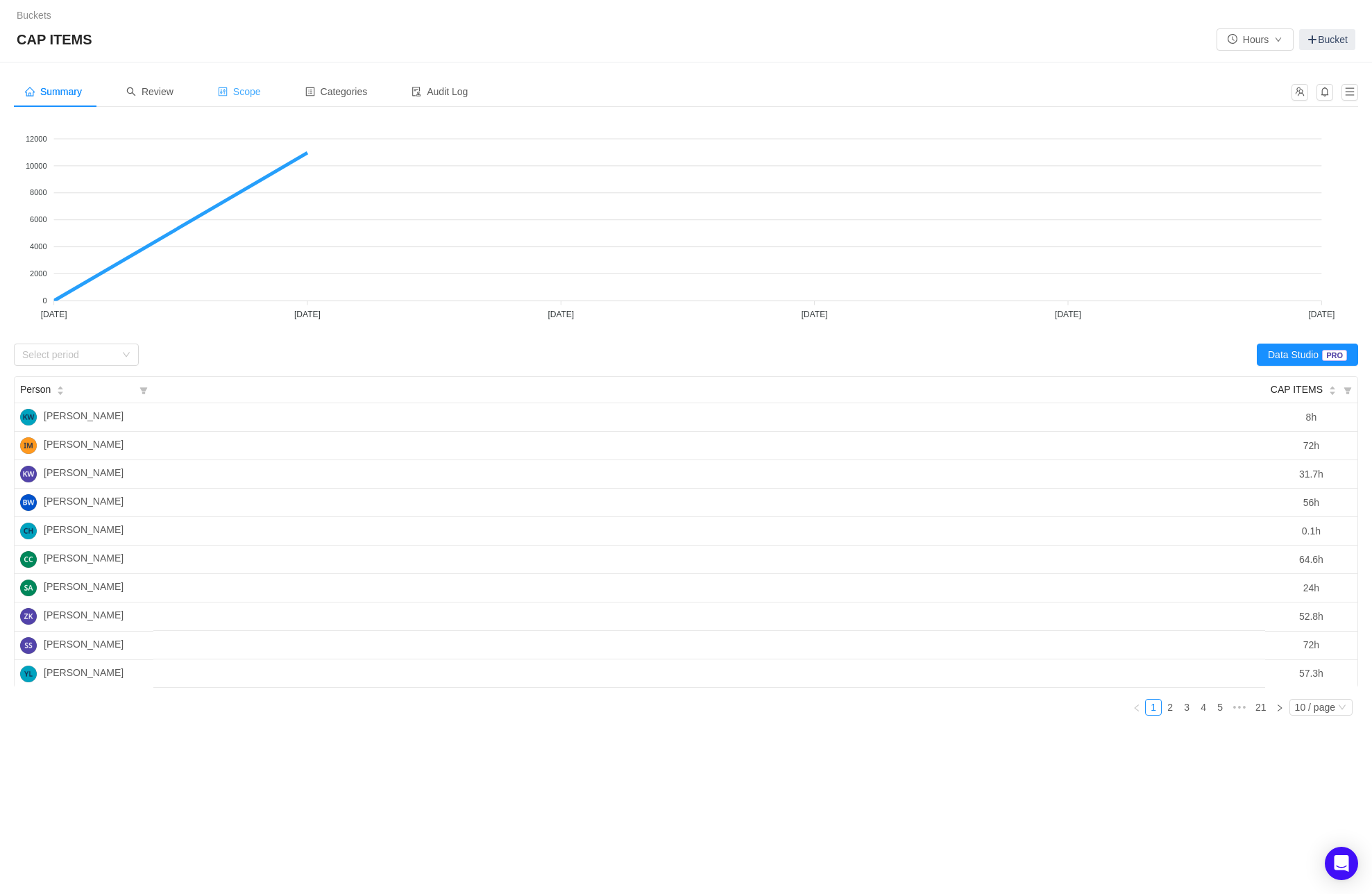
click at [260, 90] on span "Scope" at bounding box center [238, 91] width 43 height 11
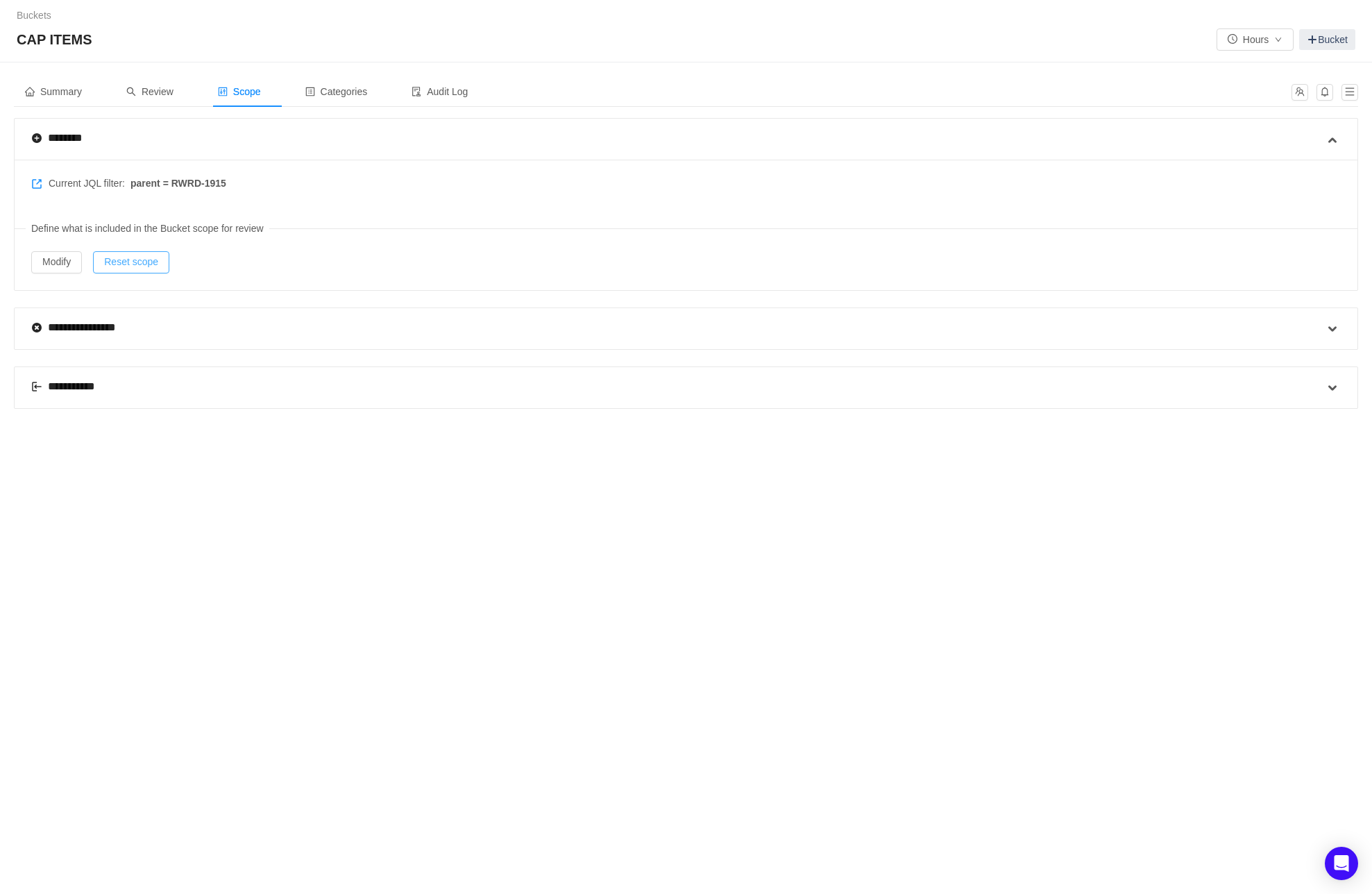
click at [139, 261] on button "Reset scope" at bounding box center [131, 262] width 76 height 22
click at [228, 220] on button "Yes" at bounding box center [216, 222] width 27 height 17
click at [57, 261] on button "Modify" at bounding box center [56, 259] width 51 height 22
click at [345, 88] on span "Categories" at bounding box center [336, 91] width 63 height 11
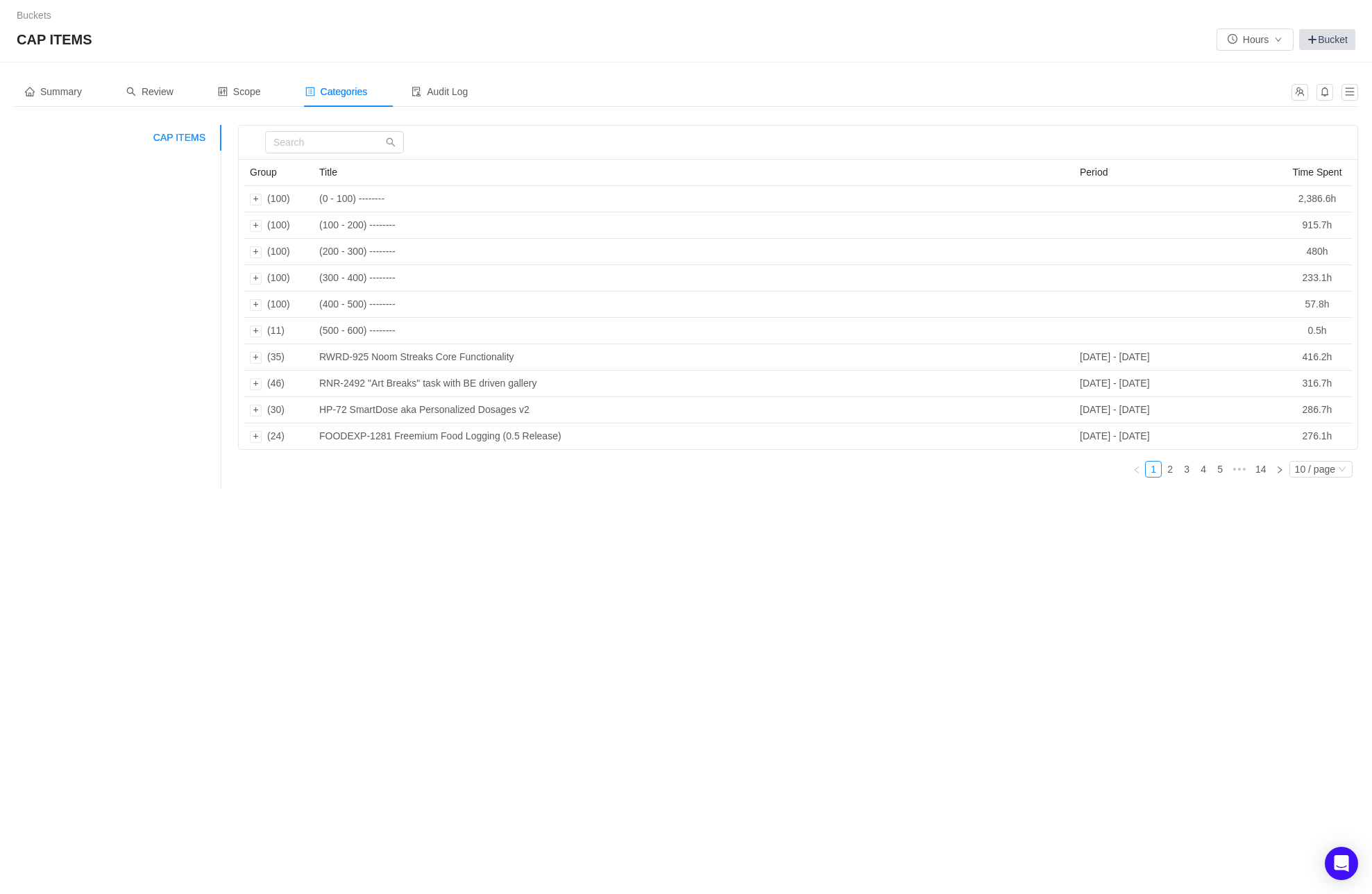
click at [1321, 41] on link "Bucket" at bounding box center [1327, 39] width 57 height 21
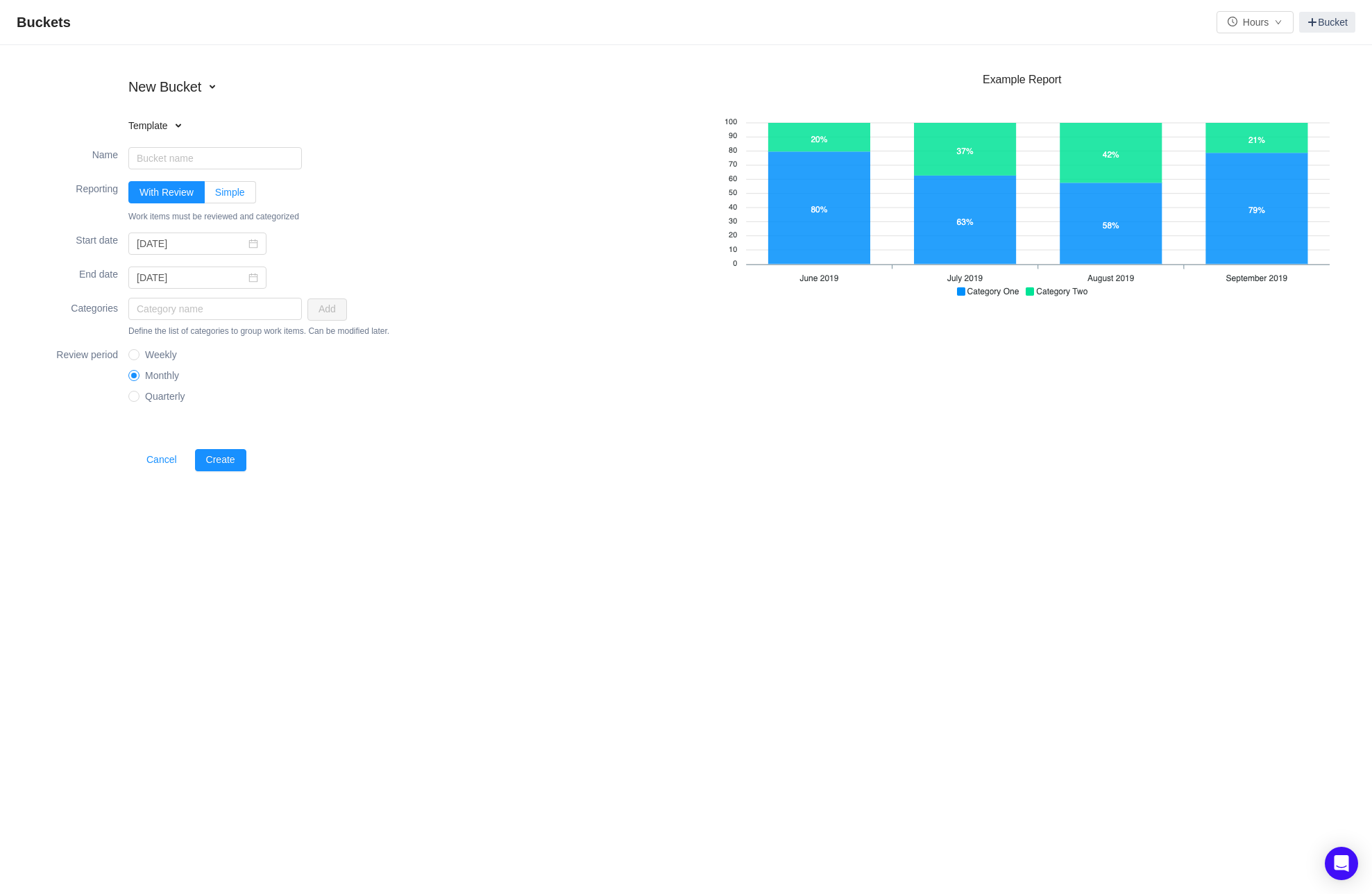
click at [227, 191] on span "Simple" at bounding box center [230, 192] width 30 height 11
click at [216, 196] on input "Simple" at bounding box center [216, 196] width 0 height 0
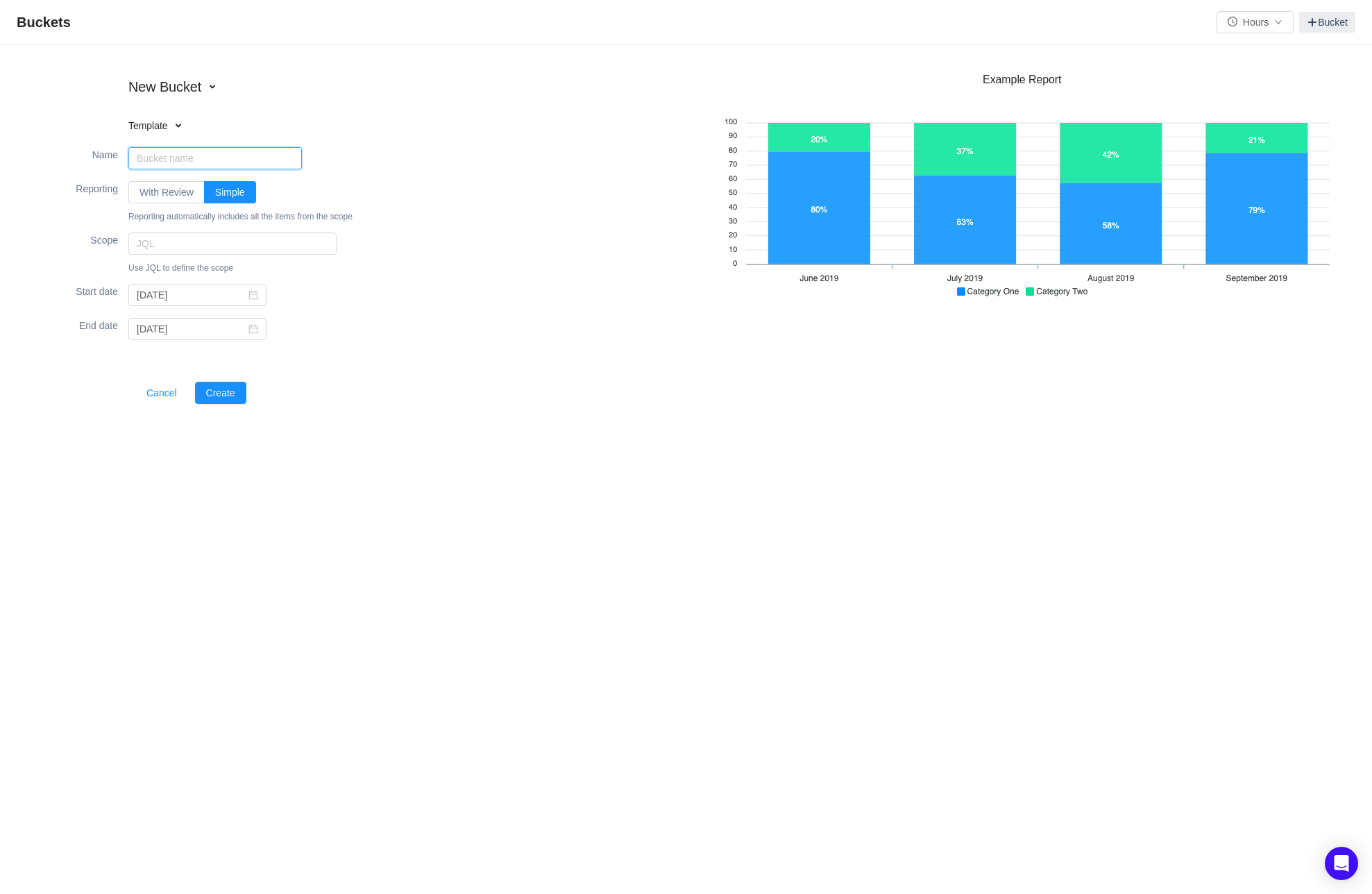
click at [151, 153] on input "Name" at bounding box center [215, 158] width 174 height 22
type input "s"
type input "hours validation"
click at [179, 241] on input "text" at bounding box center [232, 243] width 209 height 22
type input "parent = RWRD-1915"
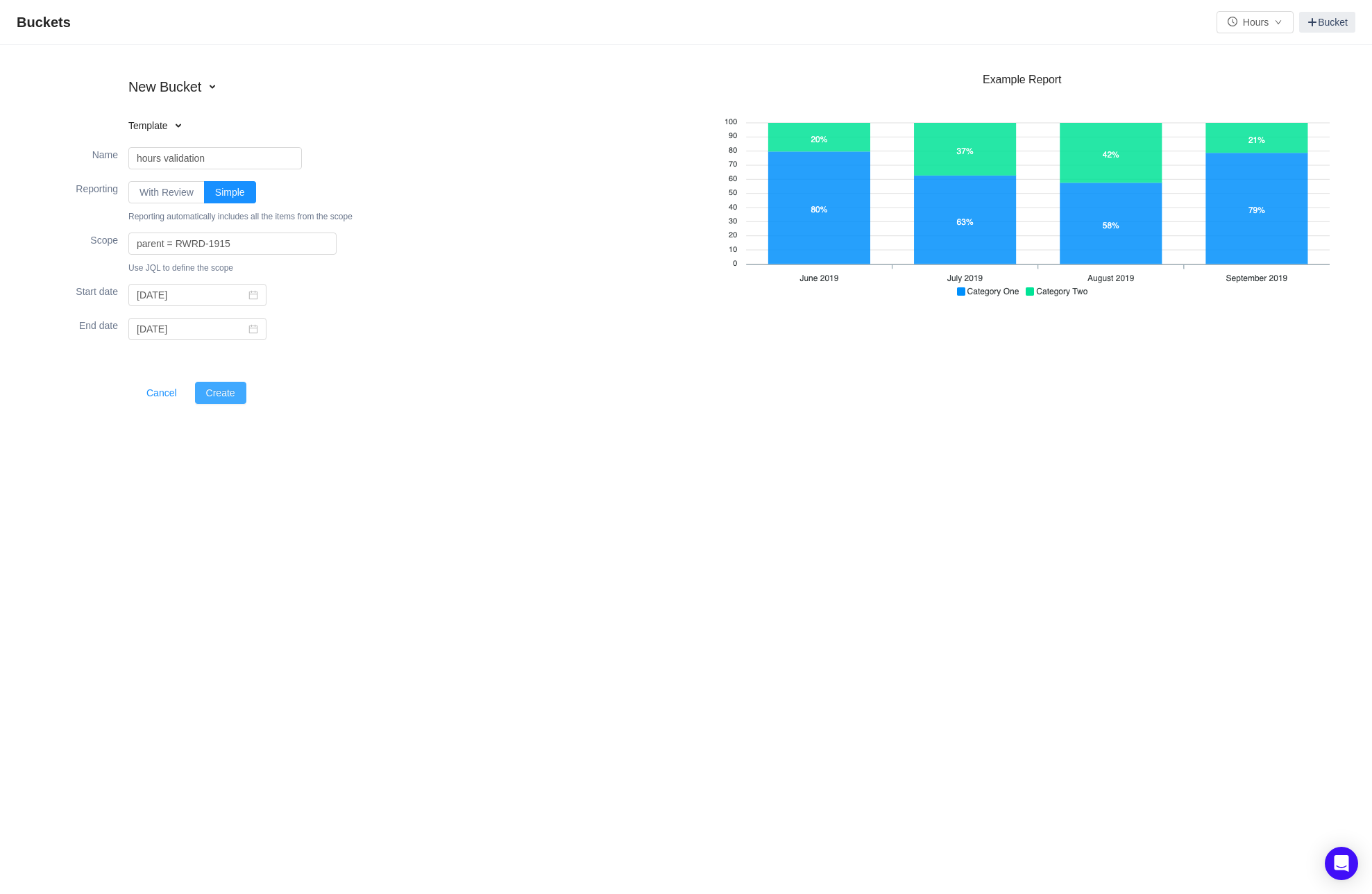
click at [233, 402] on button "Create" at bounding box center [221, 392] width 52 height 22
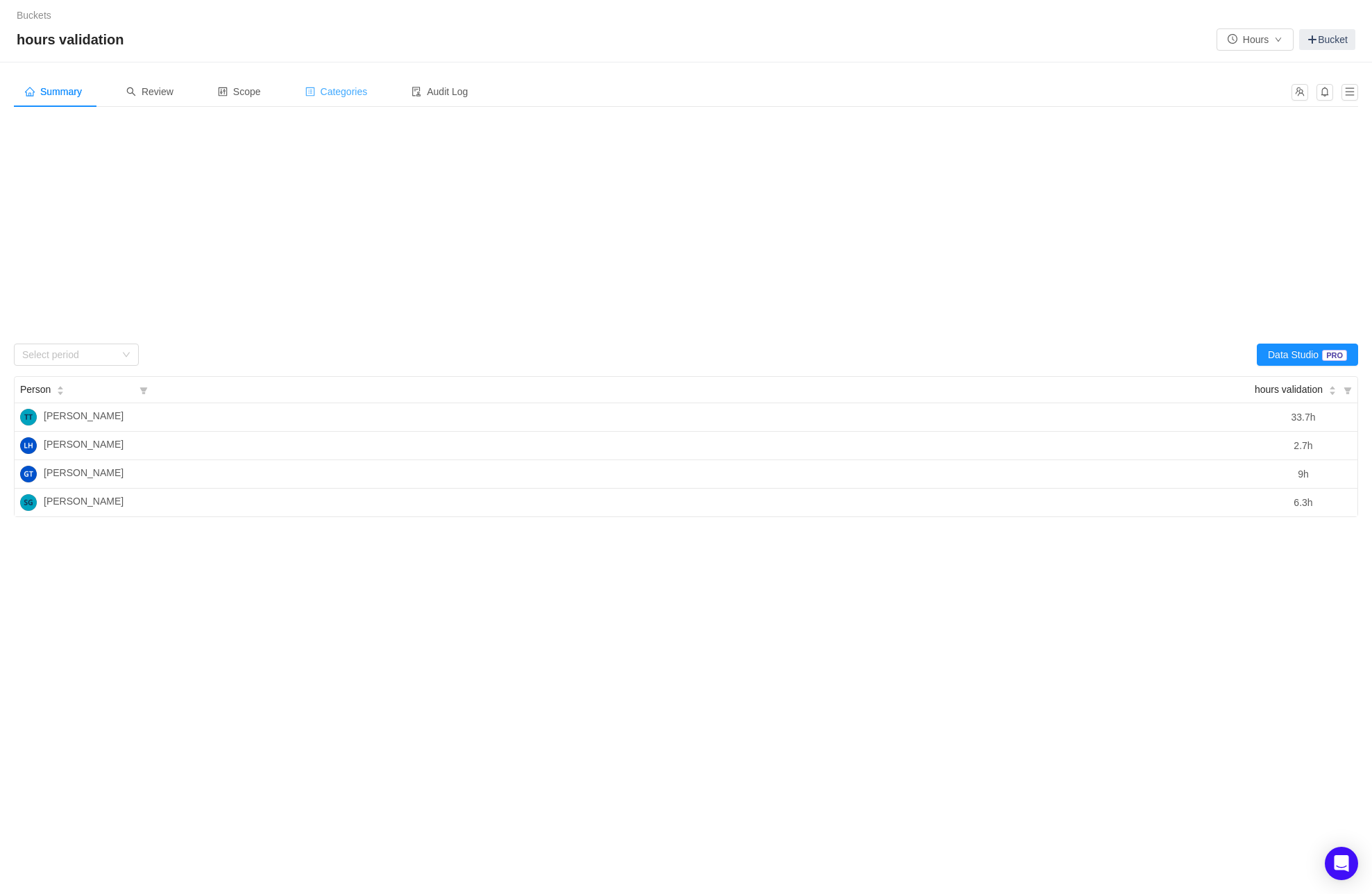
click at [348, 91] on span "Categories" at bounding box center [336, 91] width 63 height 11
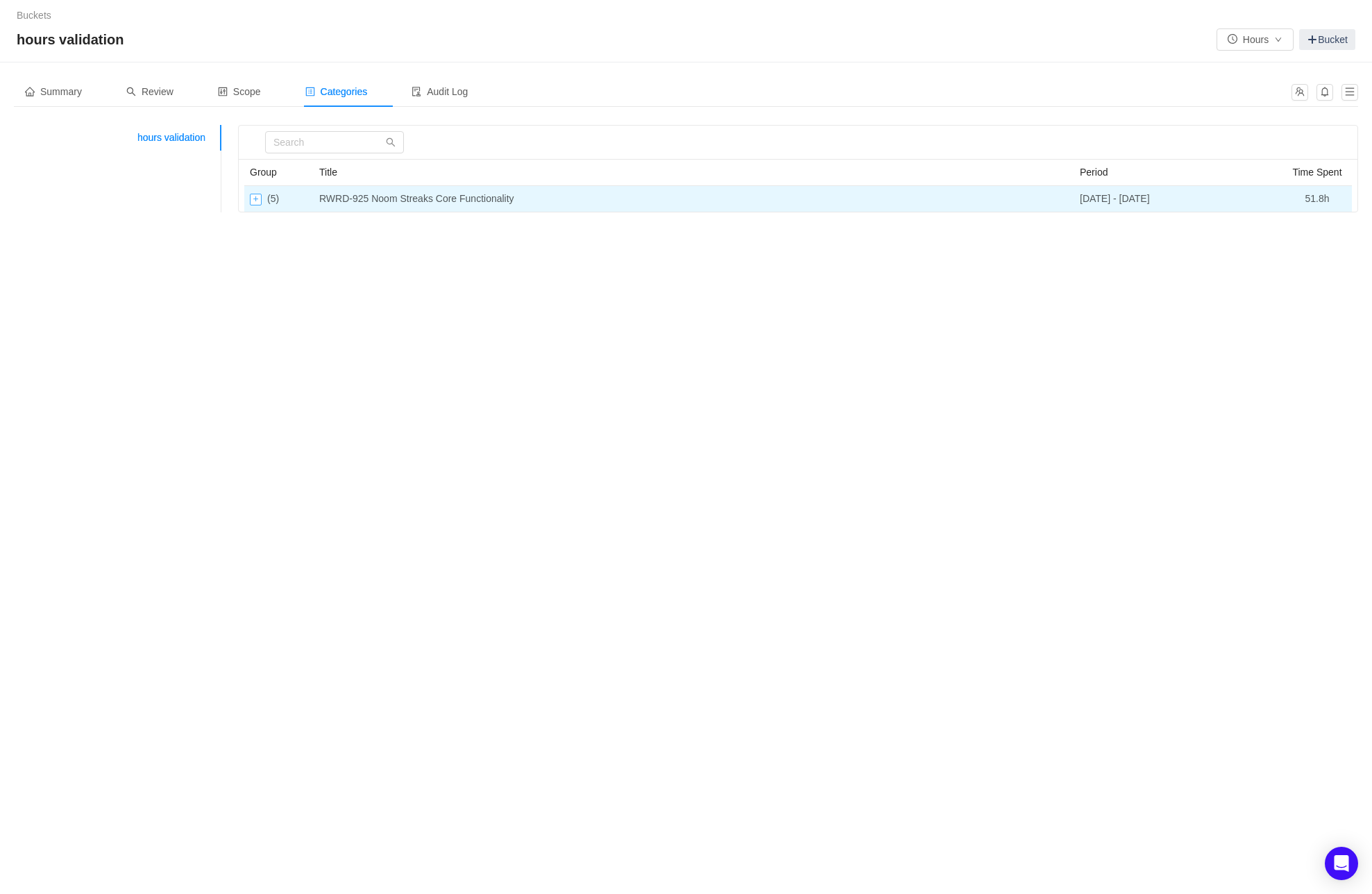
click at [252, 204] on div "Expand row" at bounding box center [256, 200] width 12 height 12
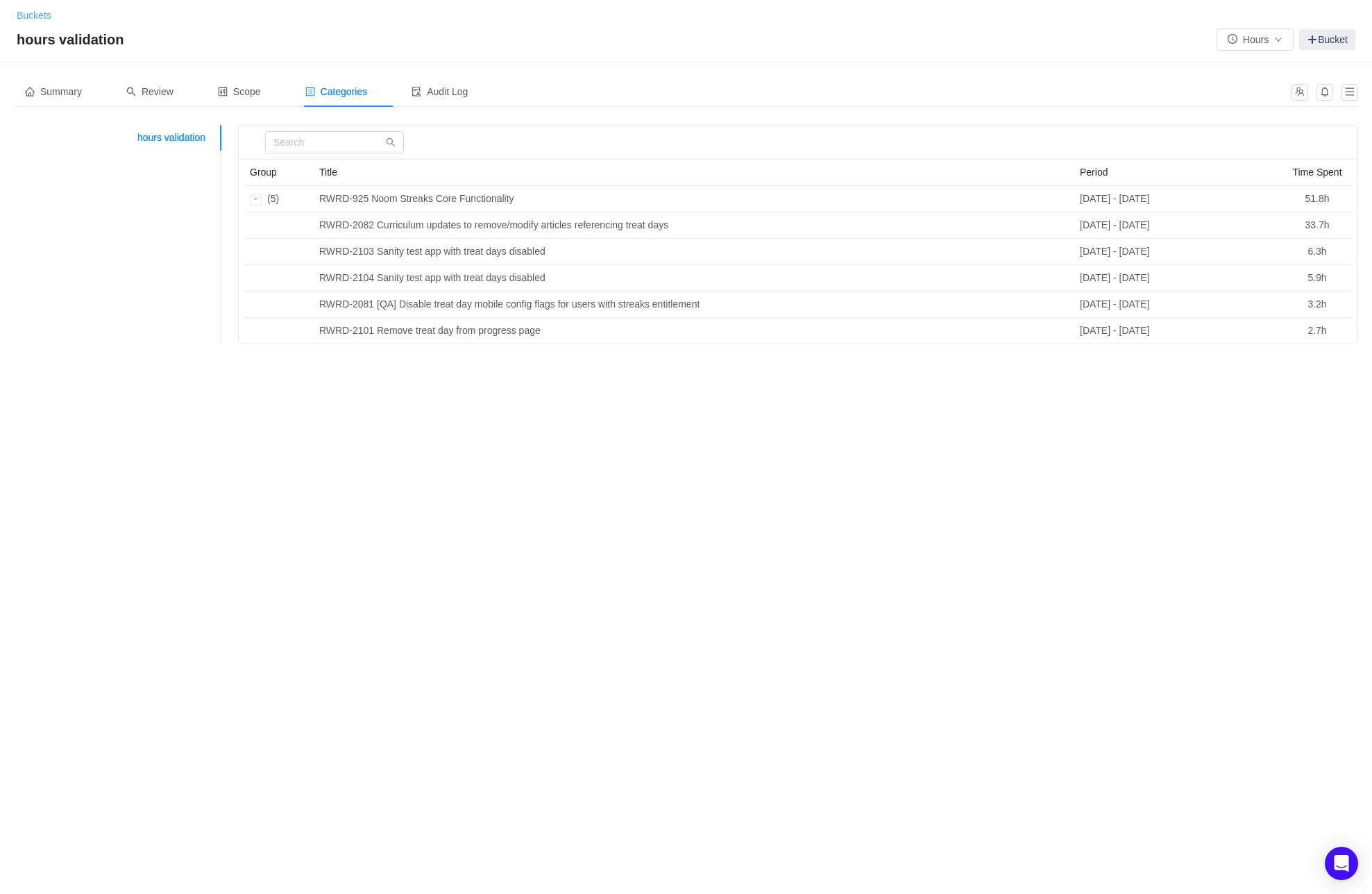
click at [35, 13] on link "Buckets" at bounding box center [34, 15] width 35 height 11
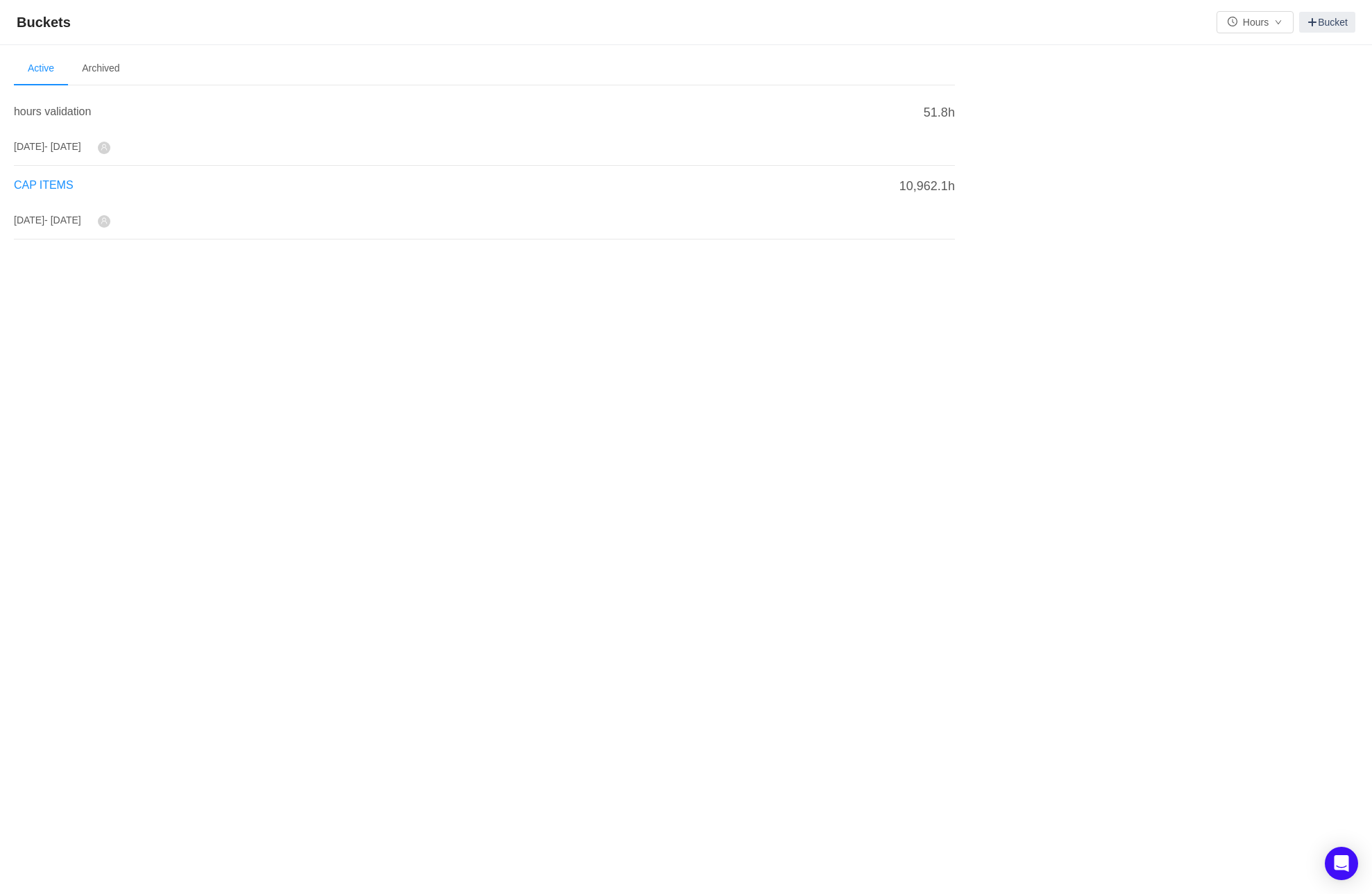
click at [57, 183] on span "CAP ITEMS" at bounding box center [44, 185] width 60 height 12
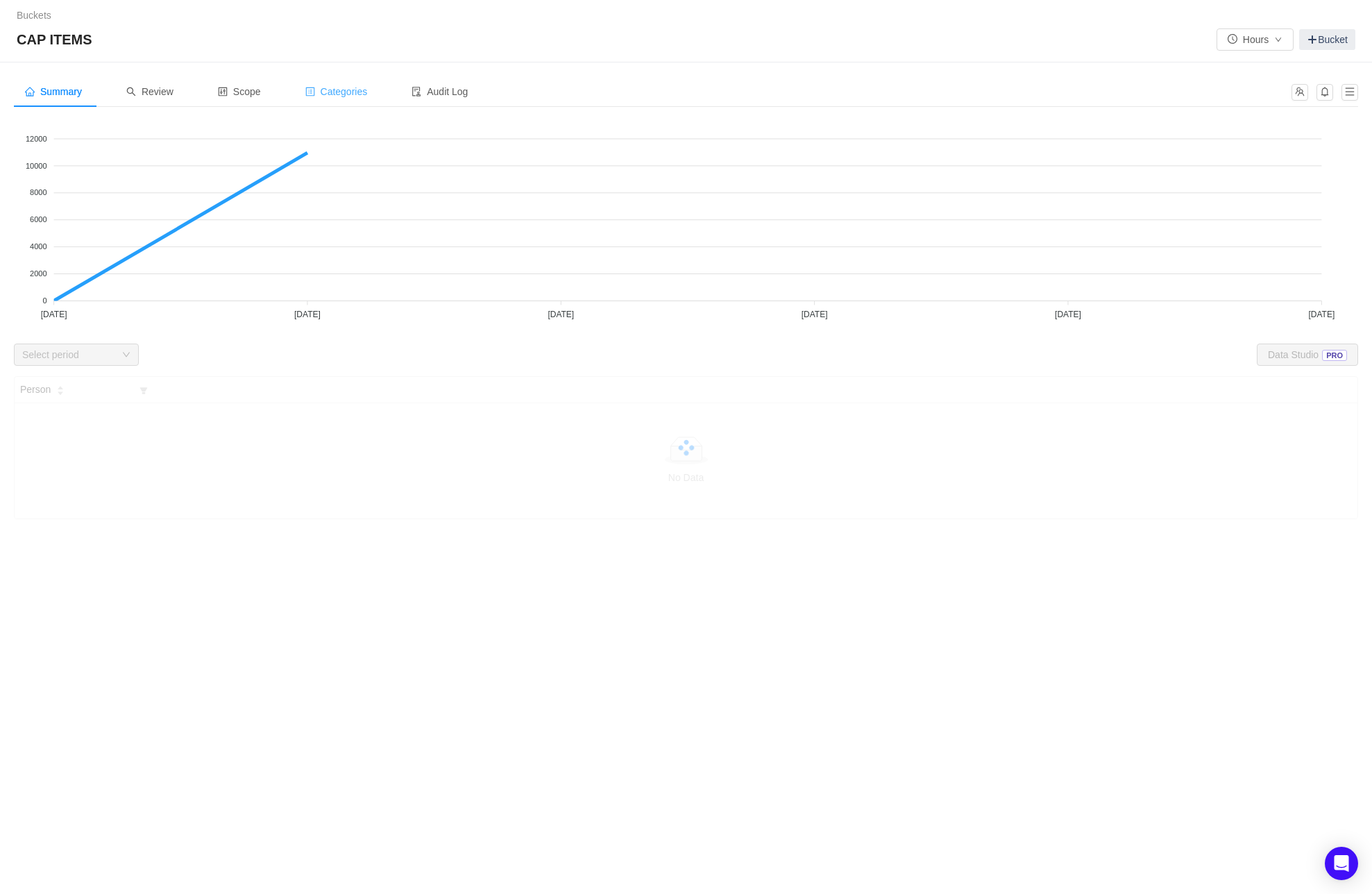
click at [337, 88] on span "Categories" at bounding box center [336, 91] width 63 height 11
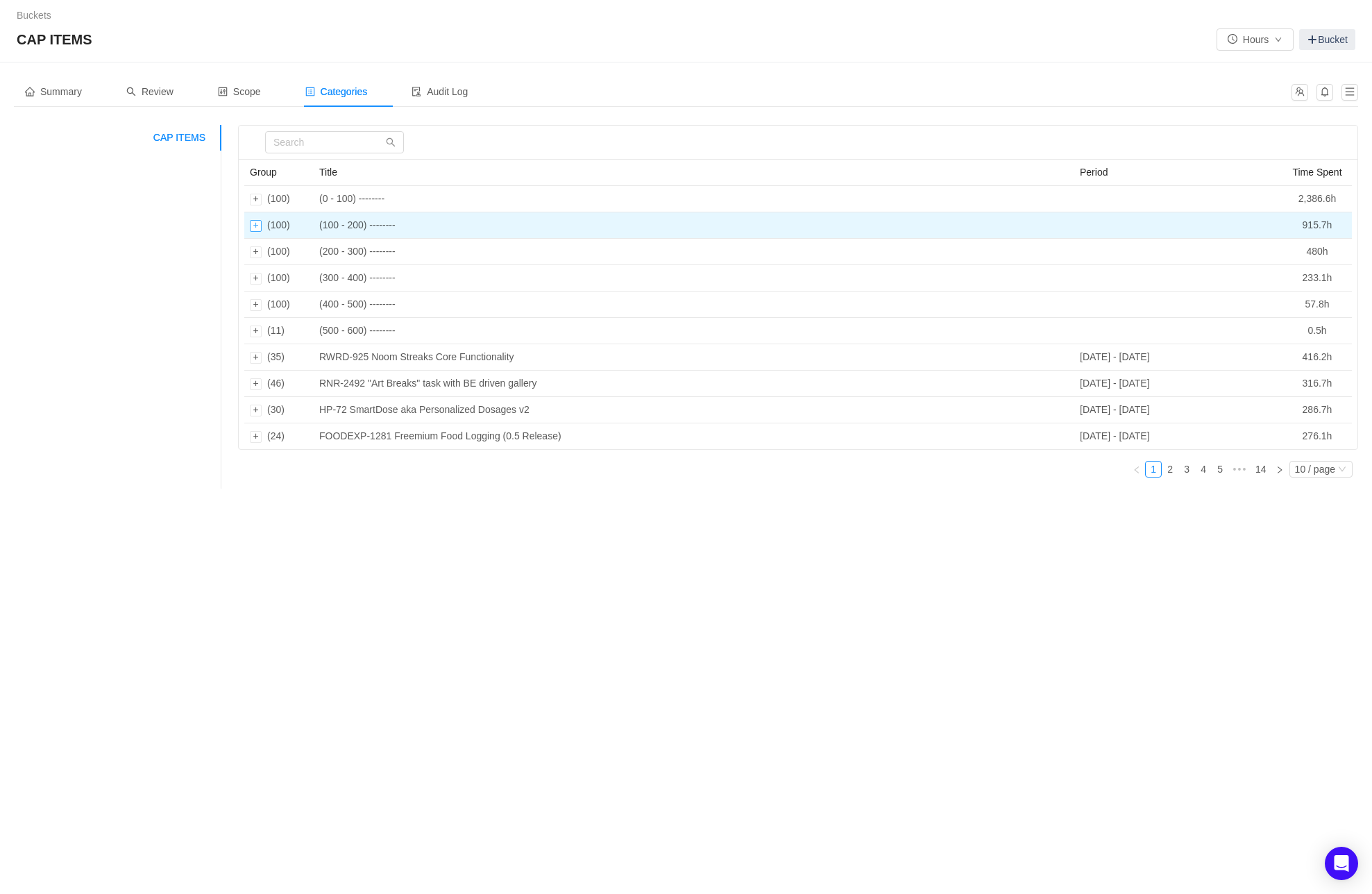
click at [255, 225] on div "Expand row" at bounding box center [256, 225] width 12 height 12
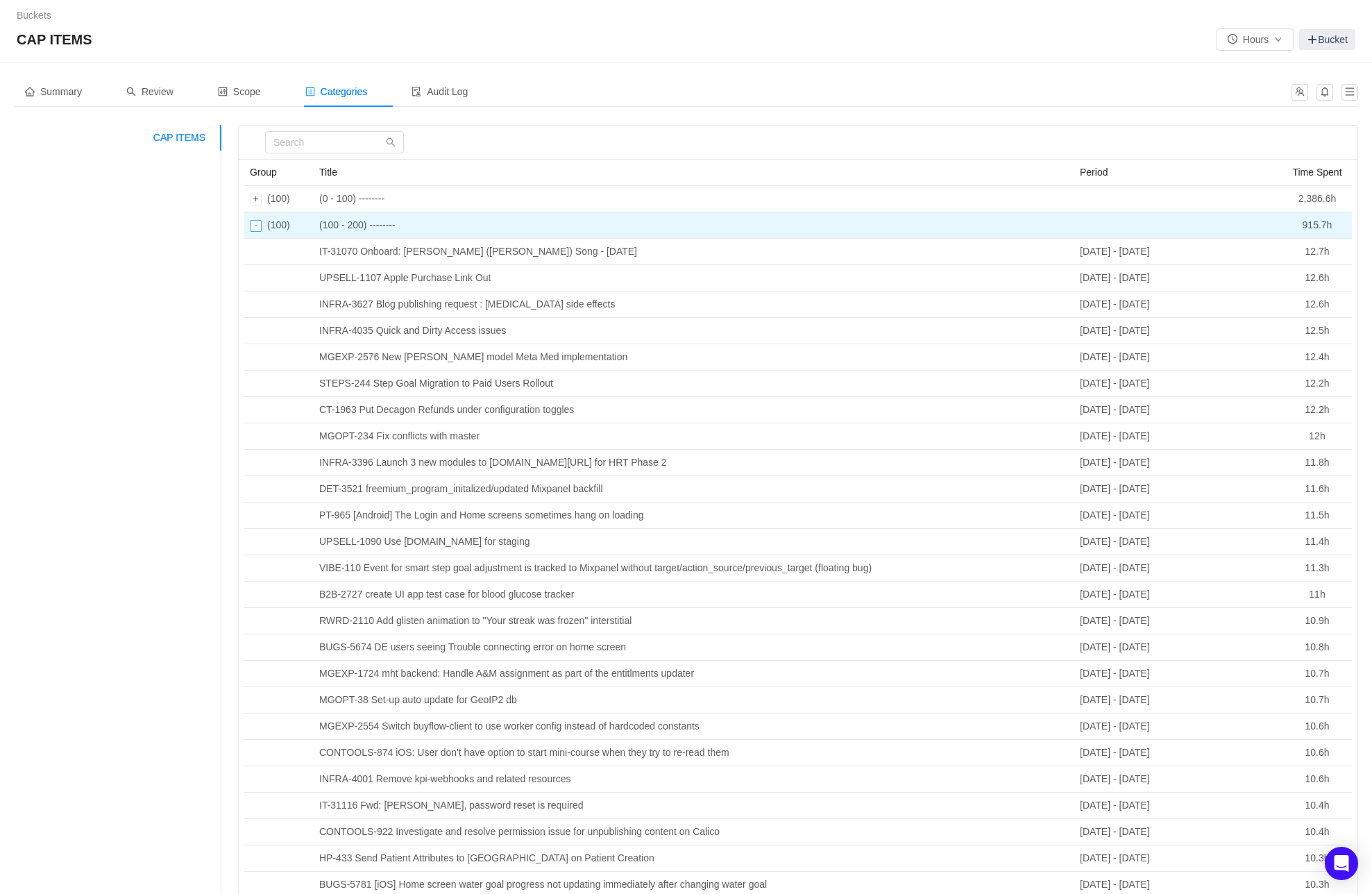
click at [255, 225] on div "Collapse row" at bounding box center [256, 225] width 12 height 12
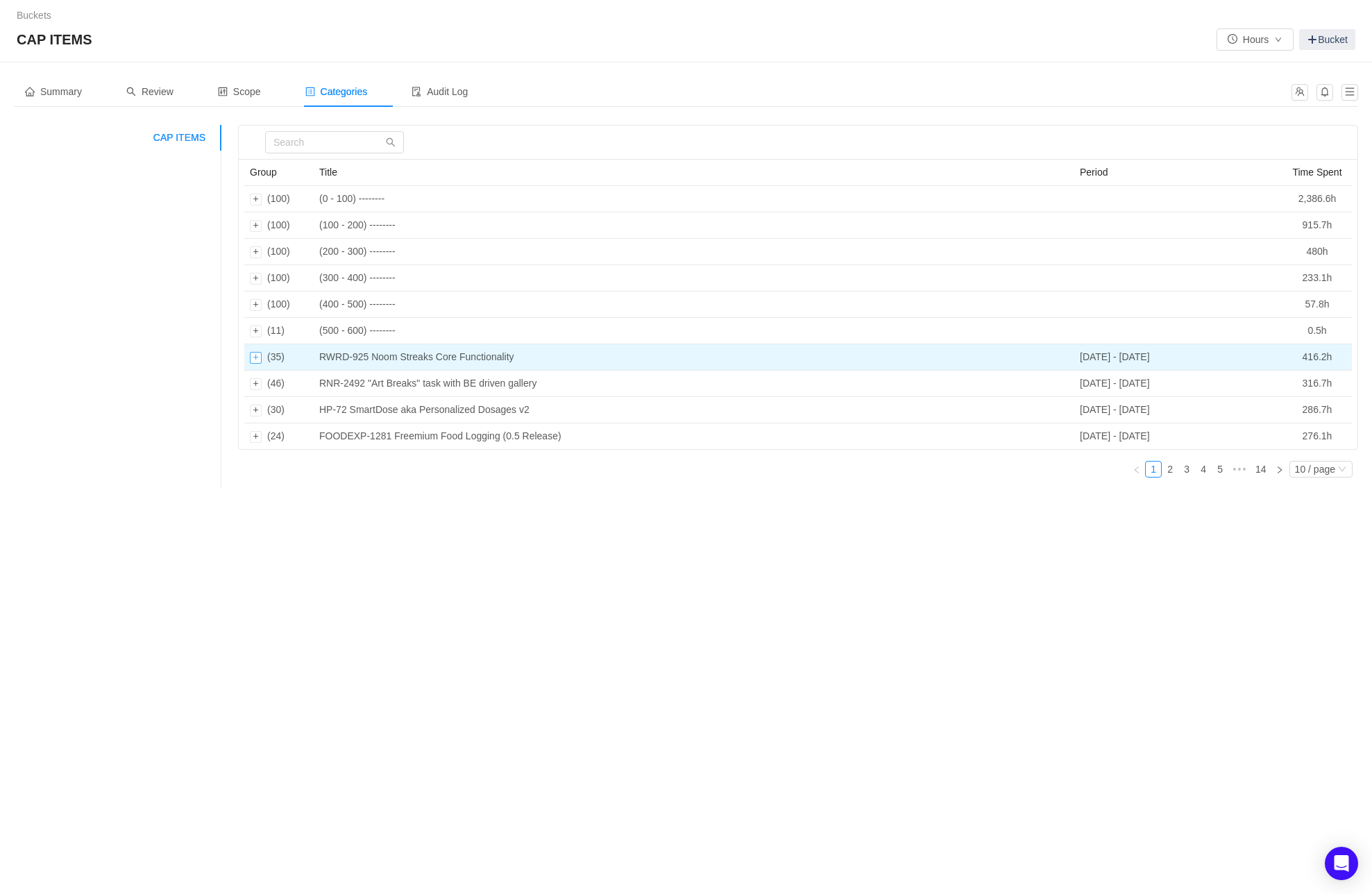
click at [254, 356] on div "Expand row" at bounding box center [256, 358] width 12 height 12
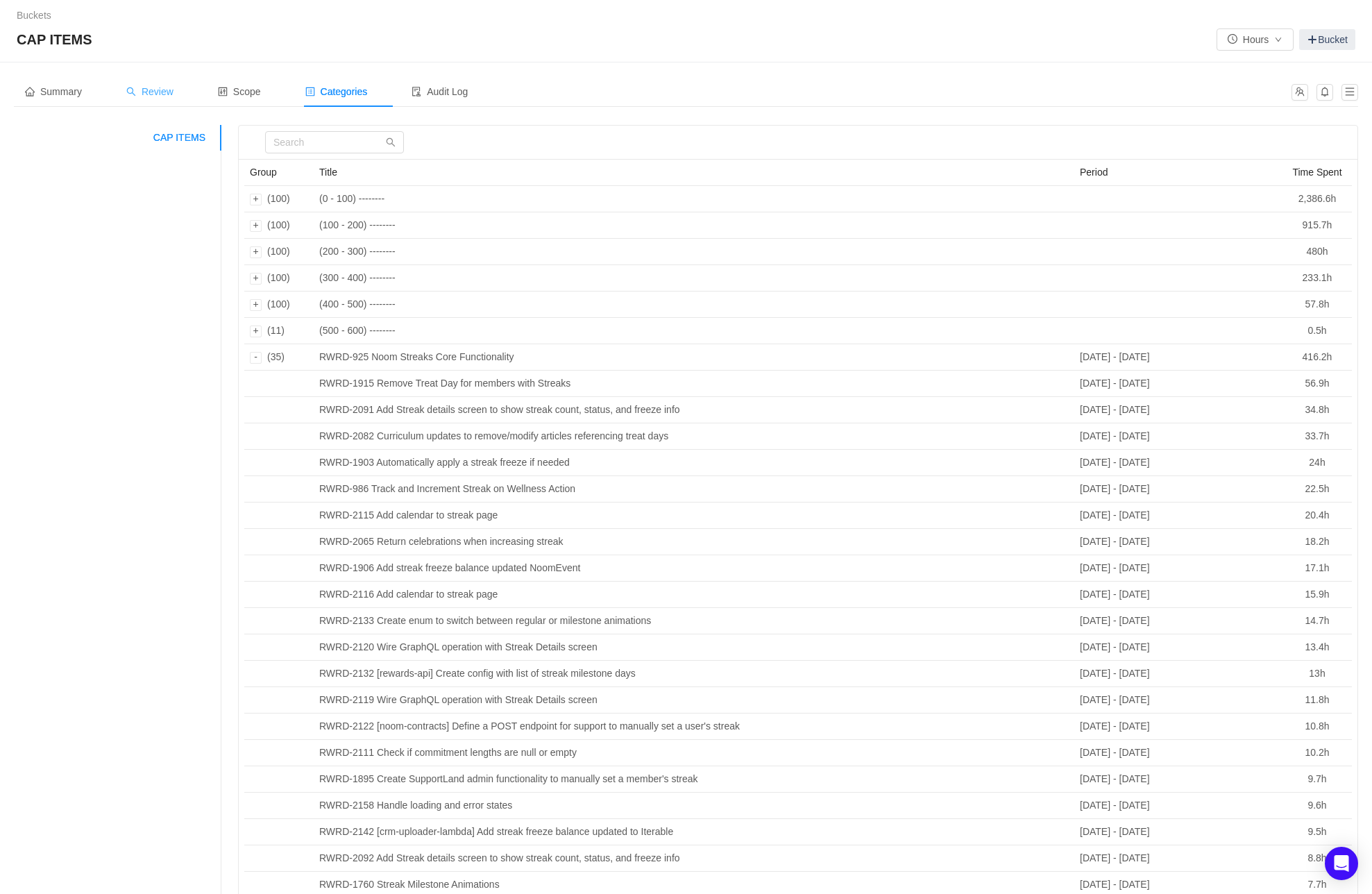
click at [170, 91] on span "Review" at bounding box center [150, 91] width 48 height 11
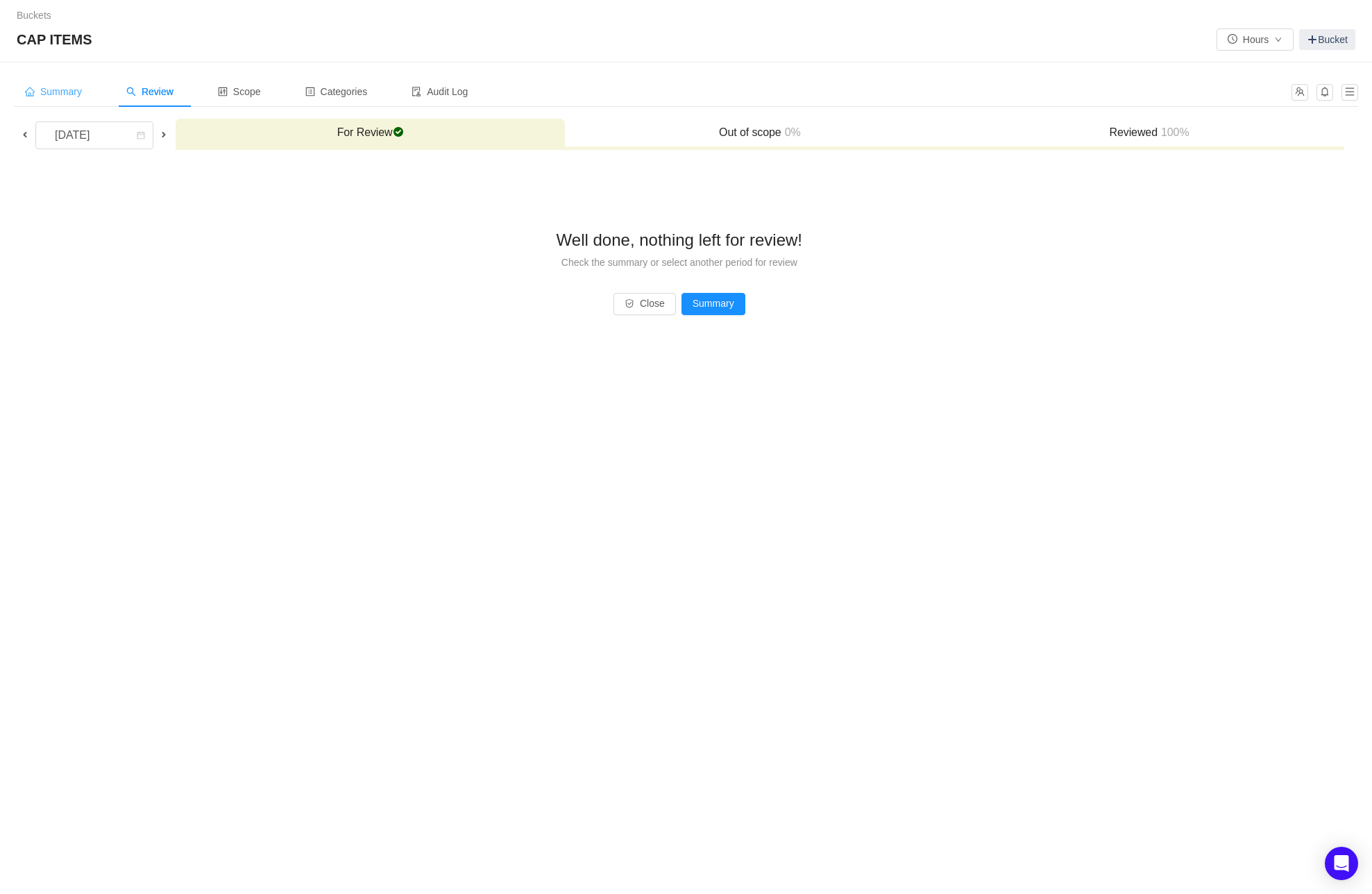
click at [59, 87] on span "Summary" at bounding box center [53, 91] width 57 height 11
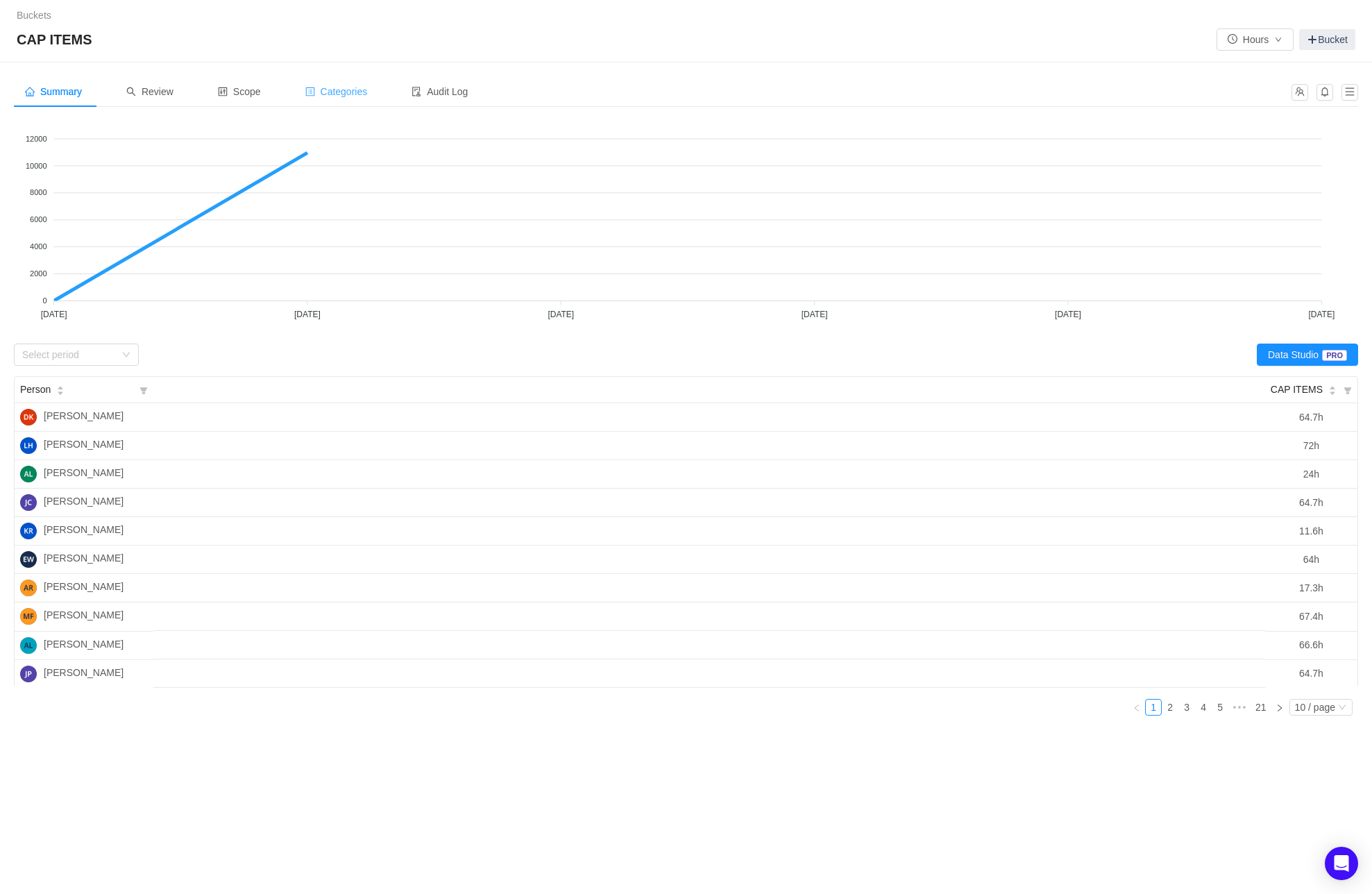
click at [349, 95] on span "Categories" at bounding box center [336, 91] width 63 height 11
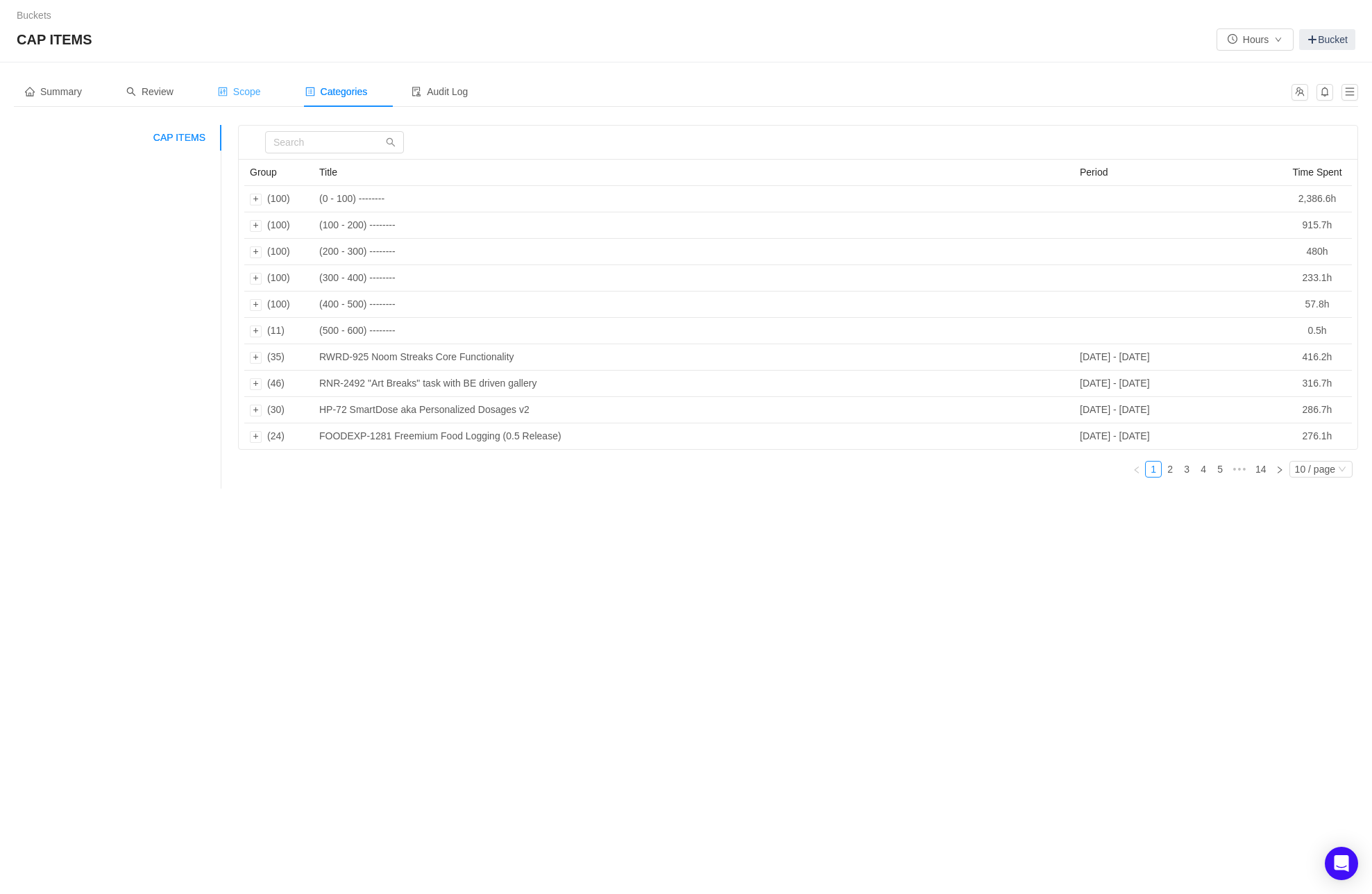
click at [252, 88] on span "Scope" at bounding box center [238, 91] width 43 height 11
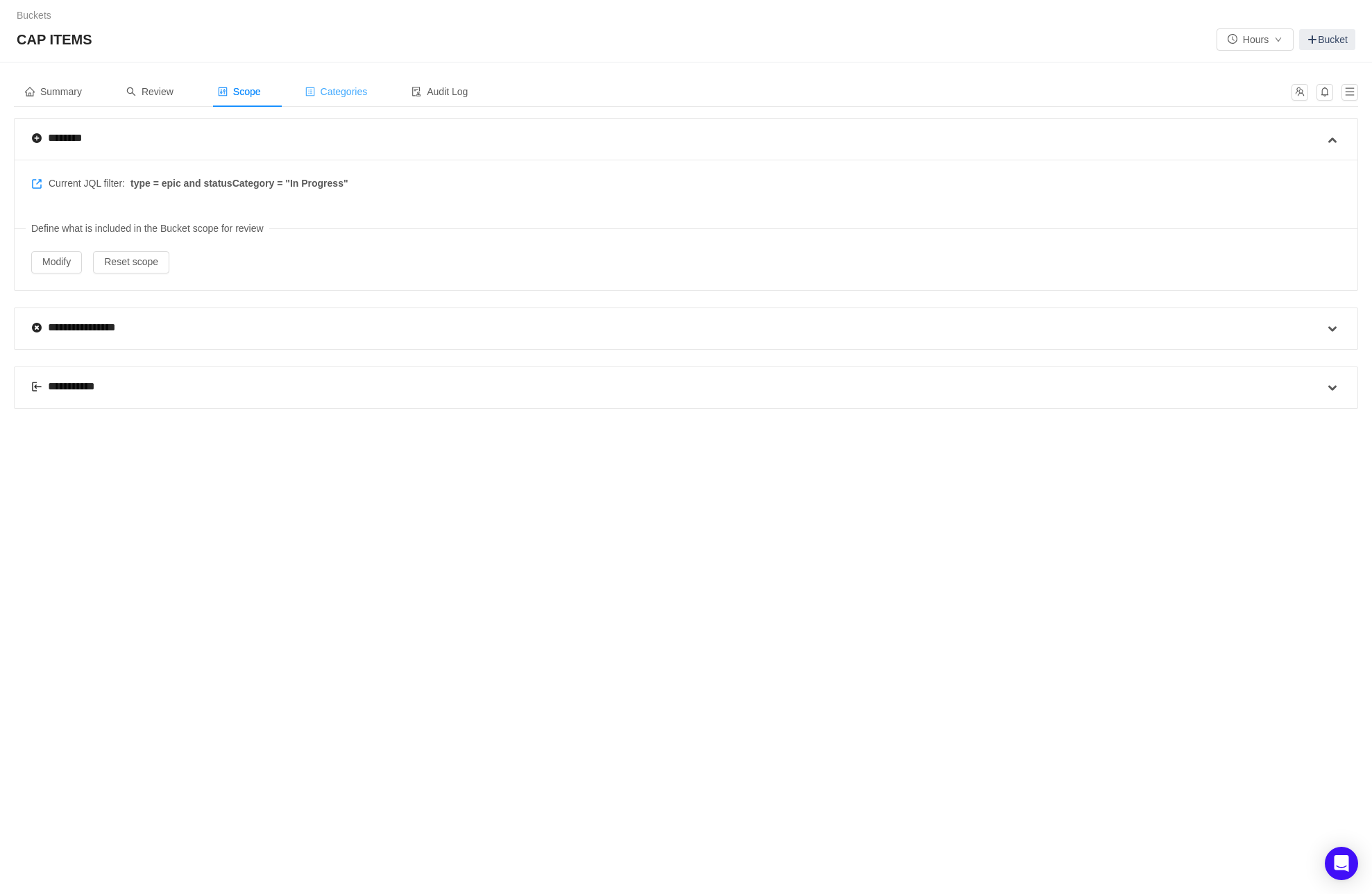
click at [357, 96] on span "Categories" at bounding box center [336, 91] width 63 height 11
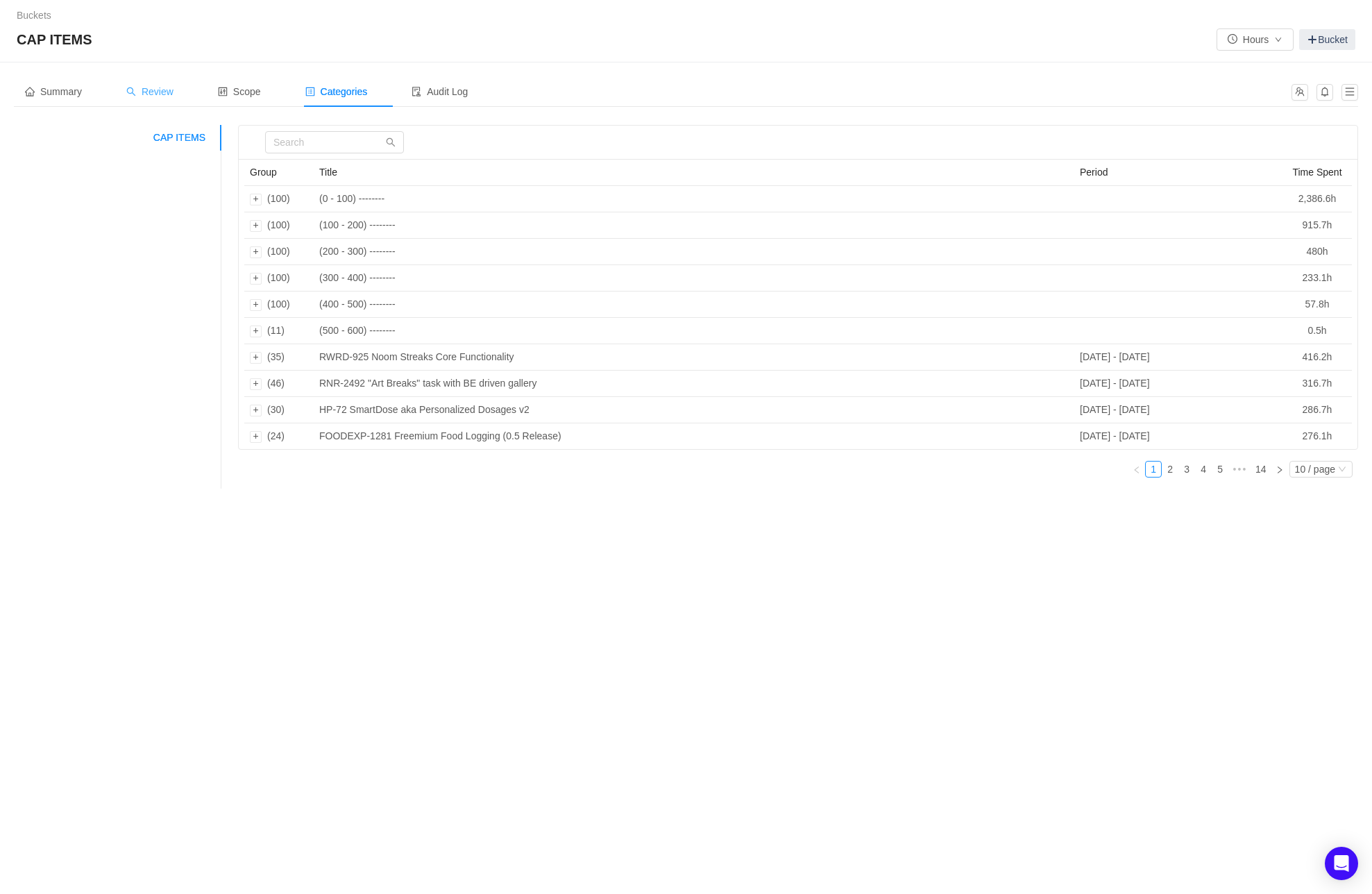
click at [162, 91] on span "Review" at bounding box center [150, 91] width 48 height 11
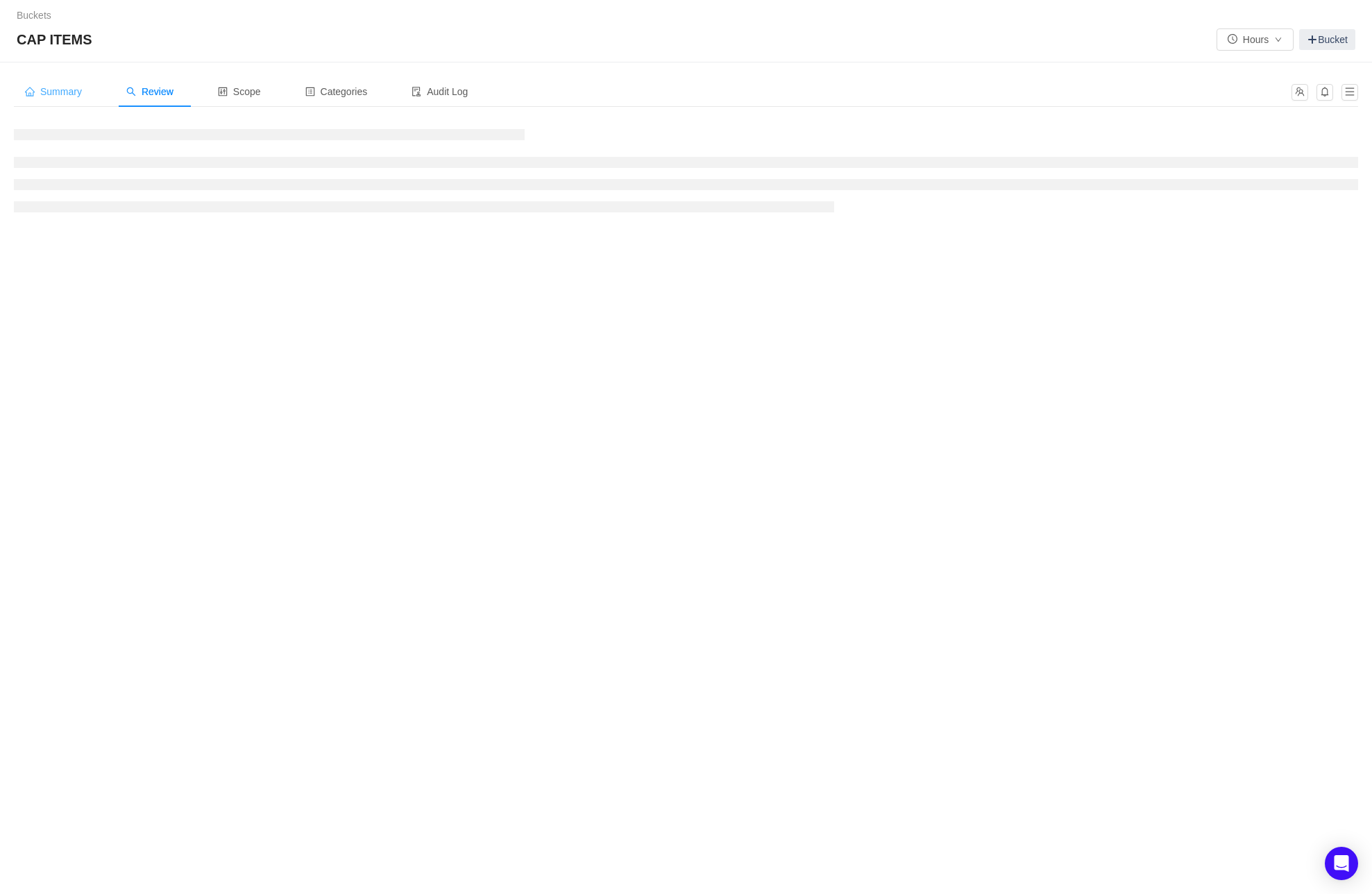
click at [65, 91] on span "Summary" at bounding box center [53, 91] width 57 height 11
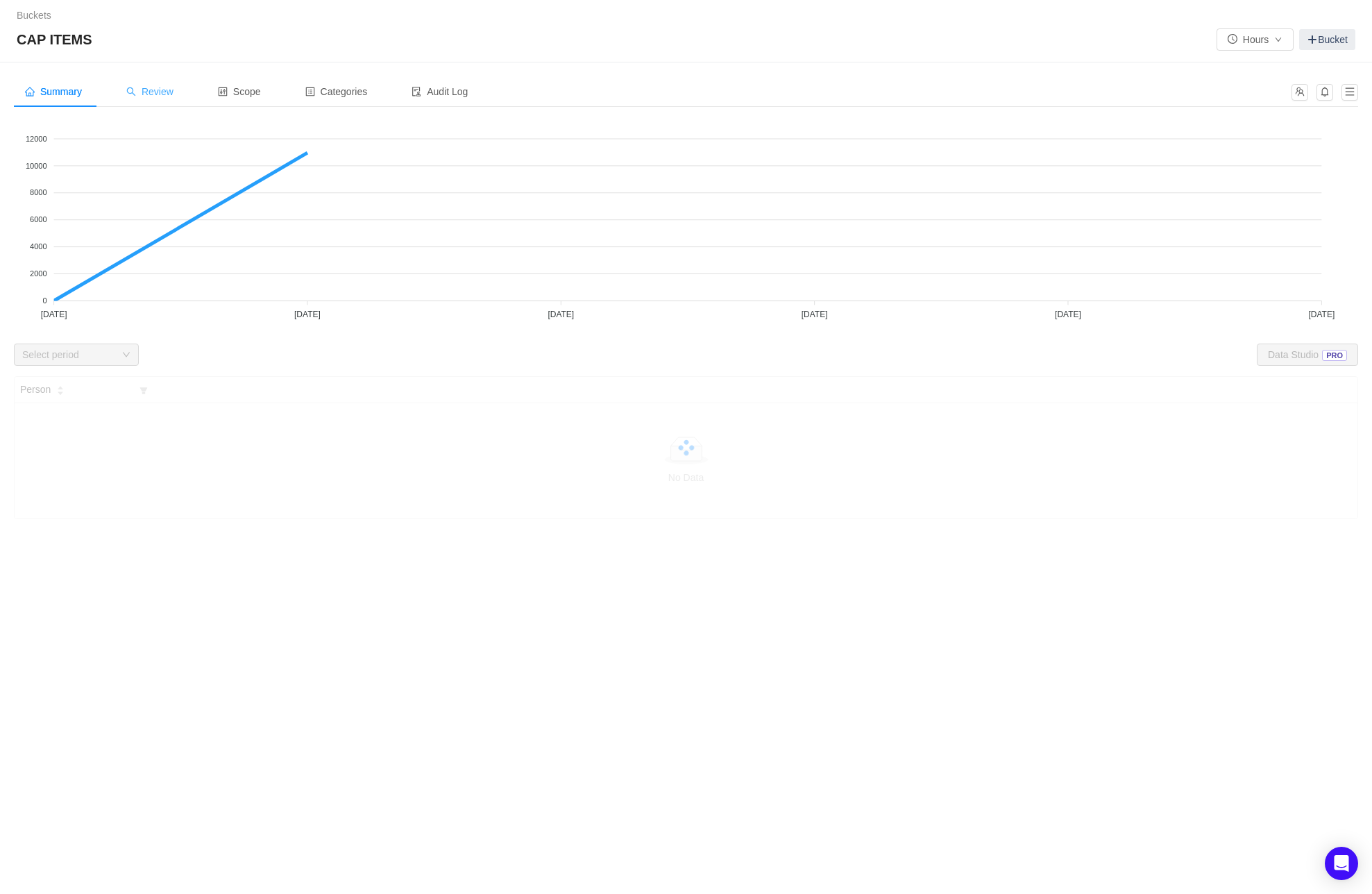
click at [155, 103] on div "Review" at bounding box center [150, 91] width 70 height 31
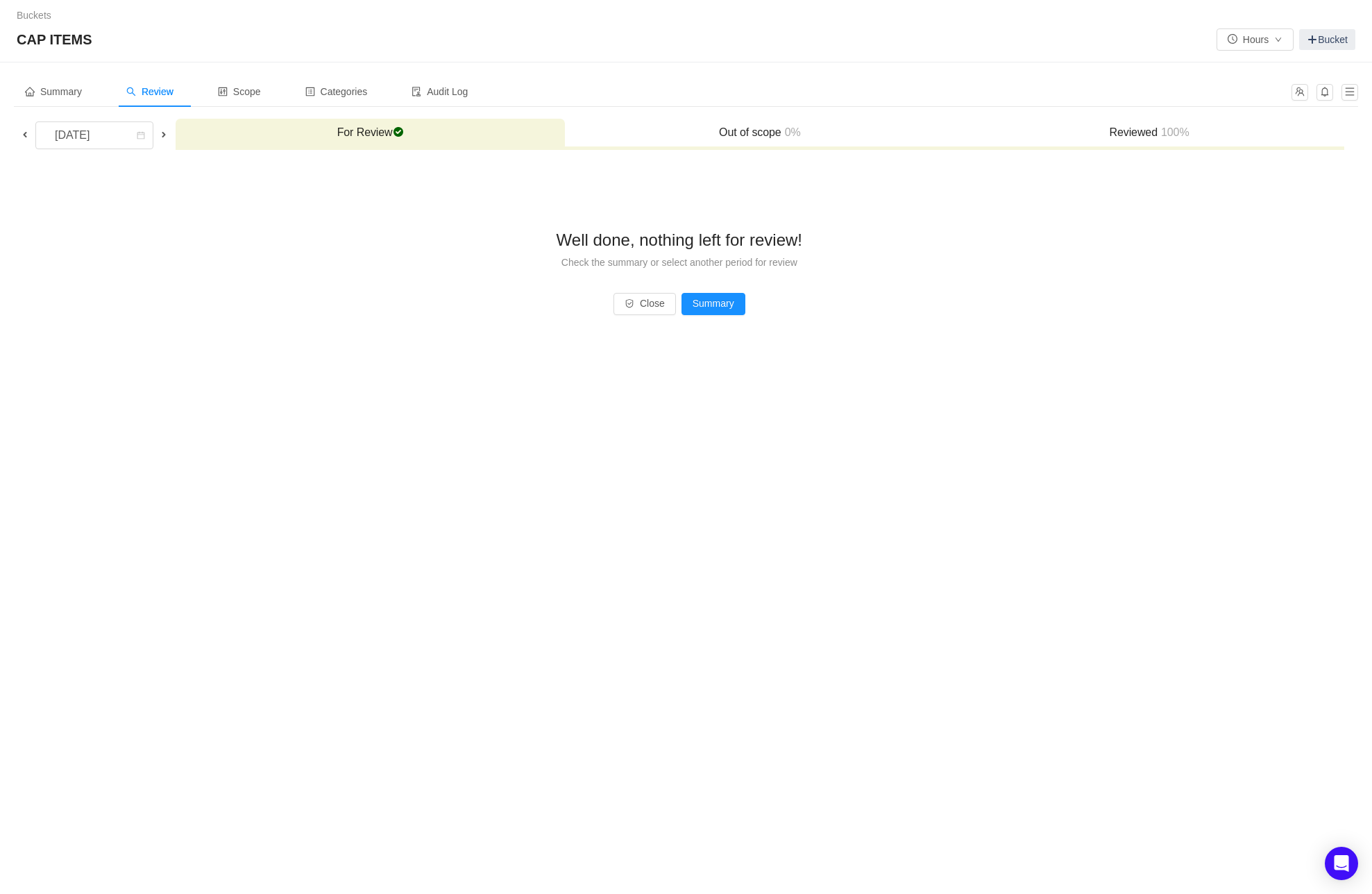
click at [1145, 138] on h3 "Reviewed 100%" at bounding box center [1149, 132] width 376 height 14
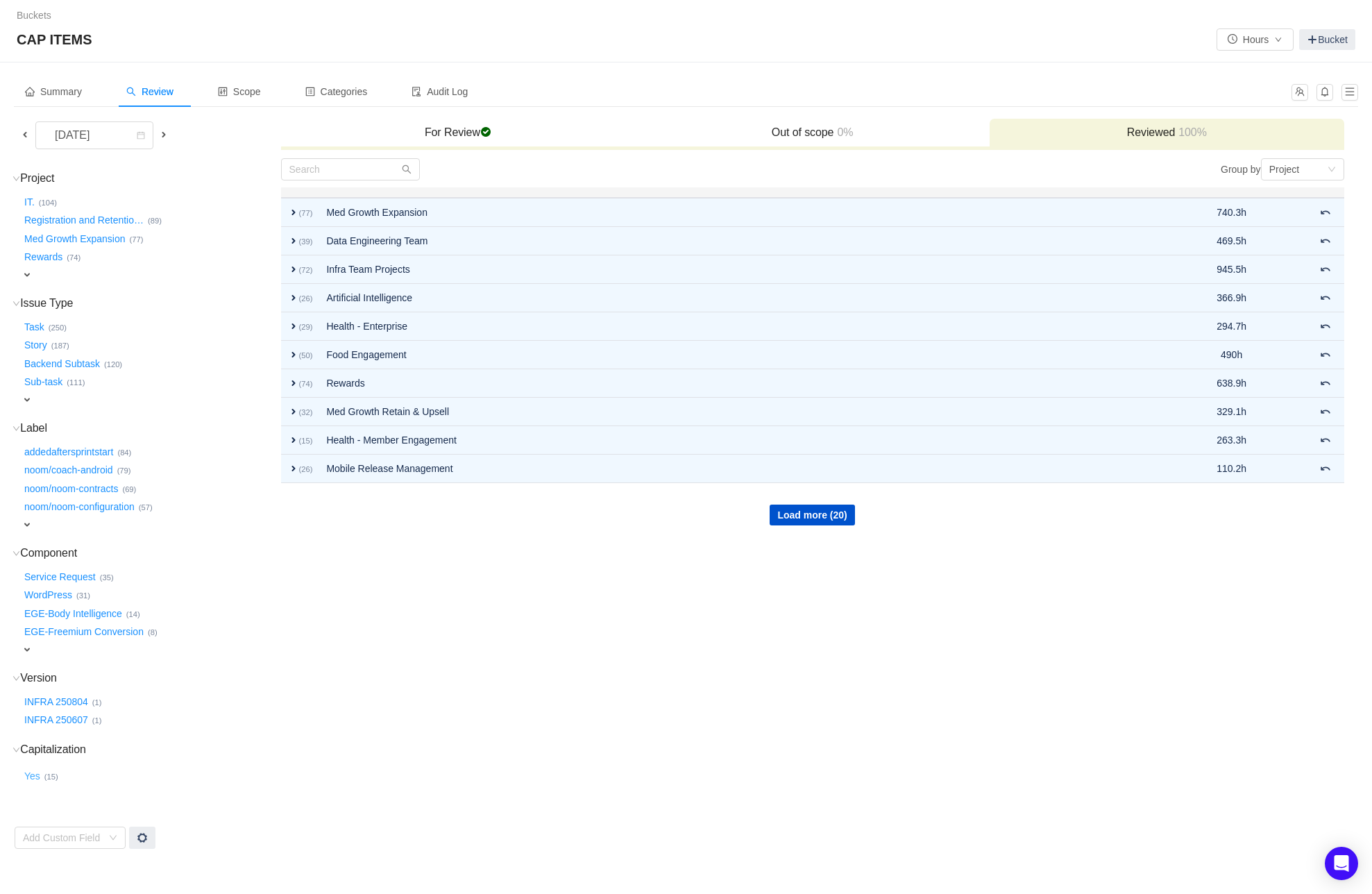
click at [36, 774] on button "Yes …" at bounding box center [33, 776] width 23 height 22
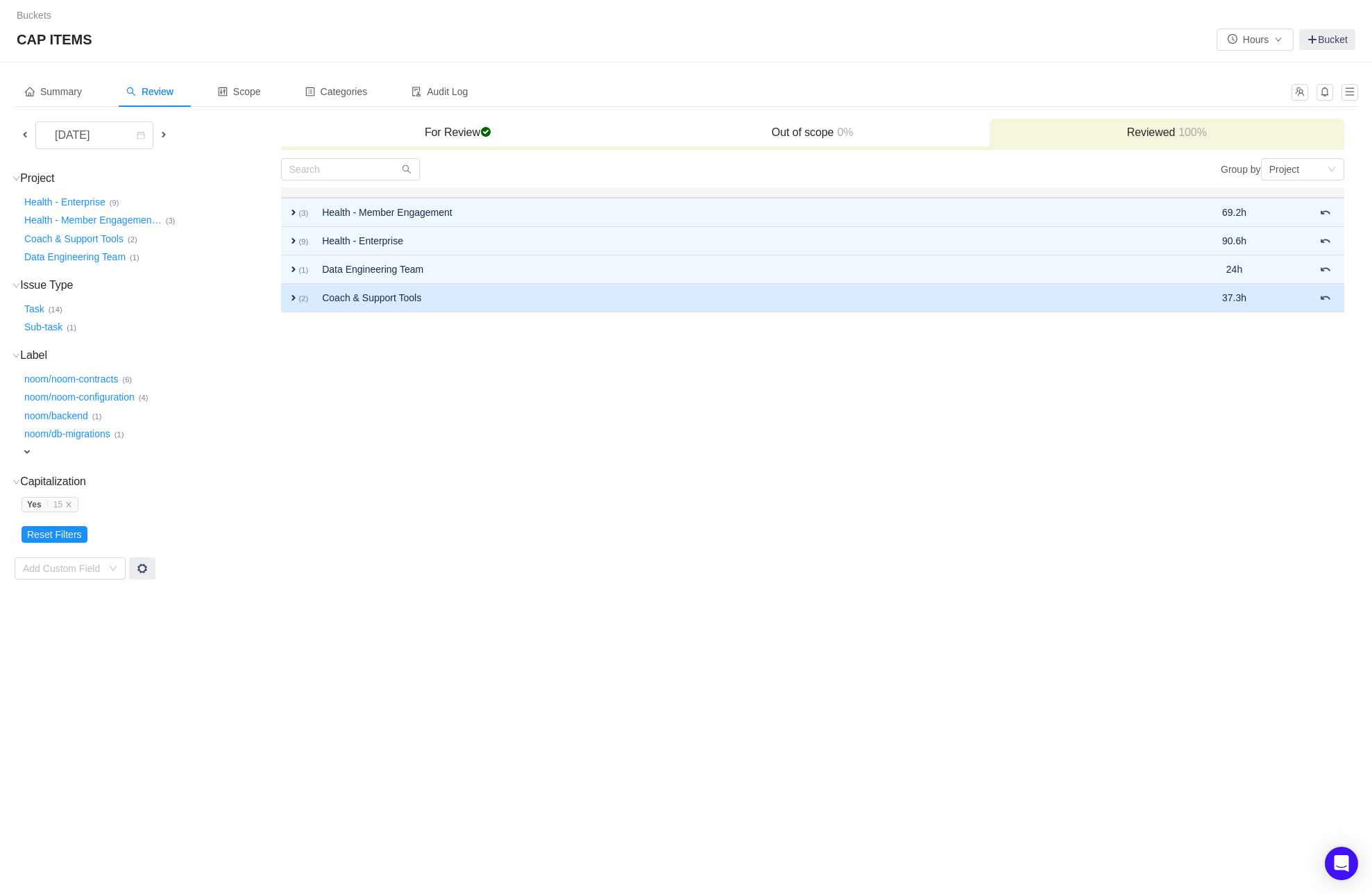
click at [290, 299] on span "expand" at bounding box center [293, 297] width 11 height 11
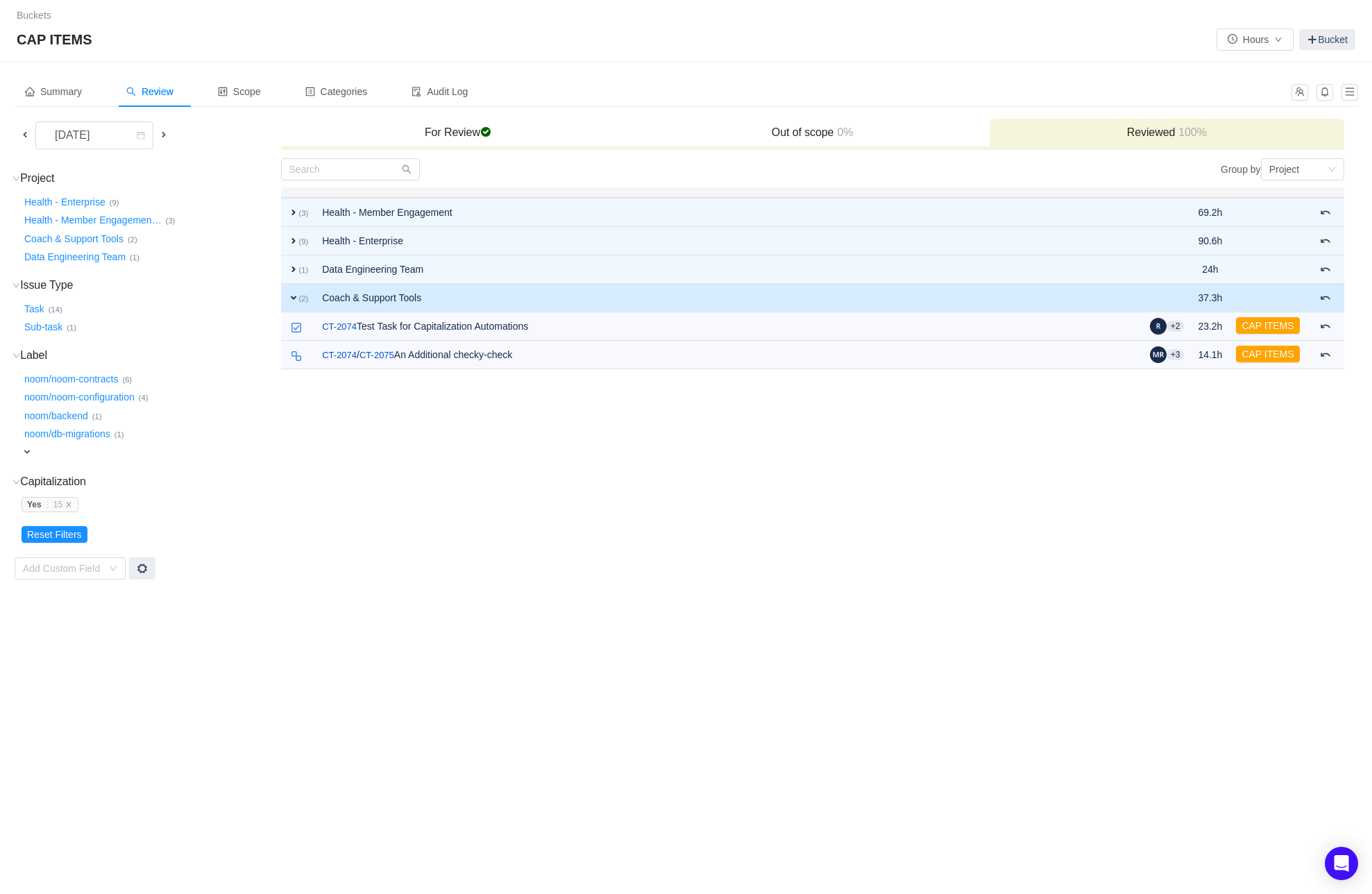
click at [292, 297] on span "expand" at bounding box center [293, 297] width 11 height 11
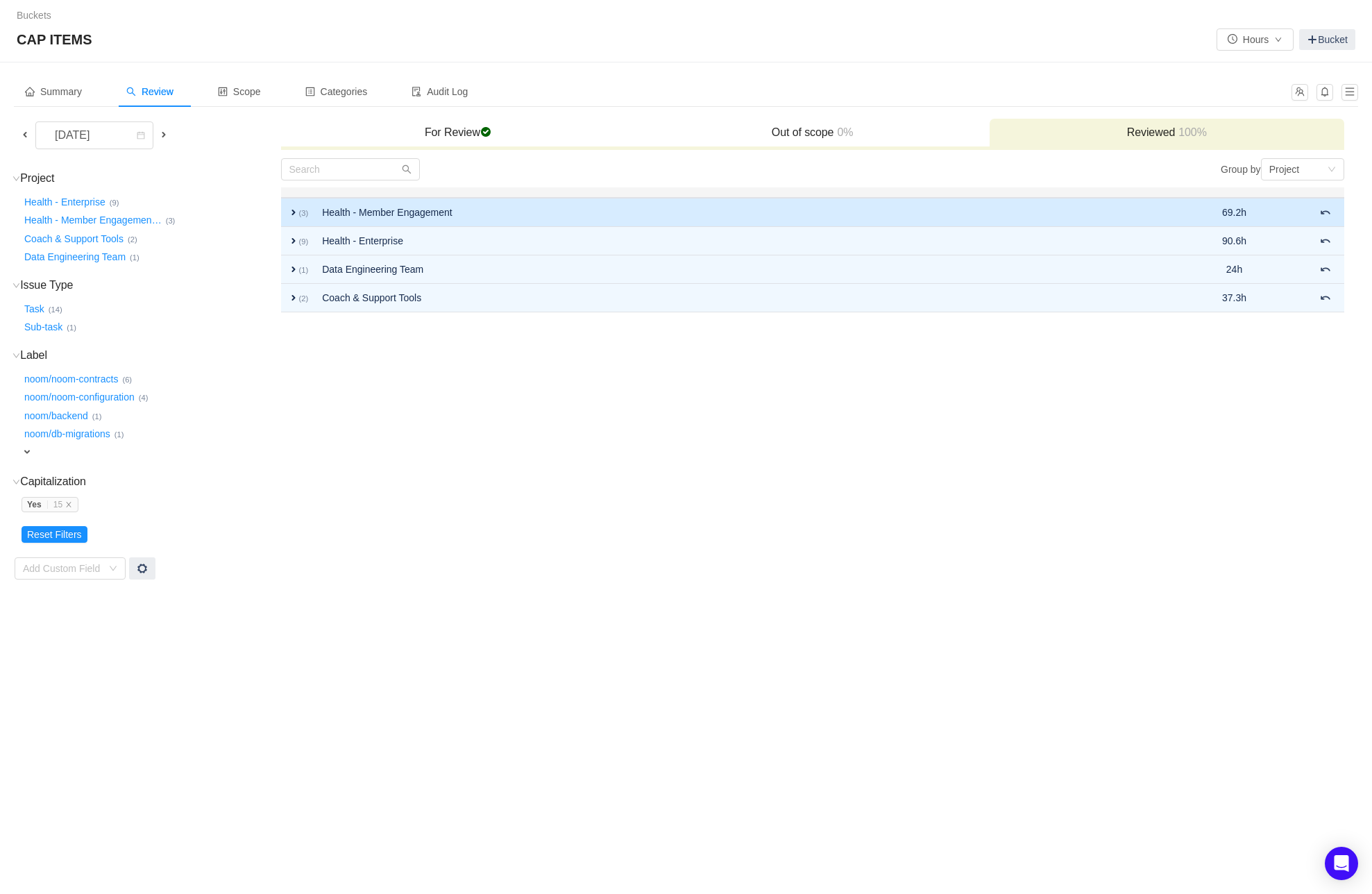
click at [291, 214] on span "expand" at bounding box center [293, 212] width 11 height 11
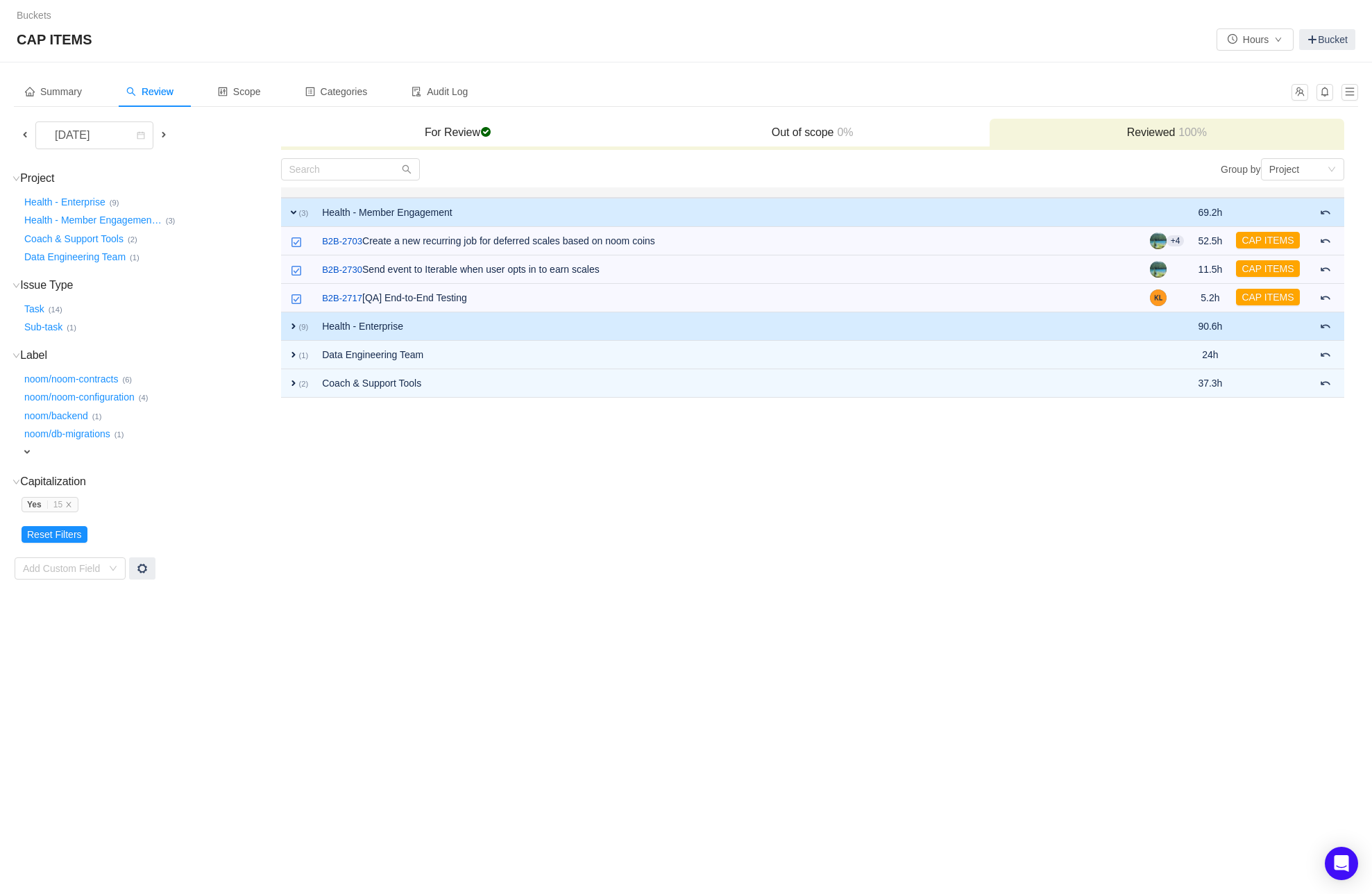
click at [291, 324] on span "expand" at bounding box center [293, 326] width 11 height 11
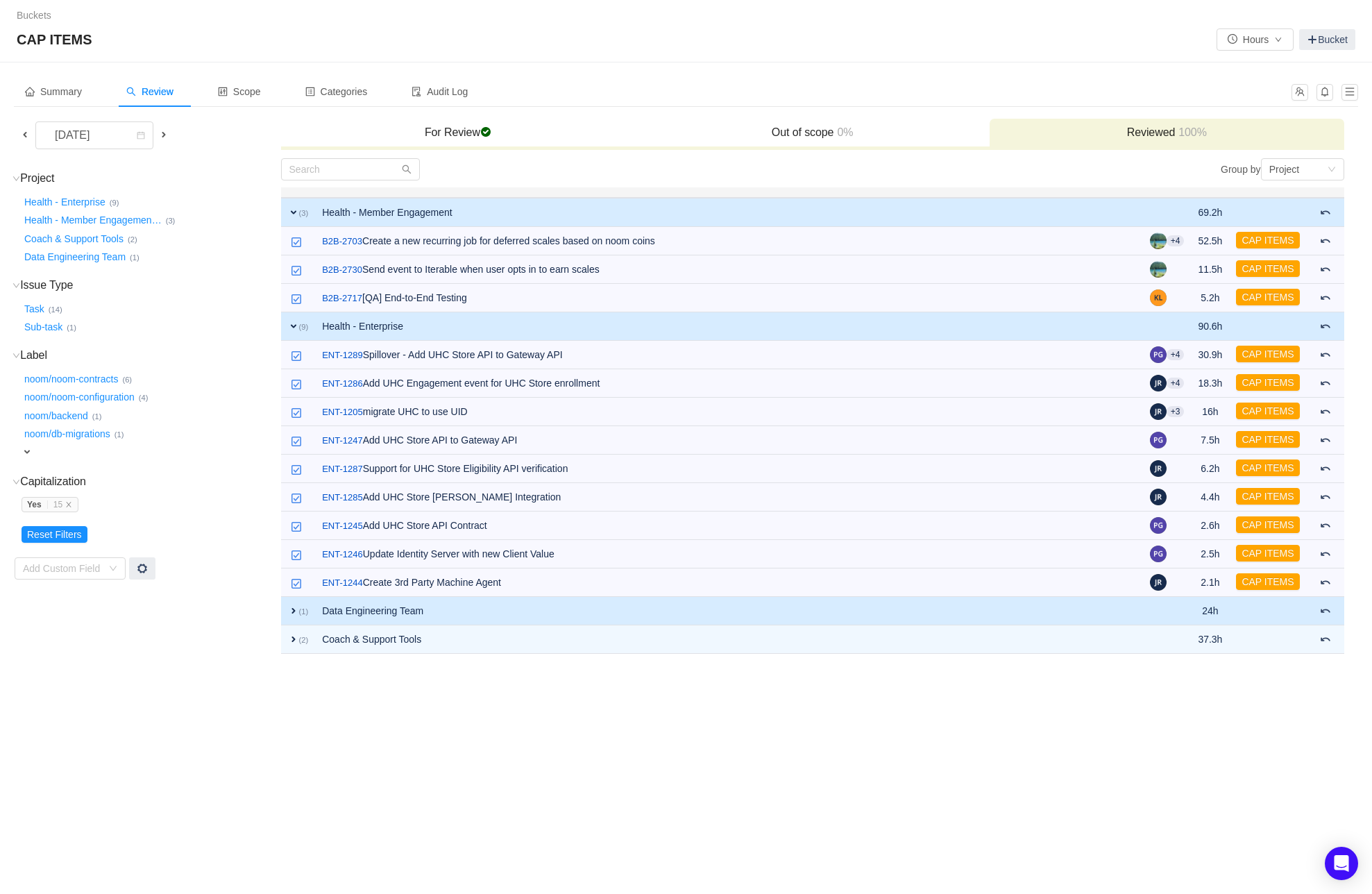
click at [292, 607] on span "expand" at bounding box center [293, 610] width 11 height 11
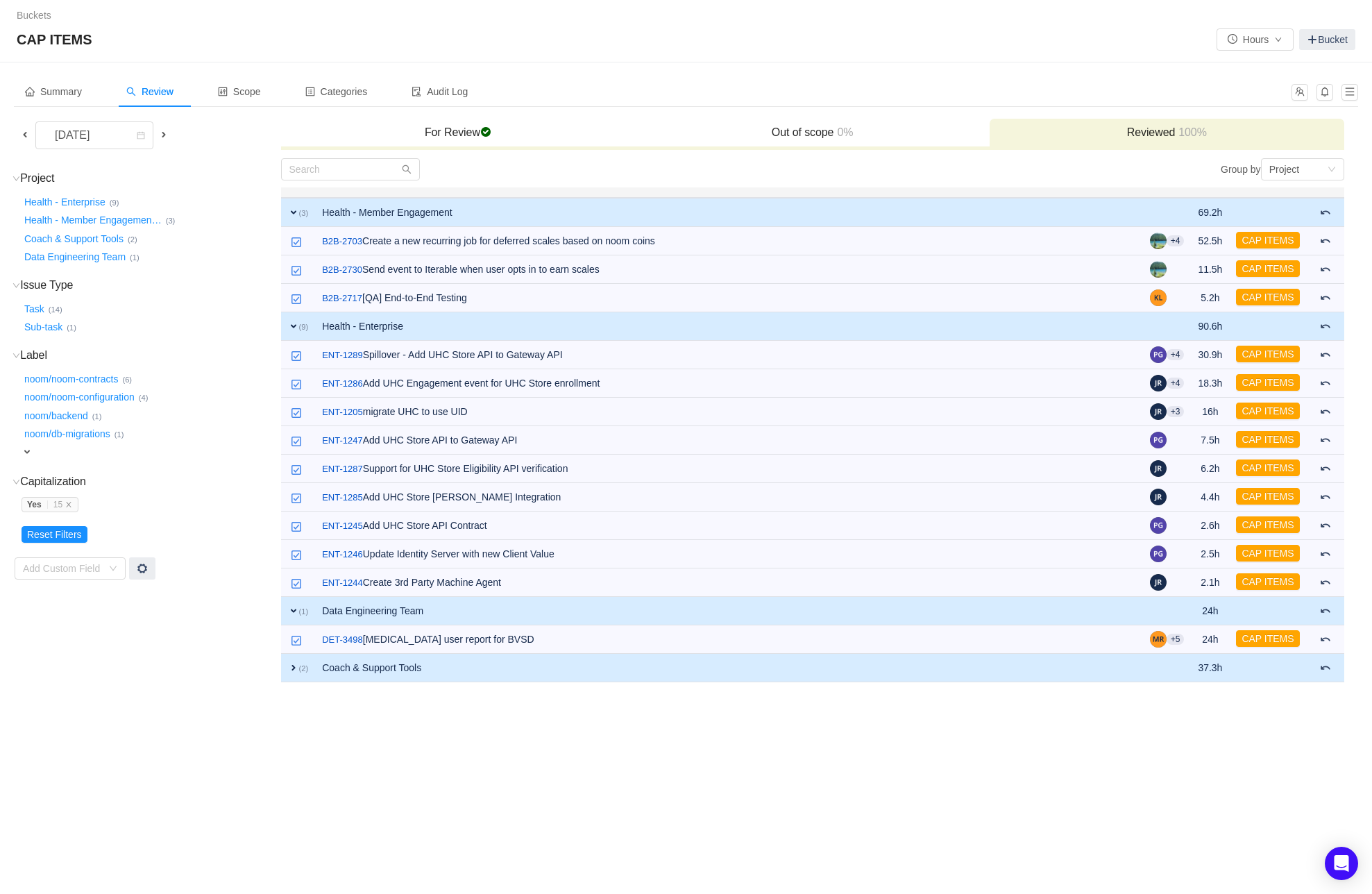
click at [293, 671] on span "expand" at bounding box center [293, 668] width 11 height 11
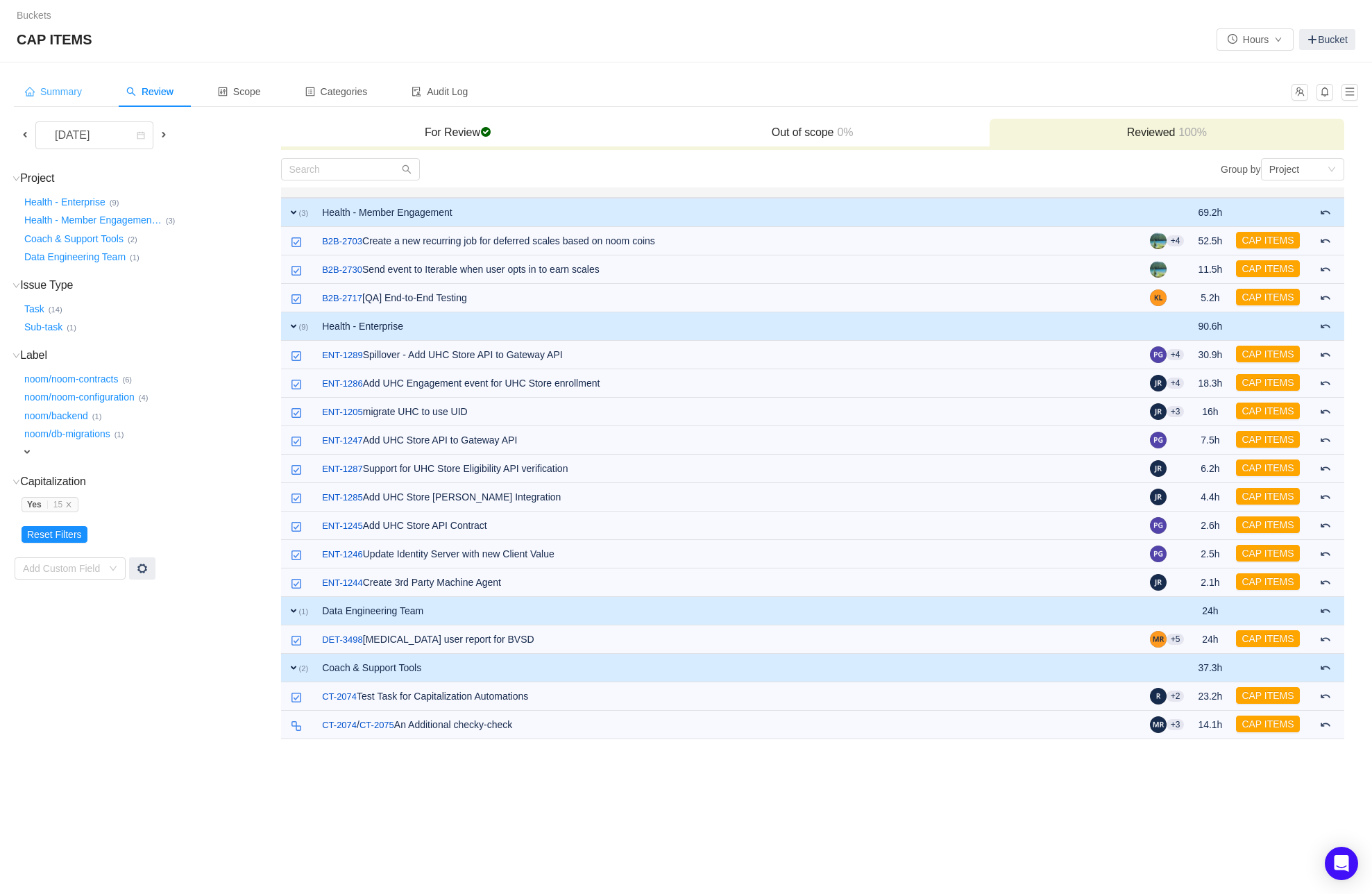
click at [59, 90] on span "Summary" at bounding box center [53, 91] width 57 height 11
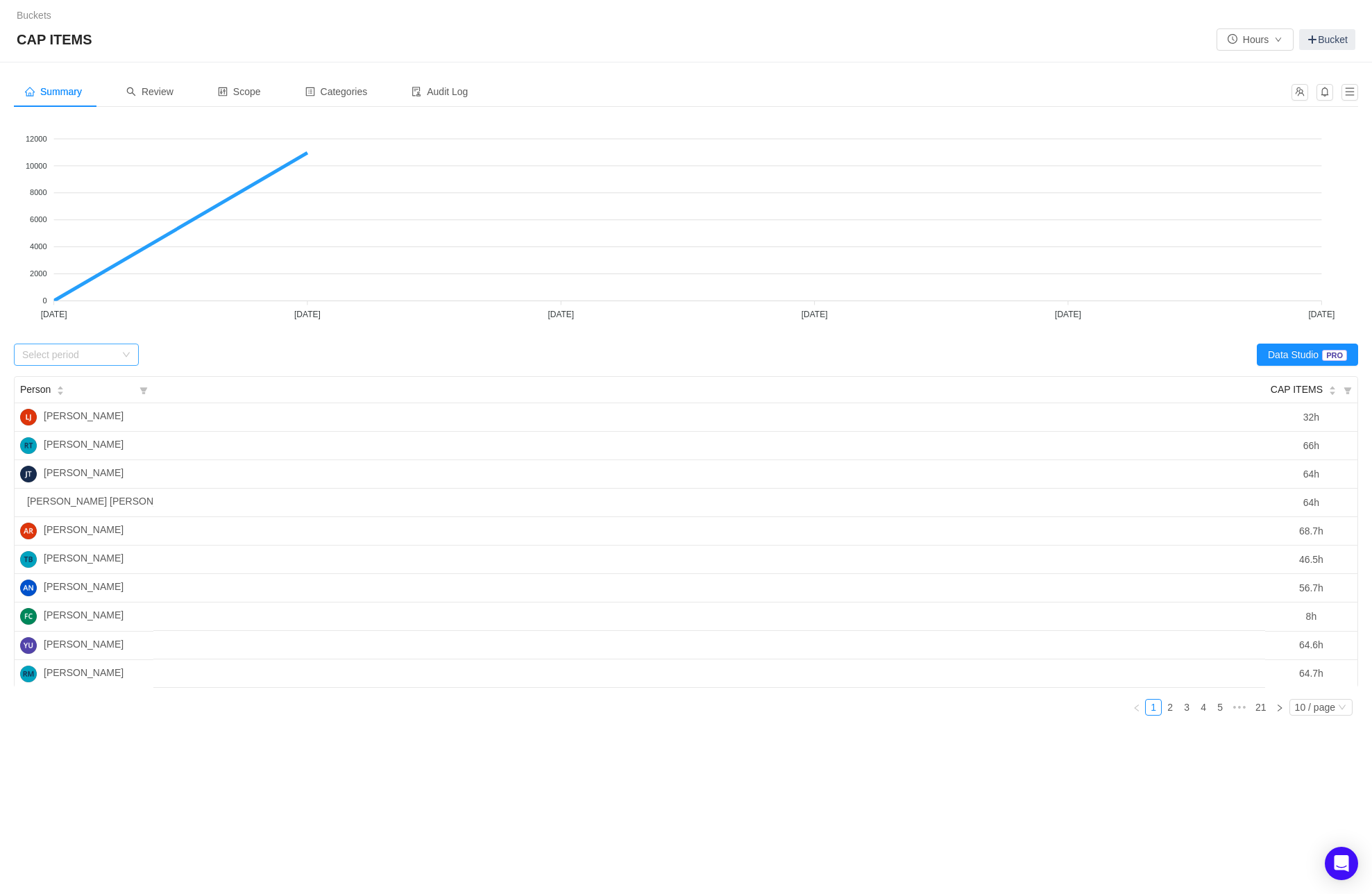
click at [125, 354] on icon "icon: down" at bounding box center [126, 355] width 8 height 8
click at [53, 402] on li "[DATE]" at bounding box center [76, 403] width 125 height 22
click at [40, 15] on link "Buckets" at bounding box center [34, 15] width 35 height 11
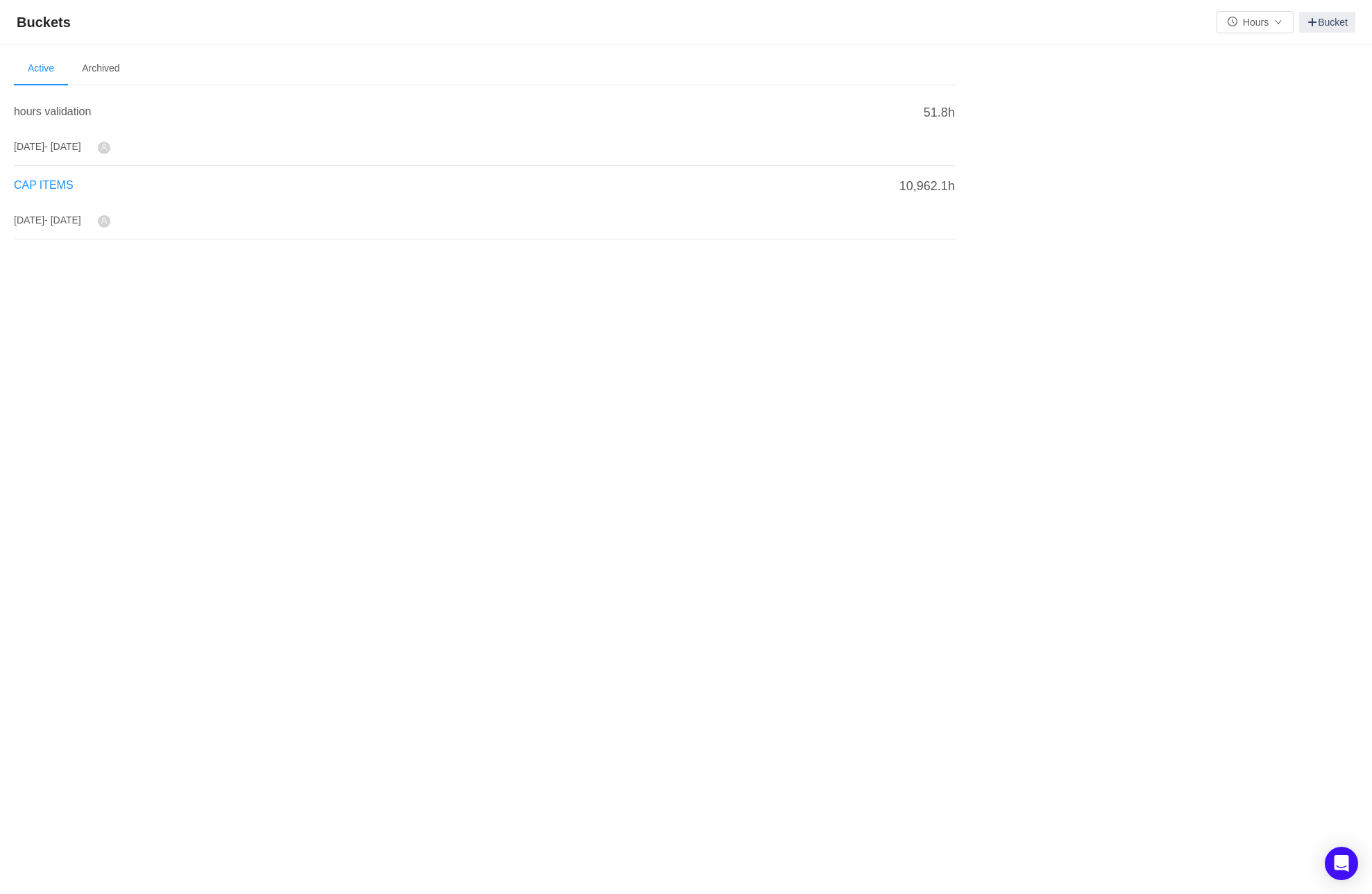
click at [45, 186] on span "CAP ITEMS" at bounding box center [44, 185] width 60 height 12
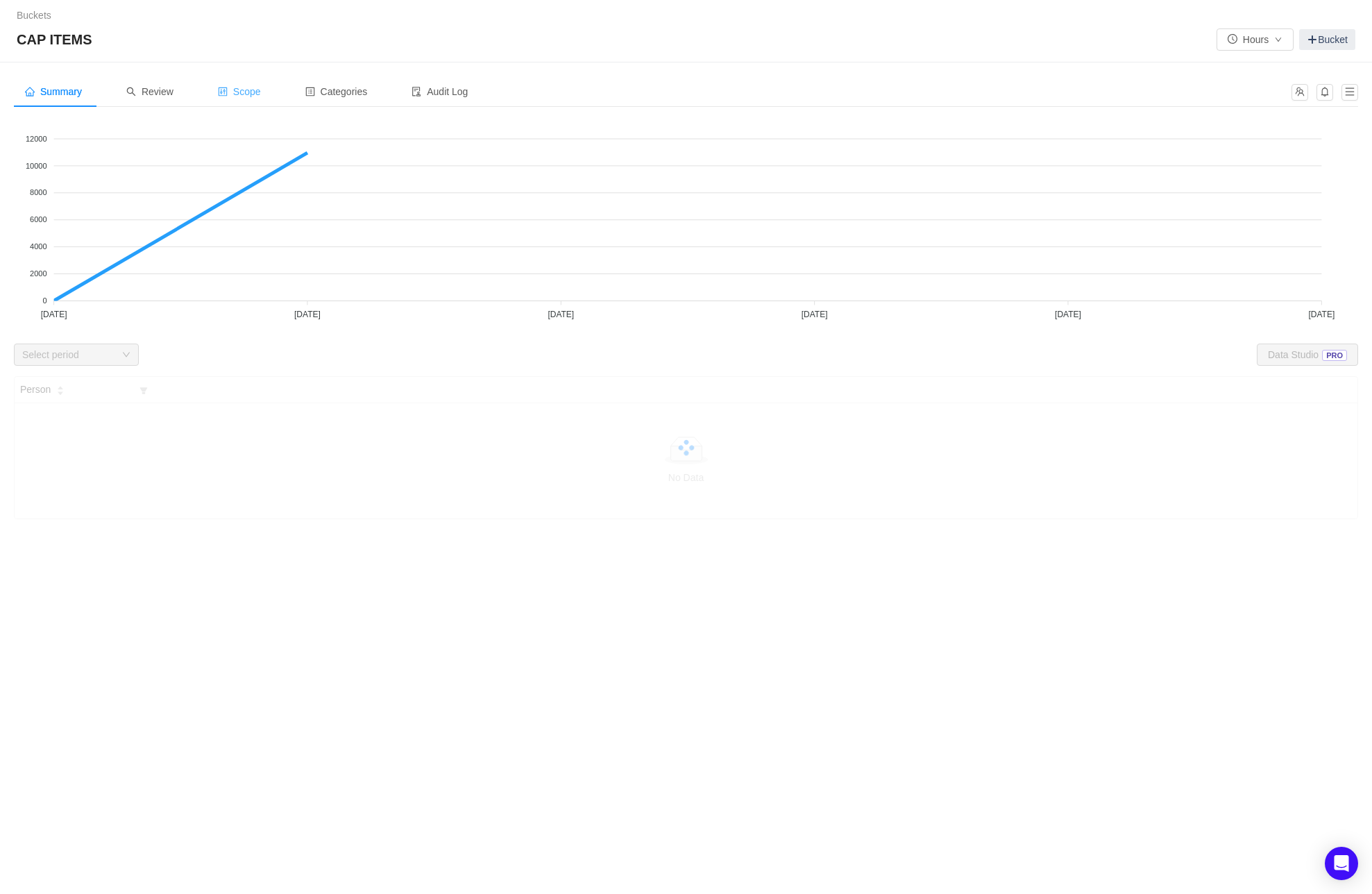
click at [259, 88] on span "Scope" at bounding box center [238, 91] width 43 height 11
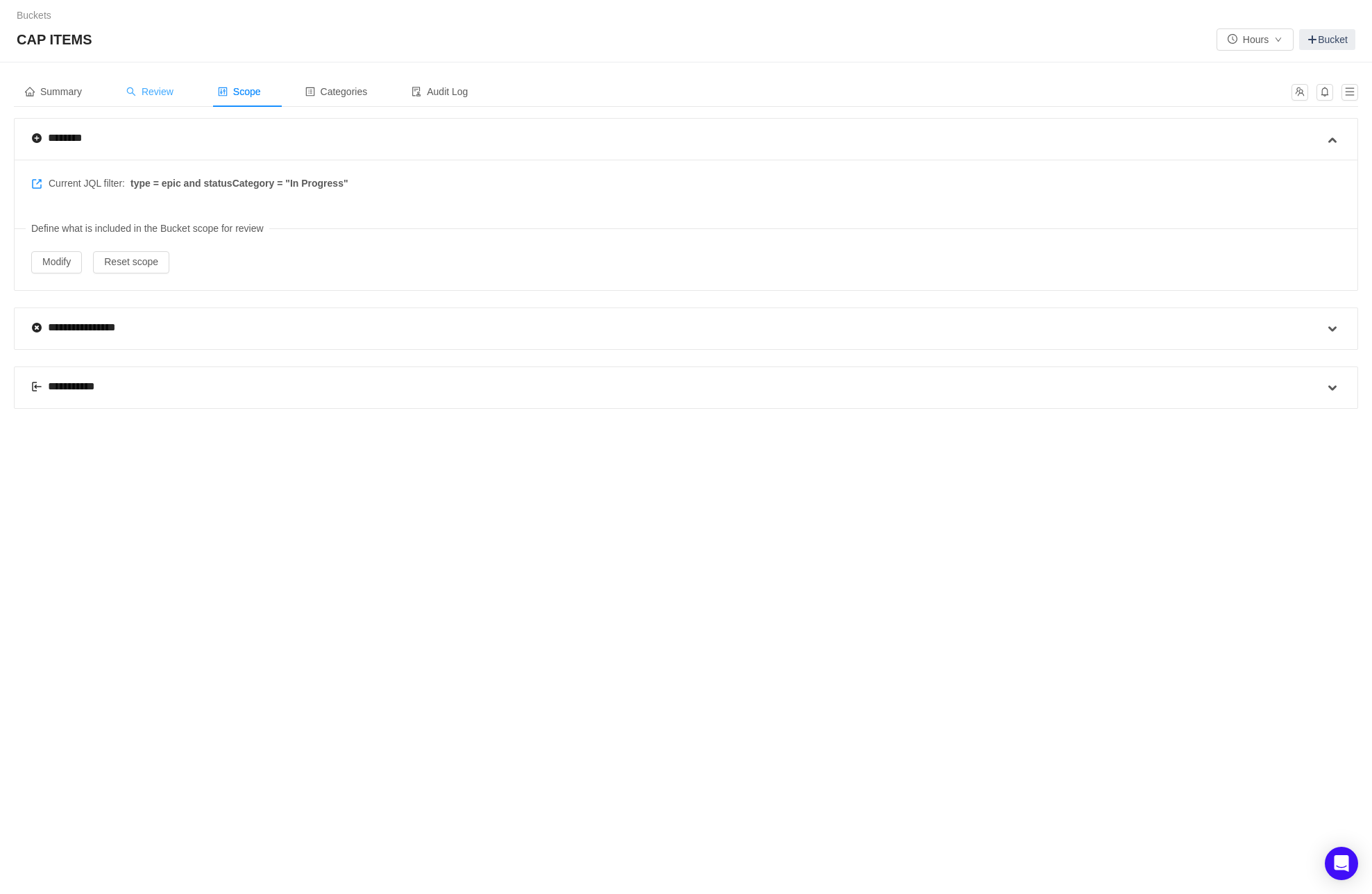
click at [158, 91] on span "Review" at bounding box center [150, 91] width 48 height 11
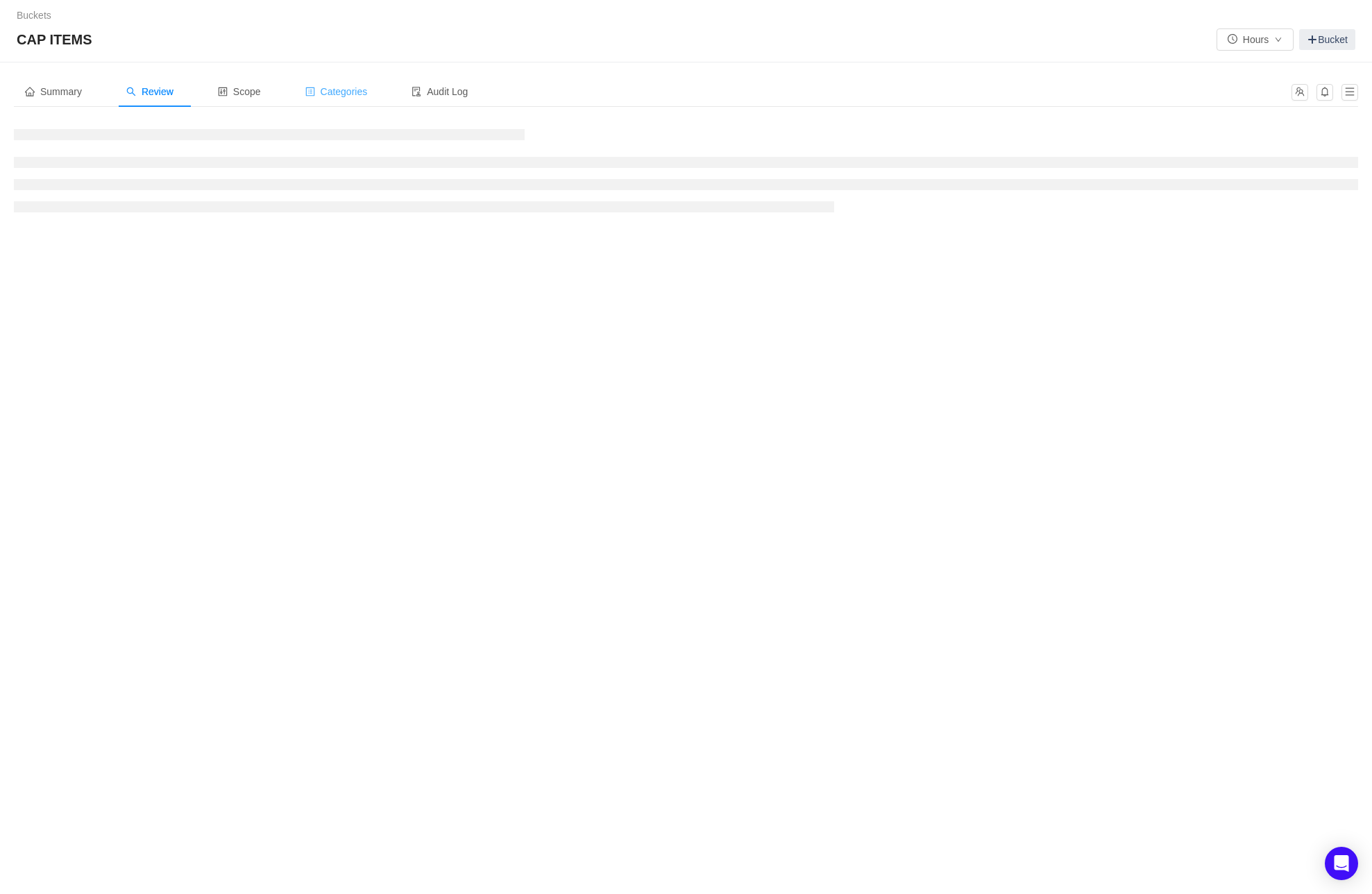
click at [356, 88] on span "Categories" at bounding box center [336, 91] width 63 height 11
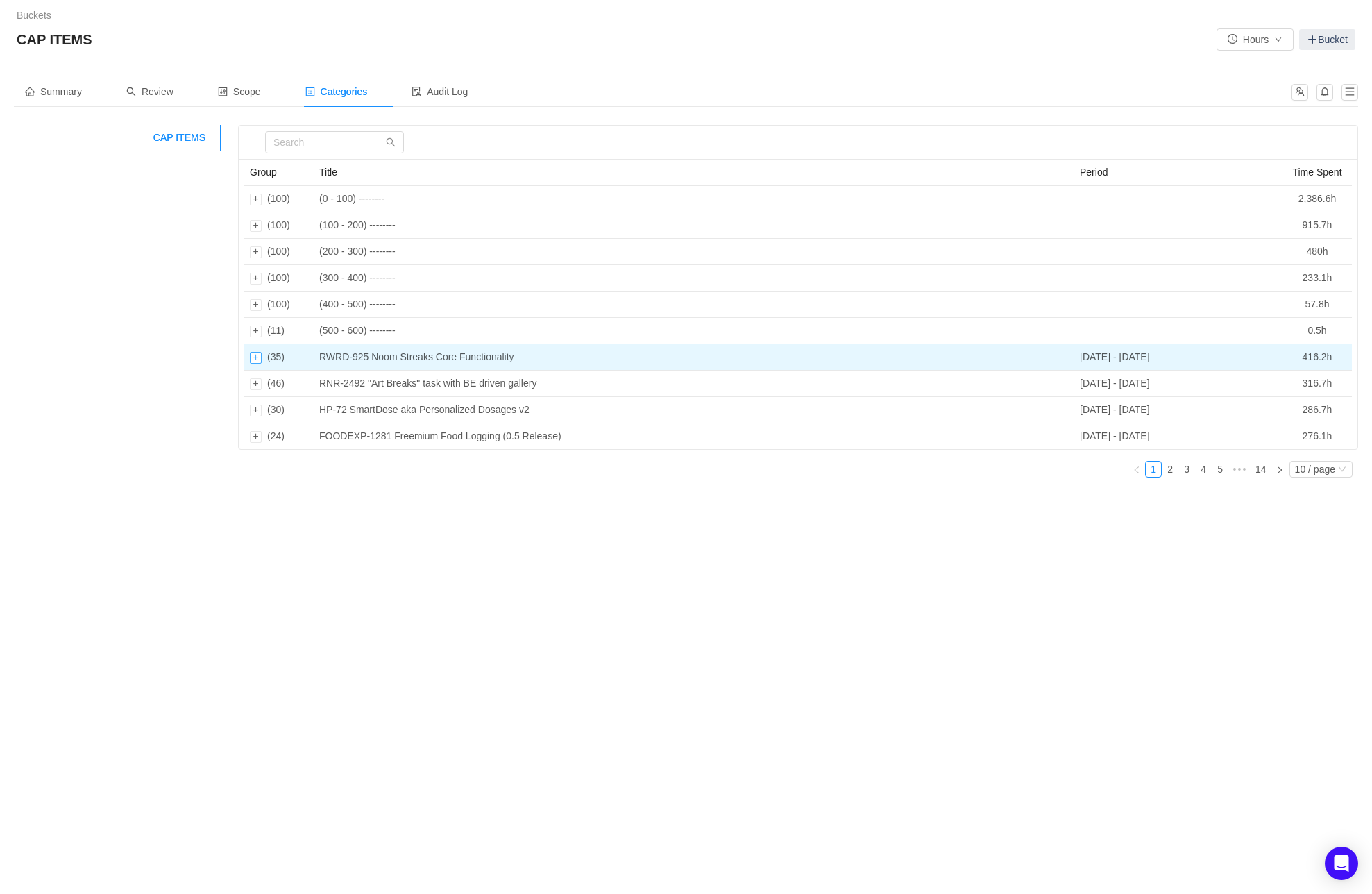
click at [254, 358] on div "Expand row" at bounding box center [256, 358] width 12 height 12
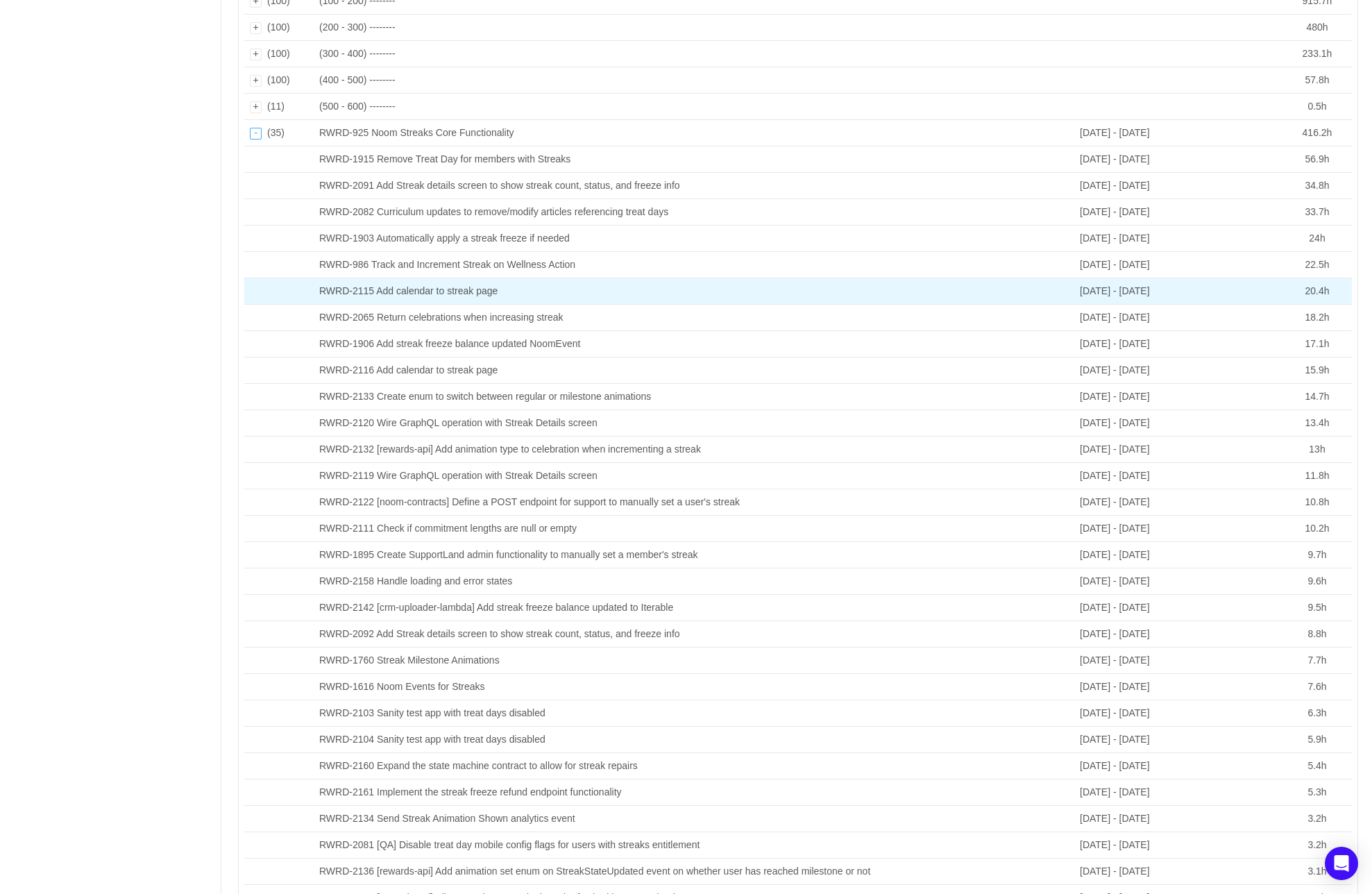
scroll to position [225, 0]
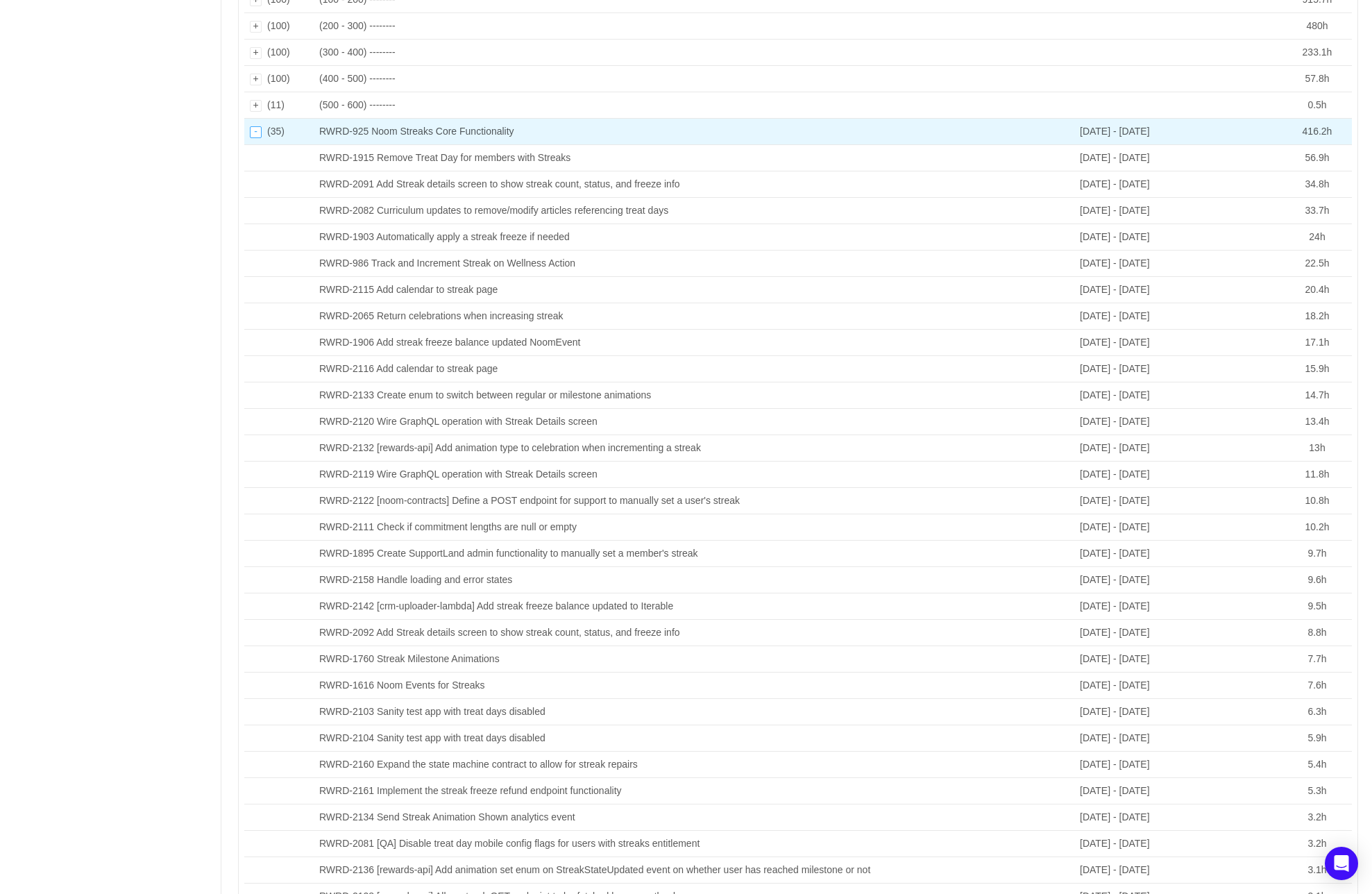
click at [256, 132] on div "Collapse row" at bounding box center [256, 132] width 12 height 12
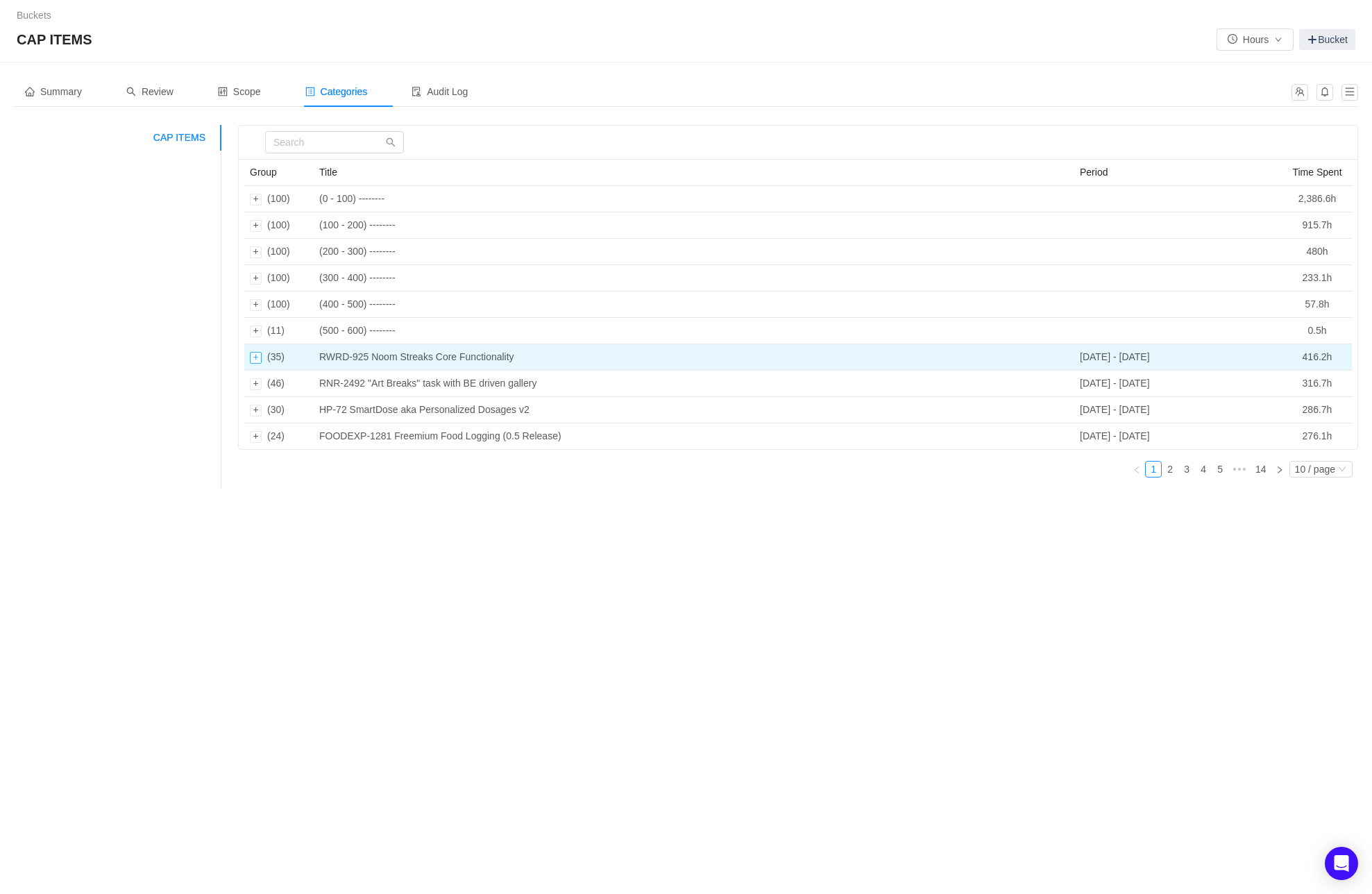
click at [253, 357] on div "Expand row" at bounding box center [256, 358] width 12 height 12
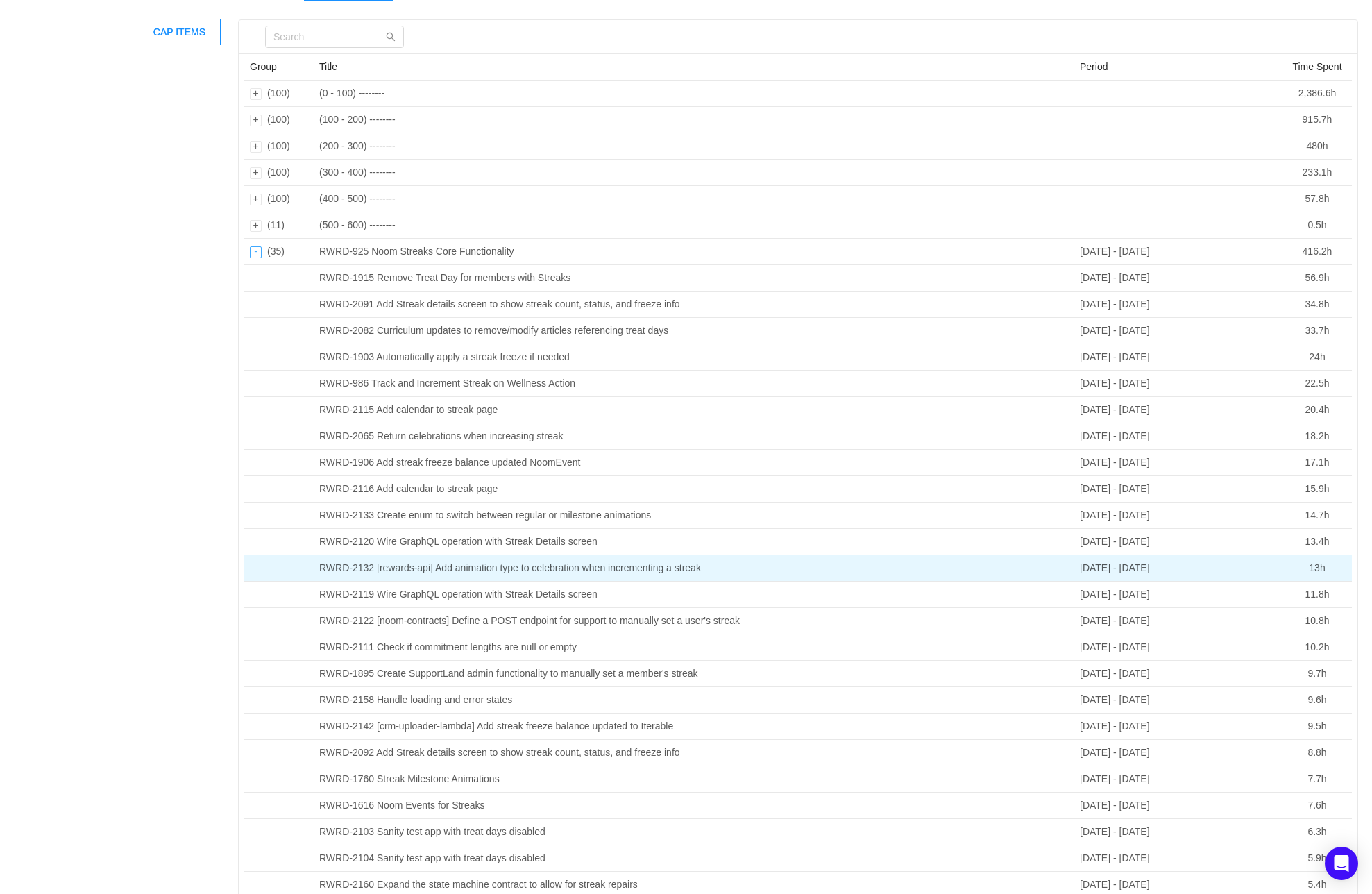
scroll to position [102, 0]
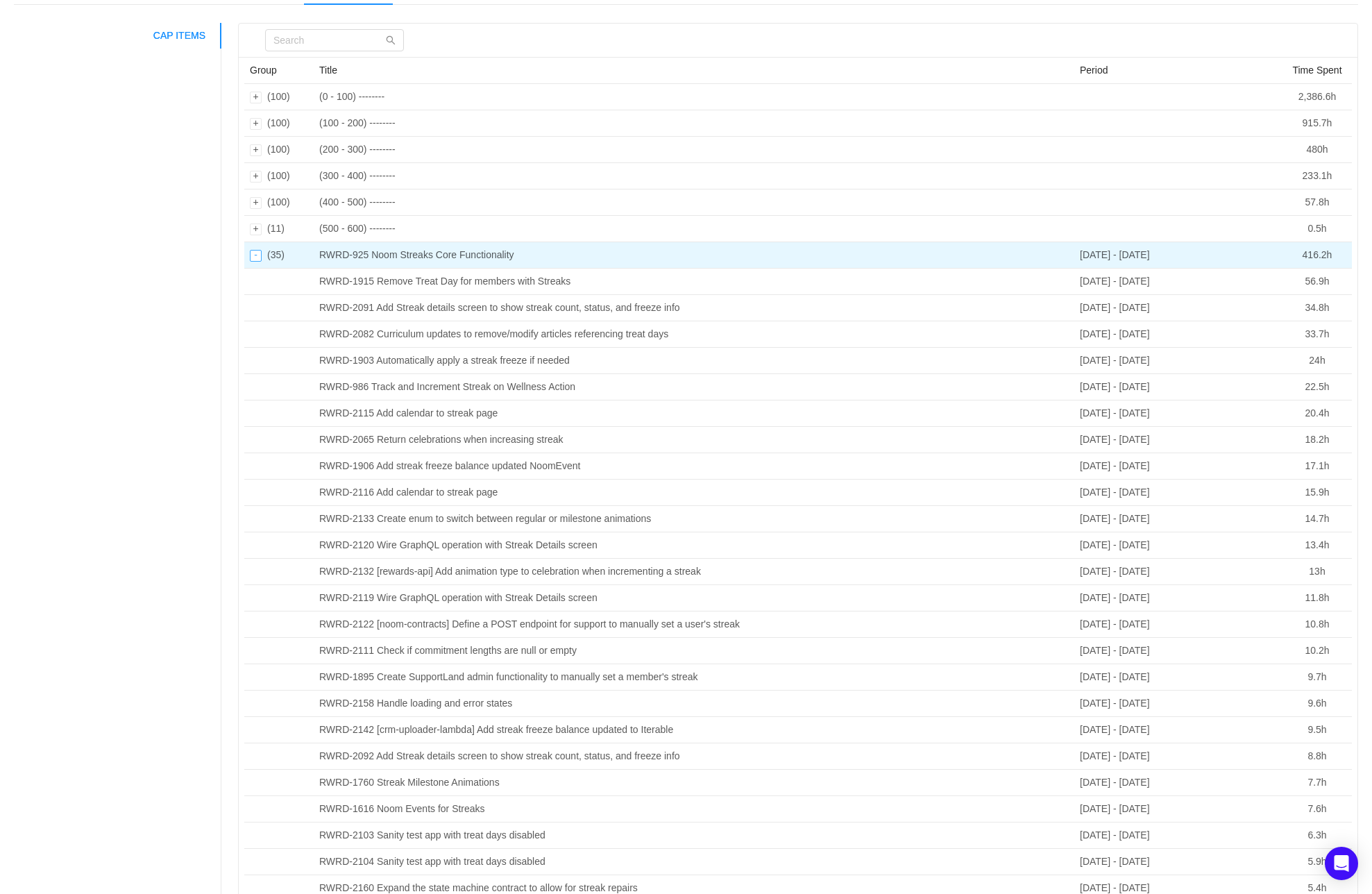
click at [254, 257] on div "Collapse row" at bounding box center [256, 256] width 12 height 12
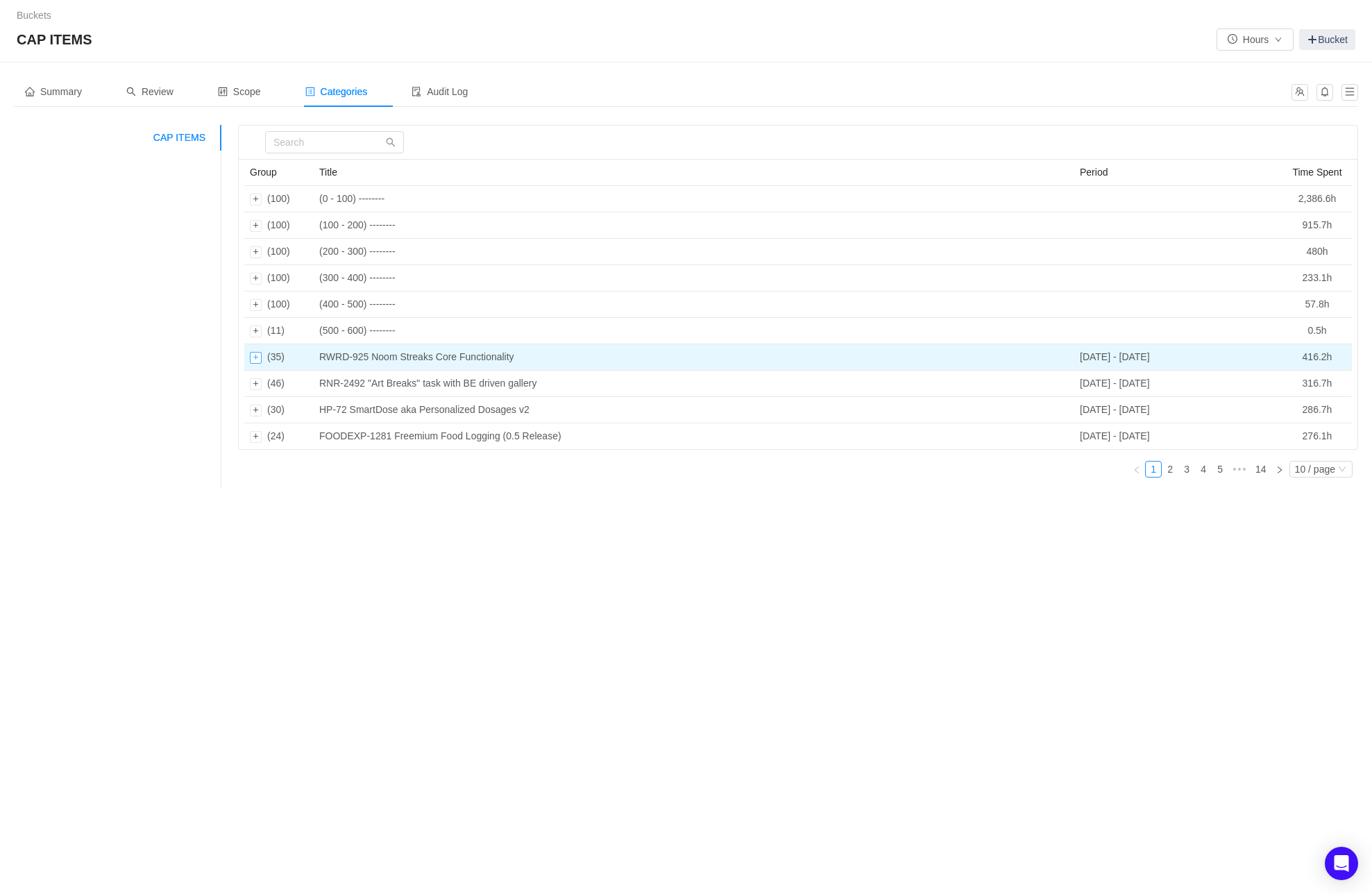
scroll to position [0, 0]
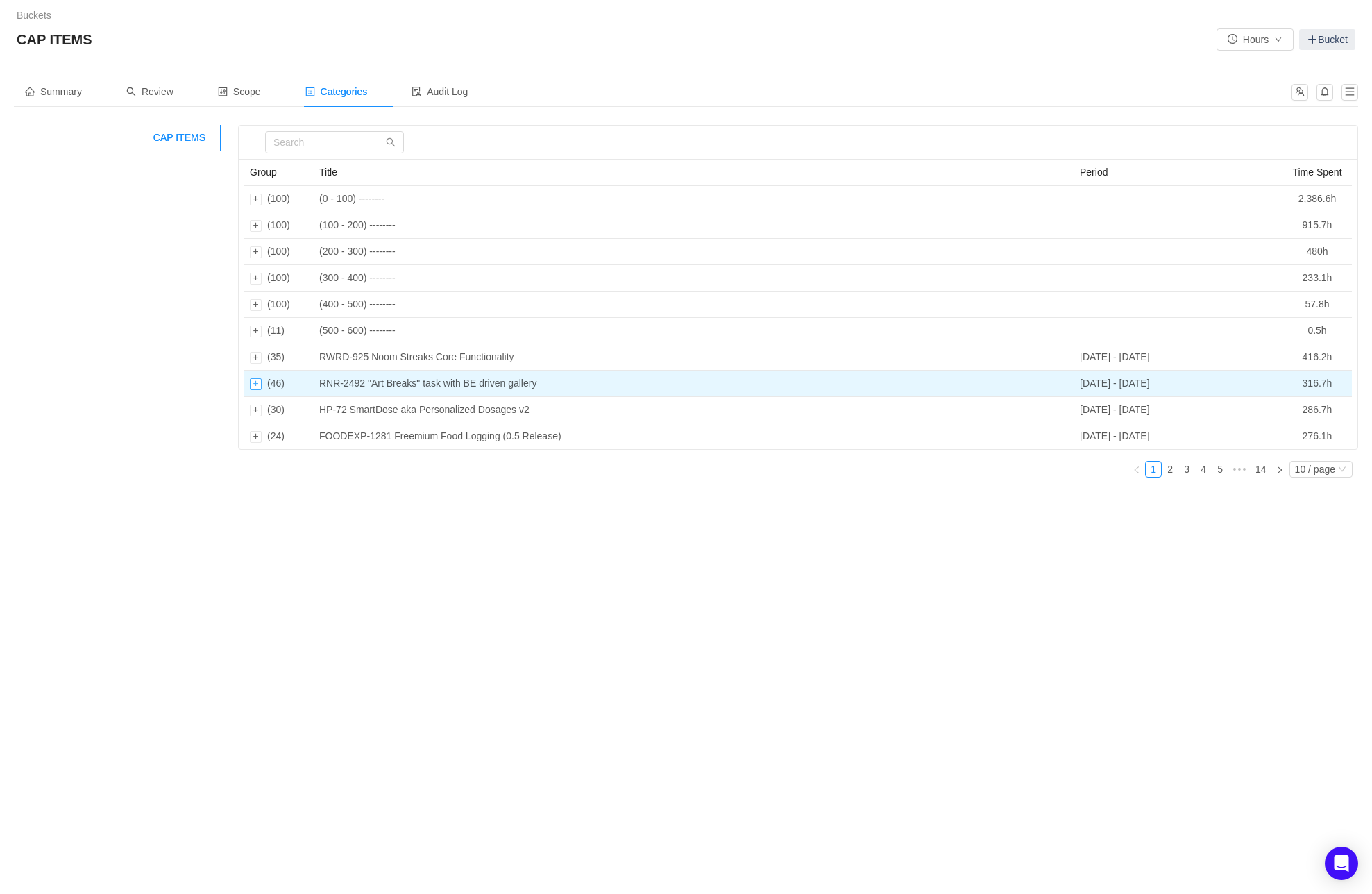
click at [254, 382] on div "Expand row" at bounding box center [256, 384] width 12 height 12
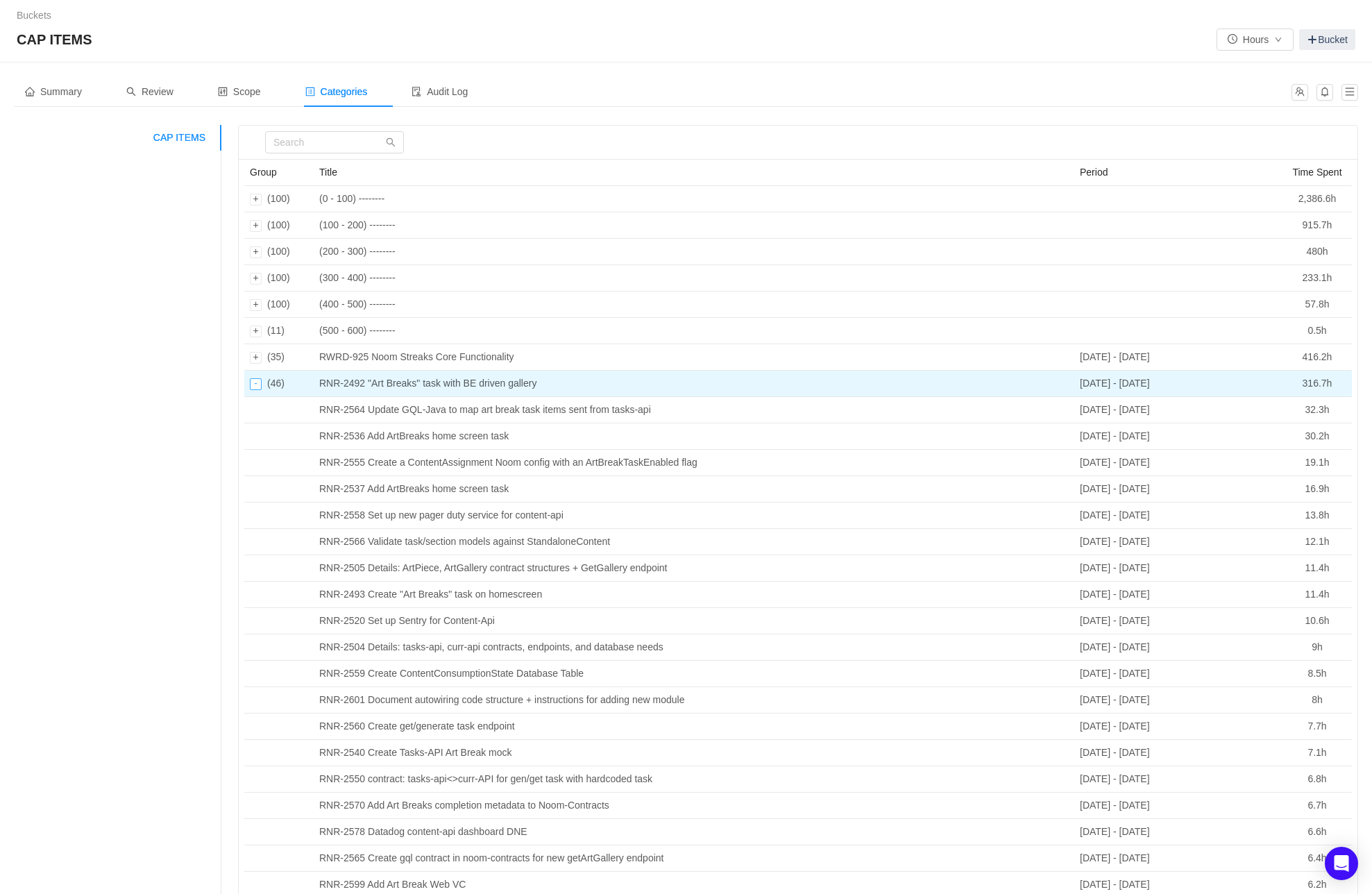
click at [257, 383] on div "Collapse row" at bounding box center [256, 384] width 12 height 12
